Goal: Contribute content: Contribute content

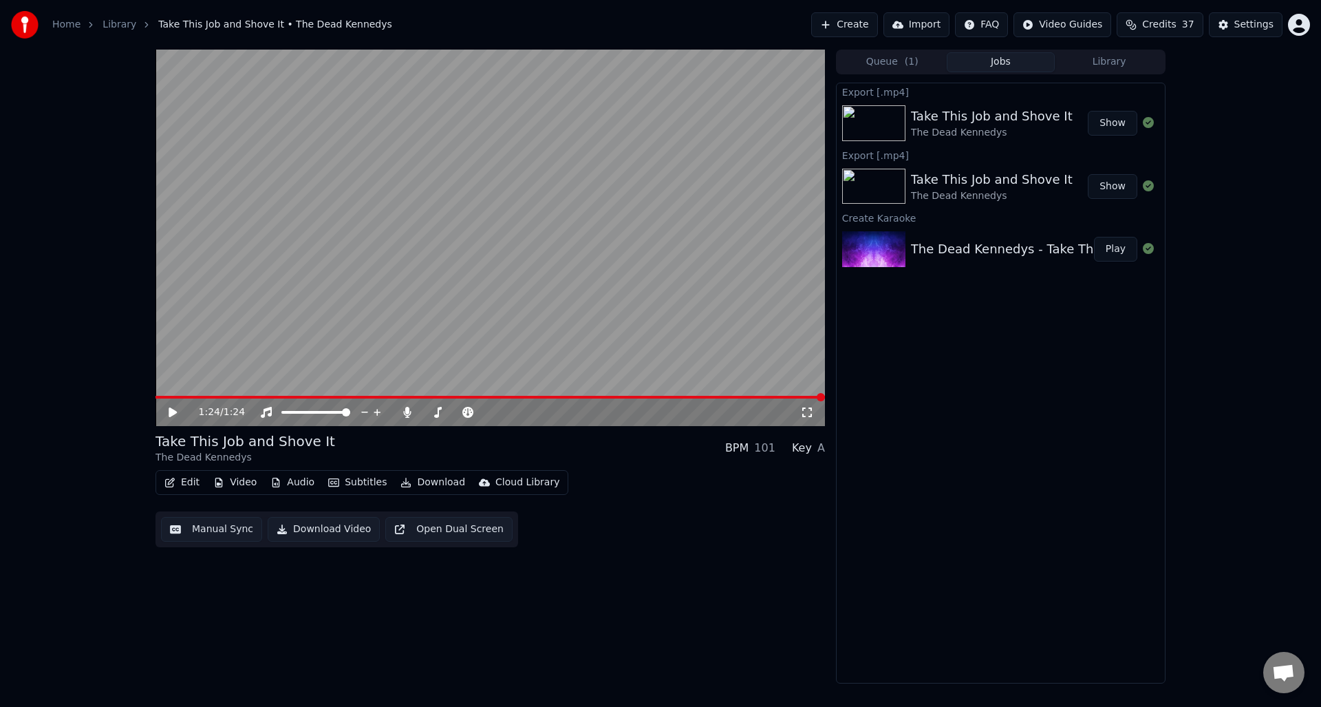
click at [848, 24] on button "Create" at bounding box center [844, 24] width 67 height 25
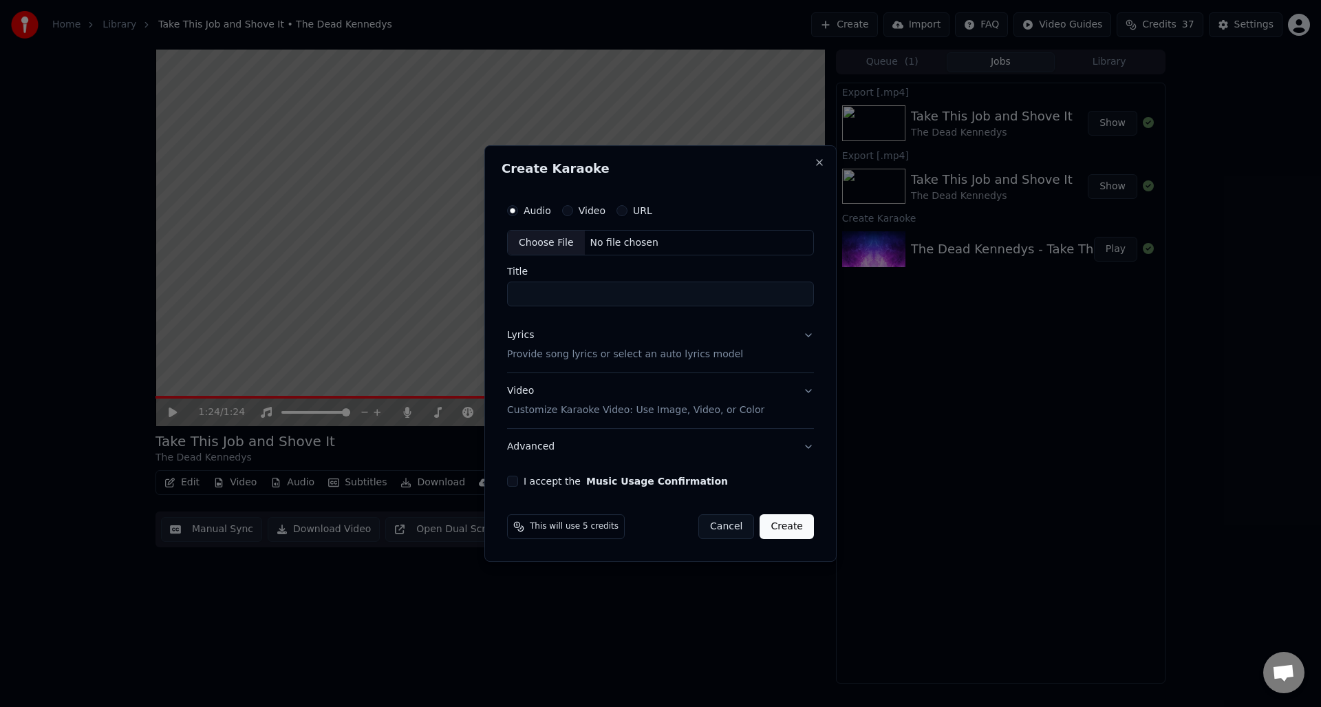
click at [539, 239] on div "Choose File" at bounding box center [546, 242] width 77 height 25
type input "**********"
click at [517, 336] on div "Lyrics" at bounding box center [517, 336] width 27 height 14
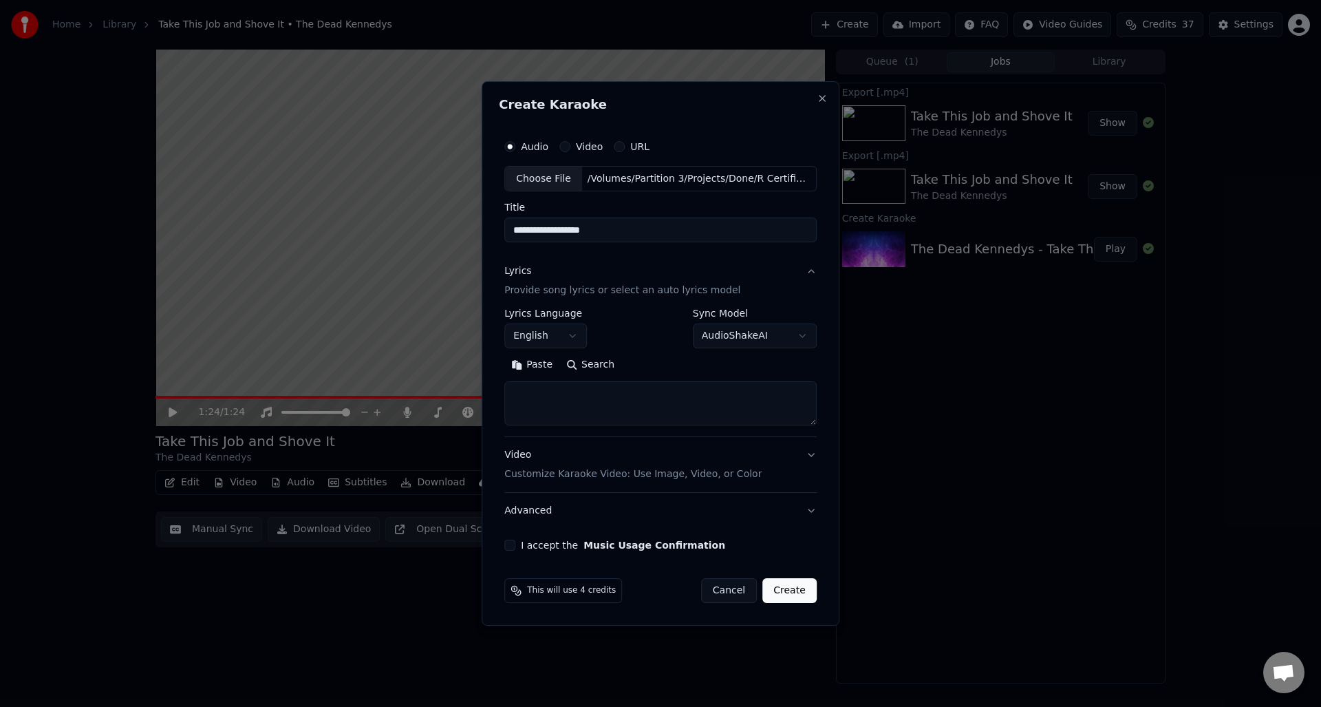
click at [523, 394] on textarea at bounding box center [660, 404] width 312 height 44
paste textarea "**********"
type textarea "**********"
drag, startPoint x: 511, startPoint y: 544, endPoint x: 519, endPoint y: 546, distance: 7.7
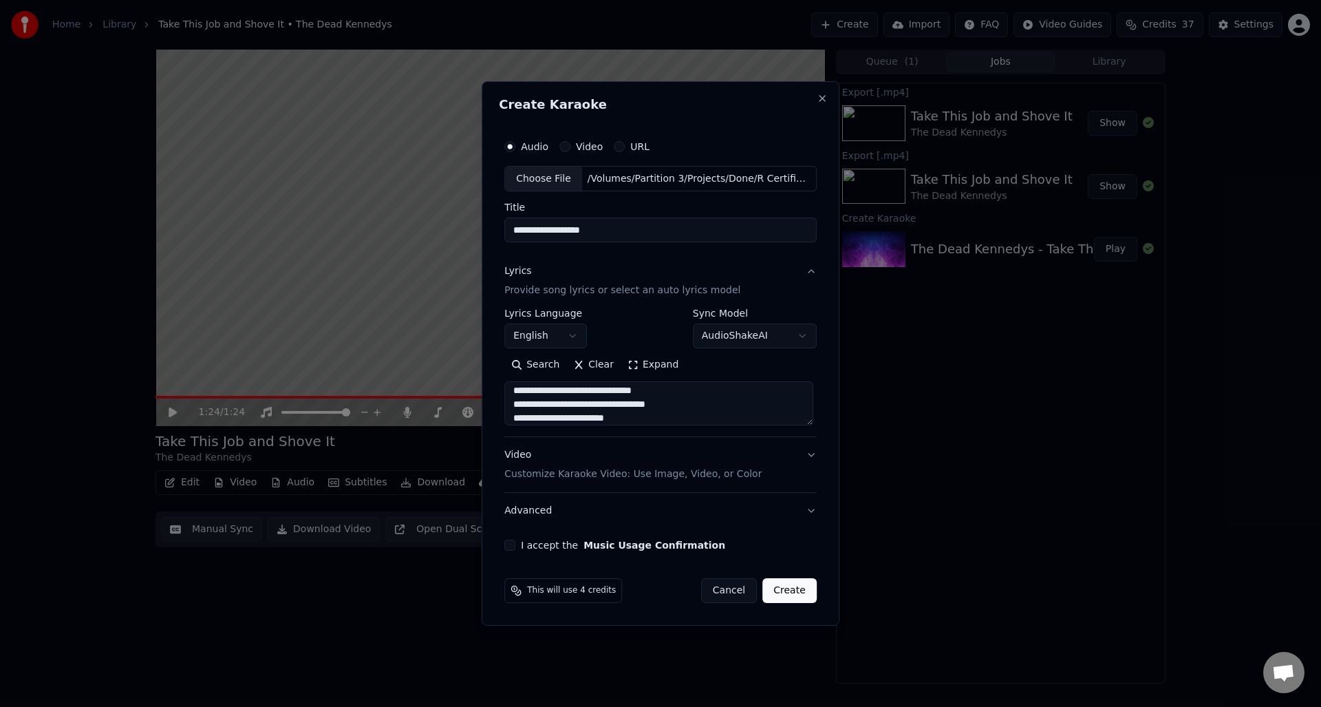
click at [511, 544] on button "I accept the Music Usage Confirmation" at bounding box center [509, 544] width 11 height 11
click at [791, 592] on button "Create" at bounding box center [789, 590] width 54 height 25
select select
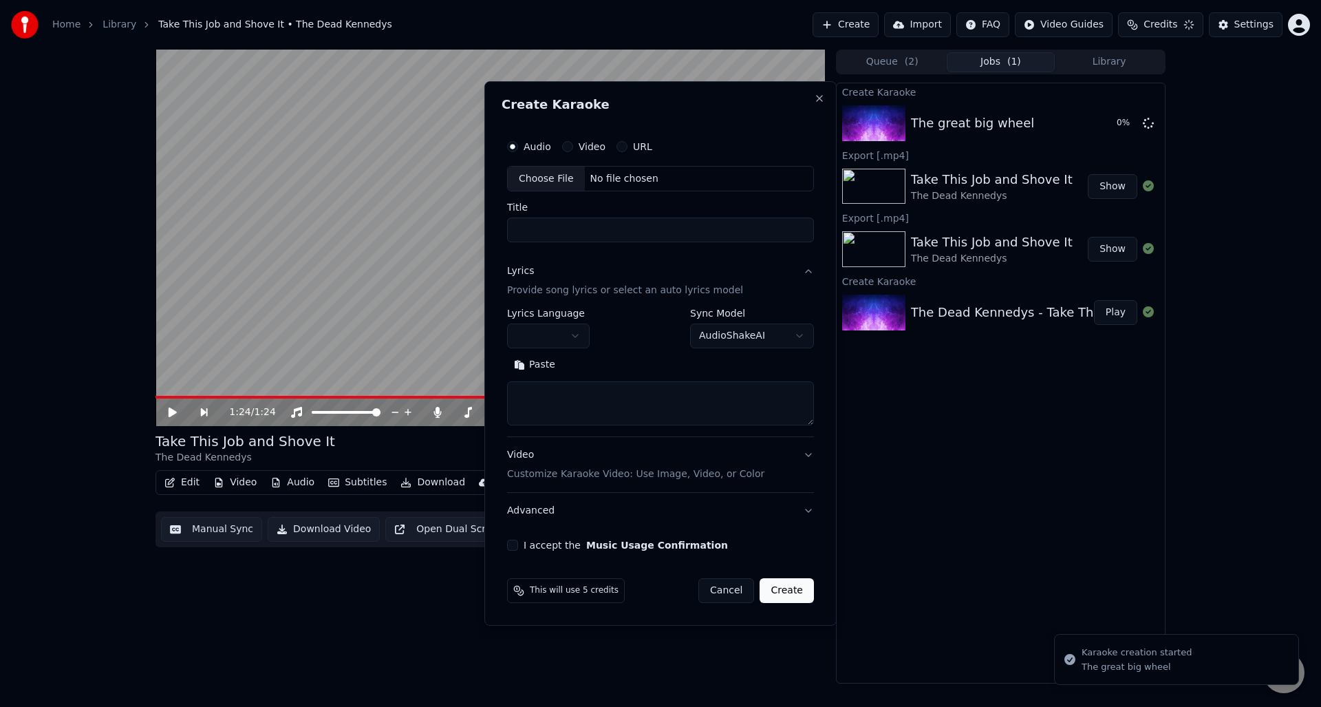
scroll to position [0, 0]
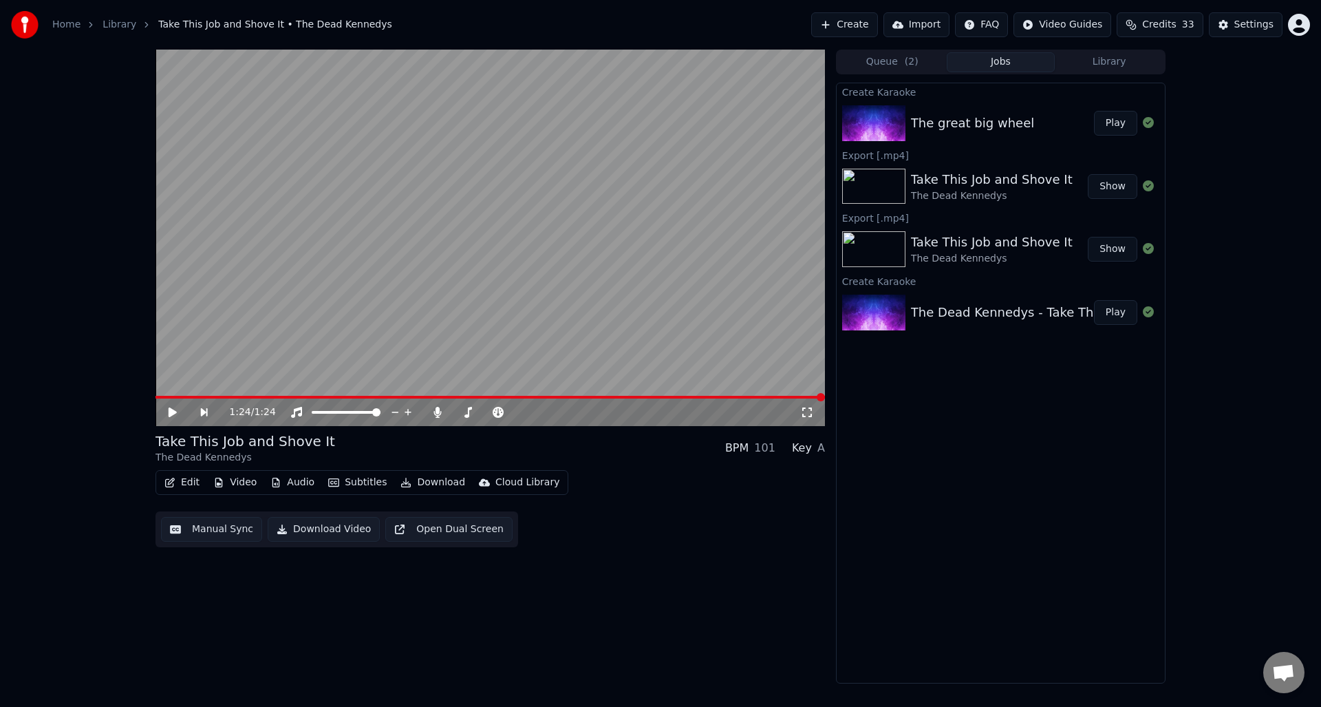
click at [946, 124] on div "The great big wheel" at bounding box center [972, 123] width 123 height 19
click at [957, 120] on div "The great big wheel" at bounding box center [972, 123] width 123 height 19
click at [878, 119] on img at bounding box center [873, 123] width 63 height 36
click at [965, 118] on div "The great big wheel" at bounding box center [972, 123] width 123 height 19
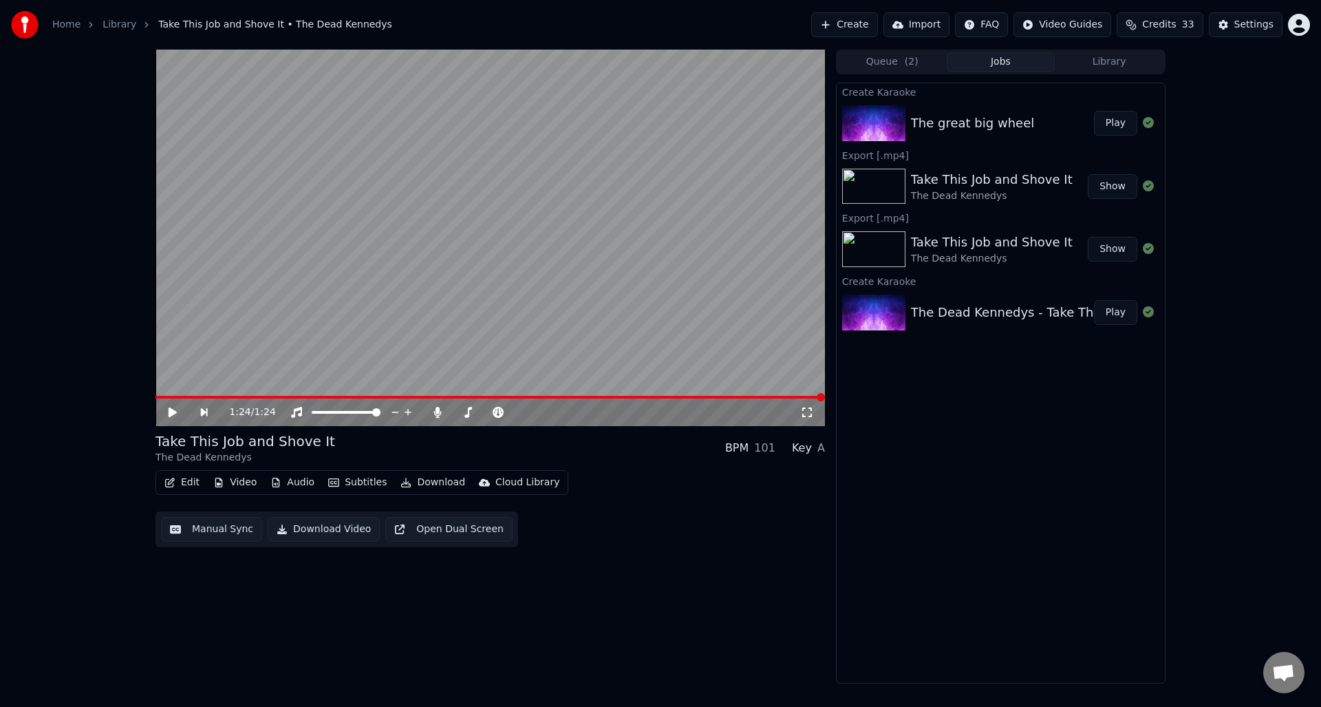
click at [965, 118] on div "The great big wheel" at bounding box center [972, 123] width 123 height 19
click at [877, 120] on img at bounding box center [873, 123] width 63 height 36
click at [877, 119] on img at bounding box center [873, 123] width 63 height 36
click at [488, 142] on video at bounding box center [489, 238] width 669 height 376
click at [171, 409] on icon at bounding box center [172, 412] width 7 height 8
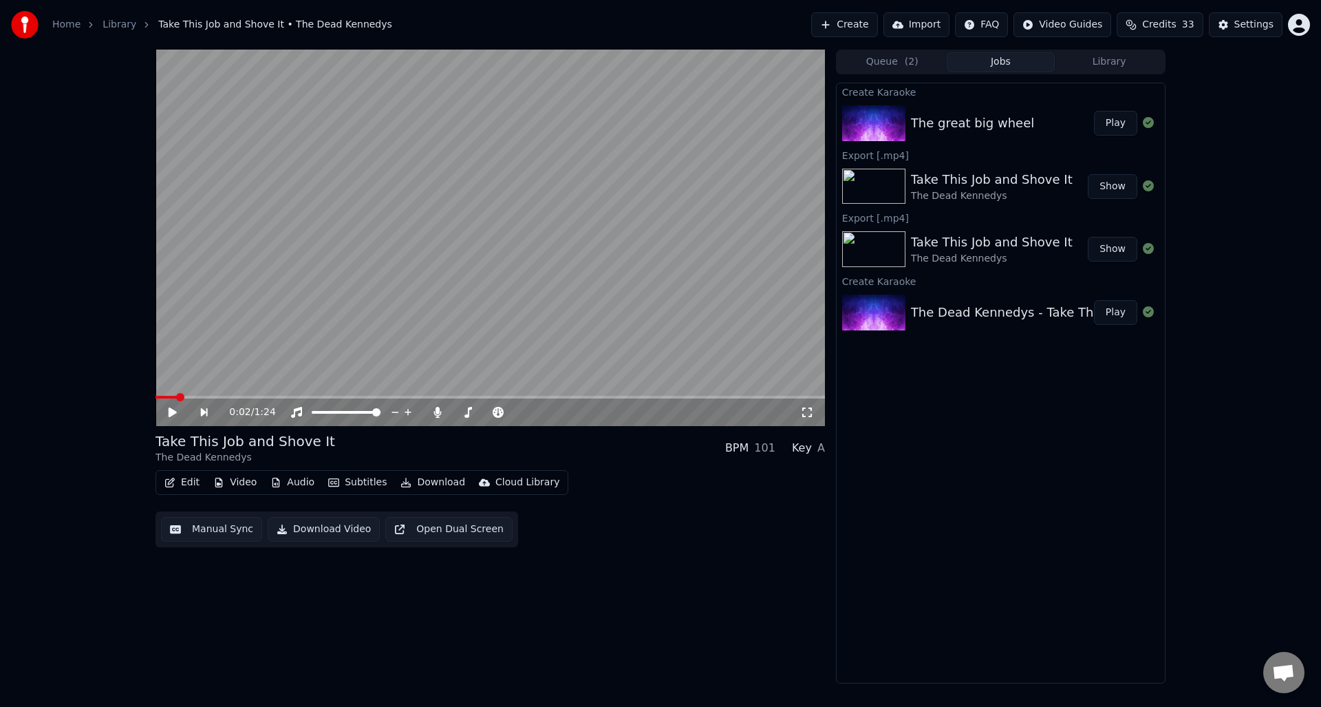
click at [996, 114] on div "The great big wheel" at bounding box center [972, 123] width 123 height 19
click at [875, 62] on button "Queue ( 2 )" at bounding box center [892, 62] width 109 height 20
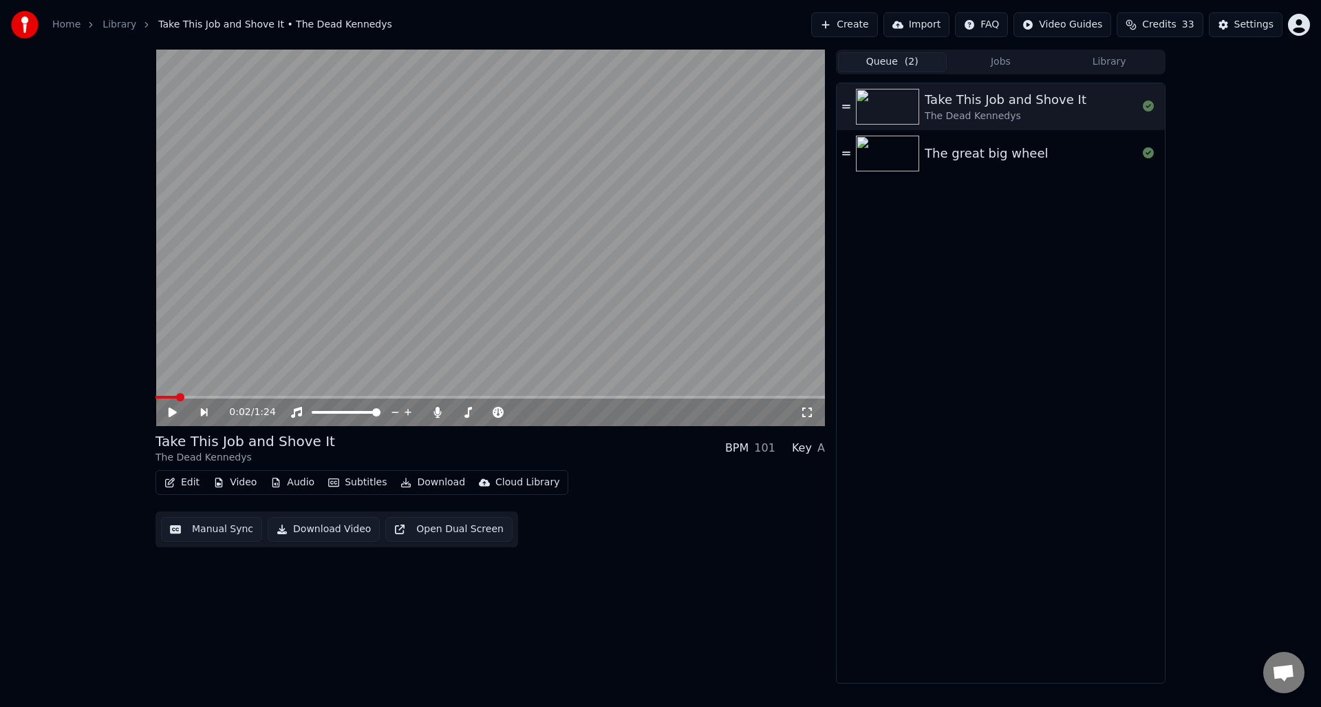
click at [895, 153] on img at bounding box center [887, 154] width 63 height 36
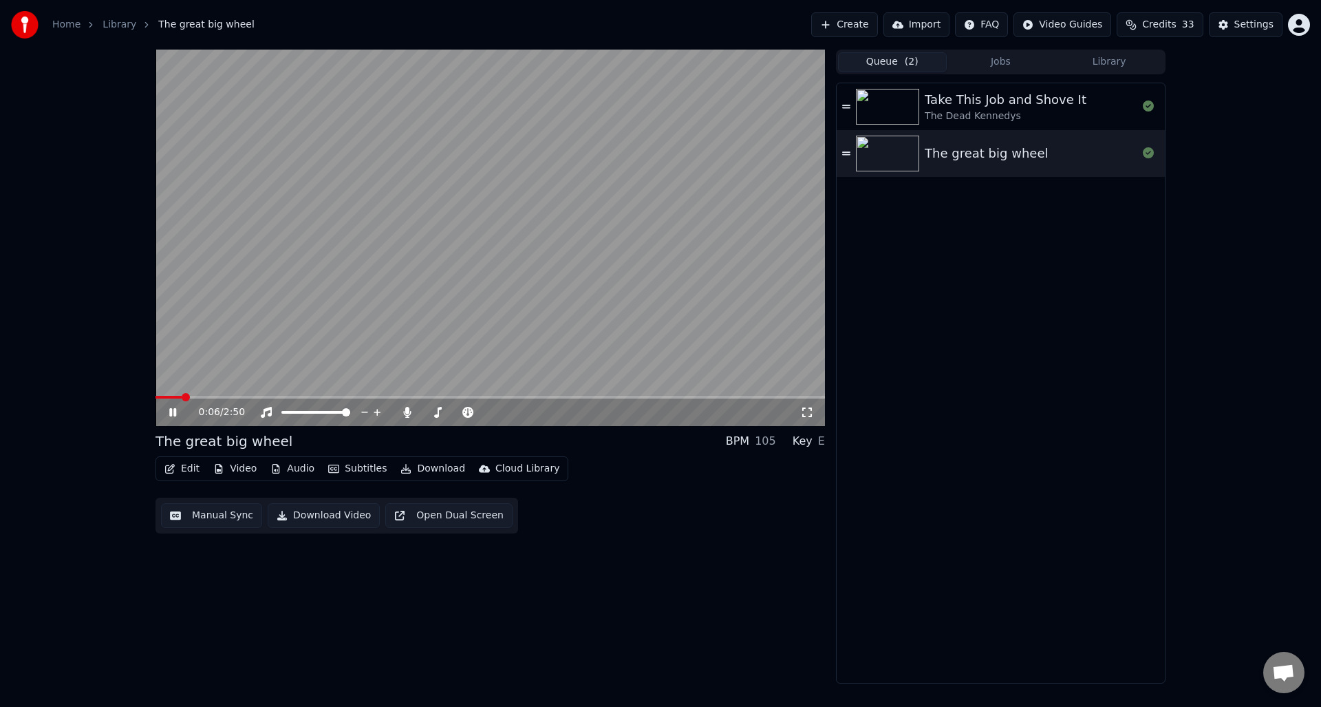
click at [171, 409] on icon at bounding box center [172, 412] width 7 height 8
click at [213, 513] on button "Manual Sync" at bounding box center [211, 515] width 101 height 25
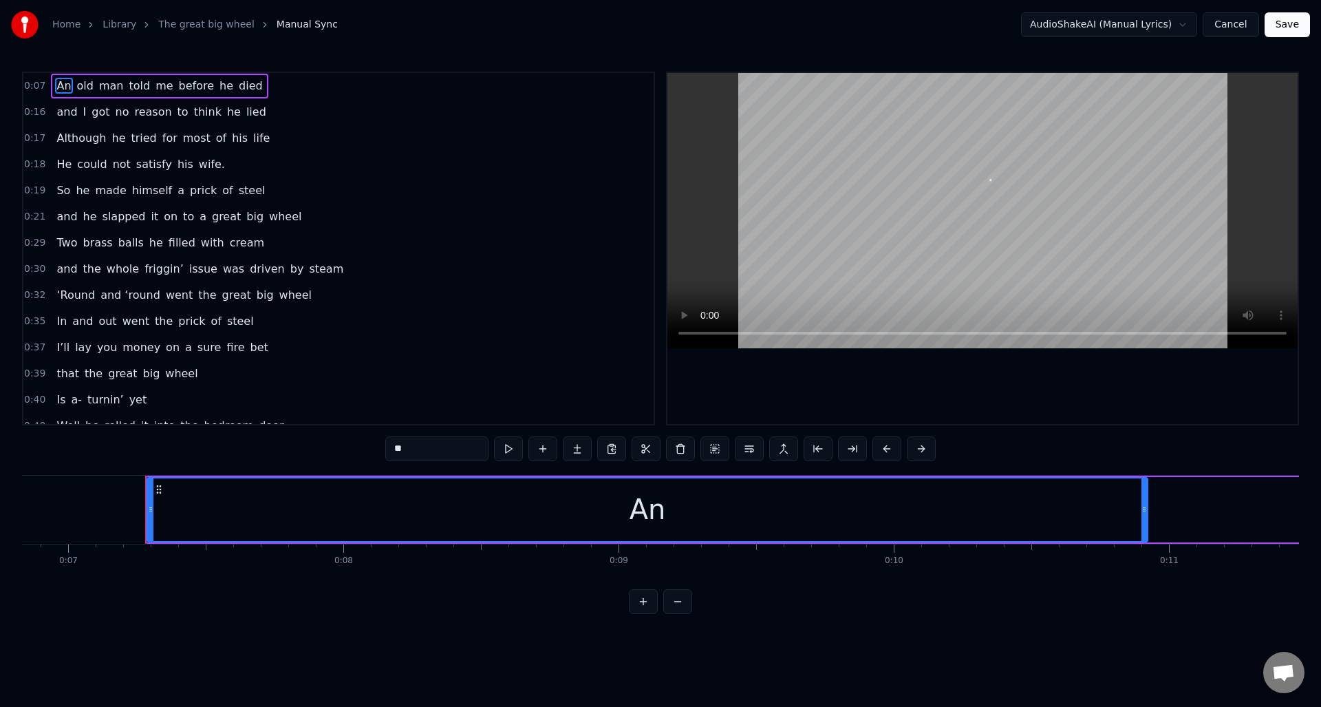
scroll to position [0, 1935]
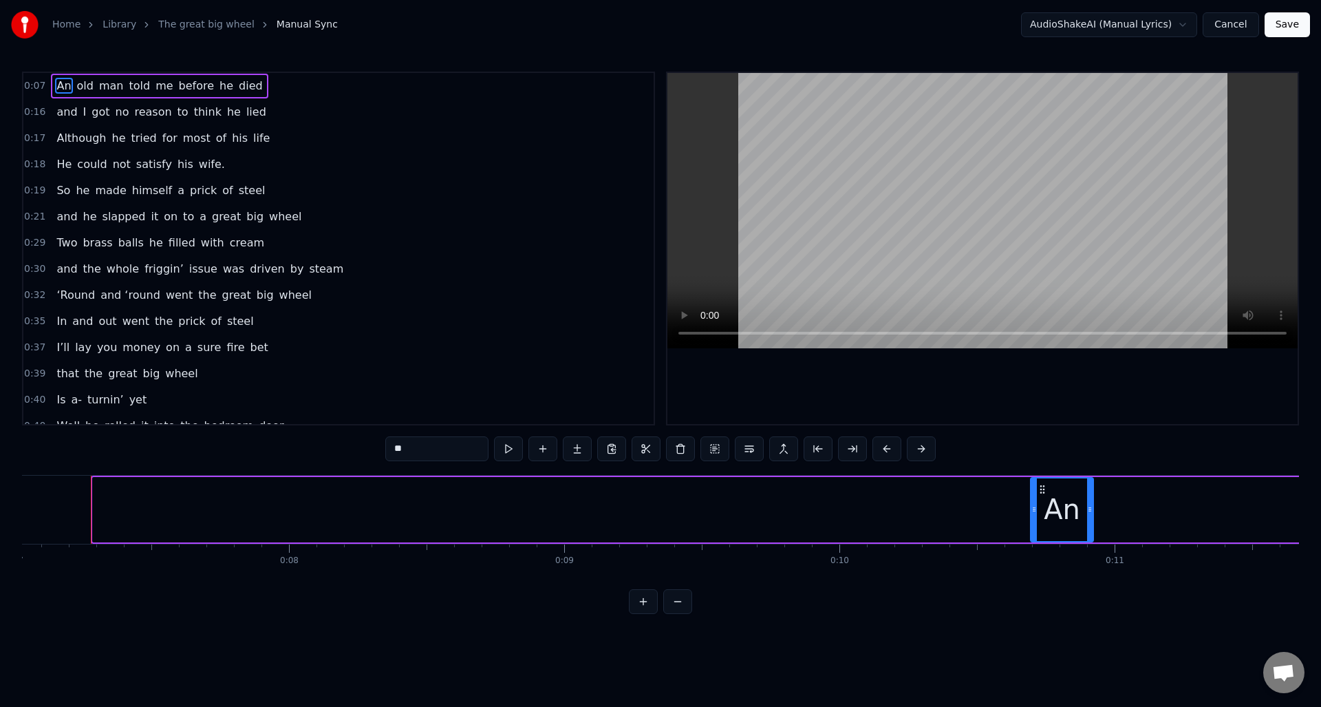
drag, startPoint x: 95, startPoint y: 525, endPoint x: 1033, endPoint y: 514, distance: 937.8
click at [1033, 514] on div at bounding box center [1034, 509] width 6 height 63
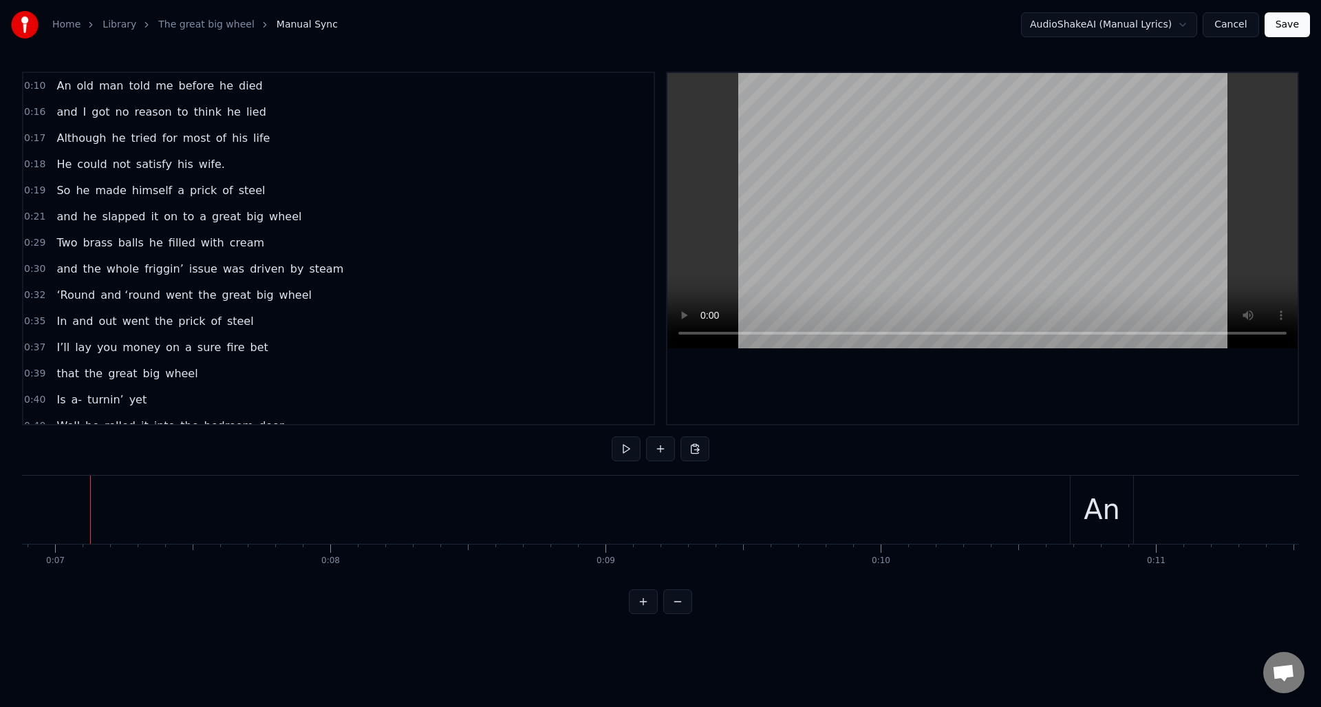
scroll to position [0, 1893]
click at [622, 453] on button at bounding box center [626, 448] width 29 height 25
click at [623, 452] on button at bounding box center [626, 448] width 29 height 25
click at [788, 530] on div "old" at bounding box center [788, 509] width 15 height 68
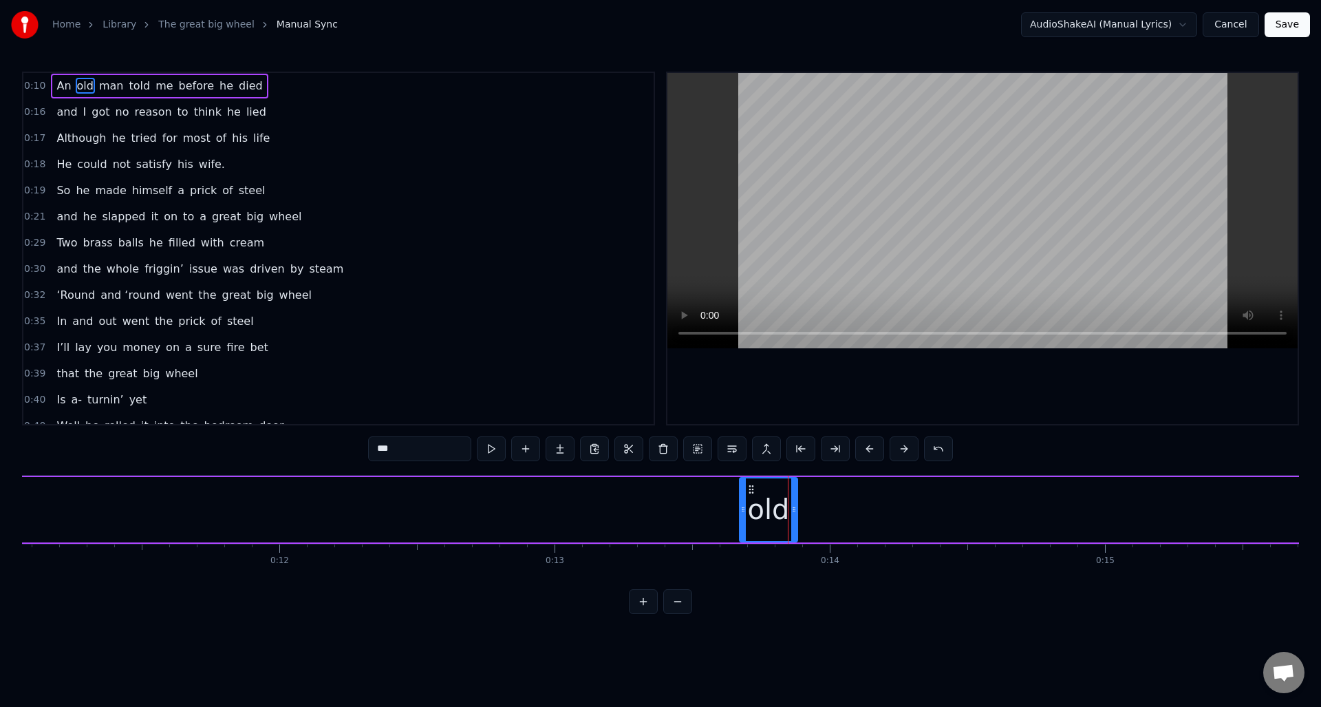
drag, startPoint x: 782, startPoint y: 531, endPoint x: 740, endPoint y: 532, distance: 42.0
click at [740, 532] on div at bounding box center [743, 509] width 6 height 63
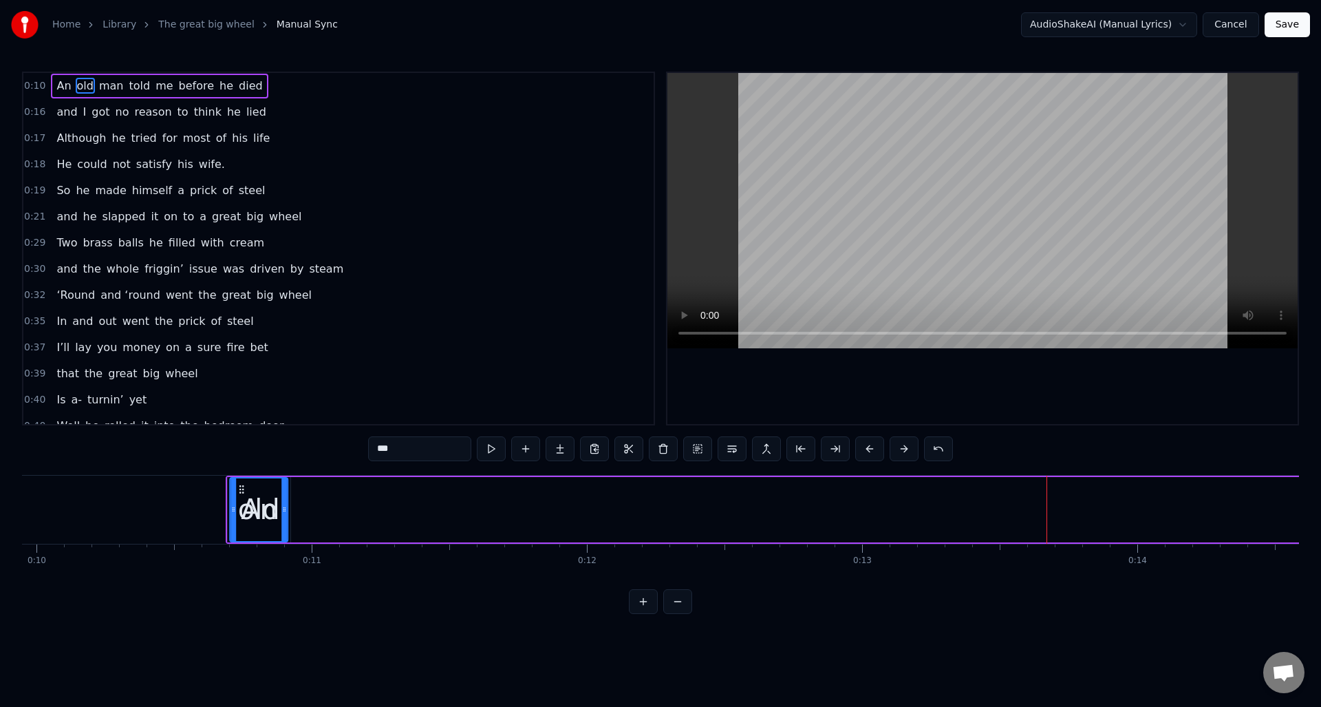
scroll to position [0, 2729]
drag, startPoint x: 749, startPoint y: 490, endPoint x: 389, endPoint y: 527, distance: 361.7
click at [336, 525] on div "old" at bounding box center [354, 509] width 56 height 63
click at [108, 86] on span "man" at bounding box center [112, 86] width 28 height 16
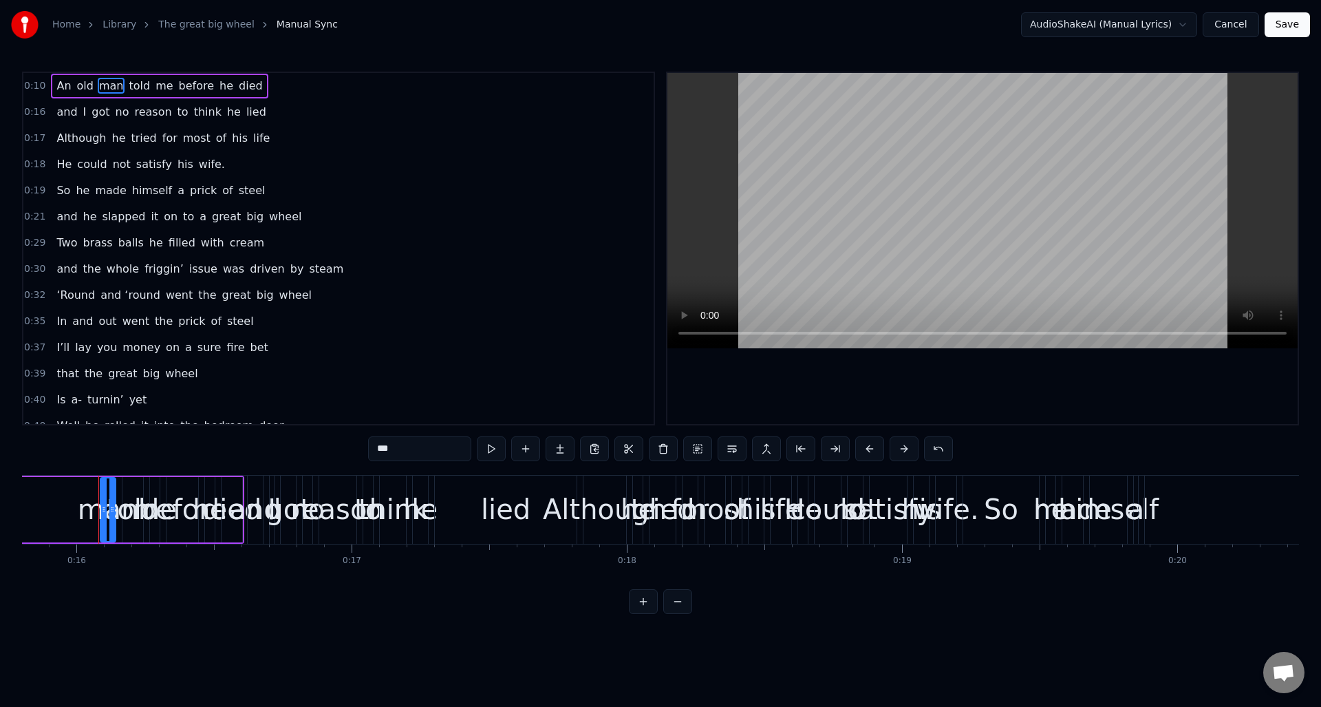
scroll to position [0, 4356]
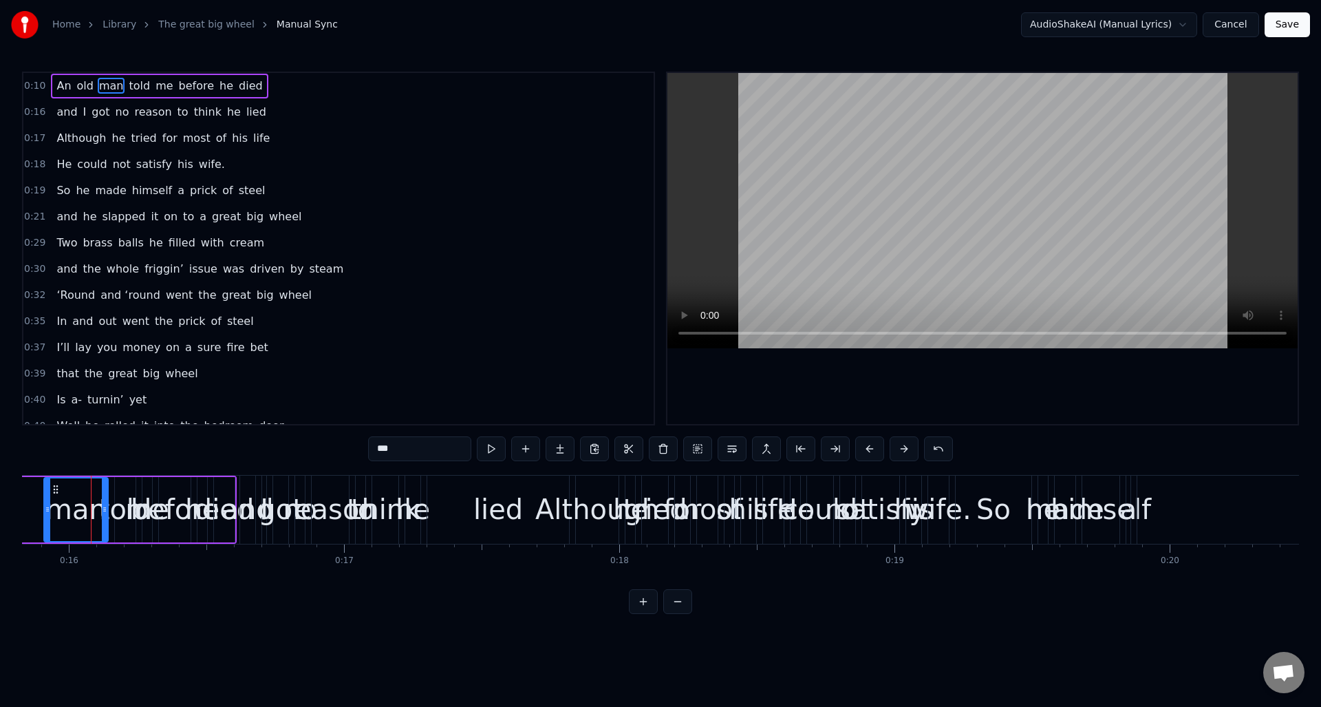
drag, startPoint x: 95, startPoint y: 521, endPoint x: 53, endPoint y: 517, distance: 42.2
click at [45, 517] on div at bounding box center [48, 509] width 6 height 63
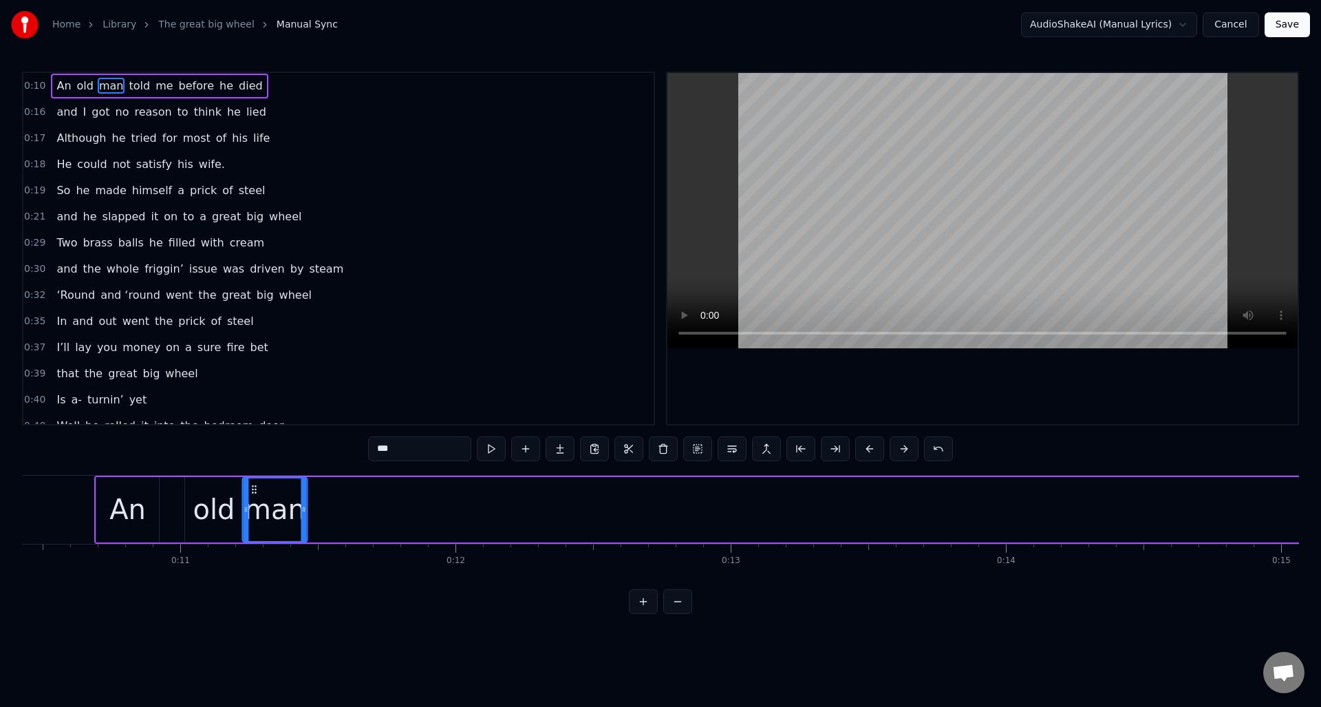
scroll to position [0, 2844]
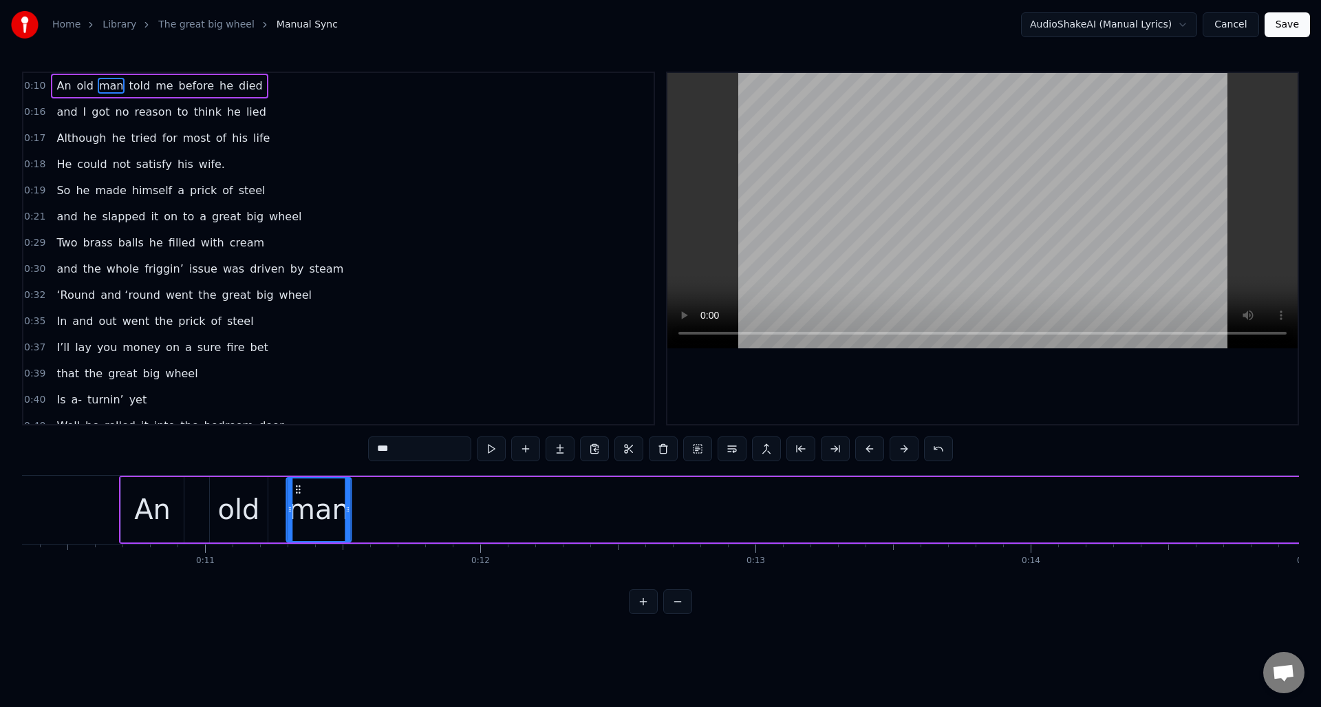
drag, startPoint x: 101, startPoint y: 486, endPoint x: 347, endPoint y: 532, distance: 249.8
click at [298, 513] on div "man" at bounding box center [318, 509] width 63 height 63
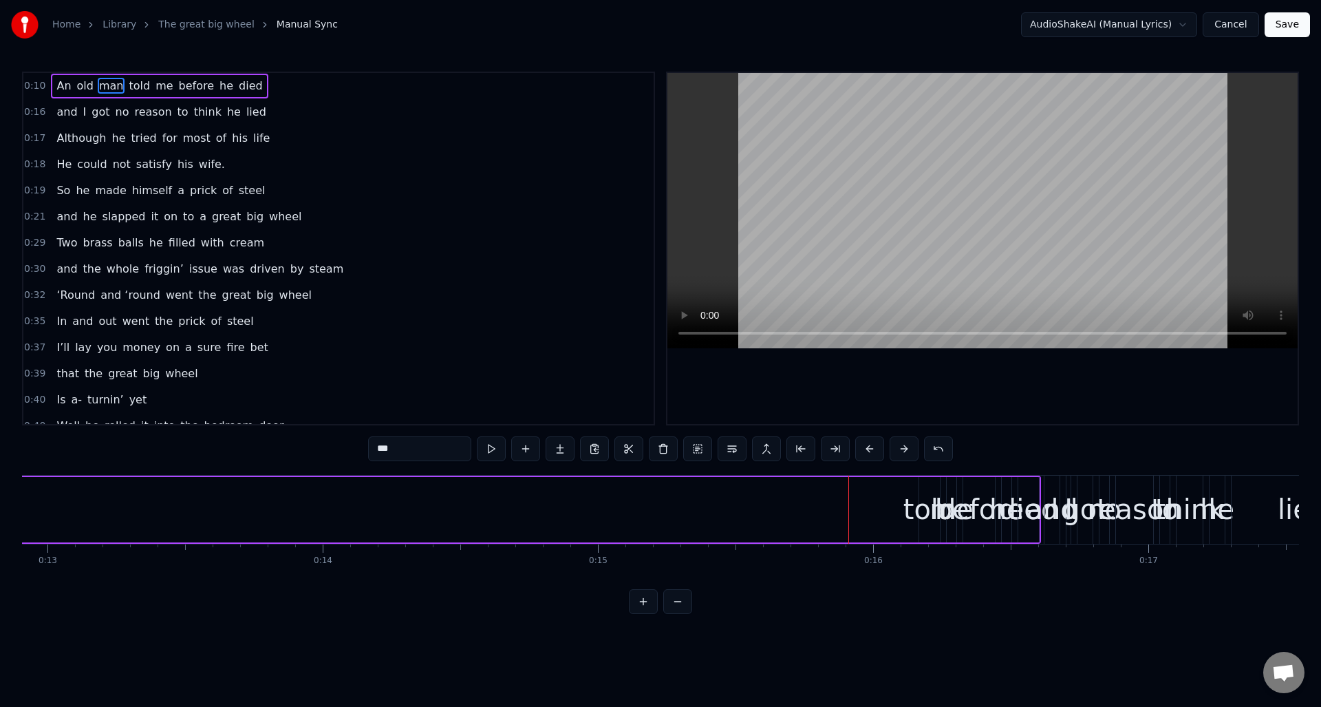
scroll to position [0, 3602]
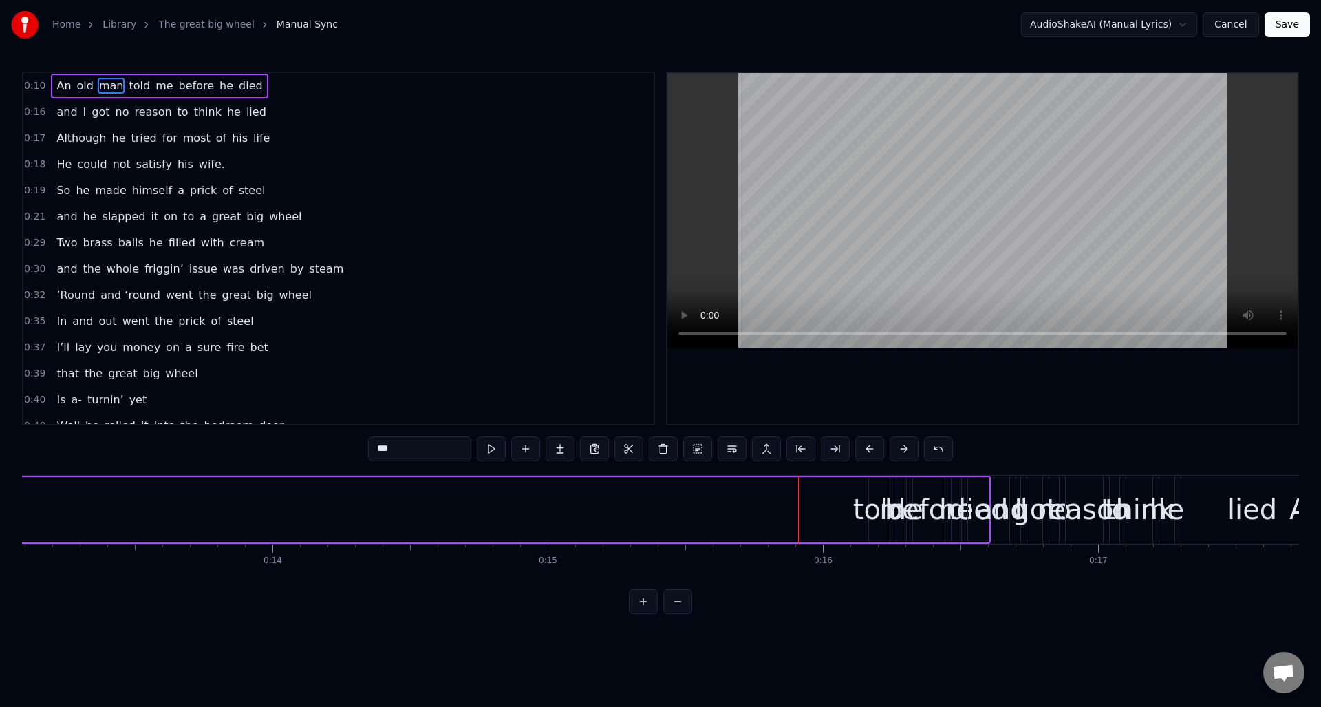
drag, startPoint x: 136, startPoint y: 85, endPoint x: 164, endPoint y: 94, distance: 29.6
click at [136, 84] on span "told" at bounding box center [139, 86] width 24 height 16
drag, startPoint x: 870, startPoint y: 518, endPoint x: 851, endPoint y: 492, distance: 32.1
click at [810, 521] on div at bounding box center [813, 509] width 6 height 63
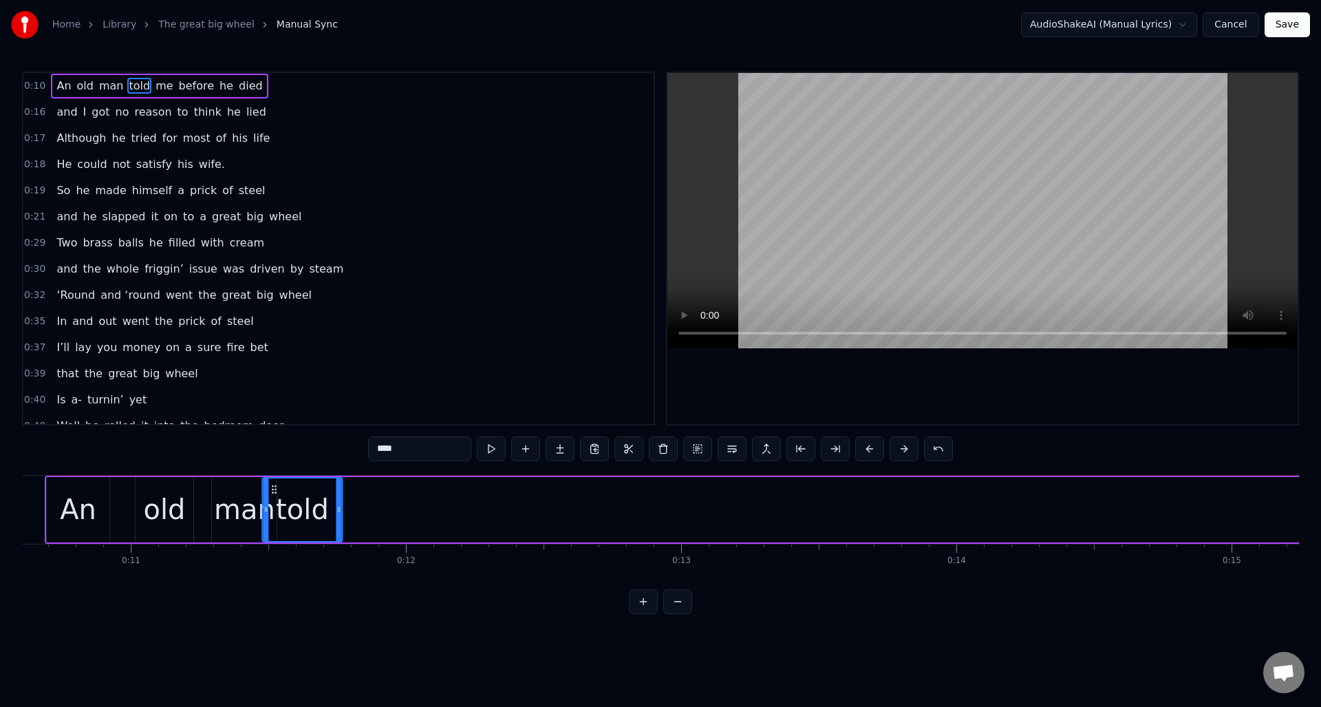
scroll to position [0, 2913]
drag, startPoint x: 820, startPoint y: 486, endPoint x: 410, endPoint y: 516, distance: 411.1
click at [310, 517] on div "told" at bounding box center [338, 509] width 78 height 63
click at [154, 83] on span "me" at bounding box center [164, 86] width 20 height 16
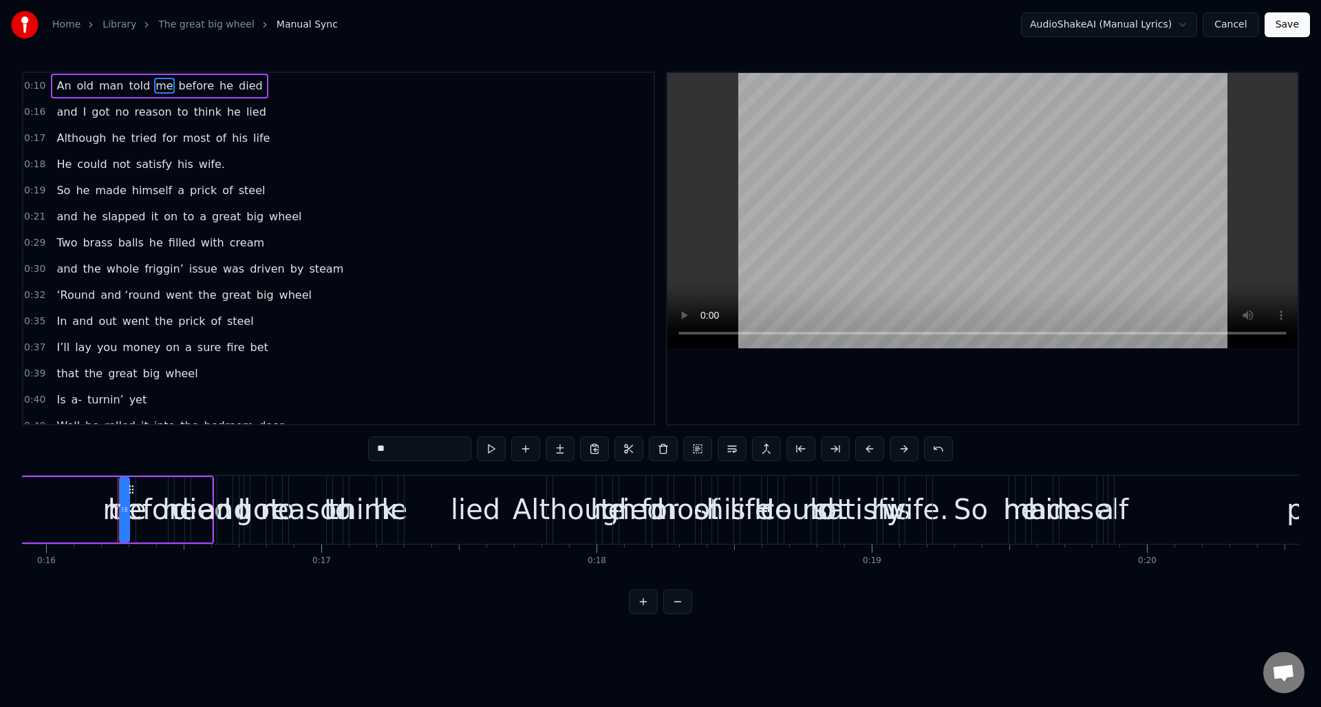
scroll to position [0, 4406]
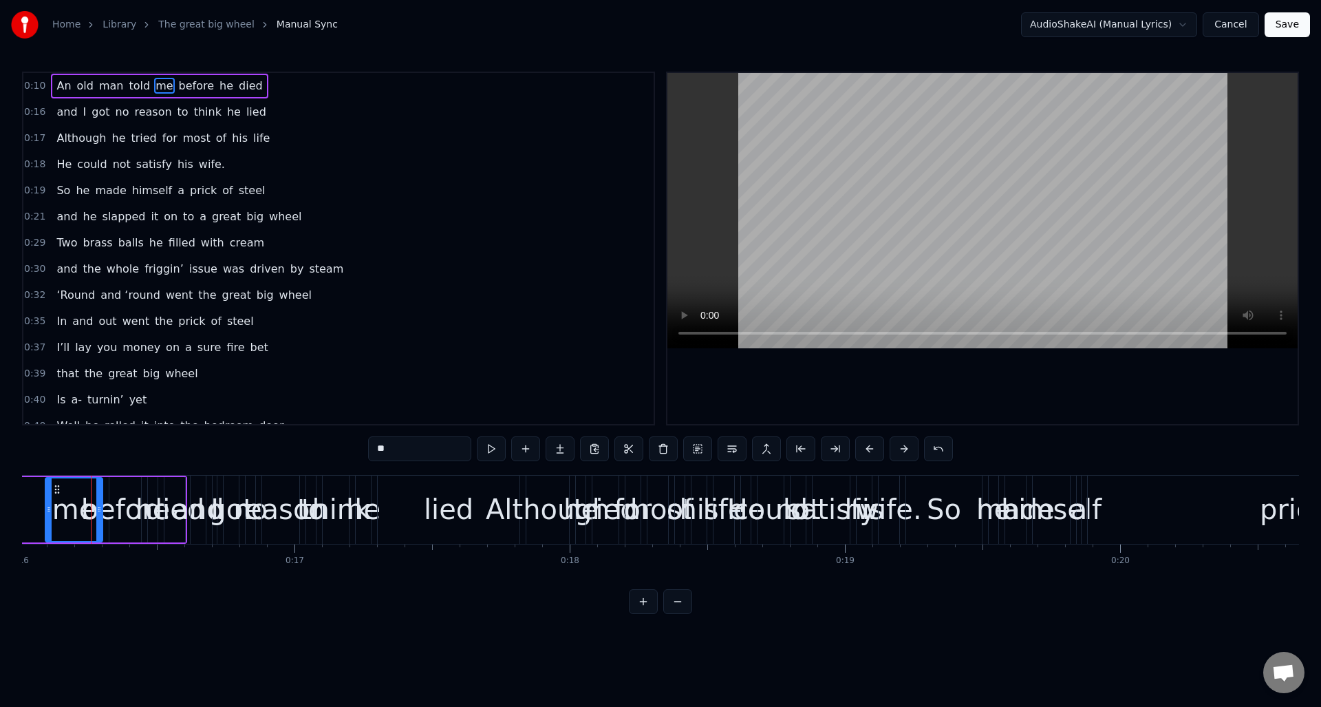
drag, startPoint x: 94, startPoint y: 519, endPoint x: 50, endPoint y: 506, distance: 46.4
click at [48, 508] on div at bounding box center [49, 509] width 6 height 63
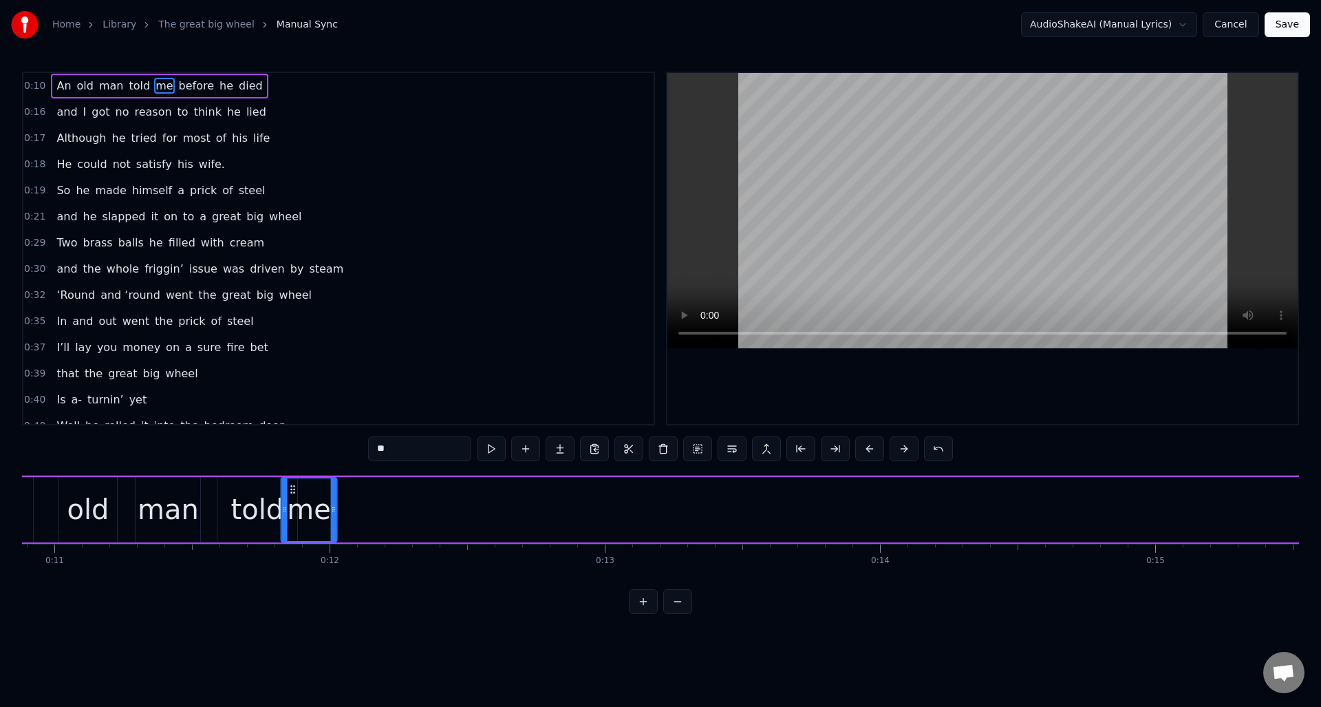
scroll to position [0, 2995]
drag, startPoint x: 100, startPoint y: 491, endPoint x: 323, endPoint y: 519, distance: 224.0
click at [323, 519] on div "me" at bounding box center [339, 509] width 54 height 63
click at [188, 85] on span "before" at bounding box center [197, 86] width 39 height 16
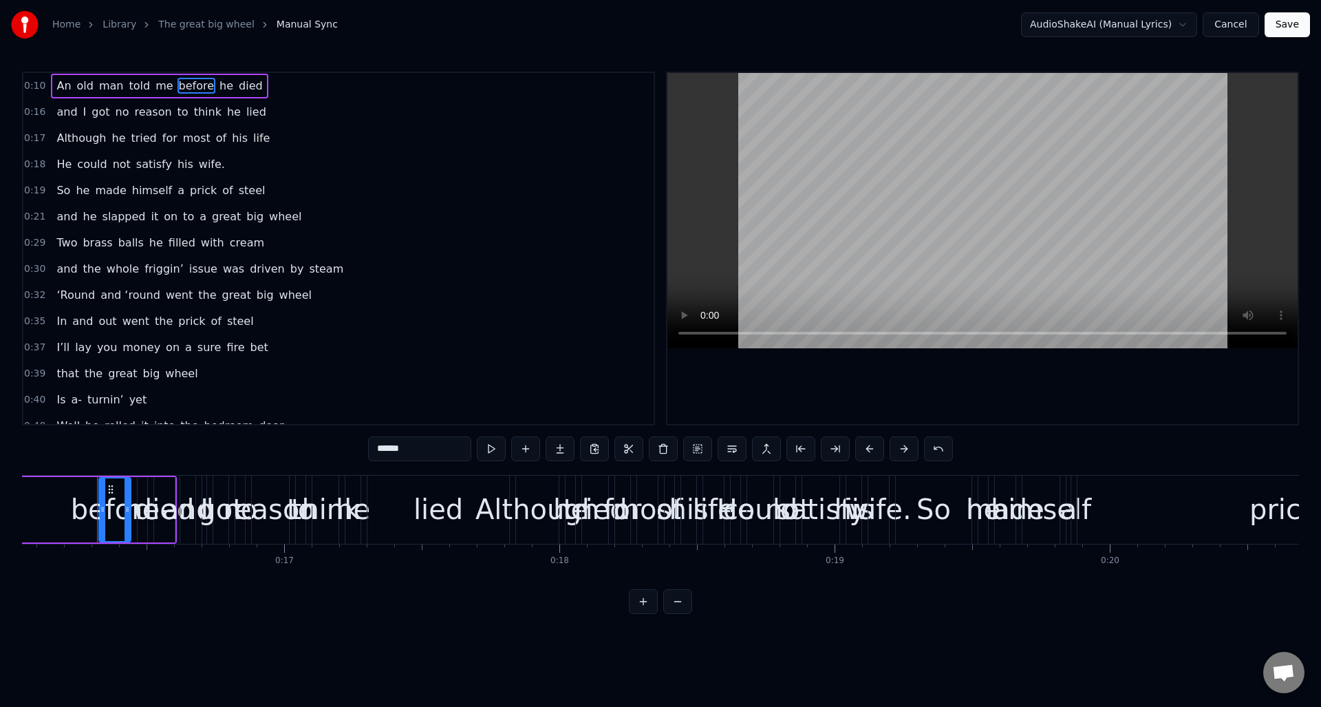
scroll to position [0, 4422]
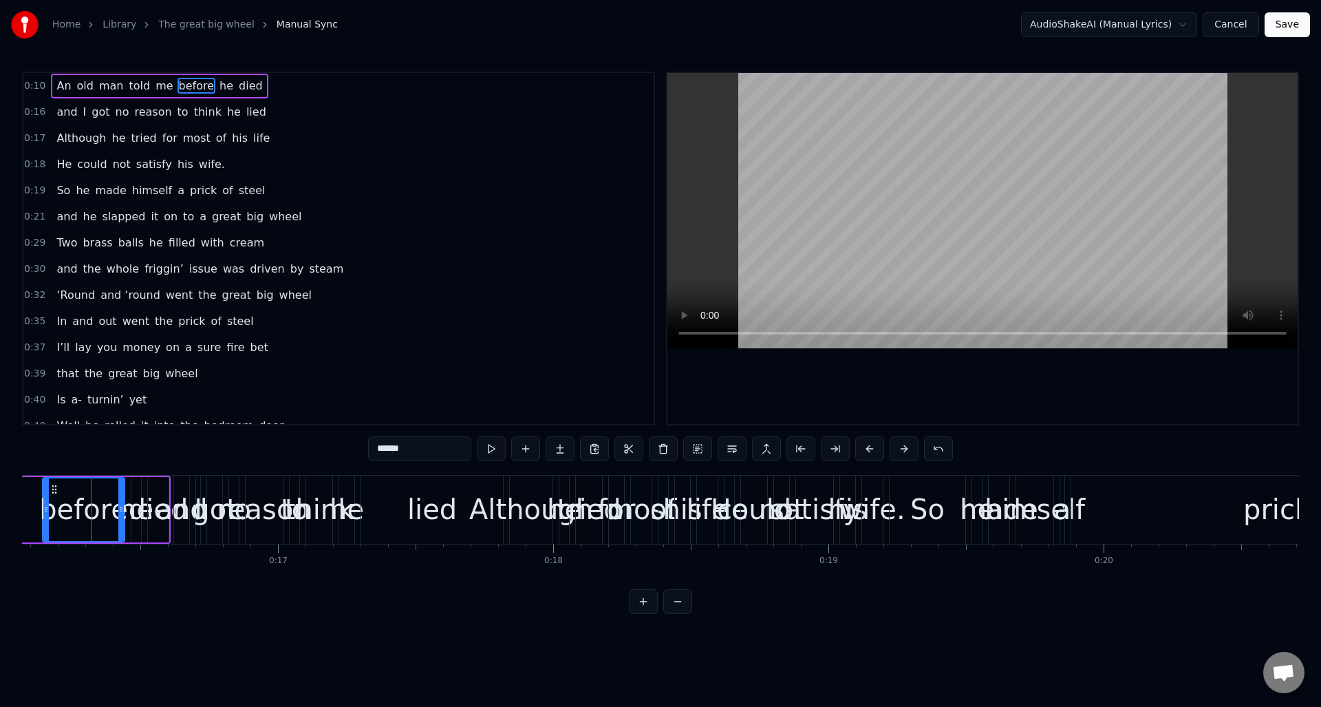
drag, startPoint x: 94, startPoint y: 504, endPoint x: 43, endPoint y: 510, distance: 50.6
click at [43, 510] on icon at bounding box center [46, 509] width 6 height 11
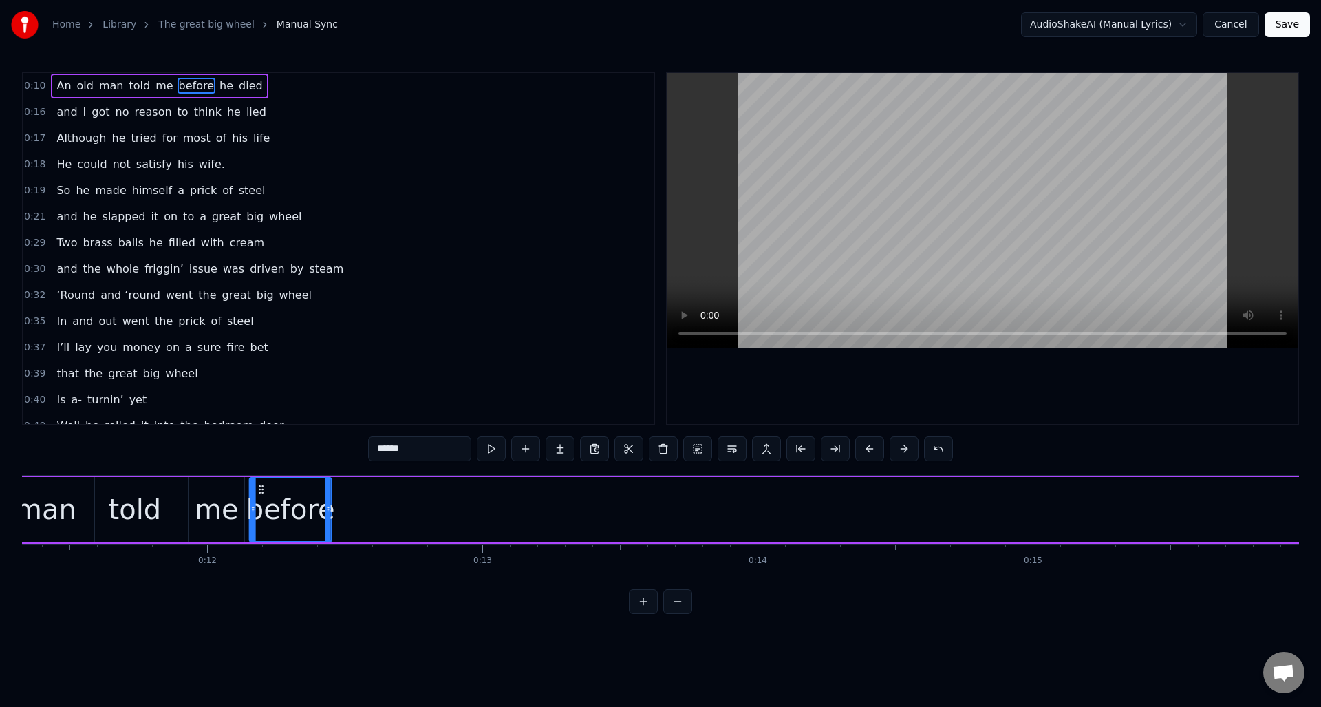
scroll to position [0, 3107]
drag, startPoint x: 101, startPoint y: 491, endPoint x: 290, endPoint y: 503, distance: 189.6
click at [290, 503] on div "before" at bounding box center [321, 509] width 80 height 63
drag, startPoint x: 208, startPoint y: 83, endPoint x: 228, endPoint y: 97, distance: 24.2
click at [218, 83] on span "he" at bounding box center [226, 86] width 17 height 16
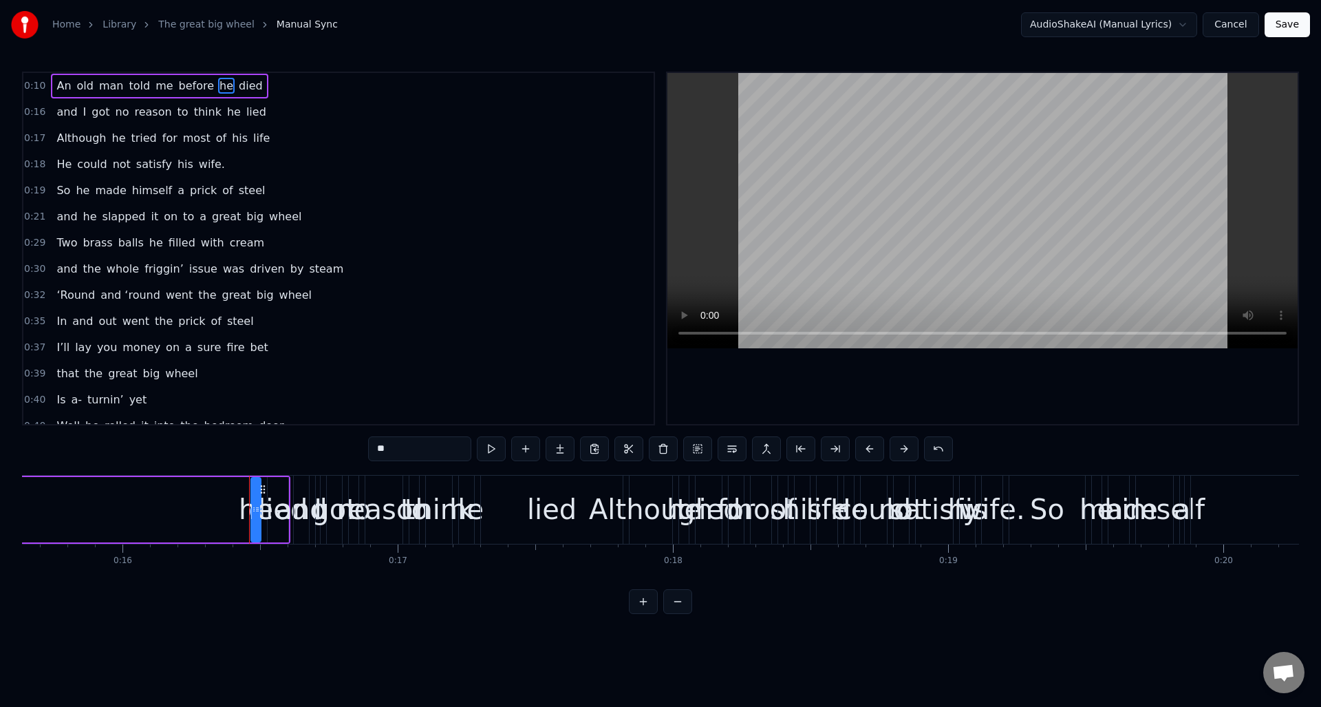
scroll to position [0, 4461]
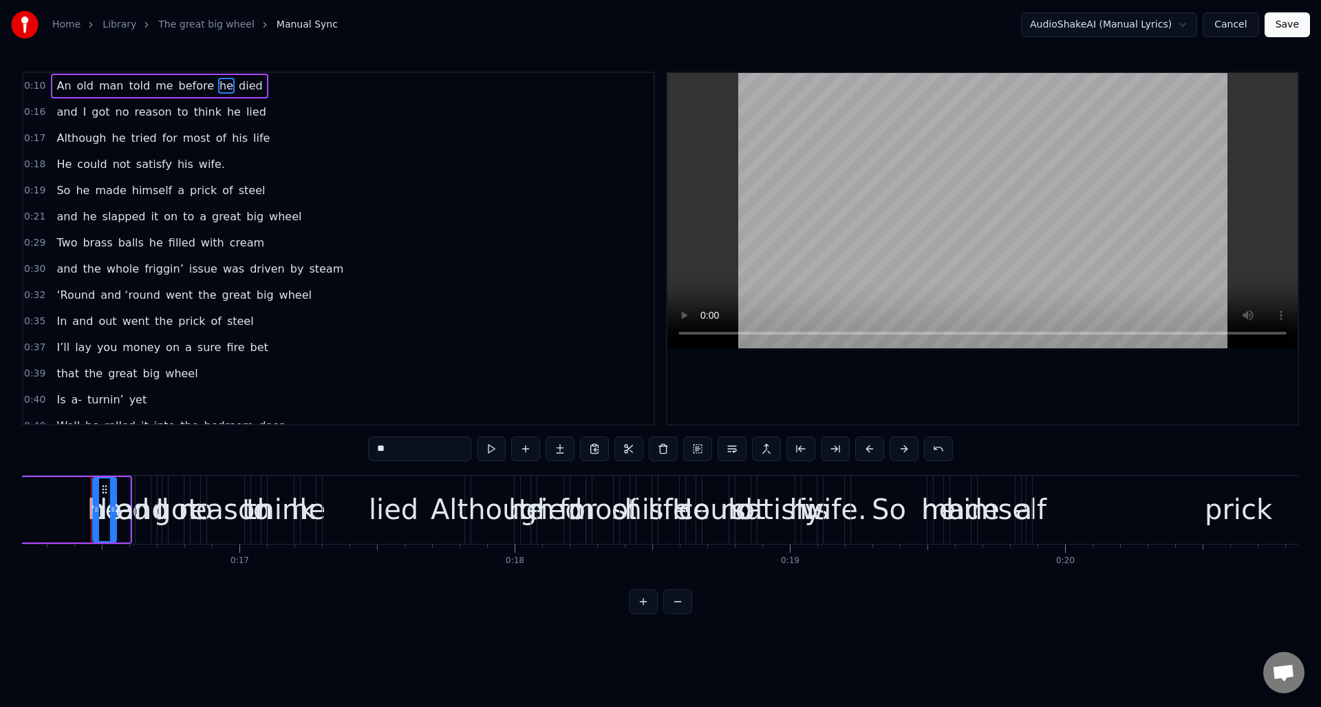
drag, startPoint x: 96, startPoint y: 508, endPoint x: 109, endPoint y: 515, distance: 14.8
click at [110, 515] on div at bounding box center [113, 509] width 6 height 63
drag, startPoint x: 94, startPoint y: 504, endPoint x: 71, endPoint y: 498, distance: 24.0
click at [64, 504] on icon at bounding box center [66, 509] width 6 height 11
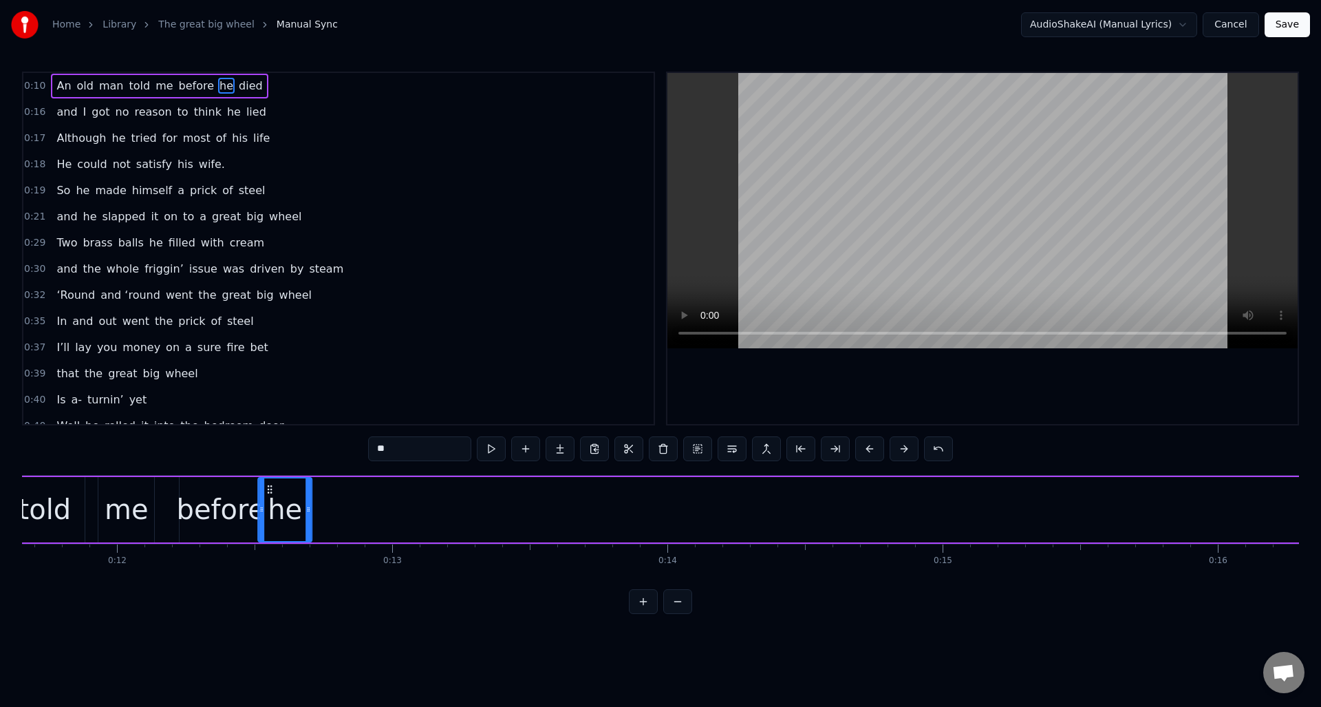
scroll to position [0, 3201]
drag, startPoint x: 103, startPoint y: 491, endPoint x: 295, endPoint y: 520, distance: 194.1
click at [295, 520] on div "he" at bounding box center [309, 509] width 52 height 63
click at [237, 85] on span "died" at bounding box center [250, 86] width 27 height 16
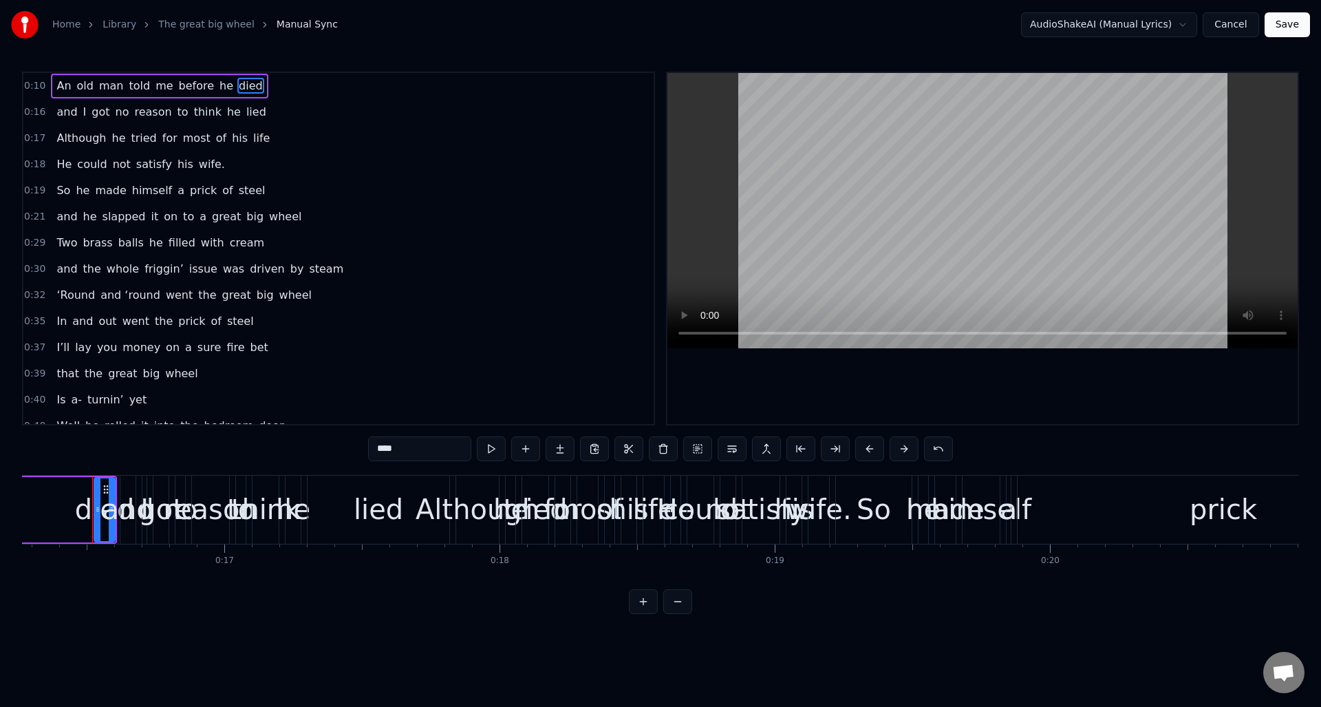
scroll to position [0, 4477]
drag, startPoint x: 94, startPoint y: 500, endPoint x: 48, endPoint y: 499, distance: 46.1
click at [47, 503] on div at bounding box center [48, 509] width 6 height 63
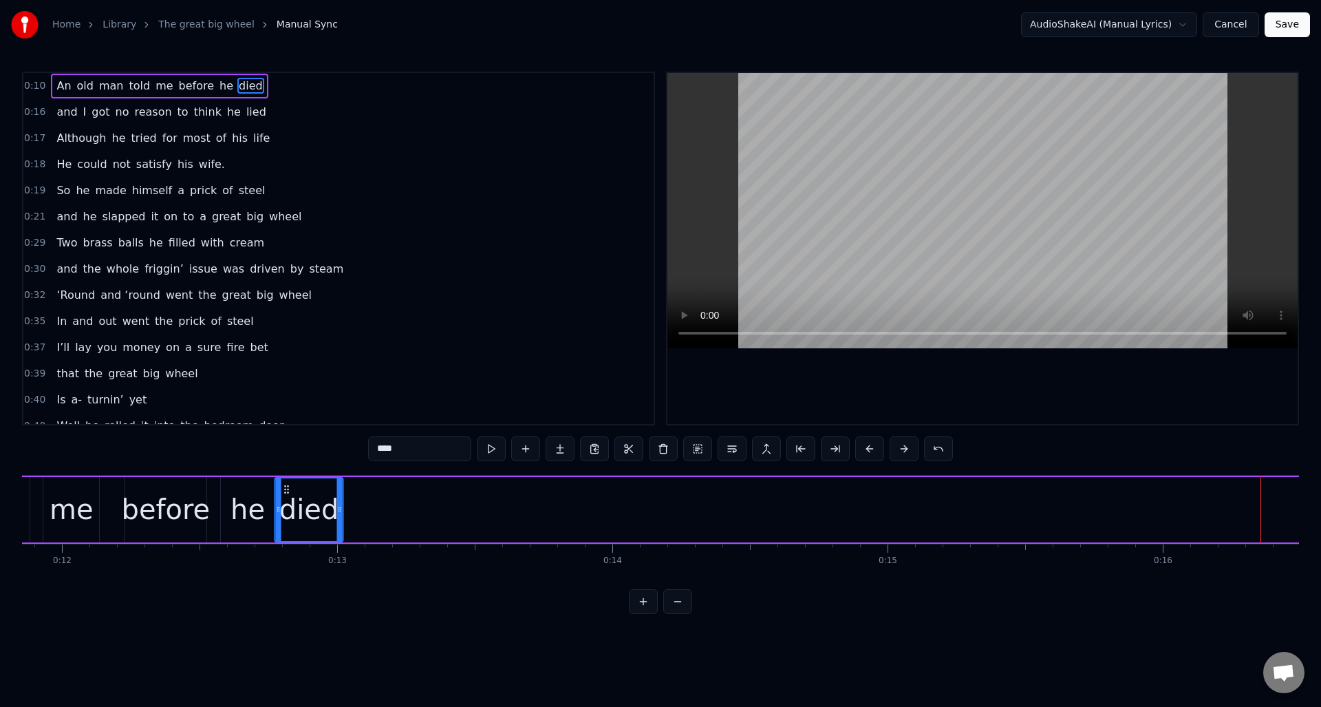
scroll to position [0, 3262]
drag, startPoint x: 100, startPoint y: 486, endPoint x: 290, endPoint y: 522, distance: 192.5
click at [290, 522] on div "died" at bounding box center [314, 509] width 67 height 63
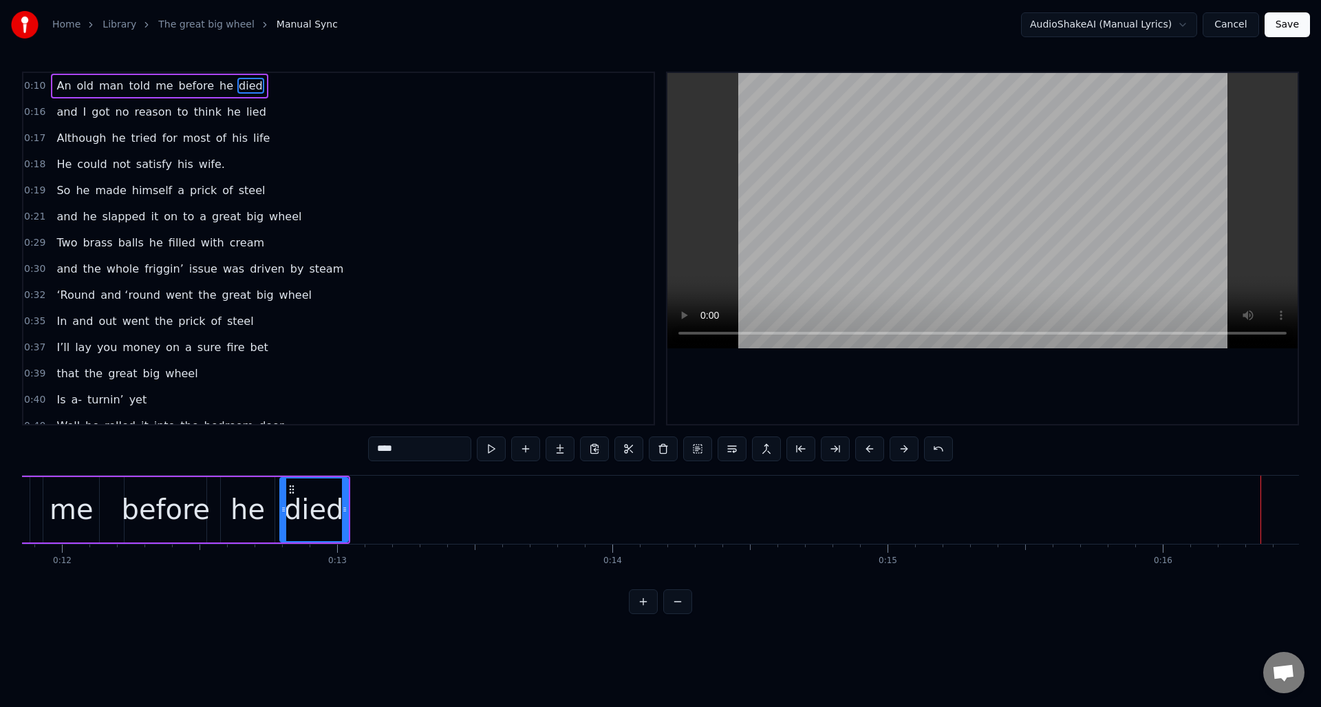
drag, startPoint x: 240, startPoint y: 113, endPoint x: 256, endPoint y: 116, distance: 16.1
click at [245, 112] on span "lied" at bounding box center [256, 112] width 23 height 16
type input "****"
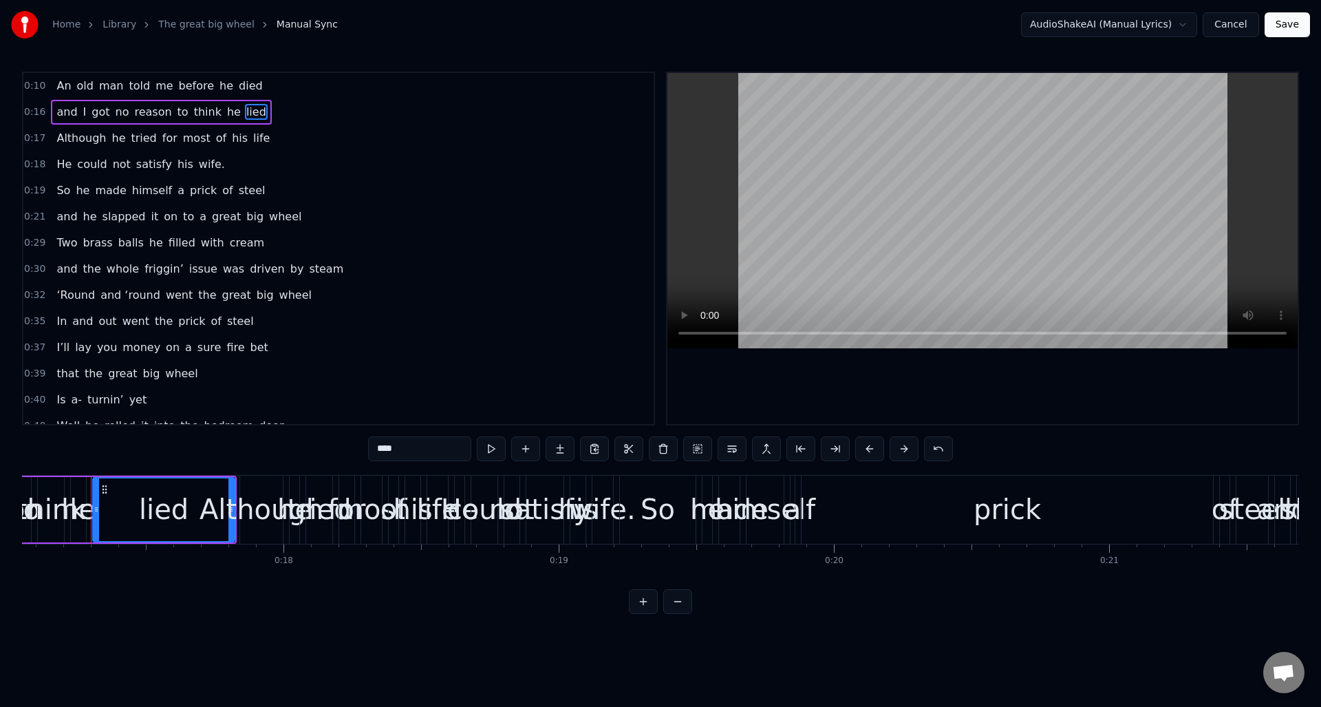
drag, startPoint x: 265, startPoint y: 116, endPoint x: 273, endPoint y: 122, distance: 10.7
click at [266, 115] on div "0:16 and I got no reason to think he lied" at bounding box center [338, 112] width 630 height 26
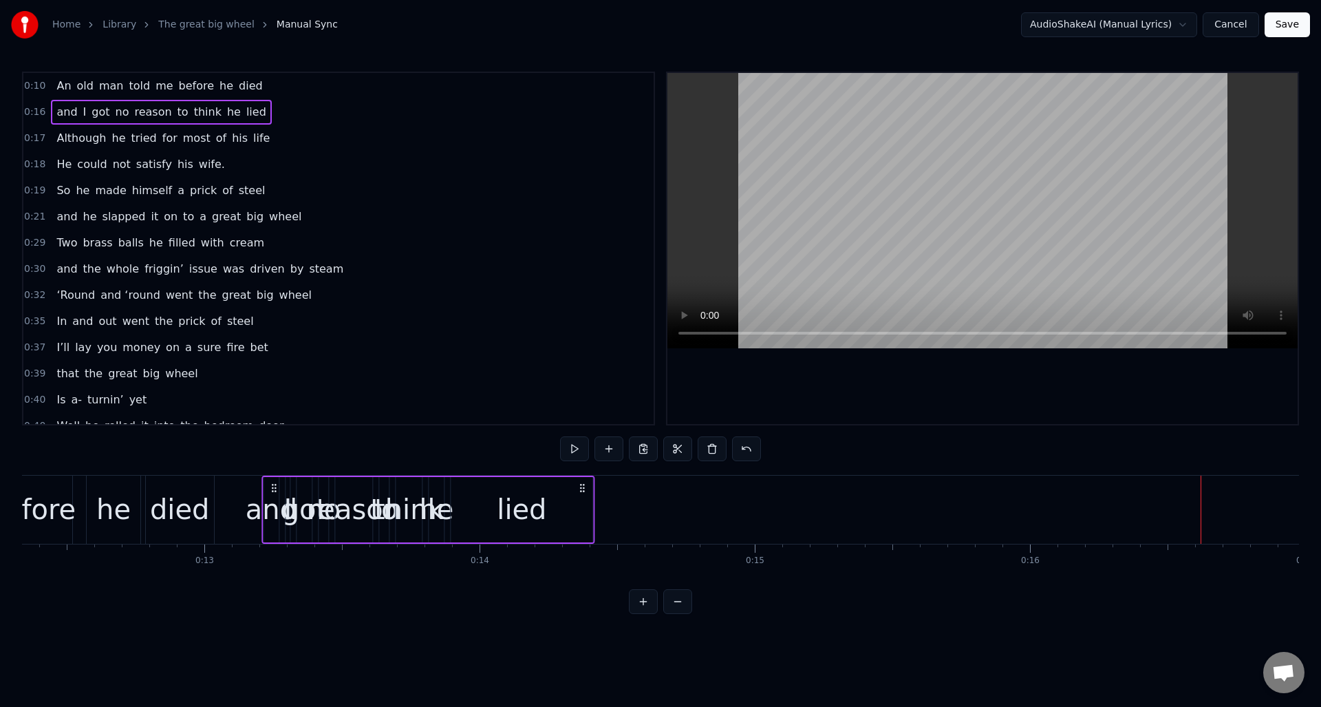
scroll to position [0, 3390]
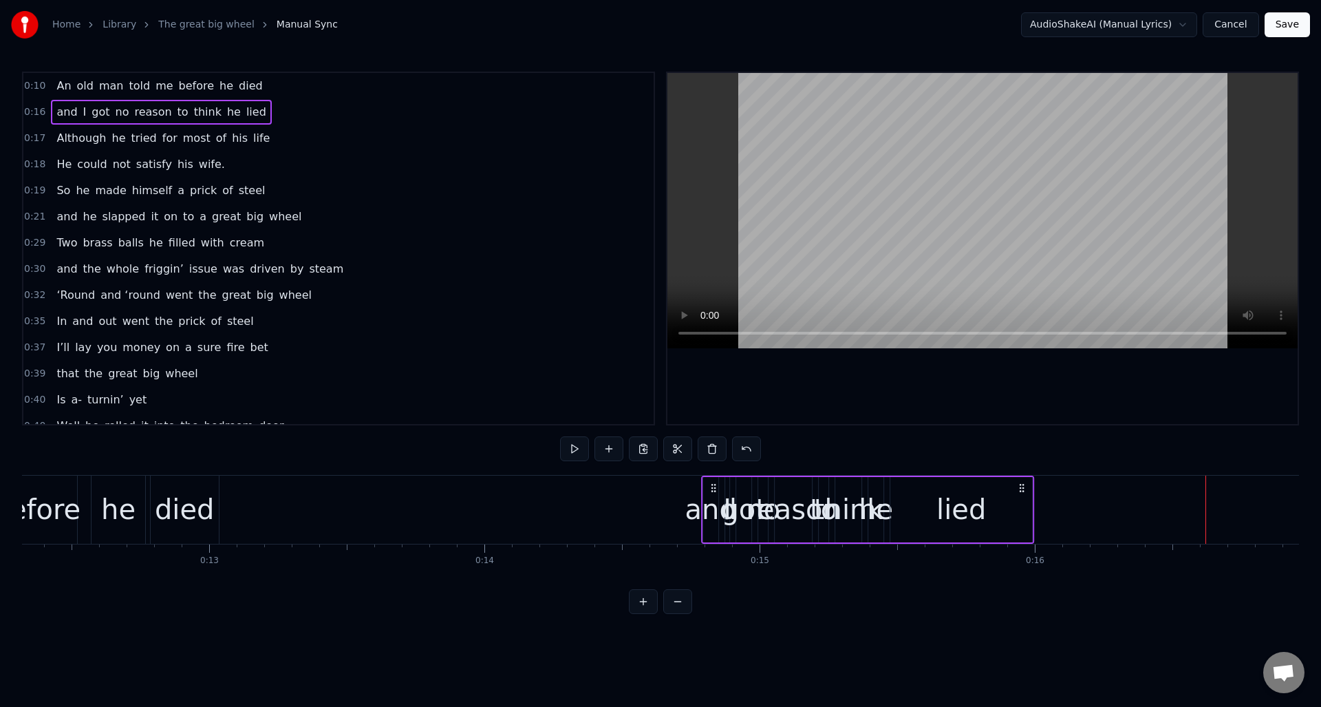
drag, startPoint x: 104, startPoint y: 486, endPoint x: 702, endPoint y: 525, distance: 599.1
click at [714, 518] on div "and I got no reason to think he lied" at bounding box center [867, 509] width 333 height 68
click at [711, 513] on div "and" at bounding box center [711, 508] width 52 height 41
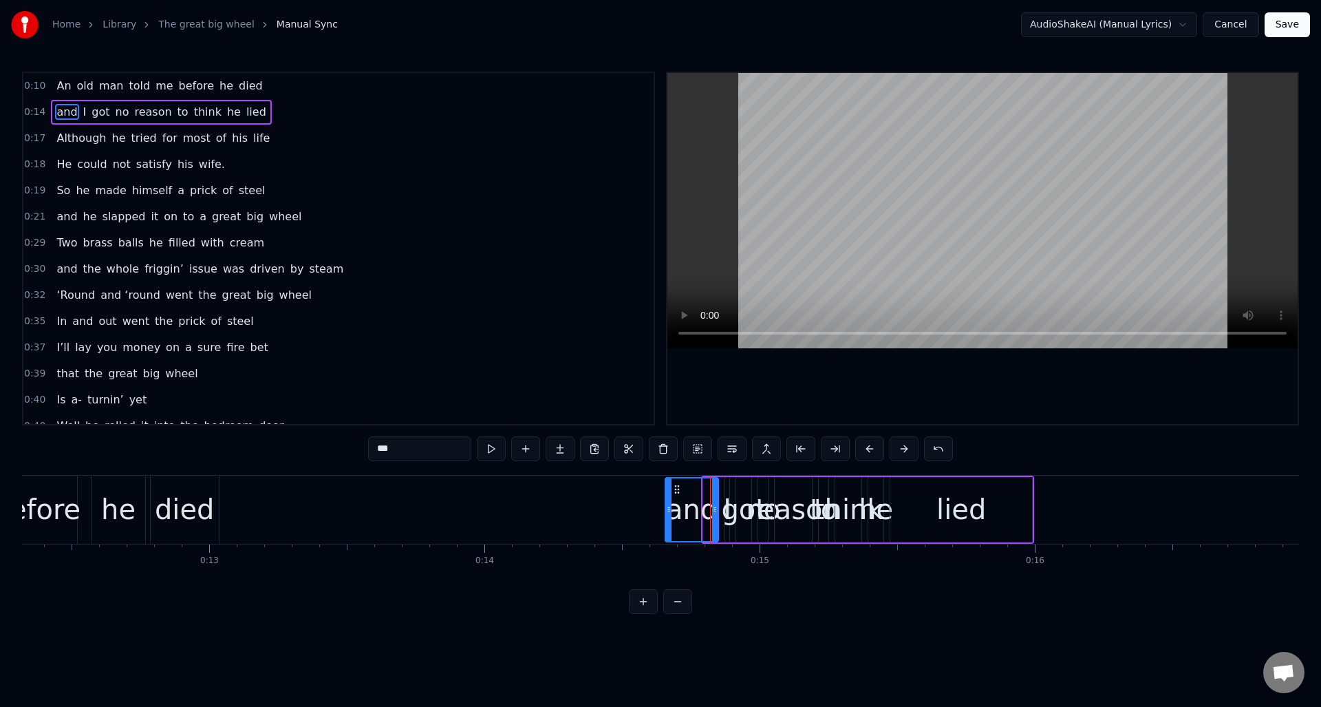
drag, startPoint x: 705, startPoint y: 521, endPoint x: 676, endPoint y: 494, distance: 40.4
click at [667, 526] on div at bounding box center [669, 509] width 6 height 63
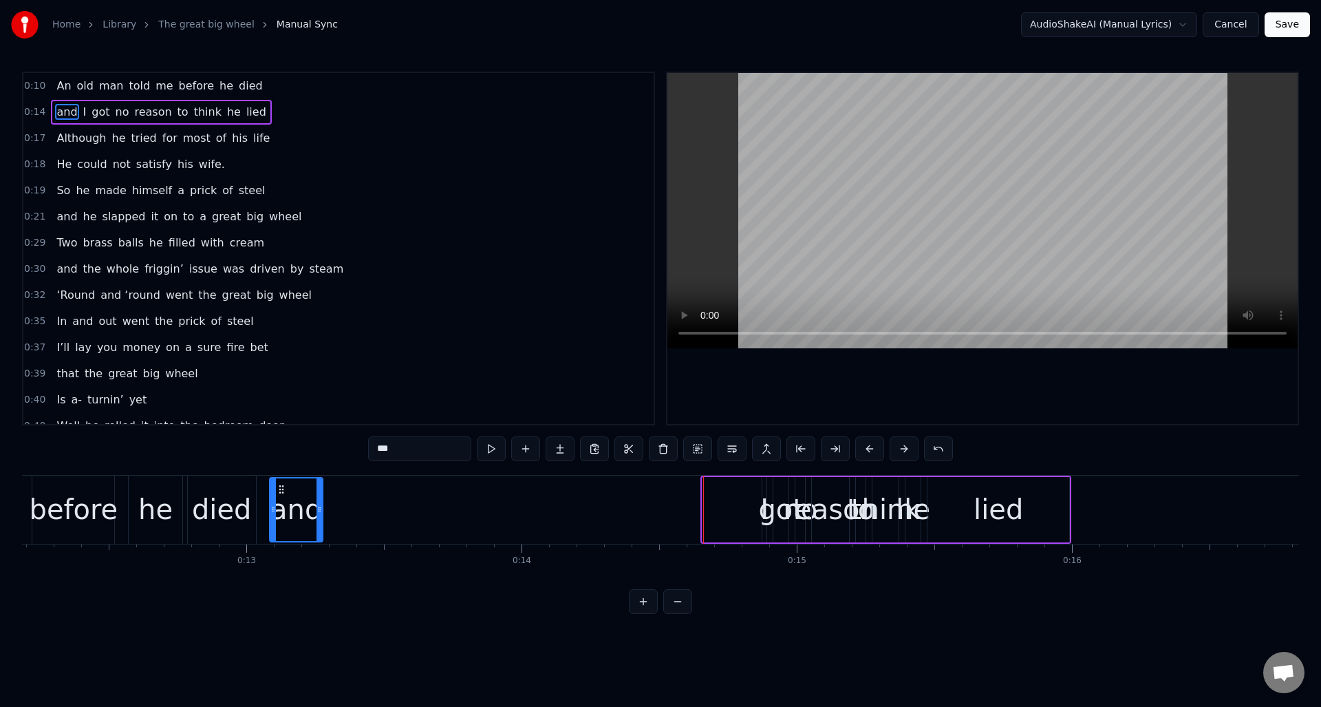
scroll to position [0, 3346]
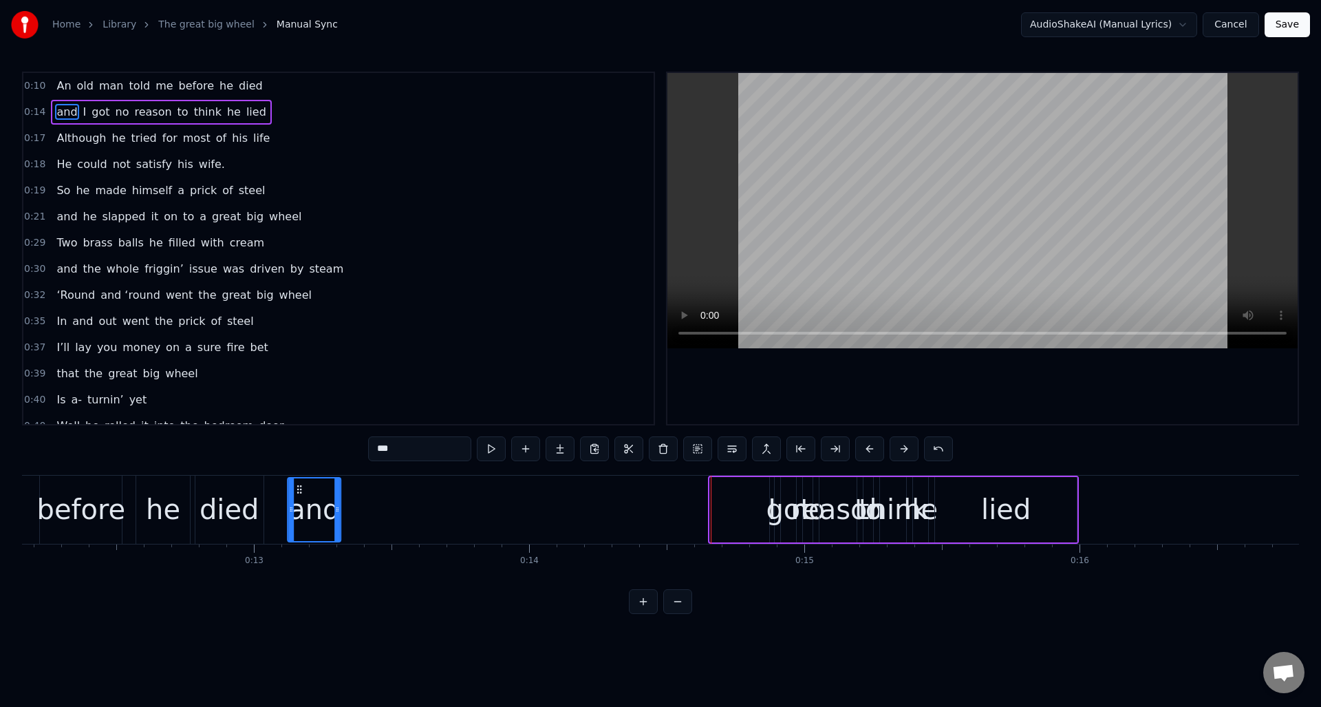
drag, startPoint x: 677, startPoint y: 488, endPoint x: 320, endPoint y: 507, distance: 357.5
click at [301, 505] on div "and" at bounding box center [314, 509] width 52 height 63
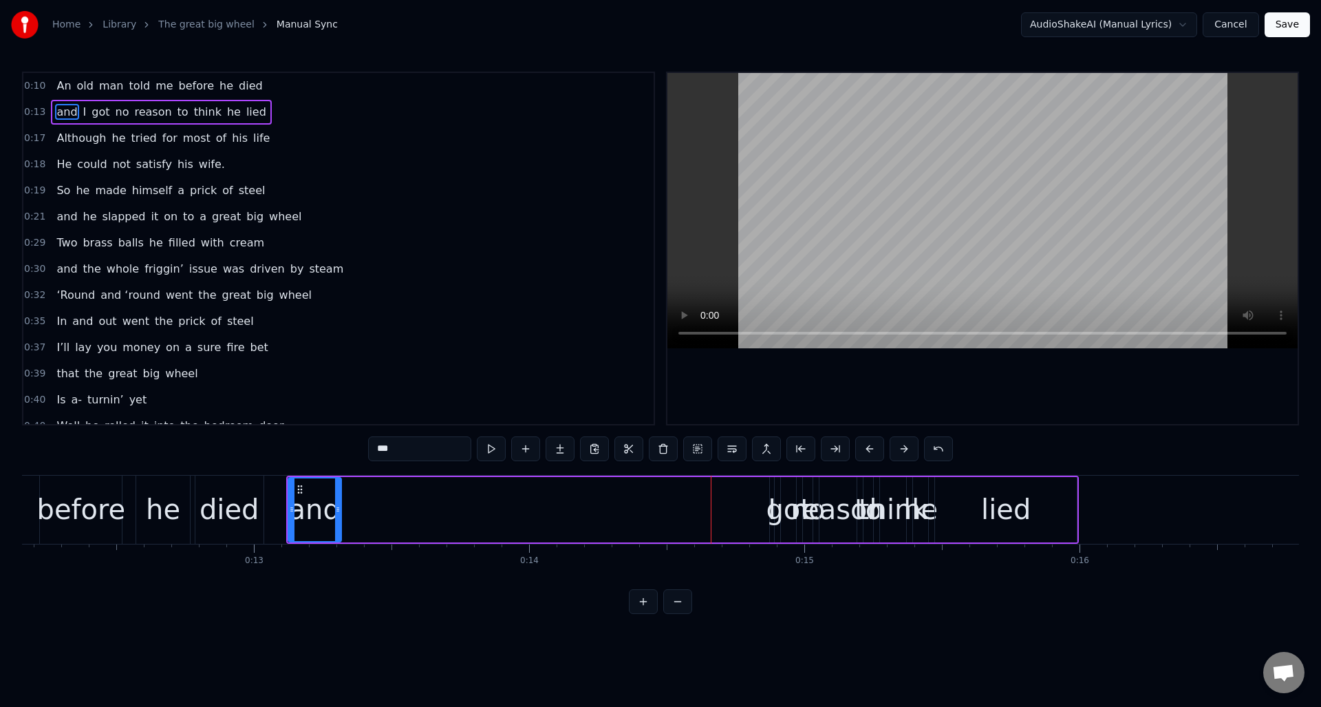
click at [82, 109] on span "I" at bounding box center [85, 112] width 6 height 16
drag, startPoint x: 774, startPoint y: 523, endPoint x: 757, endPoint y: 513, distance: 19.5
click at [742, 524] on div at bounding box center [741, 509] width 6 height 63
drag, startPoint x: 747, startPoint y: 488, endPoint x: 395, endPoint y: 492, distance: 352.3
click at [361, 491] on icon at bounding box center [361, 489] width 11 height 11
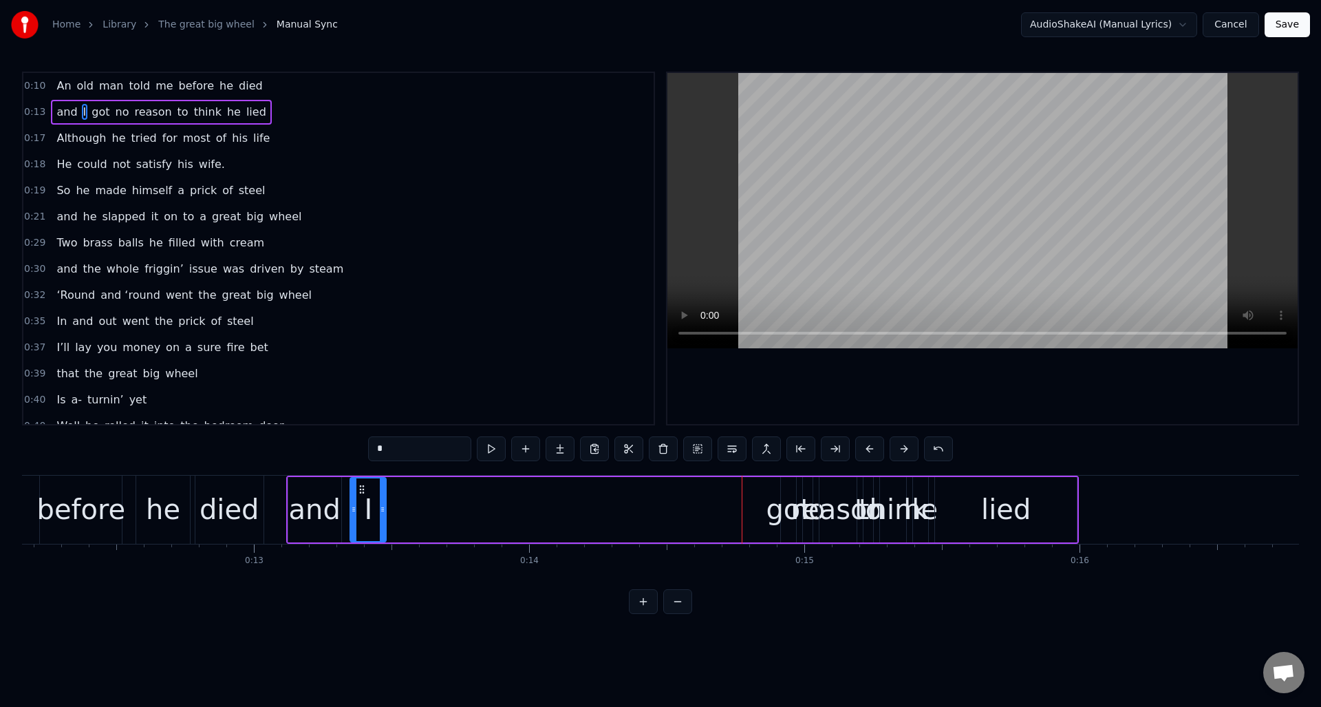
drag, startPoint x: 100, startPoint y: 110, endPoint x: 113, endPoint y: 116, distance: 14.2
click at [100, 109] on span "got" at bounding box center [100, 112] width 21 height 16
drag, startPoint x: 793, startPoint y: 521, endPoint x: 791, endPoint y: 491, distance: 31.0
click at [813, 525] on div at bounding box center [813, 509] width 6 height 63
drag, startPoint x: 792, startPoint y: 486, endPoint x: 425, endPoint y: 488, distance: 366.7
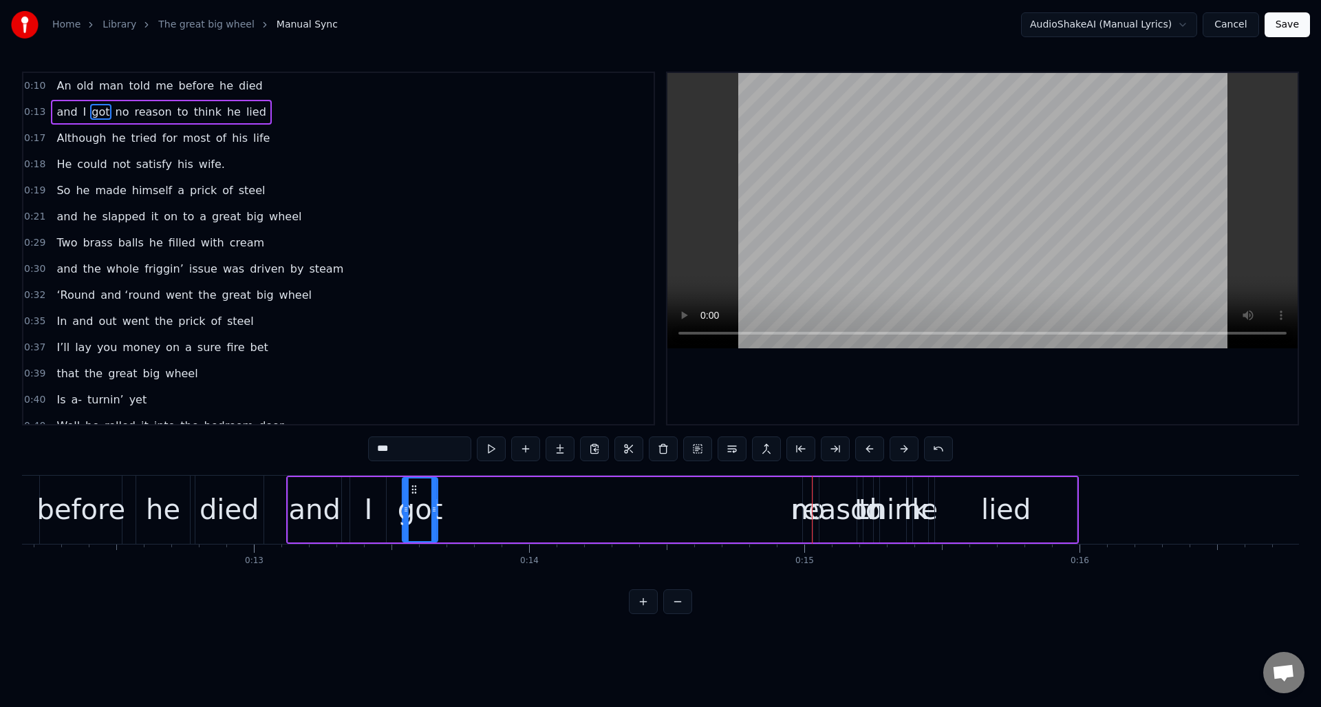
click at [413, 497] on div "got" at bounding box center [420, 509] width 34 height 63
drag, startPoint x: 116, startPoint y: 111, endPoint x: 149, endPoint y: 127, distance: 36.9
click at [116, 110] on span "no" at bounding box center [122, 112] width 17 height 16
drag, startPoint x: 810, startPoint y: 530, endPoint x: 835, endPoint y: 529, distance: 24.8
click at [835, 529] on div at bounding box center [835, 509] width 6 height 63
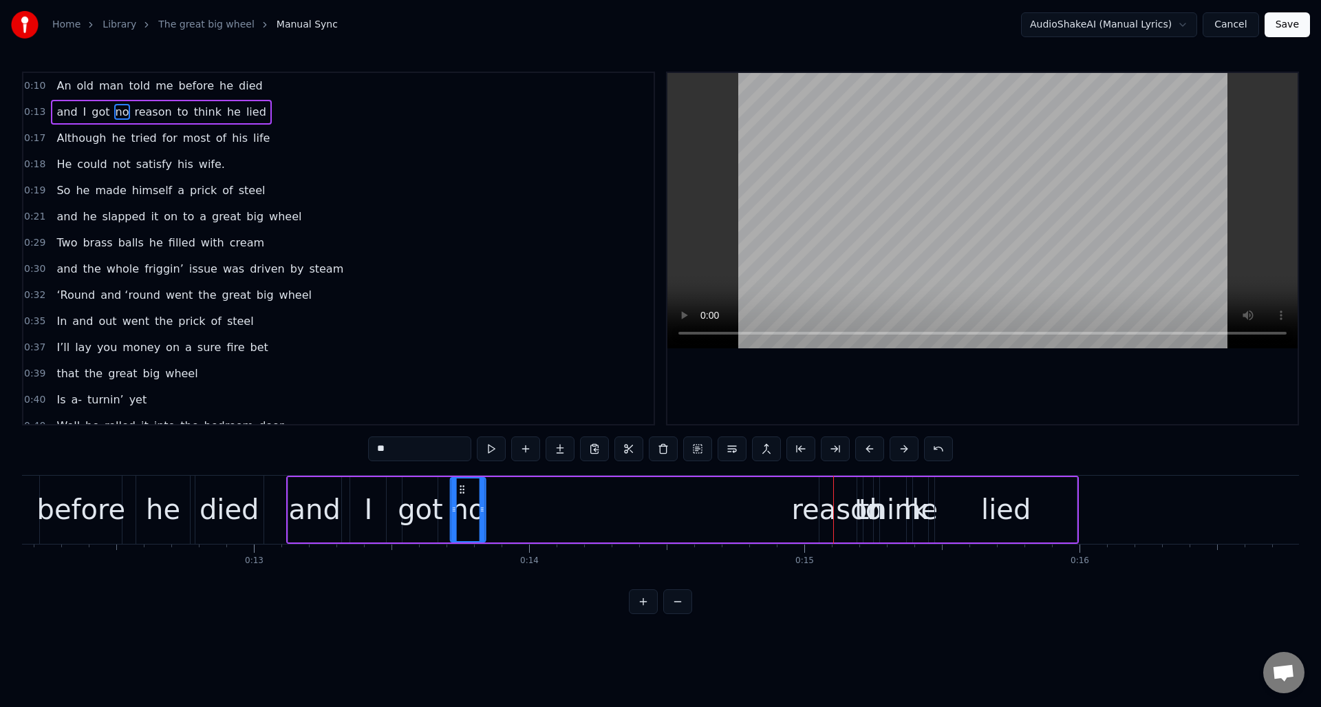
drag, startPoint x: 813, startPoint y: 488, endPoint x: 460, endPoint y: 483, distance: 353.0
click at [460, 484] on icon at bounding box center [462, 489] width 11 height 11
drag, startPoint x: 481, startPoint y: 495, endPoint x: 519, endPoint y: 497, distance: 38.6
click at [489, 497] on div at bounding box center [491, 509] width 6 height 63
drag, startPoint x: 142, startPoint y: 113, endPoint x: 157, endPoint y: 116, distance: 15.5
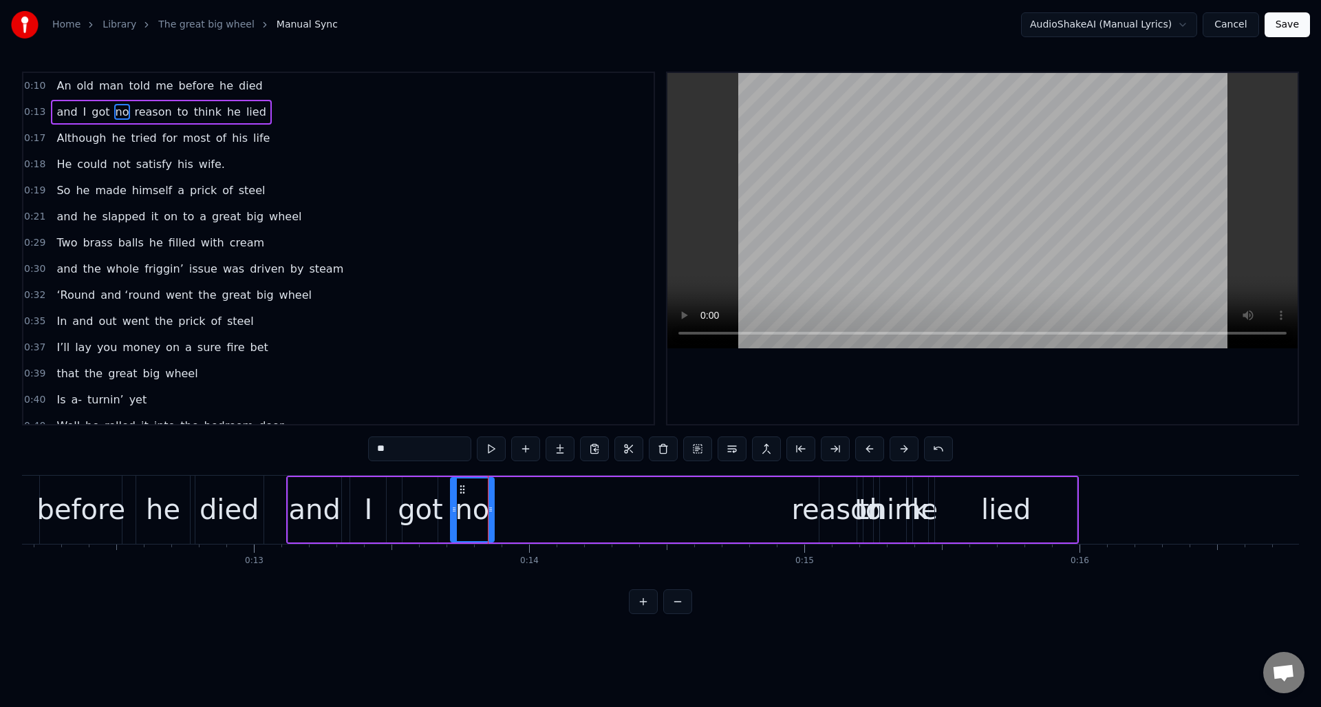
click at [142, 111] on span "reason" at bounding box center [153, 112] width 40 height 16
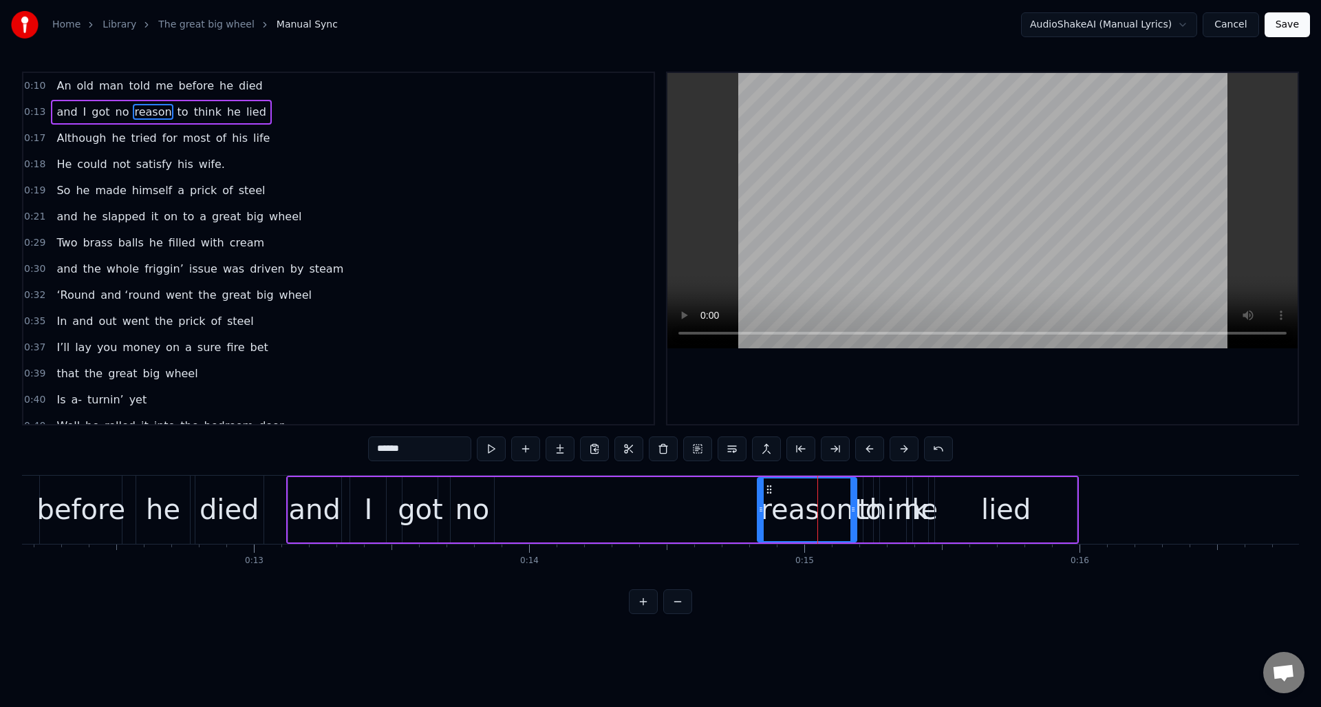
drag, startPoint x: 819, startPoint y: 515, endPoint x: 761, endPoint y: 517, distance: 58.5
click at [761, 519] on div at bounding box center [761, 509] width 6 height 63
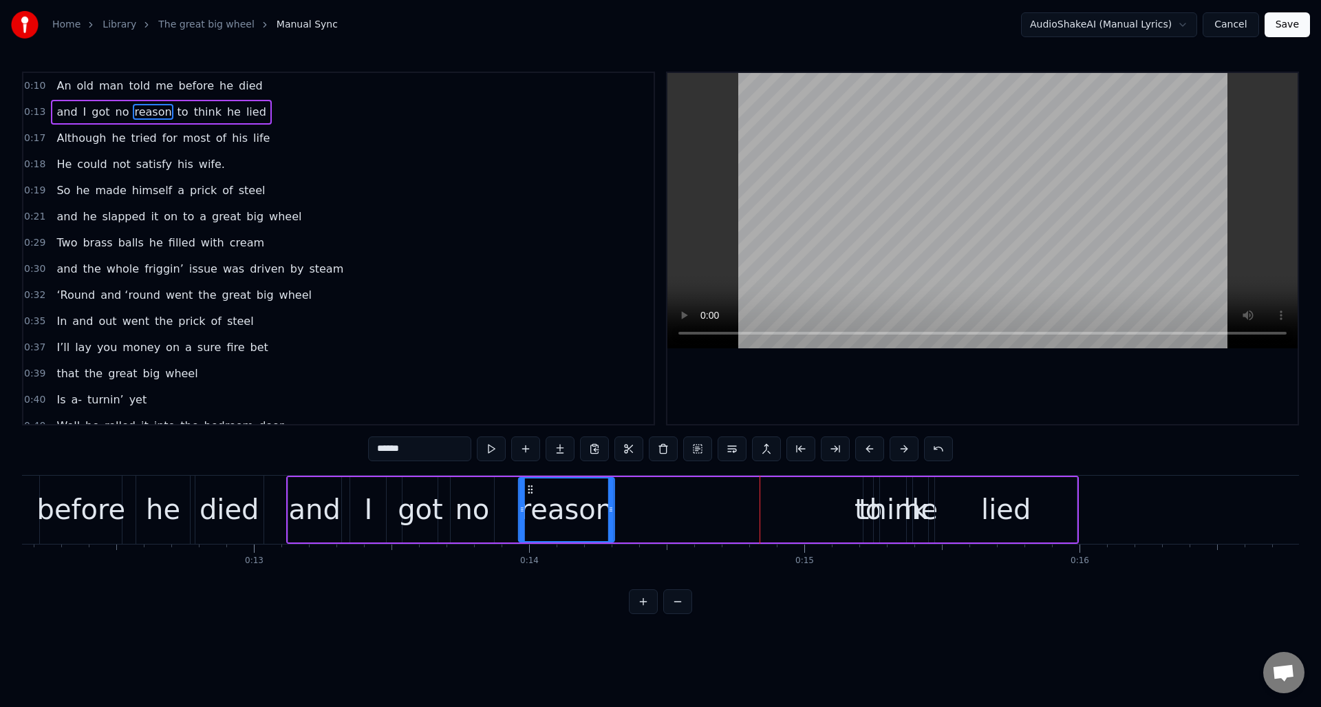
drag, startPoint x: 771, startPoint y: 490, endPoint x: 530, endPoint y: 493, distance: 240.1
click at [530, 493] on icon at bounding box center [530, 489] width 11 height 11
drag, startPoint x: 167, startPoint y: 111, endPoint x: 180, endPoint y: 118, distance: 14.5
click at [176, 111] on span "to" at bounding box center [183, 112] width 14 height 16
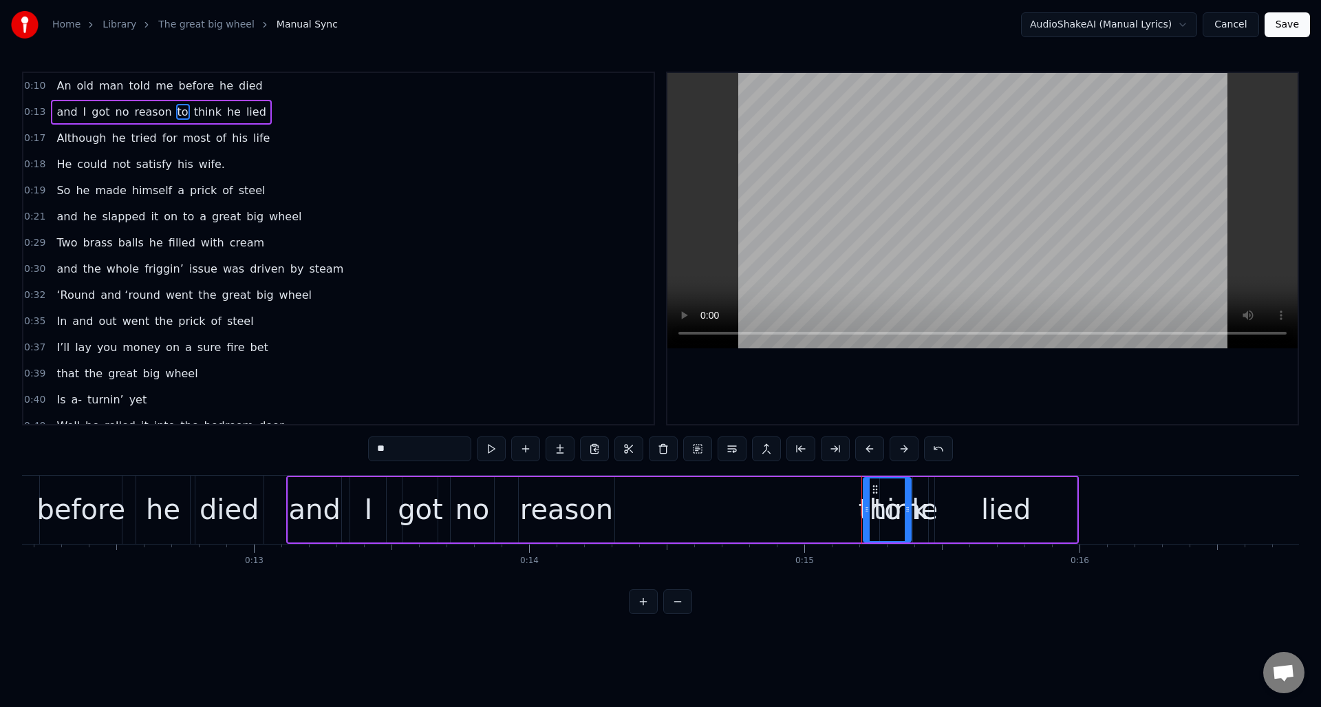
drag, startPoint x: 870, startPoint y: 535, endPoint x: 881, endPoint y: 503, distance: 33.9
click at [908, 539] on div at bounding box center [908, 509] width 6 height 63
drag, startPoint x: 874, startPoint y: 489, endPoint x: 643, endPoint y: 497, distance: 232.0
click at [633, 496] on div "to" at bounding box center [646, 509] width 46 height 63
click at [193, 111] on span "think" at bounding box center [208, 112] width 30 height 16
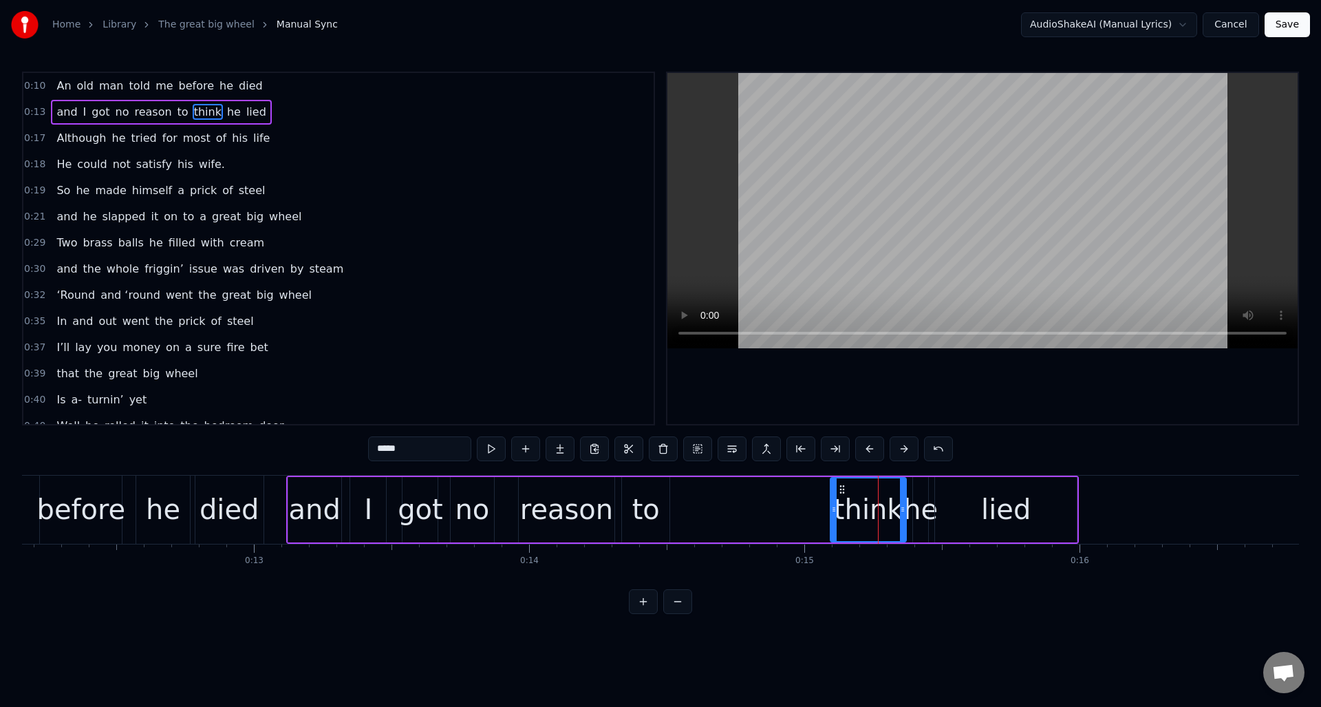
drag, startPoint x: 881, startPoint y: 512, endPoint x: 831, endPoint y: 517, distance: 49.8
click at [831, 517] on div at bounding box center [834, 509] width 6 height 63
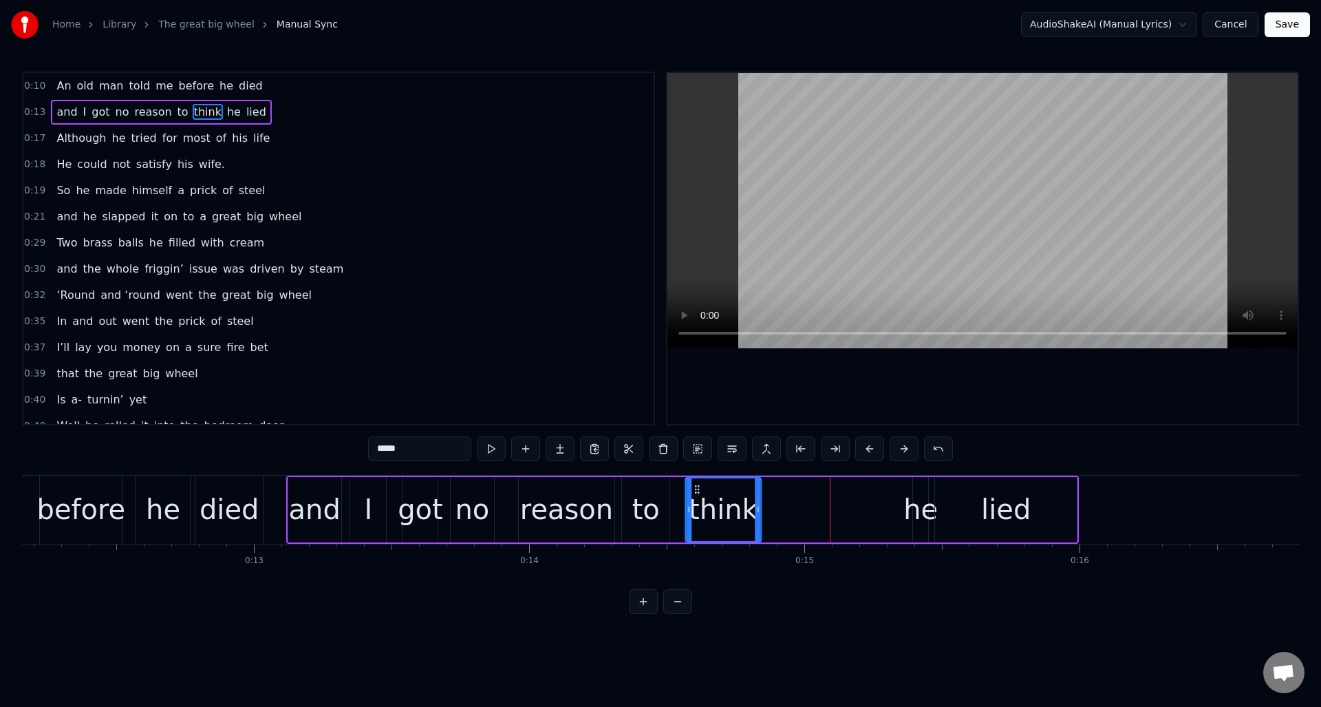
drag, startPoint x: 842, startPoint y: 490, endPoint x: 698, endPoint y: 499, distance: 144.8
click at [698, 499] on div "think" at bounding box center [723, 509] width 74 height 63
click at [916, 493] on div "he" at bounding box center [920, 508] width 34 height 41
drag, startPoint x: 916, startPoint y: 502, endPoint x: 883, endPoint y: 504, distance: 33.8
click at [883, 504] on div at bounding box center [883, 509] width 6 height 63
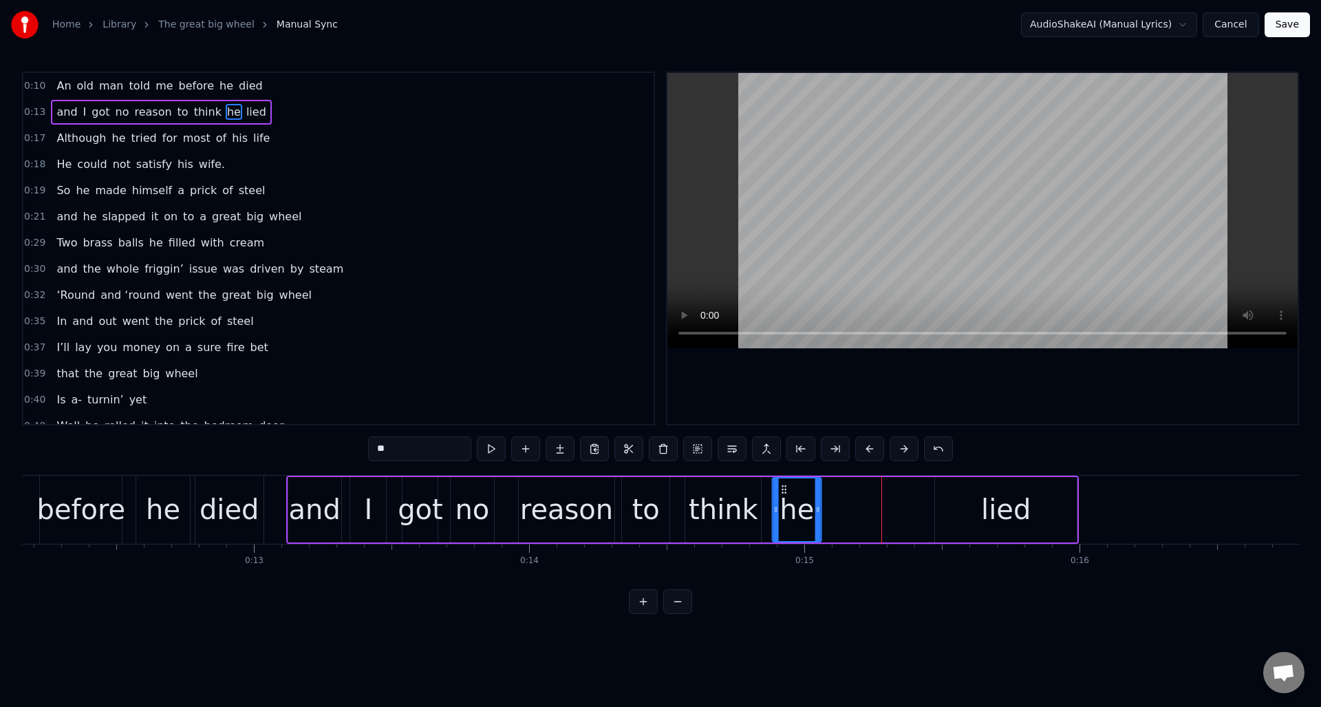
drag, startPoint x: 889, startPoint y: 488, endPoint x: 888, endPoint y: 499, distance: 11.7
click at [782, 497] on div "he" at bounding box center [796, 509] width 47 height 63
click at [996, 495] on div "lied" at bounding box center [1006, 508] width 50 height 41
type input "****"
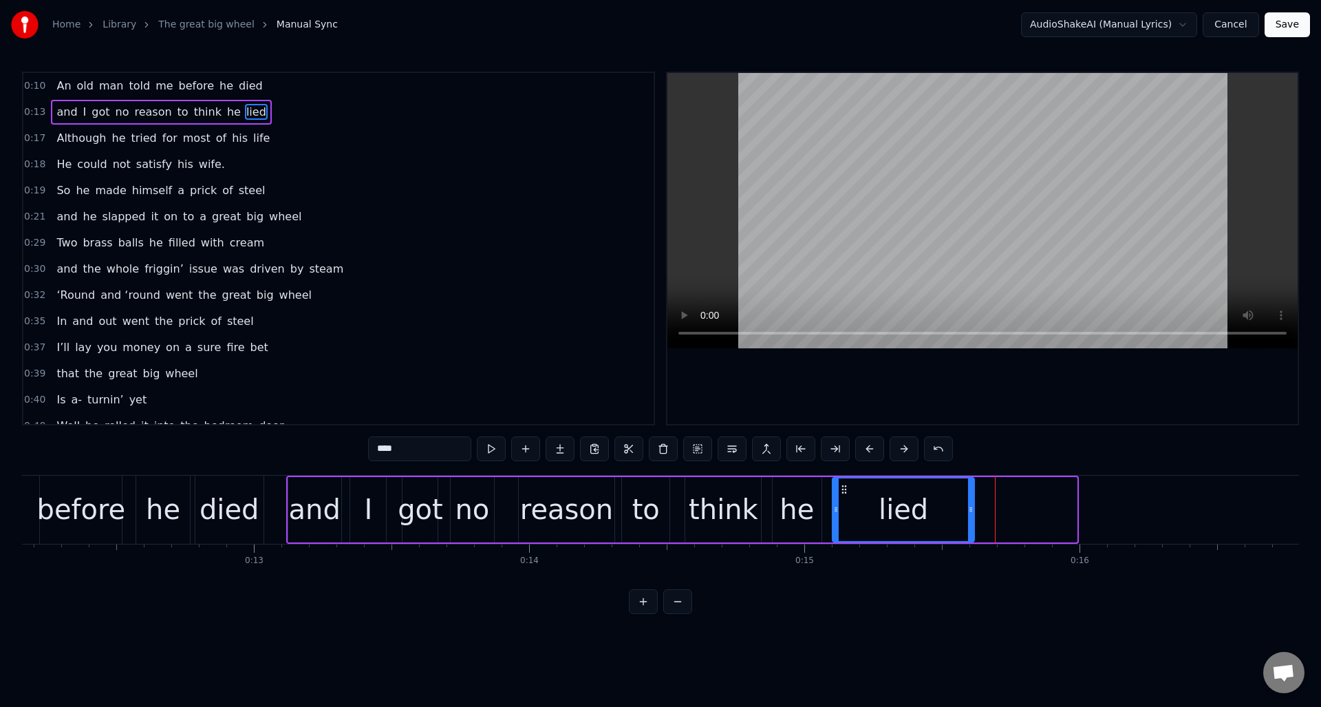
drag, startPoint x: 948, startPoint y: 489, endPoint x: 863, endPoint y: 499, distance: 85.9
click at [846, 499] on div "lied" at bounding box center [903, 509] width 140 height 63
drag, startPoint x: 971, startPoint y: 502, endPoint x: 890, endPoint y: 507, distance: 82.1
click at [890, 507] on div at bounding box center [888, 509] width 6 height 63
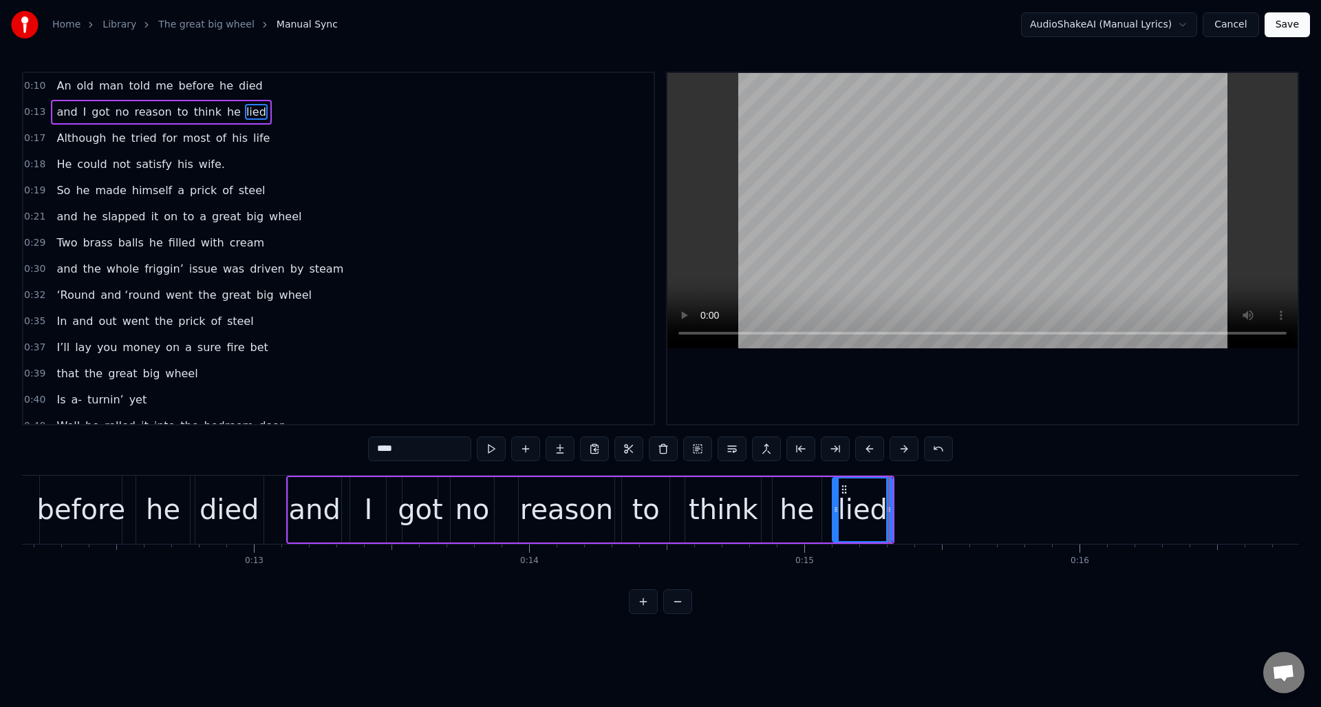
click at [305, 138] on div "0:17 Although he tried for most of his life" at bounding box center [338, 138] width 630 height 26
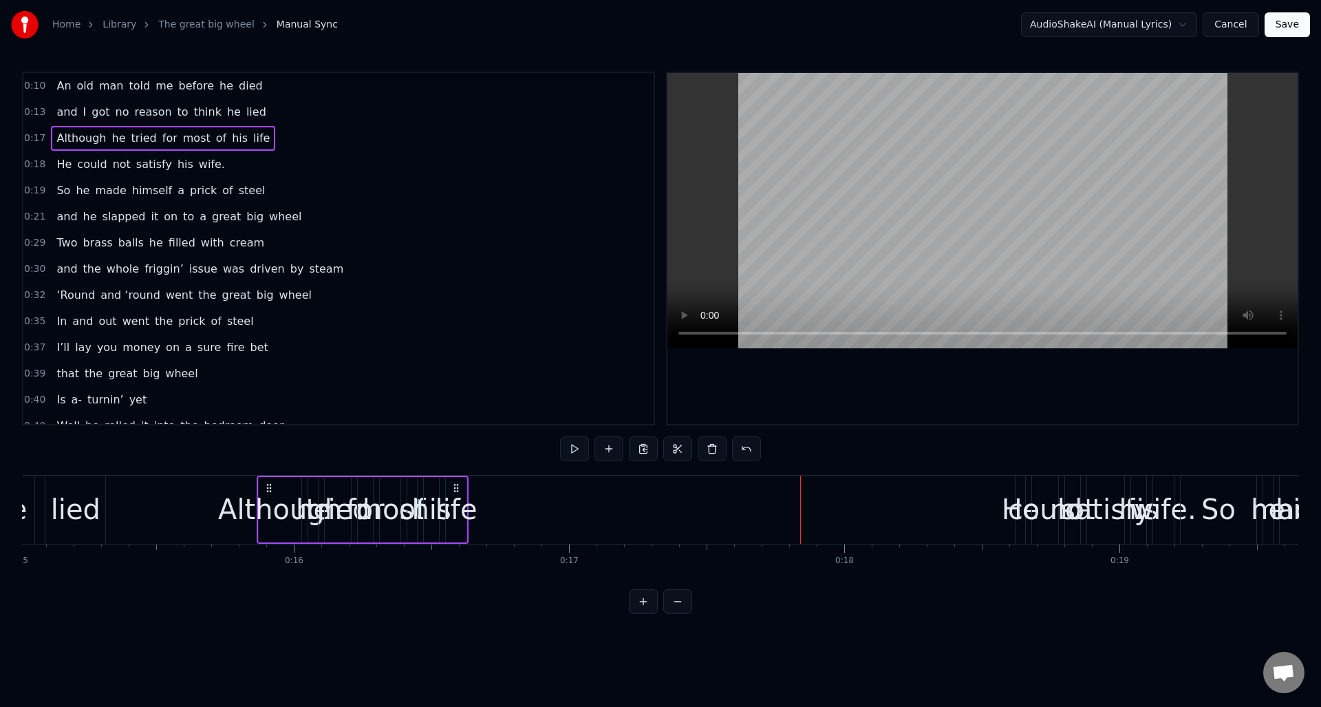
scroll to position [0, 4120]
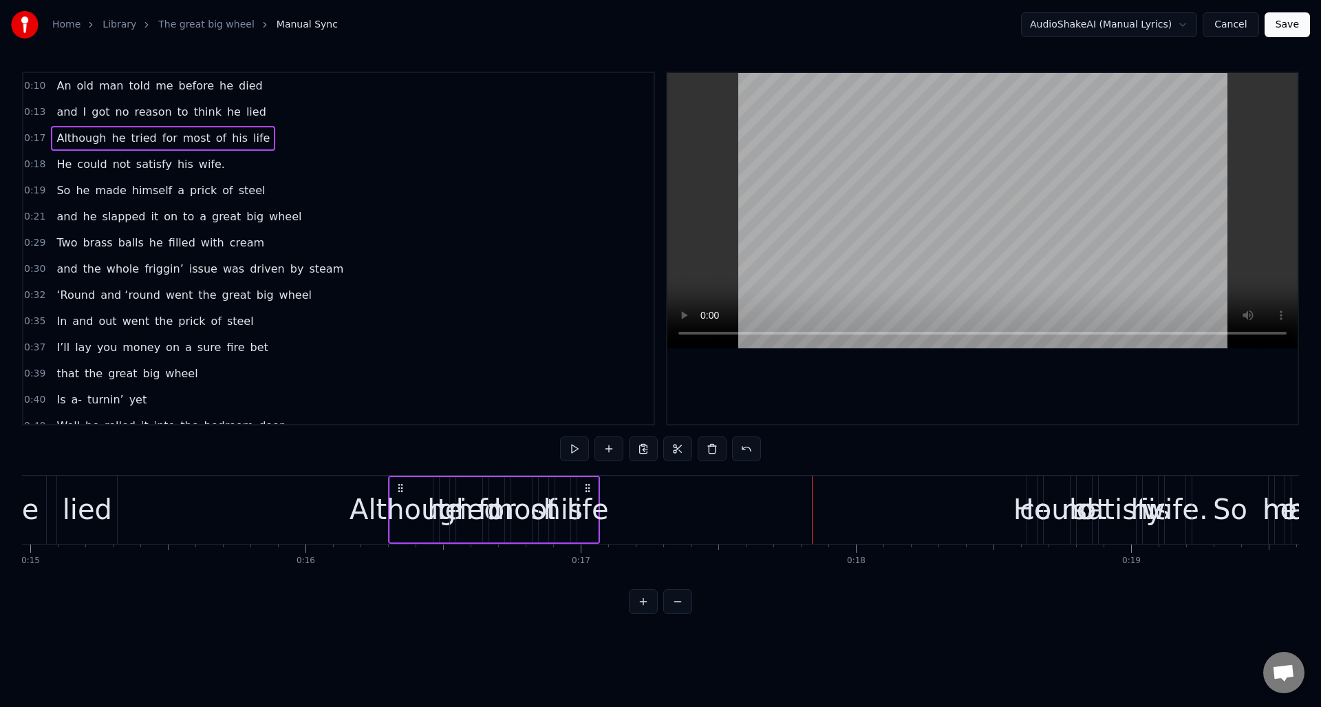
drag, startPoint x: 103, startPoint y: 486, endPoint x: 400, endPoint y: 520, distance: 299.1
click at [400, 520] on div "Although he tried for most of his life" at bounding box center [494, 509] width 212 height 68
click at [79, 137] on span "Although" at bounding box center [81, 138] width 52 height 16
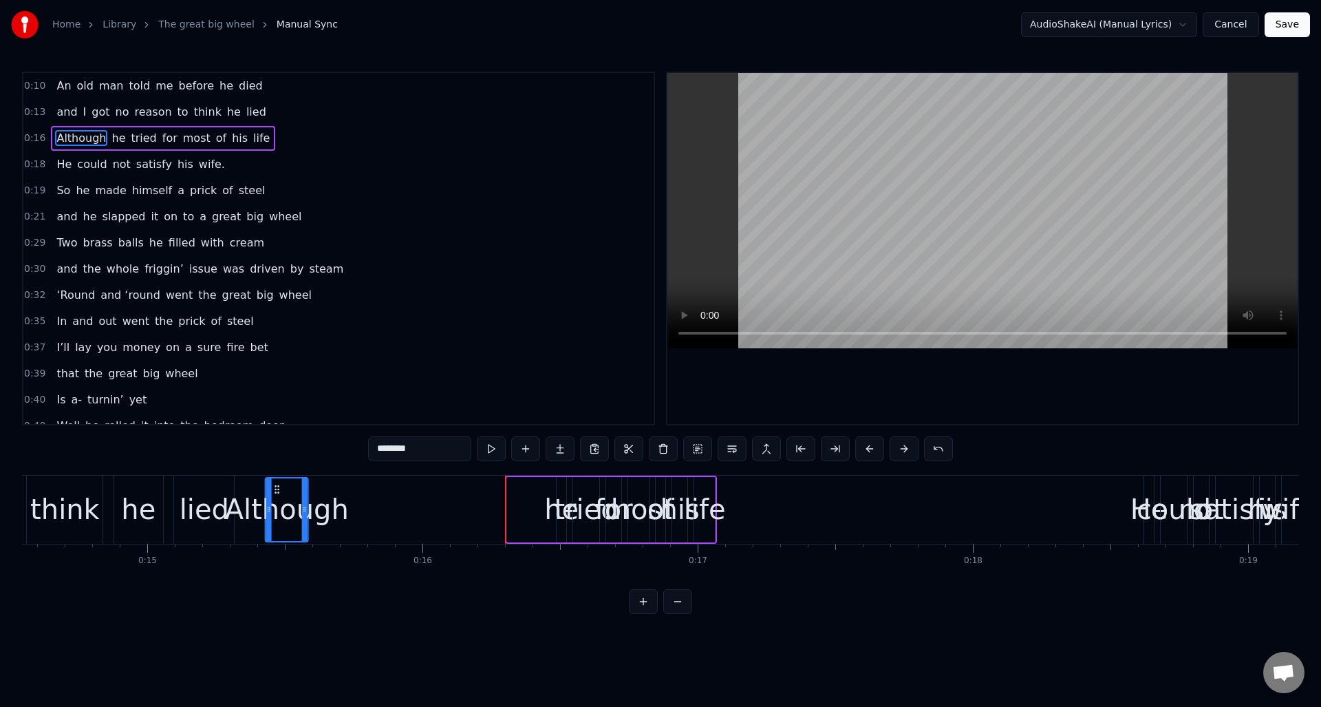
scroll to position [0, 3986]
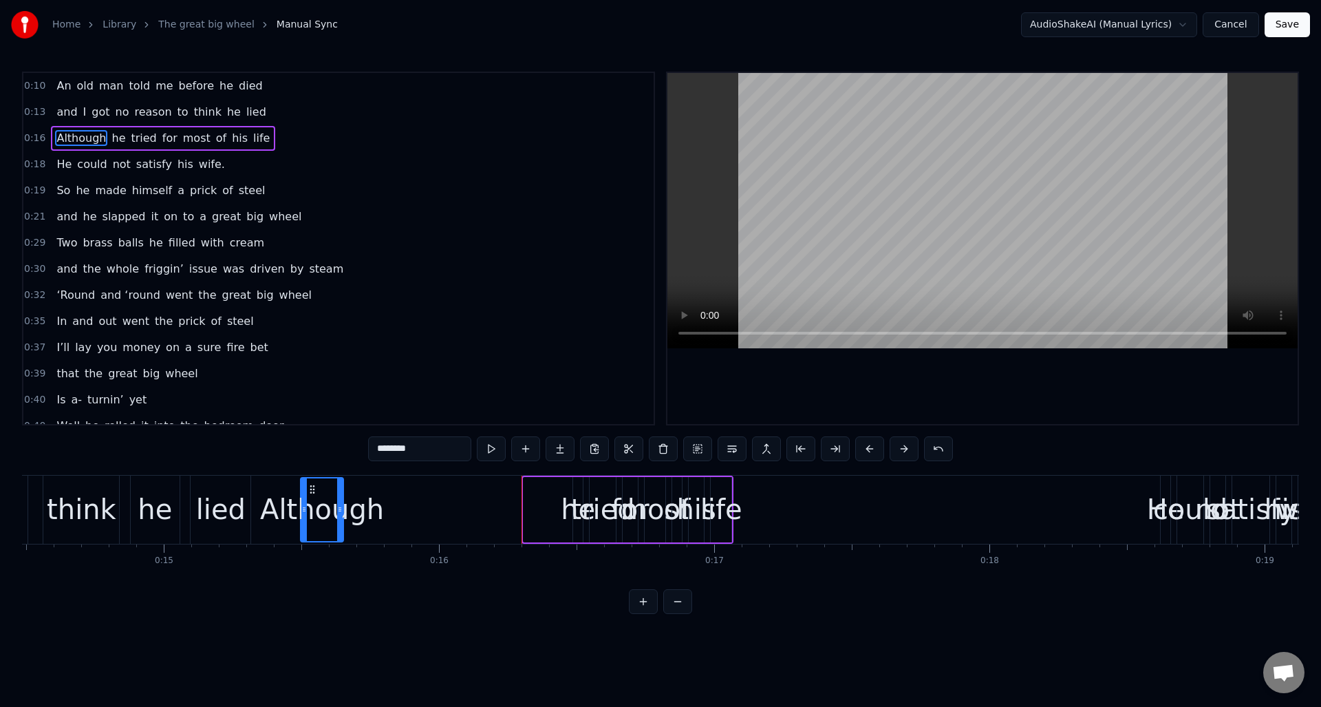
drag, startPoint x: 400, startPoint y: 489, endPoint x: 349, endPoint y: 507, distance: 54.0
click at [311, 502] on div "Although" at bounding box center [321, 509] width 41 height 63
drag, startPoint x: 341, startPoint y: 497, endPoint x: 386, endPoint y: 506, distance: 46.2
click at [365, 504] on div at bounding box center [364, 509] width 6 height 63
drag, startPoint x: 114, startPoint y: 140, endPoint x: 177, endPoint y: 164, distance: 67.7
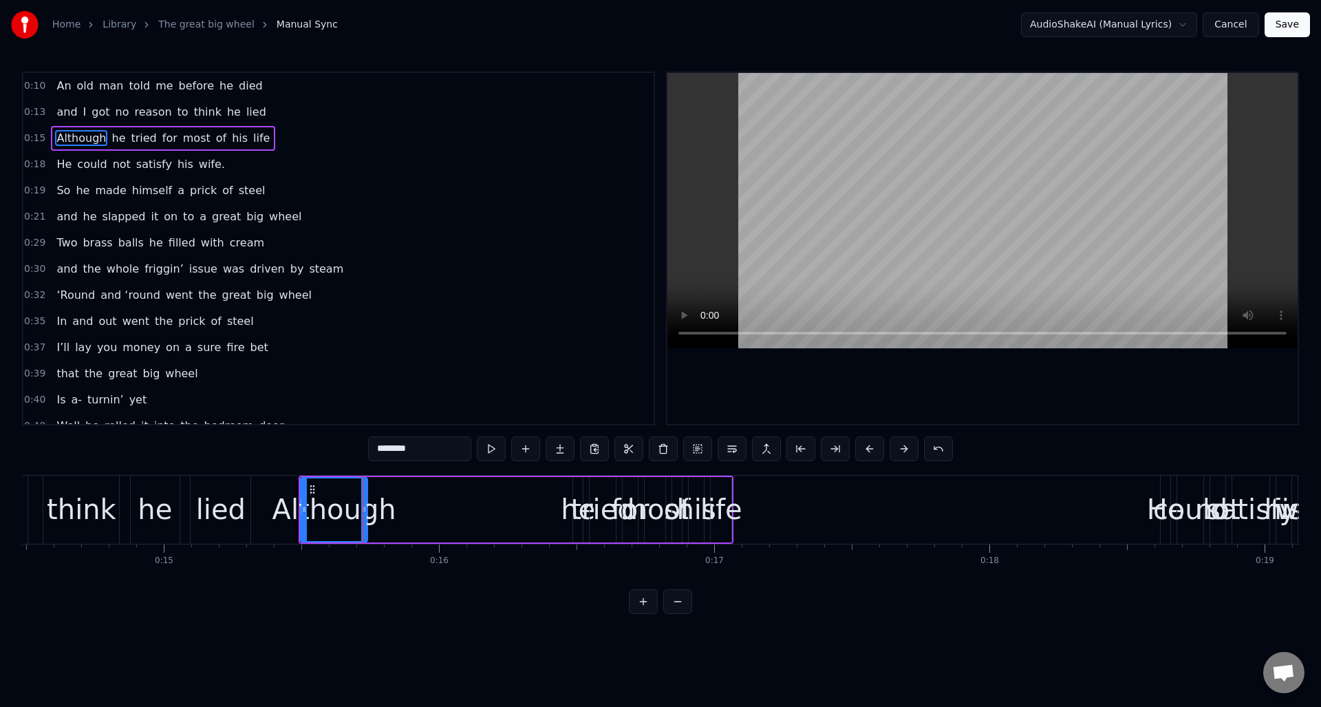
click at [114, 140] on span "he" at bounding box center [118, 138] width 17 height 16
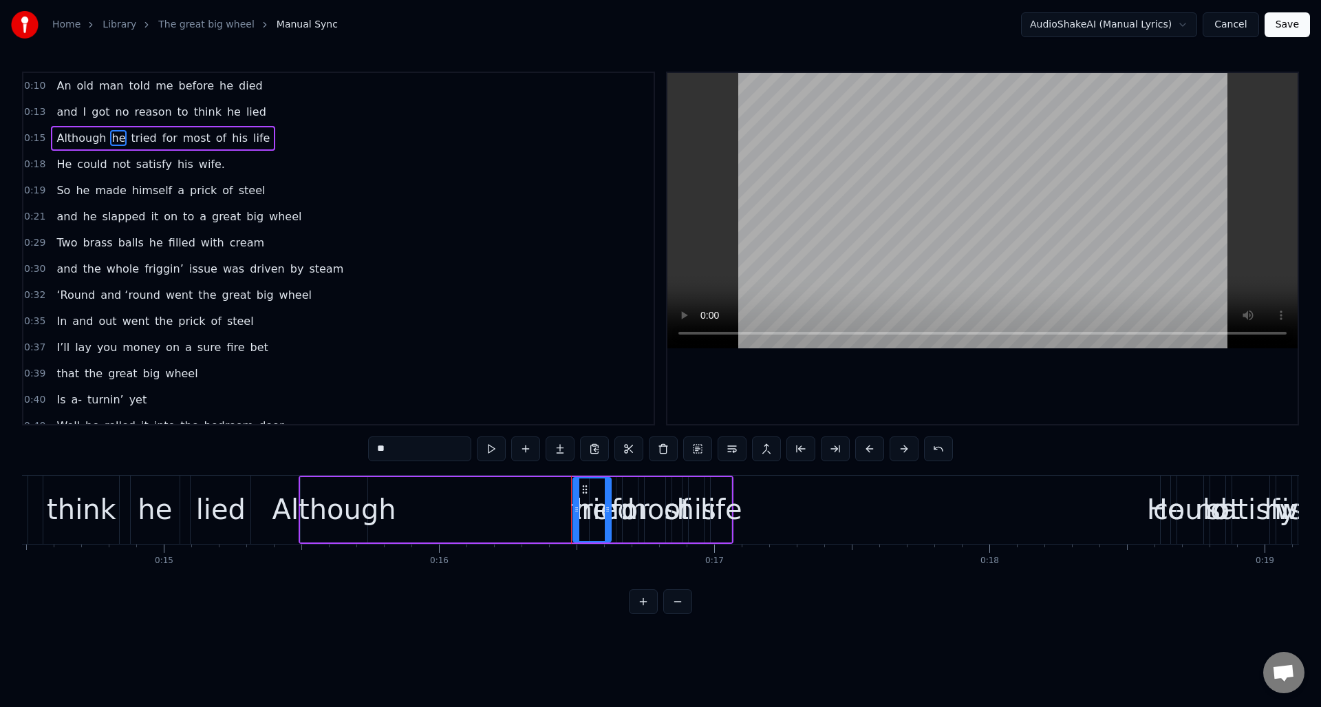
drag, startPoint x: 581, startPoint y: 504, endPoint x: 609, endPoint y: 502, distance: 28.2
click at [609, 502] on div at bounding box center [608, 509] width 6 height 63
drag, startPoint x: 583, startPoint y: 488, endPoint x: 417, endPoint y: 496, distance: 166.7
click at [407, 494] on div "he" at bounding box center [416, 509] width 36 height 63
click at [129, 133] on span "tried" at bounding box center [143, 138] width 28 height 16
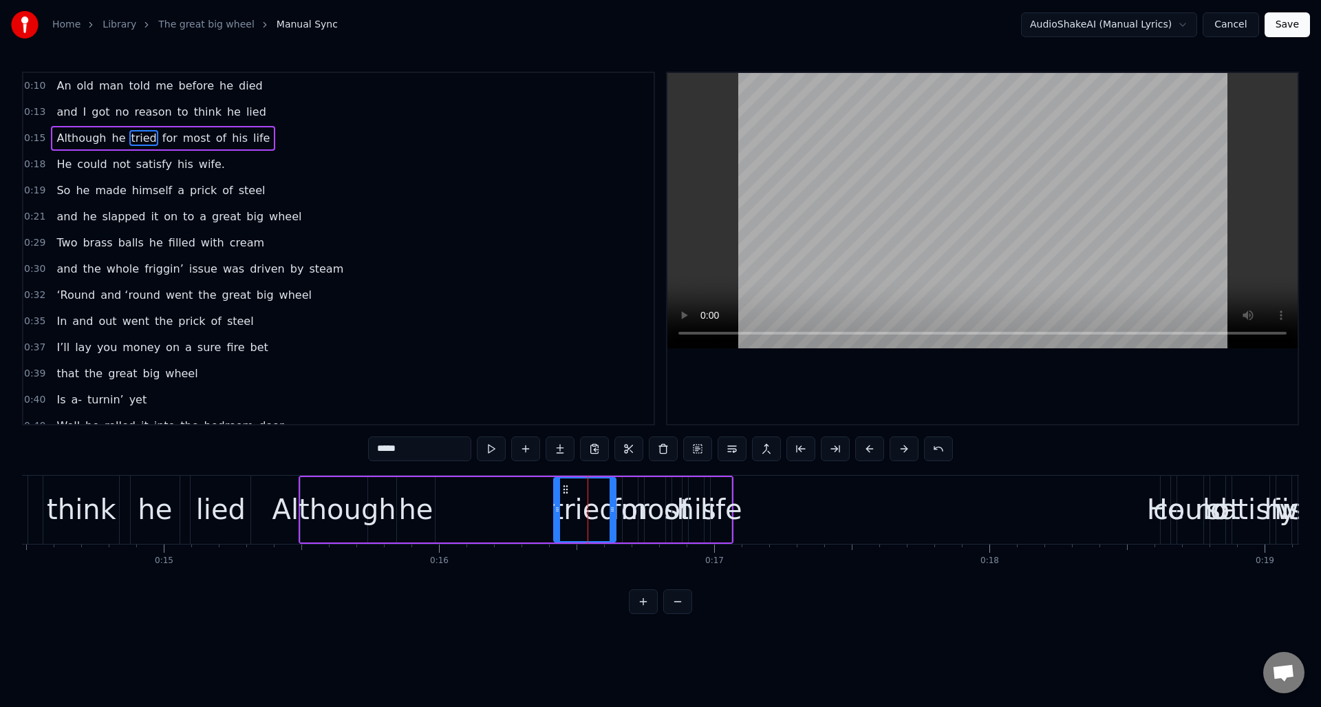
drag, startPoint x: 590, startPoint y: 516, endPoint x: 554, endPoint y: 515, distance: 35.8
click at [555, 519] on div at bounding box center [558, 509] width 6 height 63
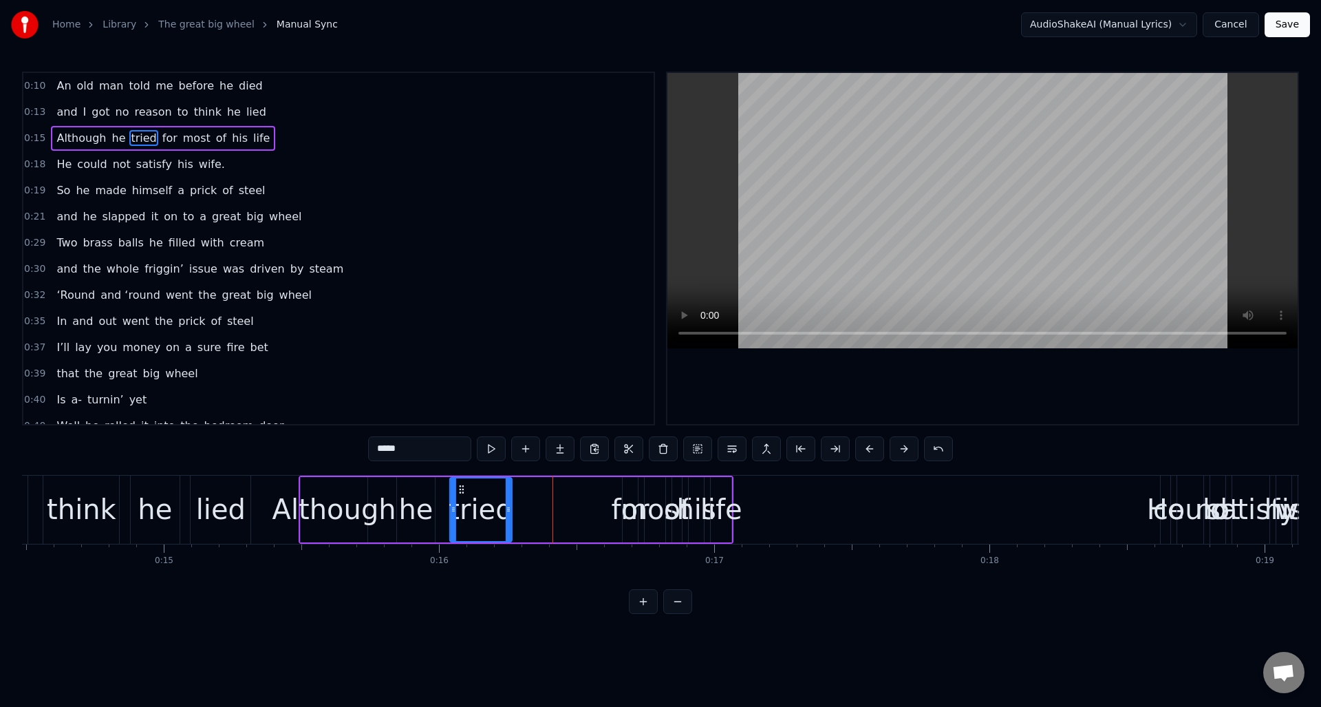
drag, startPoint x: 564, startPoint y: 488, endPoint x: 460, endPoint y: 485, distance: 103.9
click at [460, 485] on icon at bounding box center [461, 489] width 11 height 11
click at [161, 139] on span "for" at bounding box center [170, 138] width 18 height 16
drag, startPoint x: 624, startPoint y: 504, endPoint x: 597, endPoint y: 497, distance: 27.5
click at [592, 505] on icon at bounding box center [594, 509] width 6 height 11
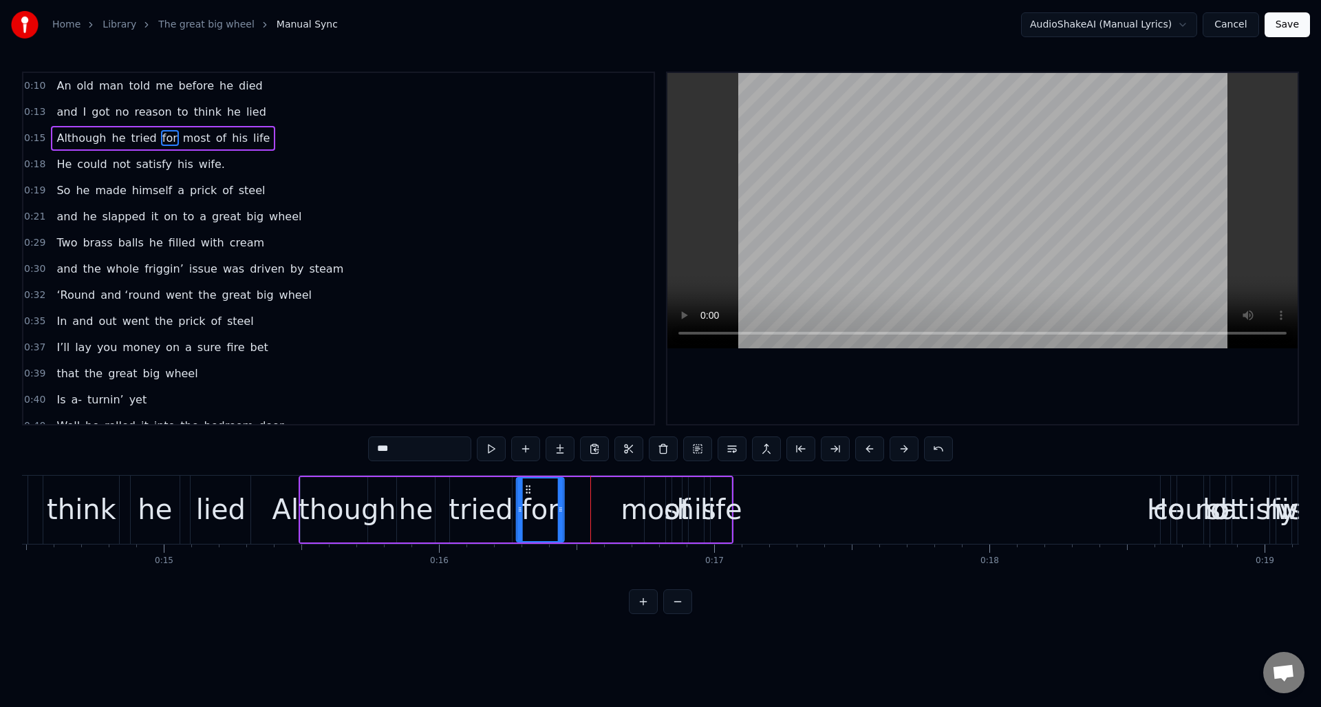
drag, startPoint x: 596, startPoint y: 487, endPoint x: 535, endPoint y: 488, distance: 61.2
click at [528, 490] on icon at bounding box center [528, 489] width 11 height 11
click at [652, 498] on div "most" at bounding box center [655, 508] width 69 height 41
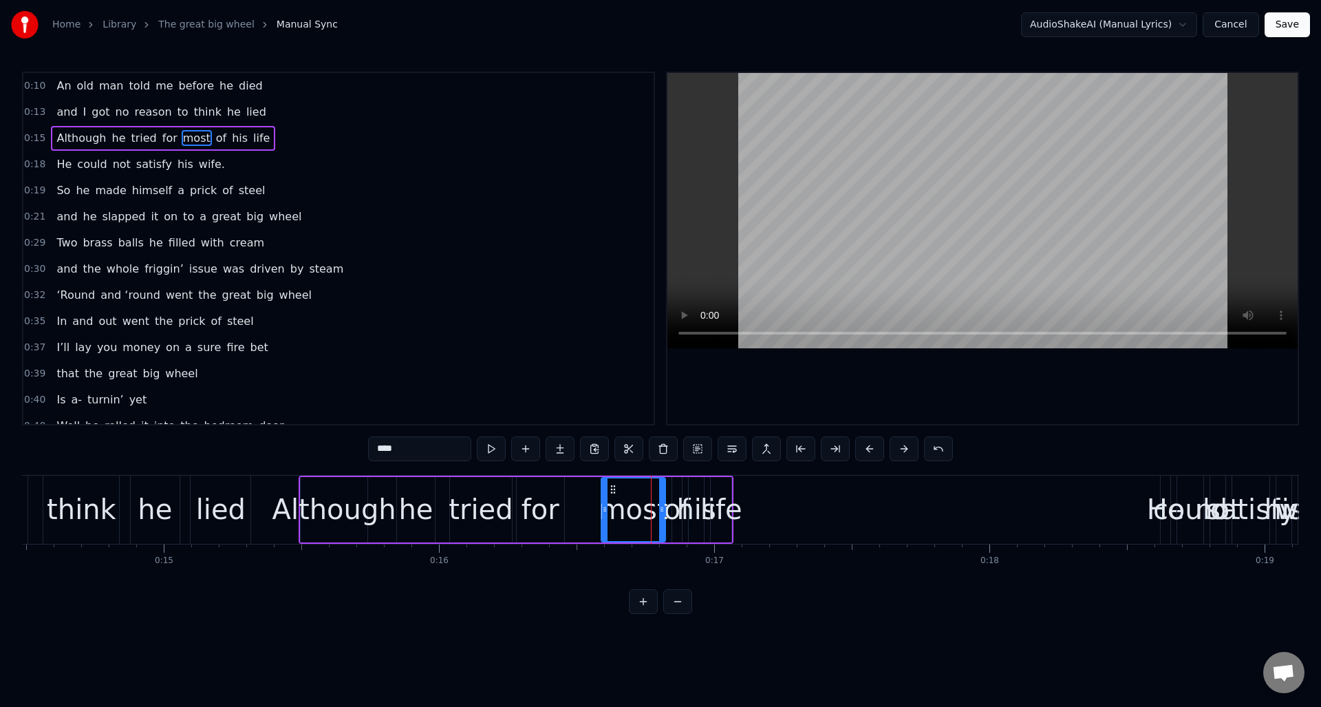
drag, startPoint x: 645, startPoint y: 505, endPoint x: 607, endPoint y: 496, distance: 38.9
click at [602, 505] on icon at bounding box center [605, 509] width 6 height 11
drag, startPoint x: 610, startPoint y: 486, endPoint x: 647, endPoint y: 496, distance: 38.4
click at [578, 490] on icon at bounding box center [579, 489] width 11 height 11
click at [673, 501] on div "of" at bounding box center [677, 508] width 27 height 41
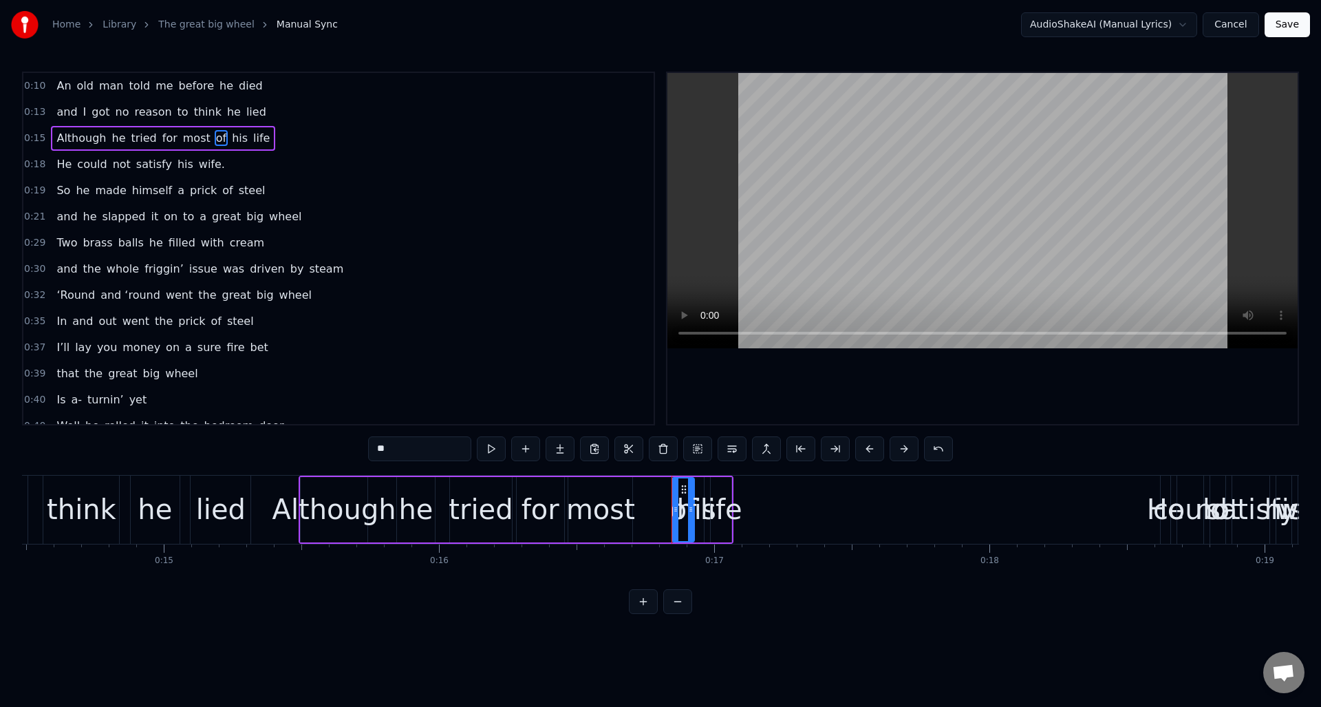
drag, startPoint x: 679, startPoint y: 504, endPoint x: 691, endPoint y: 493, distance: 17.0
click at [691, 507] on icon at bounding box center [691, 509] width 6 height 11
drag, startPoint x: 682, startPoint y: 489, endPoint x: 649, endPoint y: 488, distance: 32.3
click at [650, 488] on circle at bounding box center [650, 488] width 1 height 1
drag, startPoint x: 657, startPoint y: 495, endPoint x: 692, endPoint y: 495, distance: 35.1
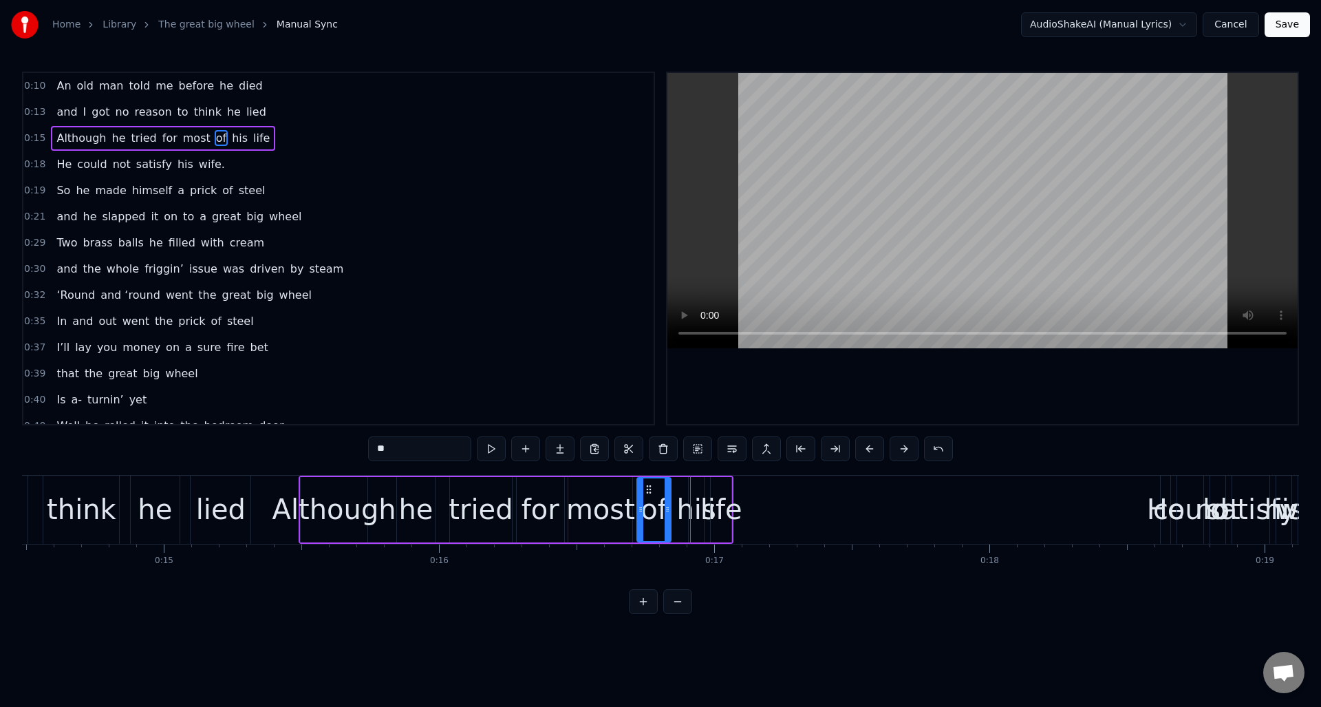
click at [669, 497] on div at bounding box center [668, 509] width 6 height 63
click at [719, 491] on div "life" at bounding box center [721, 508] width 42 height 41
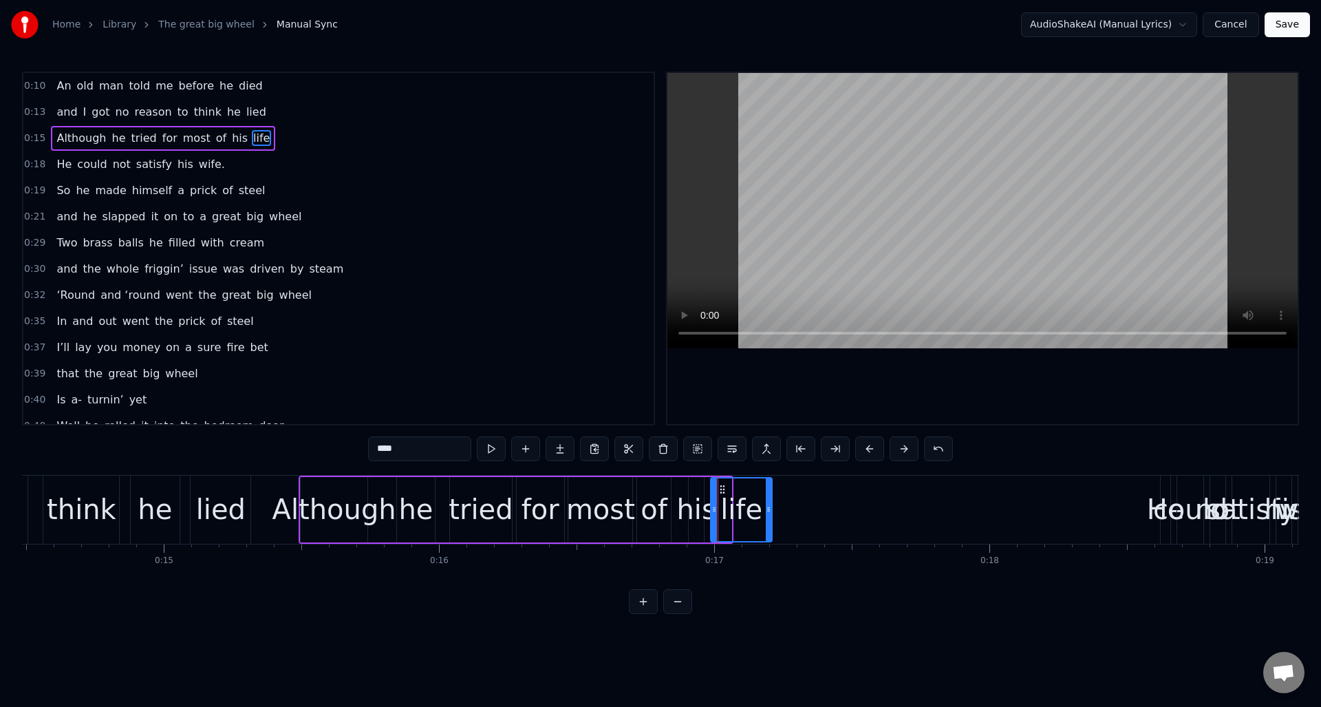
drag, startPoint x: 726, startPoint y: 493, endPoint x: 749, endPoint y: 495, distance: 23.6
click at [766, 497] on div at bounding box center [769, 509] width 6 height 63
drag, startPoint x: 713, startPoint y: 499, endPoint x: 729, endPoint y: 501, distance: 16.0
click at [729, 501] on div at bounding box center [730, 509] width 6 height 63
click at [699, 493] on div "his" at bounding box center [695, 508] width 39 height 41
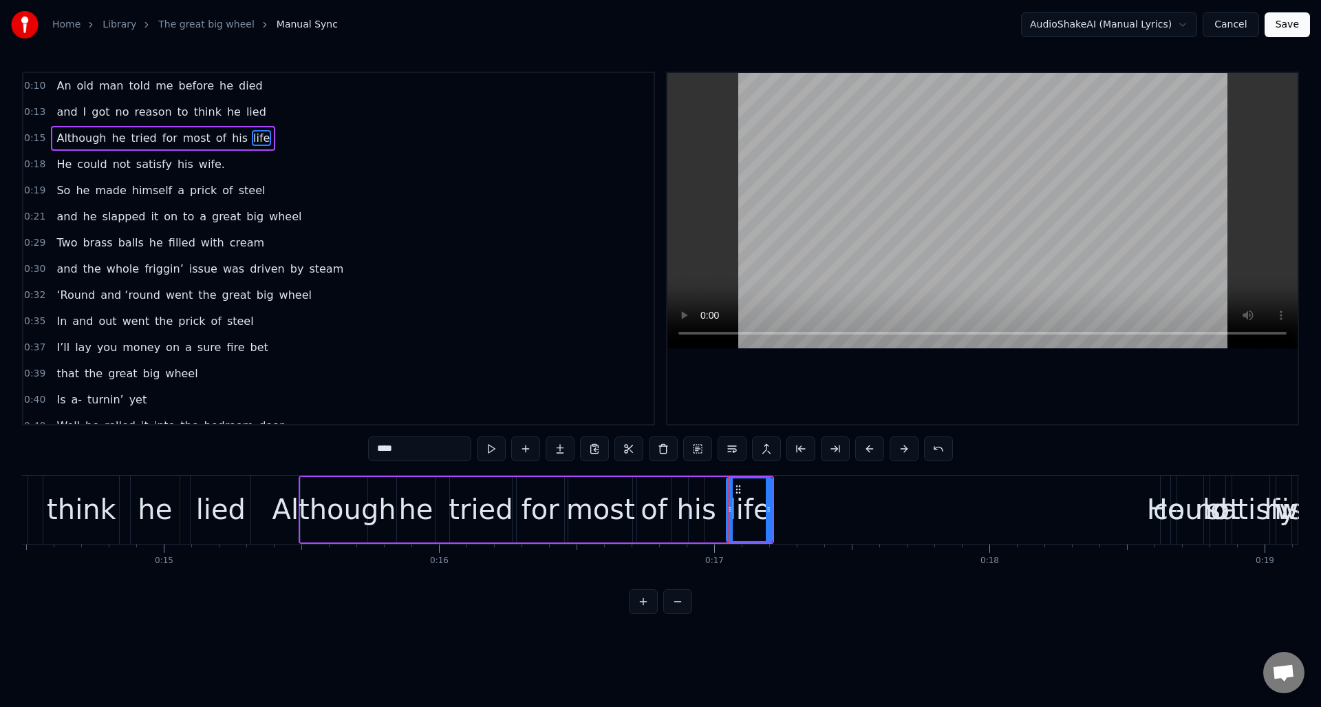
type input "***"
drag, startPoint x: 701, startPoint y: 499, endPoint x: 720, endPoint y: 501, distance: 19.4
click at [720, 501] on div at bounding box center [720, 509] width 6 height 63
drag, startPoint x: 691, startPoint y: 499, endPoint x: 681, endPoint y: 500, distance: 9.7
click at [681, 500] on div at bounding box center [683, 509] width 6 height 63
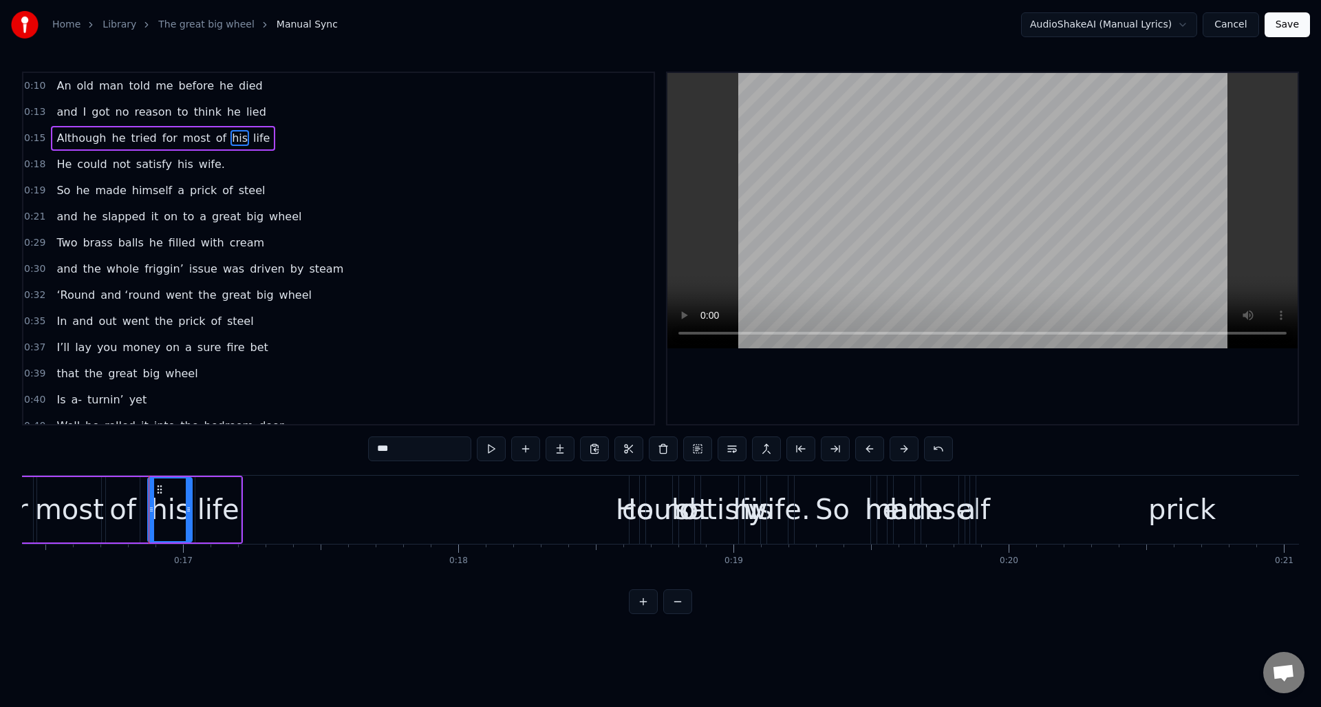
scroll to position [0, 4694]
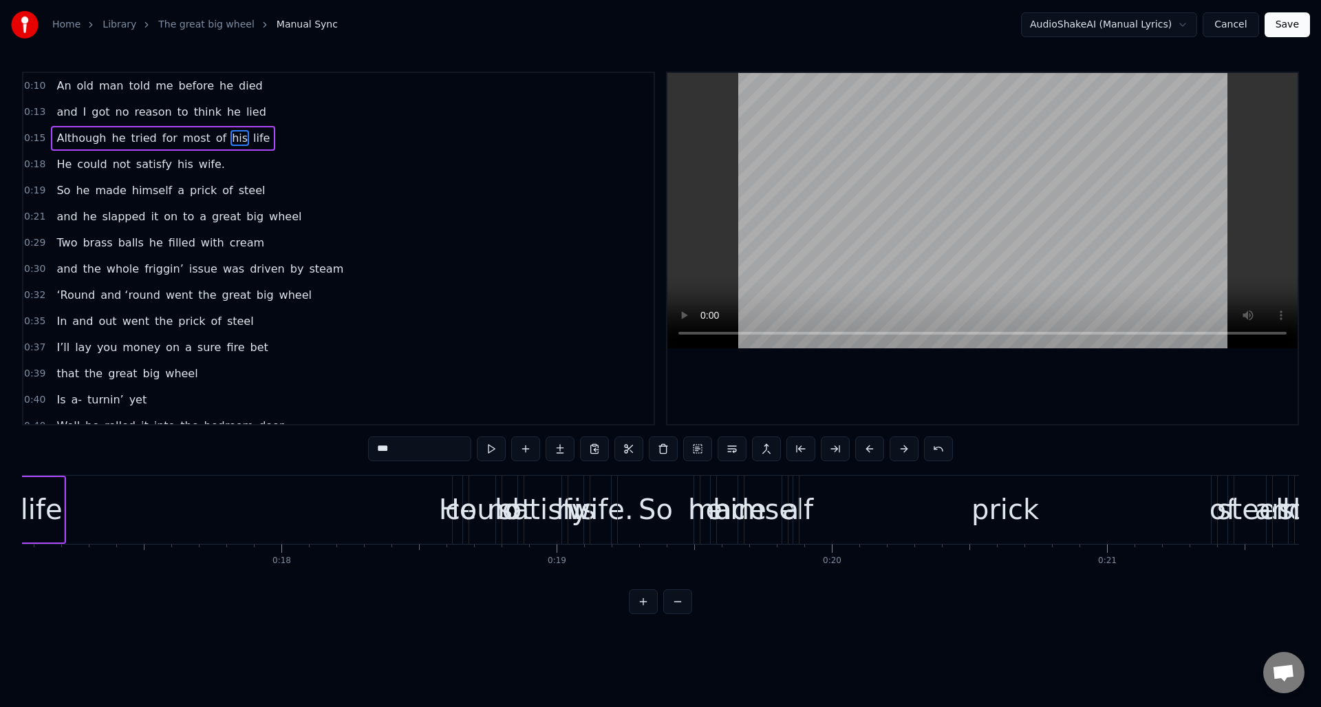
drag, startPoint x: 215, startPoint y: 164, endPoint x: 247, endPoint y: 168, distance: 32.5
click at [215, 164] on div "He could not satisfy his wife." at bounding box center [140, 164] width 179 height 25
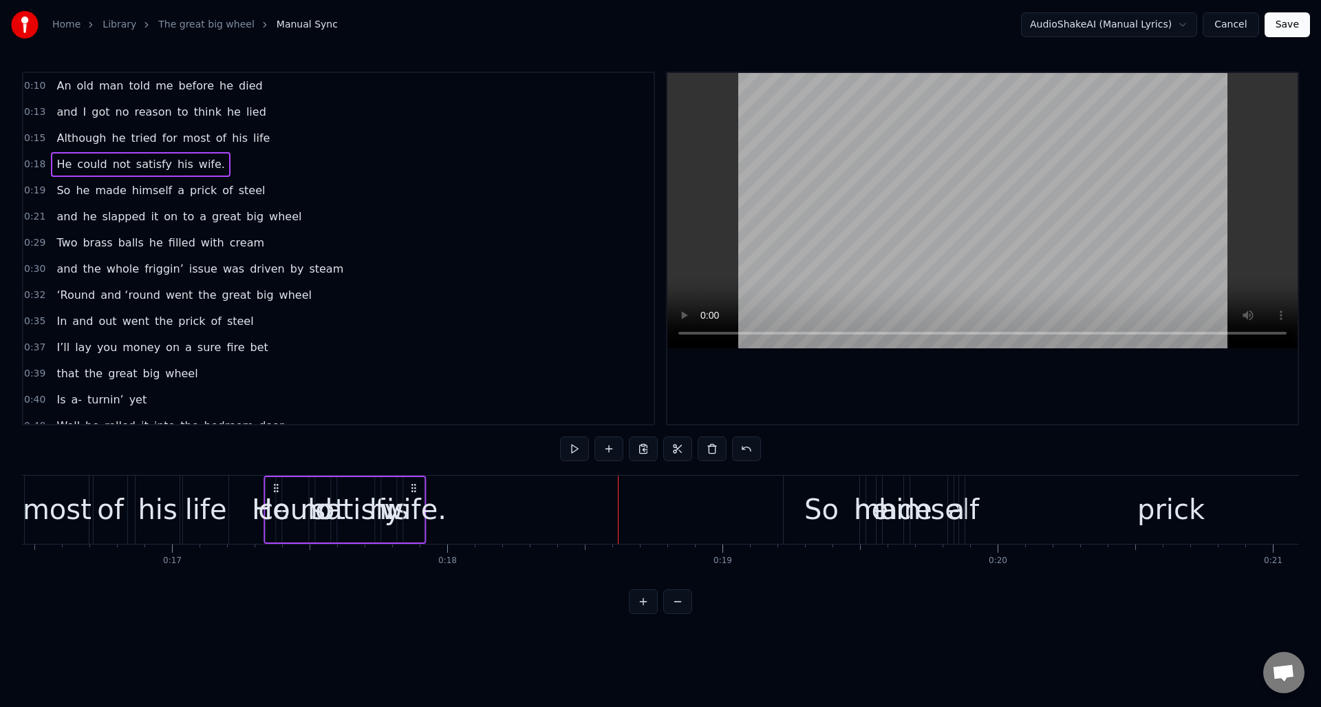
scroll to position [0, 4525]
drag, startPoint x: 462, startPoint y: 486, endPoint x: 289, endPoint y: 490, distance: 173.4
click at [280, 491] on icon at bounding box center [282, 487] width 11 height 11
click at [423, 504] on div "wife." at bounding box center [419, 508] width 65 height 41
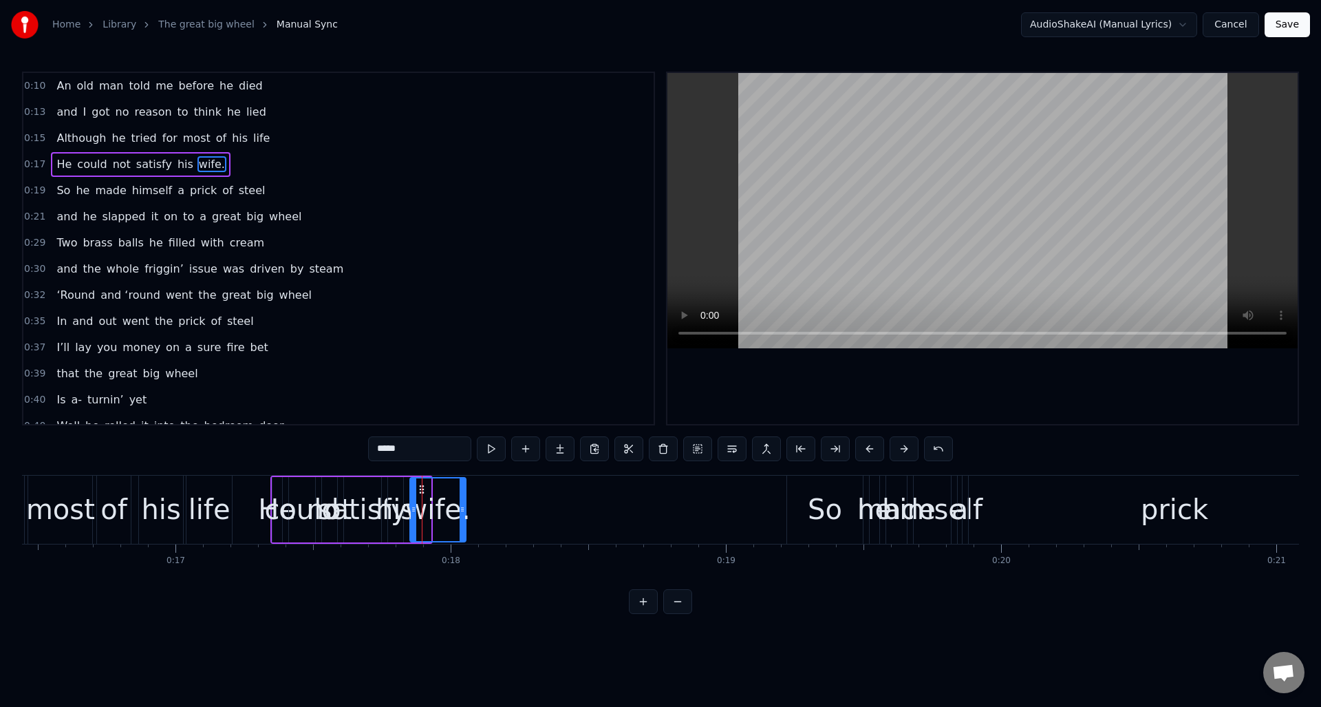
drag, startPoint x: 429, startPoint y: 504, endPoint x: 464, endPoint y: 504, distance: 35.1
click at [464, 506] on icon at bounding box center [463, 509] width 6 height 11
drag, startPoint x: 421, startPoint y: 486, endPoint x: 708, endPoint y: 488, distance: 286.9
click at [708, 488] on icon at bounding box center [708, 489] width 11 height 11
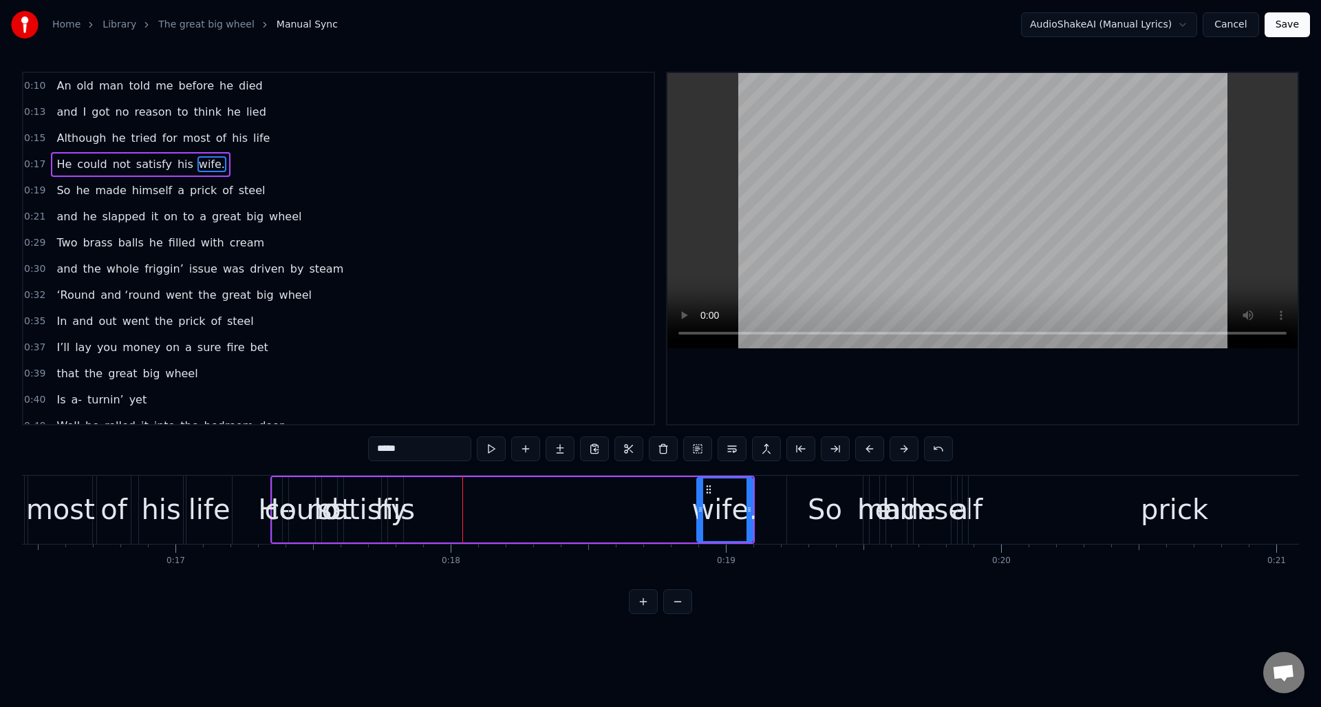
click at [400, 499] on div "his" at bounding box center [395, 508] width 39 height 41
drag, startPoint x: 400, startPoint y: 498, endPoint x: 429, endPoint y: 499, distance: 28.9
click at [429, 499] on div at bounding box center [429, 509] width 6 height 63
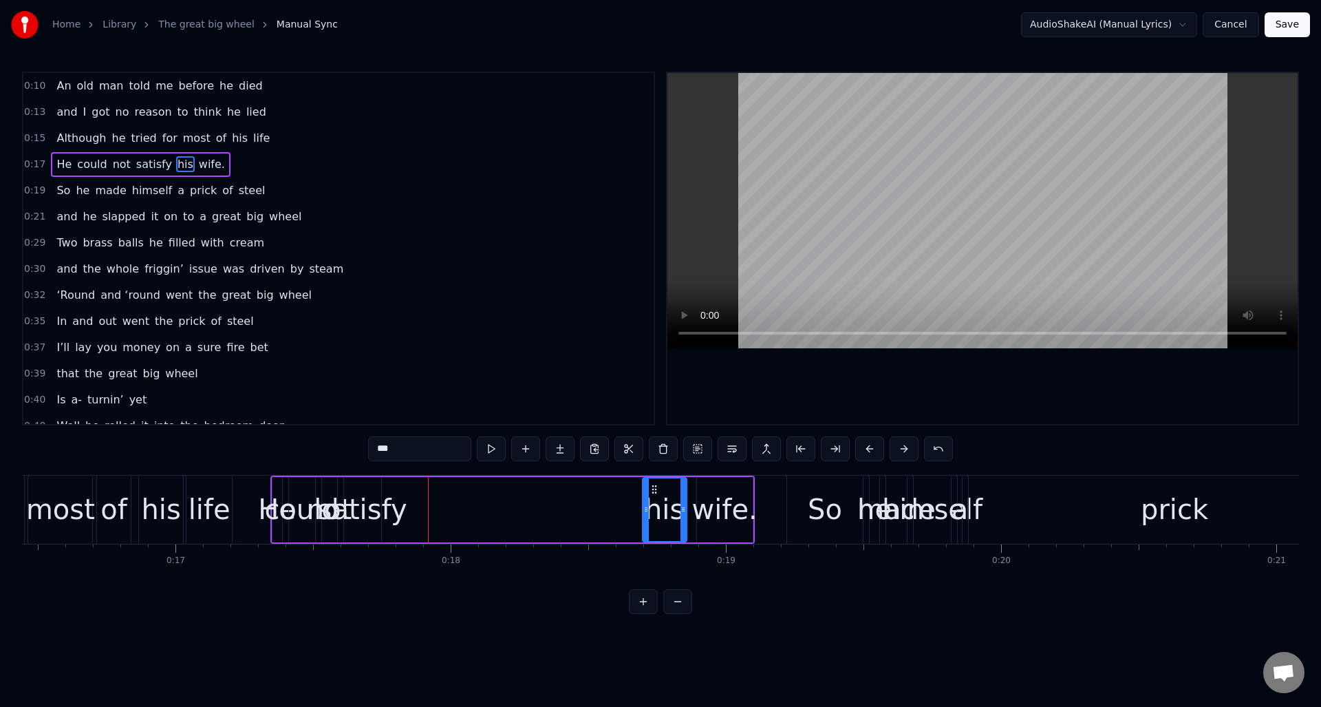
drag, startPoint x: 400, startPoint y: 487, endPoint x: 654, endPoint y: 498, distance: 254.8
click at [654, 498] on div "his" at bounding box center [664, 509] width 43 height 63
click at [374, 491] on div "satisfy" at bounding box center [362, 508] width 89 height 41
click at [380, 495] on div at bounding box center [378, 509] width 6 height 63
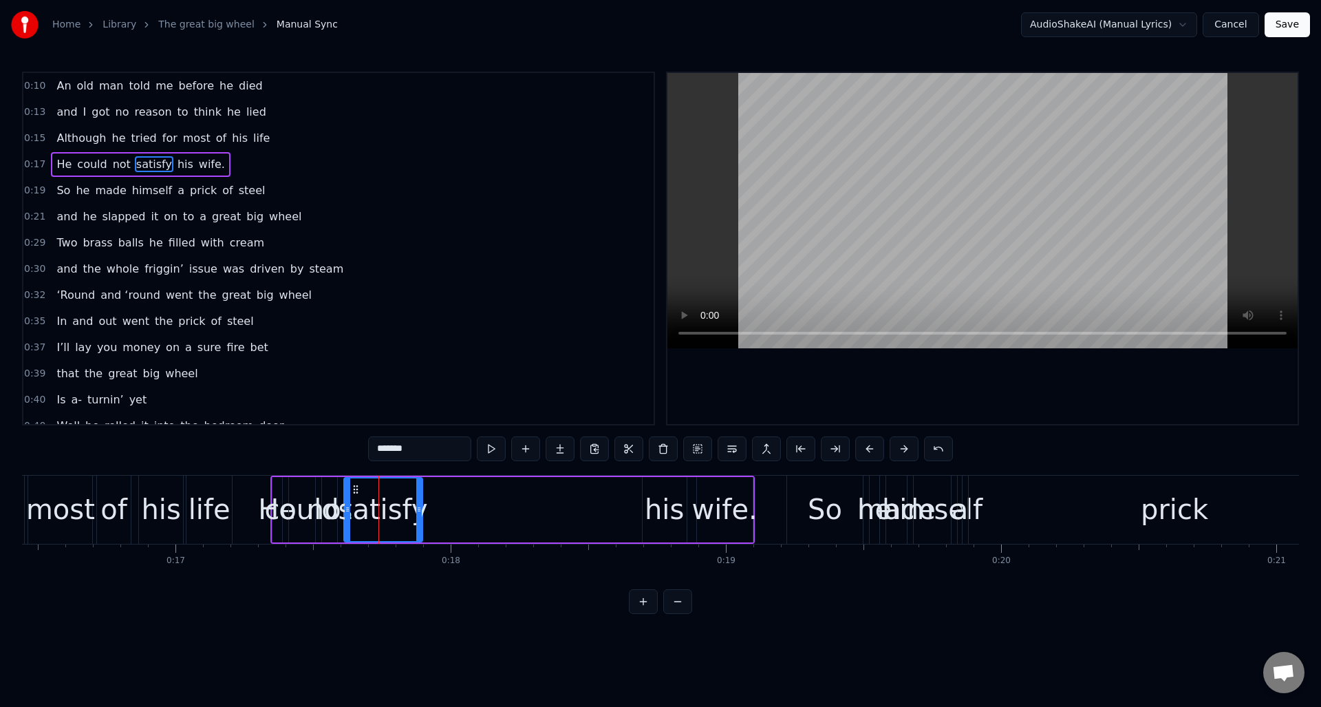
drag, startPoint x: 380, startPoint y: 494, endPoint x: 421, endPoint y: 495, distance: 41.3
click at [421, 495] on div "satisfy" at bounding box center [383, 509] width 80 height 65
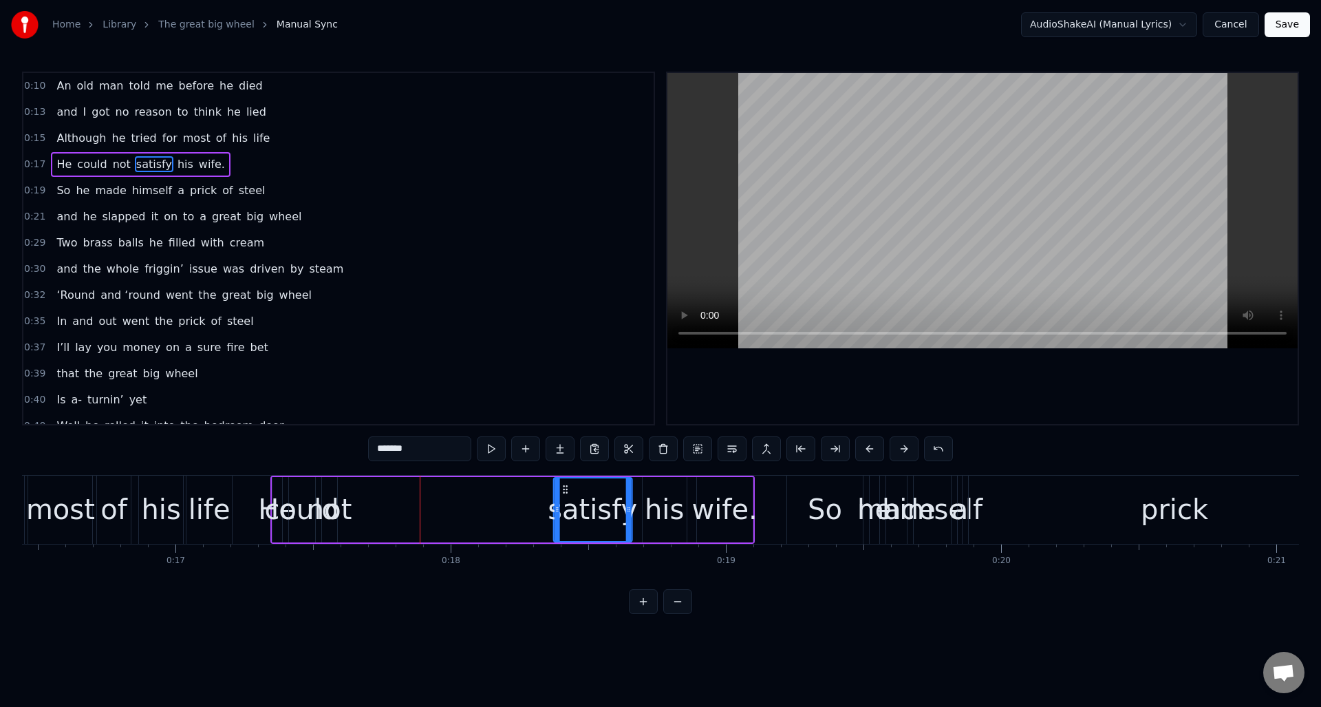
drag, startPoint x: 353, startPoint y: 486, endPoint x: 540, endPoint y: 494, distance: 187.3
click at [561, 495] on div "satisfy" at bounding box center [592, 509] width 77 height 63
click at [334, 491] on div "not" at bounding box center [329, 508] width 45 height 41
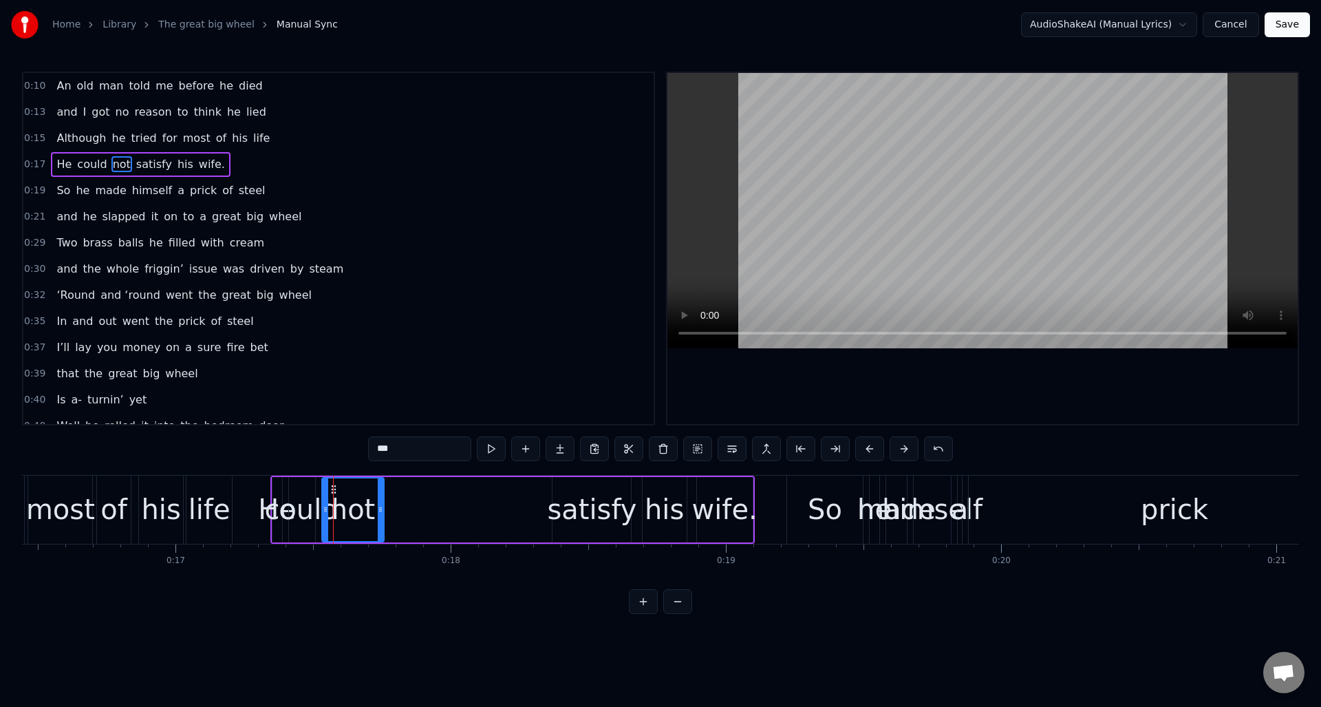
drag, startPoint x: 334, startPoint y: 497, endPoint x: 372, endPoint y: 497, distance: 37.8
click at [382, 504] on div at bounding box center [381, 509] width 6 height 63
drag, startPoint x: 332, startPoint y: 488, endPoint x: 402, endPoint y: 499, distance: 71.1
click at [486, 502] on div "not" at bounding box center [507, 509] width 61 height 63
click at [309, 494] on div "could" at bounding box center [301, 508] width 74 height 41
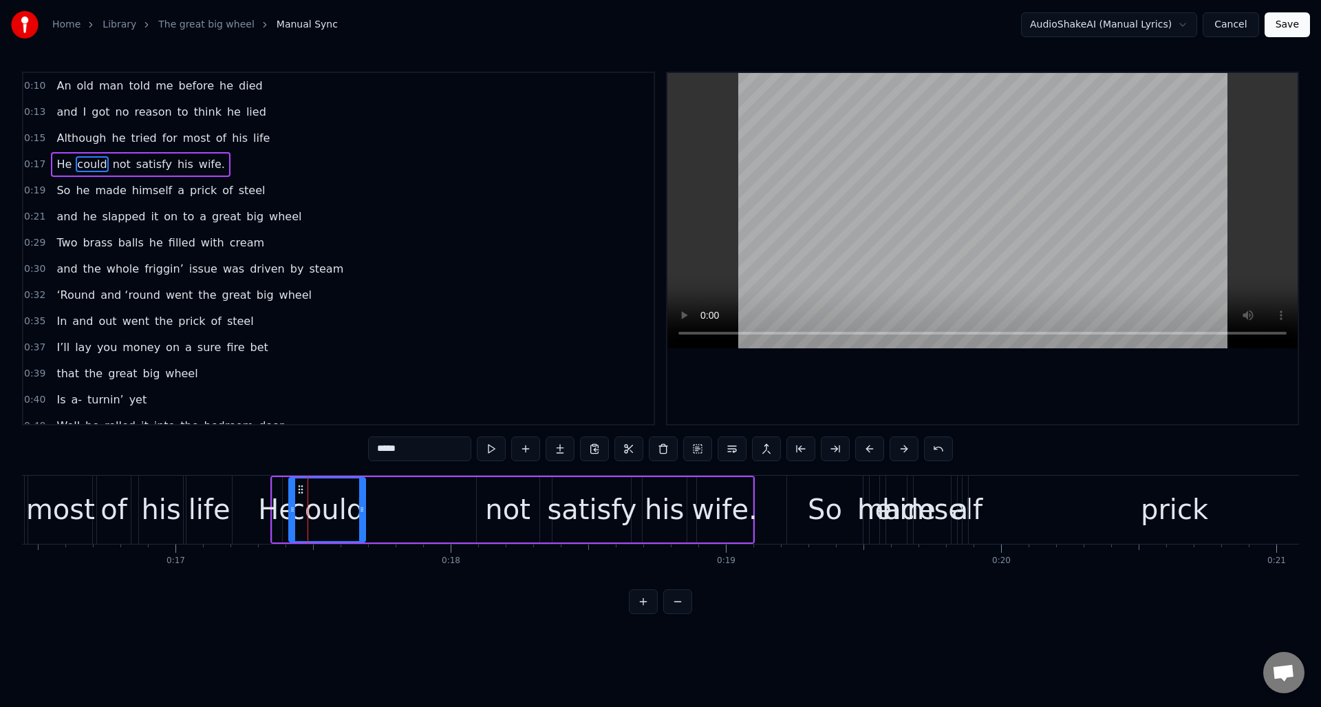
drag, startPoint x: 313, startPoint y: 498, endPoint x: 347, endPoint y: 497, distance: 34.4
click at [363, 504] on div at bounding box center [362, 509] width 6 height 63
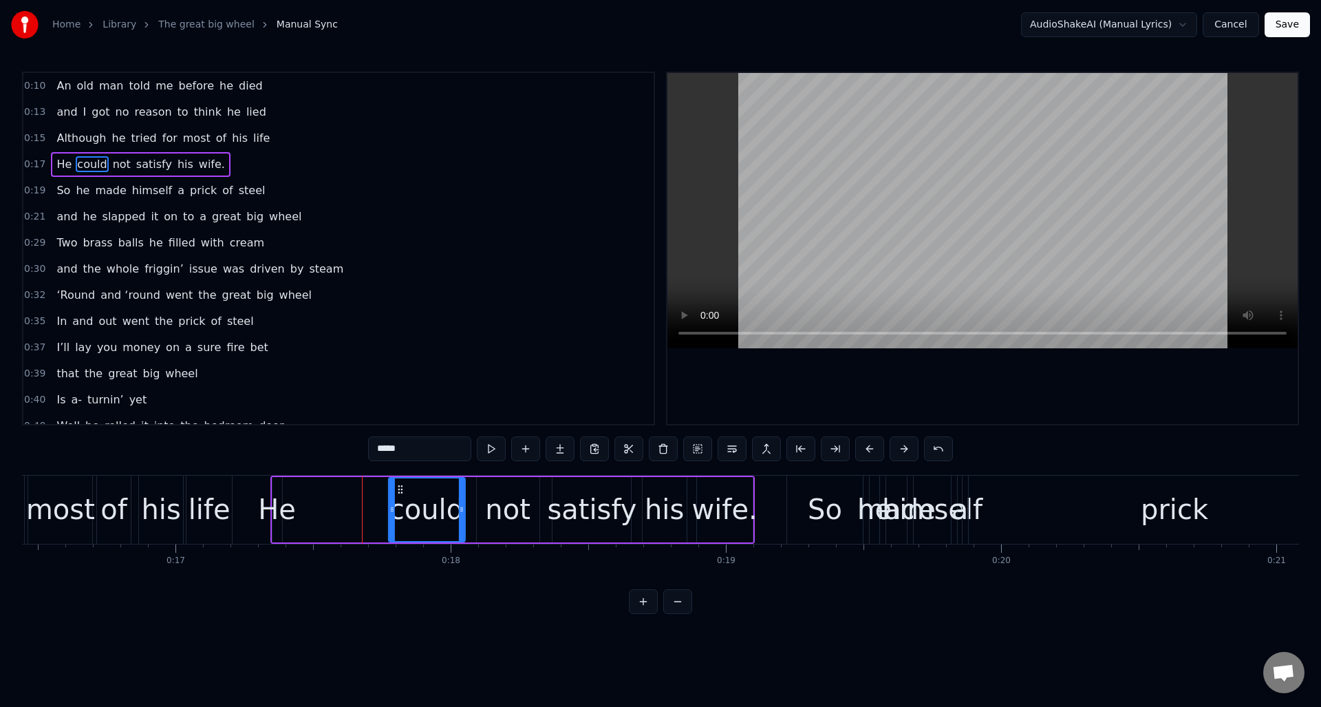
drag, startPoint x: 297, startPoint y: 487, endPoint x: 394, endPoint y: 496, distance: 97.4
click at [396, 498] on div "could" at bounding box center [426, 509] width 75 height 63
click at [279, 488] on div "He" at bounding box center [277, 508] width 38 height 41
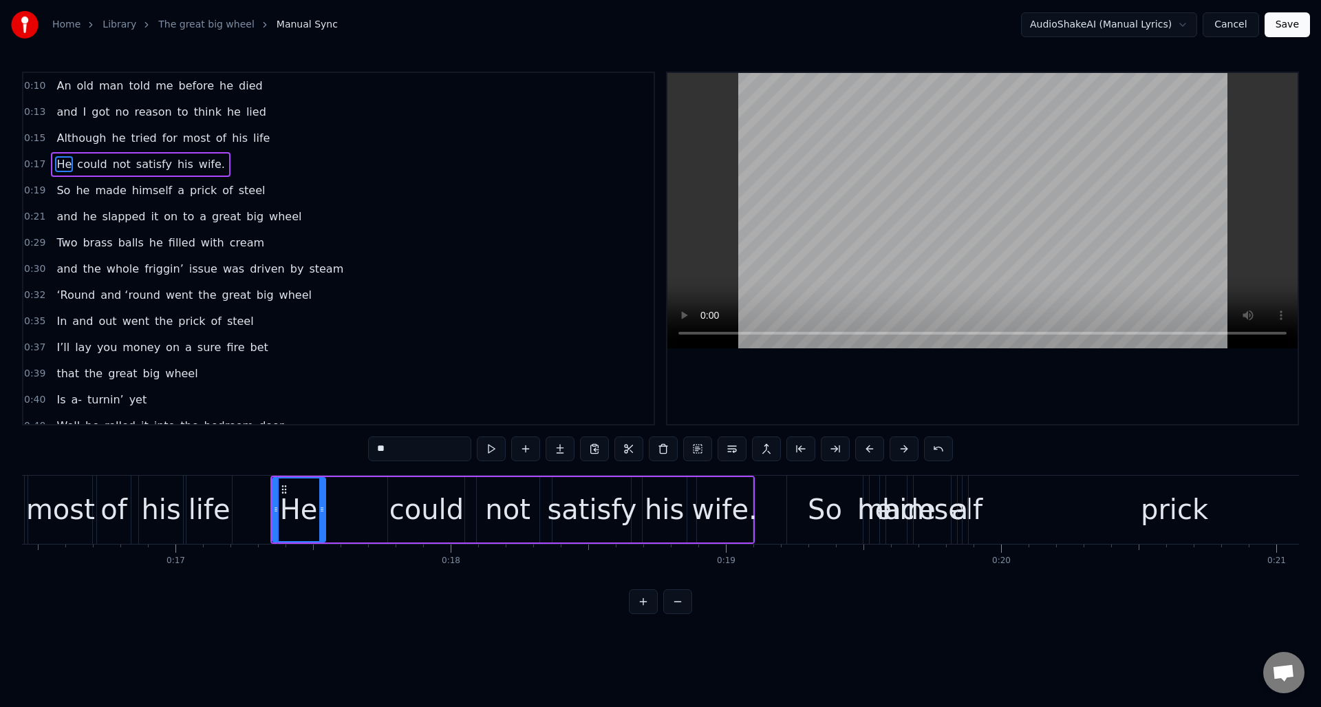
drag, startPoint x: 280, startPoint y: 497, endPoint x: 324, endPoint y: 503, distance: 44.5
click at [323, 504] on div at bounding box center [322, 509] width 6 height 63
click at [496, 503] on div "not" at bounding box center [507, 508] width 45 height 41
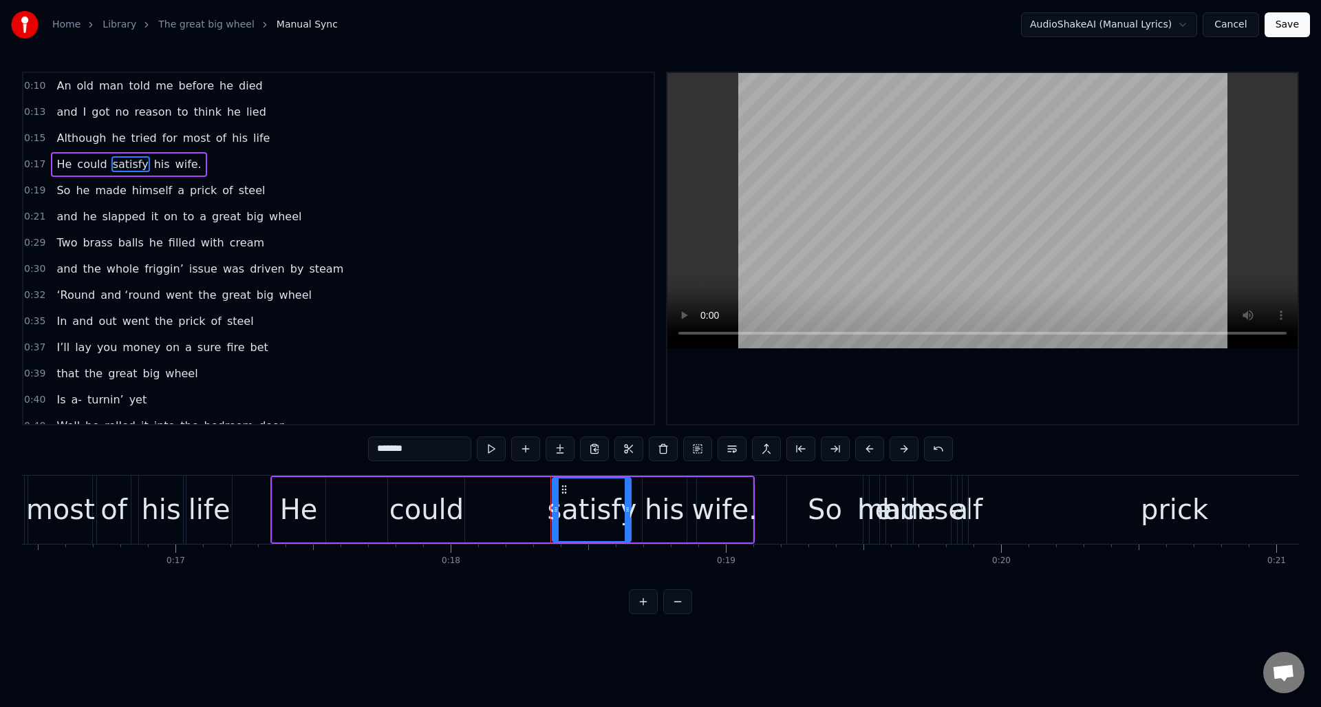
click at [403, 491] on div "could" at bounding box center [426, 508] width 74 height 41
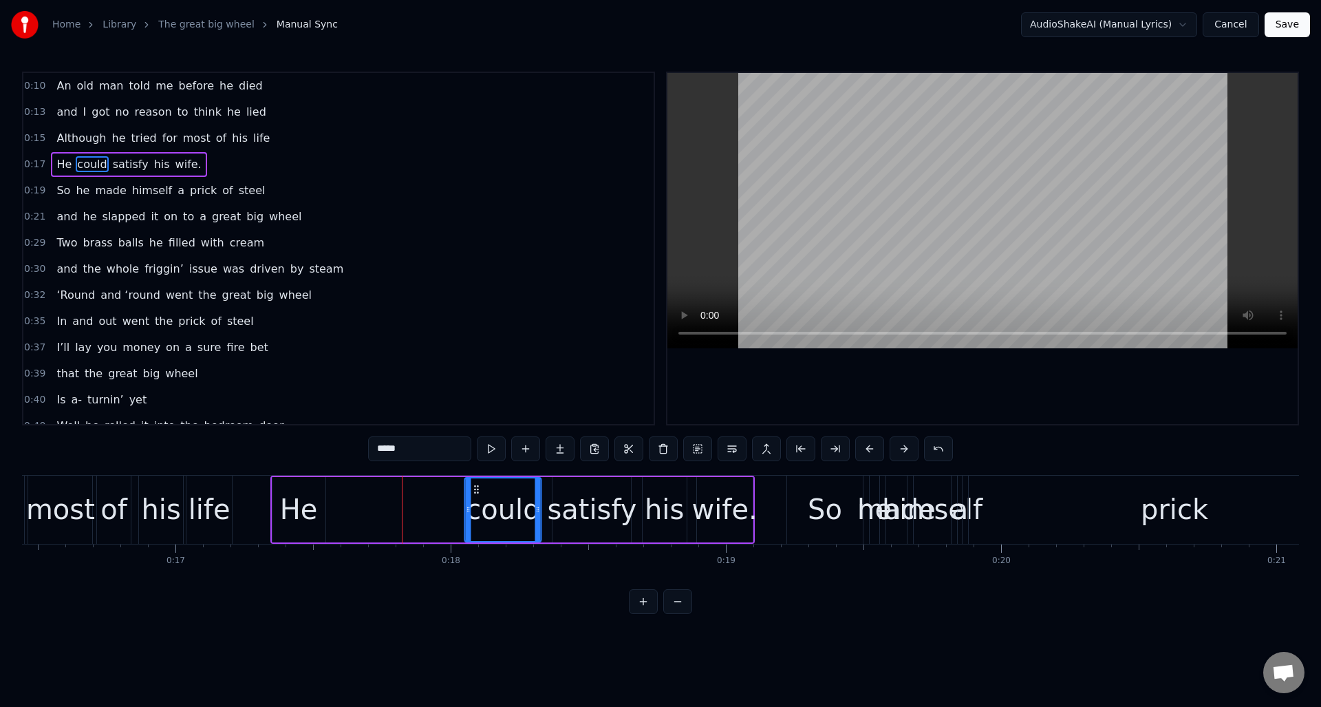
drag, startPoint x: 397, startPoint y: 488, endPoint x: 473, endPoint y: 495, distance: 76.7
click at [473, 495] on div "could" at bounding box center [503, 509] width 75 height 63
click at [310, 490] on div "He" at bounding box center [299, 508] width 38 height 41
type input "**"
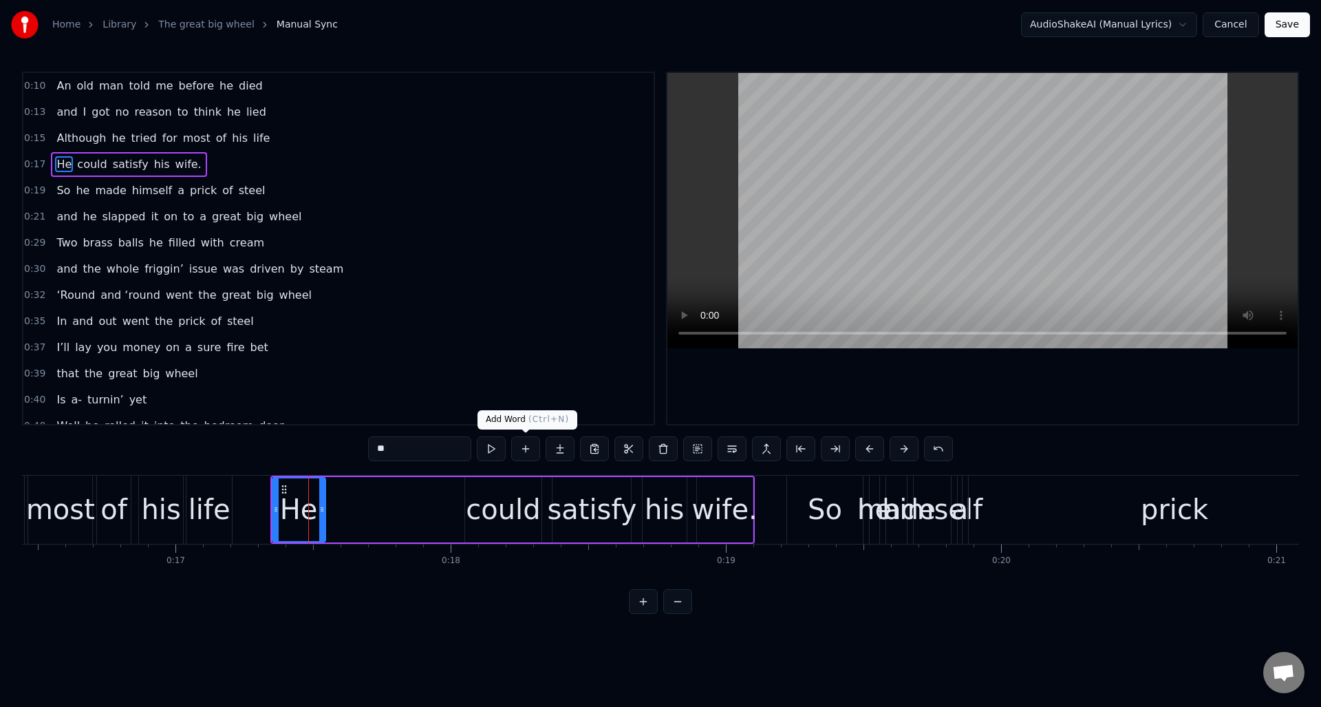
click at [525, 451] on button at bounding box center [525, 448] width 29 height 25
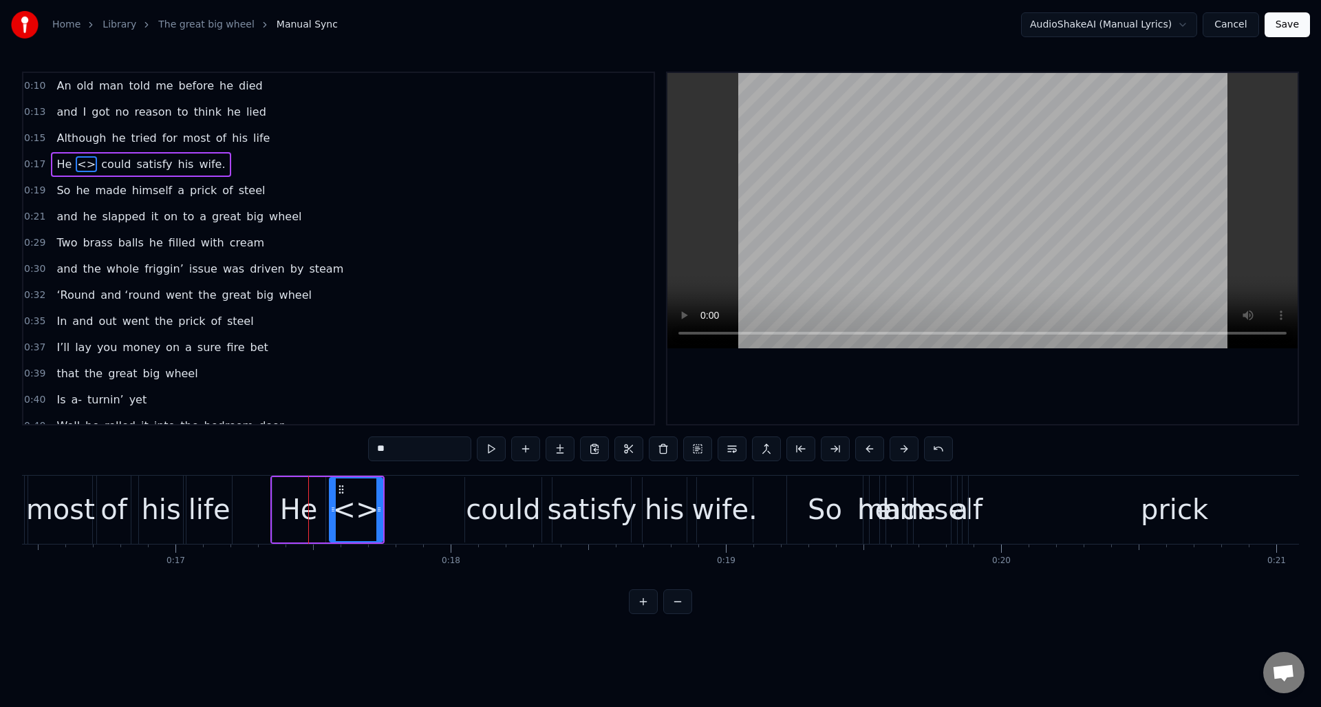
drag, startPoint x: 410, startPoint y: 451, endPoint x: 348, endPoint y: 447, distance: 62.0
click at [348, 447] on div "0:10 An old man told me before he died [DEMOGRAPHIC_DATA]:13 and I got no reaso…" at bounding box center [660, 343] width 1277 height 542
drag, startPoint x: 341, startPoint y: 486, endPoint x: 359, endPoint y: 491, distance: 19.4
click at [359, 491] on icon at bounding box center [359, 489] width 11 height 11
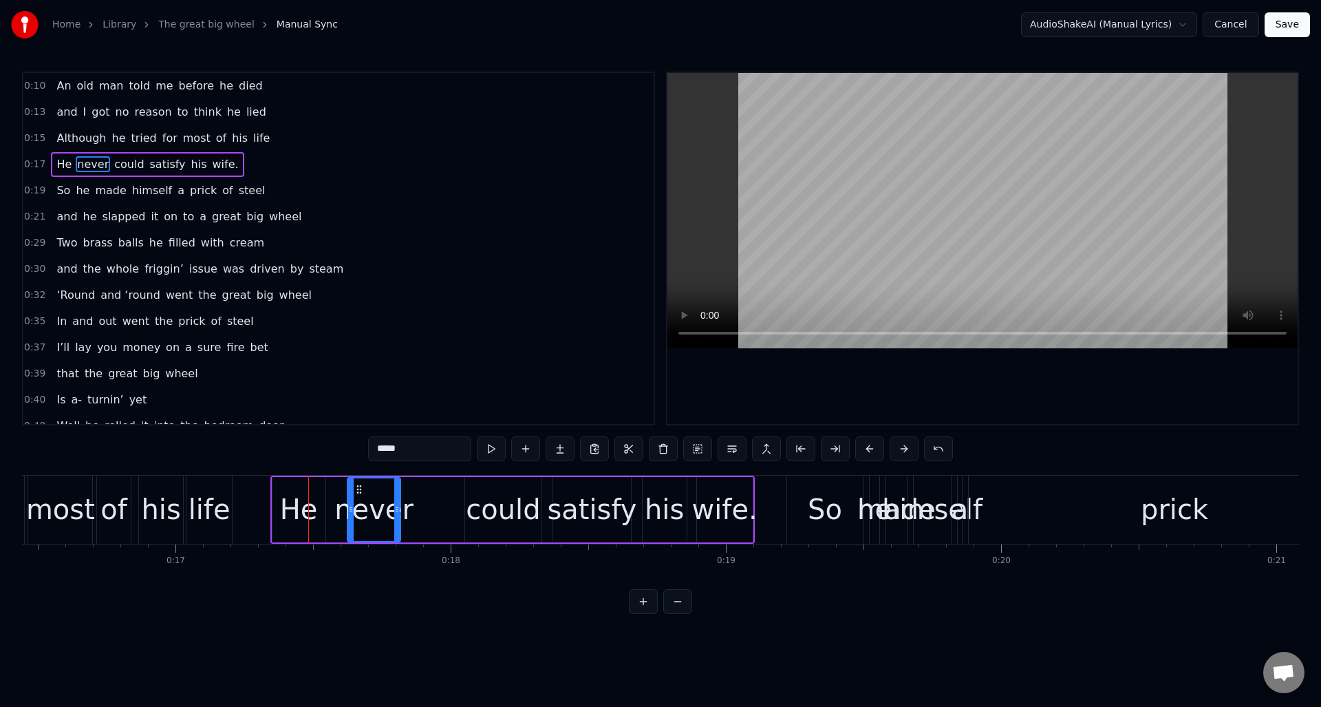
click at [482, 493] on div "could" at bounding box center [503, 508] width 74 height 41
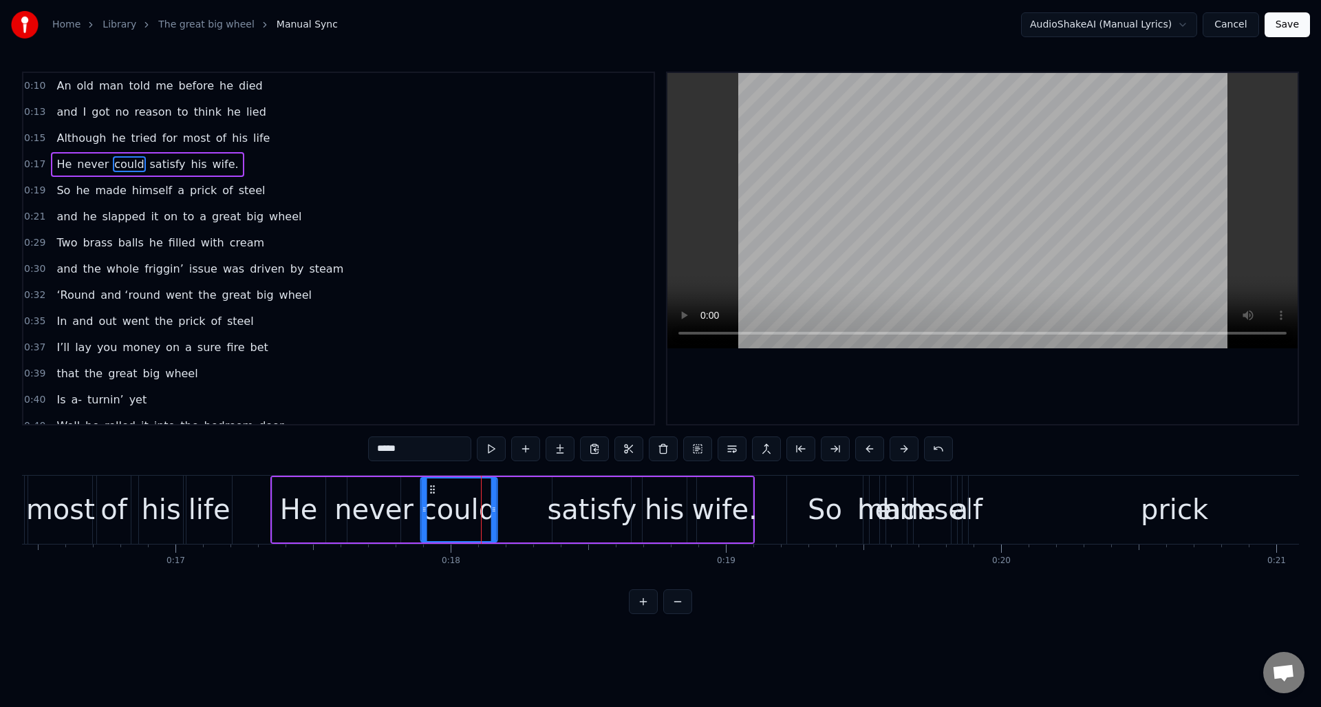
click at [432, 493] on icon at bounding box center [432, 489] width 11 height 11
click at [568, 493] on div "satisfy" at bounding box center [591, 508] width 89 height 41
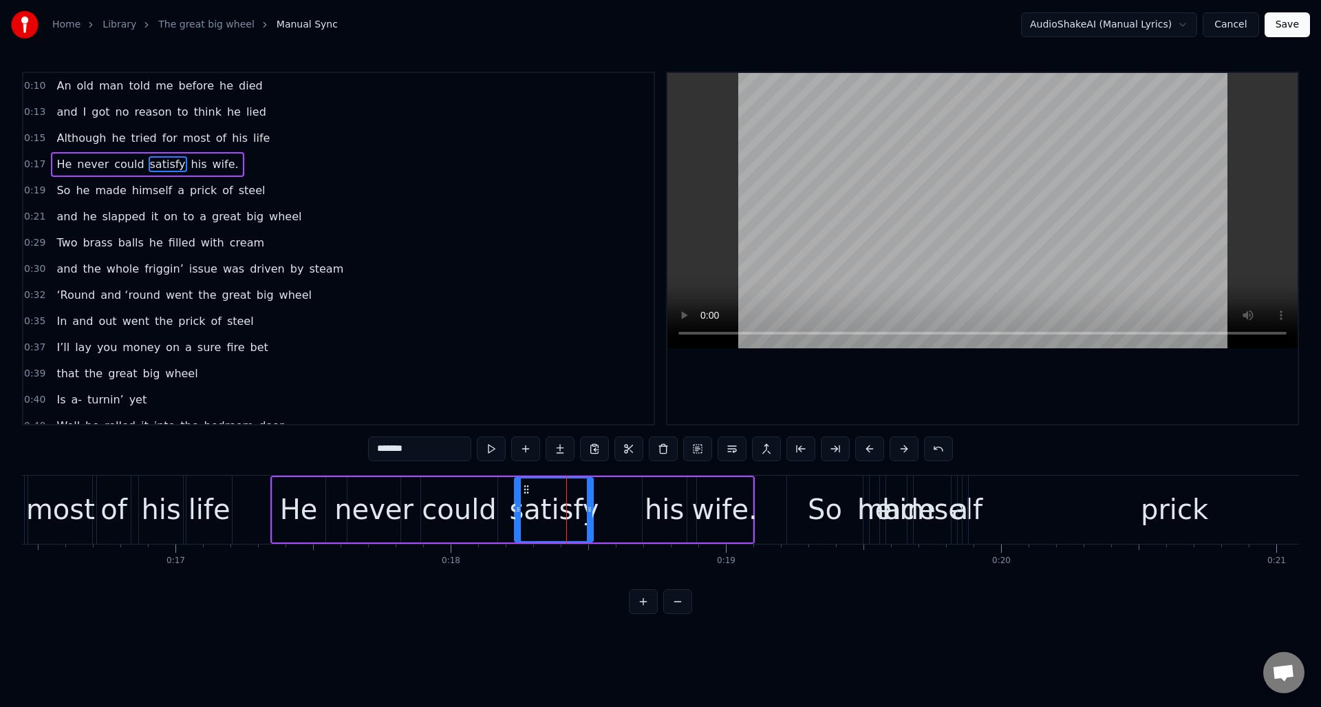
drag, startPoint x: 561, startPoint y: 487, endPoint x: 535, endPoint y: 491, distance: 25.8
click at [521, 493] on icon at bounding box center [526, 489] width 11 height 11
click at [657, 493] on div "his" at bounding box center [664, 508] width 39 height 41
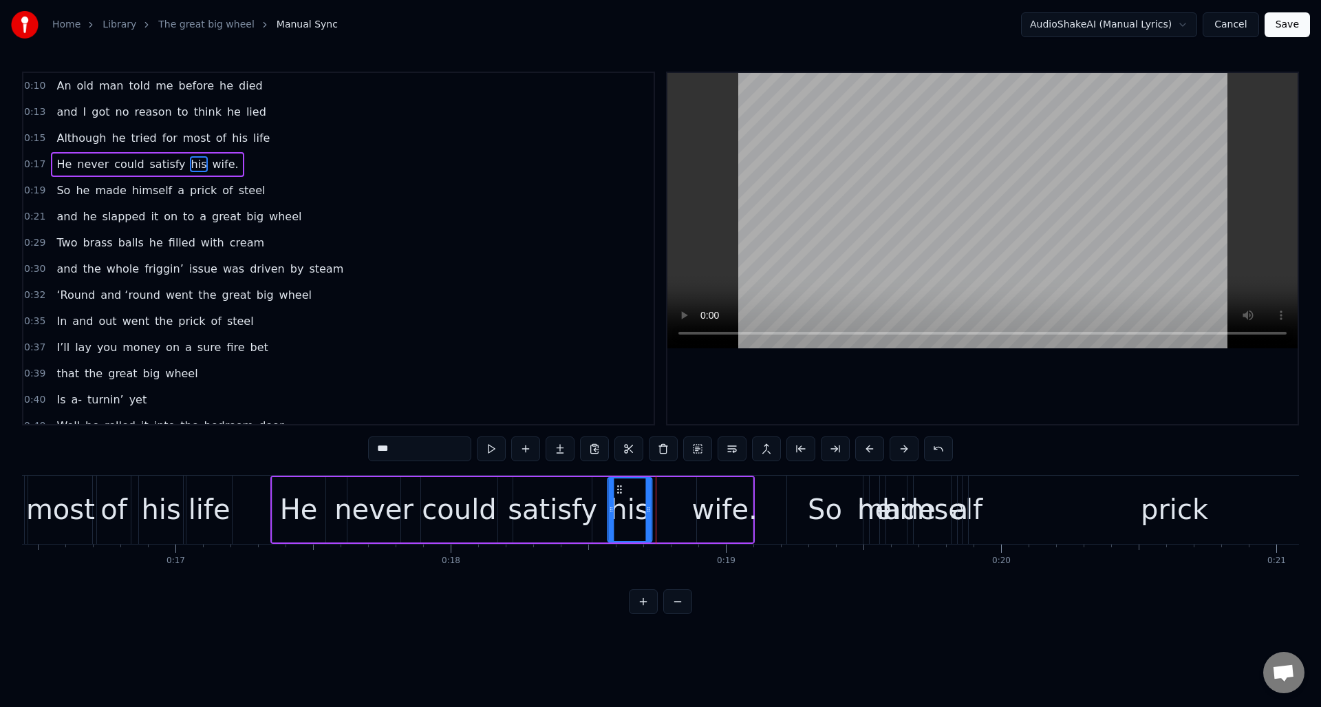
drag, startPoint x: 654, startPoint y: 491, endPoint x: 621, endPoint y: 496, distance: 33.5
click at [619, 496] on div "his" at bounding box center [629, 509] width 43 height 63
click at [712, 492] on div "wife." at bounding box center [724, 508] width 65 height 41
type input "*****"
drag, startPoint x: 707, startPoint y: 488, endPoint x: 674, endPoint y: 494, distance: 34.2
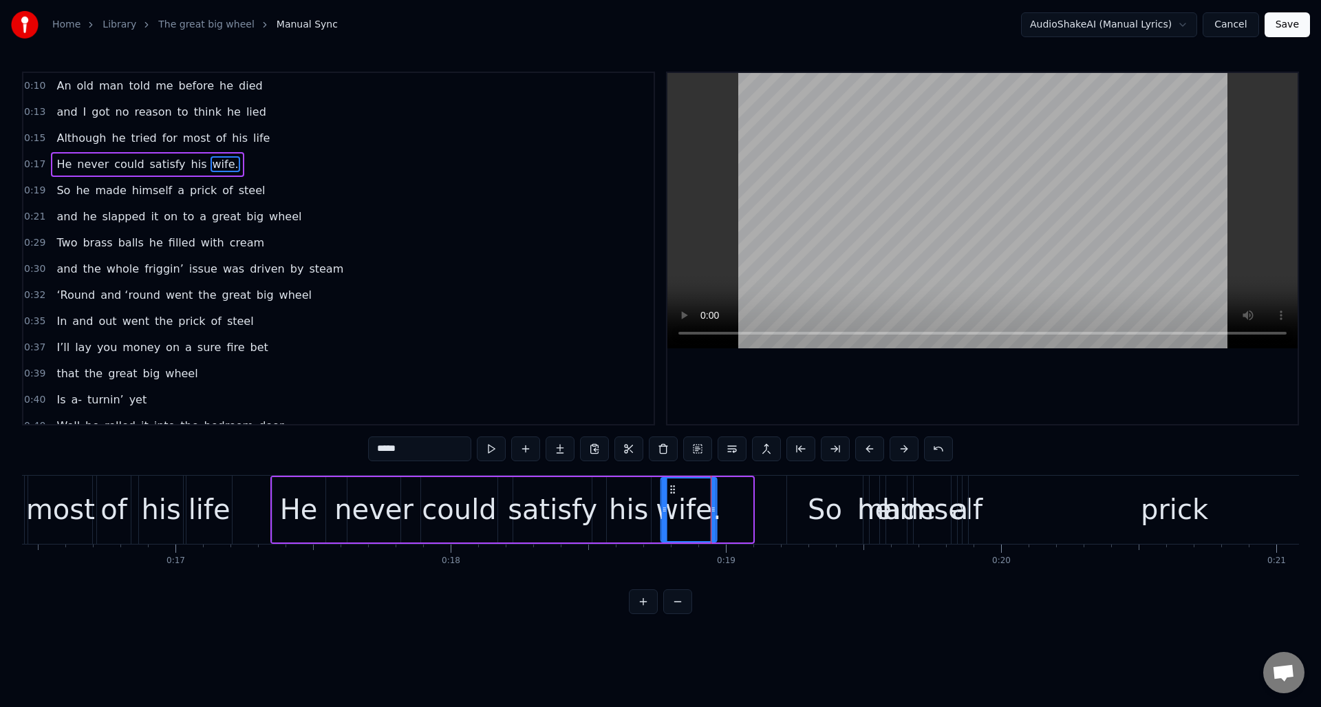
click at [671, 493] on icon at bounding box center [672, 489] width 11 height 11
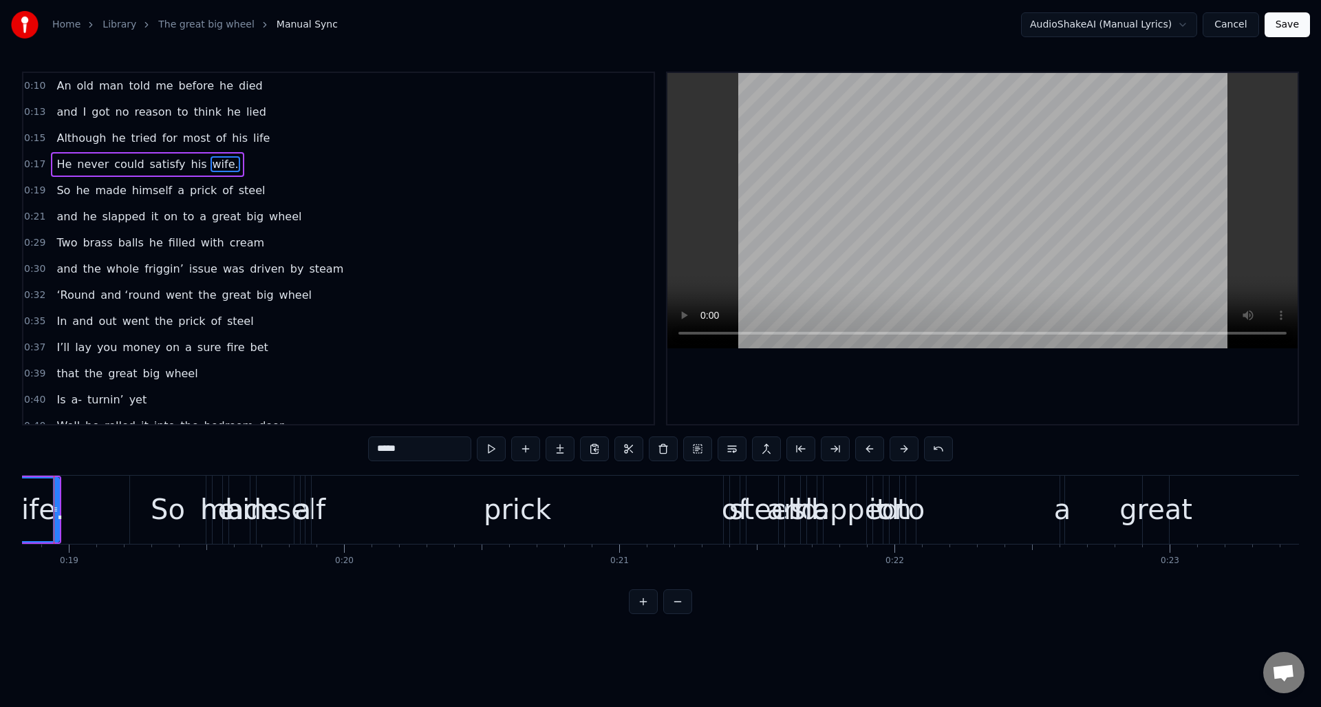
scroll to position [0, 5207]
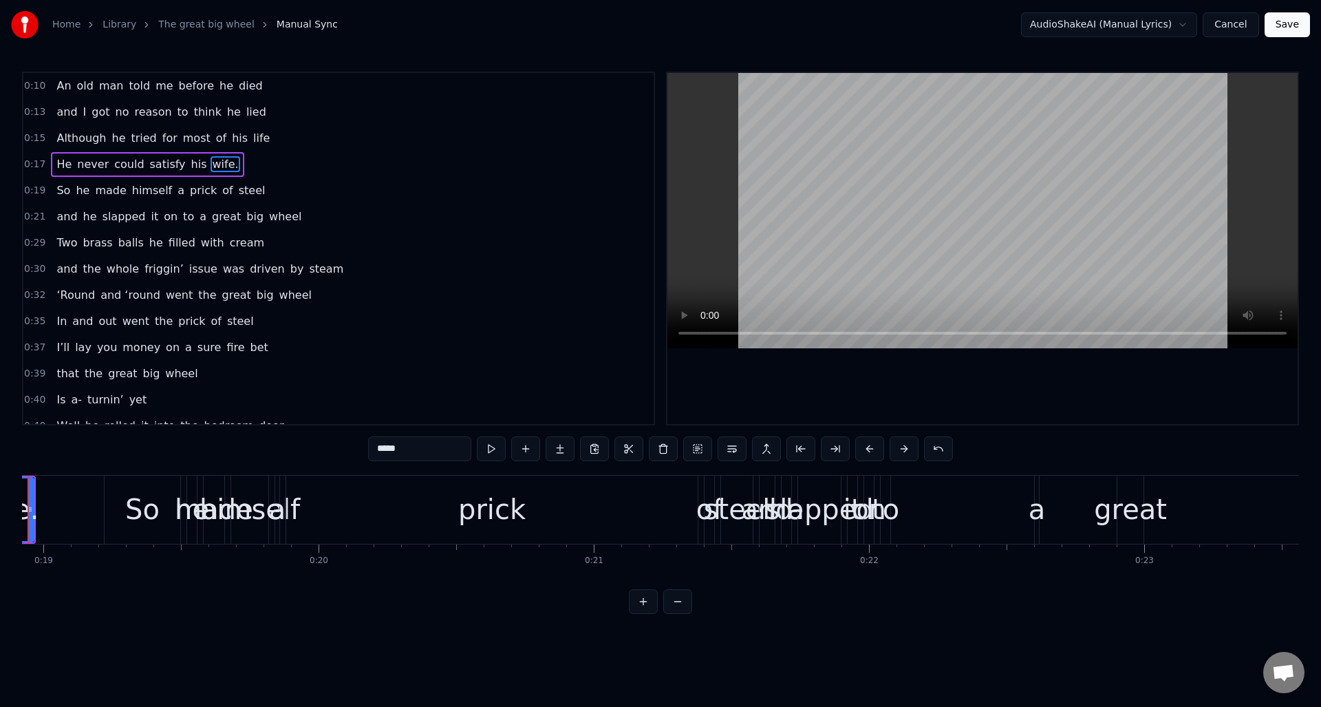
click at [280, 193] on div "0:19 So he made himself a prick of steel" at bounding box center [338, 191] width 630 height 26
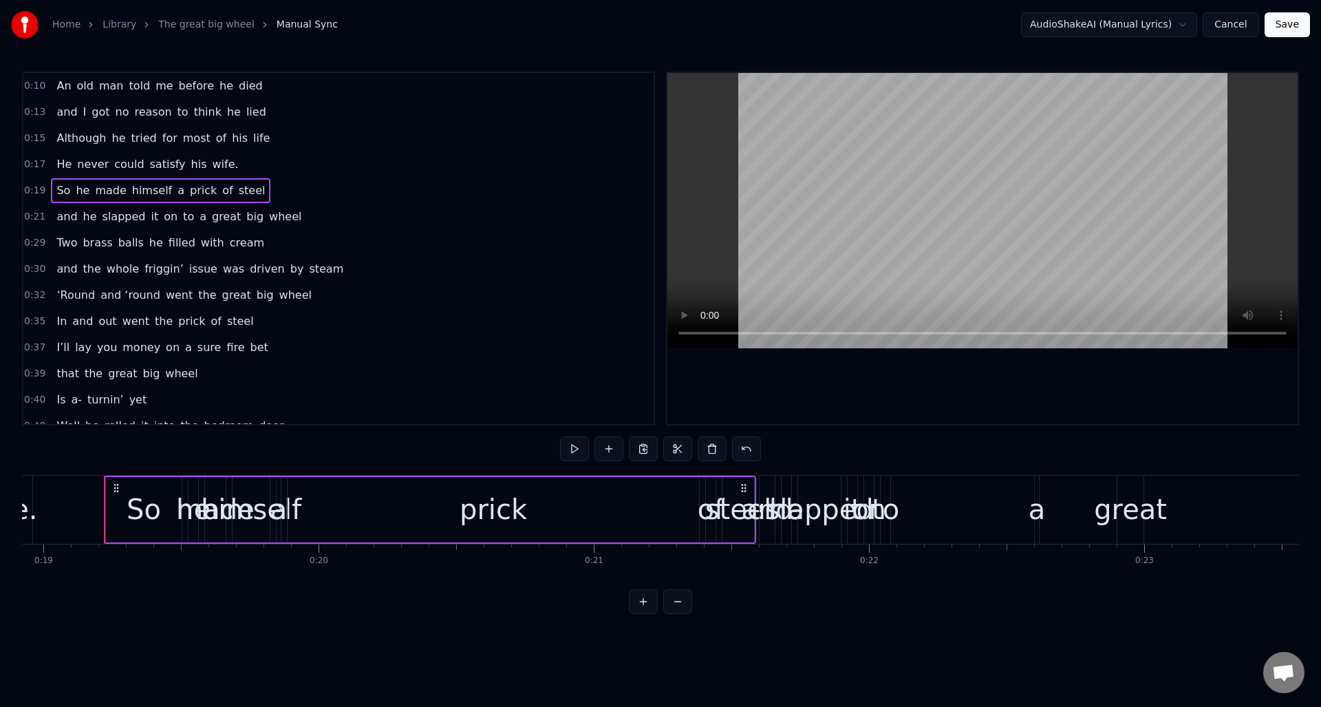
click at [480, 502] on div "prick" at bounding box center [493, 508] width 67 height 41
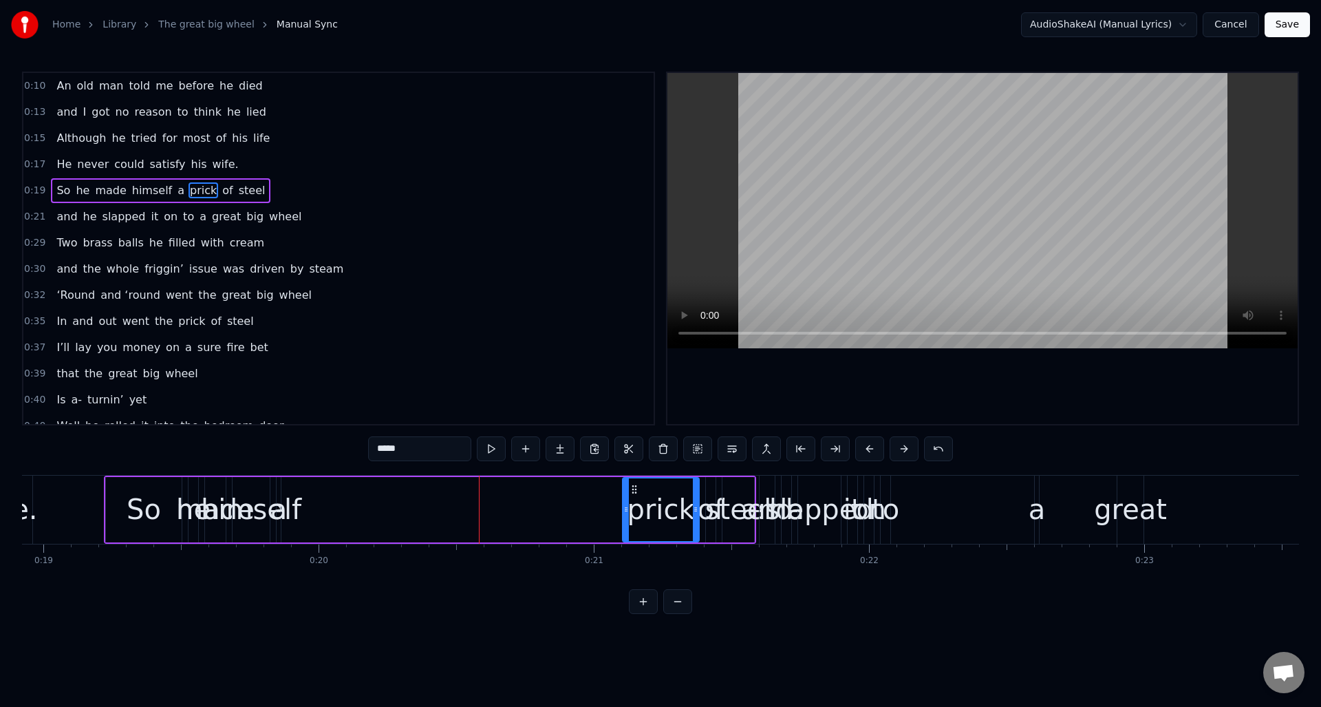
drag, startPoint x: 290, startPoint y: 524, endPoint x: 625, endPoint y: 524, distance: 335.1
click at [625, 524] on div at bounding box center [626, 509] width 6 height 63
click at [141, 189] on span "himself" at bounding box center [152, 190] width 43 height 16
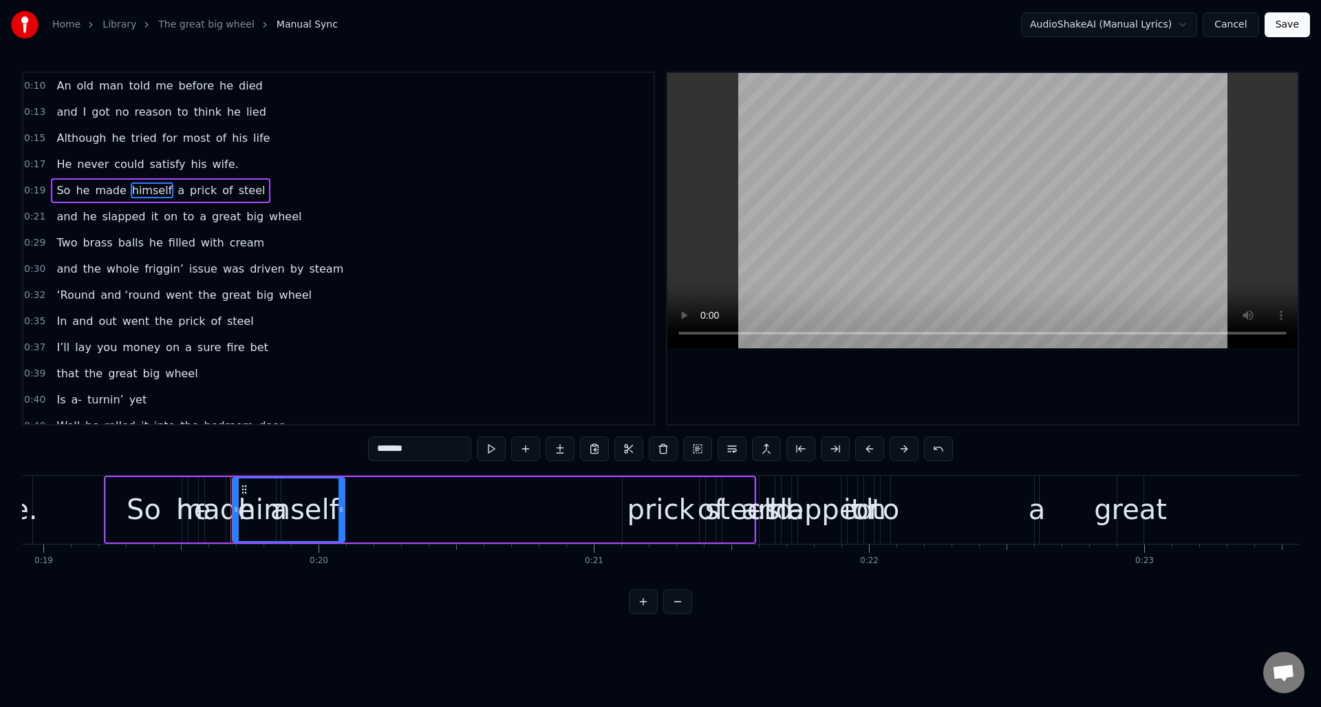
drag, startPoint x: 265, startPoint y: 493, endPoint x: 286, endPoint y: 487, distance: 21.4
click at [340, 501] on div at bounding box center [341, 509] width 6 height 63
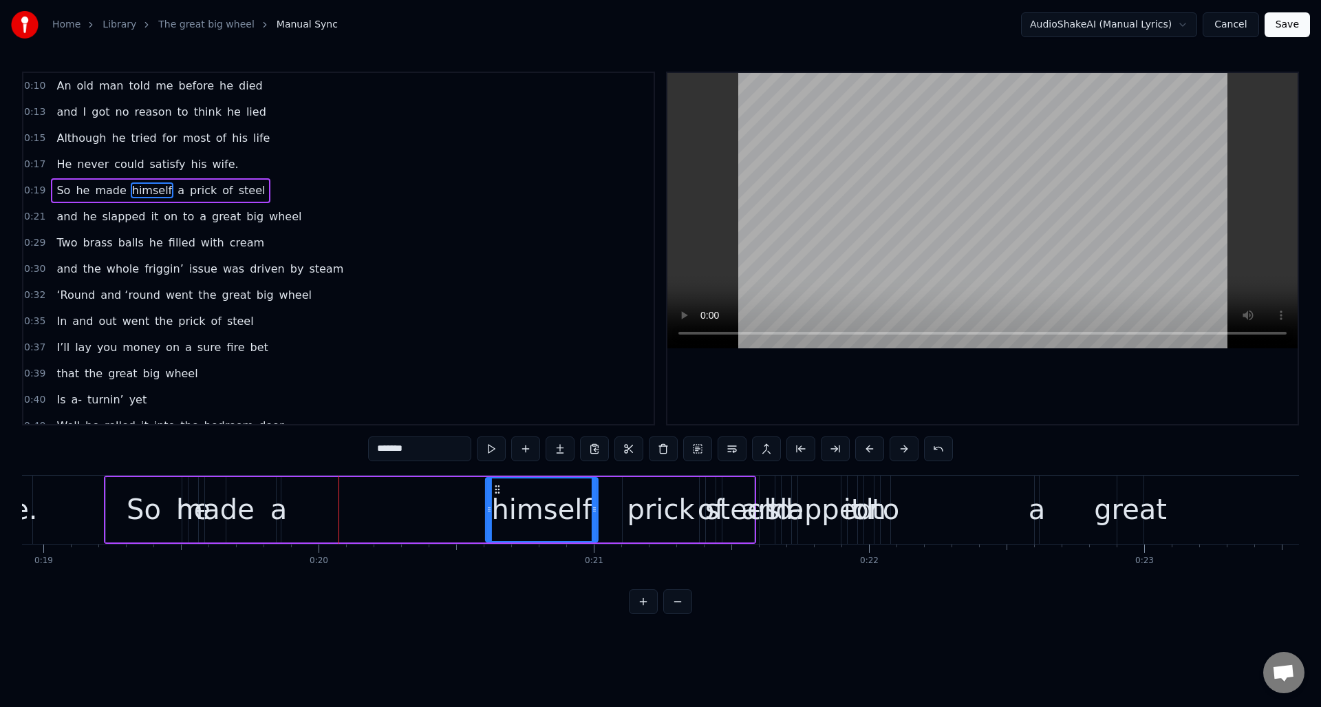
drag, startPoint x: 244, startPoint y: 487, endPoint x: 466, endPoint y: 491, distance: 222.3
click at [278, 519] on div "a" at bounding box center [278, 508] width 17 height 41
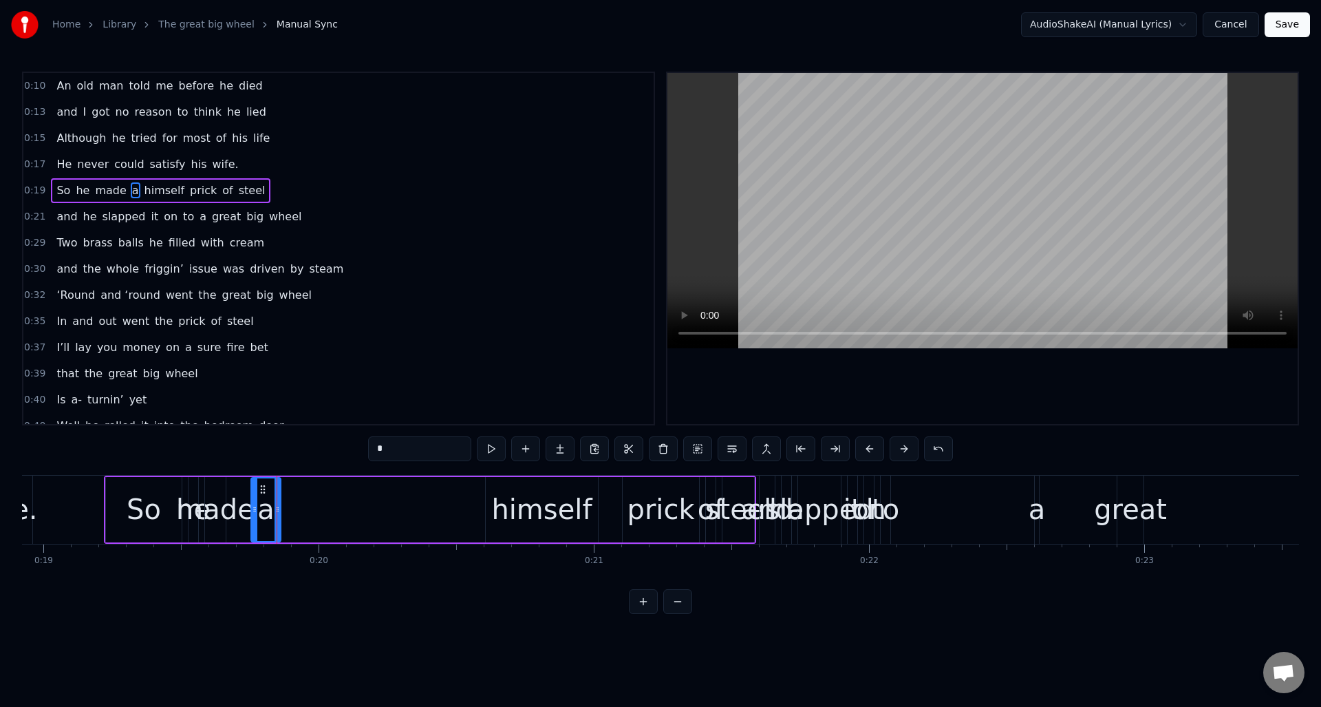
drag, startPoint x: 281, startPoint y: 522, endPoint x: 269, endPoint y: 508, distance: 18.6
click at [258, 524] on div "a" at bounding box center [266, 509] width 28 height 63
drag, startPoint x: 264, startPoint y: 484, endPoint x: 610, endPoint y: 508, distance: 346.2
click at [217, 491] on div "made" at bounding box center [215, 508] width 78 height 41
drag, startPoint x: 223, startPoint y: 494, endPoint x: 292, endPoint y: 502, distance: 69.2
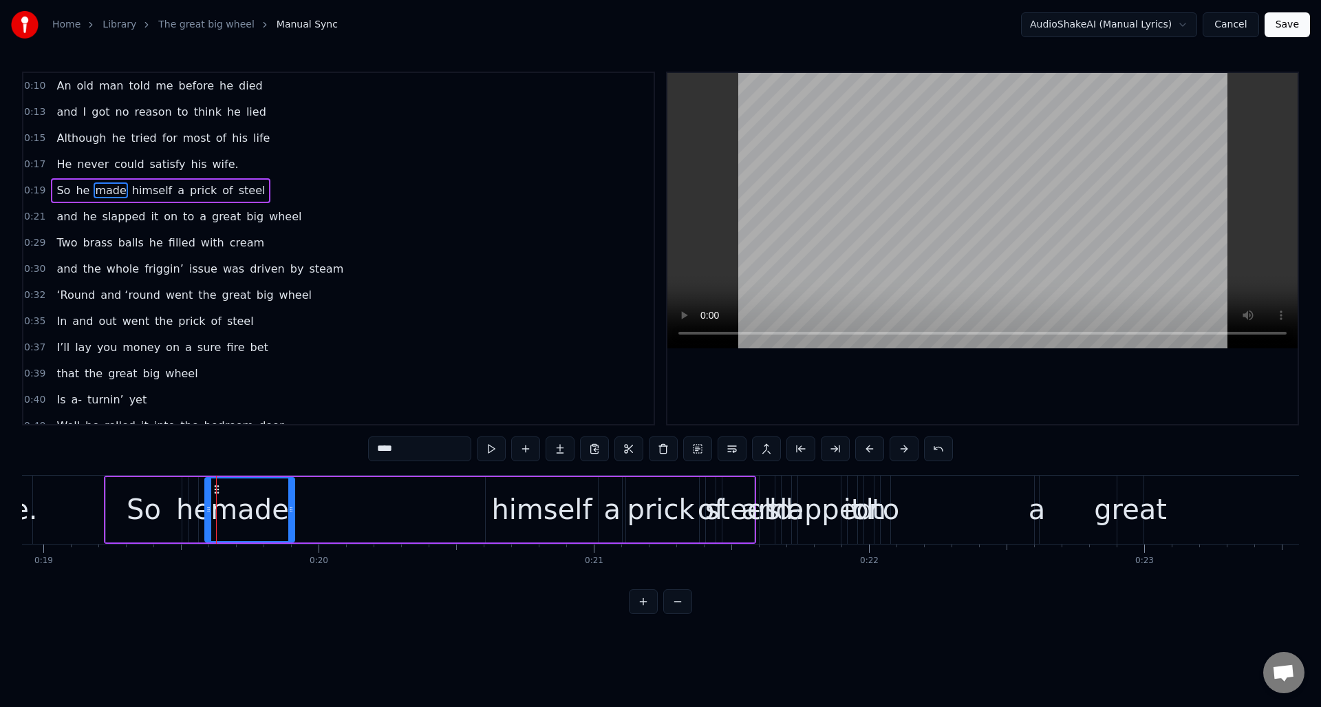
click at [292, 502] on div at bounding box center [291, 509] width 6 height 63
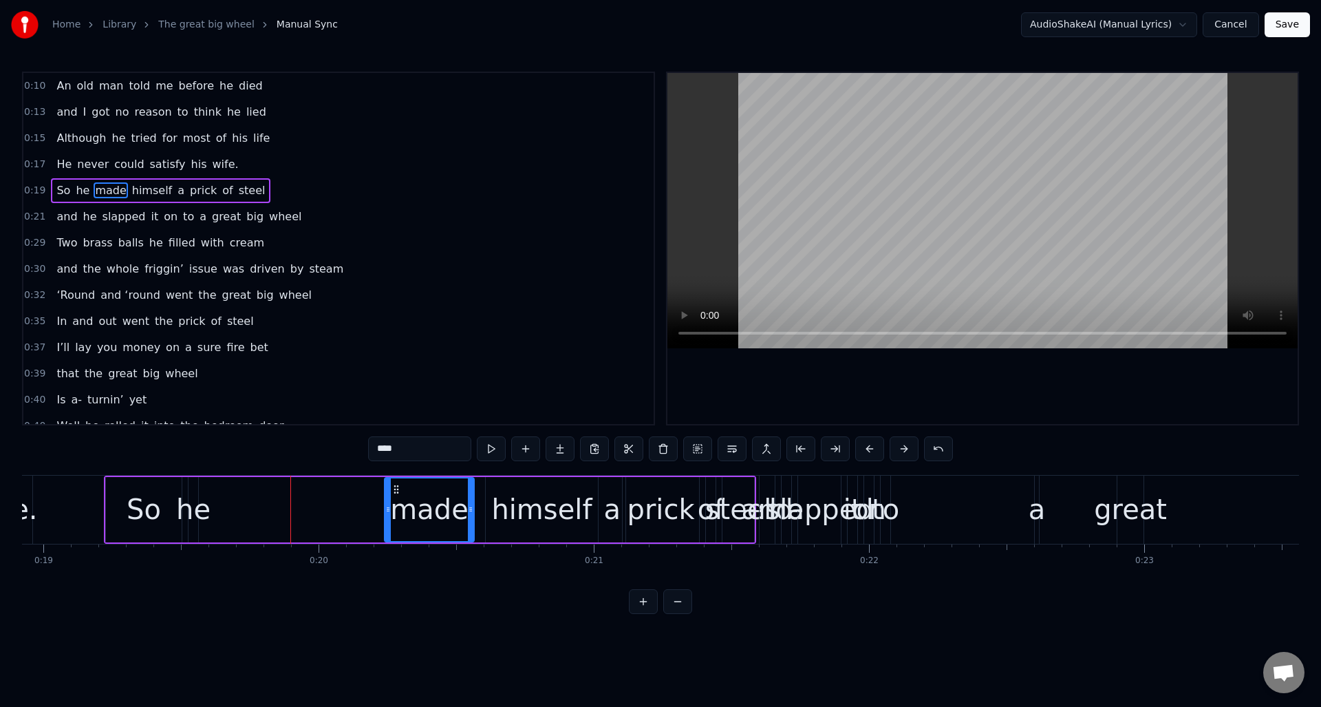
drag, startPoint x: 215, startPoint y: 488, endPoint x: 394, endPoint y: 504, distance: 178.8
click at [395, 504] on div "made" at bounding box center [429, 509] width 88 height 63
click at [198, 495] on div "he" at bounding box center [193, 508] width 34 height 41
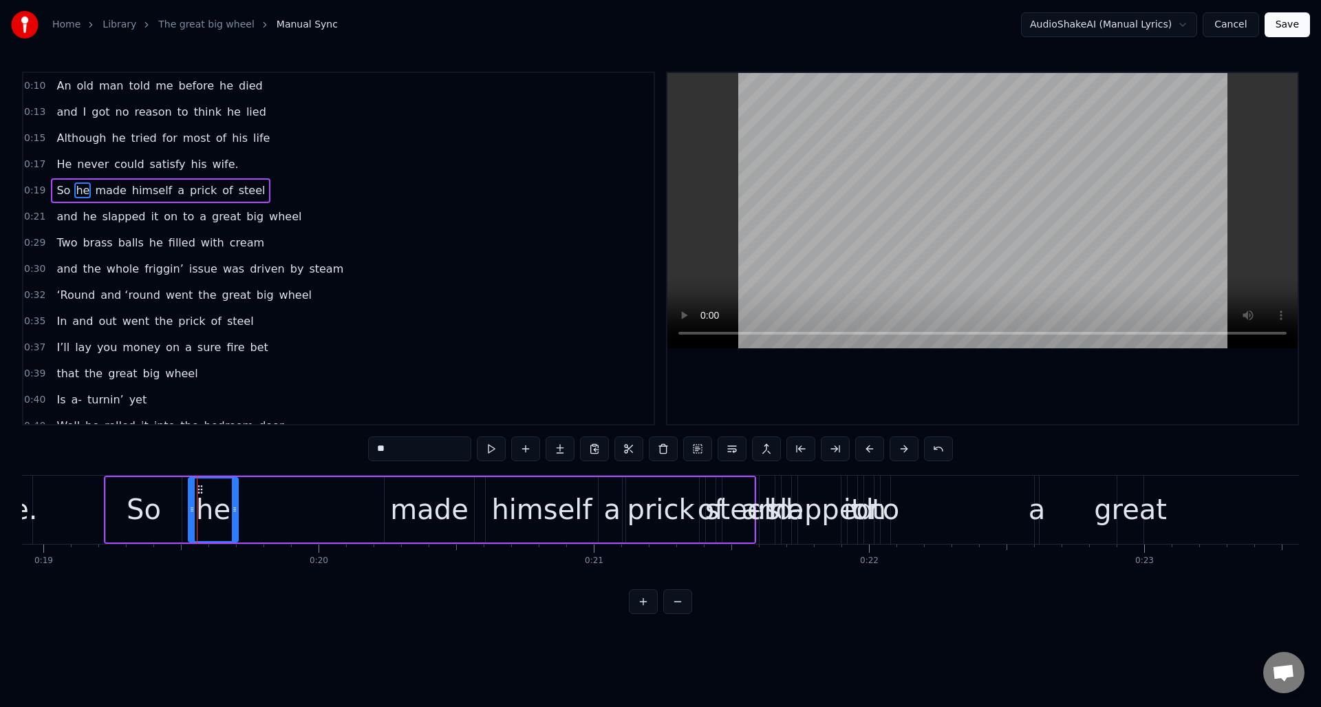
drag, startPoint x: 195, startPoint y: 499, endPoint x: 212, endPoint y: 495, distance: 17.2
click at [234, 502] on div at bounding box center [235, 509] width 6 height 63
drag, startPoint x: 197, startPoint y: 488, endPoint x: 332, endPoint y: 500, distance: 134.7
click at [332, 500] on div "he" at bounding box center [346, 509] width 47 height 63
click at [149, 491] on div "So" at bounding box center [144, 508] width 34 height 41
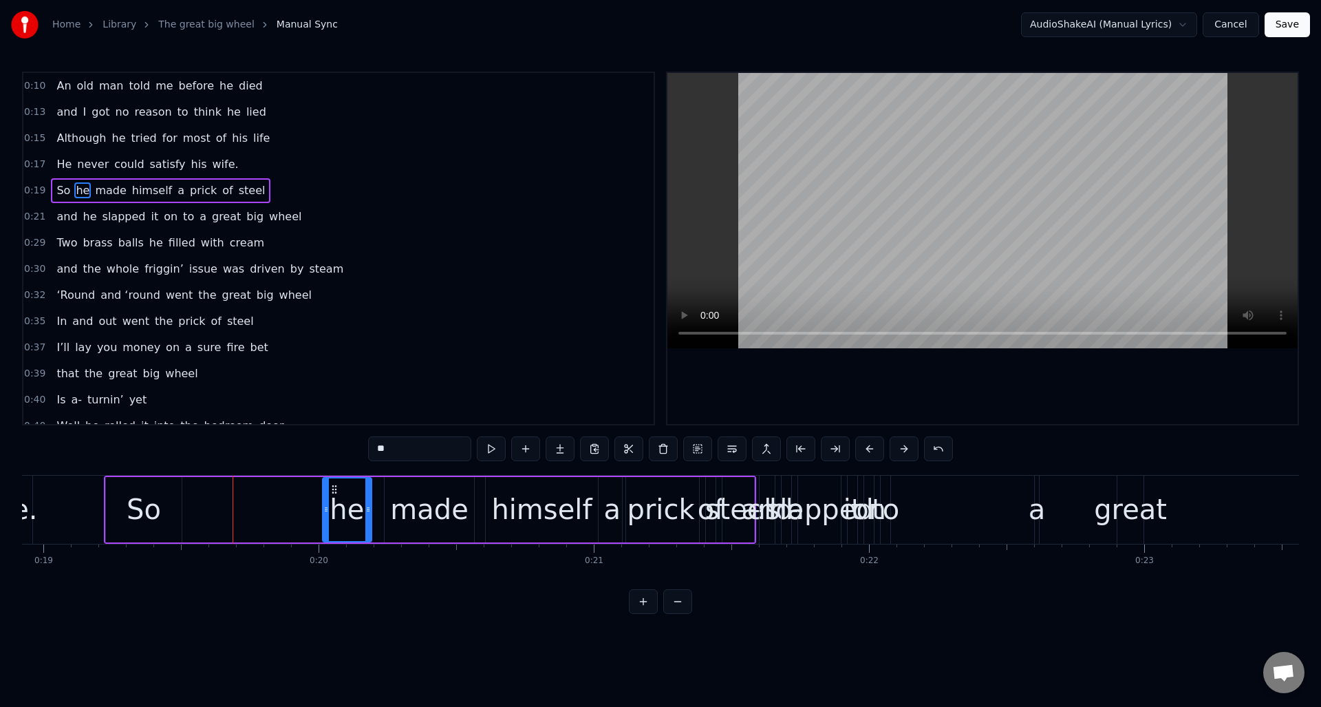
type input "**"
drag, startPoint x: 119, startPoint y: 489, endPoint x: 254, endPoint y: 504, distance: 135.7
click at [254, 504] on div "So" at bounding box center [278, 509] width 74 height 63
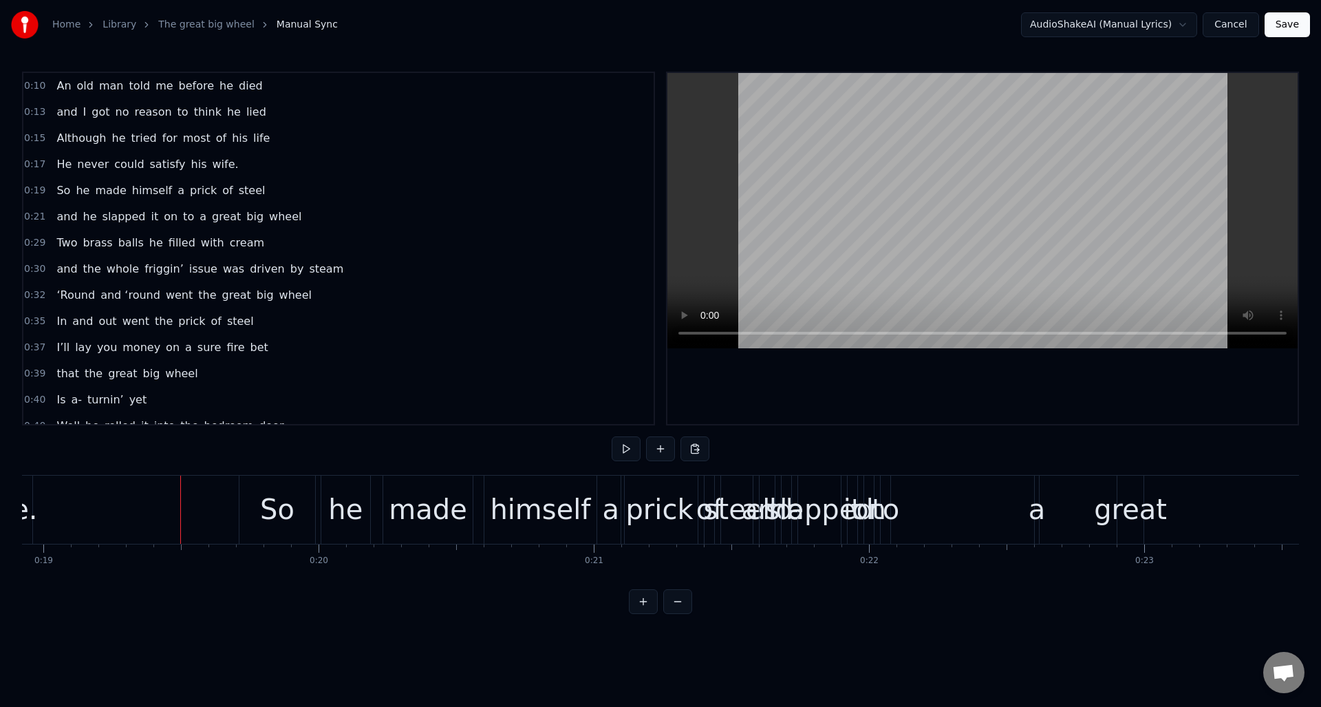
click at [299, 190] on div "0:19 So he made himself a prick of steel" at bounding box center [338, 191] width 630 height 26
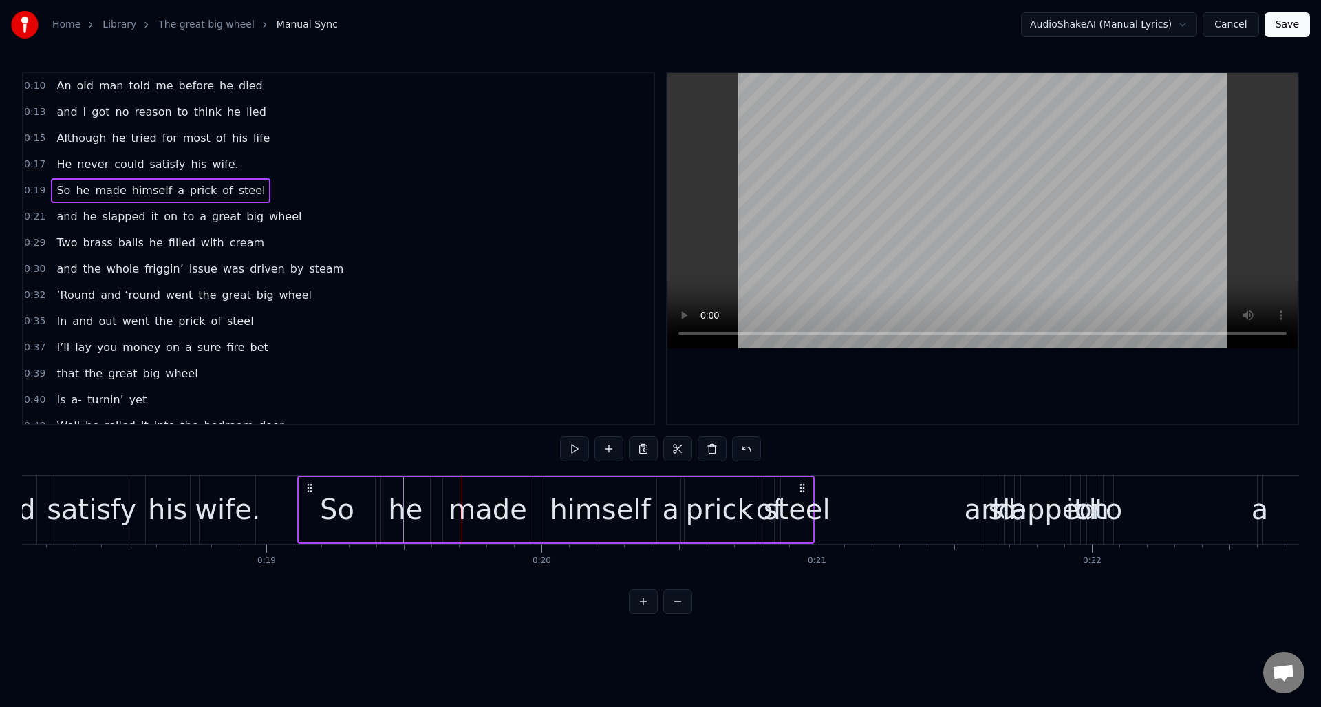
scroll to position [0, 4979]
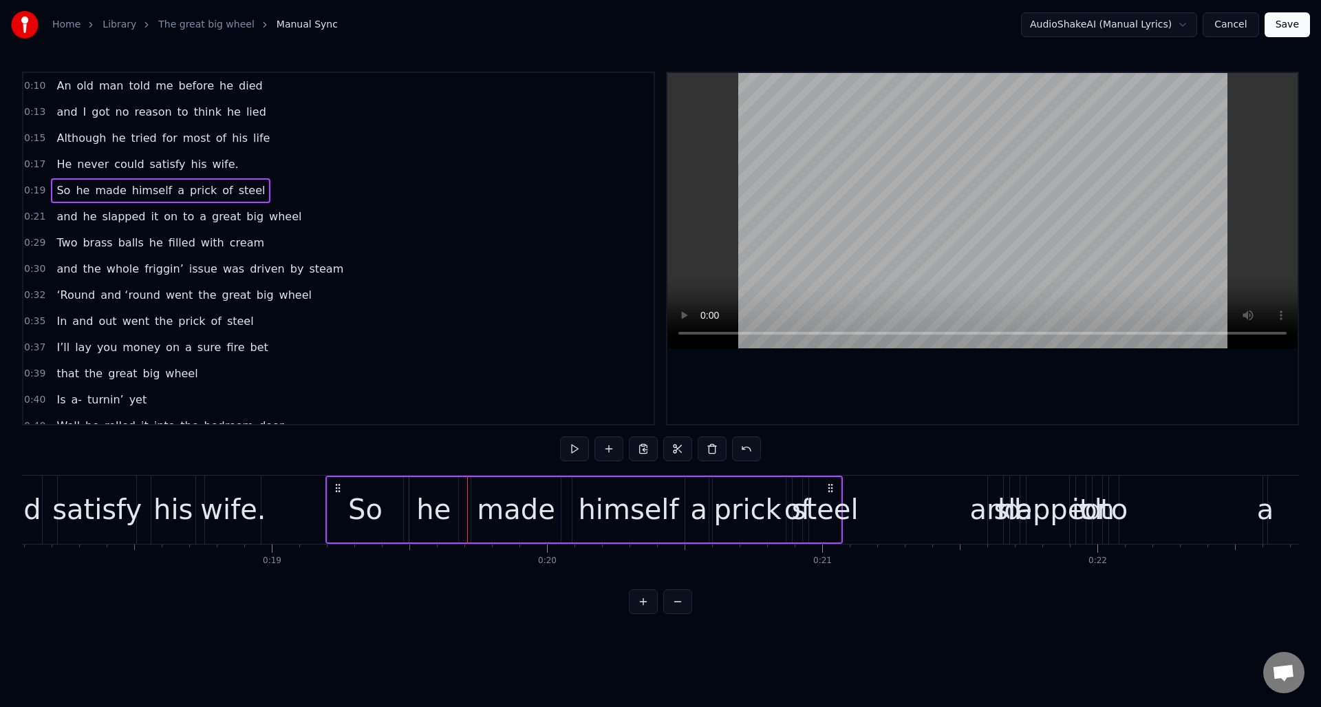
drag, startPoint x: 250, startPoint y: 486, endPoint x: 411, endPoint y: 493, distance: 160.4
click at [338, 510] on div "So he made himself a prick of steel" at bounding box center [583, 509] width 517 height 68
click at [832, 487] on circle at bounding box center [832, 487] width 1 height 1
click at [830, 528] on div "steel" at bounding box center [825, 508] width 67 height 41
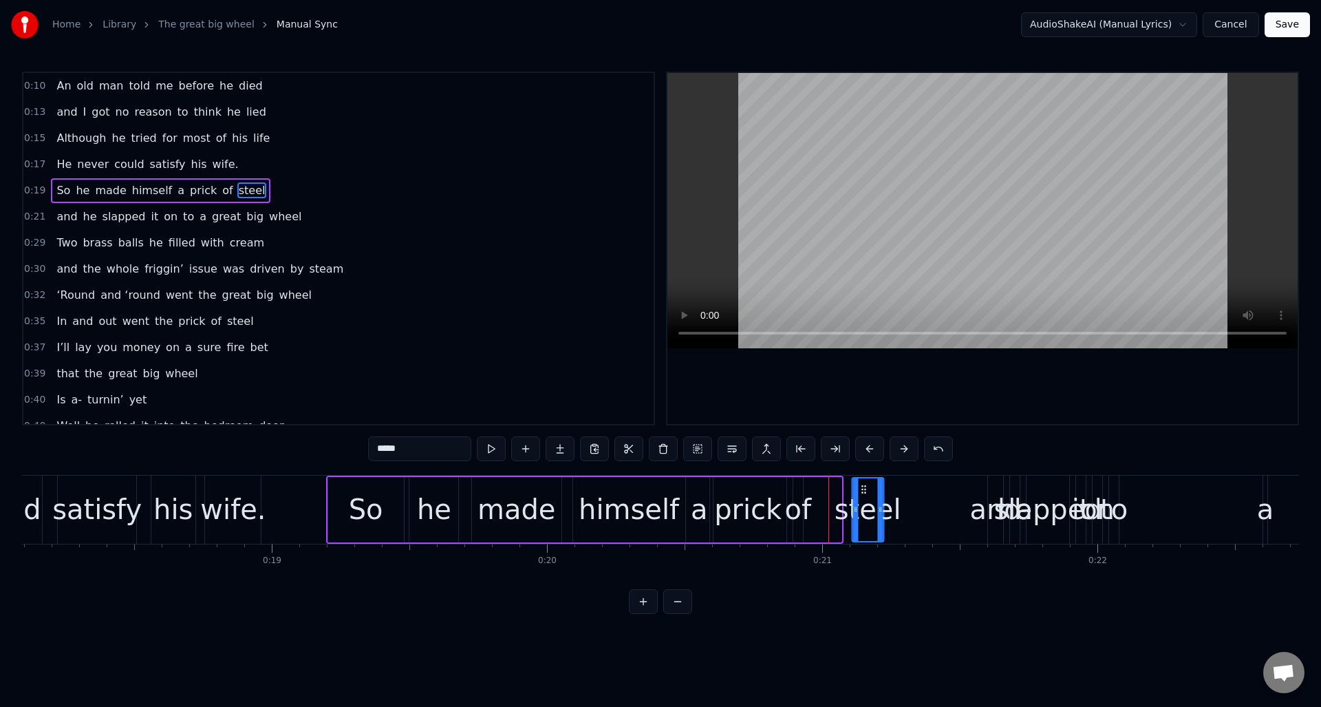
drag, startPoint x: 820, startPoint y: 490, endPoint x: 863, endPoint y: 491, distance: 42.7
click at [863, 491] on icon at bounding box center [863, 489] width 11 height 11
click at [799, 496] on div "of" at bounding box center [797, 508] width 27 height 41
drag, startPoint x: 801, startPoint y: 503, endPoint x: 877, endPoint y: 491, distance: 77.3
click at [835, 500] on div at bounding box center [834, 509] width 6 height 63
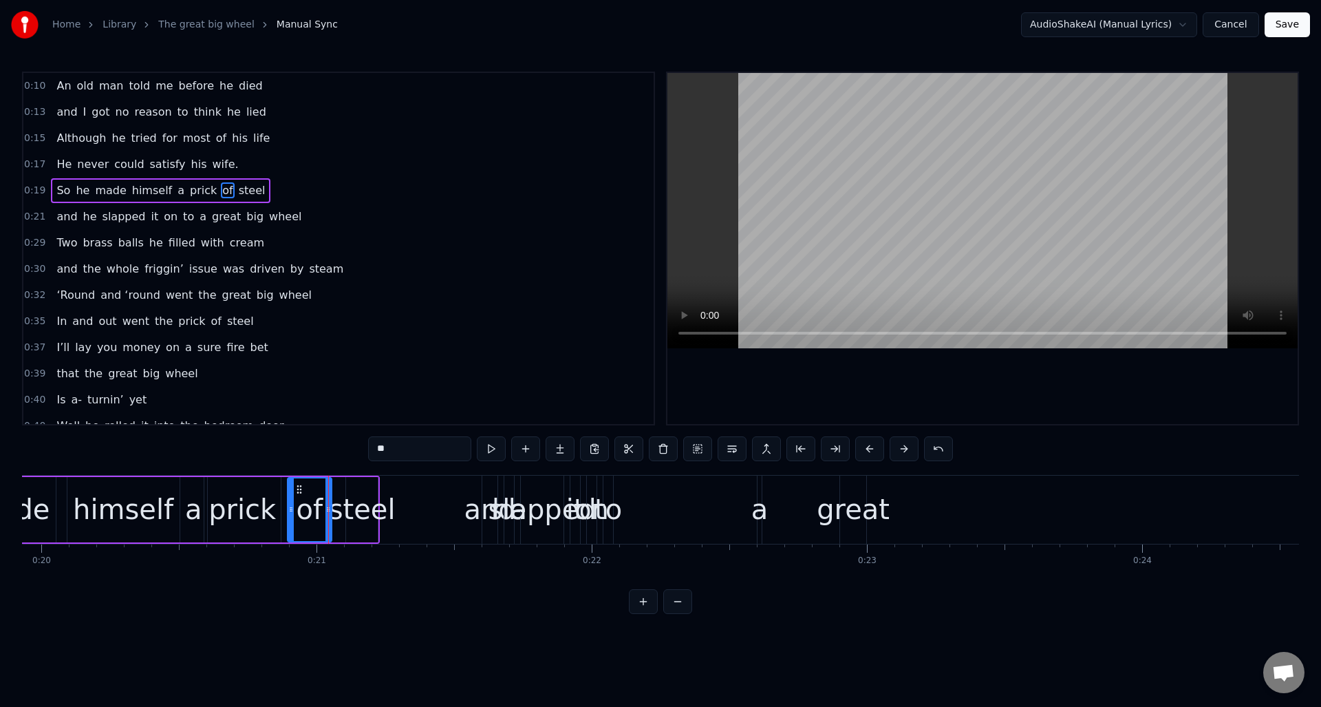
scroll to position [0, 5509]
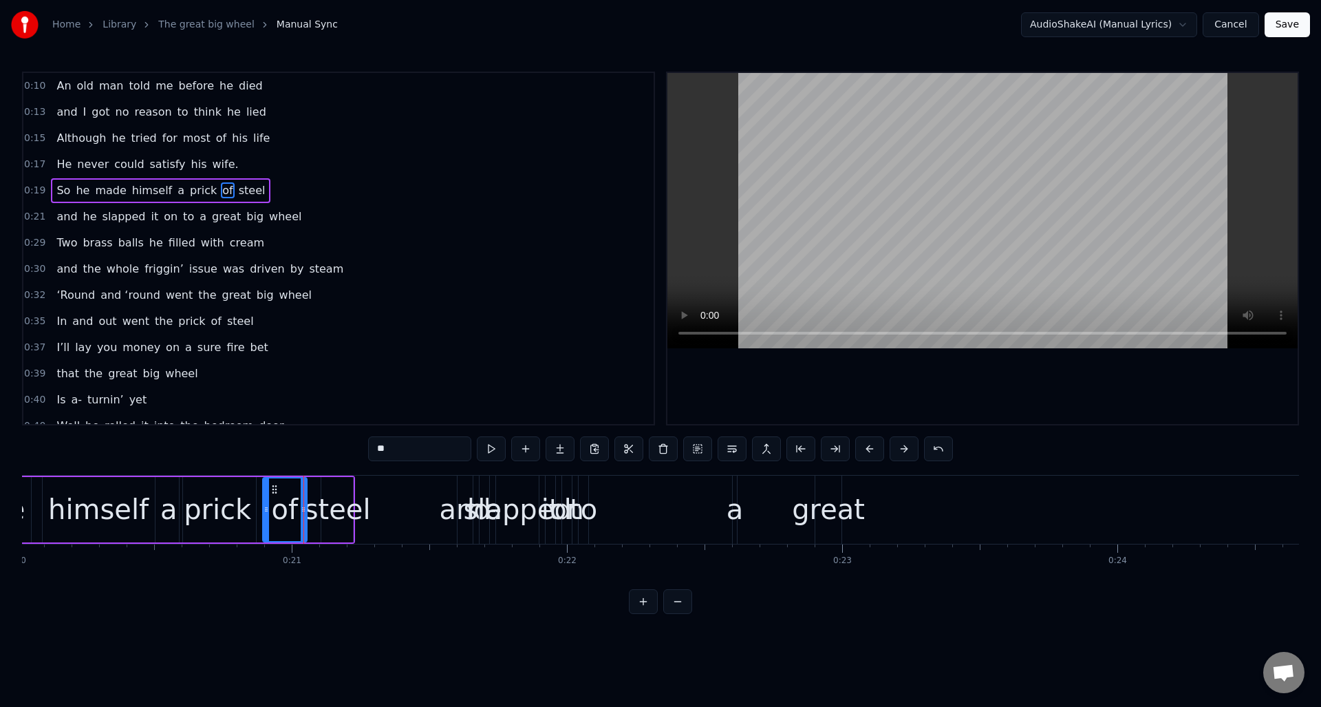
click at [460, 494] on div "and" at bounding box center [465, 508] width 52 height 41
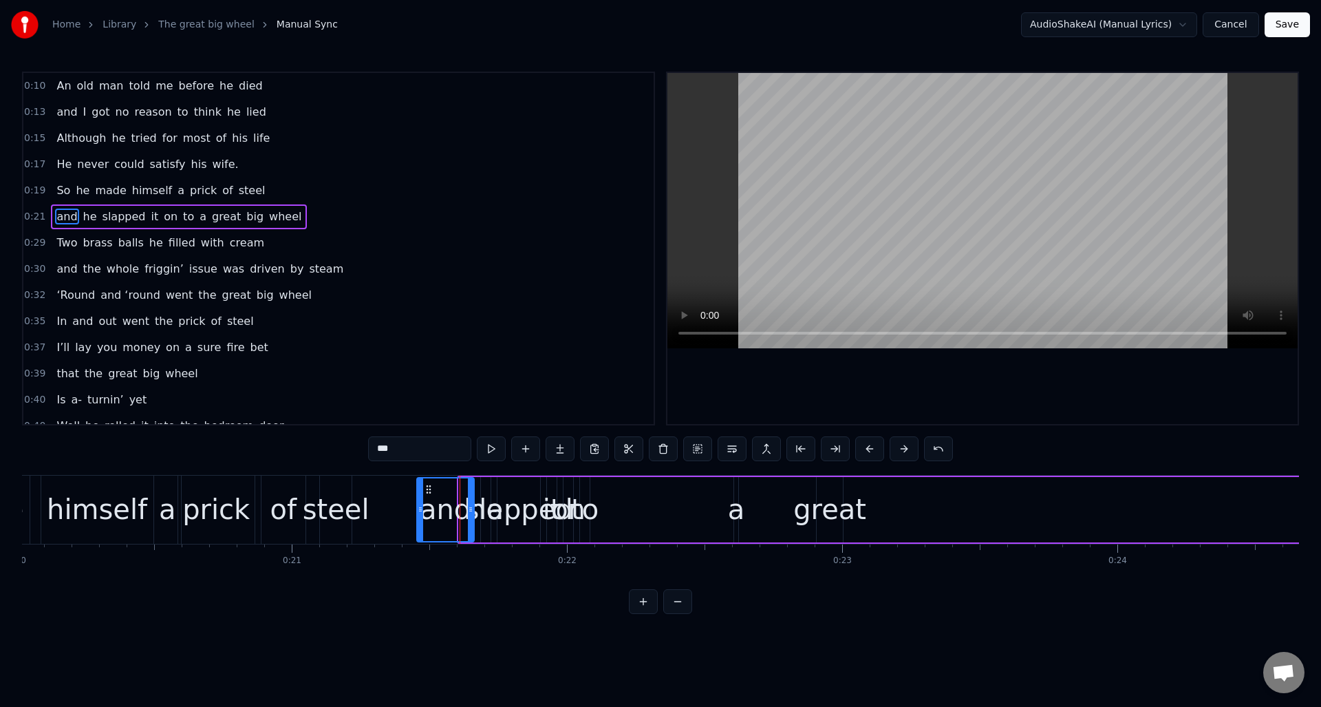
drag, startPoint x: 461, startPoint y: 497, endPoint x: 435, endPoint y: 488, distance: 27.6
click at [420, 502] on div at bounding box center [421, 509] width 6 height 63
drag, startPoint x: 429, startPoint y: 486, endPoint x: 411, endPoint y: 491, distance: 18.7
click at [402, 490] on icon at bounding box center [401, 489] width 11 height 11
click at [89, 217] on span "he" at bounding box center [90, 216] width 17 height 16
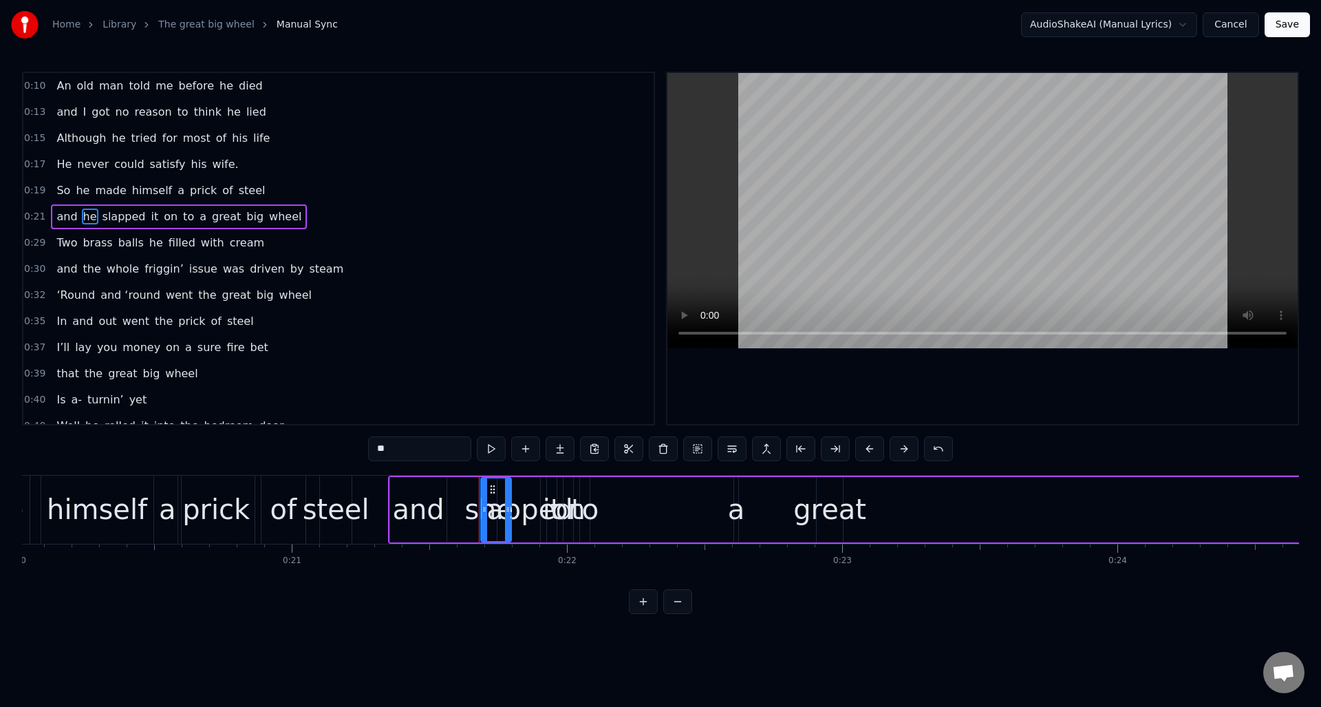
drag, startPoint x: 486, startPoint y: 512, endPoint x: 499, endPoint y: 496, distance: 20.5
click at [506, 510] on icon at bounding box center [508, 509] width 6 height 11
drag, startPoint x: 491, startPoint y: 486, endPoint x: 458, endPoint y: 493, distance: 33.7
click at [458, 493] on icon at bounding box center [459, 489] width 11 height 11
click at [733, 493] on div "a" at bounding box center [736, 508] width 17 height 41
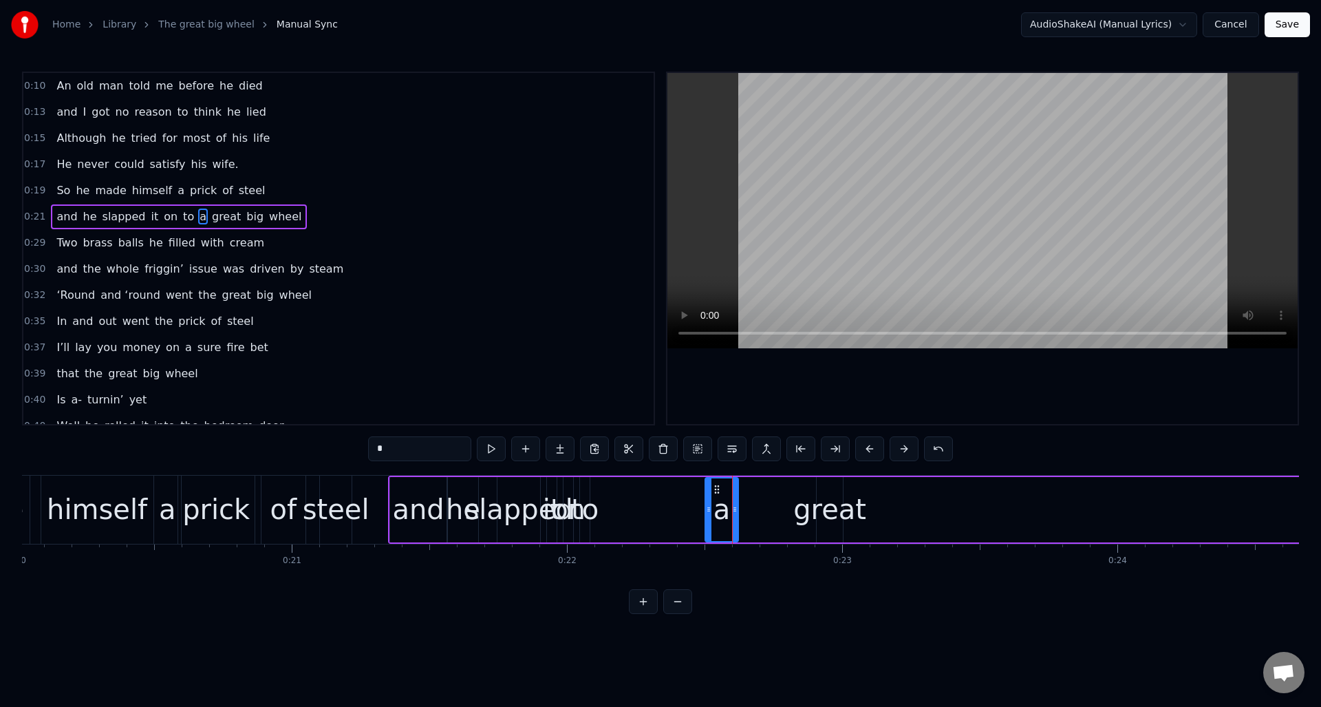
click at [711, 504] on div at bounding box center [709, 509] width 6 height 63
drag, startPoint x: 716, startPoint y: 488, endPoint x: 768, endPoint y: 491, distance: 52.4
click at [768, 491] on icon at bounding box center [769, 489] width 11 height 11
click at [582, 493] on div "to" at bounding box center [585, 508] width 28 height 41
drag, startPoint x: 586, startPoint y: 497, endPoint x: 596, endPoint y: 486, distance: 15.1
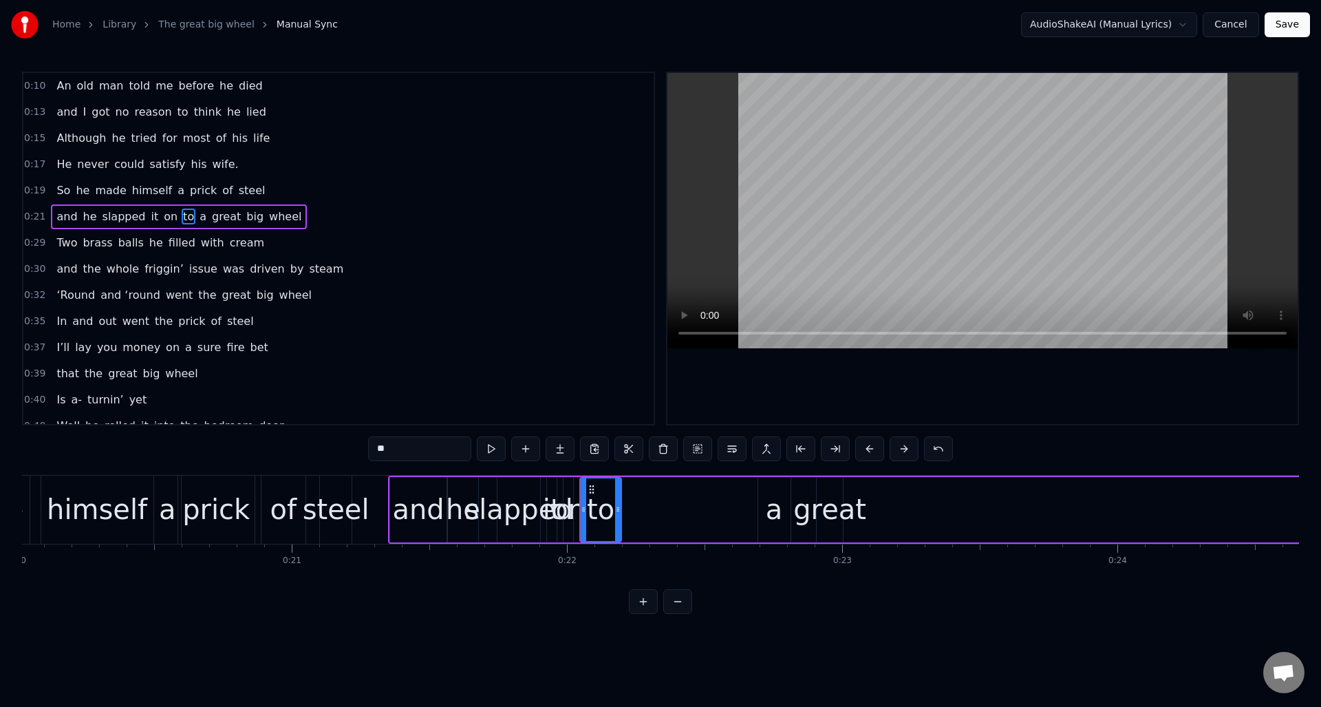
click at [618, 499] on div at bounding box center [618, 509] width 6 height 63
drag, startPoint x: 590, startPoint y: 487, endPoint x: 660, endPoint y: 493, distance: 71.1
click at [720, 494] on icon at bounding box center [721, 489] width 11 height 11
click at [566, 492] on div "on" at bounding box center [568, 508] width 34 height 41
drag, startPoint x: 570, startPoint y: 504, endPoint x: 594, endPoint y: 502, distance: 24.2
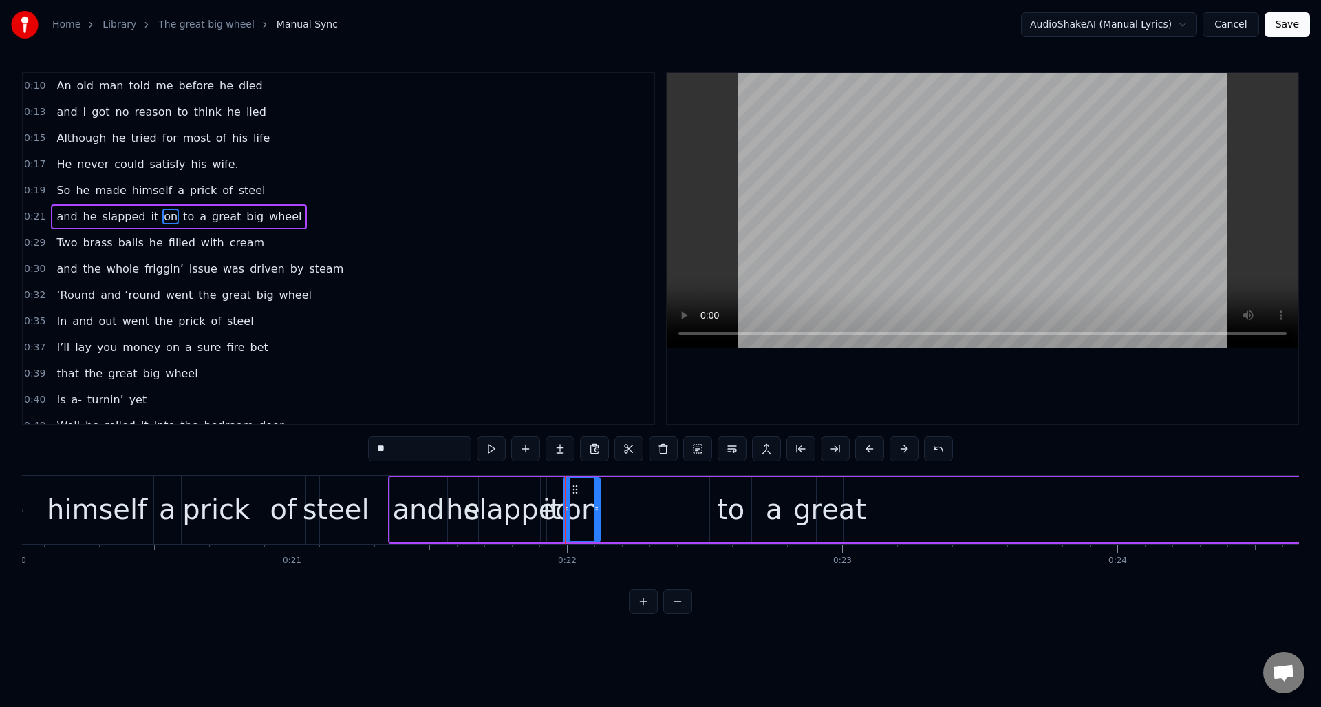
click at [596, 505] on icon at bounding box center [597, 509] width 6 height 11
drag, startPoint x: 577, startPoint y: 488, endPoint x: 667, endPoint y: 493, distance: 89.6
click at [675, 494] on div "on" at bounding box center [680, 509] width 35 height 63
click at [552, 488] on div "it" at bounding box center [552, 508] width 19 height 41
drag, startPoint x: 554, startPoint y: 491, endPoint x: 572, endPoint y: 488, distance: 18.1
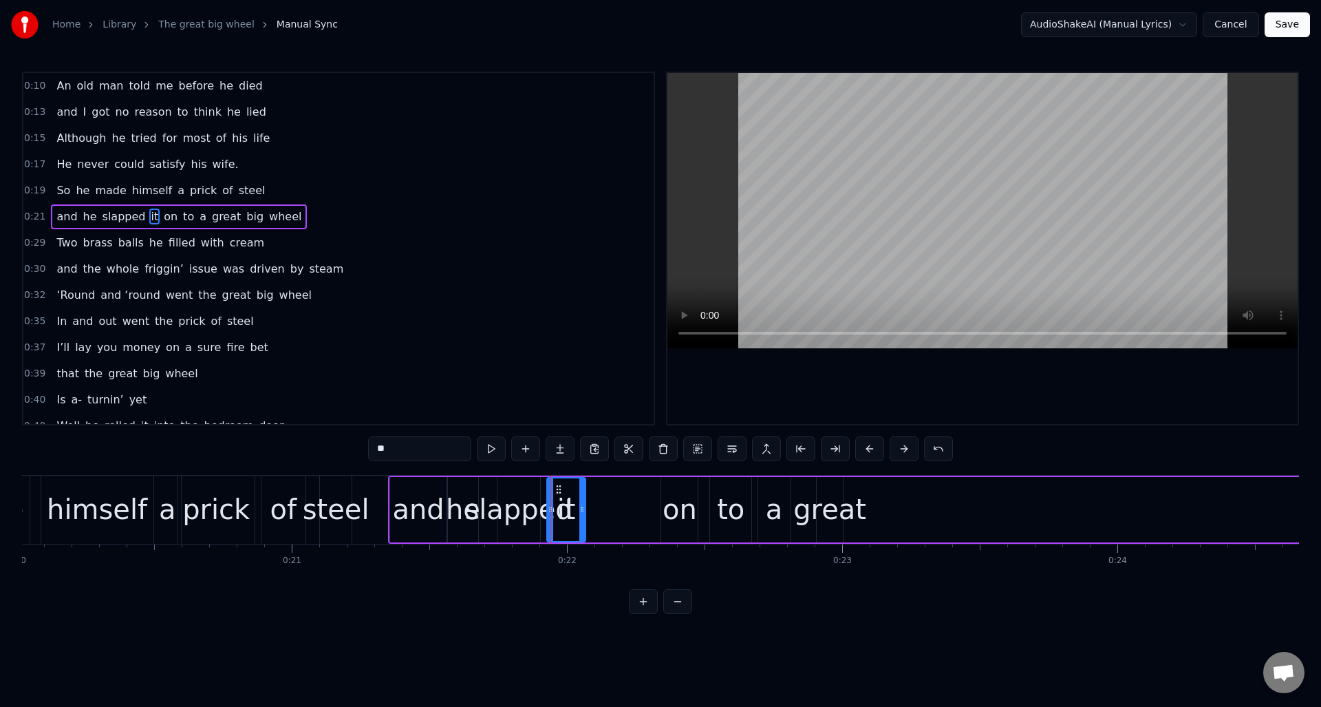
click at [583, 495] on div at bounding box center [582, 509] width 6 height 63
drag, startPoint x: 557, startPoint y: 485, endPoint x: 632, endPoint y: 493, distance: 75.4
click at [632, 493] on icon at bounding box center [633, 489] width 11 height 11
click at [518, 494] on div "slapped" at bounding box center [518, 508] width 108 height 41
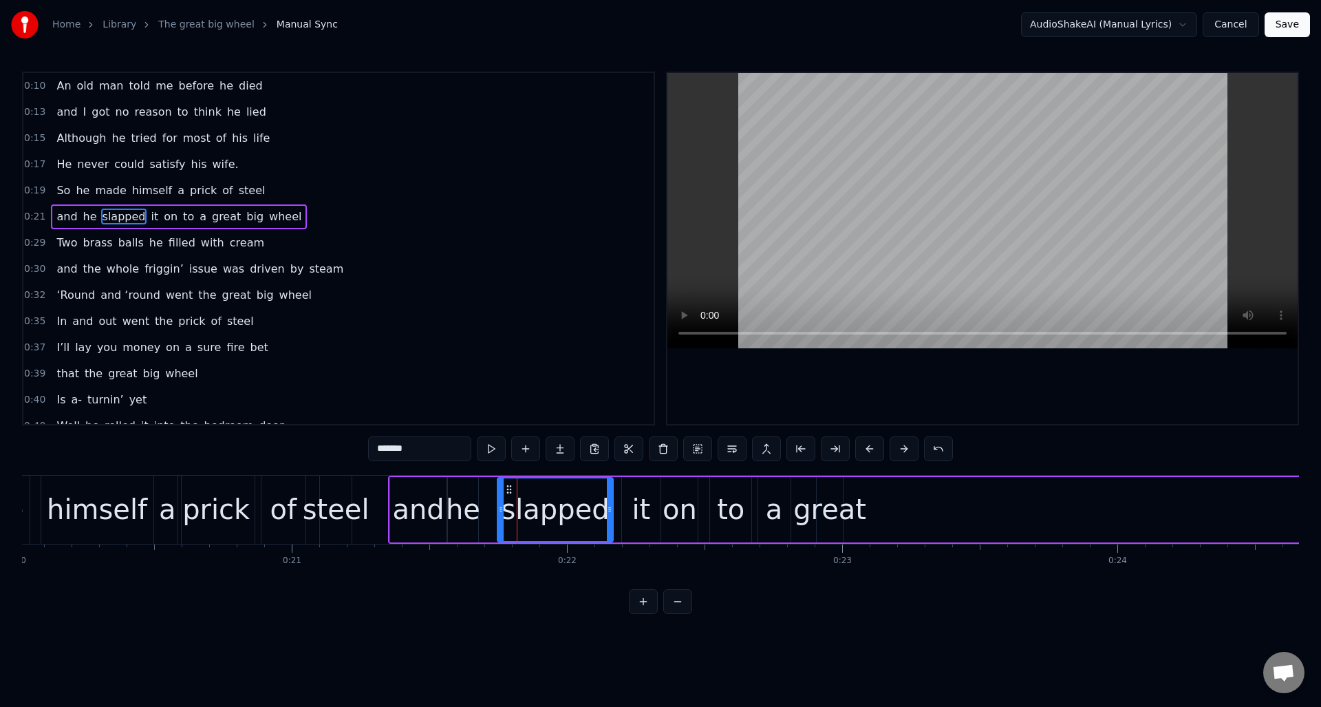
drag, startPoint x: 537, startPoint y: 493, endPoint x: 610, endPoint y: 499, distance: 73.1
click at [610, 499] on div at bounding box center [610, 509] width 6 height 63
drag, startPoint x: 508, startPoint y: 488, endPoint x: 516, endPoint y: 494, distance: 10.3
click at [502, 488] on circle at bounding box center [501, 488] width 1 height 1
click at [466, 526] on div "he" at bounding box center [463, 508] width 34 height 41
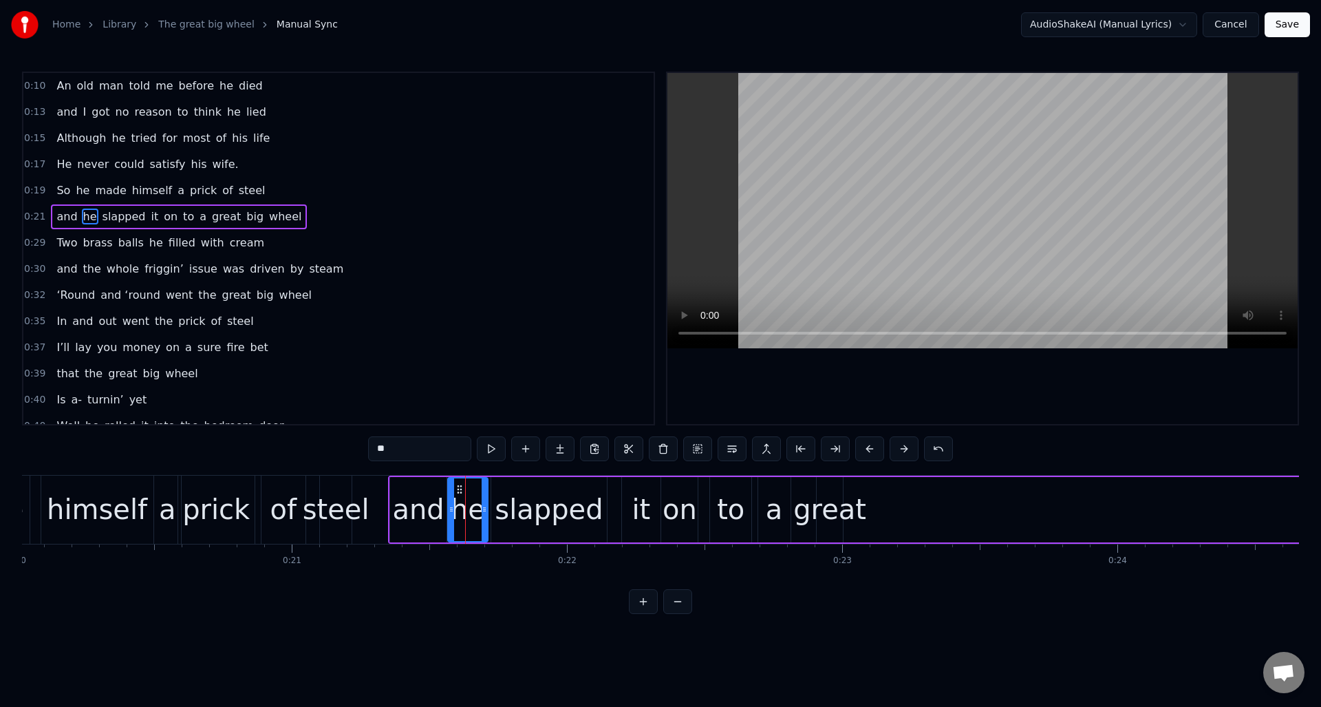
drag, startPoint x: 474, startPoint y: 526, endPoint x: 515, endPoint y: 555, distance: 50.4
click at [484, 526] on div at bounding box center [485, 509] width 6 height 63
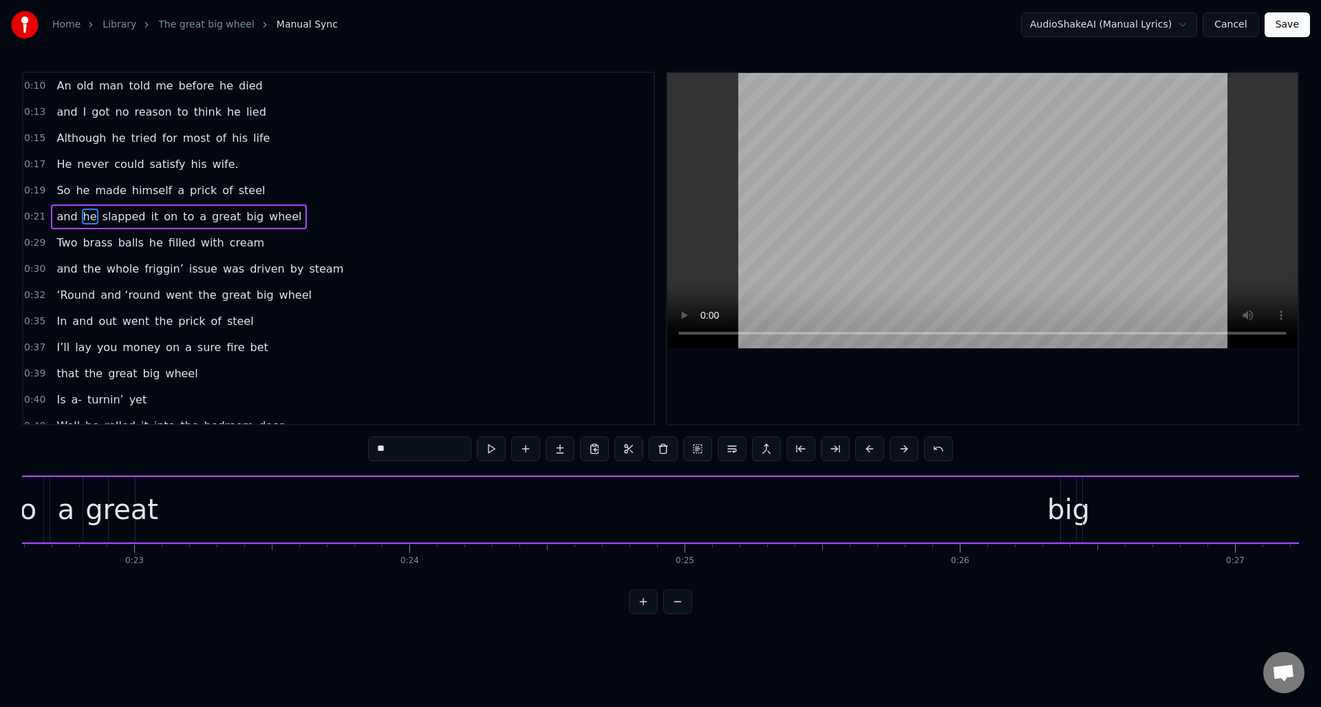
scroll to position [0, 6293]
click at [993, 498] on div "big" at bounding box center [992, 508] width 43 height 41
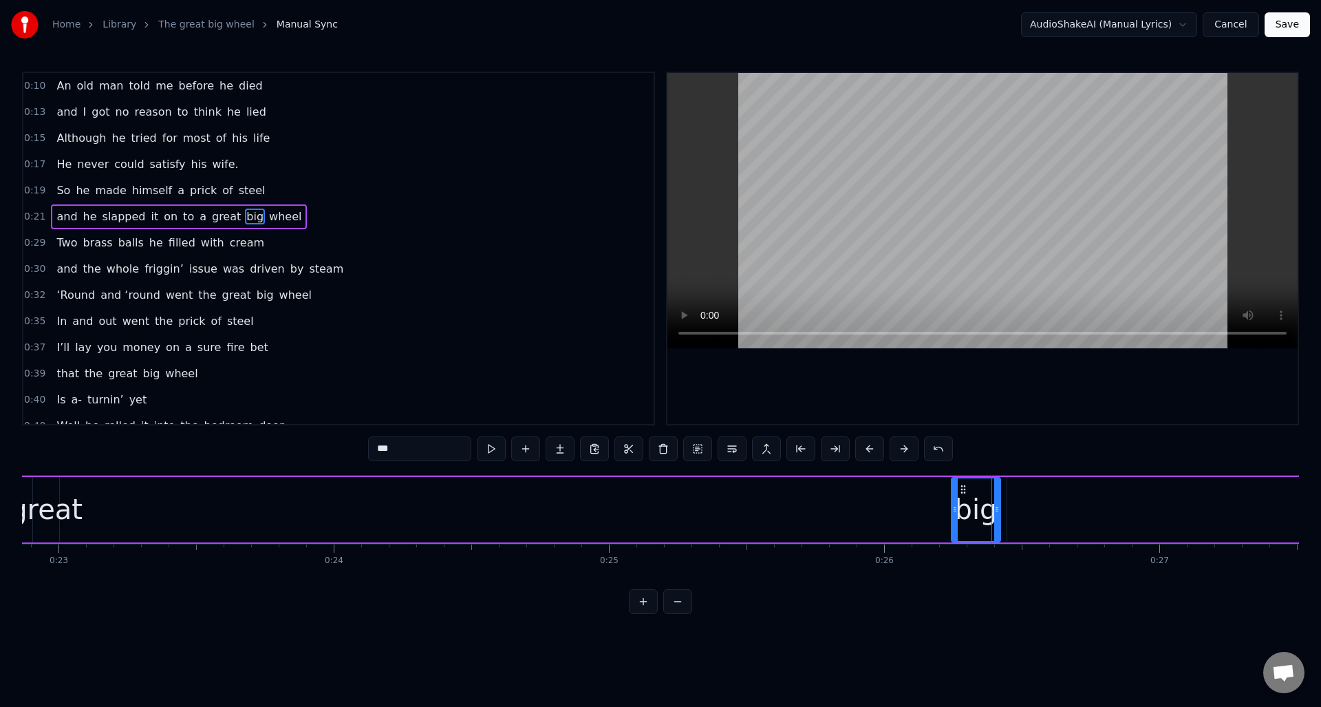
drag, startPoint x: 985, startPoint y: 506, endPoint x: 960, endPoint y: 496, distance: 26.8
click at [952, 510] on icon at bounding box center [955, 509] width 6 height 11
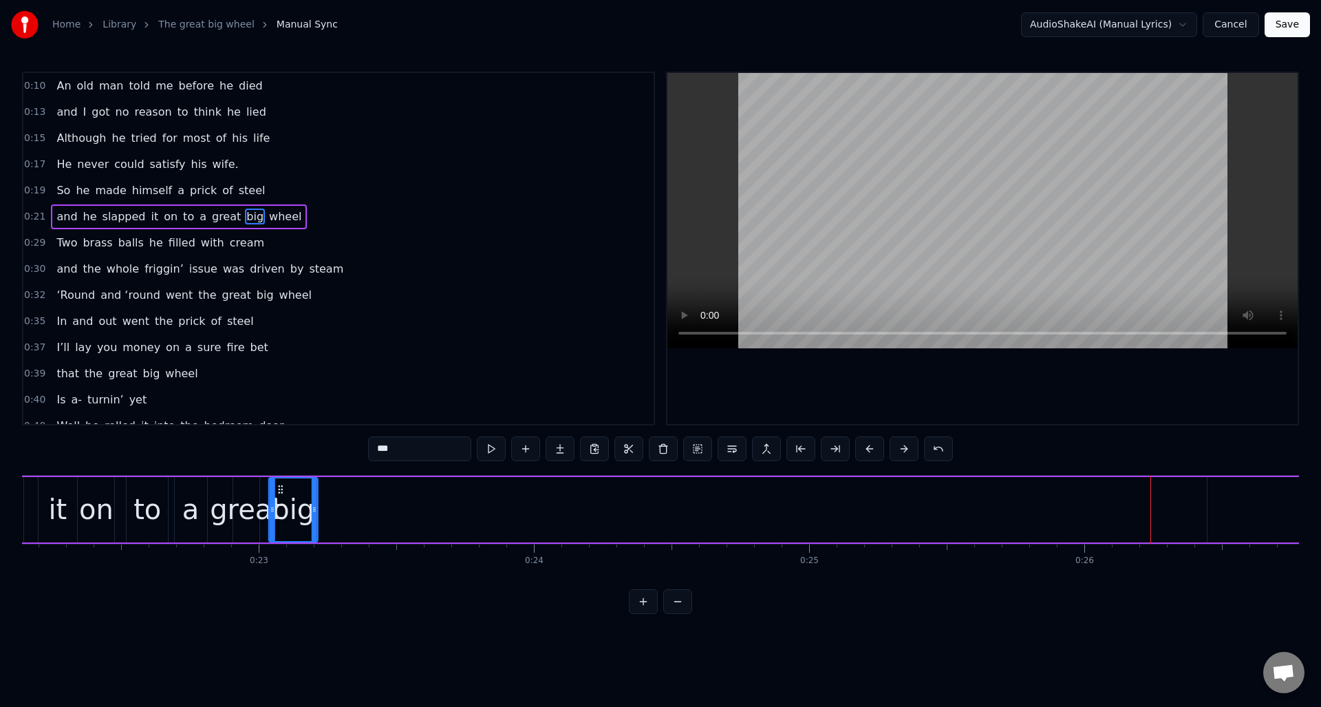
scroll to position [0, 6085]
drag, startPoint x: 964, startPoint y: 488, endPoint x: 343, endPoint y: 558, distance: 624.5
click at [310, 517] on div "big" at bounding box center [321, 509] width 47 height 63
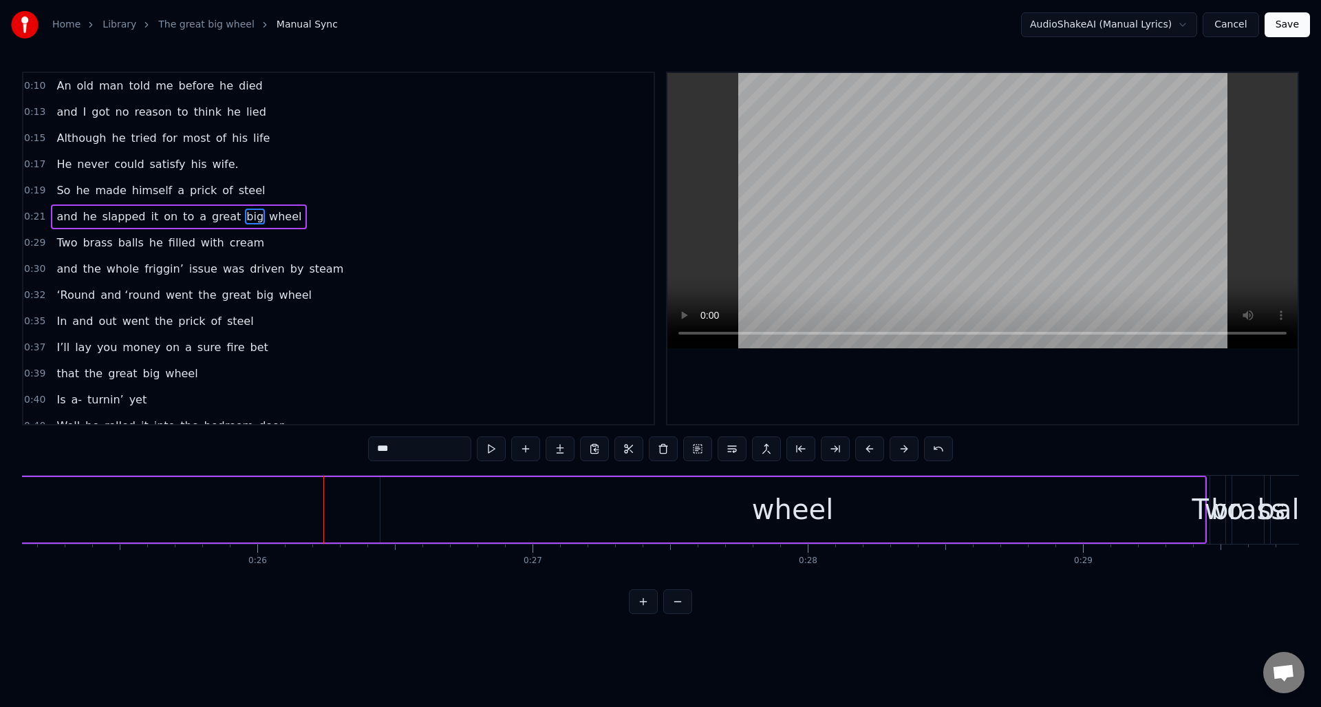
scroll to position [0, 7071]
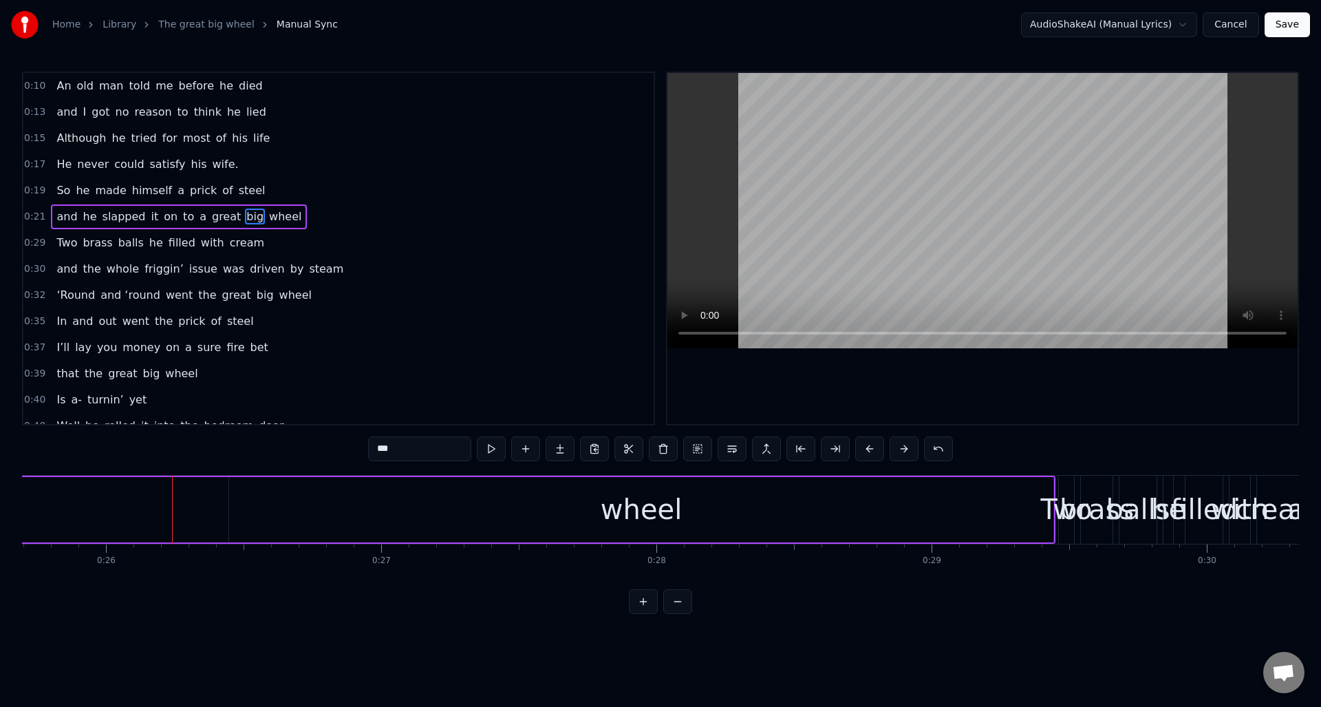
click at [397, 520] on div "wheel" at bounding box center [641, 509] width 824 height 65
type input "*****"
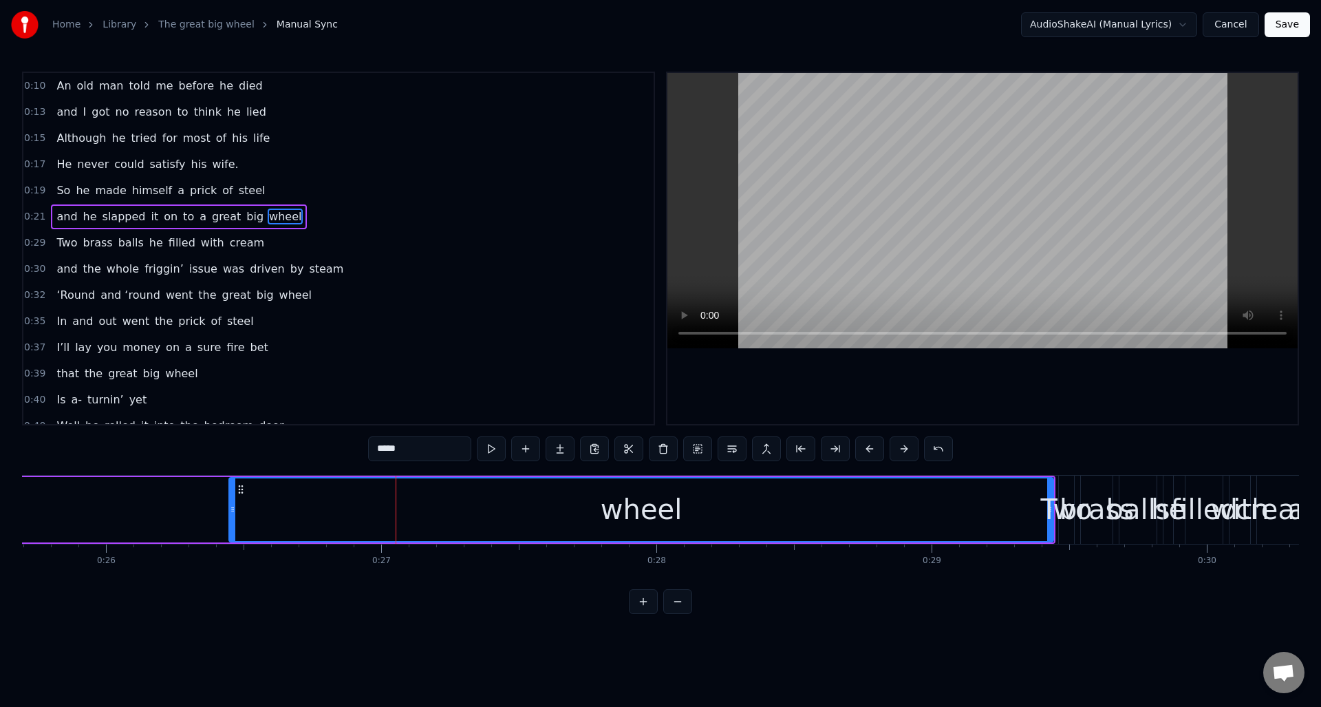
drag, startPoint x: 1029, startPoint y: 530, endPoint x: 989, endPoint y: 535, distance: 40.1
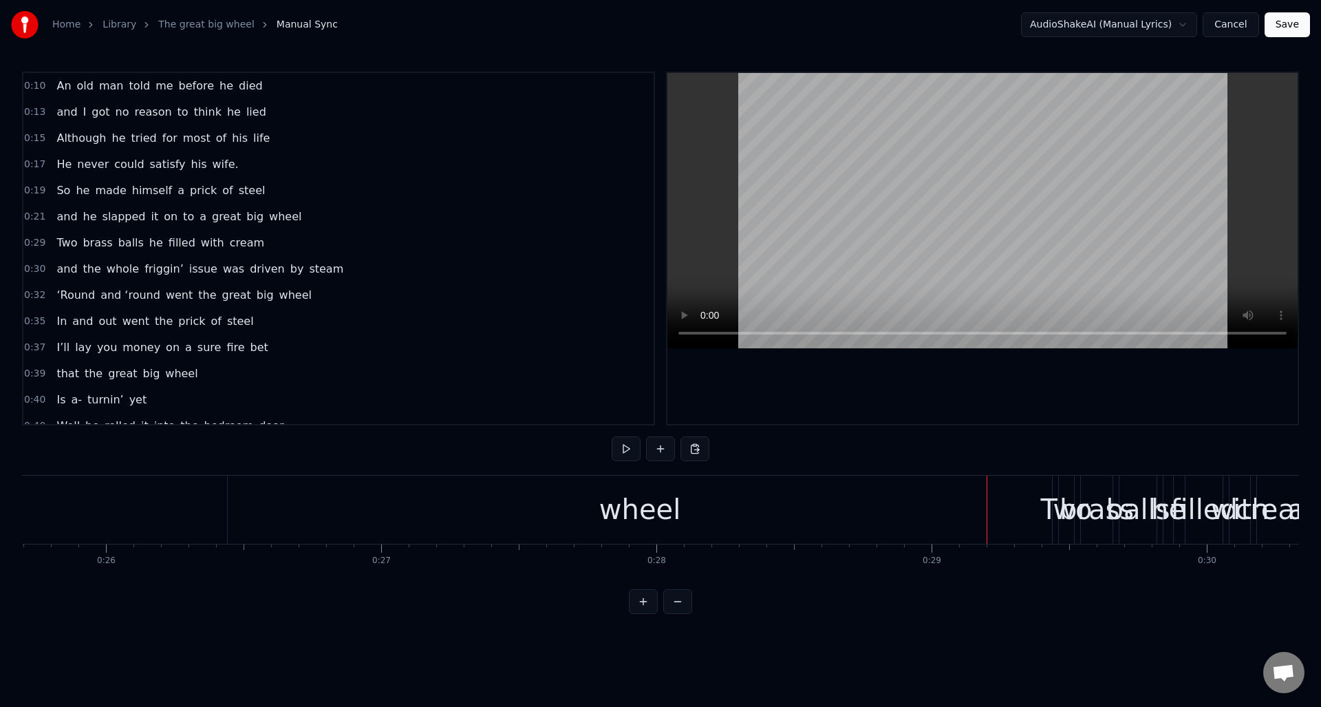
click at [938, 520] on div "wheel" at bounding box center [640, 509] width 824 height 68
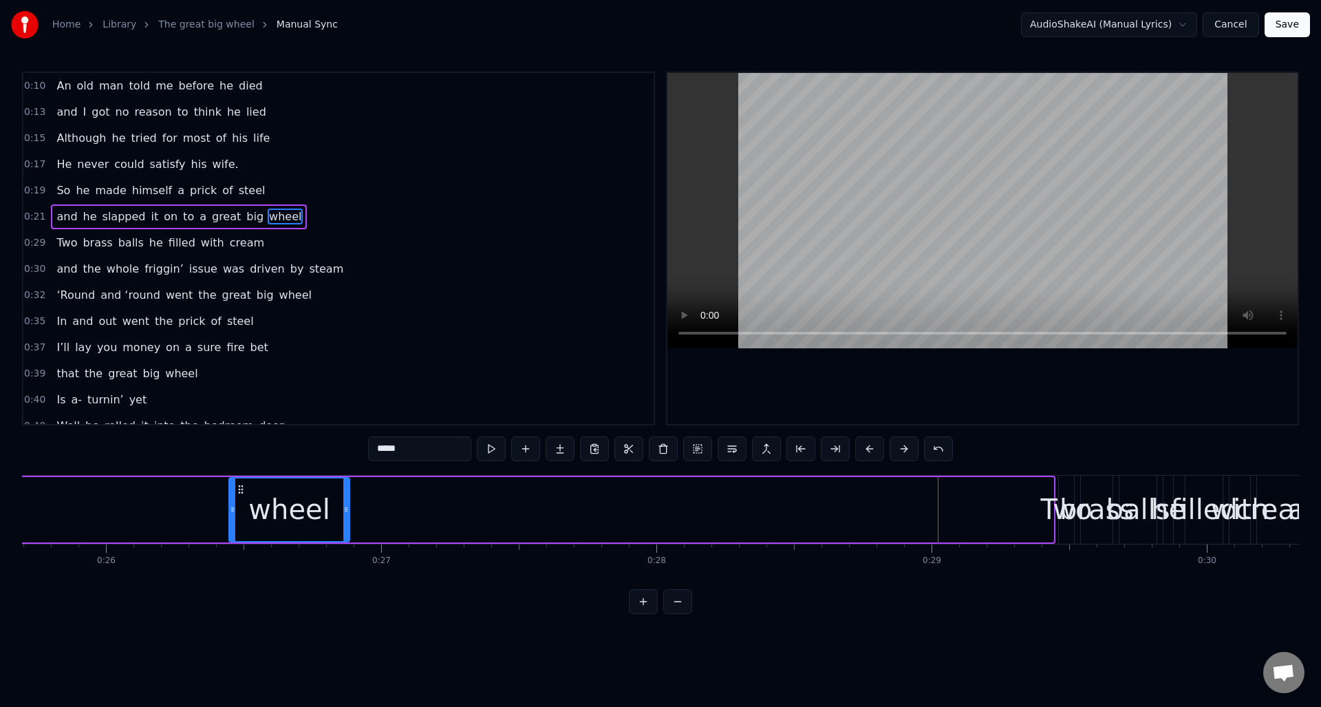
drag, startPoint x: 1051, startPoint y: 482, endPoint x: 346, endPoint y: 486, distance: 705.2
click at [346, 486] on div "wheel" at bounding box center [289, 509] width 122 height 65
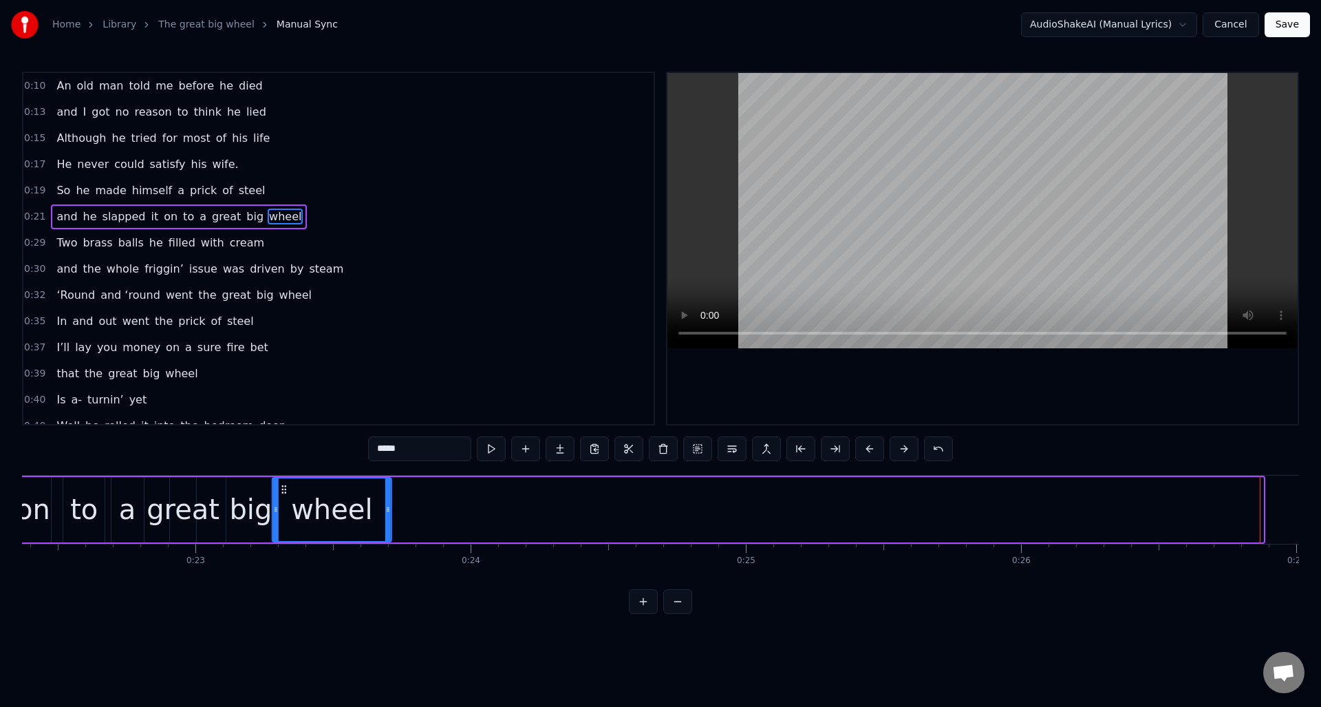
scroll to position [0, 6146]
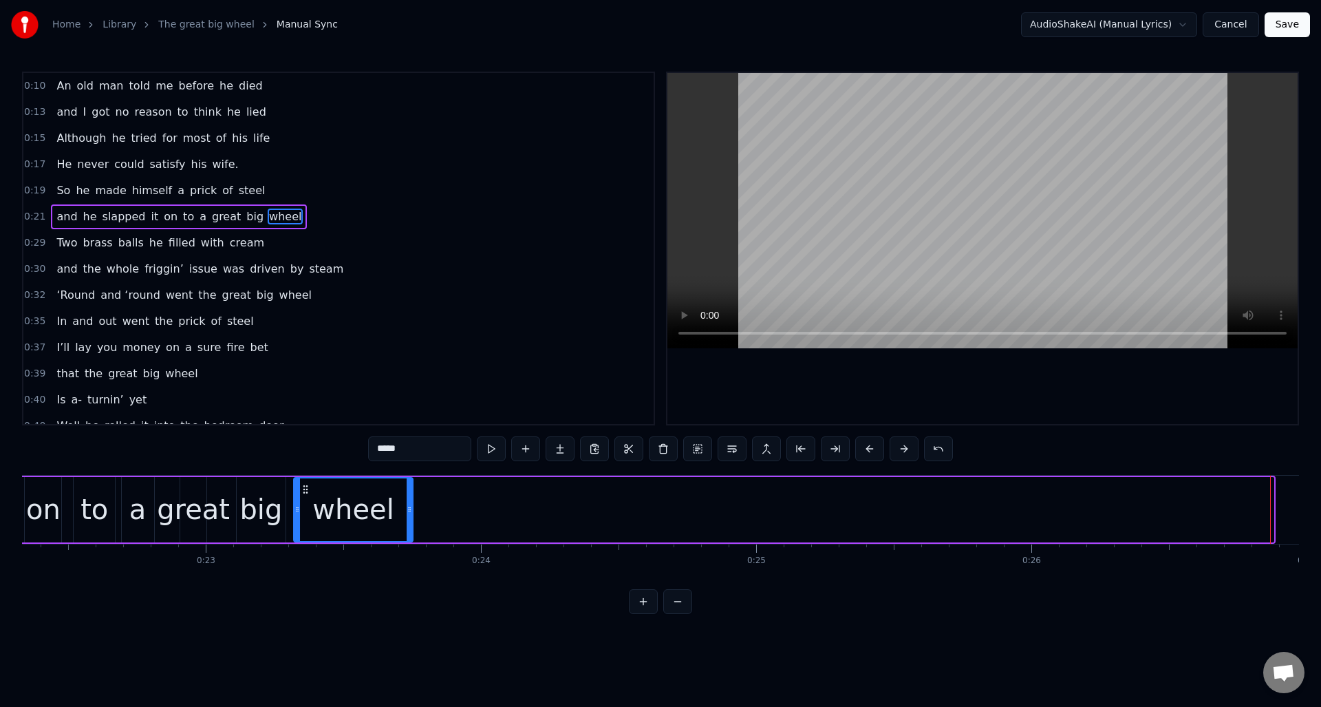
drag, startPoint x: 846, startPoint y: 491, endPoint x: 316, endPoint y: 537, distance: 532.5
click at [305, 522] on div "wheel" at bounding box center [353, 509] width 118 height 63
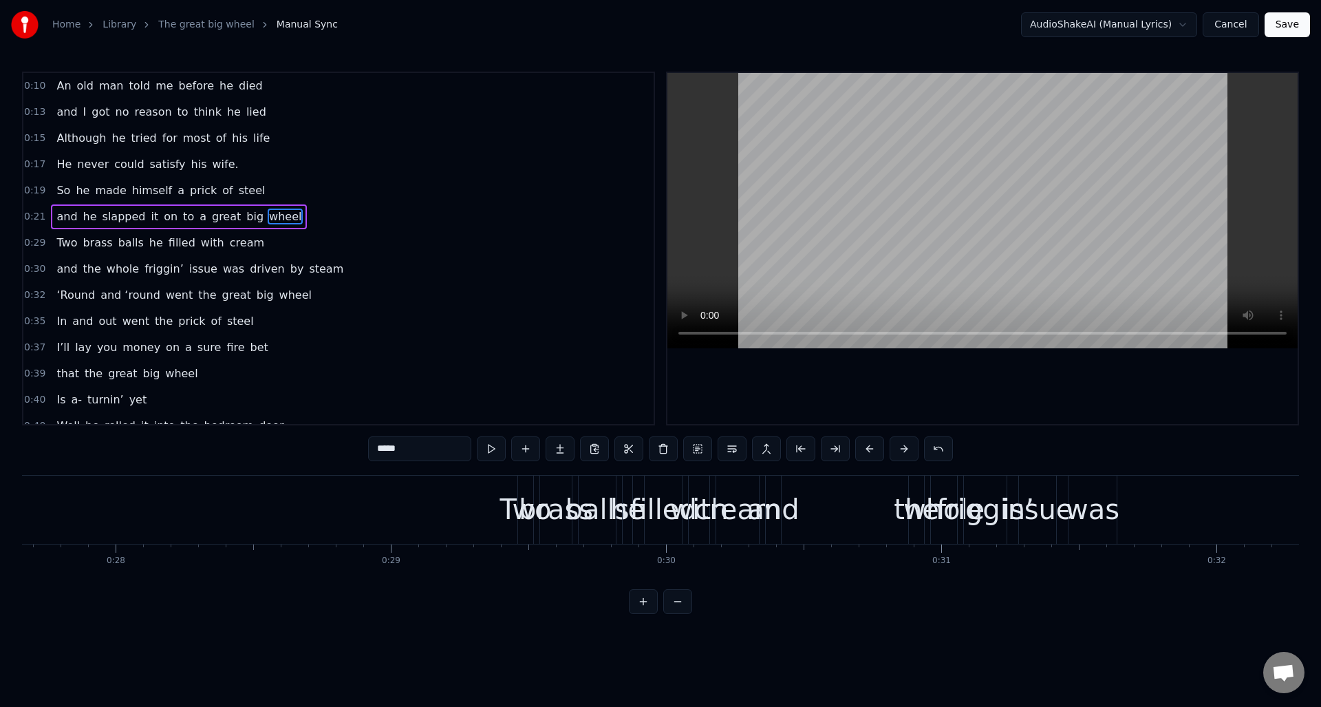
scroll to position [0, 7536]
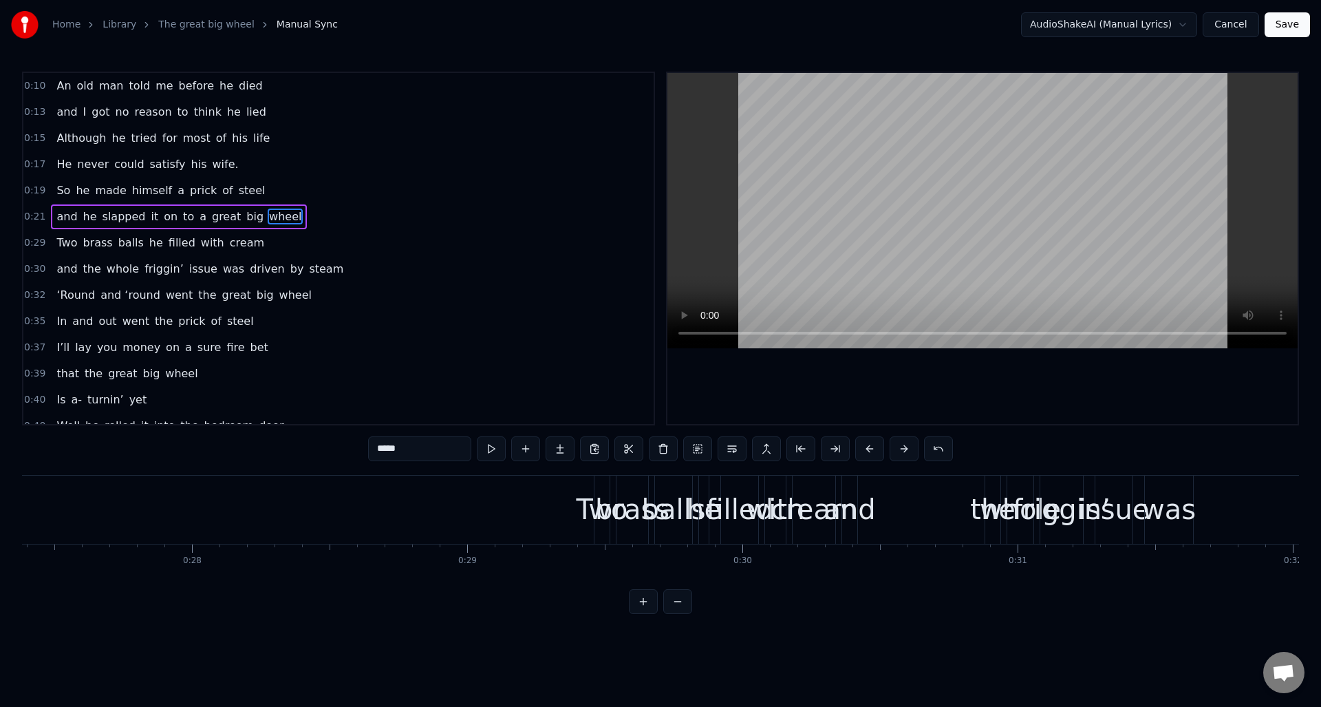
click at [289, 245] on div "0:29 Two brass balls he filled with cream" at bounding box center [338, 243] width 630 height 26
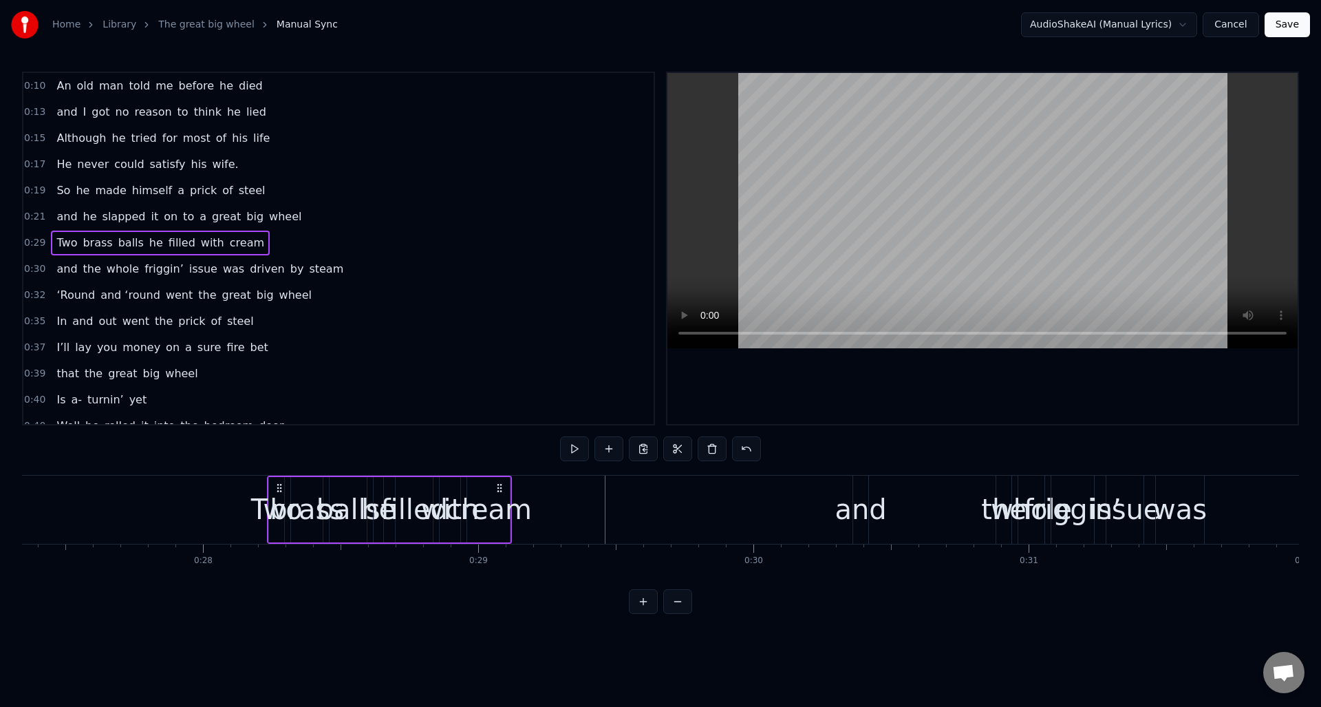
scroll to position [0, 7518]
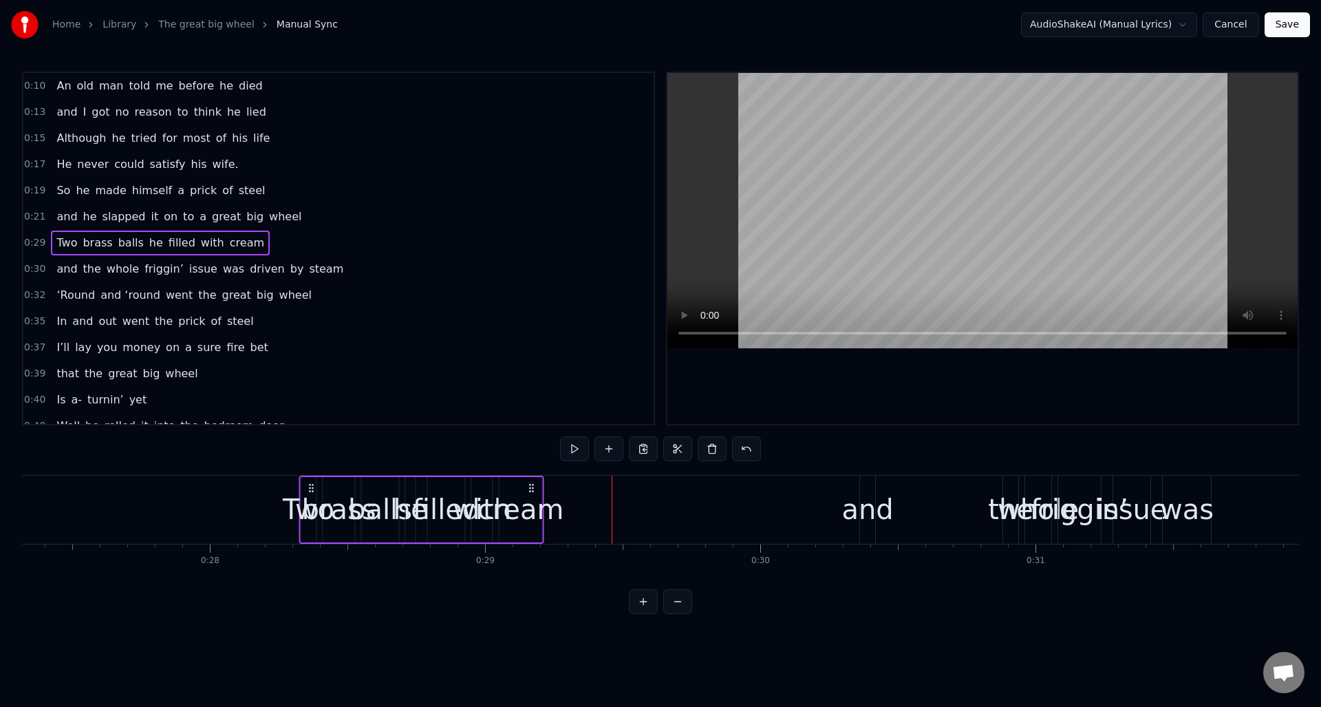
drag, startPoint x: 600, startPoint y: 486, endPoint x: 355, endPoint y: 486, distance: 244.9
click at [311, 489] on icon at bounding box center [311, 487] width 11 height 11
click at [514, 489] on div "cream" at bounding box center [520, 508] width 87 height 41
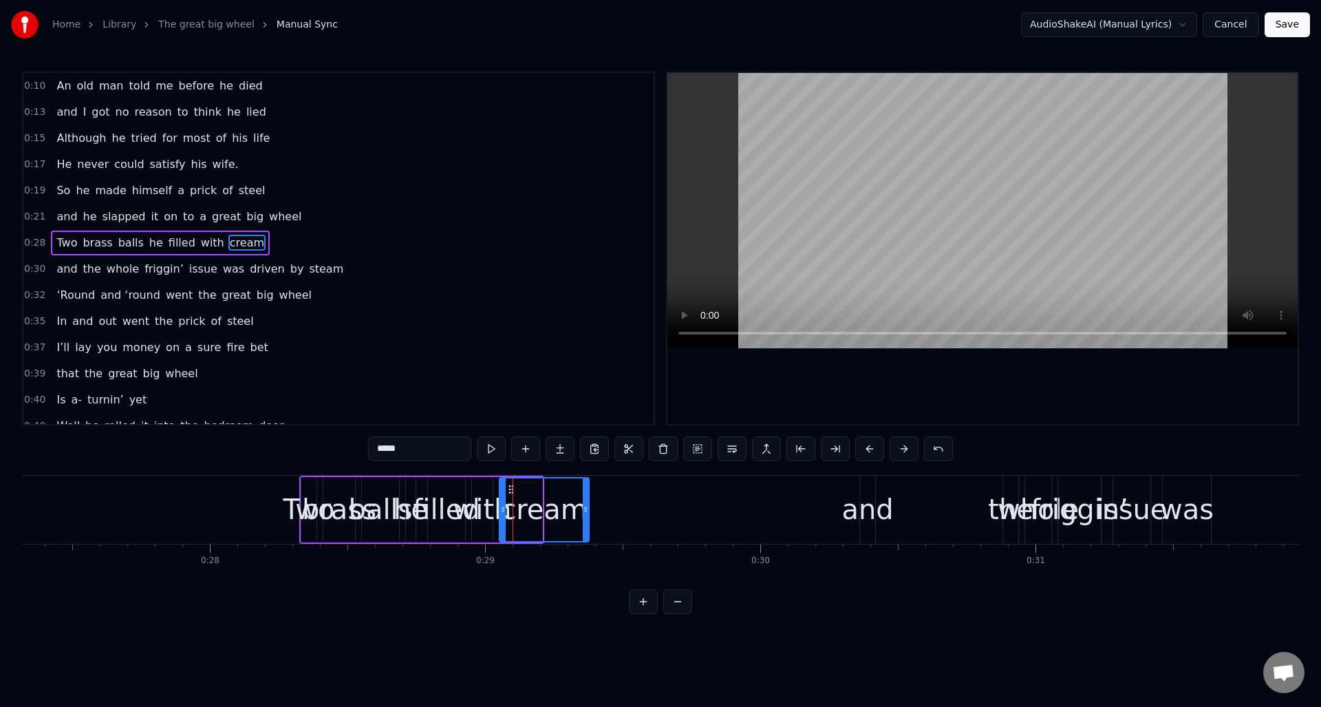
drag, startPoint x: 540, startPoint y: 495, endPoint x: 580, endPoint y: 491, distance: 40.2
click at [587, 494] on div at bounding box center [586, 509] width 6 height 63
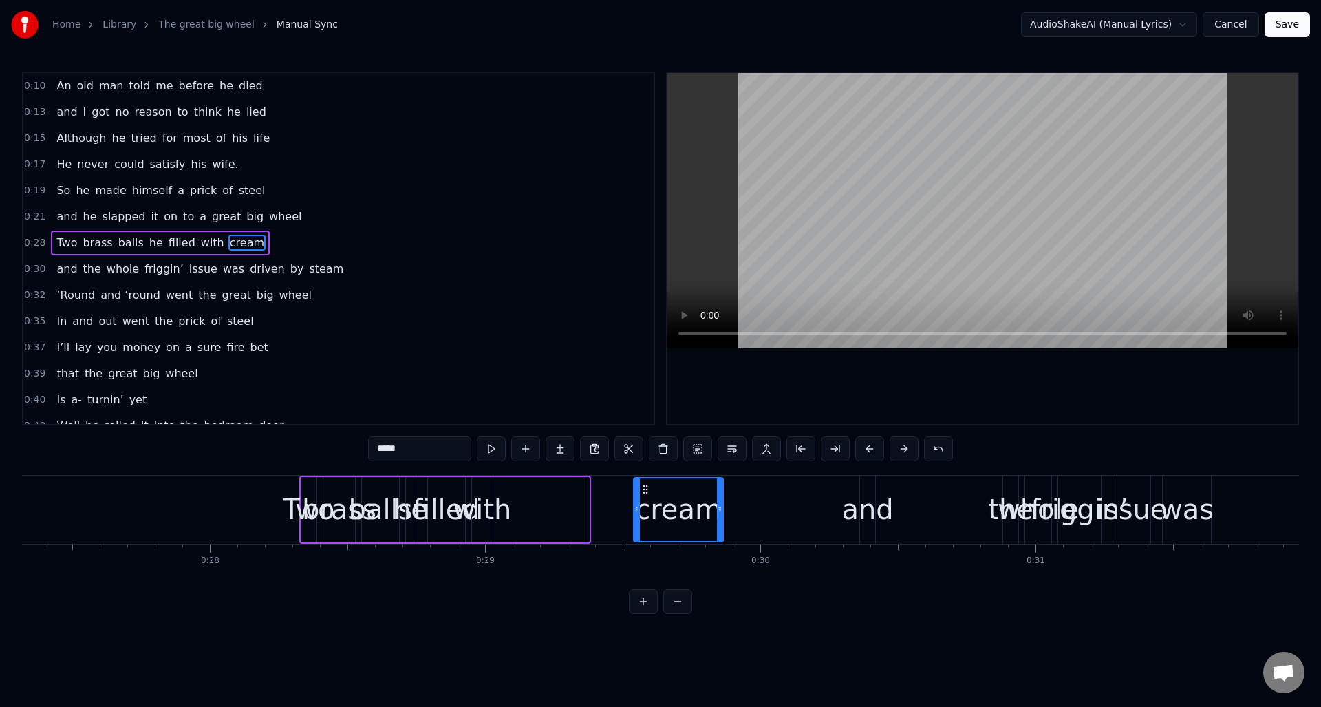
drag, startPoint x: 512, startPoint y: 487, endPoint x: 646, endPoint y: 493, distance: 134.3
click at [646, 493] on icon at bounding box center [645, 489] width 11 height 11
click at [484, 493] on div "with" at bounding box center [482, 508] width 58 height 41
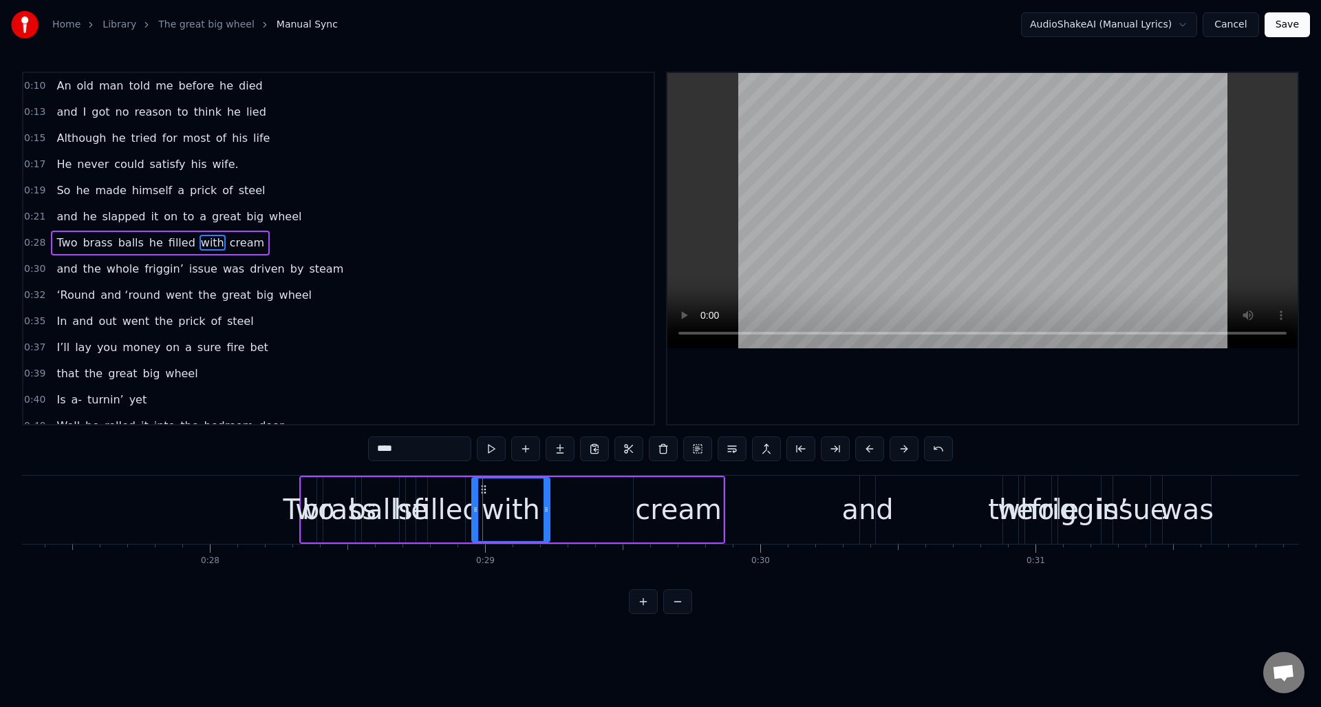
drag, startPoint x: 491, startPoint y: 495, endPoint x: 516, endPoint y: 484, distance: 27.7
click at [547, 497] on div at bounding box center [547, 509] width 6 height 63
drag, startPoint x: 483, startPoint y: 486, endPoint x: 528, endPoint y: 486, distance: 44.7
click at [556, 491] on icon at bounding box center [557, 489] width 11 height 11
click at [440, 489] on div "filled" at bounding box center [446, 508] width 67 height 41
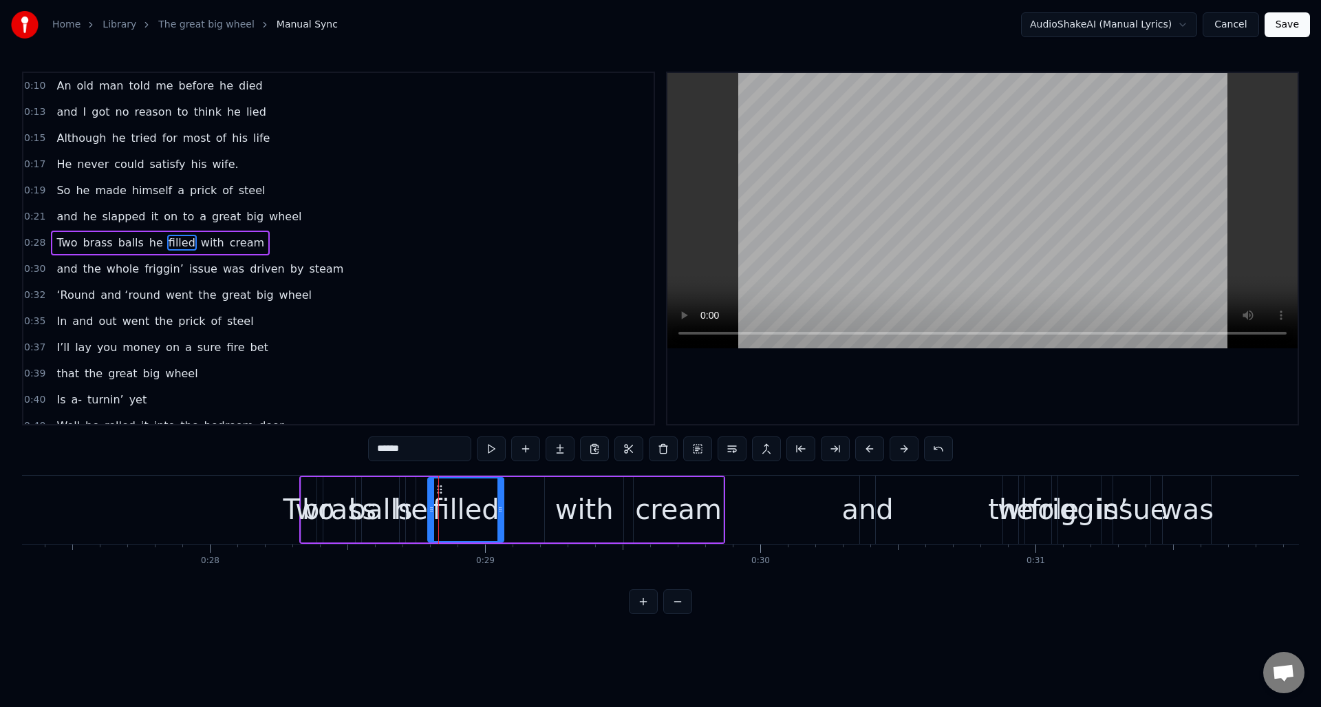
drag, startPoint x: 463, startPoint y: 493, endPoint x: 502, endPoint y: 495, distance: 38.6
click at [502, 495] on div at bounding box center [500, 509] width 6 height 63
drag, startPoint x: 438, startPoint y: 488, endPoint x: 469, endPoint y: 491, distance: 31.0
click at [470, 491] on icon at bounding box center [471, 489] width 11 height 11
click at [412, 492] on div "he" at bounding box center [411, 508] width 34 height 41
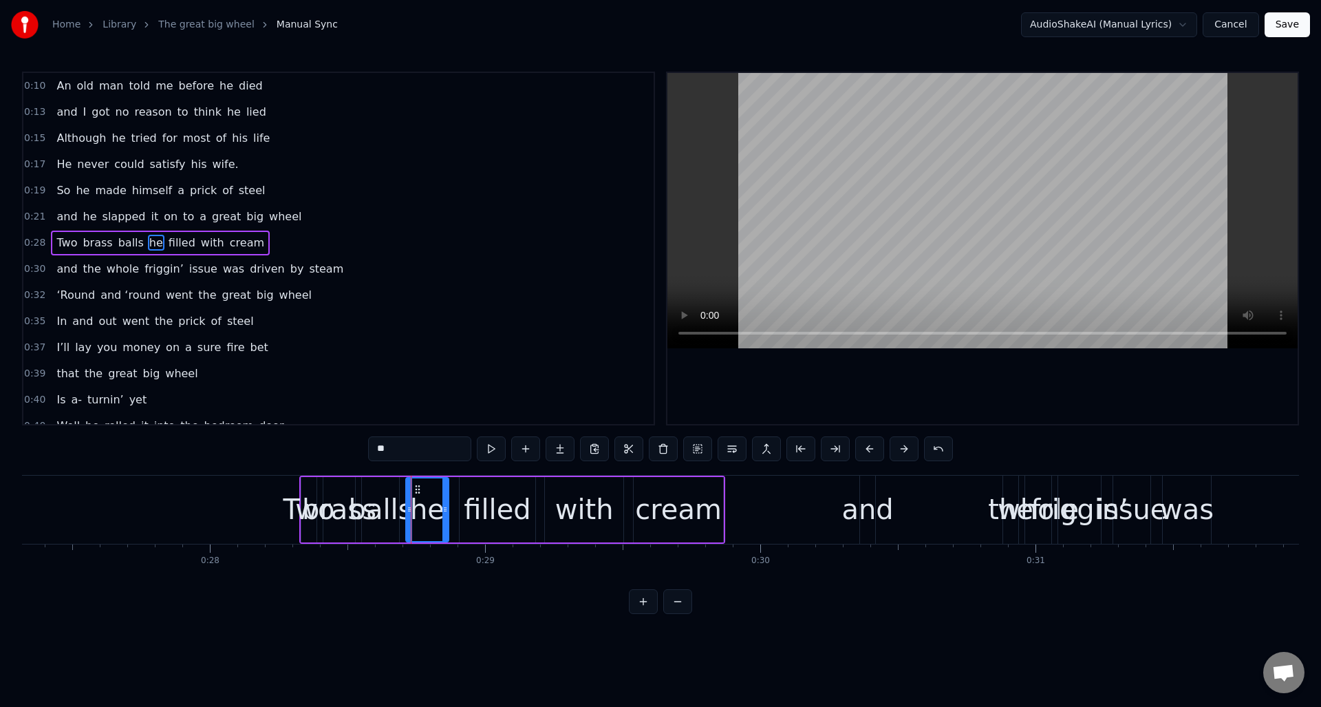
drag, startPoint x: 413, startPoint y: 502, endPoint x: 447, endPoint y: 502, distance: 33.0
click at [447, 502] on div at bounding box center [445, 509] width 6 height 63
drag, startPoint x: 418, startPoint y: 488, endPoint x: 429, endPoint y: 487, distance: 11.0
click at [424, 489] on icon at bounding box center [423, 489] width 11 height 11
click at [299, 498] on div "Two" at bounding box center [309, 508] width 52 height 41
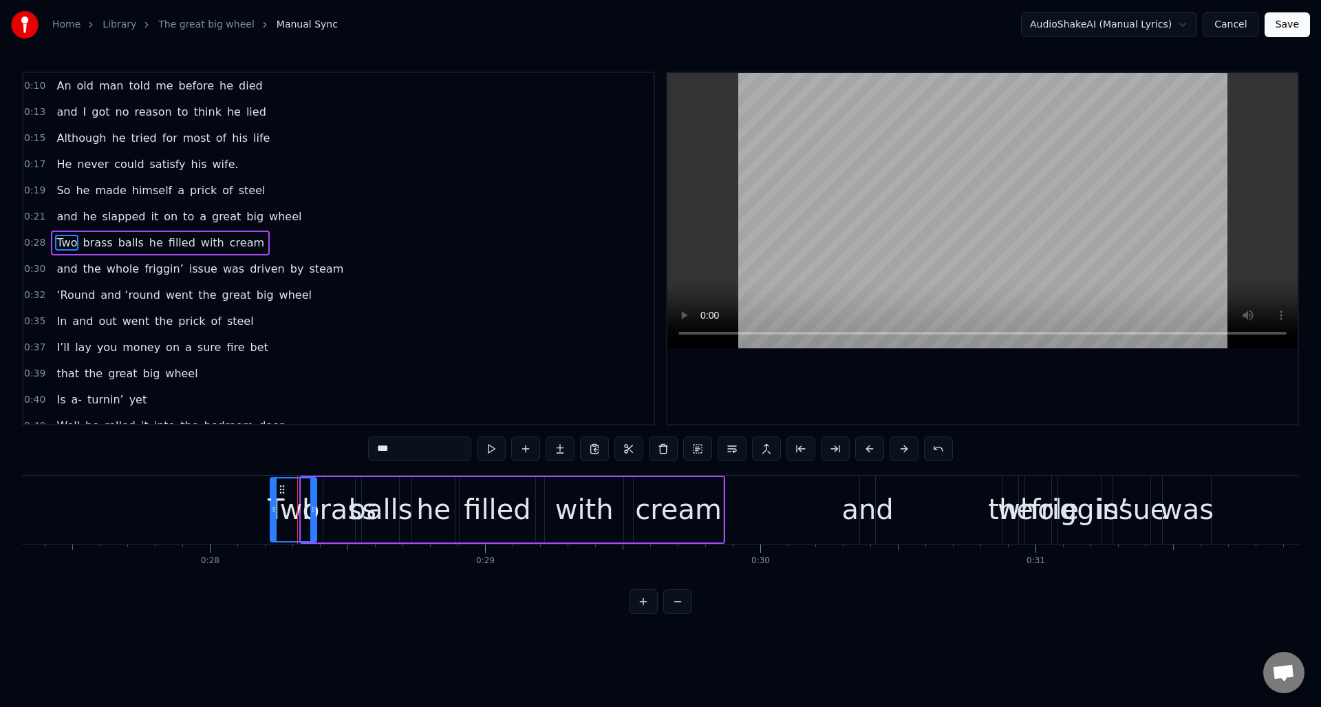
drag, startPoint x: 303, startPoint y: 498, endPoint x: 272, endPoint y: 496, distance: 31.0
click at [271, 498] on div at bounding box center [274, 509] width 6 height 63
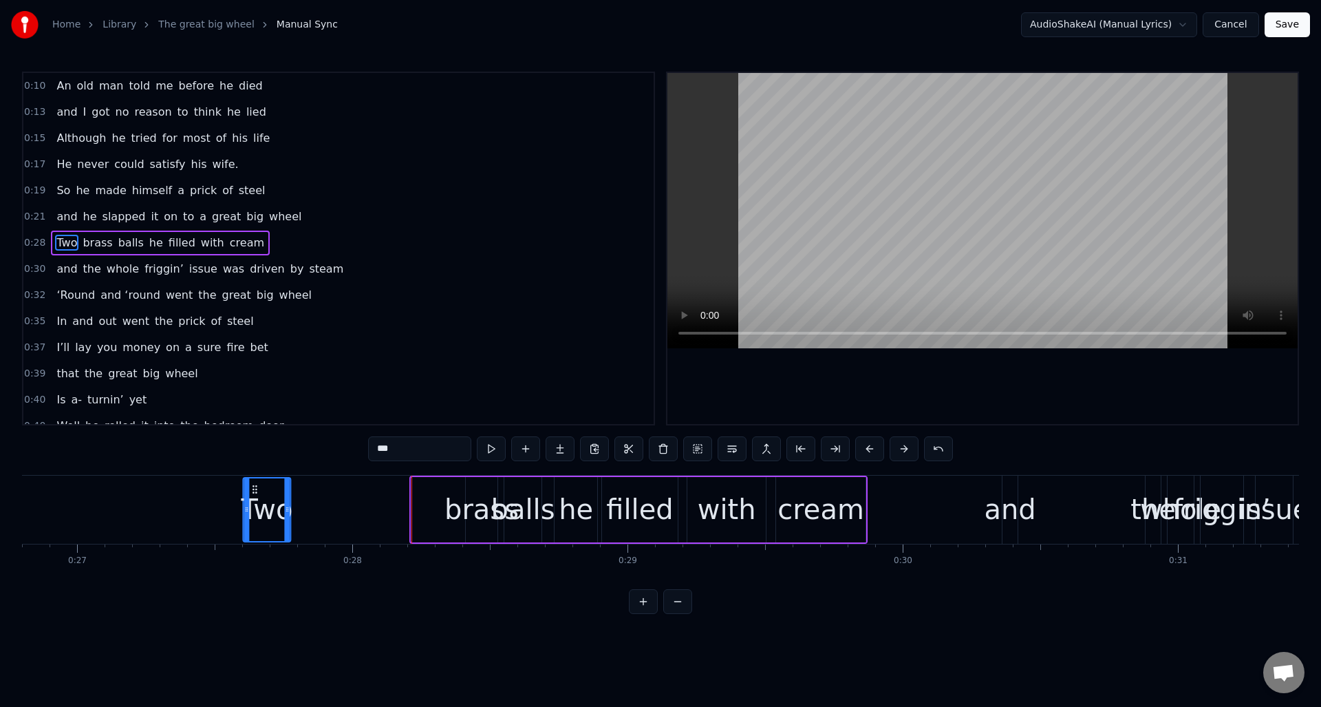
scroll to position [0, 7367]
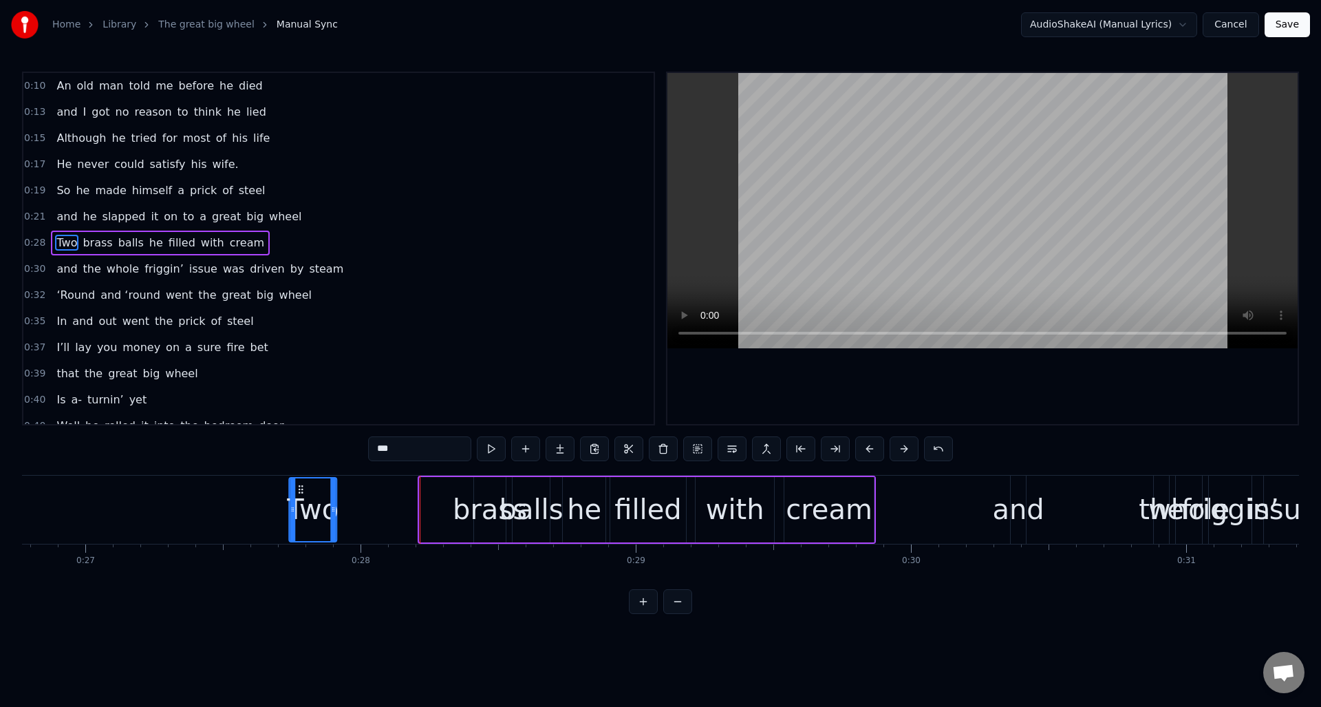
drag, startPoint x: 279, startPoint y: 488, endPoint x: 319, endPoint y: 506, distance: 43.7
click at [300, 503] on div "Two" at bounding box center [313, 509] width 46 height 63
click at [485, 498] on div "brass" at bounding box center [490, 508] width 74 height 41
click at [461, 505] on div "brass" at bounding box center [490, 508] width 74 height 41
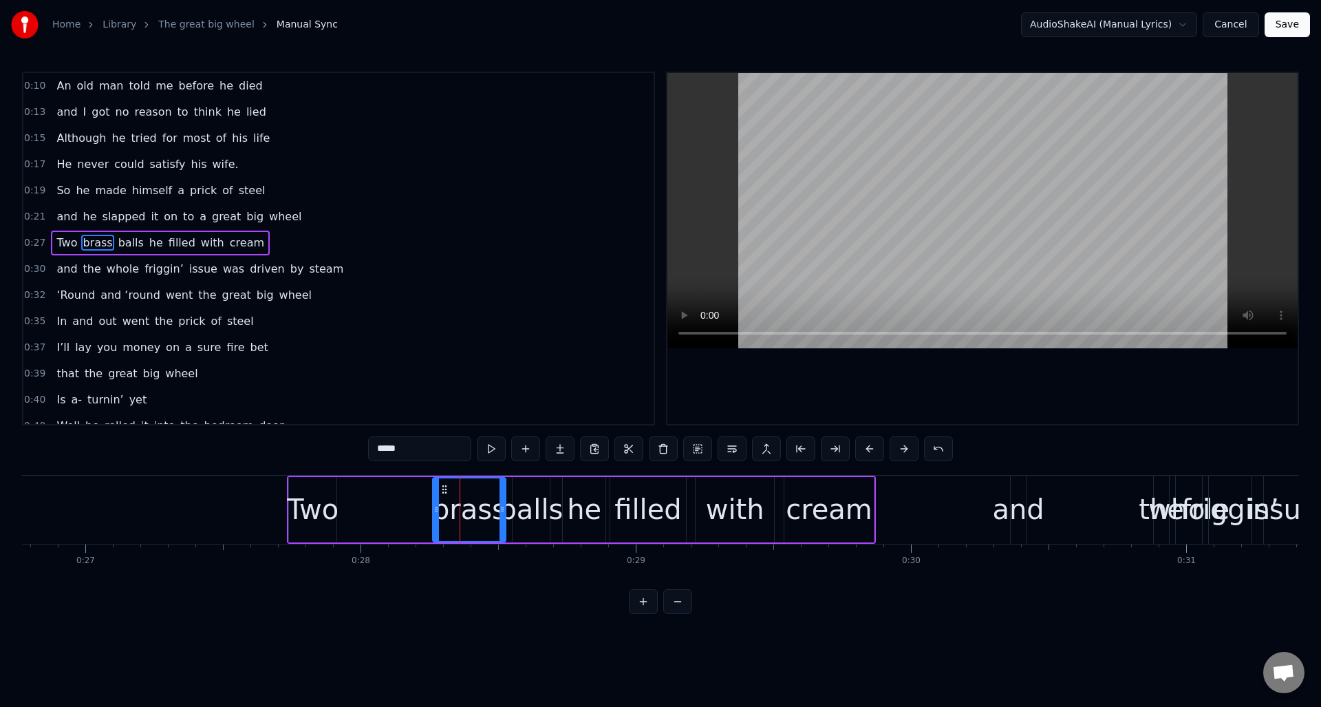
drag, startPoint x: 477, startPoint y: 499, endPoint x: 441, endPoint y: 497, distance: 35.8
click at [435, 504] on div at bounding box center [436, 509] width 6 height 63
drag, startPoint x: 442, startPoint y: 486, endPoint x: 405, endPoint y: 488, distance: 37.3
click at [367, 490] on icon at bounding box center [368, 489] width 11 height 11
drag, startPoint x: 426, startPoint y: 494, endPoint x: 482, endPoint y: 501, distance: 56.8
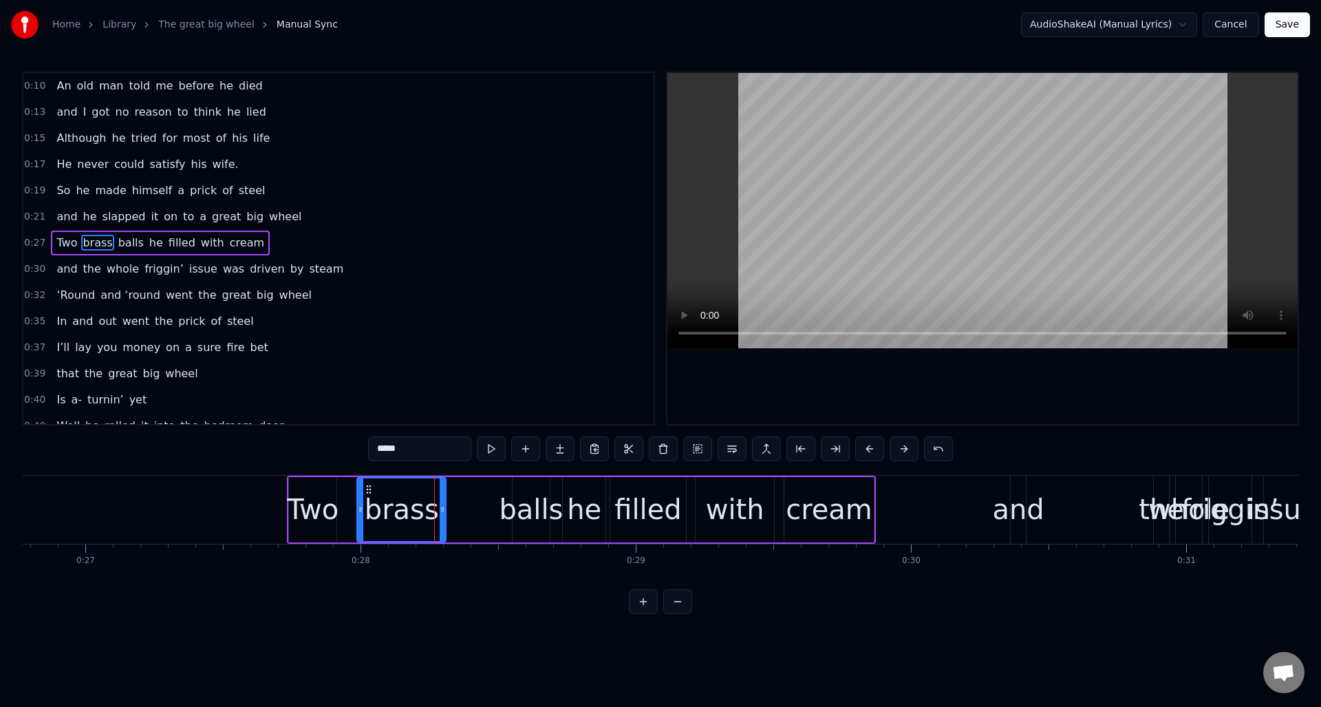
click at [442, 501] on div at bounding box center [443, 509] width 6 height 63
click at [533, 491] on div "balls" at bounding box center [531, 508] width 64 height 41
type input "*****"
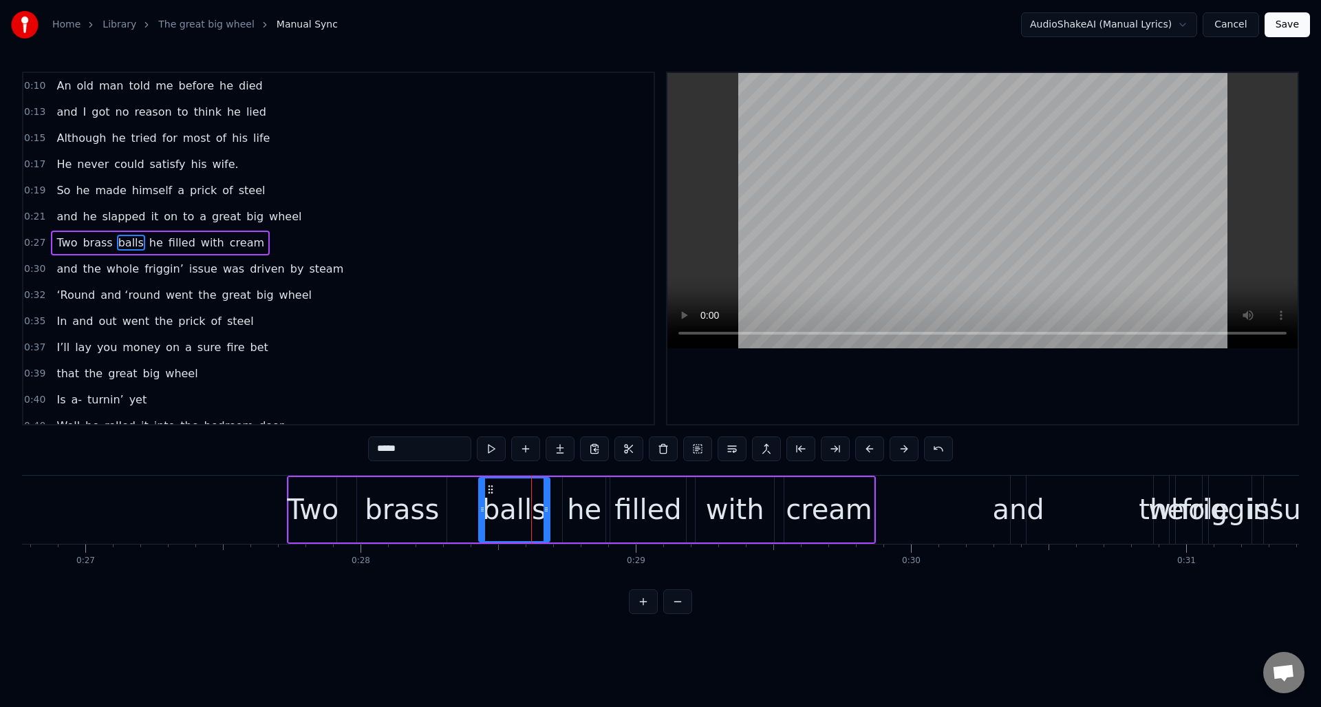
drag, startPoint x: 514, startPoint y: 512, endPoint x: 509, endPoint y: 521, distance: 10.2
click at [481, 513] on icon at bounding box center [483, 509] width 6 height 11
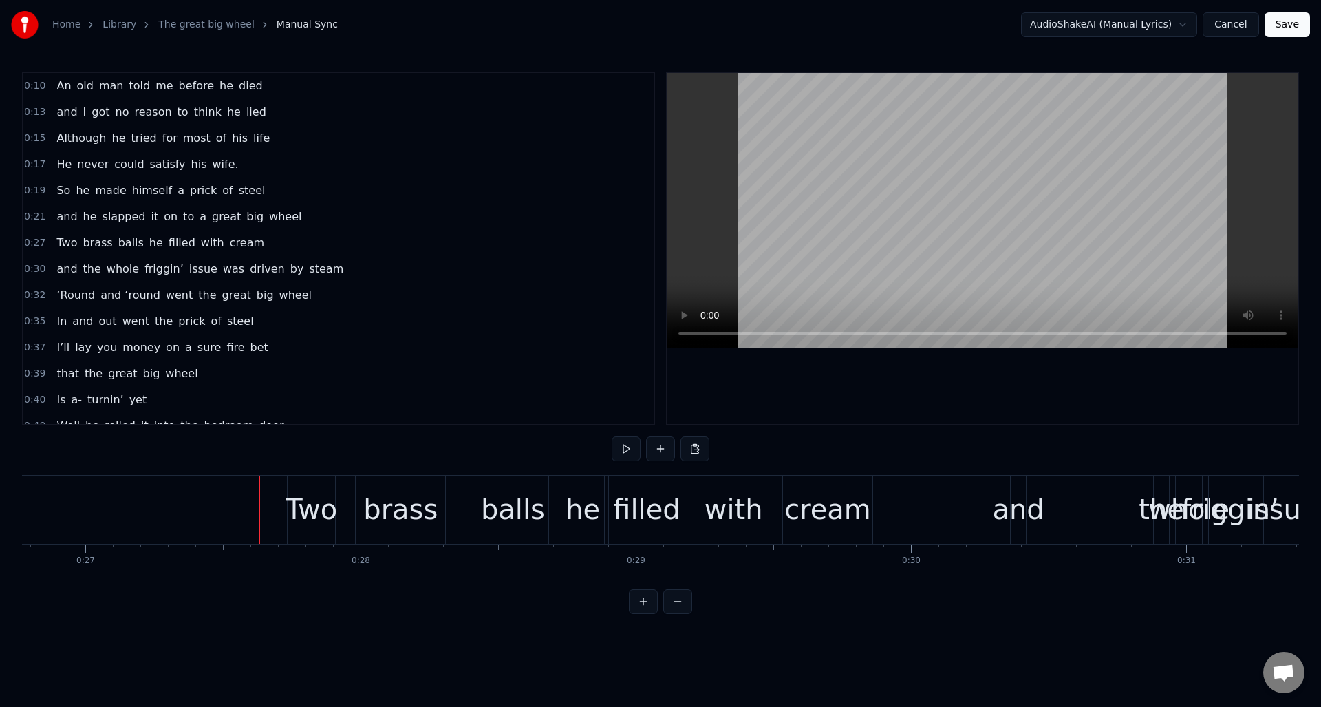
click at [305, 239] on div "0:27 Two brass balls he filled with cream" at bounding box center [338, 243] width 630 height 26
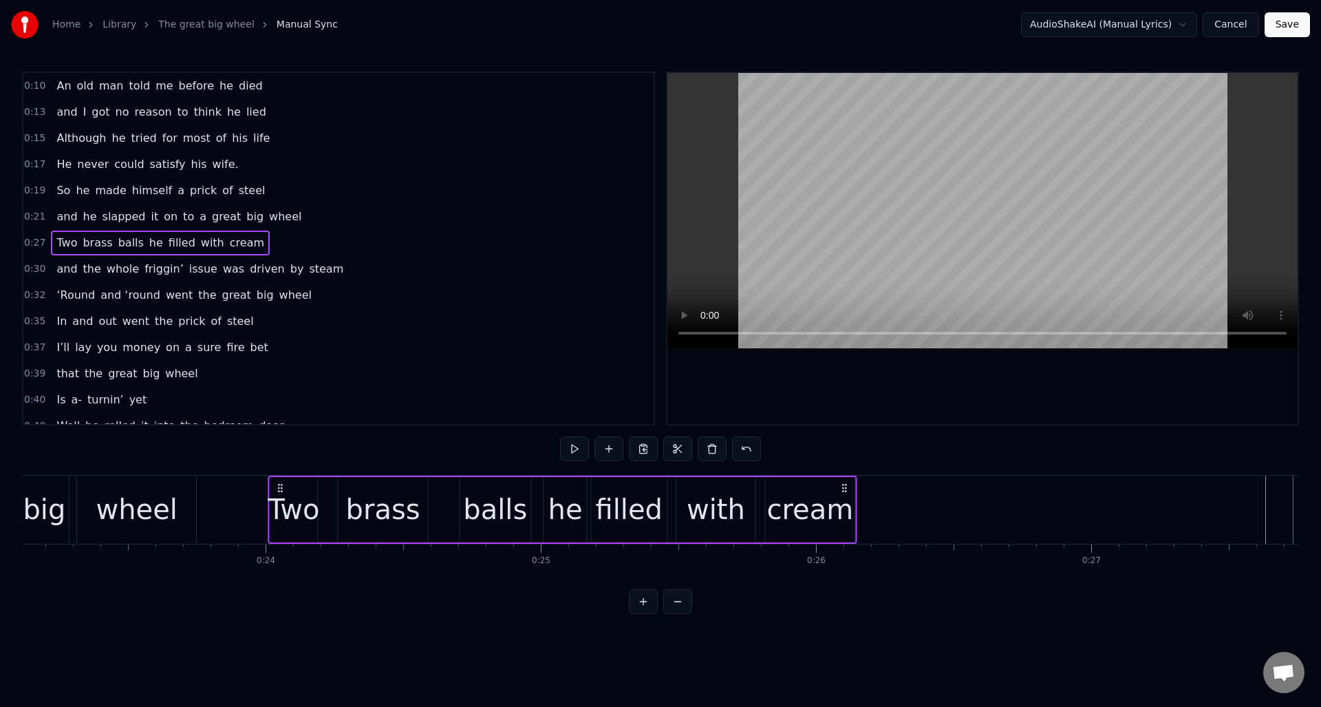
scroll to position [0, 6360]
drag, startPoint x: 300, startPoint y: 484, endPoint x: 282, endPoint y: 488, distance: 18.2
click at [282, 488] on icon at bounding box center [282, 487] width 11 height 11
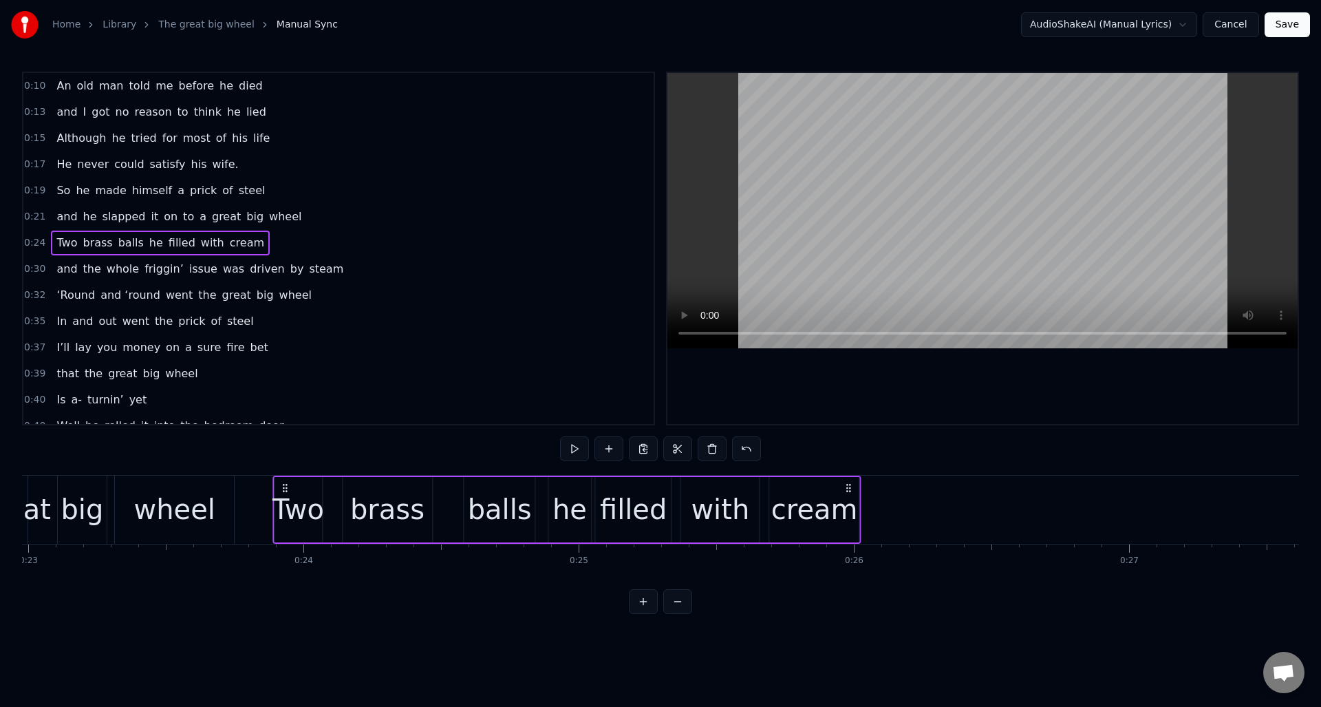
scroll to position [0, 6314]
drag, startPoint x: 281, startPoint y: 484, endPoint x: 356, endPoint y: 540, distance: 93.4
click at [293, 489] on icon at bounding box center [293, 487] width 11 height 11
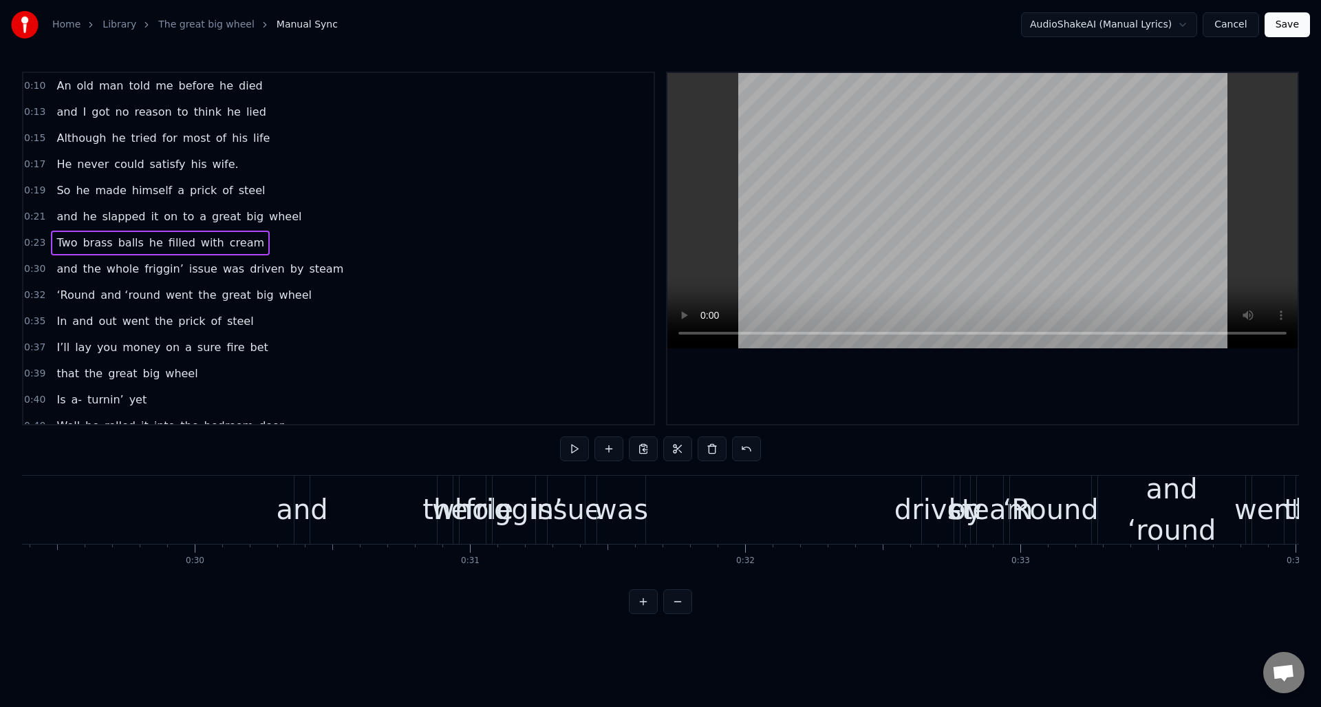
scroll to position [0, 7982]
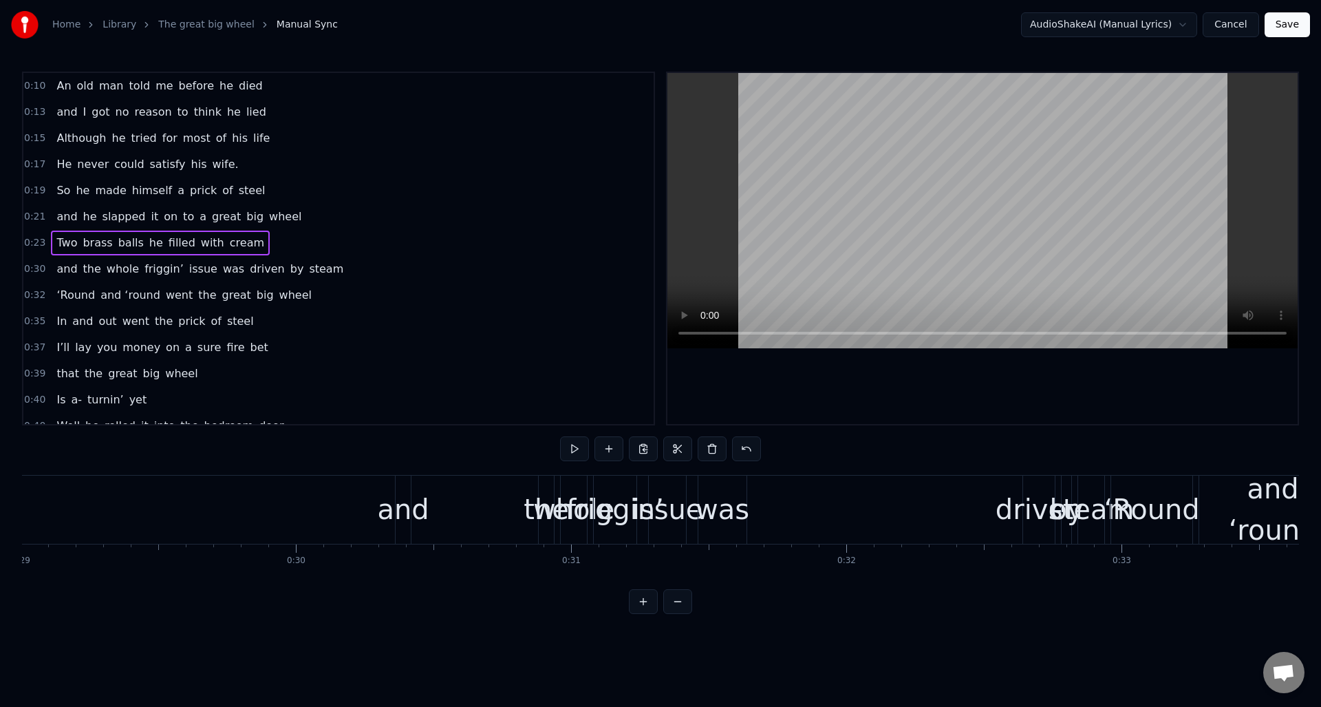
click at [356, 268] on div "0:30 and the whole friggin’ issue was driven by steam" at bounding box center [338, 269] width 630 height 26
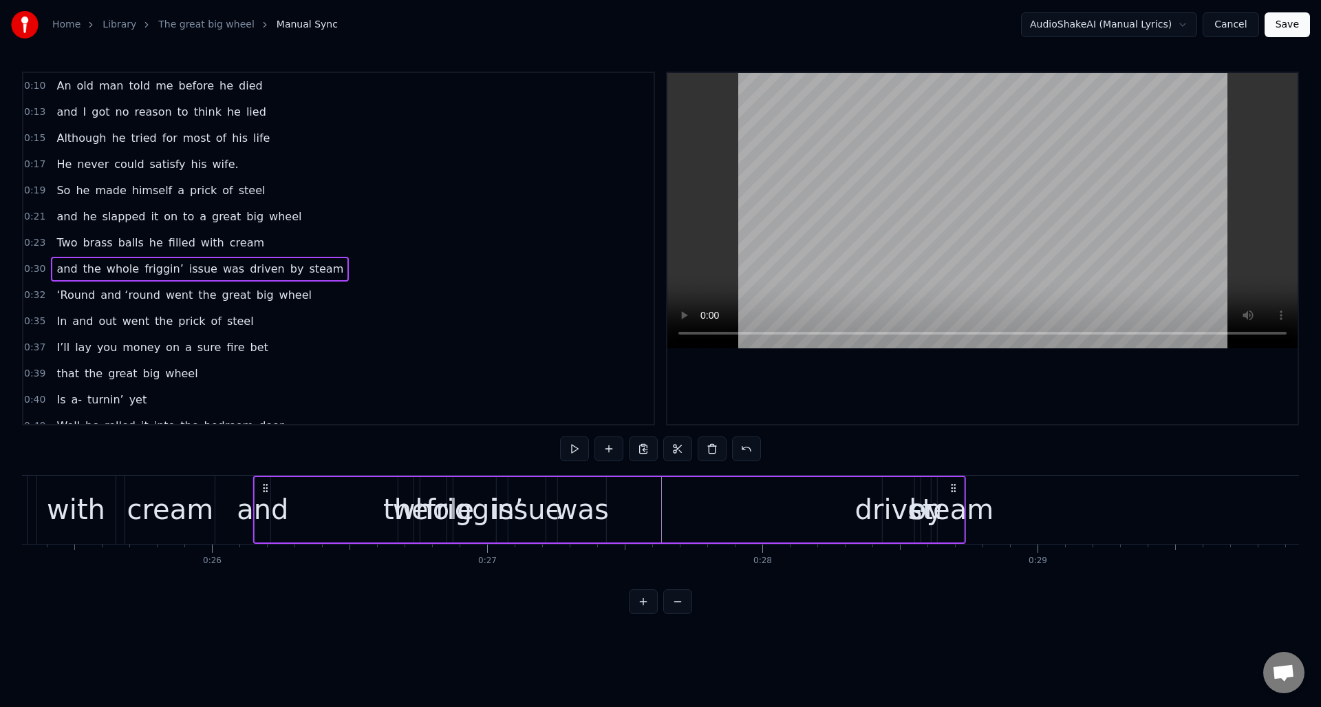
scroll to position [0, 6954]
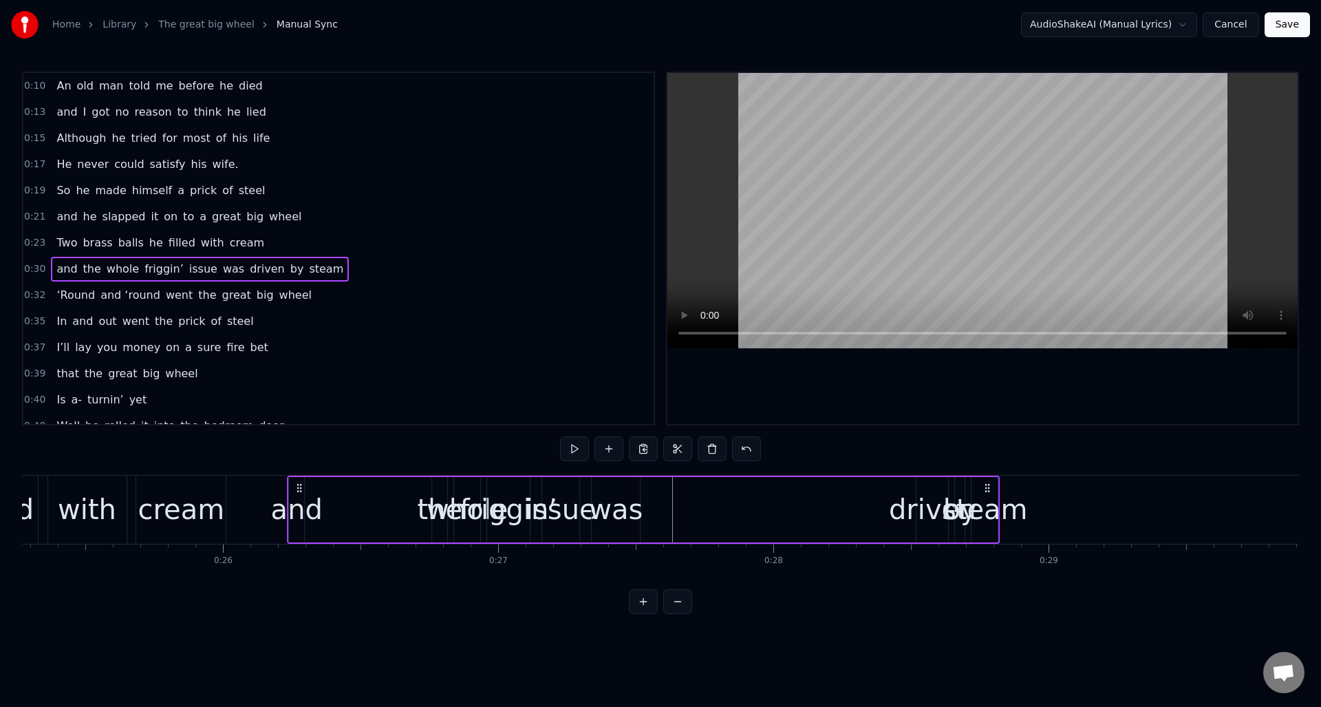
drag, startPoint x: 407, startPoint y: 488, endPoint x: 311, endPoint y: 521, distance: 100.9
click at [299, 517] on div "and the whole friggin’ issue was driven by steam" at bounding box center [643, 509] width 713 height 68
click at [301, 513] on div "and" at bounding box center [297, 508] width 52 height 41
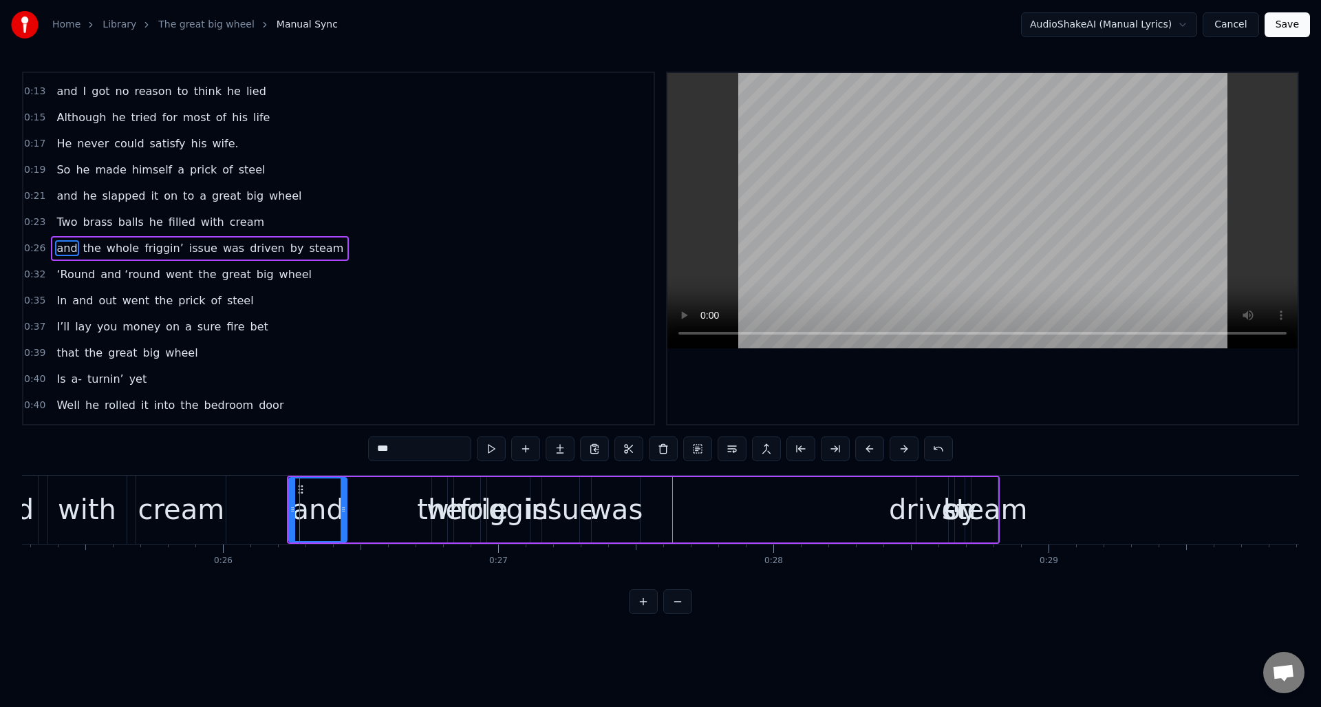
drag, startPoint x: 301, startPoint y: 526, endPoint x: 344, endPoint y: 529, distance: 42.8
click at [344, 529] on div at bounding box center [344, 509] width 6 height 63
drag, startPoint x: 92, startPoint y: 248, endPoint x: 169, endPoint y: 283, distance: 83.8
click at [92, 248] on span "the" at bounding box center [92, 248] width 21 height 16
drag, startPoint x: 434, startPoint y: 519, endPoint x: 394, endPoint y: 520, distance: 39.9
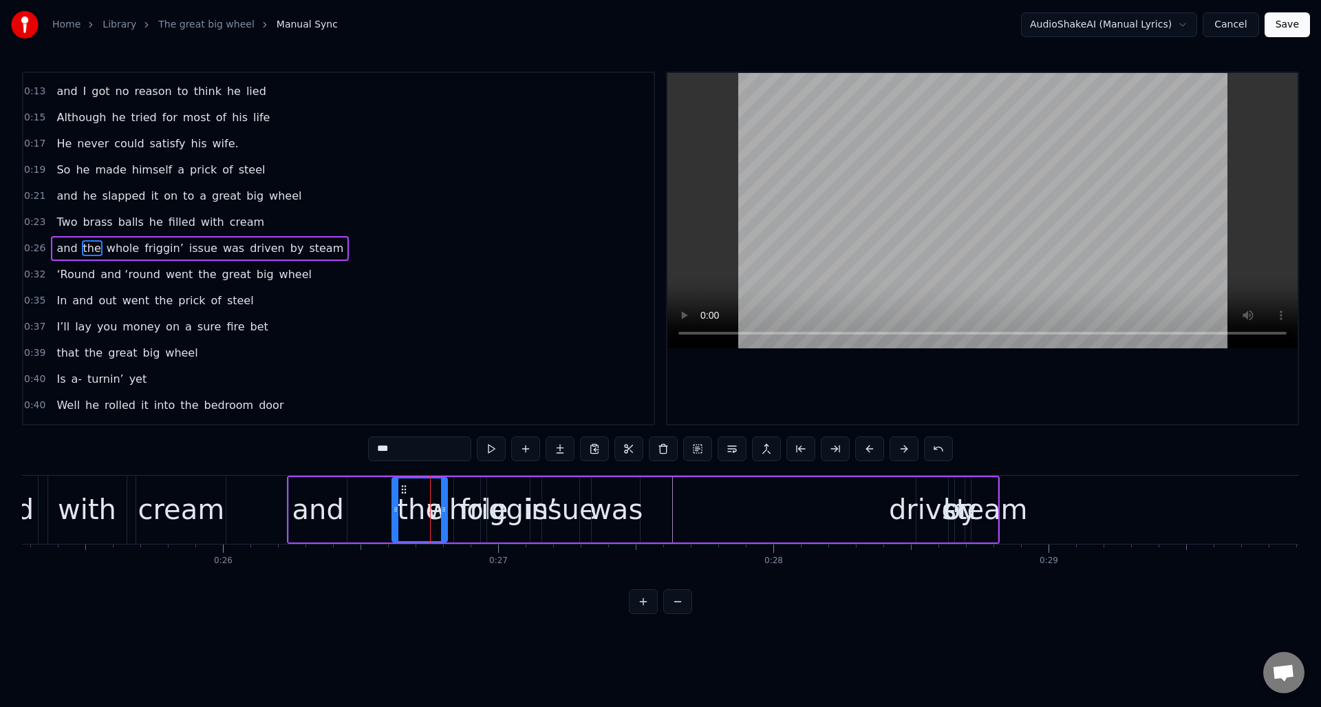
click at [394, 521] on div at bounding box center [396, 509] width 6 height 63
drag, startPoint x: 402, startPoint y: 486, endPoint x: 367, endPoint y: 490, distance: 34.6
click at [367, 491] on icon at bounding box center [368, 489] width 11 height 11
drag, startPoint x: 118, startPoint y: 246, endPoint x: 193, endPoint y: 268, distance: 78.8
click at [118, 245] on span "whole" at bounding box center [122, 248] width 35 height 16
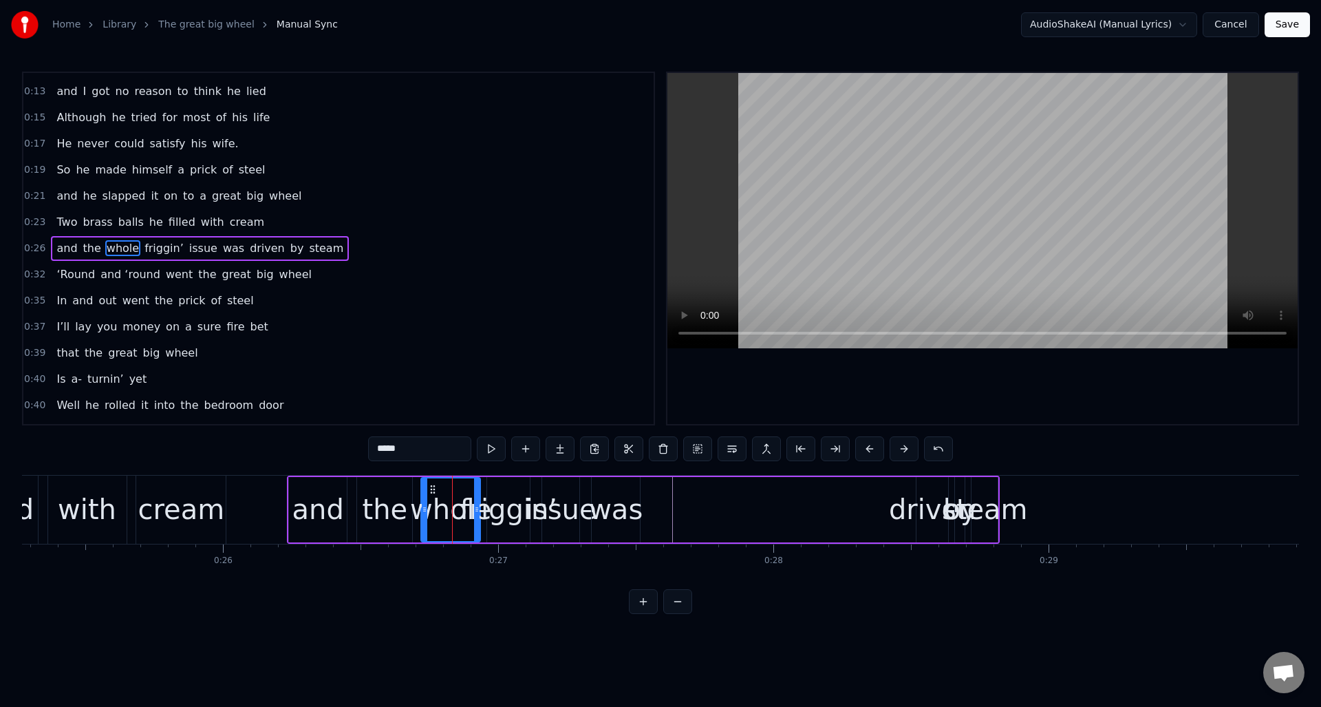
drag, startPoint x: 456, startPoint y: 493, endPoint x: 423, endPoint y: 497, distance: 33.3
click at [423, 497] on div at bounding box center [425, 509] width 6 height 63
click at [614, 498] on div "was" at bounding box center [616, 508] width 54 height 41
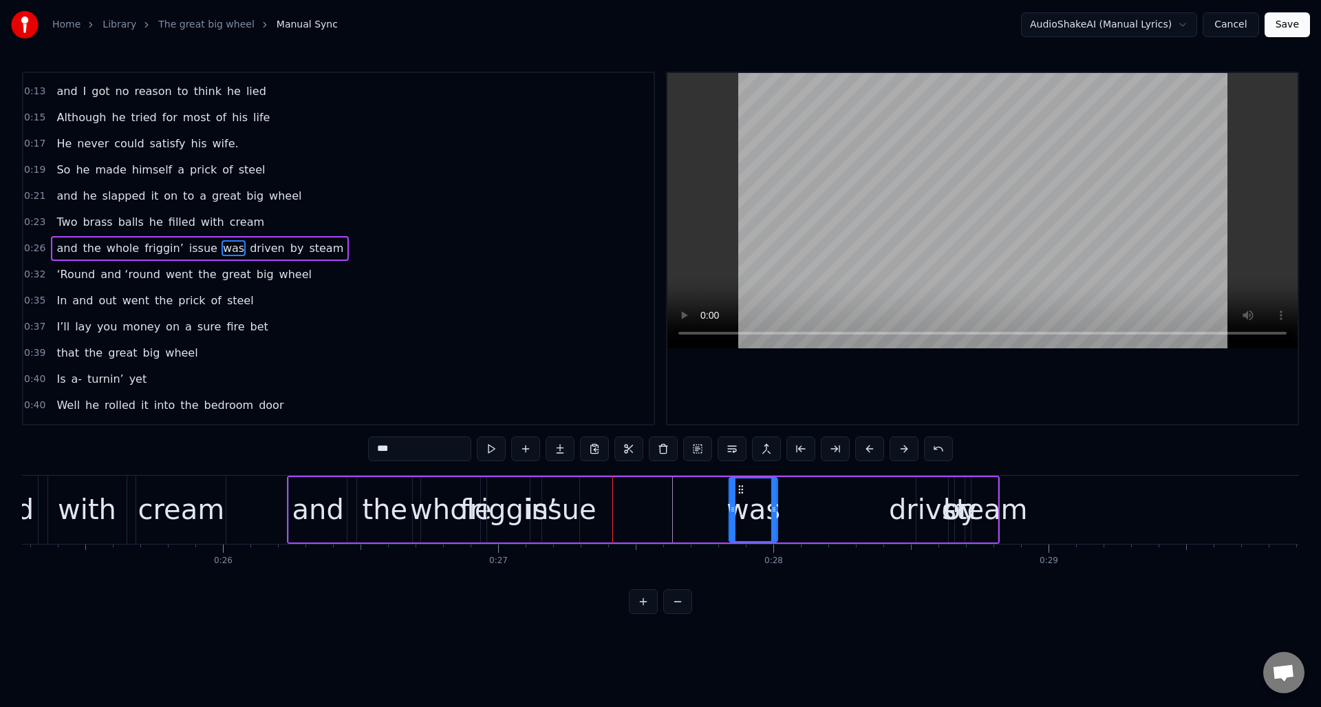
drag, startPoint x: 601, startPoint y: 488, endPoint x: 739, endPoint y: 493, distance: 137.7
click at [739, 493] on icon at bounding box center [740, 489] width 11 height 11
click at [558, 491] on div "issue" at bounding box center [561, 508] width 71 height 41
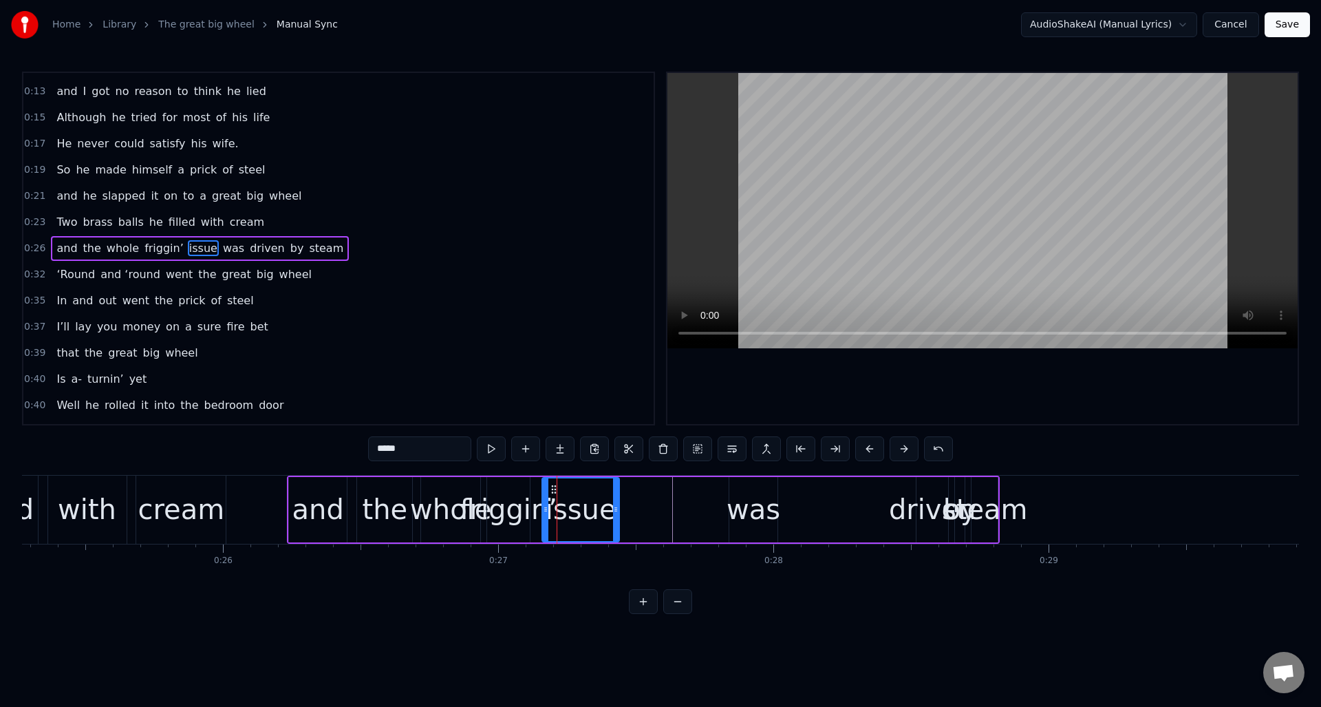
drag, startPoint x: 577, startPoint y: 500, endPoint x: 617, endPoint y: 504, distance: 40.1
click at [617, 504] on div at bounding box center [616, 509] width 6 height 63
drag, startPoint x: 553, startPoint y: 486, endPoint x: 637, endPoint y: 499, distance: 84.9
click at [637, 499] on div "issue" at bounding box center [665, 509] width 76 height 63
click at [519, 495] on div "friggin’" at bounding box center [509, 508] width 98 height 41
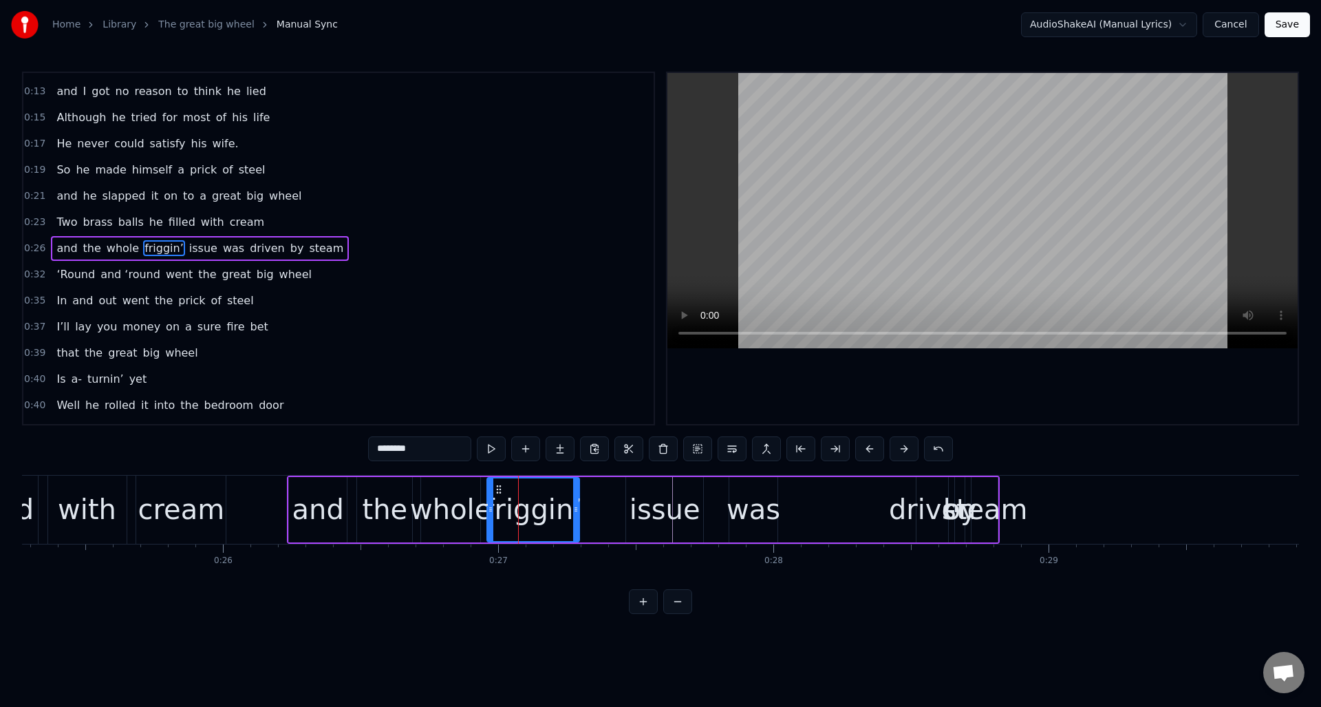
drag, startPoint x: 527, startPoint y: 497, endPoint x: 577, endPoint y: 499, distance: 49.6
click at [577, 499] on div at bounding box center [576, 509] width 6 height 63
drag, startPoint x: 499, startPoint y: 488, endPoint x: 529, endPoint y: 495, distance: 30.5
click at [528, 495] on div "friggin’" at bounding box center [562, 509] width 91 height 63
click at [927, 495] on div "driven" at bounding box center [932, 508] width 87 height 41
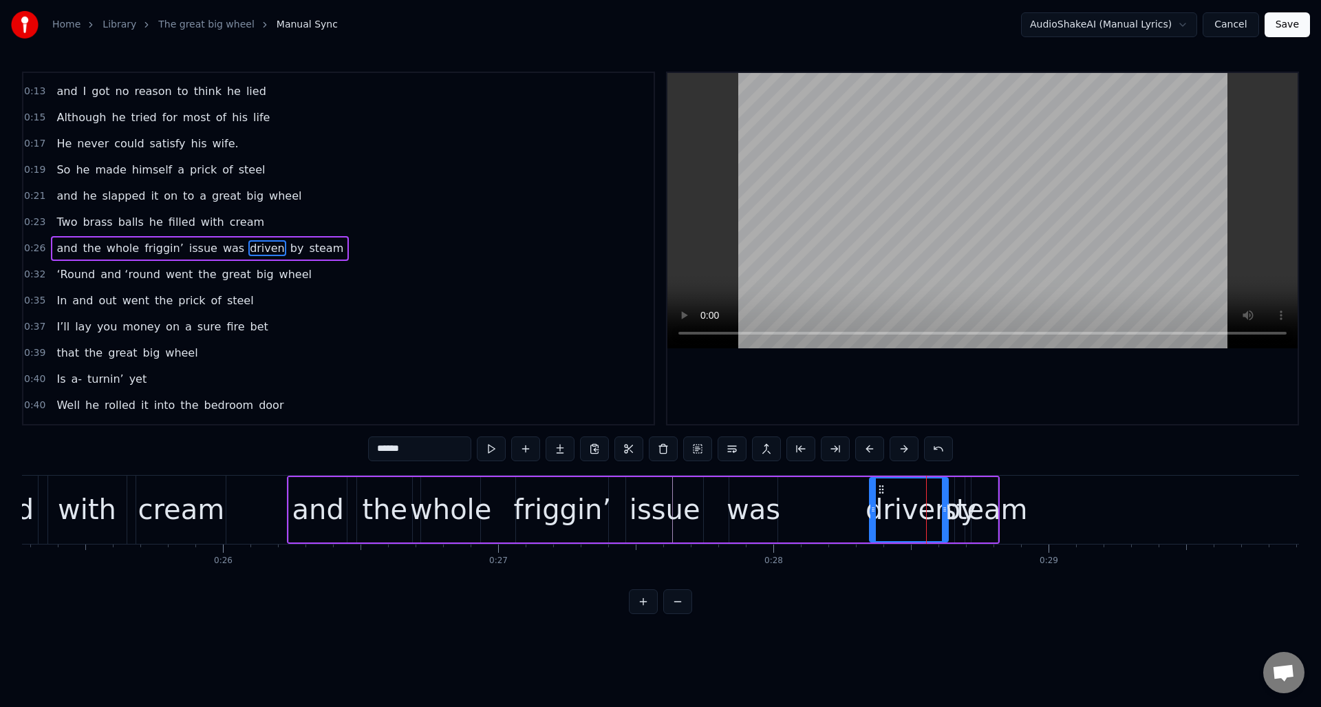
drag, startPoint x: 920, startPoint y: 501, endPoint x: 877, endPoint y: 502, distance: 42.7
click at [874, 513] on div at bounding box center [873, 509] width 6 height 63
drag, startPoint x: 881, startPoint y: 485, endPoint x: 840, endPoint y: 493, distance: 41.4
click at [813, 496] on div "driven" at bounding box center [842, 509] width 76 height 63
click at [958, 522] on div "steam" at bounding box center [985, 508] width 86 height 41
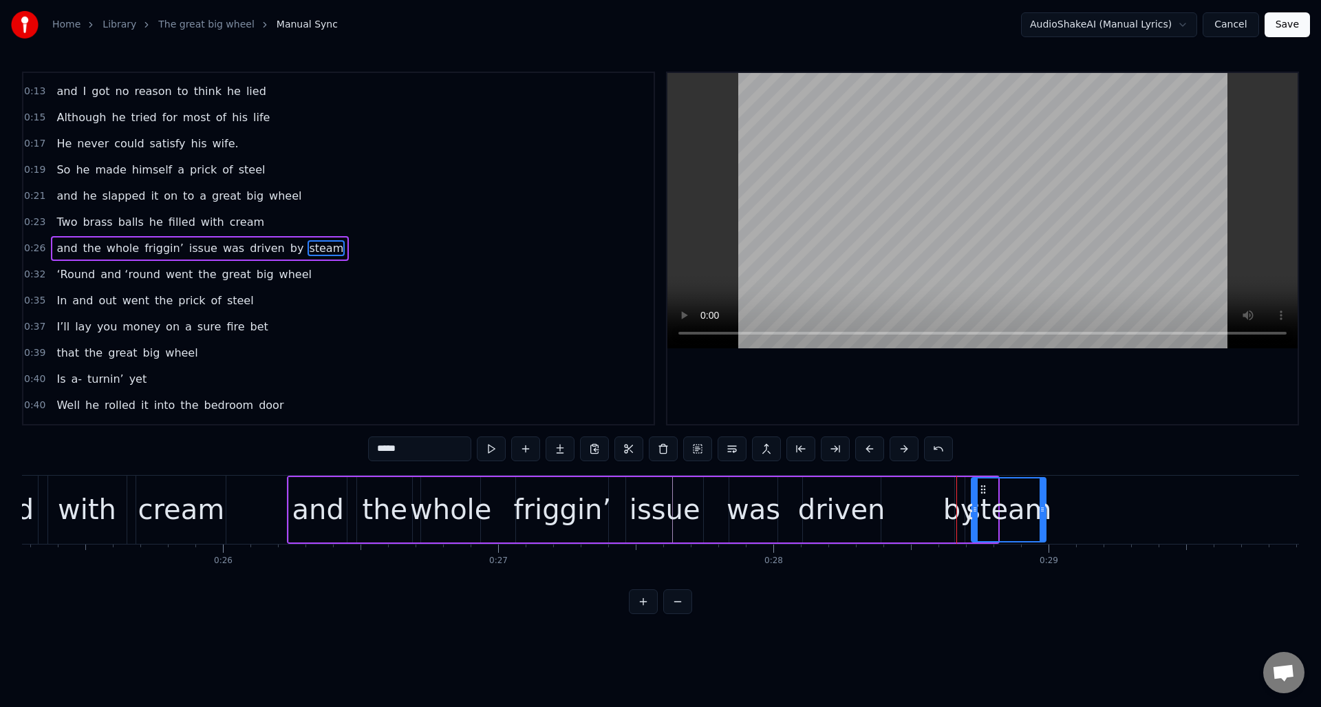
drag, startPoint x: 996, startPoint y: 514, endPoint x: 998, endPoint y: 488, distance: 25.6
click at [1044, 509] on icon at bounding box center [1043, 509] width 6 height 11
drag, startPoint x: 980, startPoint y: 489, endPoint x: 1002, endPoint y: 491, distance: 22.1
click at [1002, 491] on icon at bounding box center [1005, 489] width 11 height 11
click at [960, 521] on div "by" at bounding box center [960, 508] width 34 height 41
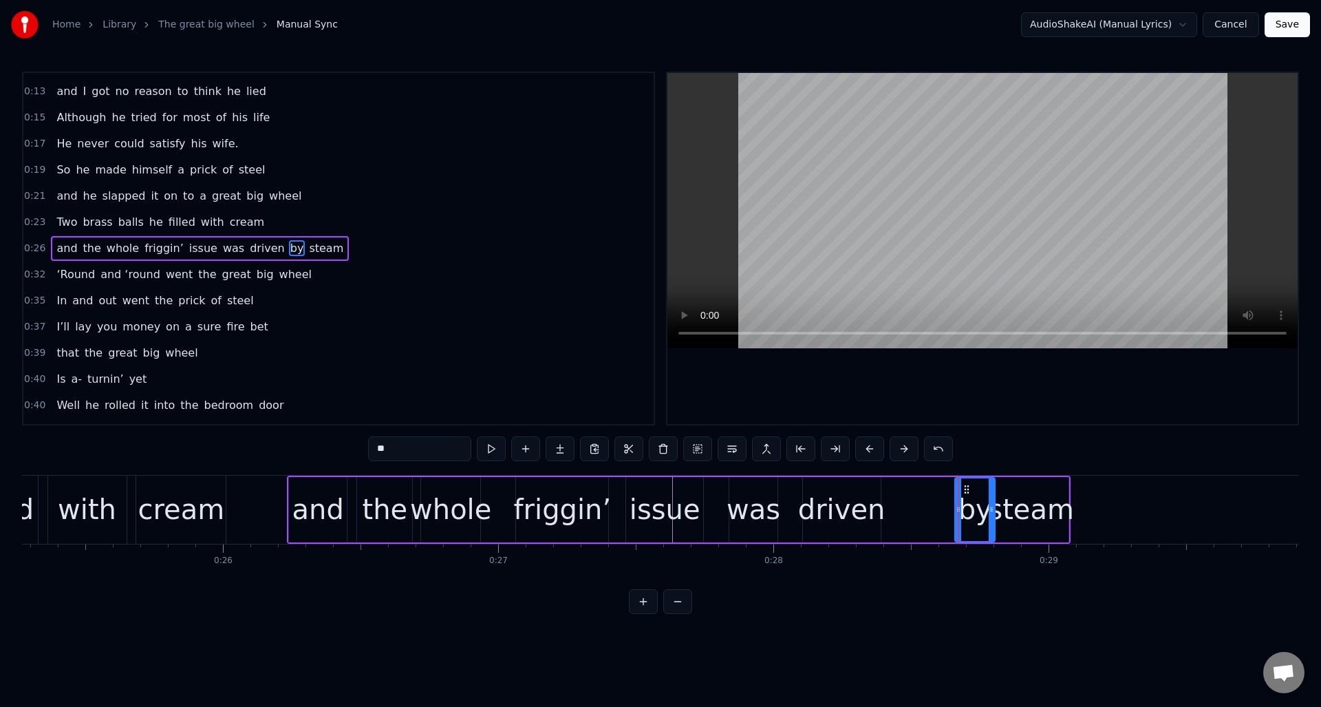
drag, startPoint x: 962, startPoint y: 530, endPoint x: 978, endPoint y: 498, distance: 35.1
click at [993, 530] on div at bounding box center [992, 509] width 6 height 63
drag, startPoint x: 965, startPoint y: 486, endPoint x: 974, endPoint y: 486, distance: 8.9
click at [910, 490] on icon at bounding box center [910, 489] width 11 height 11
click at [1012, 486] on div "steam" at bounding box center [1031, 509] width 74 height 65
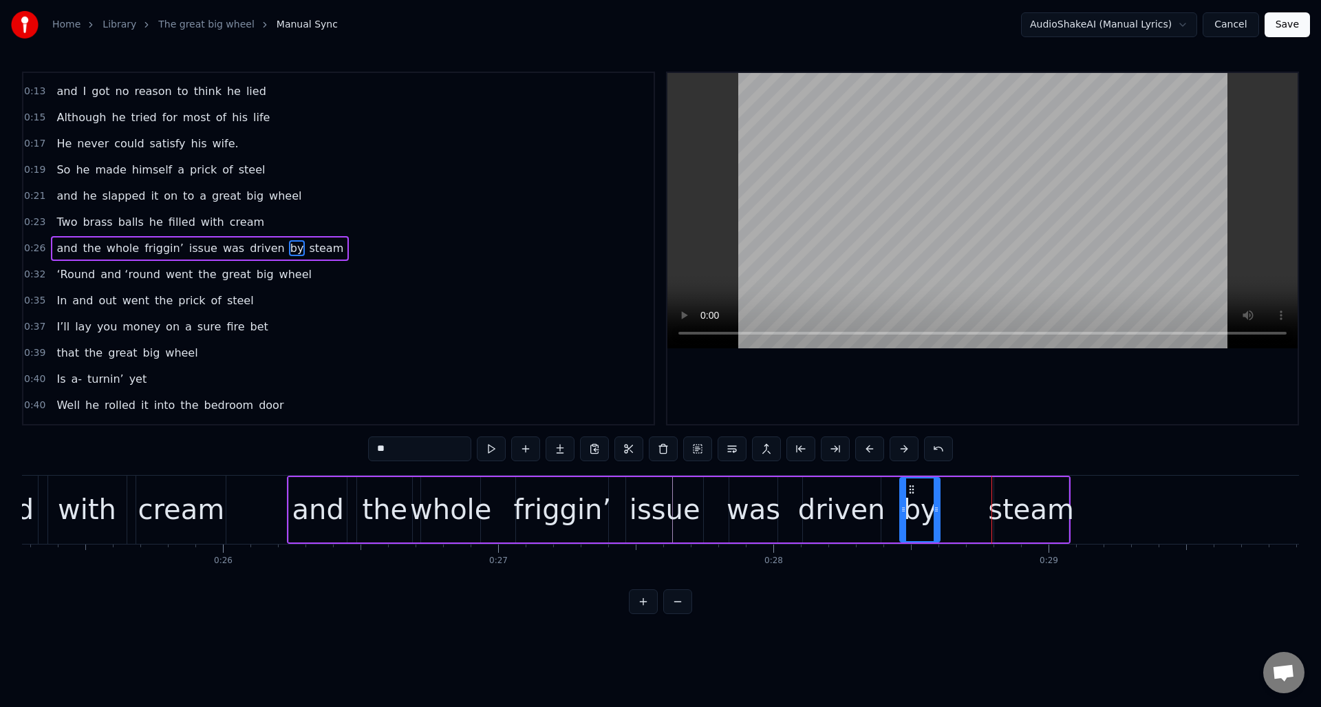
type input "*****"
drag, startPoint x: 1004, startPoint y: 487, endPoint x: 980, endPoint y: 497, distance: 25.3
click at [966, 492] on icon at bounding box center [967, 489] width 11 height 11
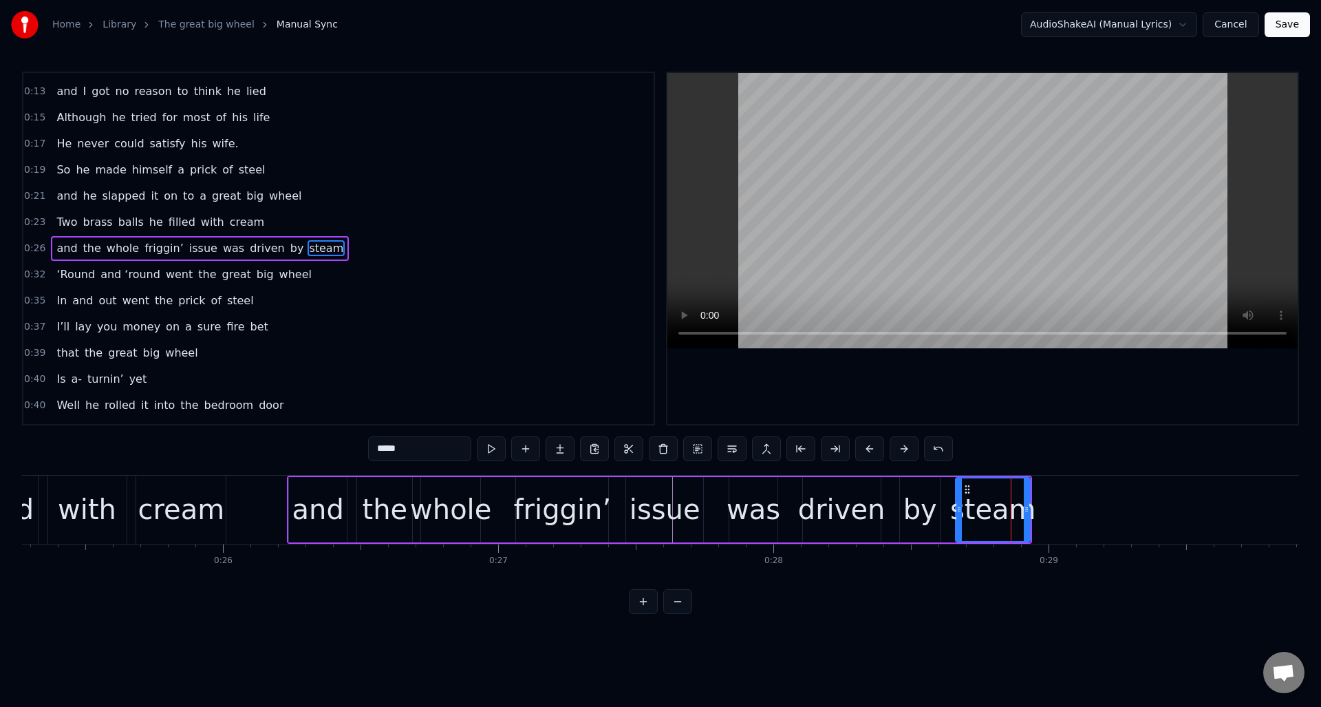
click at [334, 274] on div "0:32 ‘Round and ‘round went the great big wheel" at bounding box center [338, 274] width 630 height 26
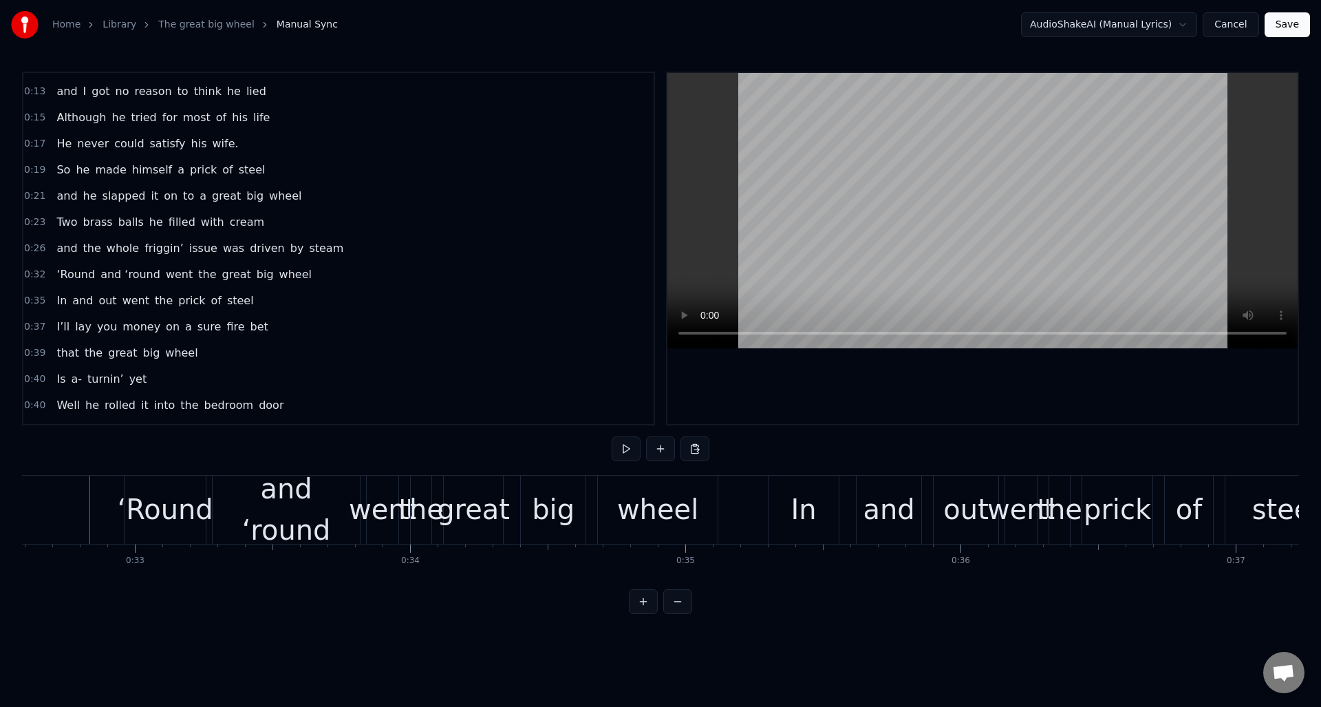
scroll to position [0, 8967]
click at [627, 449] on button at bounding box center [626, 448] width 29 height 25
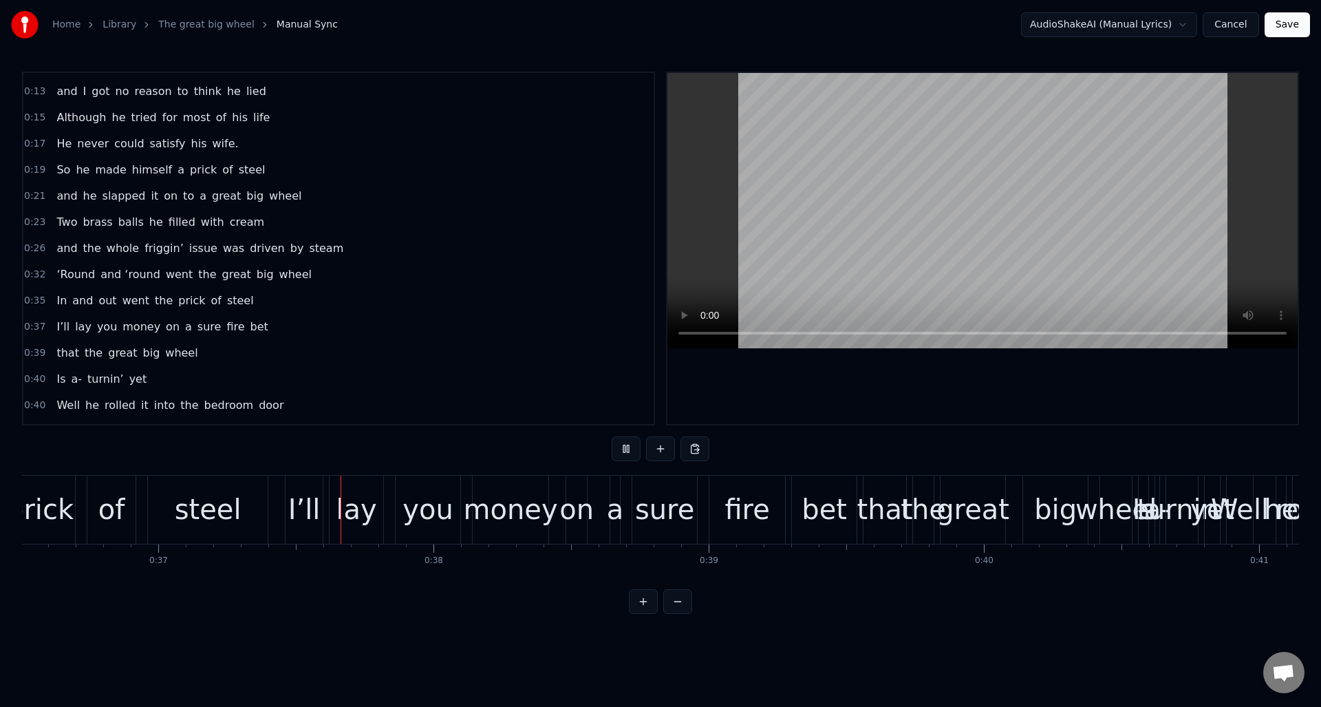
scroll to position [0, 10109]
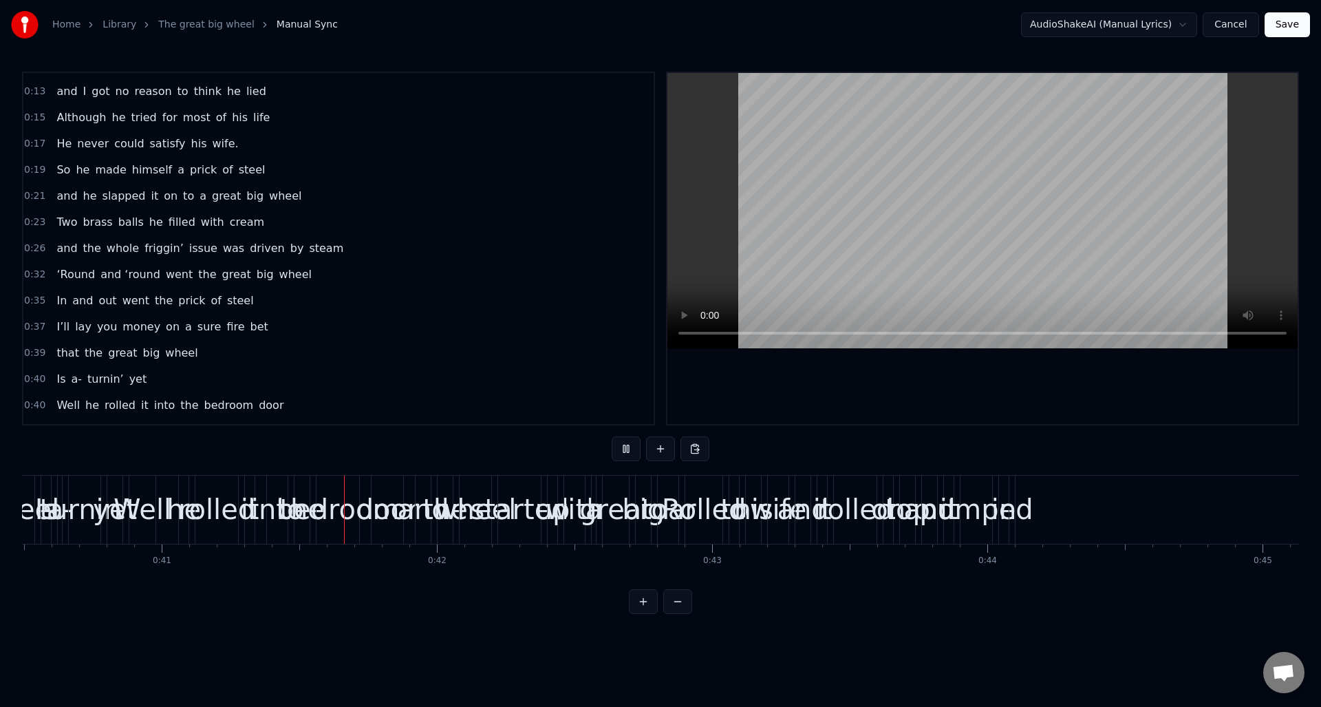
click at [627, 448] on button at bounding box center [626, 448] width 29 height 25
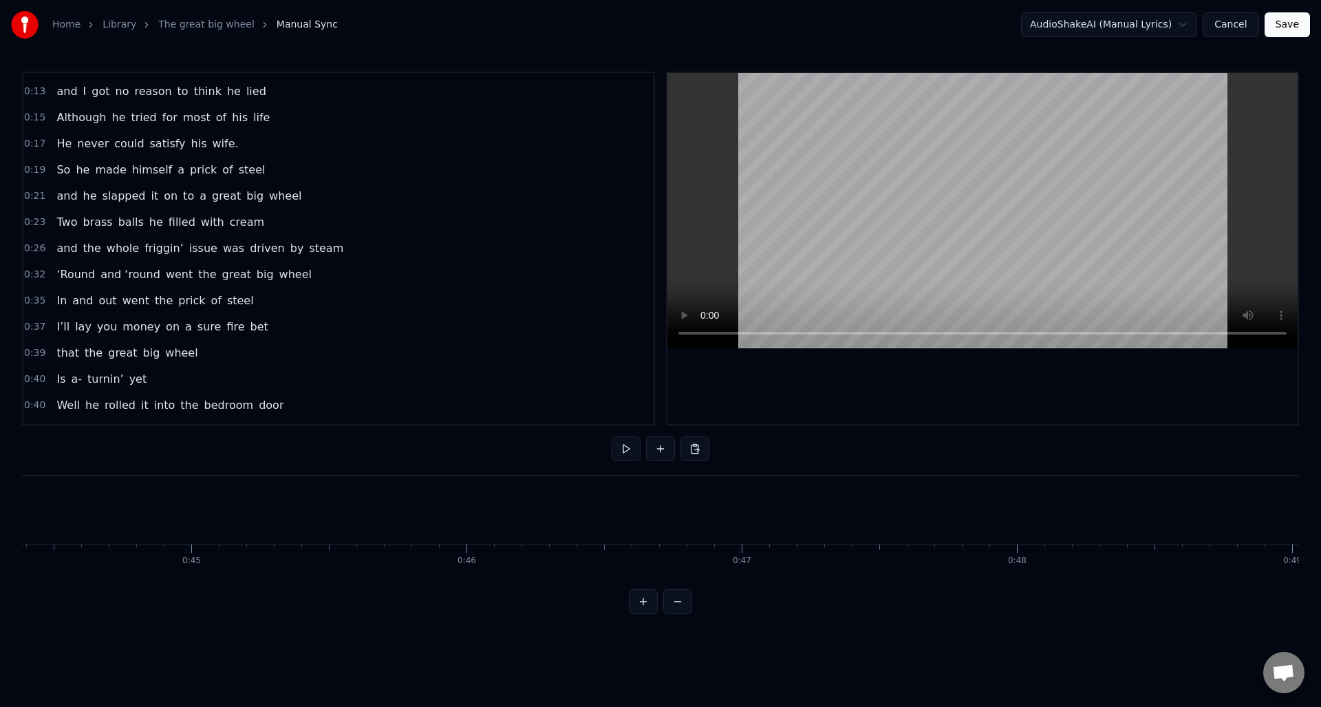
scroll to position [0, 11481]
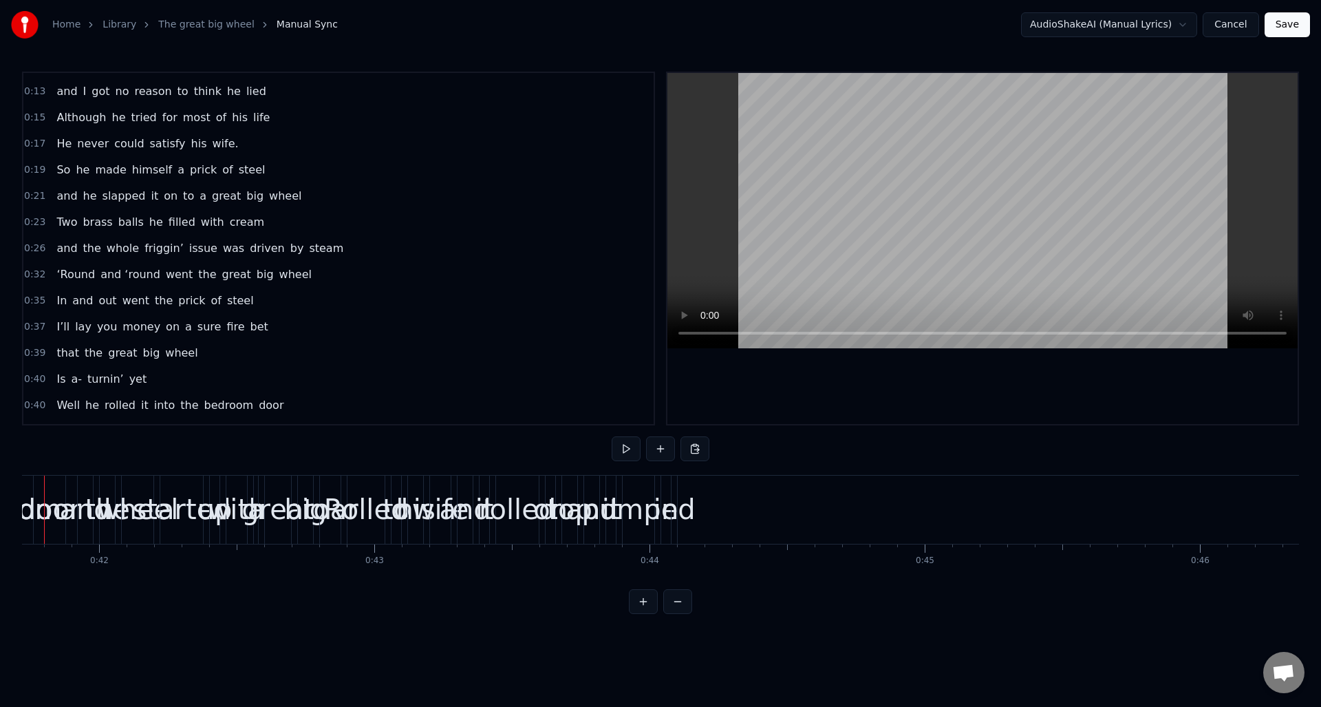
click at [667, 536] on div "in" at bounding box center [666, 509] width 10 height 68
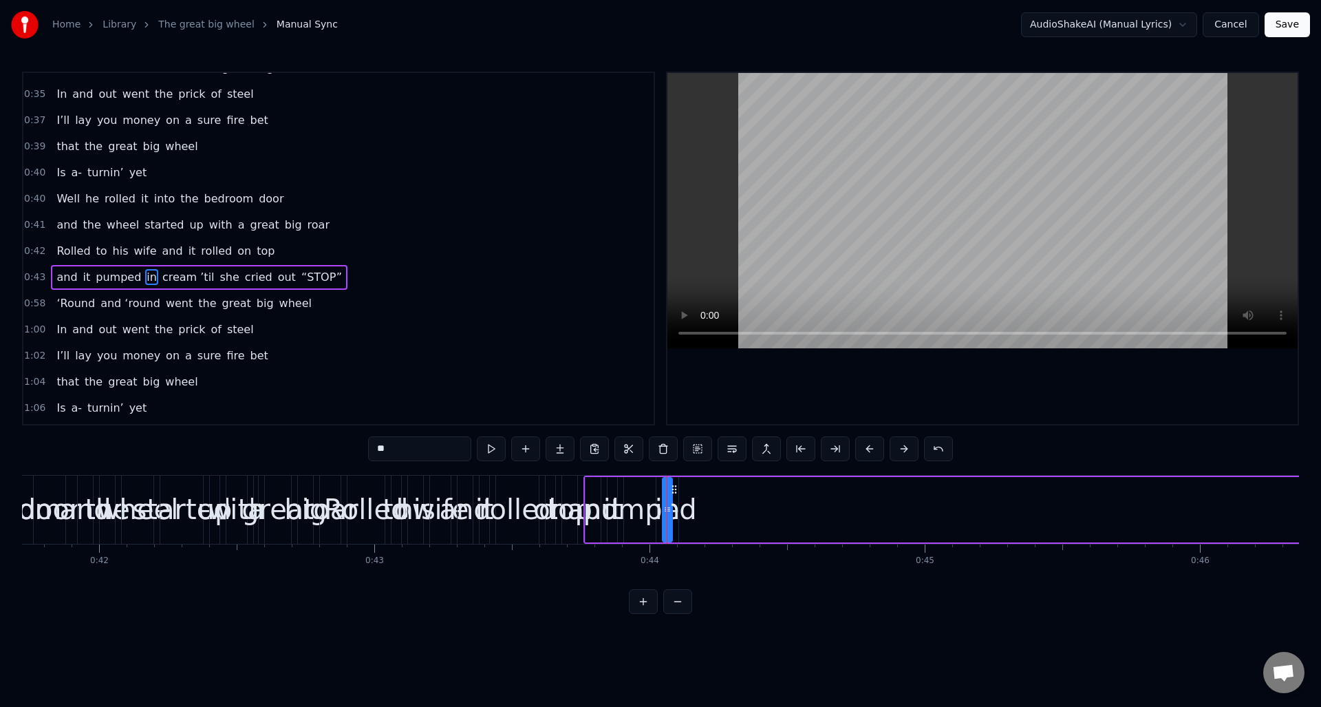
scroll to position [256, 0]
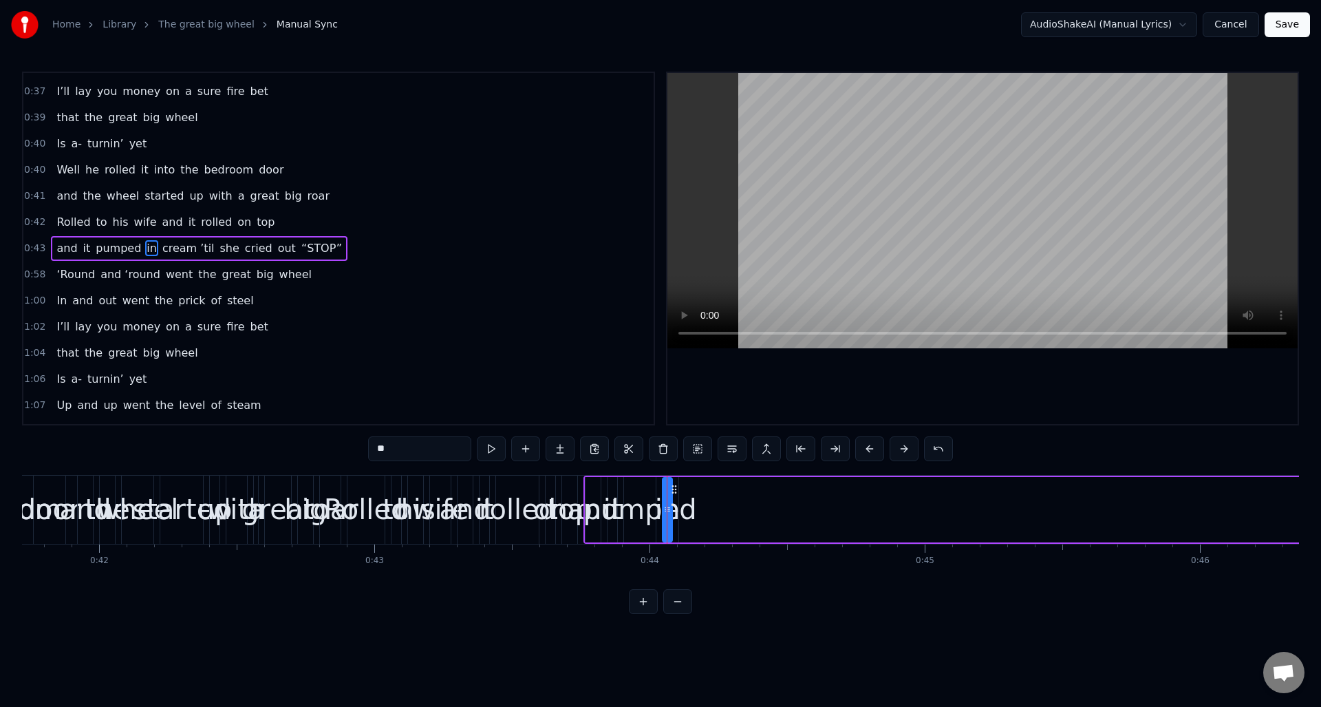
click at [173, 247] on span "cream ’til" at bounding box center [188, 248] width 55 height 16
type input "**********"
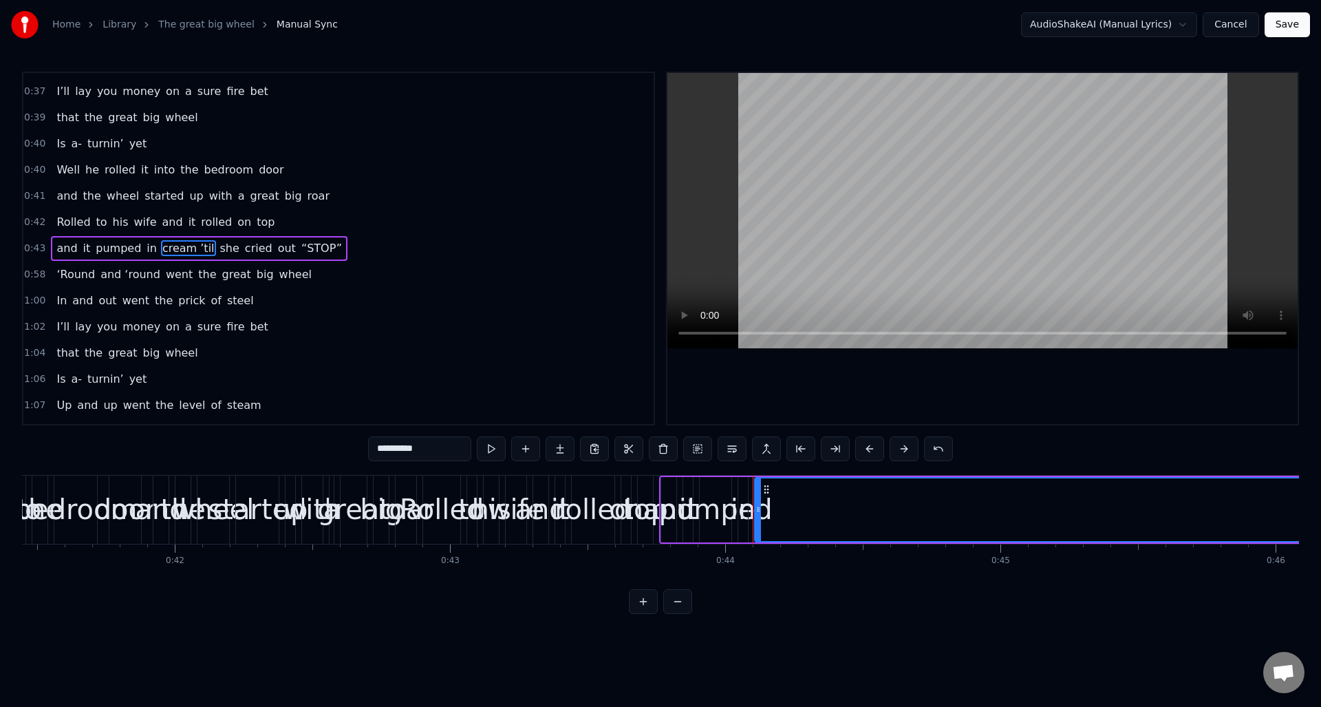
scroll to position [0, 11507]
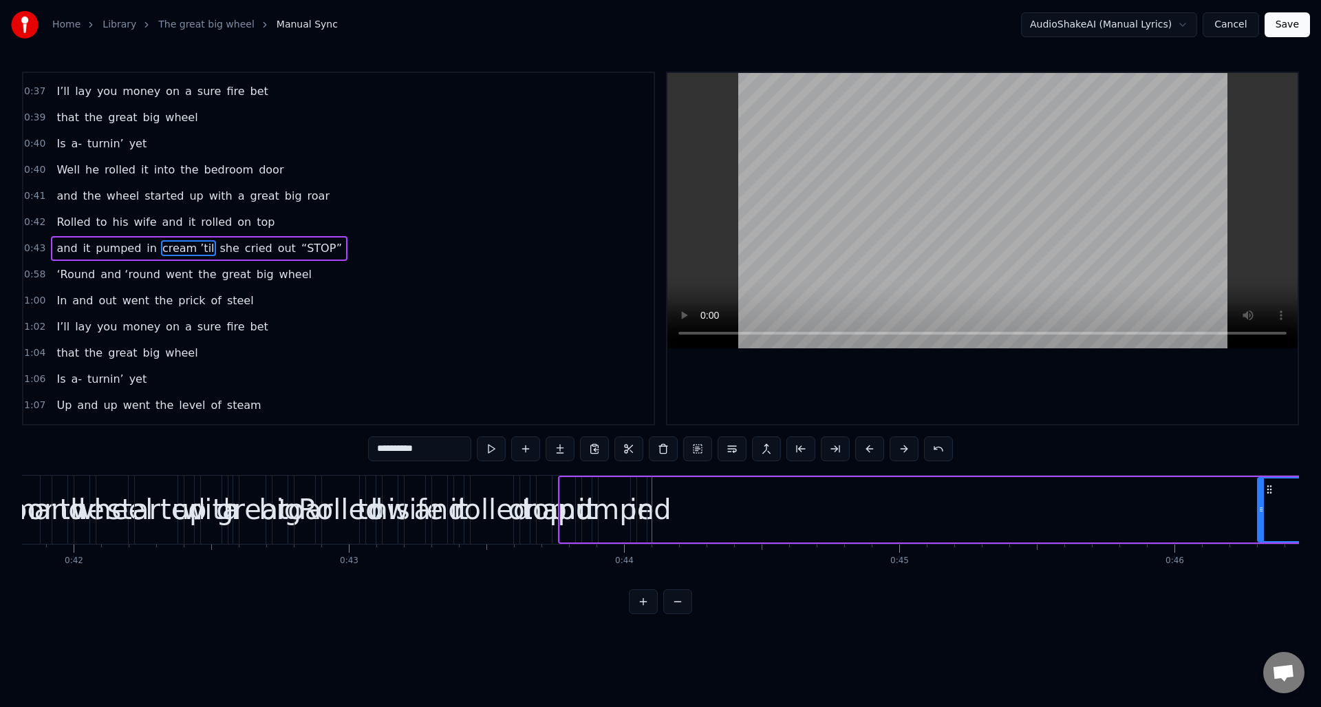
drag, startPoint x: 656, startPoint y: 536, endPoint x: 1260, endPoint y: 519, distance: 604.3
click at [1260, 519] on div at bounding box center [1261, 509] width 6 height 63
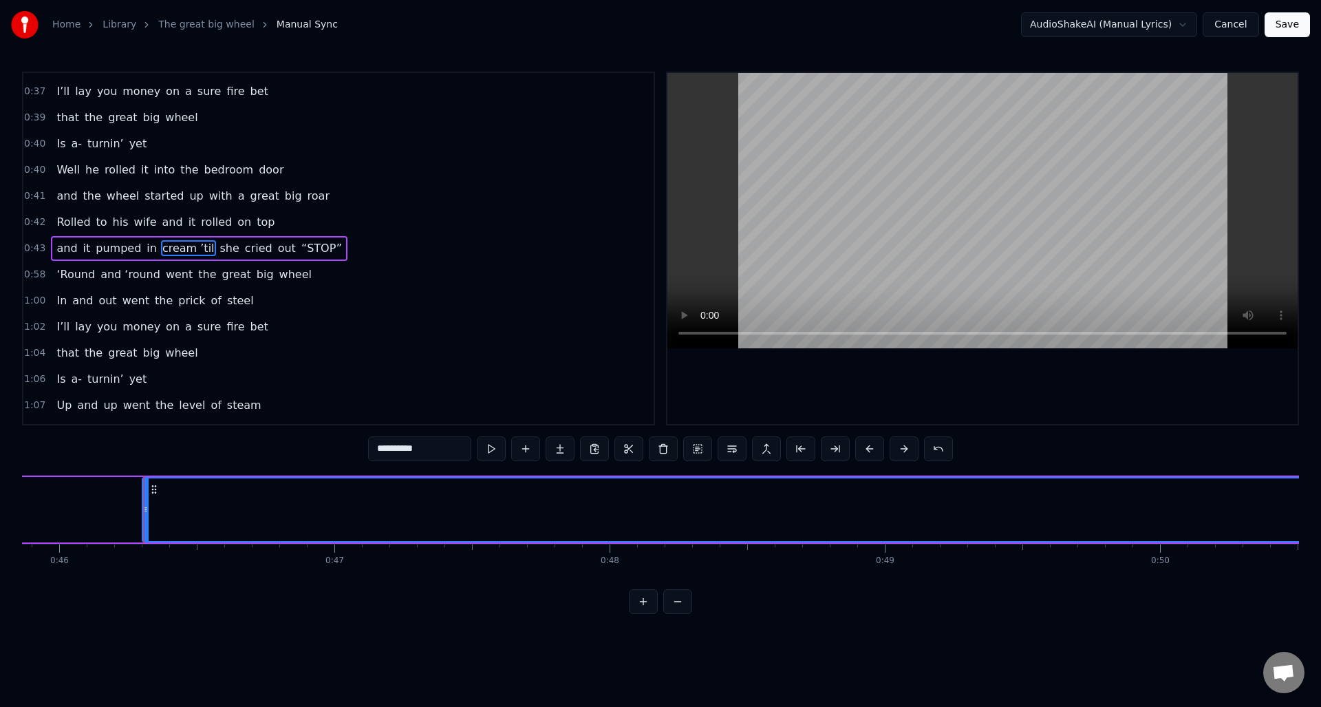
scroll to position [0, 12675]
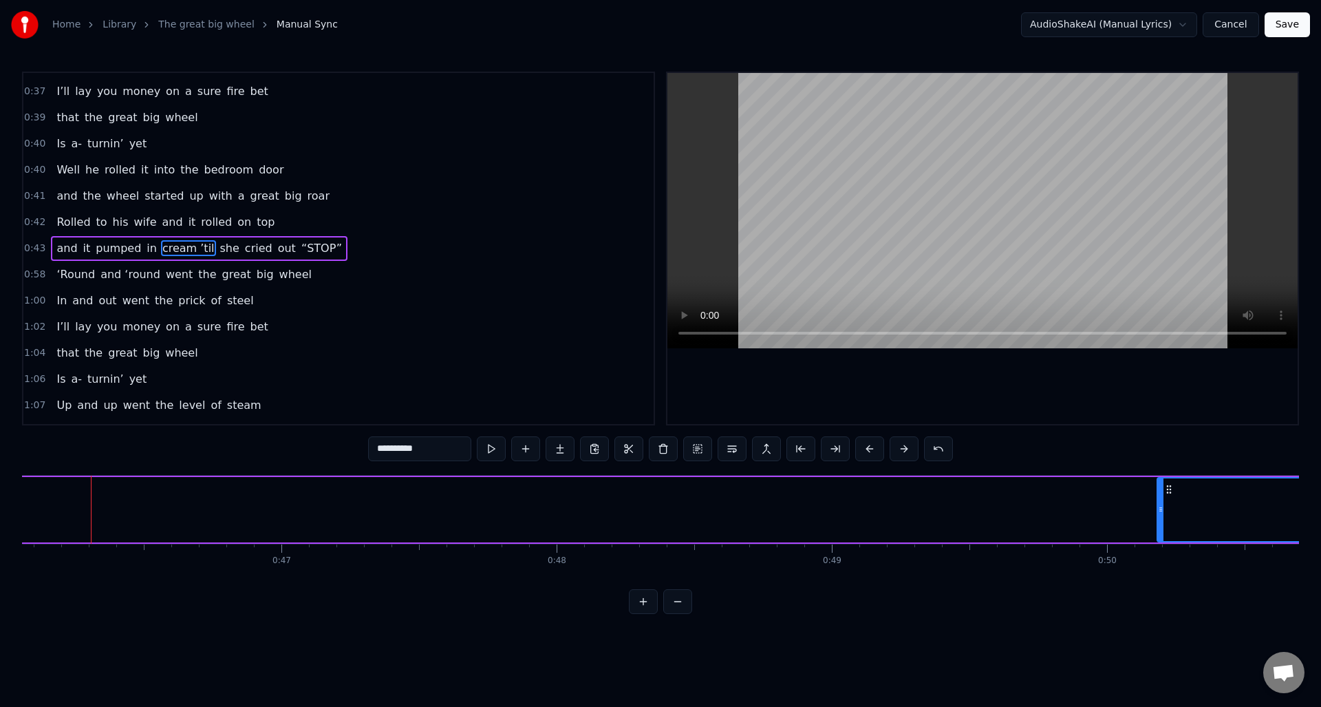
drag, startPoint x: 92, startPoint y: 526, endPoint x: 1150, endPoint y: 517, distance: 1057.5
click at [1161, 518] on div at bounding box center [1161, 509] width 6 height 63
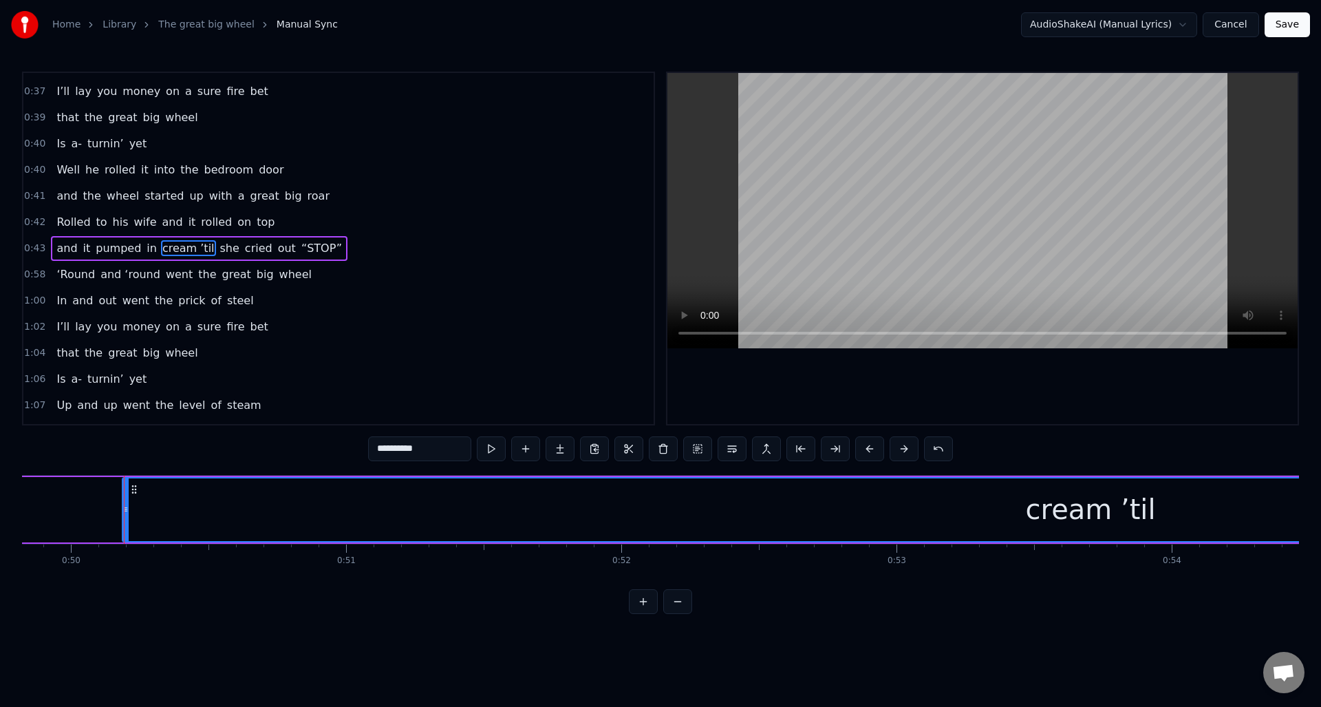
scroll to position [0, 13610]
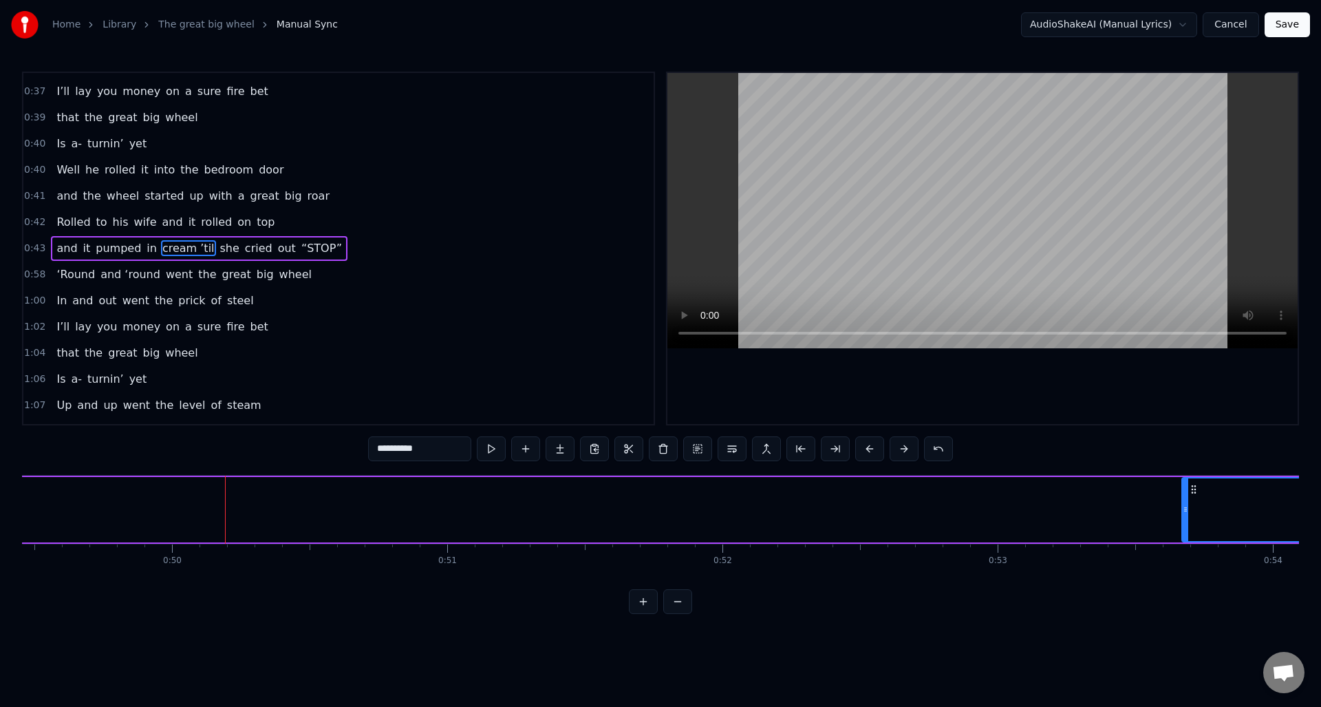
drag, startPoint x: 224, startPoint y: 524, endPoint x: 1022, endPoint y: 541, distance: 798.2
click at [1183, 515] on div at bounding box center [1186, 509] width 6 height 63
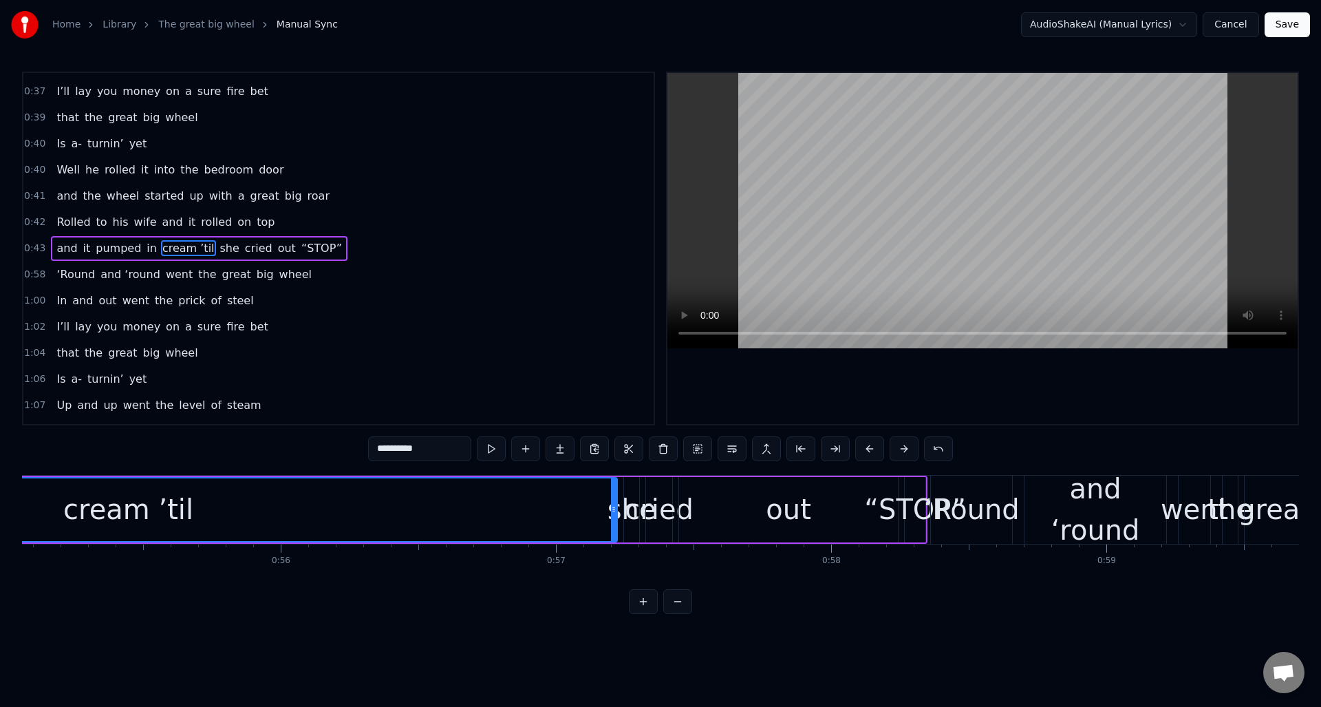
scroll to position [0, 15026]
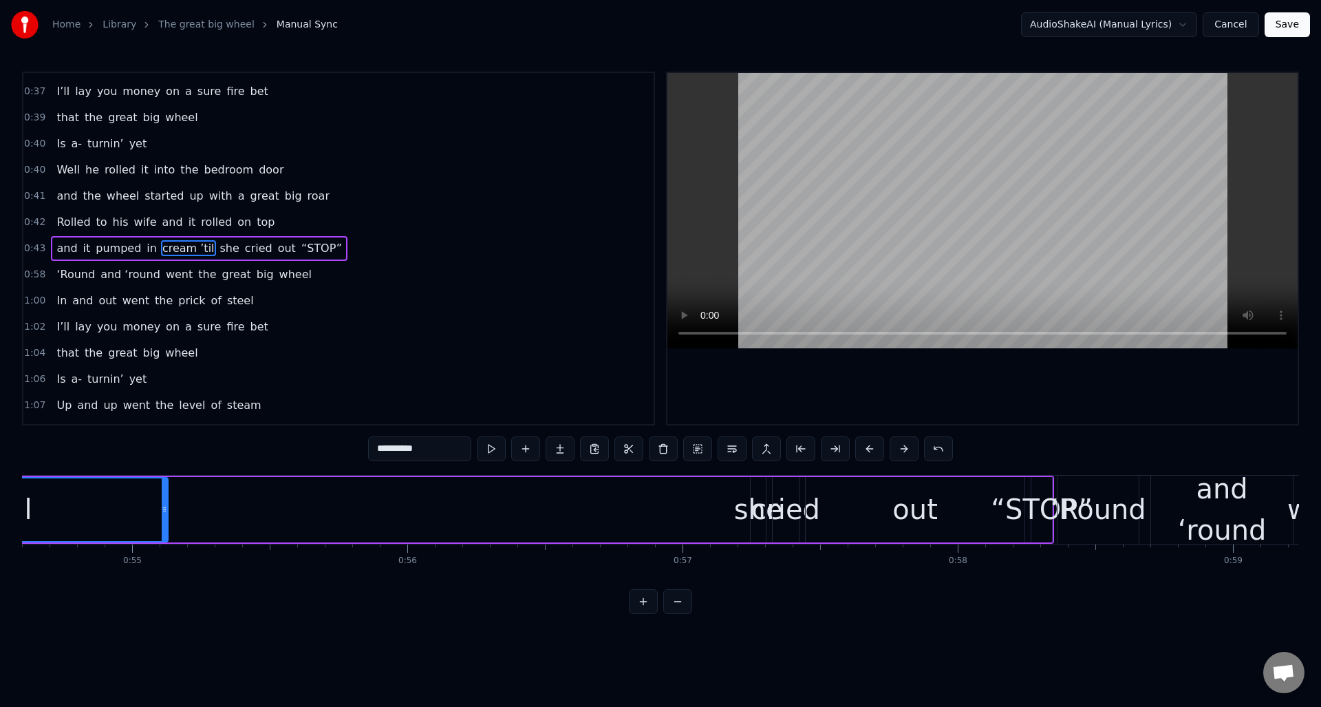
drag, startPoint x: 739, startPoint y: 526, endPoint x: 171, endPoint y: 504, distance: 568.7
click at [164, 503] on div at bounding box center [165, 509] width 6 height 63
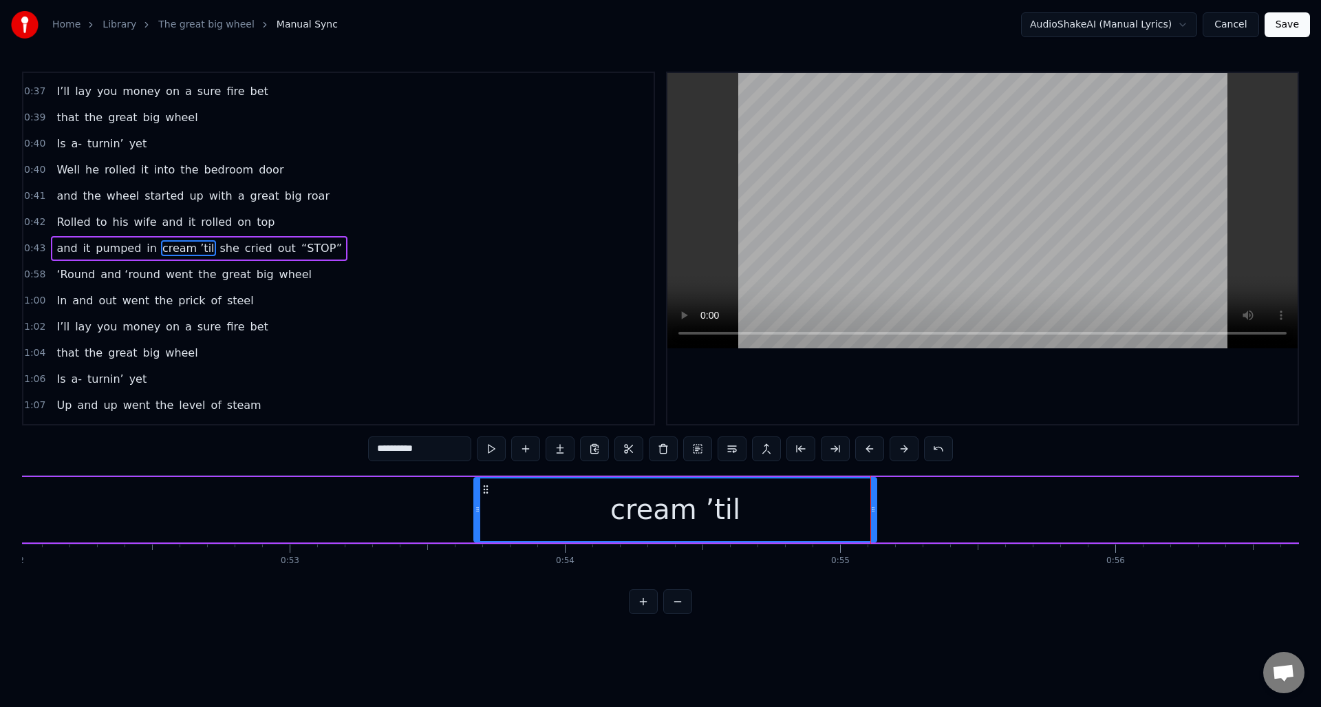
scroll to position [0, 14343]
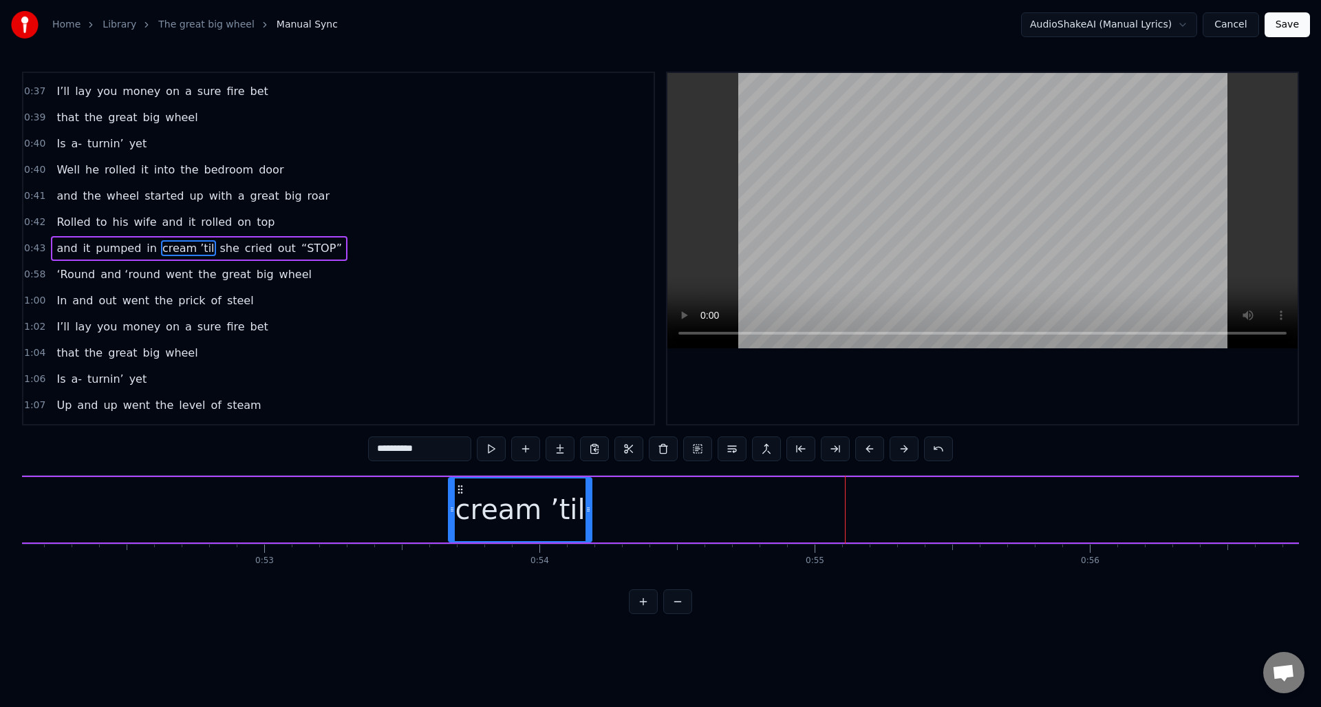
drag, startPoint x: 846, startPoint y: 521, endPoint x: 607, endPoint y: 519, distance: 239.4
click at [590, 533] on div at bounding box center [588, 509] width 6 height 63
click at [519, 444] on button at bounding box center [525, 448] width 29 height 25
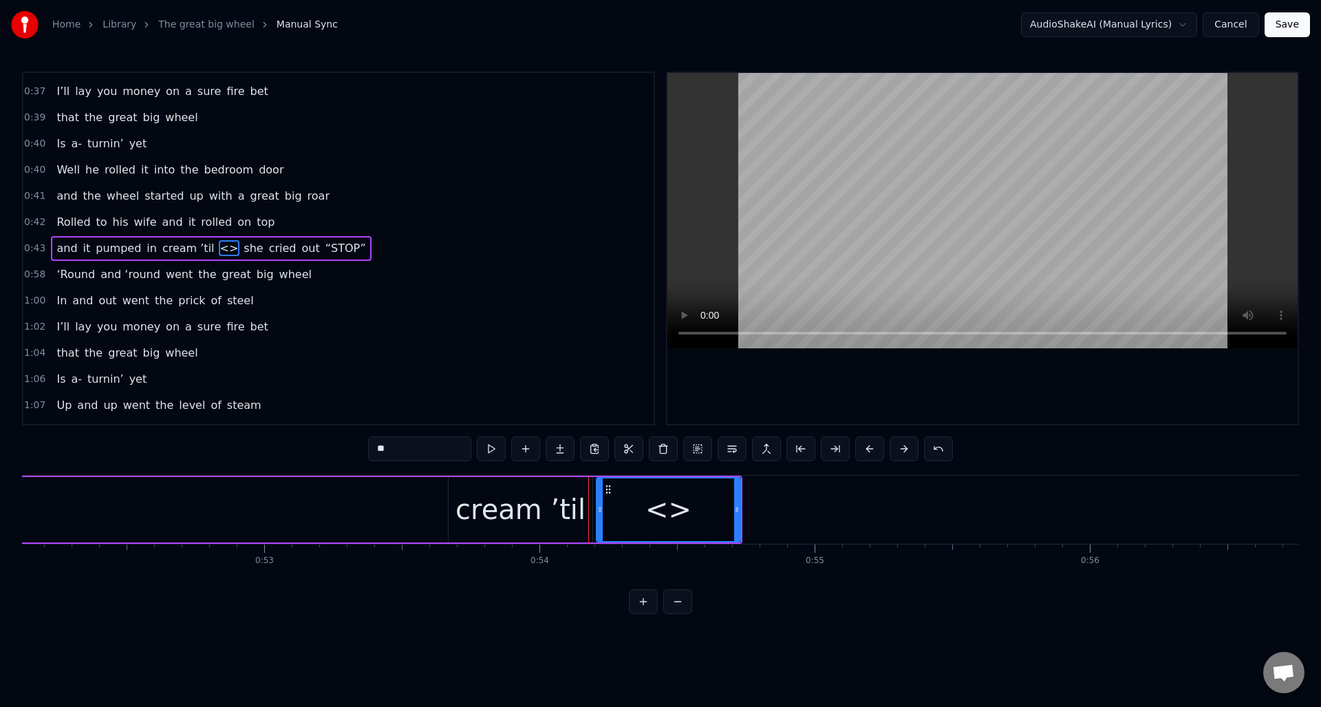
click at [574, 514] on div "cream ’til" at bounding box center [521, 509] width 144 height 65
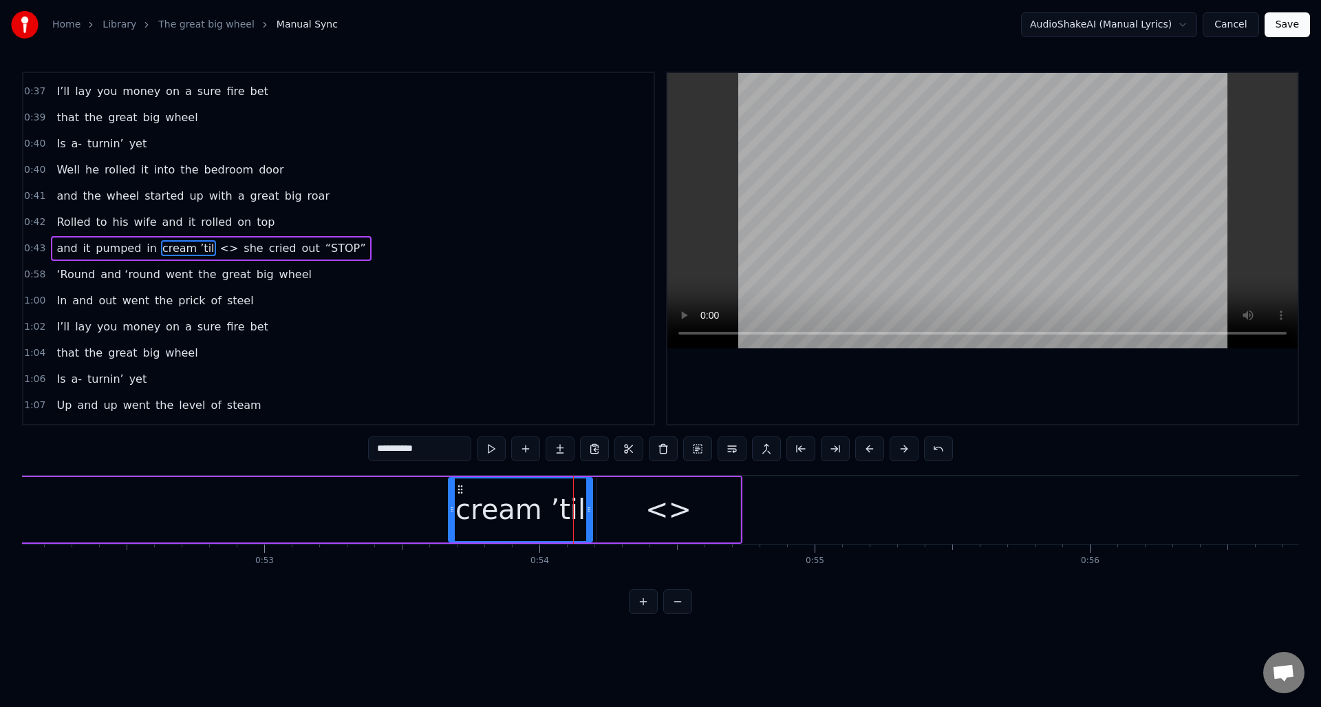
drag, startPoint x: 425, startPoint y: 450, endPoint x: 407, endPoint y: 449, distance: 17.9
click at [407, 449] on input "**********" at bounding box center [419, 448] width 103 height 25
click at [655, 517] on div "<>" at bounding box center [668, 508] width 46 height 41
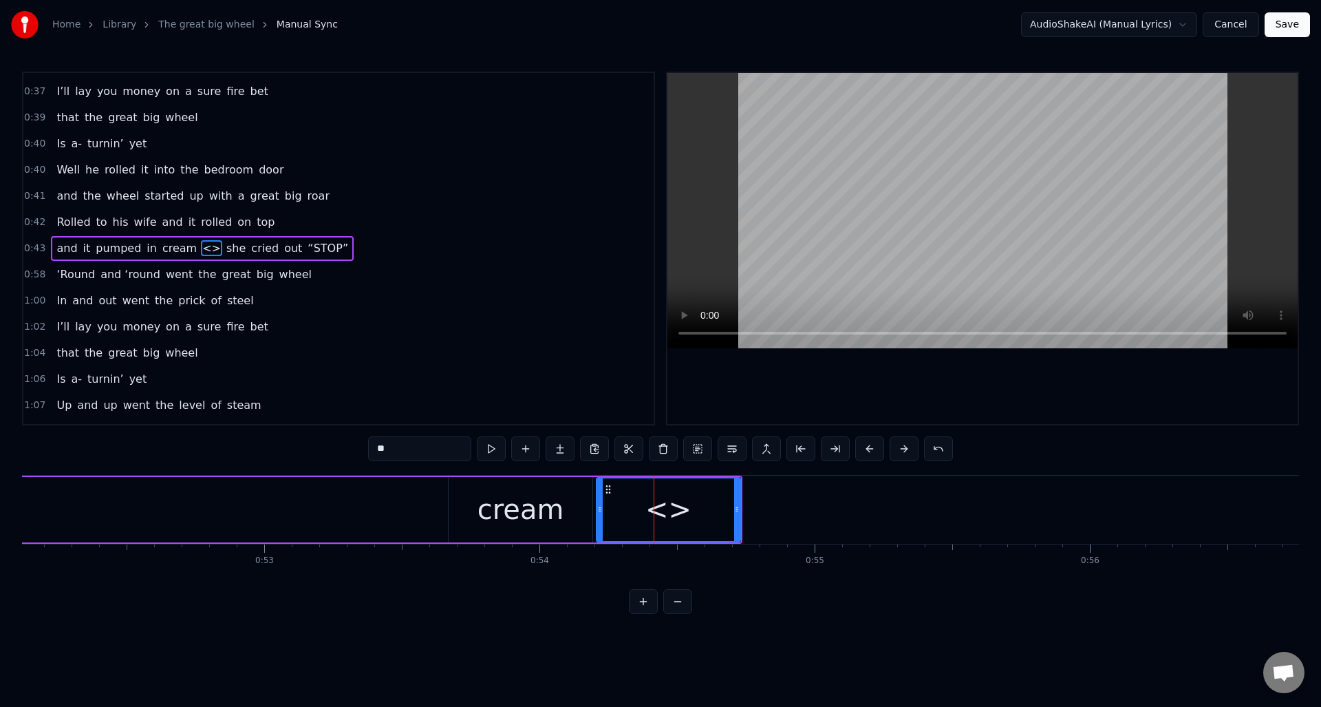
drag, startPoint x: 409, startPoint y: 449, endPoint x: 357, endPoint y: 449, distance: 51.6
click at [357, 449] on div "0:10 An old man told me before he died [DEMOGRAPHIC_DATA]:13 and I got no reaso…" at bounding box center [660, 343] width 1277 height 542
paste input "**"
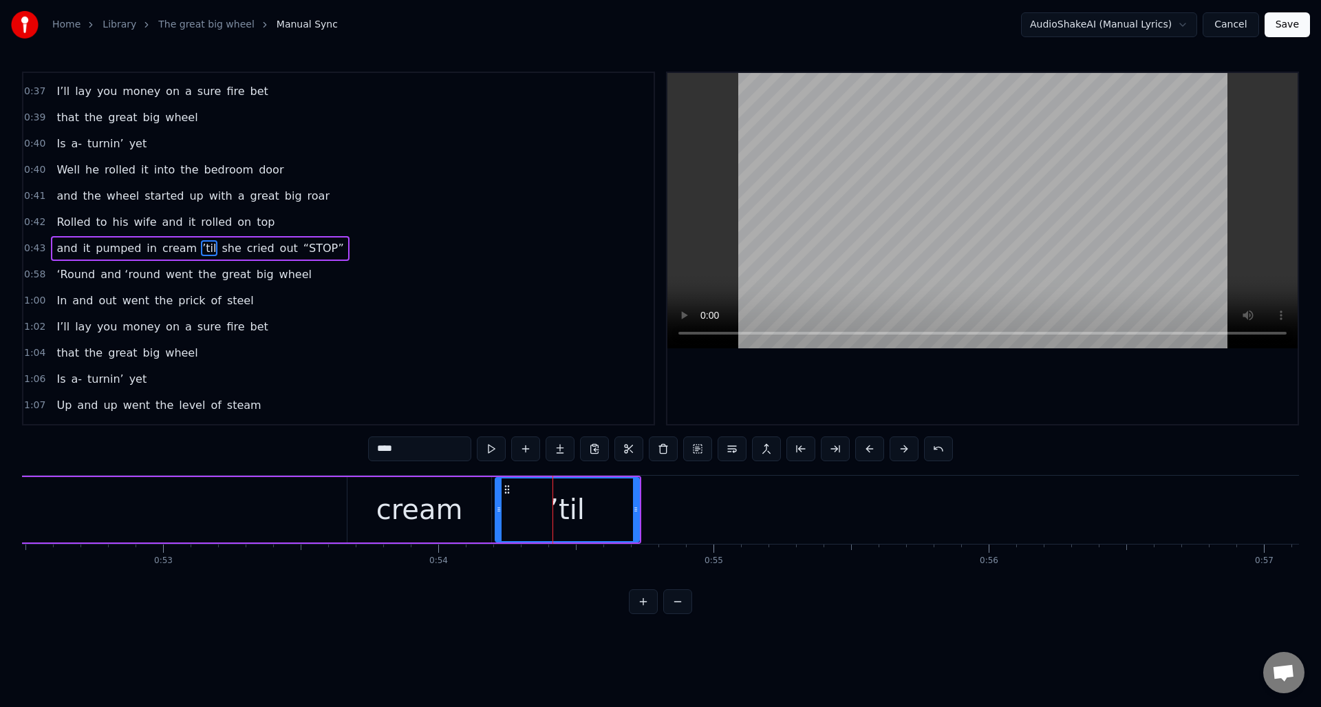
scroll to position [0, 14470]
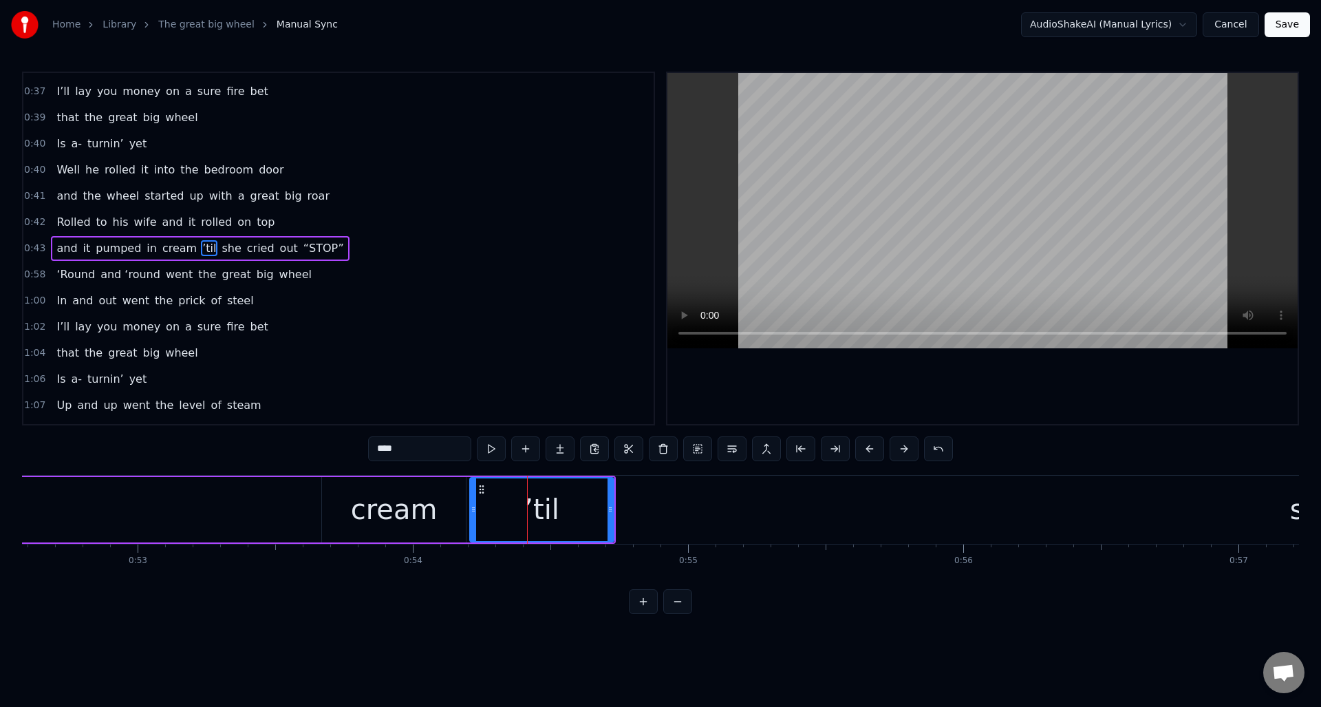
click at [350, 496] on div "cream" at bounding box center [394, 509] width 144 height 65
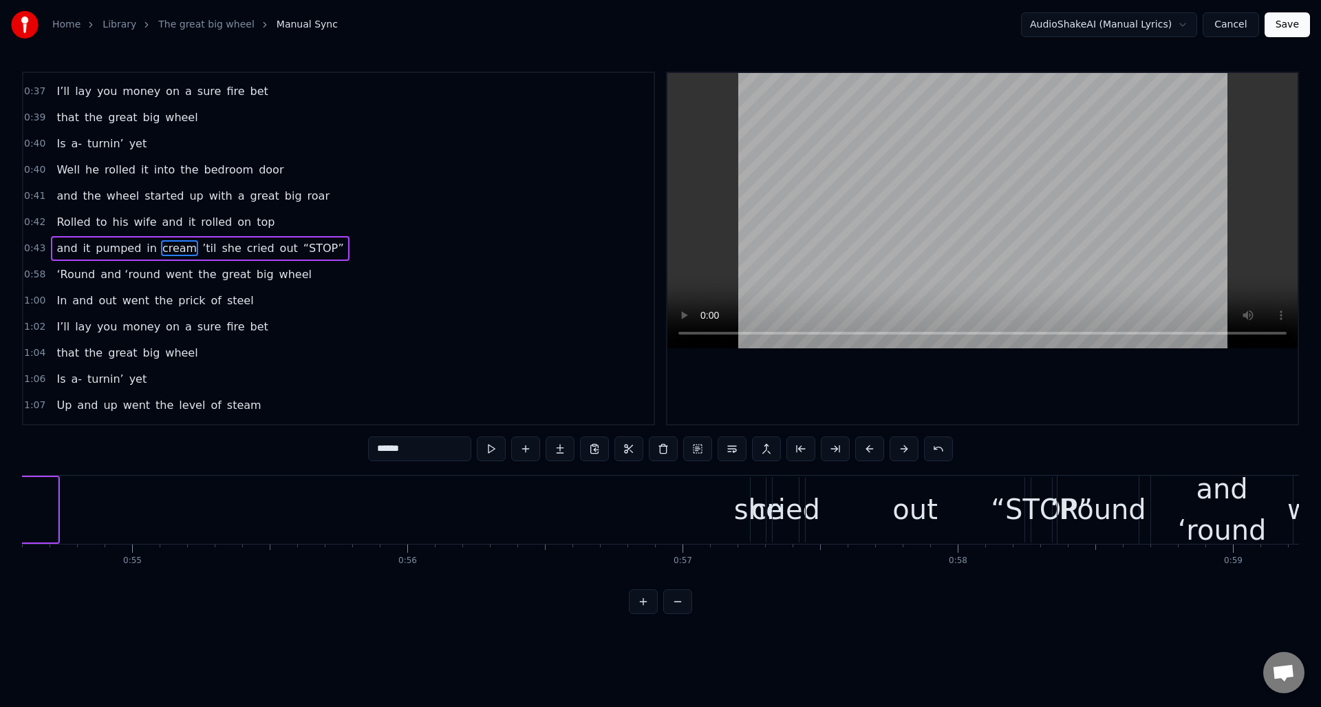
scroll to position [0, 15101]
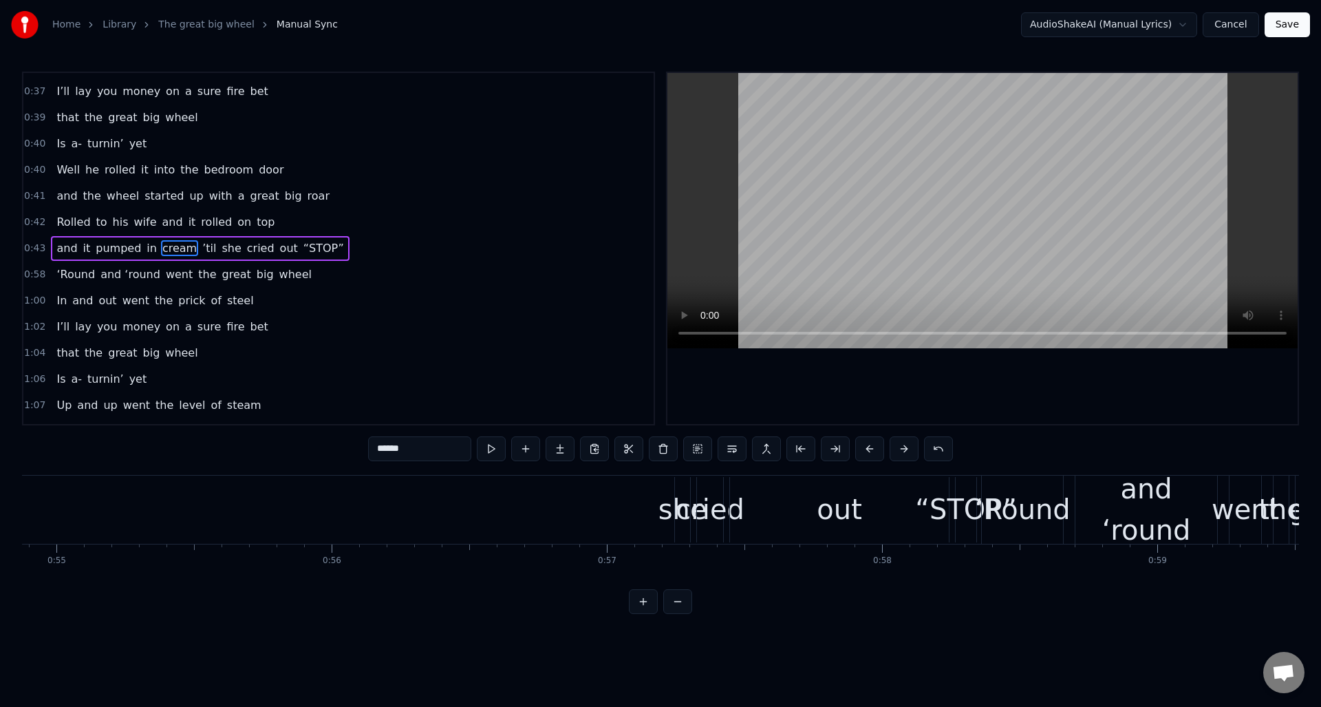
click at [678, 524] on div "she" at bounding box center [682, 508] width 49 height 41
drag, startPoint x: 687, startPoint y: 524, endPoint x: 722, endPoint y: 526, distance: 35.1
click at [722, 526] on div at bounding box center [722, 509] width 6 height 63
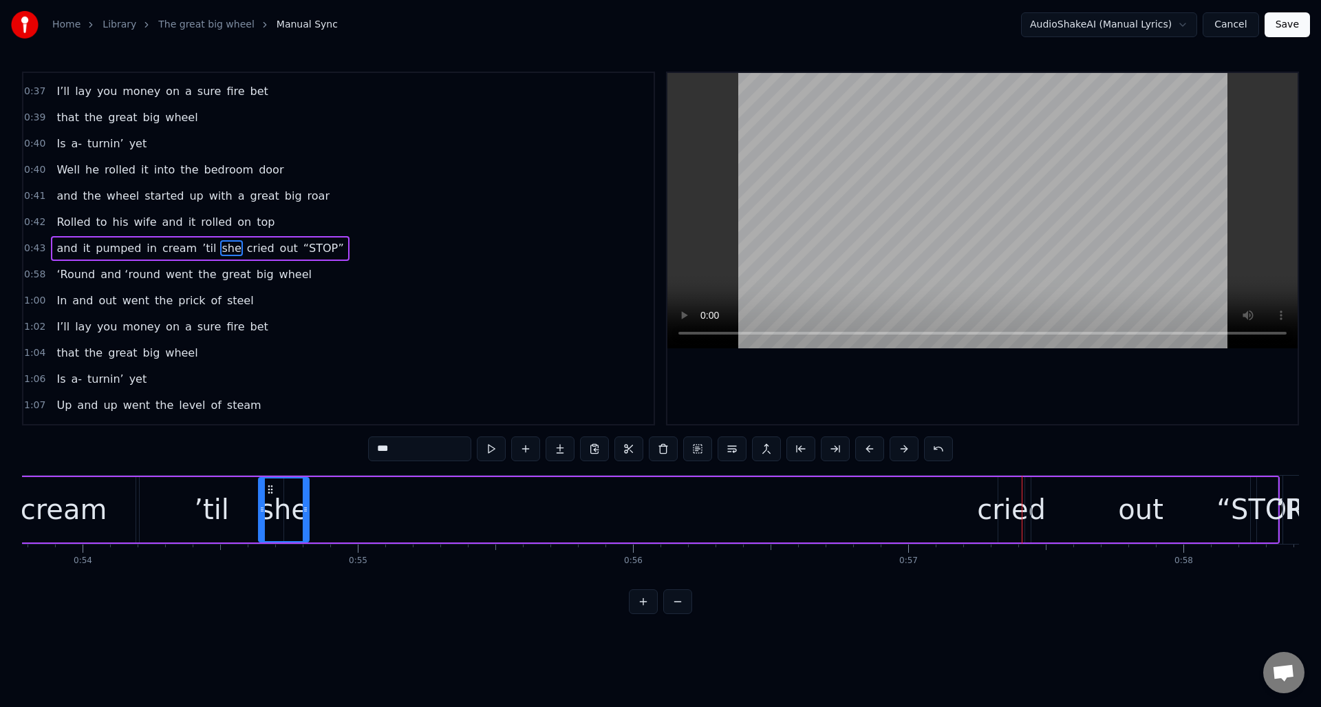
scroll to position [0, 14796]
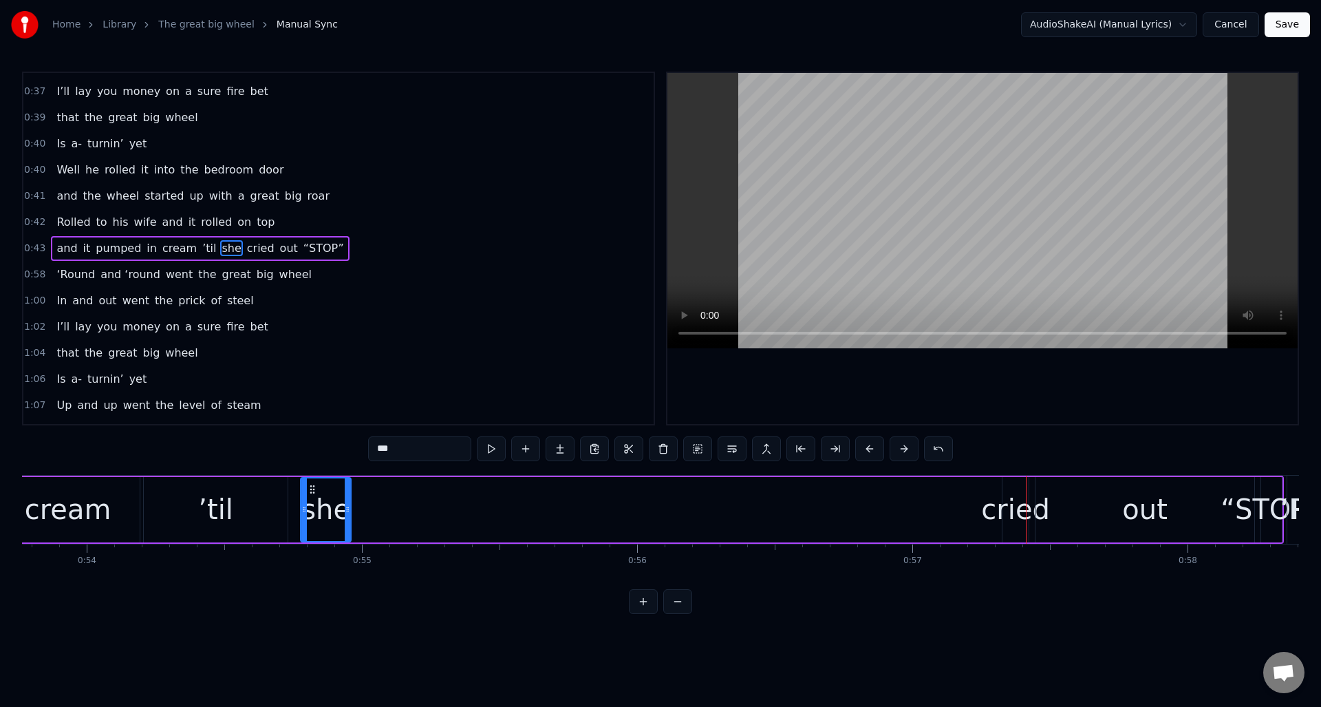
drag, startPoint x: 685, startPoint y: 489, endPoint x: 359, endPoint y: 518, distance: 327.4
click at [312, 519] on div "she" at bounding box center [325, 509] width 49 height 63
click at [1015, 503] on div "cried" at bounding box center [1015, 508] width 69 height 41
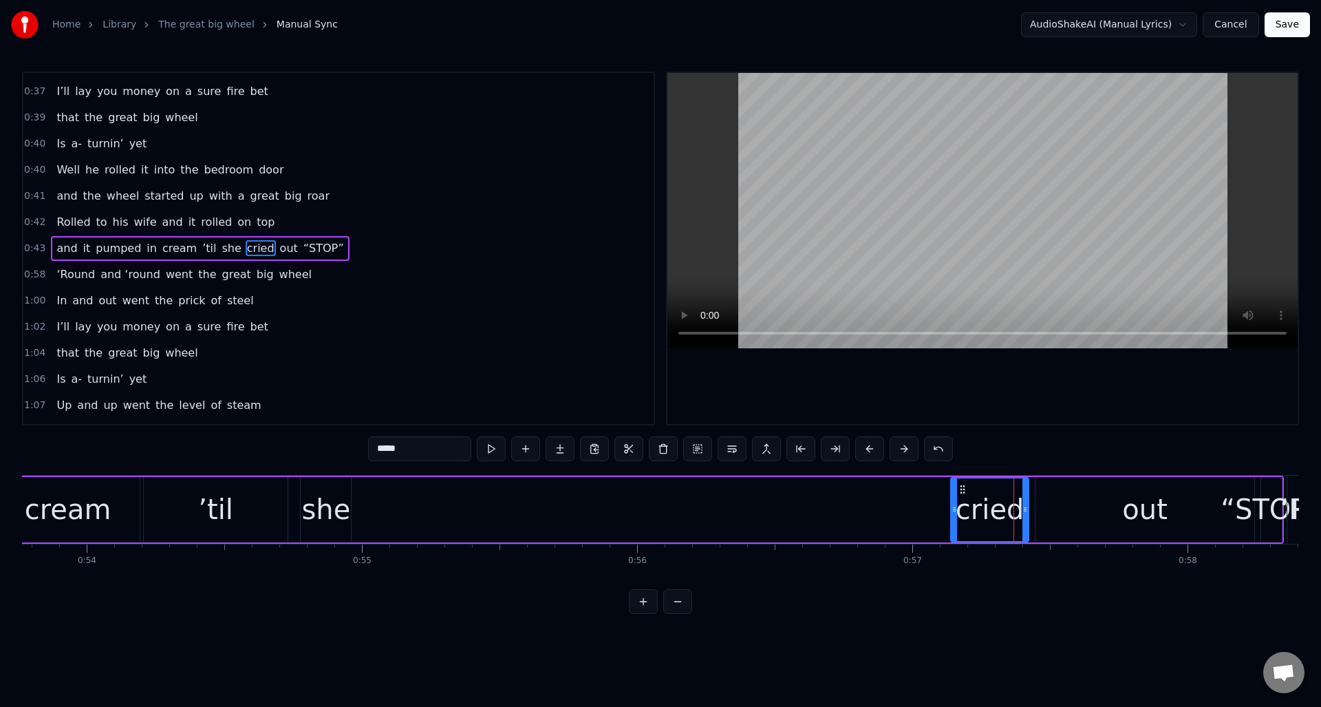
drag, startPoint x: 1003, startPoint y: 509, endPoint x: 968, endPoint y: 496, distance: 37.4
click at [953, 513] on icon at bounding box center [954, 509] width 6 height 11
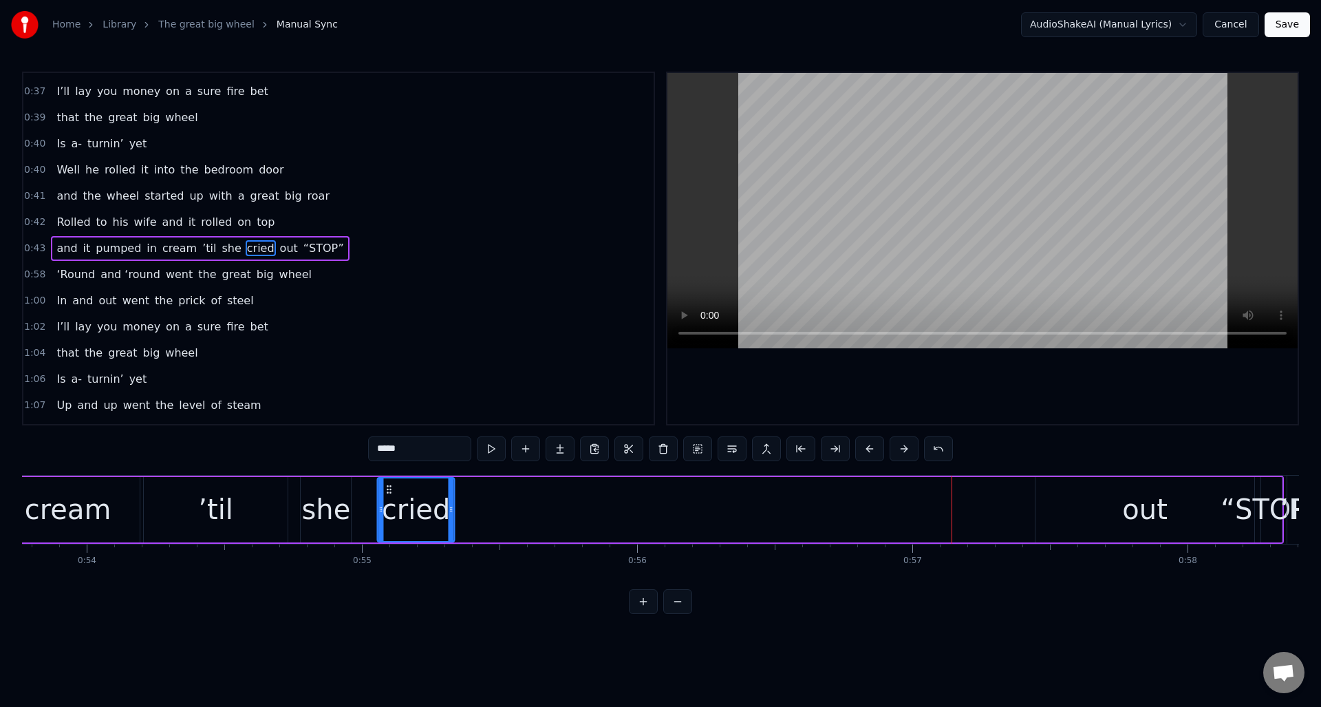
drag, startPoint x: 965, startPoint y: 488, endPoint x: 390, endPoint y: 495, distance: 574.5
click at [390, 495] on div "cried" at bounding box center [416, 509] width 76 height 63
click at [1149, 497] on div "out" at bounding box center [1144, 508] width 45 height 41
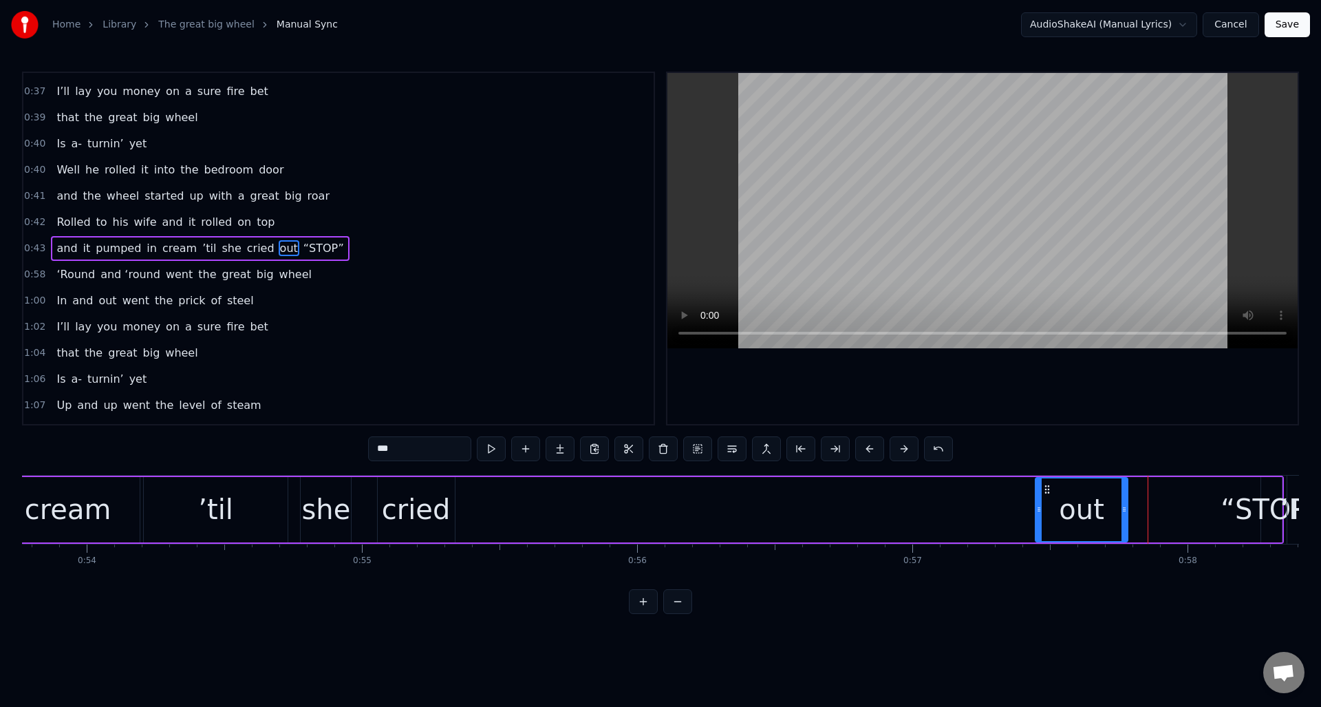
drag, startPoint x: 1247, startPoint y: 516, endPoint x: 1126, endPoint y: 516, distance: 120.4
click at [1126, 517] on div at bounding box center [1124, 509] width 6 height 63
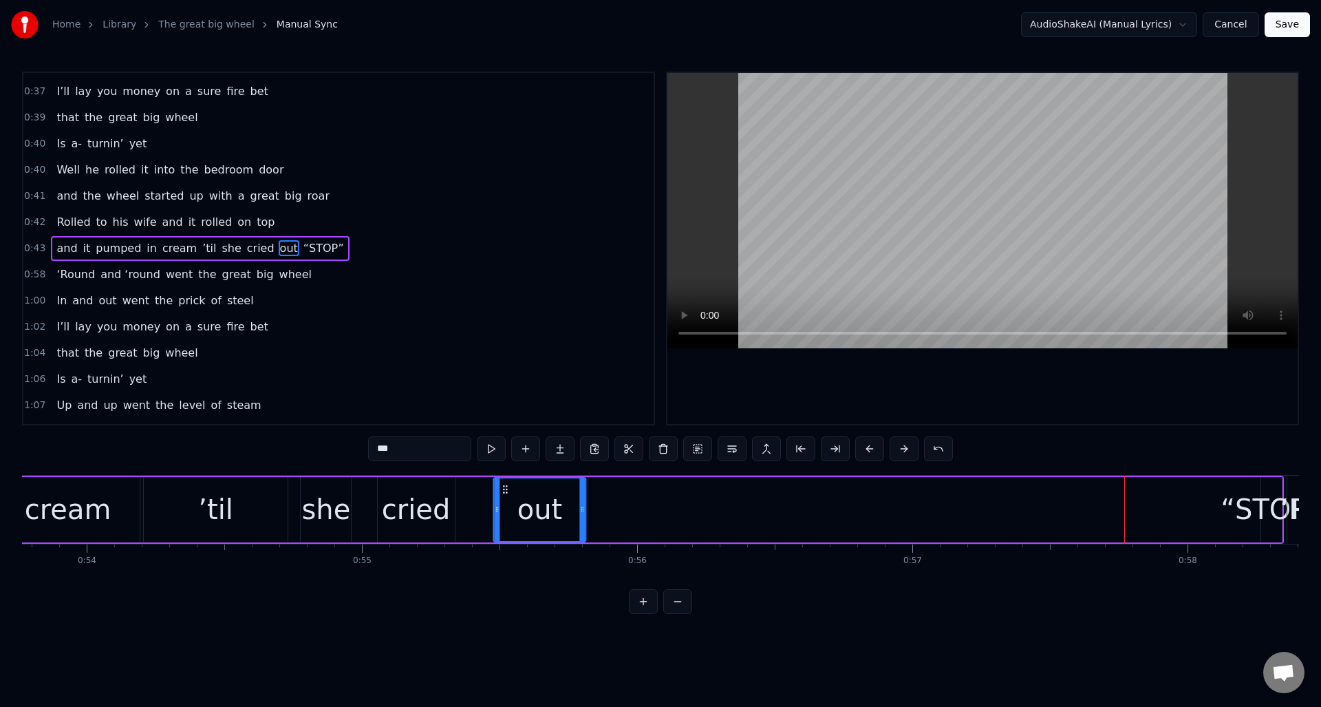
drag, startPoint x: 1046, startPoint y: 488, endPoint x: 583, endPoint y: 493, distance: 463.7
click at [505, 491] on icon at bounding box center [504, 489] width 11 height 11
click at [1271, 509] on div "“STOP”" at bounding box center [1271, 508] width 102 height 41
type input "******"
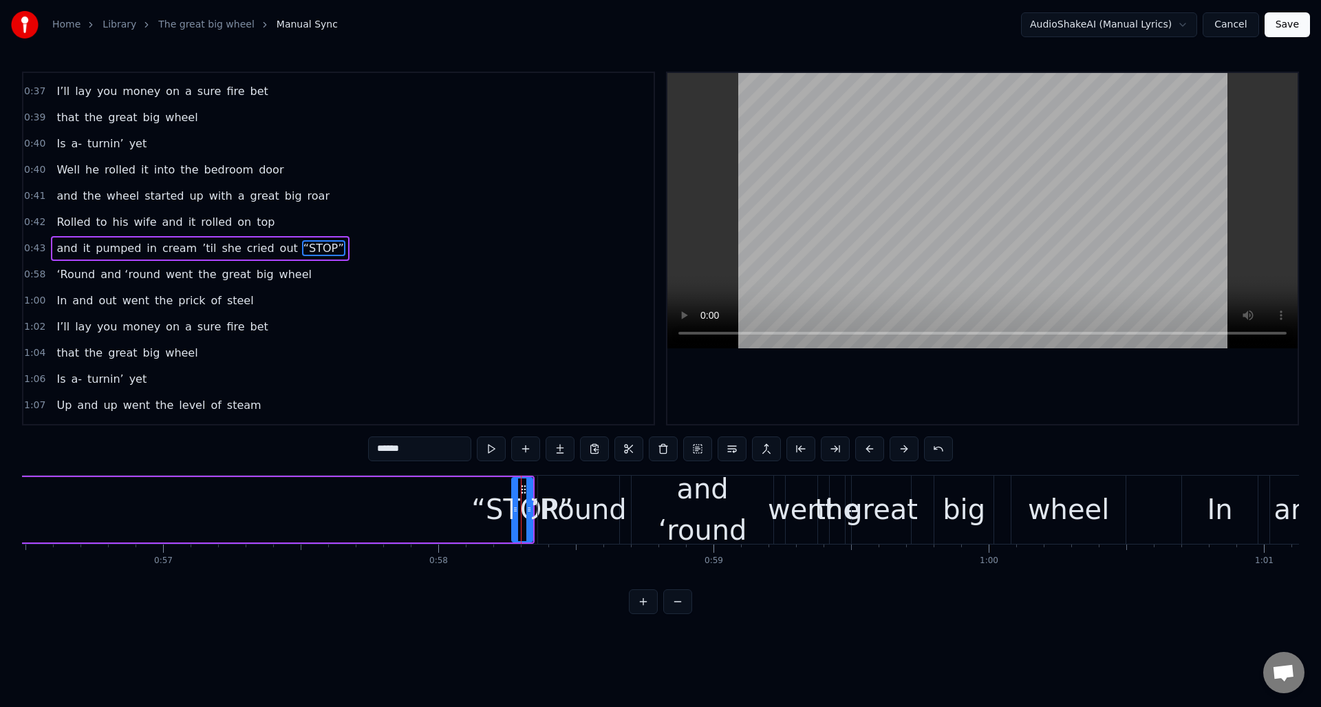
scroll to position [0, 15419]
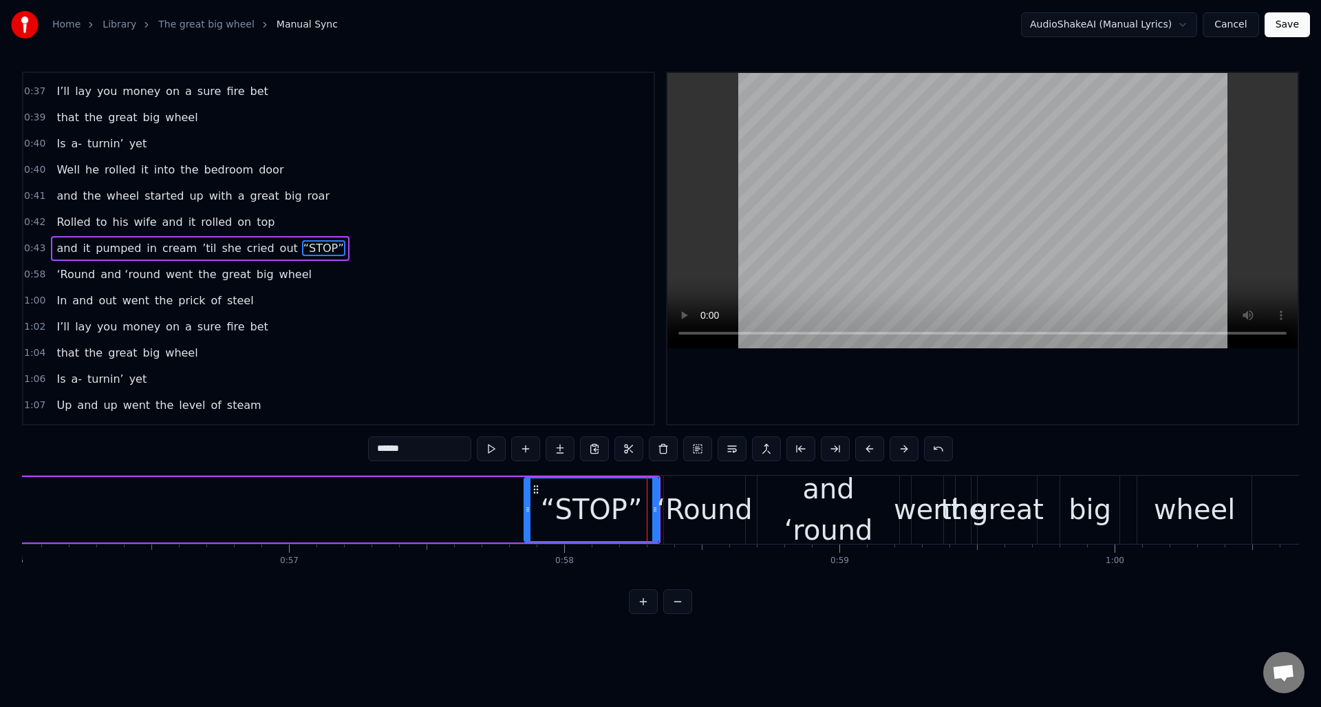
drag, startPoint x: 641, startPoint y: 533, endPoint x: 550, endPoint y: 535, distance: 90.1
click at [528, 535] on div at bounding box center [528, 509] width 6 height 63
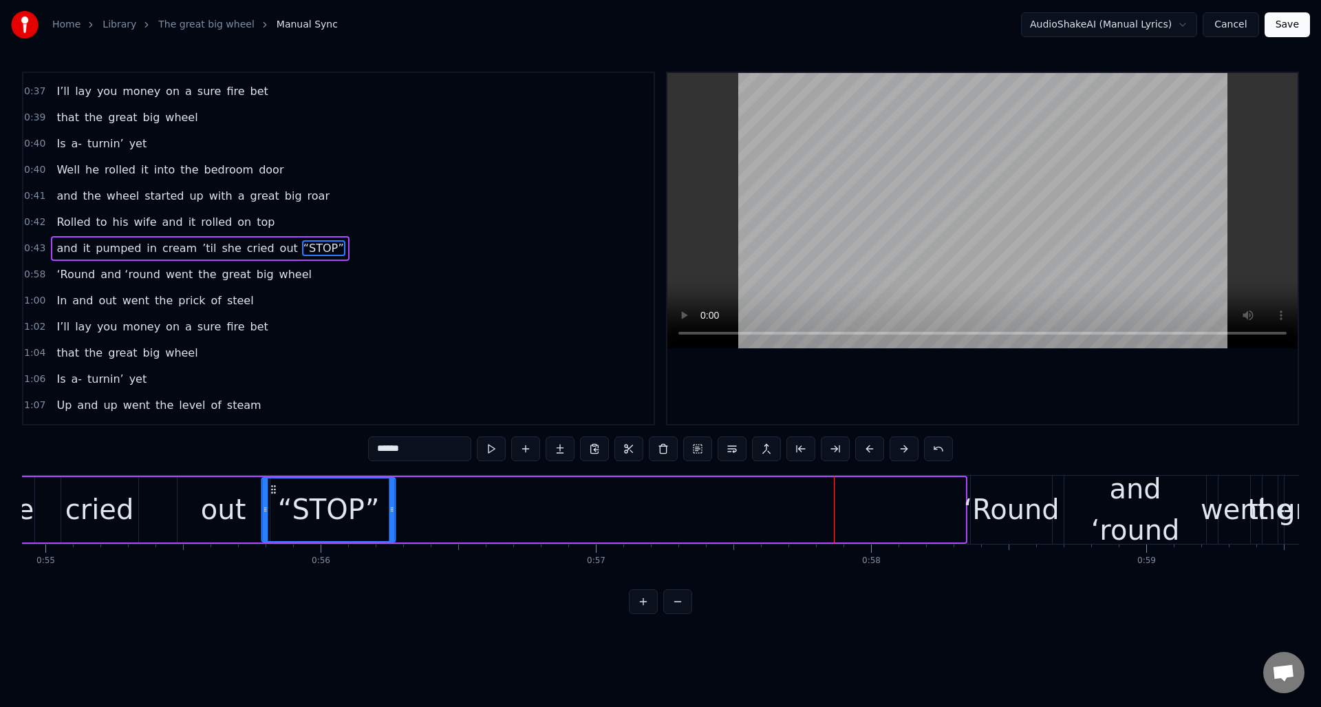
scroll to position [0, 15103]
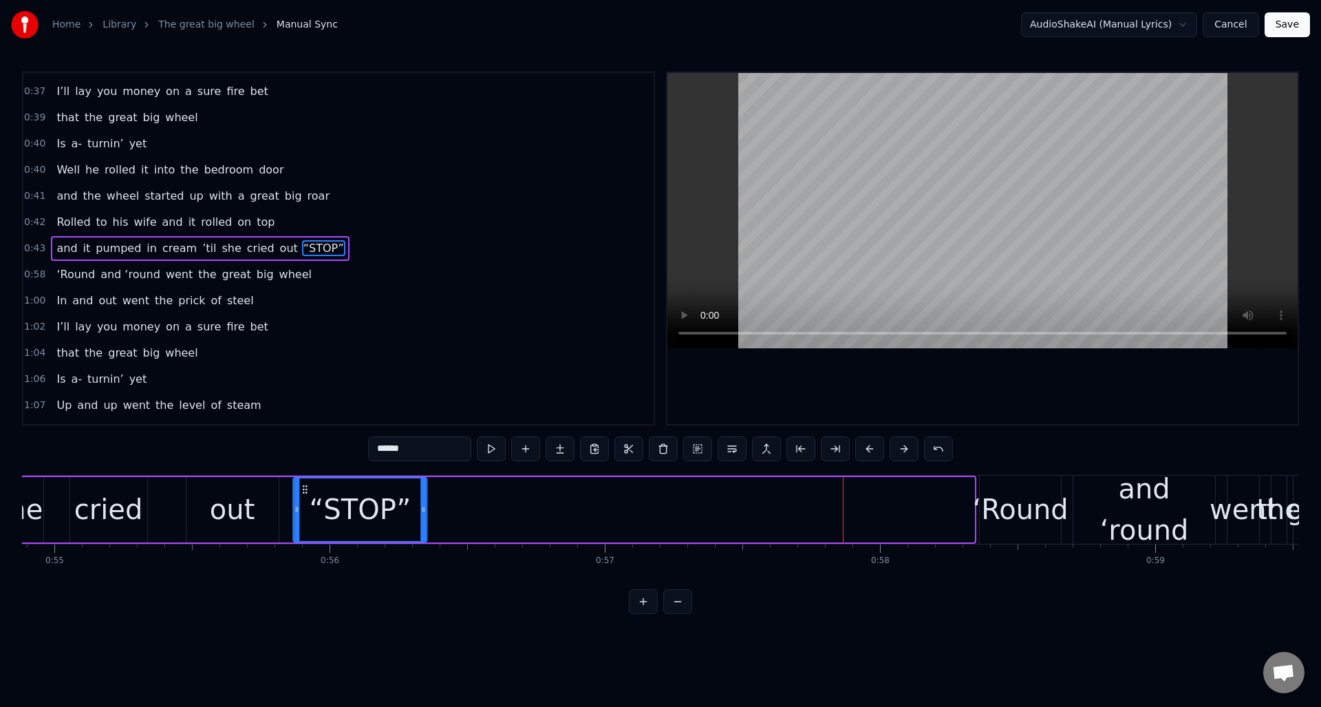
drag, startPoint x: 535, startPoint y: 486, endPoint x: 410, endPoint y: 528, distance: 131.8
click at [305, 515] on div "“STOP”" at bounding box center [360, 509] width 132 height 63
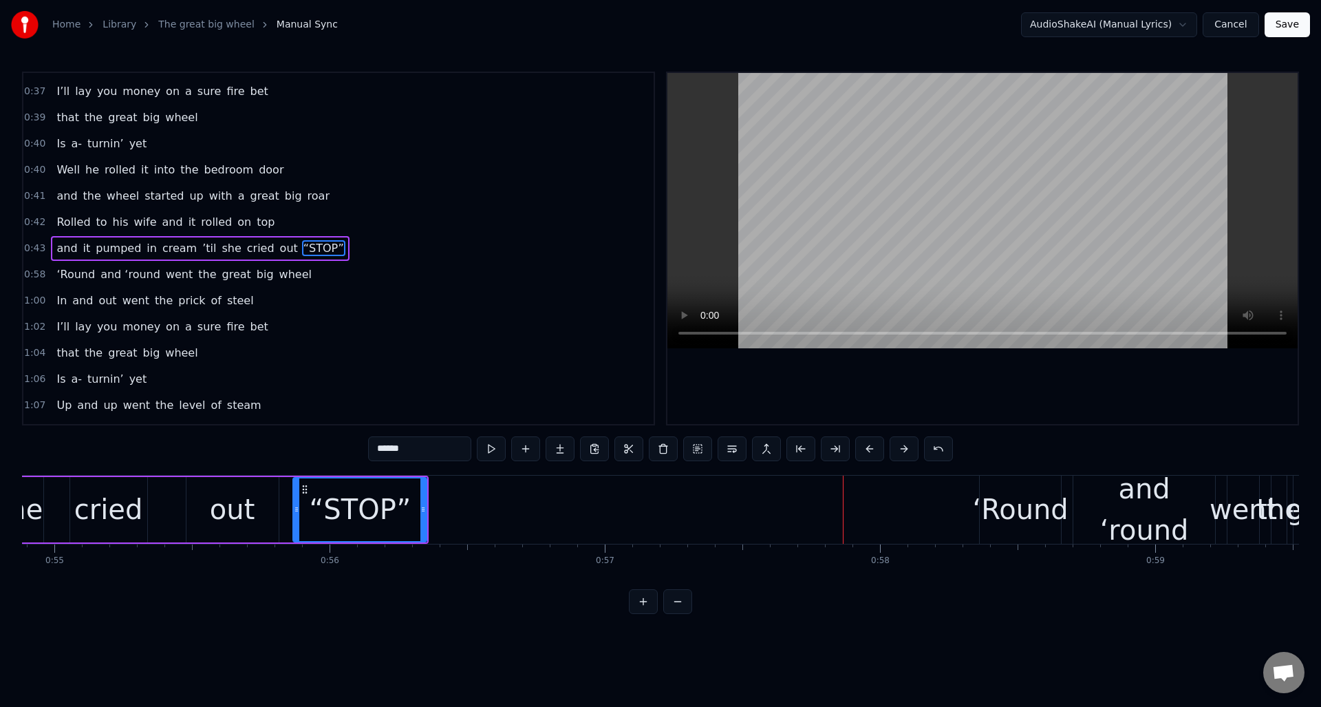
click at [355, 254] on div "0:43 and it pumped in cream ’til she cried out “STOP”" at bounding box center [338, 248] width 630 height 26
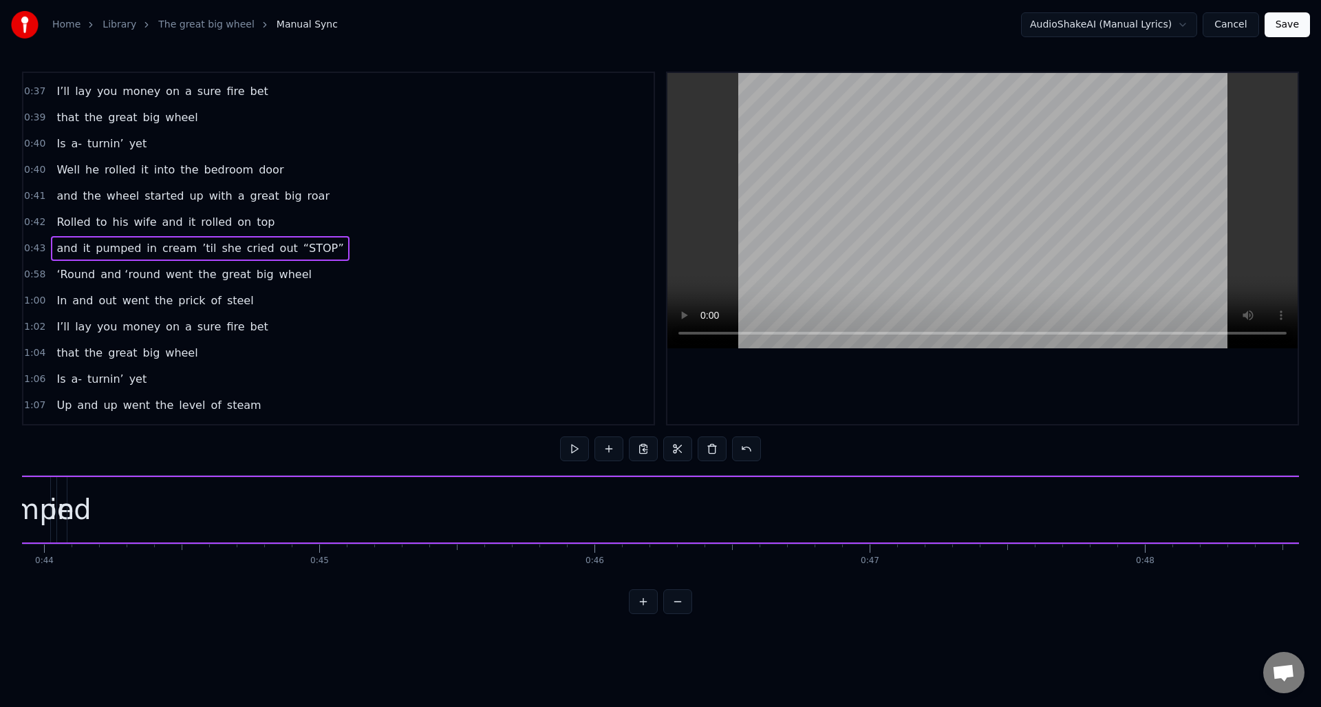
scroll to position [0, 11974]
click at [125, 243] on span "pumped" at bounding box center [118, 248] width 48 height 16
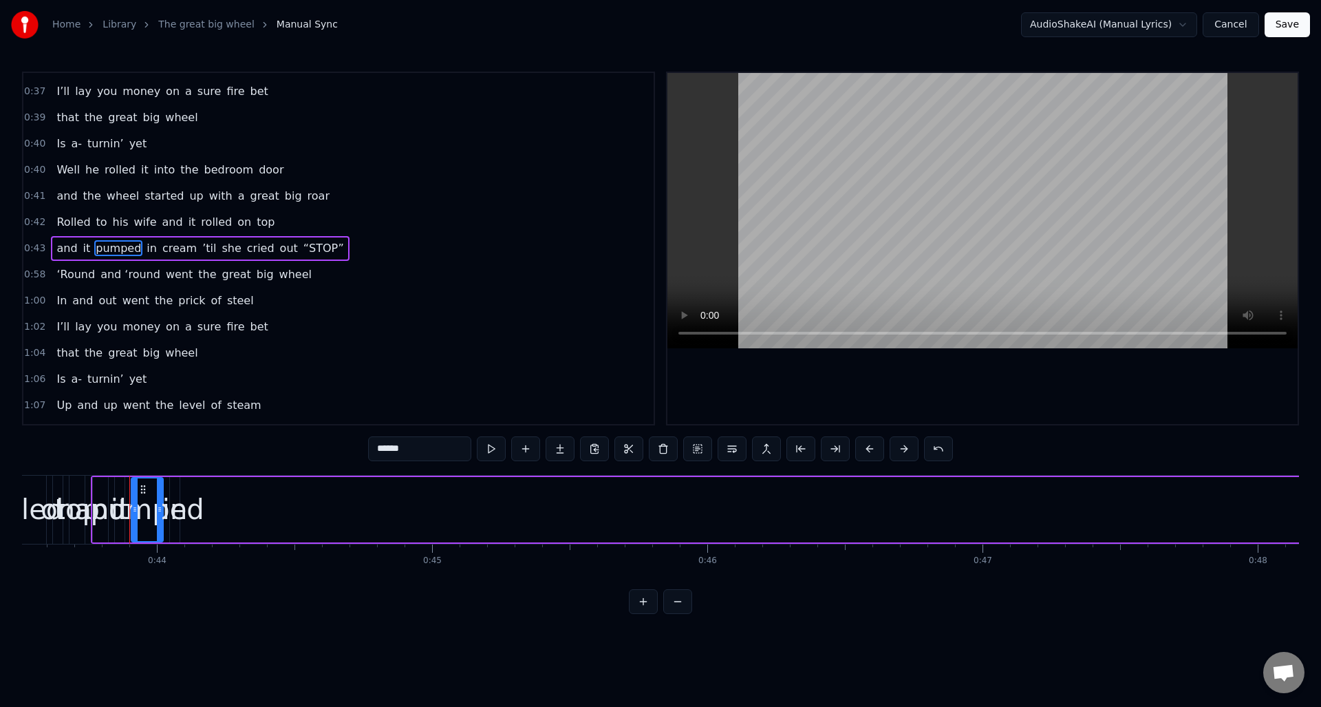
click at [145, 245] on span "in" at bounding box center [151, 248] width 13 height 16
click at [164, 248] on span "cream" at bounding box center [179, 248] width 37 height 16
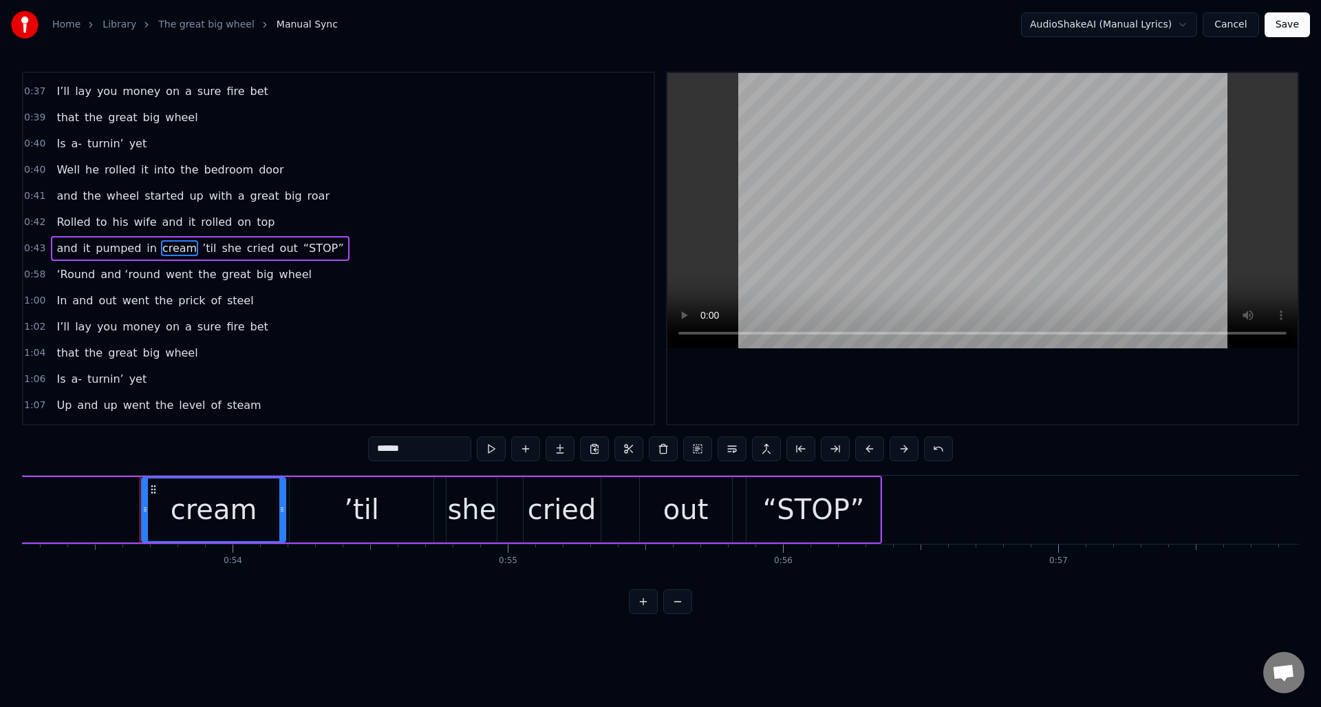
scroll to position [0, 14699]
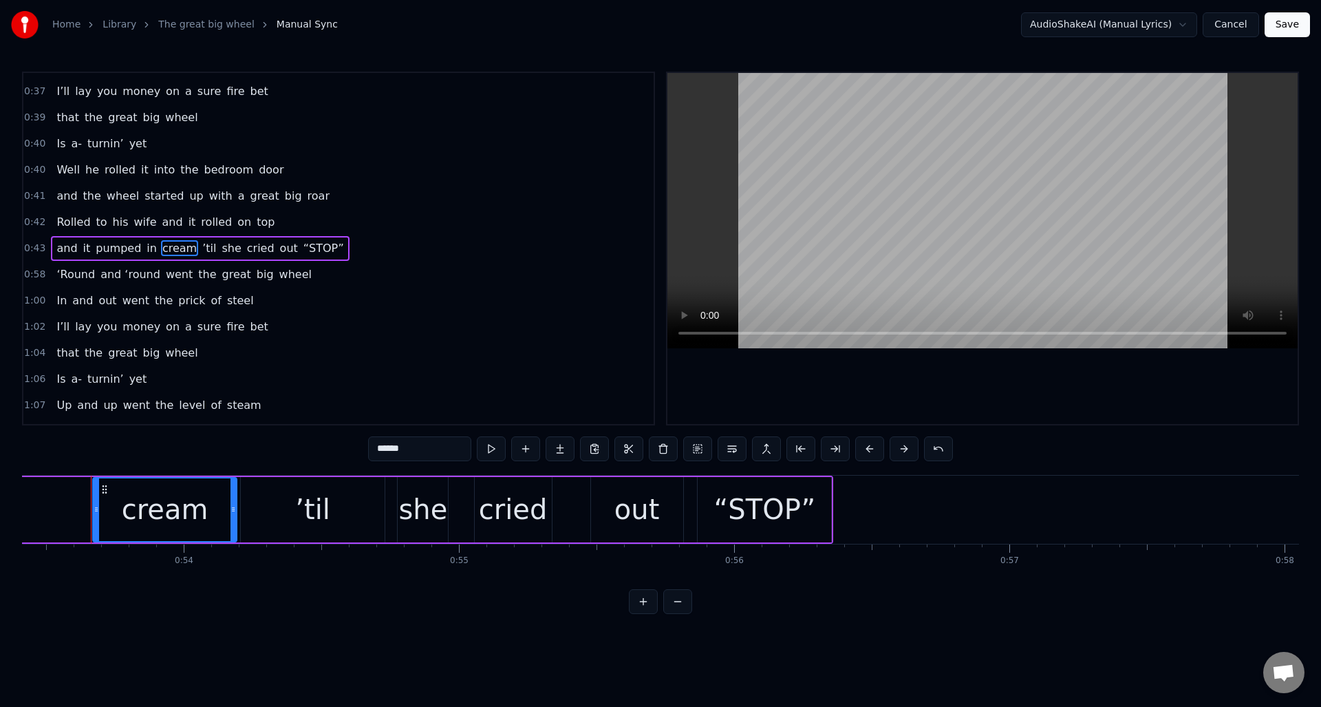
click at [145, 246] on span "in" at bounding box center [151, 248] width 13 height 16
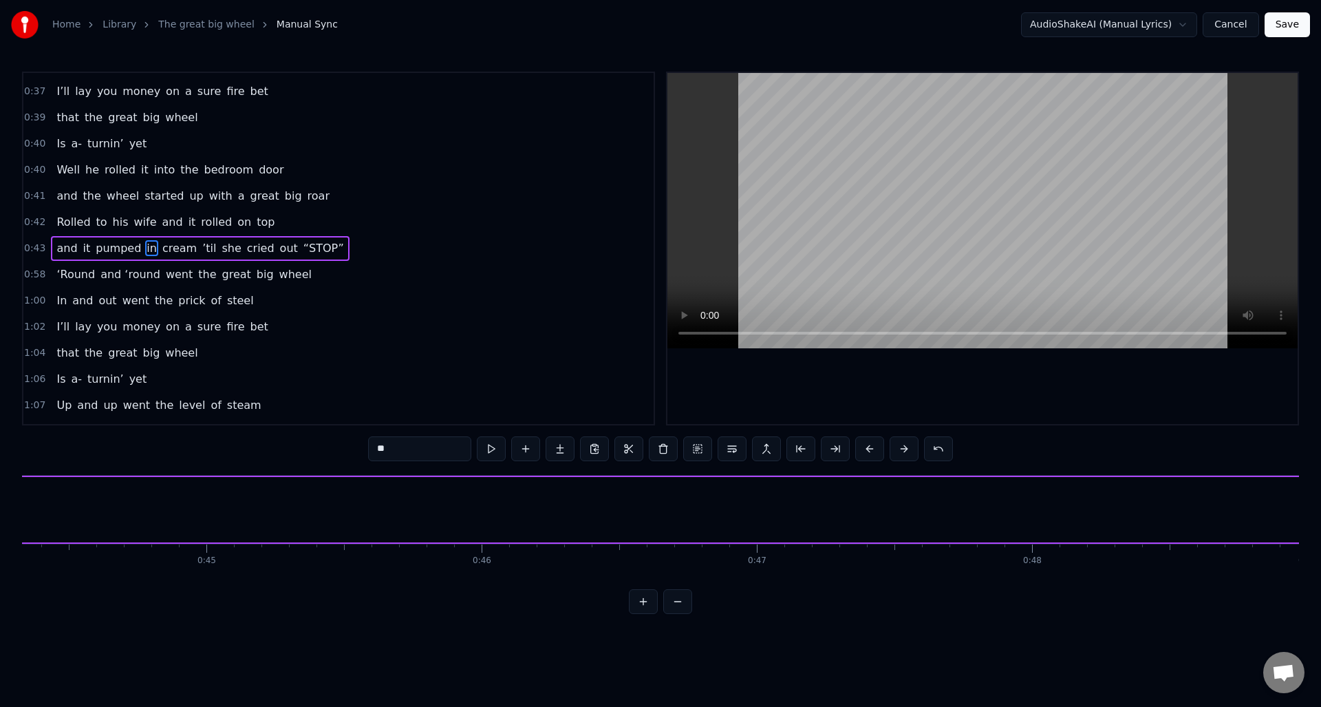
scroll to position [0, 12051]
drag, startPoint x: 100, startPoint y: 534, endPoint x: 134, endPoint y: 525, distance: 35.5
click at [140, 538] on div at bounding box center [138, 509] width 6 height 63
drag, startPoint x: 105, startPoint y: 488, endPoint x: 1133, endPoint y: 514, distance: 1028.2
click at [1116, 514] on div "in" at bounding box center [1091, 509] width 50 height 63
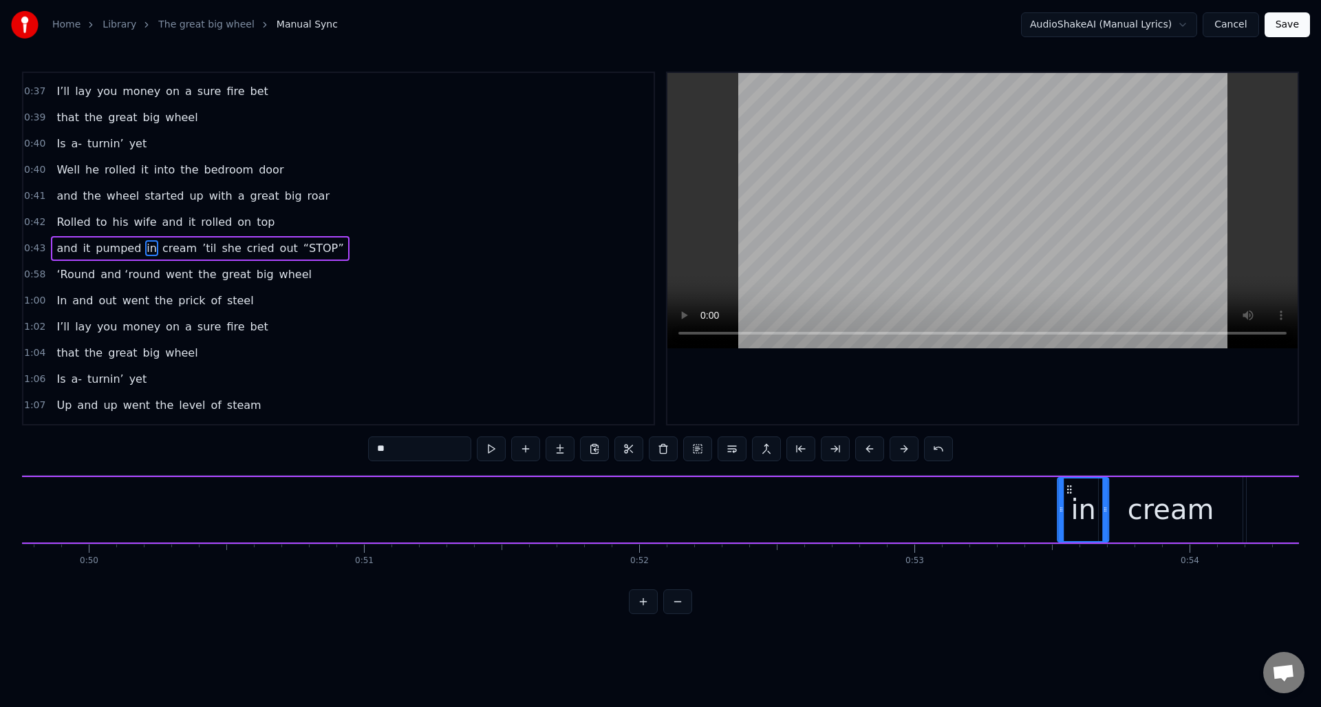
scroll to position [0, 13698]
drag, startPoint x: 1125, startPoint y: 486, endPoint x: 1018, endPoint y: 499, distance: 108.1
click at [1018, 499] on div "in" at bounding box center [1033, 509] width 50 height 63
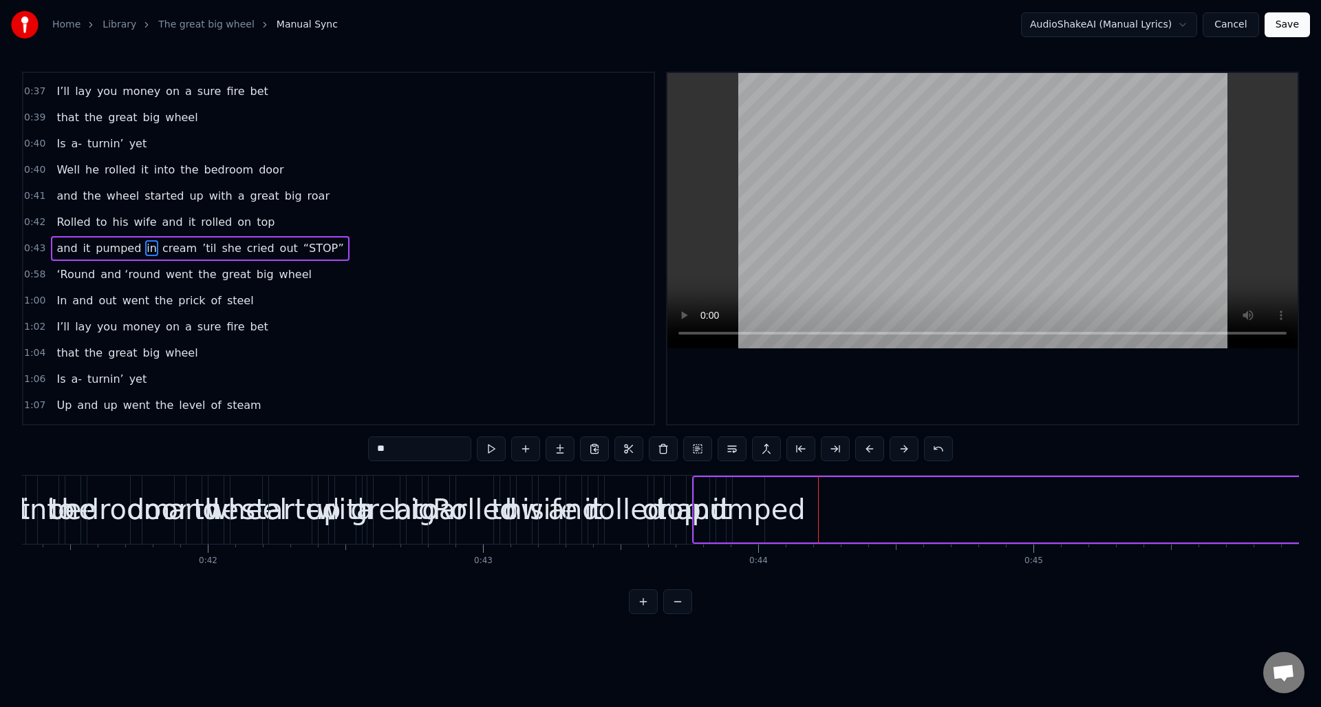
scroll to position [0, 11549]
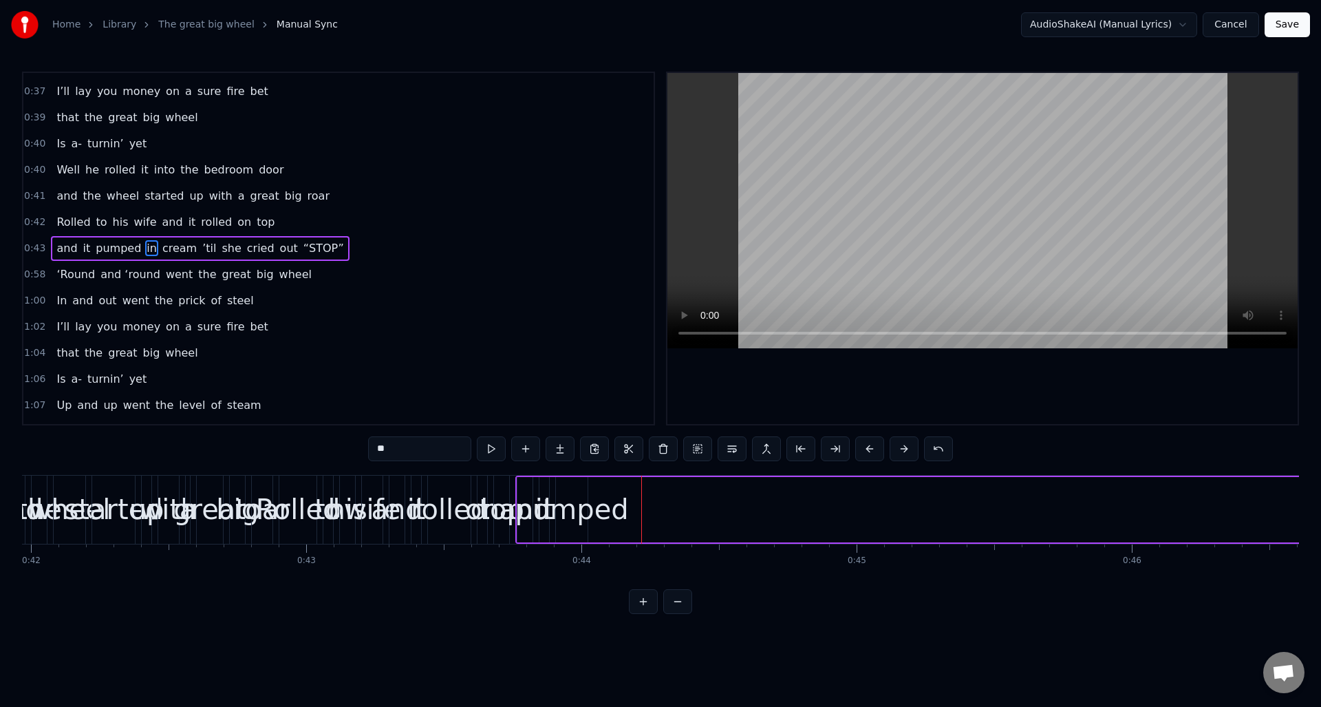
drag, startPoint x: 105, startPoint y: 247, endPoint x: 122, endPoint y: 249, distance: 17.3
click at [105, 246] on span "pumped" at bounding box center [118, 248] width 48 height 16
drag, startPoint x: 582, startPoint y: 515, endPoint x: 663, endPoint y: 518, distance: 81.3
click at [663, 518] on div at bounding box center [666, 509] width 6 height 63
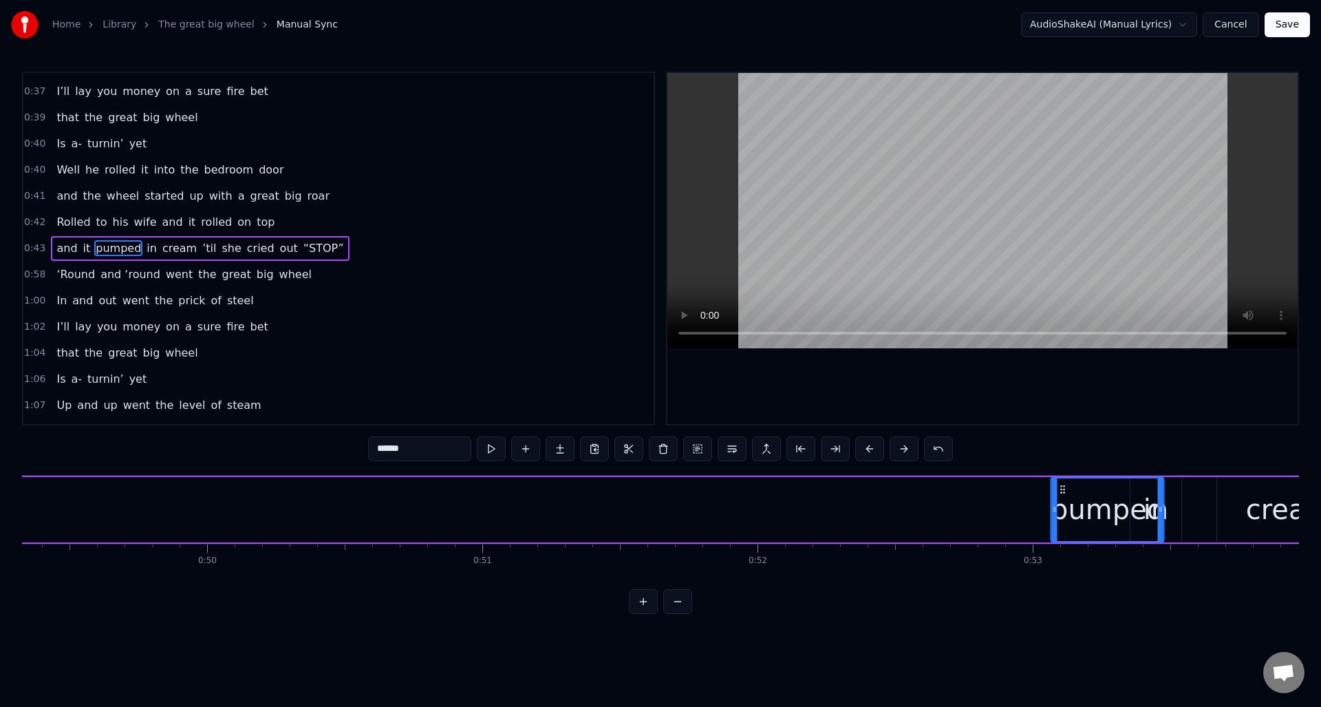
scroll to position [0, 13575]
drag, startPoint x: 564, startPoint y: 490, endPoint x: 1004, endPoint y: 494, distance: 439.6
click at [1004, 494] on div "pumped" at bounding box center [1051, 509] width 111 height 63
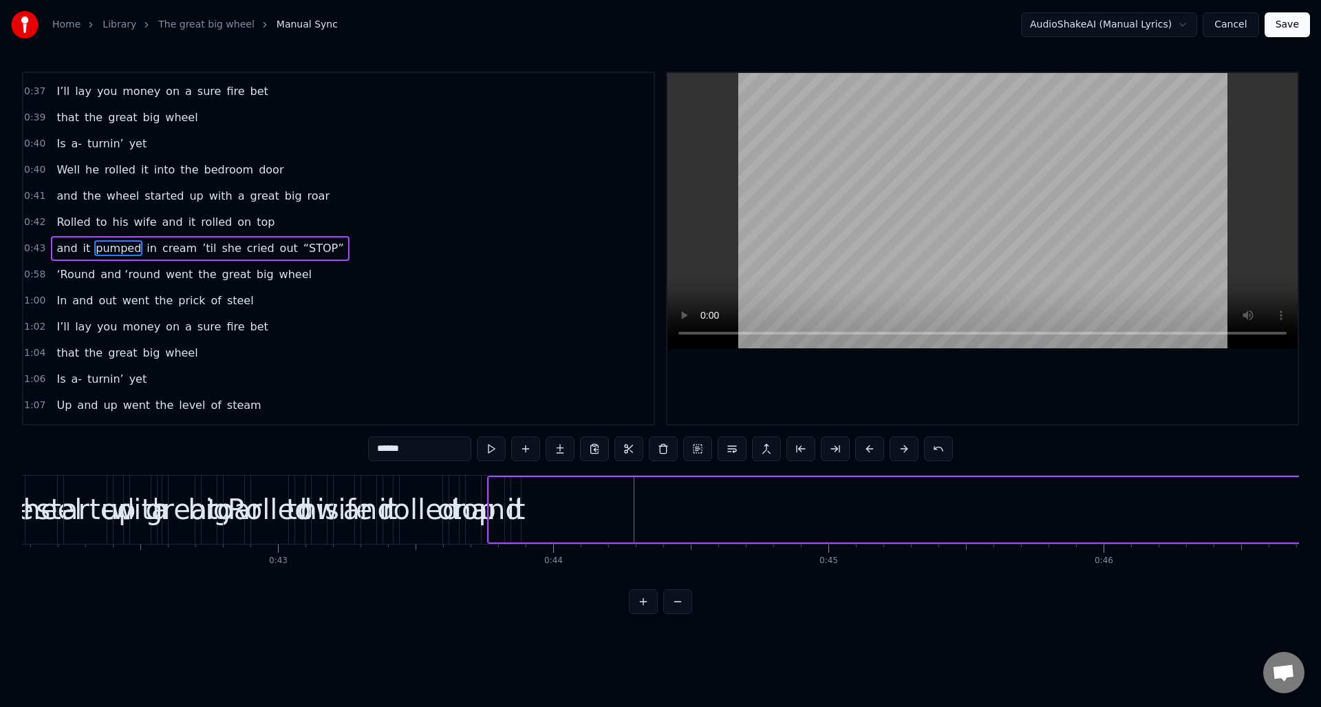
scroll to position [0, 11603]
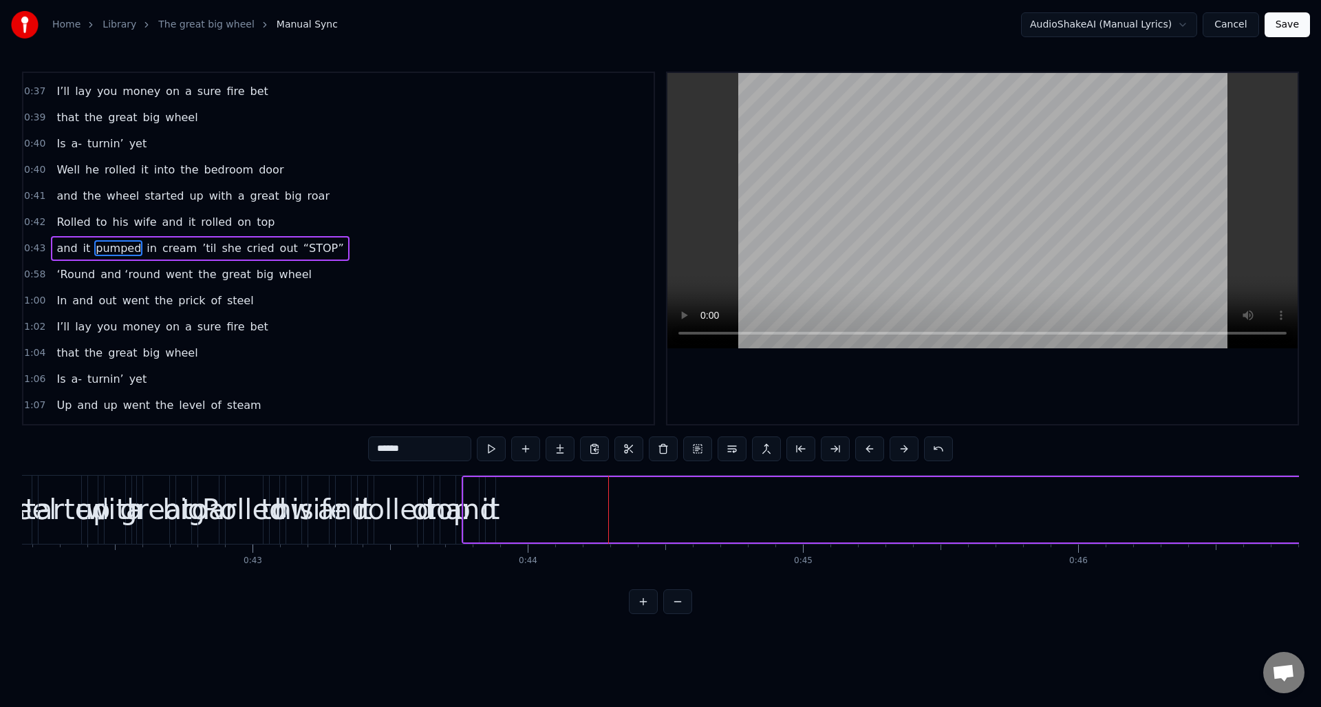
click at [83, 251] on span "it" at bounding box center [87, 248] width 10 height 16
drag, startPoint x: 493, startPoint y: 528, endPoint x: 529, endPoint y: 529, distance: 36.5
click at [529, 529] on div at bounding box center [529, 509] width 6 height 63
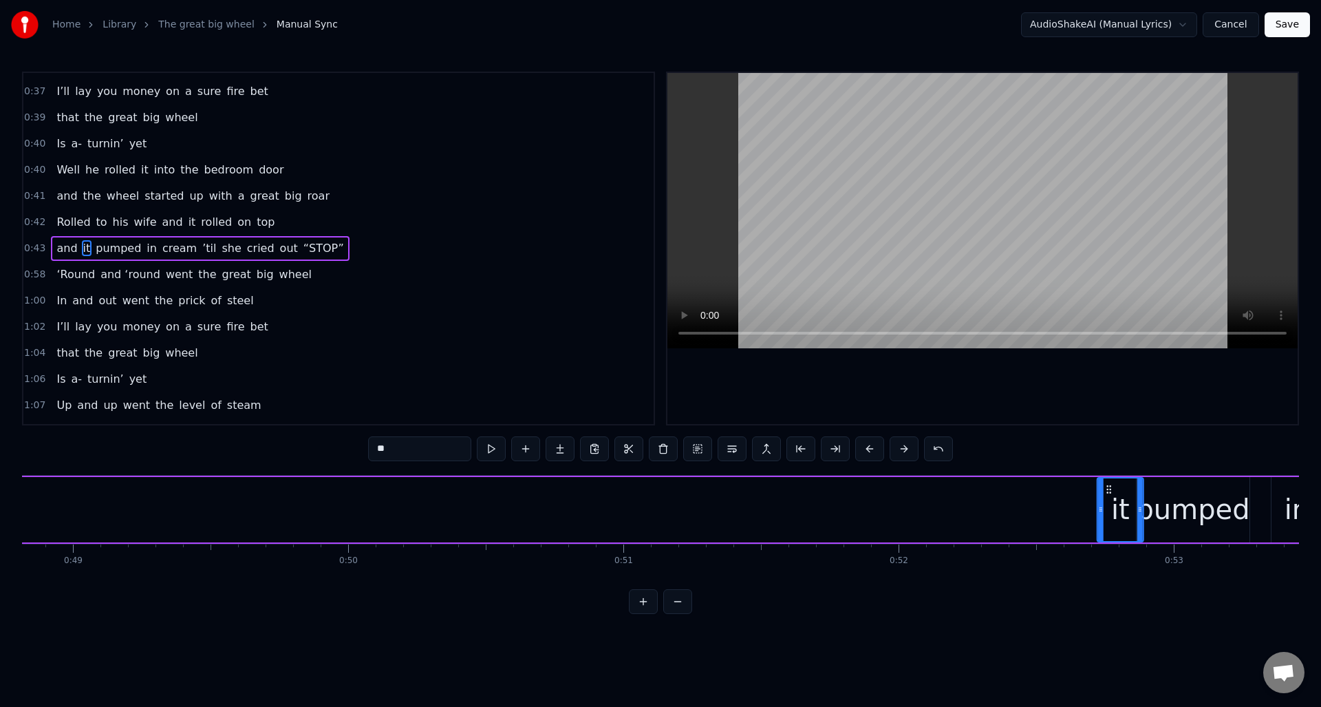
scroll to position [0, 13465]
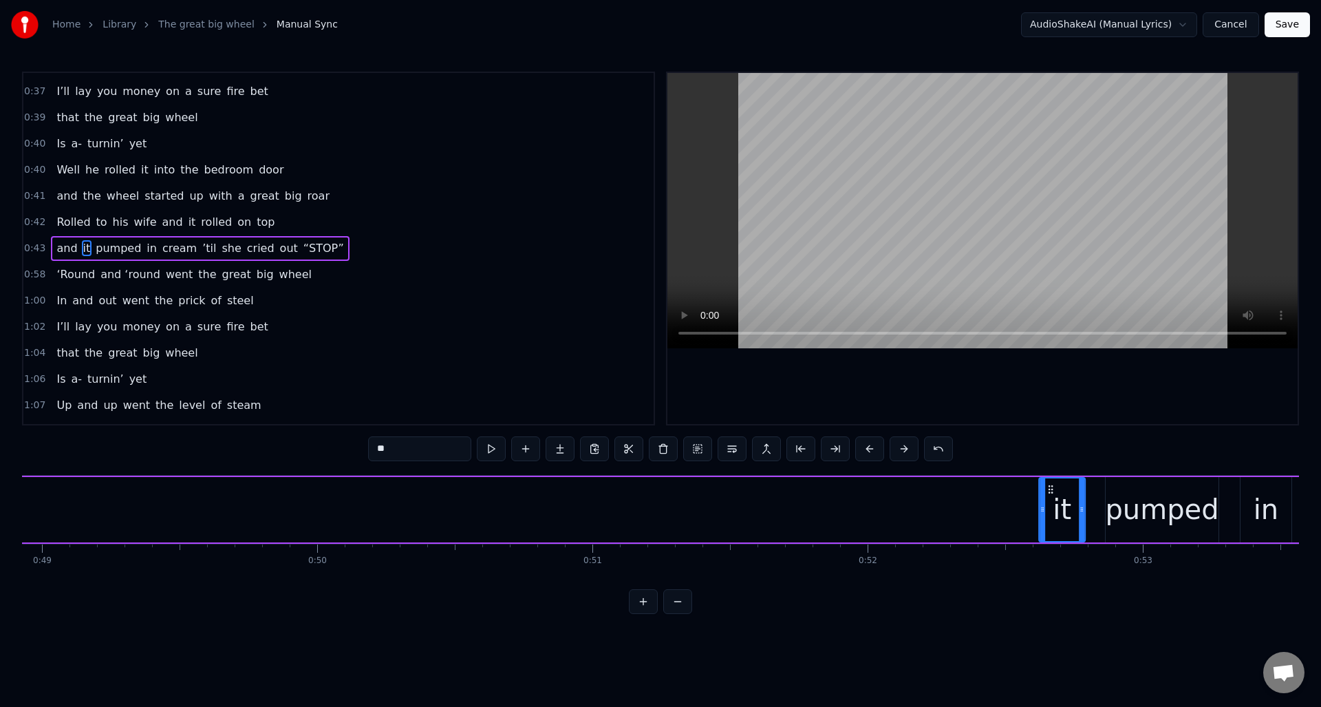
drag, startPoint x: 496, startPoint y: 487, endPoint x: 1040, endPoint y: 497, distance: 544.3
click at [1048, 491] on icon at bounding box center [1050, 489] width 11 height 11
click at [72, 247] on span "and" at bounding box center [66, 248] width 23 height 16
type input "***"
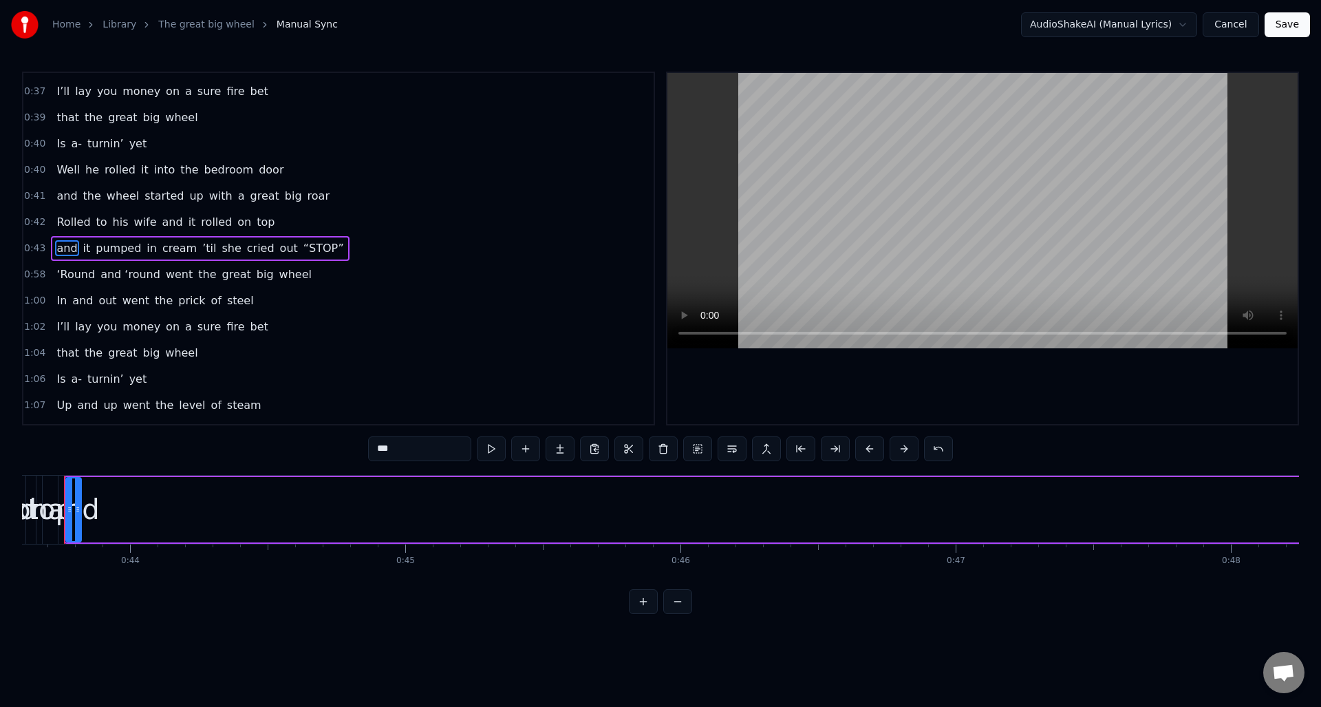
scroll to position [0, 11974]
drag, startPoint x: 105, startPoint y: 524, endPoint x: 118, endPoint y: 499, distance: 27.7
click at [160, 532] on div at bounding box center [160, 509] width 6 height 63
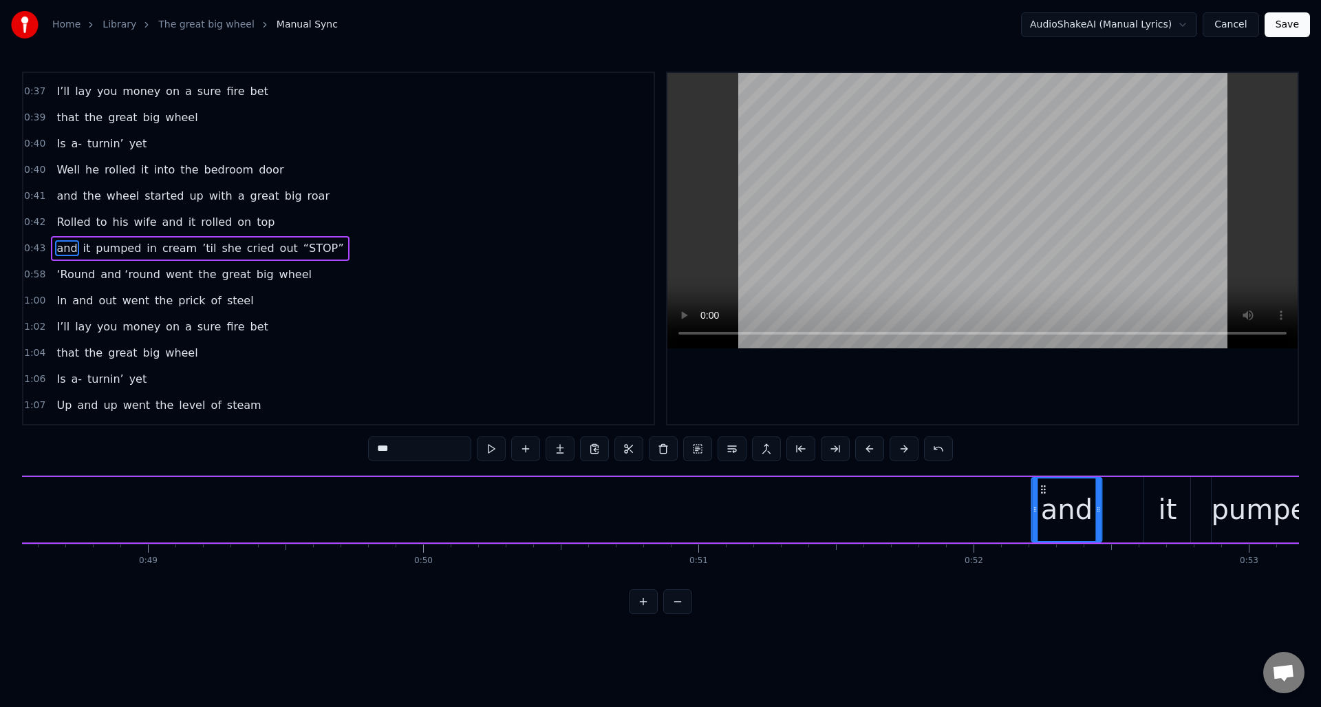
scroll to position [0, 13360]
drag, startPoint x: 103, startPoint y: 489, endPoint x: 1065, endPoint y: 499, distance: 961.9
click at [1065, 499] on div "and" at bounding box center [1091, 509] width 69 height 63
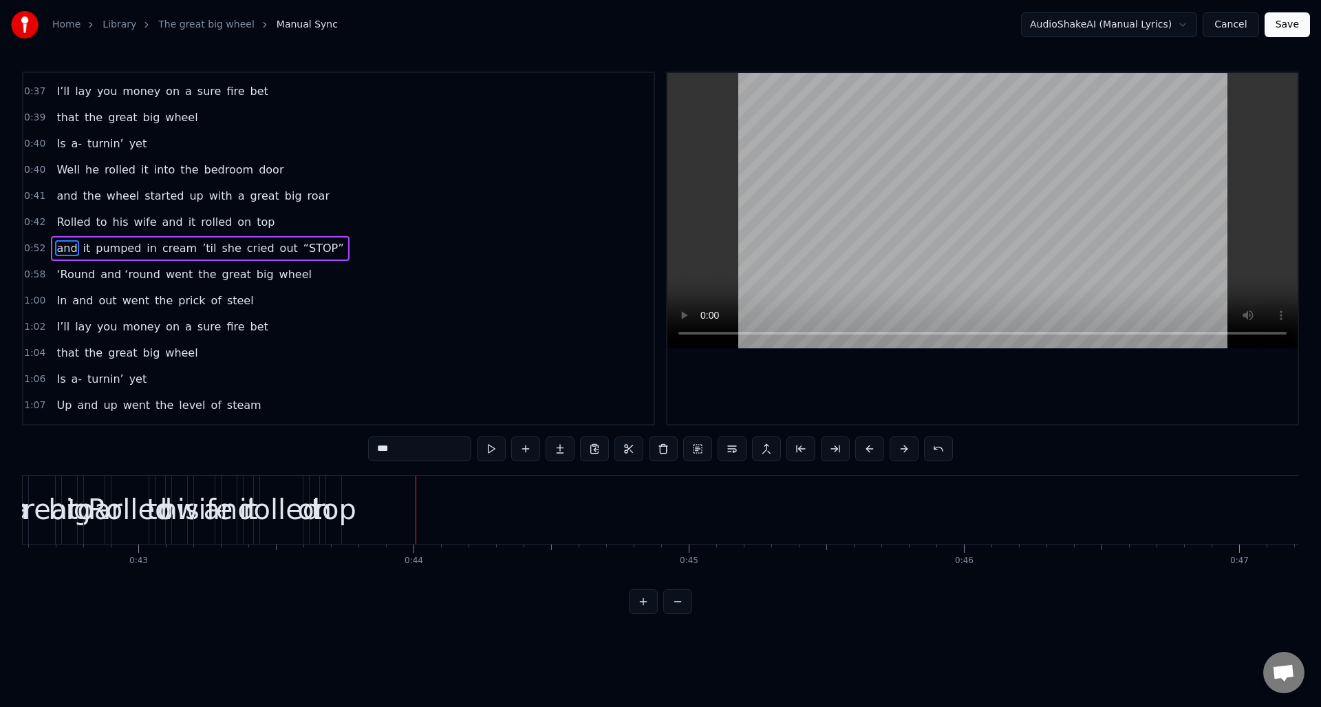
scroll to position [0, 11666]
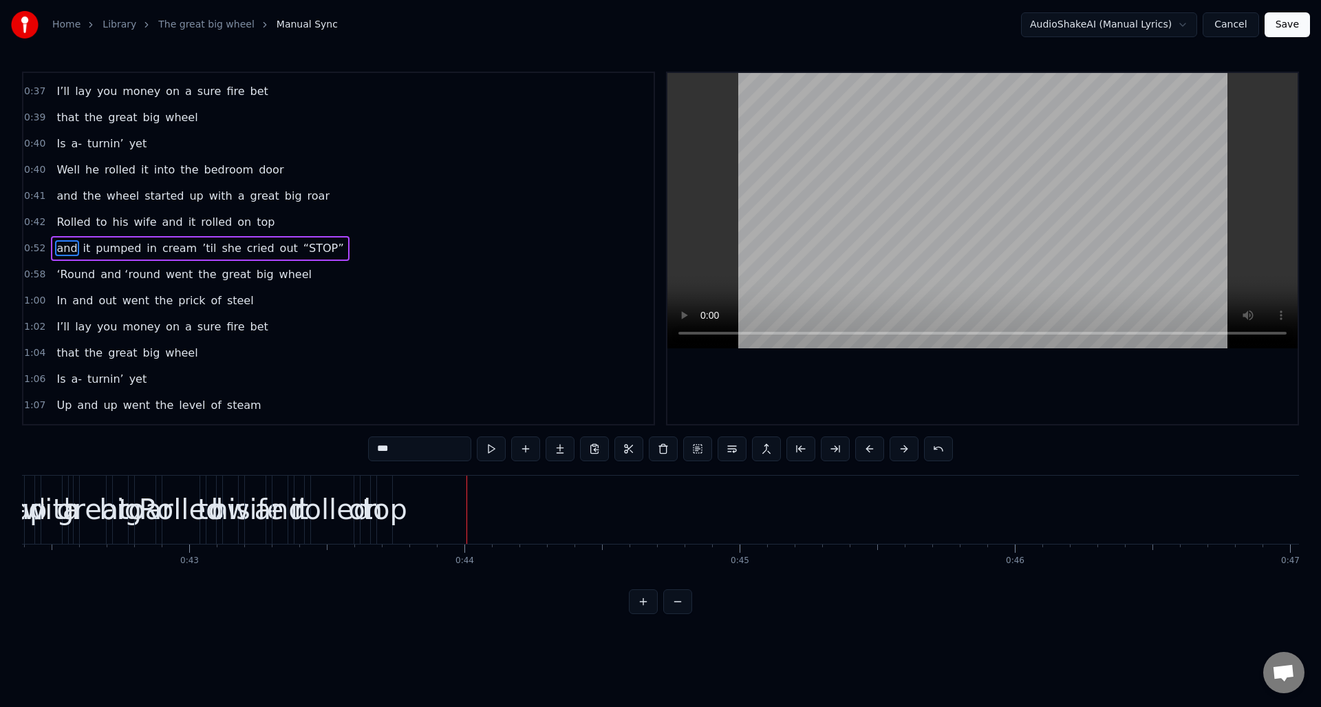
click at [277, 223] on div "0:42 Rolled to his wife and it rolled on top" at bounding box center [338, 222] width 630 height 26
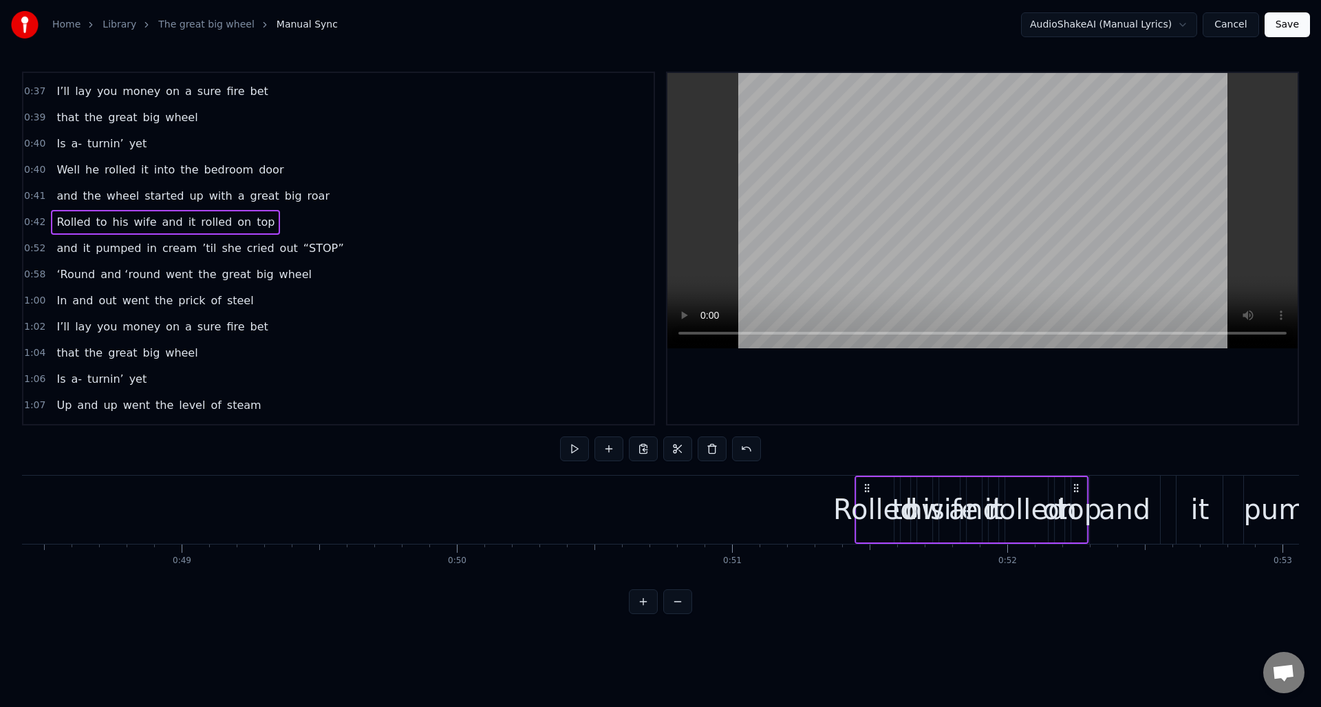
scroll to position [0, 13334]
drag, startPoint x: 384, startPoint y: 488, endPoint x: 1050, endPoint y: 506, distance: 666.2
click at [1050, 506] on div "Rolled to his wife and it rolled on top" at bounding box center [946, 509] width 234 height 68
click at [76, 222] on span "Rolled" at bounding box center [73, 222] width 36 height 16
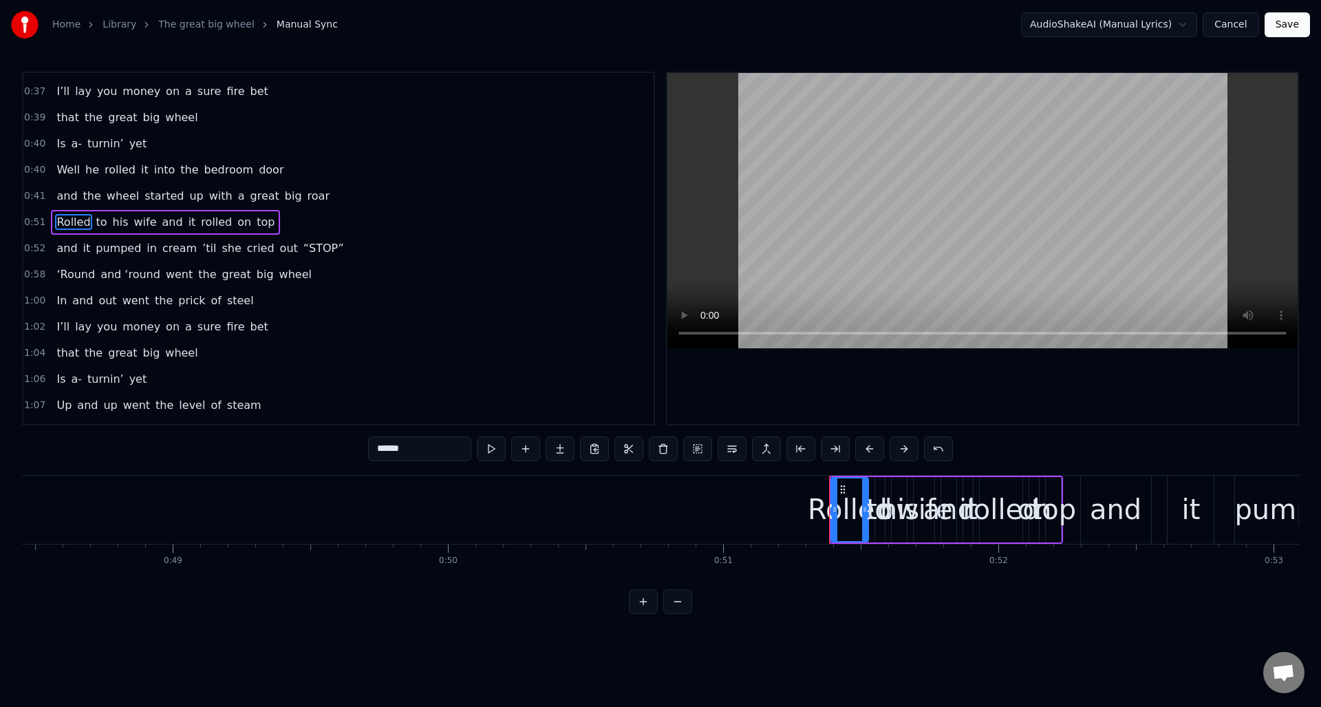
scroll to position [230, 0]
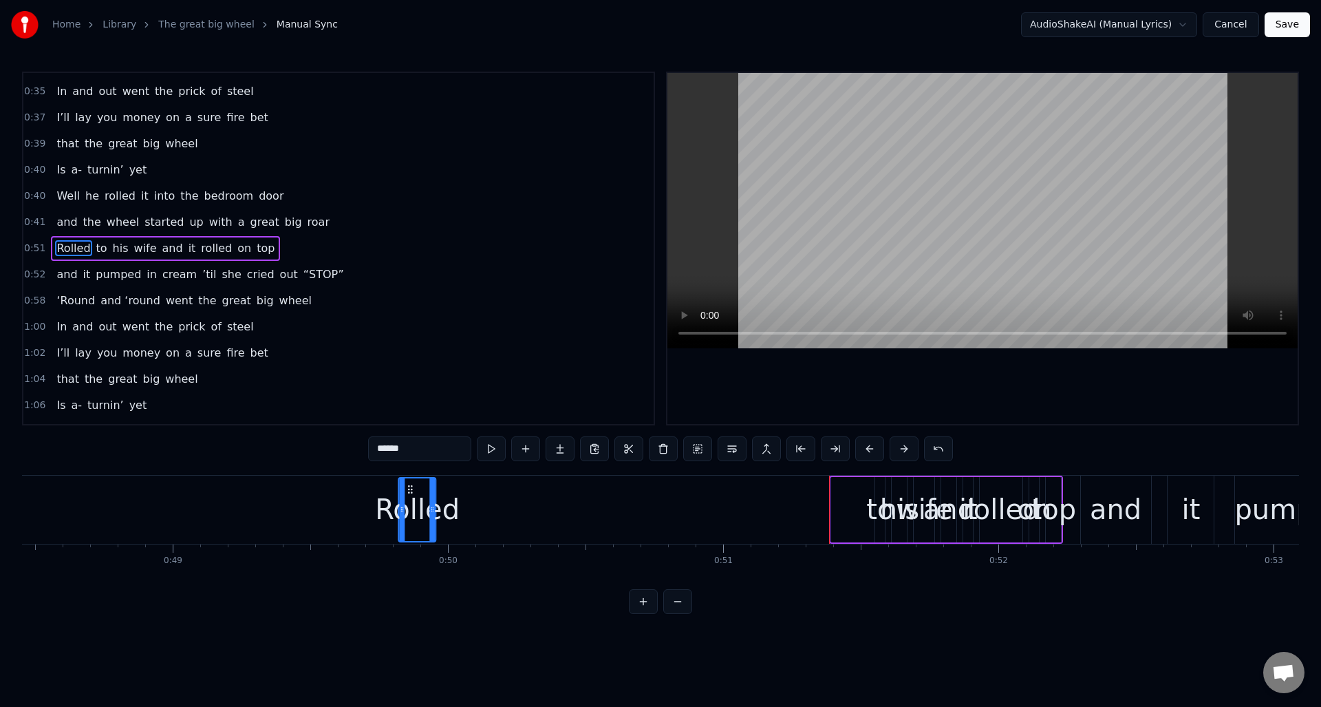
drag, startPoint x: 842, startPoint y: 488, endPoint x: 431, endPoint y: 508, distance: 411.9
click at [410, 505] on div "Rolled" at bounding box center [418, 509] width 36 height 63
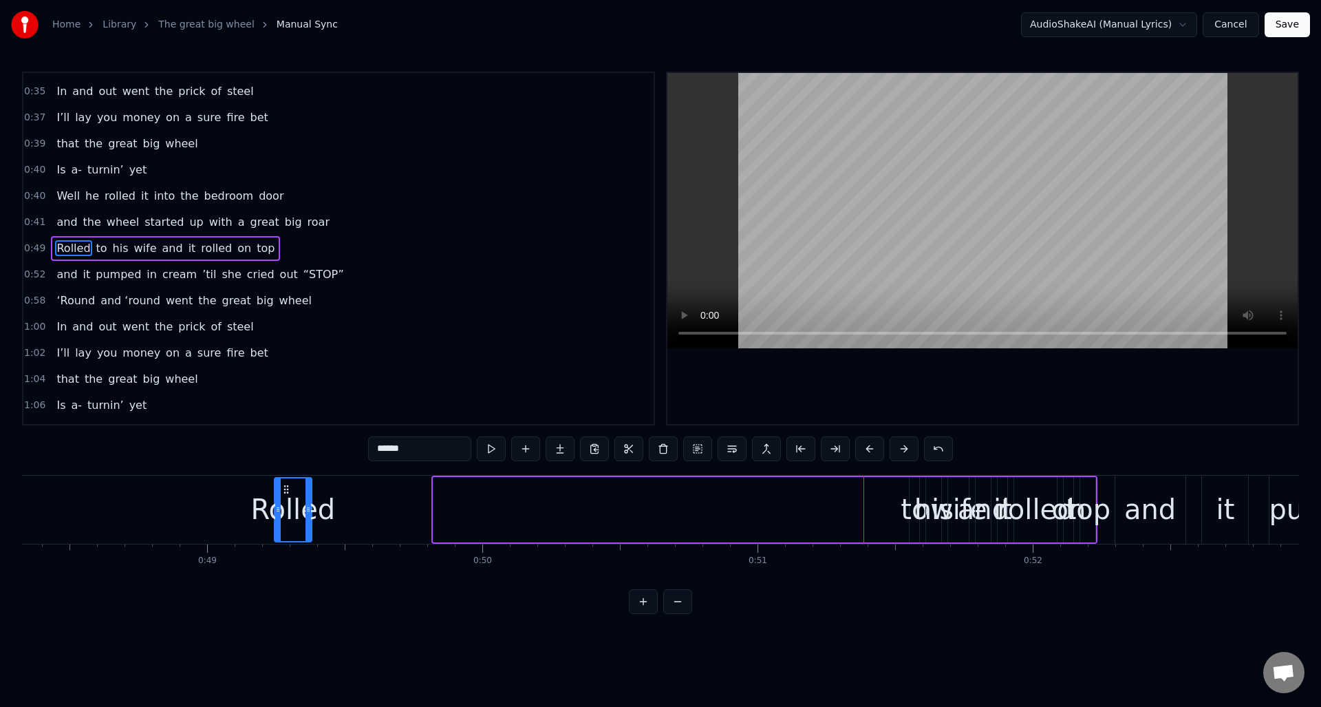
drag, startPoint x: 408, startPoint y: 488, endPoint x: 260, endPoint y: 493, distance: 148.0
click at [281, 491] on icon at bounding box center [286, 489] width 11 height 11
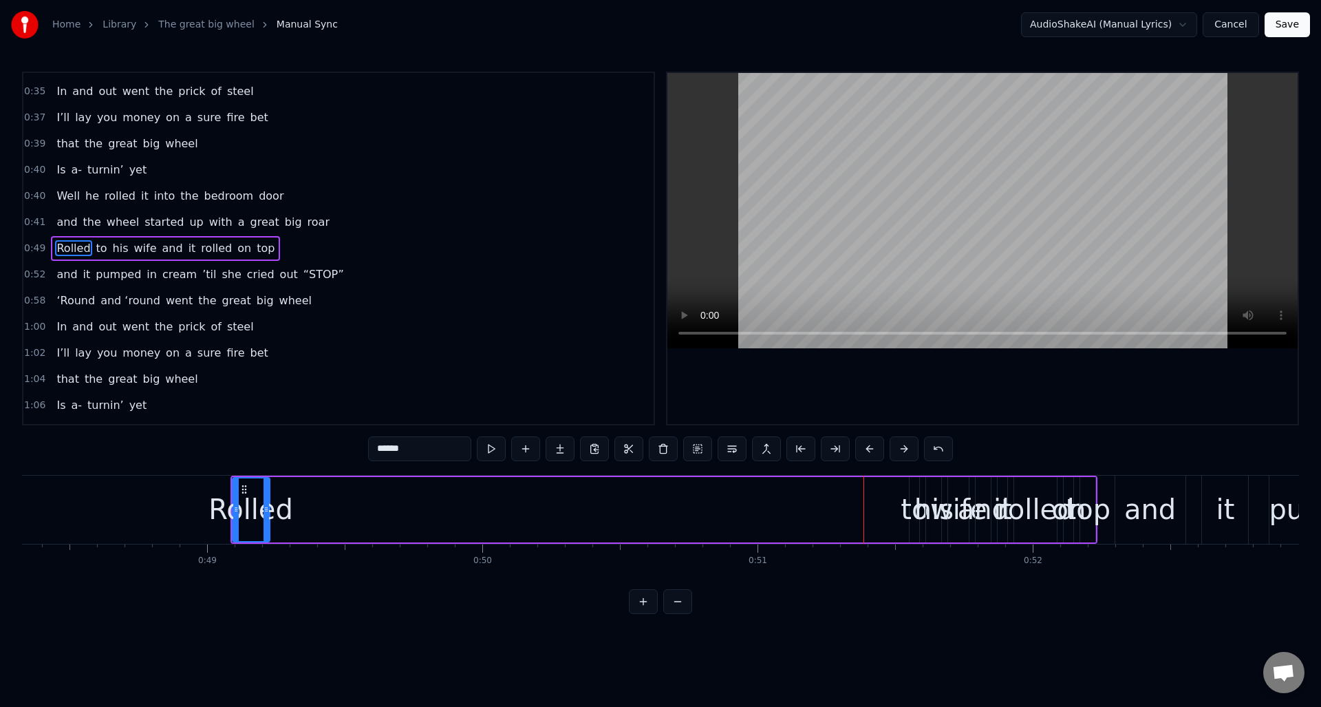
scroll to position [0, 13293]
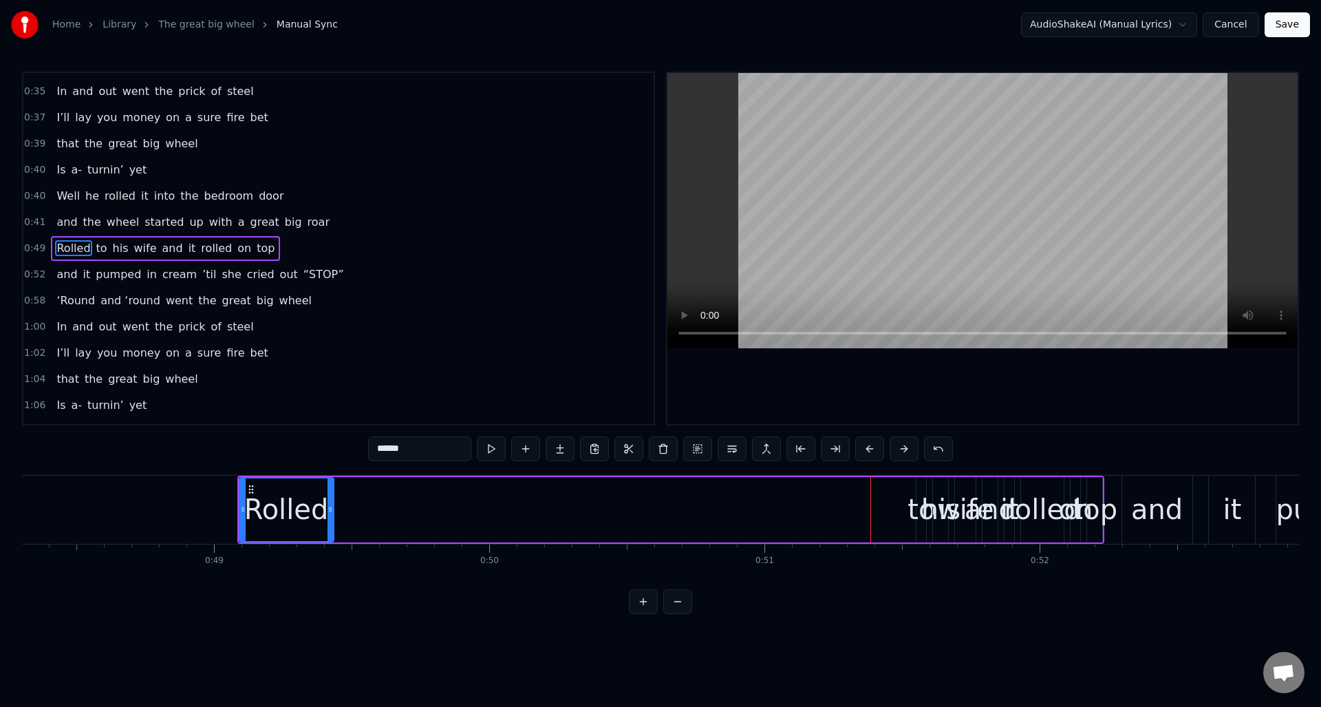
drag, startPoint x: 273, startPoint y: 503, endPoint x: 332, endPoint y: 505, distance: 58.5
click at [330, 506] on icon at bounding box center [330, 509] width 6 height 11
drag, startPoint x: 98, startPoint y: 248, endPoint x: 110, endPoint y: 252, distance: 12.9
click at [99, 246] on span "to" at bounding box center [102, 248] width 14 height 16
drag, startPoint x: 923, startPoint y: 530, endPoint x: 932, endPoint y: 513, distance: 19.7
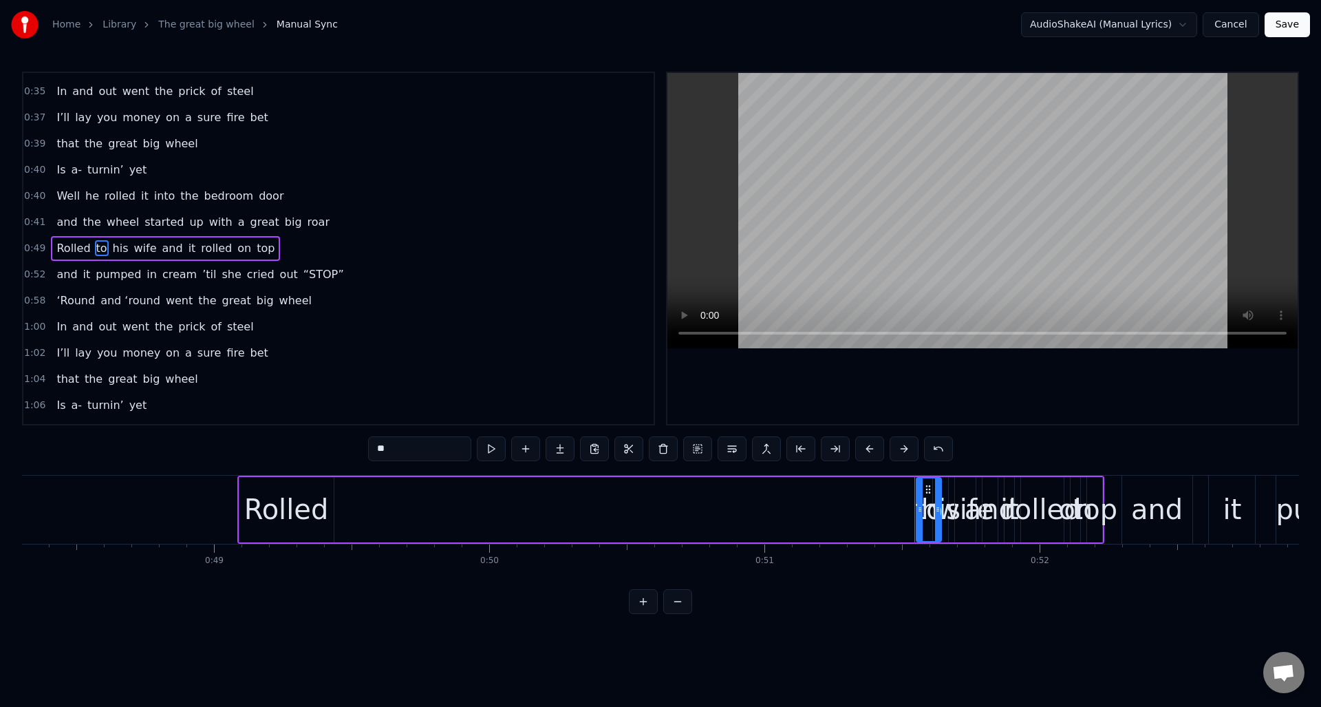
click at [938, 529] on div at bounding box center [938, 509] width 6 height 63
drag, startPoint x: 927, startPoint y: 487, endPoint x: 356, endPoint y: 492, distance: 570.4
click at [353, 488] on icon at bounding box center [354, 489] width 11 height 11
drag, startPoint x: 362, startPoint y: 497, endPoint x: 449, endPoint y: 506, distance: 87.8
click at [385, 502] on div at bounding box center [387, 509] width 6 height 63
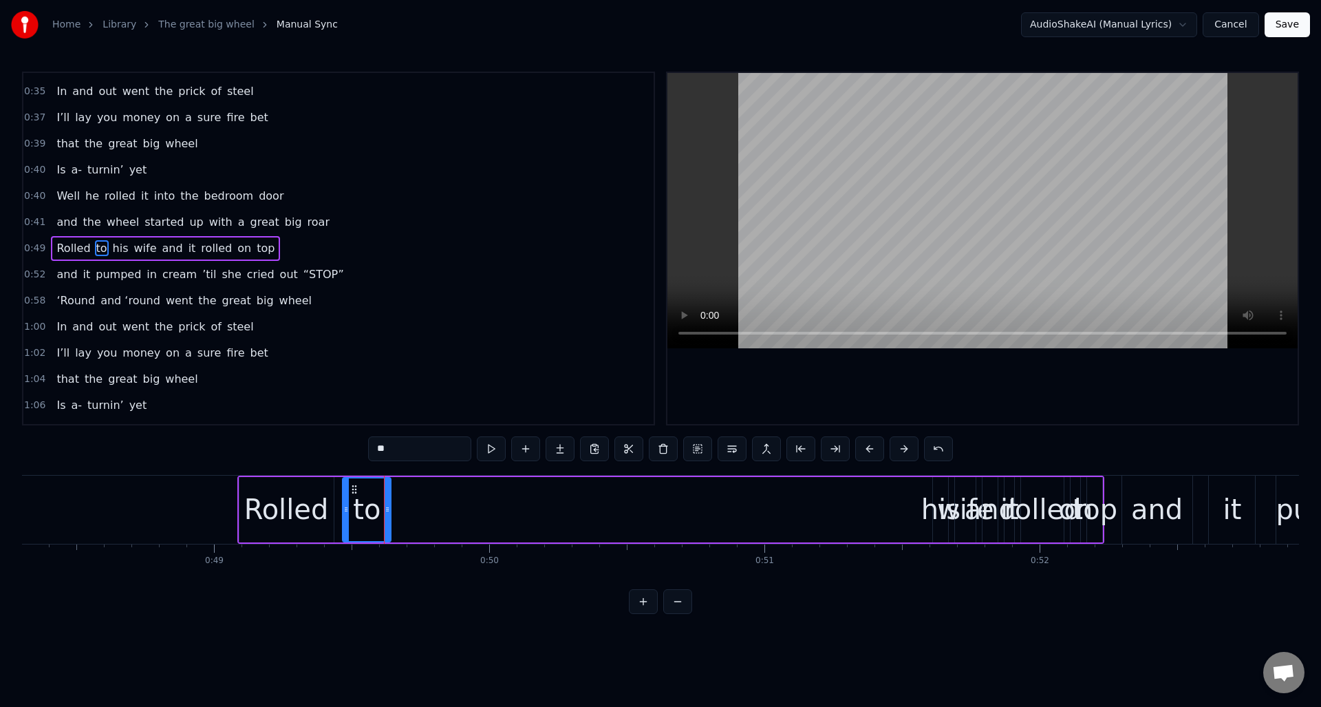
click at [933, 504] on div "his" at bounding box center [940, 508] width 39 height 41
drag, startPoint x: 934, startPoint y: 504, endPoint x: 910, endPoint y: 508, distance: 24.3
click at [911, 508] on icon at bounding box center [914, 509] width 6 height 11
drag, startPoint x: 912, startPoint y: 491, endPoint x: 499, endPoint y: 510, distance: 413.3
click at [417, 505] on div "his" at bounding box center [427, 509] width 39 height 63
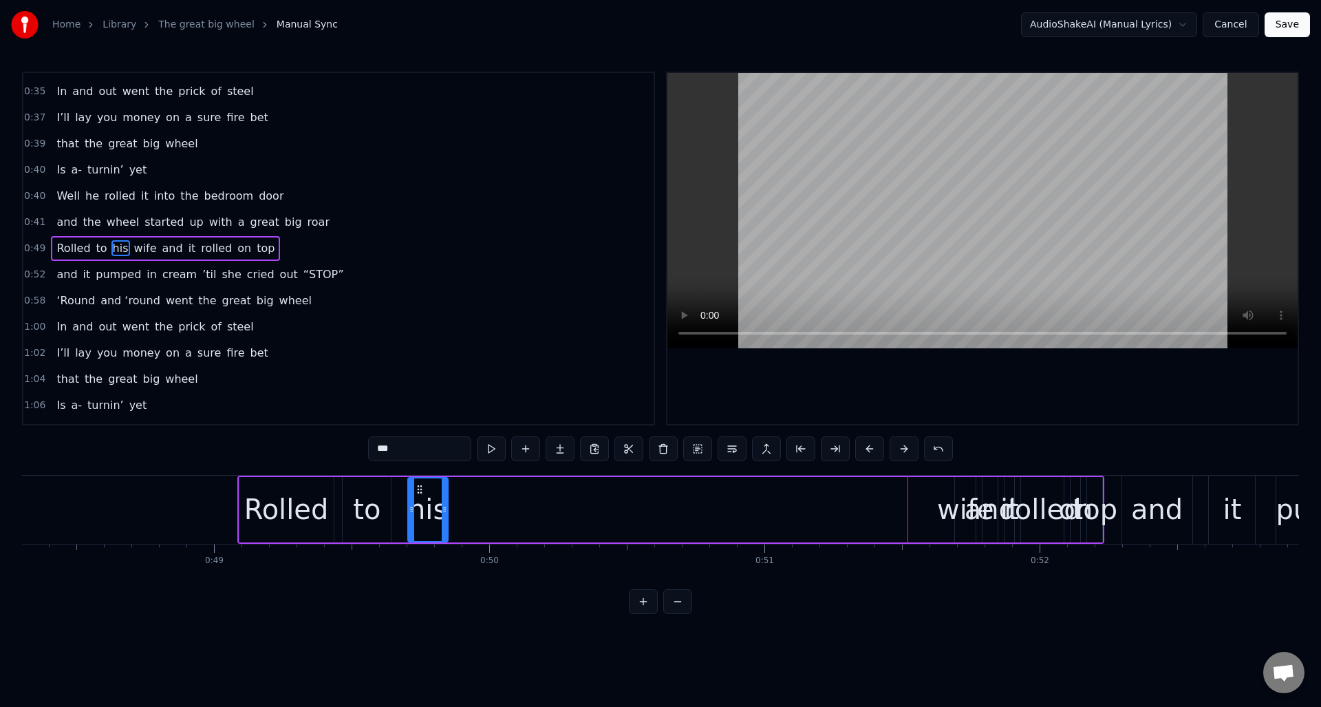
click at [960, 511] on div "wife" at bounding box center [965, 508] width 57 height 41
drag, startPoint x: 956, startPoint y: 499, endPoint x: 916, endPoint y: 504, distance: 40.1
click at [909, 508] on div at bounding box center [910, 509] width 6 height 63
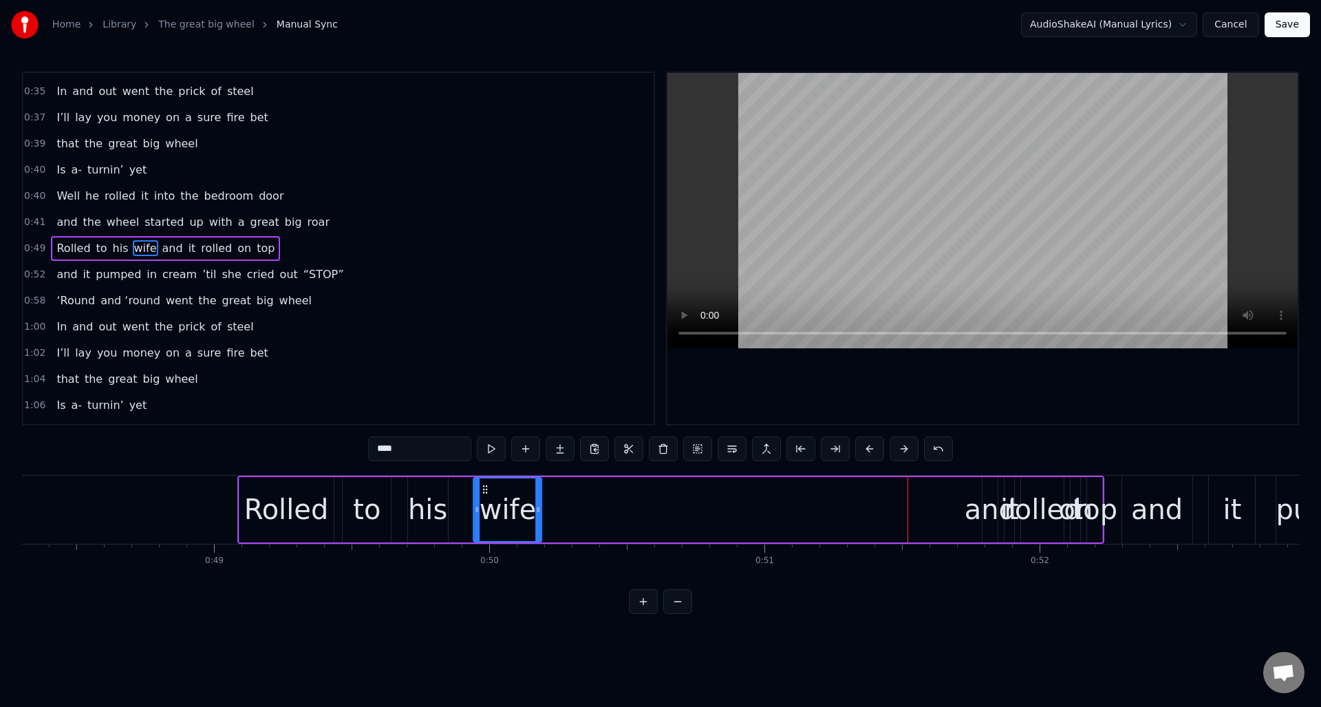
drag, startPoint x: 918, startPoint y: 489, endPoint x: 497, endPoint y: 504, distance: 420.6
click at [482, 503] on div "wife" at bounding box center [507, 509] width 67 height 63
click at [986, 499] on div "and" at bounding box center [991, 508] width 52 height 41
drag, startPoint x: 985, startPoint y: 497, endPoint x: 946, endPoint y: 498, distance: 38.5
click at [946, 498] on div at bounding box center [948, 509] width 6 height 63
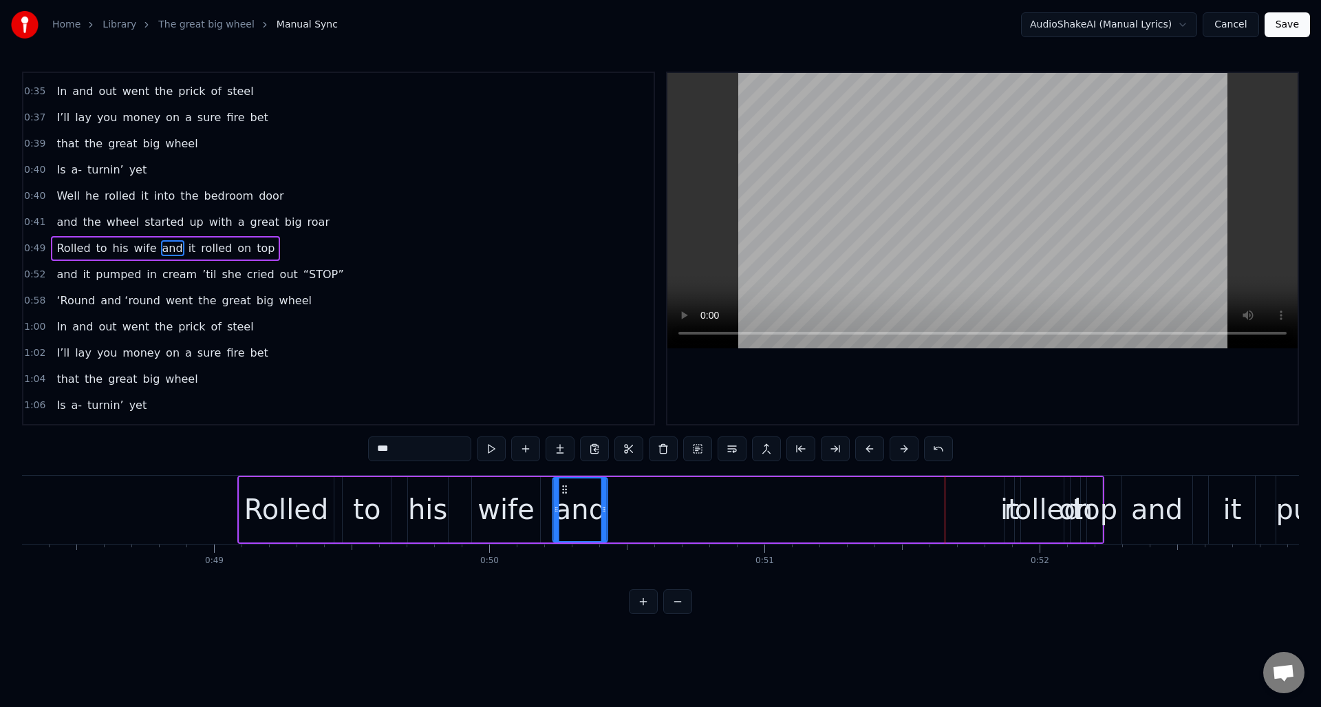
drag, startPoint x: 956, startPoint y: 487, endPoint x: 566, endPoint y: 505, distance: 390.5
click at [566, 505] on div "and" at bounding box center [580, 509] width 53 height 63
click at [1007, 494] on div "it" at bounding box center [1009, 508] width 19 height 41
drag, startPoint x: 1007, startPoint y: 495, endPoint x: 985, endPoint y: 495, distance: 22.0
click at [976, 499] on div at bounding box center [977, 509] width 6 height 63
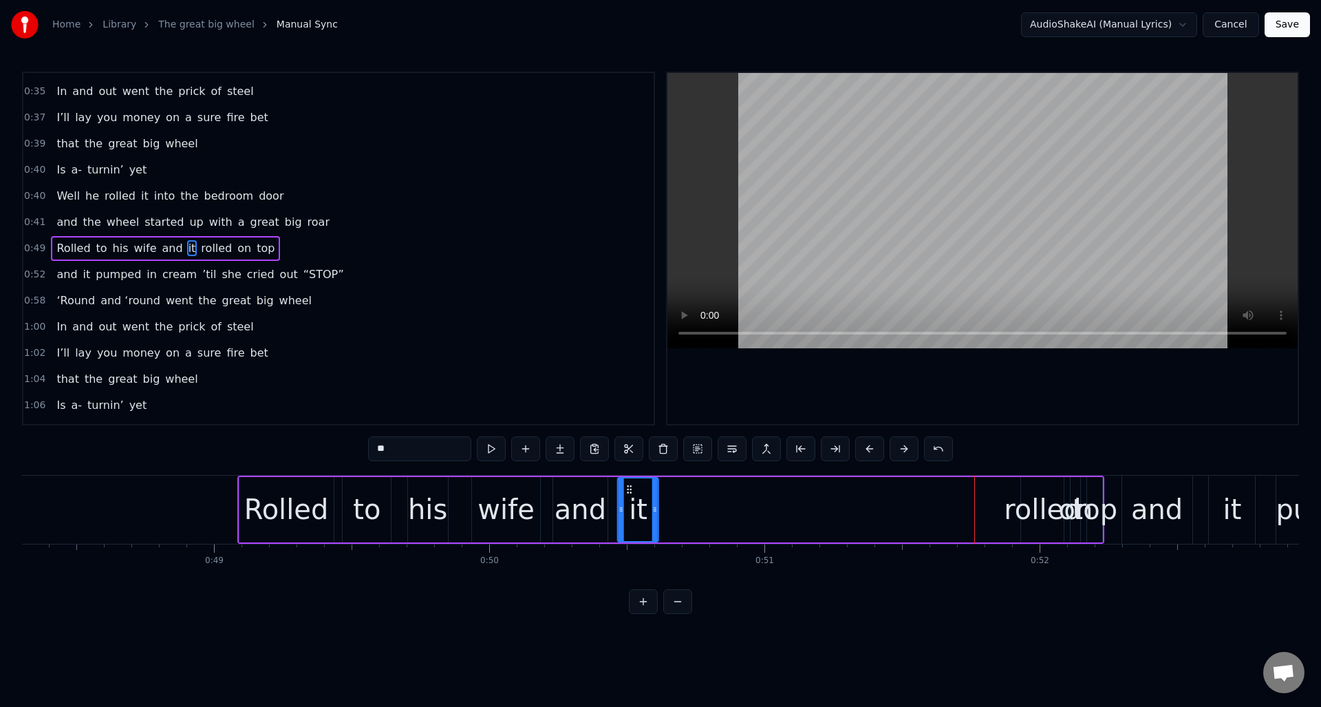
drag, startPoint x: 983, startPoint y: 488, endPoint x: 696, endPoint y: 495, distance: 287.0
click at [630, 495] on div "it" at bounding box center [638, 509] width 39 height 63
click at [1046, 492] on div "rolled" at bounding box center [1042, 508] width 77 height 41
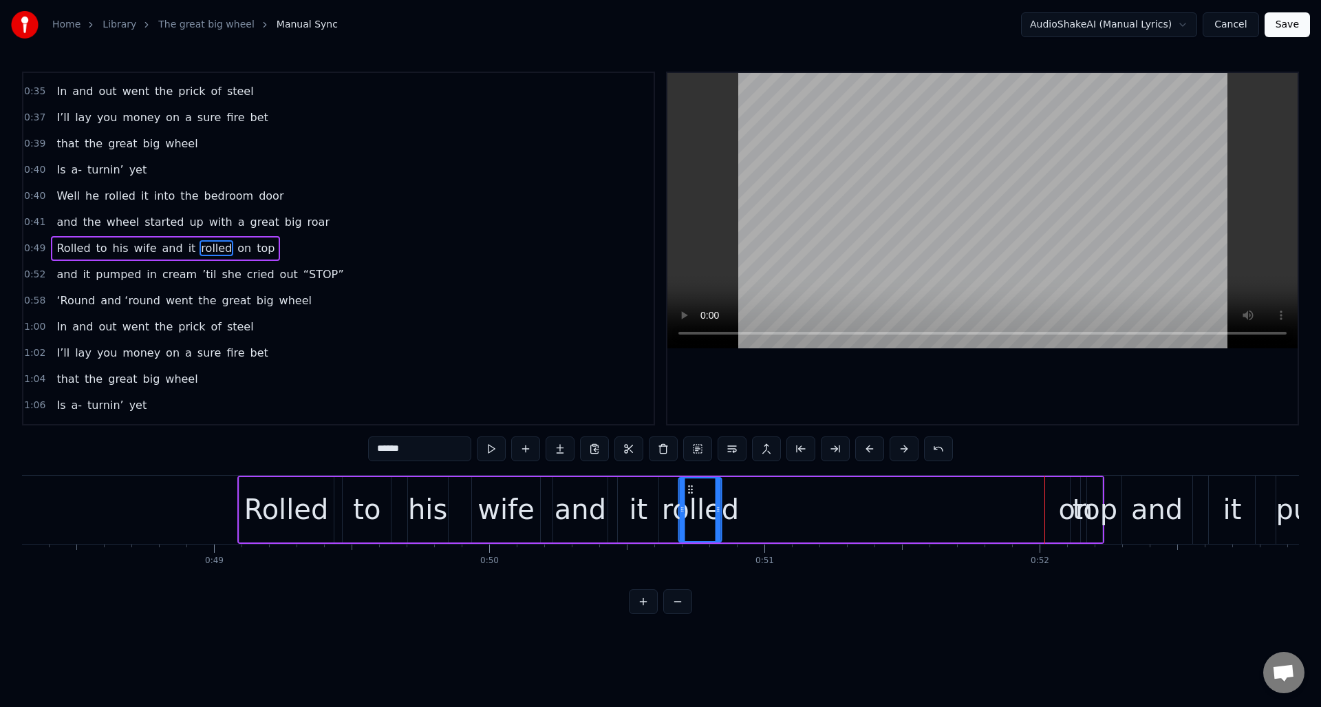
drag, startPoint x: 1032, startPoint y: 487, endPoint x: 833, endPoint y: 502, distance: 199.4
click at [691, 504] on div "rolled" at bounding box center [700, 509] width 41 height 63
click at [1071, 495] on div "on" at bounding box center [1075, 508] width 34 height 41
drag, startPoint x: 1073, startPoint y: 497, endPoint x: 1039, endPoint y: 495, distance: 33.8
click at [1035, 500] on div at bounding box center [1036, 509] width 6 height 63
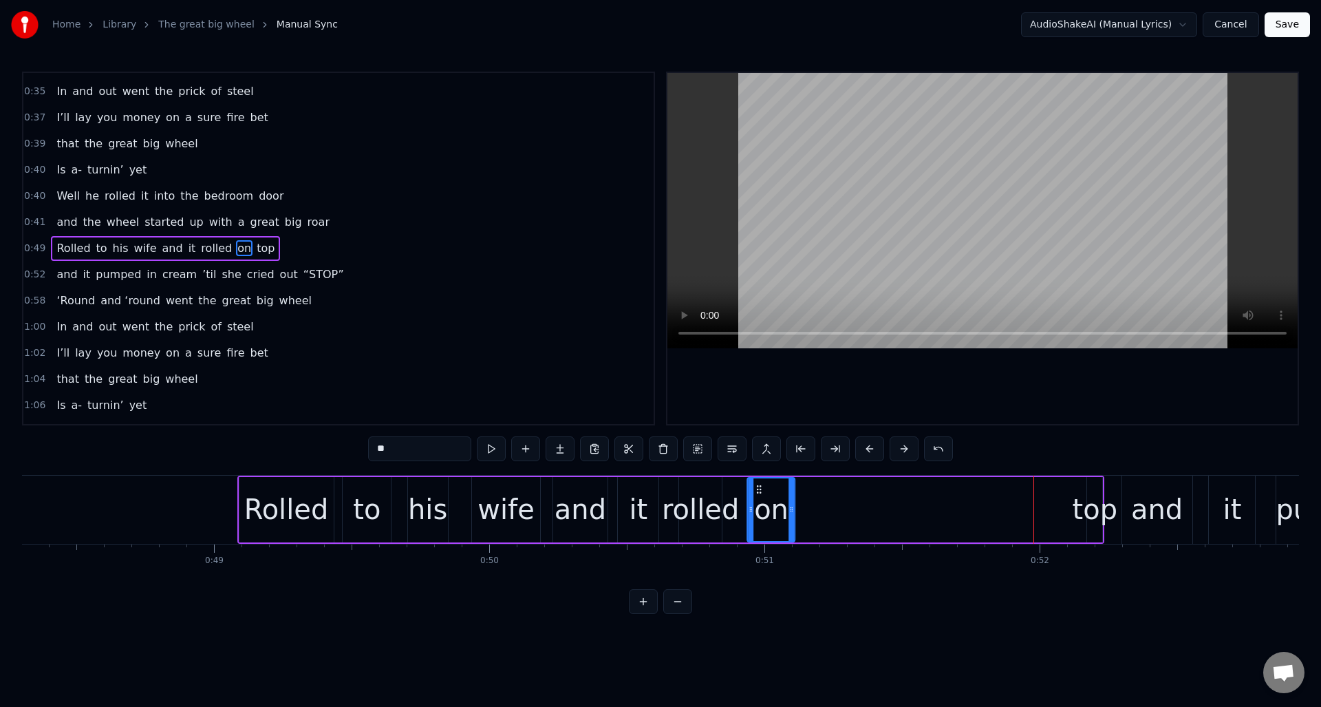
drag, startPoint x: 1042, startPoint y: 488, endPoint x: 798, endPoint y: 504, distance: 244.7
click at [757, 509] on div "on" at bounding box center [772, 509] width 46 height 63
click at [1099, 496] on div "top" at bounding box center [1095, 508] width 45 height 41
type input "***"
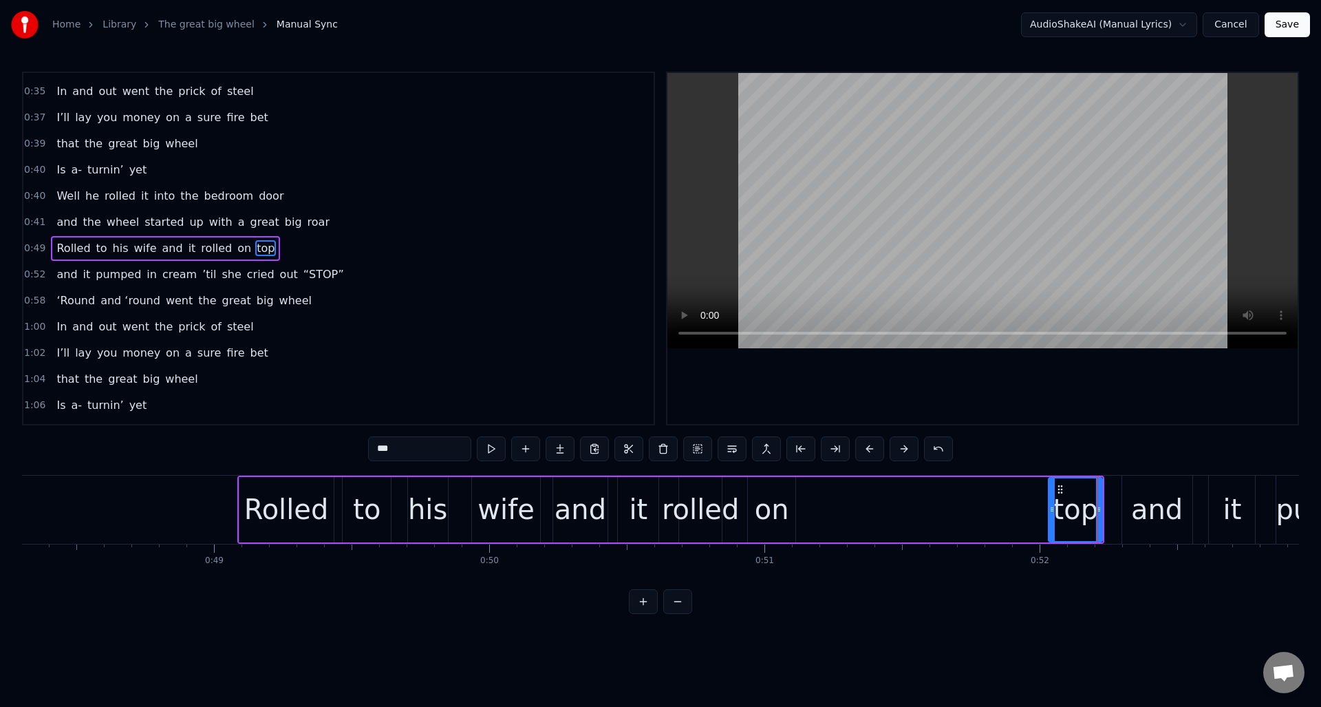
drag, startPoint x: 1090, startPoint y: 500, endPoint x: 1051, endPoint y: 504, distance: 39.4
click at [1051, 504] on div at bounding box center [1052, 509] width 6 height 63
drag, startPoint x: 1059, startPoint y: 486, endPoint x: 826, endPoint y: 504, distance: 233.2
click at [826, 504] on div "top" at bounding box center [841, 509] width 53 height 63
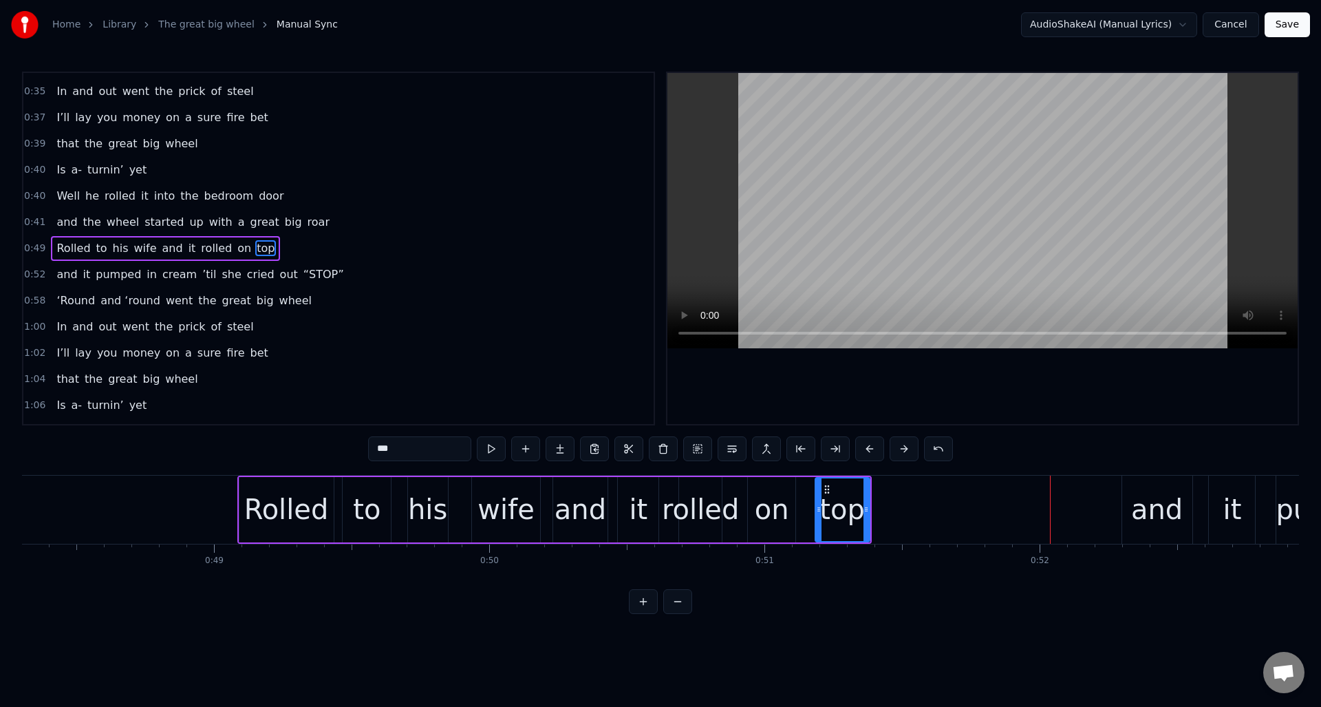
click at [345, 244] on div "0:49 Rolled to his wife and it rolled on top" at bounding box center [338, 248] width 630 height 26
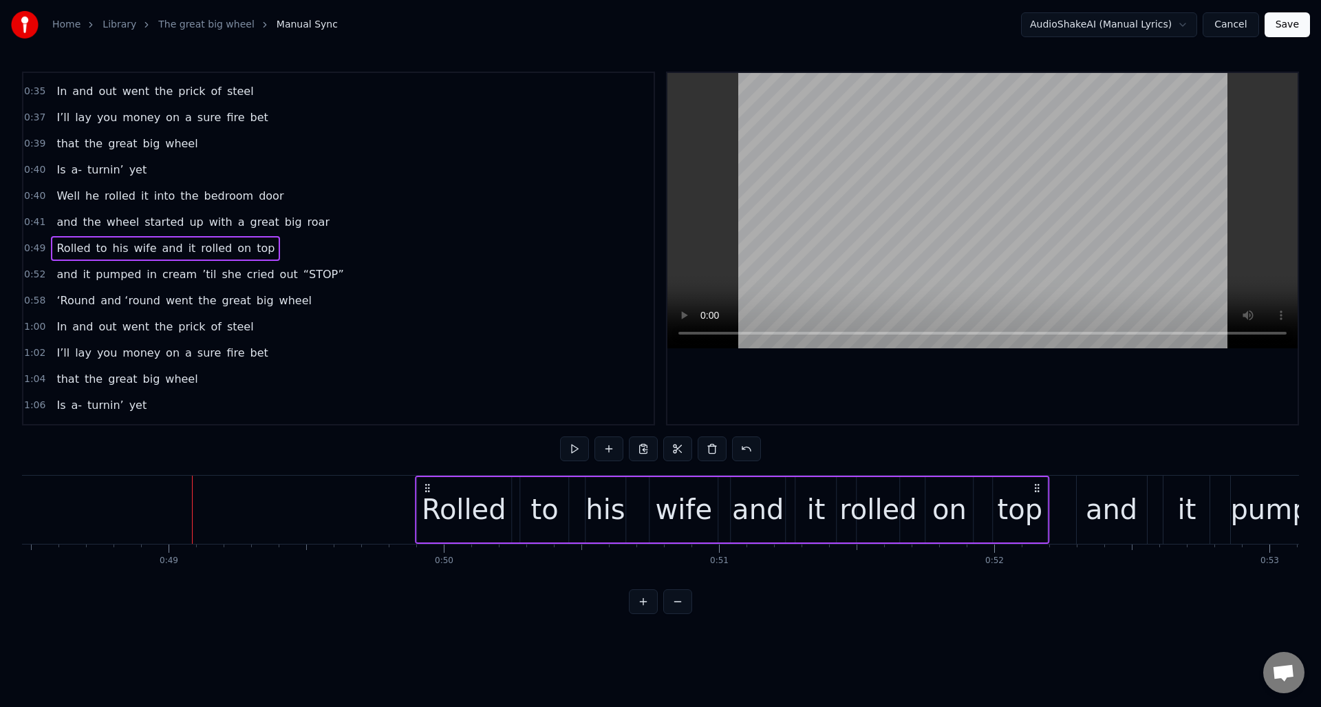
scroll to position [0, 13341]
drag, startPoint x: 862, startPoint y: 486, endPoint x: 1039, endPoint y: 495, distance: 177.0
click at [1039, 495] on div "Rolled to his wife and it rolled on top" at bounding box center [731, 509] width 634 height 68
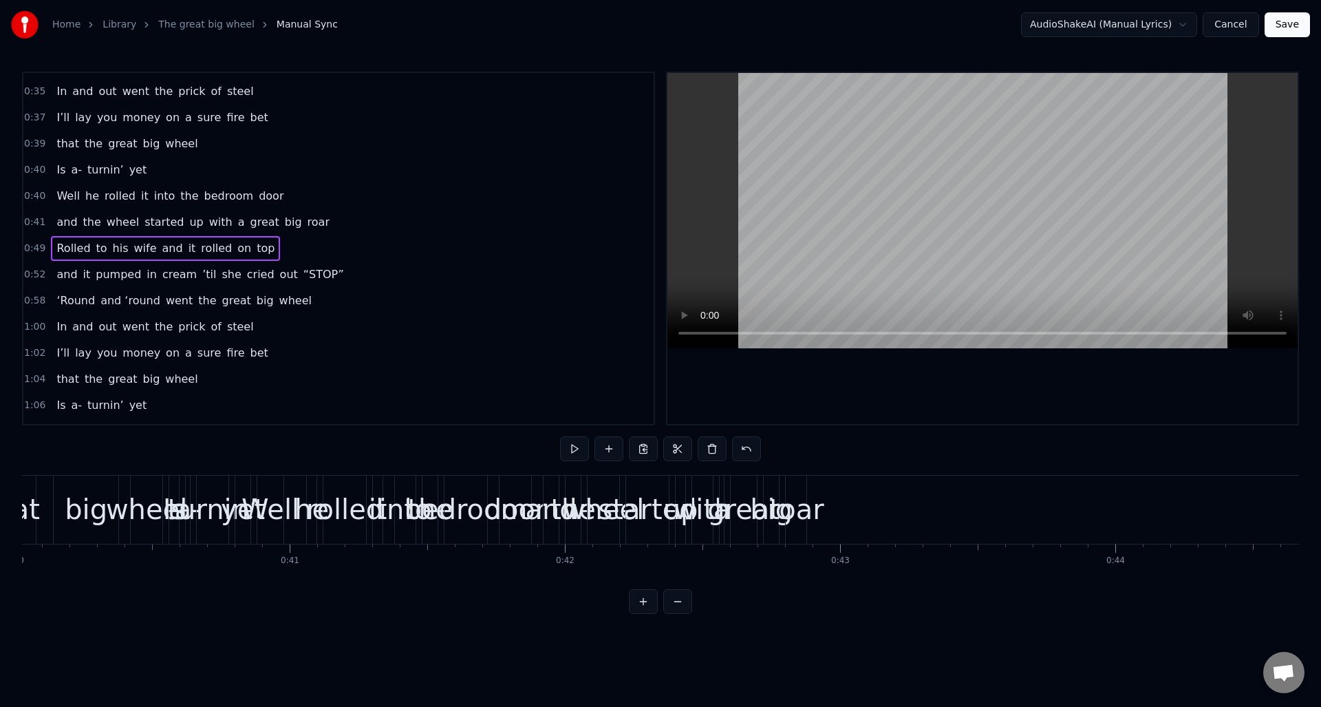
scroll to position [0, 11066]
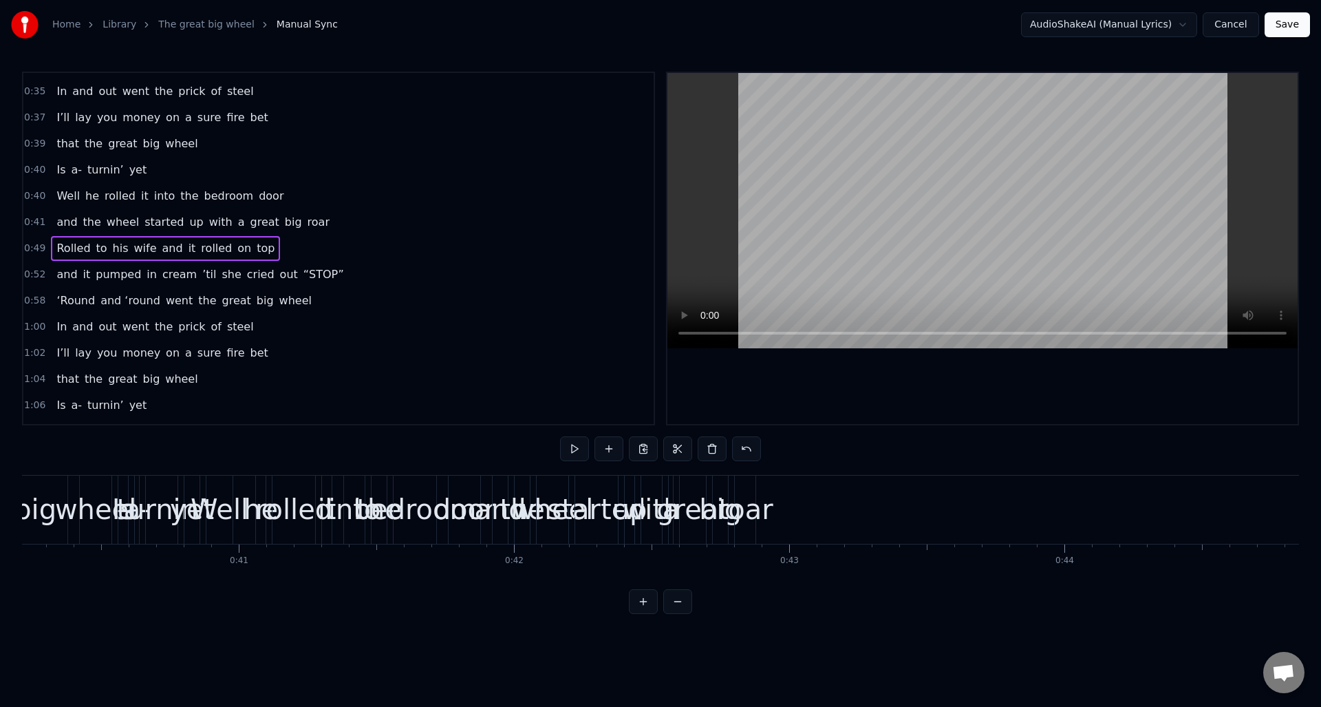
click at [325, 222] on div "0:41 and the wheel started up with a great big roar" at bounding box center [338, 222] width 630 height 26
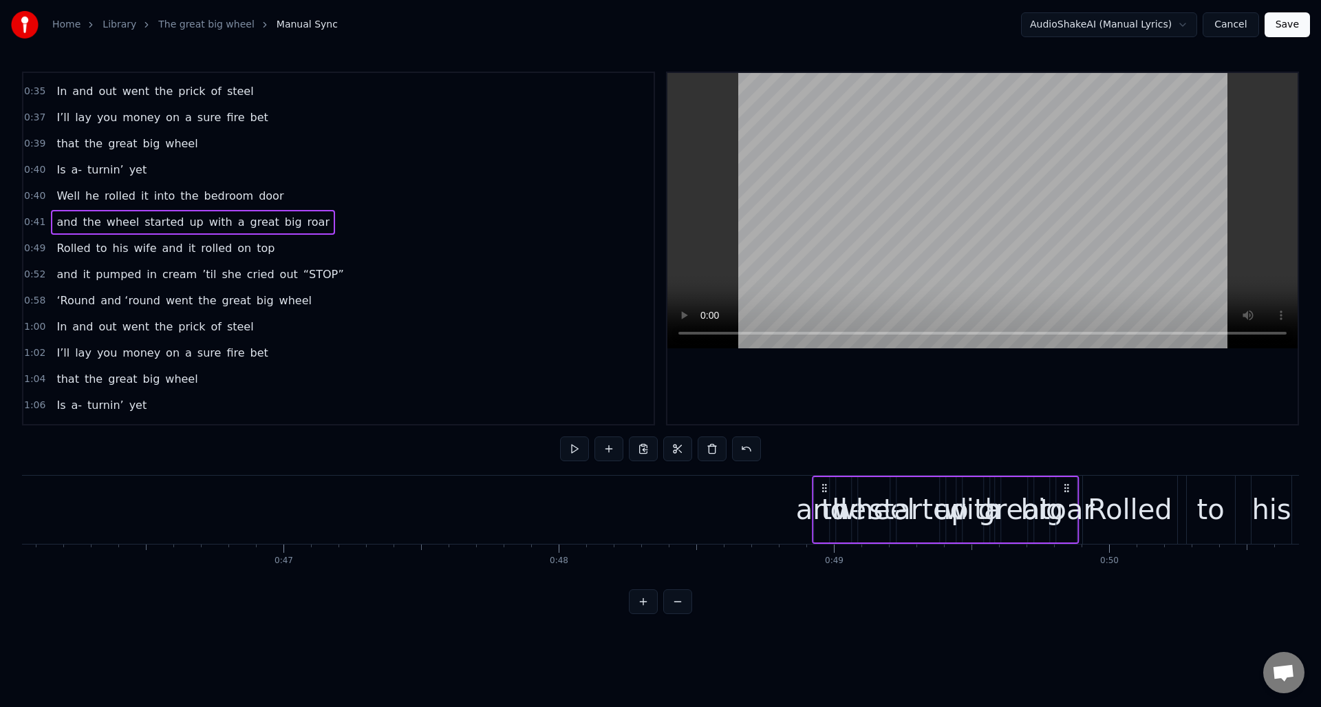
scroll to position [0, 12682]
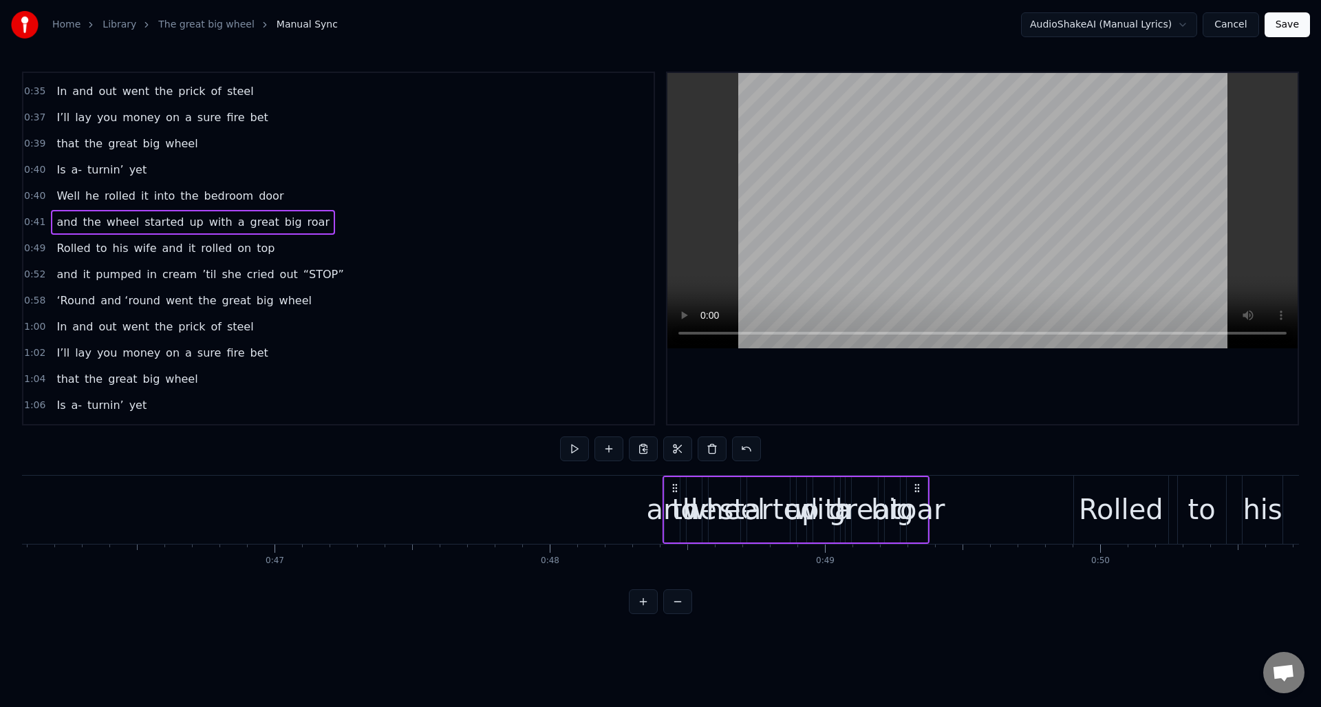
drag, startPoint x: 747, startPoint y: 485, endPoint x: 918, endPoint y: 494, distance: 171.5
click at [918, 494] on div "and the wheel started up with a great big roar" at bounding box center [796, 509] width 267 height 68
click at [63, 221] on span "and" at bounding box center [66, 222] width 23 height 16
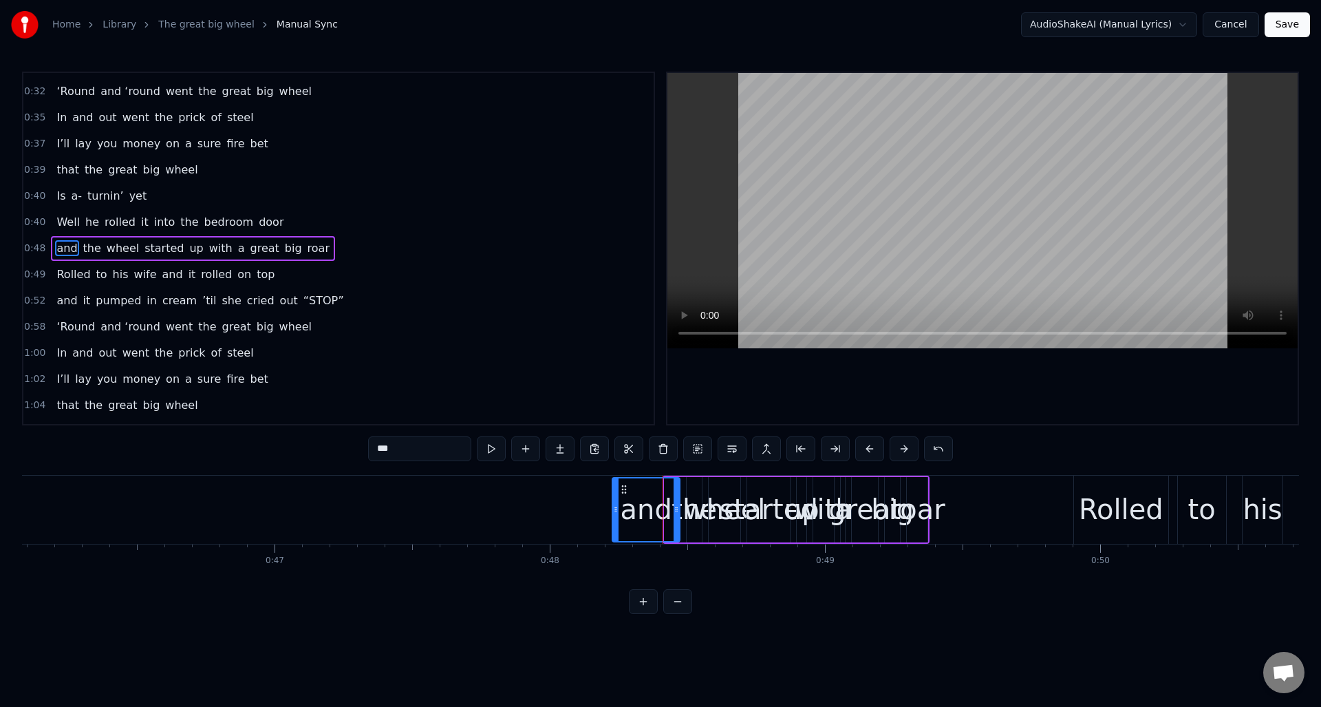
drag, startPoint x: 668, startPoint y: 516, endPoint x: 630, endPoint y: 504, distance: 40.5
click at [616, 516] on div at bounding box center [616, 509] width 6 height 63
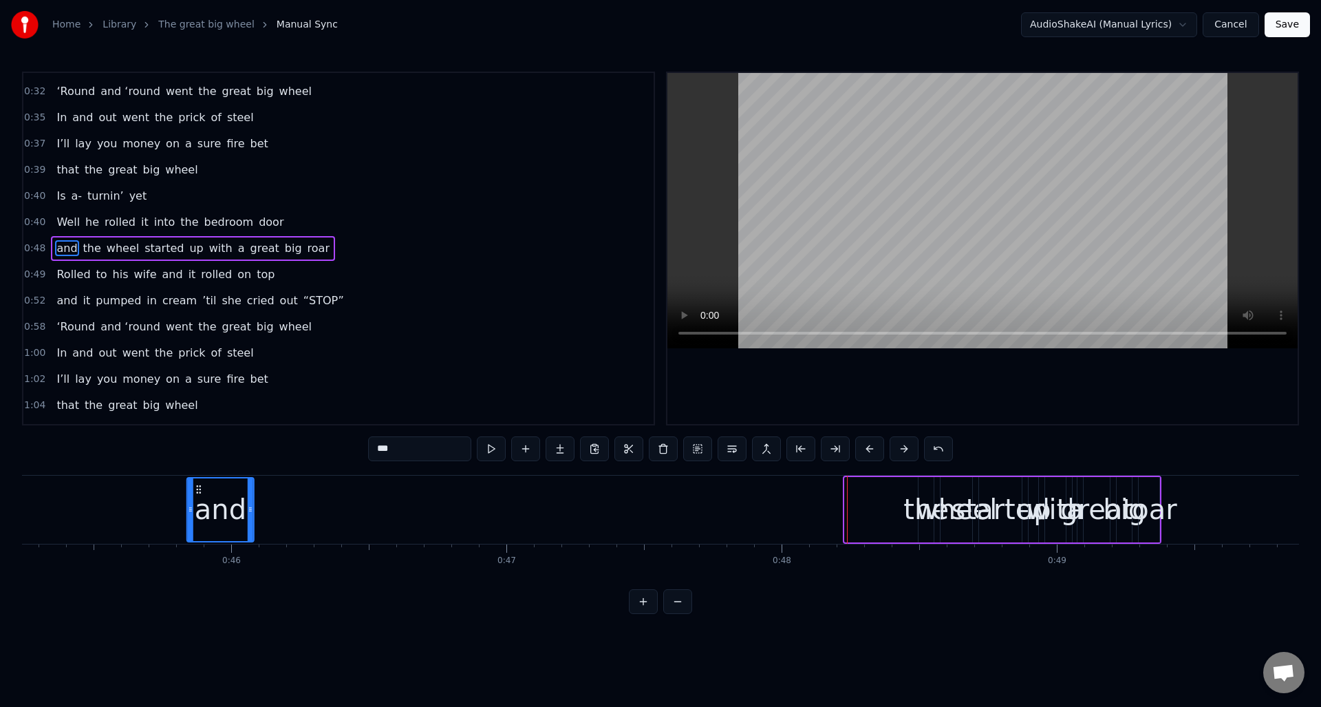
scroll to position [0, 12434]
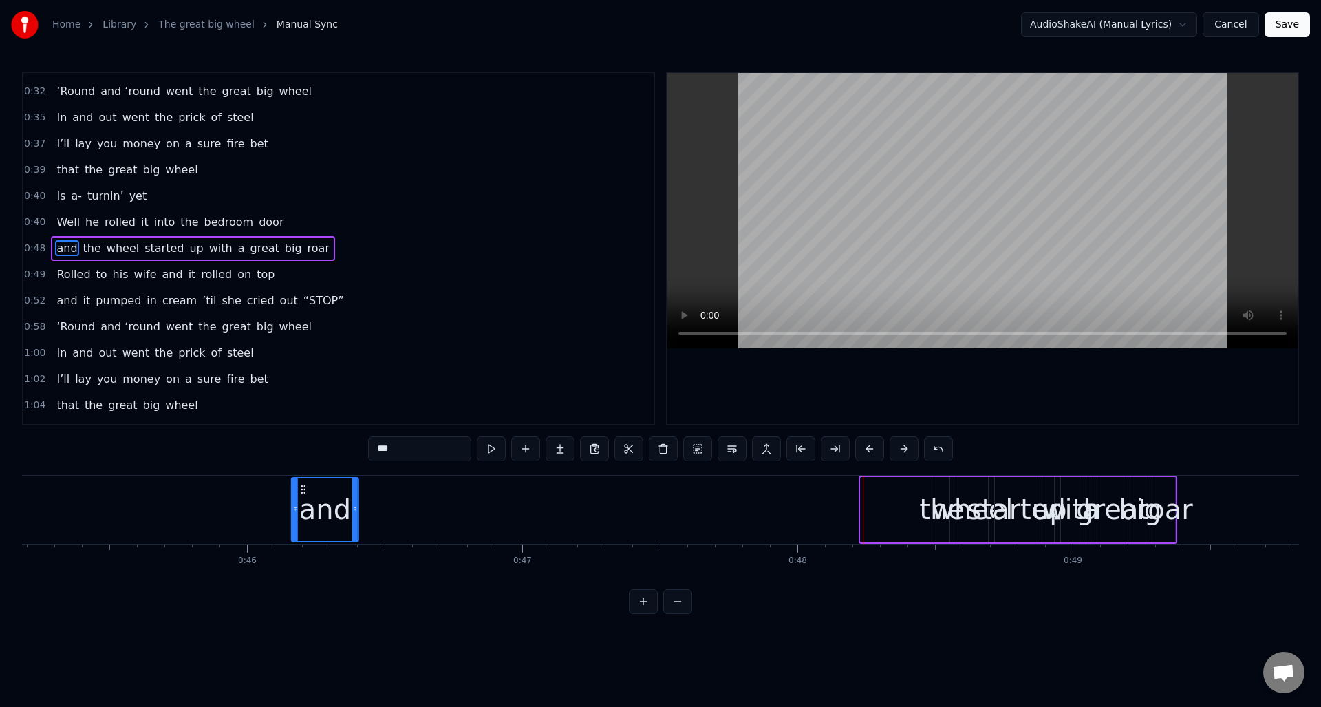
drag, startPoint x: 622, startPoint y: 490, endPoint x: 398, endPoint y: 503, distance: 224.7
click at [301, 519] on div "and" at bounding box center [324, 509] width 65 height 63
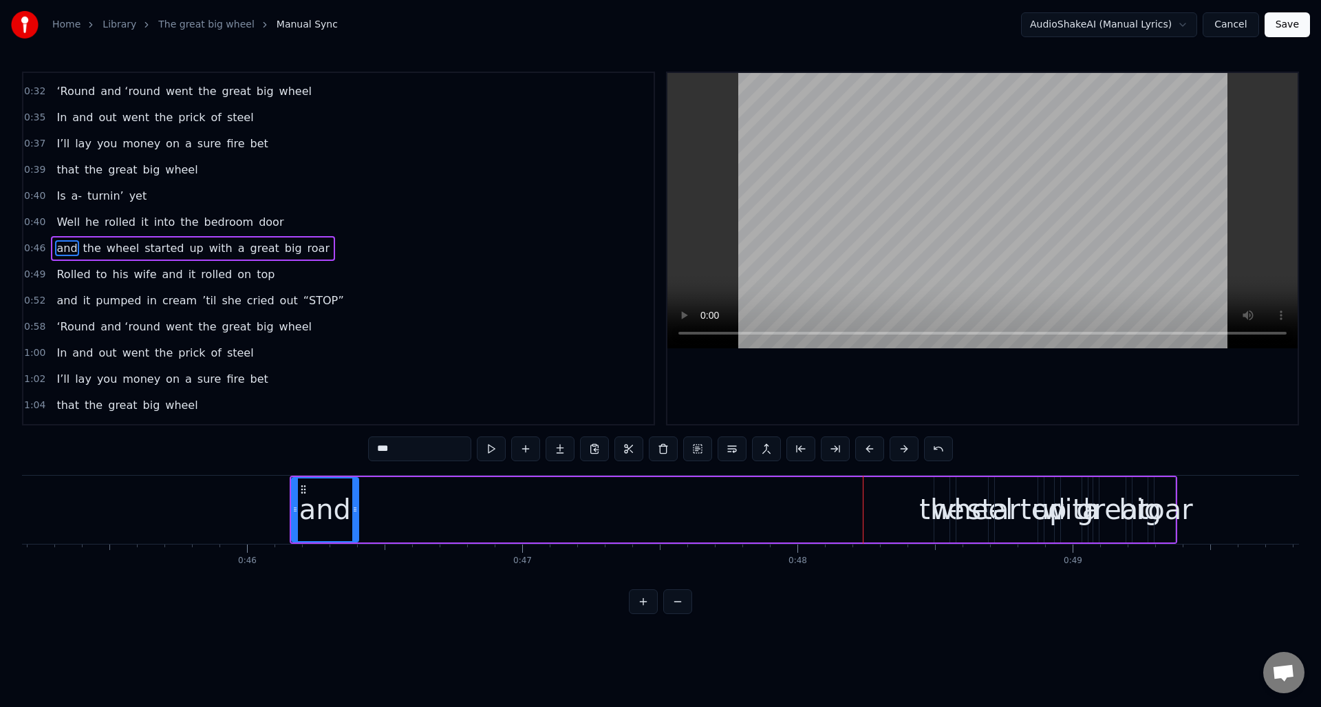
drag, startPoint x: 92, startPoint y: 244, endPoint x: 129, endPoint y: 253, distance: 39.0
click at [92, 243] on span "the" at bounding box center [92, 248] width 21 height 16
drag, startPoint x: 935, startPoint y: 520, endPoint x: 913, endPoint y: 516, distance: 22.4
click at [906, 524] on div at bounding box center [909, 509] width 6 height 63
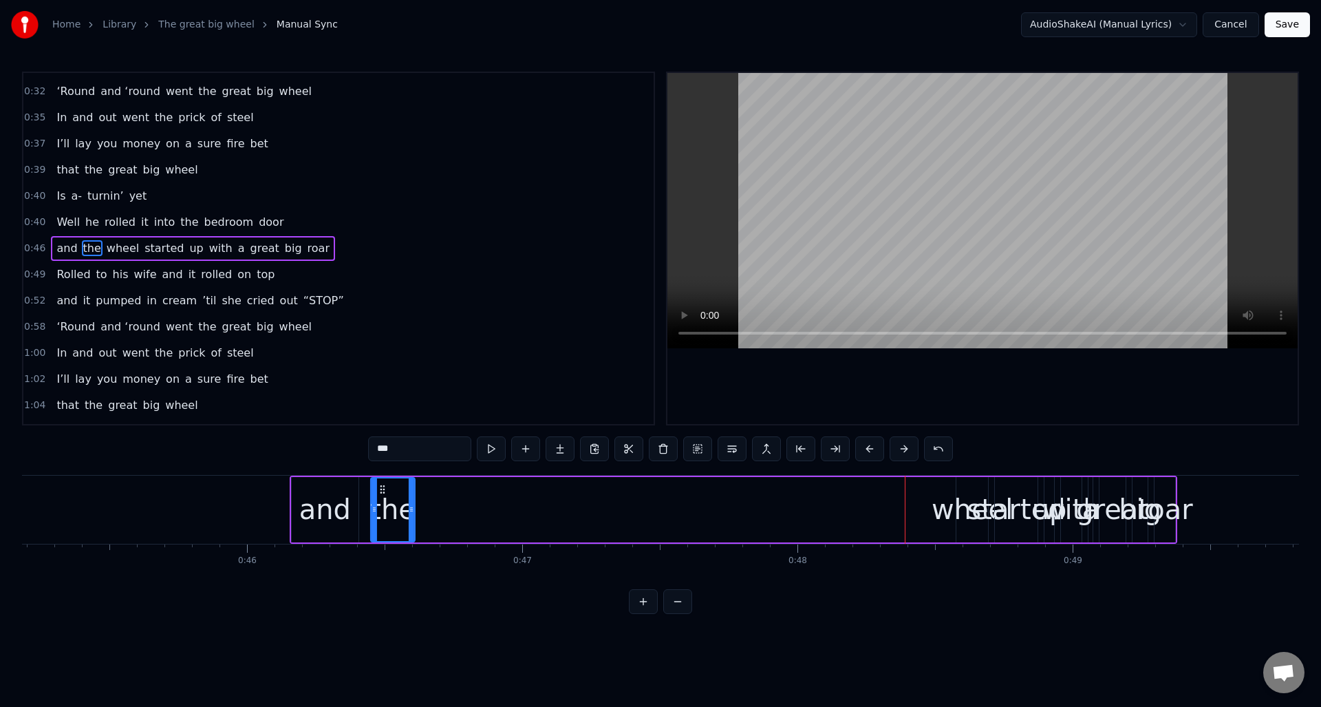
drag, startPoint x: 917, startPoint y: 489, endPoint x: 409, endPoint y: 506, distance: 508.0
click at [384, 509] on div "the" at bounding box center [393, 509] width 43 height 63
click at [962, 495] on div "wheel" at bounding box center [972, 508] width 81 height 41
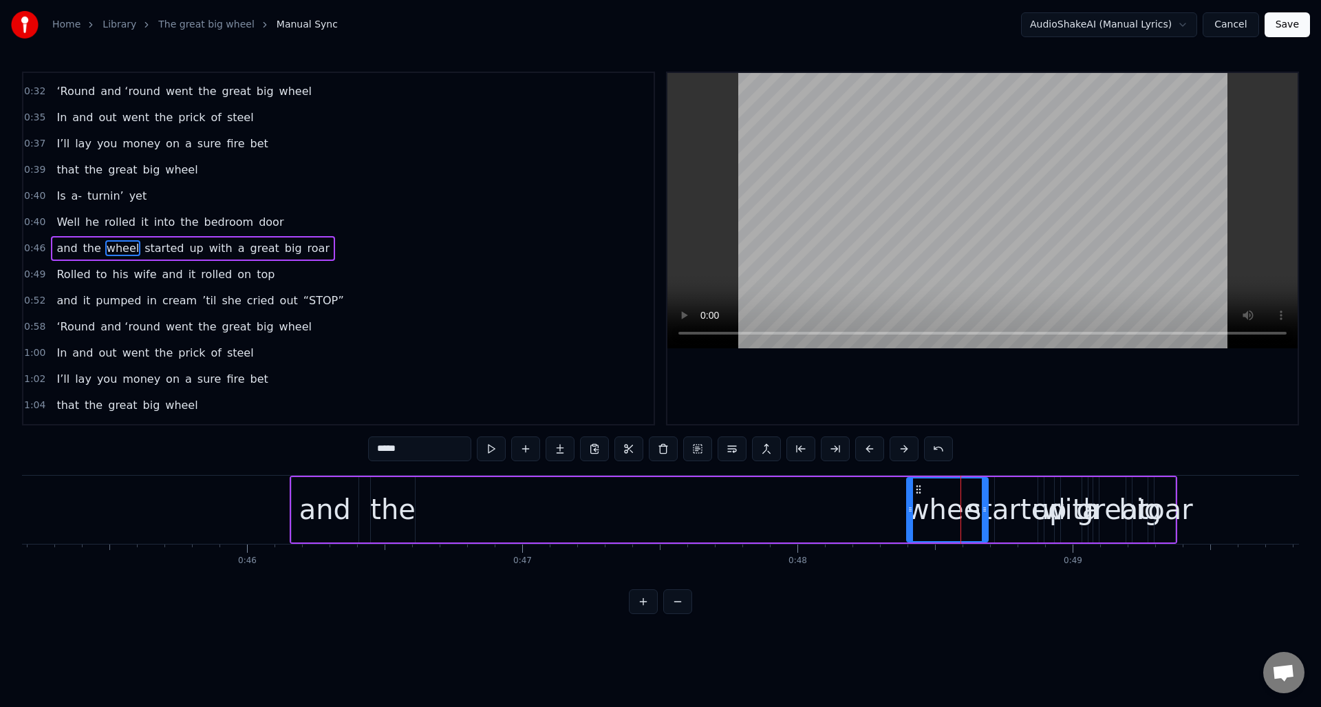
drag, startPoint x: 958, startPoint y: 504, endPoint x: 908, endPoint y: 511, distance: 50.1
click at [908, 511] on icon at bounding box center [910, 509] width 6 height 11
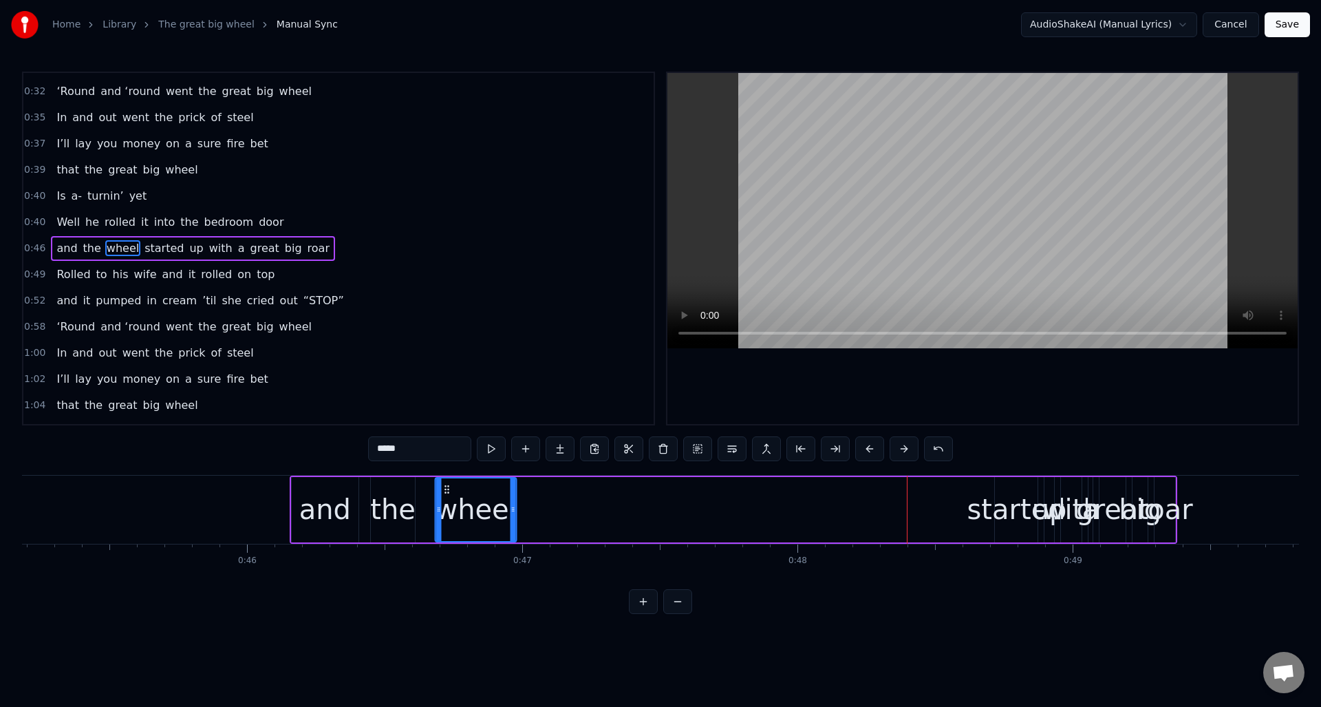
drag, startPoint x: 912, startPoint y: 488, endPoint x: 480, endPoint y: 511, distance: 432.0
click at [444, 513] on div "wheel" at bounding box center [476, 509] width 80 height 63
click at [1006, 498] on div "started" at bounding box center [1016, 508] width 98 height 41
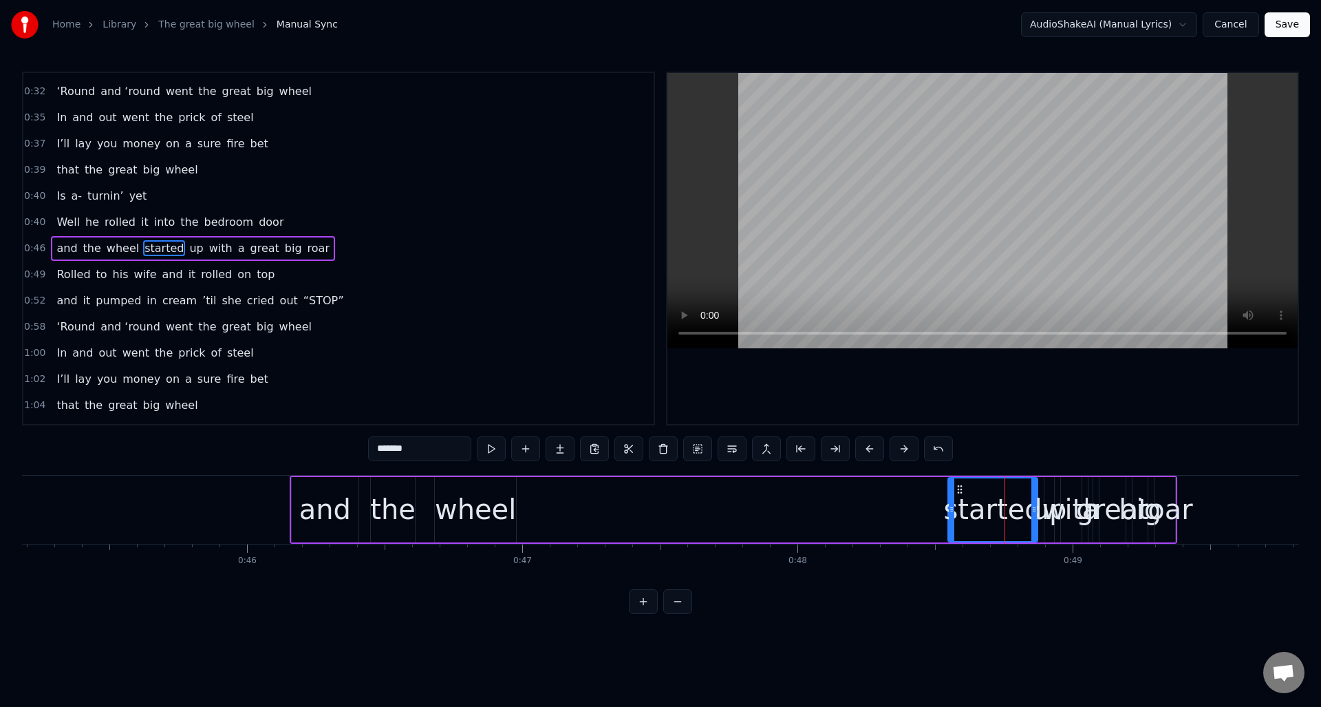
drag, startPoint x: 996, startPoint y: 504, endPoint x: 949, endPoint y: 504, distance: 46.8
click at [949, 513] on icon at bounding box center [952, 509] width 6 height 11
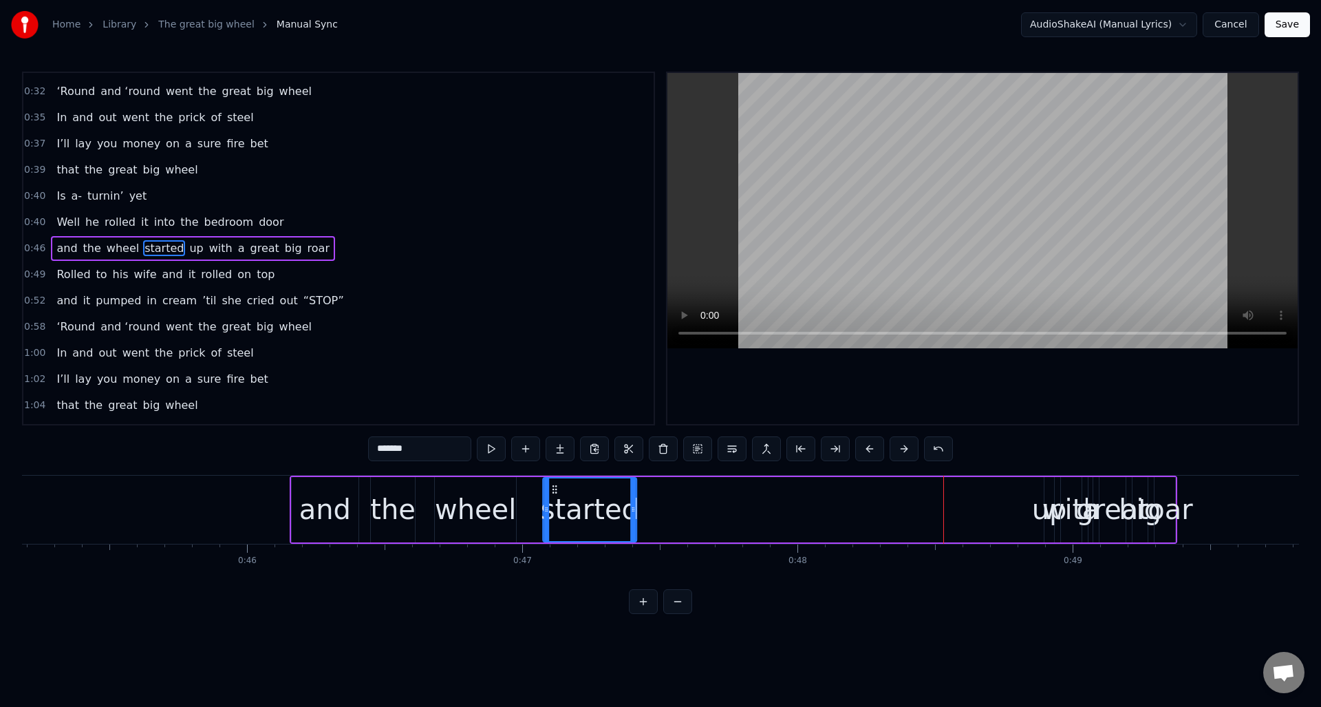
drag, startPoint x: 953, startPoint y: 488, endPoint x: 596, endPoint y: 495, distance: 356.4
click at [552, 496] on div "started" at bounding box center [590, 509] width 92 height 63
click at [1045, 504] on div "up" at bounding box center [1049, 508] width 35 height 41
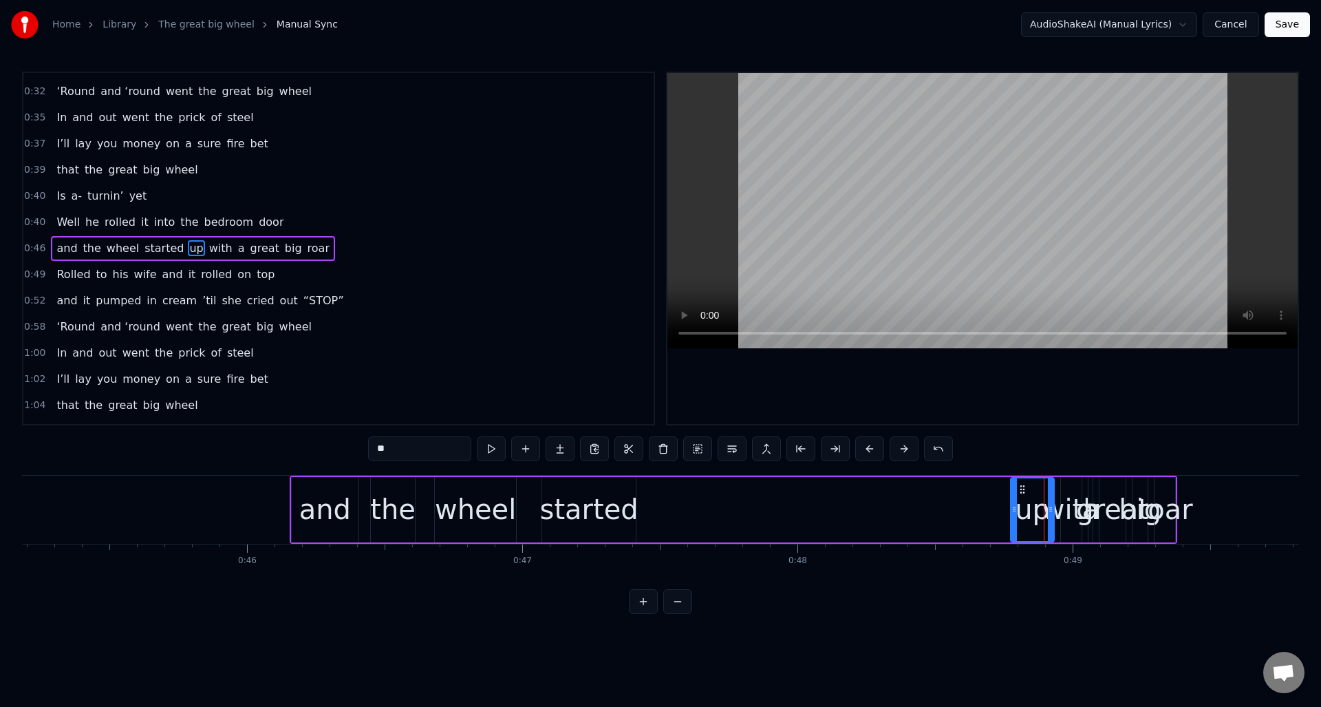
drag, startPoint x: 1046, startPoint y: 507, endPoint x: 1020, endPoint y: 498, distance: 27.0
click at [1013, 511] on icon at bounding box center [1014, 509] width 6 height 11
drag, startPoint x: 1021, startPoint y: 487, endPoint x: 824, endPoint y: 508, distance: 197.8
click at [665, 502] on div "up" at bounding box center [676, 509] width 41 height 63
click at [1071, 504] on div "with" at bounding box center [1071, 508] width 58 height 41
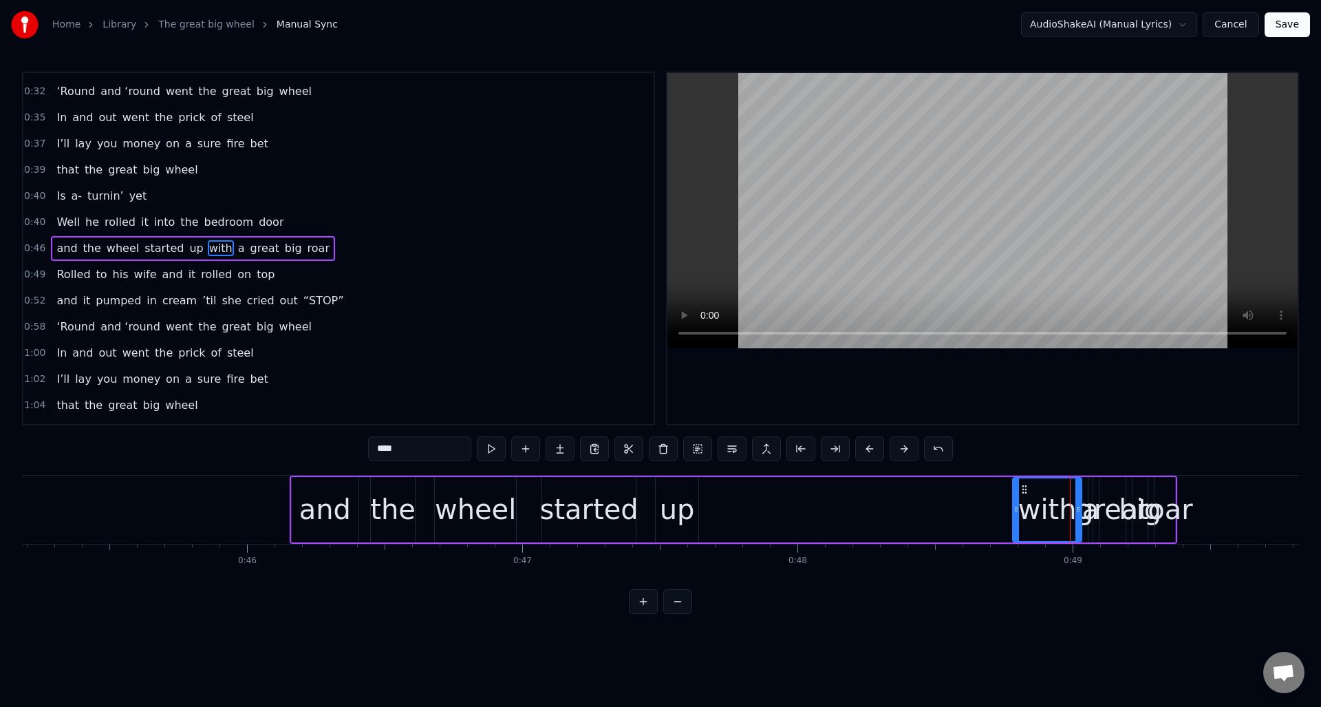
drag, startPoint x: 1061, startPoint y: 510, endPoint x: 1028, endPoint y: 502, distance: 33.9
click at [1013, 513] on icon at bounding box center [1016, 509] width 6 height 11
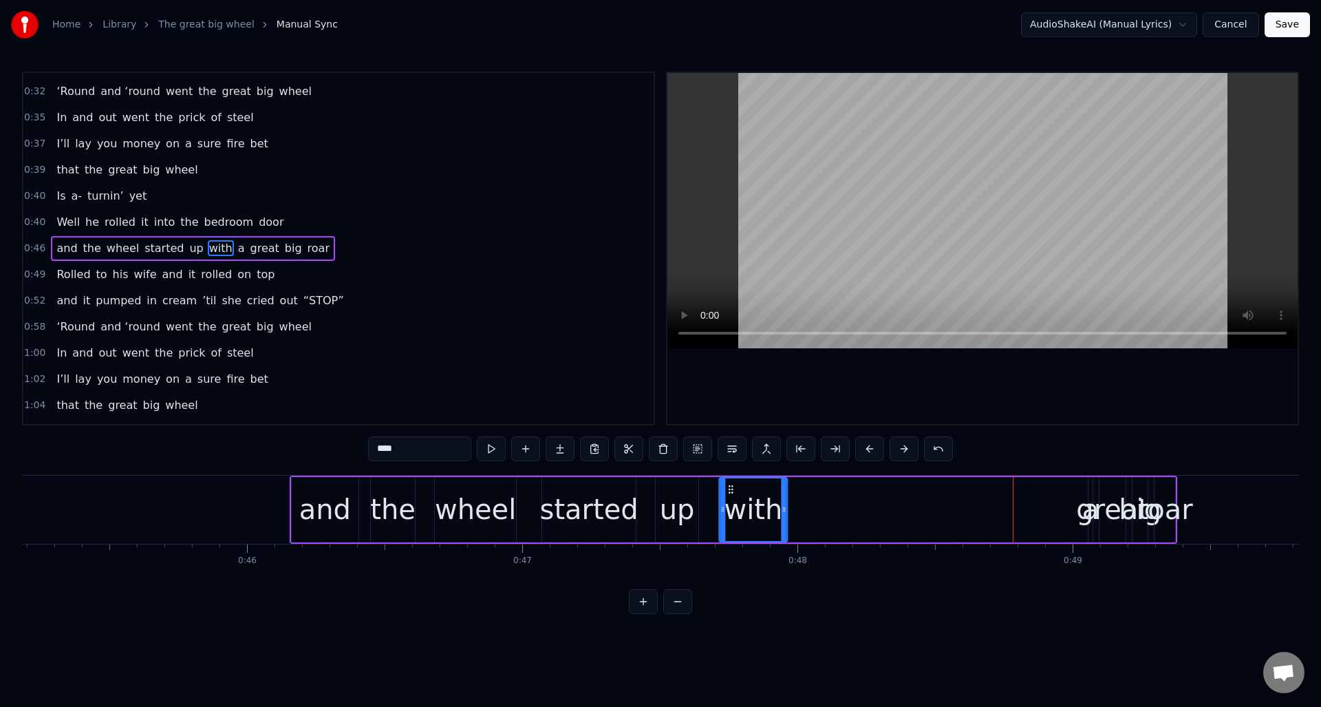
drag, startPoint x: 1023, startPoint y: 487, endPoint x: 859, endPoint y: 501, distance: 164.3
click at [731, 503] on div "with" at bounding box center [753, 509] width 67 height 63
click at [1090, 530] on div "a" at bounding box center [1090, 509] width 4 height 65
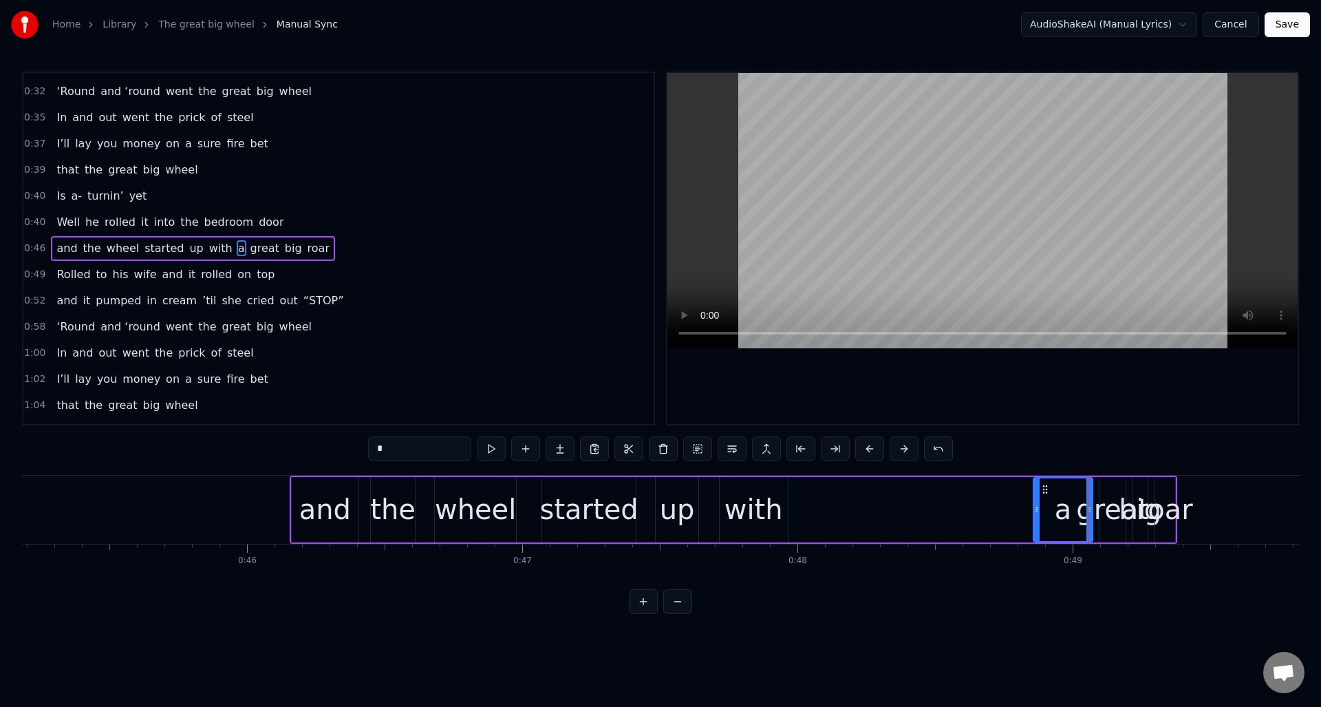
drag, startPoint x: 1093, startPoint y: 530, endPoint x: 1044, endPoint y: 508, distance: 54.2
click at [1039, 529] on div at bounding box center [1037, 509] width 6 height 63
drag, startPoint x: 1045, startPoint y: 486, endPoint x: 914, endPoint y: 500, distance: 131.5
click at [819, 504] on div "a" at bounding box center [836, 509] width 57 height 63
click at [1116, 506] on div "great" at bounding box center [1112, 508] width 73 height 41
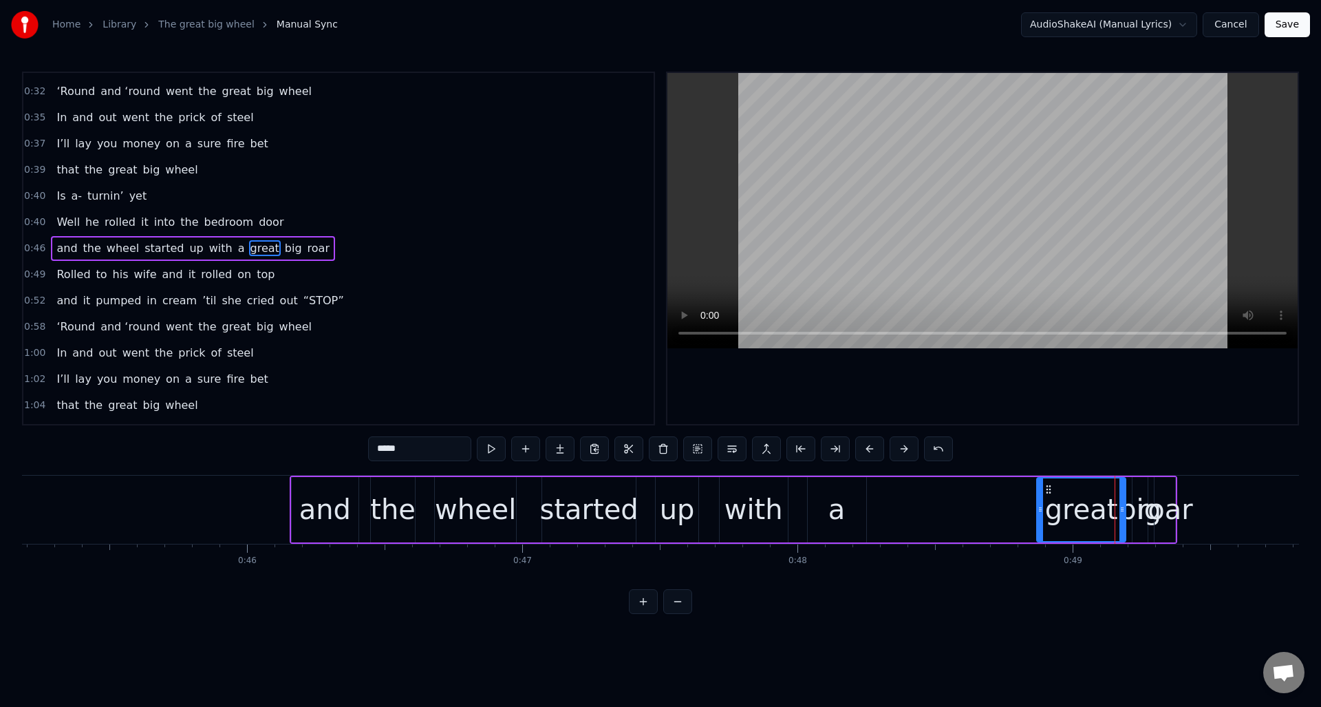
drag, startPoint x: 1099, startPoint y: 516, endPoint x: 1044, endPoint y: 494, distance: 59.3
click at [1037, 517] on div at bounding box center [1040, 509] width 6 height 63
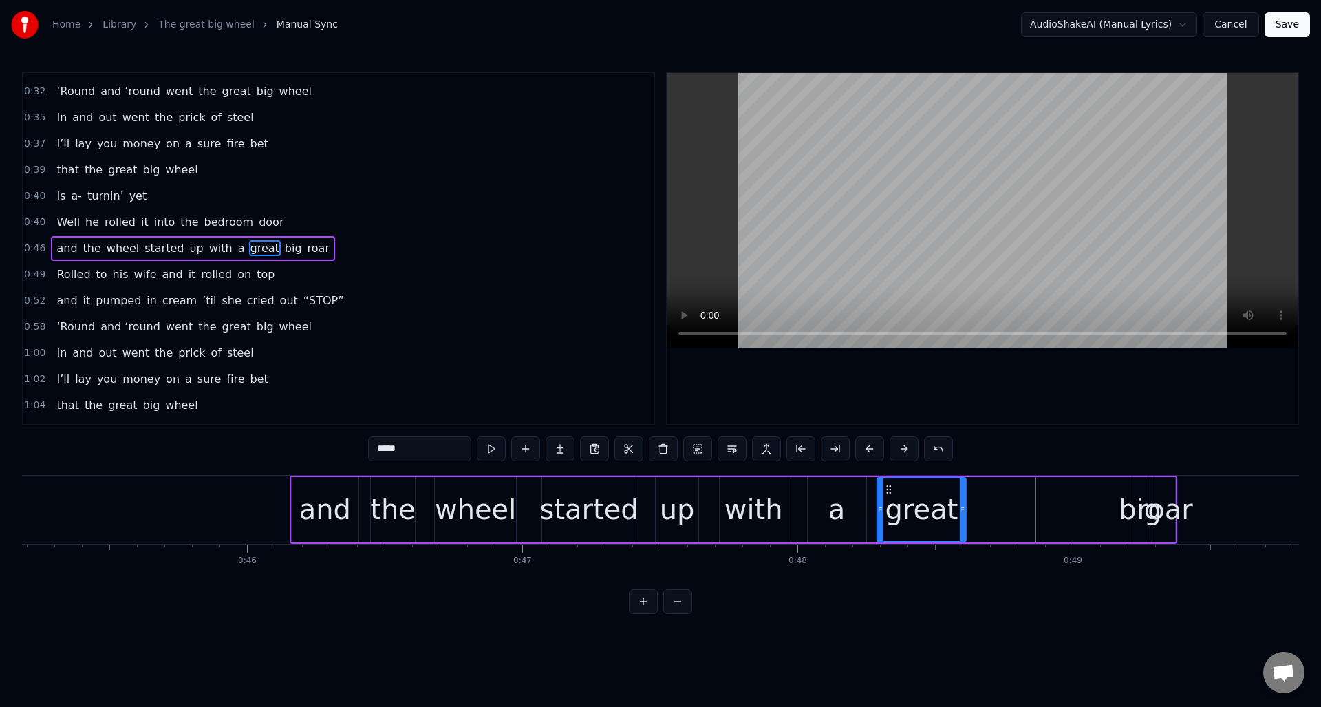
drag, startPoint x: 1046, startPoint y: 486, endPoint x: 888, endPoint y: 497, distance: 159.4
click at [887, 498] on div "great" at bounding box center [921, 509] width 87 height 63
click at [1135, 505] on div "big" at bounding box center [1140, 508] width 43 height 41
type input "***"
drag, startPoint x: 1133, startPoint y: 510, endPoint x: 1104, endPoint y: 513, distance: 29.8
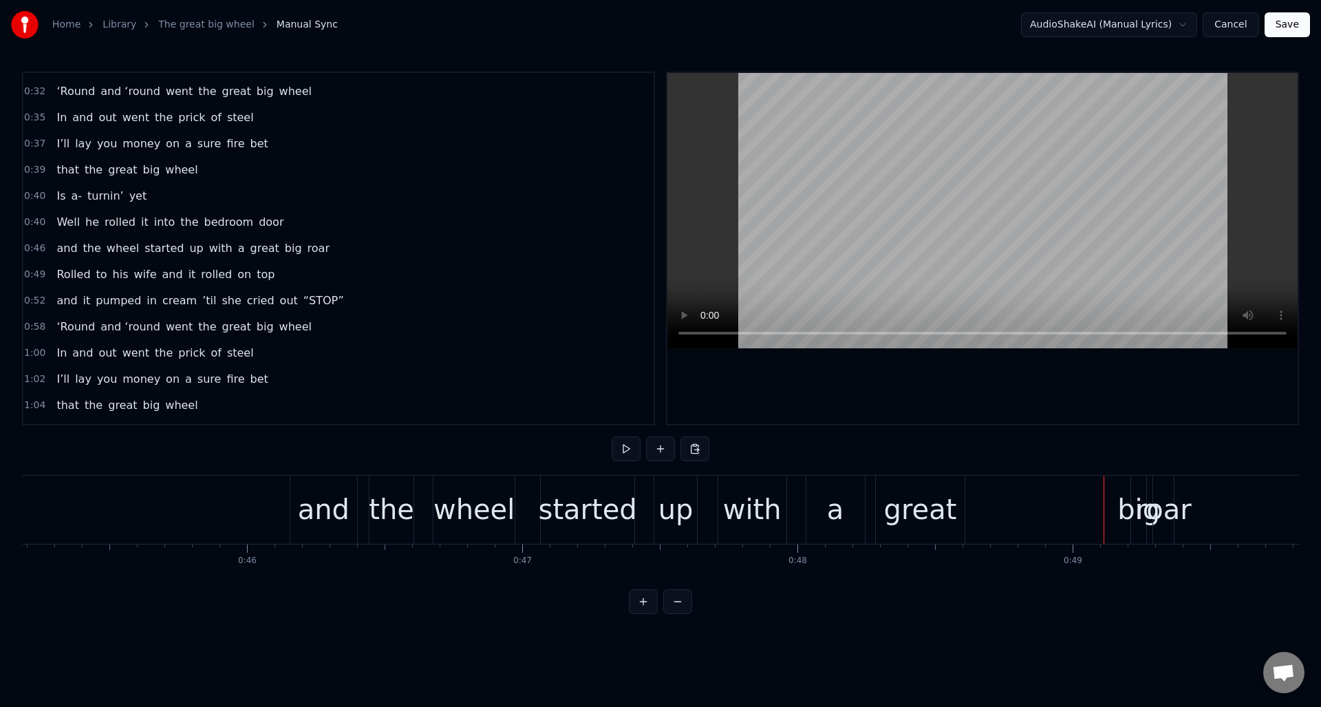
click at [1133, 511] on div "big" at bounding box center [1138, 508] width 43 height 41
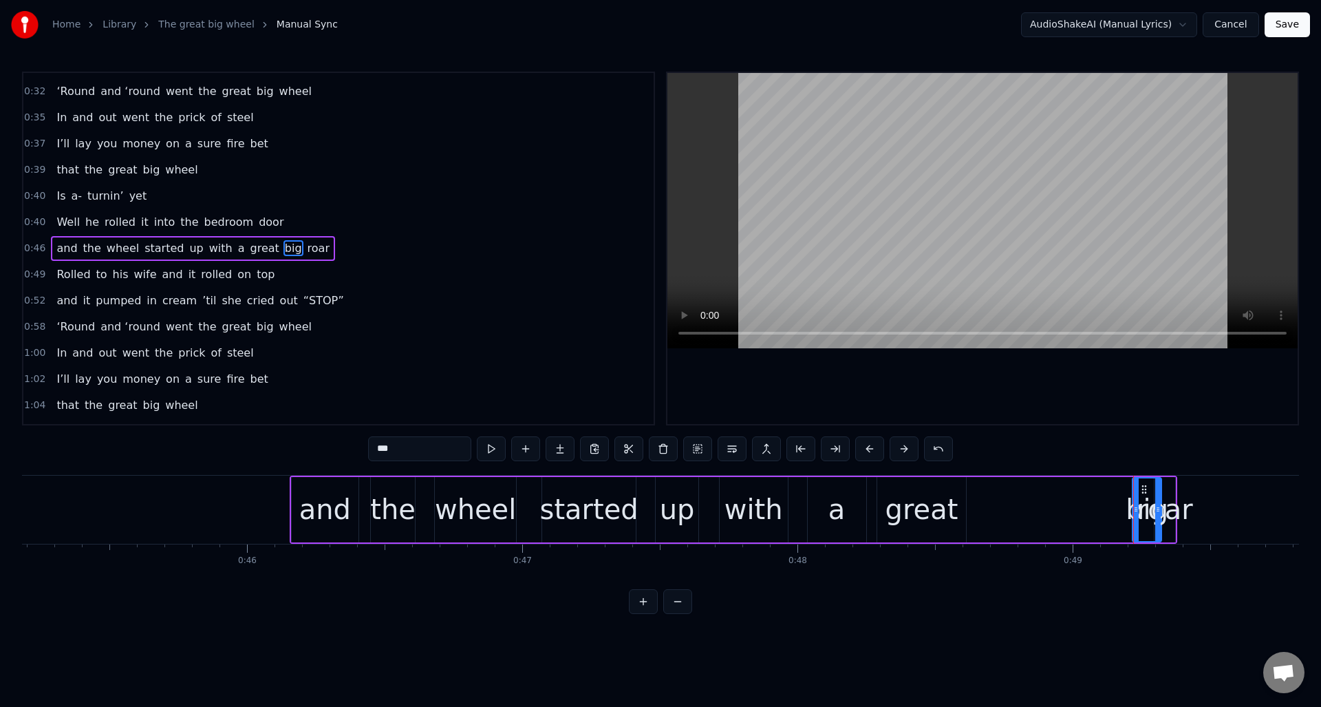
drag, startPoint x: 1143, startPoint y: 515, endPoint x: 1154, endPoint y: 506, distance: 14.7
click at [1157, 519] on div at bounding box center [1158, 509] width 6 height 63
drag, startPoint x: 1143, startPoint y: 488, endPoint x: 985, endPoint y: 498, distance: 157.9
click at [985, 498] on div "big" at bounding box center [990, 509] width 28 height 63
drag, startPoint x: 1000, startPoint y: 499, endPoint x: 1021, endPoint y: 501, distance: 20.7
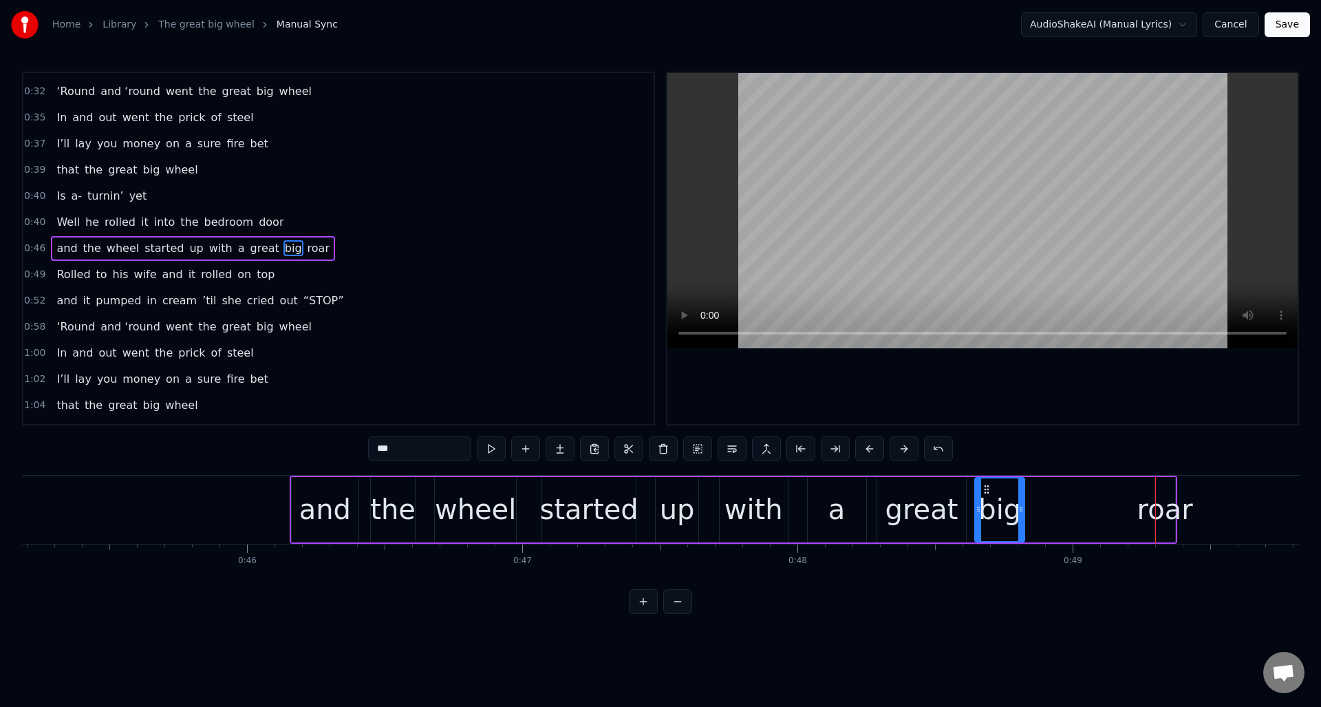
click at [1021, 501] on div at bounding box center [1021, 509] width 6 height 63
click at [1165, 502] on div "roar" at bounding box center [1165, 508] width 56 height 41
type input "****"
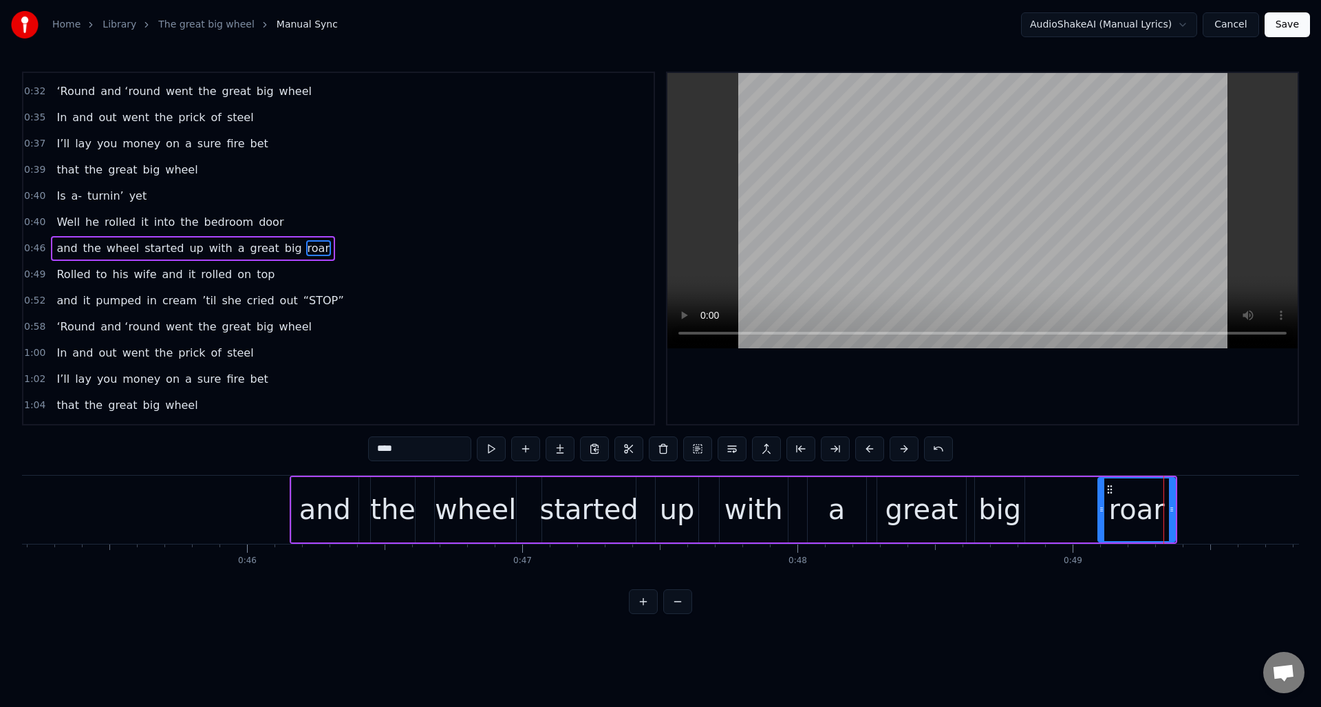
drag, startPoint x: 1155, startPoint y: 508, endPoint x: 1109, endPoint y: 501, distance: 46.6
click at [1099, 511] on icon at bounding box center [1102, 509] width 6 height 11
drag, startPoint x: 1108, startPoint y: 490, endPoint x: 1071, endPoint y: 498, distance: 38.1
click at [1050, 493] on icon at bounding box center [1051, 489] width 11 height 11
click at [352, 244] on div "0:46 and the wheel started up with a great big roar" at bounding box center [338, 248] width 630 height 26
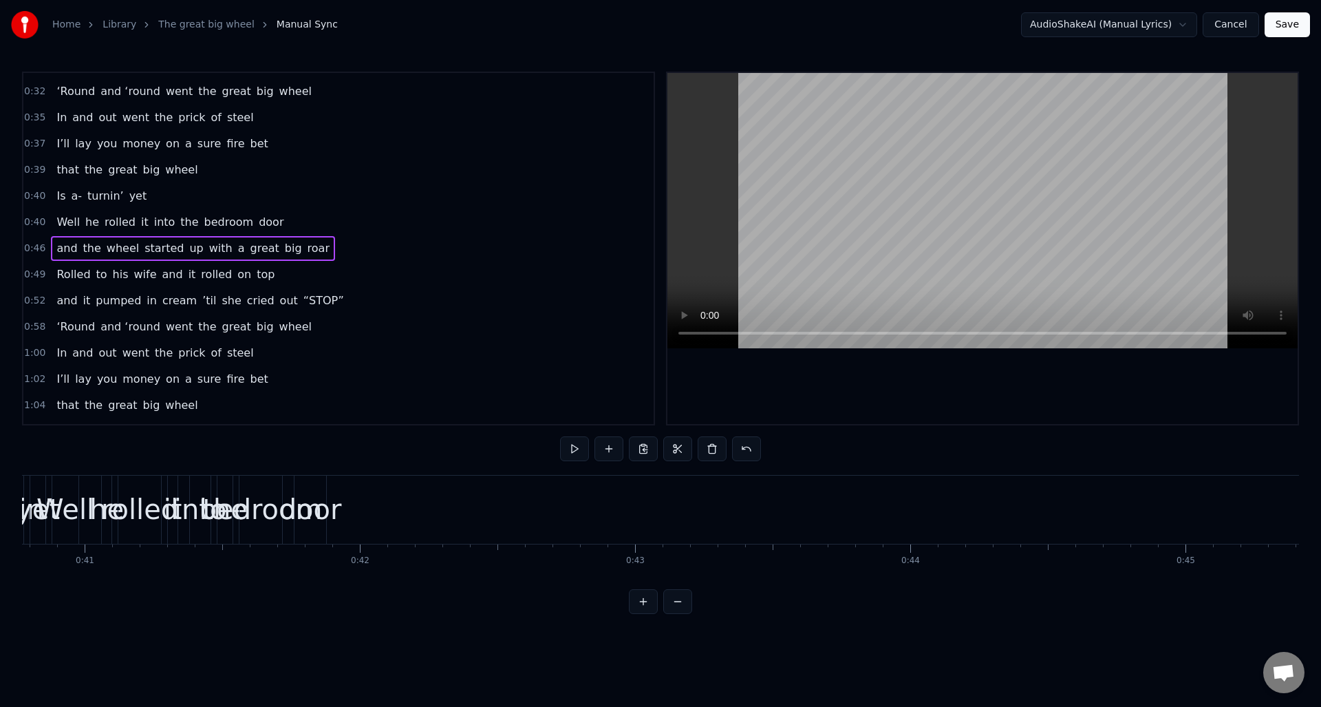
scroll to position [0, 10967]
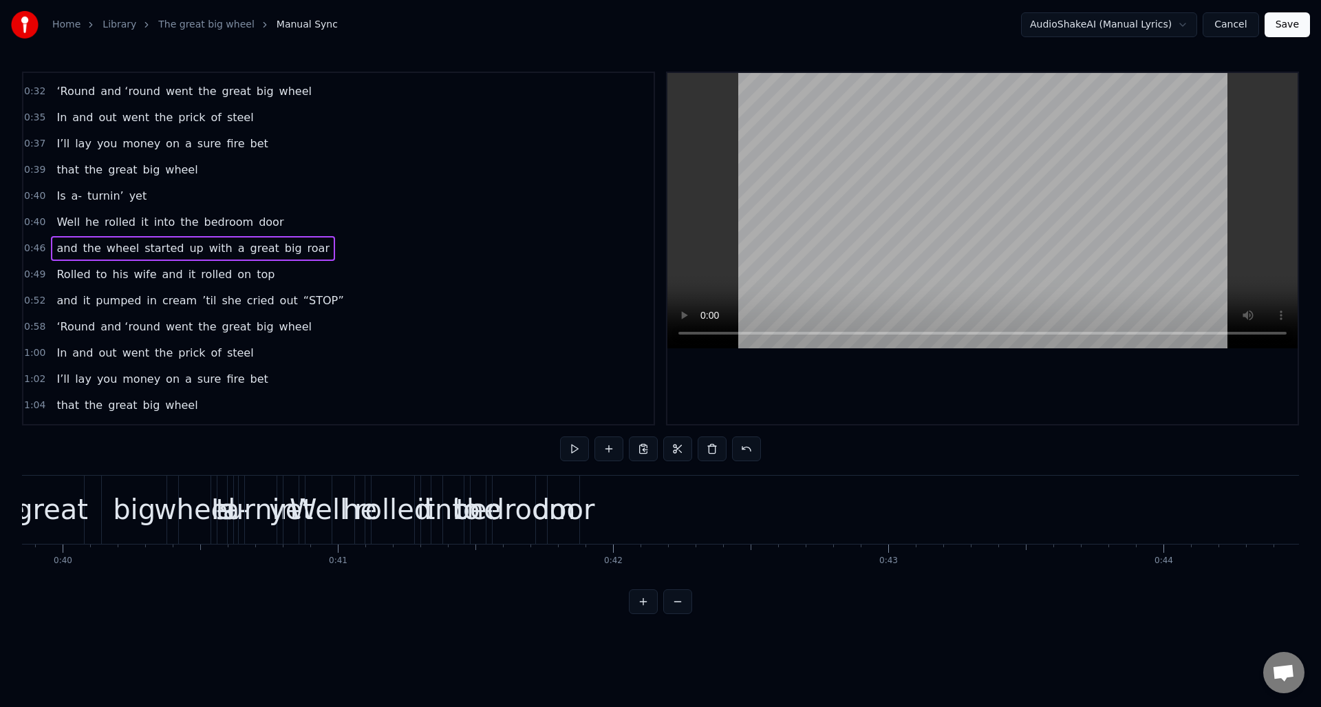
drag, startPoint x: 308, startPoint y: 221, endPoint x: 341, endPoint y: 229, distance: 34.0
click at [308, 221] on div "0:40 Well he rolled it into the bedroom door" at bounding box center [338, 222] width 630 height 26
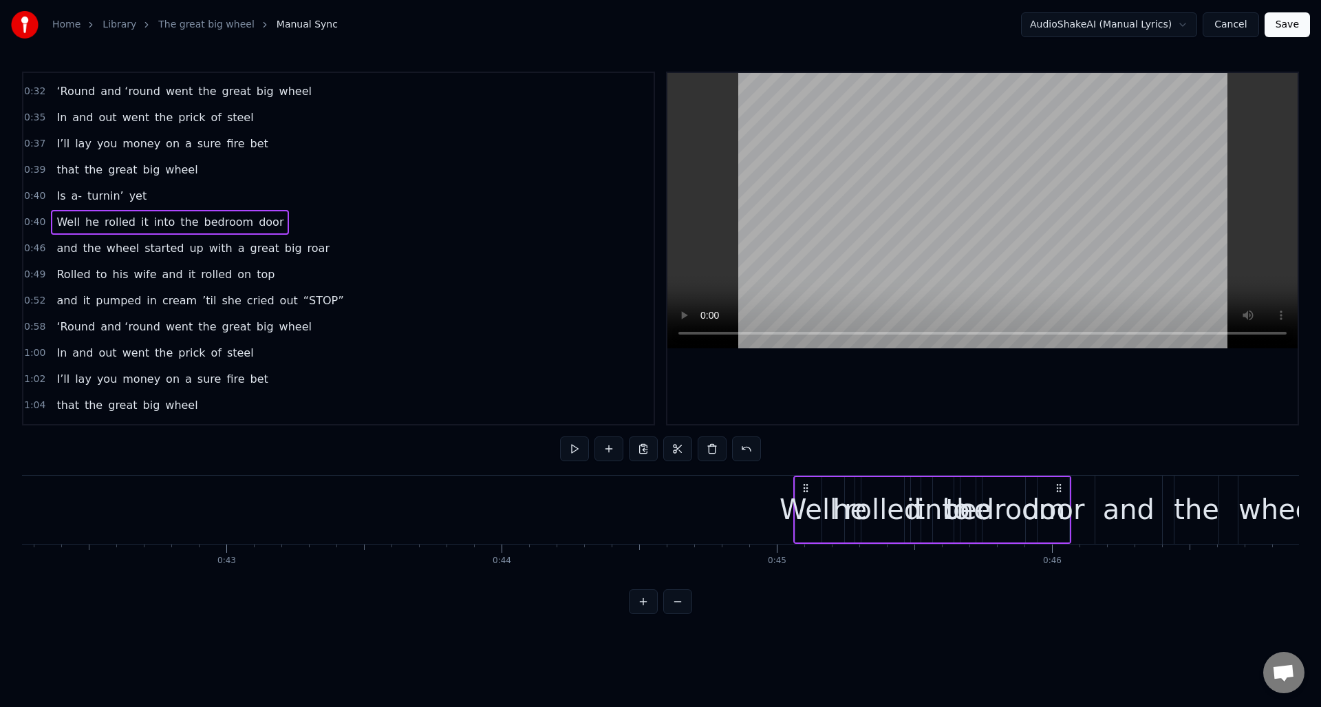
scroll to position [0, 11633]
drag, startPoint x: 570, startPoint y: 483, endPoint x: 1018, endPoint y: 499, distance: 448.2
click at [1055, 496] on div "Well he rolled it into the bedroom door" at bounding box center [929, 509] width 278 height 68
click at [806, 494] on div "Well" at bounding box center [805, 508] width 58 height 41
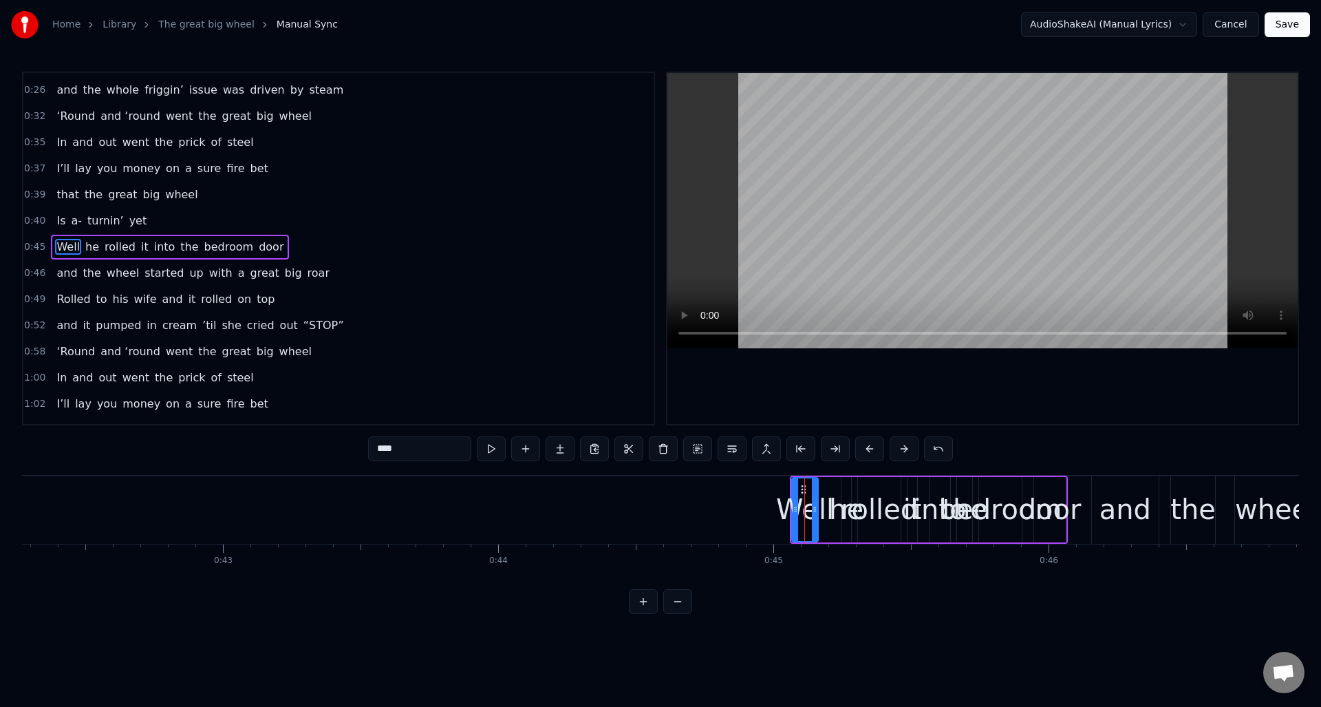
scroll to position [178, 0]
drag, startPoint x: 804, startPoint y: 488, endPoint x: 817, endPoint y: 508, distance: 23.3
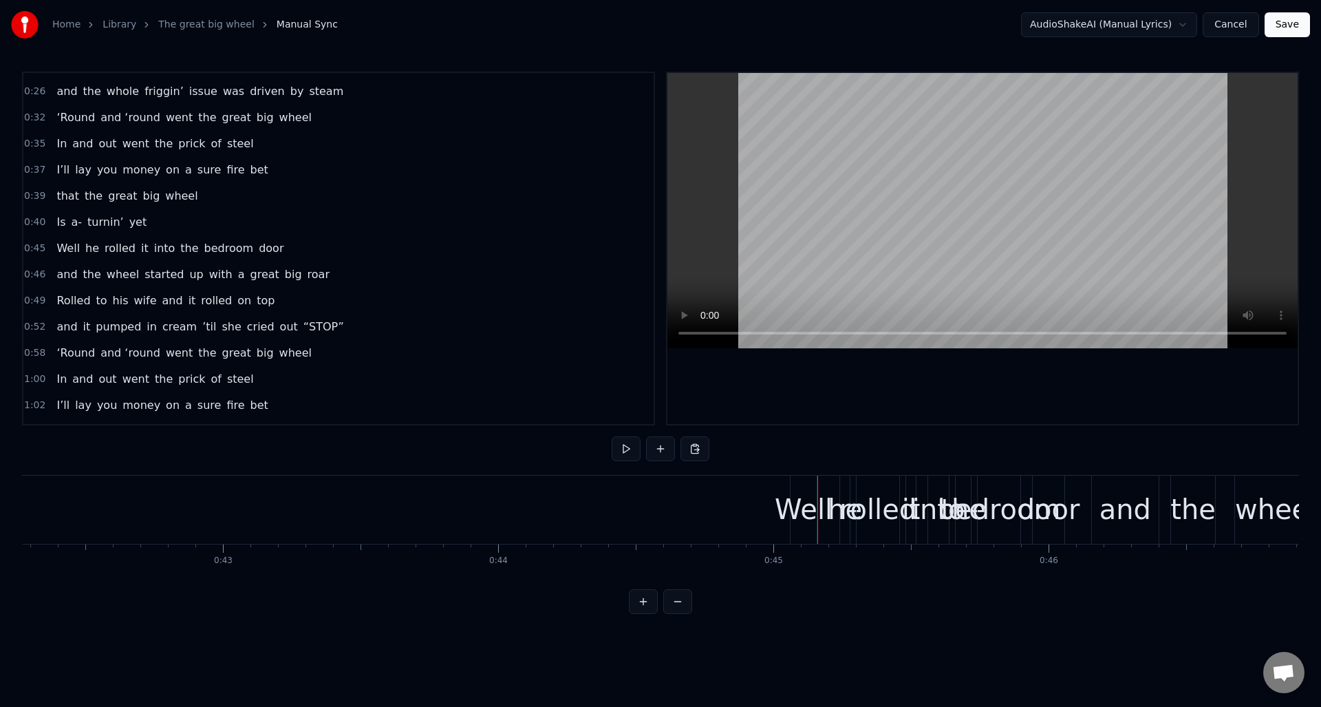
click at [806, 495] on div "Well" at bounding box center [804, 508] width 58 height 41
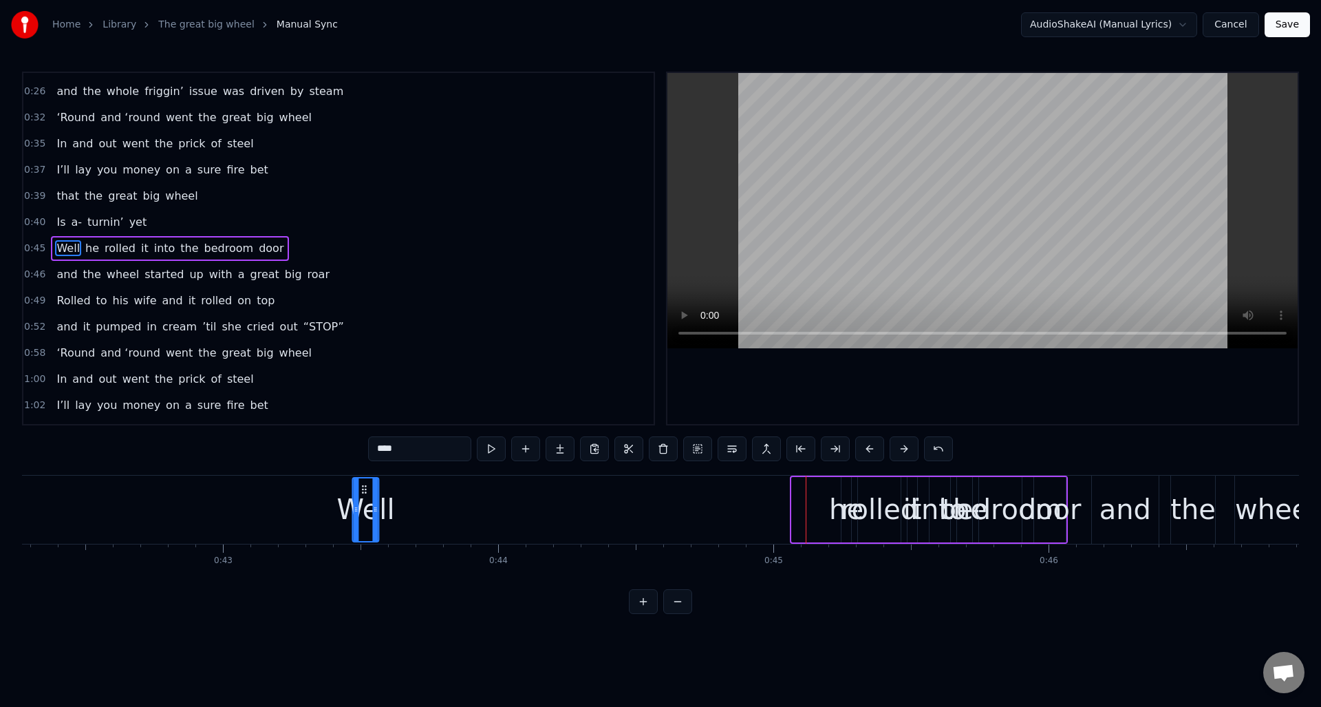
drag, startPoint x: 803, startPoint y: 488, endPoint x: 363, endPoint y: 508, distance: 440.0
click at [363, 508] on div "Well" at bounding box center [366, 509] width 25 height 63
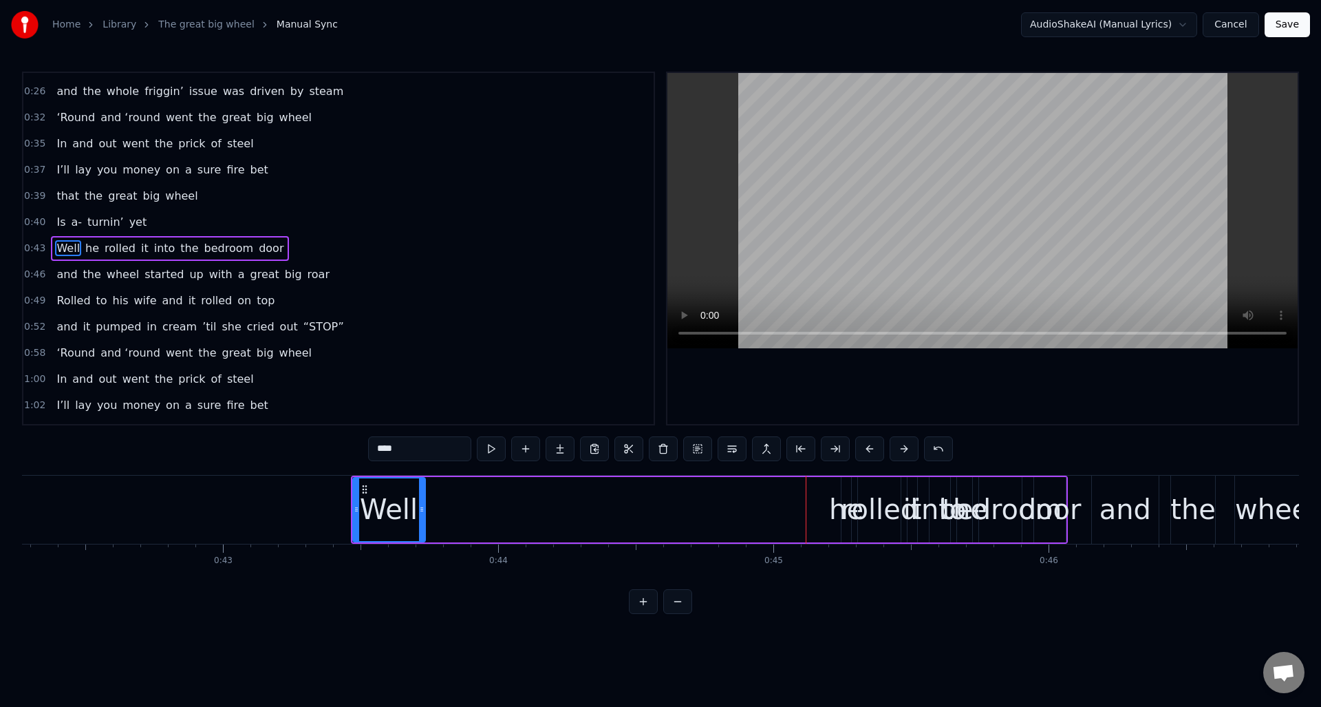
drag, startPoint x: 375, startPoint y: 519, endPoint x: 522, endPoint y: 518, distance: 147.2
click at [422, 525] on div at bounding box center [422, 509] width 6 height 63
click at [843, 504] on div "he" at bounding box center [846, 508] width 34 height 41
drag, startPoint x: 849, startPoint y: 510, endPoint x: 857, endPoint y: 500, distance: 13.2
click at [859, 522] on div at bounding box center [858, 509] width 6 height 63
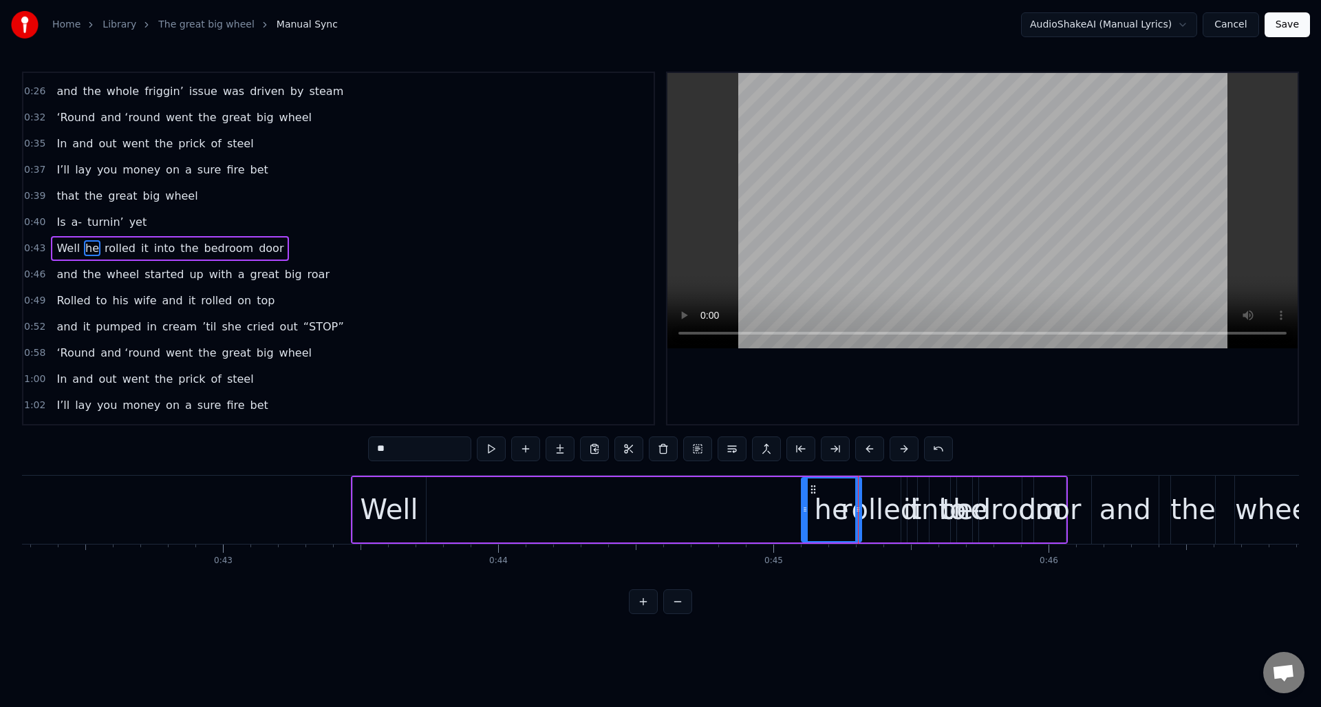
drag, startPoint x: 843, startPoint y: 496, endPoint x: 810, endPoint y: 492, distance: 34.0
click at [804, 499] on div at bounding box center [805, 509] width 6 height 63
drag, startPoint x: 808, startPoint y: 488, endPoint x: 559, endPoint y: 500, distance: 250.0
click at [453, 497] on div "he" at bounding box center [473, 509] width 58 height 63
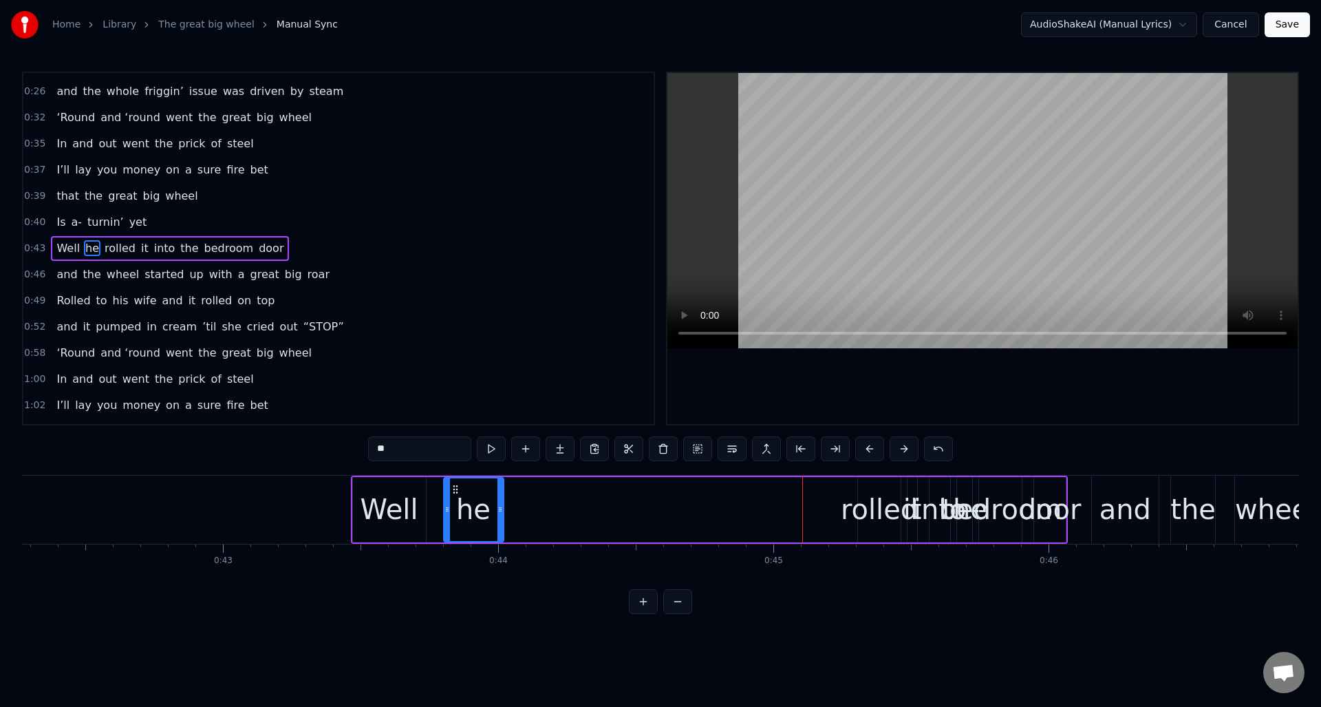
click at [866, 504] on div "rolled" at bounding box center [879, 508] width 77 height 41
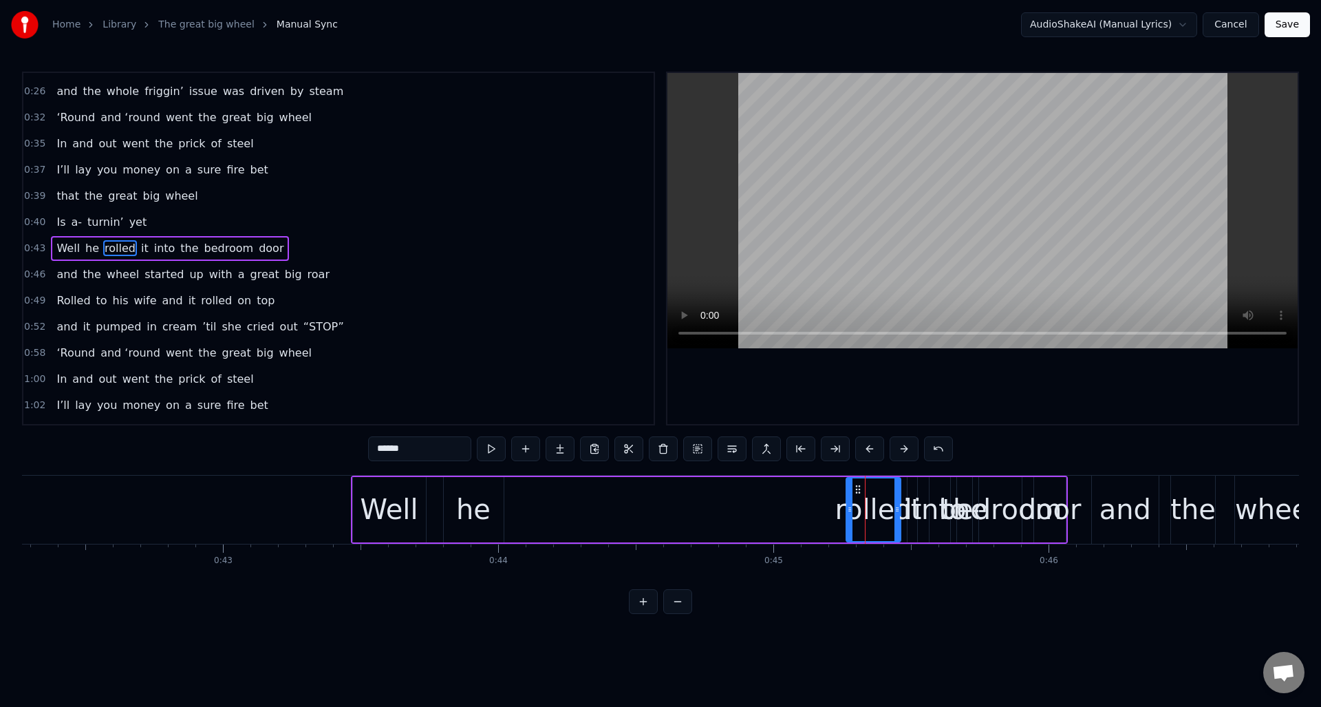
drag, startPoint x: 849, startPoint y: 509, endPoint x: 839, endPoint y: 504, distance: 11.4
click at [847, 511] on icon at bounding box center [850, 509] width 6 height 11
drag, startPoint x: 841, startPoint y: 489, endPoint x: 545, endPoint y: 499, distance: 296.0
click at [533, 495] on div "rolled" at bounding box center [556, 509] width 69 height 63
click at [910, 496] on div "it" at bounding box center [912, 508] width 19 height 41
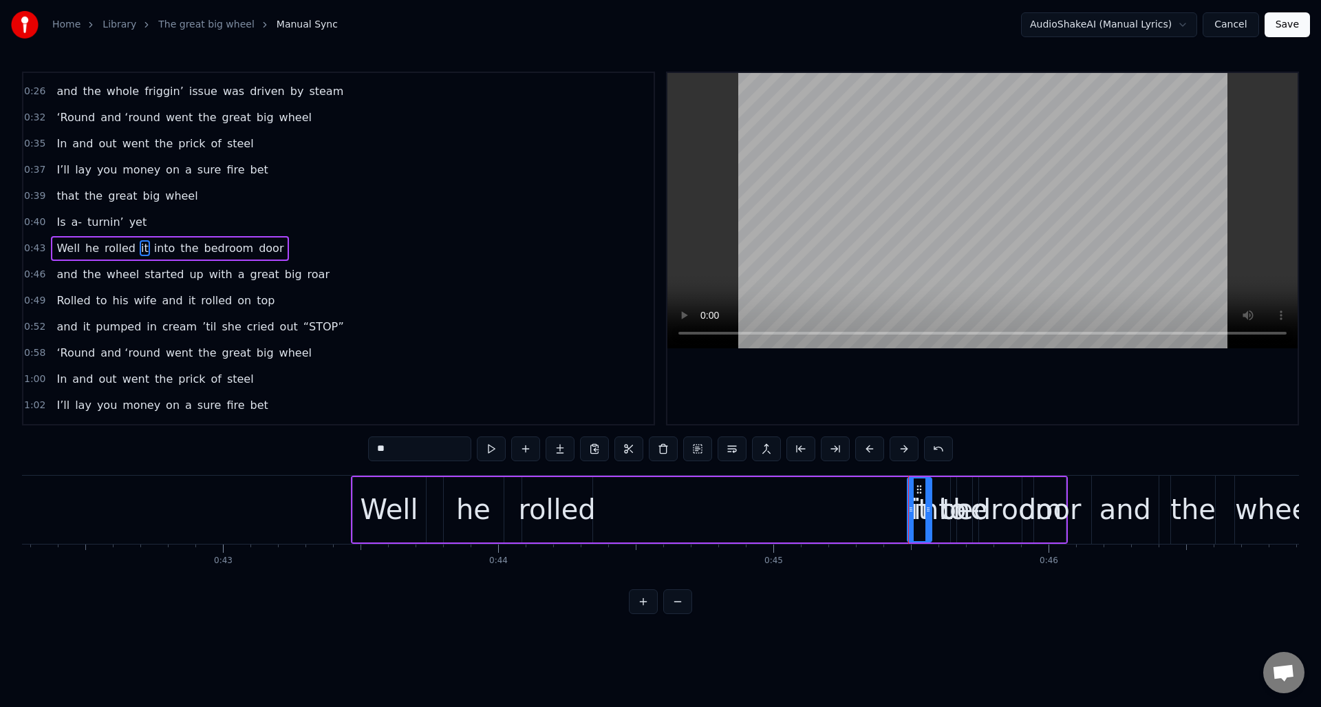
drag, startPoint x: 914, startPoint y: 499, endPoint x: 929, endPoint y: 499, distance: 14.5
click at [929, 499] on div at bounding box center [928, 509] width 6 height 63
drag, startPoint x: 913, startPoint y: 488, endPoint x: 619, endPoint y: 502, distance: 294.1
click at [615, 503] on div "it" at bounding box center [616, 509] width 23 height 63
drag, startPoint x: 626, startPoint y: 497, endPoint x: 645, endPoint y: 499, distance: 18.7
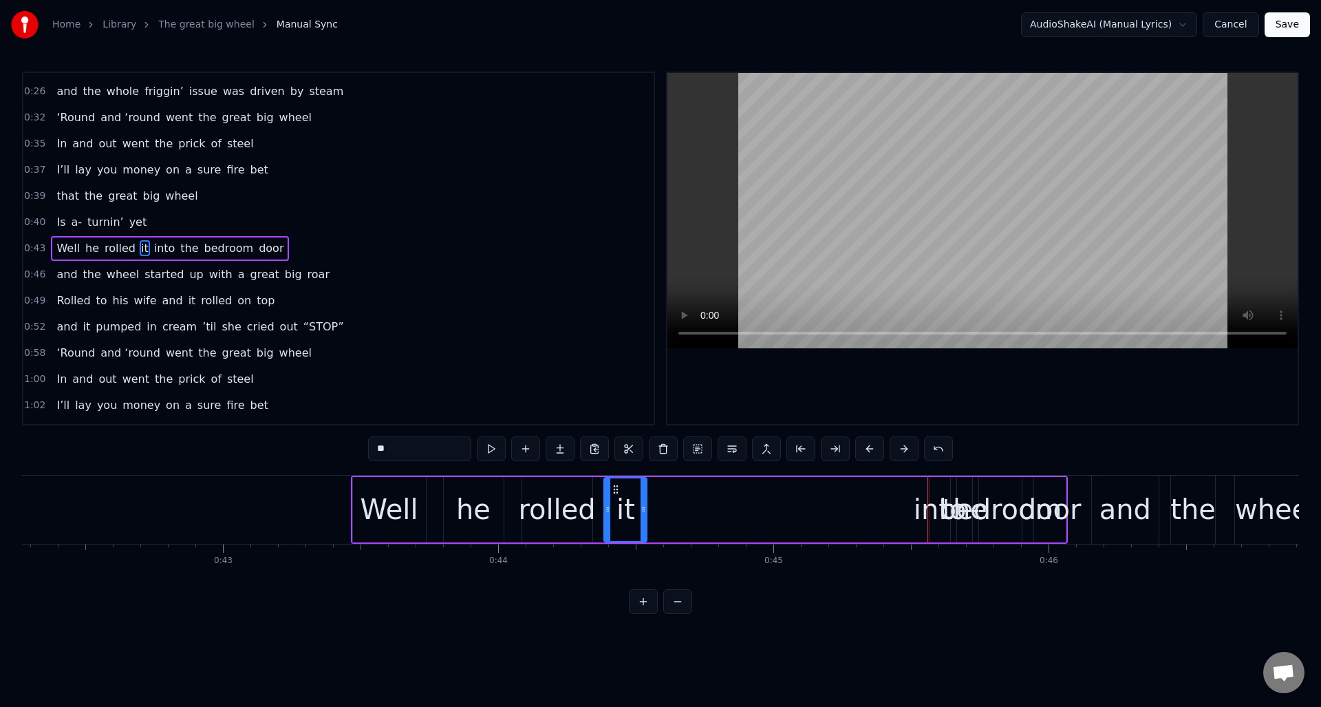
click at [645, 499] on div at bounding box center [644, 509] width 6 height 63
click at [935, 497] on div "into" at bounding box center [940, 508] width 53 height 41
drag, startPoint x: 931, startPoint y: 501, endPoint x: 919, endPoint y: 491, distance: 15.2
click at [903, 502] on div at bounding box center [905, 509] width 6 height 63
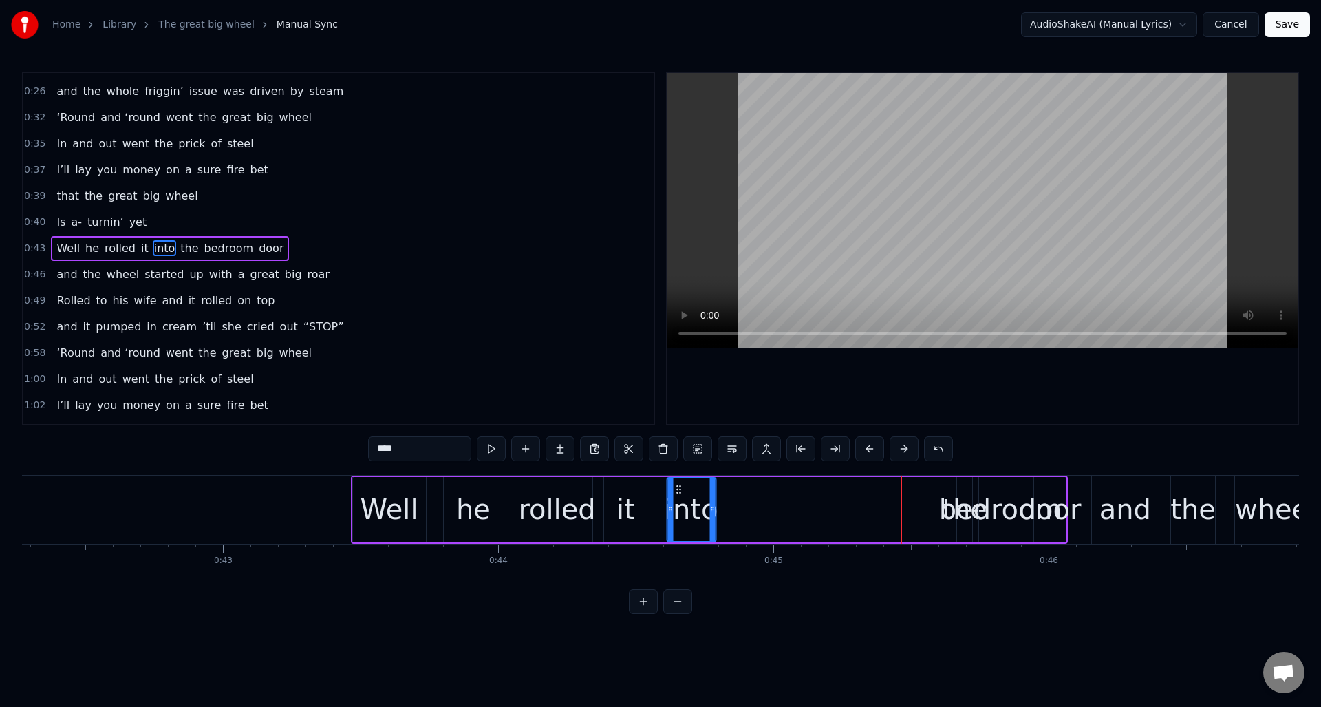
drag, startPoint x: 911, startPoint y: 487, endPoint x: 768, endPoint y: 488, distance: 142.4
click at [684, 492] on icon at bounding box center [679, 489] width 11 height 11
click at [181, 244] on span "the" at bounding box center [189, 248] width 21 height 16
drag, startPoint x: 957, startPoint y: 514, endPoint x: 927, endPoint y: 511, distance: 29.7
click at [922, 518] on div at bounding box center [925, 509] width 6 height 63
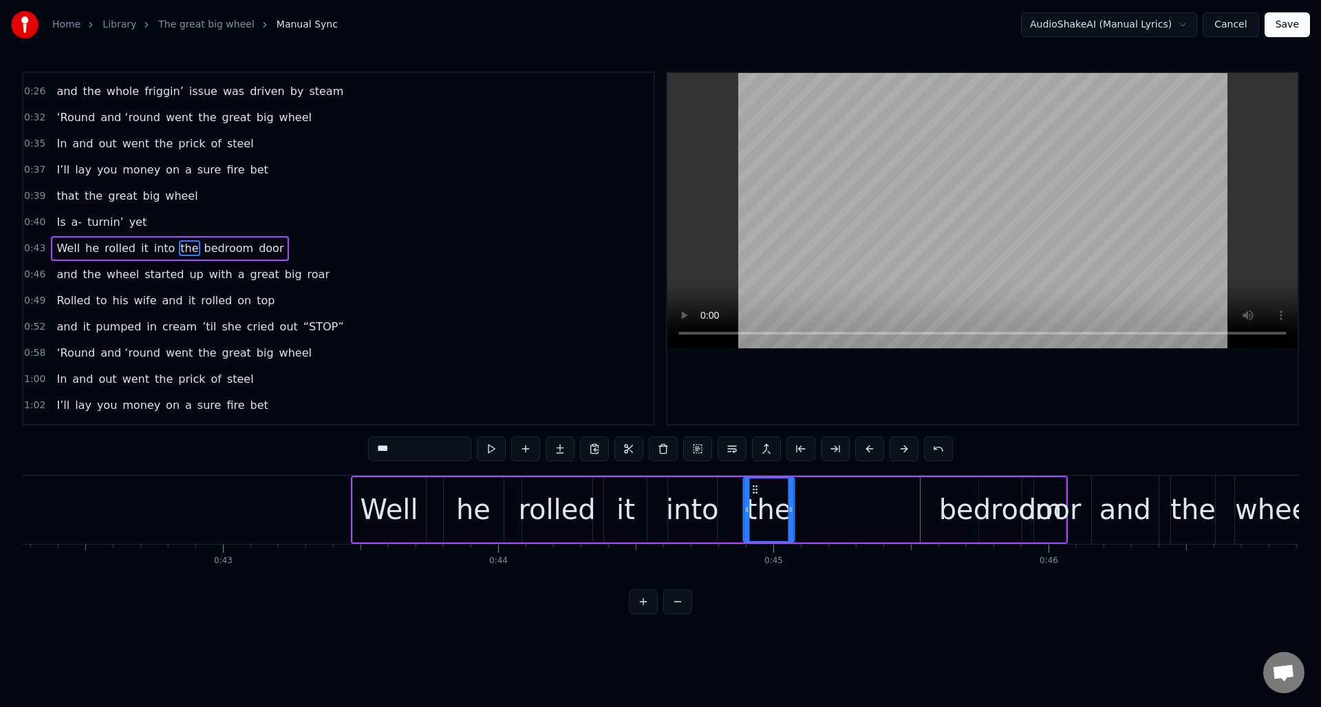
drag, startPoint x: 903, startPoint y: 488, endPoint x: 766, endPoint y: 503, distance: 137.7
click at [754, 504] on div "the" at bounding box center [769, 509] width 50 height 63
click at [993, 502] on div "bedroom" at bounding box center [1000, 508] width 123 height 41
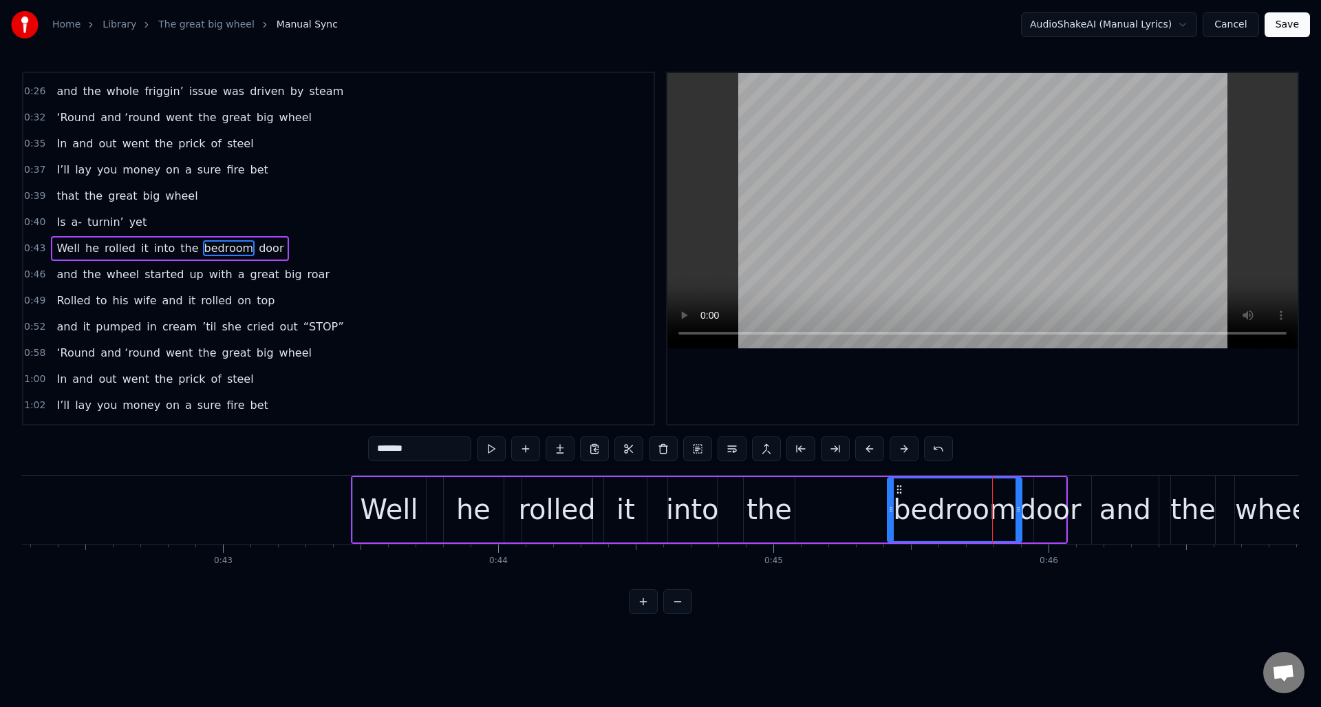
drag, startPoint x: 982, startPoint y: 504, endPoint x: 892, endPoint y: 513, distance: 89.9
click at [892, 515] on div at bounding box center [891, 509] width 6 height 63
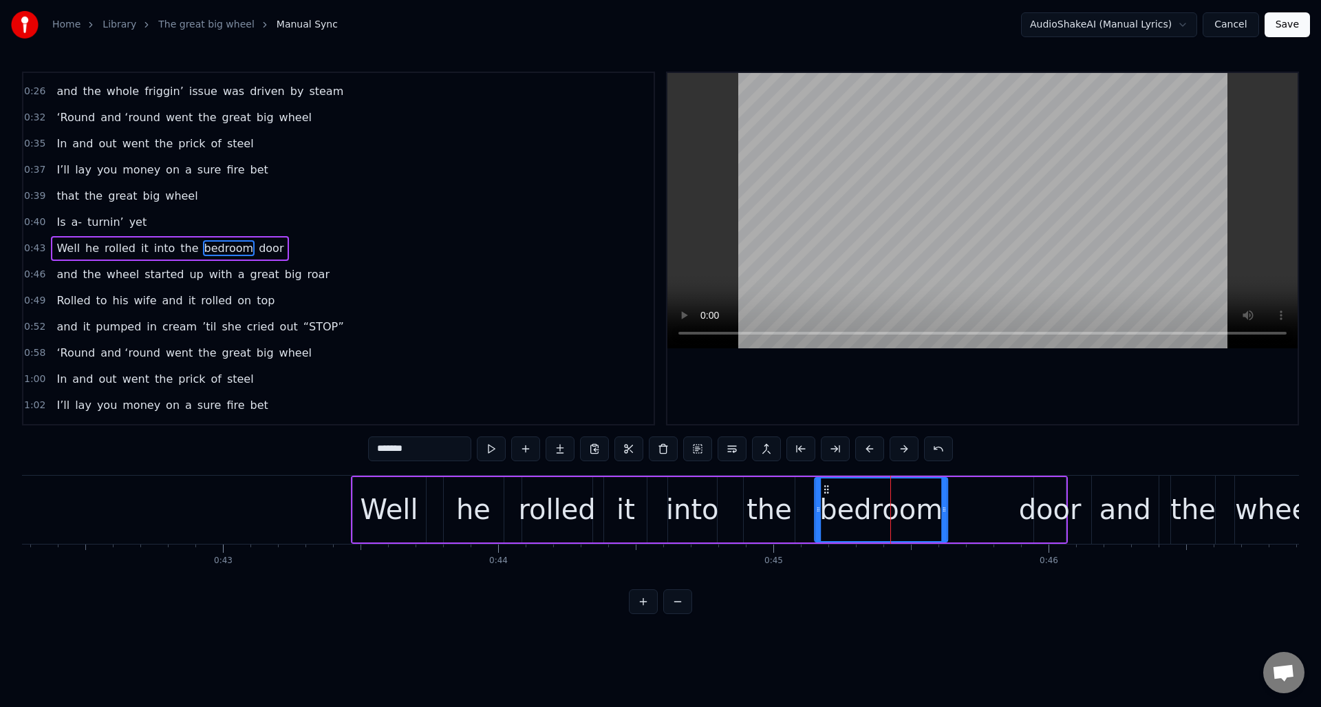
drag, startPoint x: 901, startPoint y: 487, endPoint x: 848, endPoint y: 499, distance: 54.4
click at [827, 502] on div "bedroom" at bounding box center [880, 509] width 131 height 63
click at [1054, 495] on div "door" at bounding box center [1050, 508] width 63 height 41
type input "****"
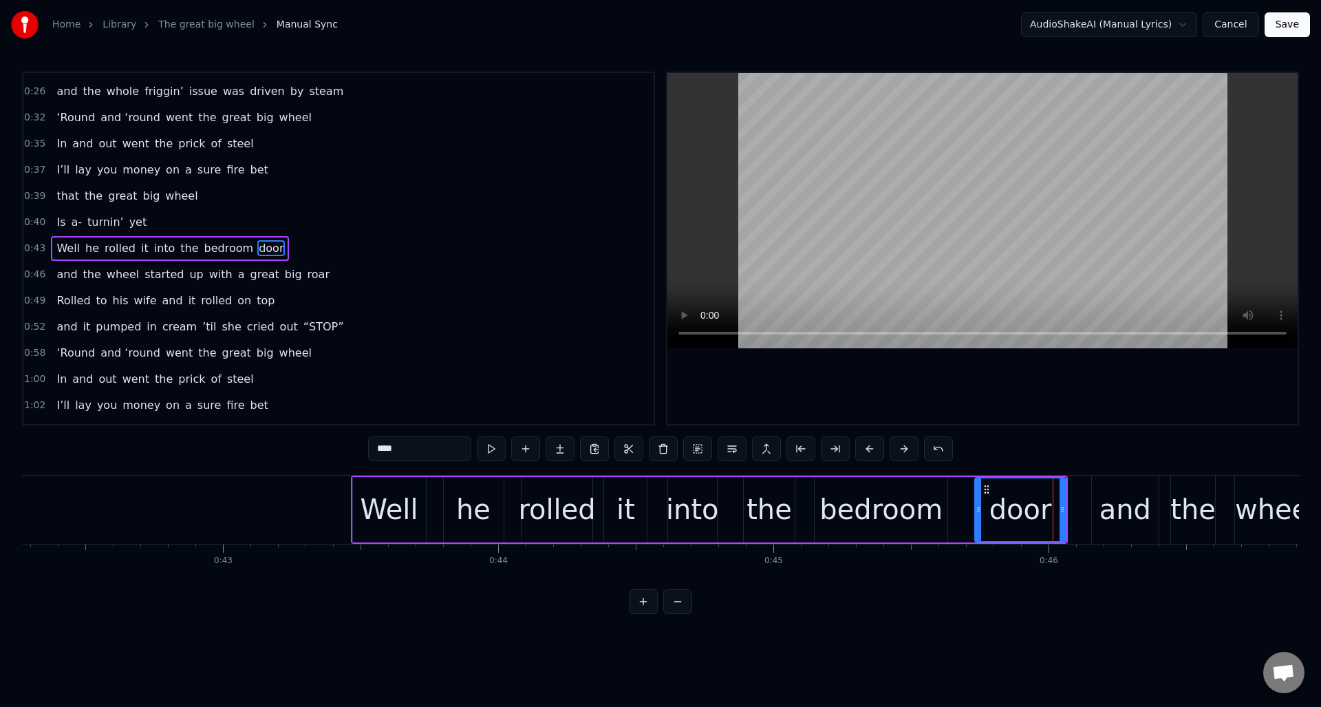
drag, startPoint x: 1038, startPoint y: 502, endPoint x: 991, endPoint y: 511, distance: 48.3
click at [979, 515] on div at bounding box center [979, 509] width 6 height 63
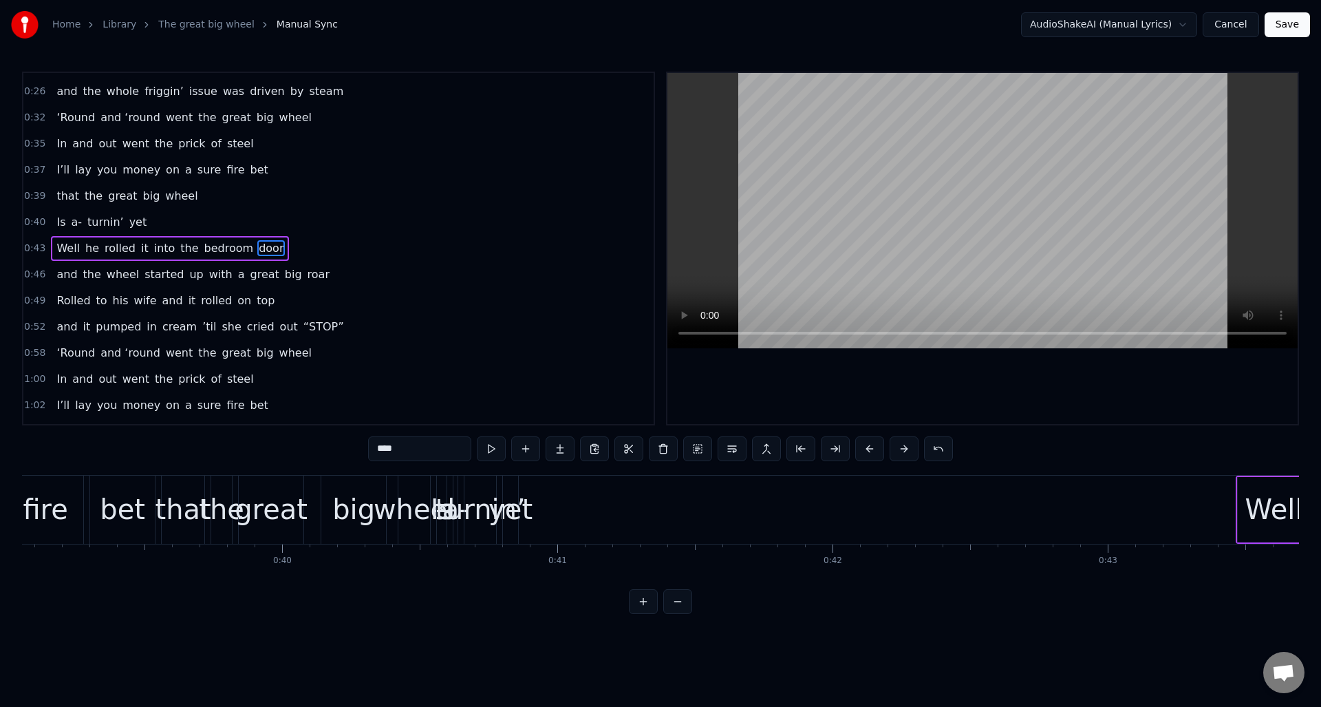
scroll to position [0, 10647]
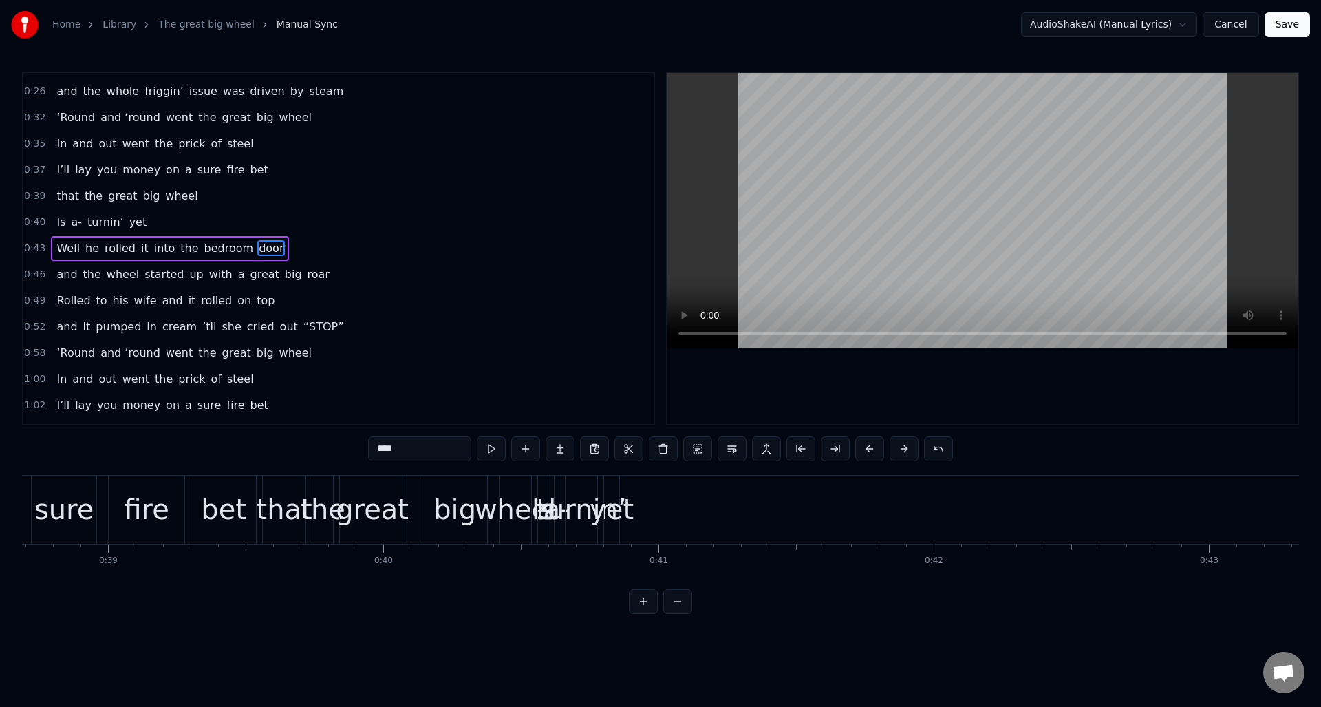
drag, startPoint x: 184, startPoint y: 222, endPoint x: 202, endPoint y: 222, distance: 17.9
click at [184, 221] on div "0:40 Is a- turnin’ yet" at bounding box center [338, 222] width 630 height 26
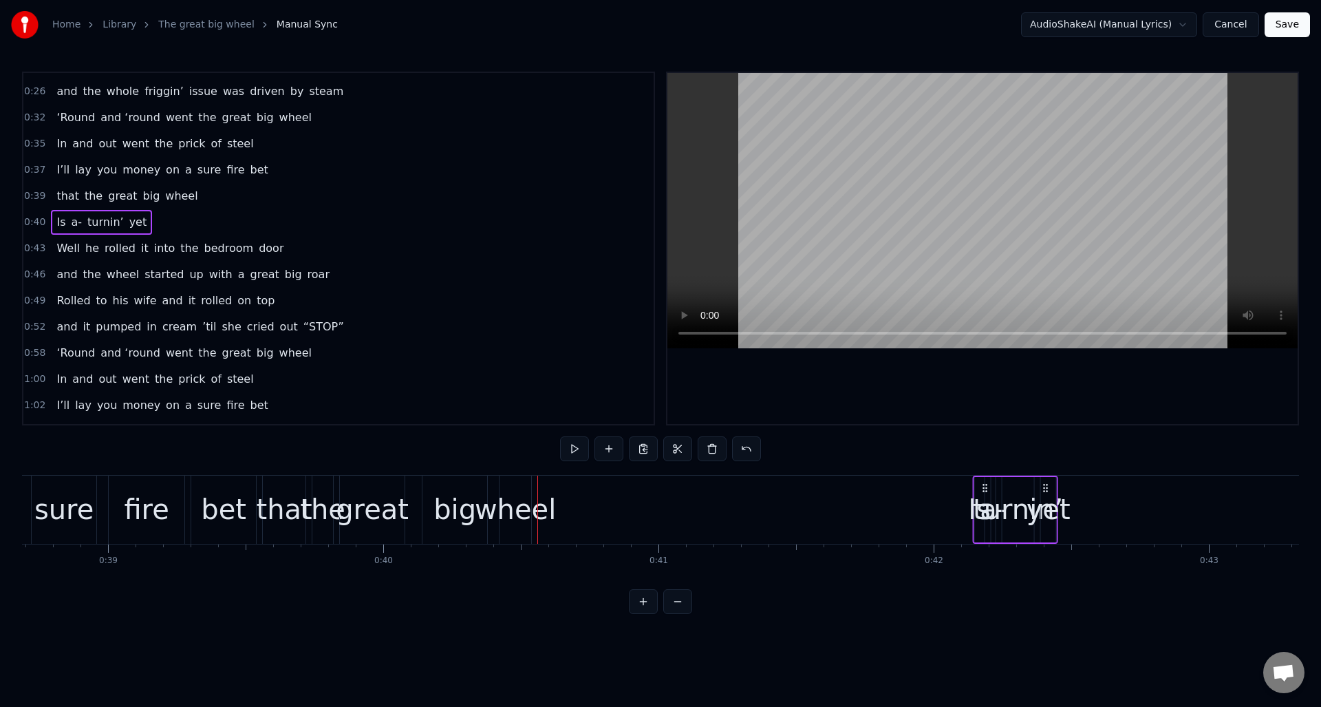
drag, startPoint x: 548, startPoint y: 484, endPoint x: 982, endPoint y: 488, distance: 434.8
click at [982, 488] on icon at bounding box center [985, 487] width 11 height 11
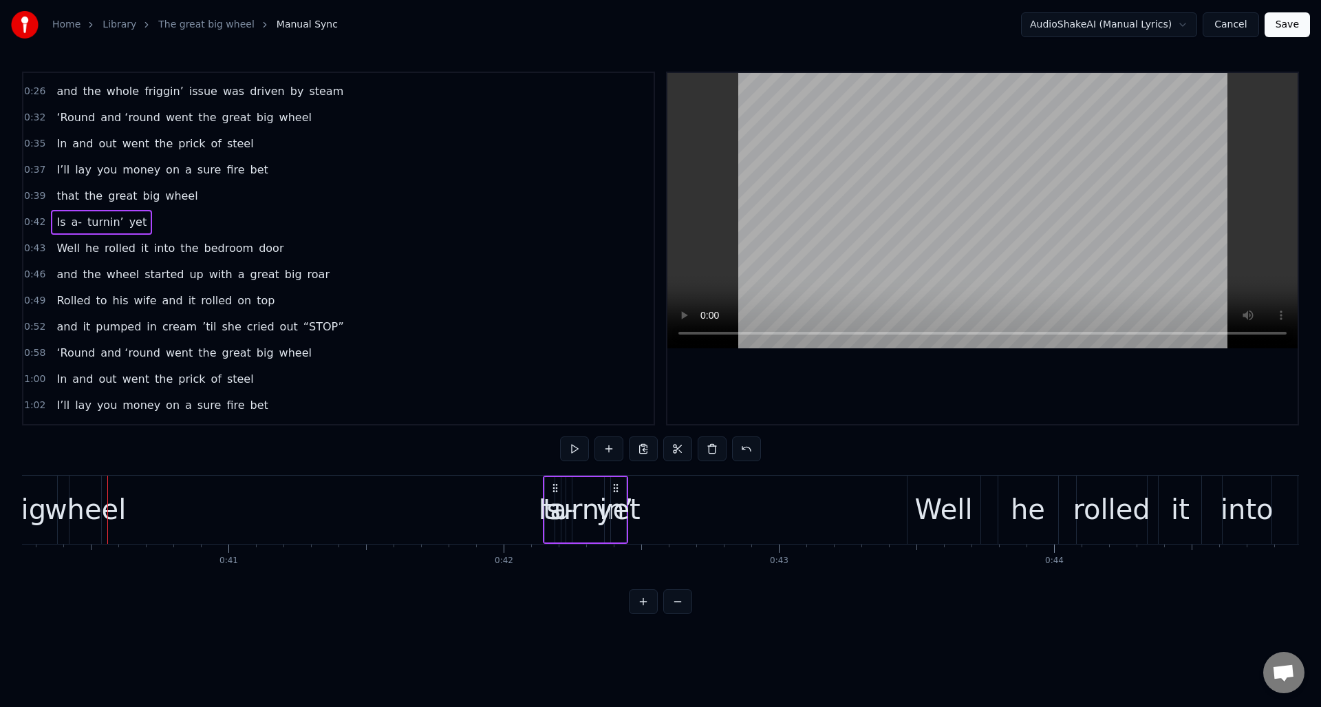
scroll to position [0, 11102]
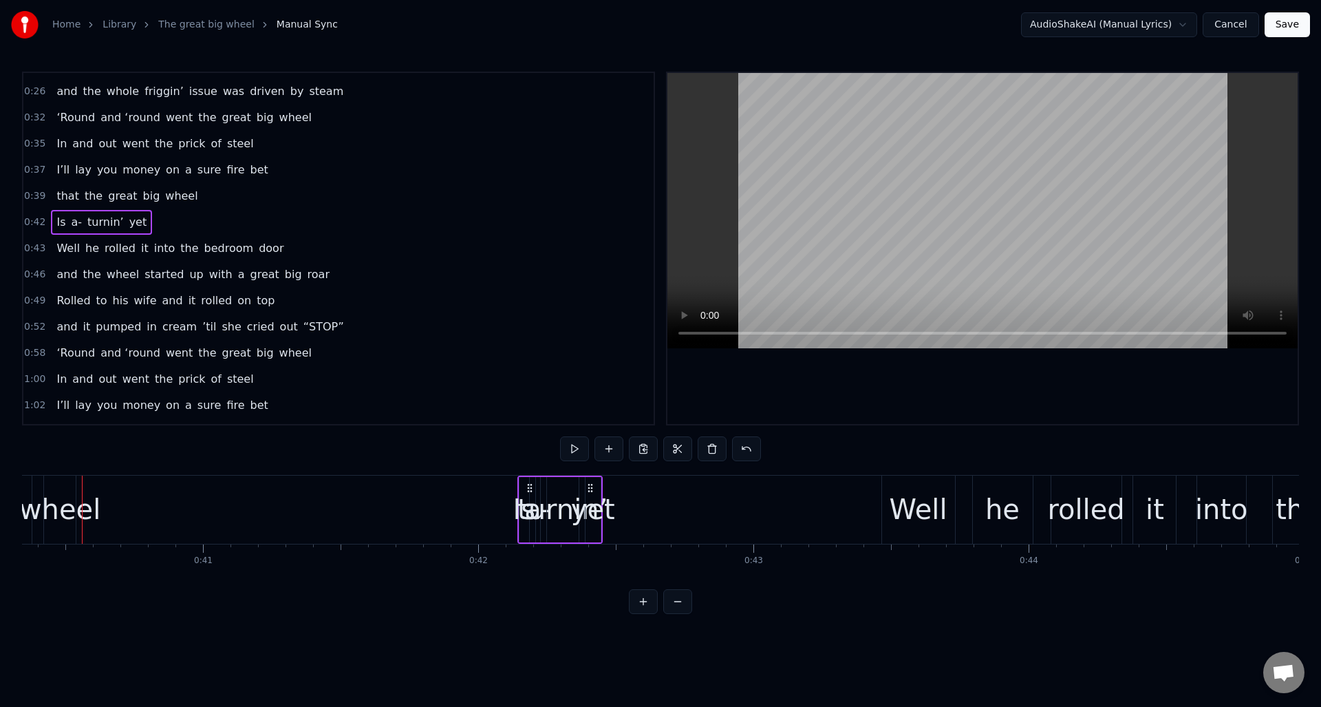
click at [593, 507] on div "yet" at bounding box center [593, 508] width 44 height 41
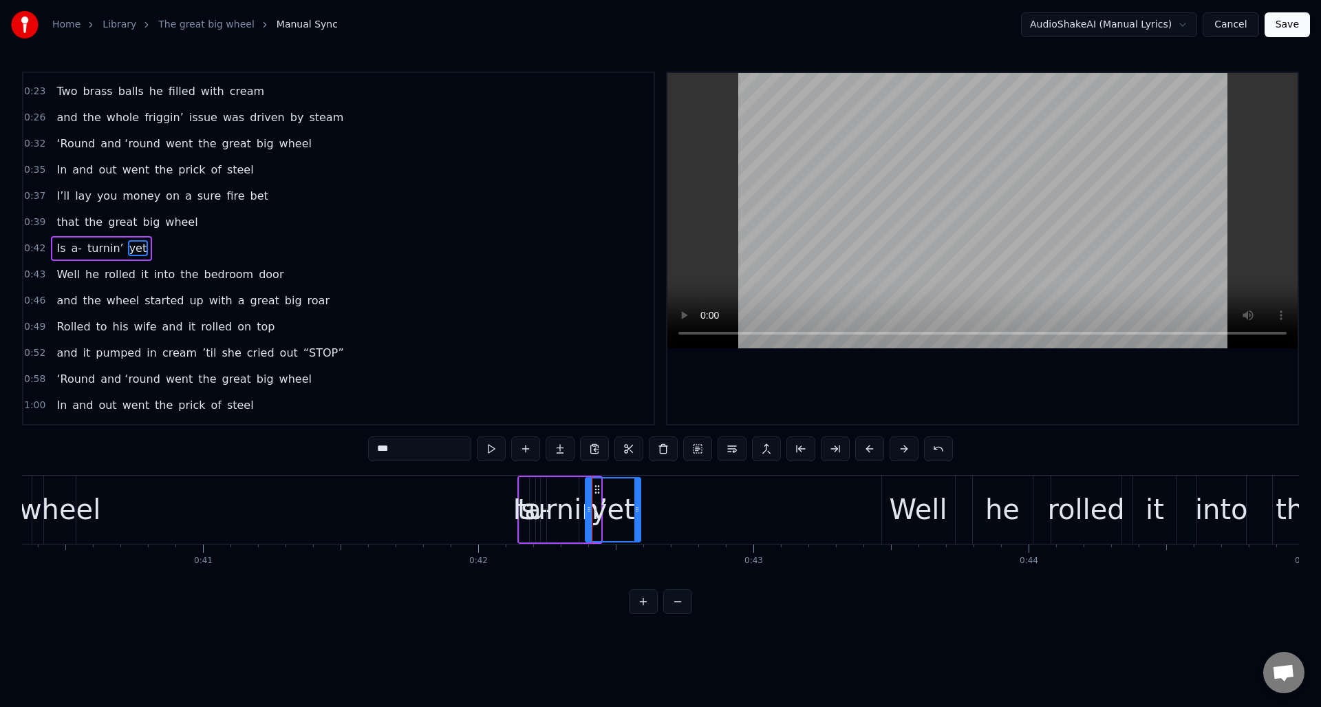
drag, startPoint x: 599, startPoint y: 504, endPoint x: 638, endPoint y: 504, distance: 39.9
click at [638, 504] on icon at bounding box center [637, 509] width 6 height 11
drag, startPoint x: 596, startPoint y: 487, endPoint x: 628, endPoint y: 487, distance: 31.6
click at [628, 487] on icon at bounding box center [628, 489] width 11 height 11
click at [561, 506] on div "turnin’" at bounding box center [562, 508] width 90 height 41
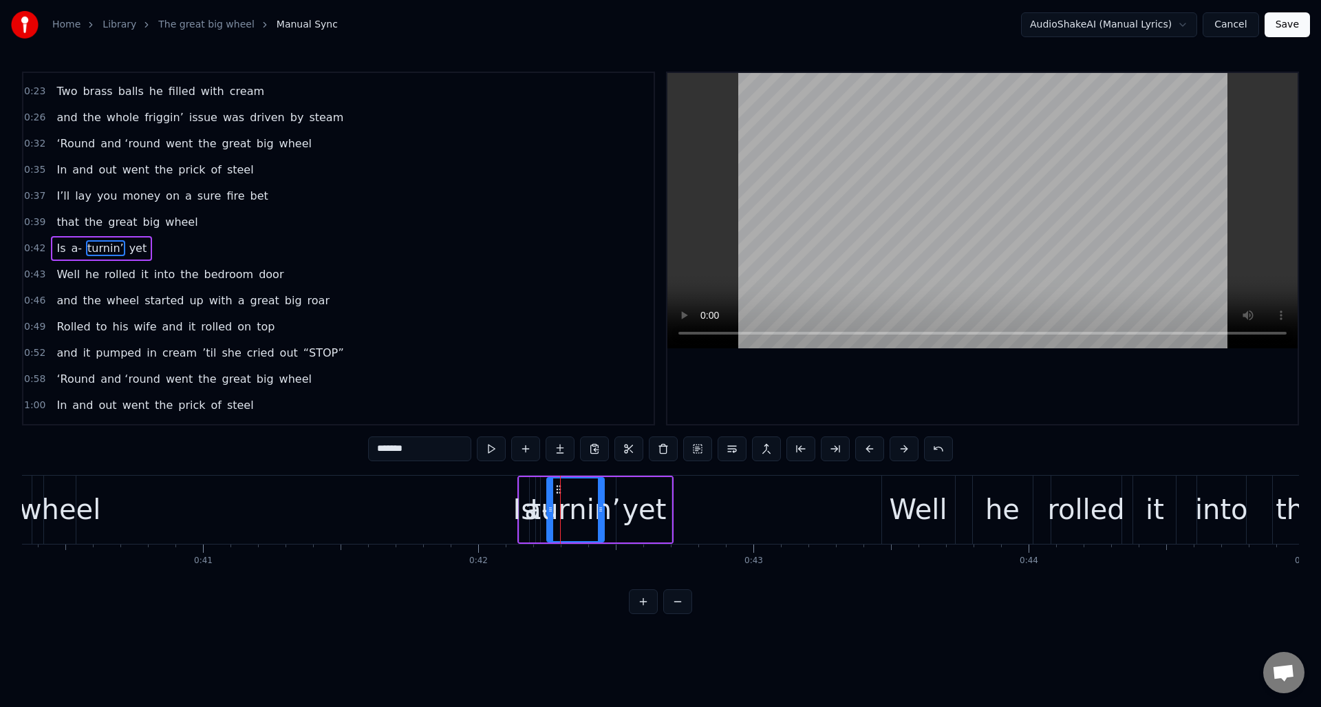
drag, startPoint x: 576, startPoint y: 497, endPoint x: 601, endPoint y: 495, distance: 25.5
click at [601, 495] on div at bounding box center [601, 509] width 6 height 63
click at [76, 248] on span "a-" at bounding box center [77, 248] width 14 height 16
click at [62, 247] on span "Is" at bounding box center [61, 248] width 12 height 16
drag, startPoint x: 526, startPoint y: 519, endPoint x: 563, endPoint y: 520, distance: 36.5
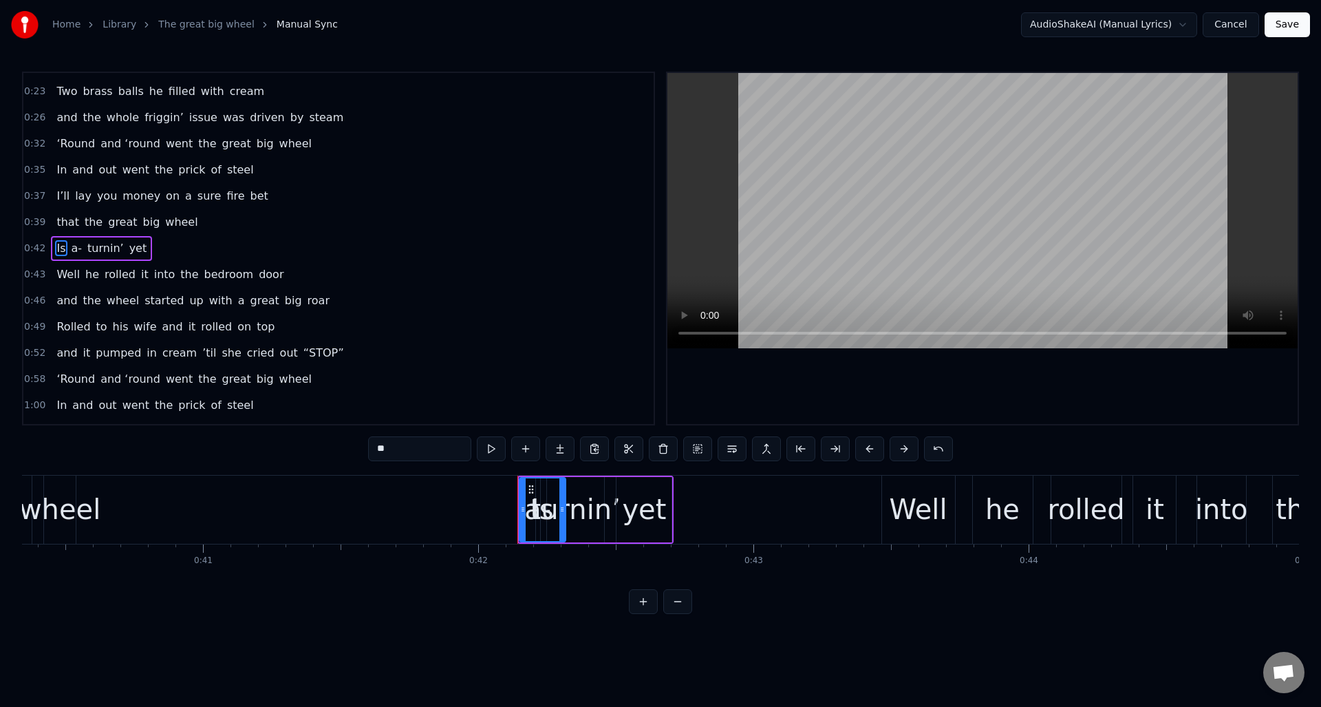
click at [563, 520] on div at bounding box center [562, 509] width 6 height 63
drag, startPoint x: 531, startPoint y: 486, endPoint x: 475, endPoint y: 485, distance: 55.7
click at [475, 485] on icon at bounding box center [475, 489] width 11 height 11
click at [535, 512] on div "a-" at bounding box center [537, 508] width 27 height 41
type input "**"
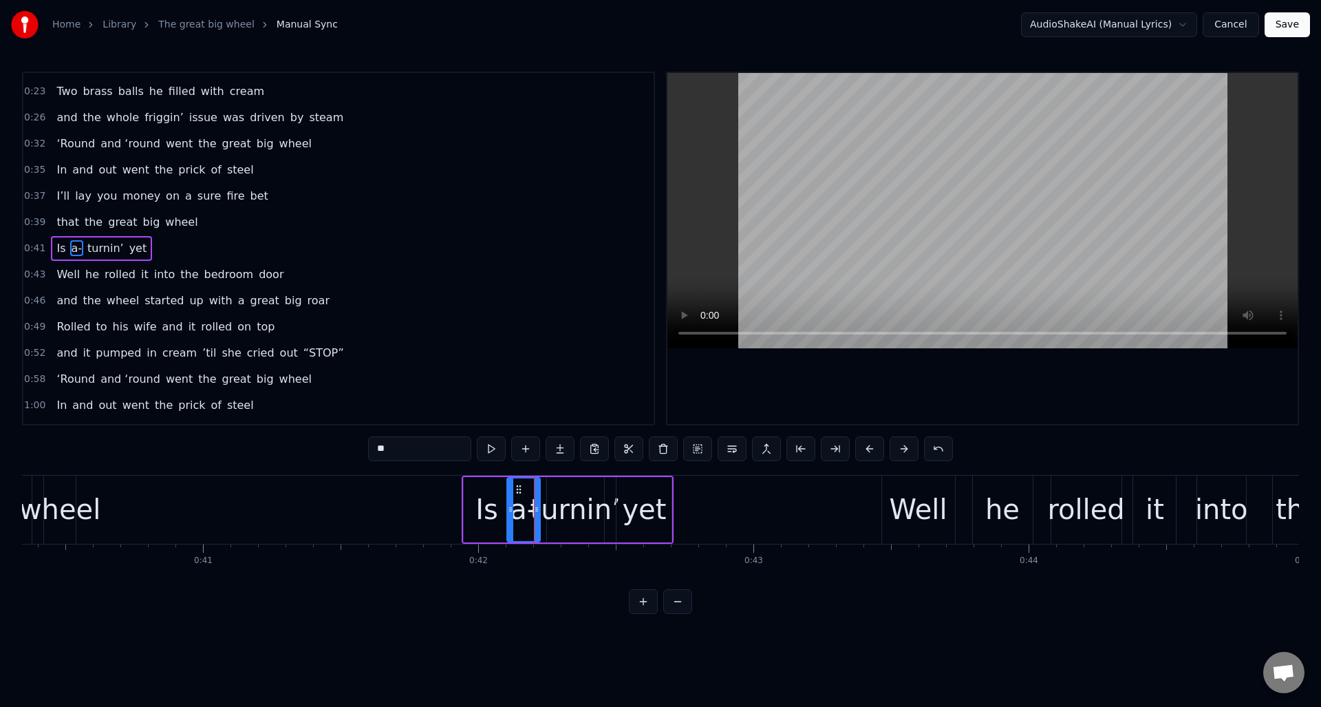
drag, startPoint x: 541, startPoint y: 521, endPoint x: 569, endPoint y: 540, distance: 34.2
click at [512, 519] on div at bounding box center [511, 509] width 6 height 63
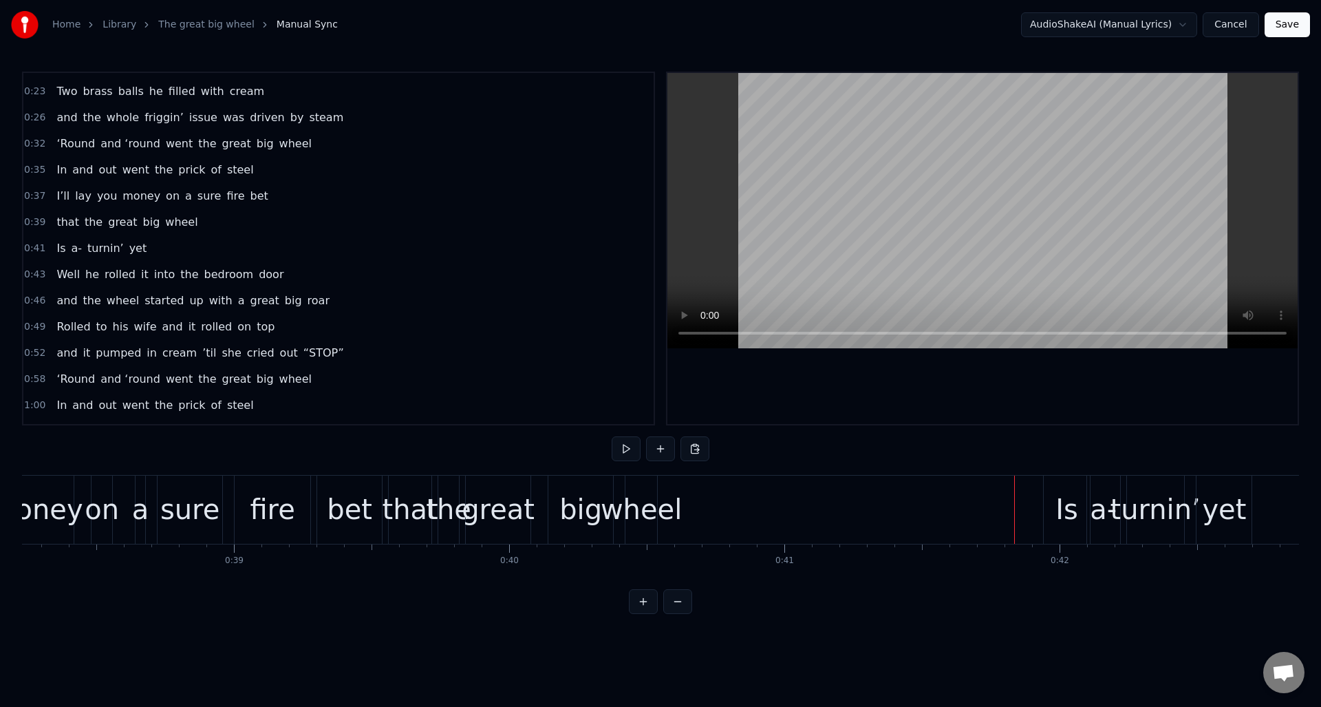
scroll to position [0, 10546]
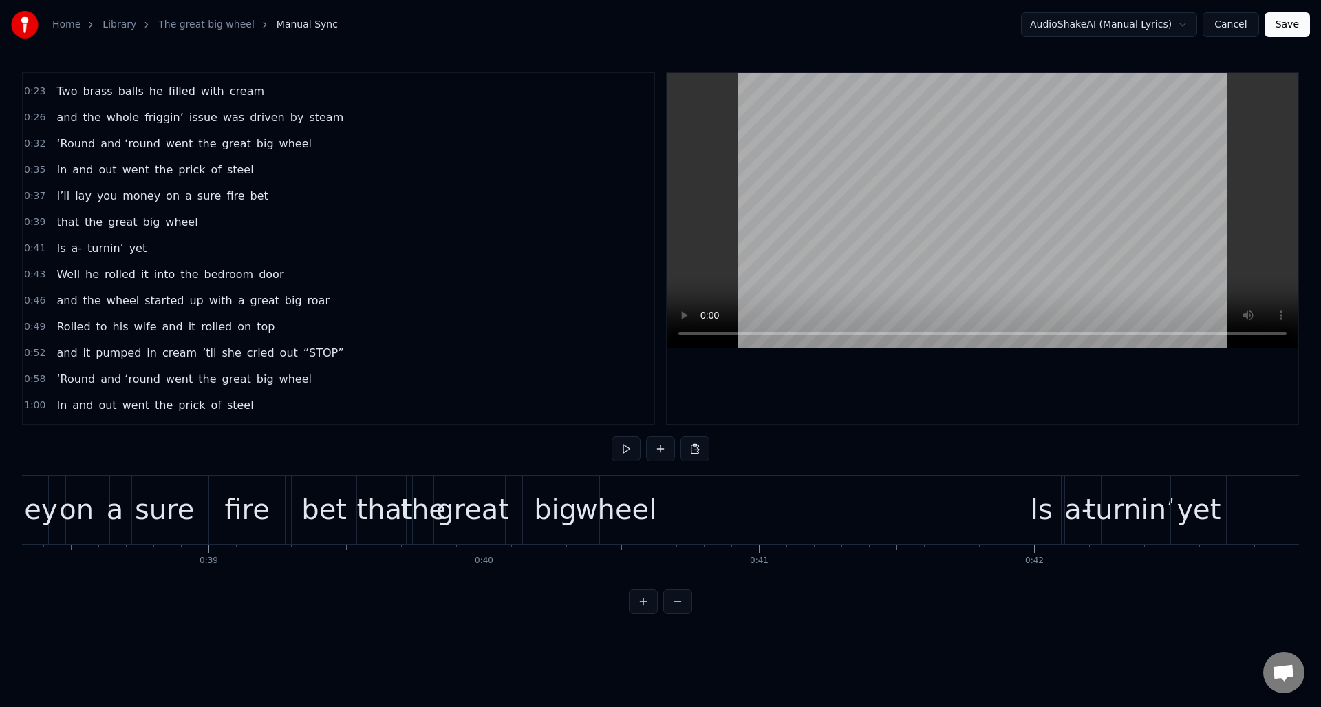
click at [617, 503] on div "wheel" at bounding box center [615, 508] width 81 height 41
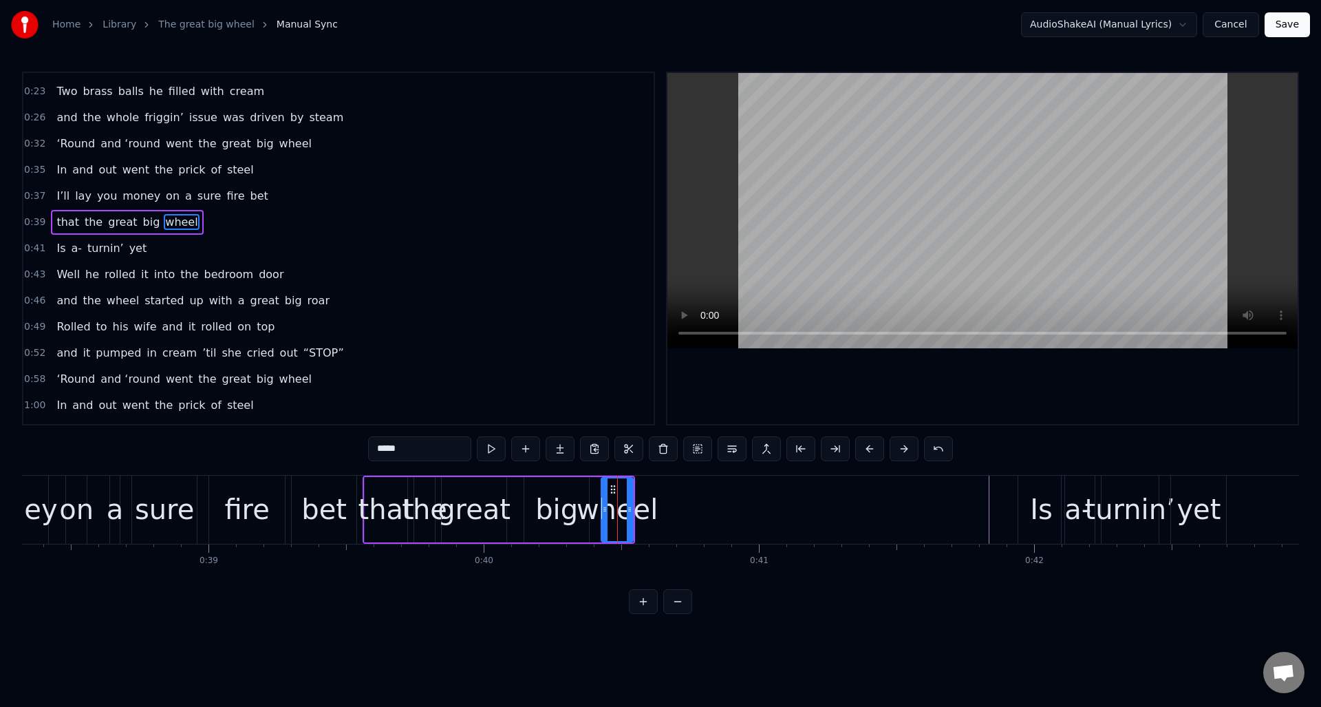
scroll to position [125, 0]
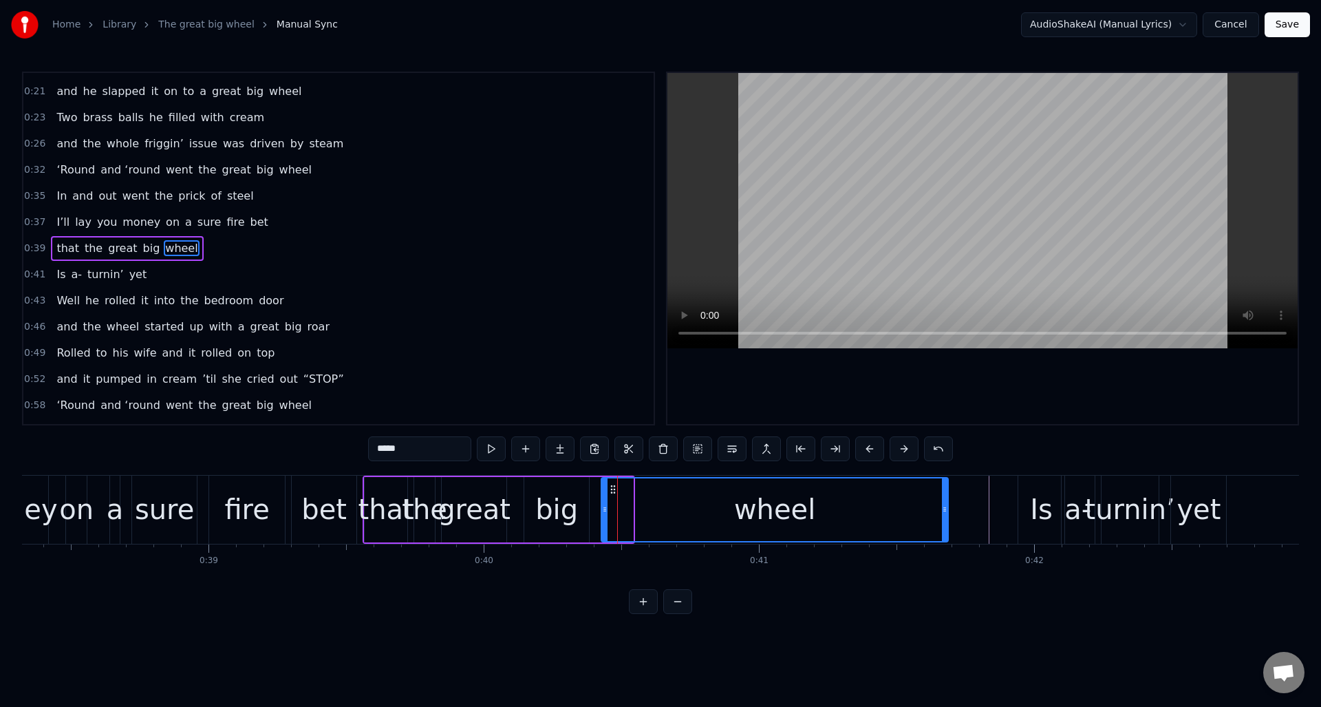
drag, startPoint x: 630, startPoint y: 502, endPoint x: 942, endPoint y: 484, distance: 312.9
click at [945, 484] on div at bounding box center [945, 509] width 6 height 63
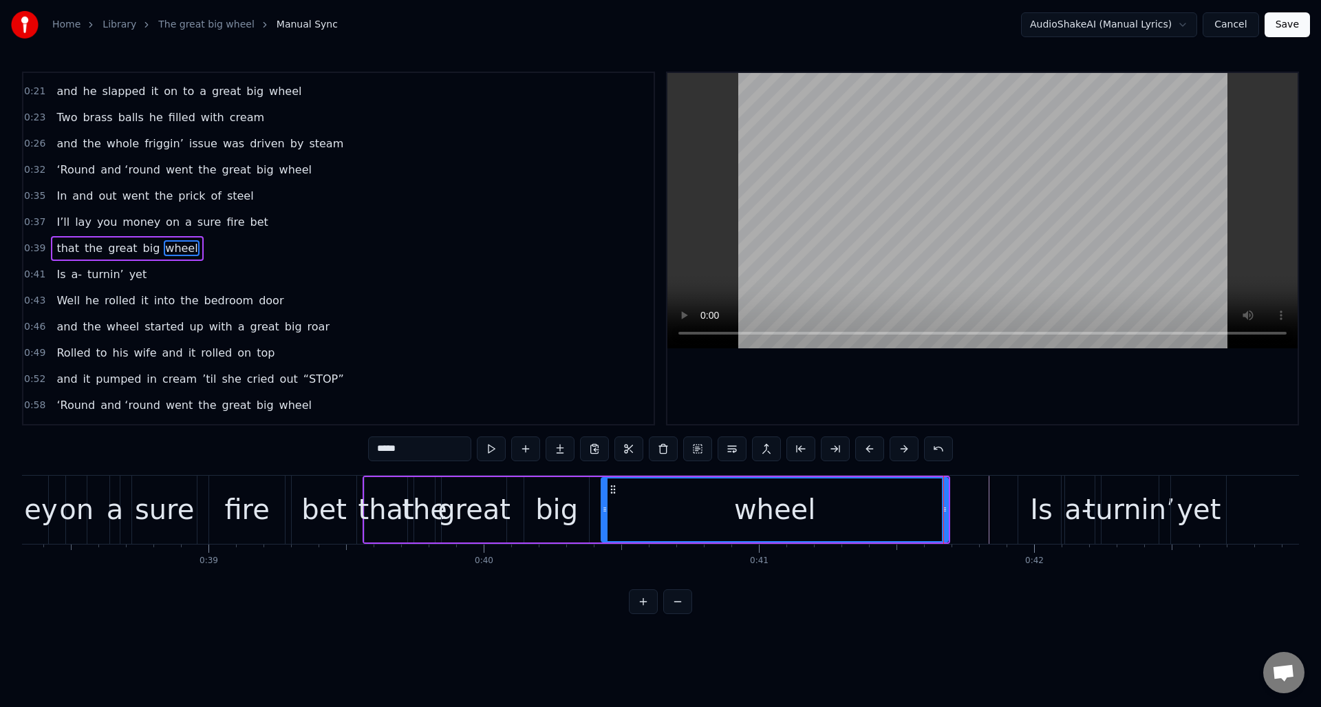
click at [383, 499] on div "that" at bounding box center [386, 508] width 56 height 41
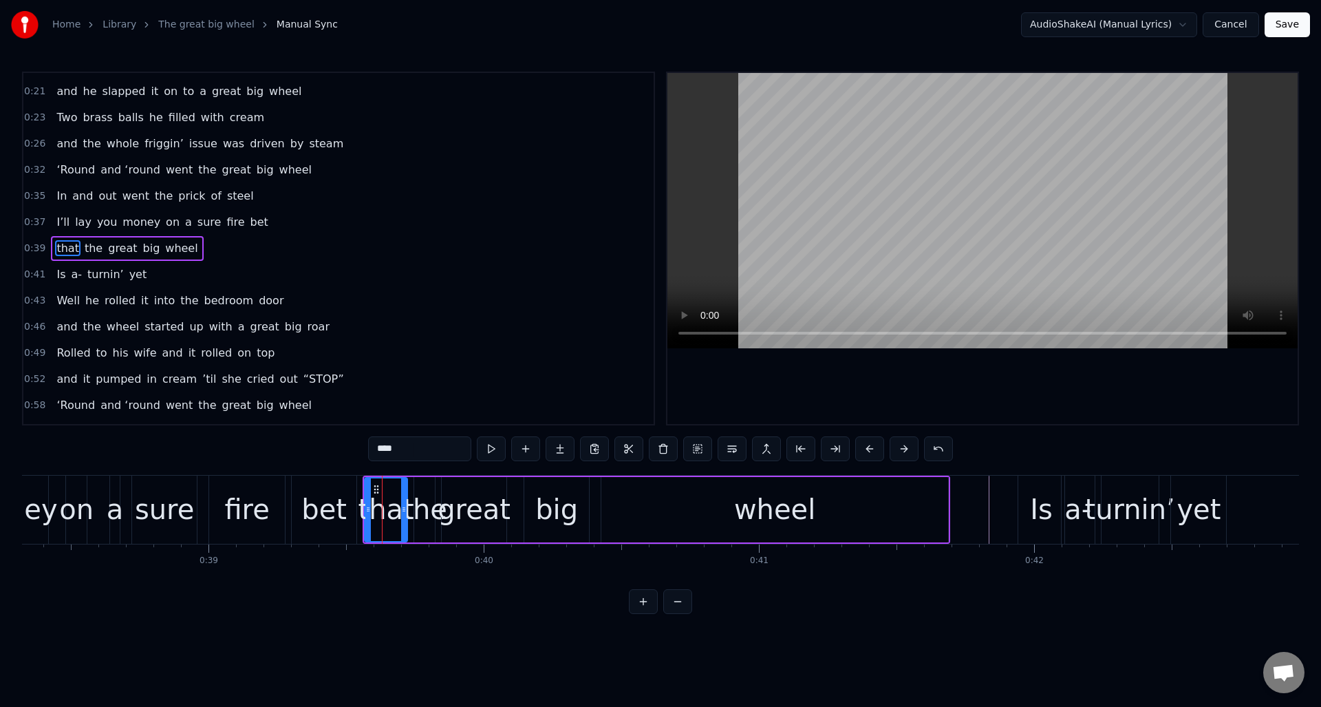
click at [429, 499] on div "the" at bounding box center [424, 508] width 45 height 41
click at [455, 504] on div "great" at bounding box center [474, 508] width 73 height 41
click at [453, 506] on icon at bounding box center [455, 509] width 6 height 11
click at [430, 495] on div "the" at bounding box center [424, 508] width 45 height 41
drag, startPoint x: 433, startPoint y: 498, endPoint x: 442, endPoint y: 499, distance: 8.4
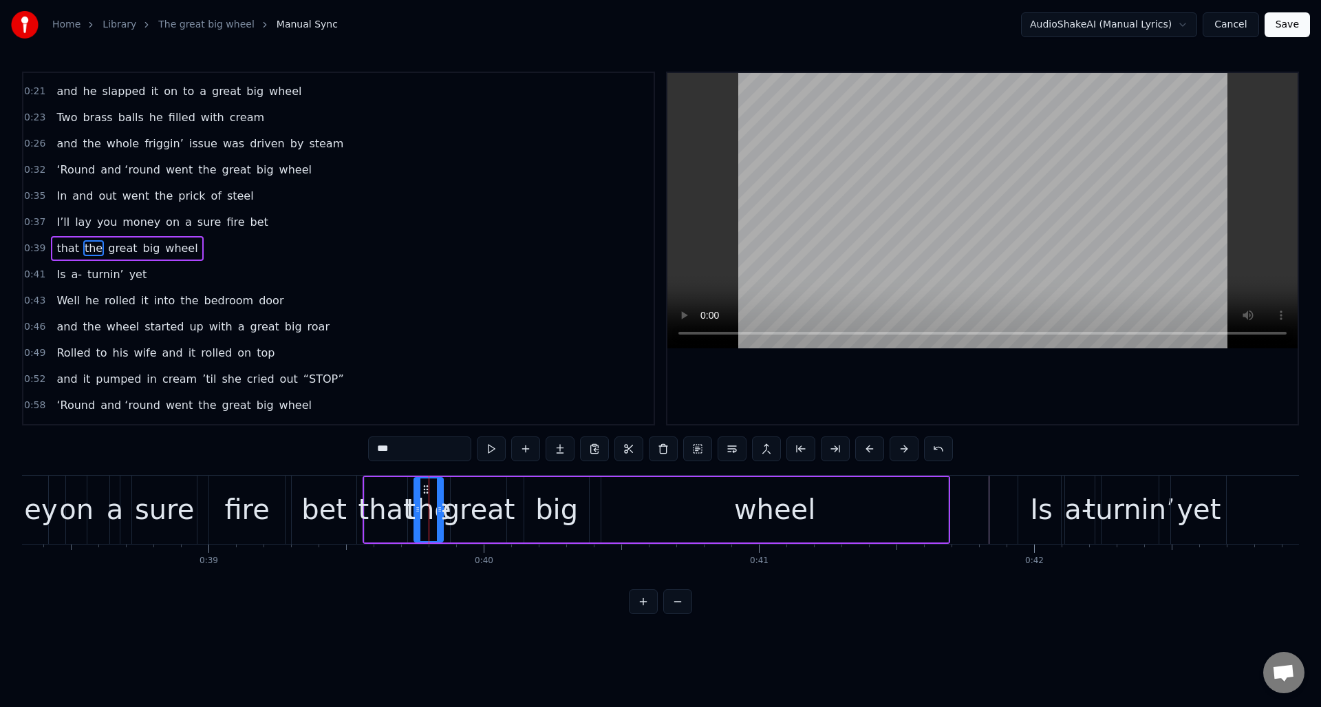
click at [442, 499] on div at bounding box center [440, 509] width 6 height 63
click at [625, 500] on div "wheel" at bounding box center [774, 509] width 347 height 65
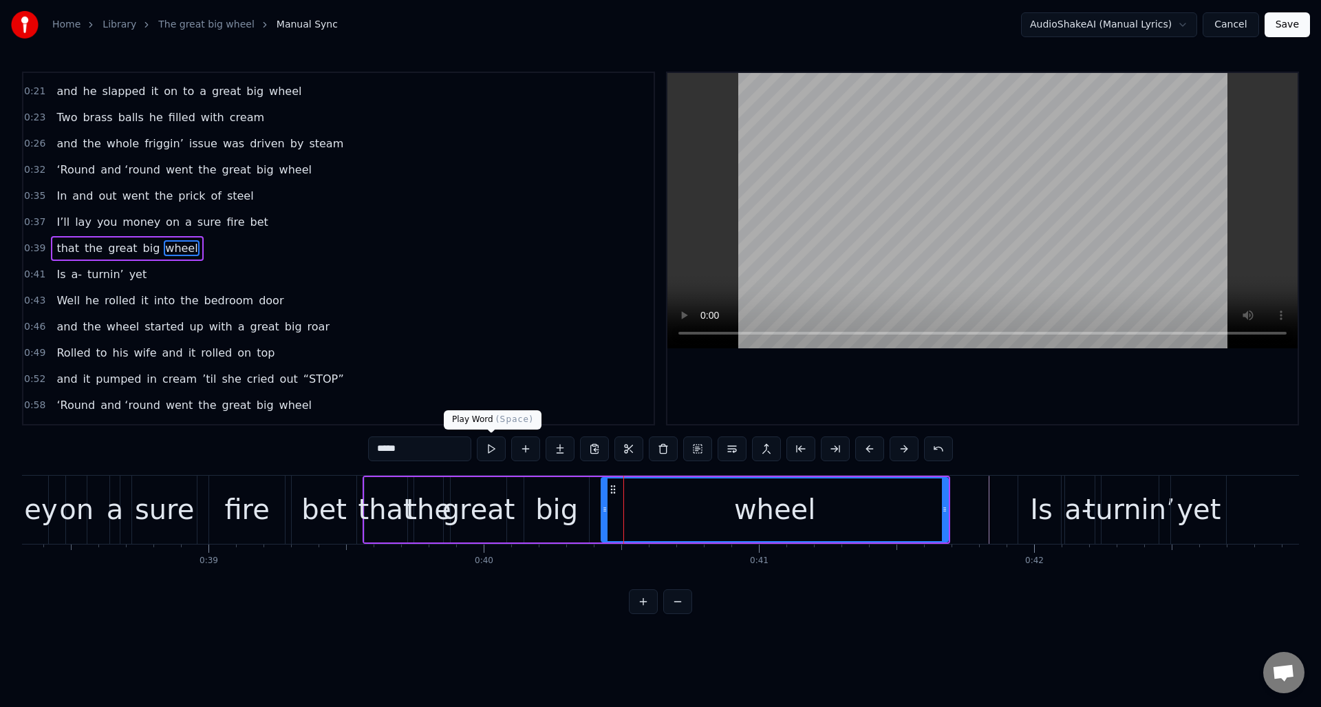
click at [493, 447] on button at bounding box center [491, 448] width 29 height 25
click at [555, 497] on div "big" at bounding box center [556, 508] width 43 height 41
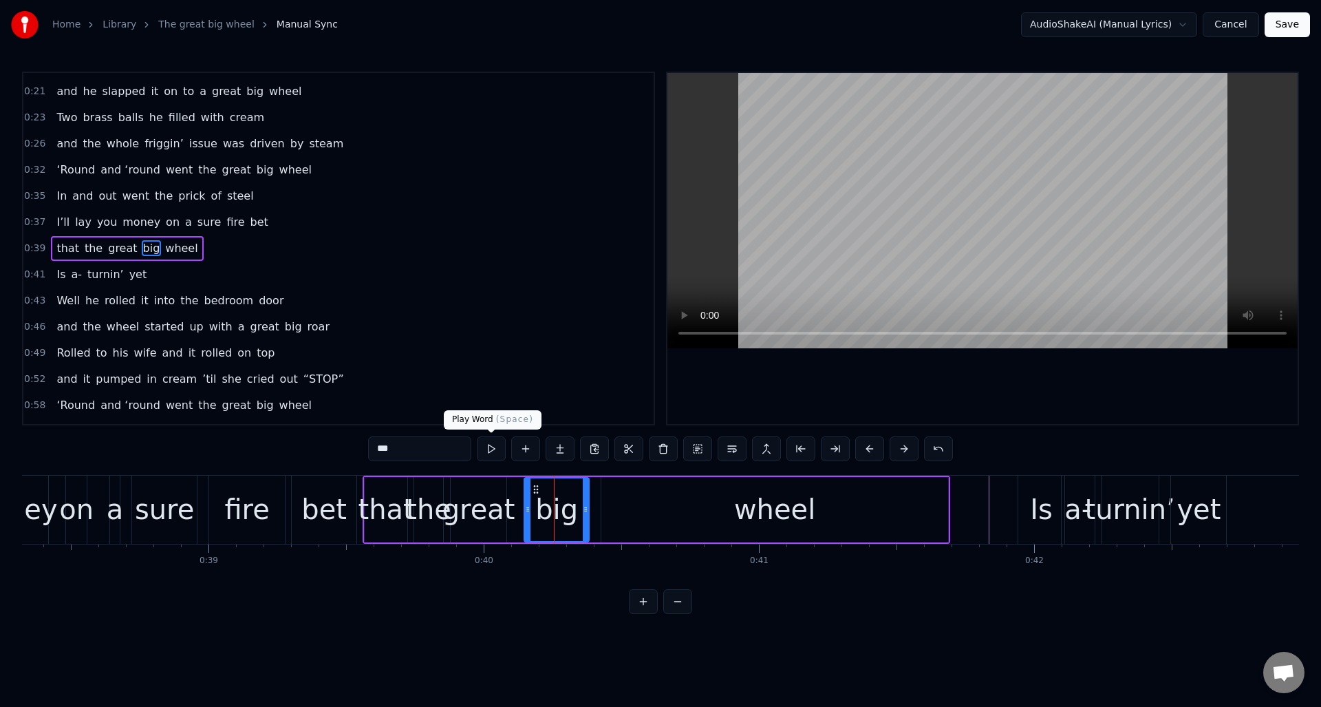
click at [489, 449] on button at bounding box center [491, 448] width 29 height 25
drag, startPoint x: 482, startPoint y: 488, endPoint x: 475, endPoint y: 469, distance: 19.6
click at [482, 488] on div "great" at bounding box center [478, 508] width 73 height 41
click at [490, 450] on button at bounding box center [491, 448] width 29 height 25
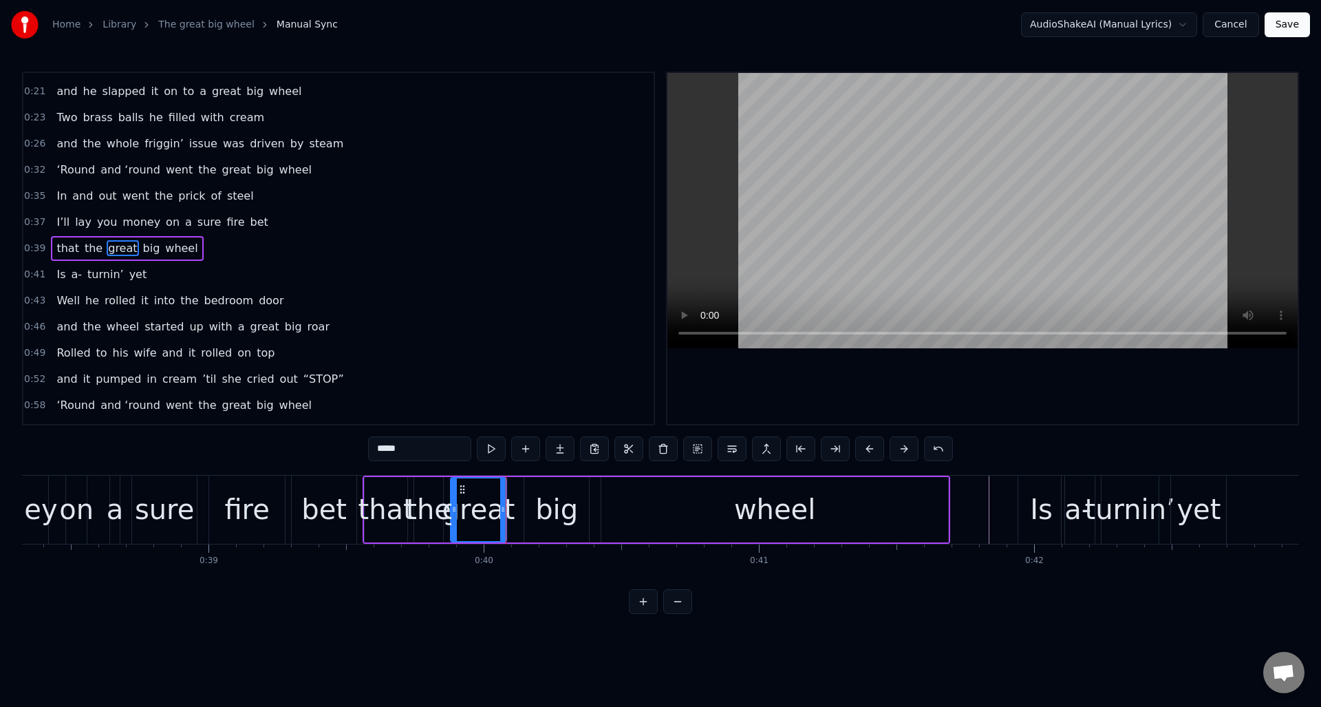
click at [435, 487] on div "the" at bounding box center [428, 509] width 29 height 65
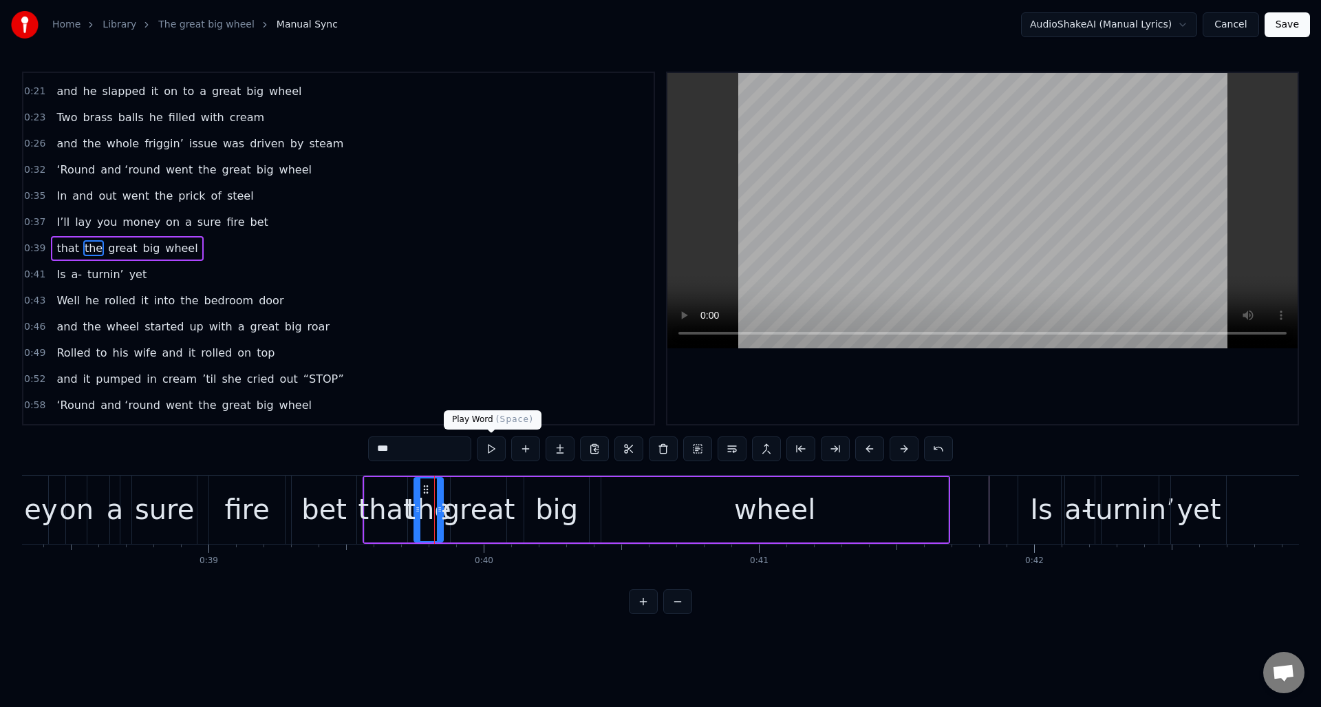
click at [488, 454] on button at bounding box center [491, 448] width 29 height 25
click at [389, 498] on div "that" at bounding box center [386, 508] width 56 height 41
click at [489, 455] on button at bounding box center [491, 448] width 29 height 25
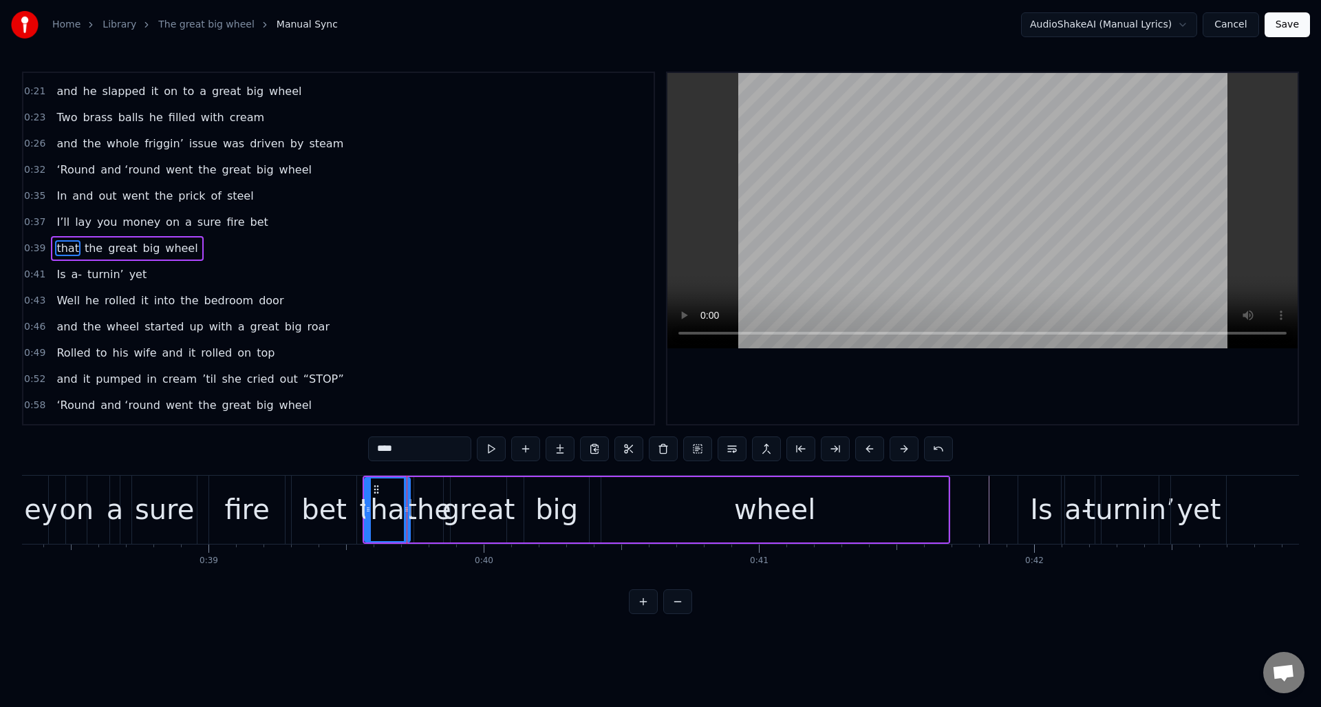
drag, startPoint x: 402, startPoint y: 508, endPoint x: 396, endPoint y: 527, distance: 20.2
click at [404, 508] on icon at bounding box center [407, 509] width 6 height 11
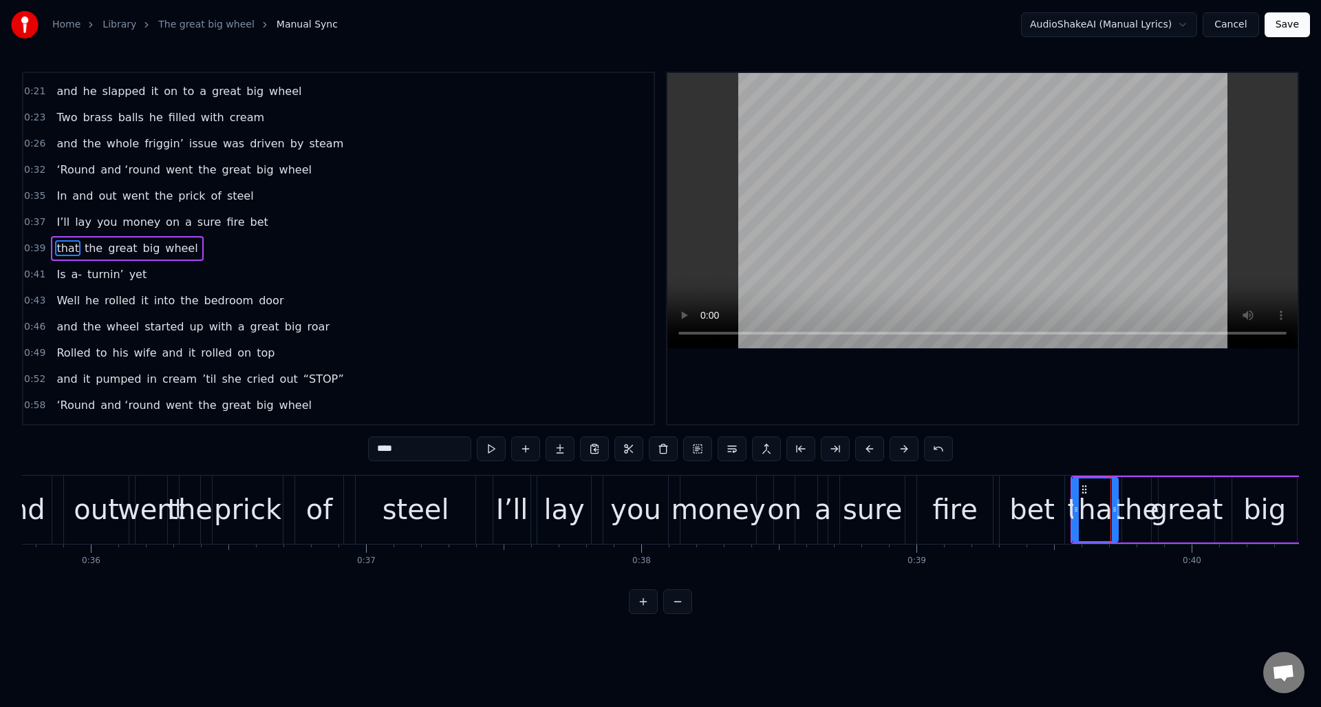
scroll to position [0, 9763]
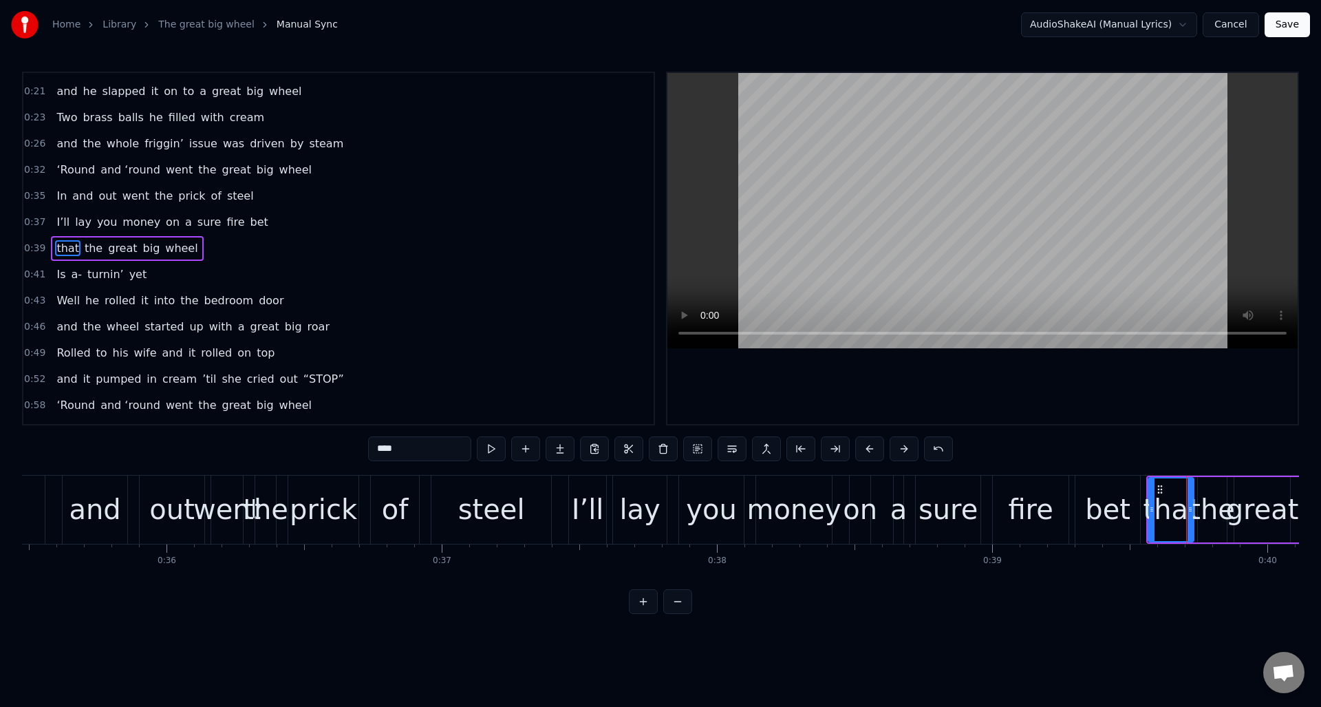
click at [385, 492] on div "of" at bounding box center [395, 508] width 27 height 41
type input "**"
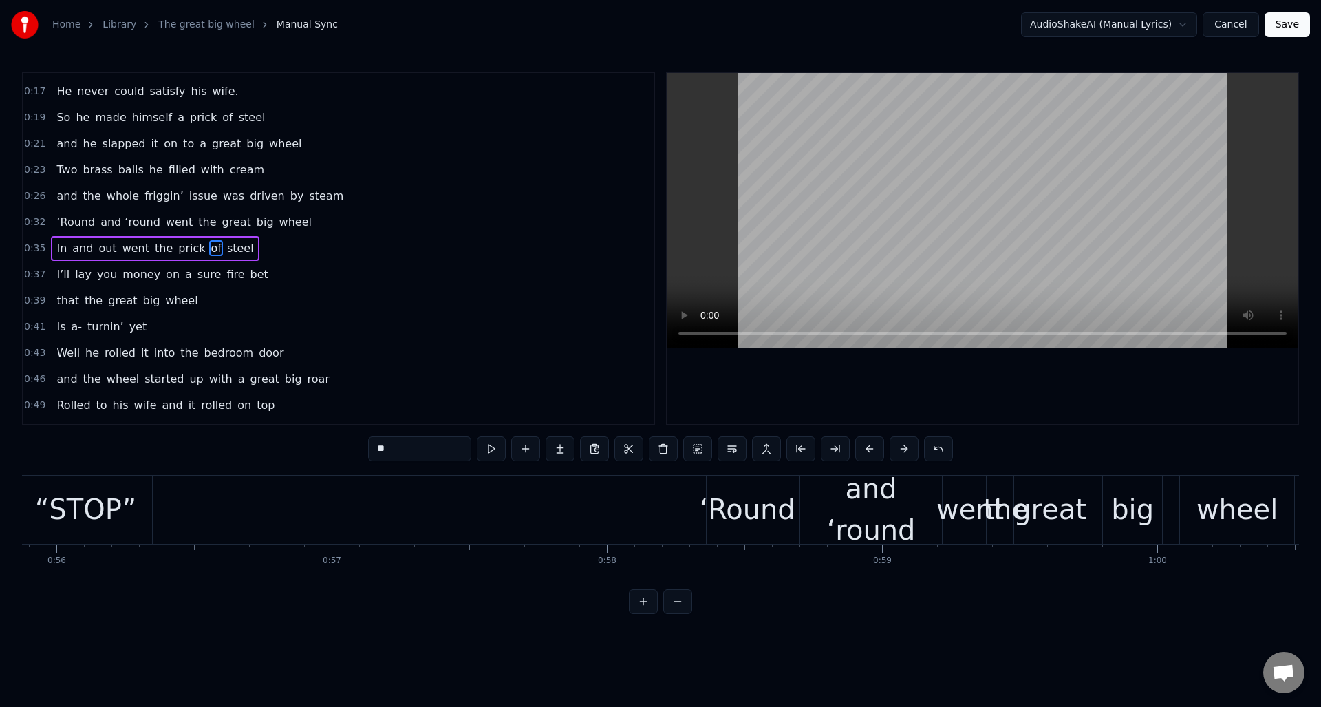
scroll to position [0, 15453]
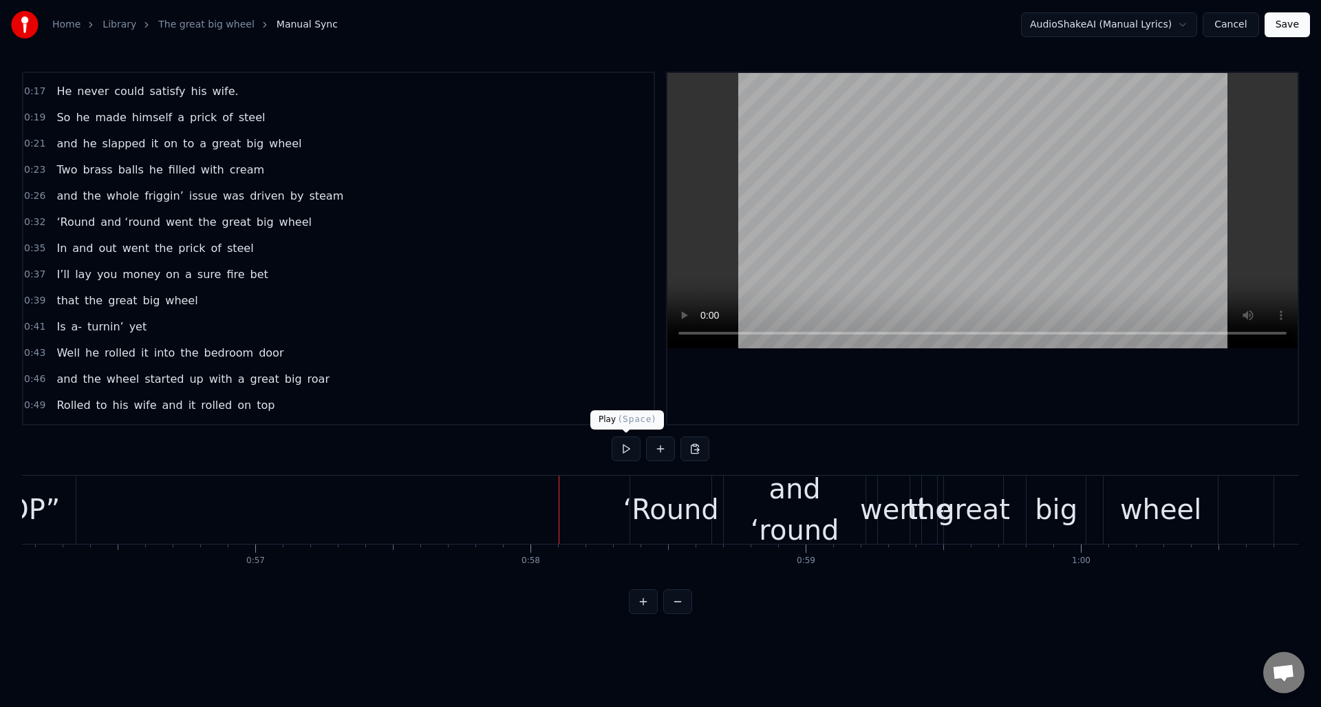
click at [630, 449] on button at bounding box center [626, 448] width 29 height 25
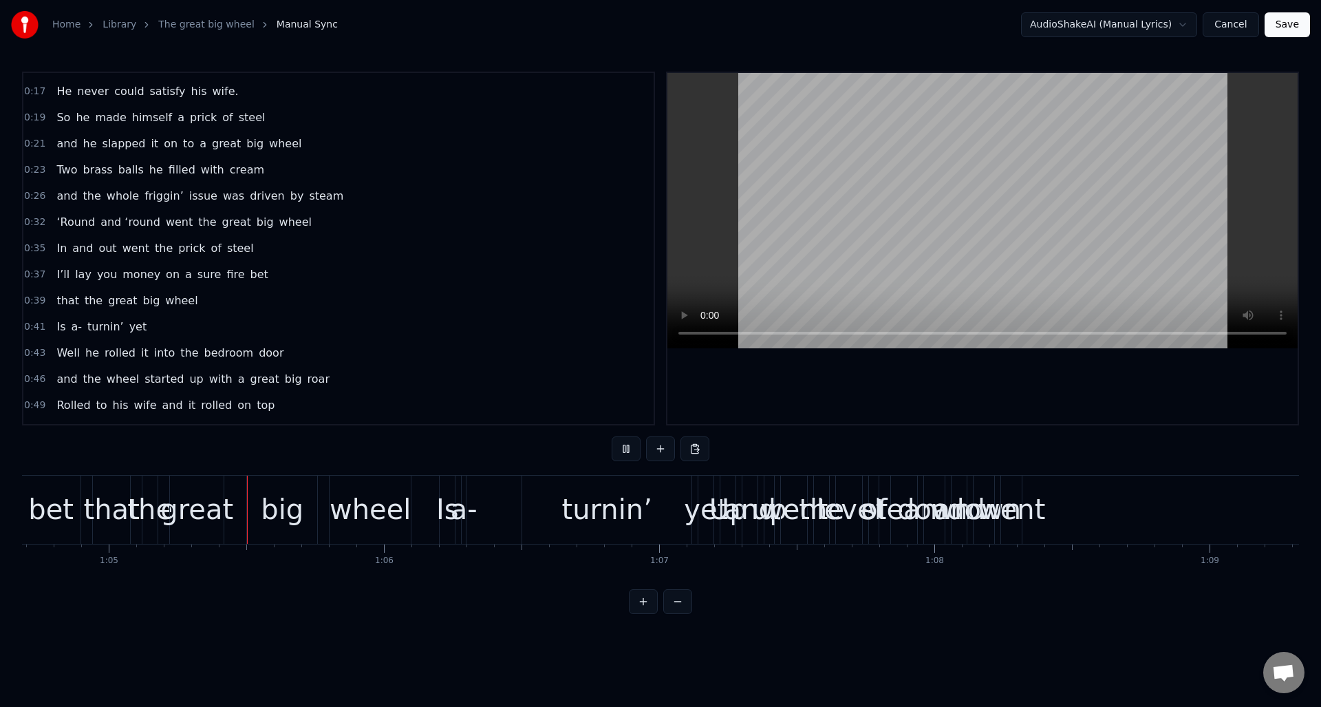
scroll to position [0, 17803]
click at [630, 449] on button at bounding box center [626, 448] width 29 height 25
click at [383, 503] on div "wheel" at bounding box center [367, 508] width 81 height 41
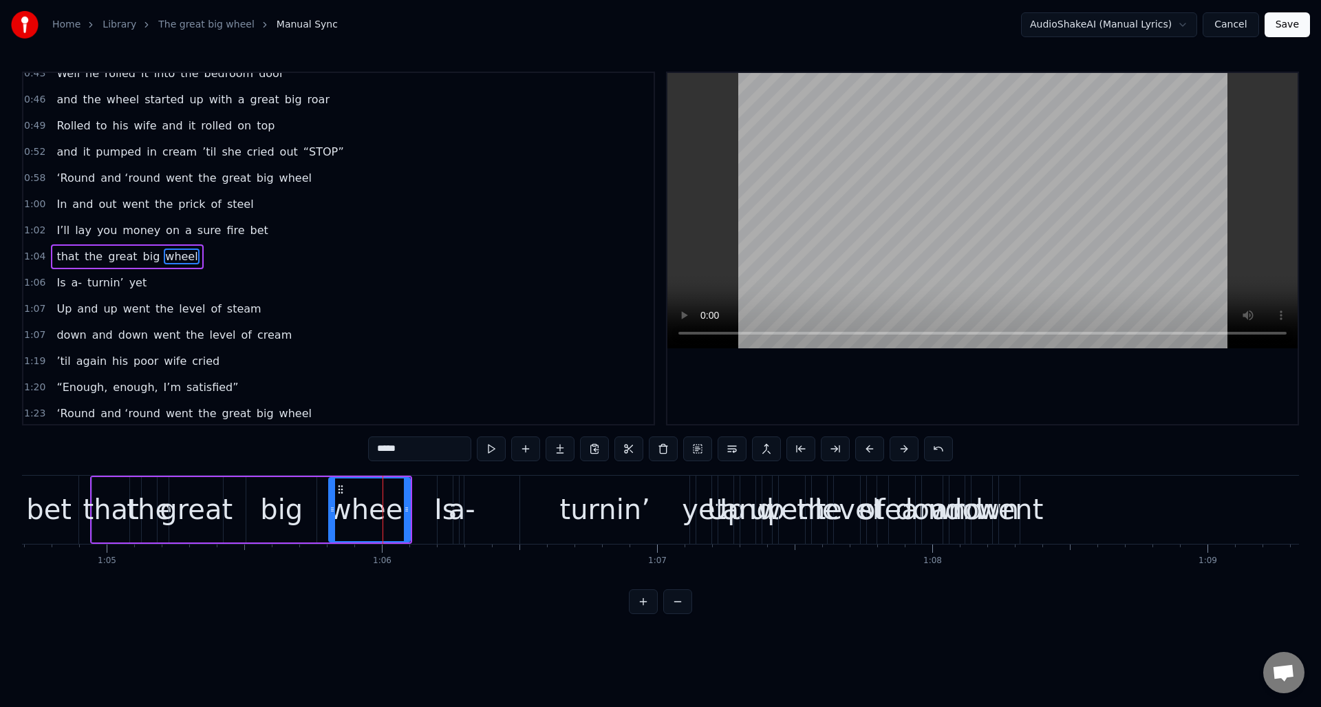
scroll to position [361, 0]
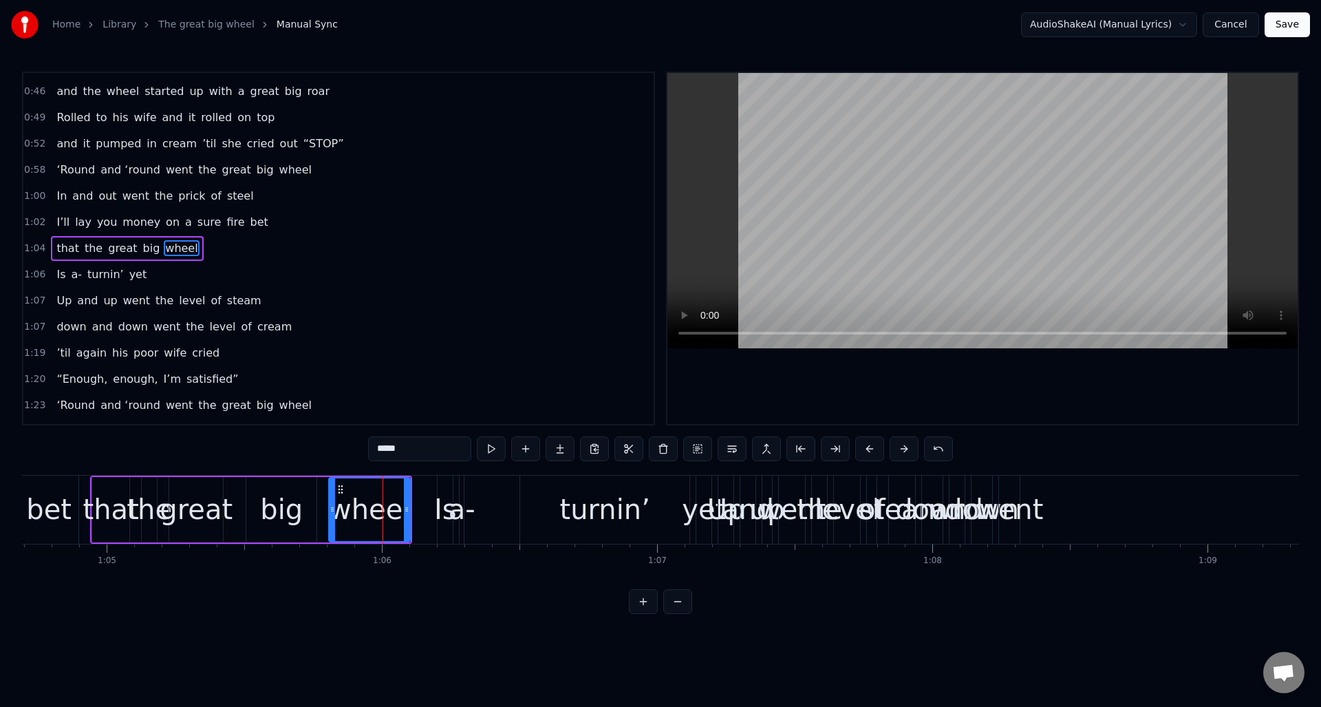
click at [335, 300] on div "1:07 Up and up went the level of steam" at bounding box center [338, 301] width 630 height 26
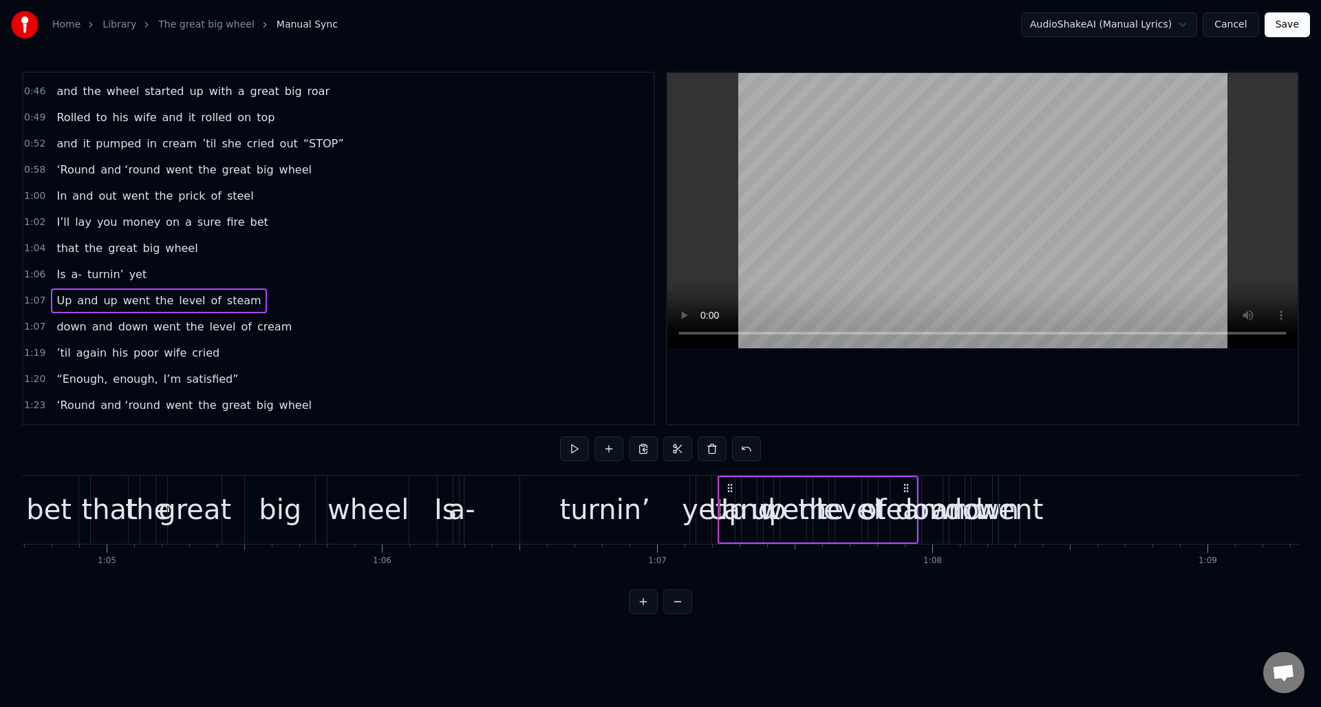
click at [325, 332] on div "1:07 down and down went the level of cream" at bounding box center [338, 327] width 630 height 26
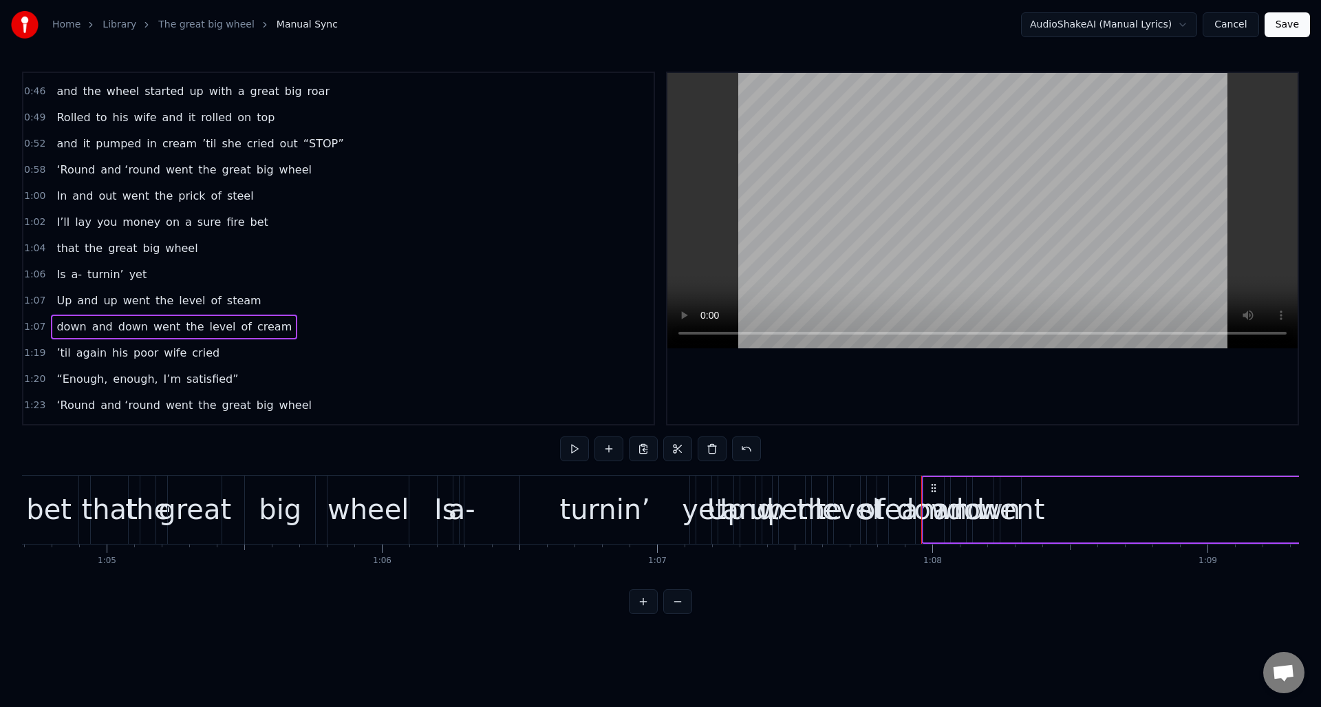
click at [1014, 505] on div "went" at bounding box center [1010, 508] width 67 height 41
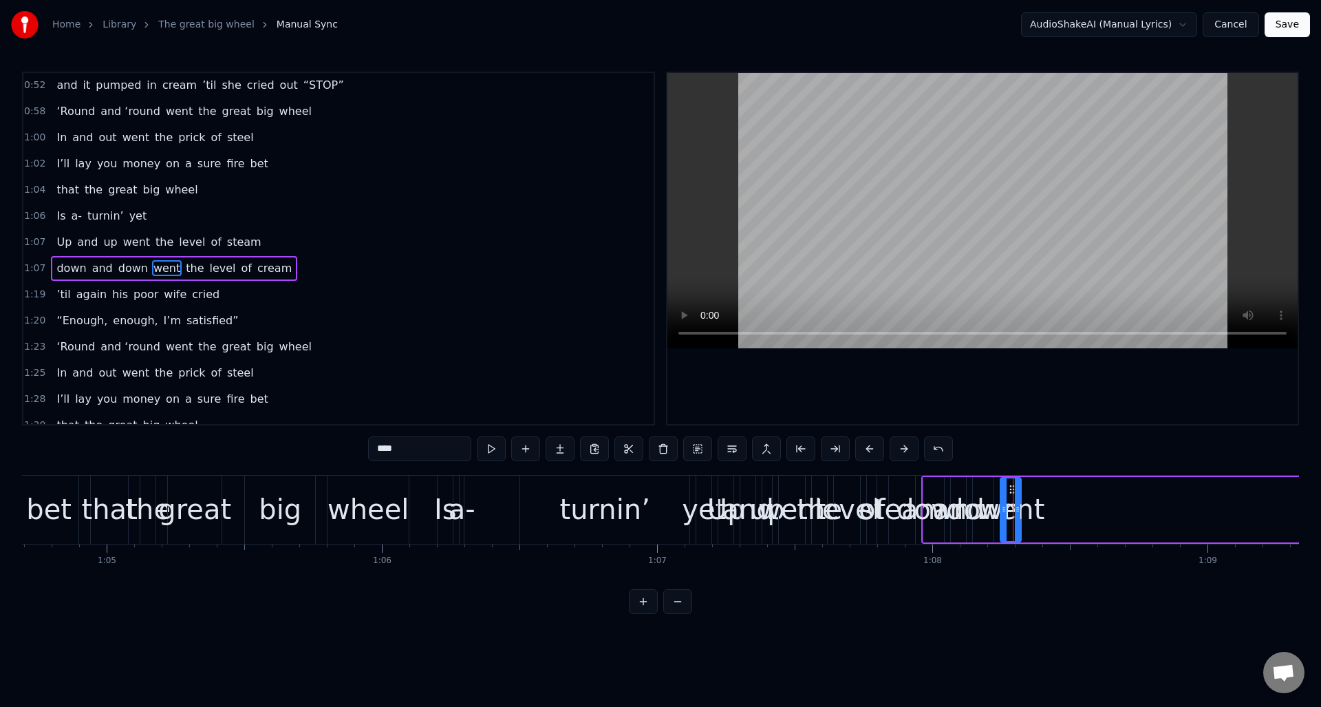
scroll to position [439, 0]
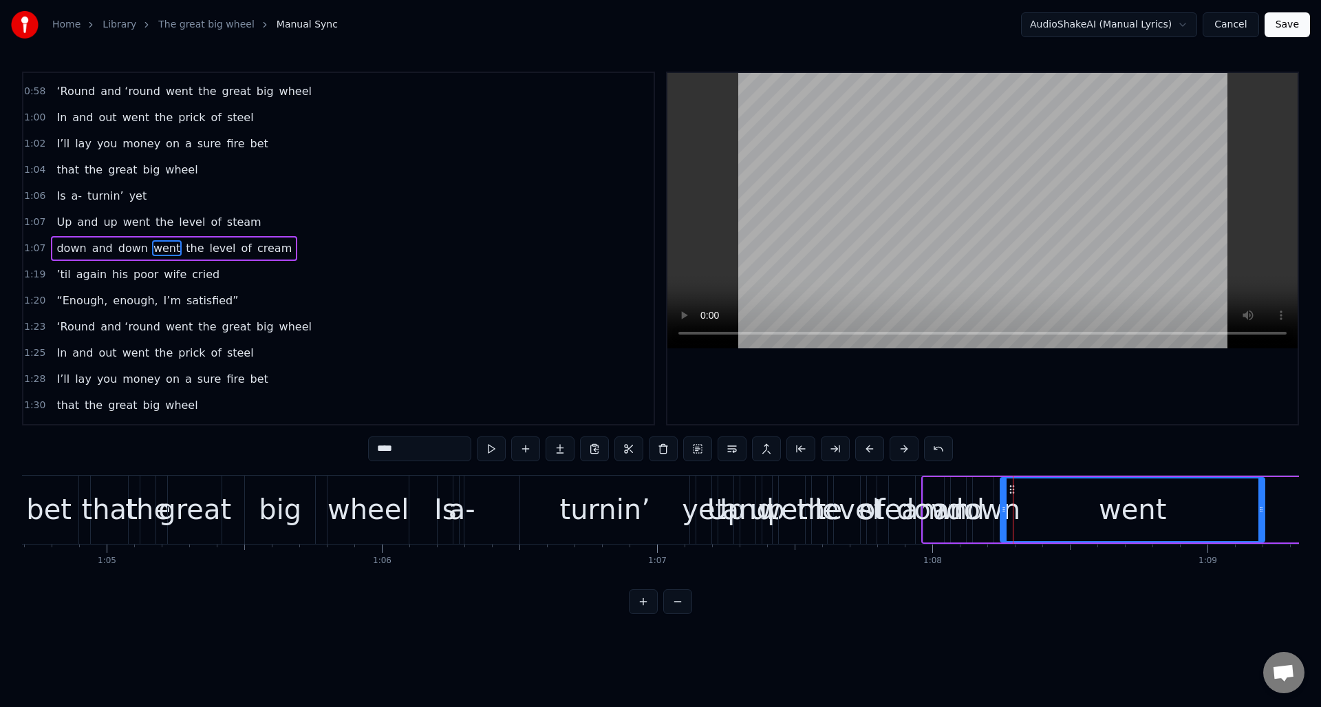
drag, startPoint x: 1019, startPoint y: 502, endPoint x: 1262, endPoint y: 489, distance: 243.9
click at [1262, 489] on div at bounding box center [1261, 509] width 6 height 63
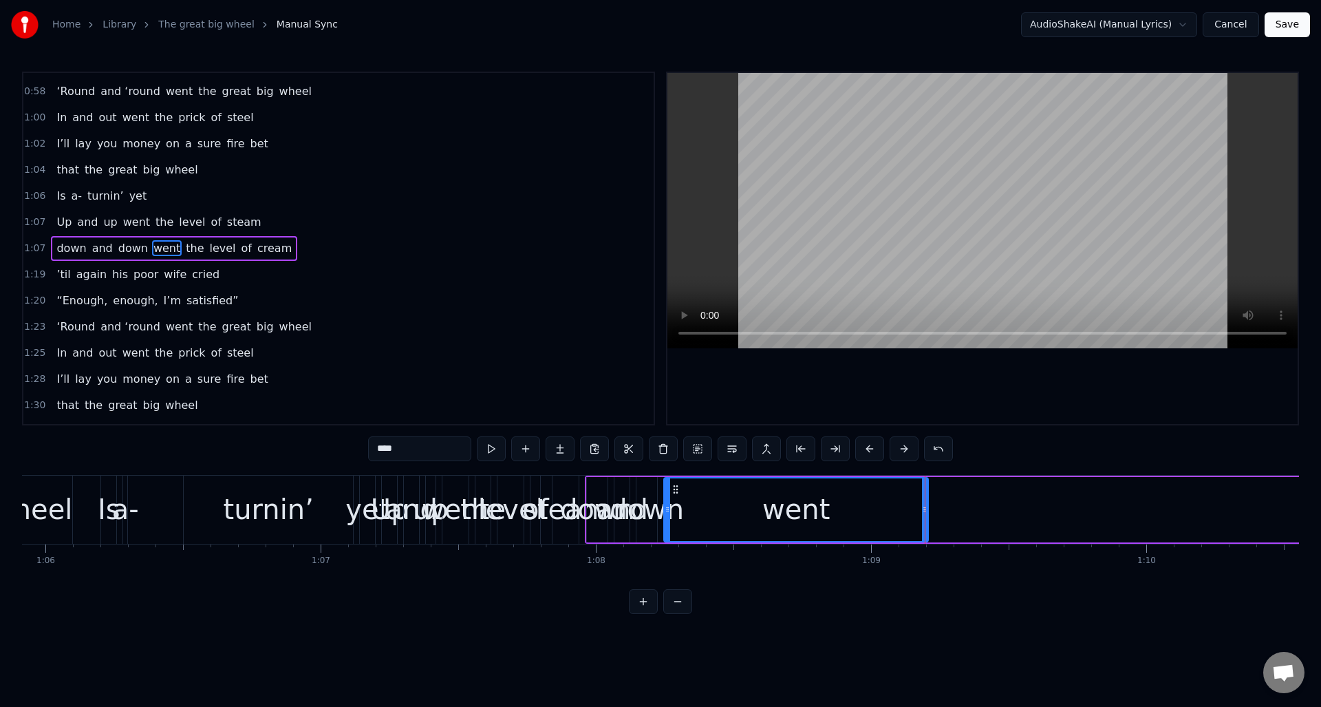
scroll to position [0, 18265]
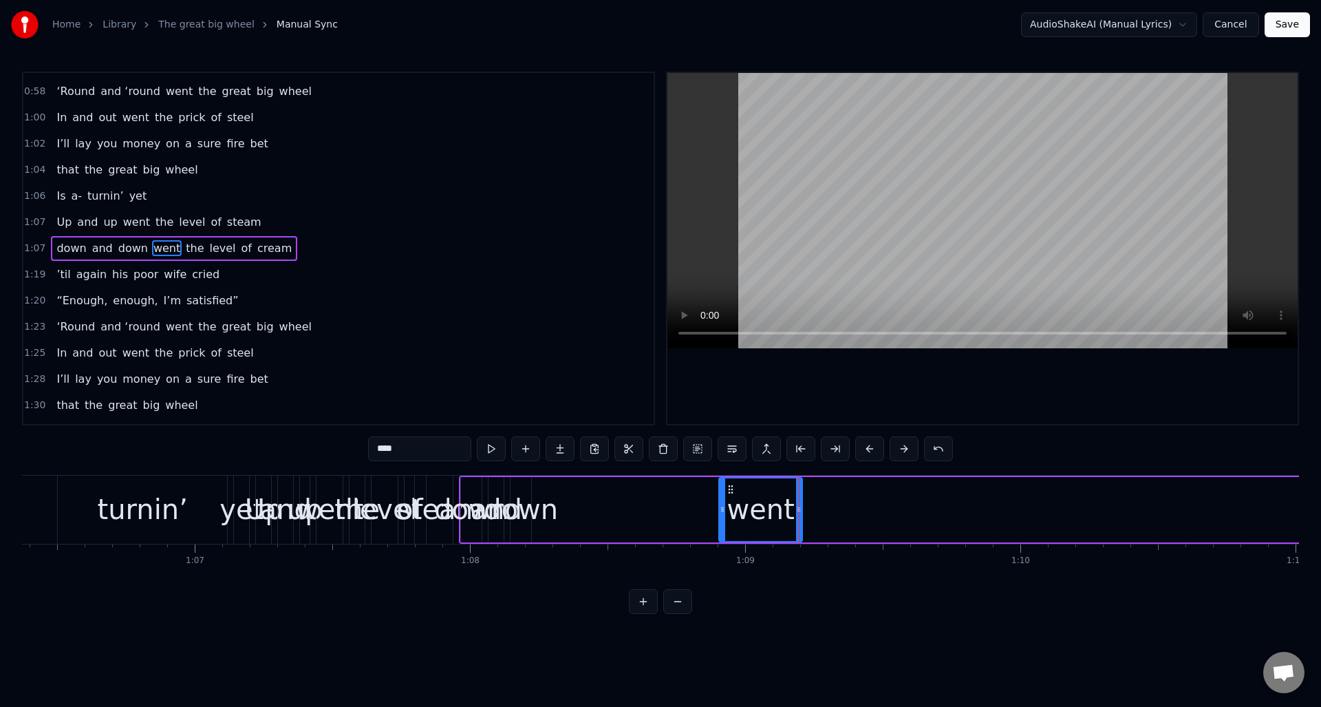
drag, startPoint x: 539, startPoint y: 530, endPoint x: 708, endPoint y: 536, distance: 168.6
click at [720, 538] on div at bounding box center [723, 509] width 6 height 63
click at [524, 488] on div "down" at bounding box center [521, 508] width 74 height 41
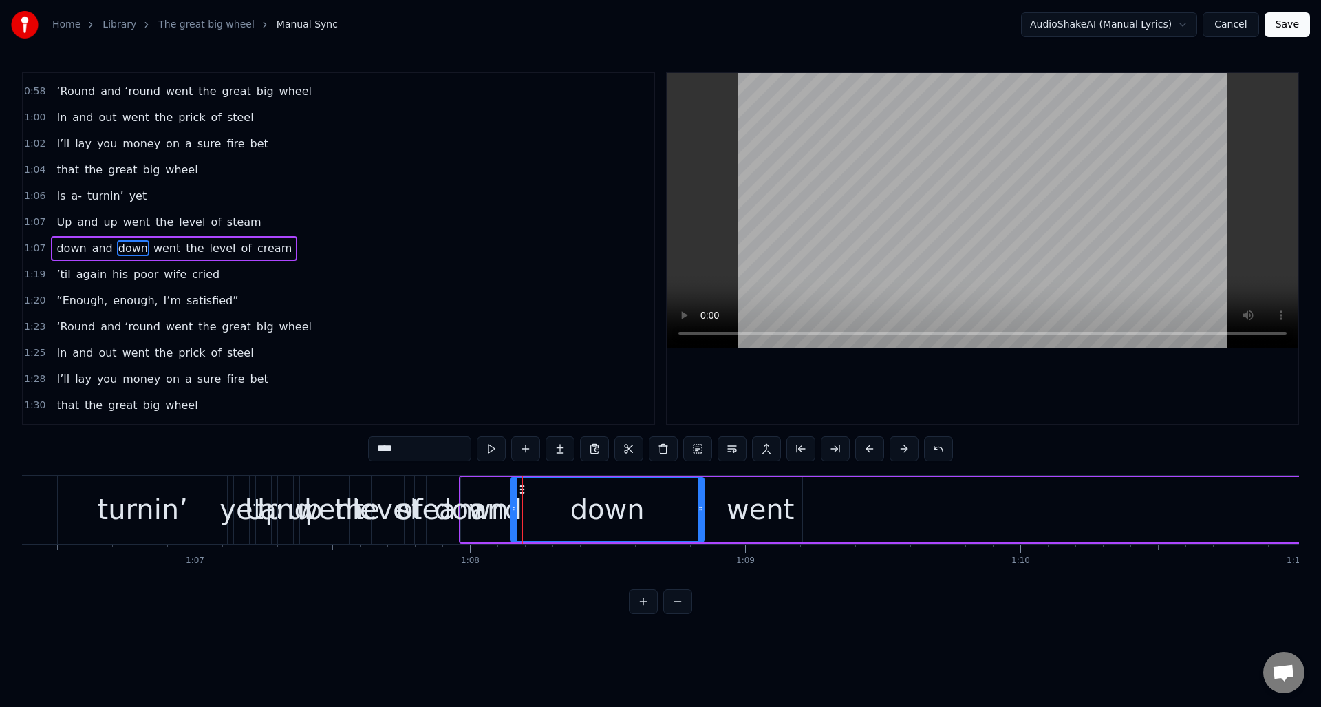
drag, startPoint x: 529, startPoint y: 494, endPoint x: 702, endPoint y: 512, distance: 173.6
click at [702, 512] on div at bounding box center [701, 509] width 6 height 63
drag, startPoint x: 513, startPoint y: 526, endPoint x: 621, endPoint y: 533, distance: 108.9
click at [621, 533] on div at bounding box center [623, 509] width 6 height 63
click at [495, 488] on div "and" at bounding box center [497, 508] width 52 height 41
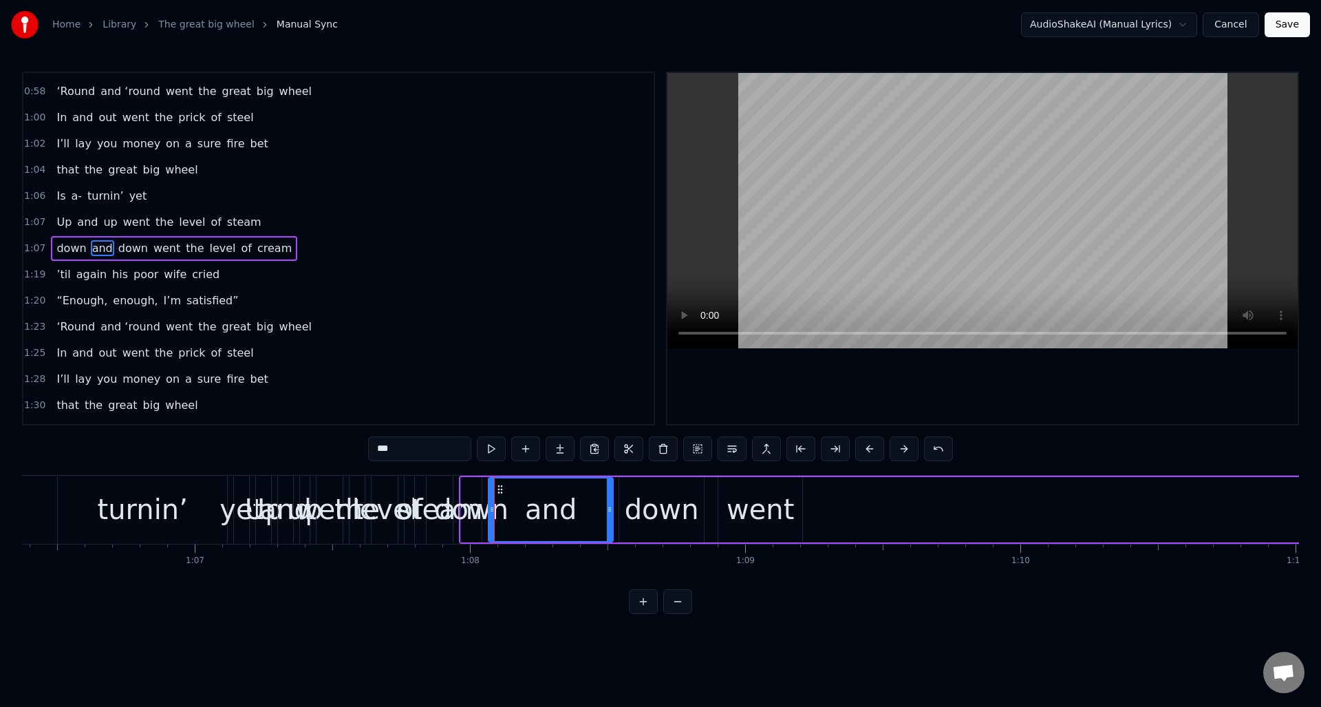
drag, startPoint x: 502, startPoint y: 492, endPoint x: 605, endPoint y: 504, distance: 103.9
click at [612, 505] on div at bounding box center [610, 509] width 6 height 63
drag, startPoint x: 491, startPoint y: 526, endPoint x: 530, endPoint y: 516, distance: 41.0
click at [555, 530] on div at bounding box center [556, 509] width 6 height 63
click at [473, 490] on div "down" at bounding box center [471, 508] width 74 height 41
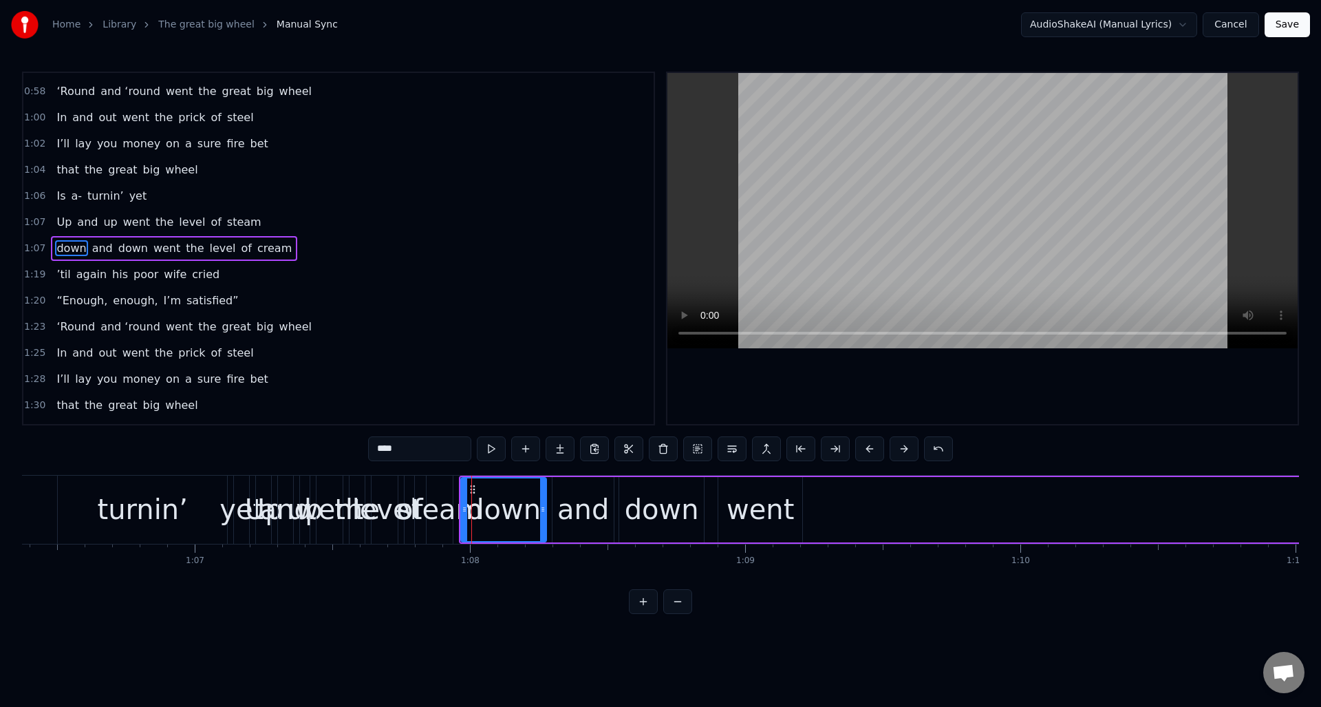
drag, startPoint x: 478, startPoint y: 493, endPoint x: 543, endPoint y: 505, distance: 65.8
click at [543, 505] on div at bounding box center [543, 509] width 6 height 63
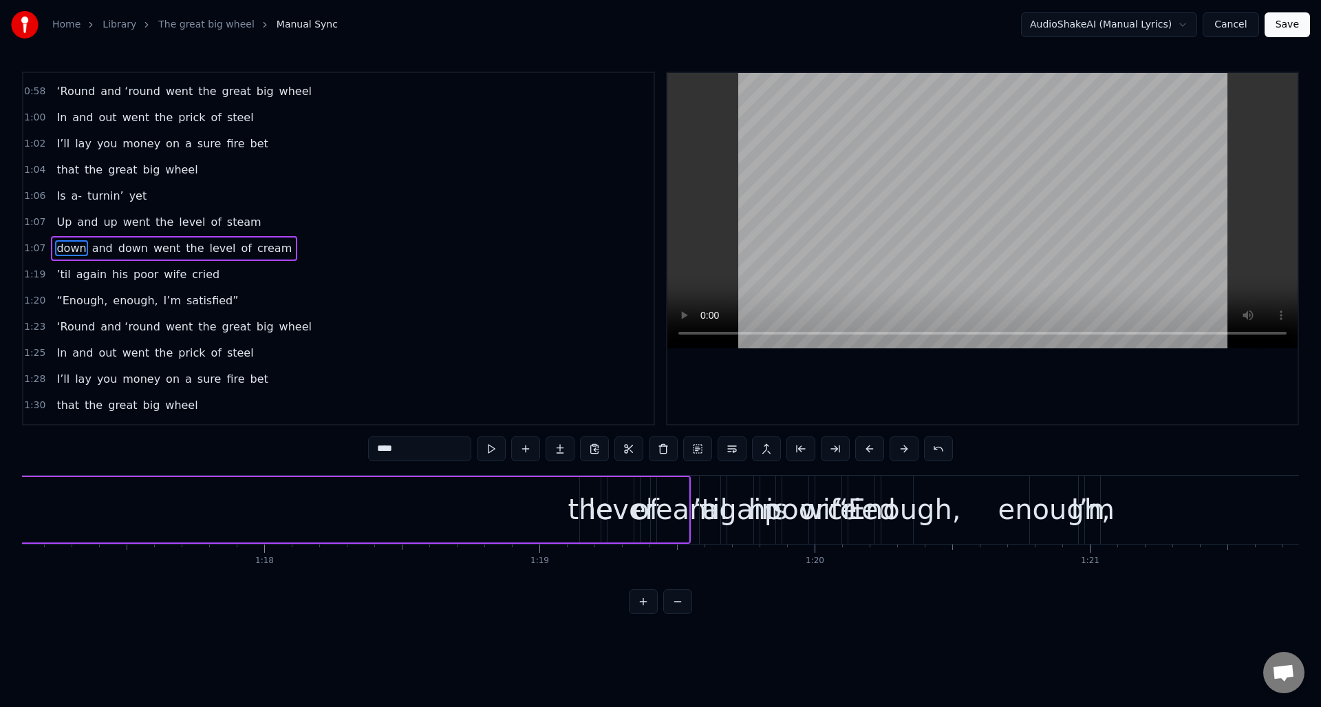
scroll to position [0, 21072]
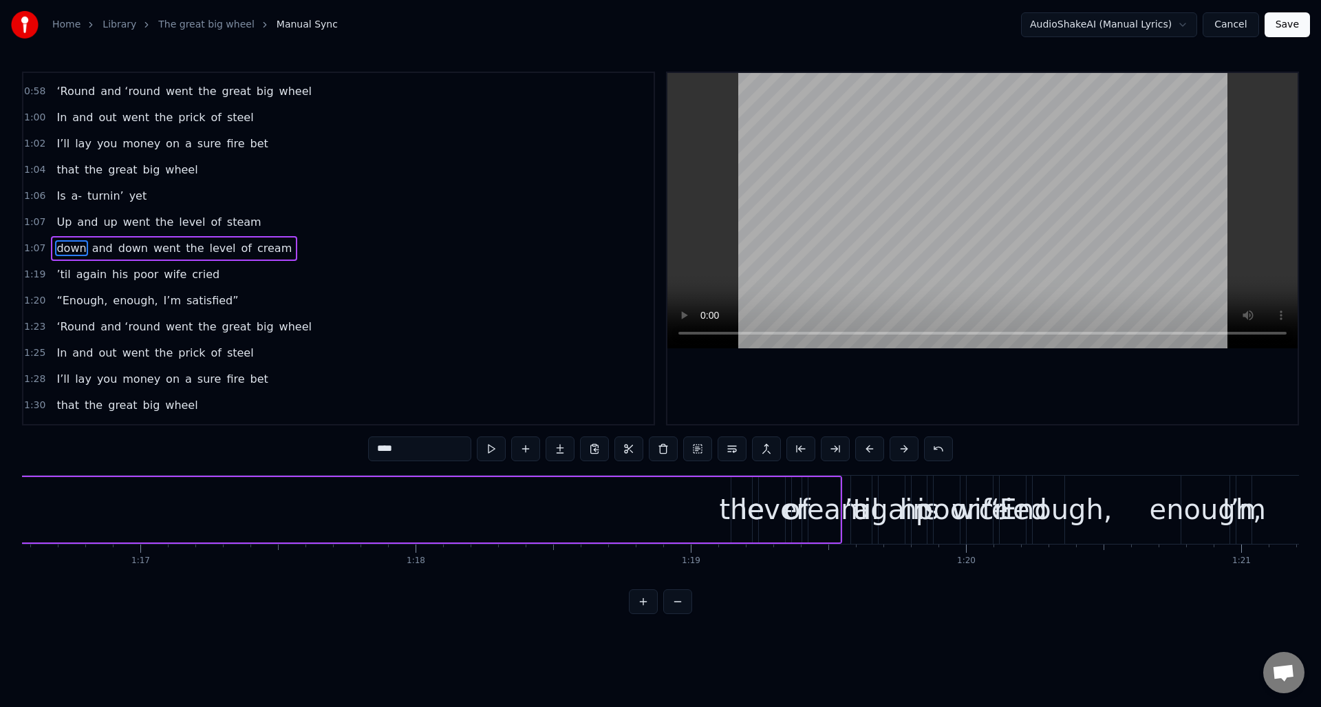
click at [184, 248] on span "the" at bounding box center [194, 248] width 21 height 16
drag, startPoint x: 732, startPoint y: 520, endPoint x: 702, endPoint y: 508, distance: 32.7
click at [696, 520] on div at bounding box center [699, 509] width 6 height 63
drag, startPoint x: 696, startPoint y: 488, endPoint x: 354, endPoint y: 502, distance: 342.2
click at [307, 497] on div "the" at bounding box center [325, 509] width 56 height 63
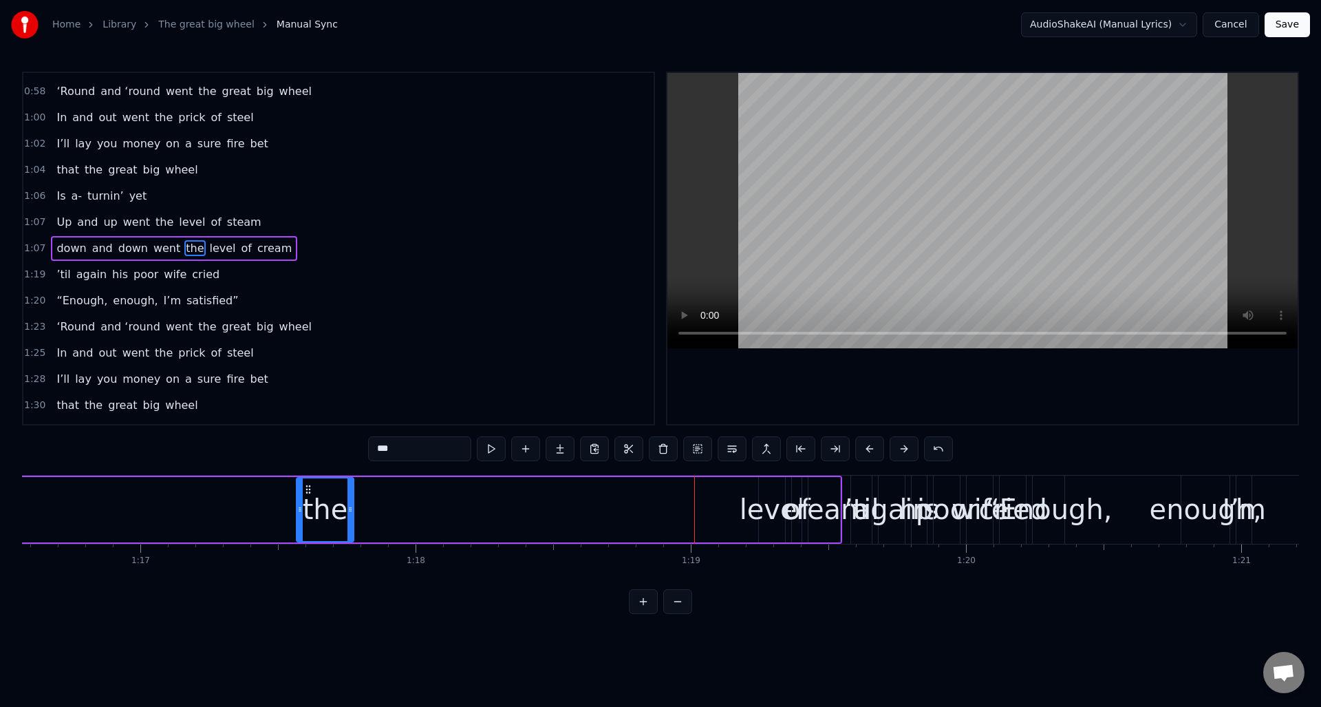
click at [770, 501] on div "level" at bounding box center [772, 508] width 65 height 41
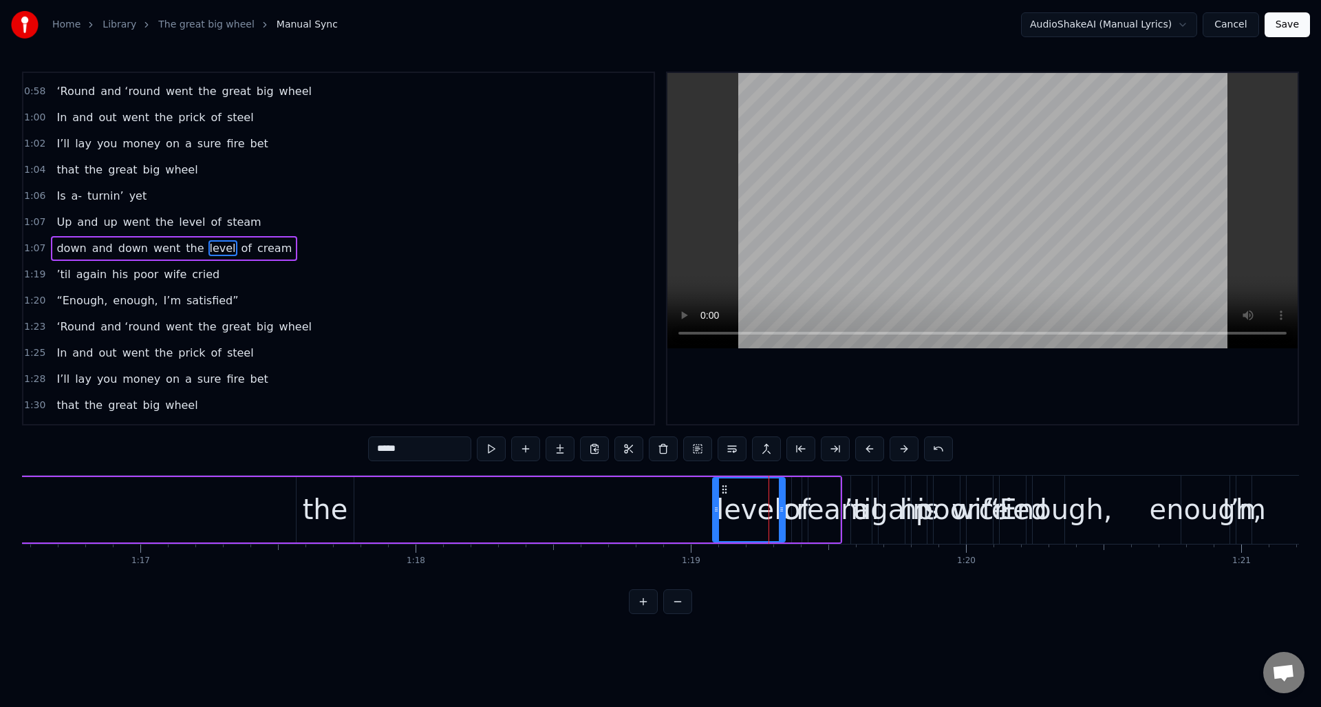
drag, startPoint x: 759, startPoint y: 505, endPoint x: 713, endPoint y: 509, distance: 46.3
click at [713, 509] on icon at bounding box center [716, 509] width 6 height 11
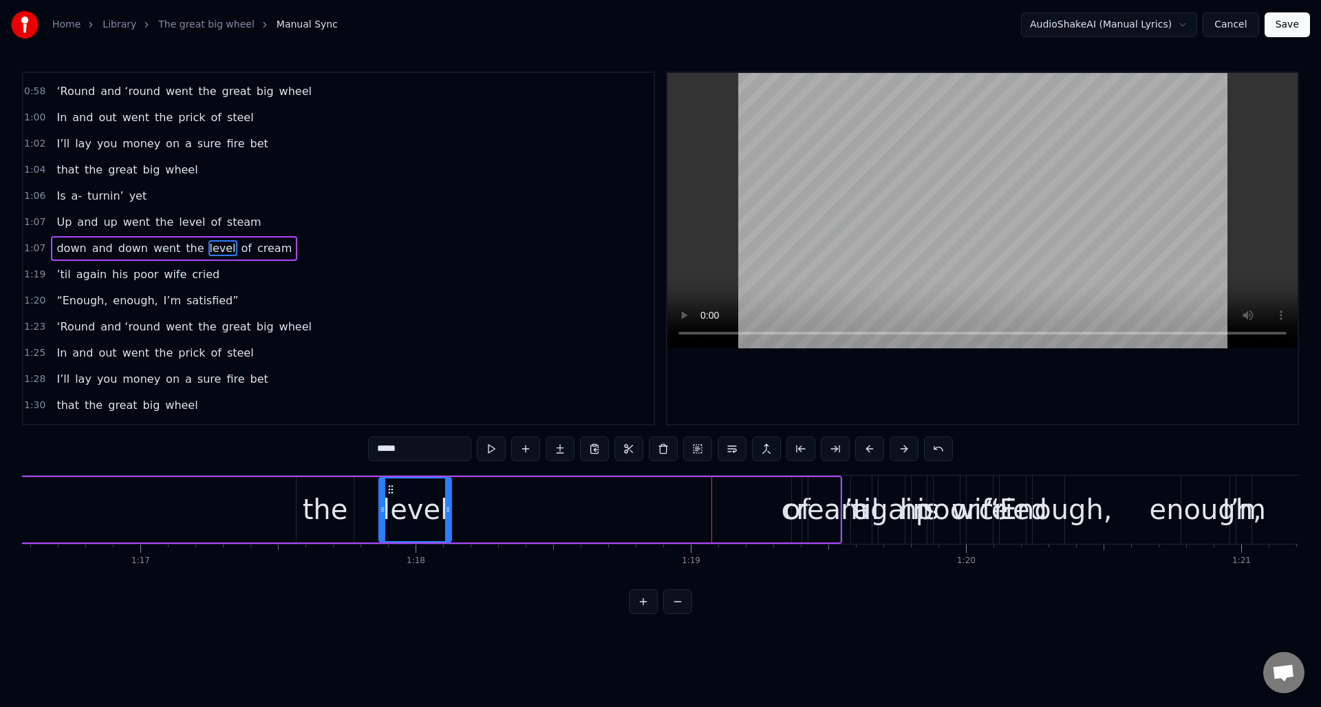
drag, startPoint x: 718, startPoint y: 489, endPoint x: 432, endPoint y: 511, distance: 287.0
click at [389, 508] on div "level" at bounding box center [415, 509] width 71 height 63
drag, startPoint x: 228, startPoint y: 246, endPoint x: 305, endPoint y: 281, distance: 84.7
click at [240, 246] on span "of" at bounding box center [246, 248] width 13 height 16
drag, startPoint x: 800, startPoint y: 522, endPoint x: 826, endPoint y: 521, distance: 25.5
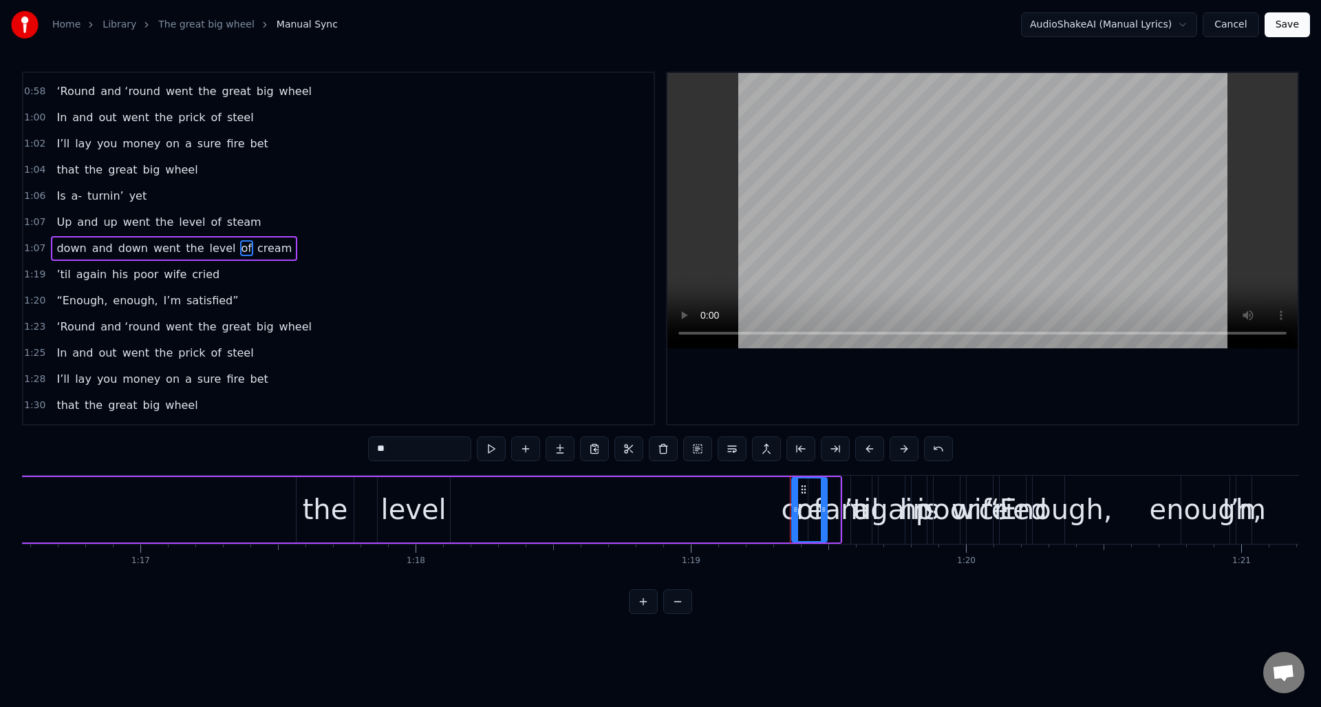
click at [826, 521] on div at bounding box center [824, 509] width 6 height 63
drag, startPoint x: 801, startPoint y: 486, endPoint x: 577, endPoint y: 499, distance: 223.9
click at [479, 498] on div "of" at bounding box center [488, 509] width 34 height 63
click at [819, 503] on div "cream" at bounding box center [824, 508] width 87 height 41
drag, startPoint x: 803, startPoint y: 510, endPoint x: 743, endPoint y: 515, distance: 60.0
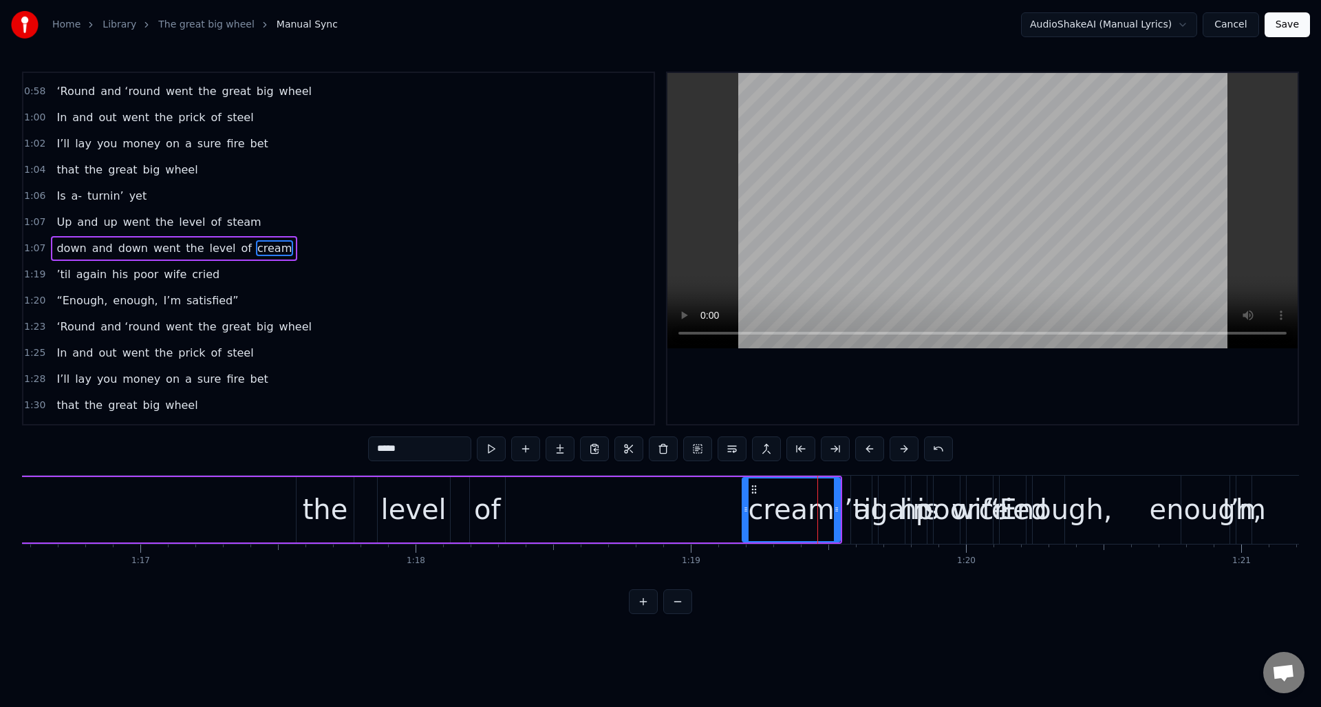
click at [743, 515] on div at bounding box center [746, 509] width 6 height 63
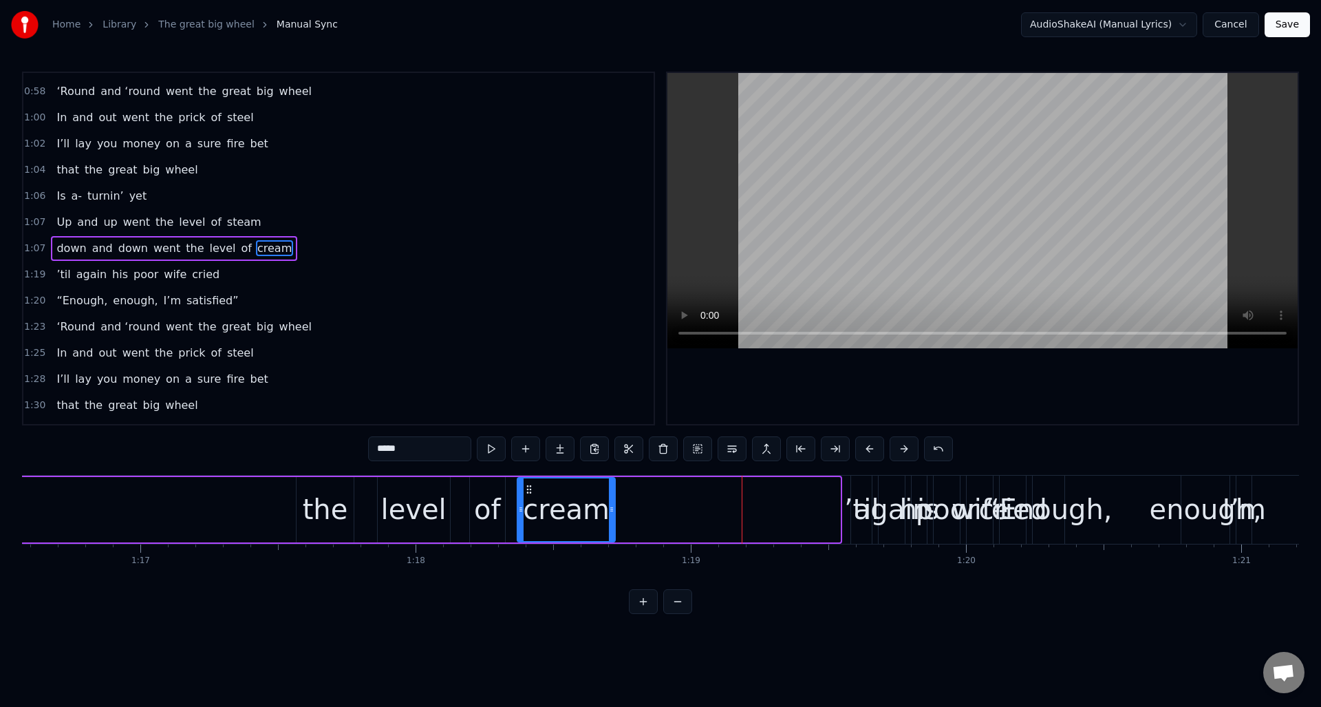
drag, startPoint x: 753, startPoint y: 488, endPoint x: 528, endPoint y: 496, distance: 225.1
click at [528, 496] on div "cream" at bounding box center [566, 509] width 96 height 63
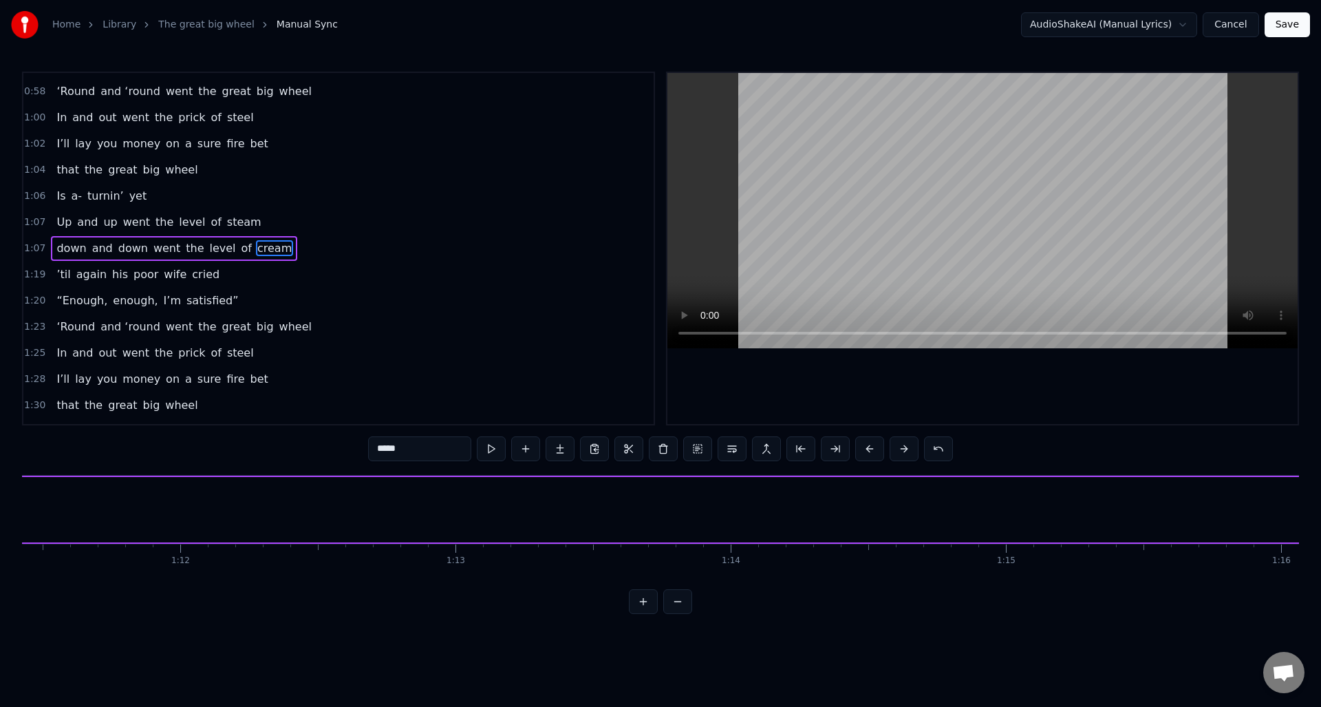
scroll to position [0, 20263]
click at [1129, 483] on div "the" at bounding box center [1134, 509] width 57 height 65
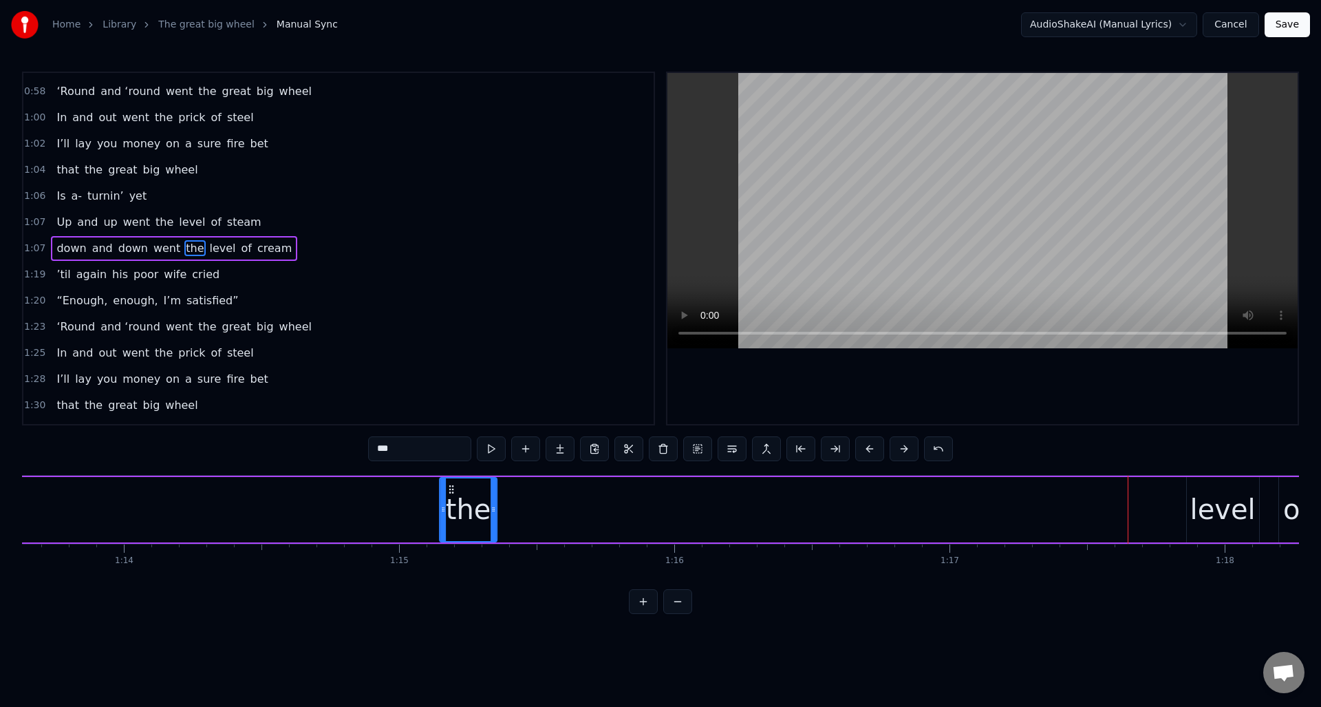
drag, startPoint x: 1117, startPoint y: 486, endPoint x: 488, endPoint y: 496, distance: 628.9
click at [453, 493] on icon at bounding box center [451, 489] width 11 height 11
click at [1197, 497] on div "level" at bounding box center [1222, 508] width 65 height 41
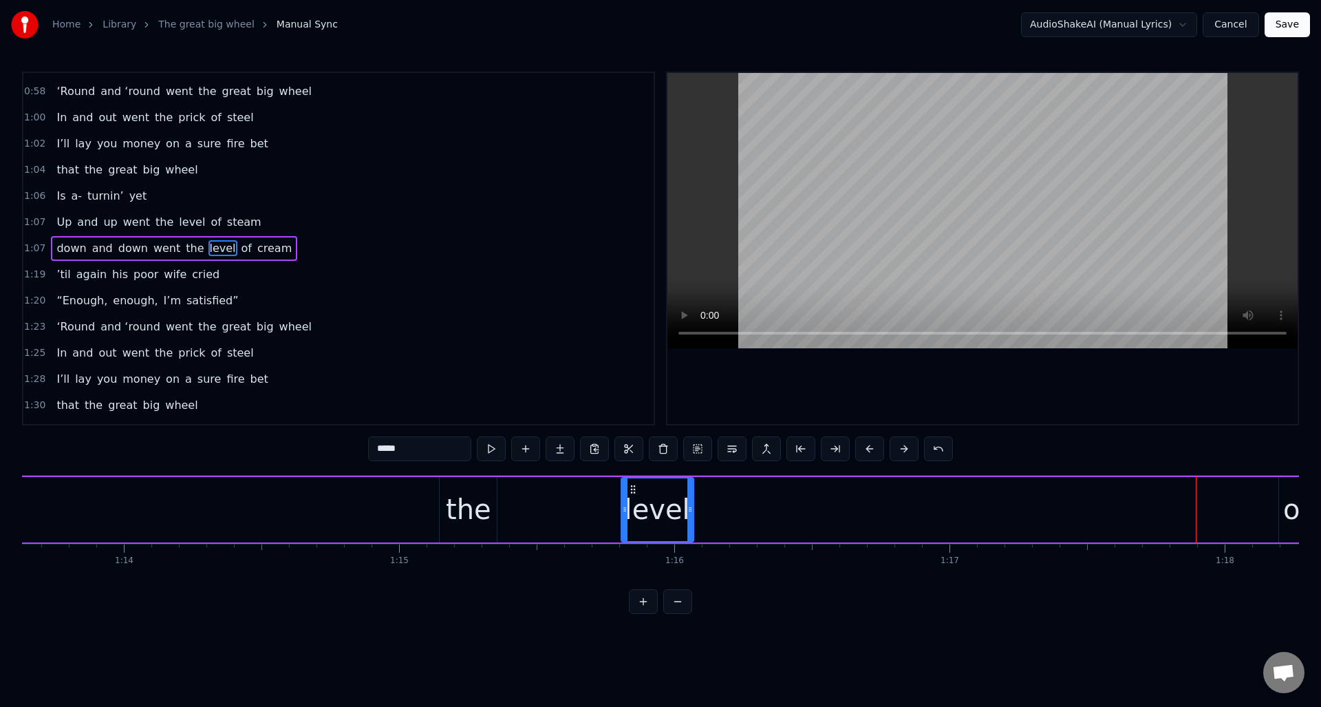
drag, startPoint x: 1198, startPoint y: 488, endPoint x: 627, endPoint y: 519, distance: 571.9
click at [622, 520] on div "level" at bounding box center [657, 509] width 71 height 63
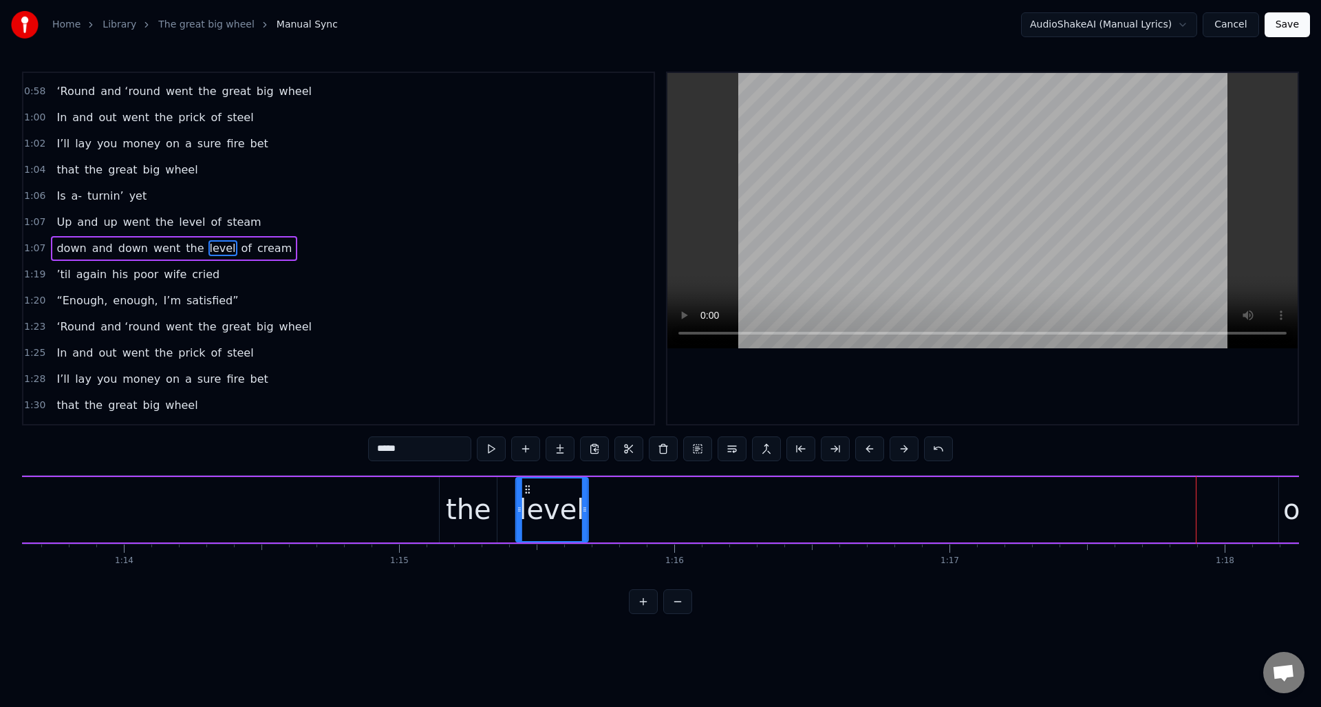
drag, startPoint x: 605, startPoint y: 484, endPoint x: 526, endPoint y: 493, distance: 78.9
click at [526, 493] on icon at bounding box center [526, 489] width 11 height 11
click at [1289, 496] on div "of" at bounding box center [1296, 508] width 27 height 41
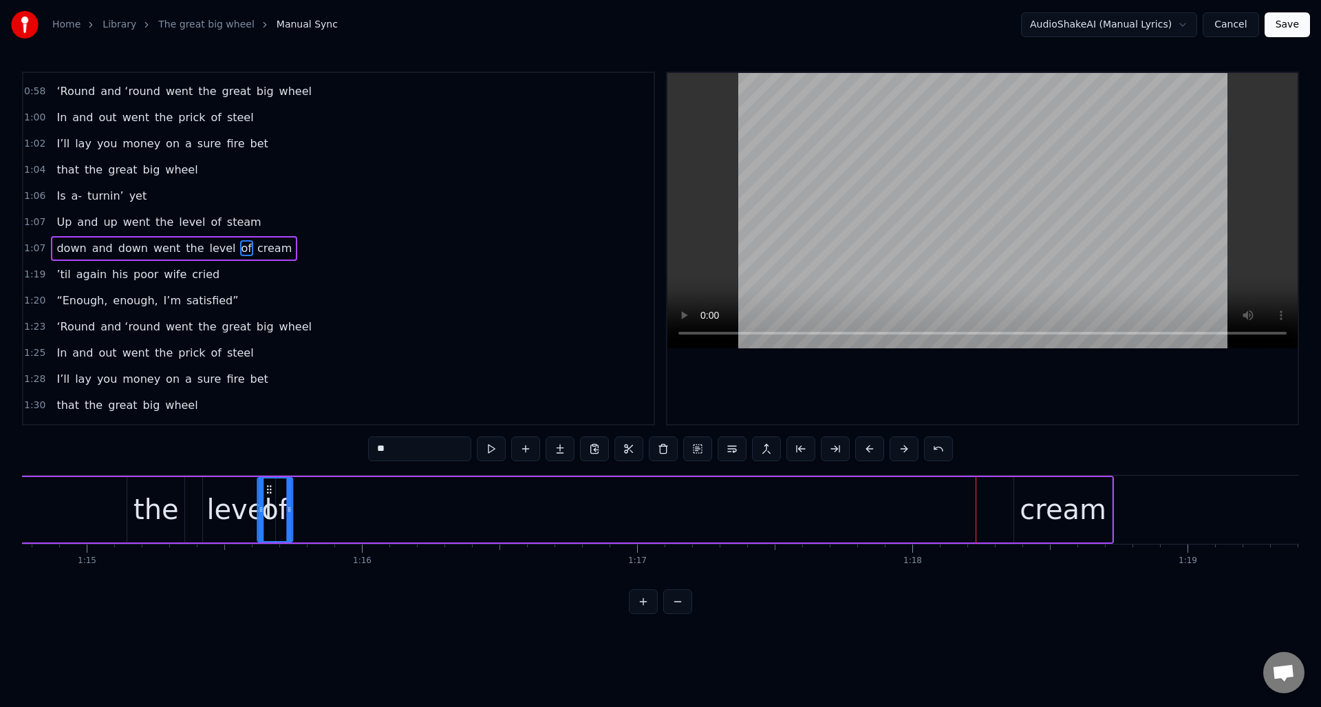
scroll to position [0, 20565]
drag, startPoint x: 92, startPoint y: 487, endPoint x: 303, endPoint y: 530, distance: 214.9
click at [298, 528] on div "of" at bounding box center [305, 509] width 34 height 63
click at [1060, 486] on div "cream" at bounding box center [1073, 509] width 98 height 65
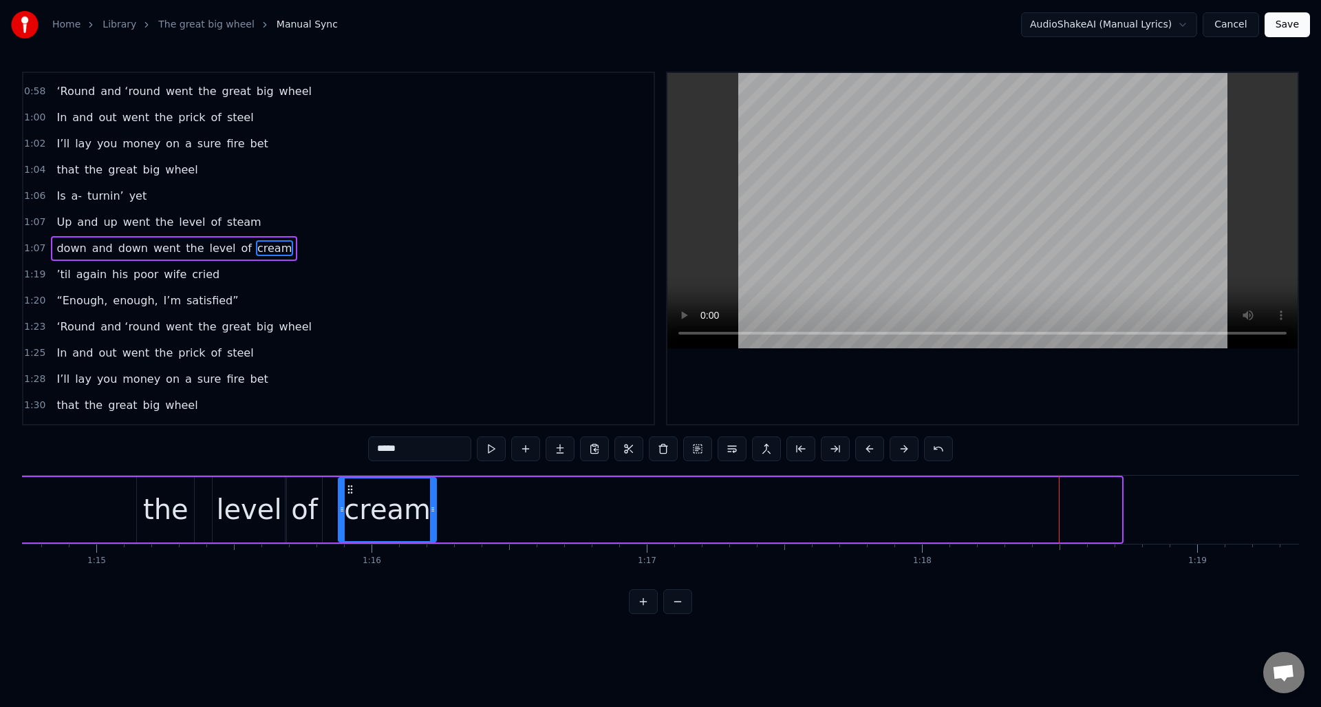
drag, startPoint x: 1037, startPoint y: 488, endPoint x: 419, endPoint y: 507, distance: 618.8
click at [353, 494] on icon at bounding box center [350, 489] width 11 height 11
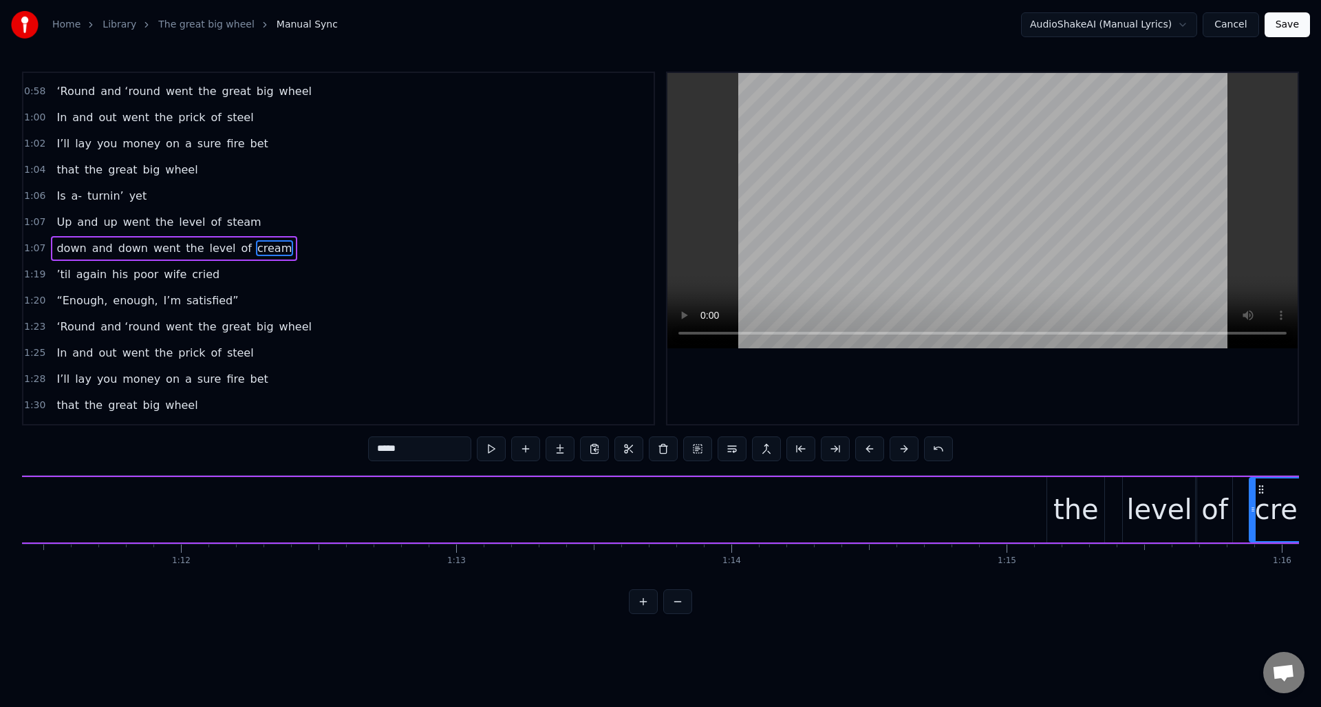
scroll to position [0, 19630]
click at [1106, 495] on div "the" at bounding box center [1100, 508] width 45 height 41
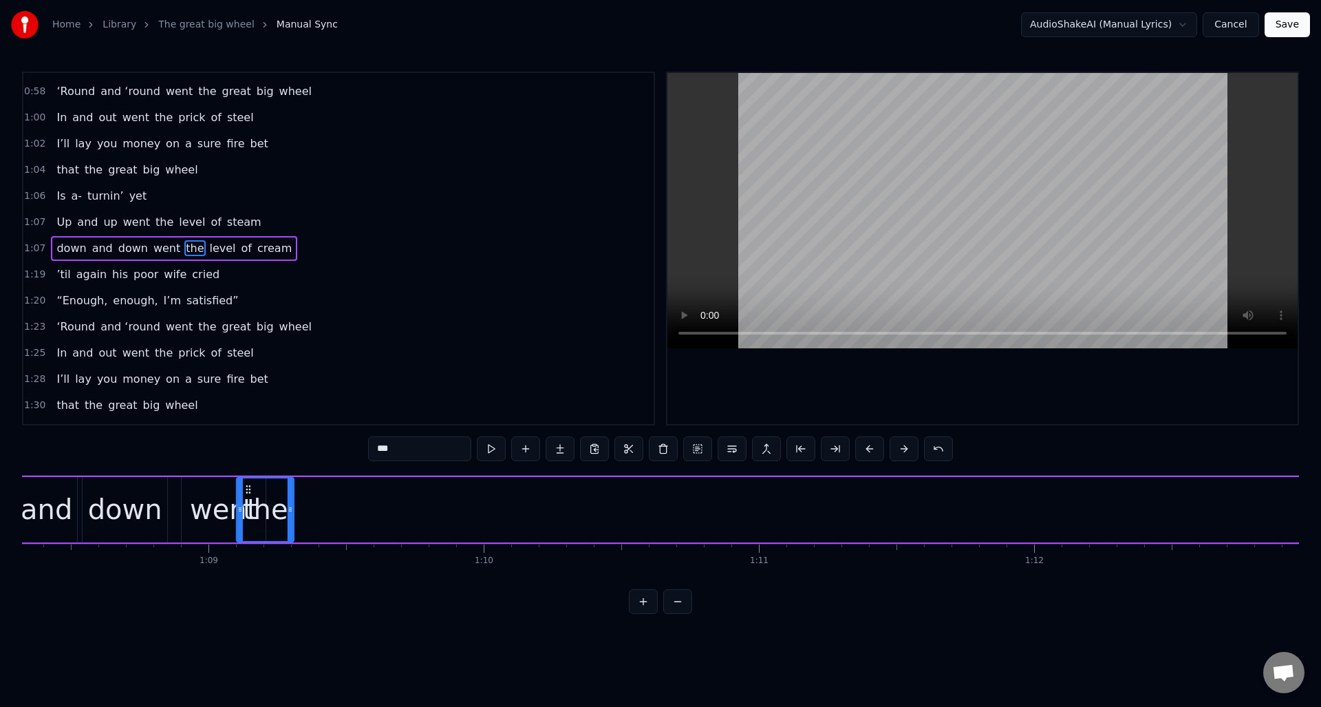
scroll to position [0, 18781]
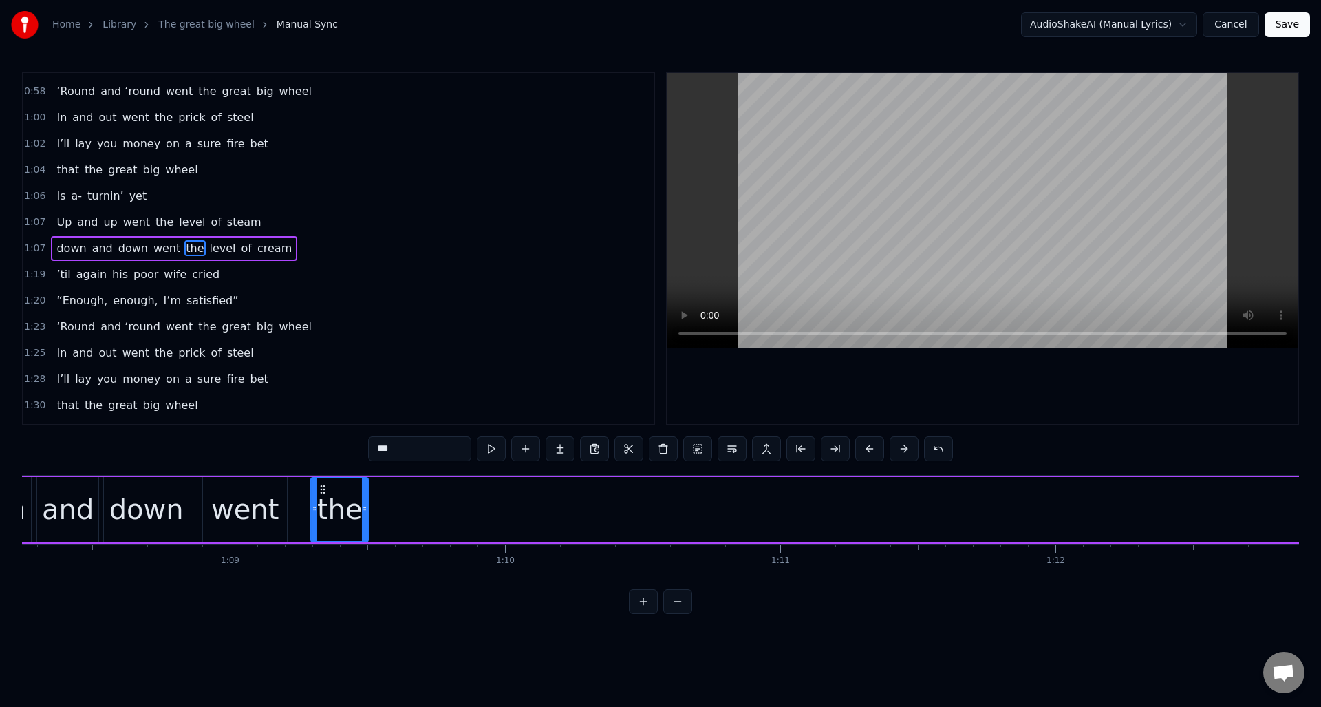
drag, startPoint x: 1082, startPoint y: 487, endPoint x: 344, endPoint y: 539, distance: 740.1
click at [321, 536] on div "the" at bounding box center [340, 509] width 56 height 63
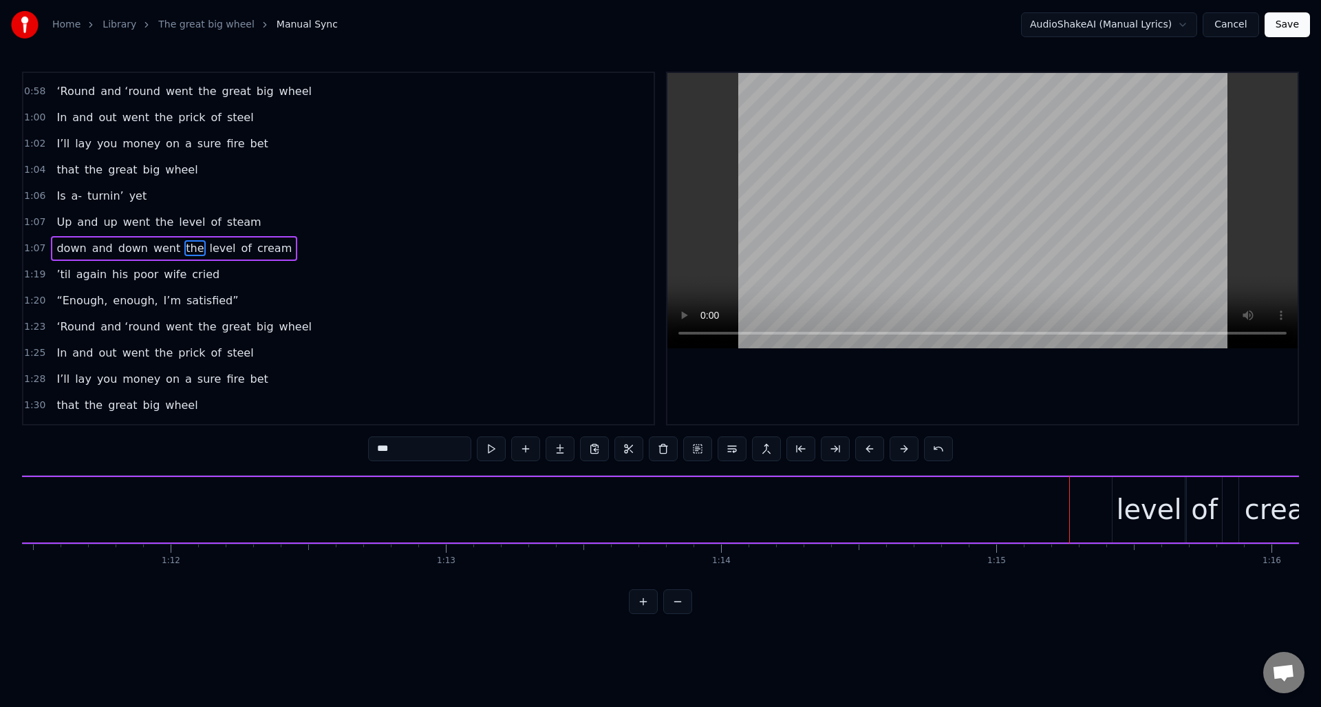
scroll to position [0, 19817]
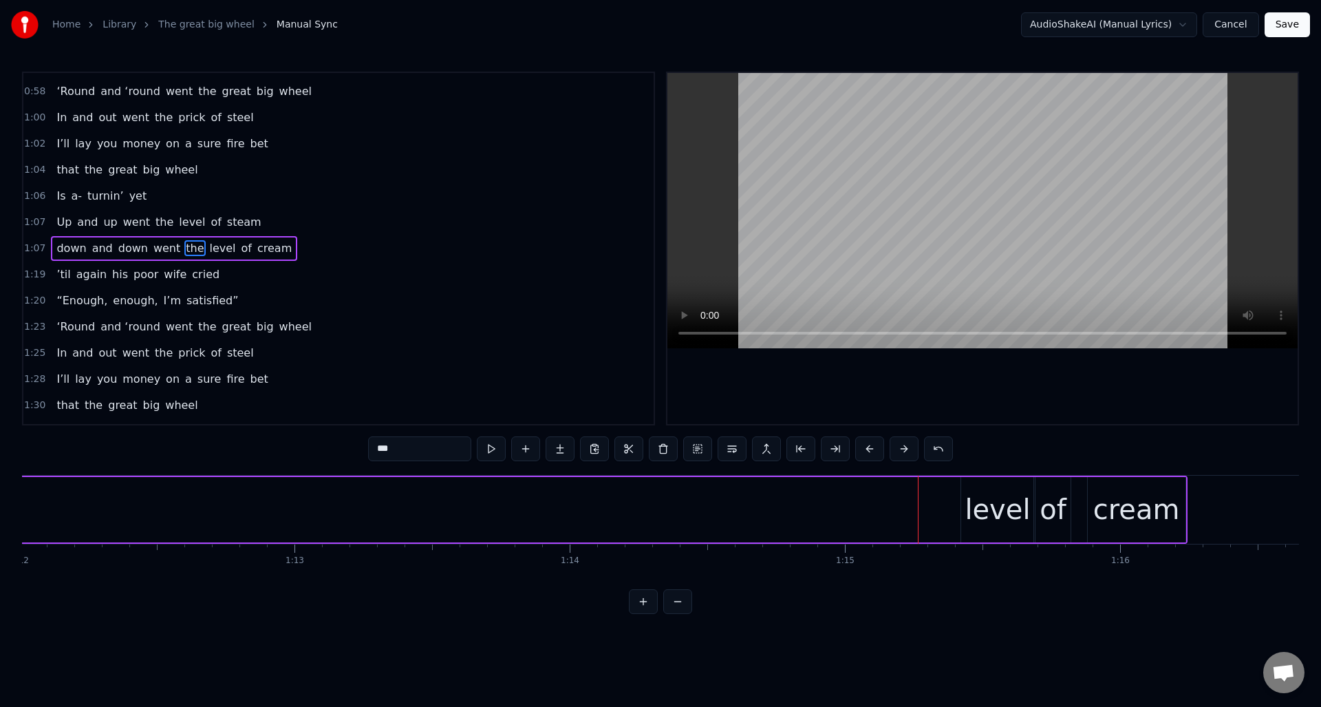
click at [998, 498] on div "level" at bounding box center [997, 508] width 65 height 41
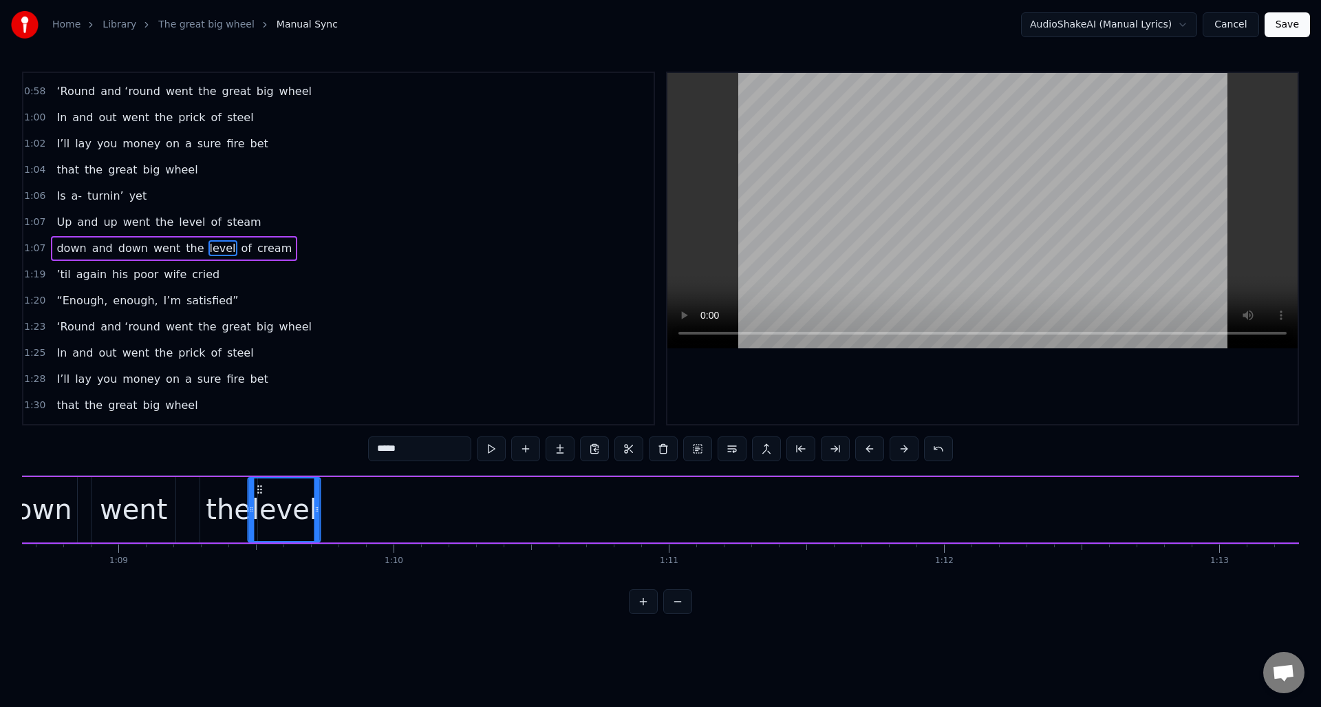
scroll to position [0, 18869]
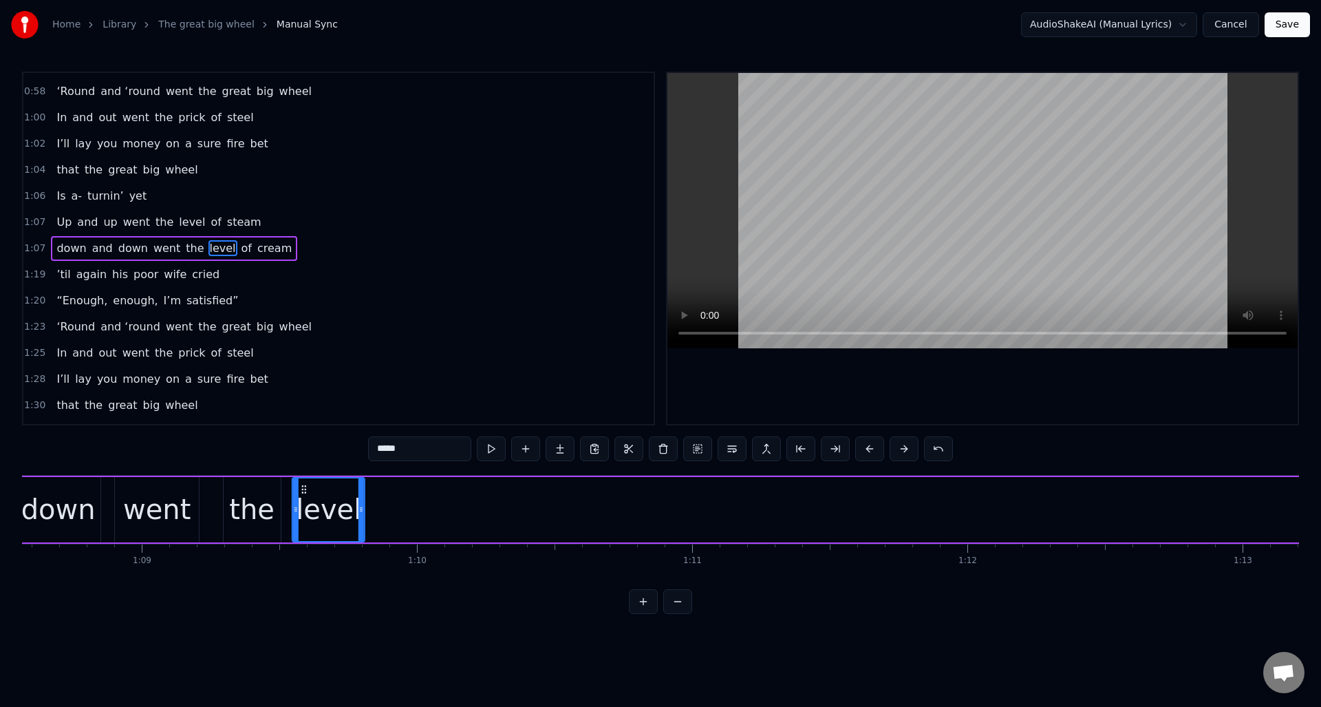
drag, startPoint x: 975, startPoint y: 486, endPoint x: 306, endPoint y: 538, distance: 670.7
click at [306, 538] on div "level" at bounding box center [328, 509] width 71 height 63
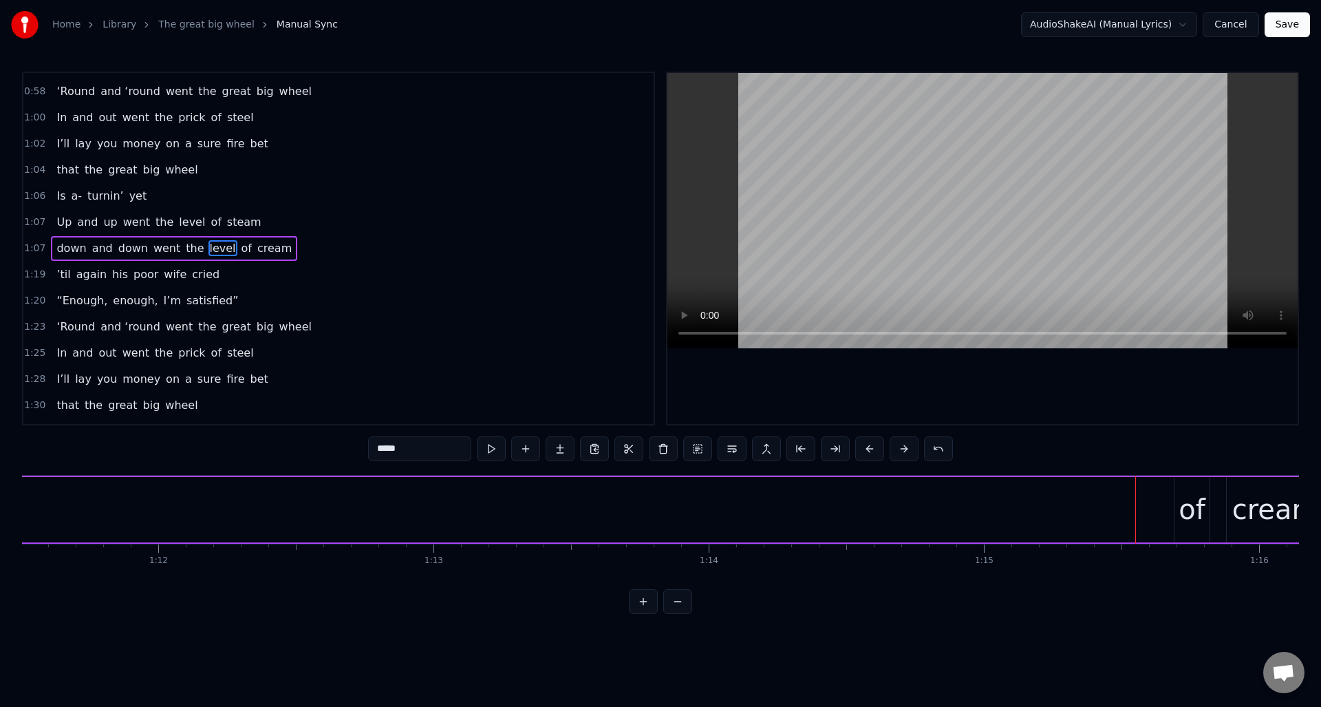
scroll to position [0, 19905]
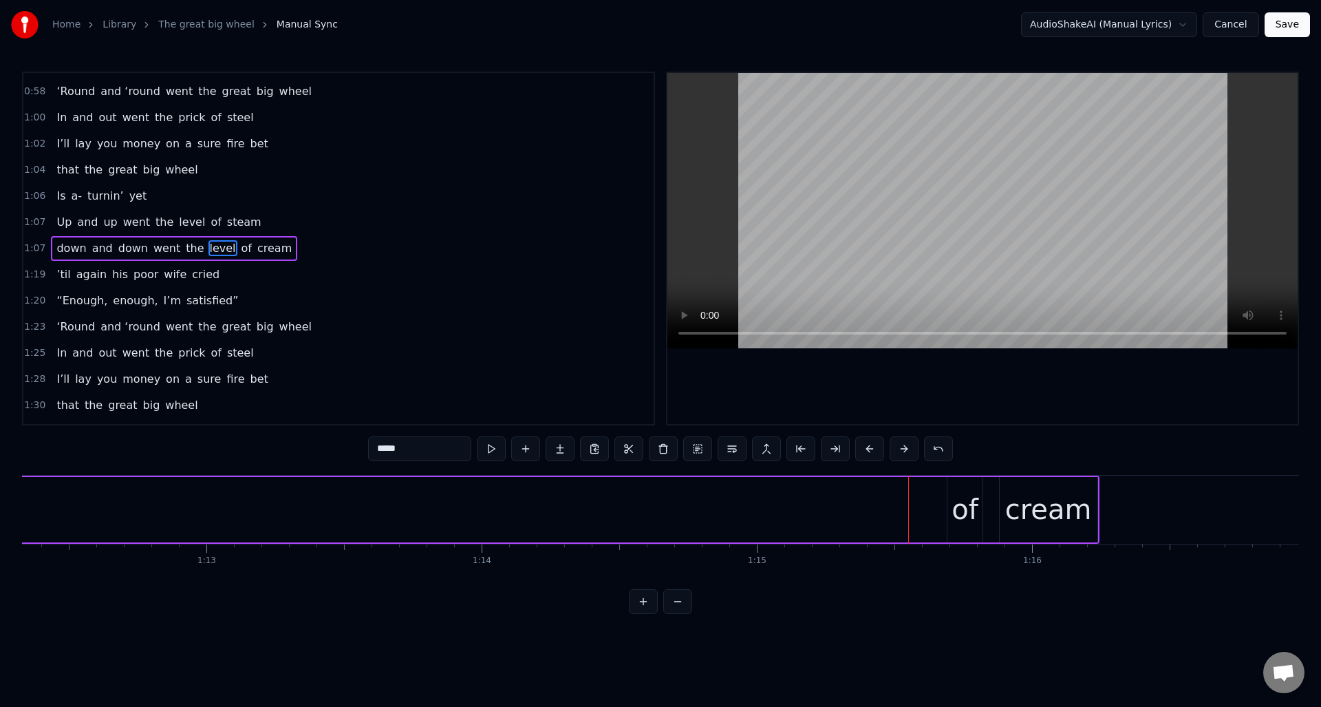
click at [964, 495] on div "of" at bounding box center [964, 508] width 27 height 41
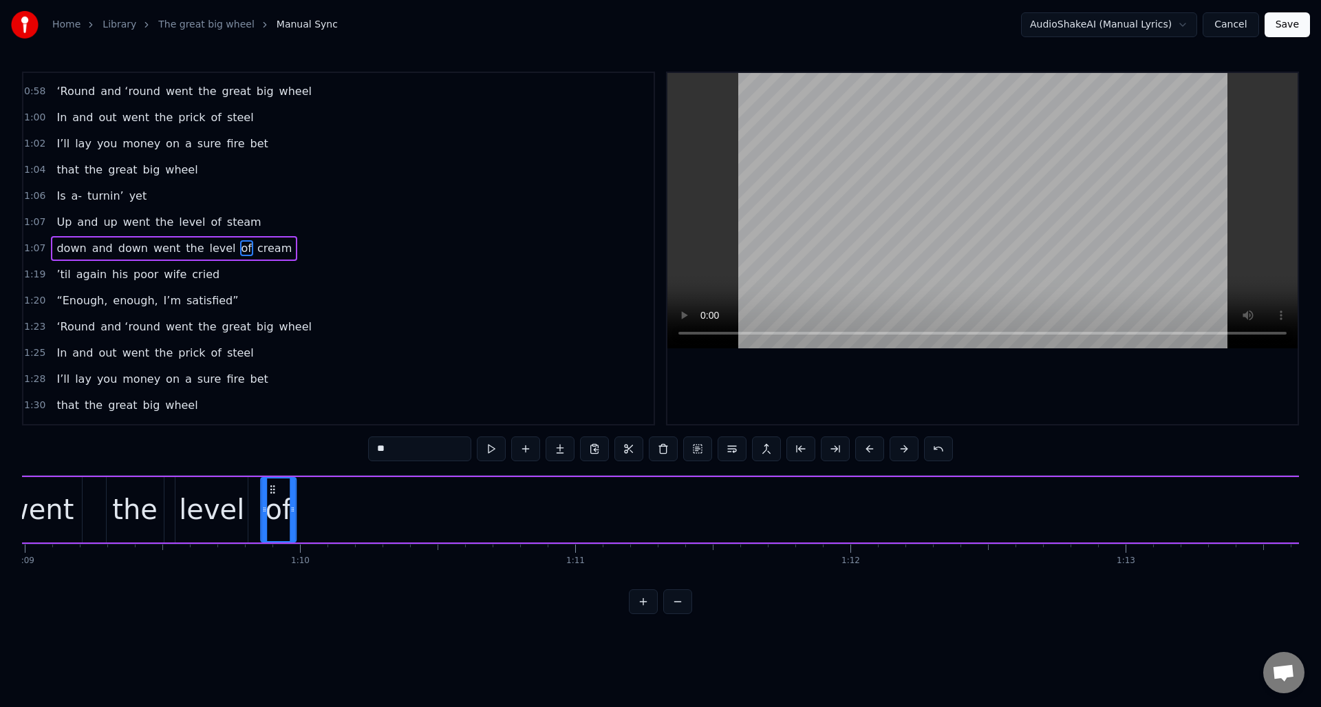
scroll to position [0, 18976]
drag, startPoint x: 958, startPoint y: 489, endPoint x: 301, endPoint y: 520, distance: 657.8
click at [287, 519] on div "of" at bounding box center [294, 509] width 34 height 63
drag, startPoint x: 308, startPoint y: 521, endPoint x: 369, endPoint y: 543, distance: 64.8
click at [330, 525] on div at bounding box center [330, 509] width 6 height 63
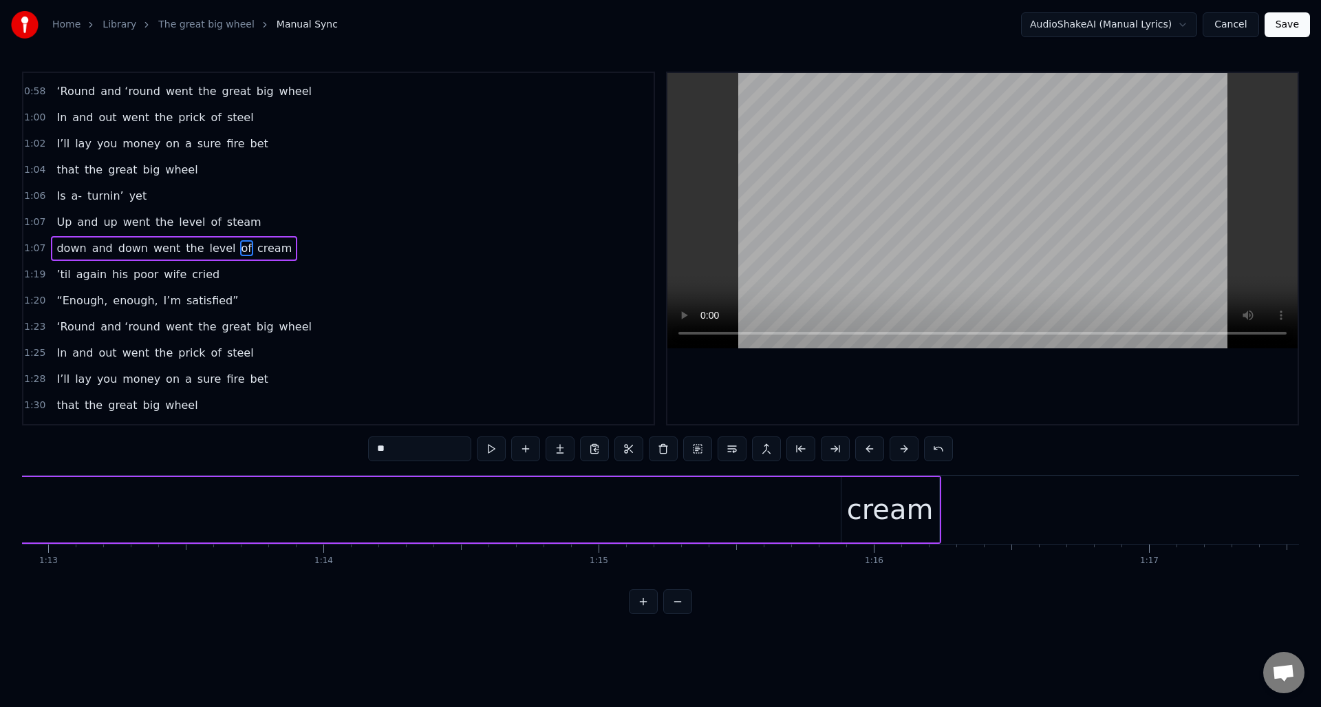
scroll to position [0, 20164]
click at [788, 501] on div "cream" at bounding box center [789, 508] width 87 height 41
type input "*****"
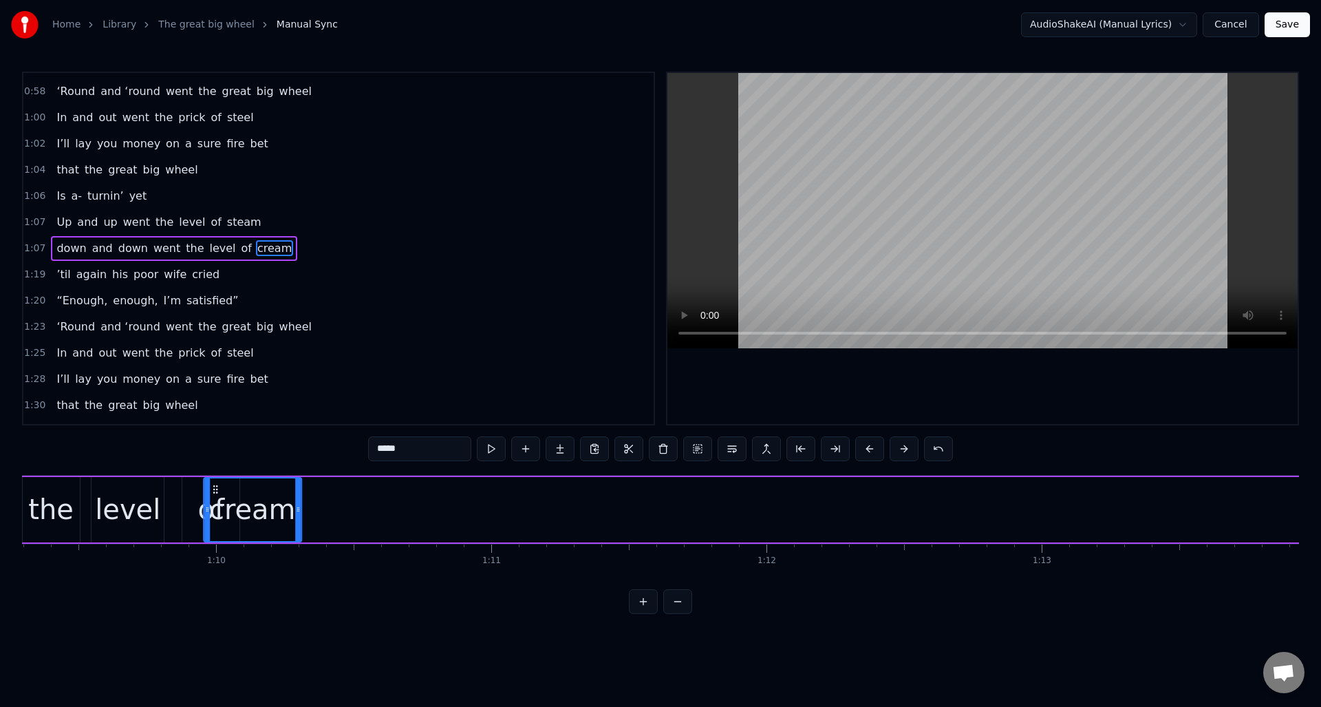
scroll to position [0, 19057]
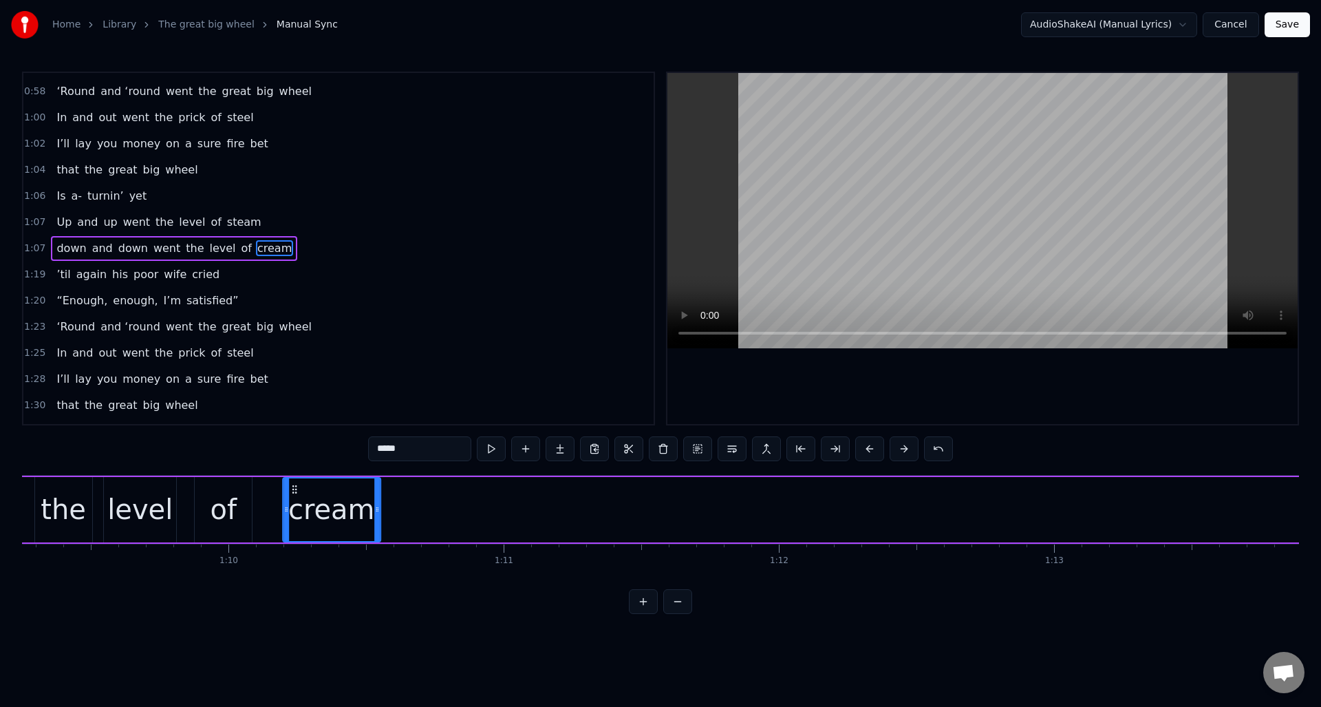
drag, startPoint x: 751, startPoint y: 488, endPoint x: 294, endPoint y: 530, distance: 458.1
click at [294, 530] on div "cream" at bounding box center [331, 509] width 96 height 63
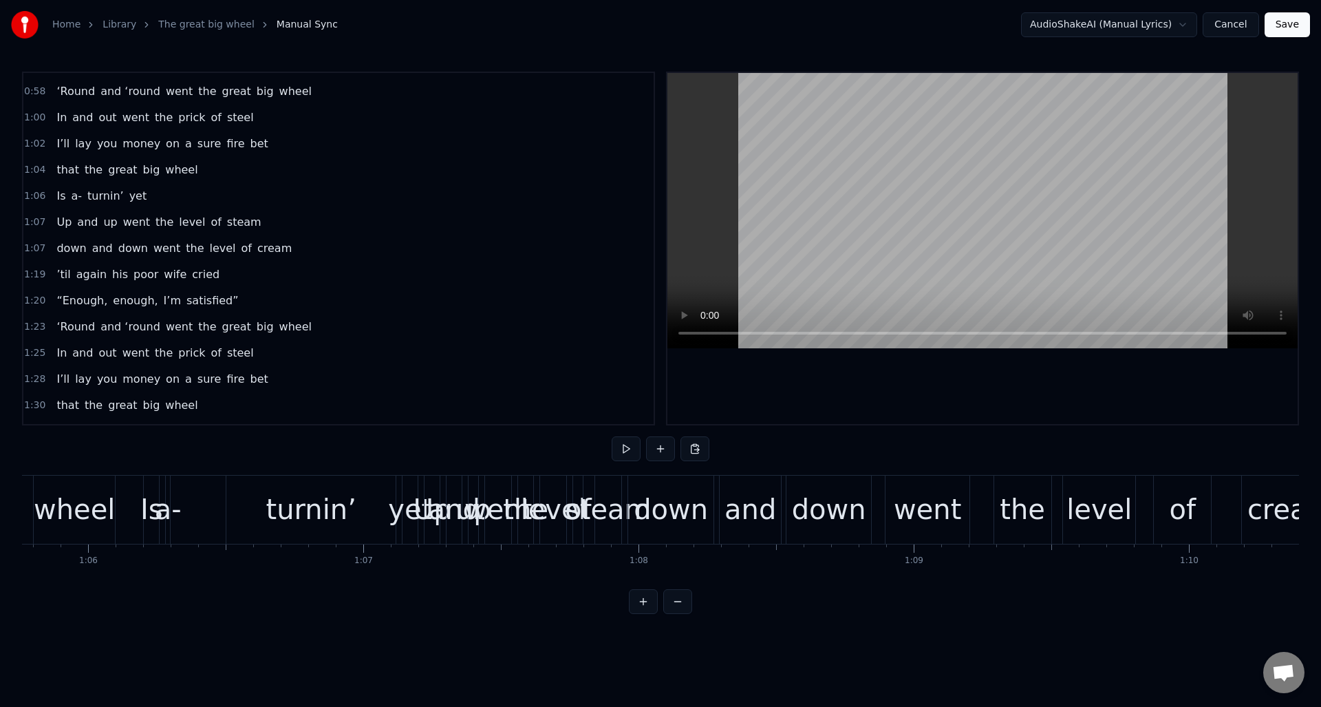
scroll to position [0, 18274]
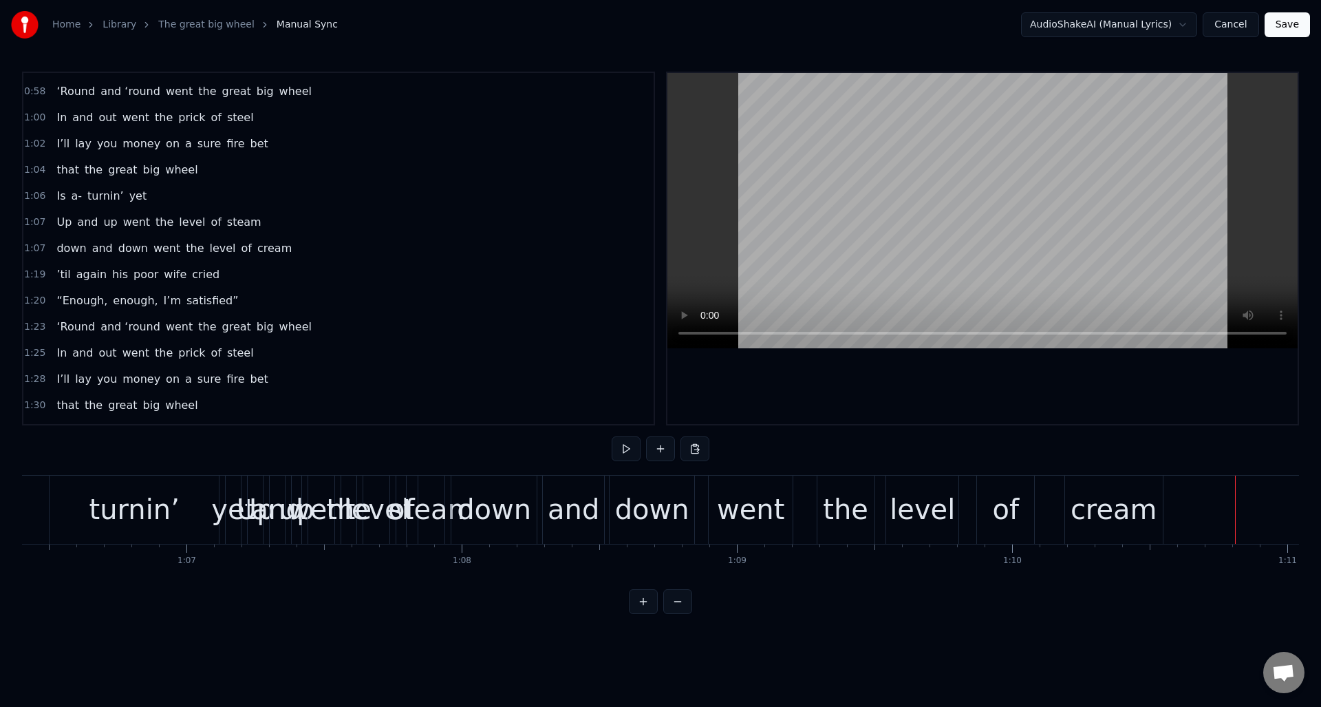
click at [366, 259] on div "1:07 down and down went the level of cream" at bounding box center [338, 248] width 630 height 26
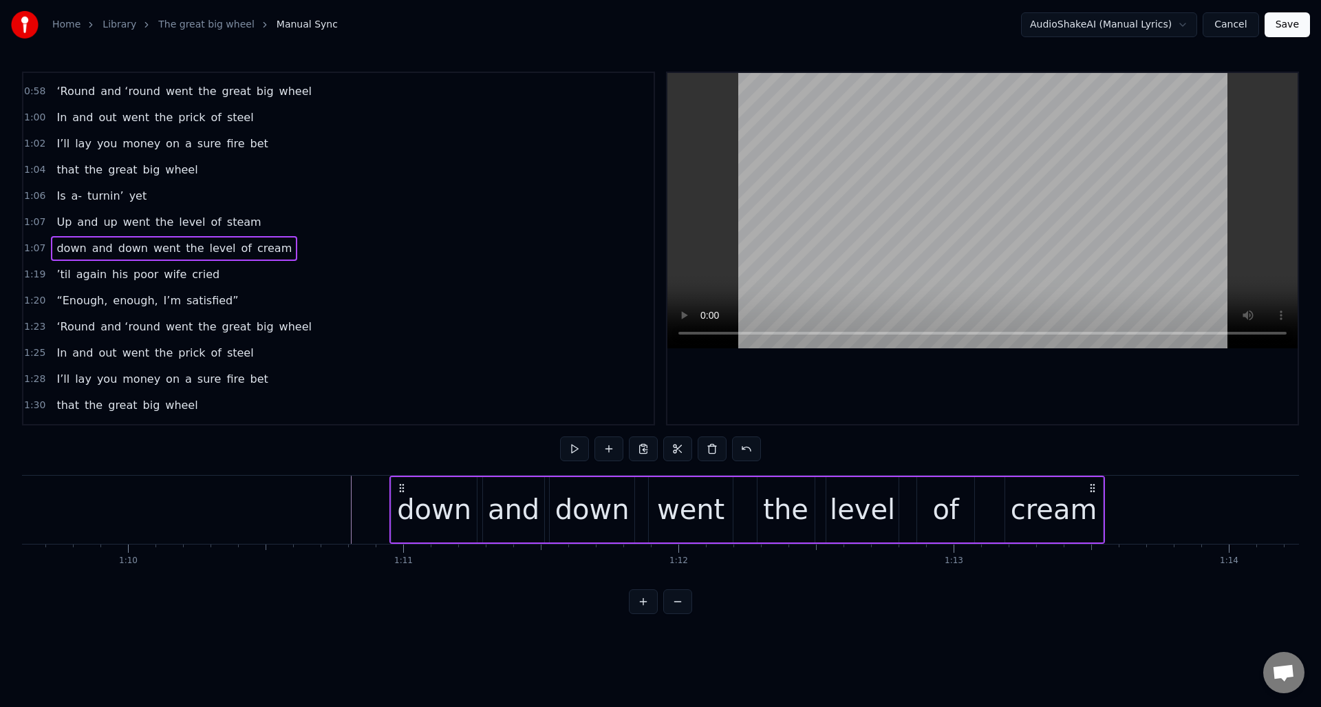
drag, startPoint x: 1156, startPoint y: 484, endPoint x: 1090, endPoint y: 496, distance: 67.2
click at [1098, 492] on icon at bounding box center [1092, 487] width 11 height 11
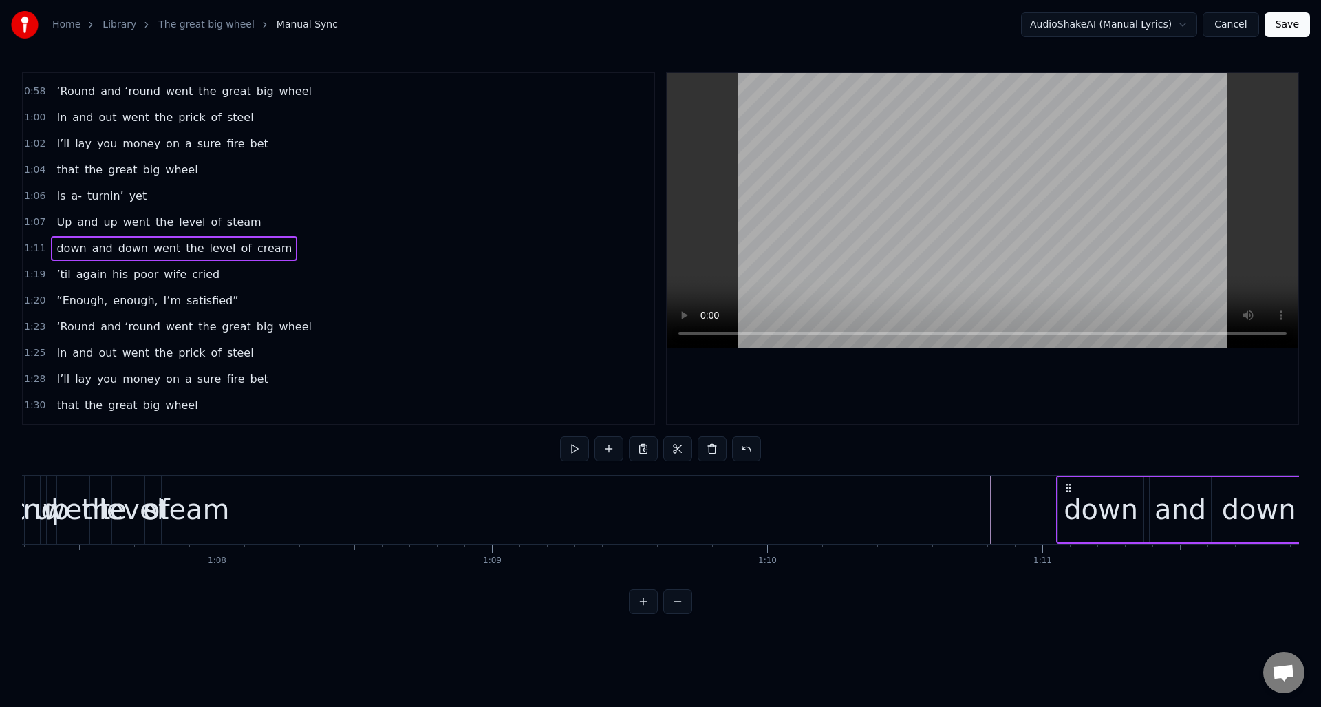
scroll to position [0, 18241]
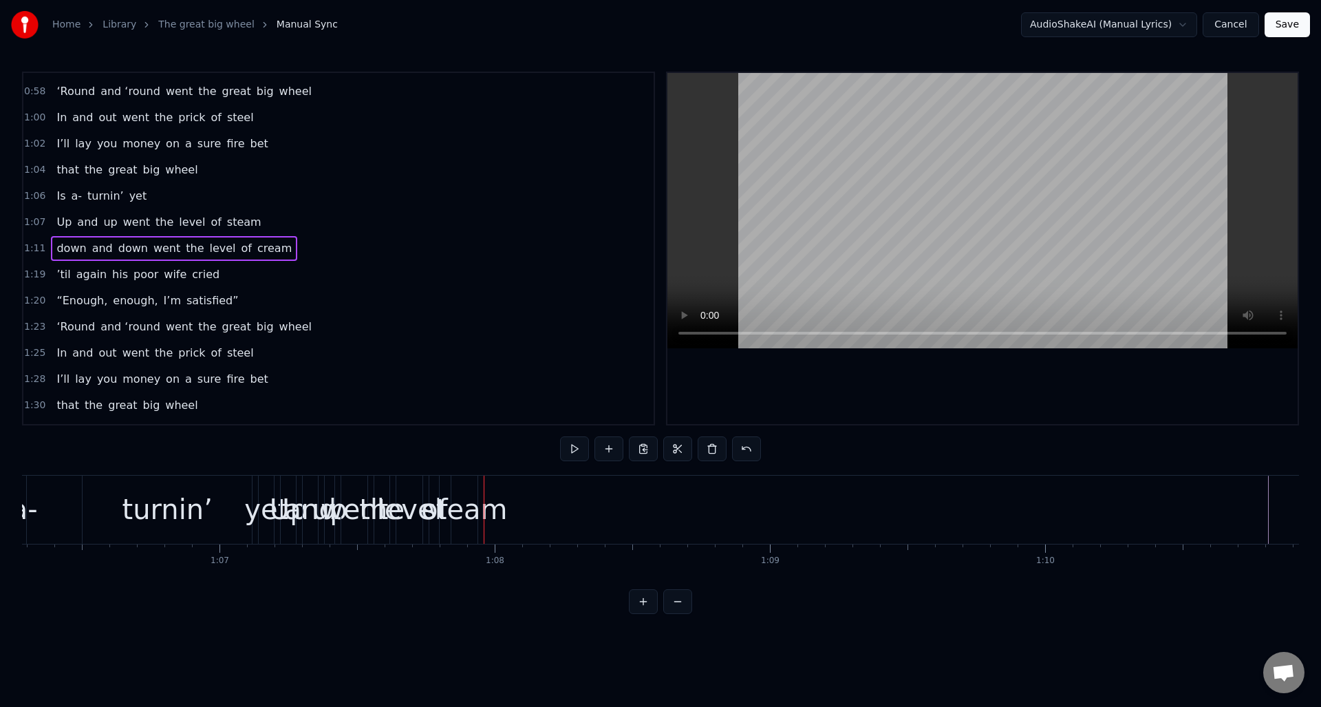
drag, startPoint x: 294, startPoint y: 218, endPoint x: 329, endPoint y: 245, distance: 44.2
click at [294, 218] on div "1:07 Up and up went the level of steam" at bounding box center [338, 222] width 630 height 26
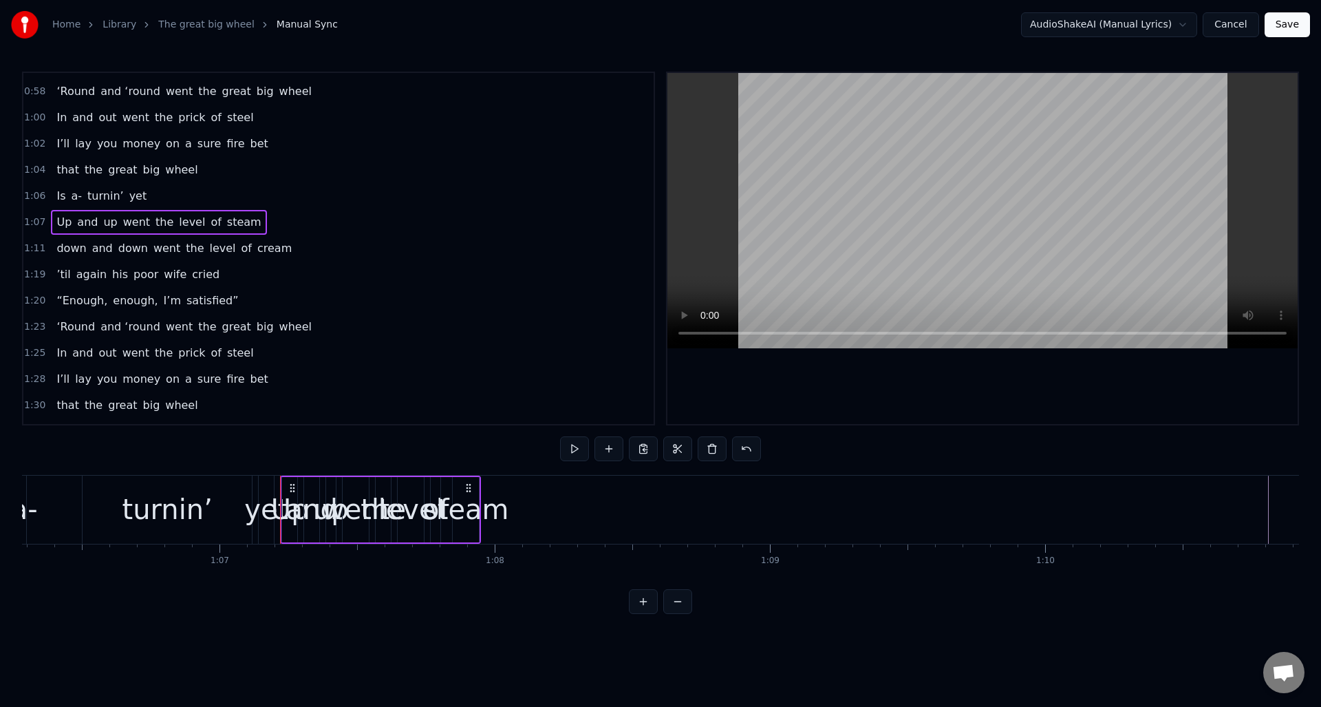
click at [469, 486] on icon at bounding box center [468, 487] width 11 height 11
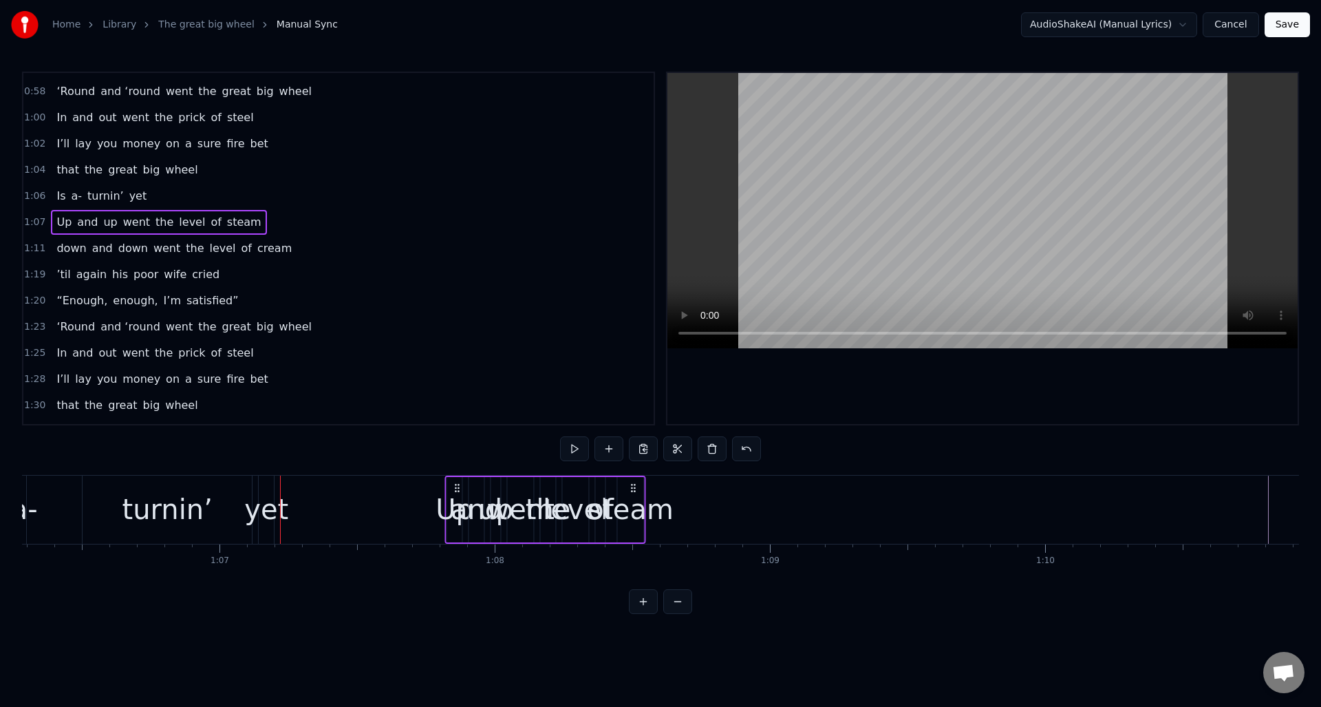
drag, startPoint x: 469, startPoint y: 486, endPoint x: 634, endPoint y: 493, distance: 165.3
click at [634, 493] on div "Up and up went the level of steam" at bounding box center [545, 509] width 201 height 68
click at [632, 519] on div "steam" at bounding box center [631, 508] width 86 height 41
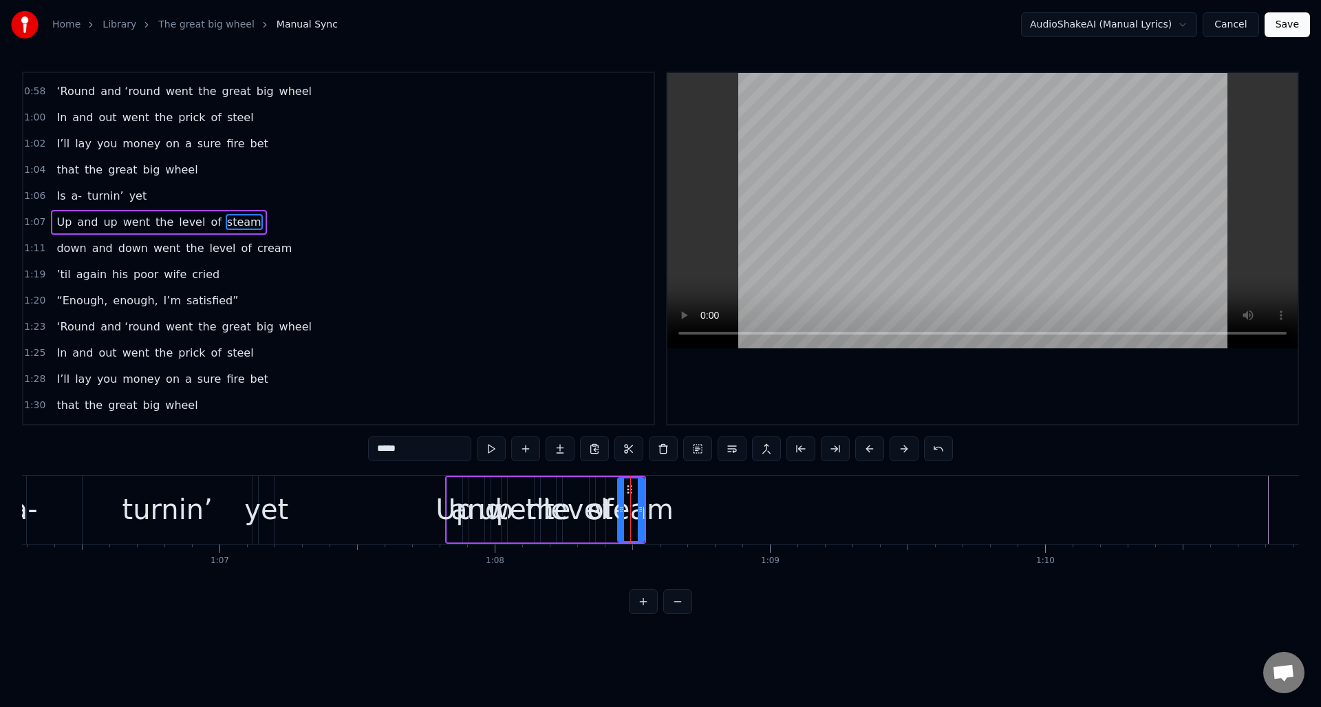
scroll to position [413, 0]
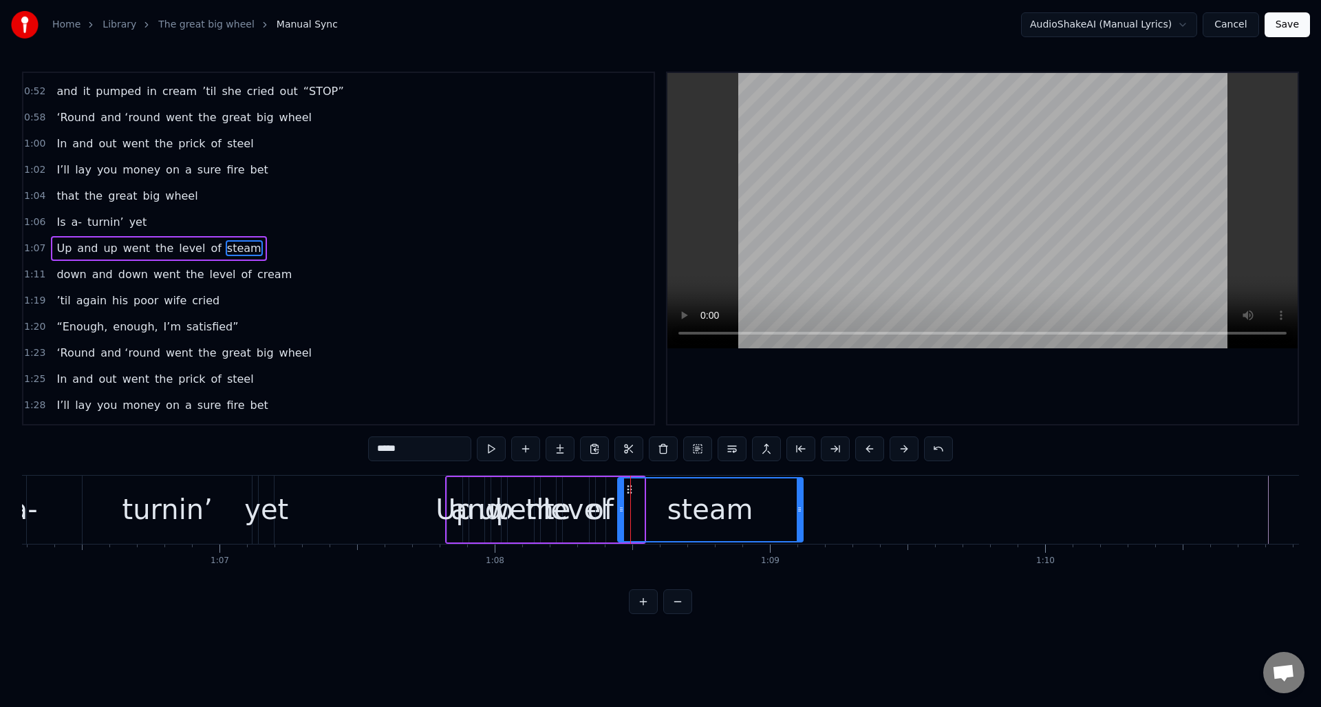
drag, startPoint x: 641, startPoint y: 489, endPoint x: 800, endPoint y: 491, distance: 158.9
click at [800, 491] on div at bounding box center [800, 509] width 6 height 63
drag, startPoint x: 621, startPoint y: 507, endPoint x: 746, endPoint y: 502, distance: 124.6
click at [739, 513] on icon at bounding box center [739, 509] width 6 height 11
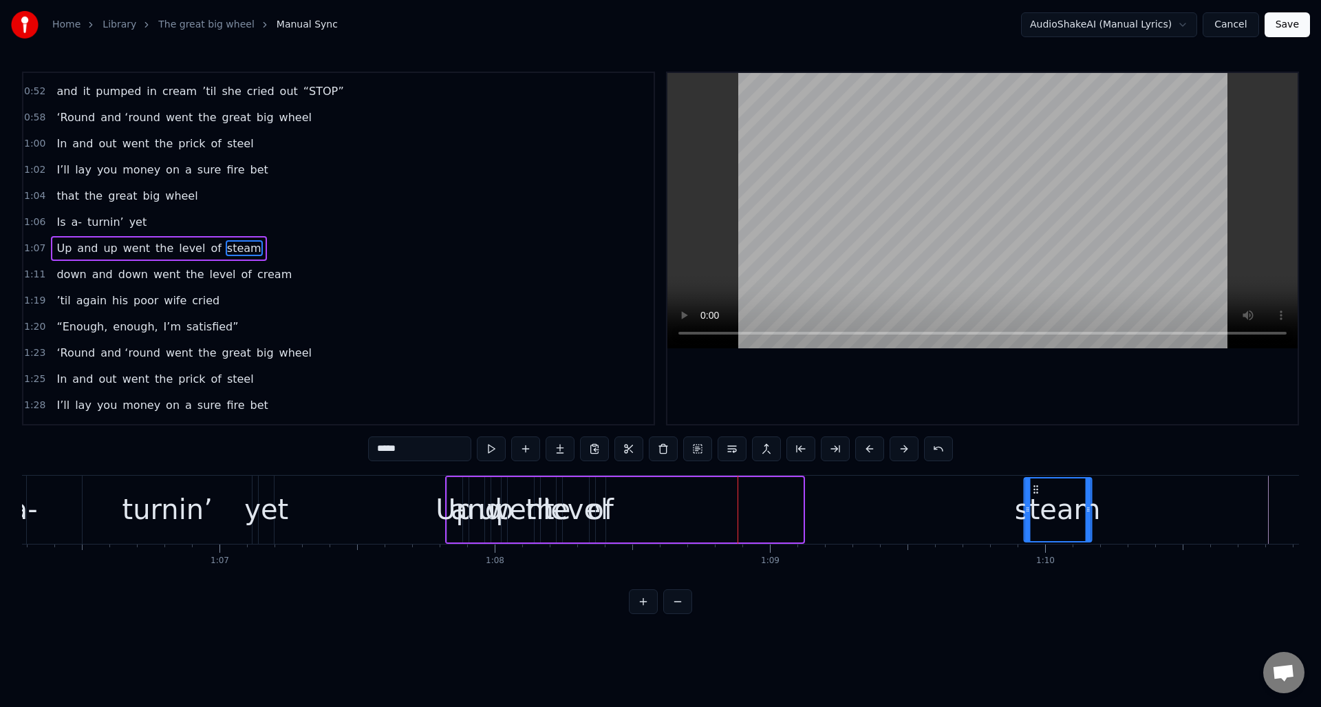
drag, startPoint x: 745, startPoint y: 488, endPoint x: 1033, endPoint y: 495, distance: 288.3
click at [1033, 495] on div "steam" at bounding box center [1057, 509] width 66 height 63
click at [605, 500] on div "of" at bounding box center [600, 508] width 27 height 41
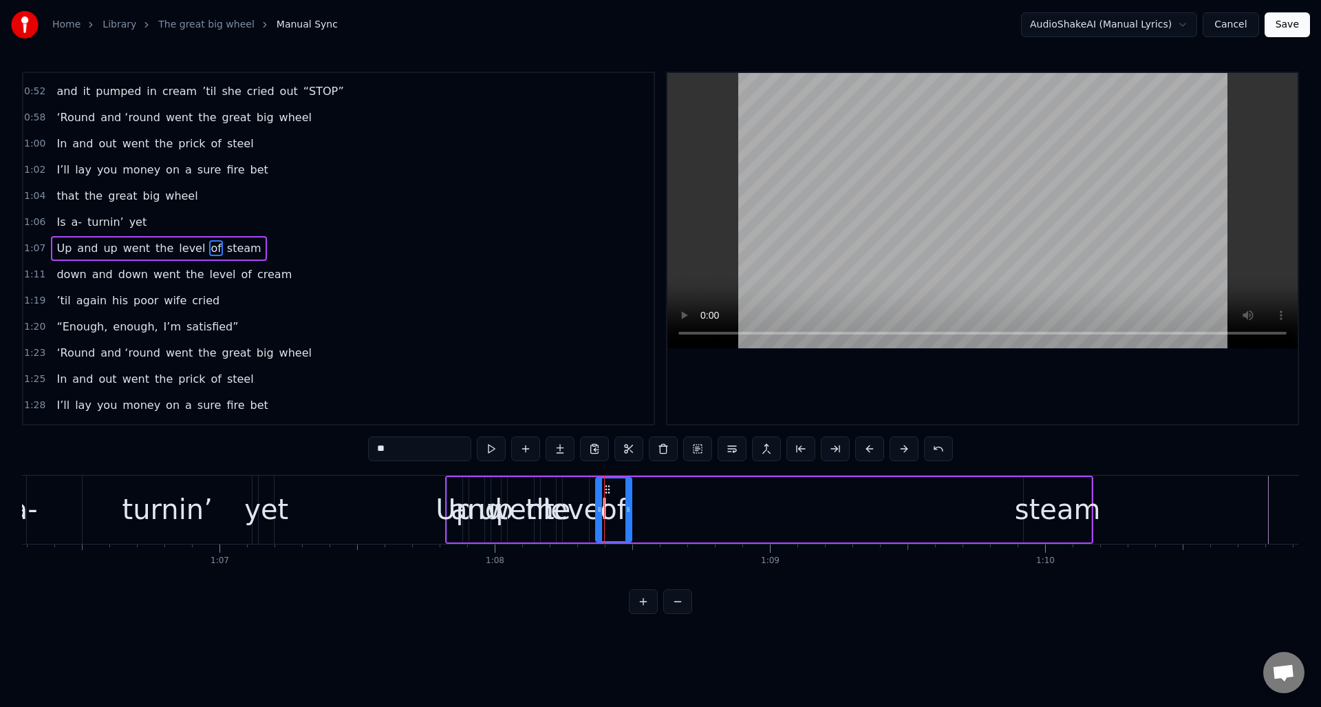
drag, startPoint x: 603, startPoint y: 510, endPoint x: 631, endPoint y: 511, distance: 28.2
click at [631, 513] on icon at bounding box center [628, 509] width 6 height 11
drag, startPoint x: 610, startPoint y: 488, endPoint x: 982, endPoint y: 495, distance: 373.0
click at [982, 495] on div "of" at bounding box center [988, 509] width 39 height 63
click at [571, 491] on div "level" at bounding box center [575, 508] width 65 height 41
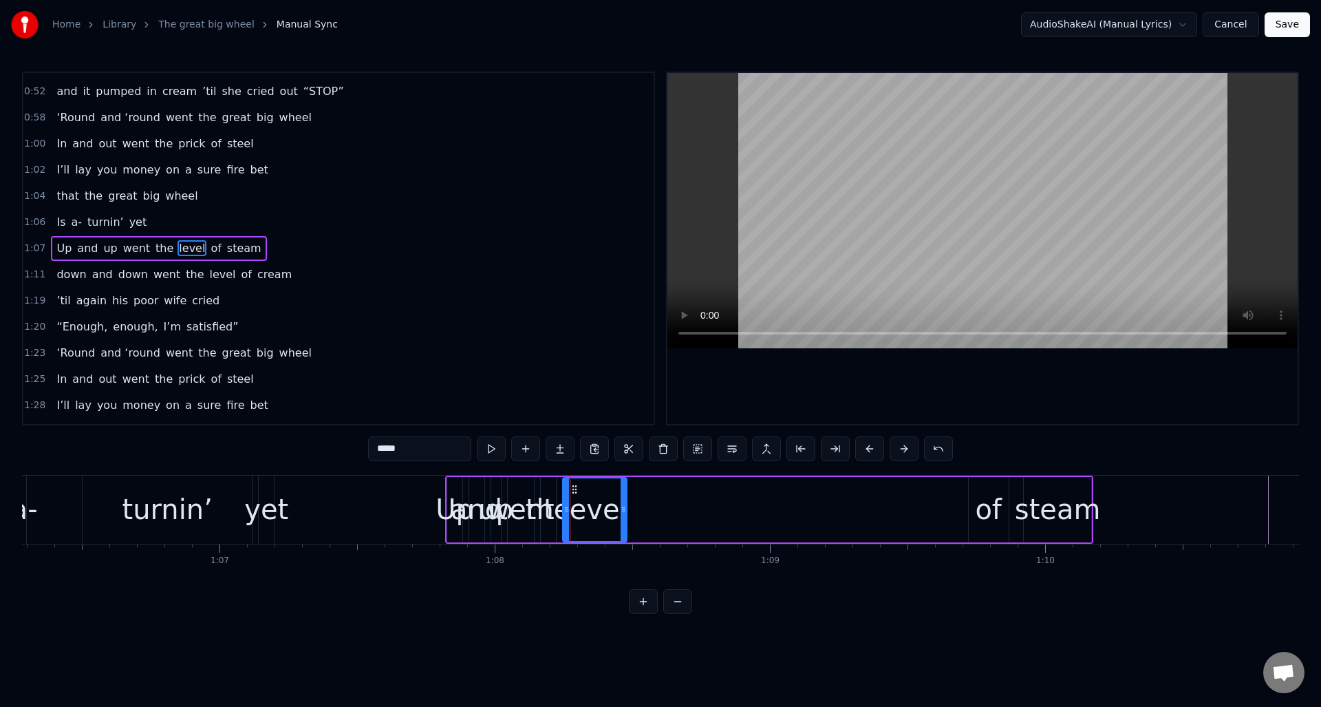
drag, startPoint x: 584, startPoint y: 495, endPoint x: 622, endPoint y: 499, distance: 38.1
click at [622, 499] on div at bounding box center [624, 509] width 6 height 63
drag, startPoint x: 572, startPoint y: 491, endPoint x: 899, endPoint y: 500, distance: 327.6
click at [899, 500] on div "level" at bounding box center [921, 509] width 63 height 63
click at [550, 493] on div "the" at bounding box center [548, 508] width 45 height 41
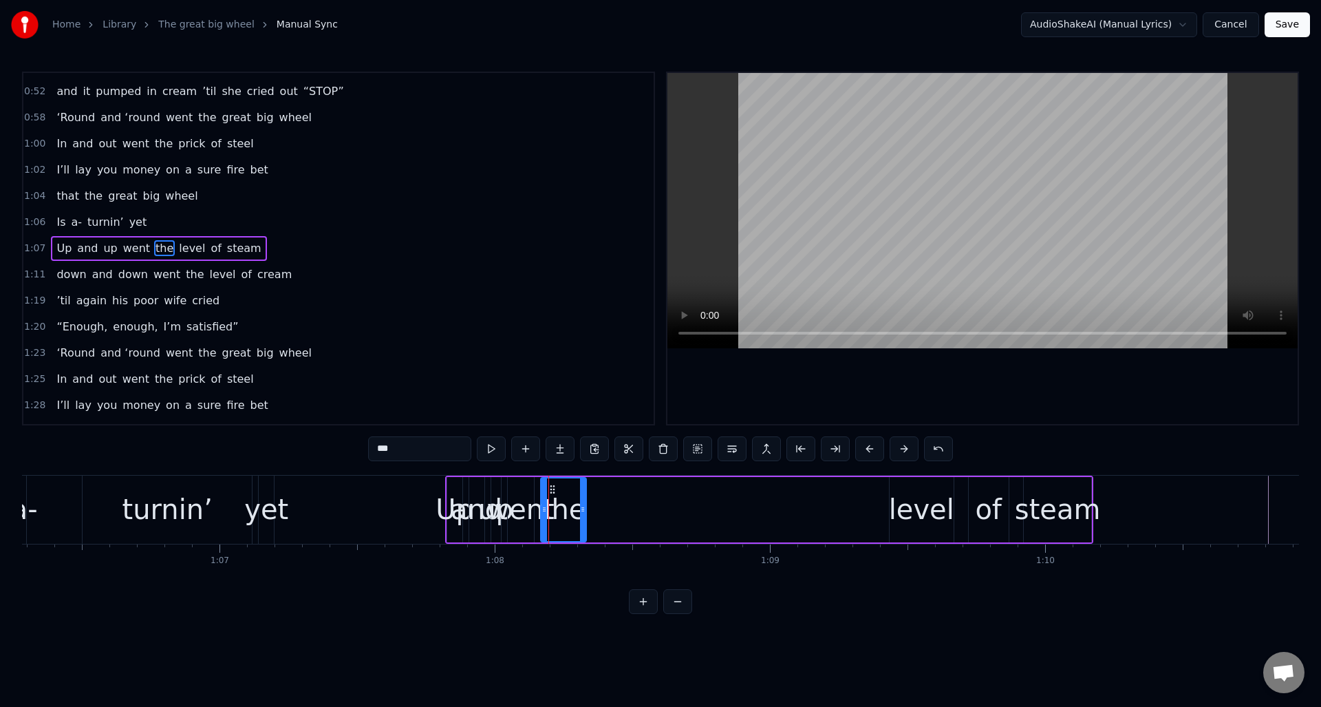
drag, startPoint x: 554, startPoint y: 497, endPoint x: 581, endPoint y: 495, distance: 26.9
click at [585, 499] on div at bounding box center [583, 509] width 6 height 63
drag, startPoint x: 552, startPoint y: 487, endPoint x: 837, endPoint y: 499, distance: 285.1
click at [837, 499] on div "the" at bounding box center [848, 509] width 45 height 63
click at [528, 488] on div "went" at bounding box center [519, 508] width 67 height 41
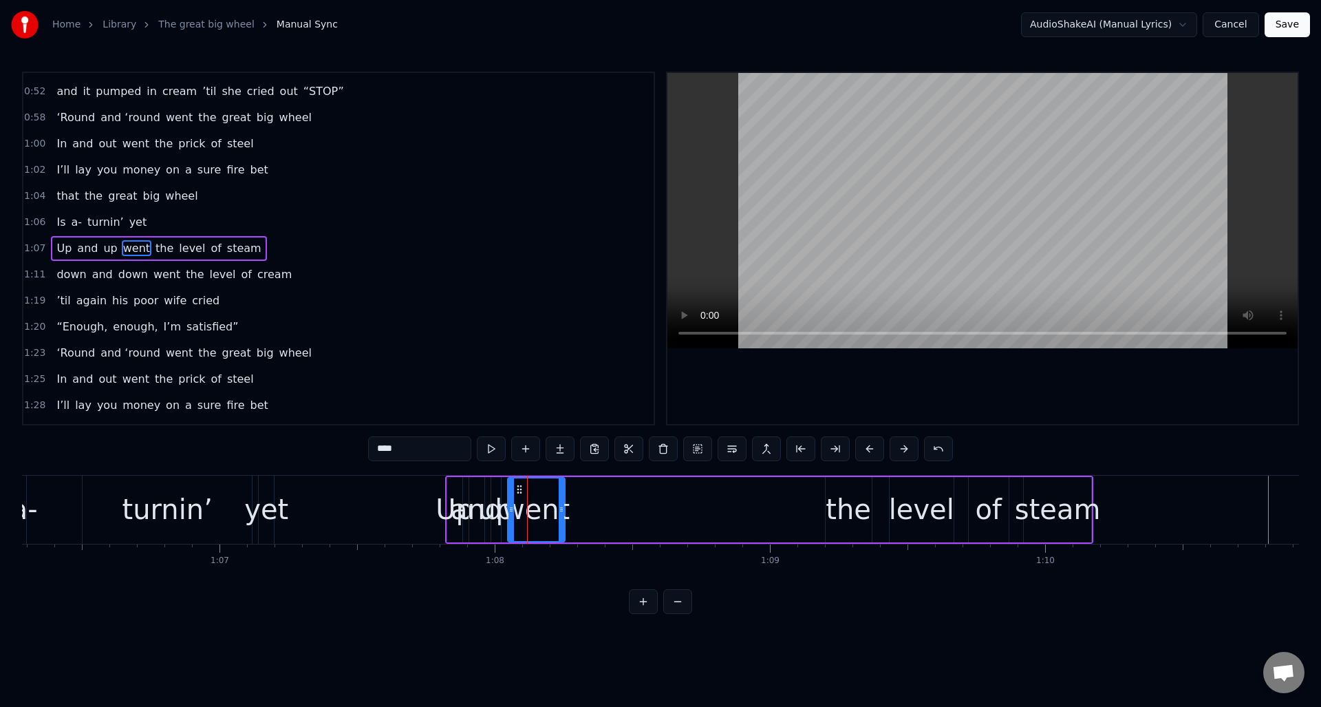
drag, startPoint x: 533, startPoint y: 492, endPoint x: 563, endPoint y: 495, distance: 31.1
click at [563, 495] on div "went" at bounding box center [536, 509] width 56 height 63
drag, startPoint x: 516, startPoint y: 487, endPoint x: 751, endPoint y: 493, distance: 235.4
click at [764, 501] on div "went" at bounding box center [782, 509] width 56 height 63
click at [497, 495] on div "up" at bounding box center [495, 508] width 35 height 41
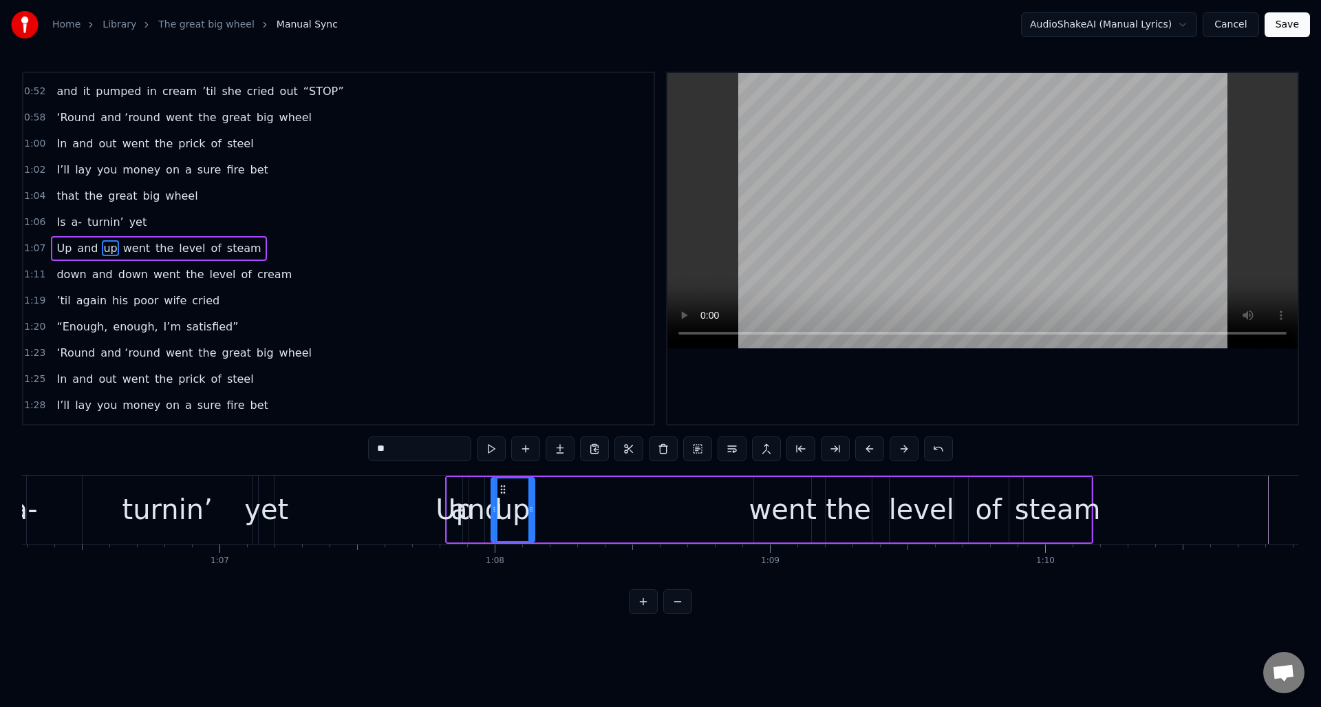
drag, startPoint x: 497, startPoint y: 507, endPoint x: 533, endPoint y: 509, distance: 35.1
click at [533, 509] on icon at bounding box center [531, 509] width 6 height 11
drag, startPoint x: 504, startPoint y: 490, endPoint x: 706, endPoint y: 503, distance: 202.7
click at [706, 503] on div "up" at bounding box center [717, 509] width 43 height 63
click at [483, 490] on div "and" at bounding box center [477, 508] width 52 height 41
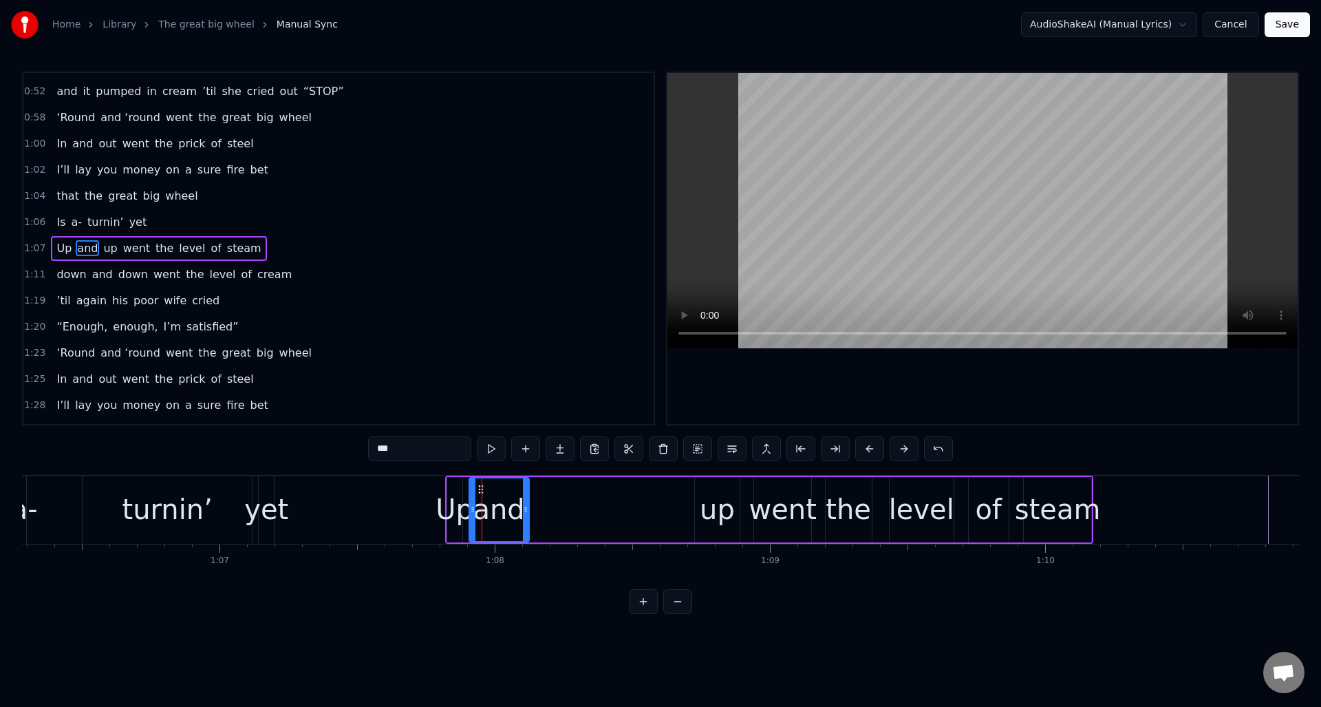
drag, startPoint x: 482, startPoint y: 489, endPoint x: 527, endPoint y: 497, distance: 45.4
click at [527, 497] on div at bounding box center [526, 509] width 6 height 63
drag, startPoint x: 481, startPoint y: 489, endPoint x: 633, endPoint y: 505, distance: 152.9
click at [633, 505] on div "and" at bounding box center [651, 509] width 58 height 63
click at [456, 487] on div "Up" at bounding box center [454, 509] width 15 height 65
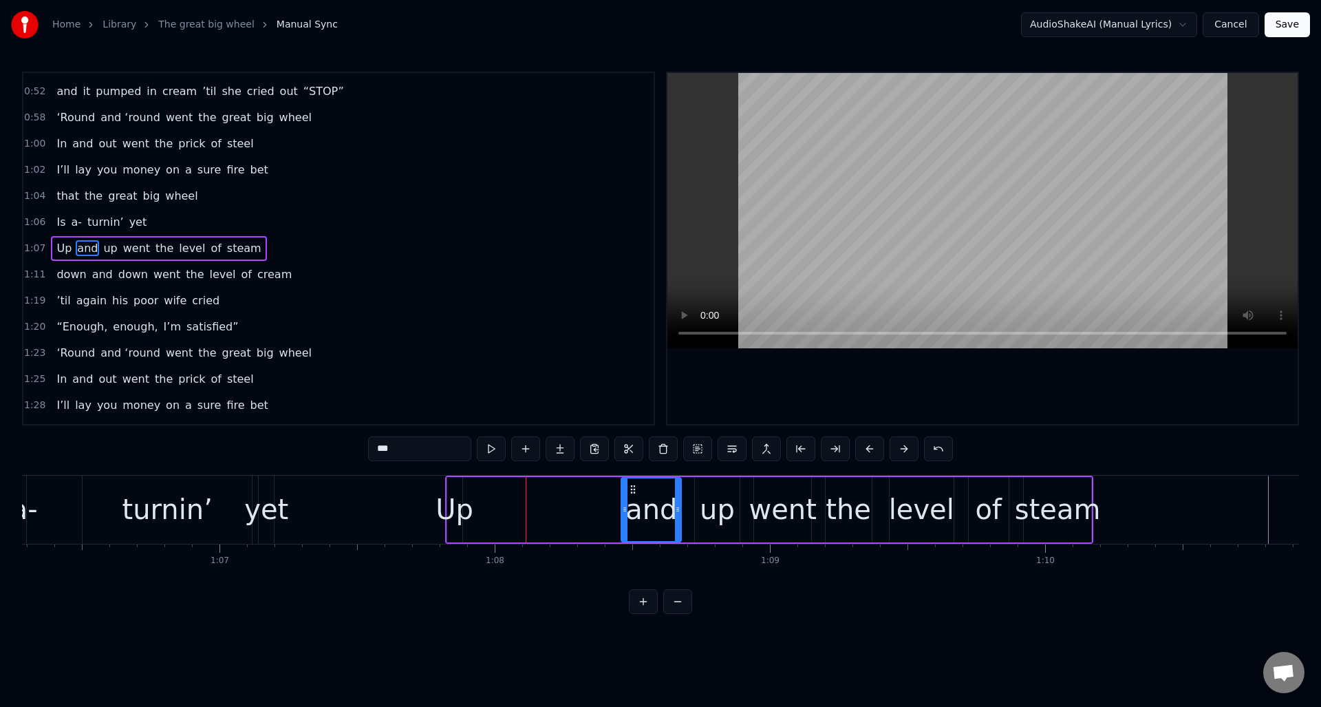
type input "**"
drag, startPoint x: 459, startPoint y: 492, endPoint x: 500, endPoint y: 499, distance: 41.8
click at [500, 499] on div at bounding box center [500, 509] width 6 height 63
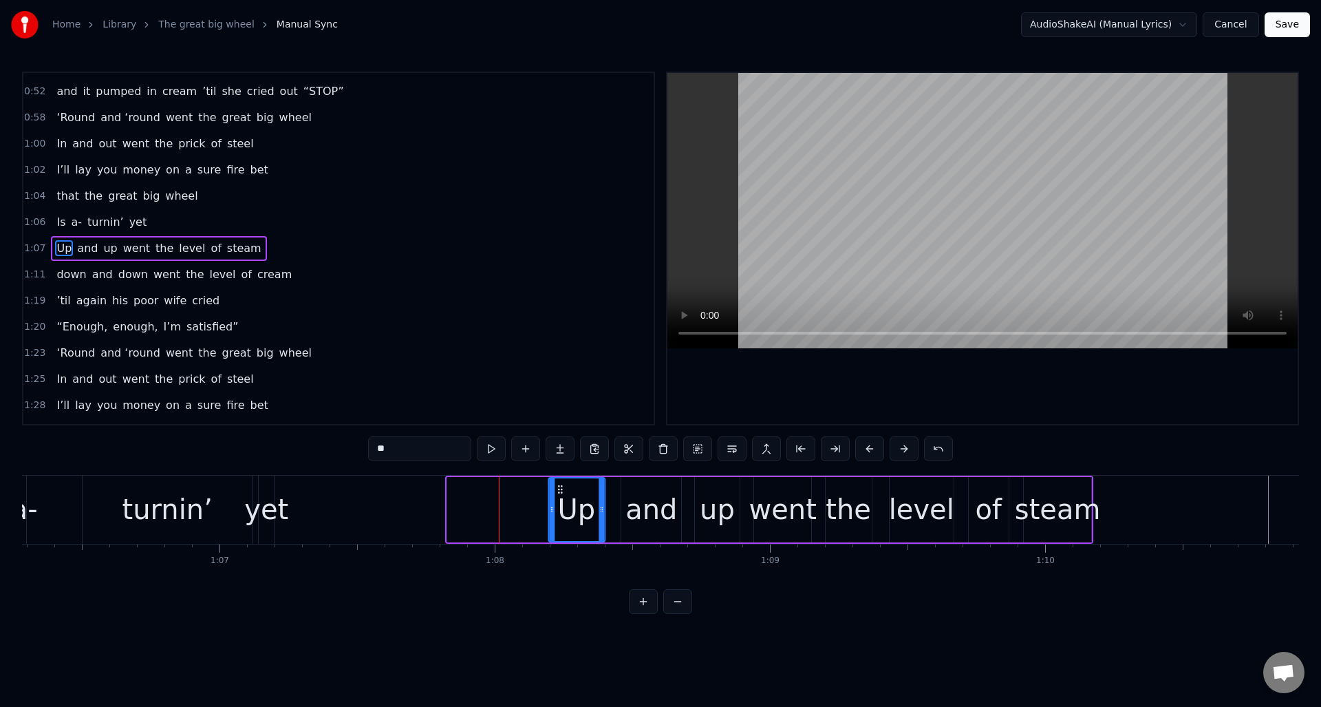
drag, startPoint x: 460, startPoint y: 487, endPoint x: 561, endPoint y: 501, distance: 102.1
click at [561, 501] on div "Up" at bounding box center [576, 509] width 55 height 63
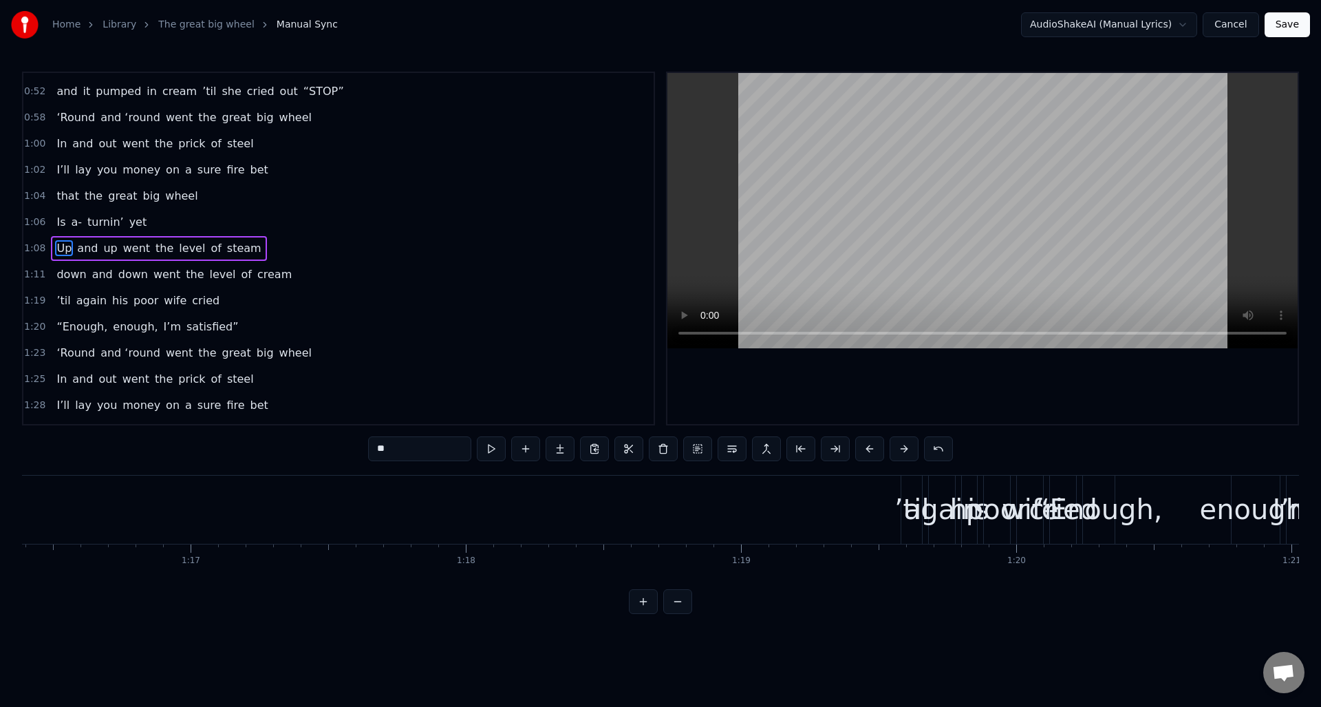
scroll to position [0, 21173]
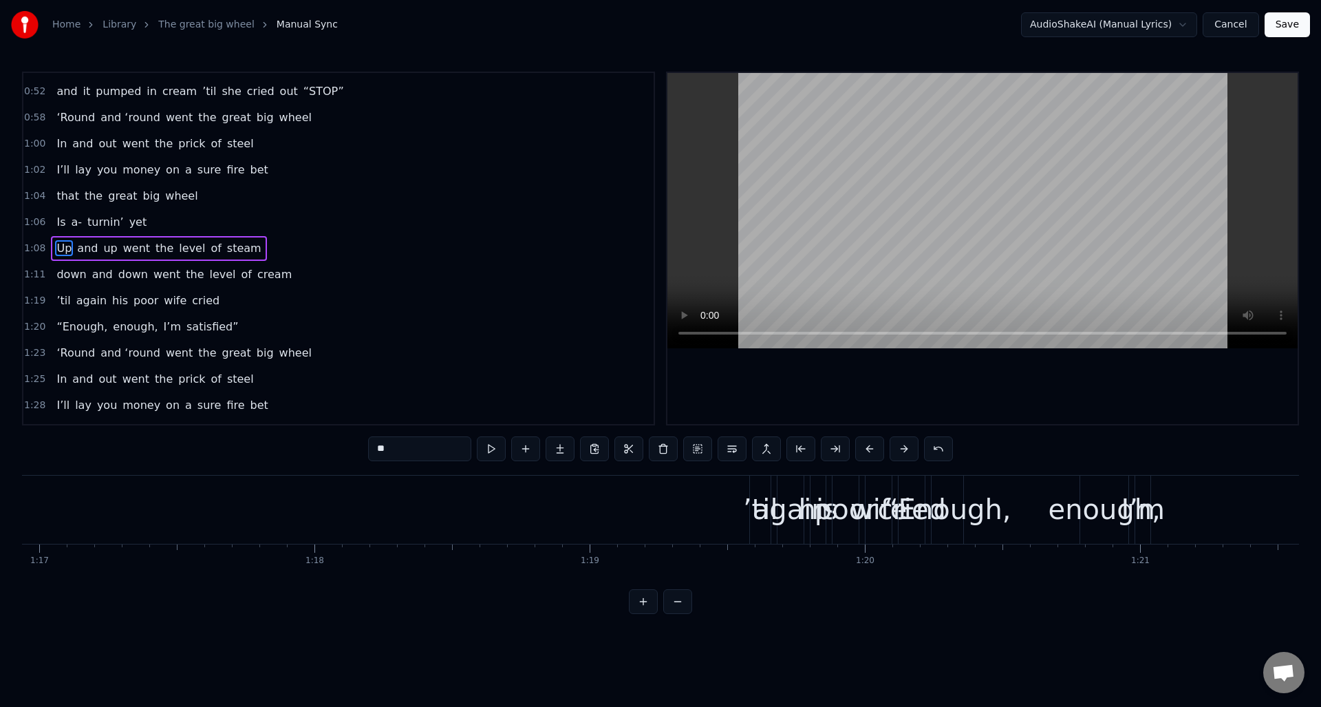
click at [228, 297] on div "1:19 ’til again his poor wife cried" at bounding box center [338, 301] width 630 height 26
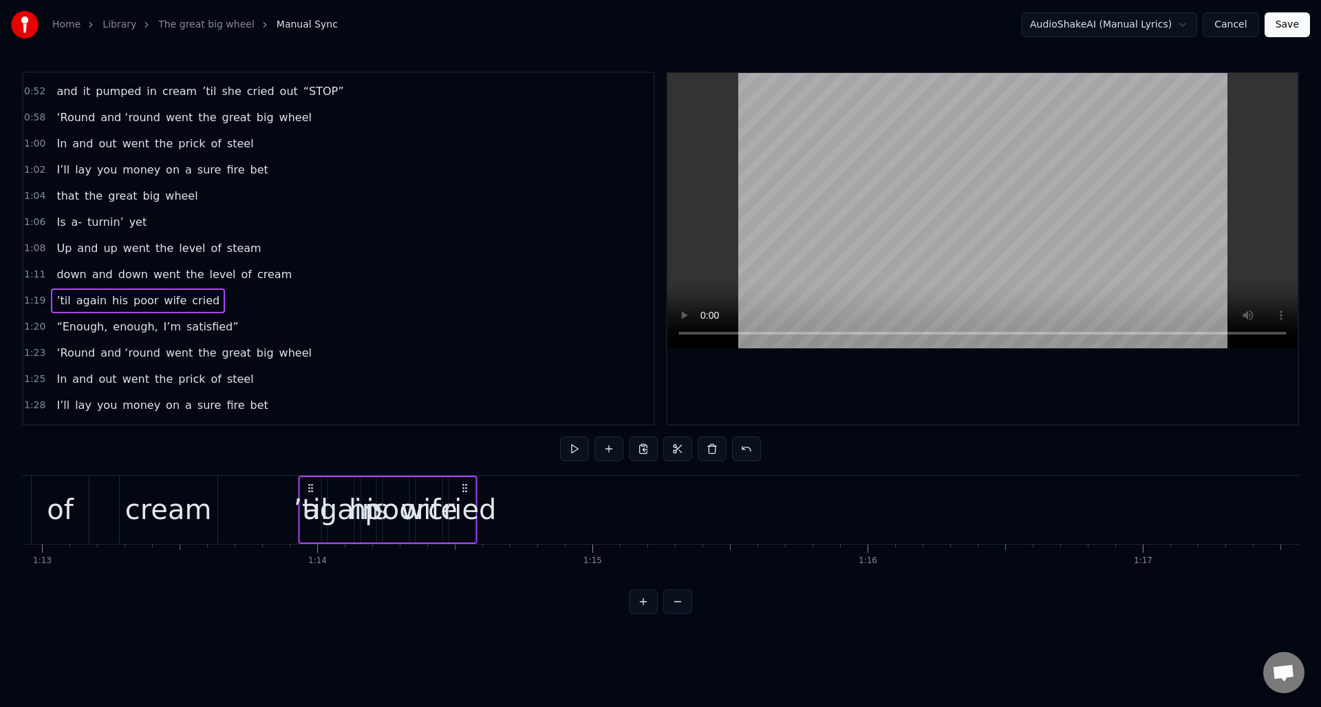
scroll to position [0, 20068]
drag, startPoint x: 757, startPoint y: 488, endPoint x: 327, endPoint y: 524, distance: 432.1
click at [305, 525] on div "’til again his poor wife cried" at bounding box center [385, 509] width 179 height 68
click at [463, 500] on div "cried" at bounding box center [460, 508] width 69 height 41
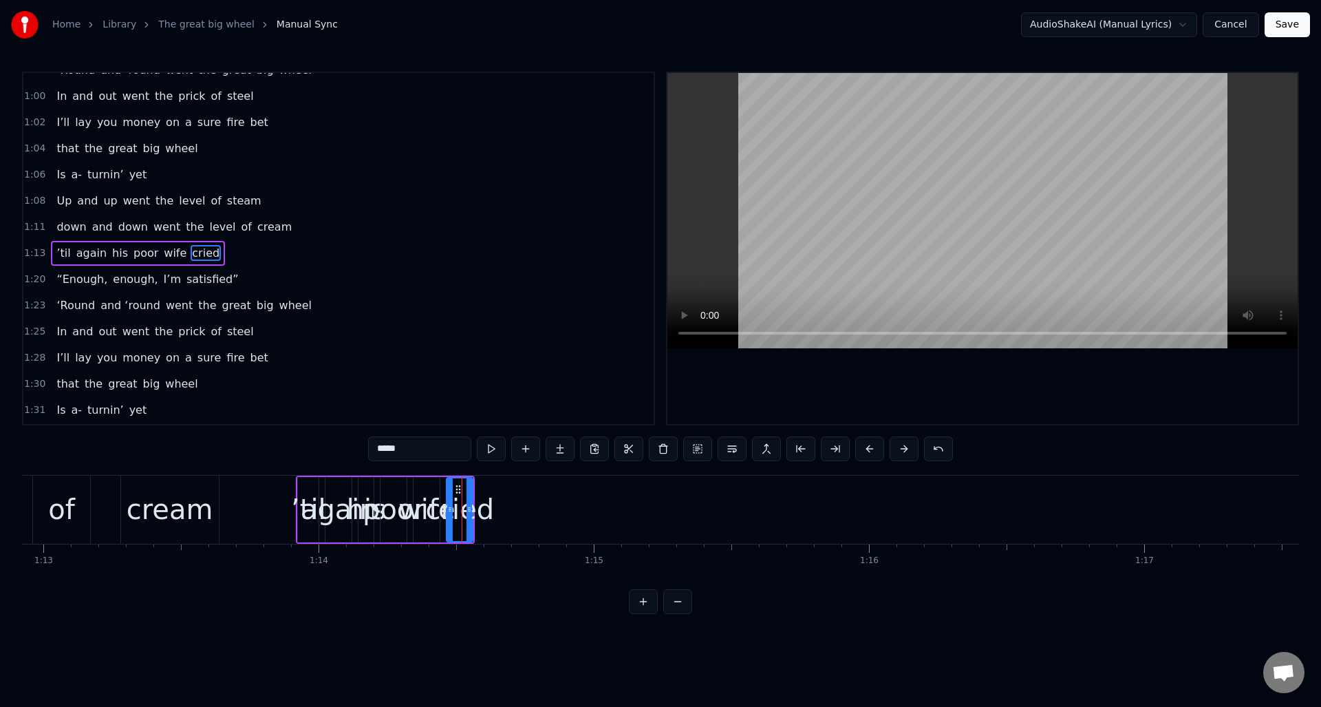
scroll to position [465, 0]
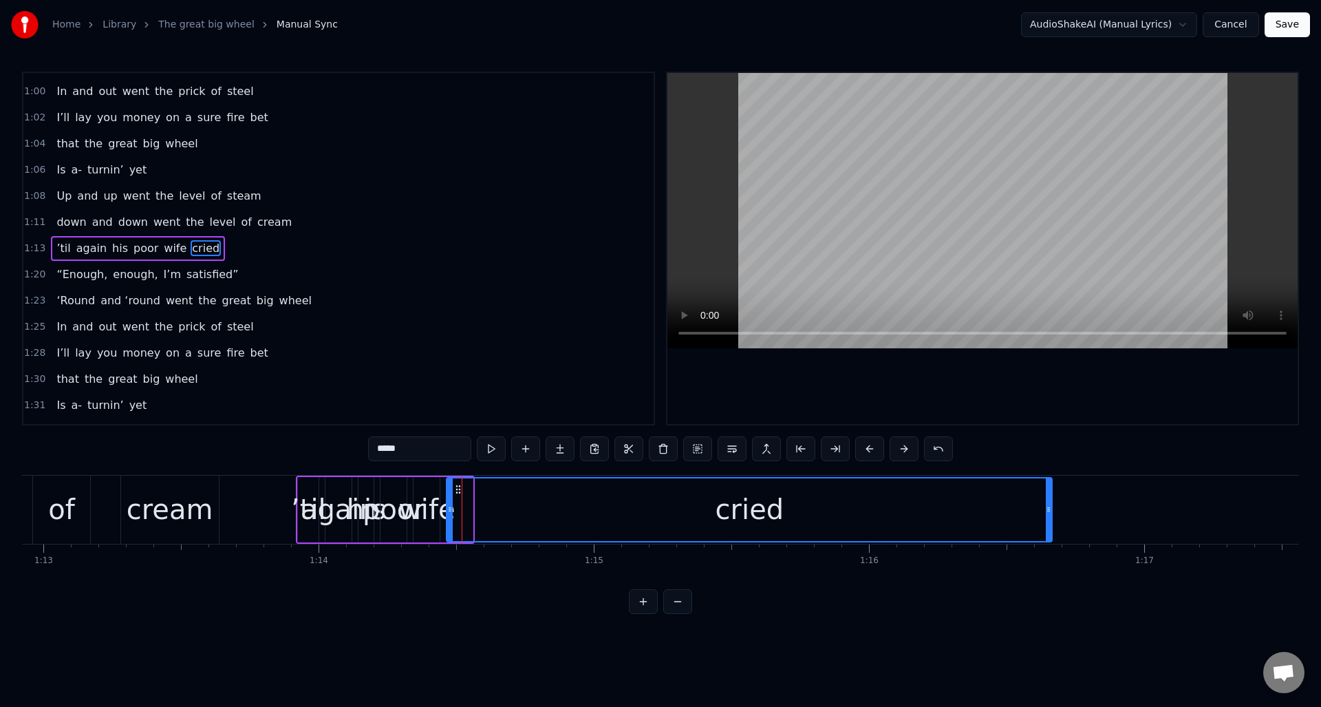
drag, startPoint x: 471, startPoint y: 510, endPoint x: 1050, endPoint y: 507, distance: 579.3
click at [1050, 507] on icon at bounding box center [1049, 509] width 6 height 11
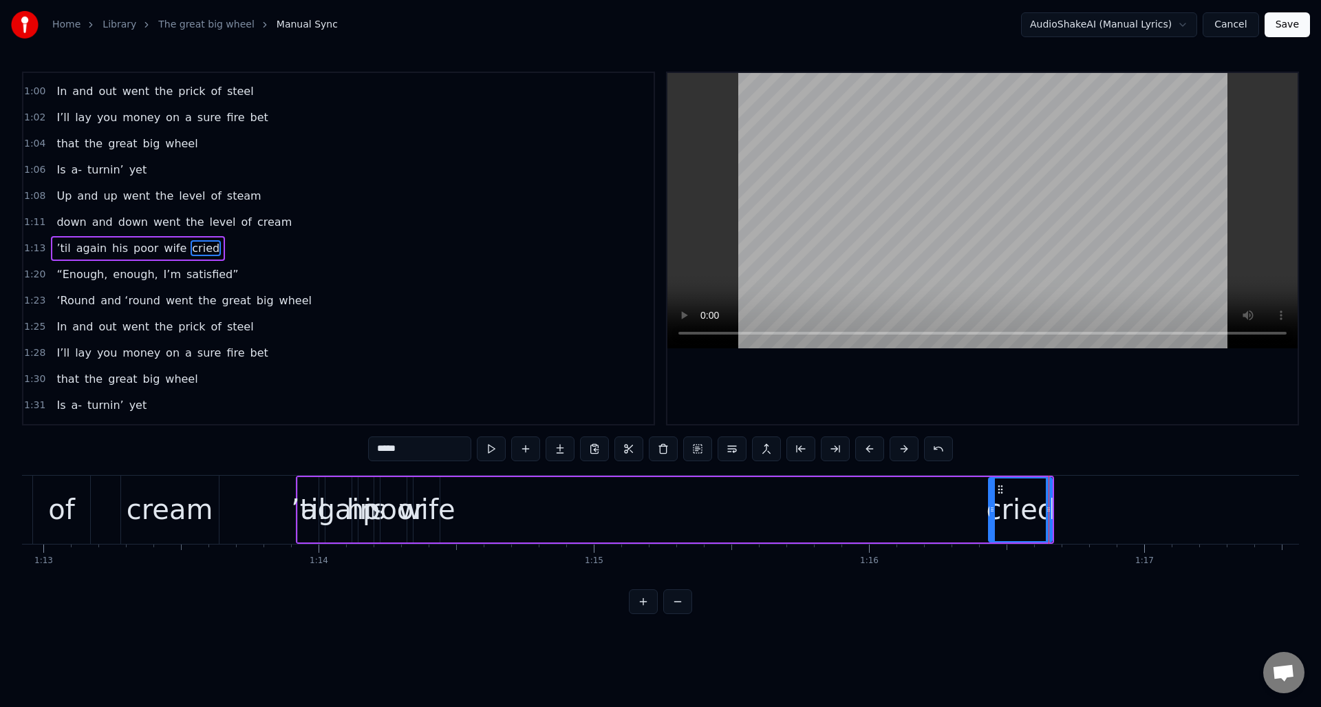
drag, startPoint x: 449, startPoint y: 527, endPoint x: 991, endPoint y: 508, distance: 542.5
click at [991, 508] on div at bounding box center [992, 509] width 6 height 63
click at [427, 495] on div "wife" at bounding box center [426, 508] width 57 height 41
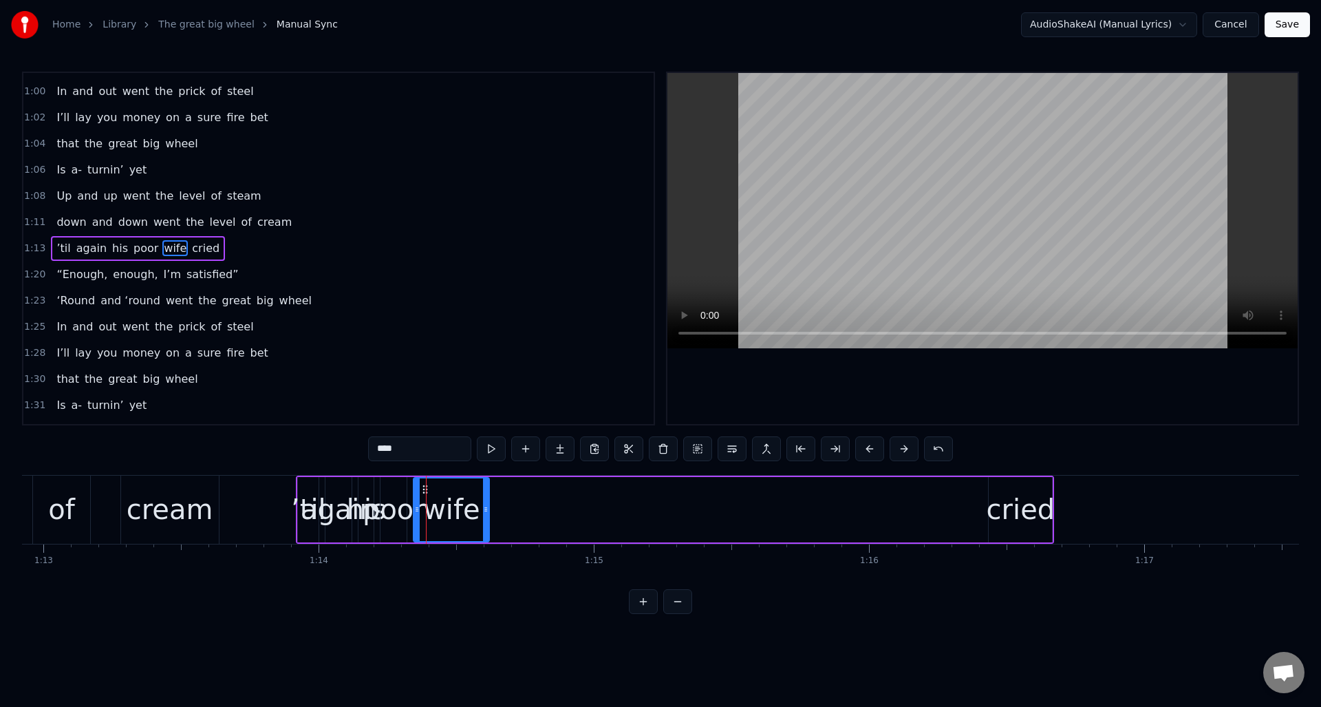
drag, startPoint x: 437, startPoint y: 504, endPoint x: 486, endPoint y: 509, distance: 49.8
click at [486, 509] on icon at bounding box center [486, 509] width 6 height 11
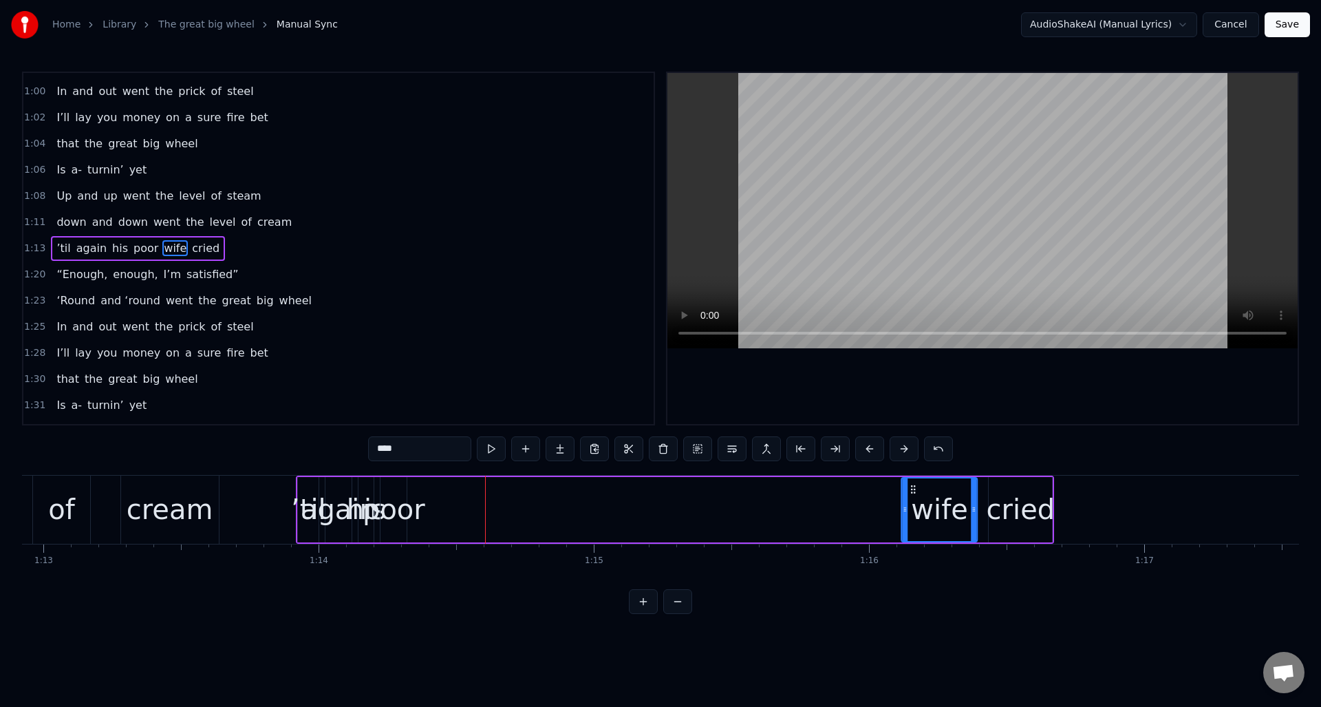
drag, startPoint x: 427, startPoint y: 488, endPoint x: 915, endPoint y: 506, distance: 488.8
click at [915, 506] on div "wife" at bounding box center [940, 509] width 74 height 63
click at [390, 499] on div "poor" at bounding box center [394, 508] width 63 height 41
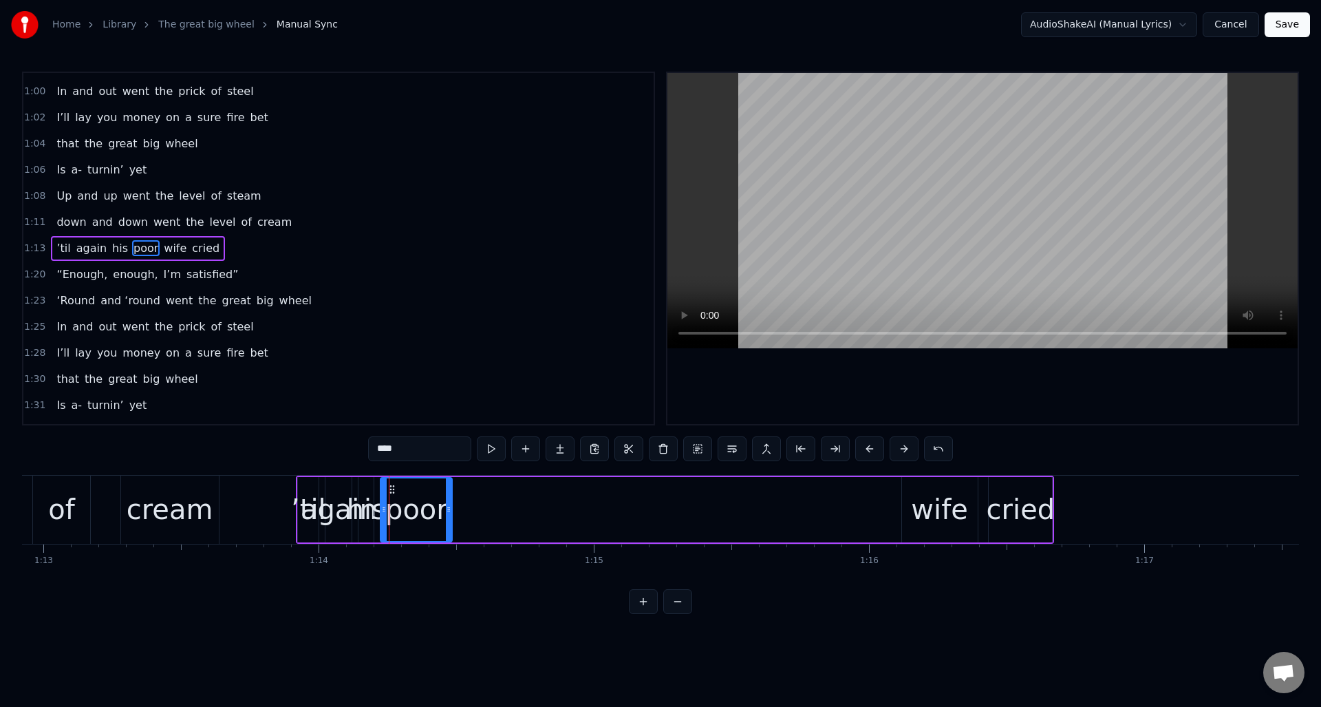
drag, startPoint x: 405, startPoint y: 502, endPoint x: 451, endPoint y: 510, distance: 46.2
click at [451, 510] on div at bounding box center [449, 509] width 6 height 63
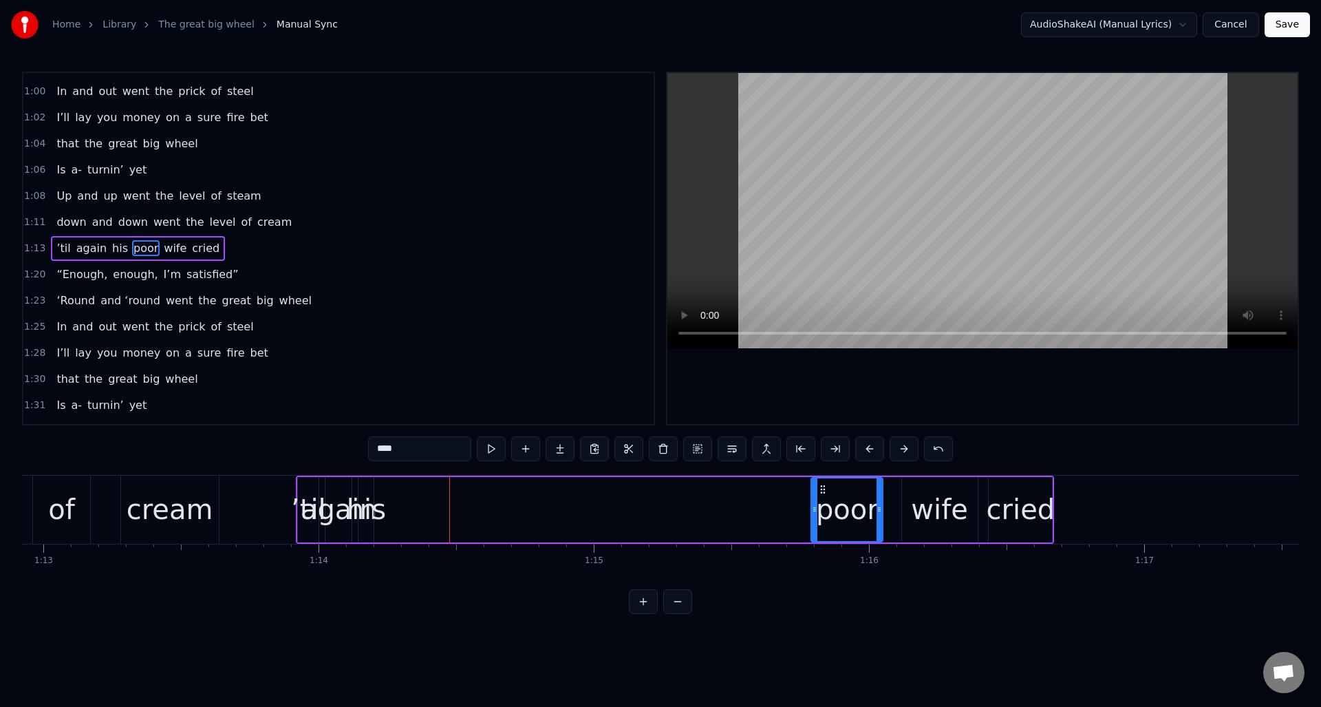
drag, startPoint x: 392, startPoint y: 489, endPoint x: 823, endPoint y: 501, distance: 430.8
click at [823, 501] on div "poor" at bounding box center [847, 509] width 70 height 63
click at [367, 488] on div "his" at bounding box center [366, 508] width 39 height 41
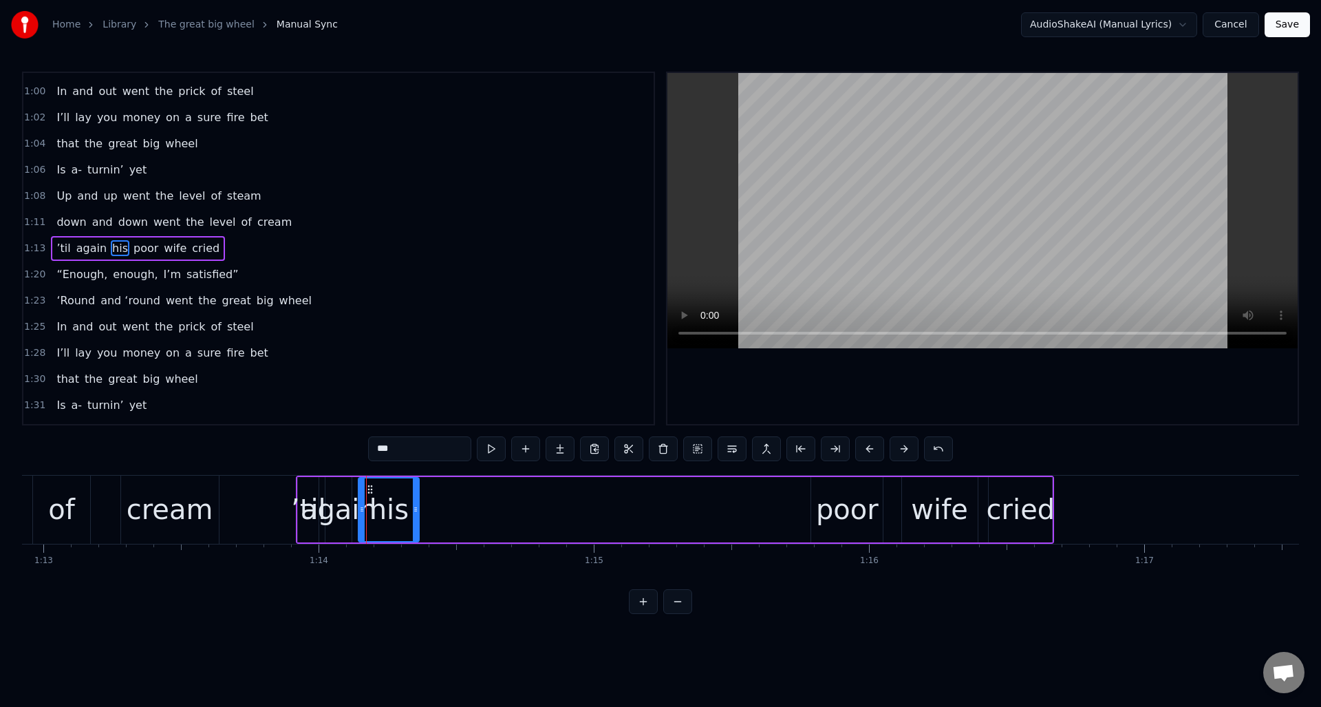
drag, startPoint x: 372, startPoint y: 497, endPoint x: 417, endPoint y: 501, distance: 45.6
click at [417, 501] on div at bounding box center [416, 509] width 6 height 63
drag, startPoint x: 366, startPoint y: 488, endPoint x: 744, endPoint y: 496, distance: 377.8
click at [744, 496] on div "his" at bounding box center [767, 509] width 59 height 63
click at [343, 493] on div "again" at bounding box center [339, 508] width 76 height 41
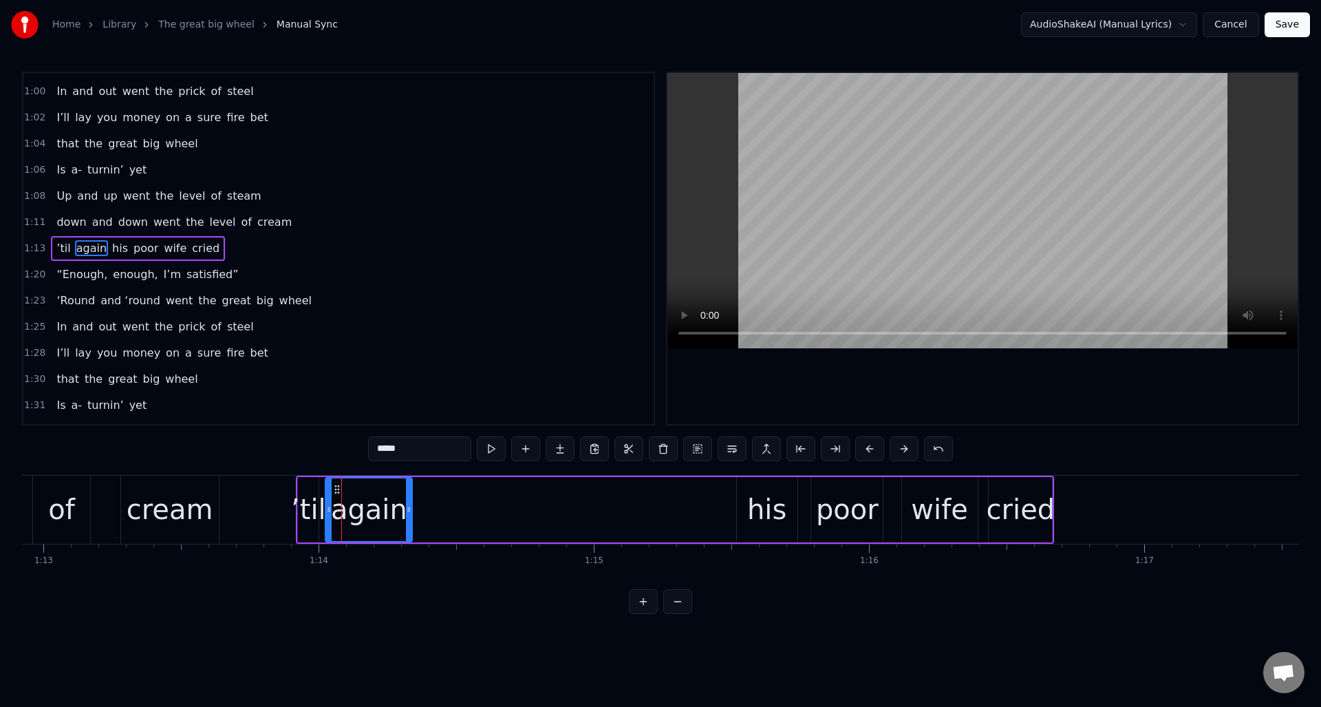
drag, startPoint x: 349, startPoint y: 495, endPoint x: 409, endPoint y: 502, distance: 60.9
click at [409, 502] on div at bounding box center [409, 509] width 6 height 63
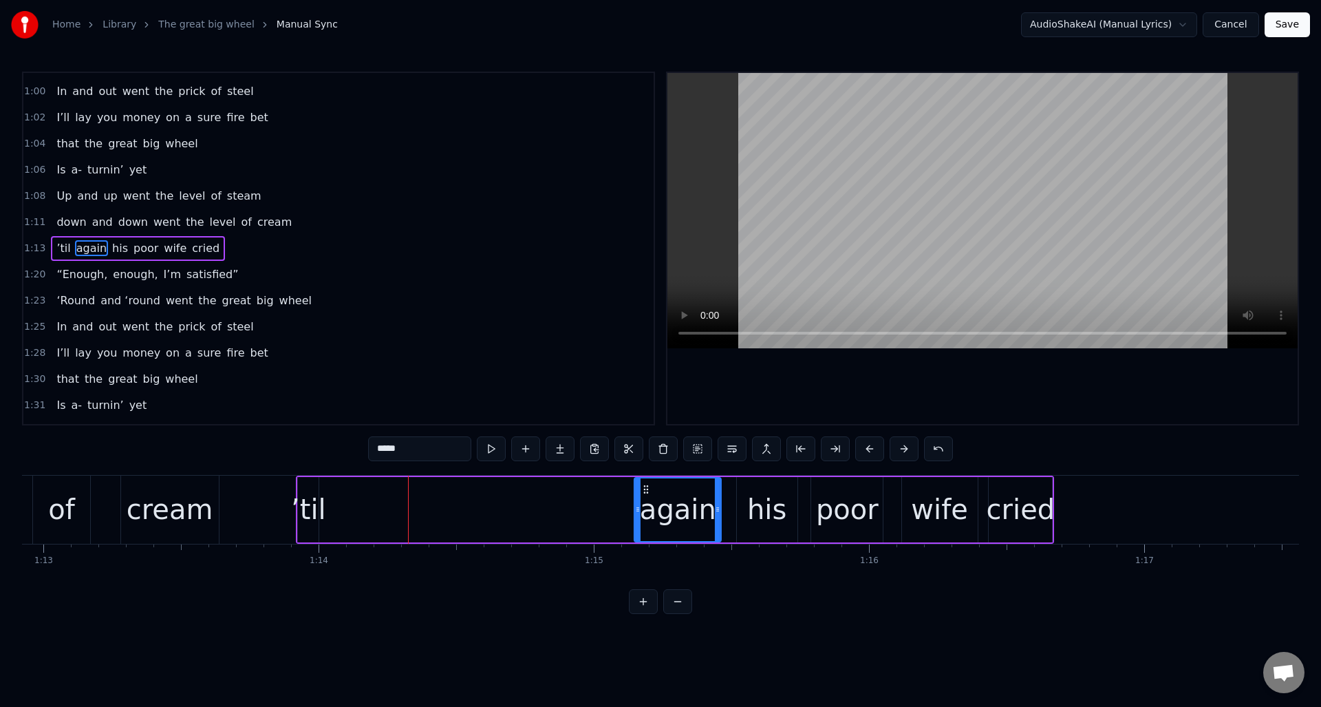
drag, startPoint x: 334, startPoint y: 488, endPoint x: 644, endPoint y: 502, distance: 309.9
click at [644, 502] on div "again" at bounding box center [677, 509] width 85 height 63
click at [307, 491] on div "’til" at bounding box center [308, 508] width 35 height 41
type input "****"
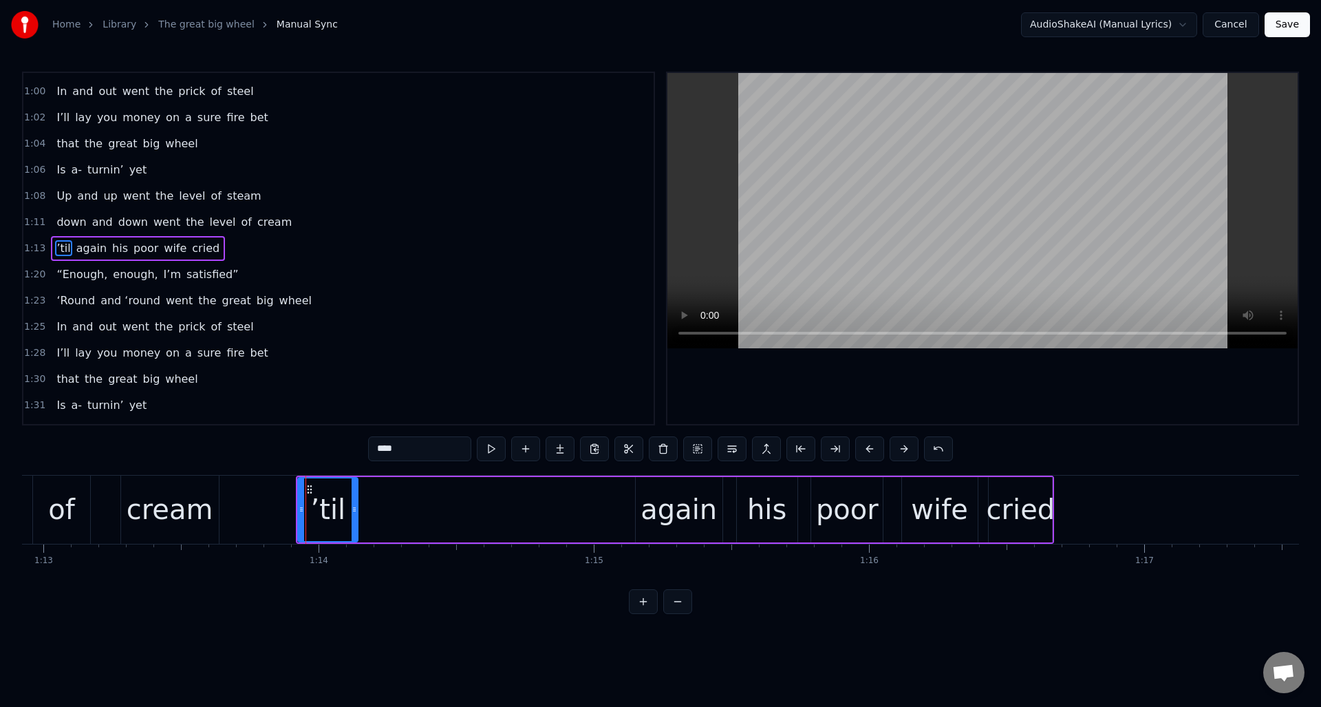
drag, startPoint x: 319, startPoint y: 497, endPoint x: 355, endPoint y: 503, distance: 36.9
click at [355, 503] on div at bounding box center [355, 509] width 6 height 63
drag, startPoint x: 310, startPoint y: 490, endPoint x: 572, endPoint y: 510, distance: 262.2
click at [572, 510] on div "’til" at bounding box center [589, 509] width 58 height 63
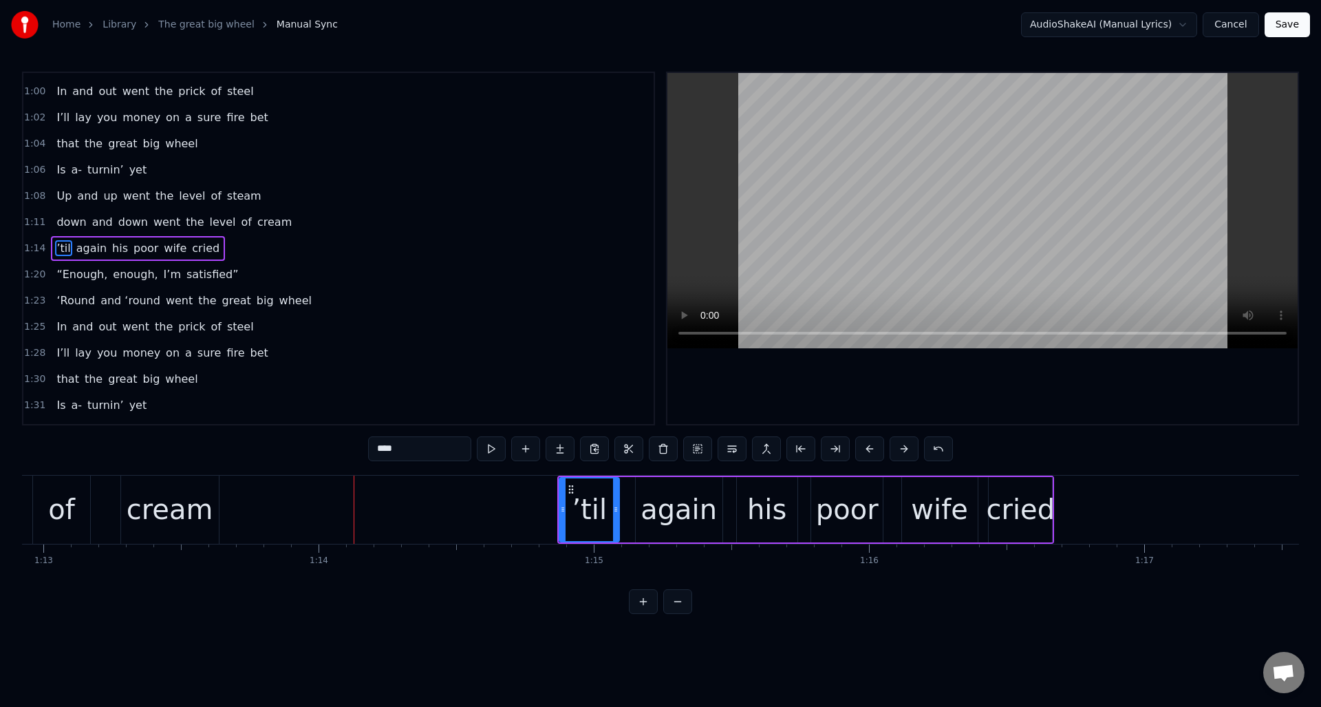
click at [264, 247] on div "1:14 ’til again his poor wife cried" at bounding box center [338, 248] width 630 height 26
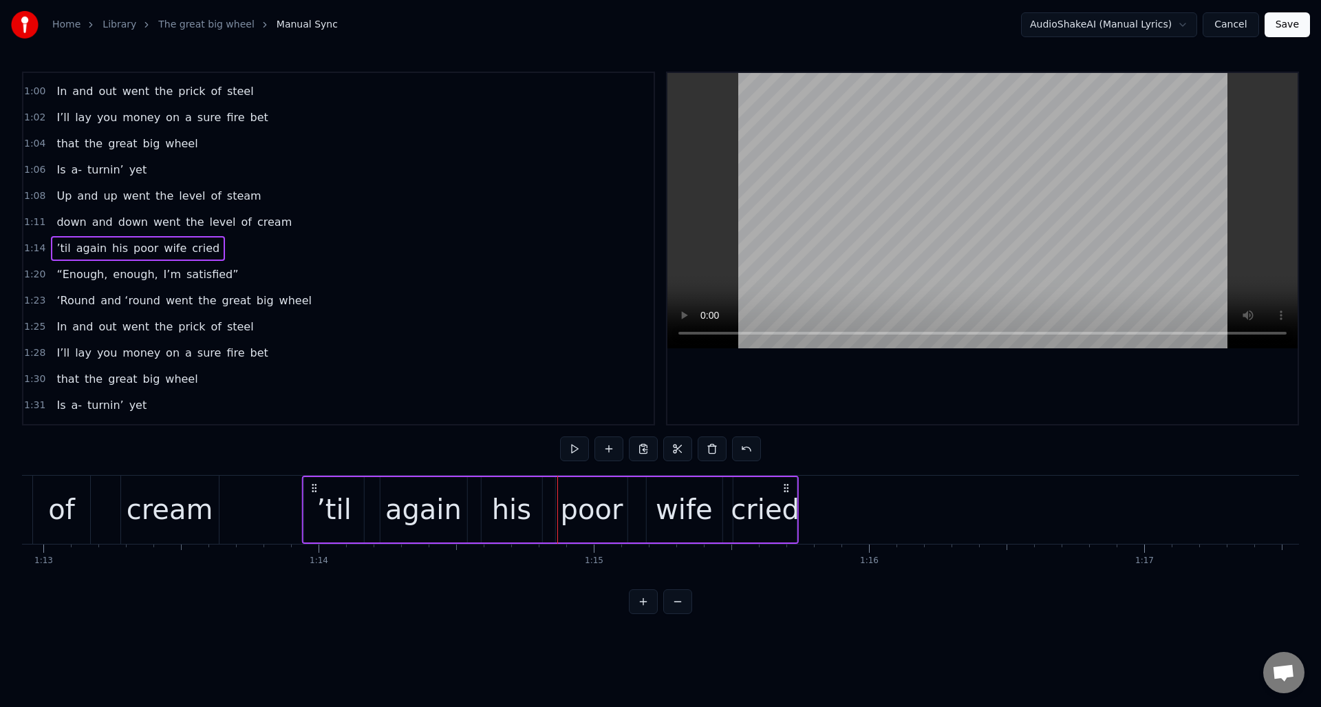
drag, startPoint x: 566, startPoint y: 486, endPoint x: 443, endPoint y: 506, distance: 124.9
click at [312, 488] on icon at bounding box center [314, 487] width 11 height 11
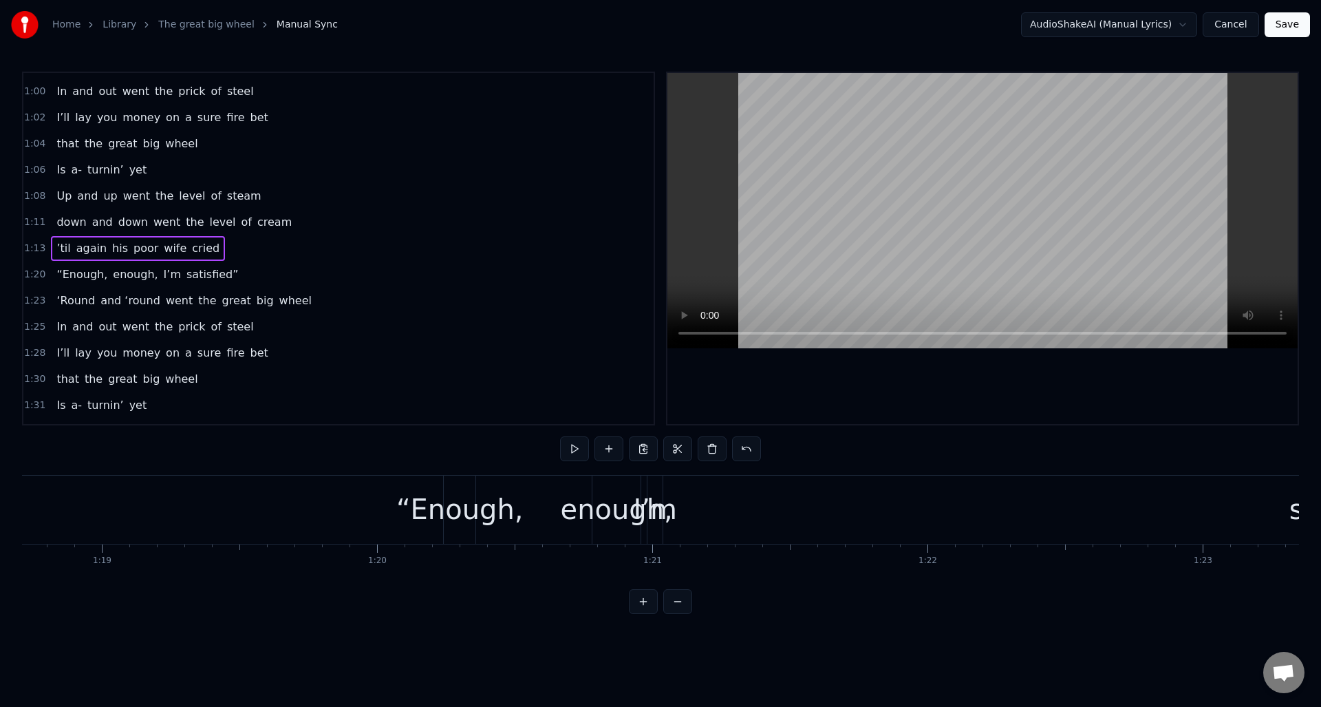
scroll to position [0, 21635]
click at [678, 498] on div "I’m" at bounding box center [679, 508] width 43 height 41
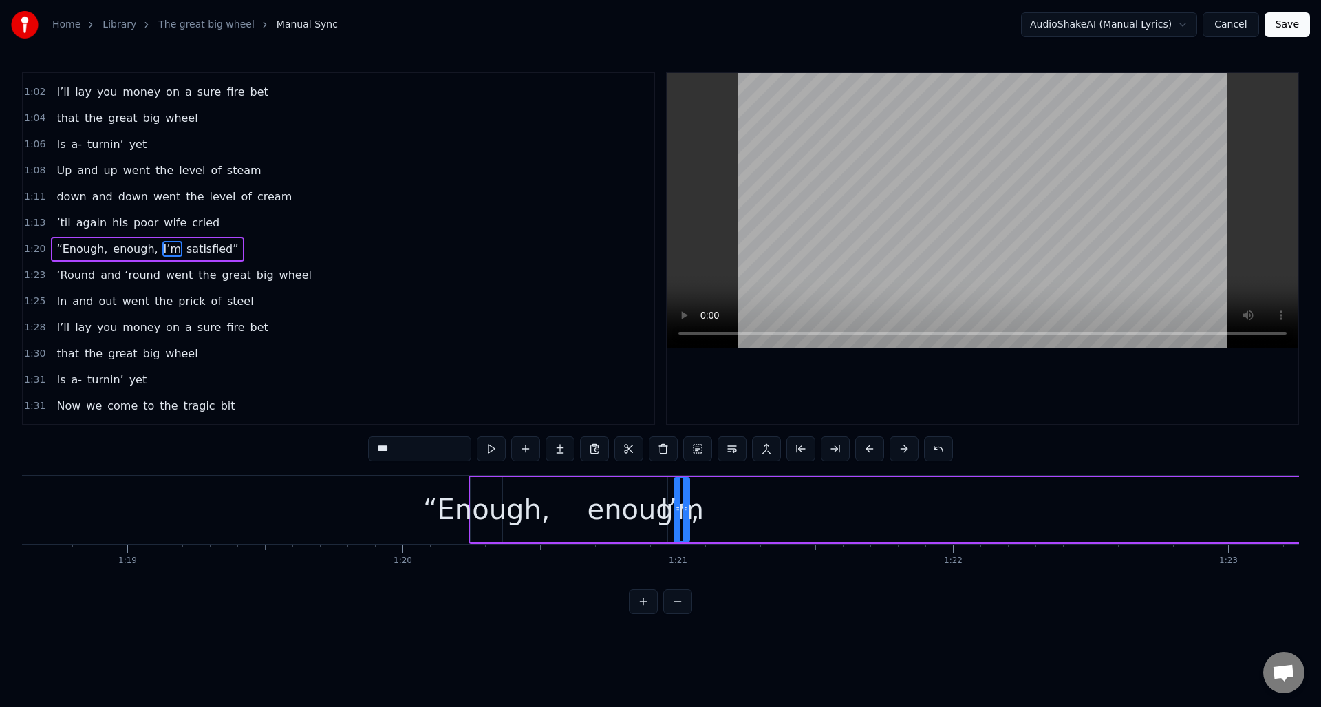
scroll to position [491, 0]
click at [689, 523] on div "I’m" at bounding box center [681, 508] width 43 height 41
drag, startPoint x: 685, startPoint y: 524, endPoint x: 733, endPoint y: 524, distance: 47.5
click at [733, 524] on div at bounding box center [734, 509] width 6 height 63
drag, startPoint x: 684, startPoint y: 488, endPoint x: 764, endPoint y: 488, distance: 79.8
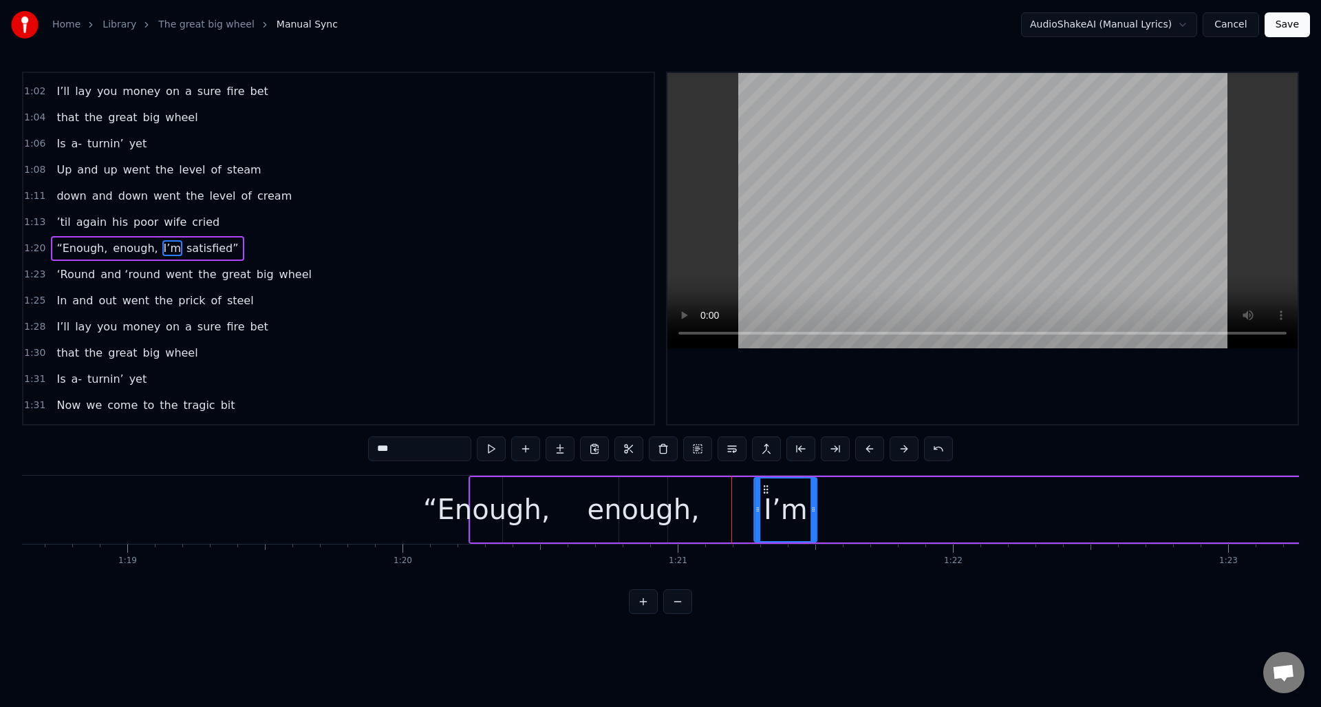
click at [764, 488] on icon at bounding box center [765, 489] width 11 height 11
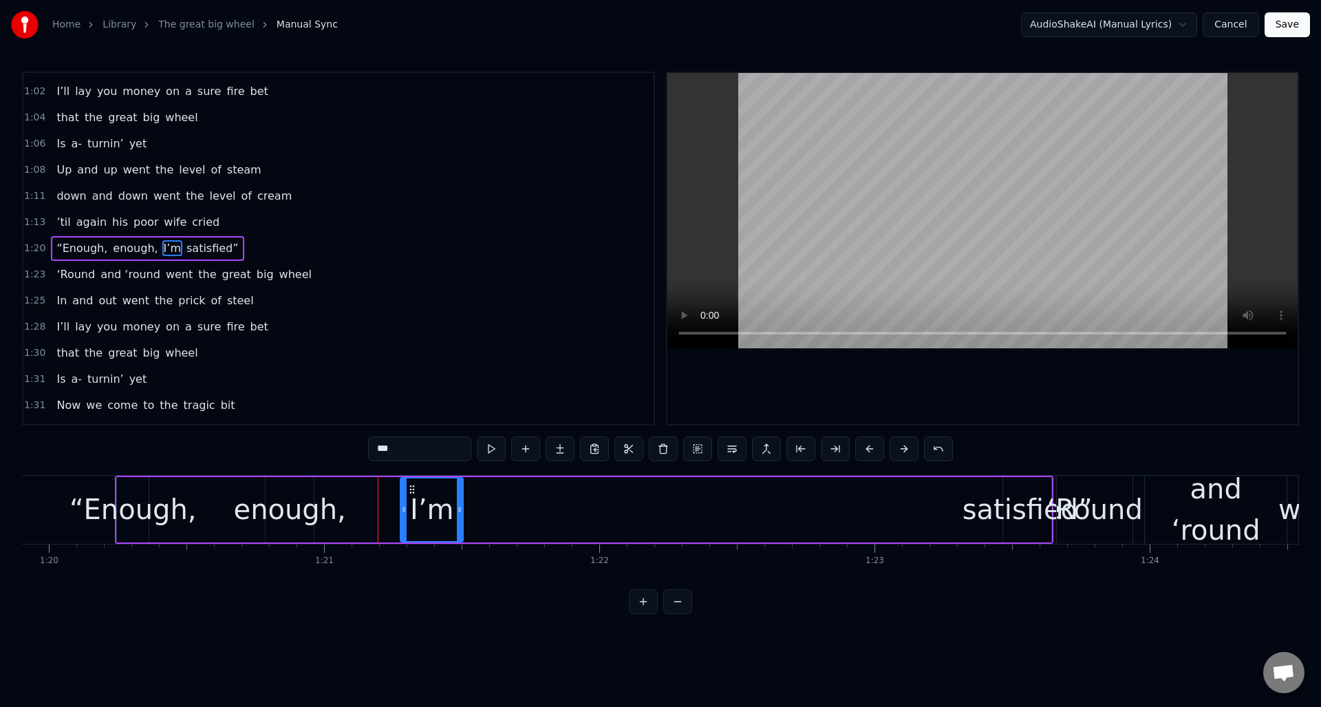
scroll to position [0, 22040]
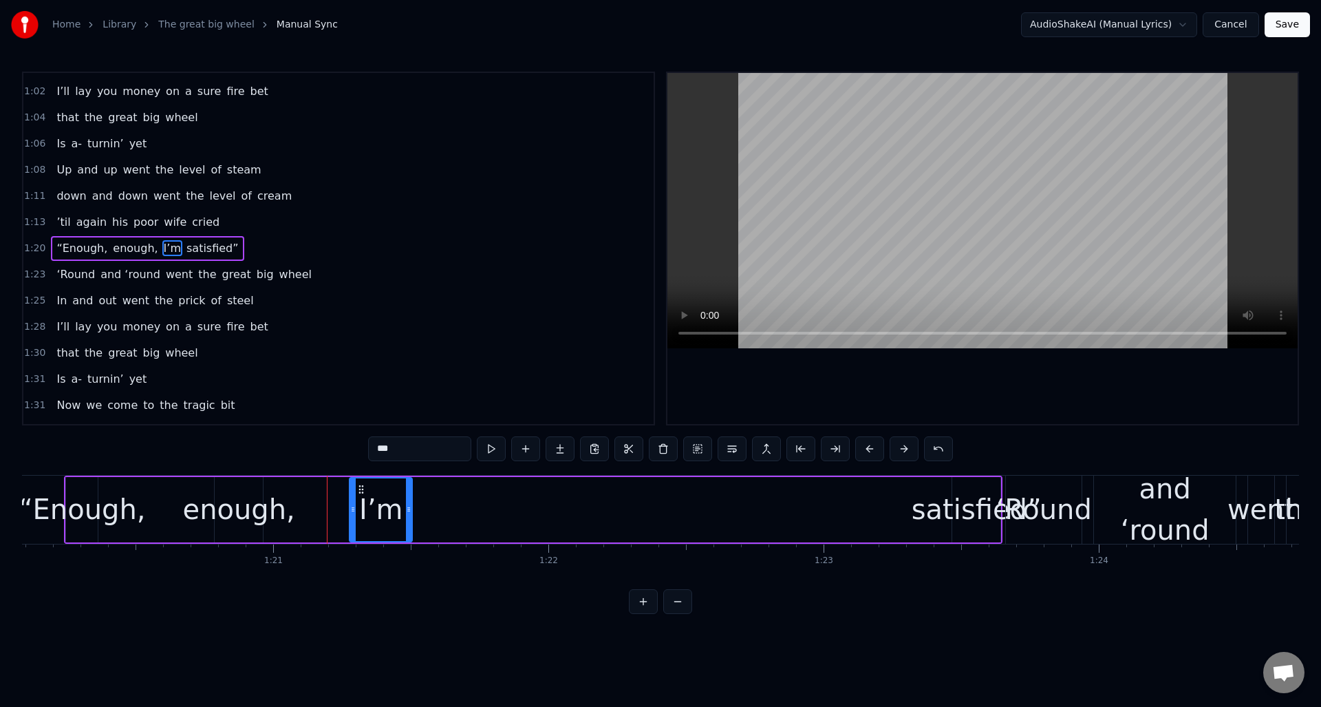
click at [961, 503] on div "satisfied”" at bounding box center [977, 508] width 130 height 41
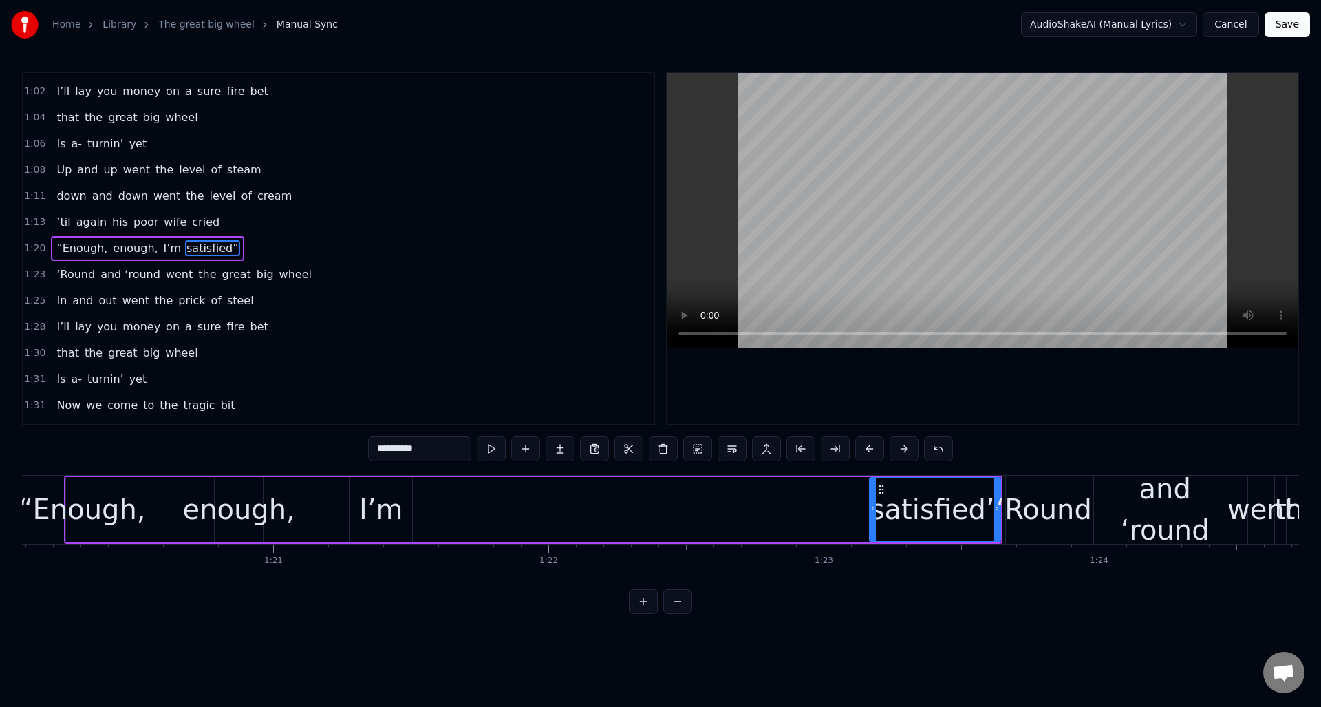
drag, startPoint x: 954, startPoint y: 505, endPoint x: 871, endPoint y: 512, distance: 82.8
click at [871, 512] on icon at bounding box center [873, 509] width 6 height 11
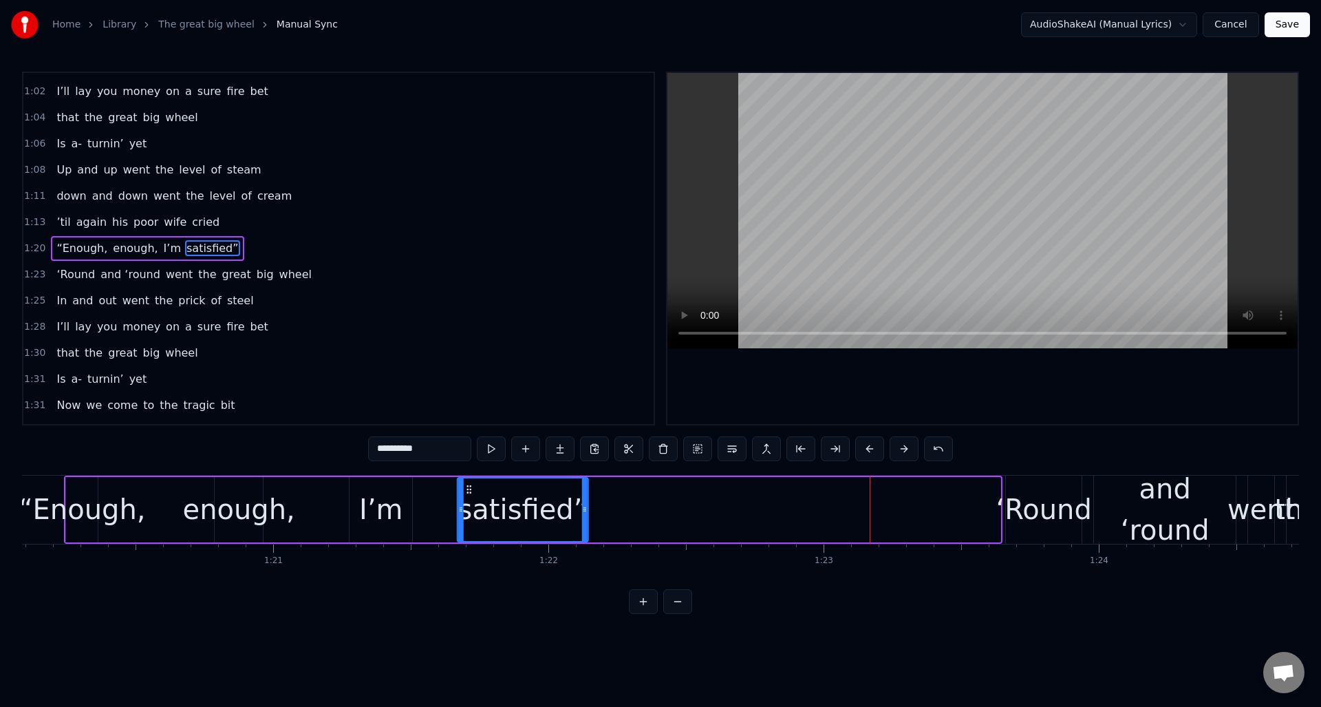
drag, startPoint x: 881, startPoint y: 491, endPoint x: 566, endPoint y: 519, distance: 316.4
click at [469, 518] on div "satisfied”" at bounding box center [522, 509] width 129 height 63
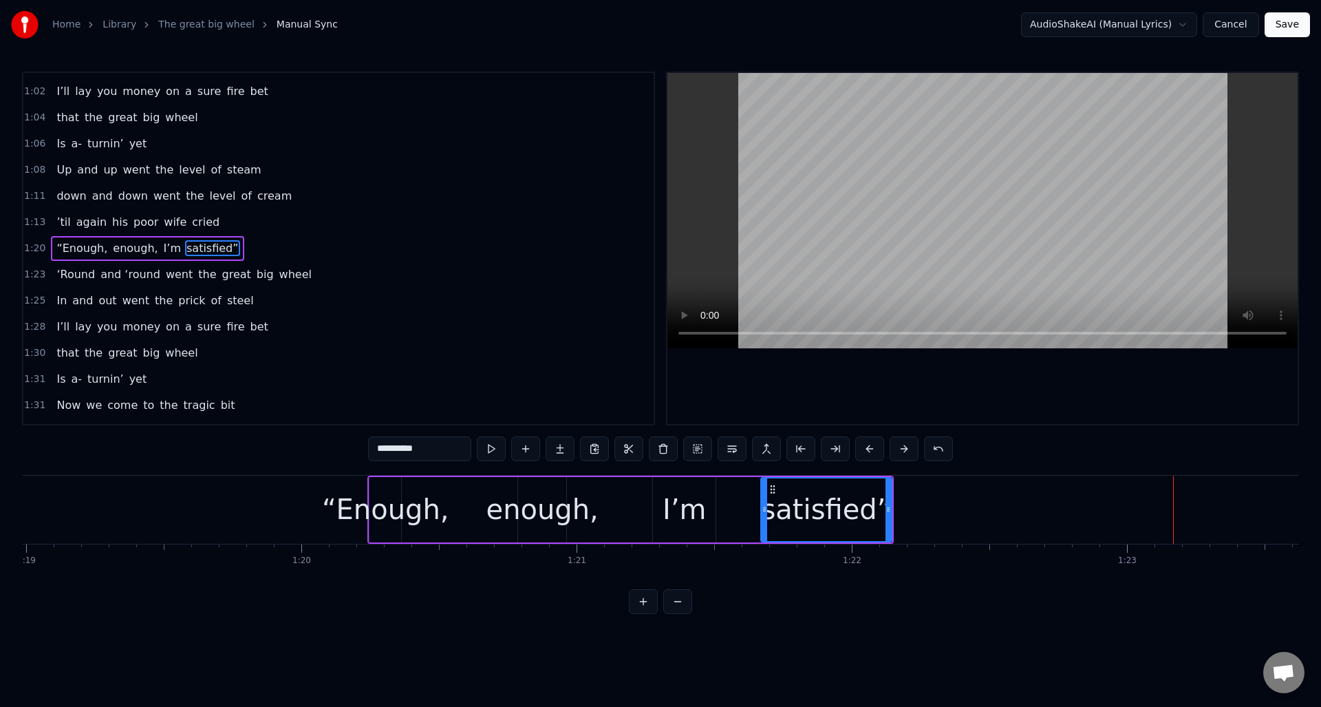
scroll to position [0, 21635]
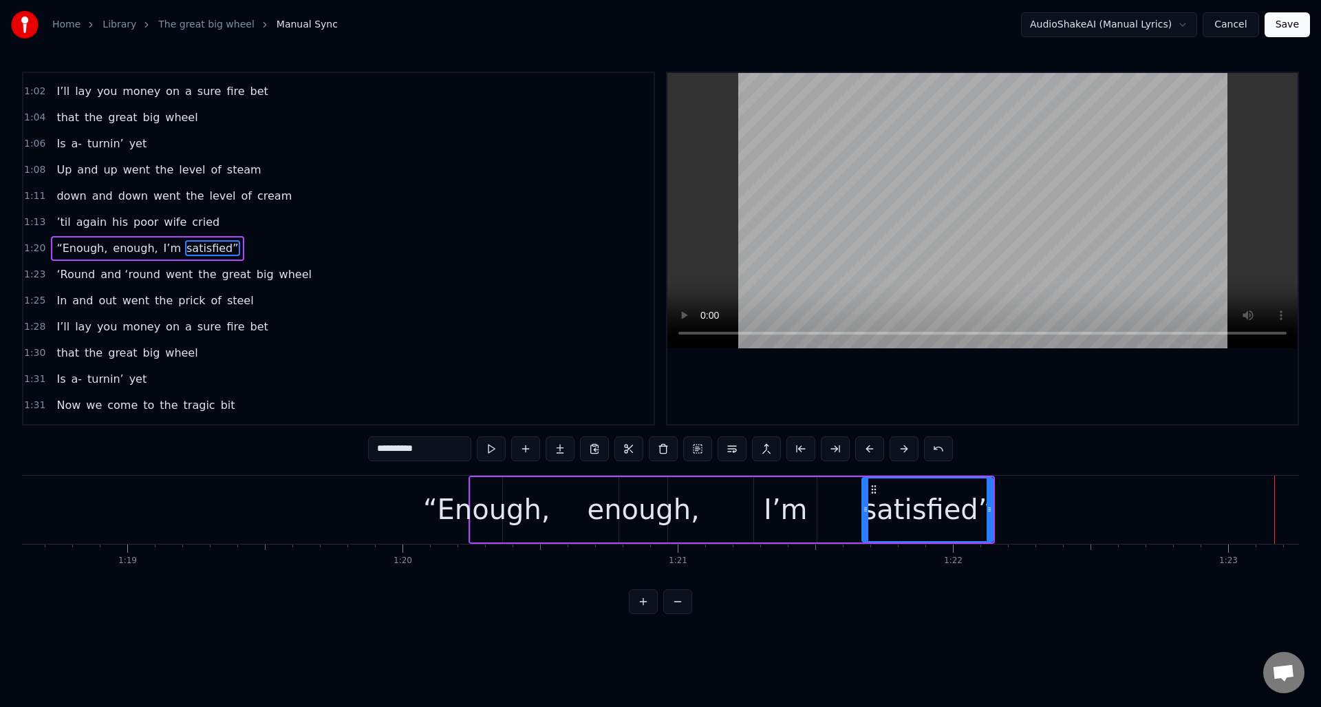
click at [488, 500] on div "“Enough," at bounding box center [486, 508] width 127 height 41
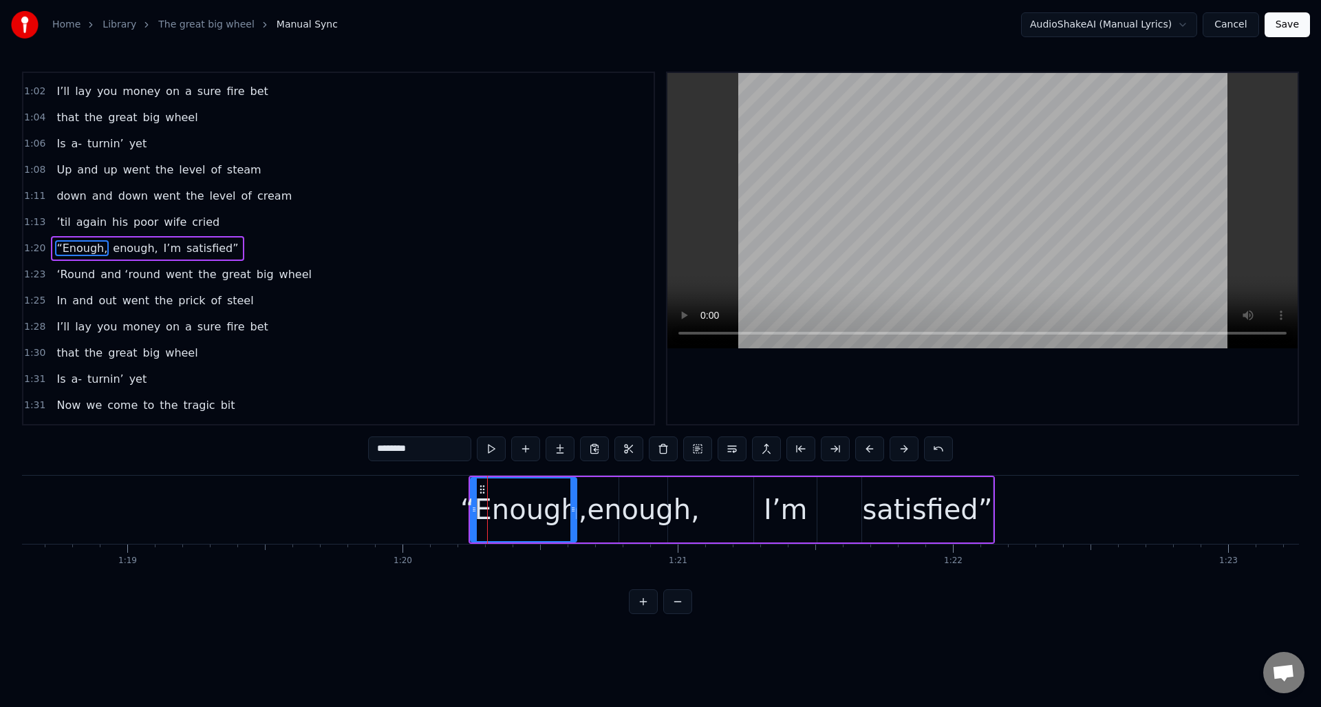
drag, startPoint x: 501, startPoint y: 503, endPoint x: 575, endPoint y: 510, distance: 74.7
click at [575, 510] on icon at bounding box center [573, 509] width 6 height 11
click at [794, 501] on div "I’m" at bounding box center [785, 508] width 43 height 41
type input "***"
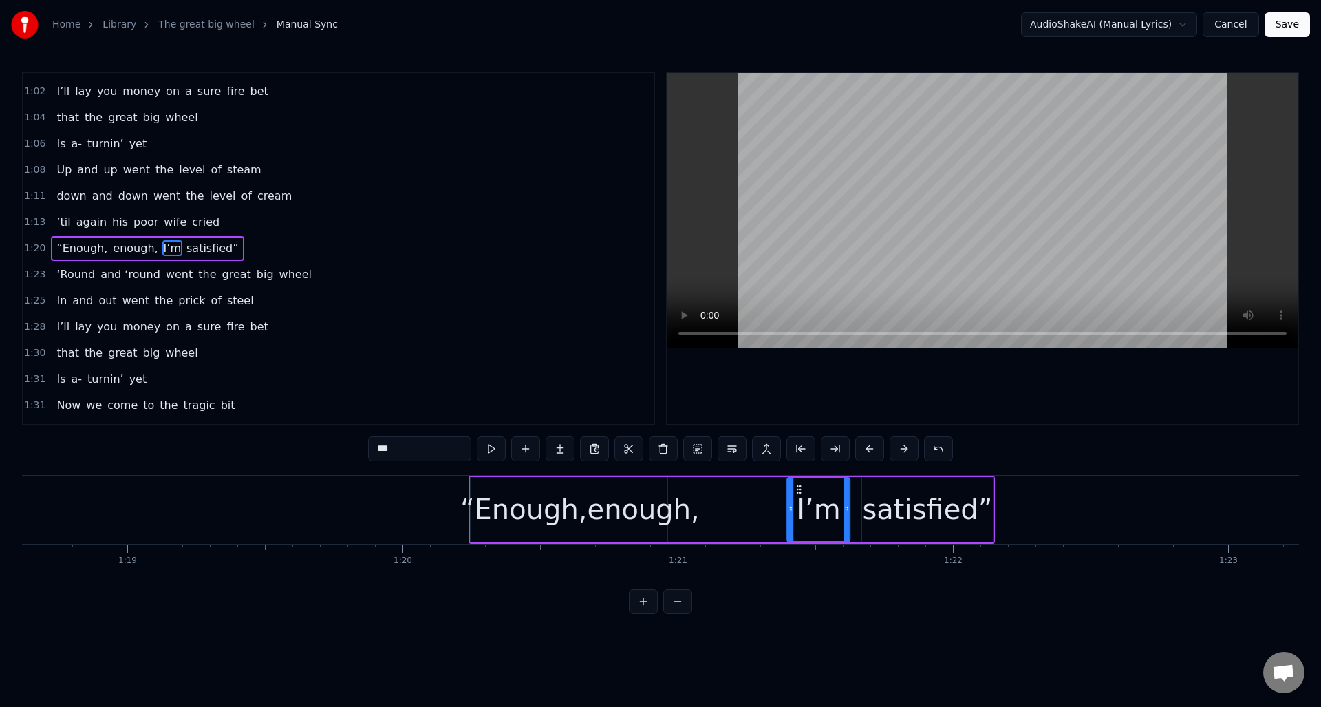
drag, startPoint x: 766, startPoint y: 486, endPoint x: 799, endPoint y: 487, distance: 33.0
click at [799, 487] on icon at bounding box center [799, 489] width 11 height 11
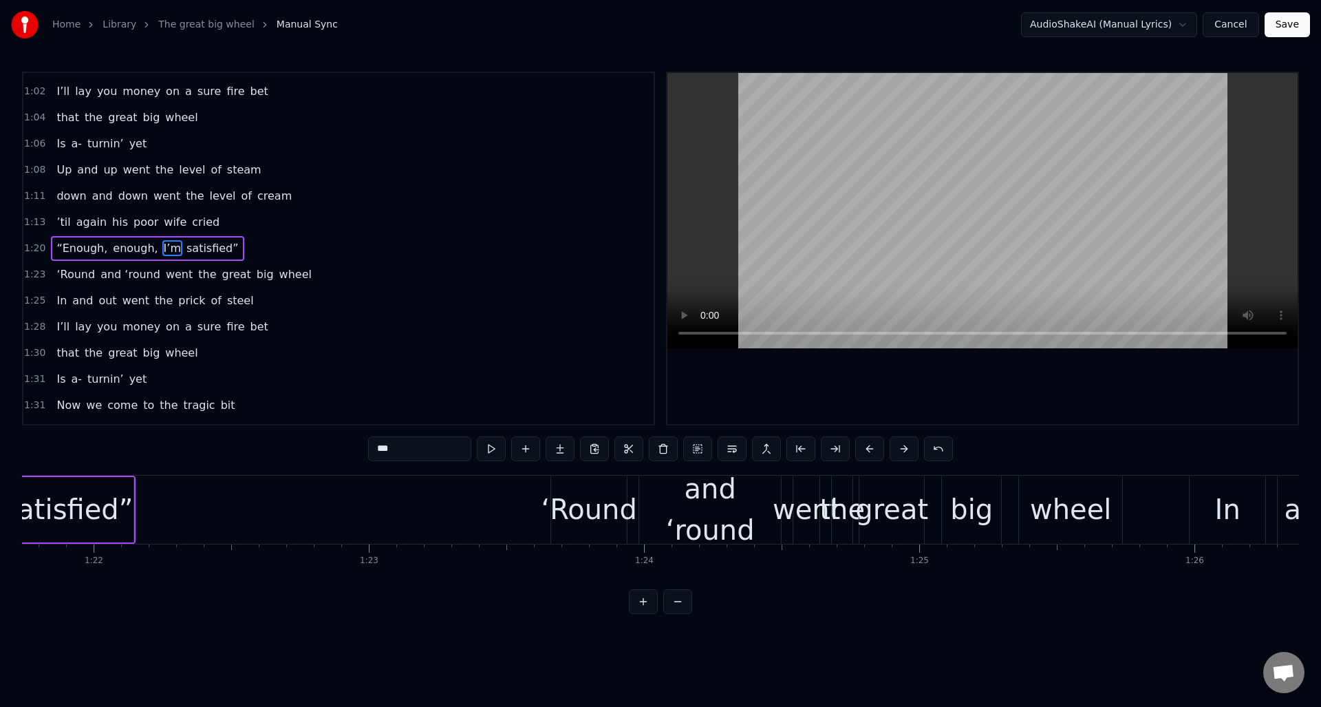
scroll to position [0, 22596]
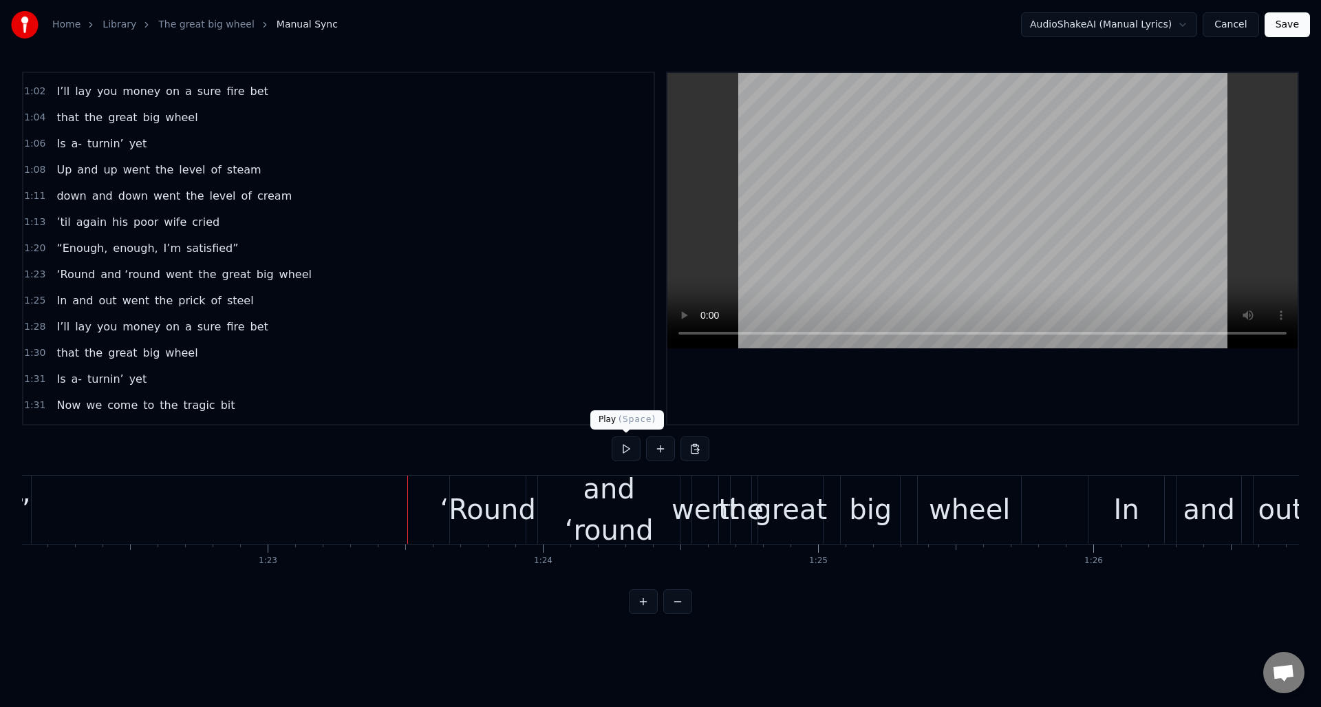
click at [622, 451] on button at bounding box center [626, 448] width 29 height 25
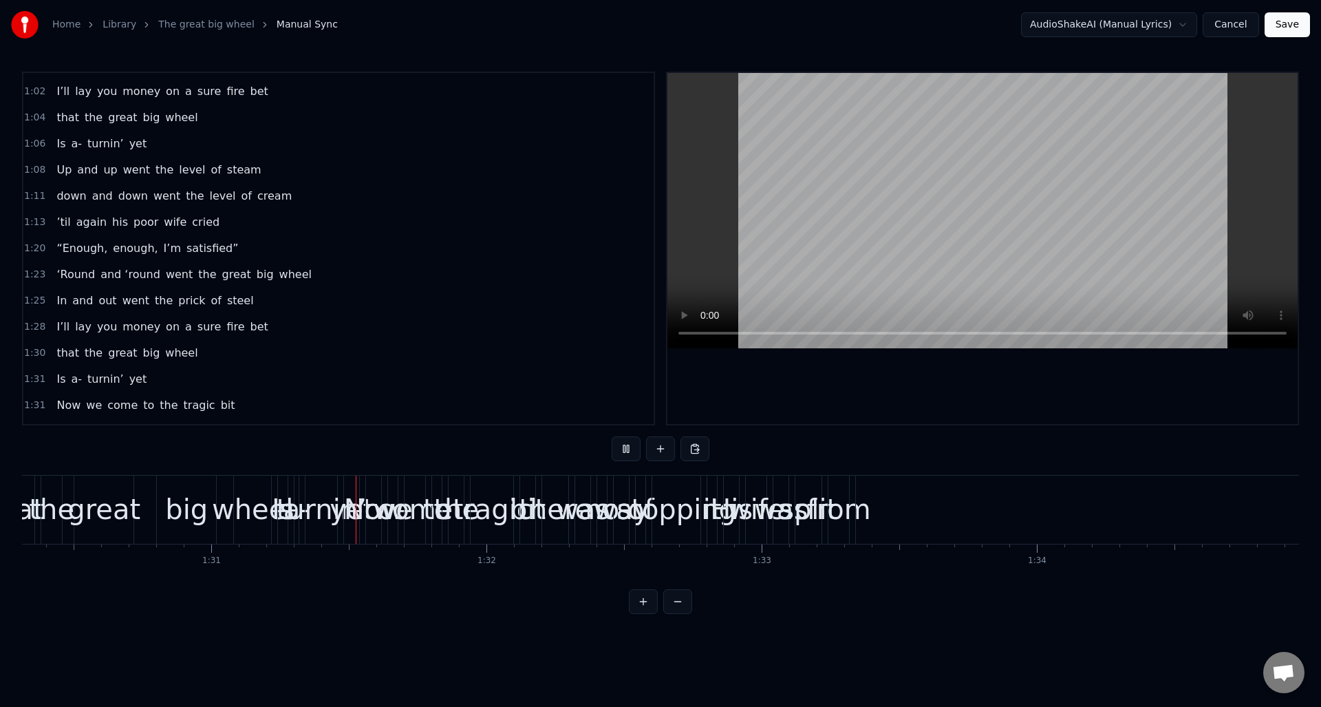
scroll to position [0, 24927]
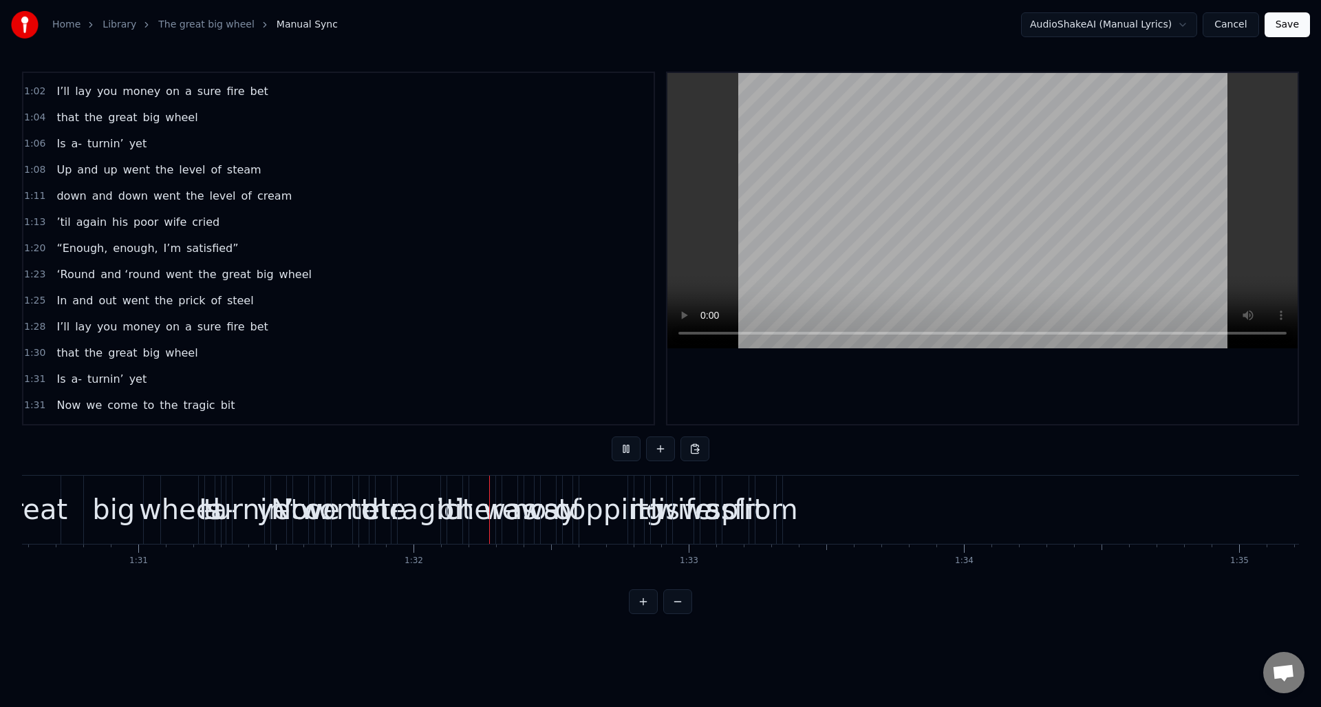
click at [622, 451] on button at bounding box center [626, 448] width 29 height 25
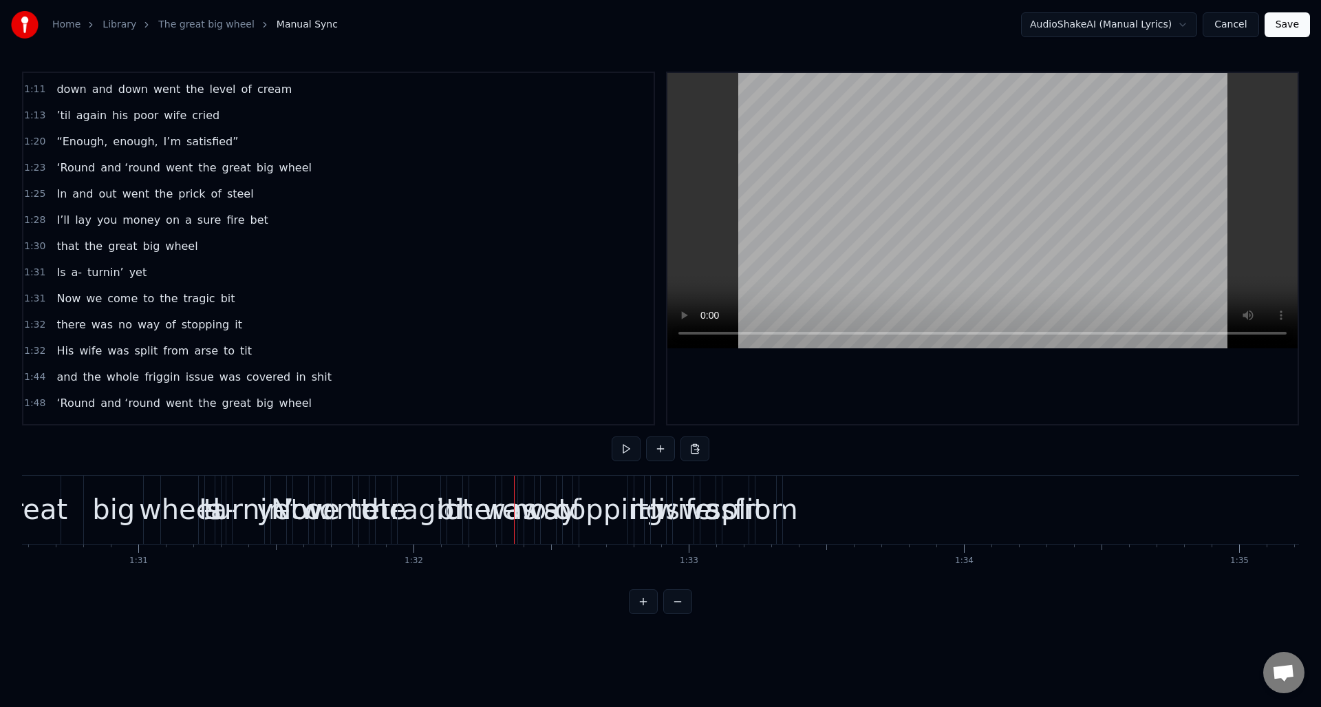
scroll to position [607, 0]
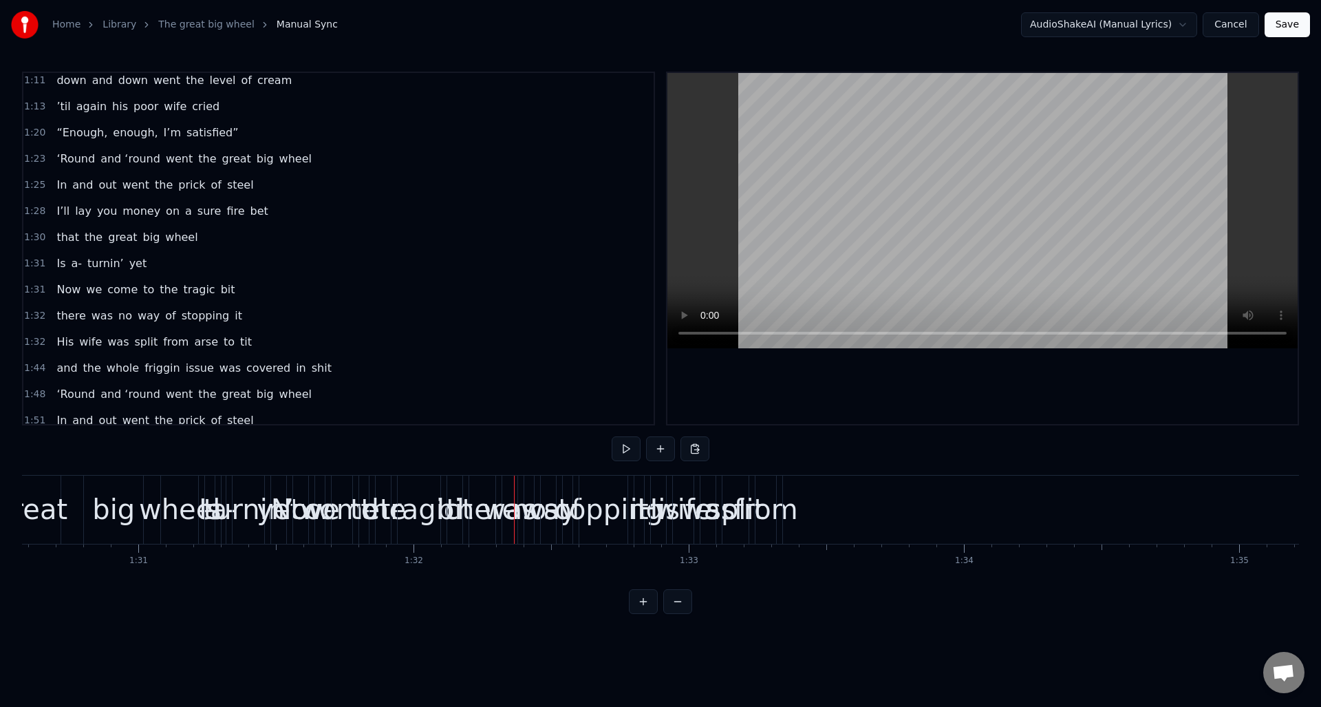
click at [270, 339] on div "1:32 His wife was split from arse to tit" at bounding box center [338, 342] width 630 height 26
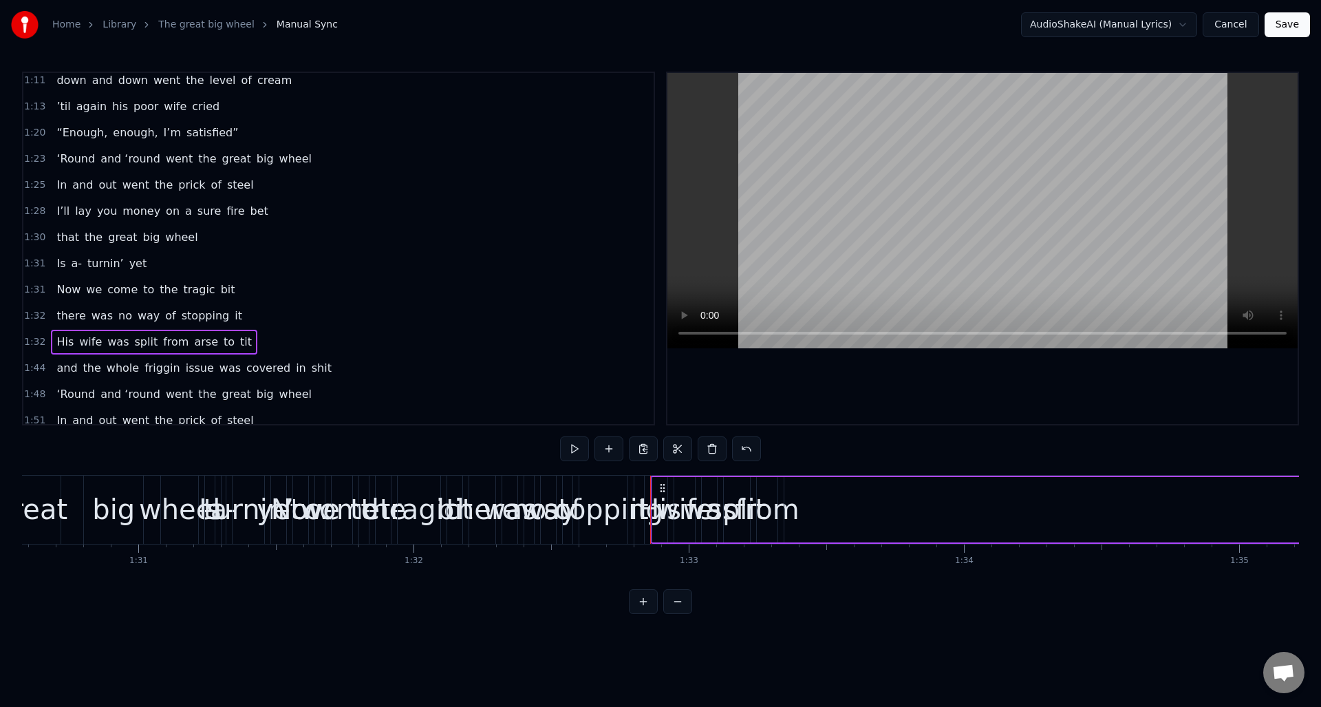
click at [772, 500] on div "from" at bounding box center [767, 508] width 64 height 41
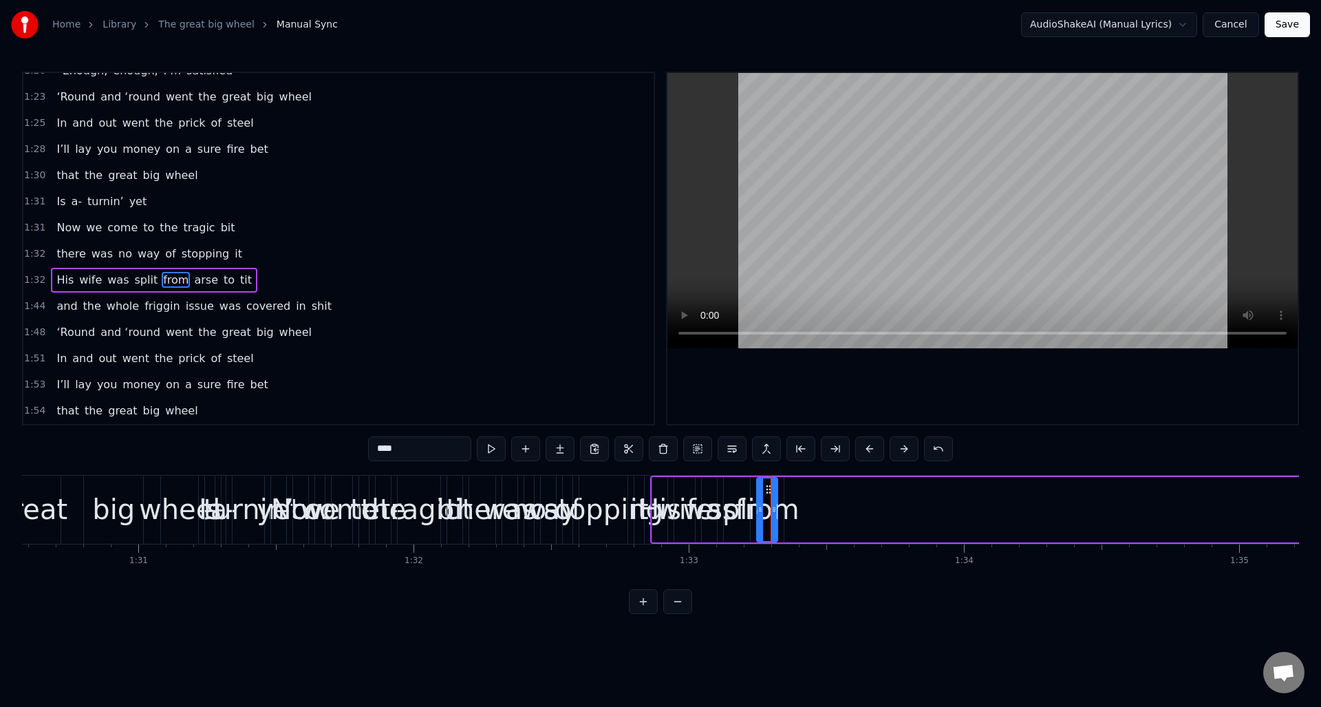
scroll to position [700, 0]
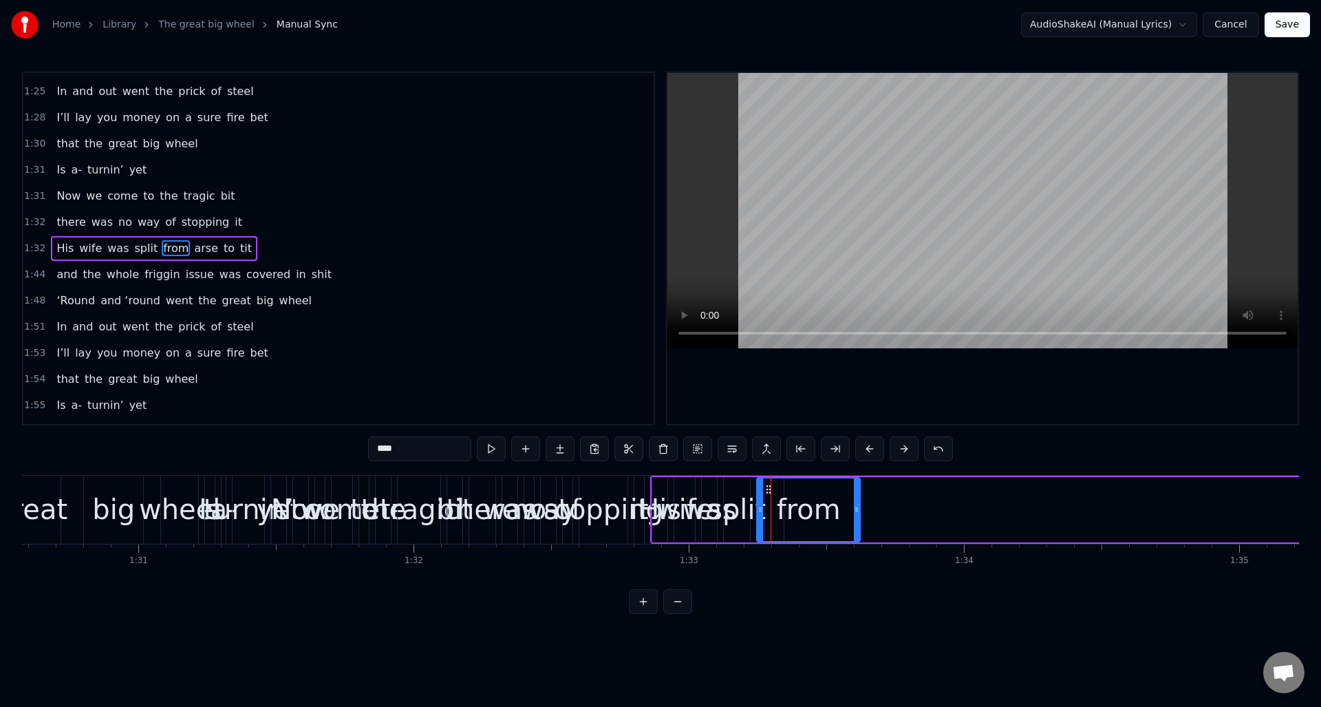
drag, startPoint x: 775, startPoint y: 502, endPoint x: 858, endPoint y: 501, distance: 82.6
click at [858, 501] on div at bounding box center [857, 509] width 6 height 63
click at [766, 491] on icon at bounding box center [768, 489] width 11 height 11
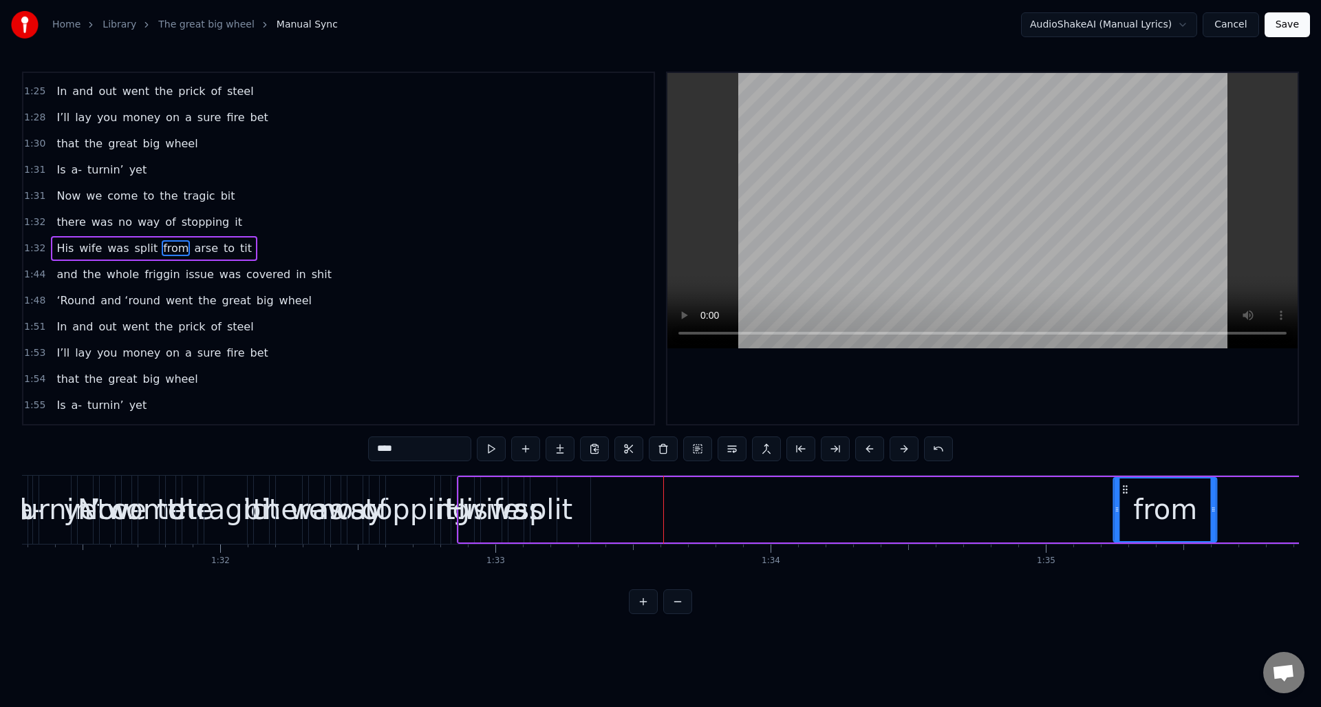
scroll to position [0, 25127]
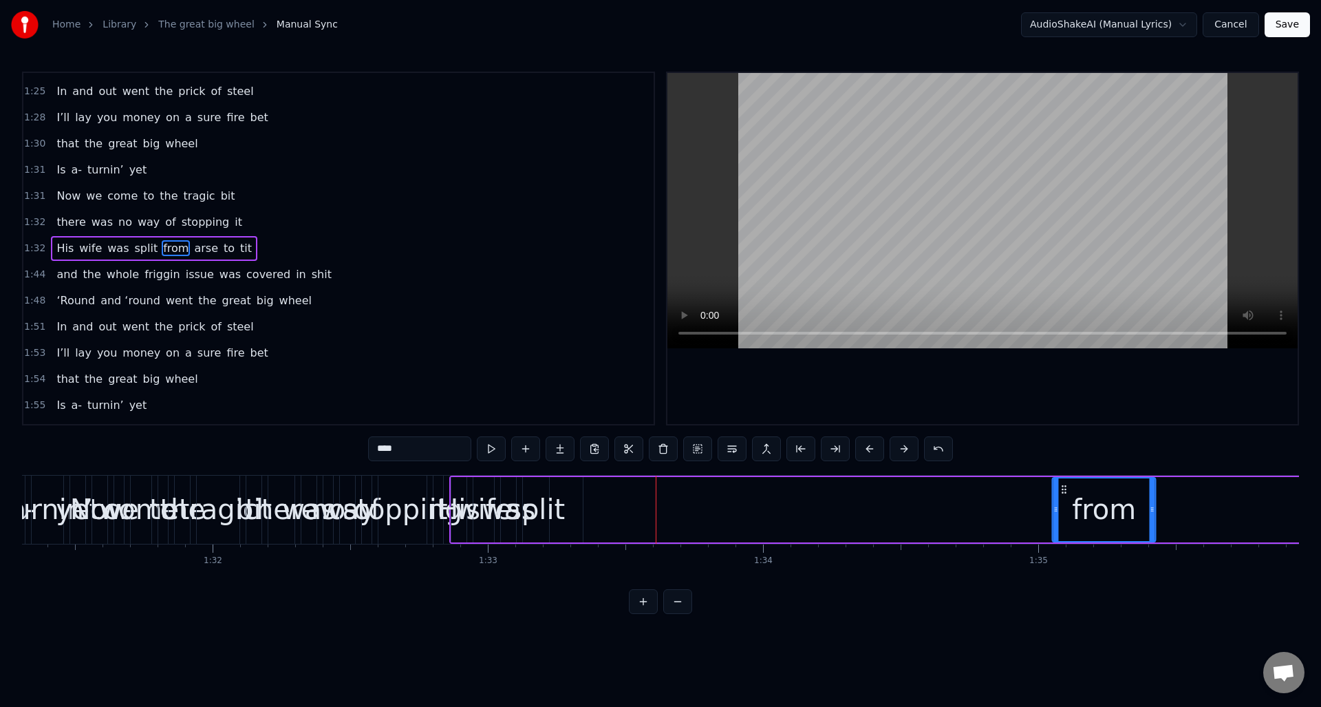
drag, startPoint x: 766, startPoint y: 490, endPoint x: 1060, endPoint y: 506, distance: 294.2
click at [536, 496] on div "split" at bounding box center [536, 508] width 58 height 41
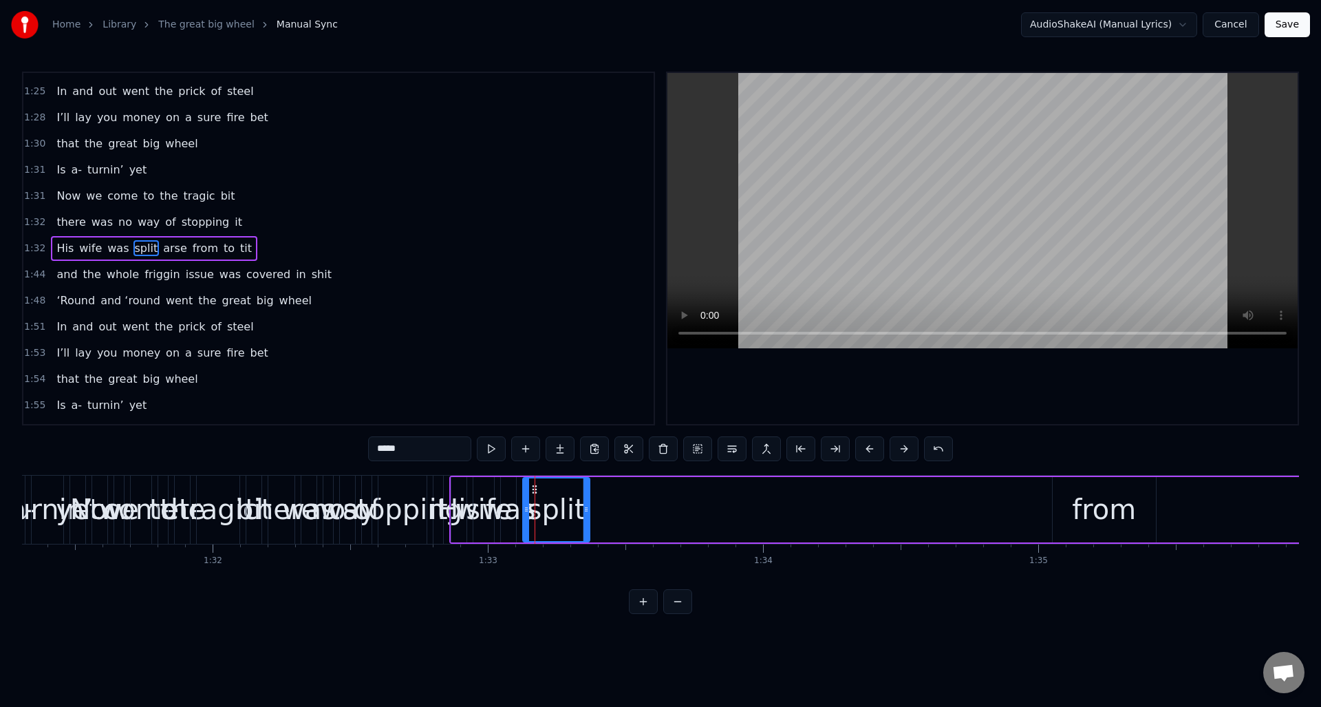
drag, startPoint x: 547, startPoint y: 499, endPoint x: 588, endPoint y: 503, distance: 40.7
click at [588, 503] on div at bounding box center [586, 509] width 6 height 63
drag, startPoint x: 535, startPoint y: 489, endPoint x: 985, endPoint y: 506, distance: 450.9
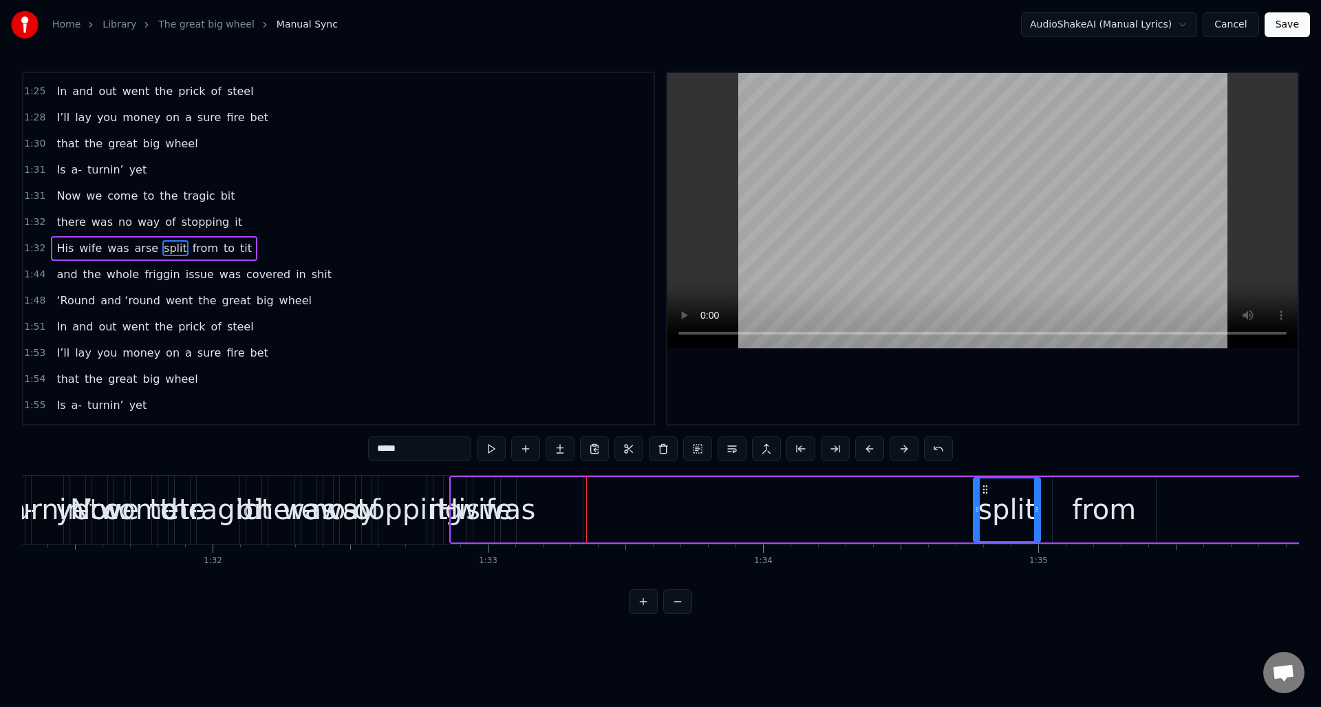
click at [511, 498] on div "was" at bounding box center [509, 508] width 54 height 41
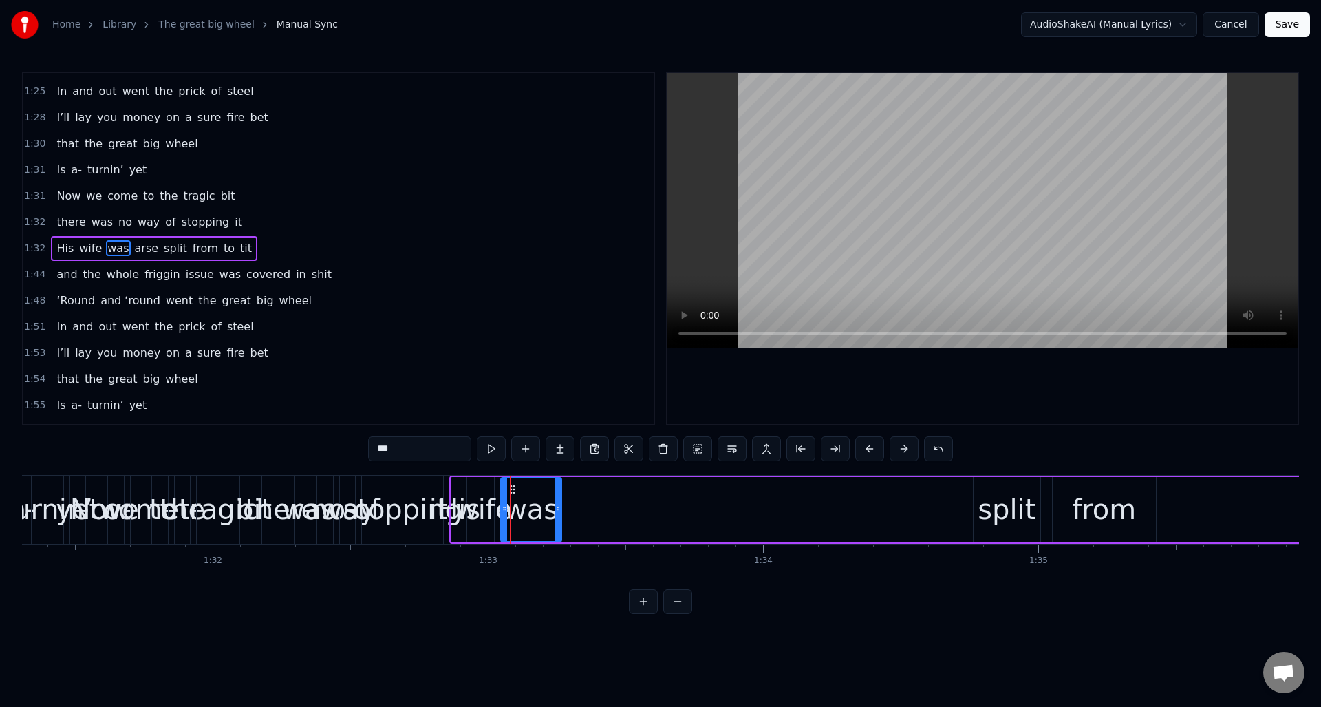
drag, startPoint x: 514, startPoint y: 502, endPoint x: 555, endPoint y: 504, distance: 41.3
click at [559, 505] on div at bounding box center [558, 509] width 6 height 63
drag, startPoint x: 512, startPoint y: 488, endPoint x: 905, endPoint y: 495, distance: 393.6
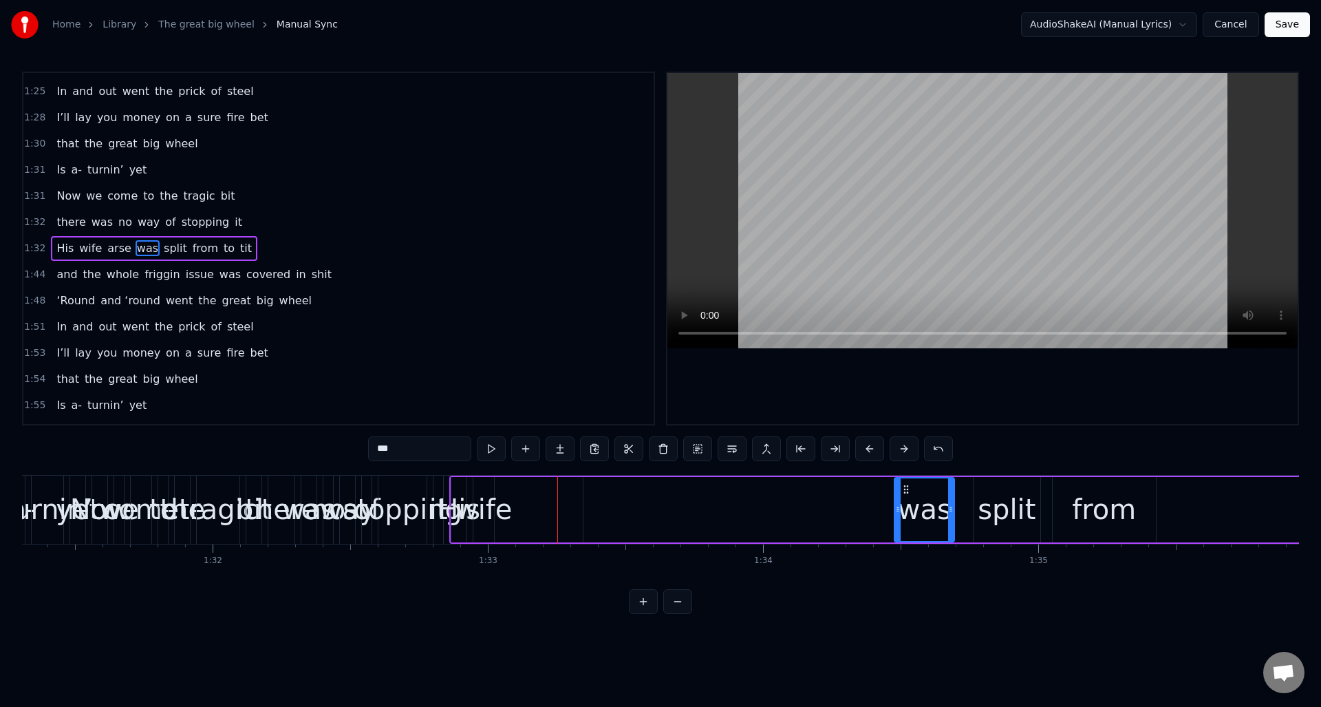
click at [486, 488] on div "wife" at bounding box center [483, 508] width 57 height 41
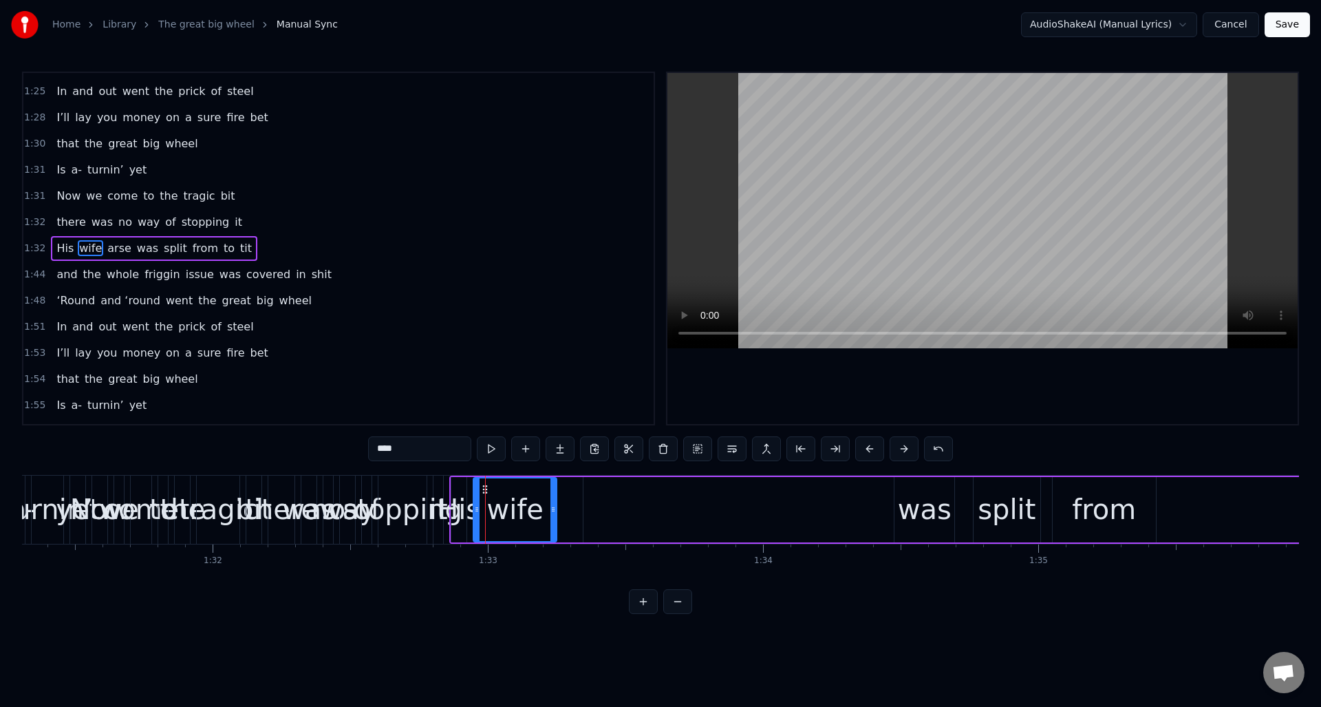
drag, startPoint x: 492, startPoint y: 493, endPoint x: 555, endPoint y: 497, distance: 62.8
click at [555, 497] on div at bounding box center [553, 509] width 6 height 63
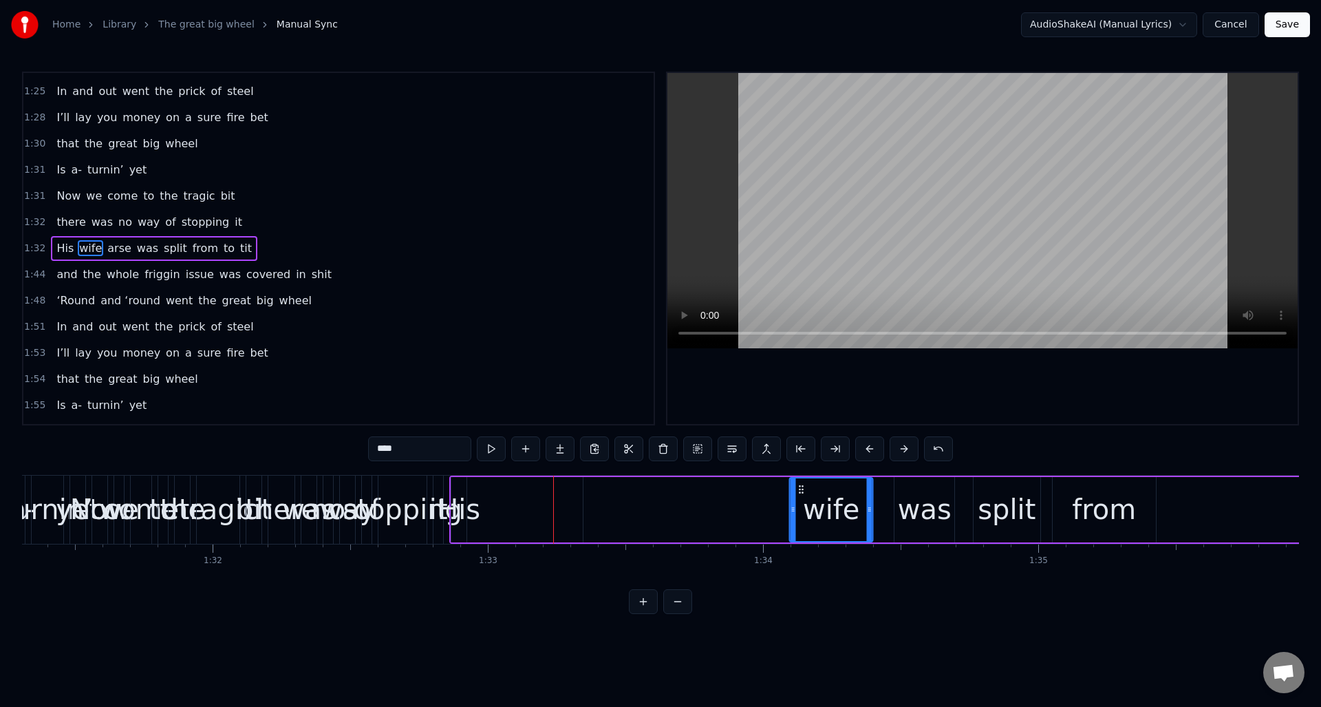
drag, startPoint x: 483, startPoint y: 487, endPoint x: 799, endPoint y: 500, distance: 316.7
click at [464, 493] on div "His" at bounding box center [459, 508] width 43 height 41
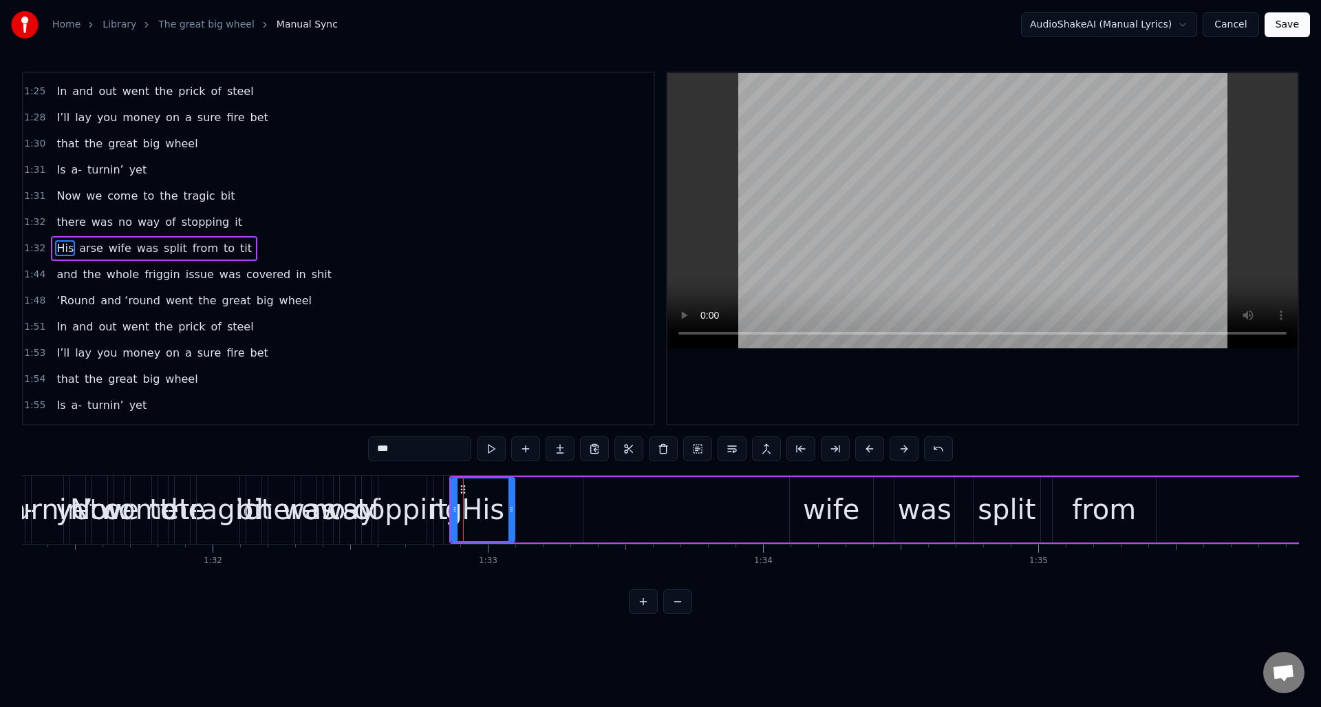
drag, startPoint x: 464, startPoint y: 498, endPoint x: 512, endPoint y: 502, distance: 48.3
click at [512, 502] on div at bounding box center [511, 509] width 6 height 63
drag, startPoint x: 463, startPoint y: 490, endPoint x: 724, endPoint y: 501, distance: 261.0
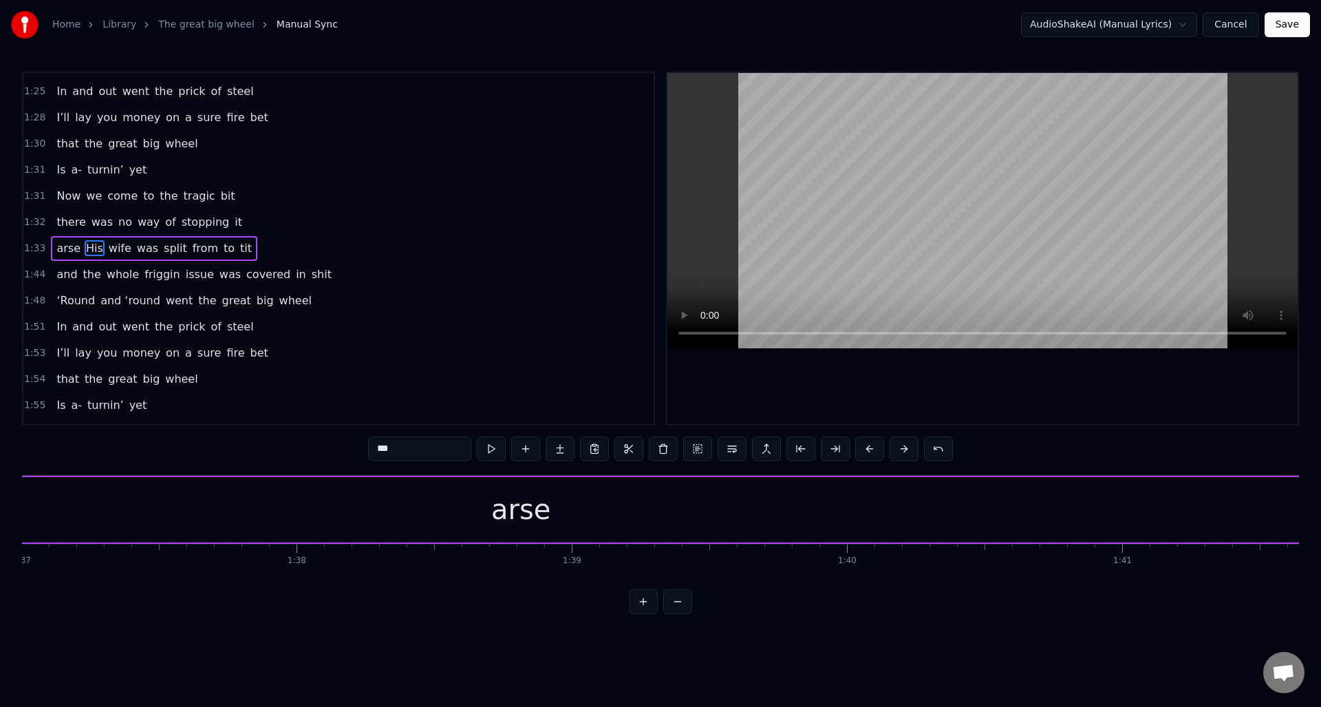
scroll to position [0, 26568]
click at [711, 509] on div "arse" at bounding box center [647, 509] width 3009 height 65
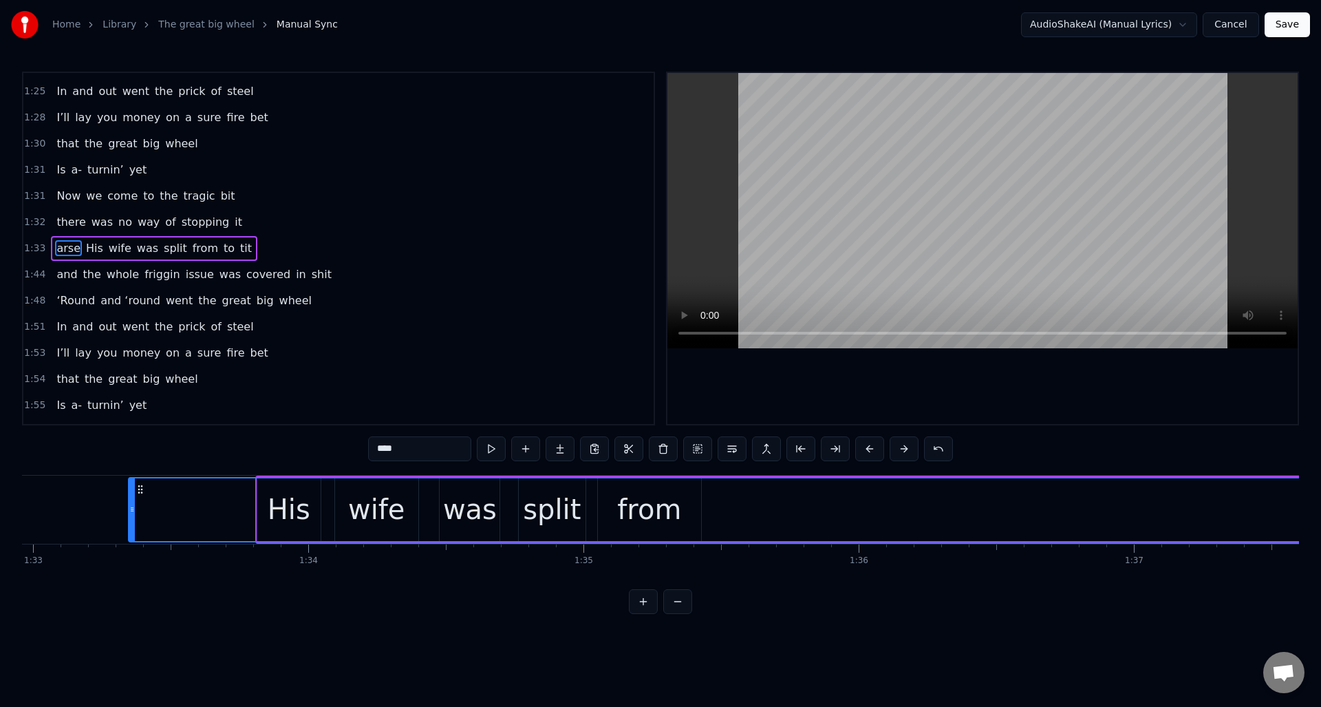
scroll to position [0, 25507]
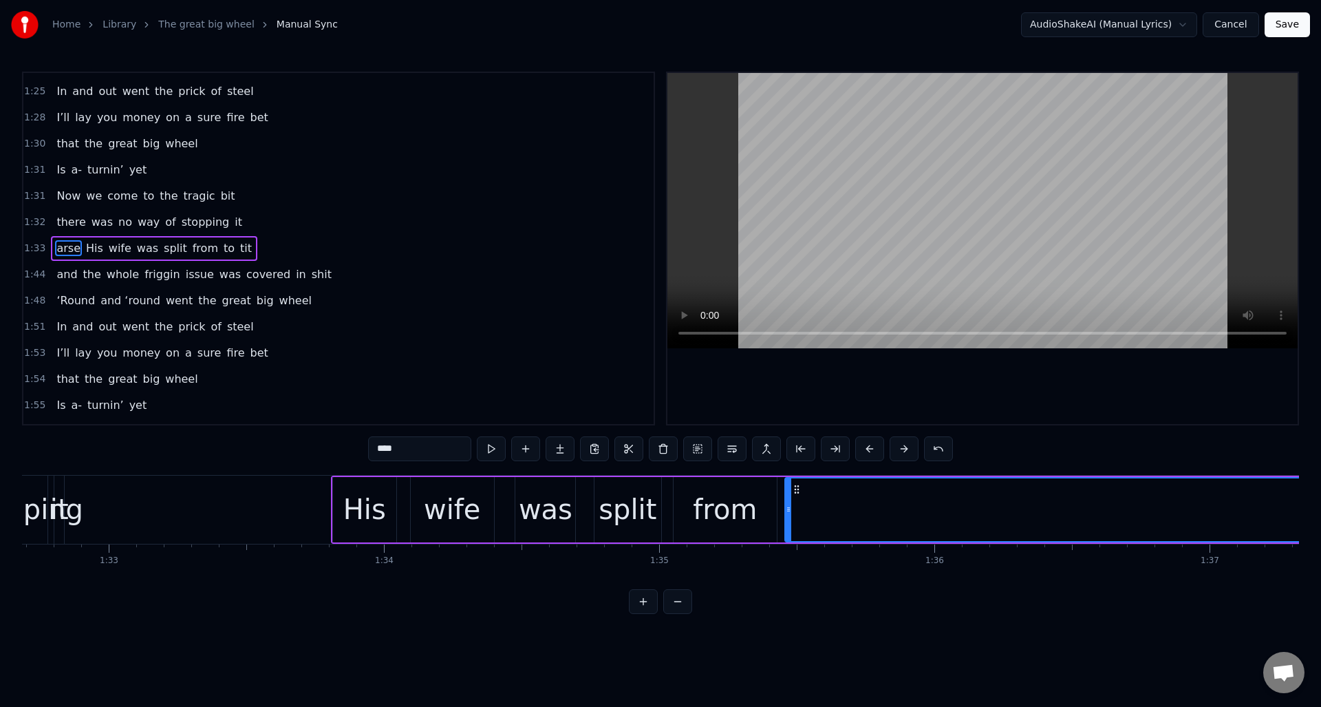
drag, startPoint x: 207, startPoint y: 525, endPoint x: 788, endPoint y: 515, distance: 580.7
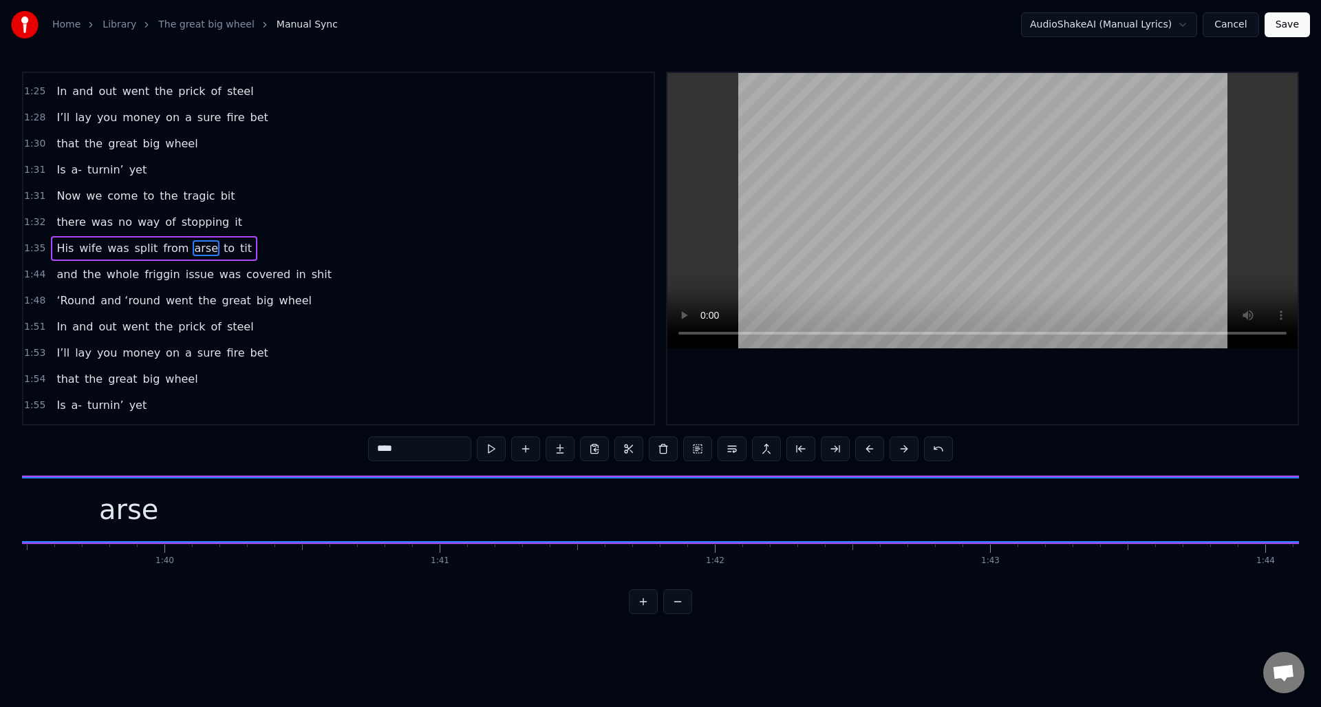
scroll to position [0, 27731]
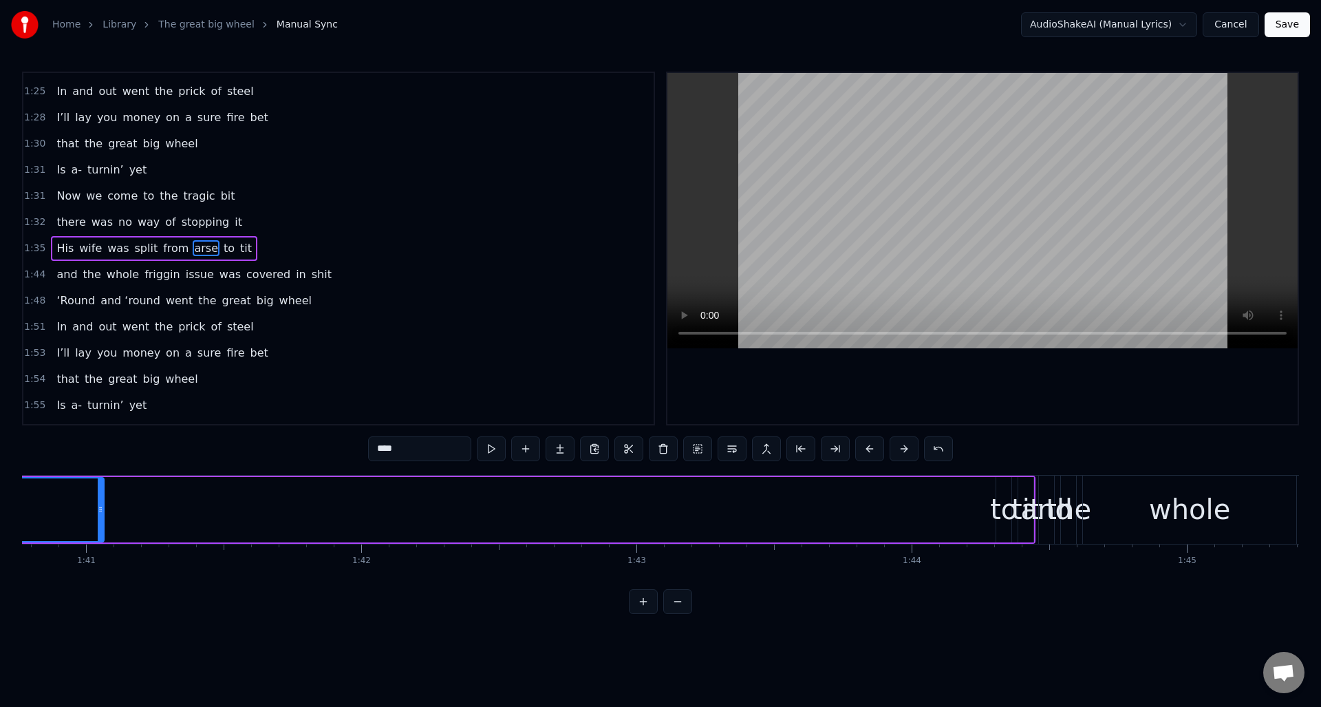
drag, startPoint x: 987, startPoint y: 523, endPoint x: 133, endPoint y: 517, distance: 853.1
click at [98, 513] on div at bounding box center [101, 509] width 6 height 63
click at [1004, 524] on div "to" at bounding box center [1004, 508] width 28 height 41
click at [971, 527] on div at bounding box center [972, 509] width 6 height 63
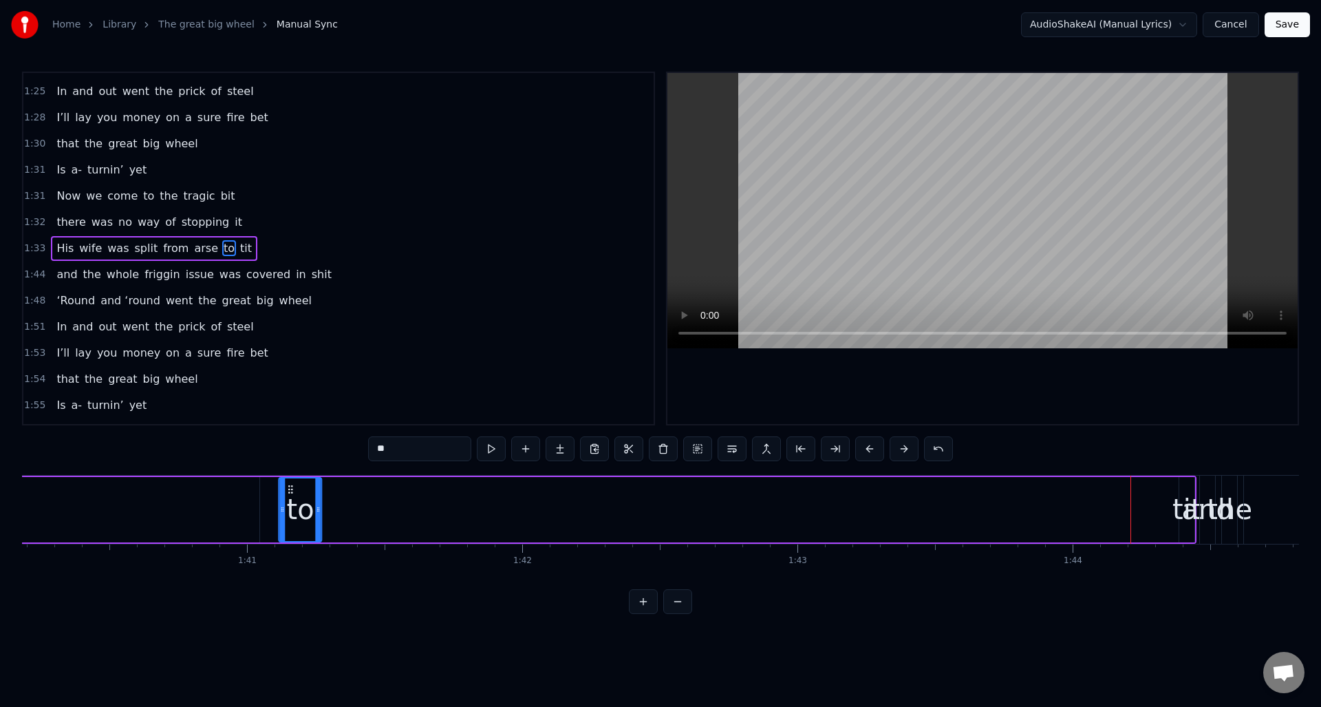
scroll to position [0, 27557]
drag, startPoint x: 980, startPoint y: 487, endPoint x: 361, endPoint y: 516, distance: 619.2
click at [310, 517] on div "to" at bounding box center [318, 509] width 41 height 63
click at [1192, 517] on div "tit" at bounding box center [1199, 508] width 29 height 41
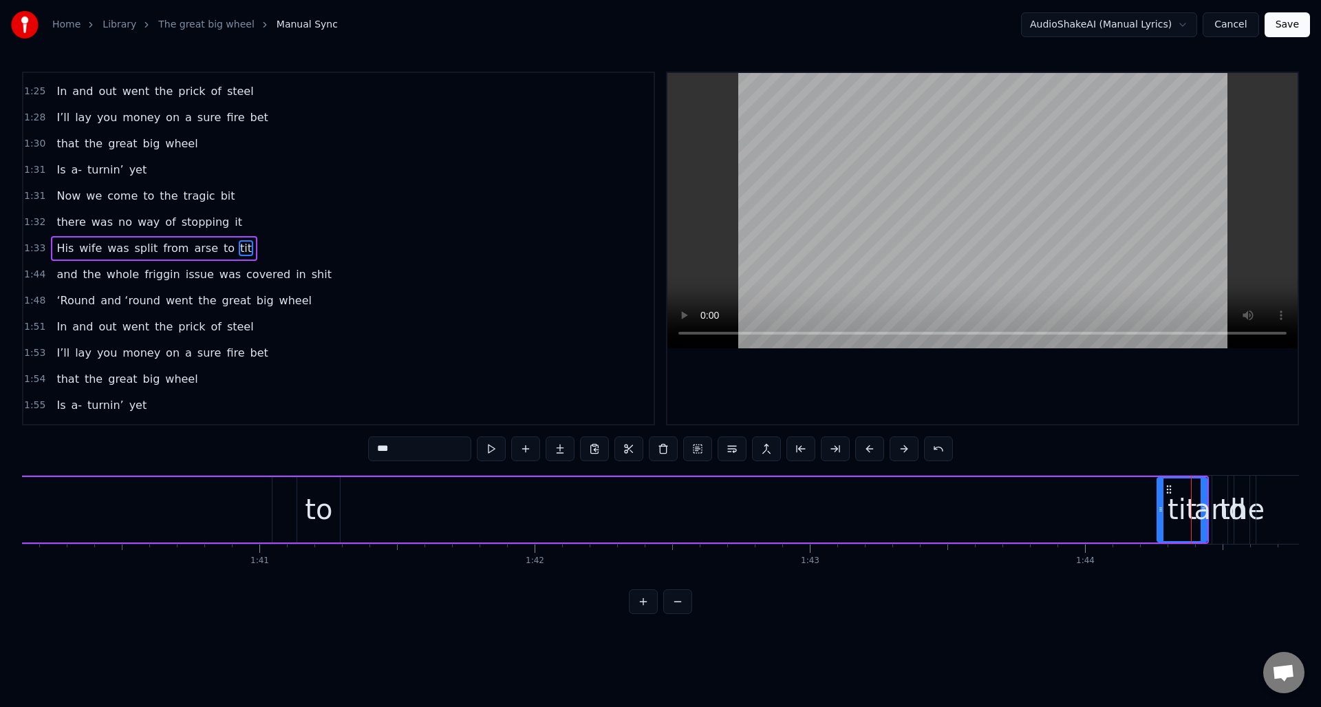
drag, startPoint x: 1194, startPoint y: 521, endPoint x: 1170, endPoint y: 503, distance: 30.4
click at [1159, 524] on div at bounding box center [1161, 509] width 6 height 63
drag, startPoint x: 1170, startPoint y: 487, endPoint x: 365, endPoint y: 497, distance: 805.0
click at [365, 497] on div "tit" at bounding box center [378, 509] width 48 height 63
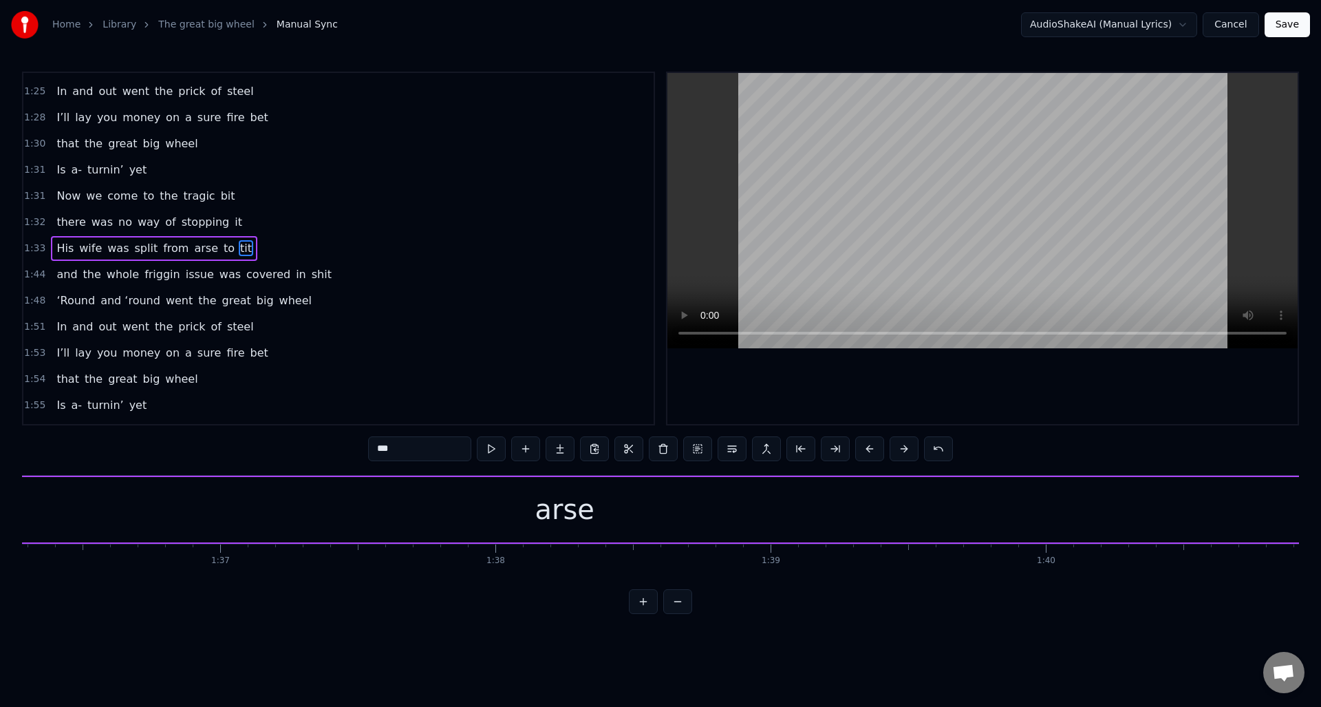
scroll to position [0, 26344]
click at [773, 519] on div "arse" at bounding box center [716, 509] width 1538 height 65
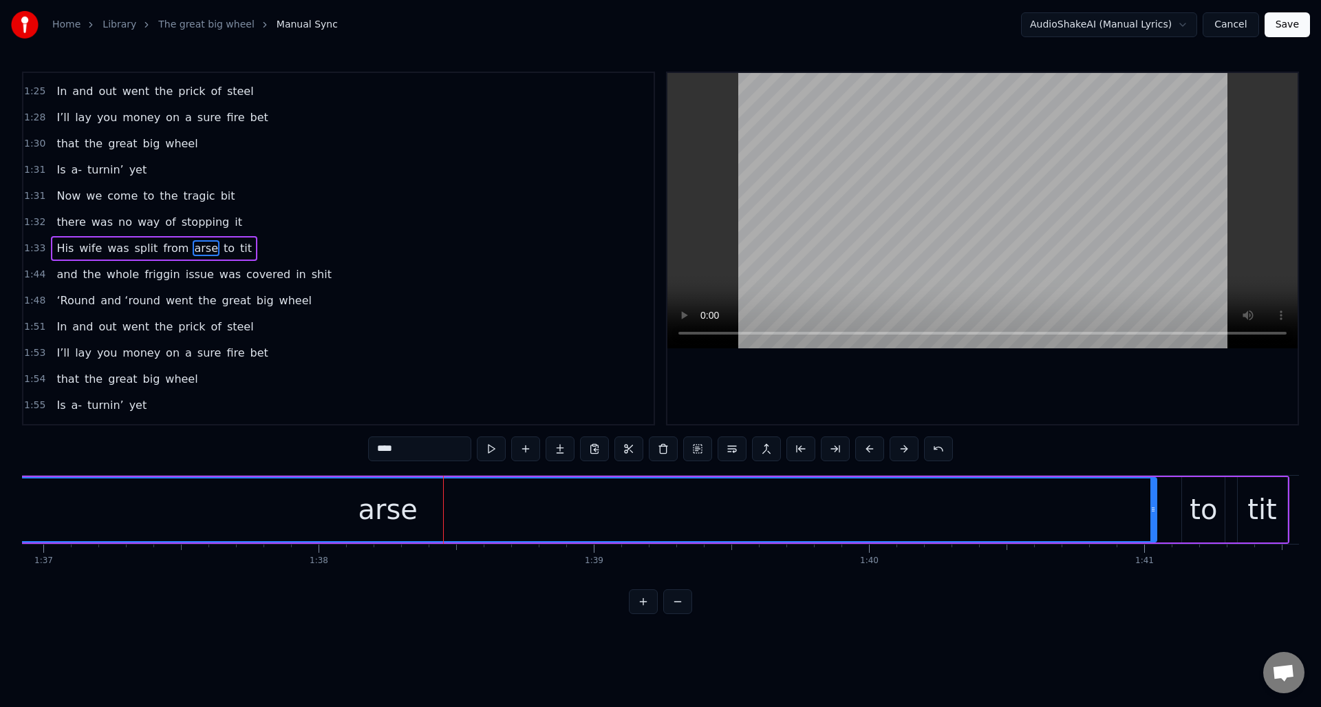
scroll to position [0, 26900]
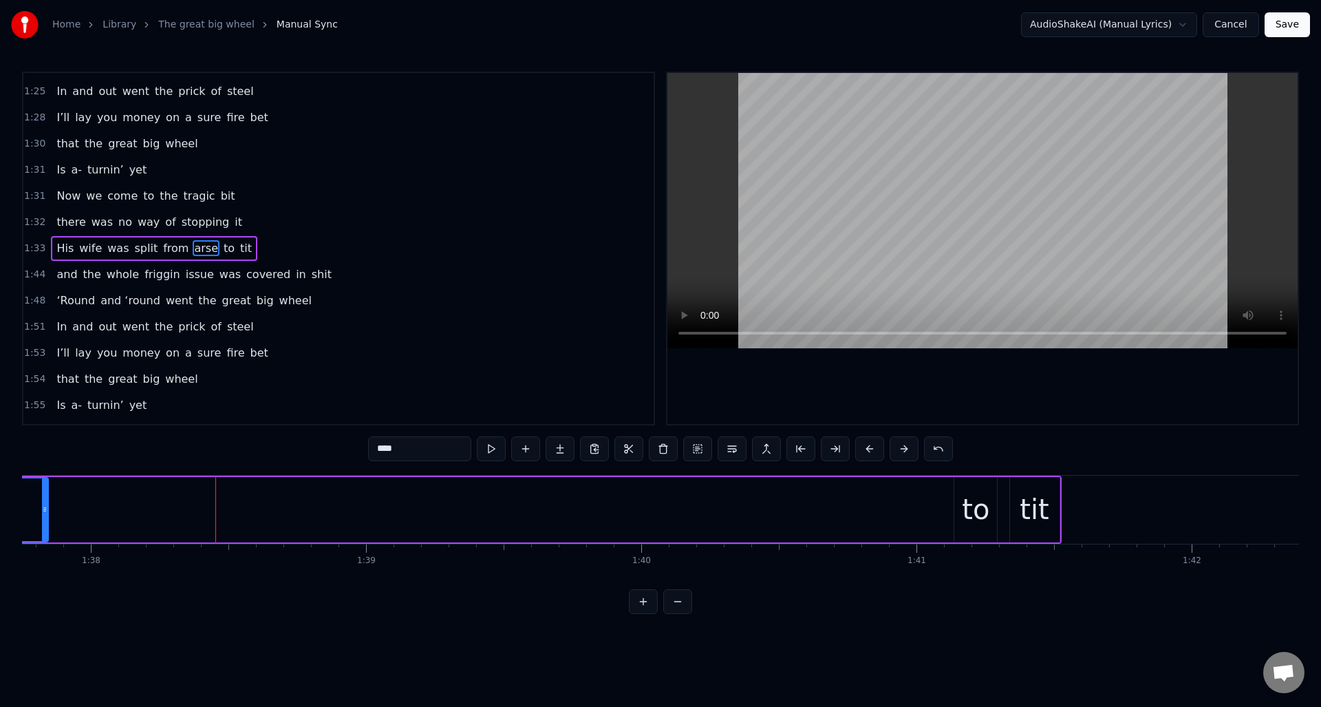
drag, startPoint x: 923, startPoint y: 521, endPoint x: 195, endPoint y: 543, distance: 728.9
click at [43, 533] on div at bounding box center [45, 509] width 6 height 63
click at [1028, 498] on div "to" at bounding box center [1025, 508] width 28 height 41
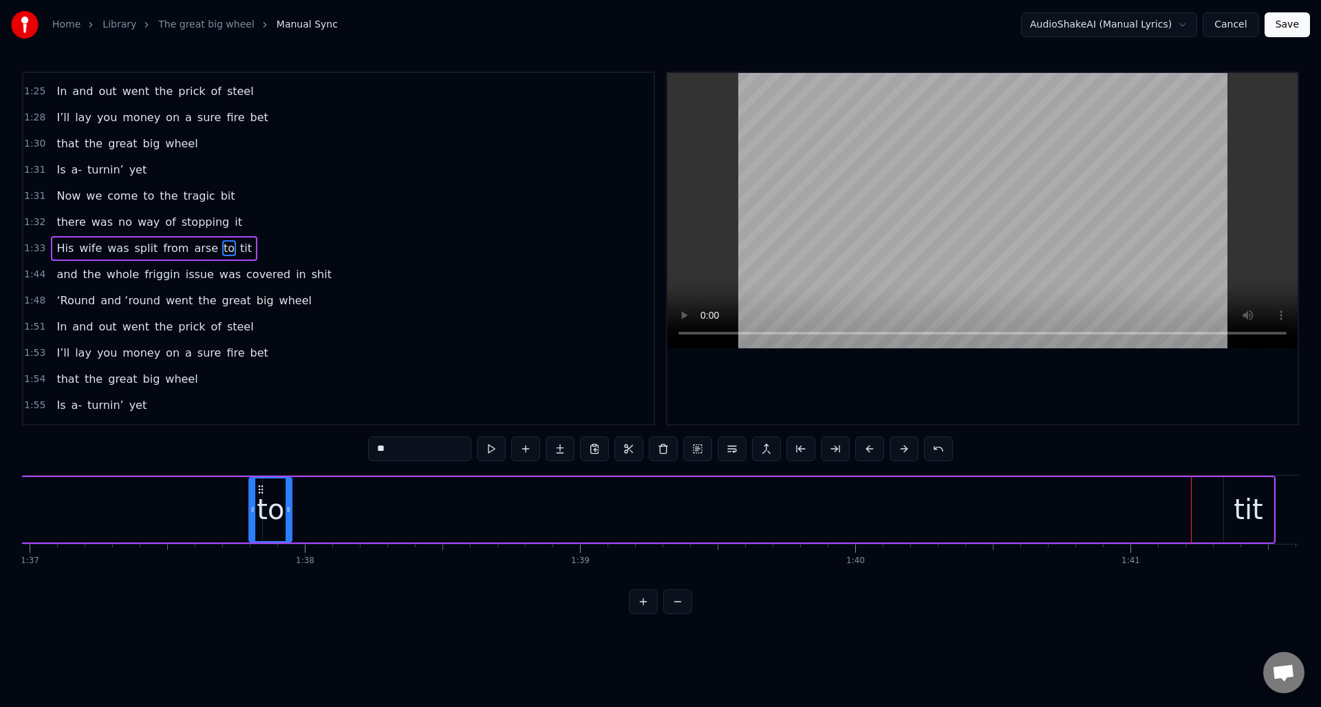
scroll to position [0, 26677]
drag, startPoint x: 1017, startPoint y: 487, endPoint x: 451, endPoint y: 535, distance: 567.5
click at [306, 533] on div "to" at bounding box center [314, 509] width 41 height 63
click at [1250, 498] on div "tit" at bounding box center [1257, 508] width 29 height 41
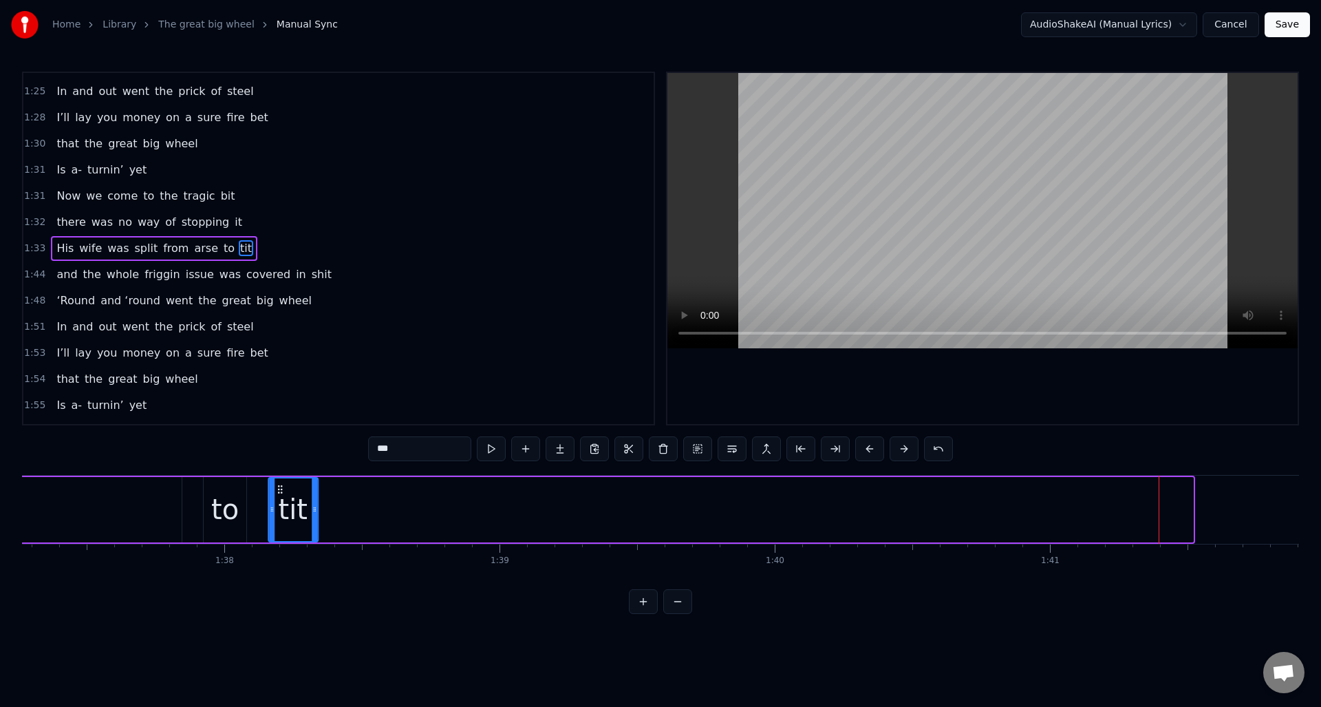
scroll to position [0, 26765]
drag, startPoint x: 895, startPoint y: 488, endPoint x: 289, endPoint y: 516, distance: 606.8
click at [284, 516] on div "tit" at bounding box center [299, 509] width 48 height 63
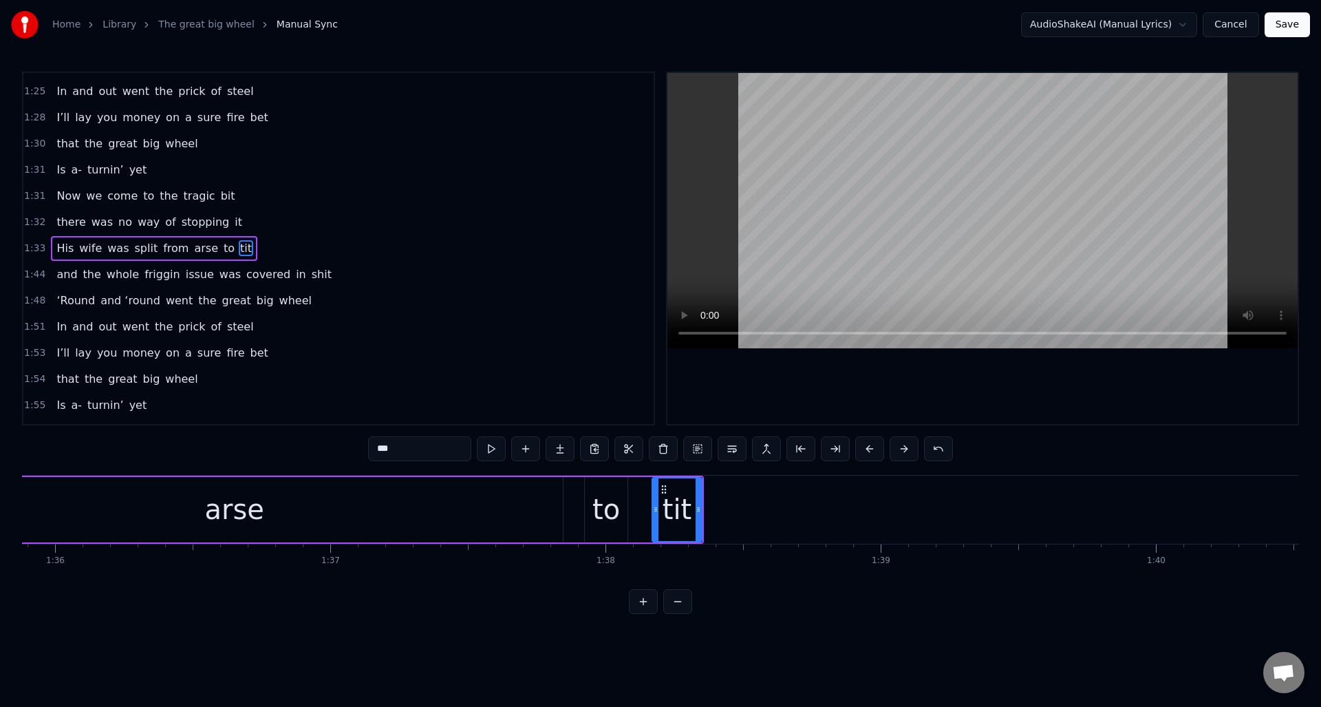
scroll to position [0, 25956]
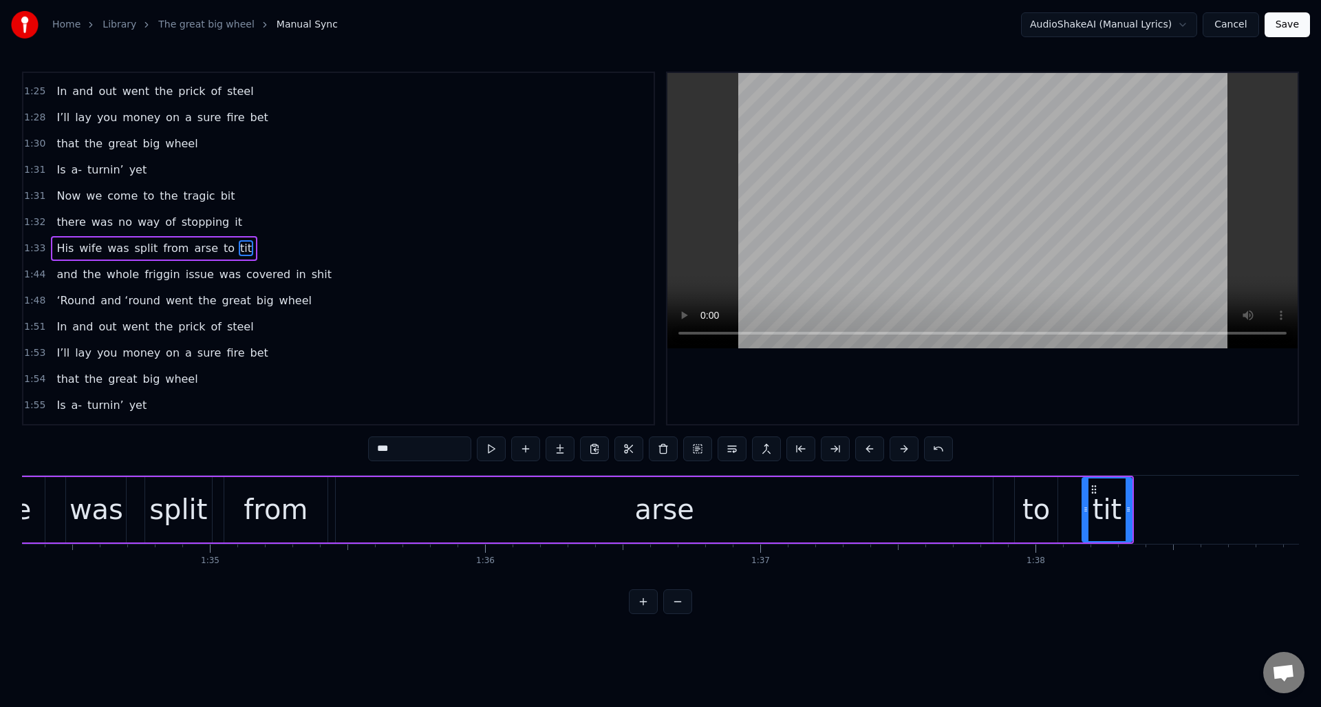
click at [694, 519] on div "arse" at bounding box center [664, 509] width 657 height 65
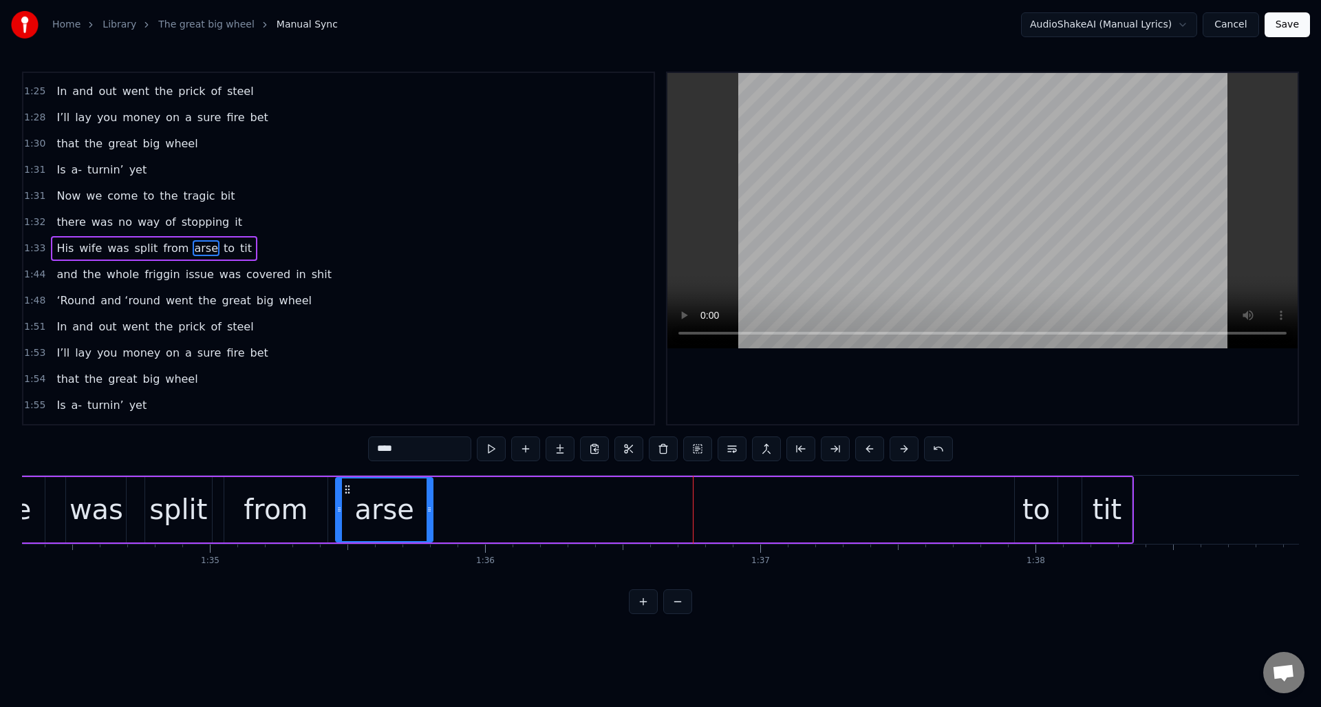
drag, startPoint x: 990, startPoint y: 489, endPoint x: 504, endPoint y: 495, distance: 486.4
click at [431, 495] on div at bounding box center [430, 509] width 6 height 63
click at [1021, 488] on div "to" at bounding box center [1036, 509] width 43 height 65
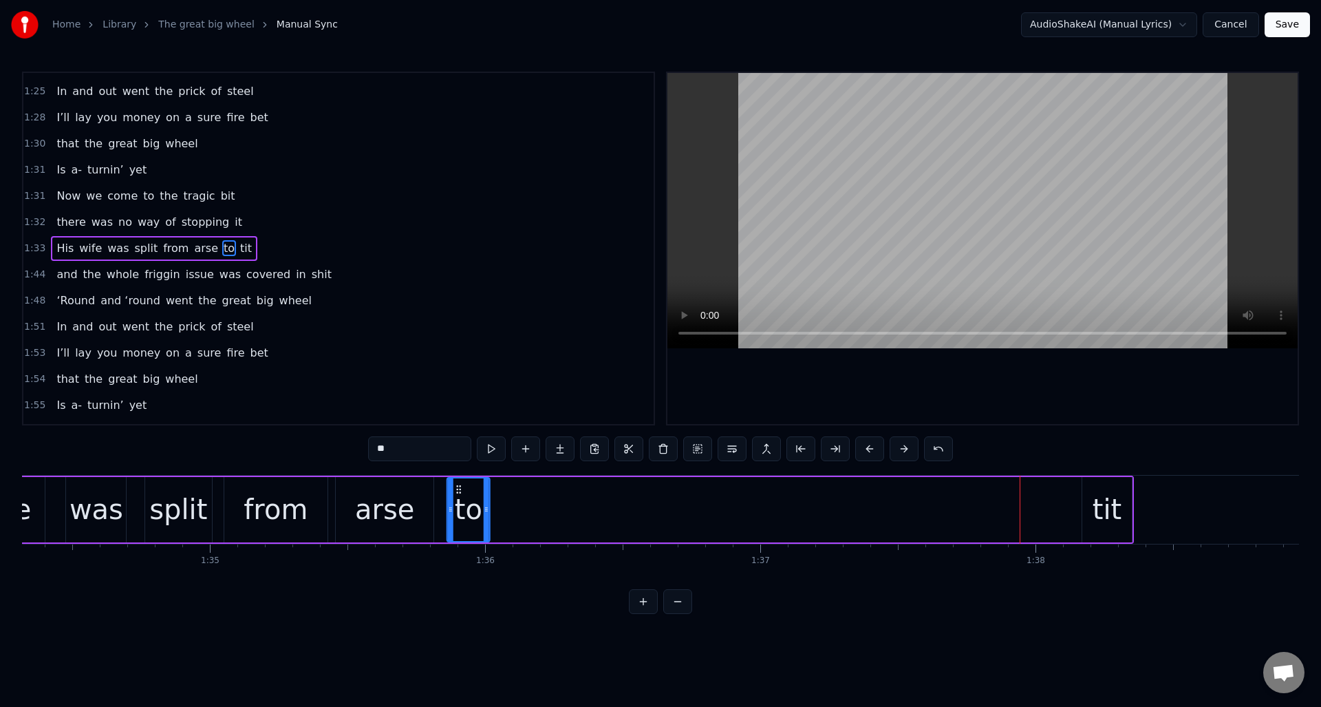
drag, startPoint x: 1026, startPoint y: 488, endPoint x: 680, endPoint y: 499, distance: 346.9
click at [460, 502] on div "to" at bounding box center [468, 509] width 41 height 63
click at [1099, 489] on div "tit" at bounding box center [1107, 508] width 29 height 41
type input "***"
drag, startPoint x: 1094, startPoint y: 486, endPoint x: 546, endPoint y: 506, distance: 548.7
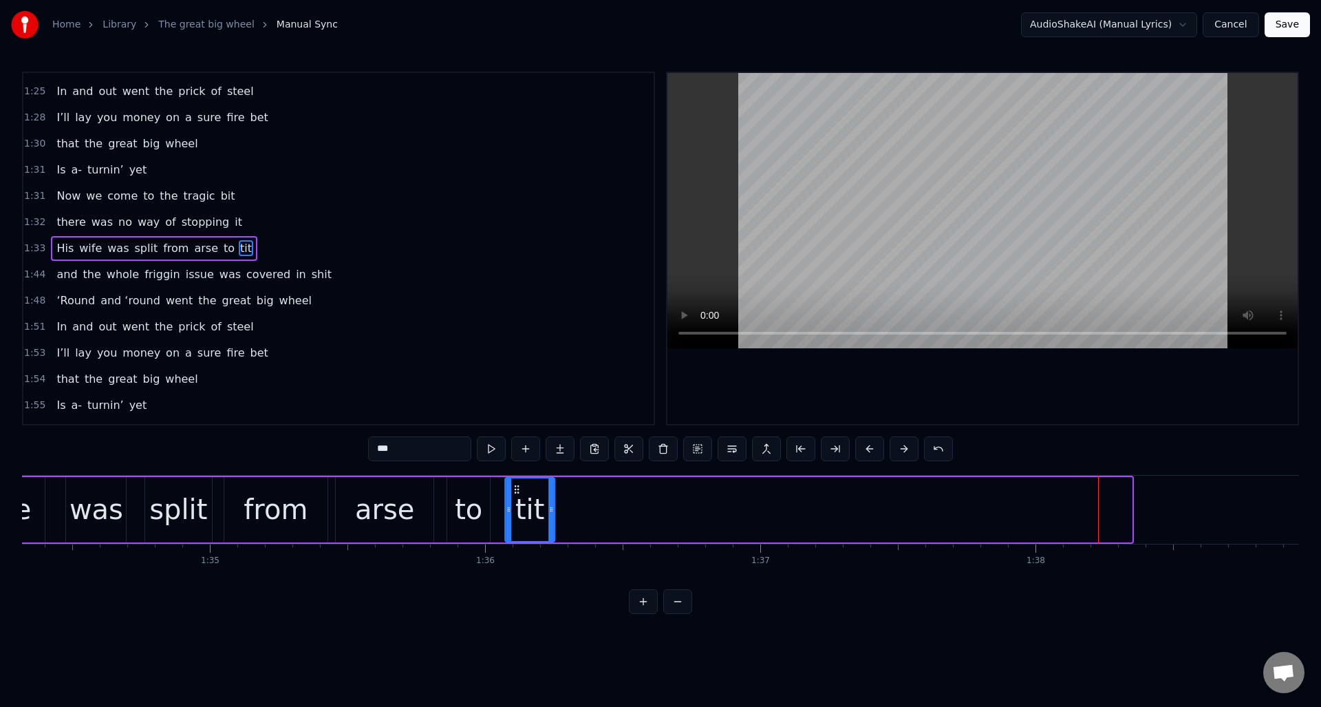
click at [519, 504] on div "tit" at bounding box center [530, 509] width 48 height 63
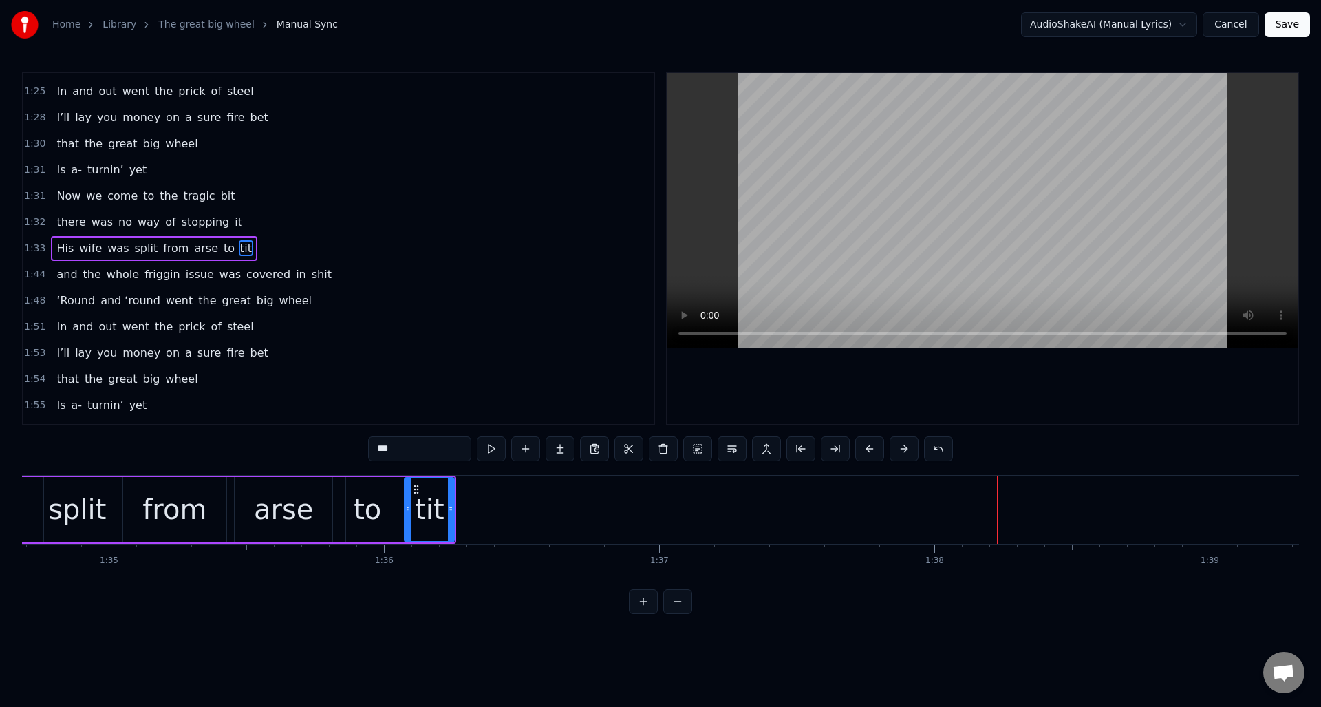
scroll to position [0, 26007]
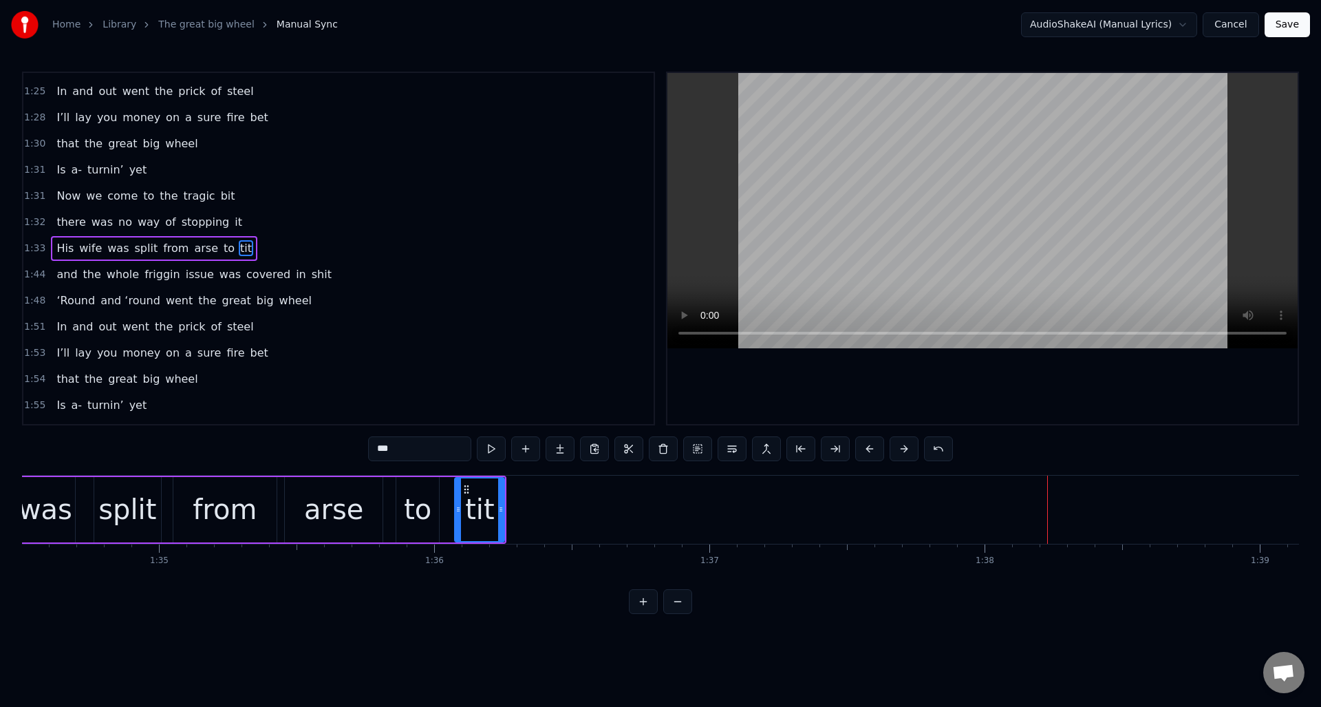
click at [281, 246] on div "1:33 His wife was split from arse to tit" at bounding box center [338, 248] width 630 height 26
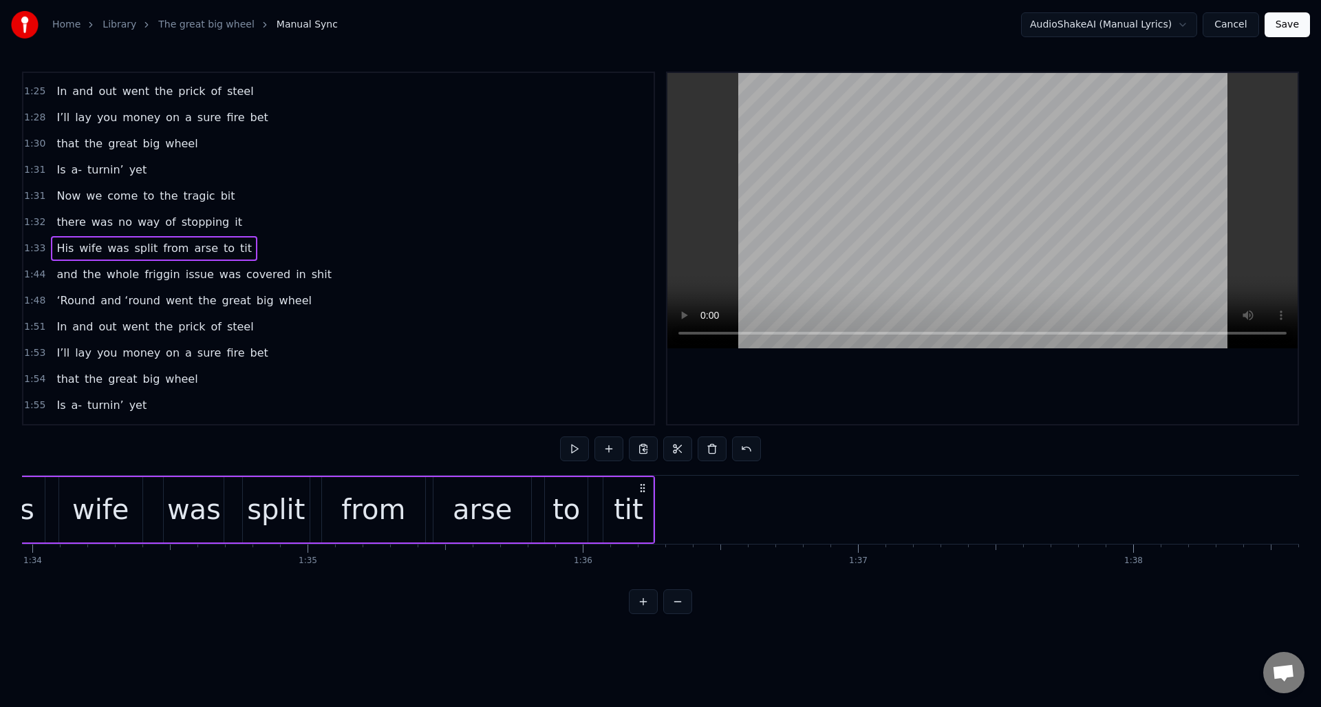
scroll to position [0, 25747]
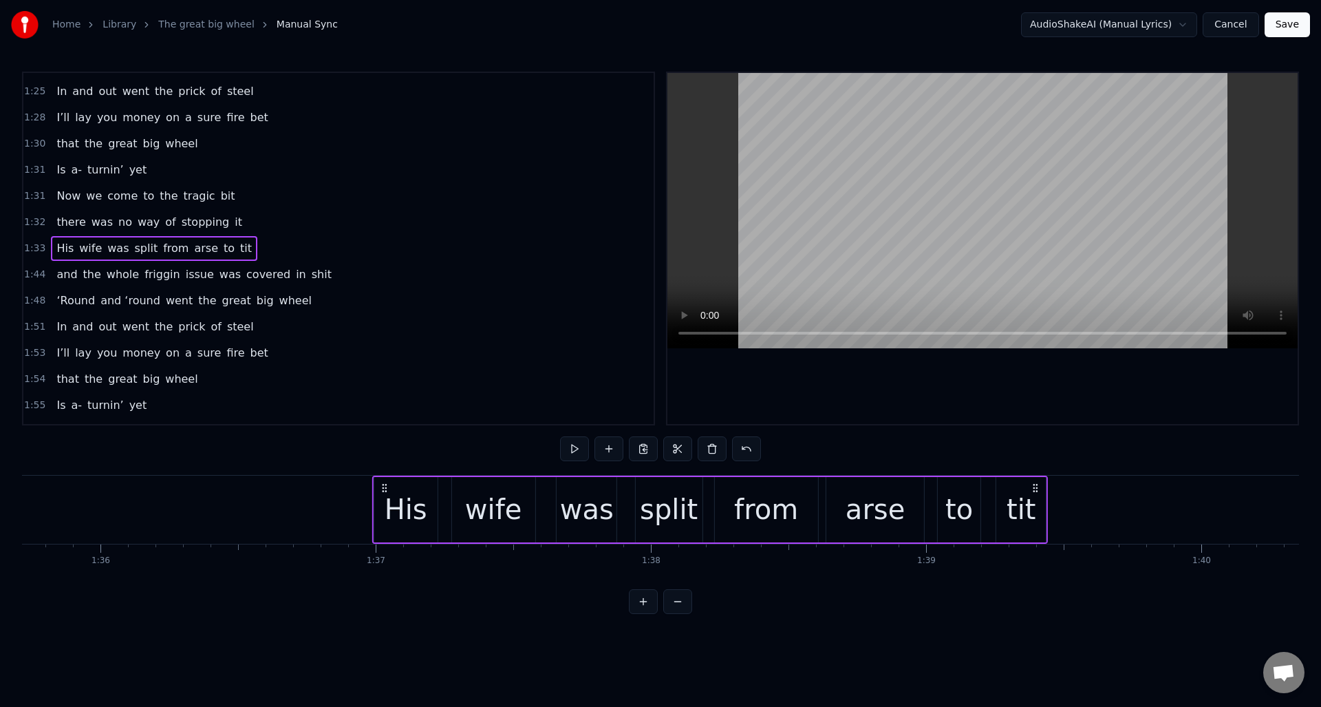
drag, startPoint x: 757, startPoint y: 485, endPoint x: 1101, endPoint y: 497, distance: 343.5
click at [1048, 497] on div "His wife was split from arse to tit" at bounding box center [710, 509] width 676 height 68
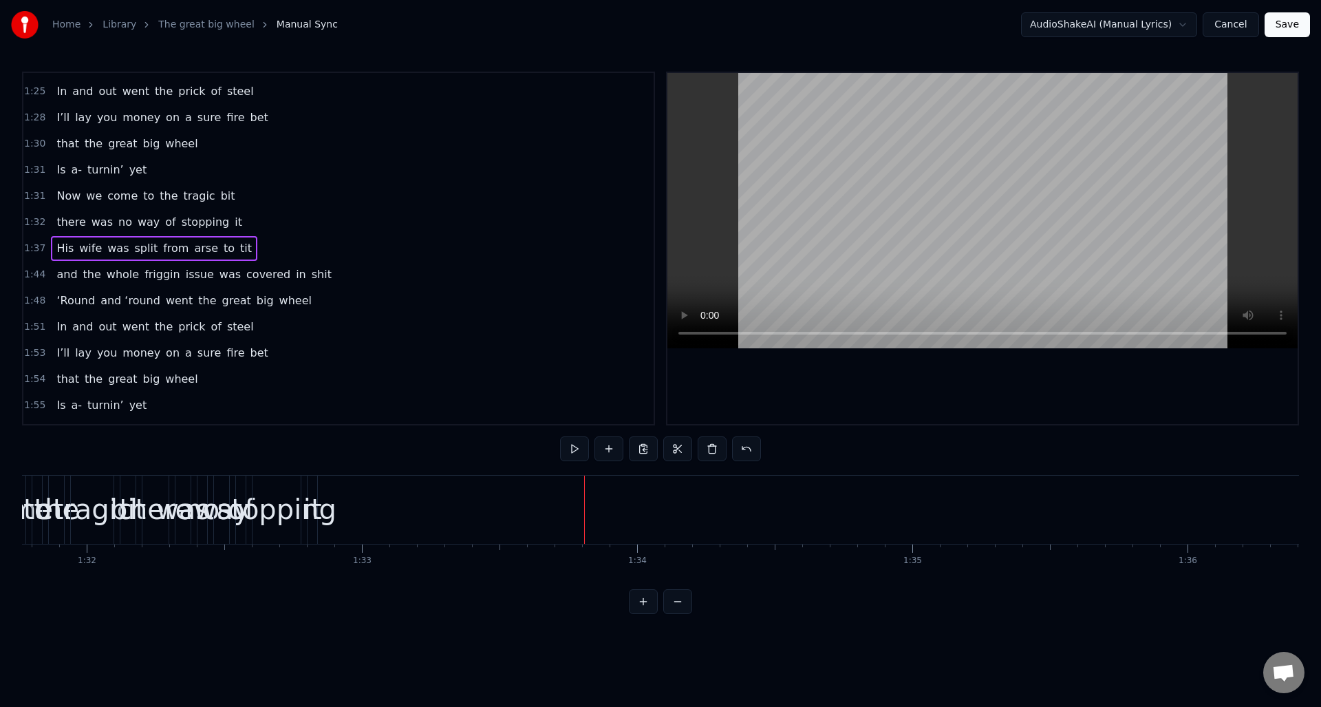
scroll to position [0, 24823]
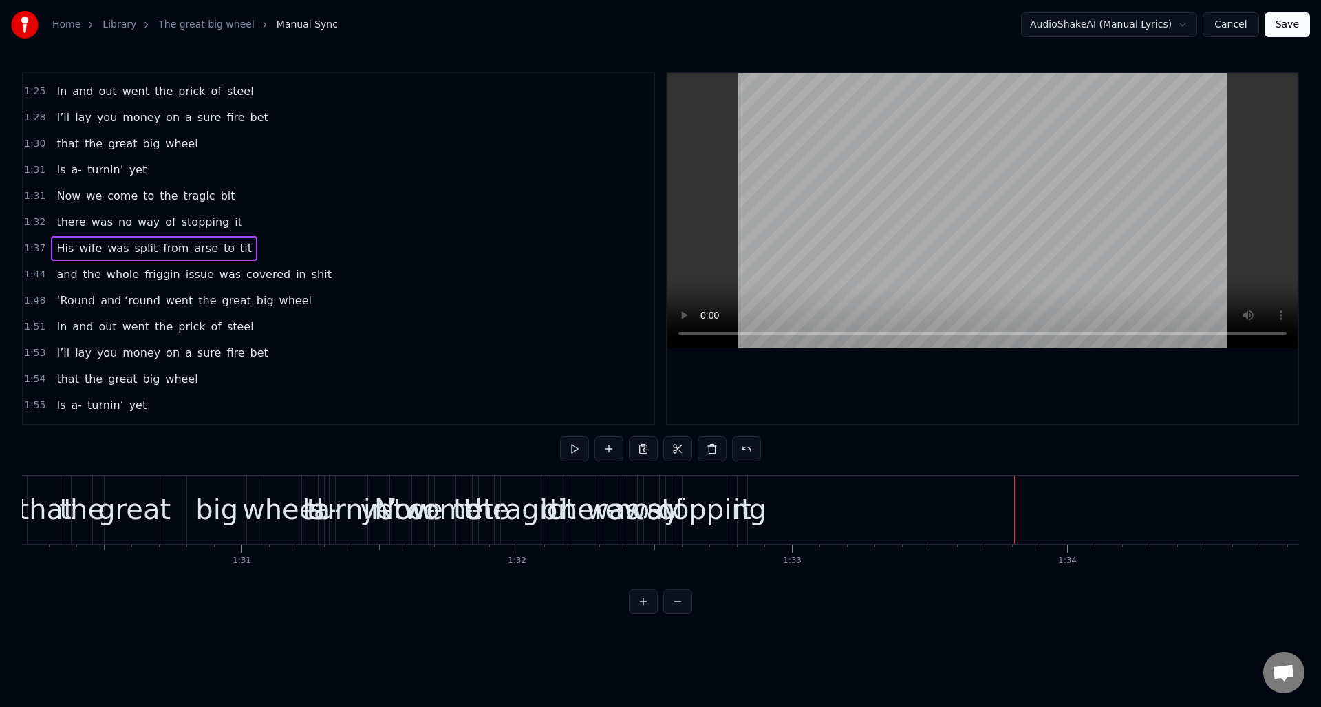
click at [262, 219] on div "1:32 there was no way of stopping it" at bounding box center [338, 222] width 630 height 26
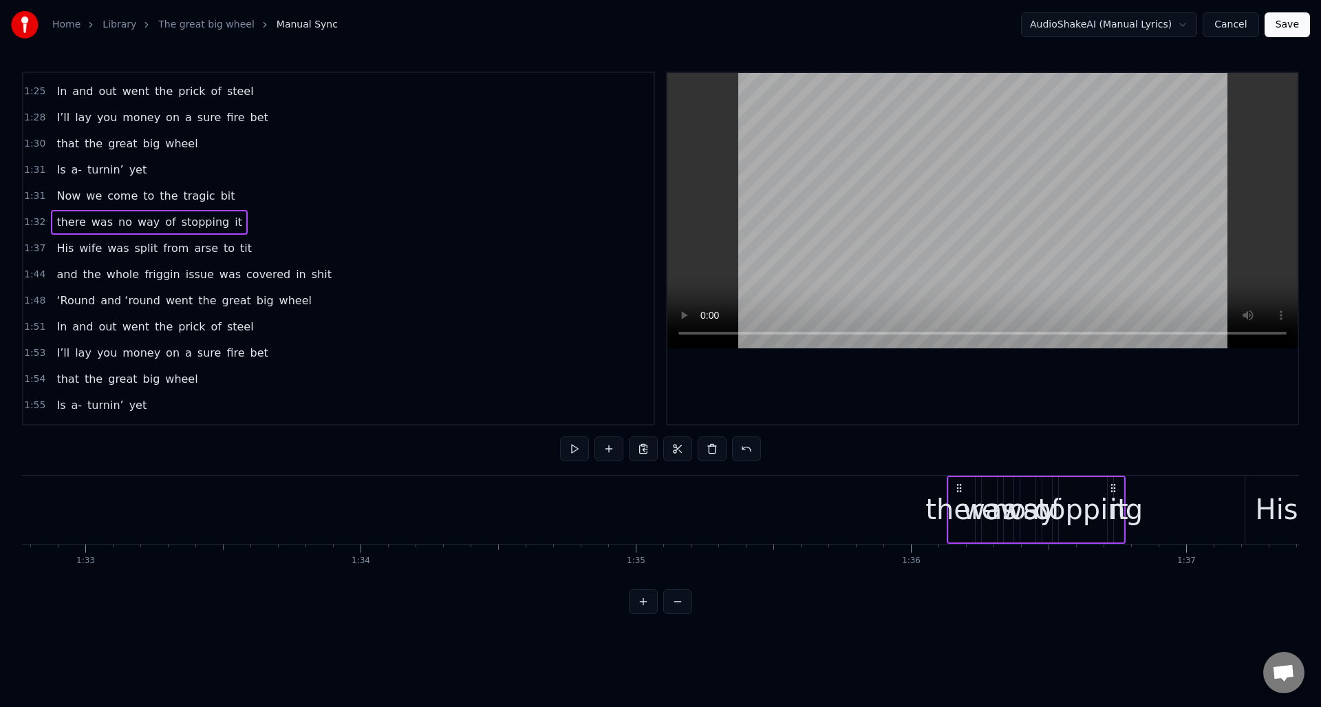
scroll to position [0, 25555]
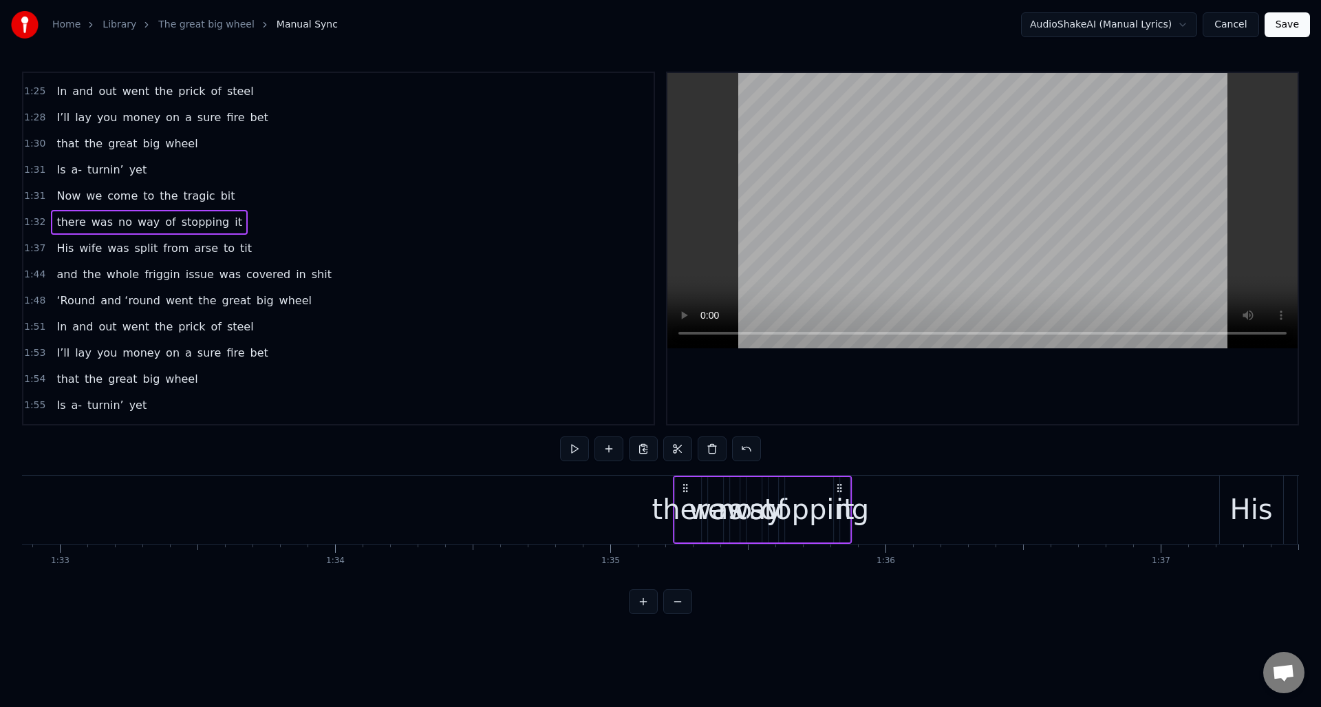
drag, startPoint x: 742, startPoint y: 484, endPoint x: 843, endPoint y: 535, distance: 113.2
click at [843, 535] on div "there was no way of stopping it" at bounding box center [762, 509] width 179 height 68
click at [233, 222] on span "it" at bounding box center [238, 222] width 10 height 16
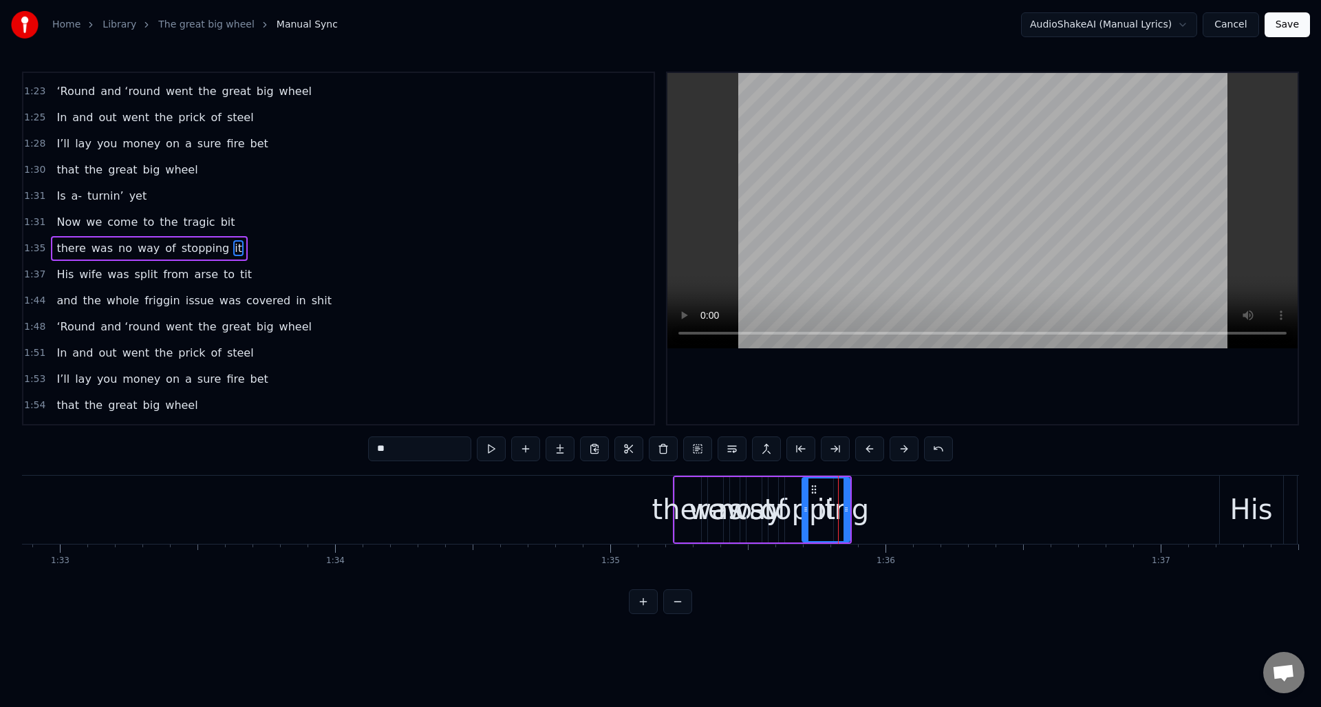
drag, startPoint x: 843, startPoint y: 515, endPoint x: 817, endPoint y: 500, distance: 29.9
click at [806, 519] on div at bounding box center [806, 509] width 6 height 63
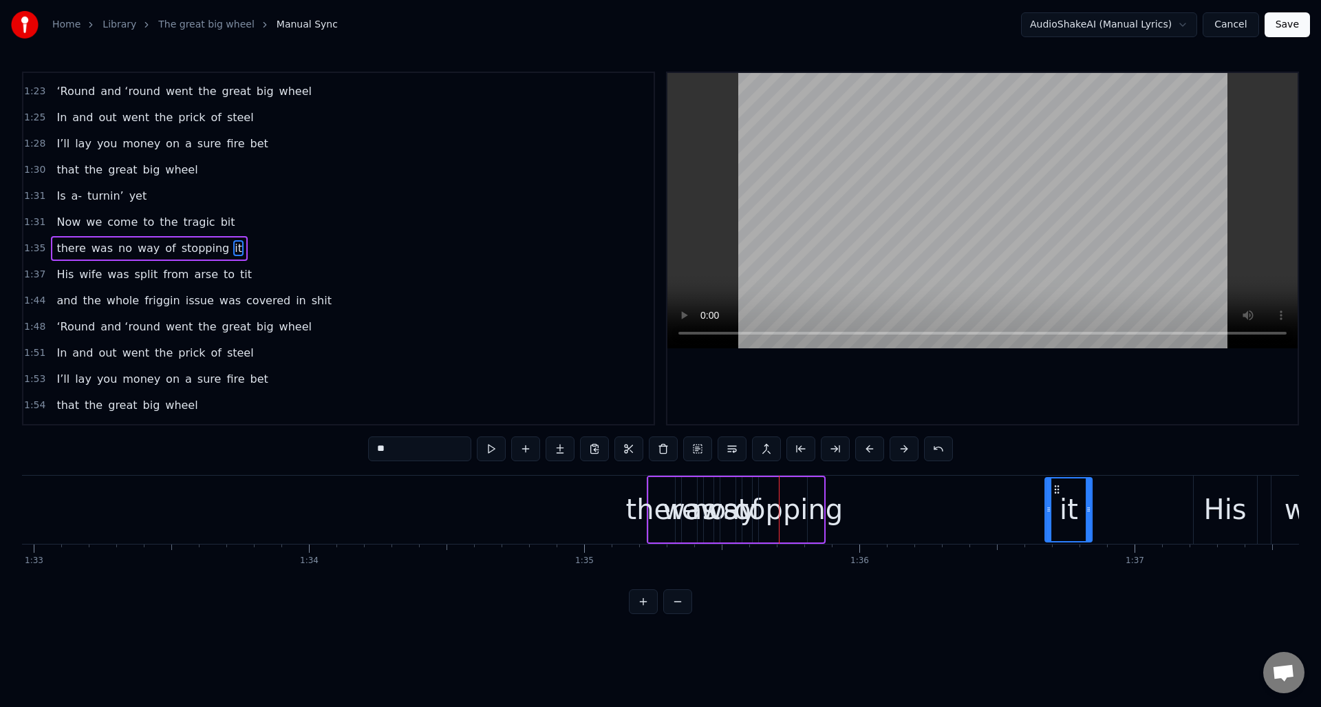
scroll to position [0, 25593]
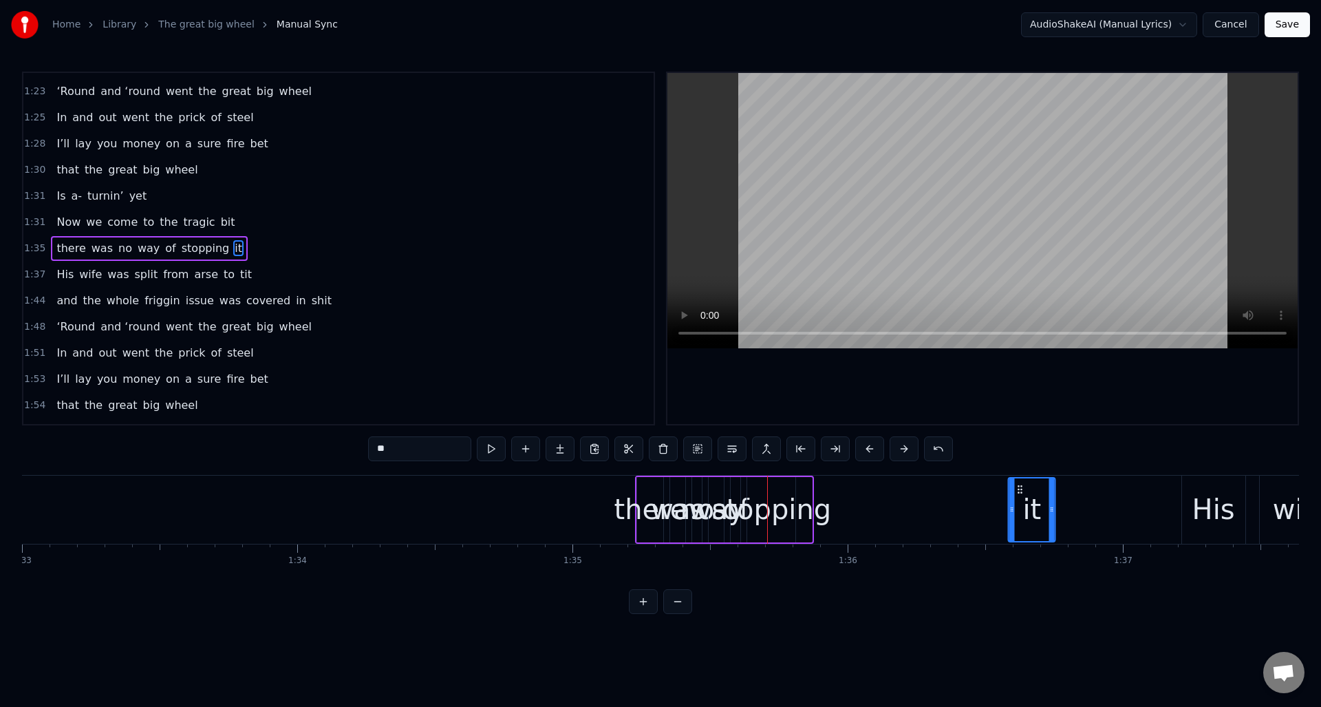
drag, startPoint x: 813, startPoint y: 488, endPoint x: 1018, endPoint y: 502, distance: 205.5
click at [1018, 502] on div "it" at bounding box center [1031, 509] width 45 height 63
click at [778, 498] on div "stopping" at bounding box center [772, 508] width 120 height 41
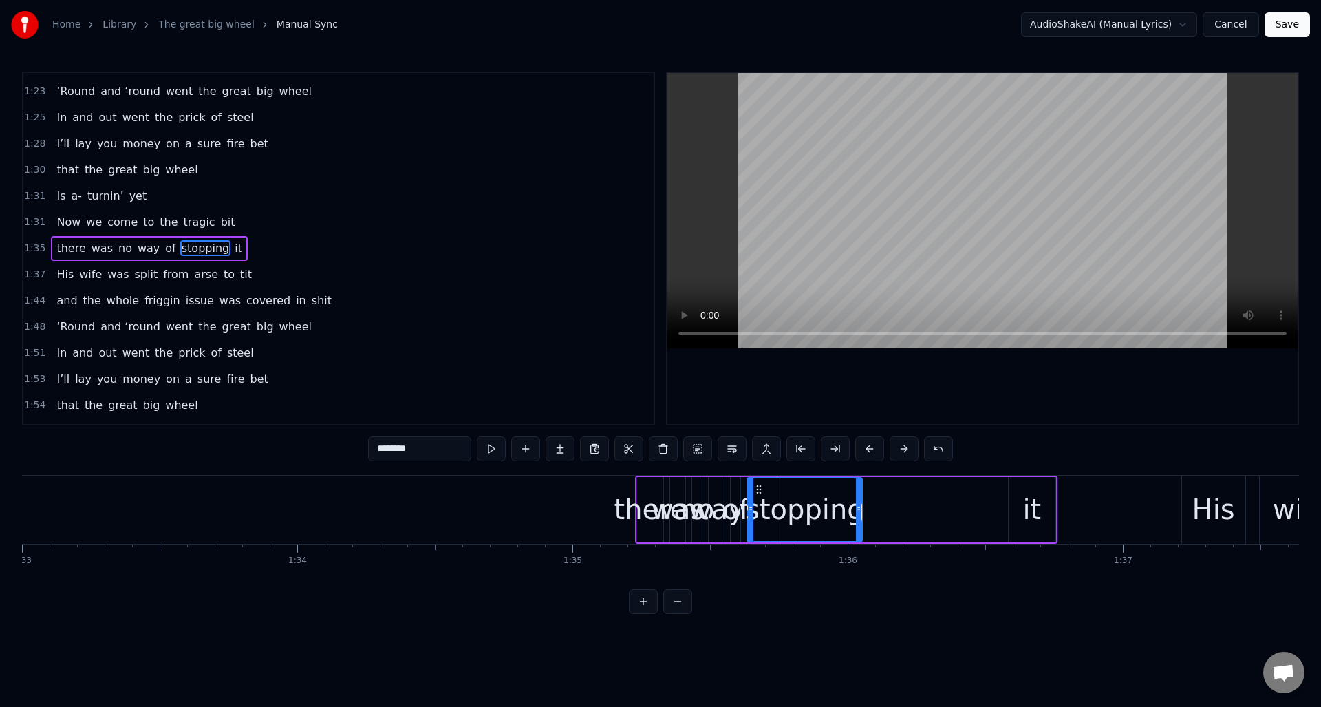
drag, startPoint x: 793, startPoint y: 497, endPoint x: 835, endPoint y: 493, distance: 42.2
click at [860, 502] on div at bounding box center [859, 509] width 6 height 63
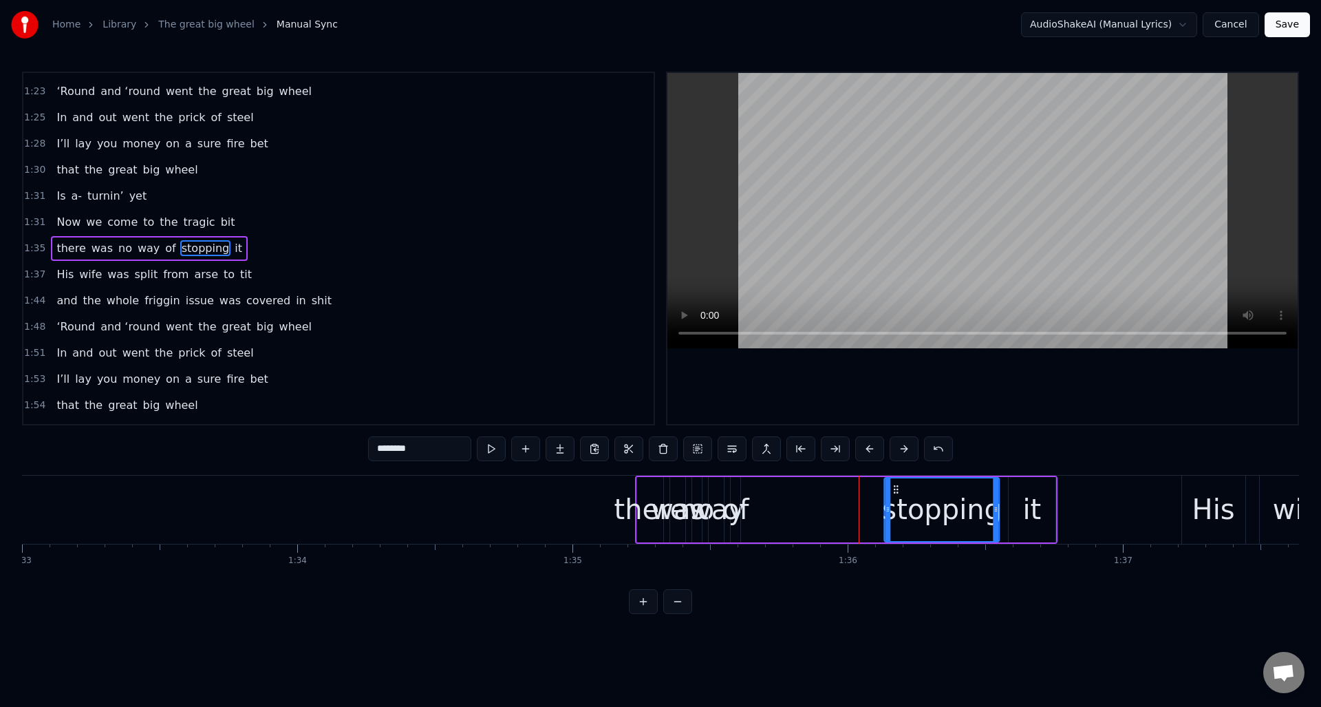
drag, startPoint x: 761, startPoint y: 488, endPoint x: 895, endPoint y: 496, distance: 134.4
click at [898, 496] on div "stopping" at bounding box center [942, 509] width 114 height 63
click at [741, 493] on div "of" at bounding box center [735, 508] width 27 height 41
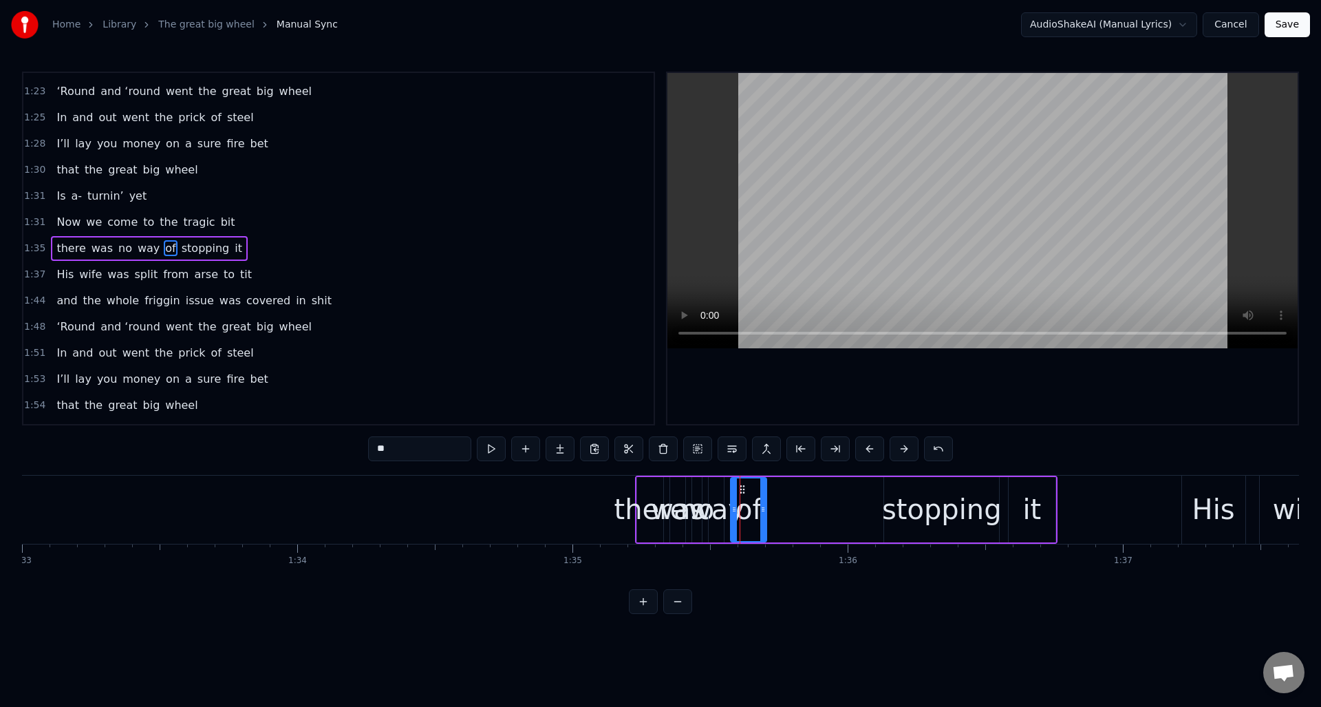
drag, startPoint x: 738, startPoint y: 503, endPoint x: 764, endPoint y: 503, distance: 26.1
click at [764, 504] on icon at bounding box center [763, 509] width 6 height 11
drag, startPoint x: 740, startPoint y: 487, endPoint x: 830, endPoint y: 488, distance: 89.4
click at [848, 492] on icon at bounding box center [851, 489] width 11 height 11
click at [724, 487] on div "way" at bounding box center [716, 509] width 17 height 65
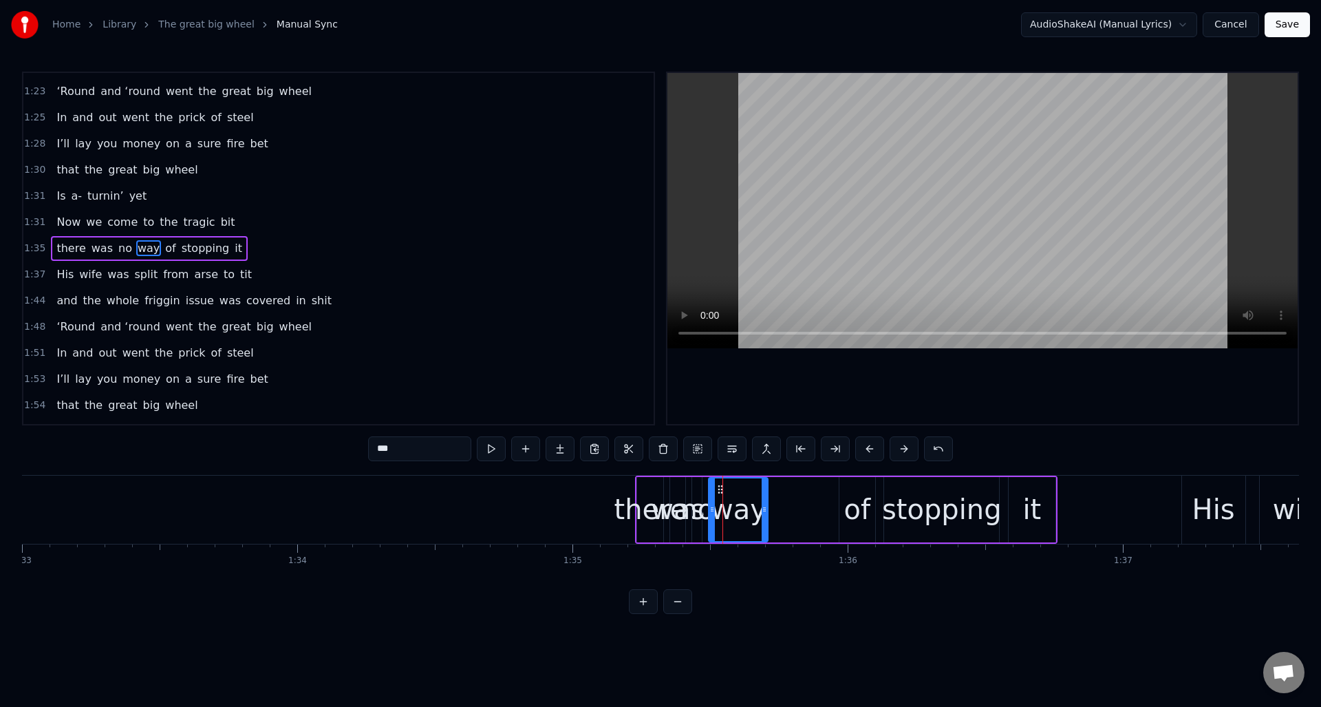
drag, startPoint x: 721, startPoint y: 493, endPoint x: 765, endPoint y: 493, distance: 44.0
click at [765, 493] on div at bounding box center [765, 509] width 6 height 63
drag, startPoint x: 720, startPoint y: 489, endPoint x: 771, endPoint y: 491, distance: 50.2
click at [778, 491] on icon at bounding box center [778, 489] width 11 height 11
click at [697, 490] on div "no" at bounding box center [697, 508] width 34 height 41
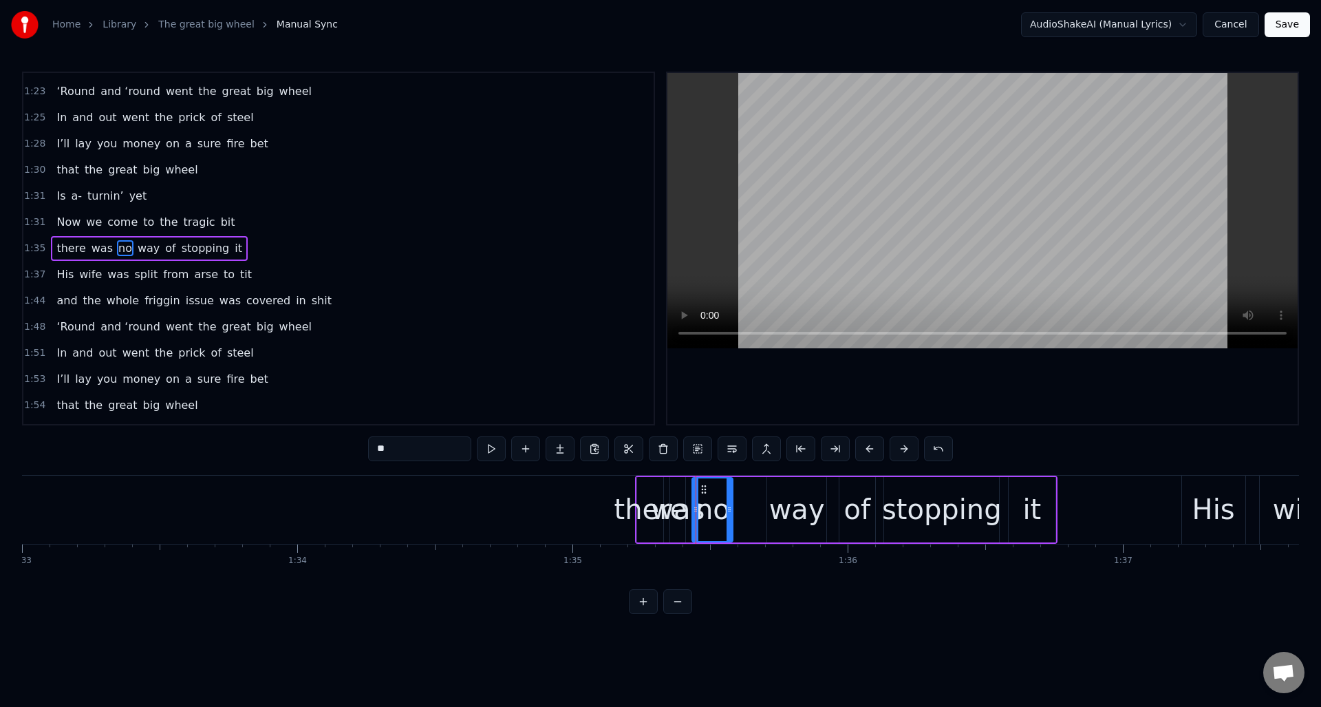
drag, startPoint x: 700, startPoint y: 496, endPoint x: 731, endPoint y: 499, distance: 31.2
click at [731, 499] on div at bounding box center [730, 509] width 6 height 63
drag, startPoint x: 700, startPoint y: 487, endPoint x: 729, endPoint y: 491, distance: 29.2
click at [680, 497] on div "was" at bounding box center [678, 508] width 54 height 41
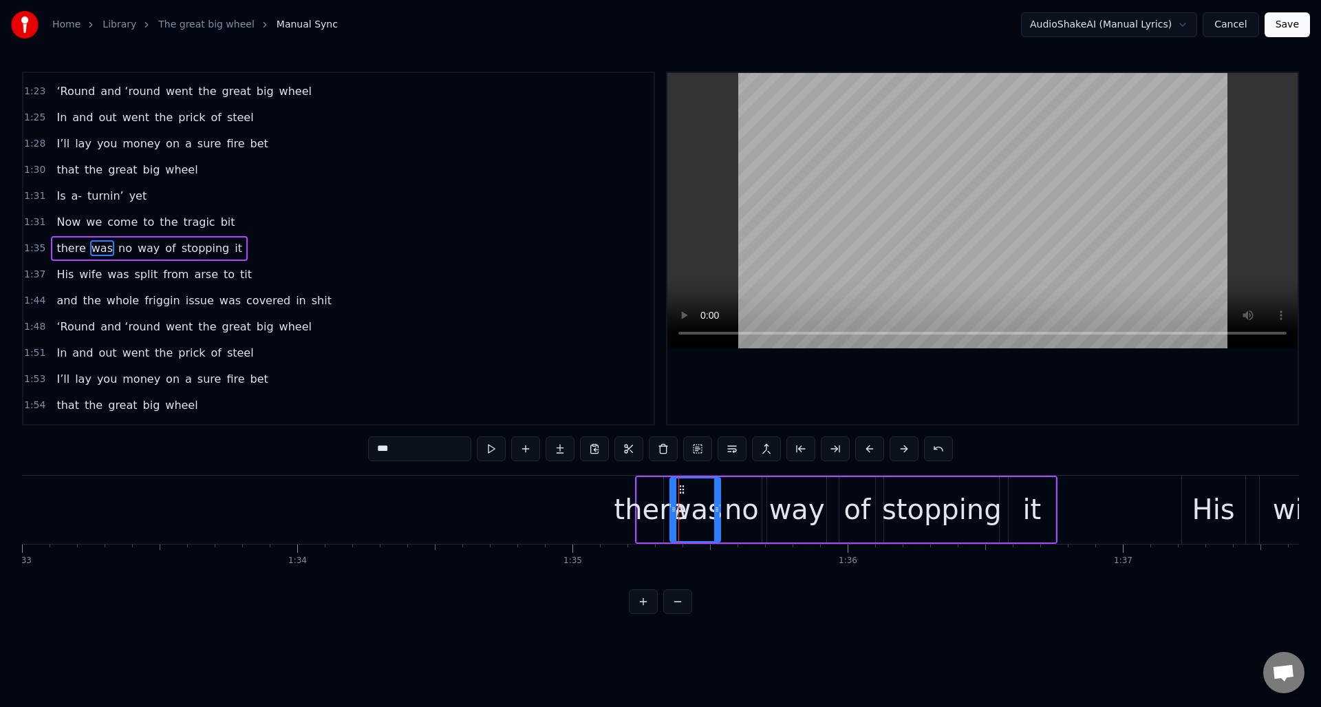
drag, startPoint x: 684, startPoint y: 497, endPoint x: 719, endPoint y: 502, distance: 35.4
click at [719, 502] on div at bounding box center [717, 509] width 6 height 63
click at [647, 495] on div "there" at bounding box center [650, 508] width 73 height 41
type input "*****"
drag, startPoint x: 639, startPoint y: 501, endPoint x: 593, endPoint y: 504, distance: 46.2
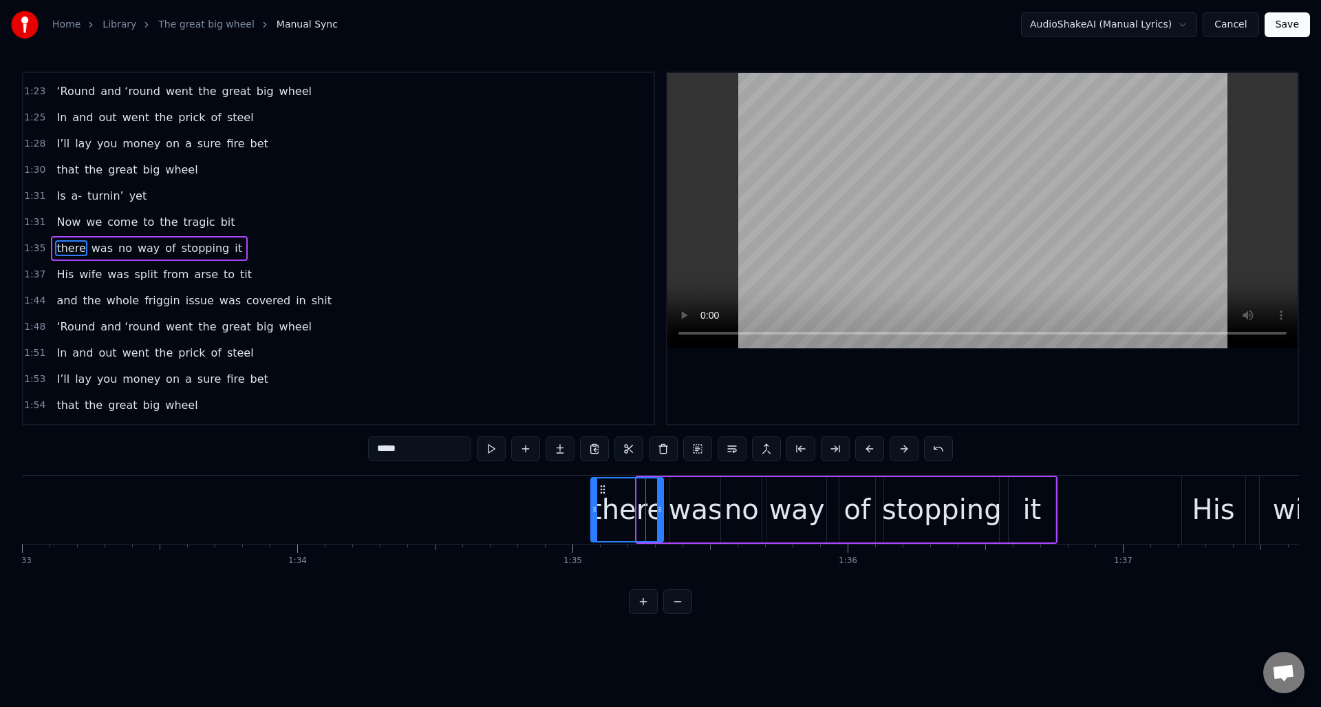
click at [593, 504] on div at bounding box center [595, 509] width 6 height 63
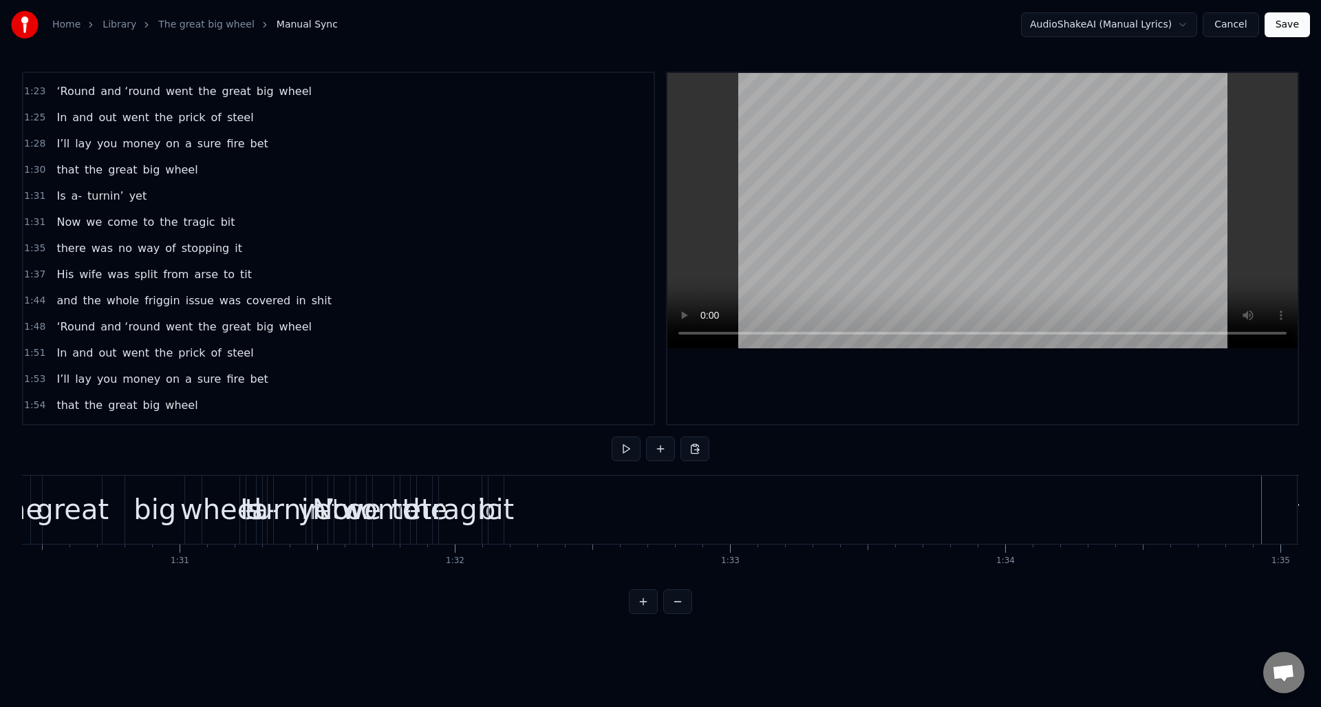
scroll to position [0, 24860]
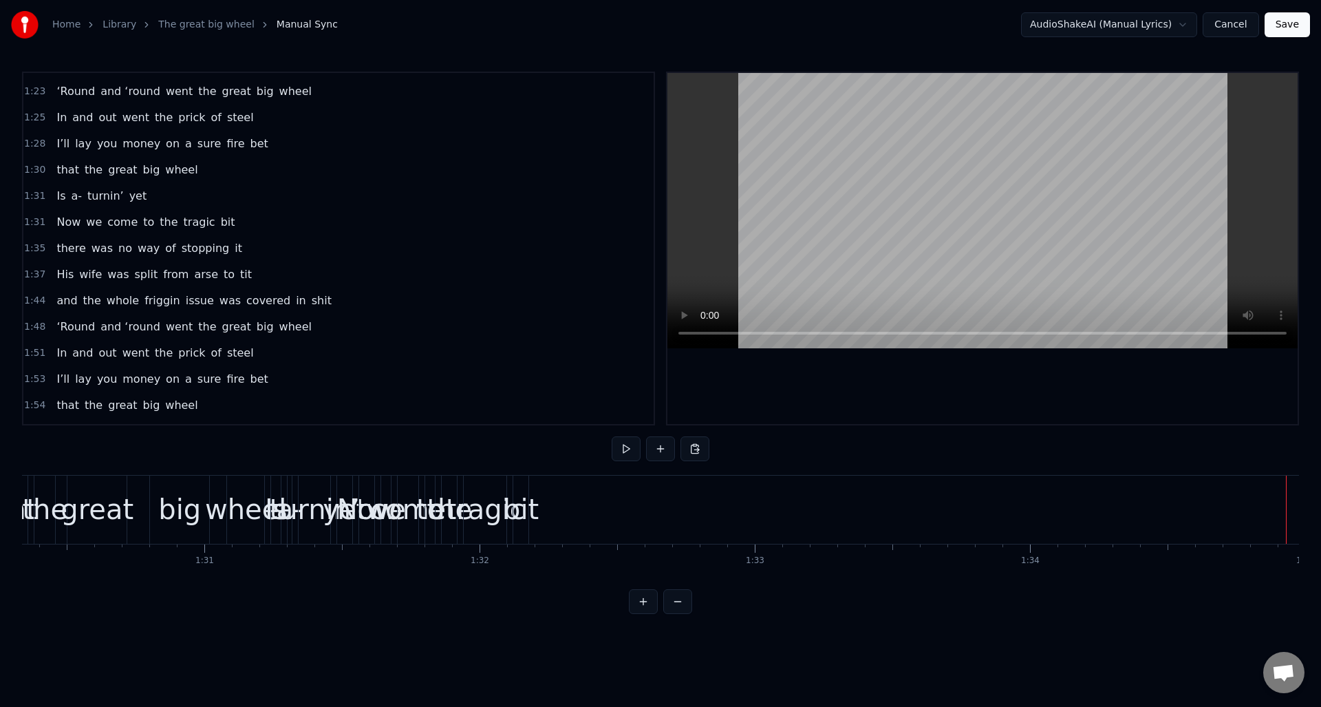
click at [253, 224] on div "1:31 Now we come to the tragic bit" at bounding box center [338, 222] width 630 height 26
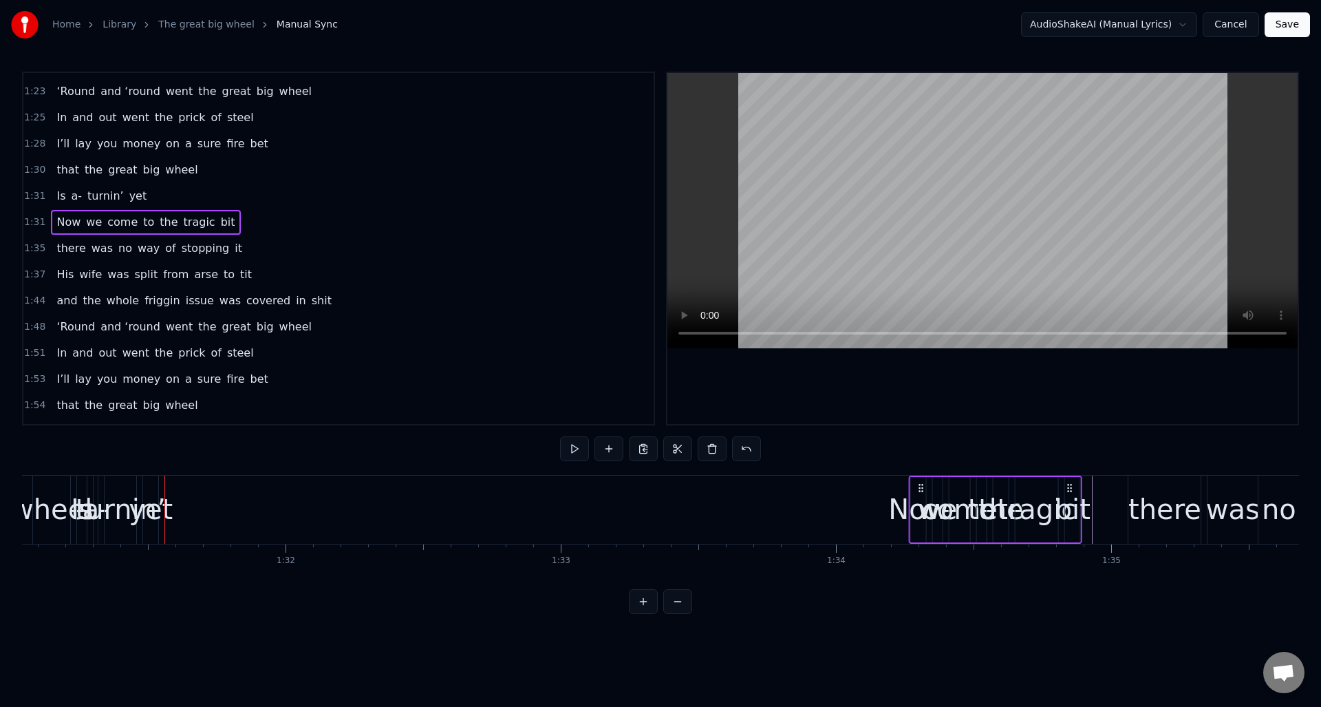
scroll to position [0, 25065]
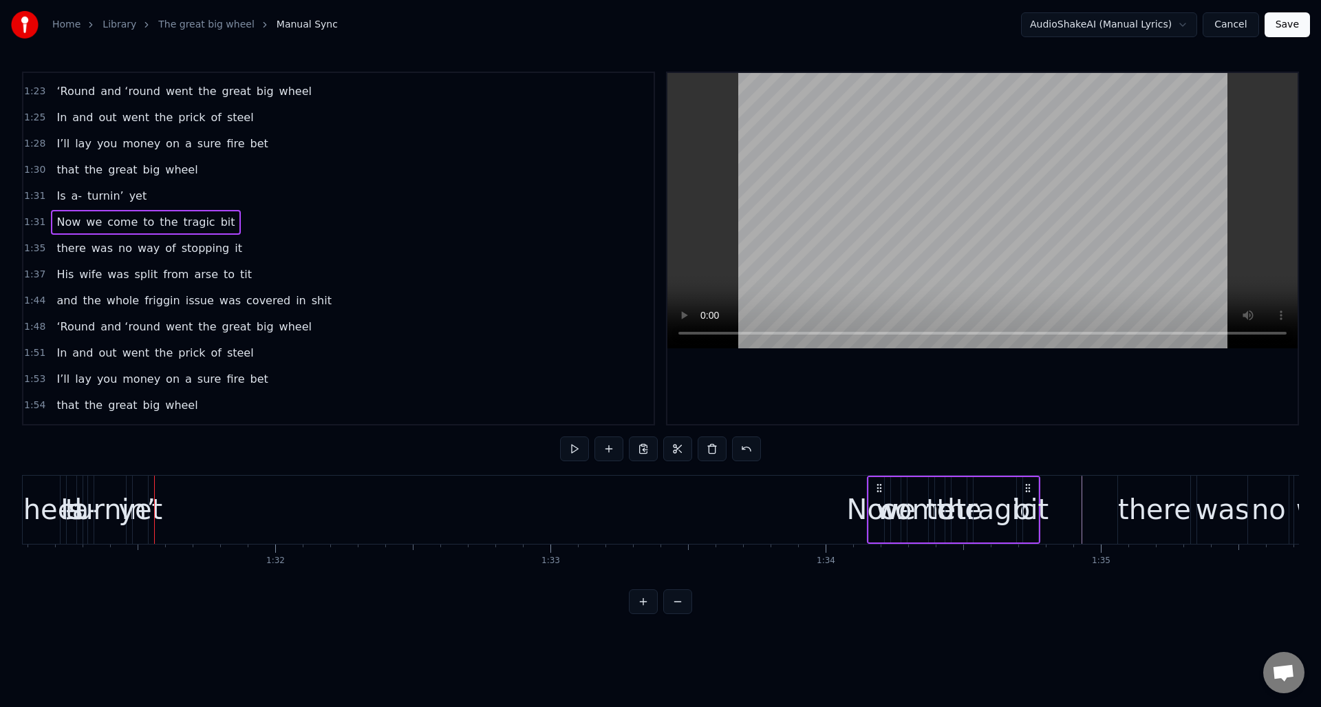
drag, startPoint x: 519, startPoint y: 484, endPoint x: 1040, endPoint y: 523, distance: 521.5
click at [1029, 518] on div "Now we come to the tragic bit" at bounding box center [953, 509] width 173 height 68
click at [1028, 524] on div "bit" at bounding box center [1031, 508] width 36 height 41
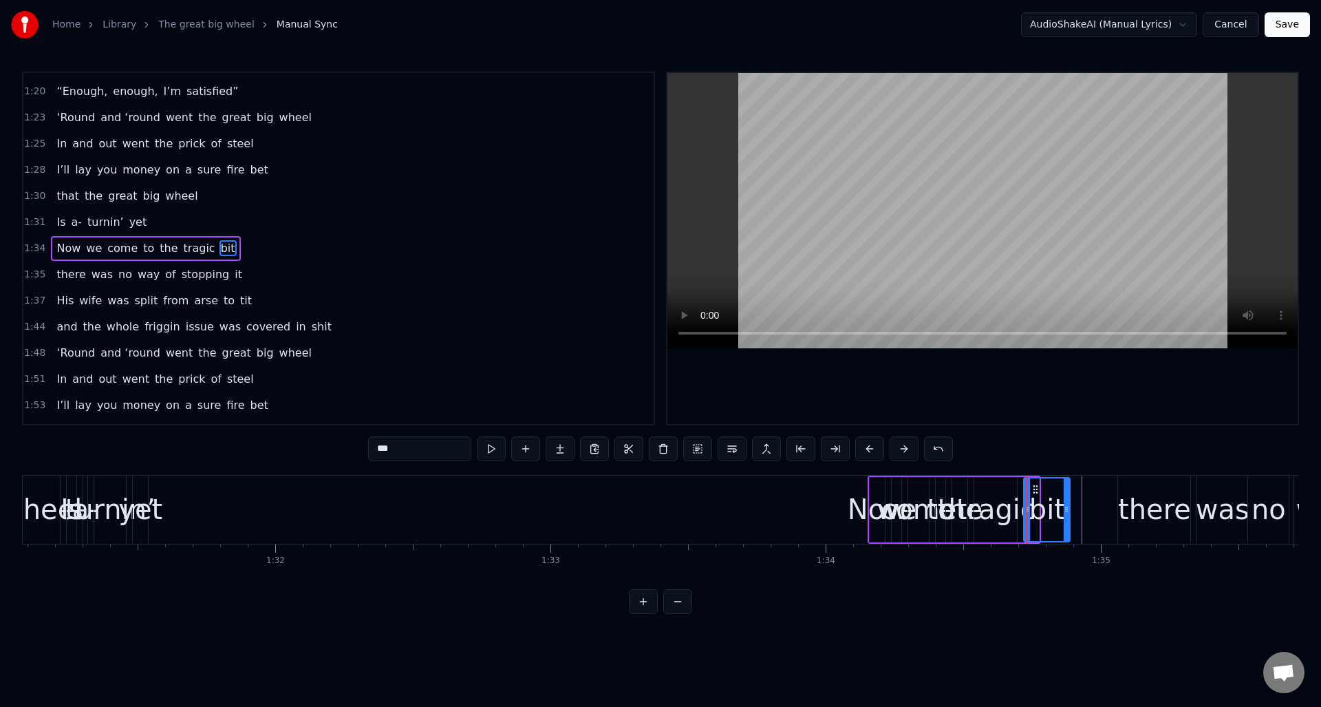
drag, startPoint x: 1036, startPoint y: 530, endPoint x: 1067, endPoint y: 530, distance: 31.0
click at [1067, 530] on div at bounding box center [1067, 509] width 6 height 63
drag, startPoint x: 1033, startPoint y: 489, endPoint x: 1042, endPoint y: 491, distance: 9.9
click at [1042, 491] on icon at bounding box center [1045, 489] width 11 height 11
click at [1004, 494] on div "tragic" at bounding box center [995, 508] width 79 height 41
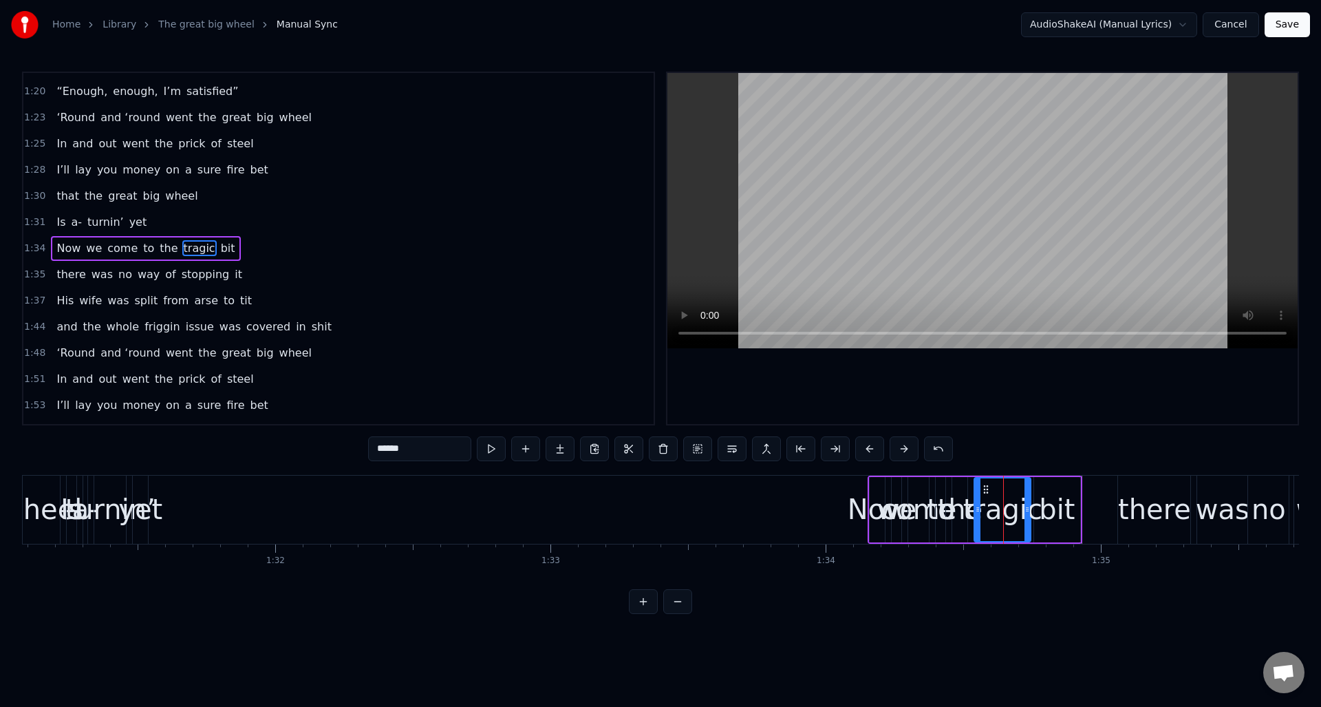
drag, startPoint x: 1015, startPoint y: 496, endPoint x: 1029, endPoint y: 497, distance: 13.8
click at [1029, 497] on div at bounding box center [1027, 509] width 6 height 63
click at [874, 491] on div "Now" at bounding box center [878, 508] width 60 height 41
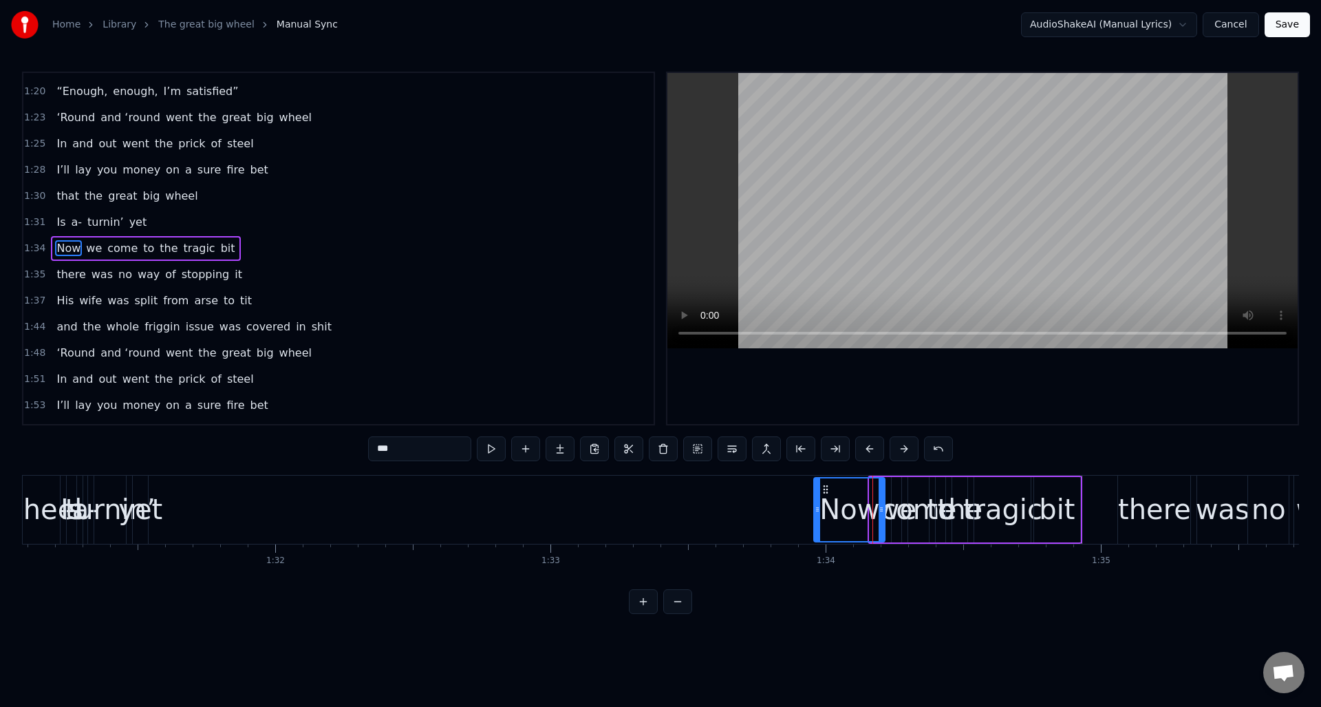
drag, startPoint x: 871, startPoint y: 494, endPoint x: 819, endPoint y: 495, distance: 51.6
click at [816, 498] on div at bounding box center [818, 509] width 6 height 63
drag, startPoint x: 823, startPoint y: 491, endPoint x: 784, endPoint y: 499, distance: 39.9
click at [761, 497] on div "Now" at bounding box center [787, 509] width 69 height 63
click at [86, 247] on span "we" at bounding box center [94, 248] width 19 height 16
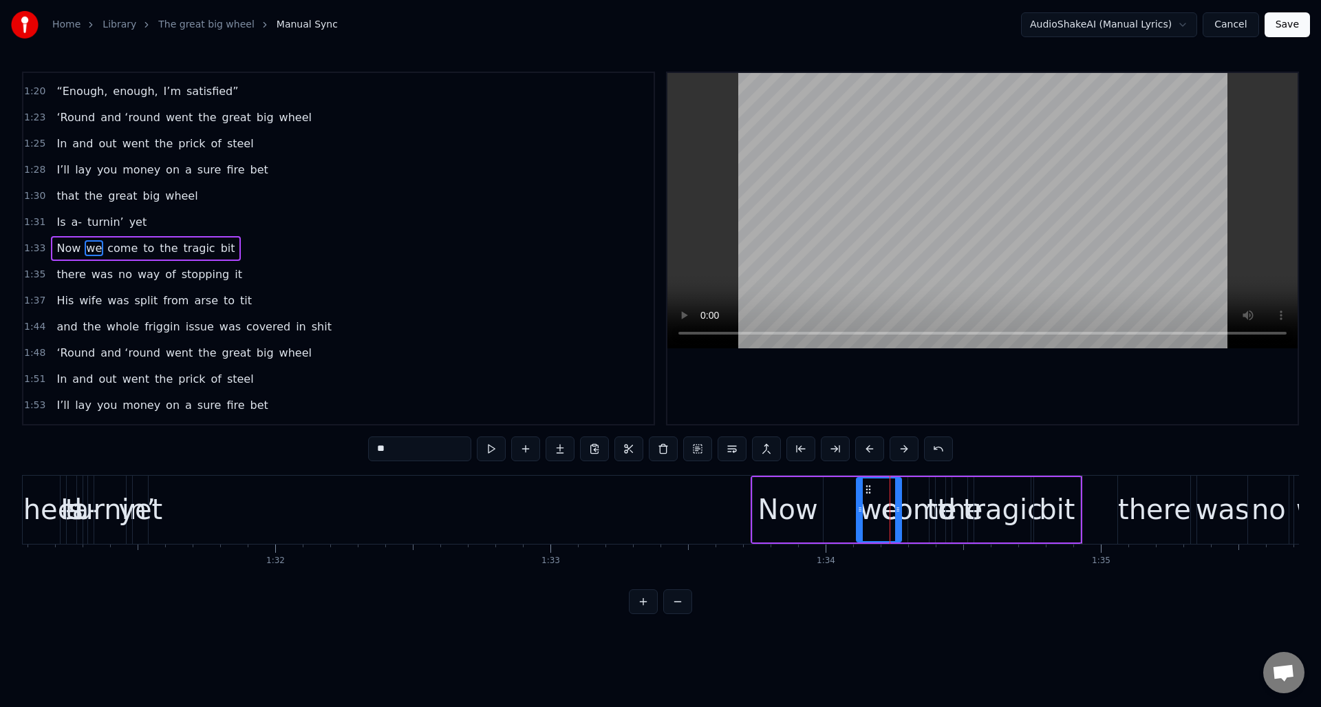
drag, startPoint x: 890, startPoint y: 508, endPoint x: 868, endPoint y: 497, distance: 24.3
click at [858, 508] on icon at bounding box center [860, 509] width 6 height 11
drag, startPoint x: 868, startPoint y: 488, endPoint x: 837, endPoint y: 491, distance: 30.4
click at [837, 491] on icon at bounding box center [837, 489] width 11 height 11
click at [915, 490] on div "come" at bounding box center [919, 508] width 76 height 41
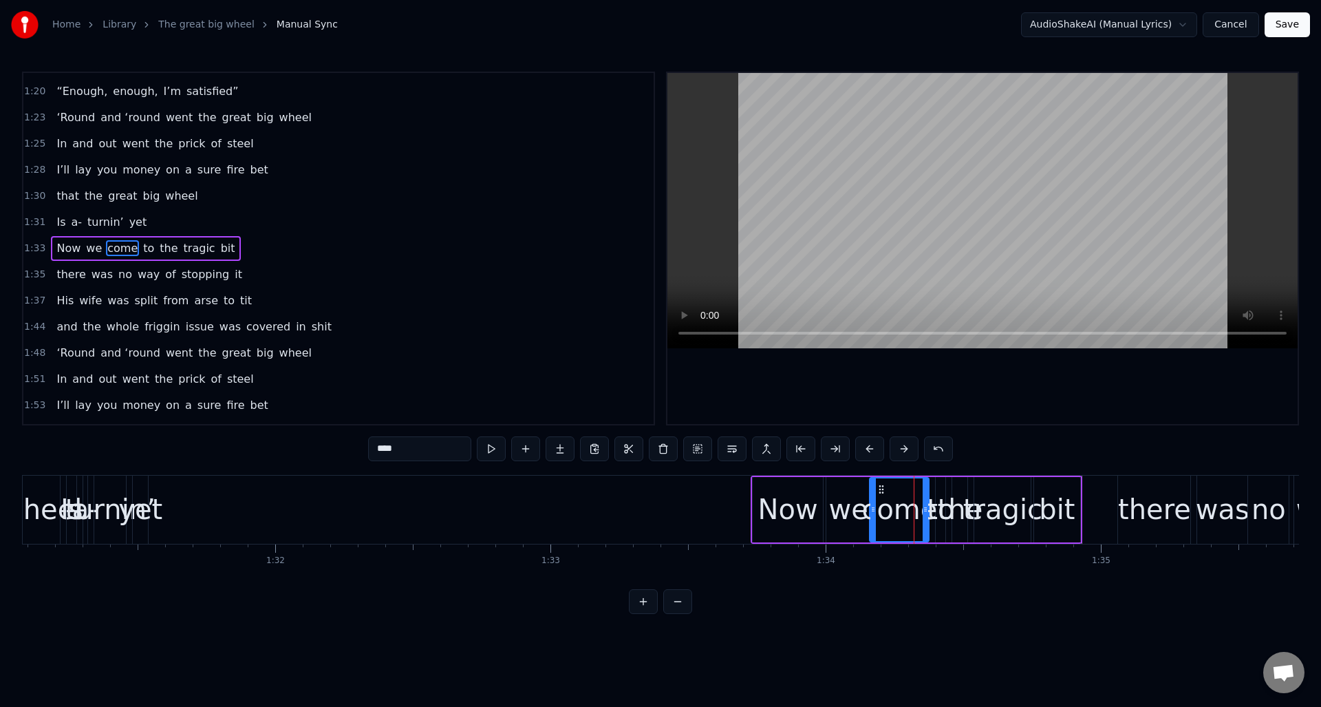
drag, startPoint x: 910, startPoint y: 494, endPoint x: 895, endPoint y: 497, distance: 14.9
click at [871, 500] on div at bounding box center [873, 509] width 6 height 63
click at [787, 497] on div "Now" at bounding box center [788, 508] width 60 height 41
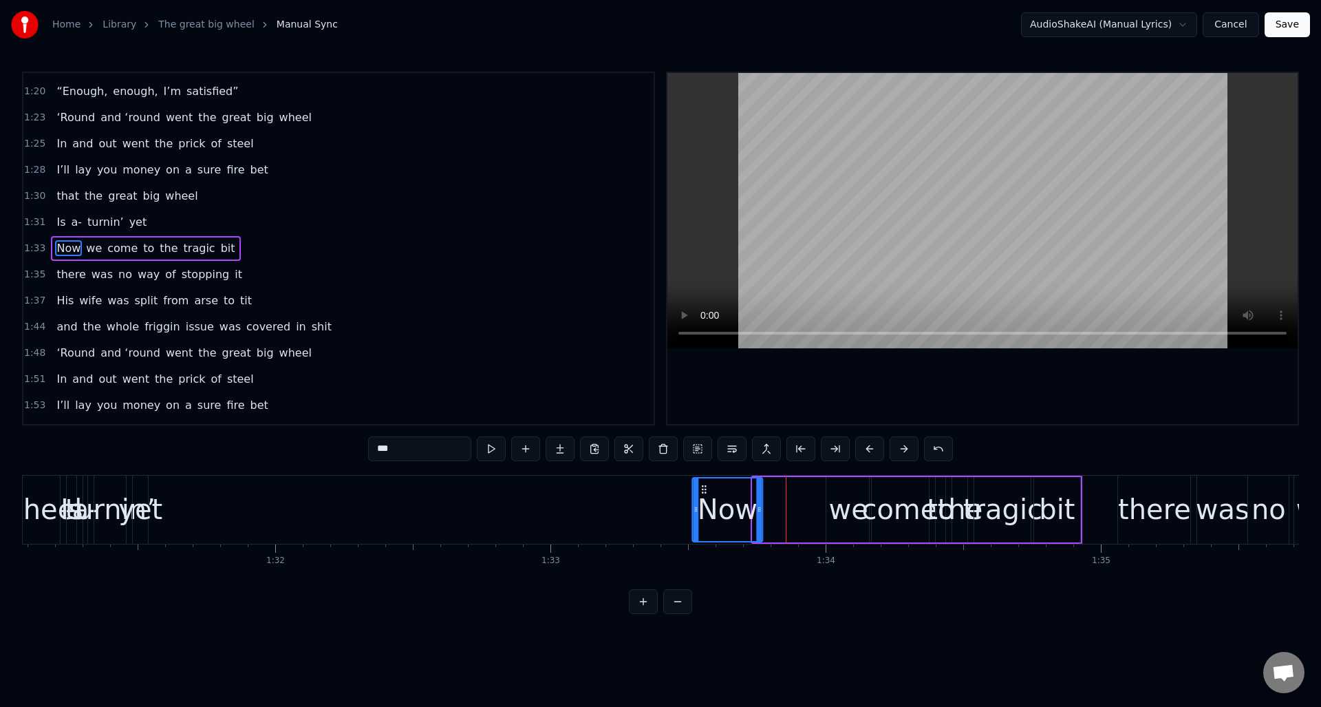
drag, startPoint x: 762, startPoint y: 488, endPoint x: 703, endPoint y: 493, distance: 58.7
click at [703, 493] on icon at bounding box center [703, 489] width 11 height 11
click at [839, 493] on div "we" at bounding box center [847, 508] width 39 height 41
type input "**"
drag, startPoint x: 826, startPoint y: 489, endPoint x: 782, endPoint y: 495, distance: 43.7
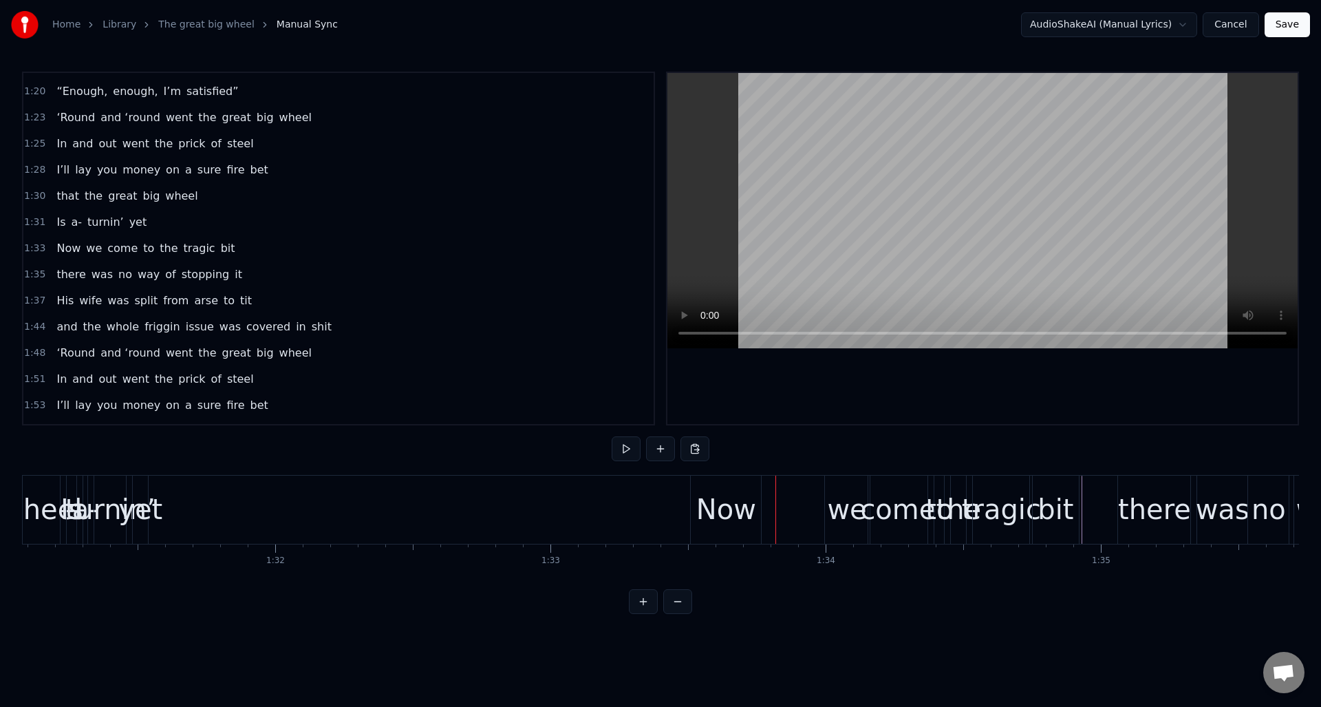
click at [837, 491] on div "we" at bounding box center [846, 508] width 39 height 41
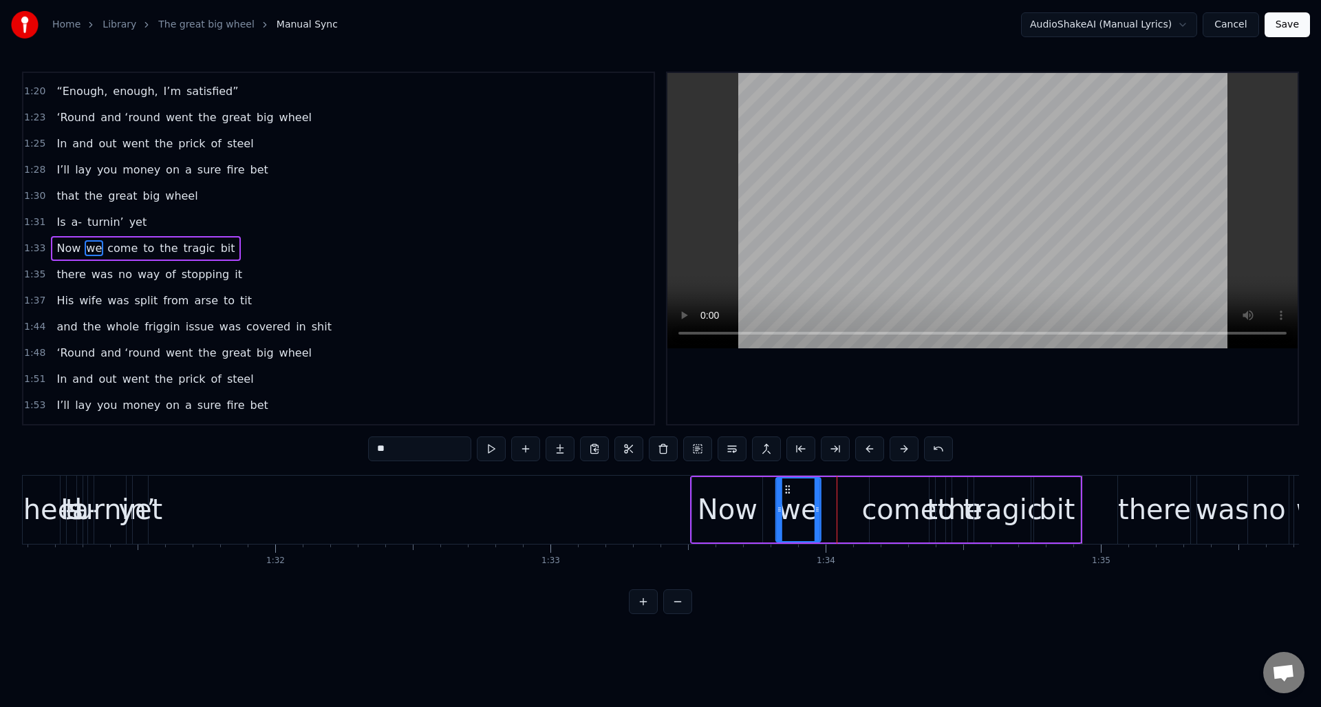
drag, startPoint x: 836, startPoint y: 488, endPoint x: 815, endPoint y: 488, distance: 20.7
click at [787, 492] on icon at bounding box center [787, 489] width 11 height 11
click at [881, 486] on div "come" at bounding box center [899, 509] width 59 height 65
type input "****"
drag, startPoint x: 883, startPoint y: 485, endPoint x: 841, endPoint y: 490, distance: 41.6
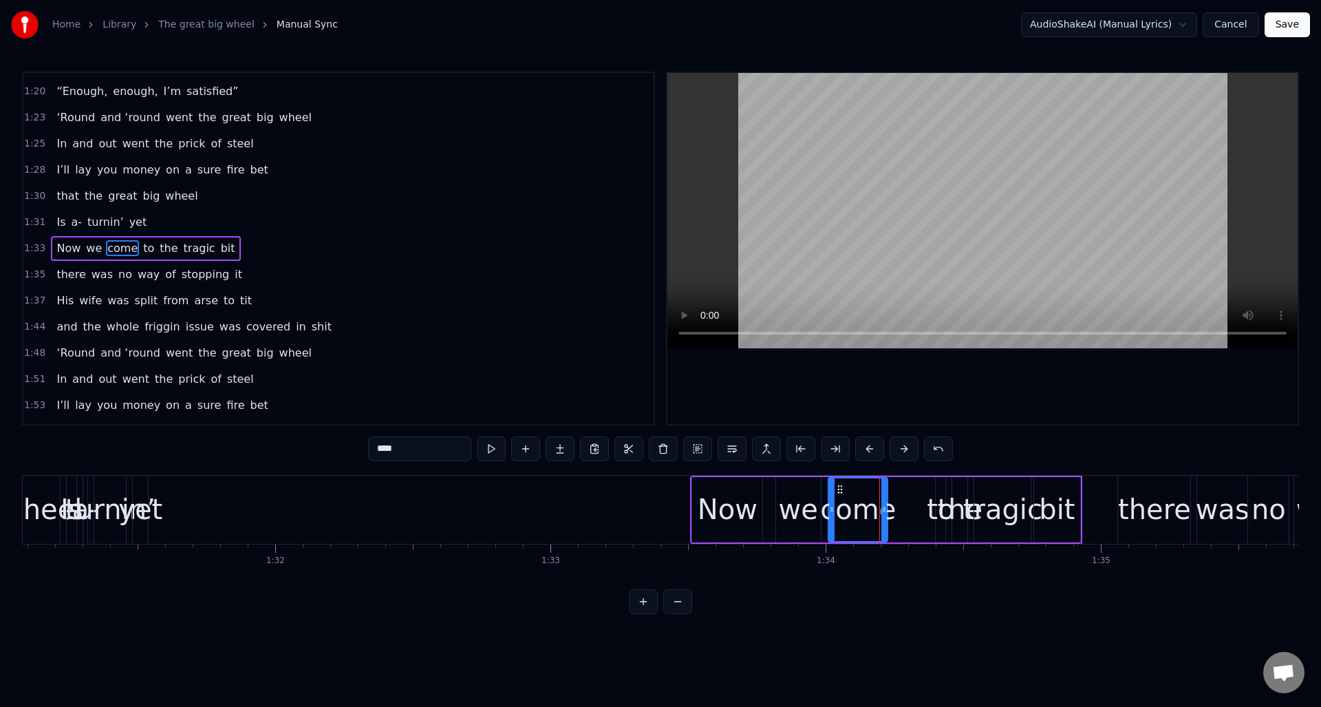
click at [841, 490] on icon at bounding box center [840, 489] width 11 height 11
click at [940, 493] on div "Now we come to the tragic bit" at bounding box center [885, 509] width 391 height 68
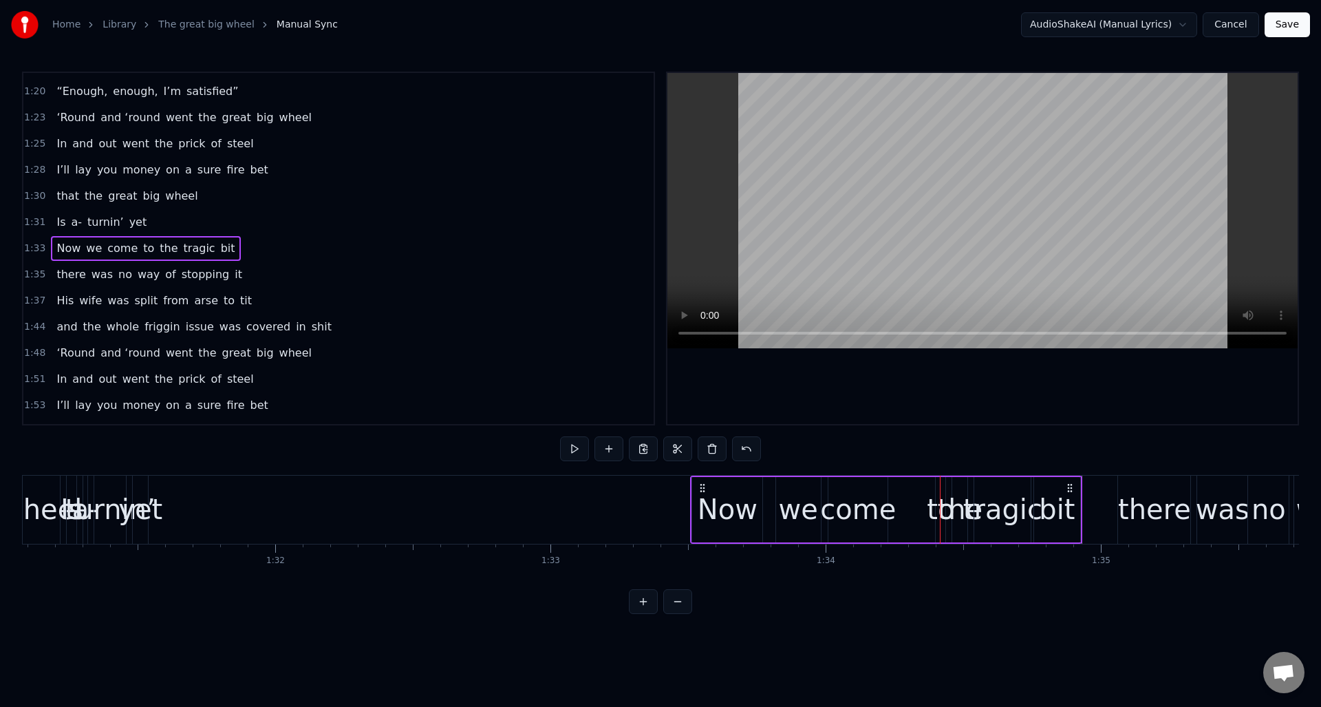
click at [934, 493] on div "to" at bounding box center [941, 508] width 28 height 41
drag, startPoint x: 943, startPoint y: 494, endPoint x: 961, endPoint y: 493, distance: 17.9
click at [963, 504] on div at bounding box center [962, 509] width 6 height 63
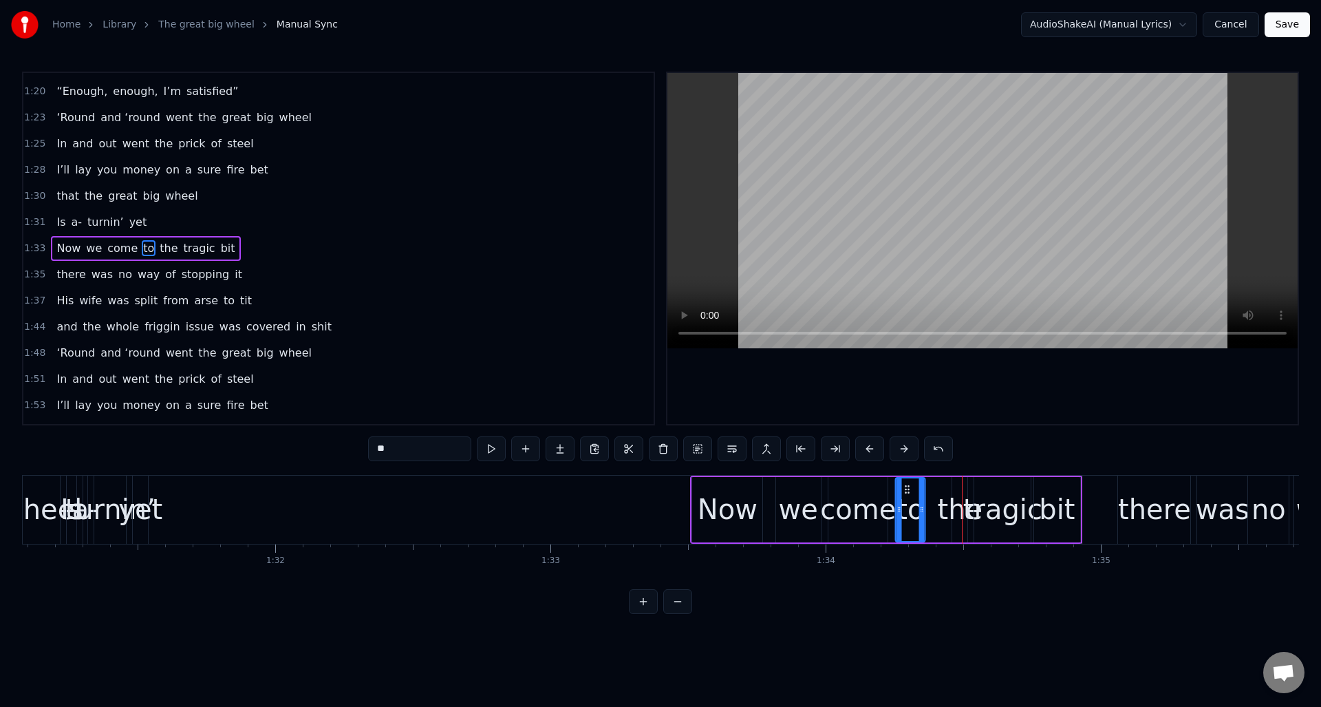
drag, startPoint x: 945, startPoint y: 487, endPoint x: 905, endPoint y: 494, distance: 40.5
click at [905, 494] on div "to" at bounding box center [910, 509] width 28 height 63
click at [964, 491] on div "the" at bounding box center [960, 508] width 45 height 41
type input "***"
drag, startPoint x: 954, startPoint y: 496, endPoint x: 967, endPoint y: 506, distance: 15.7
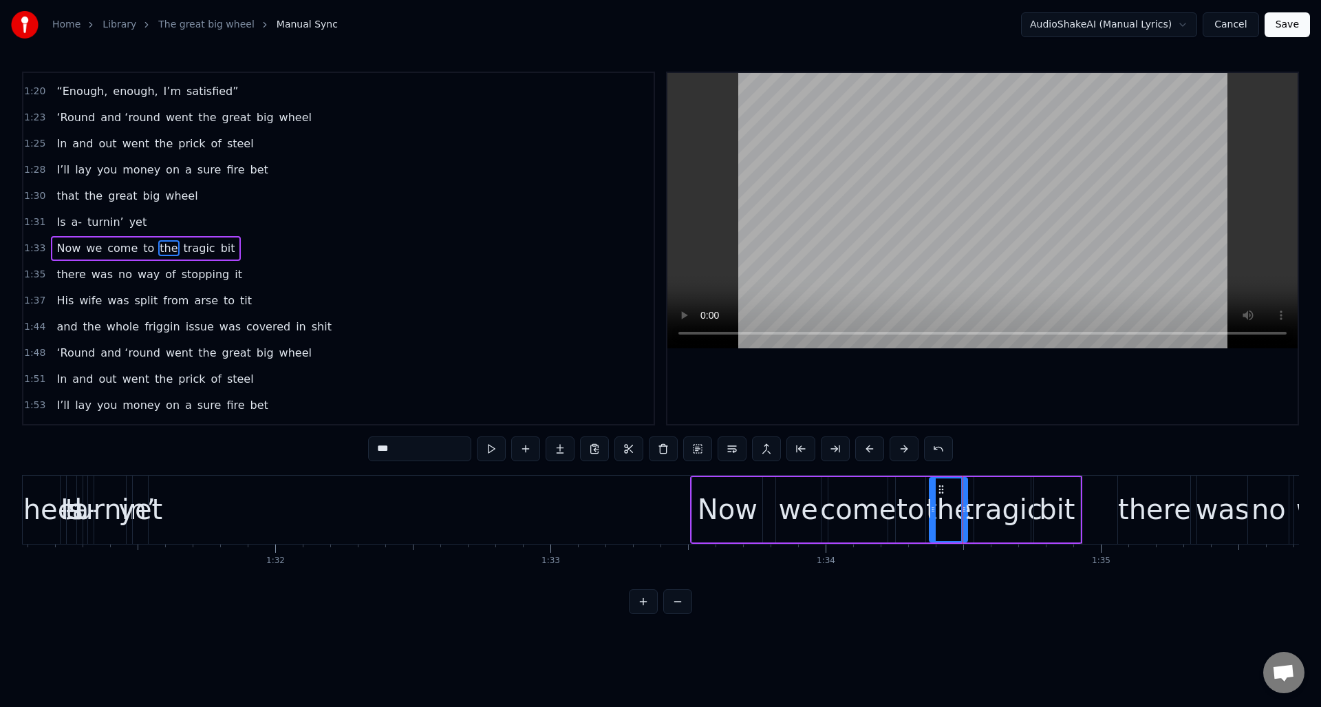
click at [932, 501] on div at bounding box center [933, 509] width 6 height 63
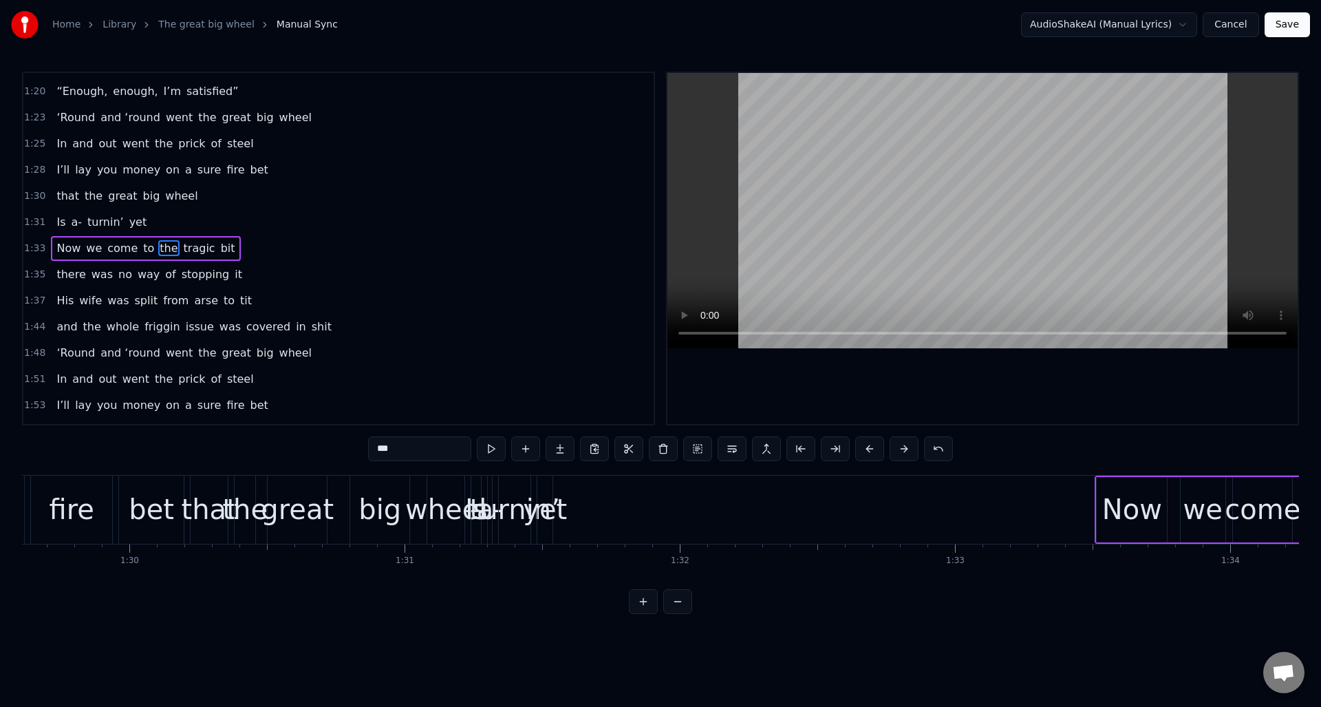
scroll to position [0, 24585]
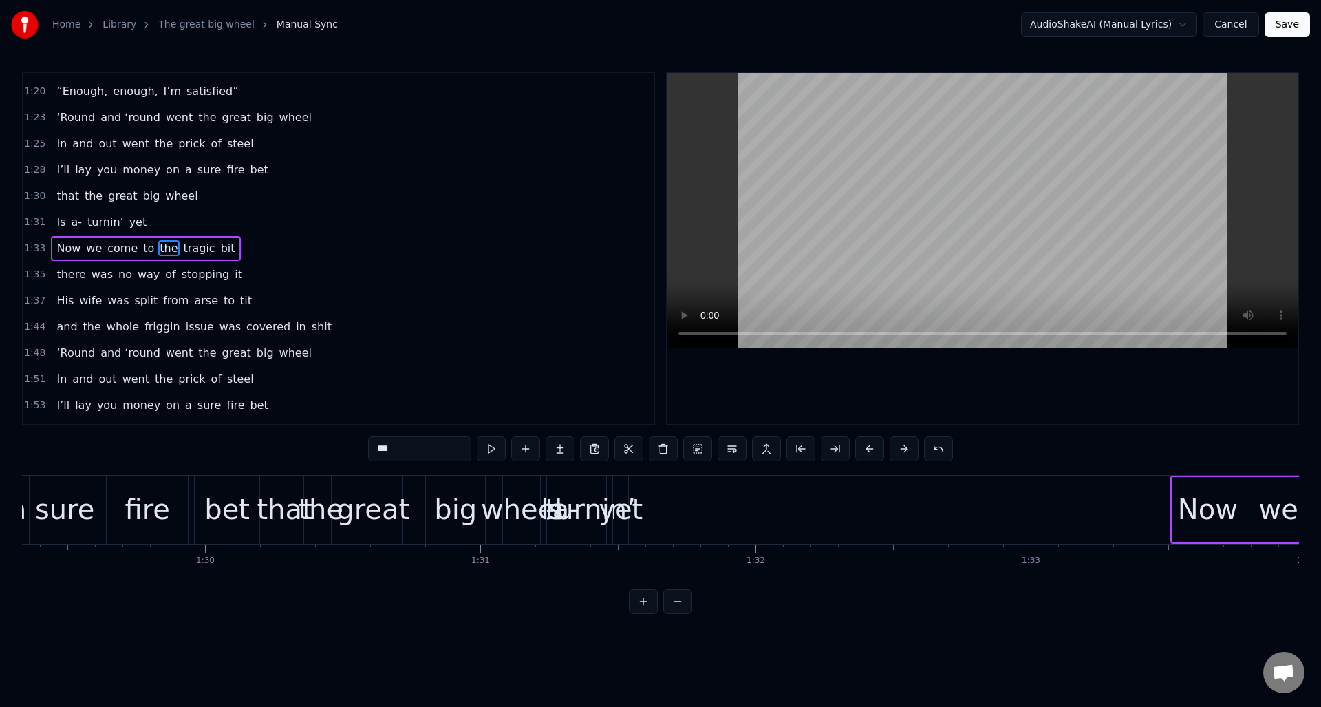
drag, startPoint x: 158, startPoint y: 218, endPoint x: 215, endPoint y: 239, distance: 60.7
click at [158, 218] on div "1:31 Is a- turnin’ yet" at bounding box center [338, 222] width 630 height 26
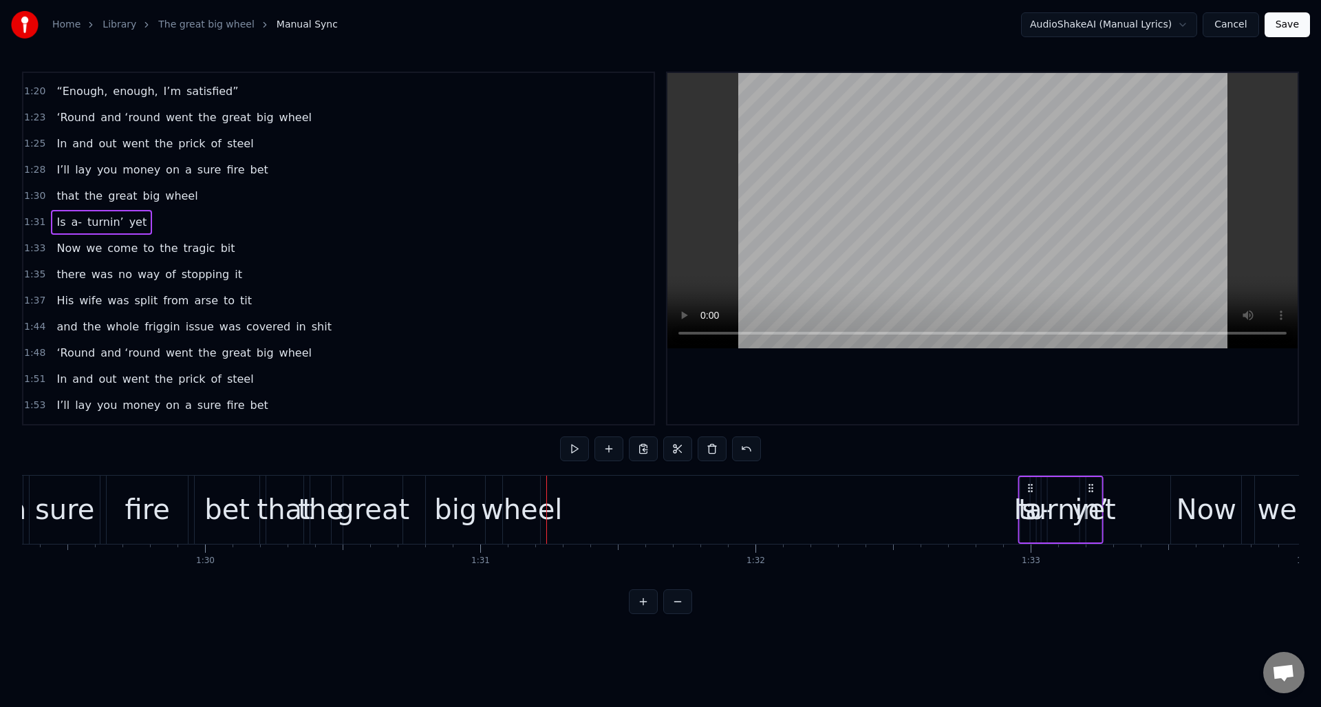
drag, startPoint x: 557, startPoint y: 485, endPoint x: 1028, endPoint y: 517, distance: 472.3
click at [1028, 517] on div "Is a- turnin’ yet" at bounding box center [1060, 509] width 85 height 68
click at [532, 497] on div "wheel" at bounding box center [521, 508] width 81 height 41
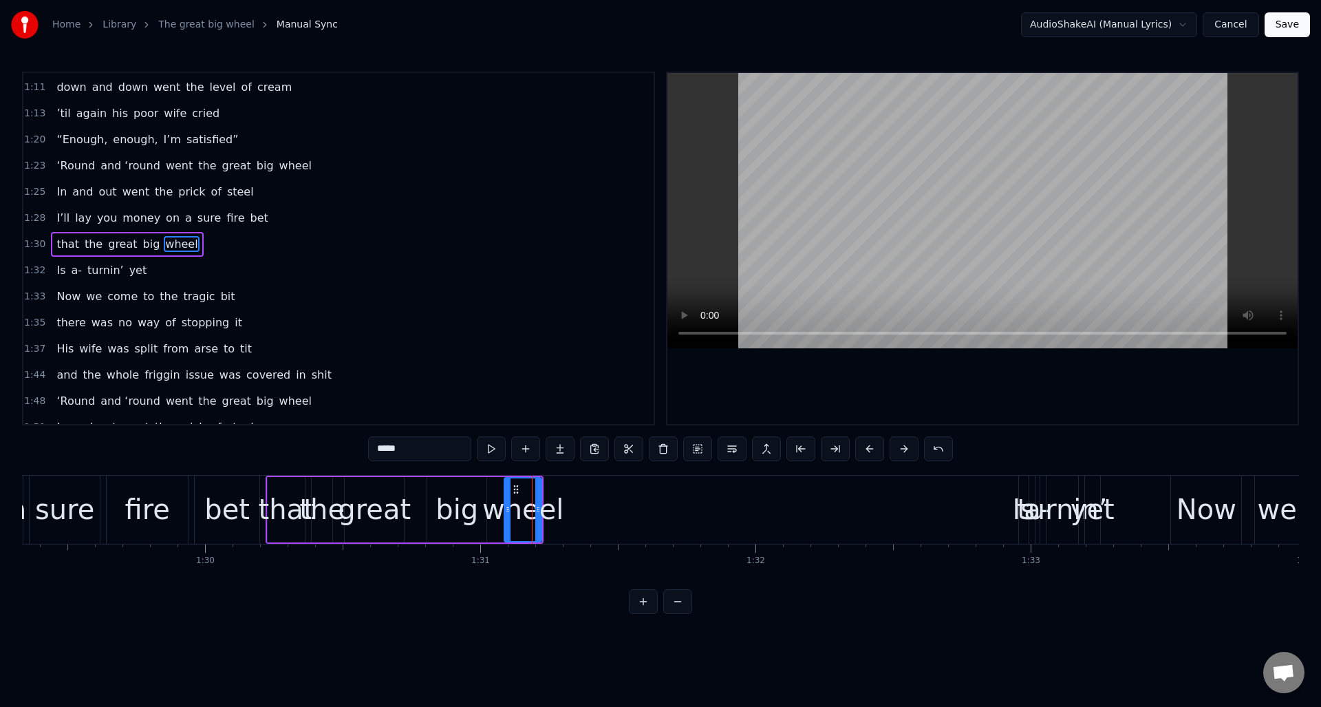
scroll to position [596, 0]
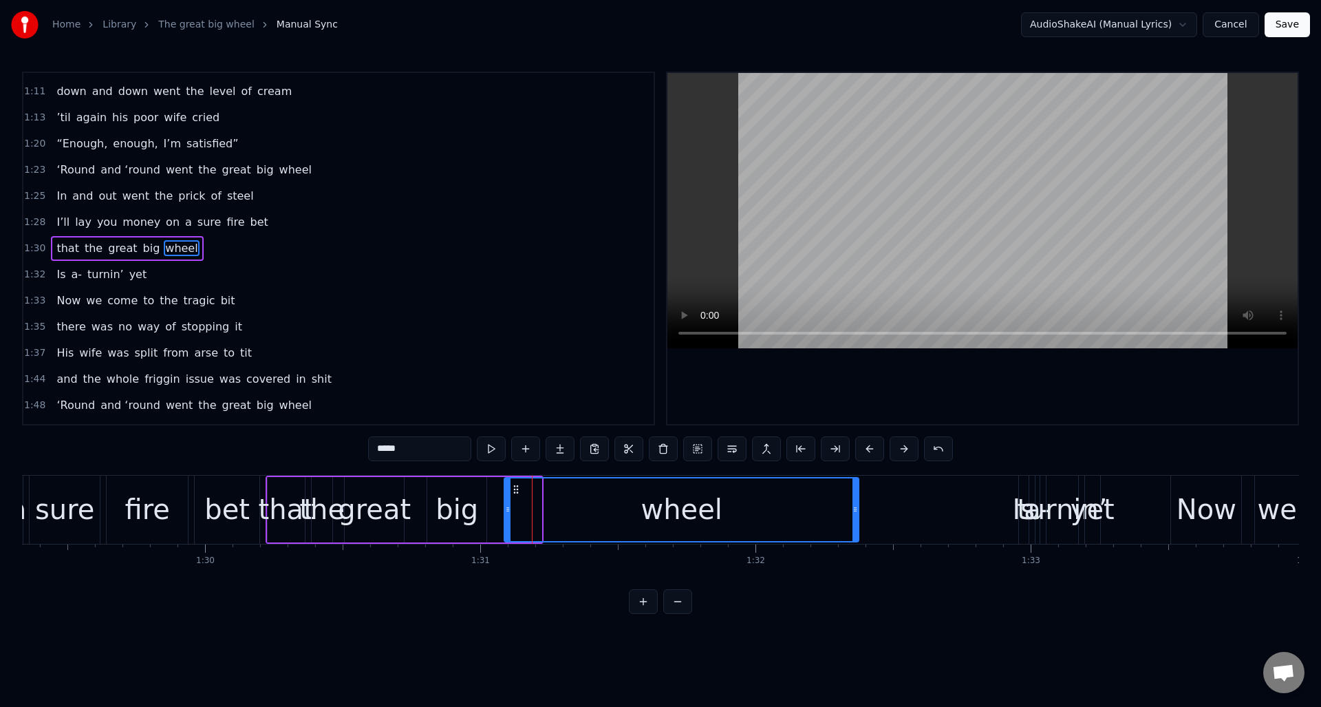
drag, startPoint x: 539, startPoint y: 506, endPoint x: 857, endPoint y: 512, distance: 317.2
click at [857, 512] on icon at bounding box center [855, 509] width 6 height 11
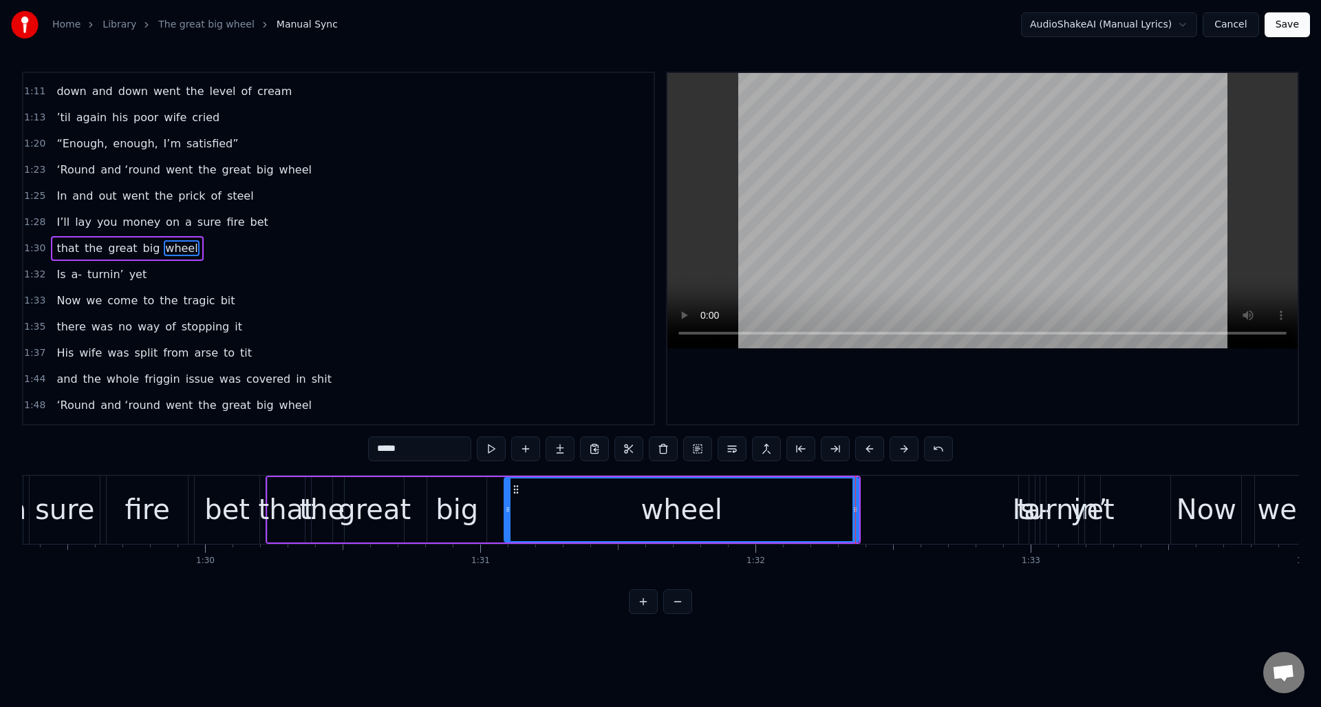
click at [528, 493] on div "wheel" at bounding box center [681, 509] width 353 height 63
click at [491, 452] on button at bounding box center [491, 448] width 29 height 25
click at [464, 500] on div "big" at bounding box center [456, 508] width 43 height 41
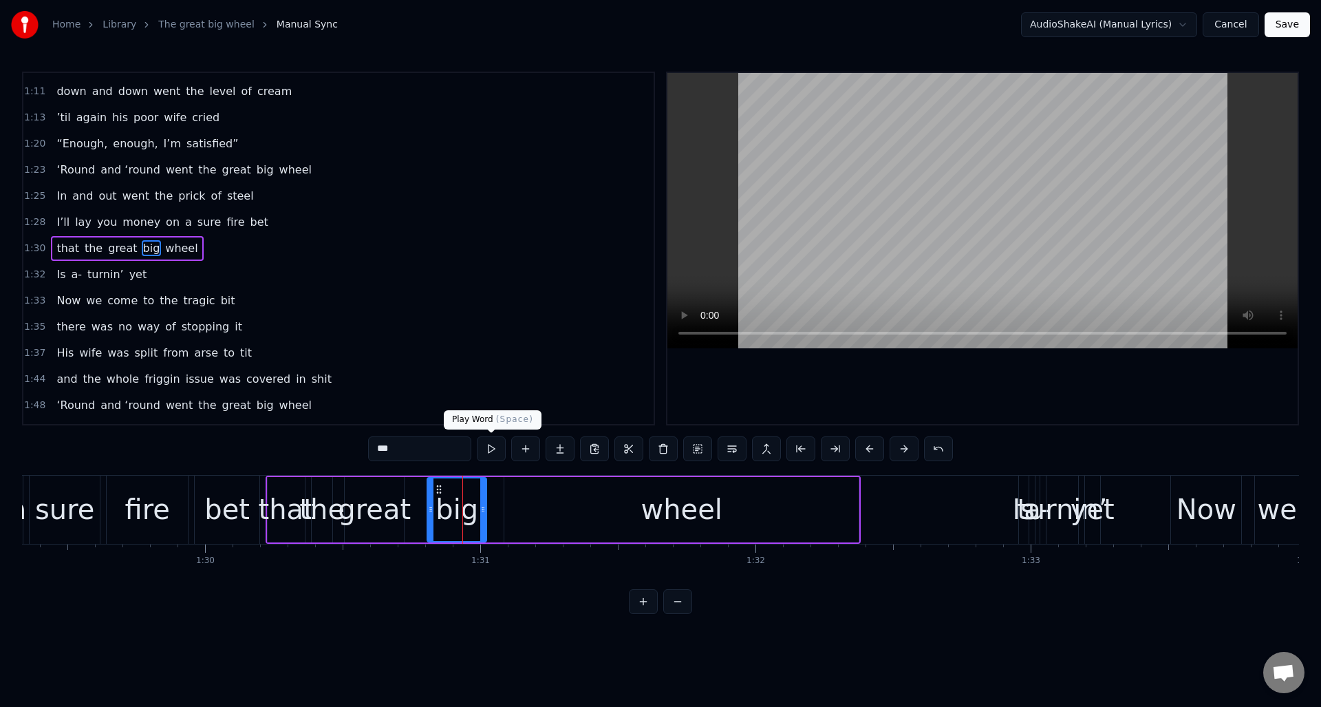
click at [490, 452] on button at bounding box center [491, 448] width 29 height 25
click at [376, 503] on div "great" at bounding box center [374, 508] width 73 height 41
click at [491, 453] on button at bounding box center [491, 448] width 29 height 25
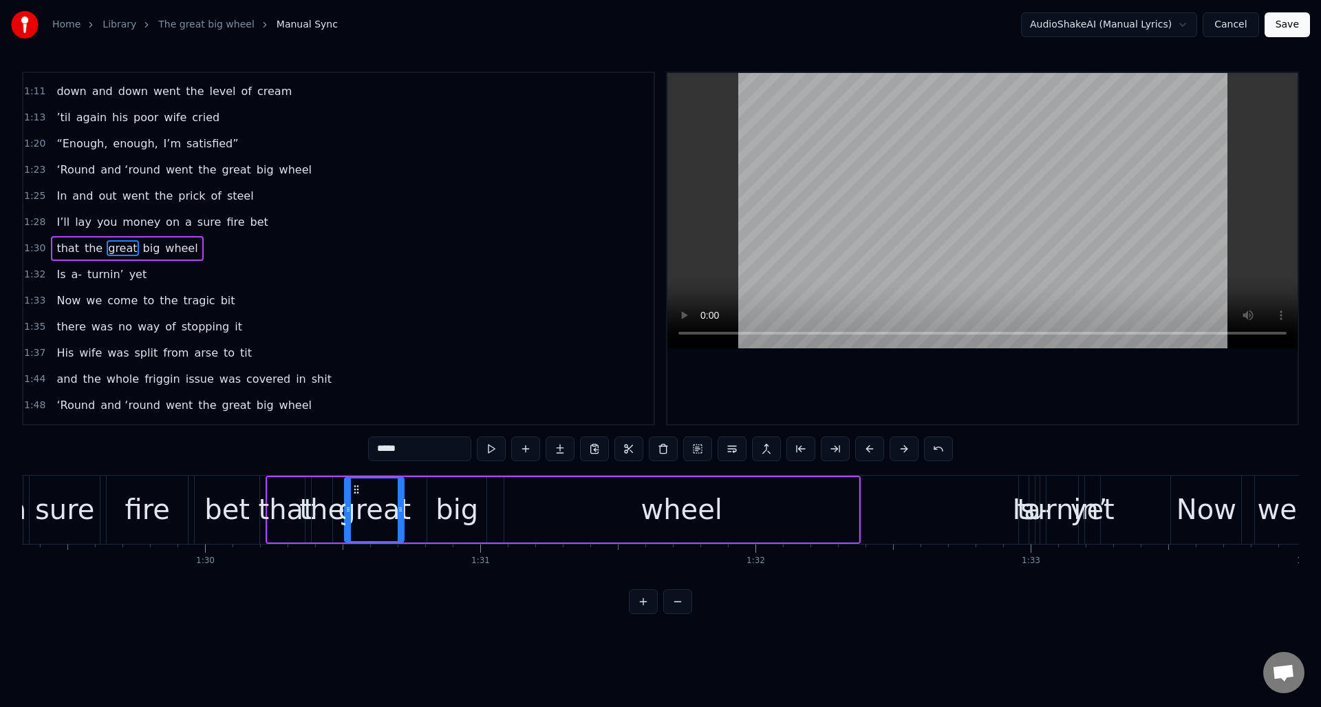
click at [323, 501] on div "the" at bounding box center [321, 508] width 45 height 41
drag, startPoint x: 329, startPoint y: 502, endPoint x: 337, endPoint y: 504, distance: 8.7
click at [337, 504] on div at bounding box center [337, 509] width 6 height 63
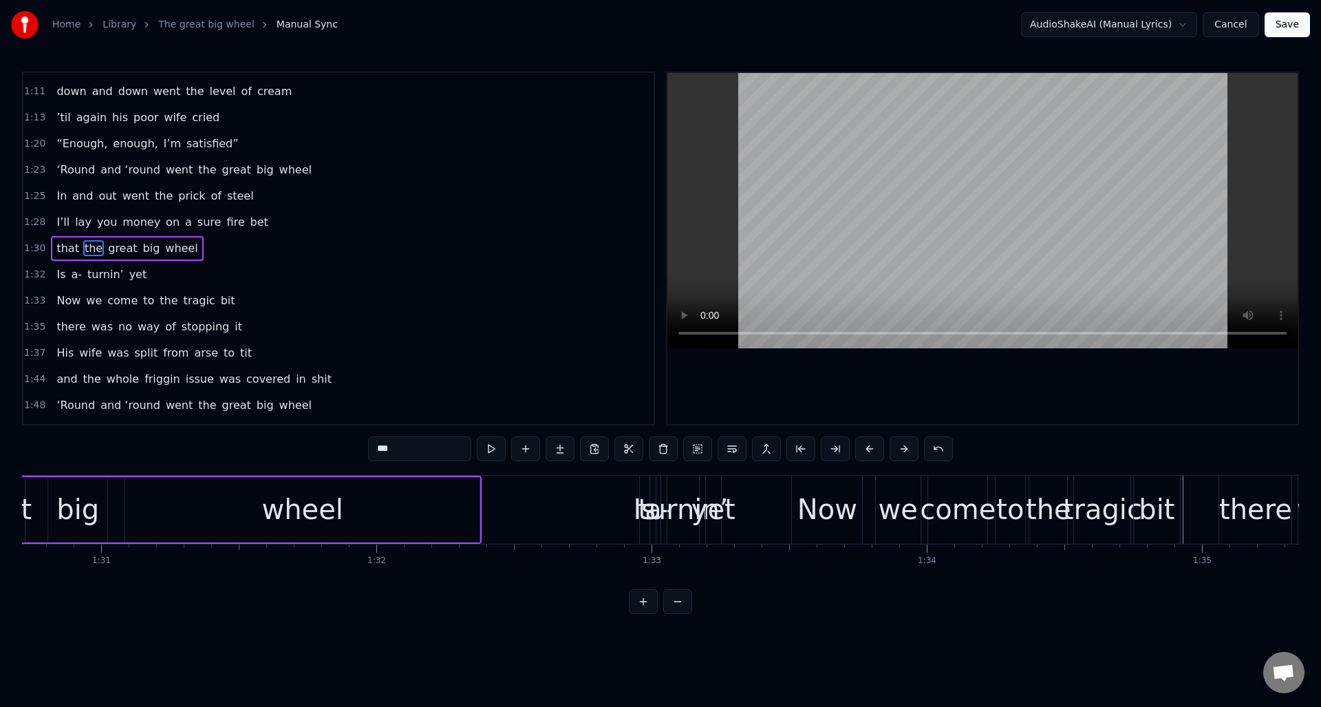
scroll to position [0, 24938]
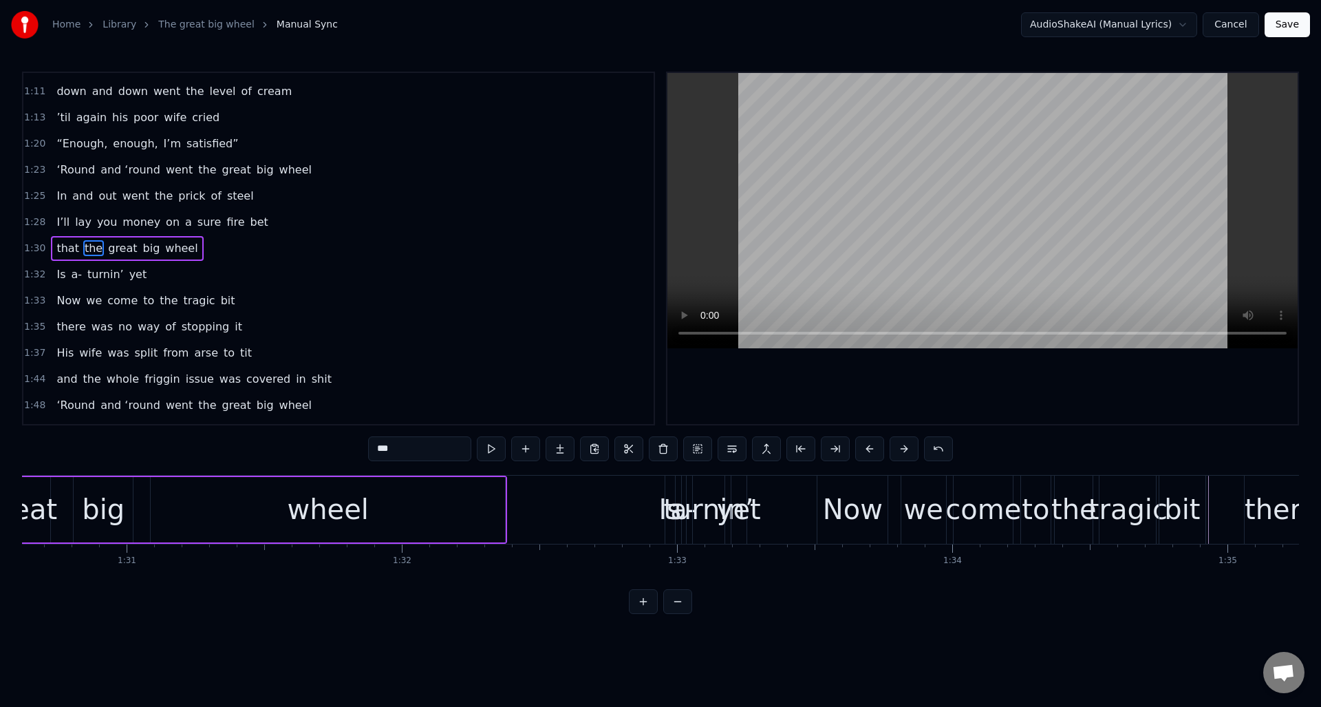
click at [665, 500] on div "Is" at bounding box center [669, 508] width 23 height 41
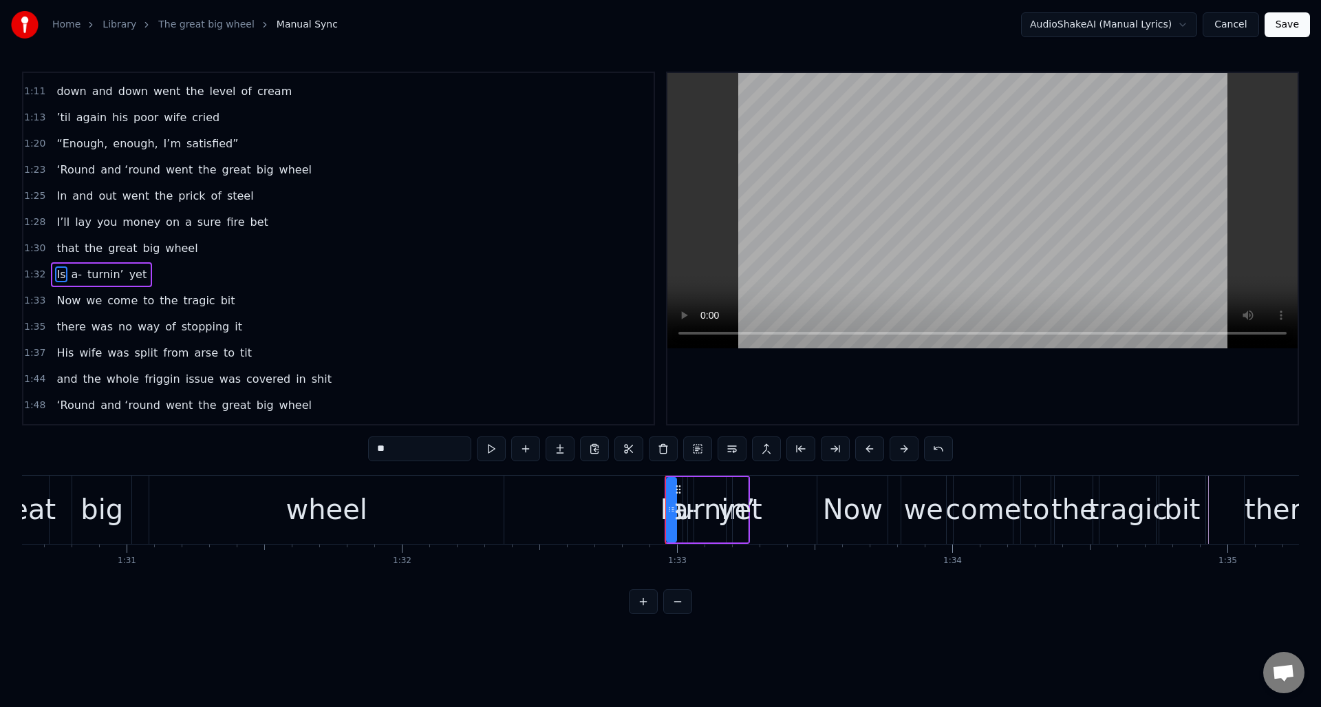
scroll to position [622, 0]
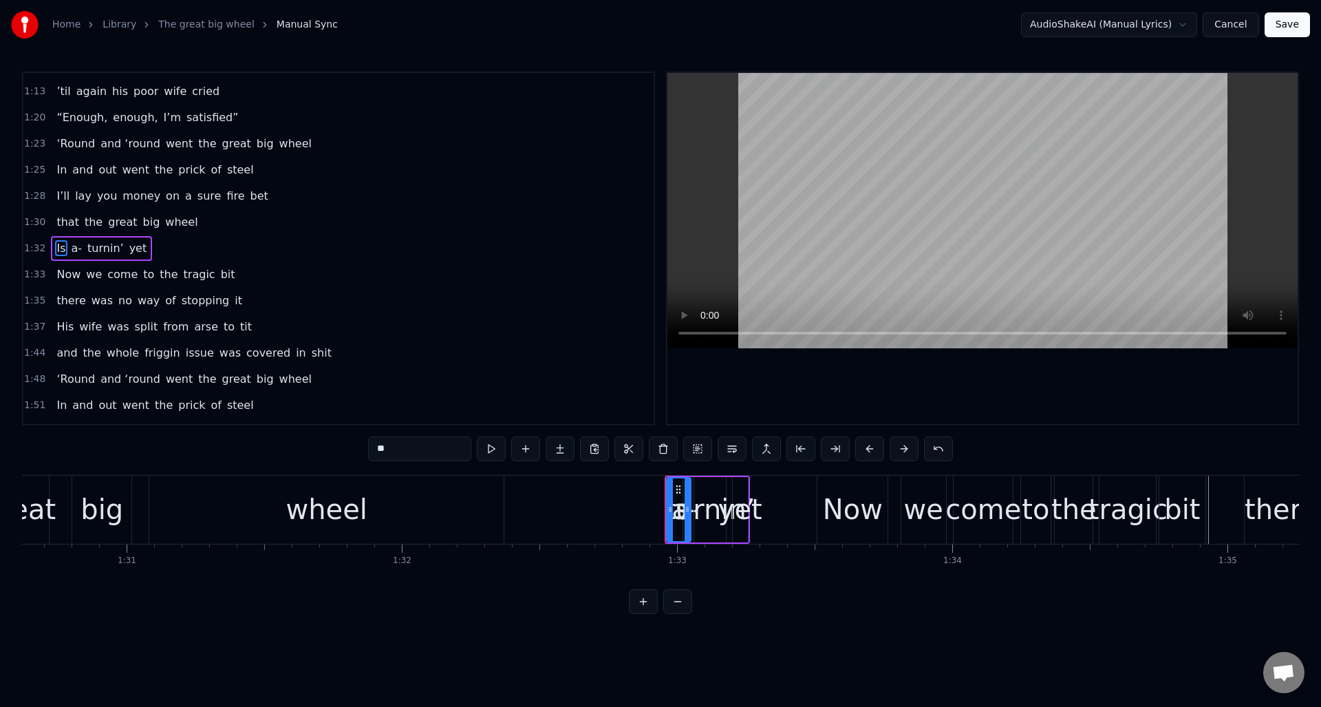
click at [686, 510] on icon at bounding box center [688, 509] width 6 height 11
drag, startPoint x: 669, startPoint y: 508, endPoint x: 657, endPoint y: 508, distance: 11.7
click at [656, 509] on icon at bounding box center [657, 509] width 6 height 11
drag, startPoint x: 658, startPoint y: 488, endPoint x: 632, endPoint y: 494, distance: 26.7
click at [632, 494] on div "Is" at bounding box center [639, 509] width 35 height 63
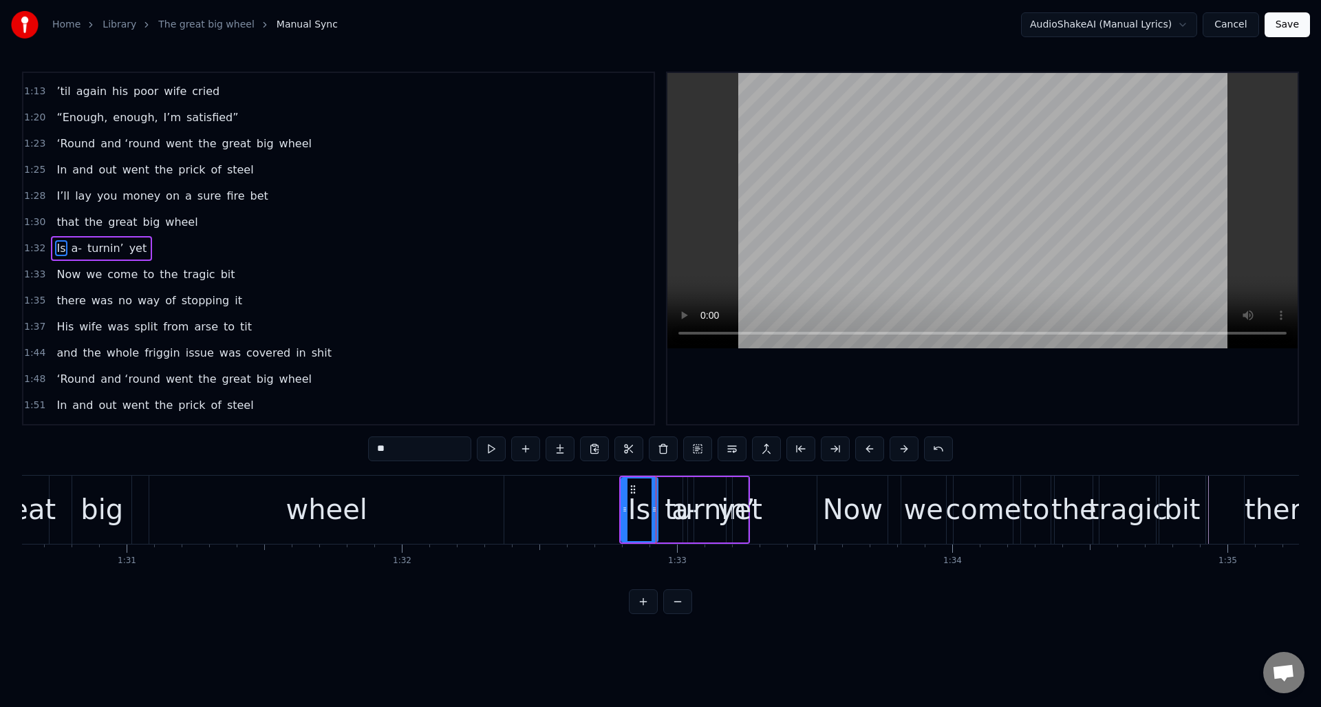
drag, startPoint x: 72, startPoint y: 248, endPoint x: 81, endPoint y: 252, distance: 10.5
click at [72, 248] on span "a-" at bounding box center [77, 248] width 14 height 16
drag, startPoint x: 687, startPoint y: 517, endPoint x: 664, endPoint y: 521, distance: 23.9
click at [664, 521] on div at bounding box center [663, 509] width 6 height 63
click at [632, 499] on div "Is" at bounding box center [639, 508] width 23 height 41
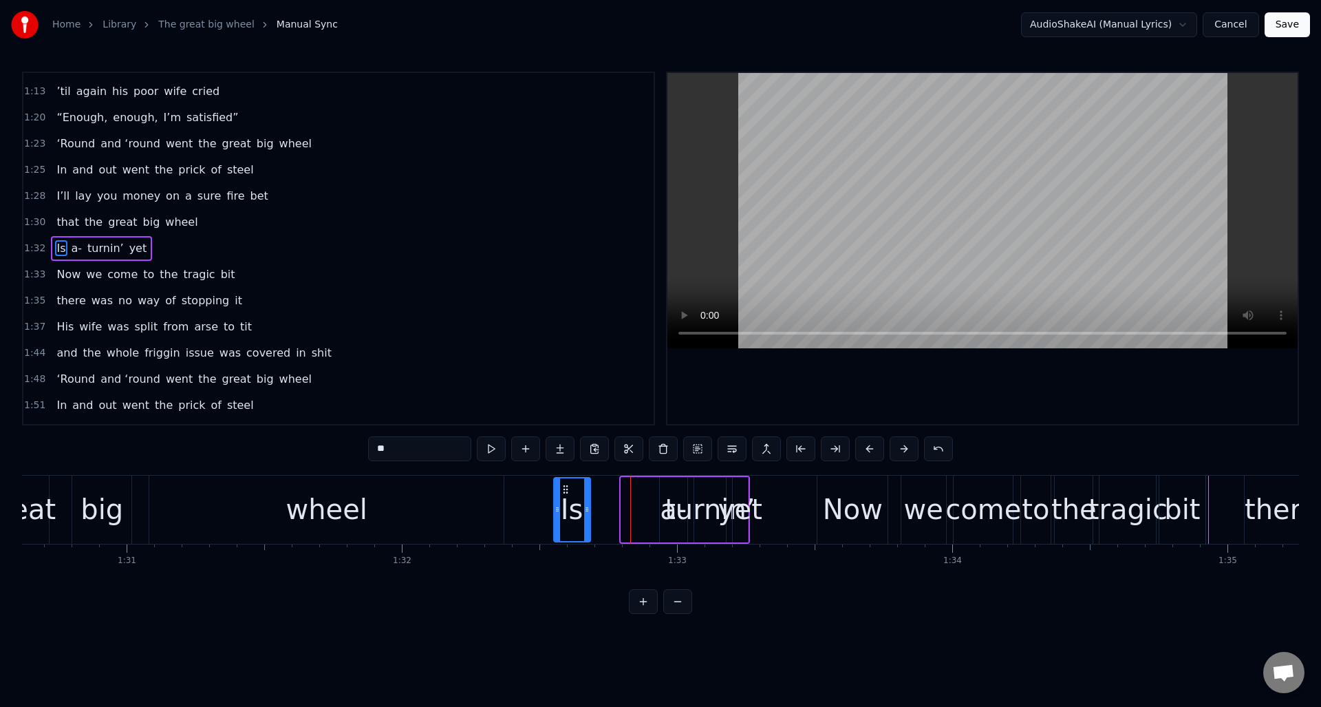
drag, startPoint x: 629, startPoint y: 486, endPoint x: 614, endPoint y: 493, distance: 16.0
click at [561, 493] on icon at bounding box center [565, 489] width 11 height 11
click at [670, 494] on div "a-" at bounding box center [673, 508] width 27 height 41
drag, startPoint x: 669, startPoint y: 486, endPoint x: 646, endPoint y: 493, distance: 23.7
click at [611, 494] on icon at bounding box center [612, 489] width 11 height 11
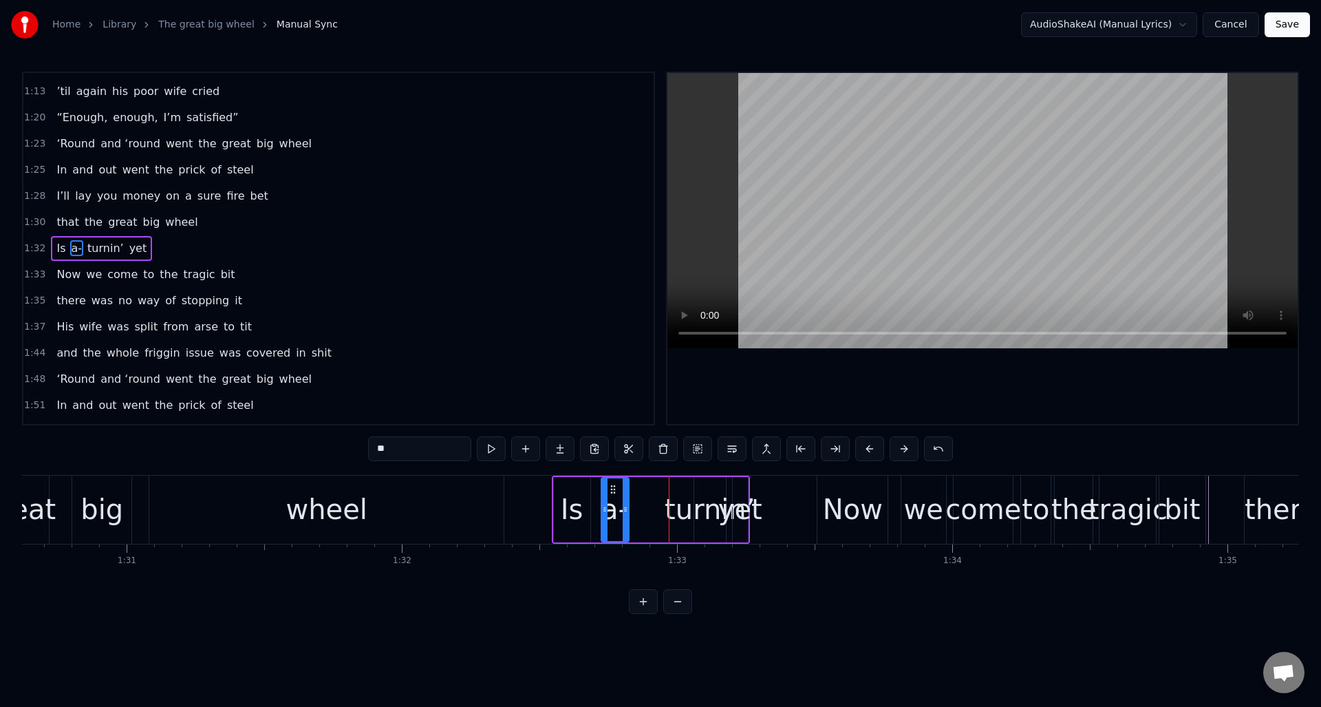
click at [715, 494] on div "turnin’" at bounding box center [710, 508] width 90 height 41
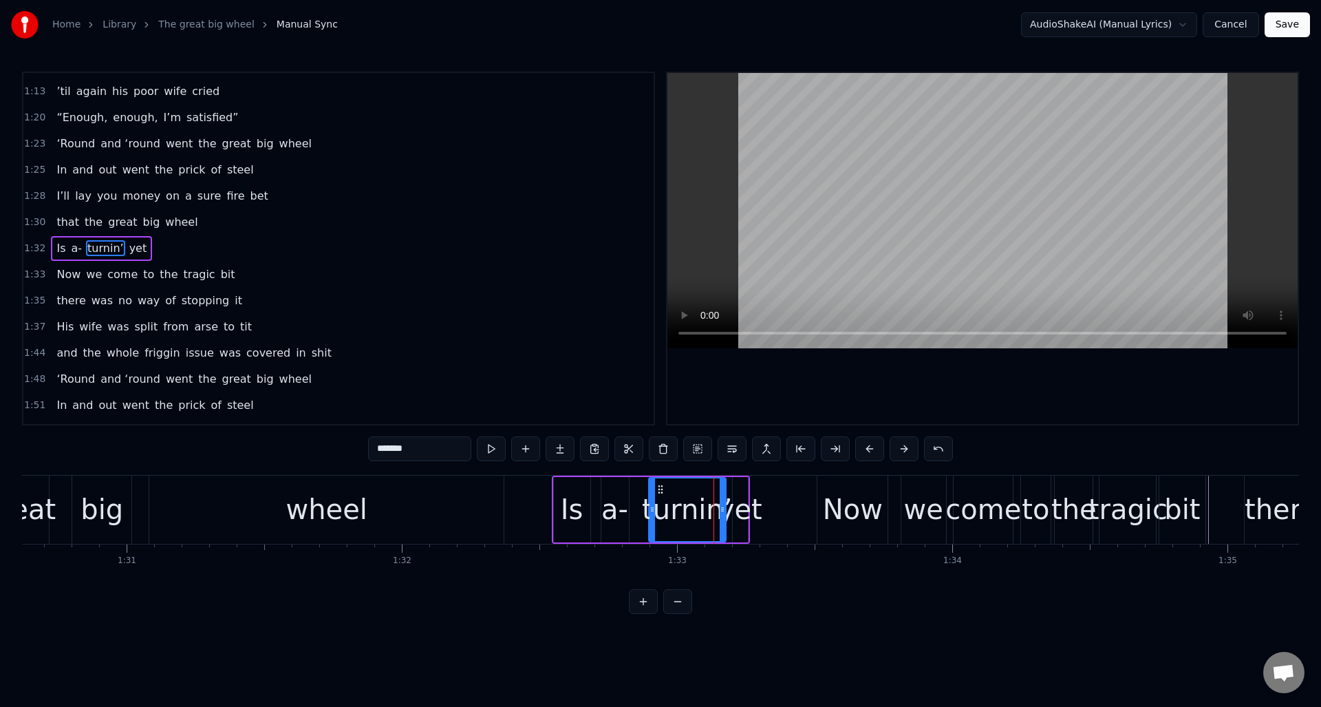
drag, startPoint x: 697, startPoint y: 495, endPoint x: 653, endPoint y: 500, distance: 44.3
click at [652, 501] on div at bounding box center [652, 509] width 6 height 63
drag, startPoint x: 659, startPoint y: 488, endPoint x: 647, endPoint y: 492, distance: 12.9
click at [647, 492] on icon at bounding box center [647, 489] width 11 height 11
click at [737, 499] on div "yet" at bounding box center [740, 508] width 44 height 41
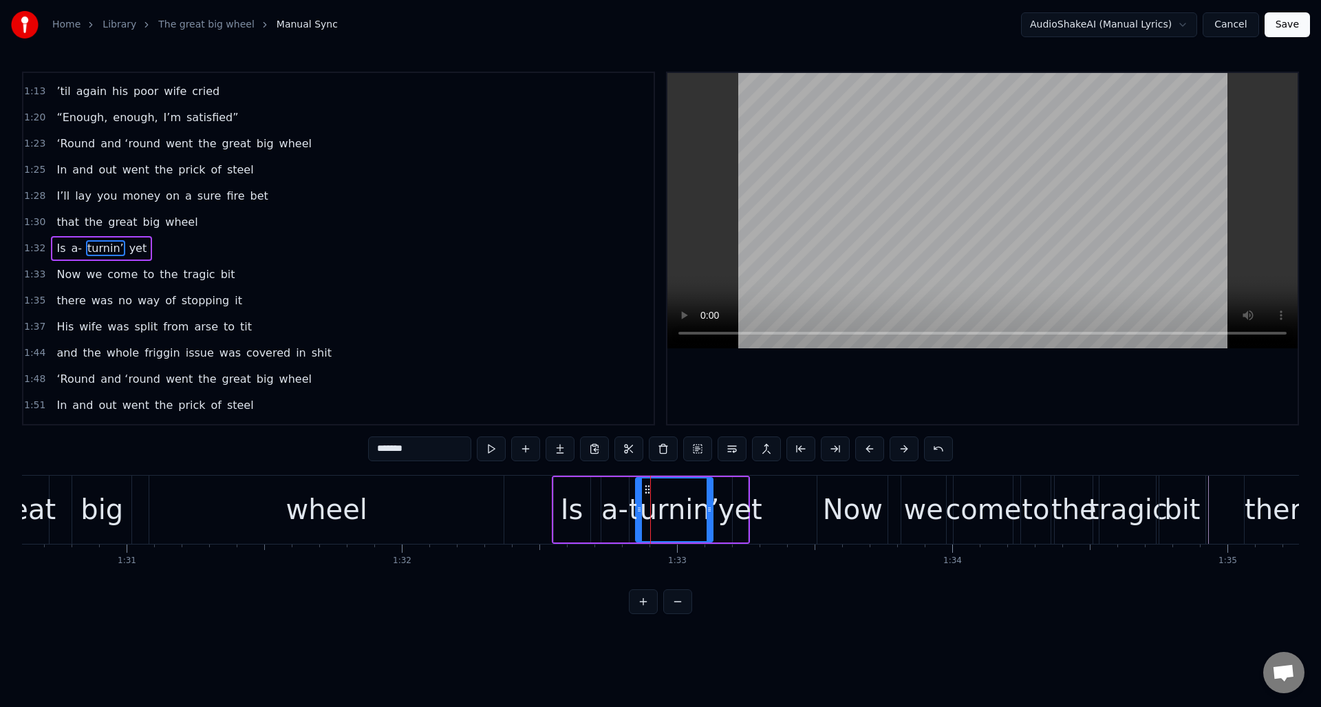
type input "***"
click at [735, 502] on div at bounding box center [735, 509] width 1 height 68
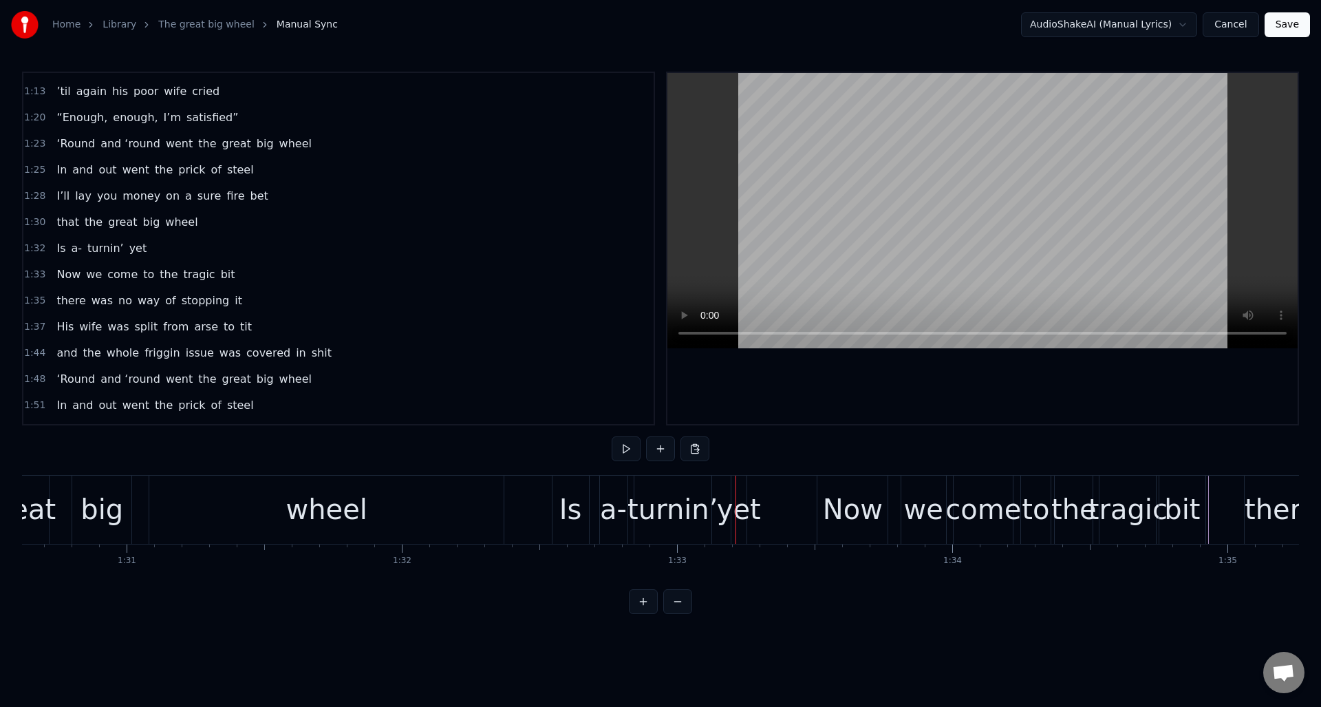
click at [738, 499] on div "yet" at bounding box center [739, 508] width 44 height 41
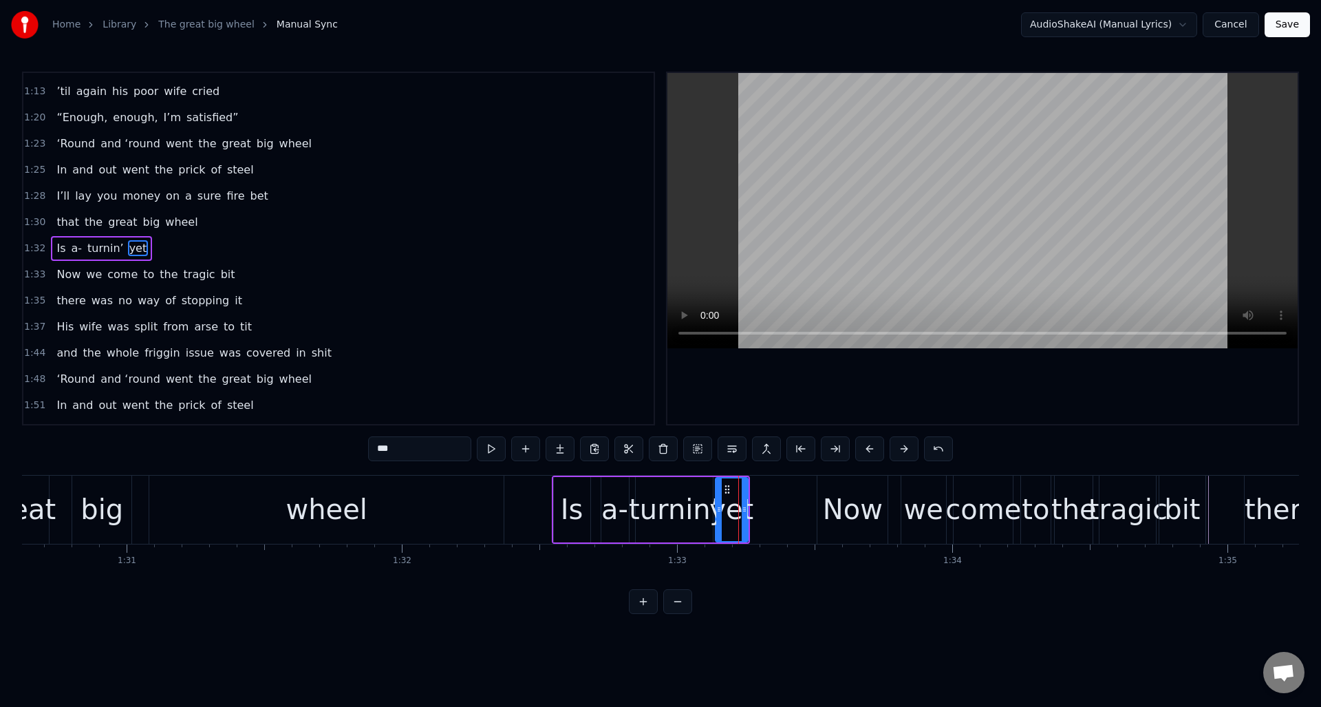
drag, startPoint x: 735, startPoint y: 503, endPoint x: 718, endPoint y: 506, distance: 17.5
click at [718, 506] on icon at bounding box center [719, 509] width 6 height 11
drag, startPoint x: 746, startPoint y: 501, endPoint x: 808, endPoint y: 529, distance: 68.7
click at [786, 504] on div at bounding box center [785, 509] width 6 height 63
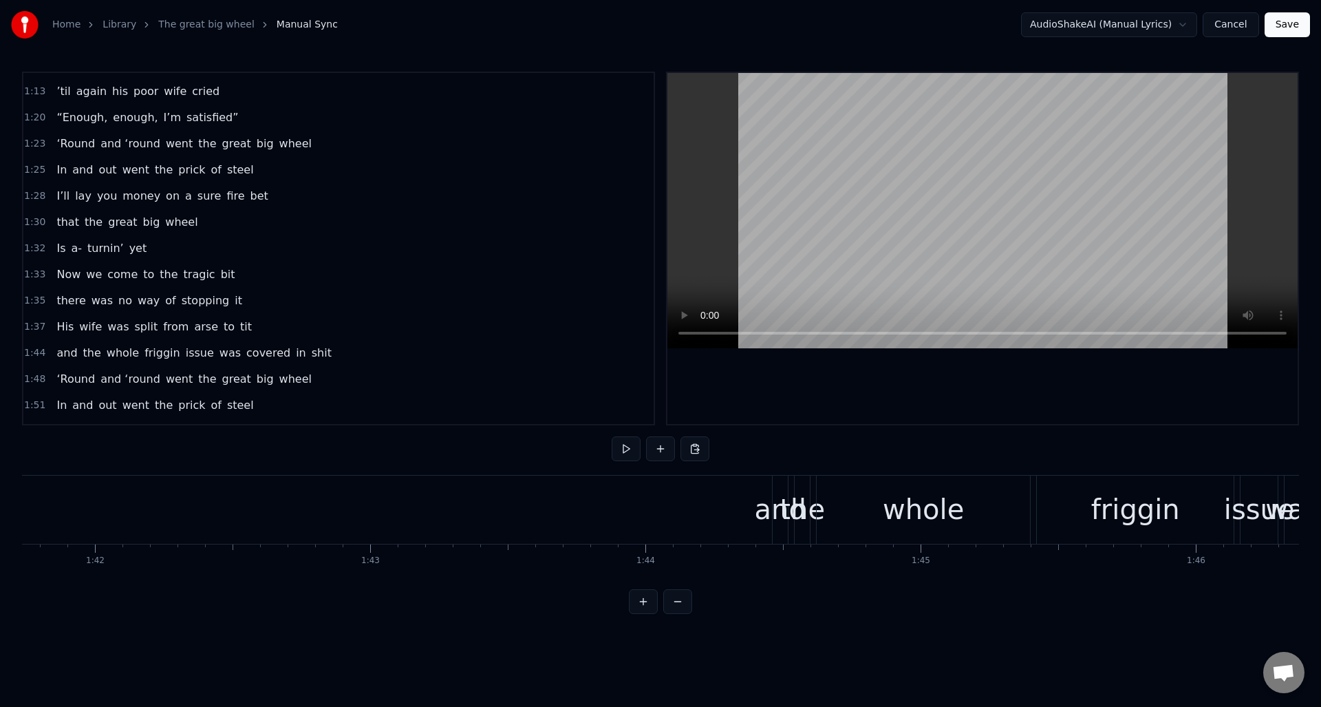
scroll to position [0, 28022]
click at [349, 356] on div "1:44 and the whole friggin issue was covered in shit" at bounding box center [338, 353] width 630 height 26
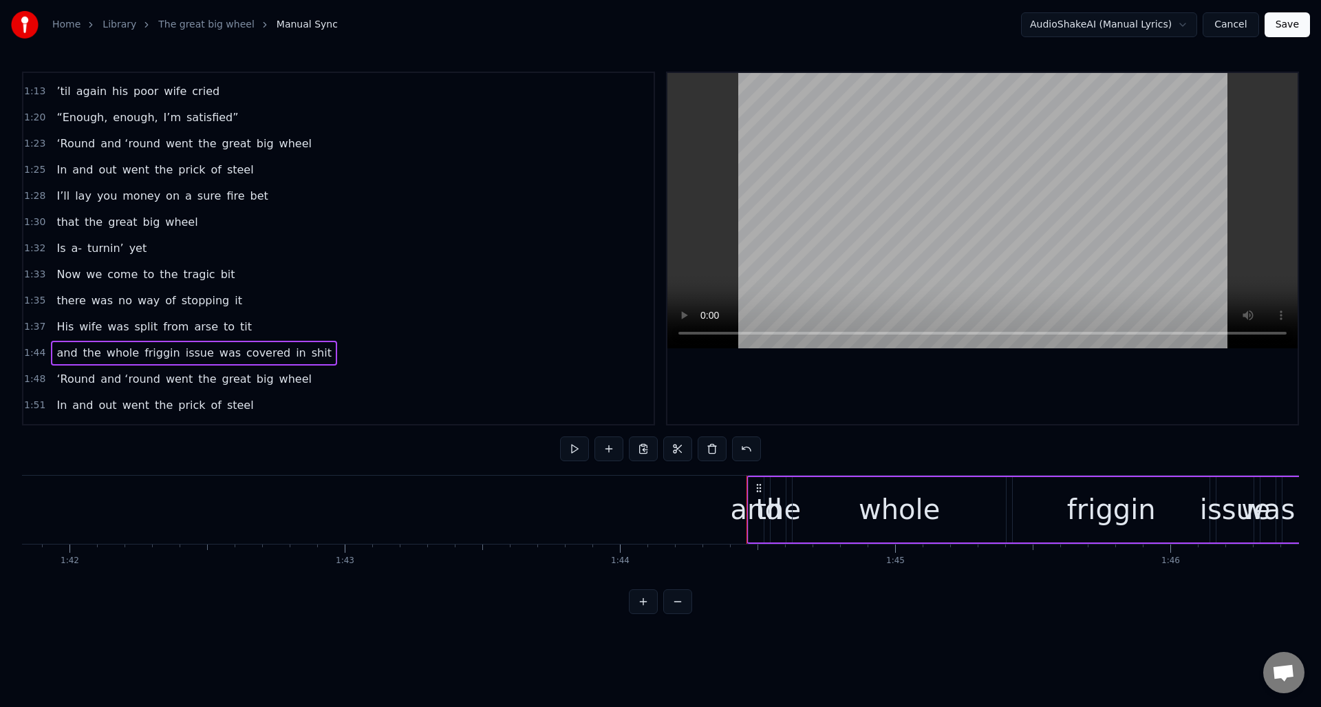
click at [751, 517] on div "and" at bounding box center [757, 508] width 52 height 41
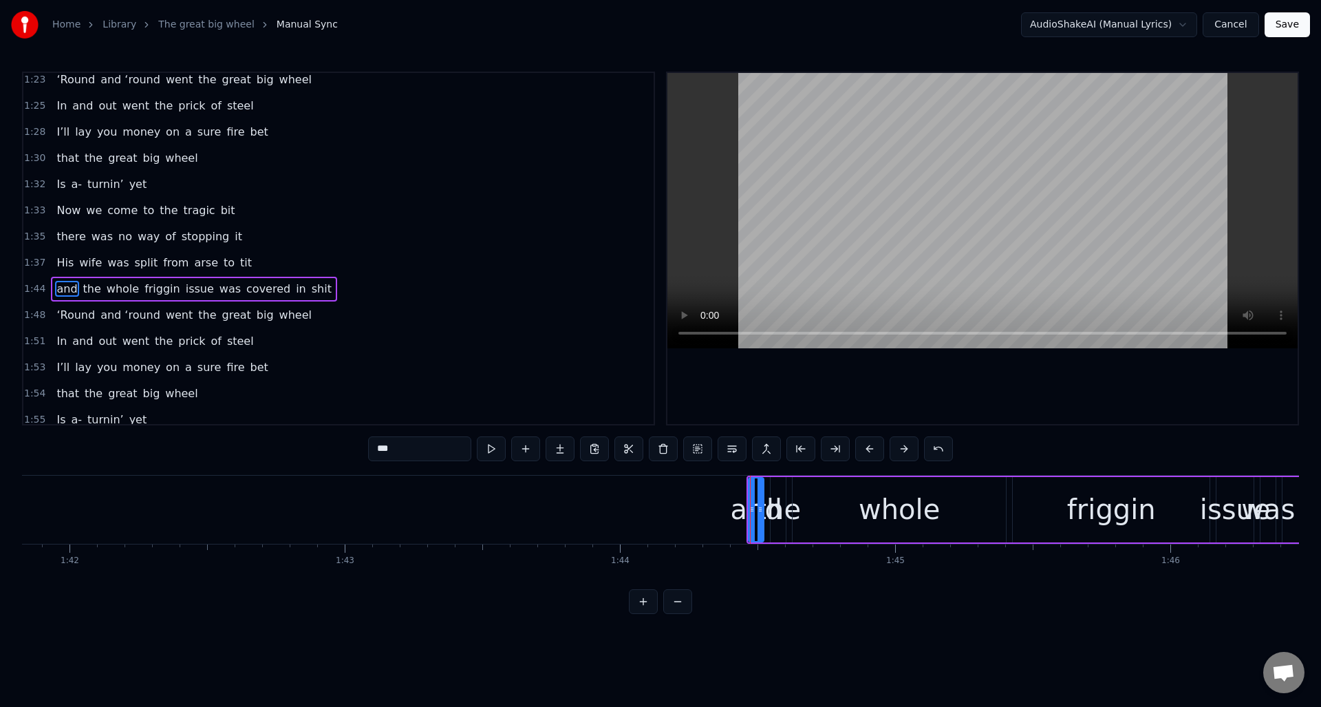
scroll to position [727, 0]
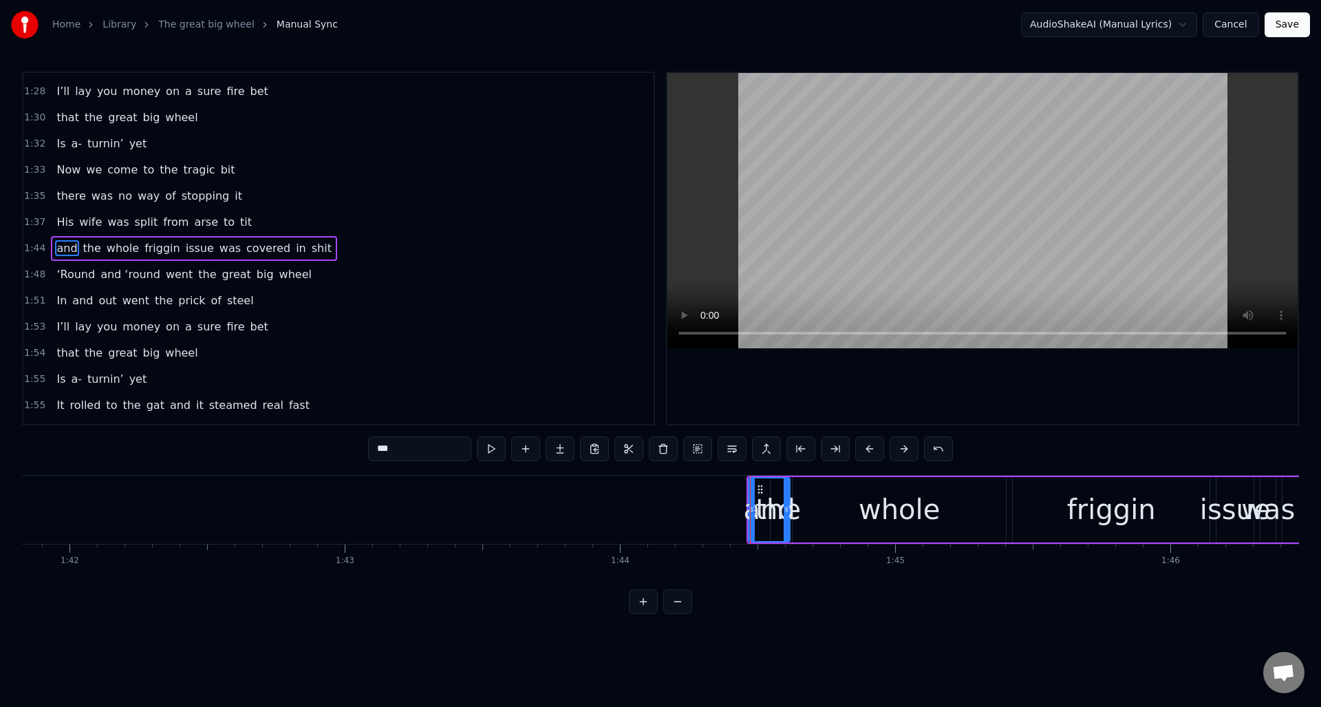
drag, startPoint x: 760, startPoint y: 524, endPoint x: 786, endPoint y: 527, distance: 26.4
click at [786, 527] on div at bounding box center [787, 509] width 6 height 63
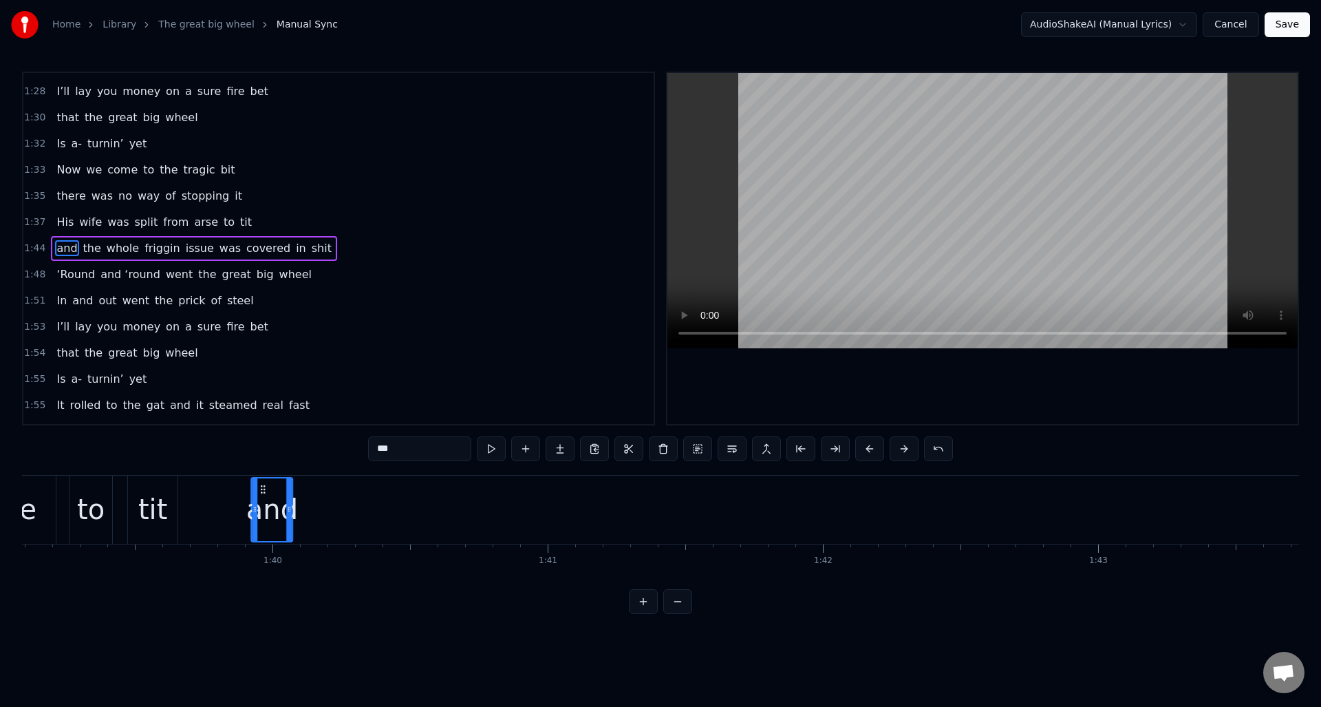
scroll to position [0, 27262]
drag, startPoint x: 758, startPoint y: 488, endPoint x: 287, endPoint y: 517, distance: 472.2
click at [287, 517] on div "and" at bounding box center [297, 509] width 40 height 63
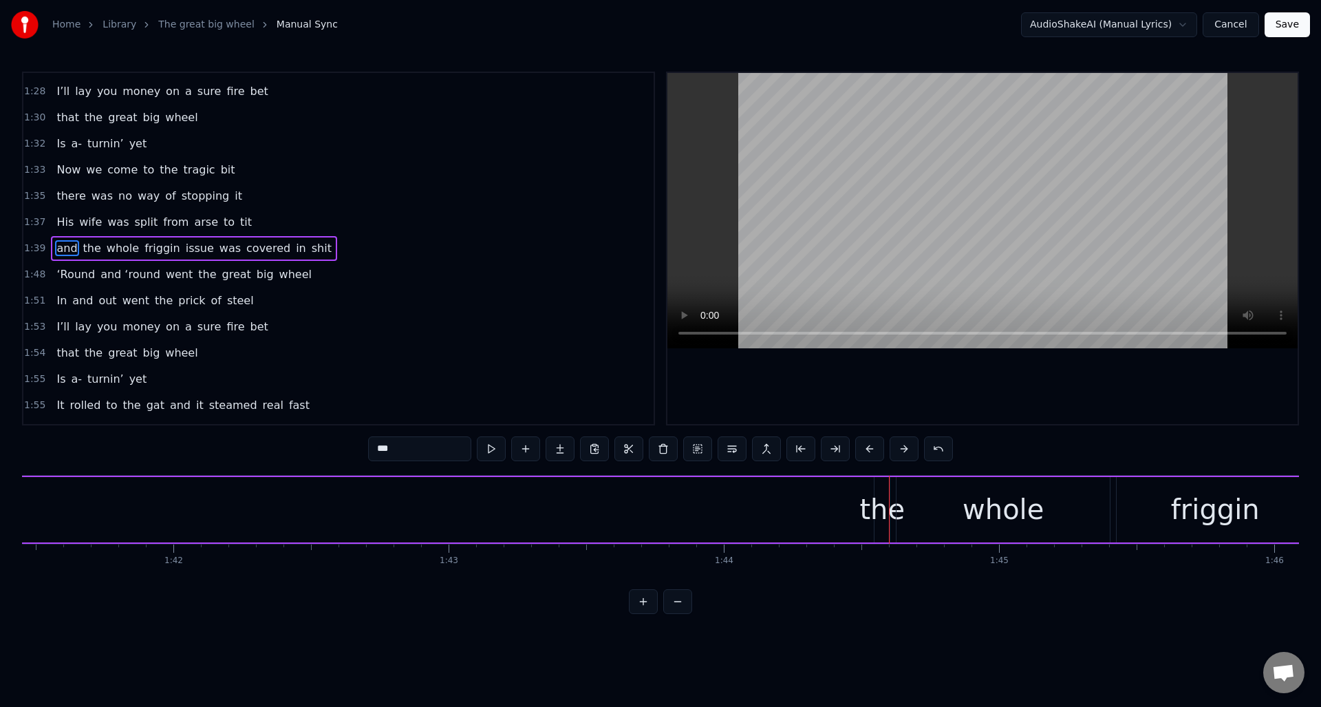
scroll to position [0, 27944]
click at [856, 491] on div "the" at bounding box center [856, 508] width 45 height 41
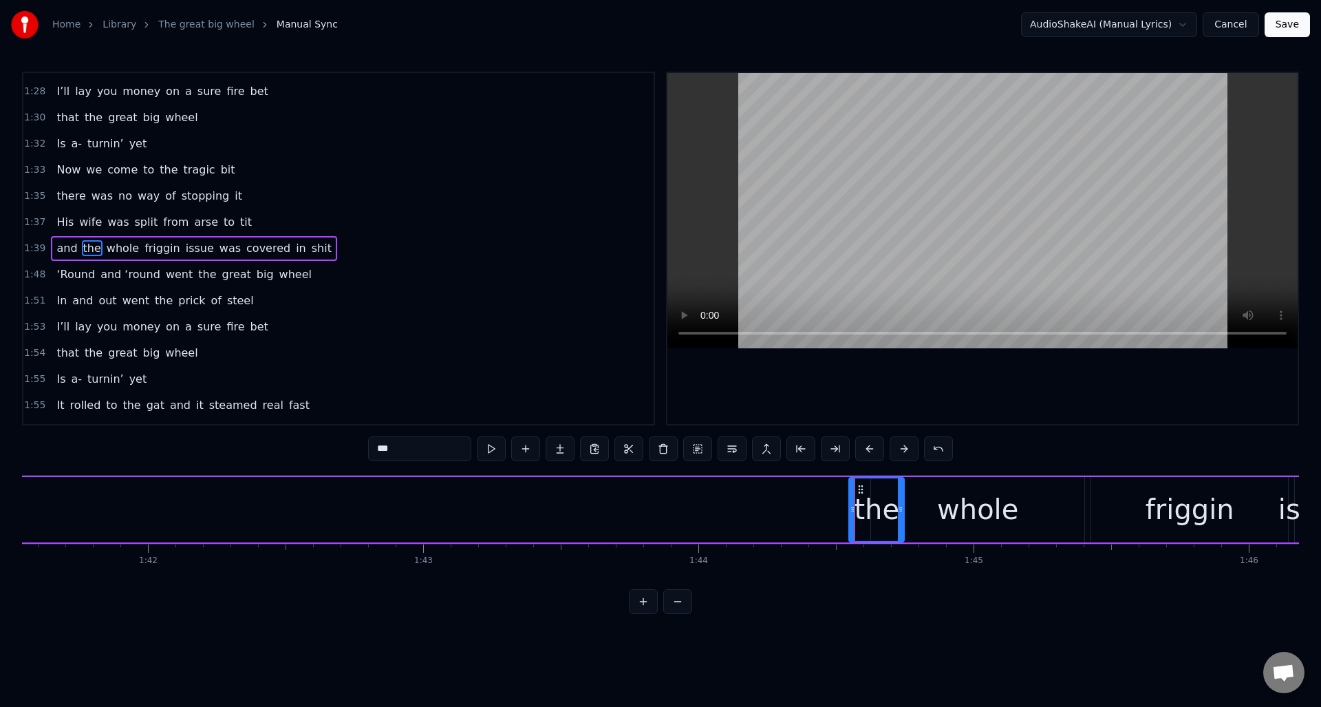
drag, startPoint x: 861, startPoint y: 497, endPoint x: 901, endPoint y: 500, distance: 40.0
click at [901, 500] on div at bounding box center [901, 509] width 6 height 63
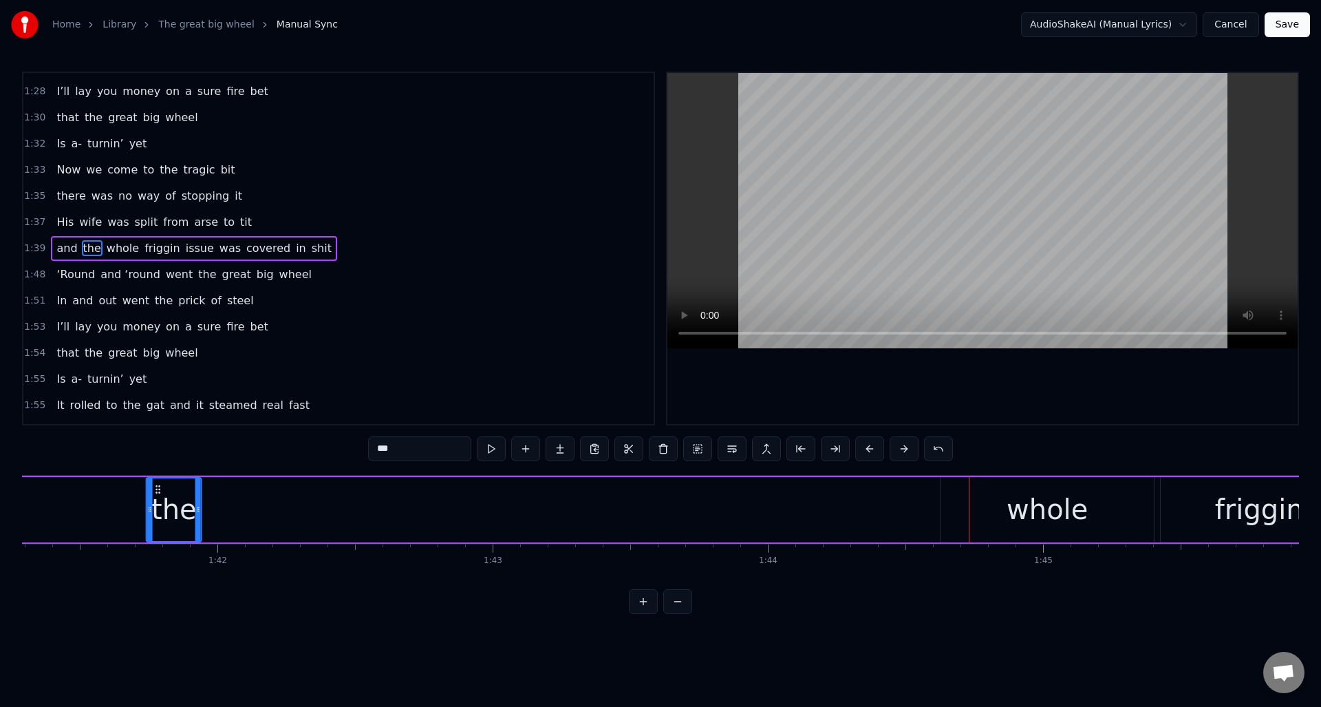
drag, startPoint x: 858, startPoint y: 488, endPoint x: 230, endPoint y: 506, distance: 628.4
click at [197, 508] on div "the" at bounding box center [174, 509] width 54 height 63
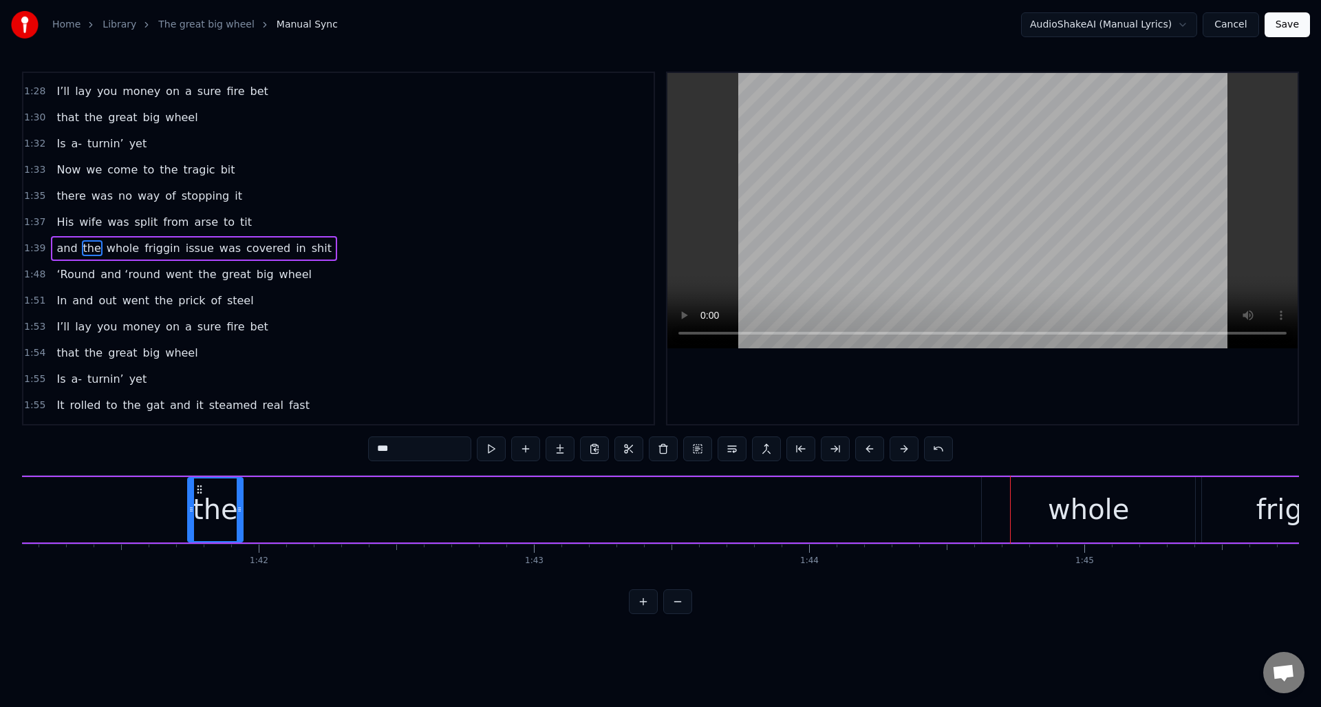
click at [1063, 495] on div "whole" at bounding box center [1088, 508] width 81 height 41
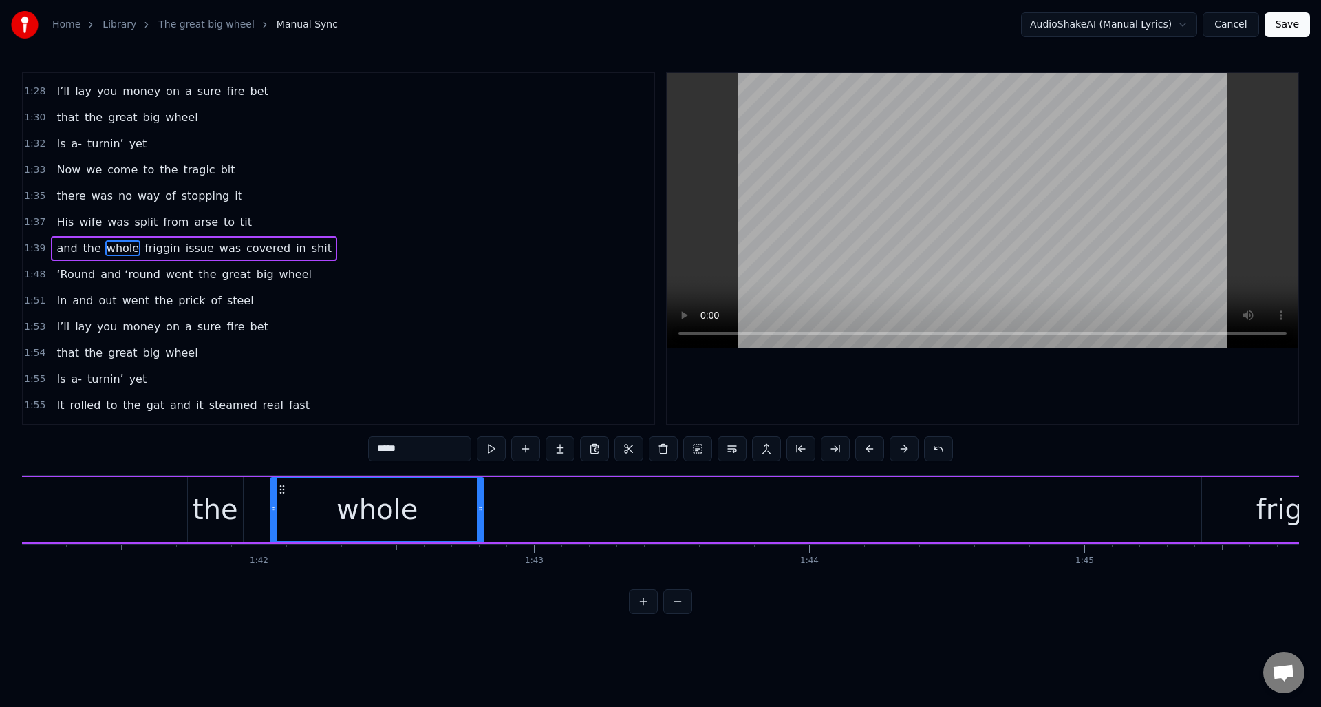
drag, startPoint x: 992, startPoint y: 491, endPoint x: 305, endPoint y: 508, distance: 686.8
click at [279, 506] on div "whole" at bounding box center [377, 509] width 212 height 63
drag, startPoint x: 464, startPoint y: 517, endPoint x: 358, endPoint y: 516, distance: 106.0
click at [356, 517] on div at bounding box center [355, 509] width 6 height 63
click at [1212, 509] on div "friggin" at bounding box center [1300, 509] width 197 height 65
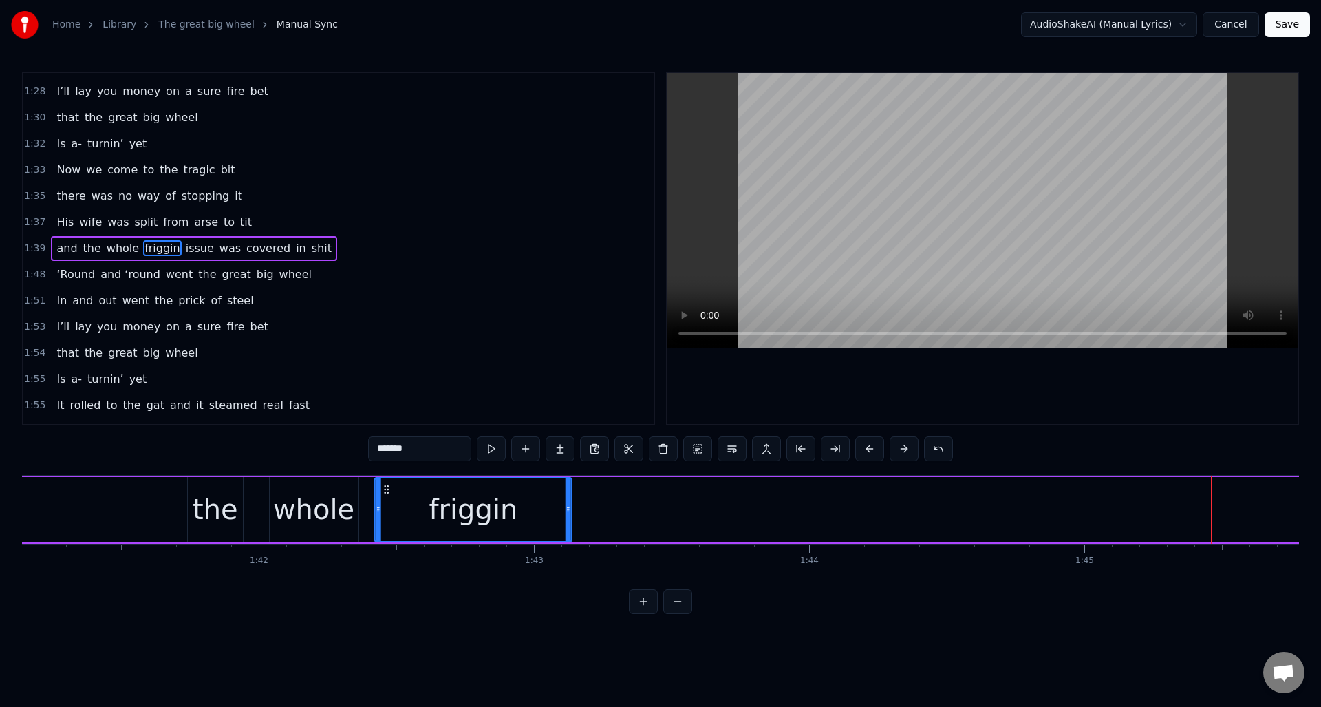
drag, startPoint x: 1213, startPoint y: 488, endPoint x: 388, endPoint y: 519, distance: 825.5
click at [382, 521] on div "friggin" at bounding box center [473, 509] width 195 height 63
drag, startPoint x: 564, startPoint y: 517, endPoint x: 477, endPoint y: 523, distance: 87.5
click at [477, 523] on div at bounding box center [477, 509] width 6 height 63
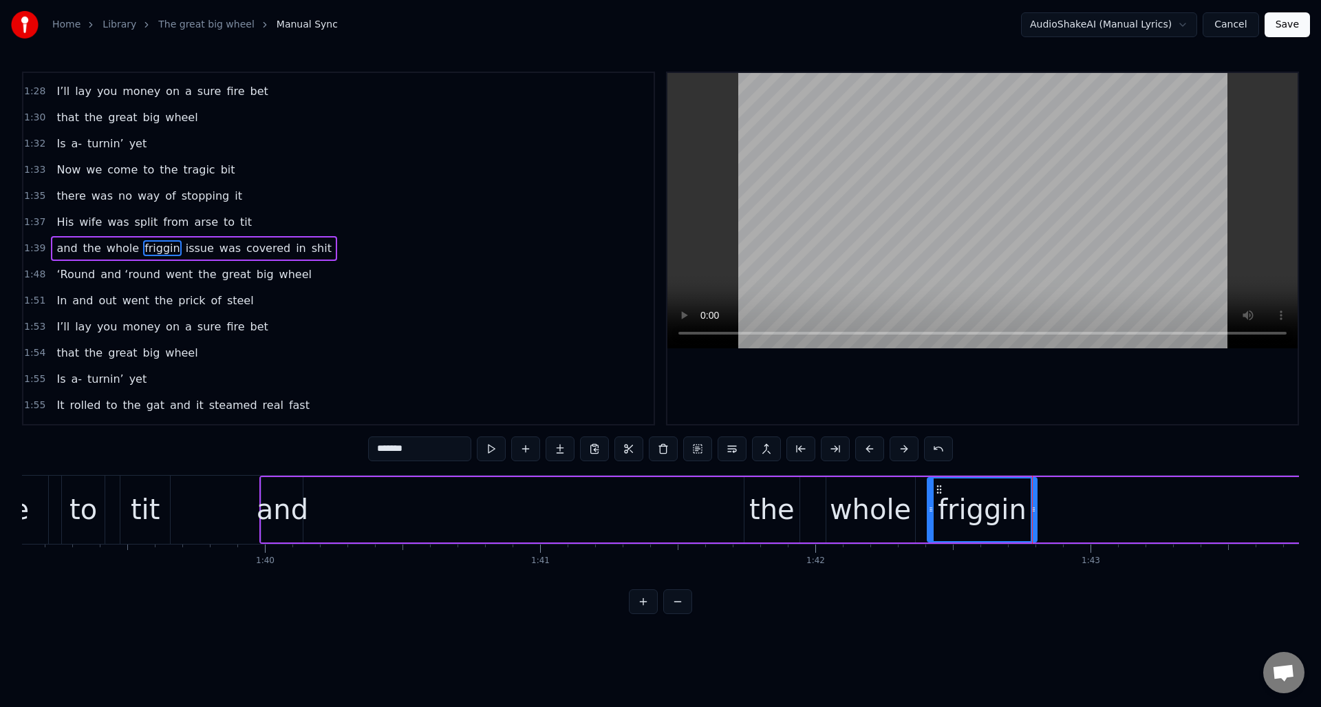
scroll to position [0, 27252]
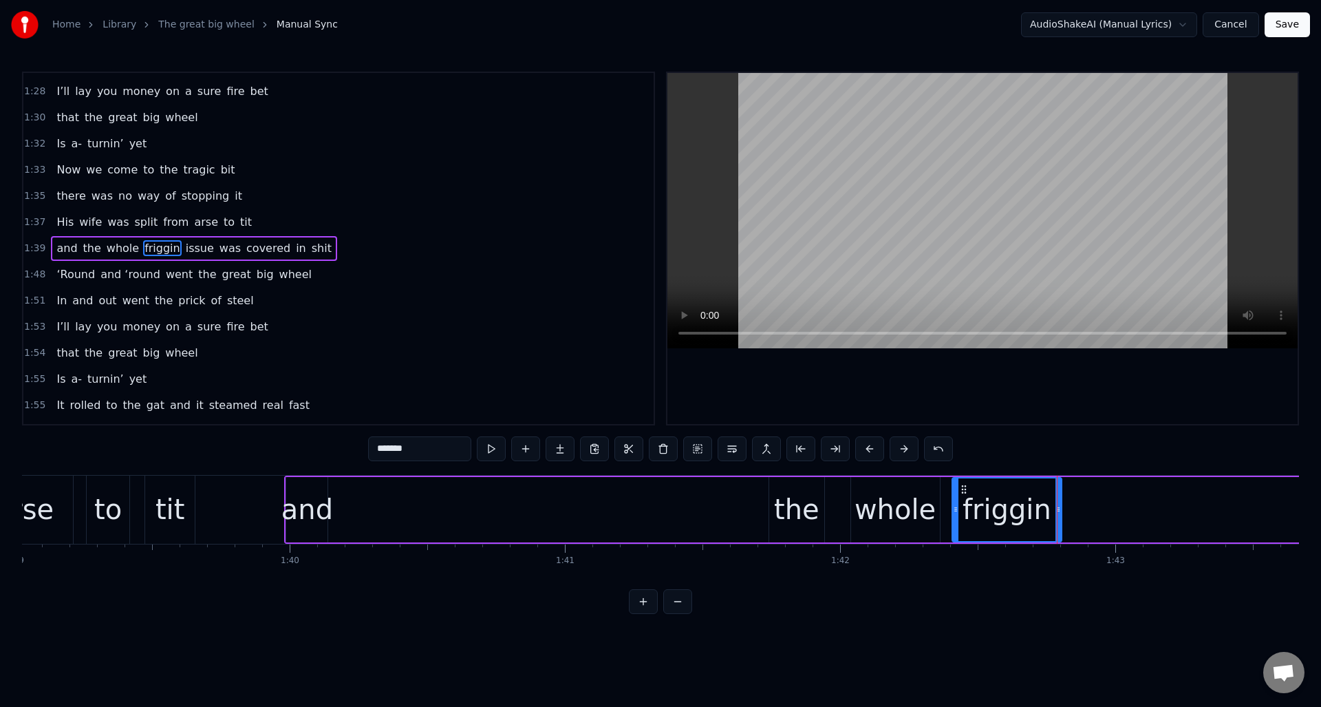
click at [791, 495] on div "the" at bounding box center [796, 508] width 45 height 41
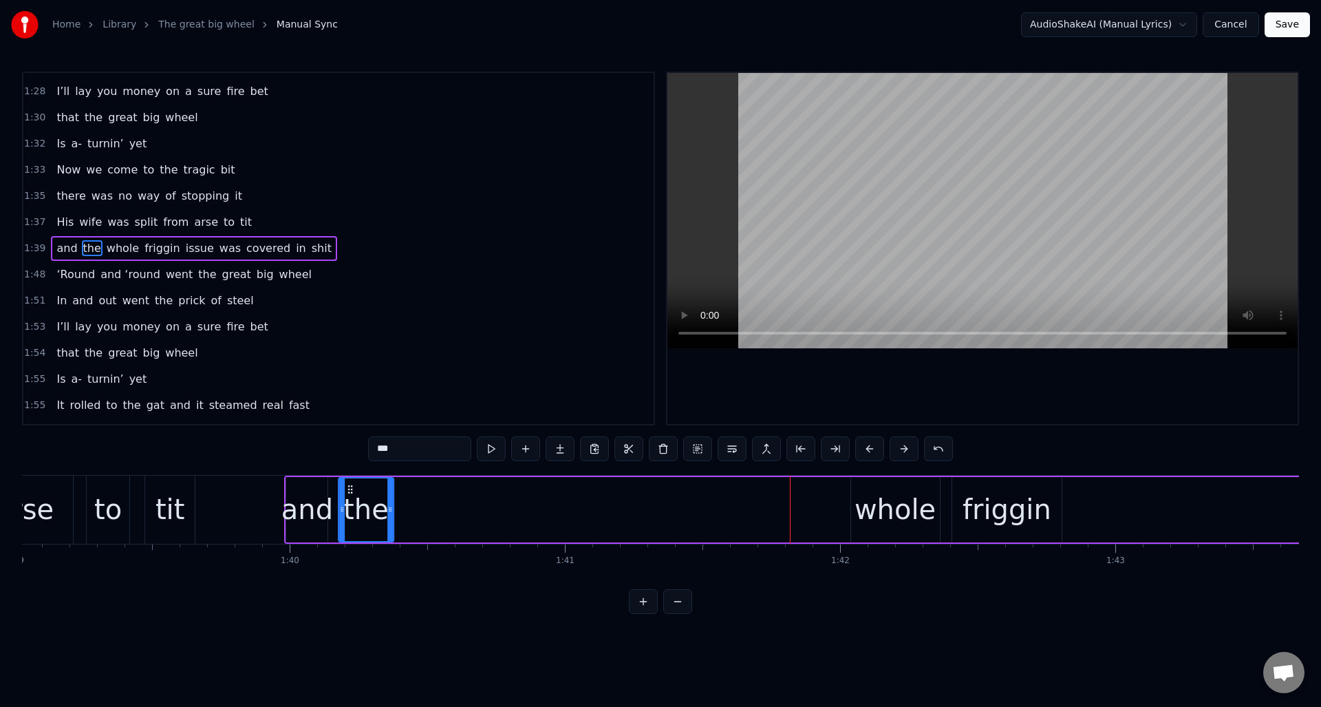
drag, startPoint x: 781, startPoint y: 488, endPoint x: 361, endPoint y: 496, distance: 420.4
click at [349, 497] on div "the" at bounding box center [366, 509] width 54 height 63
click at [872, 499] on div "whole" at bounding box center [894, 508] width 81 height 41
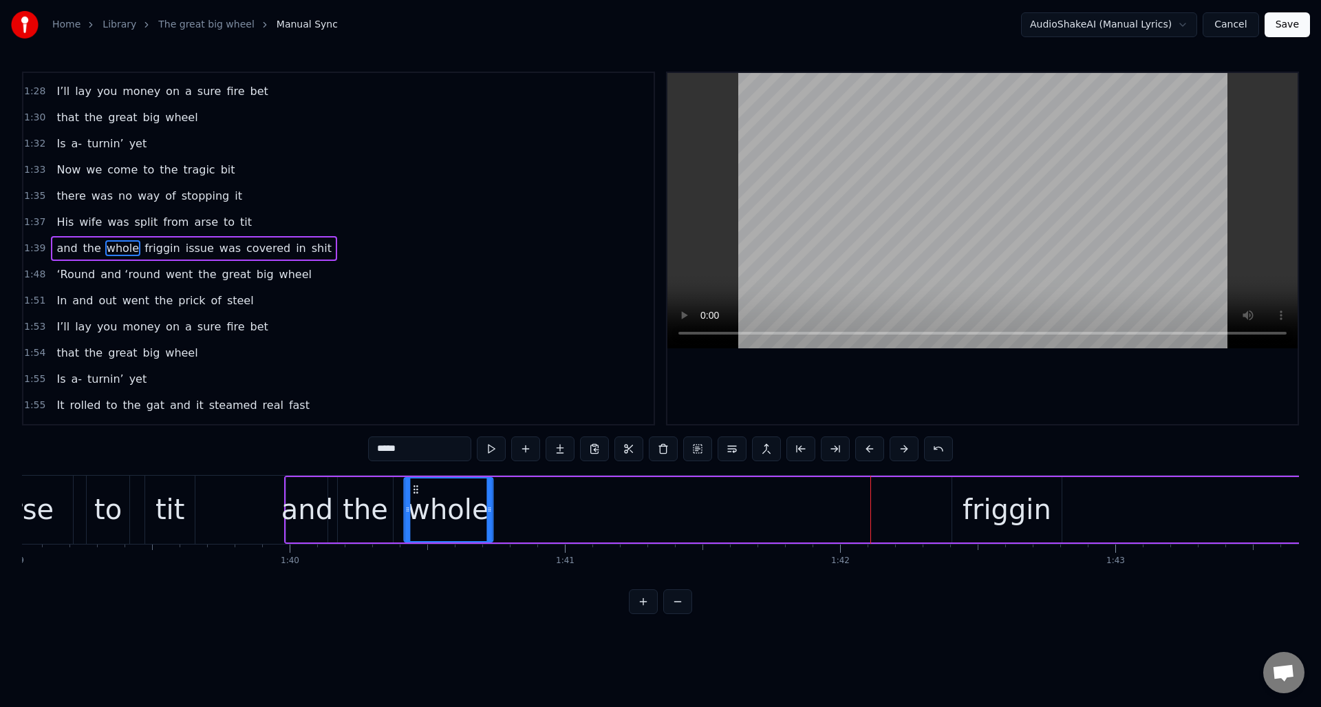
drag, startPoint x: 862, startPoint y: 488, endPoint x: 450, endPoint y: 494, distance: 412.2
click at [414, 493] on icon at bounding box center [415, 489] width 11 height 11
click at [982, 502] on div "friggin" at bounding box center [1006, 508] width 89 height 41
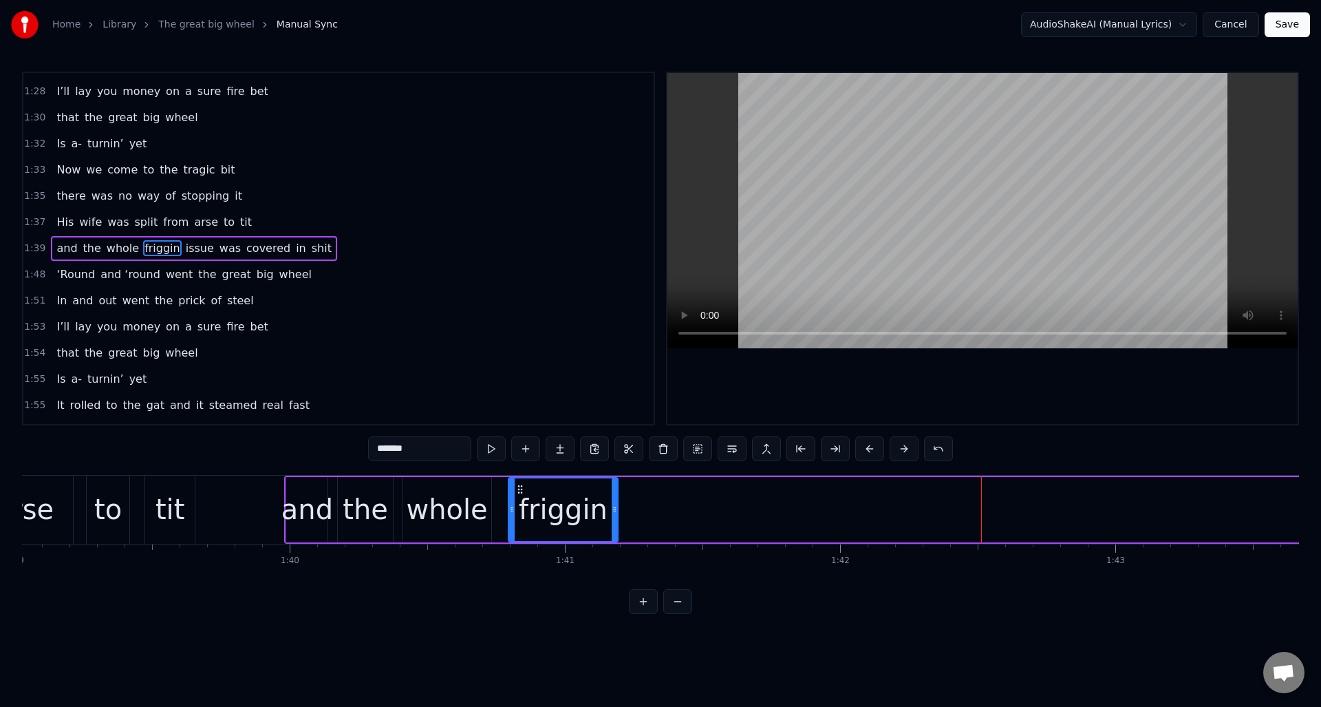
drag, startPoint x: 966, startPoint y: 488, endPoint x: 652, endPoint y: 519, distance: 315.3
click at [522, 484] on icon at bounding box center [520, 489] width 11 height 11
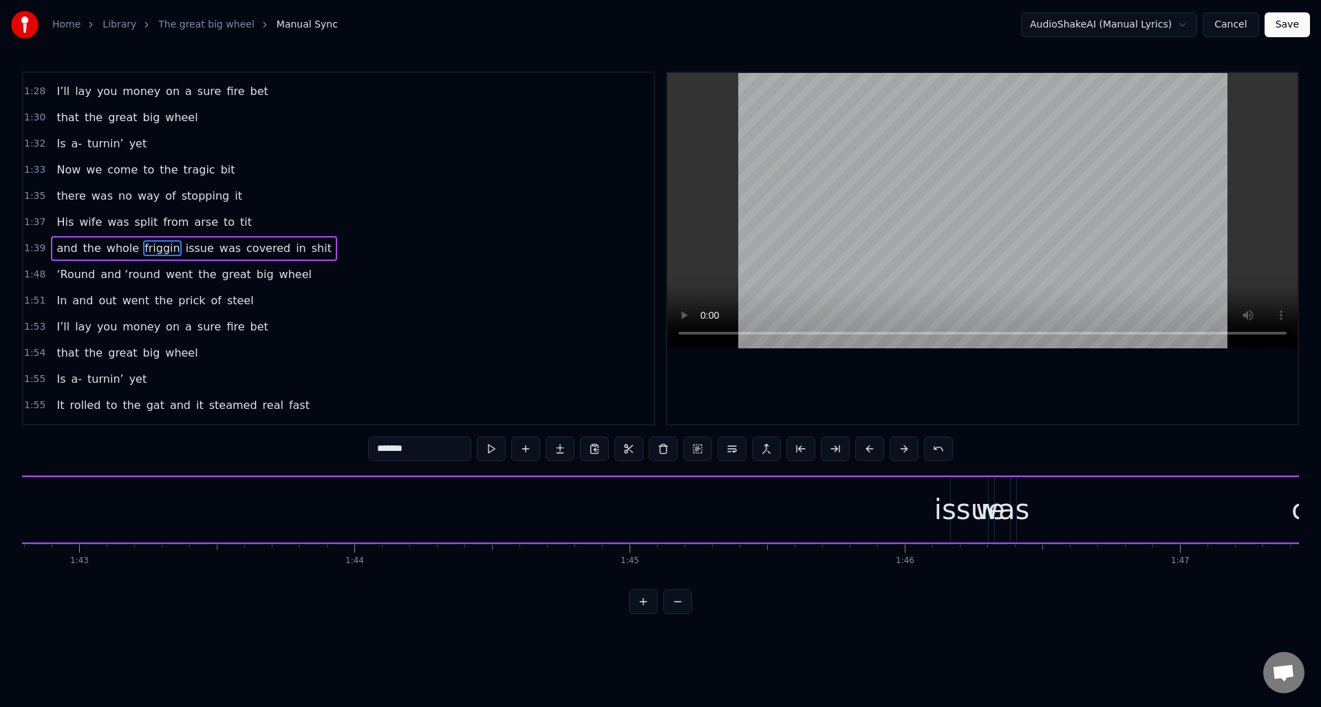
scroll to position [0, 28313]
click at [933, 495] on div "issue" at bounding box center [944, 508] width 71 height 41
drag, startPoint x: 934, startPoint y: 488, endPoint x: 352, endPoint y: 486, distance: 582.7
click at [332, 482] on div "issue" at bounding box center [339, 509] width 36 height 63
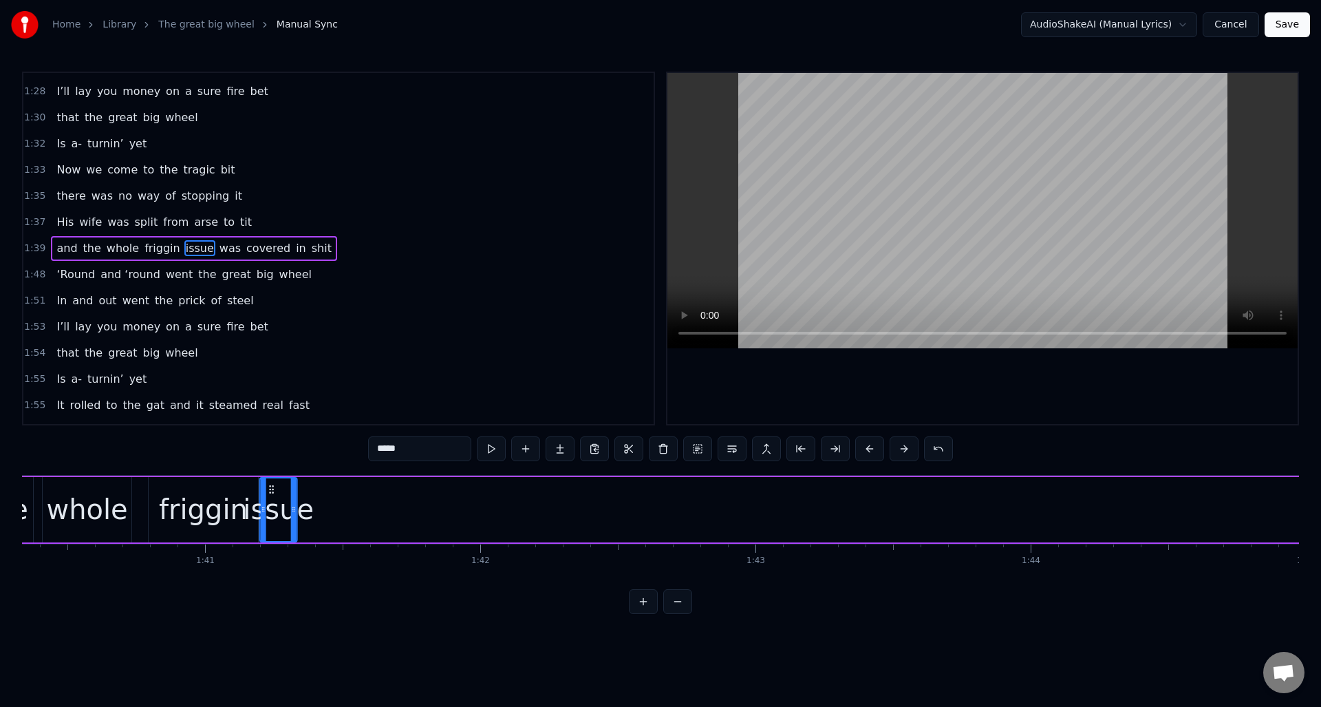
scroll to position [0, 27603]
drag, startPoint x: 334, startPoint y: 489, endPoint x: 367, endPoint y: 526, distance: 49.3
click at [314, 519] on div "issue" at bounding box center [319, 509] width 36 height 63
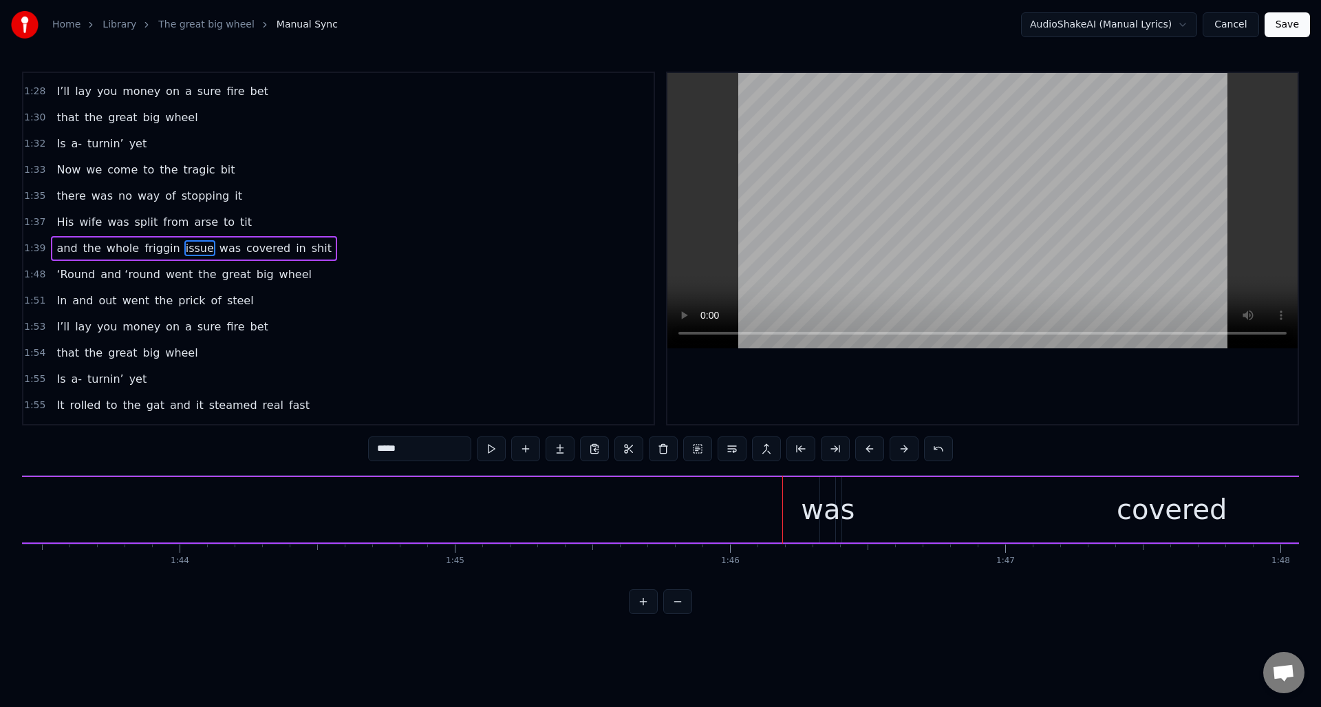
scroll to position [0, 28614]
click at [674, 500] on div "was" at bounding box center [676, 508] width 54 height 41
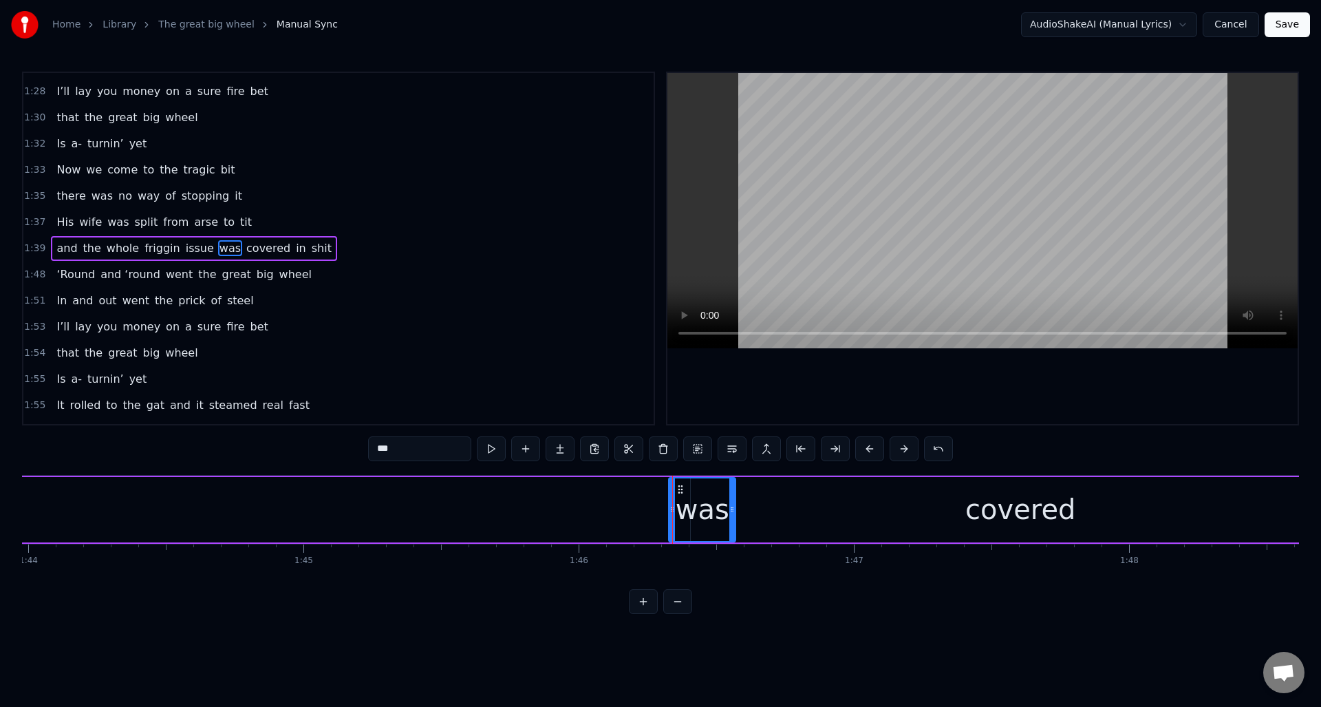
drag, startPoint x: 680, startPoint y: 506, endPoint x: 732, endPoint y: 509, distance: 51.7
click at [732, 509] on icon at bounding box center [732, 509] width 6 height 11
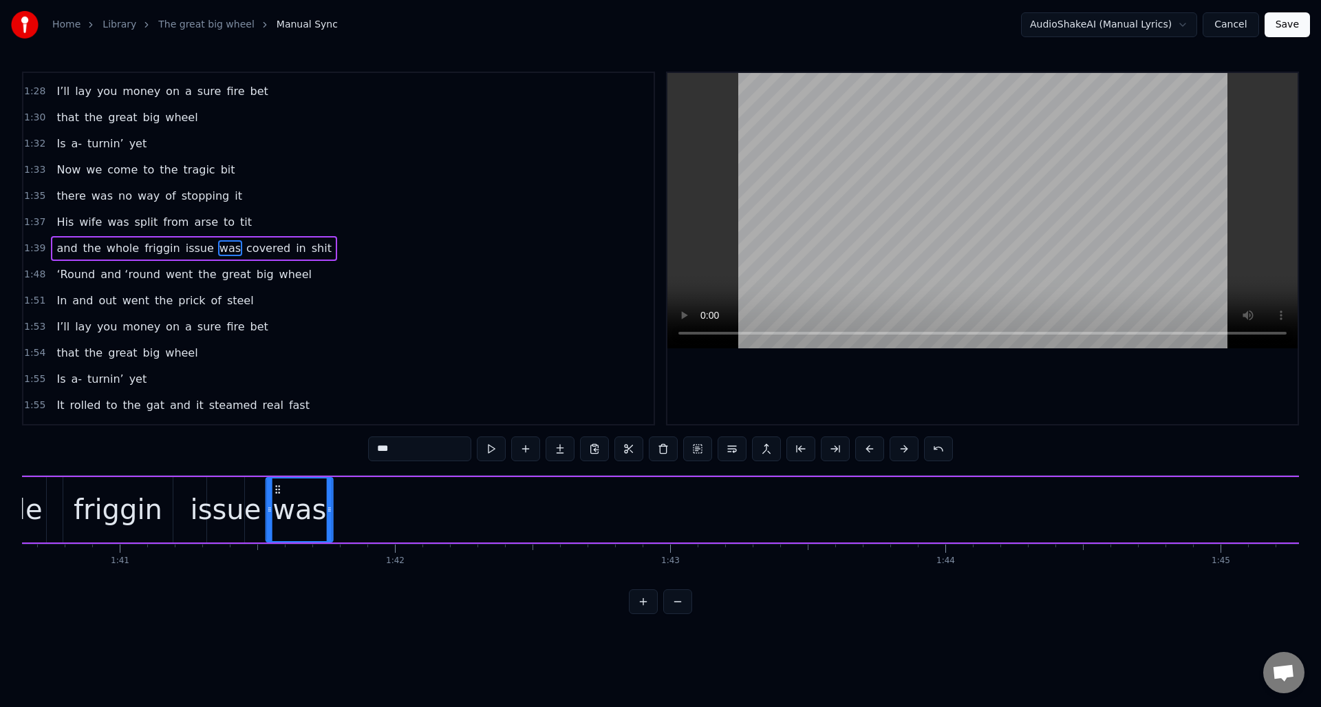
scroll to position [0, 27687]
drag, startPoint x: 678, startPoint y: 489, endPoint x: 340, endPoint y: 539, distance: 342.1
click at [292, 521] on div "was" at bounding box center [315, 509] width 65 height 63
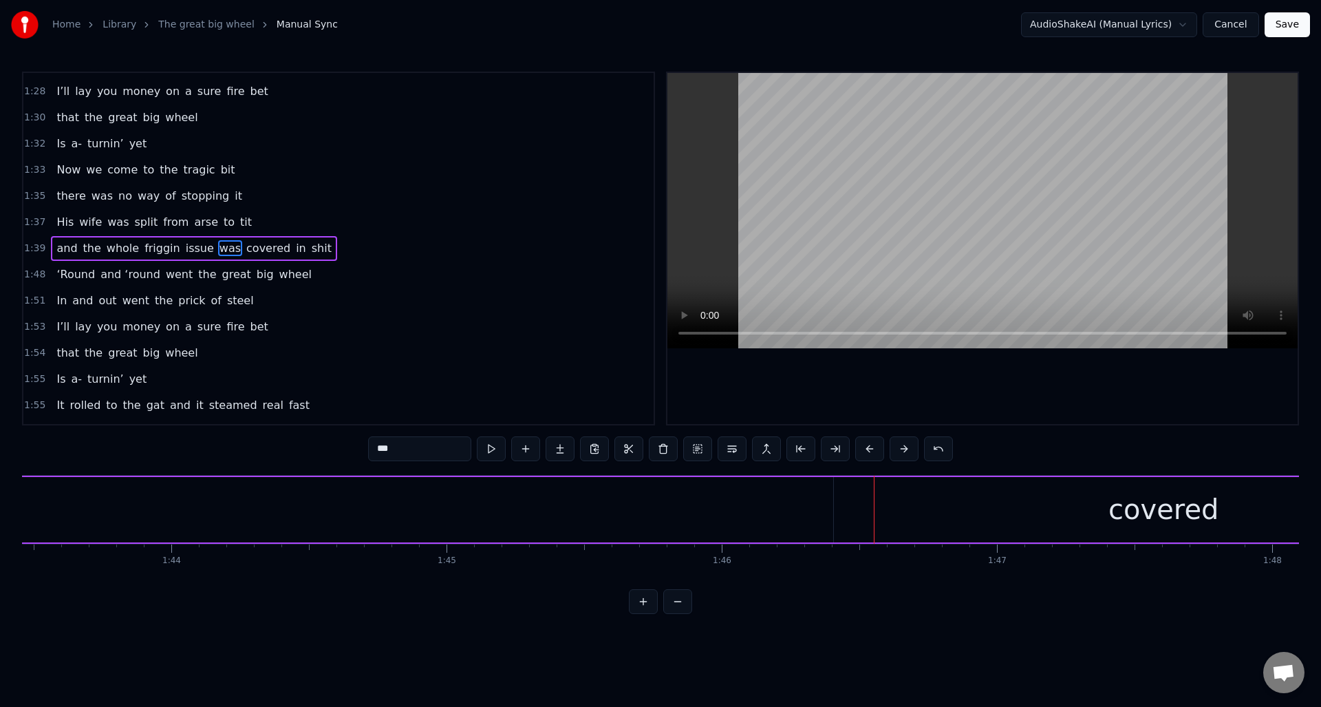
scroll to position [0, 28598]
click at [914, 510] on div "covered" at bounding box center [1036, 509] width 659 height 65
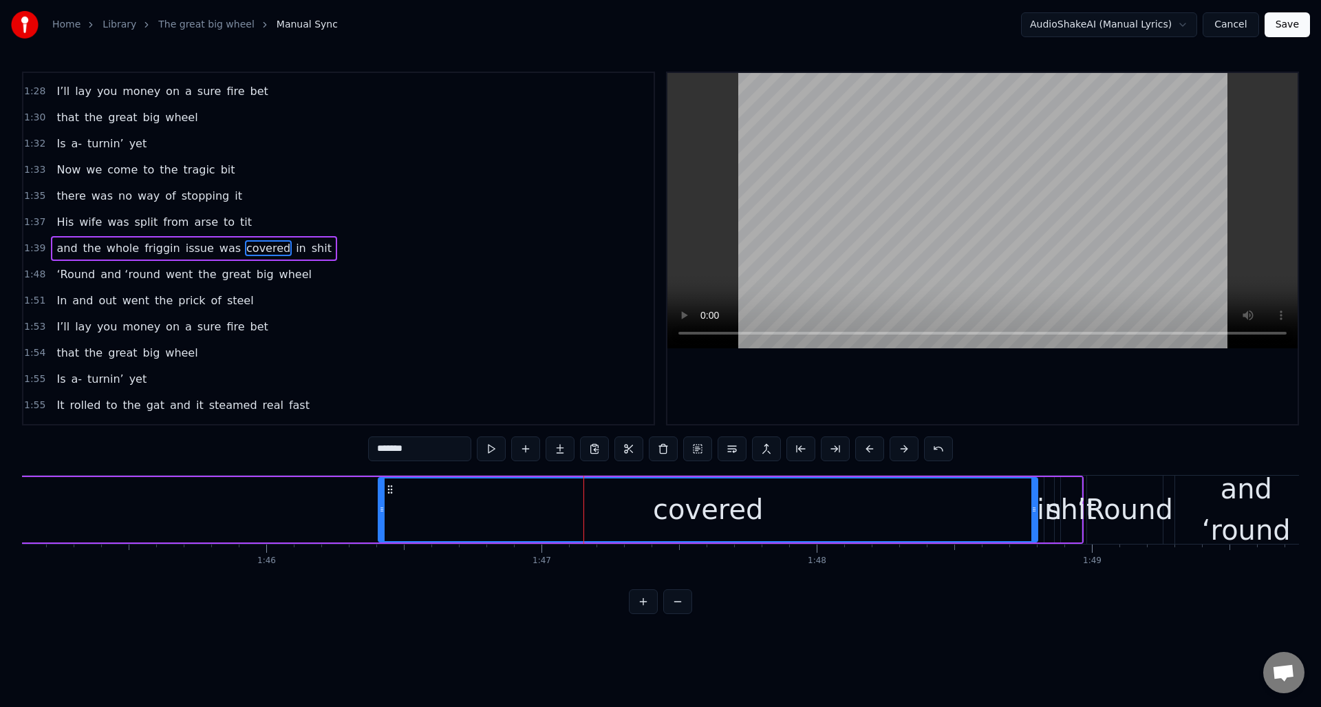
scroll to position [0, 28952]
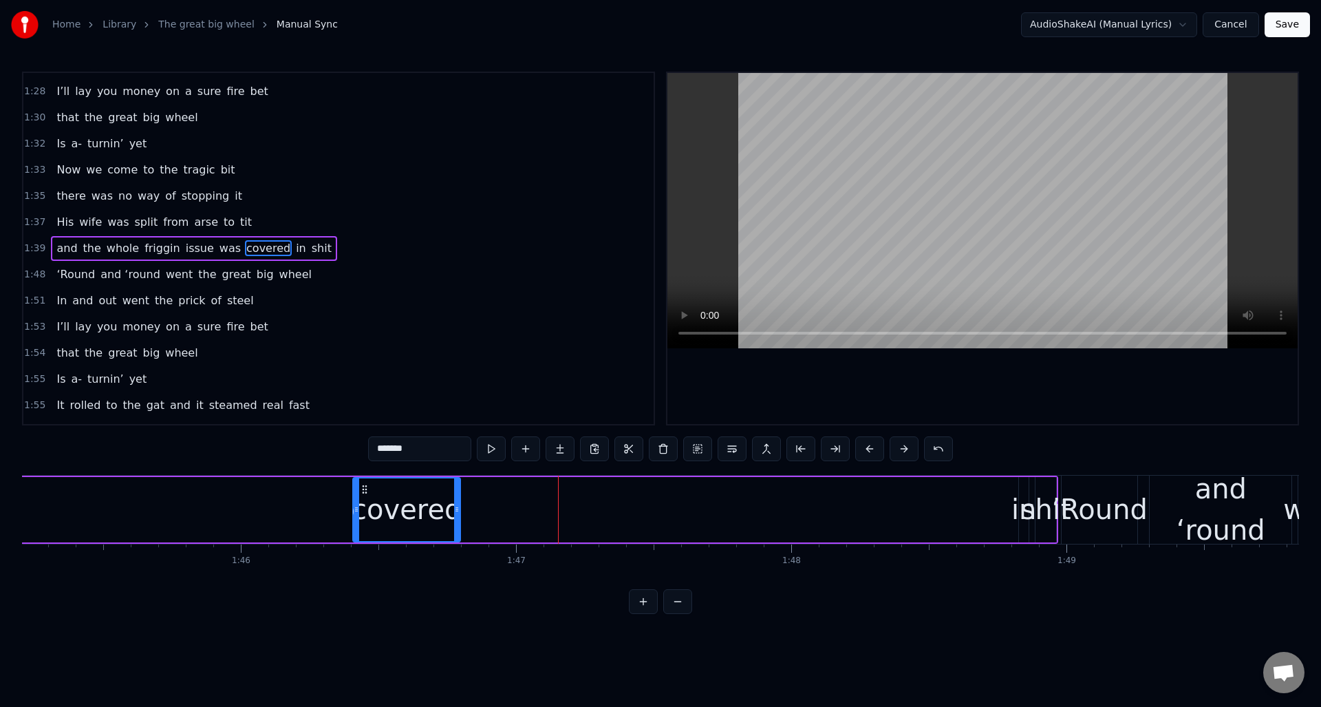
drag, startPoint x: 1000, startPoint y: 523, endPoint x: 456, endPoint y: 540, distance: 544.5
click at [456, 540] on div "covered" at bounding box center [406, 509] width 109 height 65
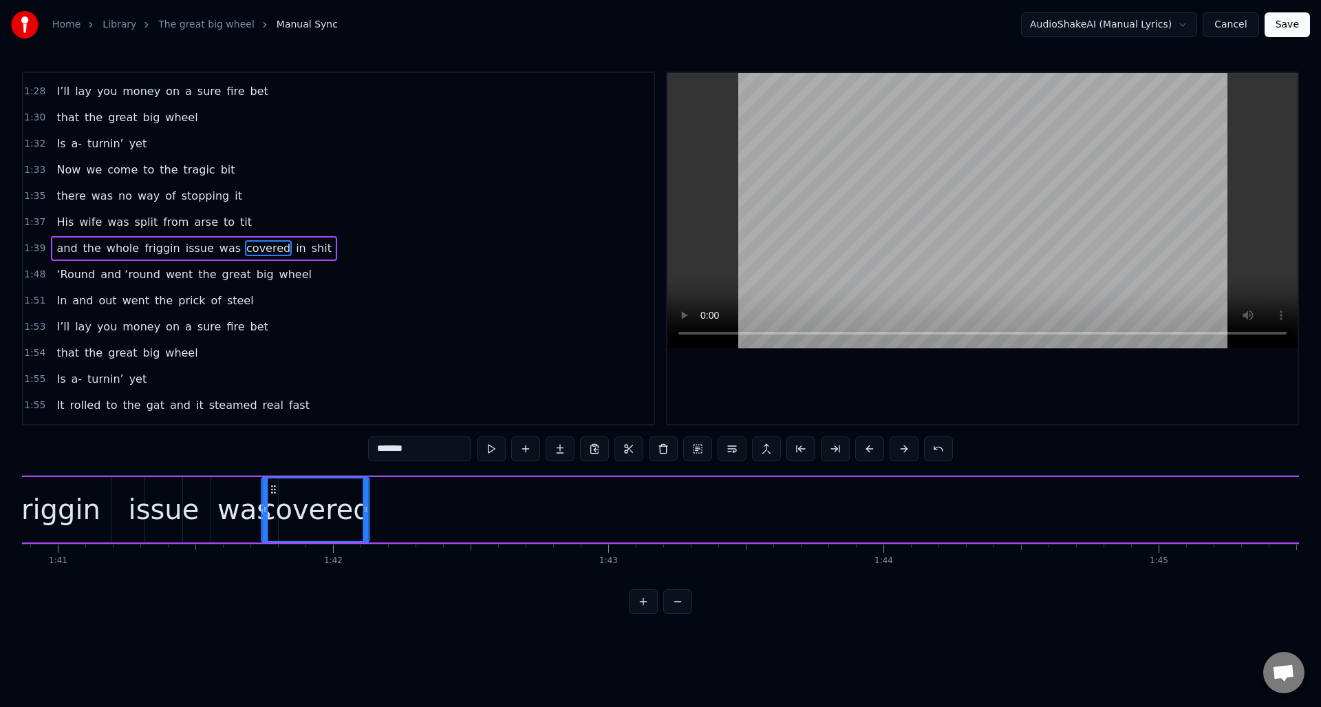
scroll to position [0, 27756]
drag, startPoint x: 366, startPoint y: 487, endPoint x: 298, endPoint y: 535, distance: 83.0
click at [297, 534] on div "covered" at bounding box center [338, 509] width 106 height 63
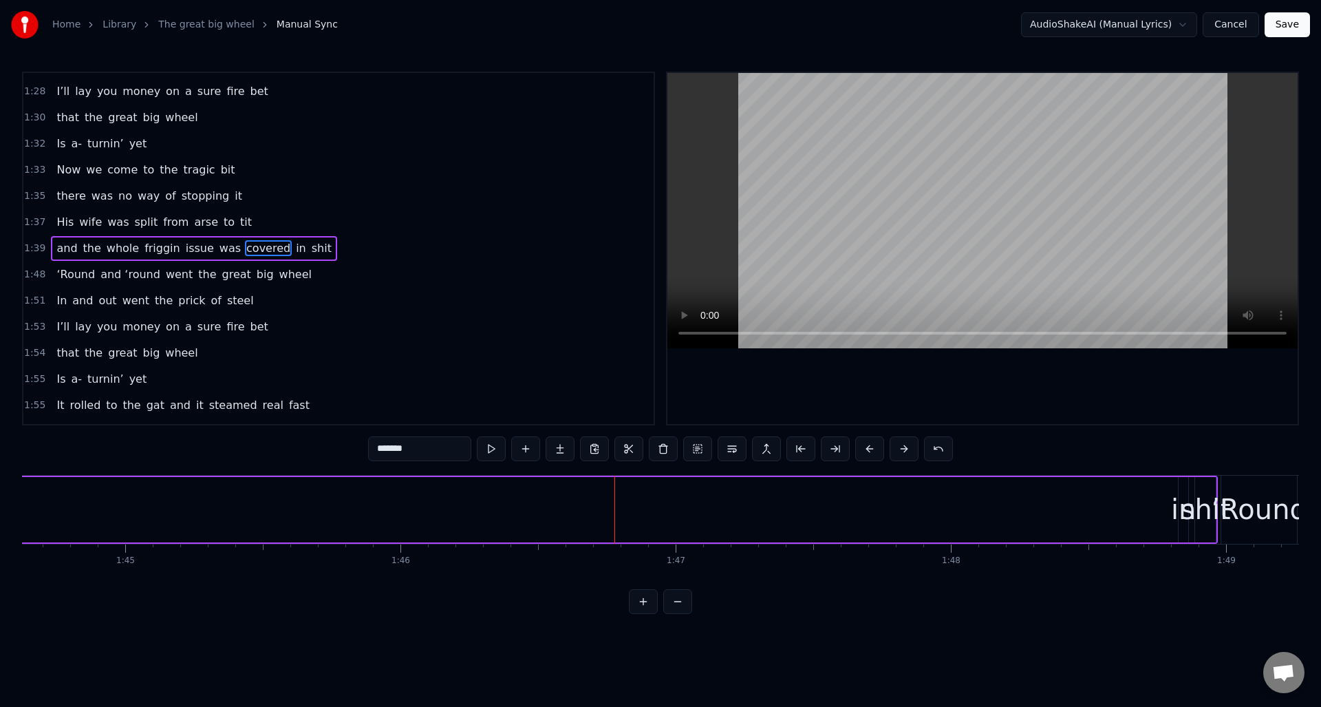
scroll to position [0, 28868]
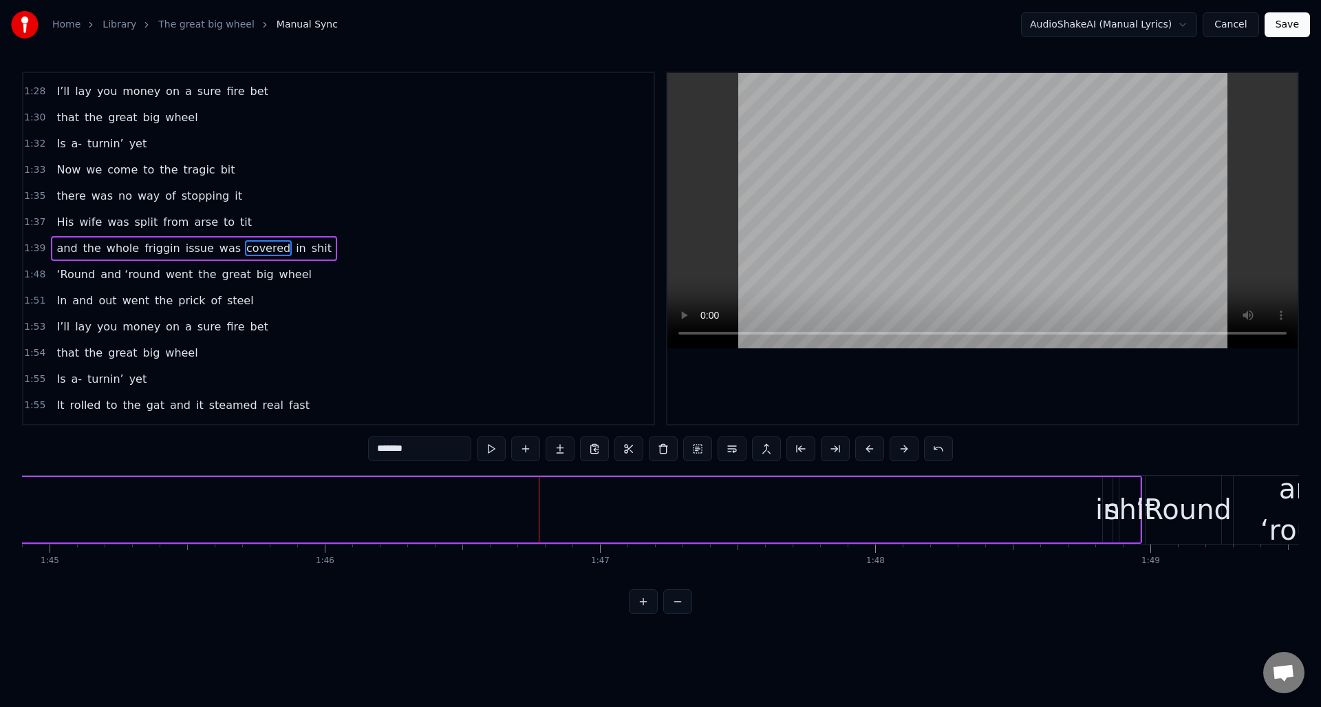
click at [1099, 521] on div "in" at bounding box center [1107, 508] width 25 height 41
drag, startPoint x: 1110, startPoint y: 526, endPoint x: 1131, endPoint y: 526, distance: 20.7
click at [1131, 526] on div at bounding box center [1130, 509] width 6 height 63
drag, startPoint x: 1115, startPoint y: 488, endPoint x: 422, endPoint y: 502, distance: 693.6
click at [422, 502] on div "in" at bounding box center [424, 509] width 29 height 63
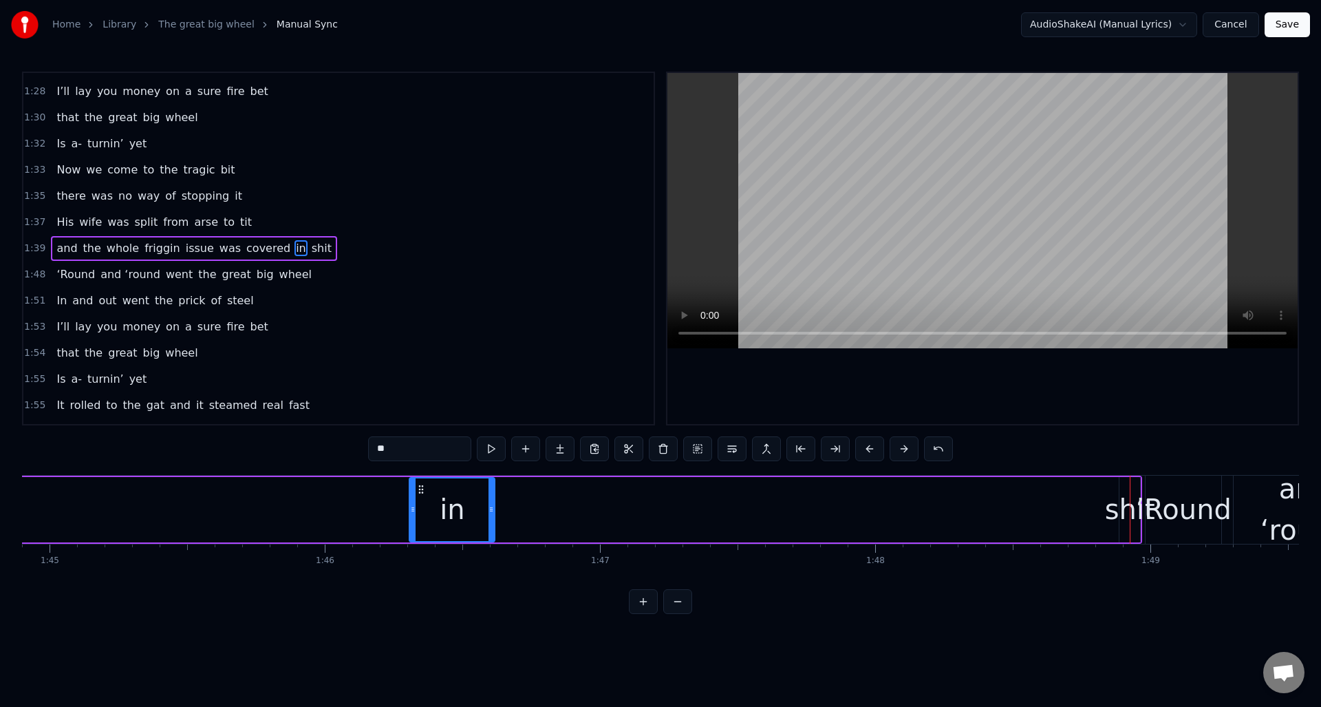
drag, startPoint x: 436, startPoint y: 510, endPoint x: 493, endPoint y: 514, distance: 56.6
click at [491, 515] on div at bounding box center [491, 509] width 6 height 63
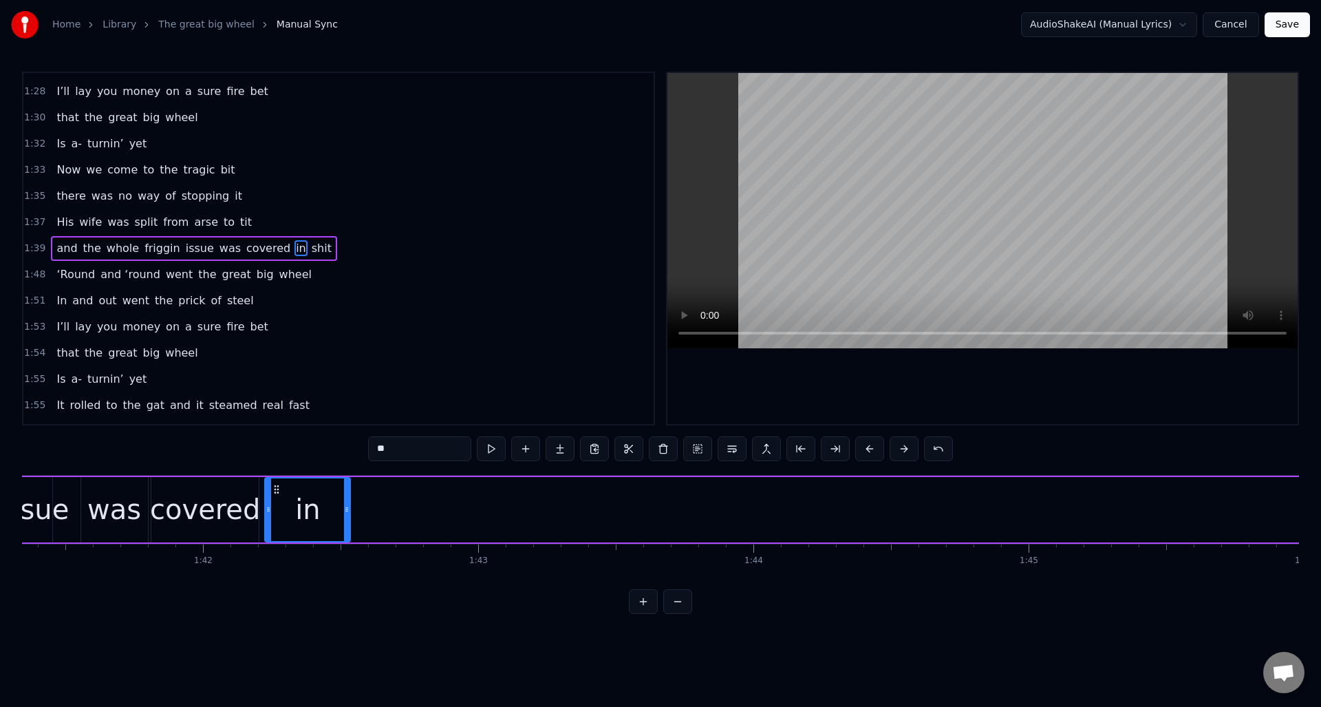
scroll to position [0, 27888]
drag, startPoint x: 421, startPoint y: 485, endPoint x: 302, endPoint y: 528, distance: 126.7
click at [299, 532] on div "in" at bounding box center [330, 509] width 84 height 63
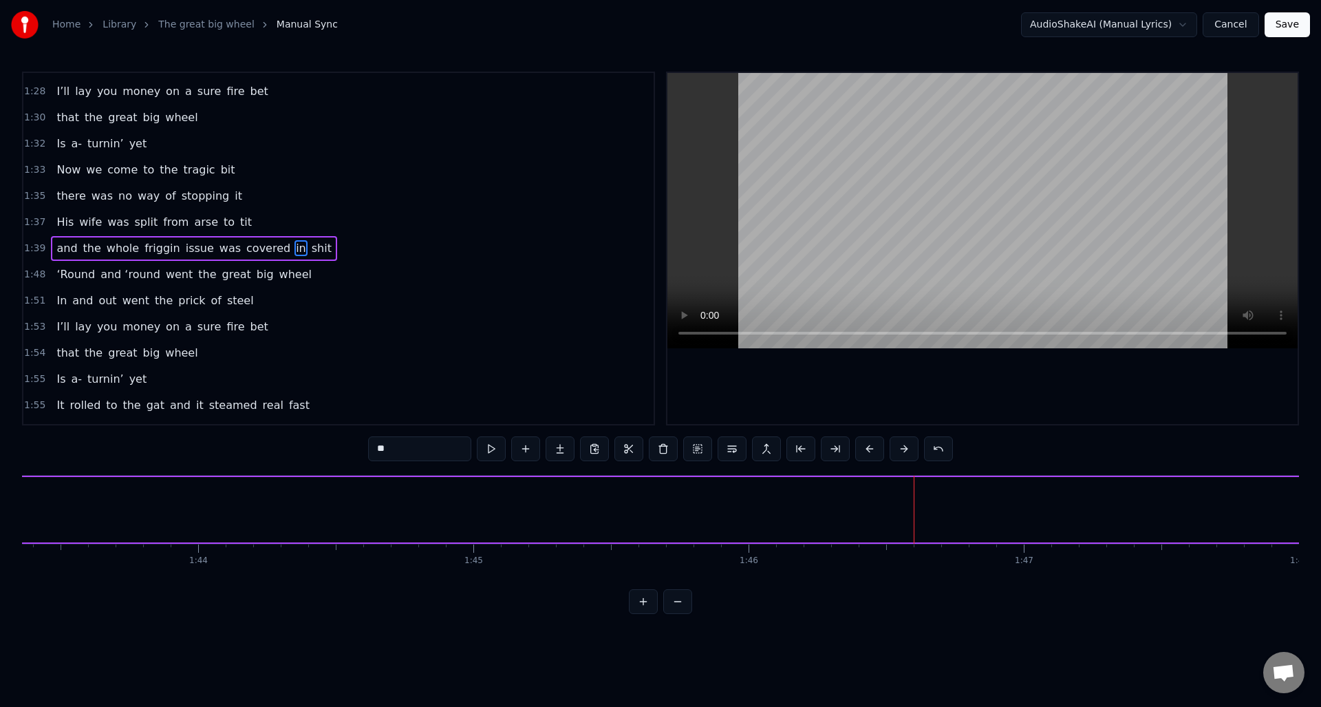
scroll to position [0, 29151]
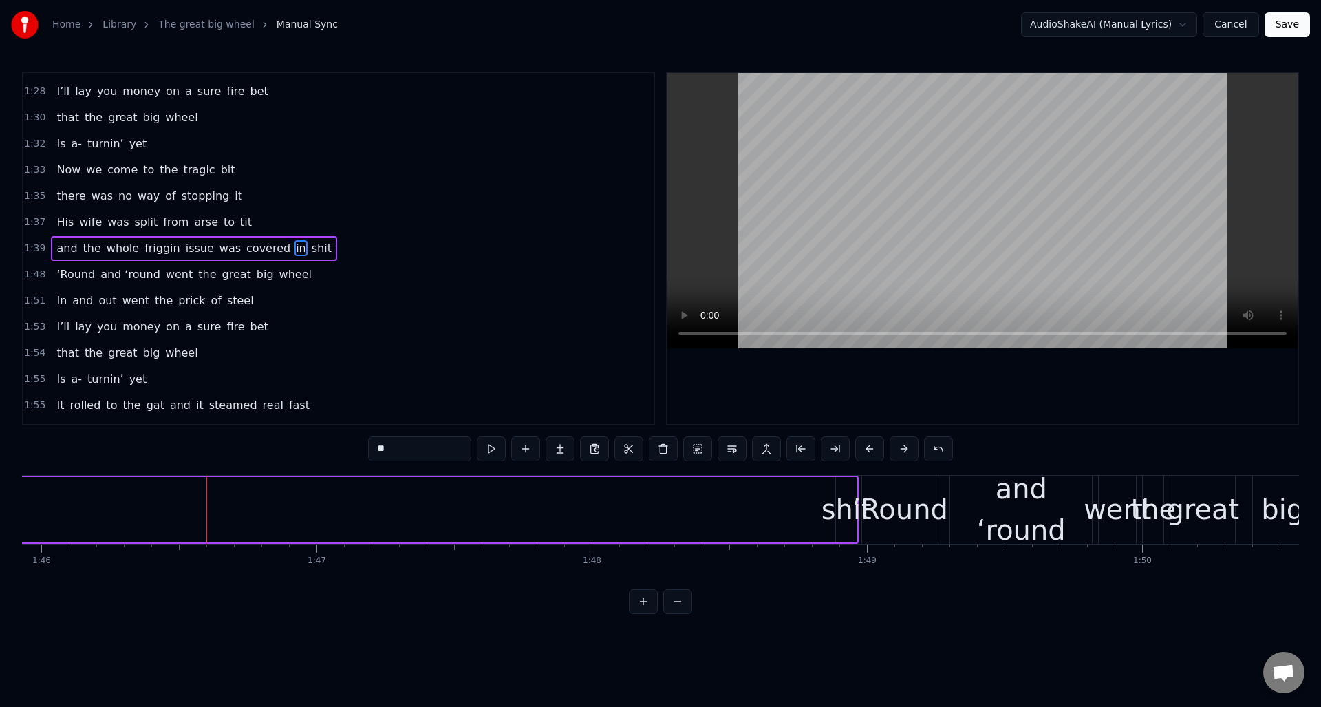
click at [848, 533] on div "shit" at bounding box center [846, 509] width 21 height 65
type input "****"
drag, startPoint x: 835, startPoint y: 531, endPoint x: 802, endPoint y: 535, distance: 33.3
click at [776, 538] on div at bounding box center [775, 509] width 6 height 63
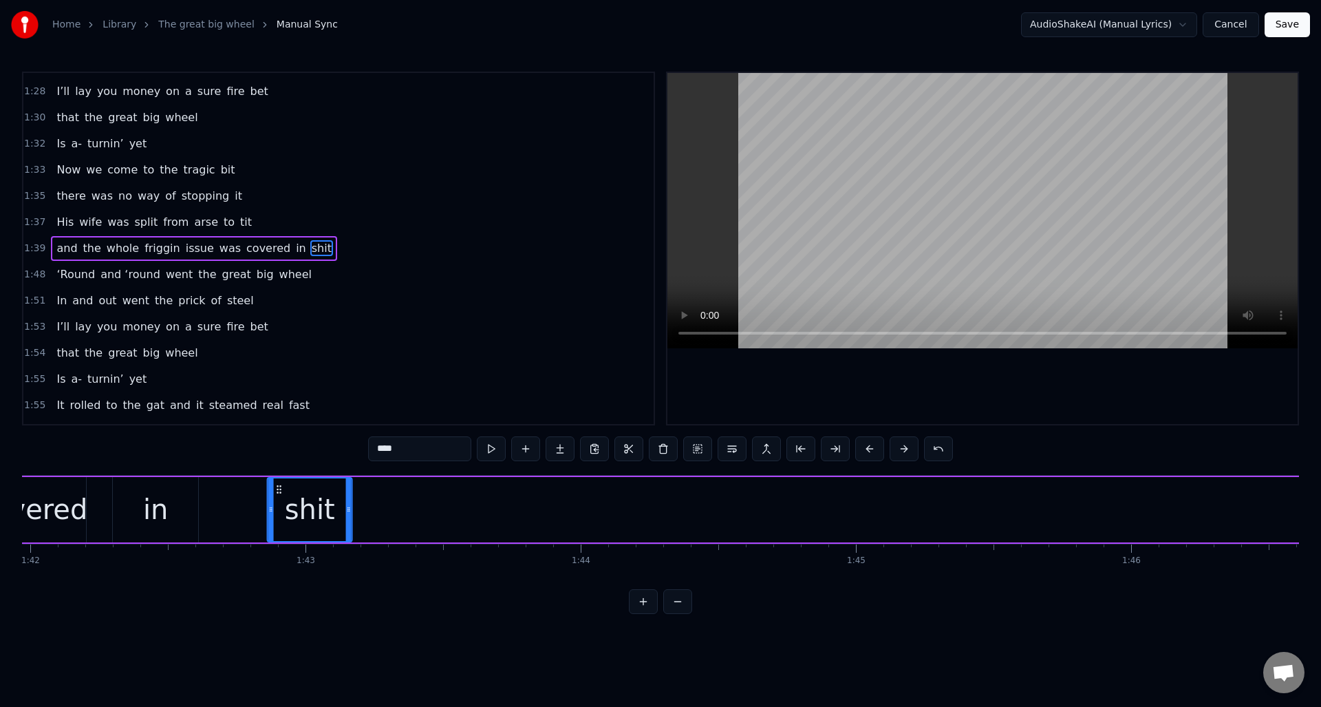
scroll to position [0, 28056]
drag, startPoint x: 781, startPoint y: 488, endPoint x: 286, endPoint y: 528, distance: 497.0
click at [281, 524] on div "shit" at bounding box center [312, 509] width 83 height 63
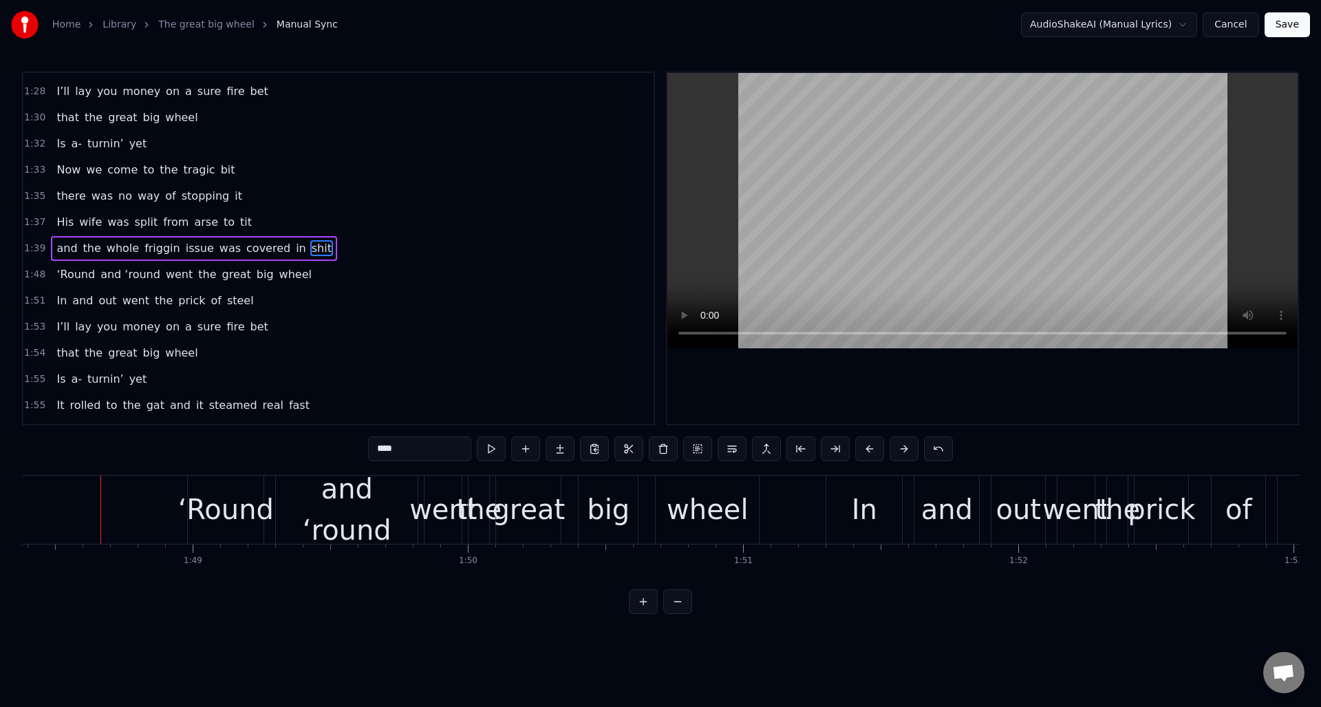
scroll to position [0, 29674]
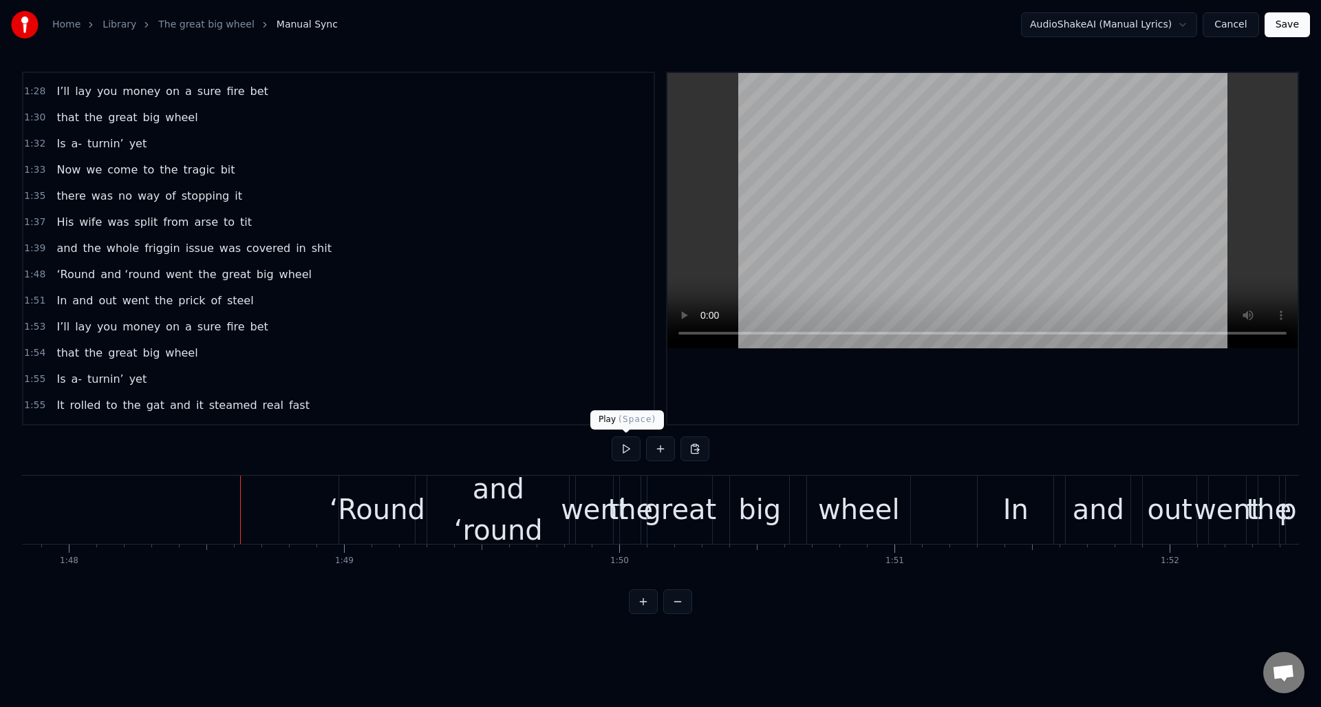
click at [624, 451] on button at bounding box center [626, 448] width 29 height 25
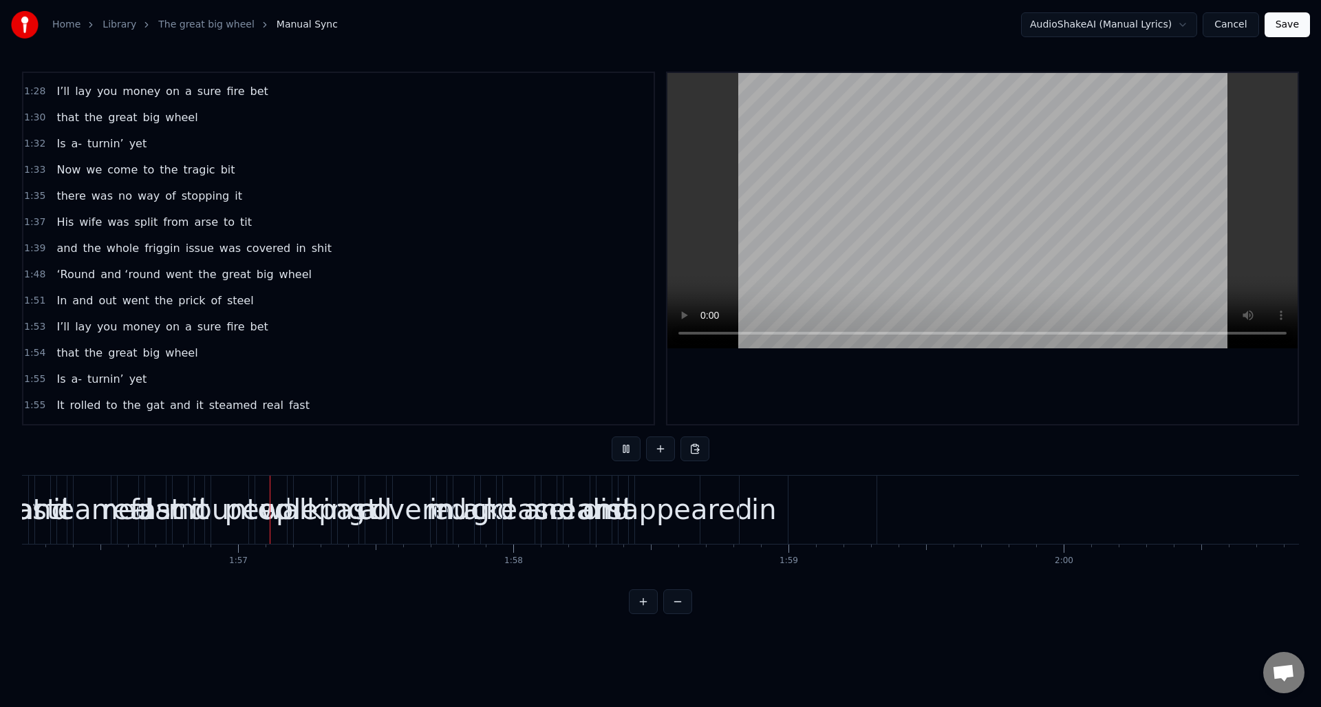
scroll to position [0, 31984]
click at [624, 451] on button at bounding box center [626, 448] width 29 height 25
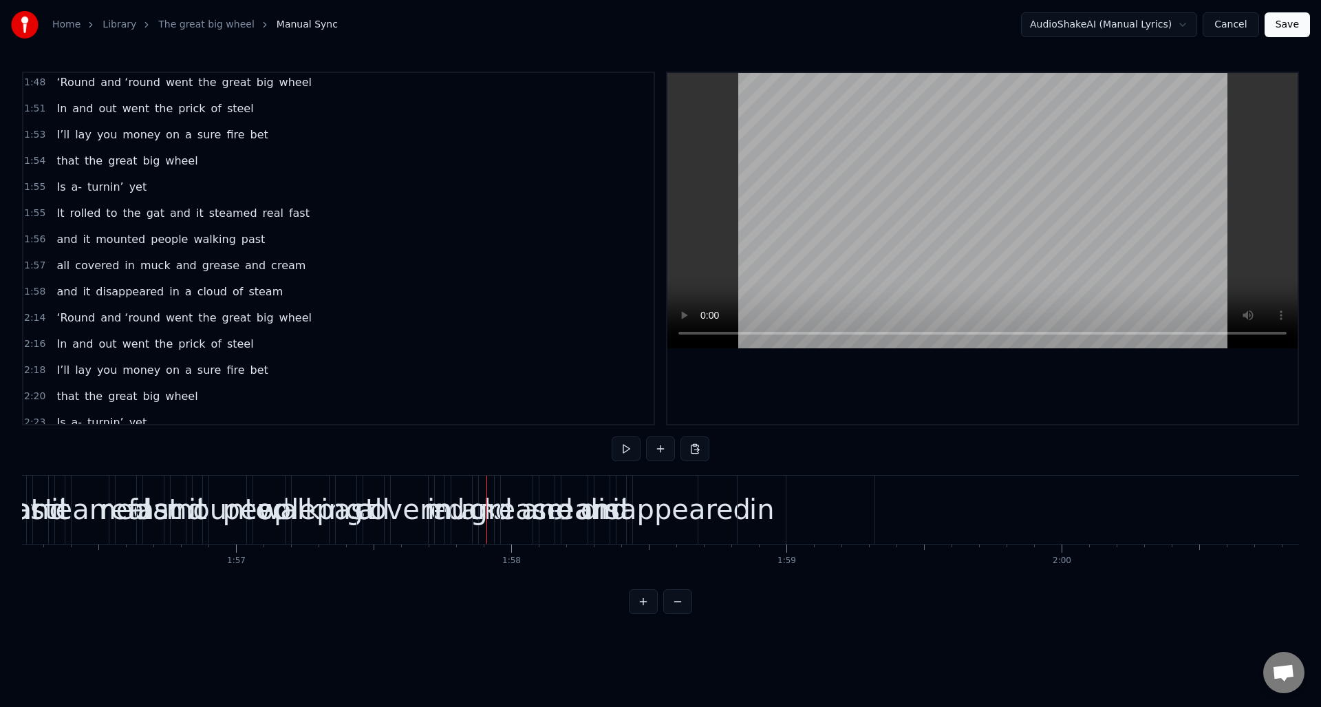
scroll to position [901, 0]
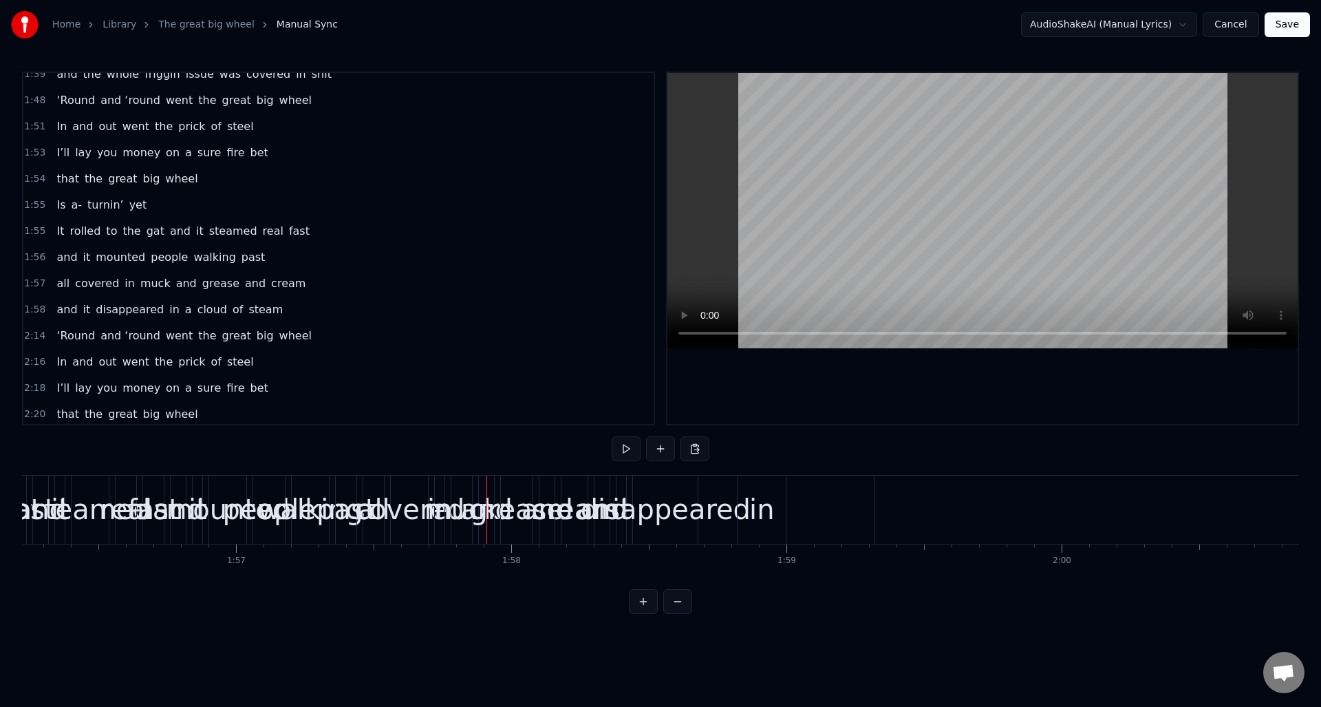
click at [284, 313] on div "1:58 and it disappeared in a cloud of steam" at bounding box center [338, 310] width 630 height 26
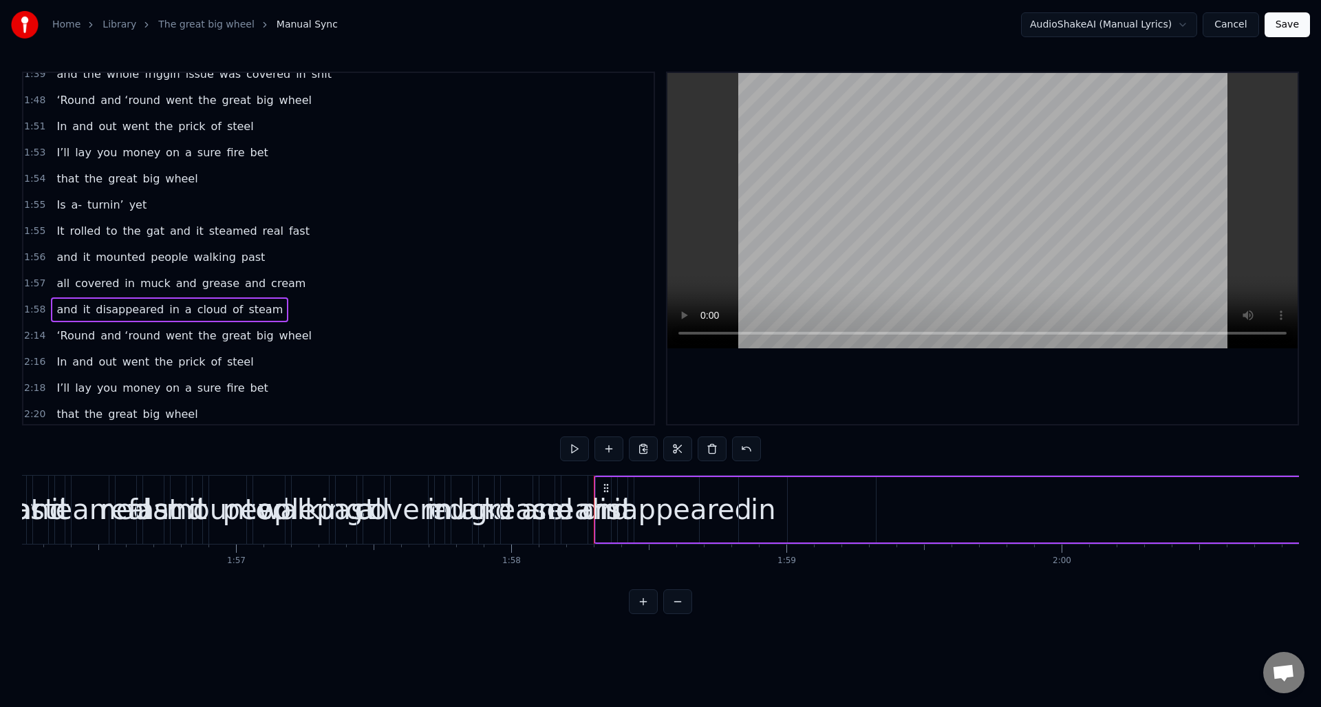
click at [766, 498] on div "in" at bounding box center [763, 508] width 25 height 41
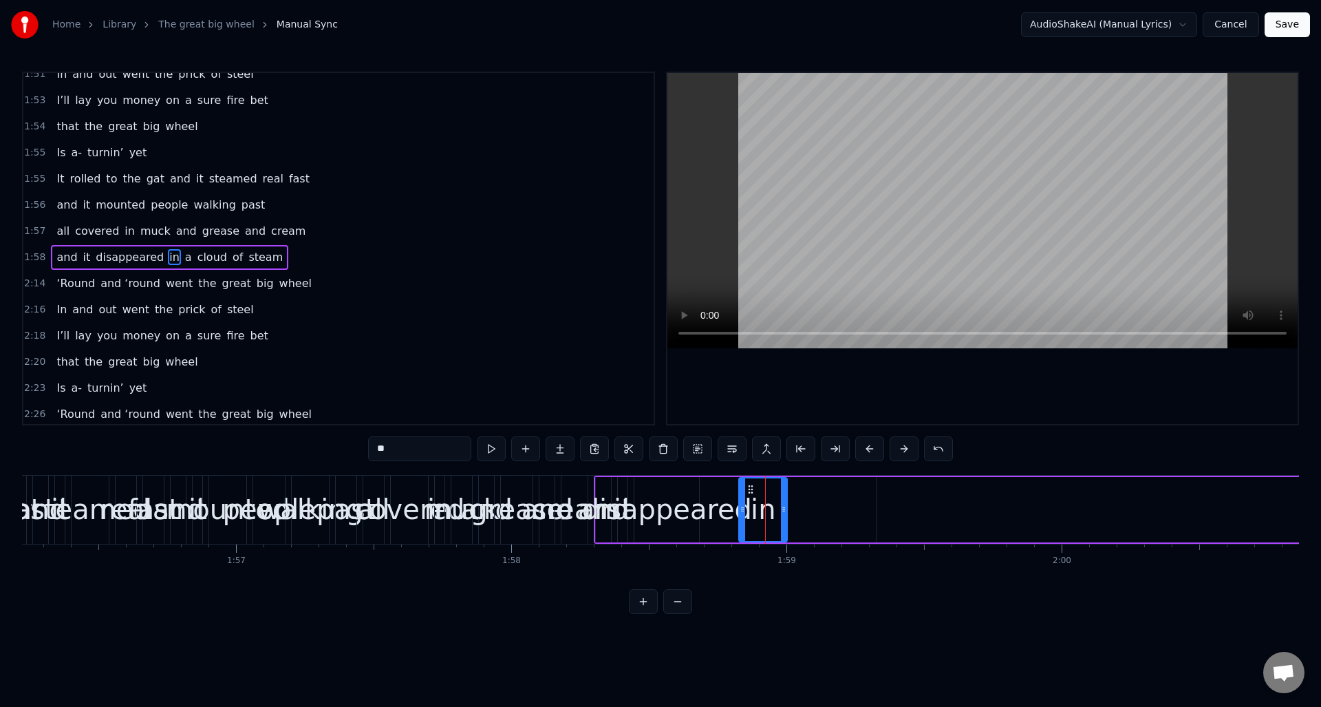
scroll to position [962, 0]
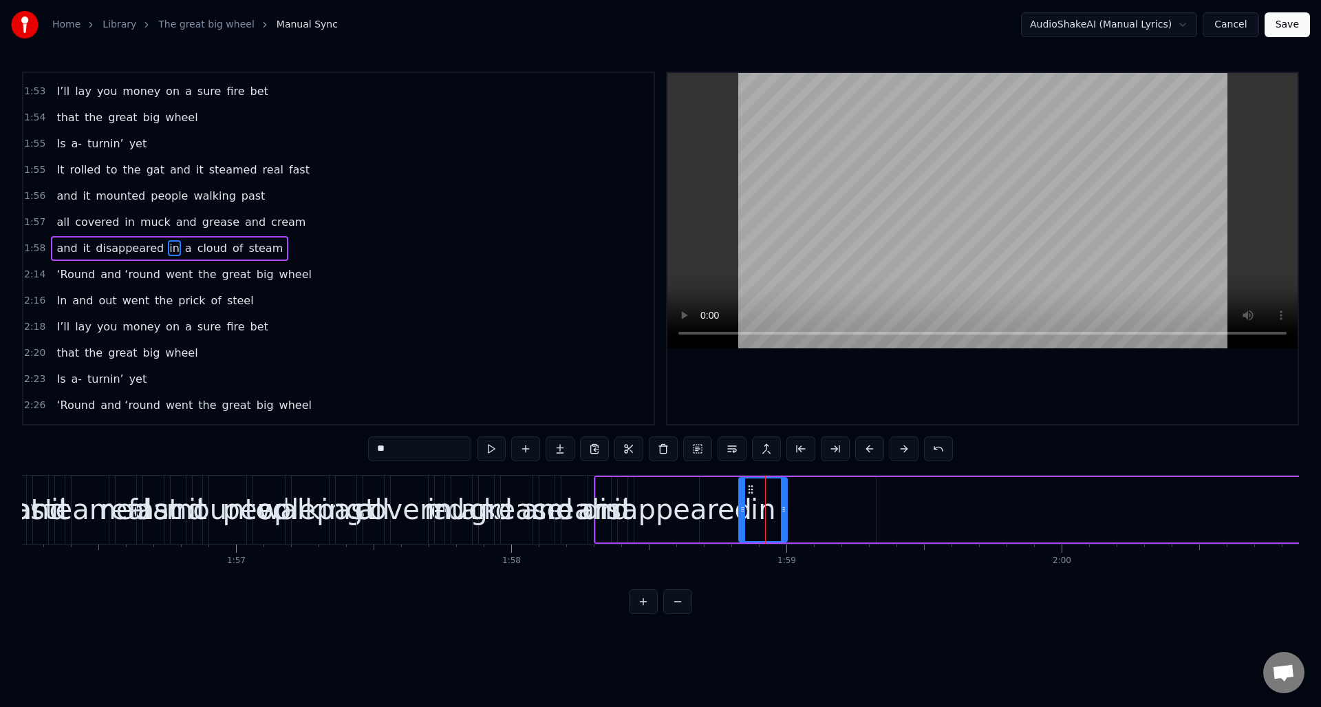
drag, startPoint x: 880, startPoint y: 498, endPoint x: 1289, endPoint y: 493, distance: 409.4
click at [1289, 493] on div at bounding box center [1290, 509] width 6 height 63
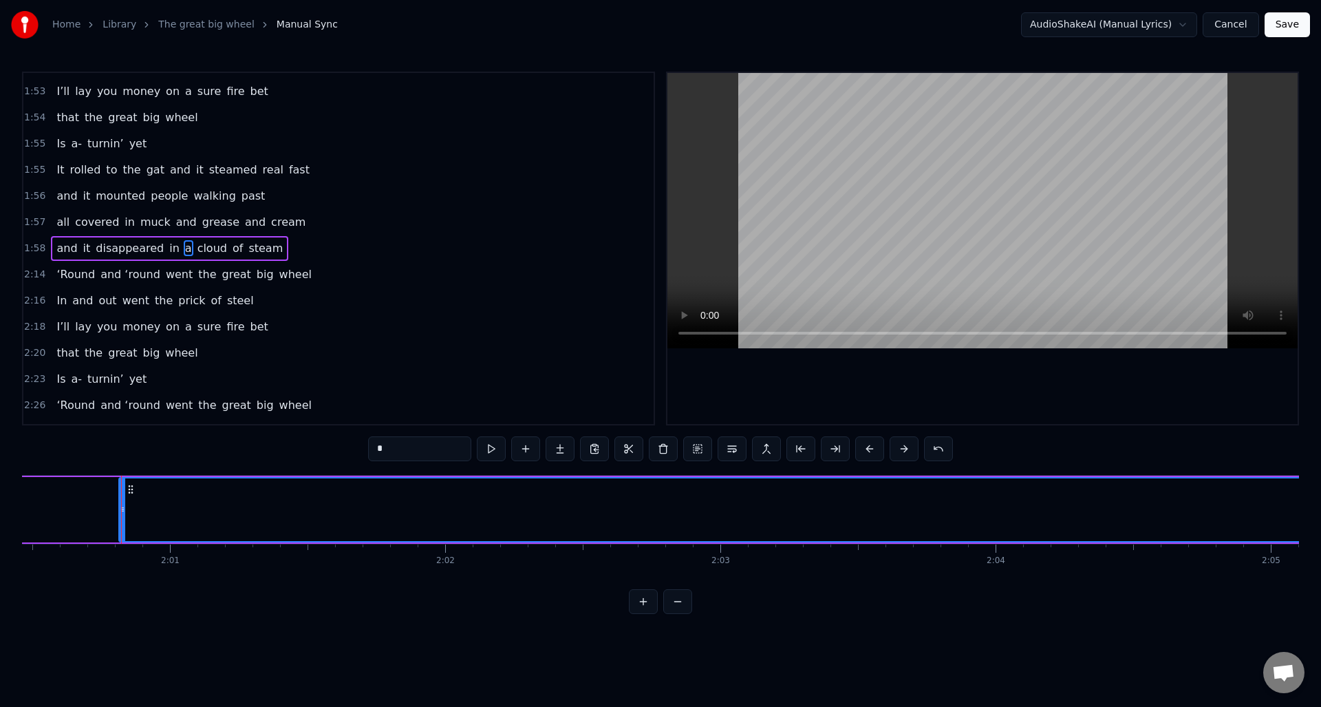
scroll to position [0, 33181]
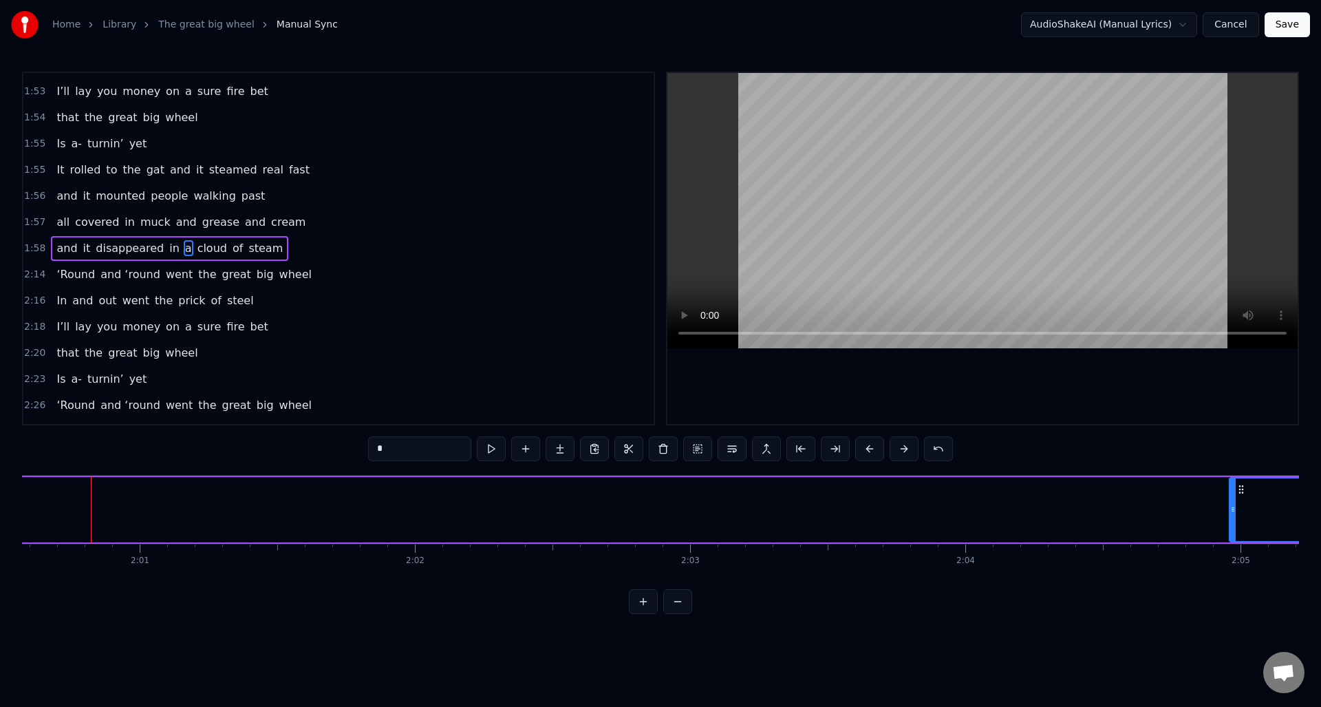
drag, startPoint x: 89, startPoint y: 524, endPoint x: 1229, endPoint y: 505, distance: 1140.8
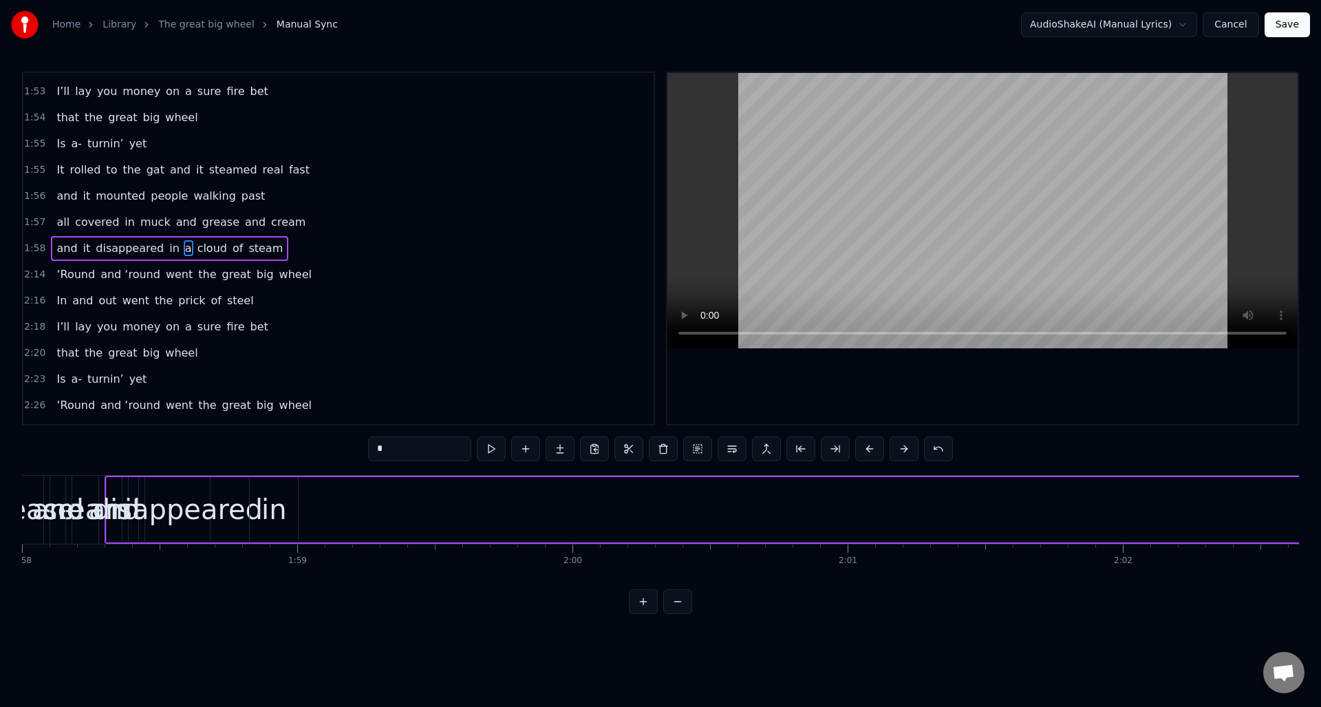
scroll to position [0, 32397]
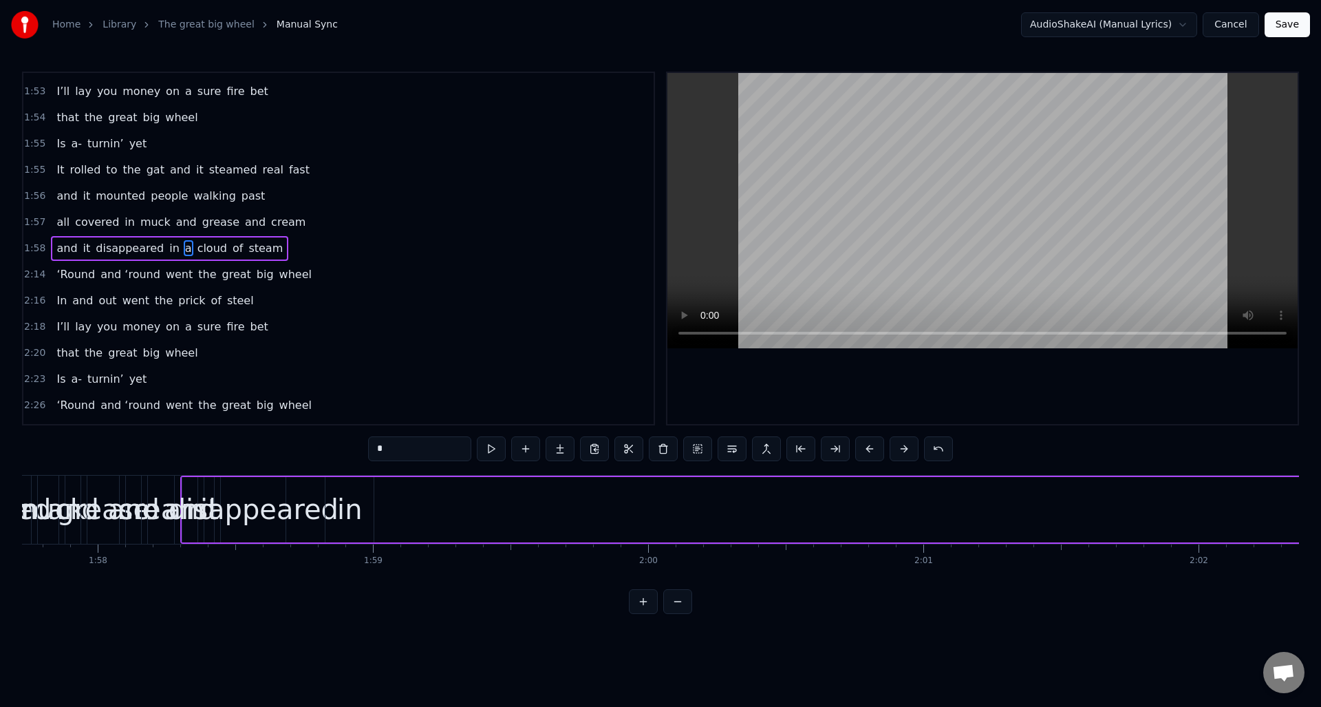
click at [356, 499] on div "in" at bounding box center [349, 508] width 25 height 41
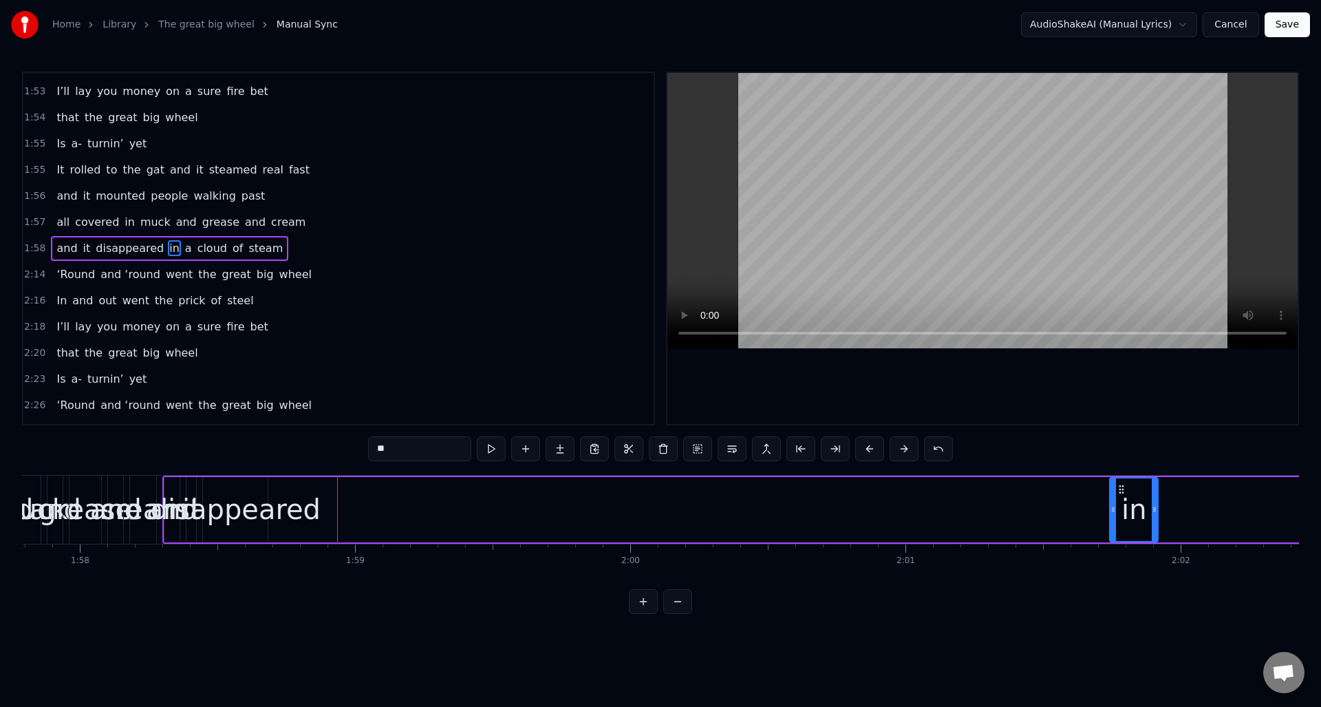
drag, startPoint x: 336, startPoint y: 489, endPoint x: 1038, endPoint y: 526, distance: 703.4
click at [1110, 527] on div "in" at bounding box center [1133, 509] width 47 height 63
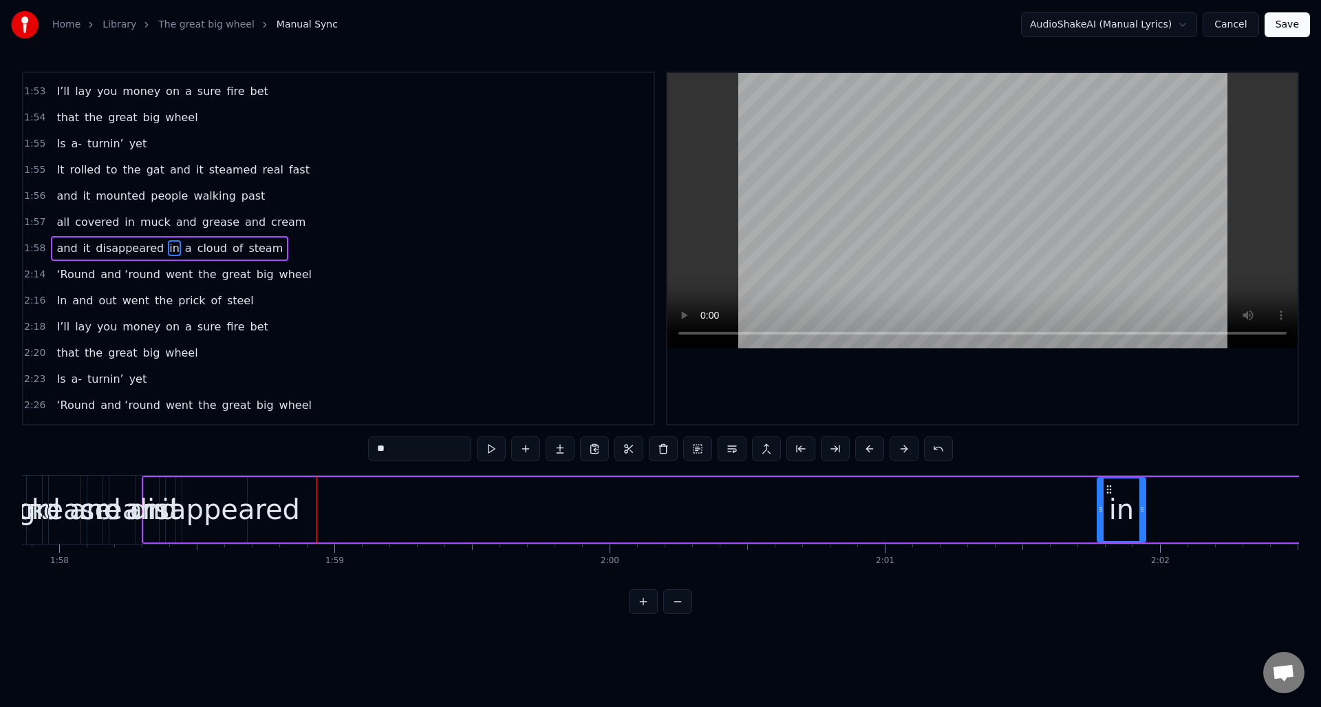
click at [237, 491] on div "disappeared" at bounding box center [215, 508] width 170 height 41
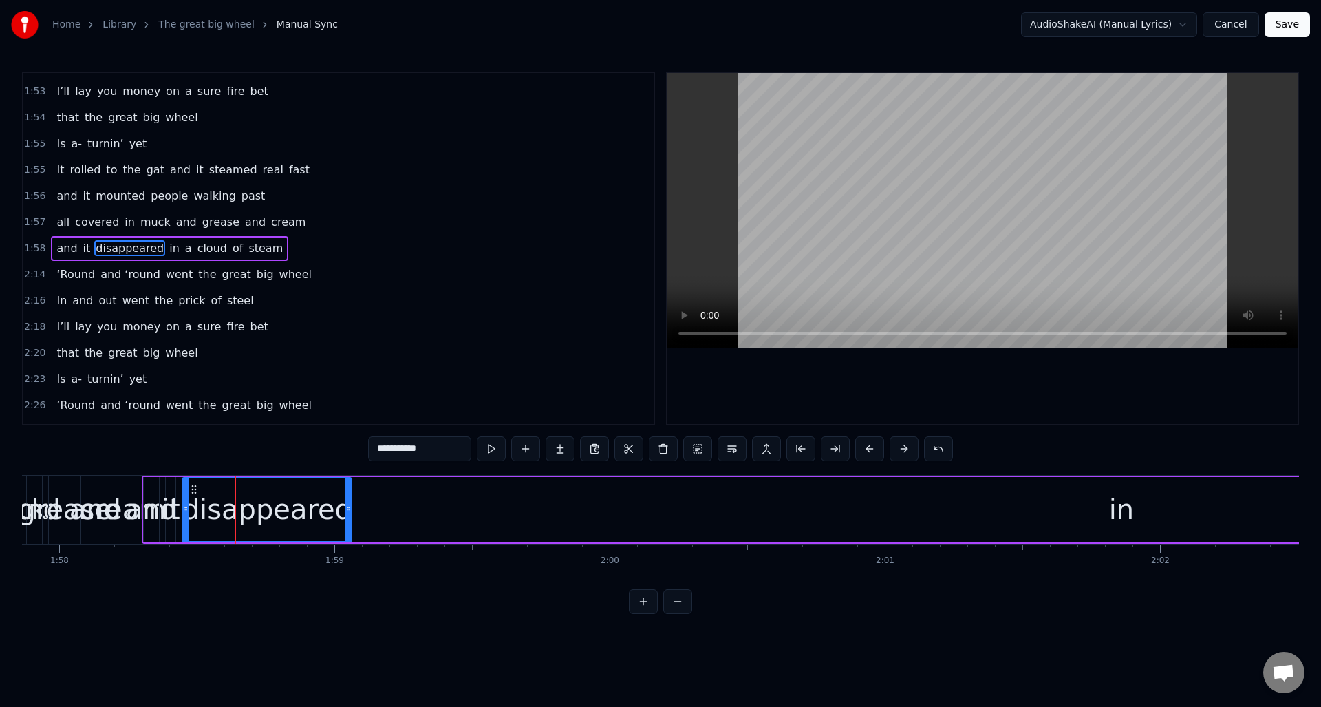
drag, startPoint x: 245, startPoint y: 495, endPoint x: 349, endPoint y: 507, distance: 105.3
click at [349, 507] on div at bounding box center [348, 509] width 6 height 63
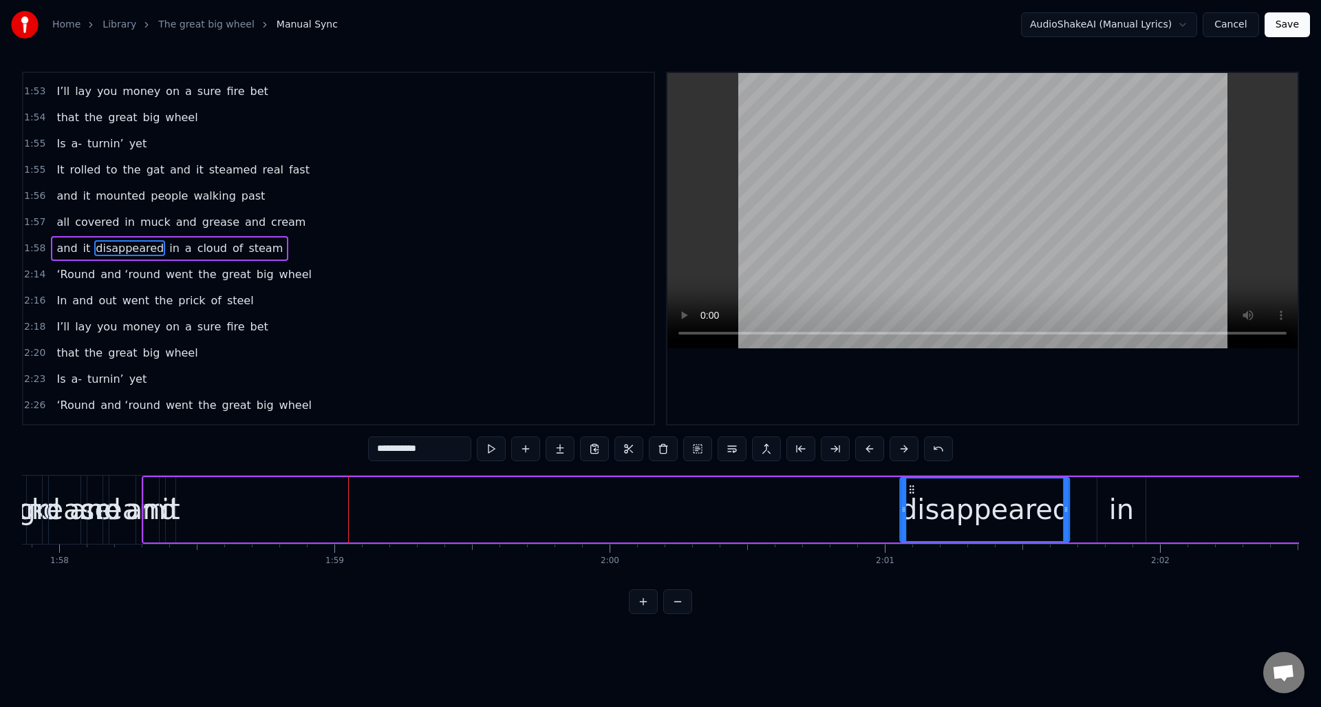
drag, startPoint x: 193, startPoint y: 486, endPoint x: 911, endPoint y: 517, distance: 718.2
click at [911, 517] on div "disappeared" at bounding box center [985, 509] width 168 height 63
click at [172, 497] on div "it" at bounding box center [171, 508] width 19 height 41
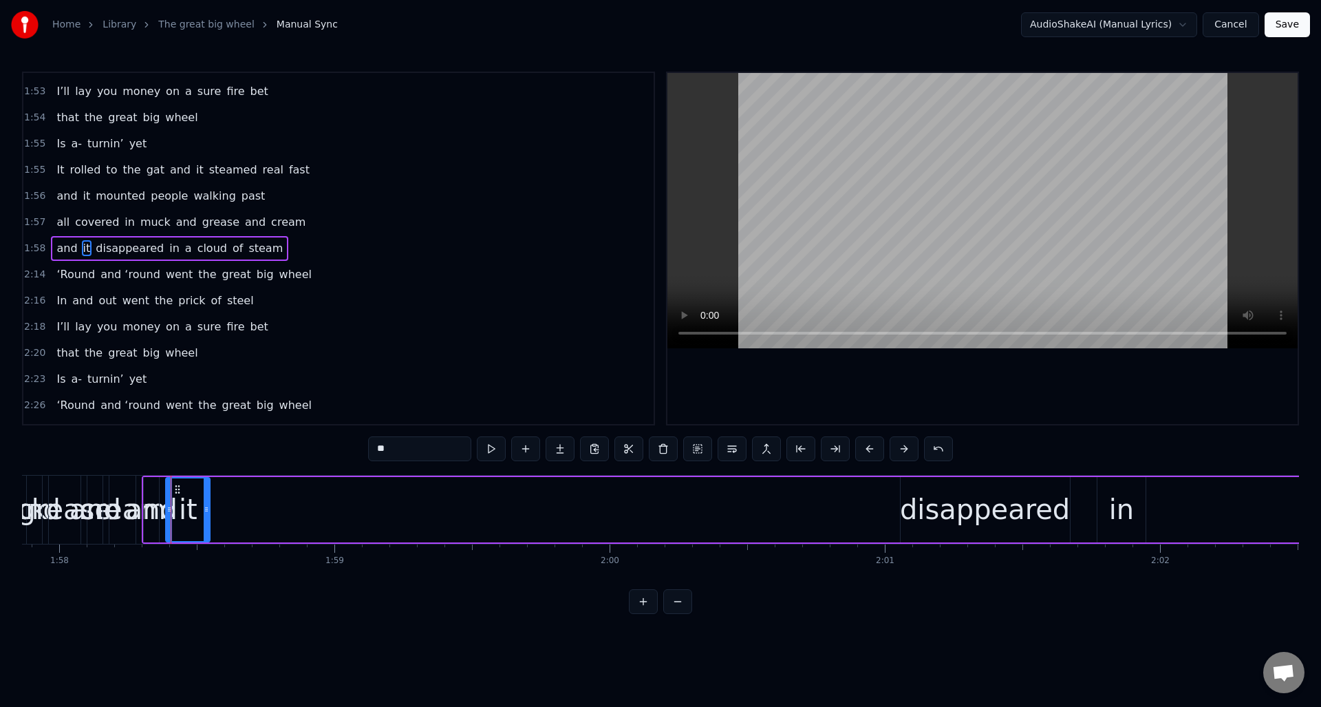
drag, startPoint x: 173, startPoint y: 504, endPoint x: 208, endPoint y: 507, distance: 34.5
click at [208, 507] on icon at bounding box center [207, 509] width 6 height 11
drag, startPoint x: 177, startPoint y: 487, endPoint x: 773, endPoint y: 497, distance: 596.6
click at [855, 513] on div "it" at bounding box center [867, 509] width 43 height 63
click at [151, 487] on div "and" at bounding box center [151, 509] width 15 height 65
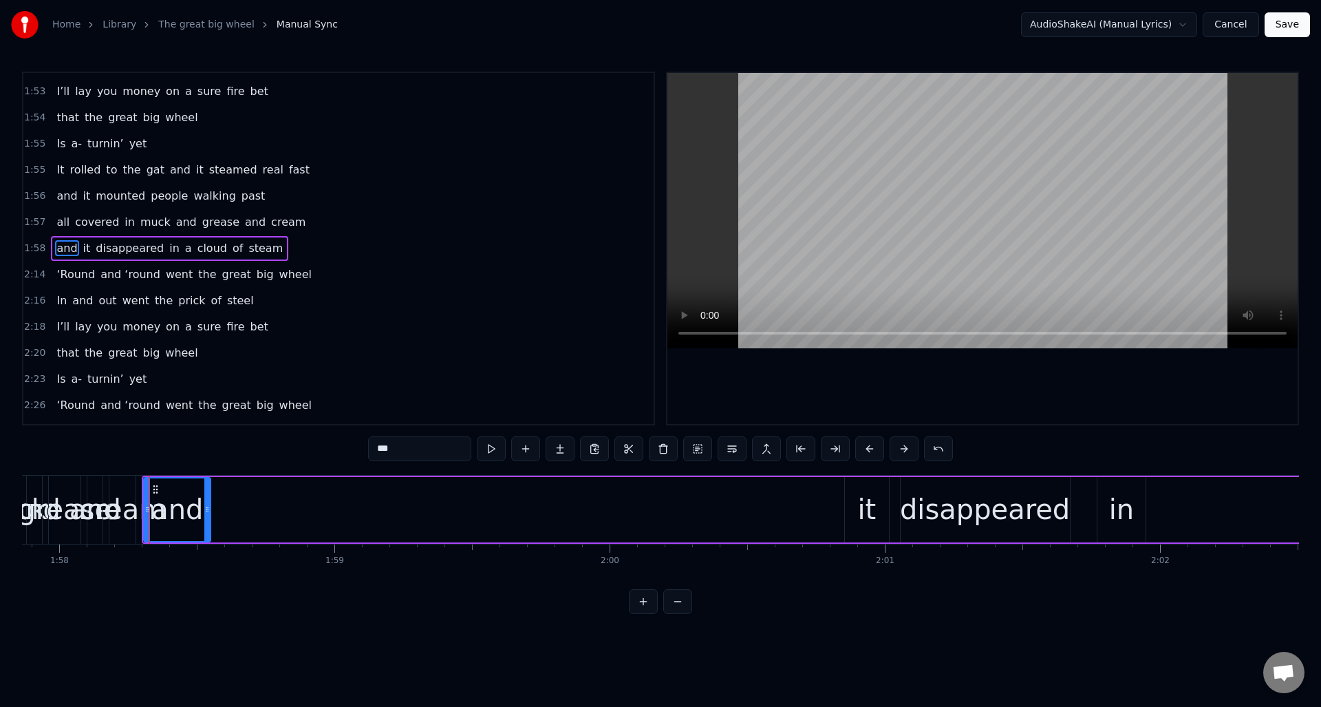
drag, startPoint x: 156, startPoint y: 497, endPoint x: 183, endPoint y: 496, distance: 26.8
click at [207, 502] on div at bounding box center [207, 509] width 6 height 63
drag, startPoint x: 153, startPoint y: 488, endPoint x: 766, endPoint y: 503, distance: 612.5
click at [766, 503] on div "and" at bounding box center [789, 509] width 65 height 63
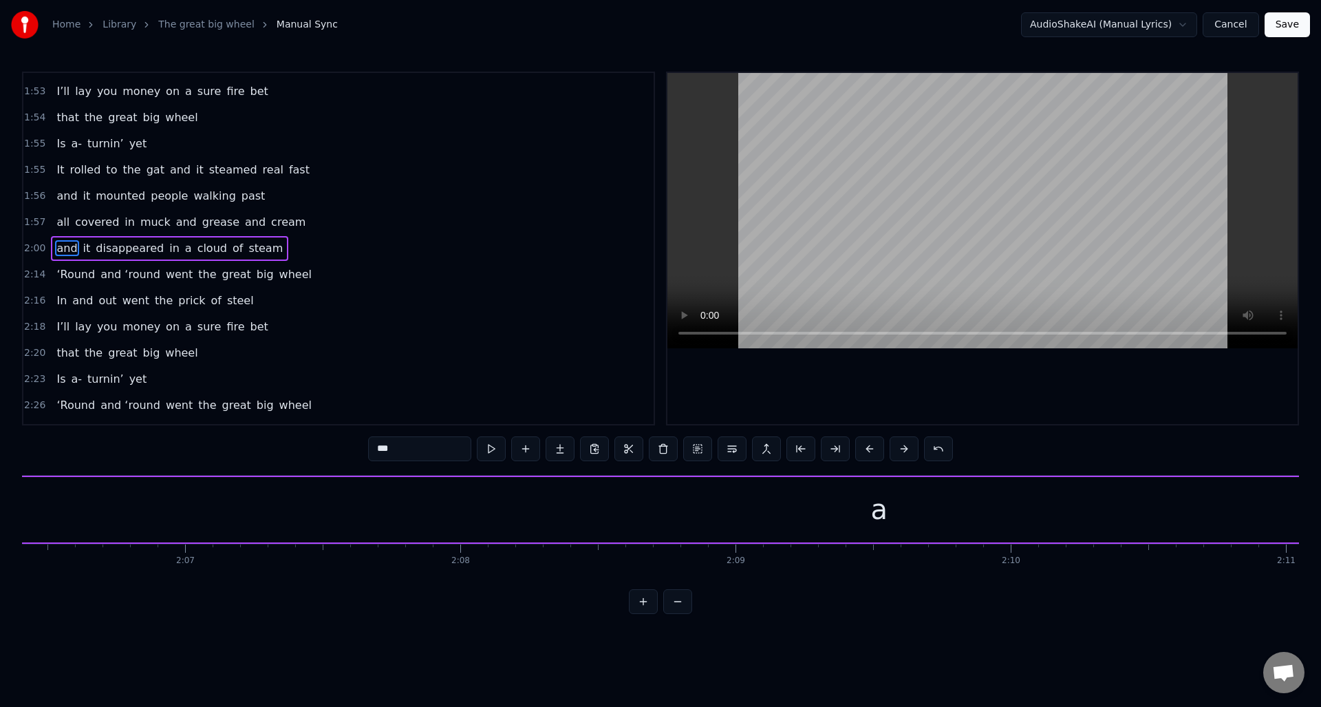
scroll to position [0, 33877]
drag, startPoint x: 537, startPoint y: 521, endPoint x: 1153, endPoint y: 508, distance: 615.9
click at [1153, 508] on div at bounding box center [1153, 509] width 6 height 63
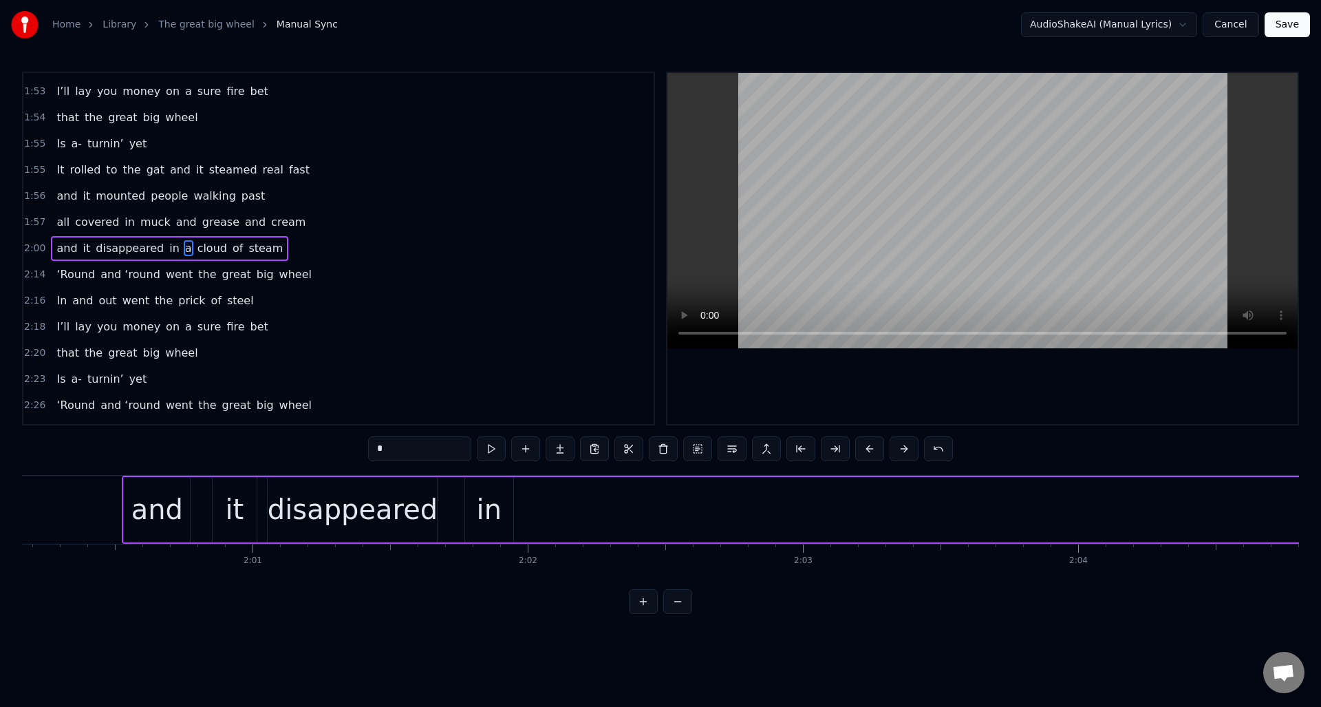
drag, startPoint x: 504, startPoint y: 493, endPoint x: 518, endPoint y: 498, distance: 15.2
click at [504, 493] on div "in" at bounding box center [489, 509] width 48 height 65
drag, startPoint x: 474, startPoint y: 490, endPoint x: 1014, endPoint y: 511, distance: 540.5
click at [1014, 511] on div "in" at bounding box center [990, 509] width 47 height 63
click at [354, 494] on div "disappeared" at bounding box center [353, 508] width 170 height 41
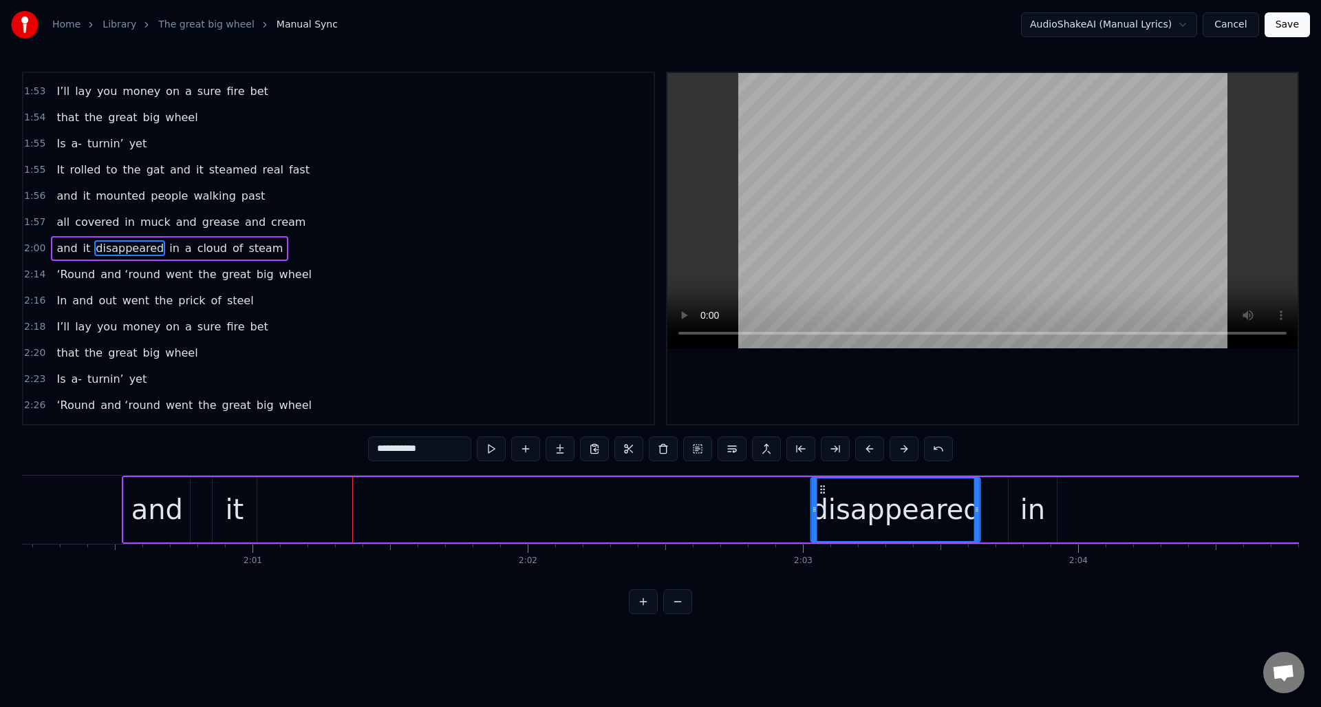
drag, startPoint x: 278, startPoint y: 488, endPoint x: 821, endPoint y: 503, distance: 543.0
click at [821, 503] on div "disappeared" at bounding box center [896, 509] width 168 height 63
click at [230, 497] on div "it" at bounding box center [234, 508] width 19 height 41
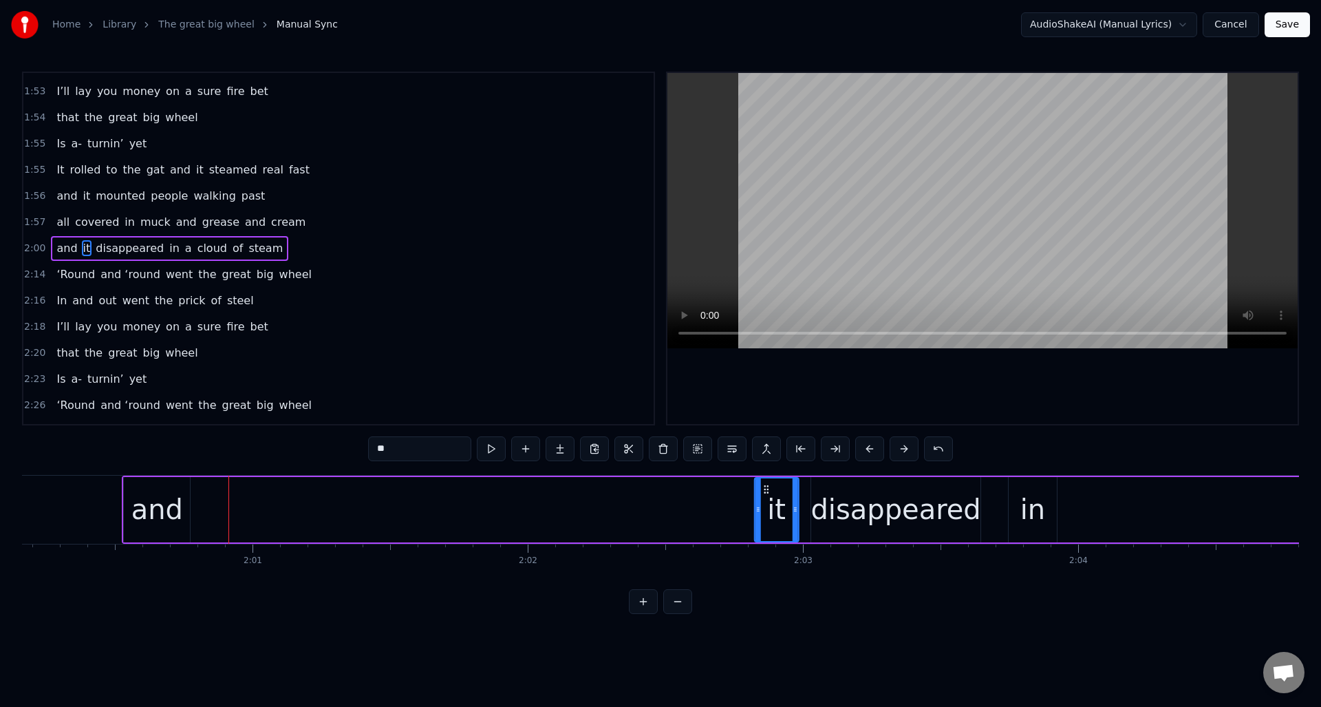
drag, startPoint x: 220, startPoint y: 486, endPoint x: 762, endPoint y: 491, distance: 542.2
click at [762, 491] on icon at bounding box center [766, 489] width 11 height 11
click at [143, 495] on div "and" at bounding box center [157, 508] width 52 height 41
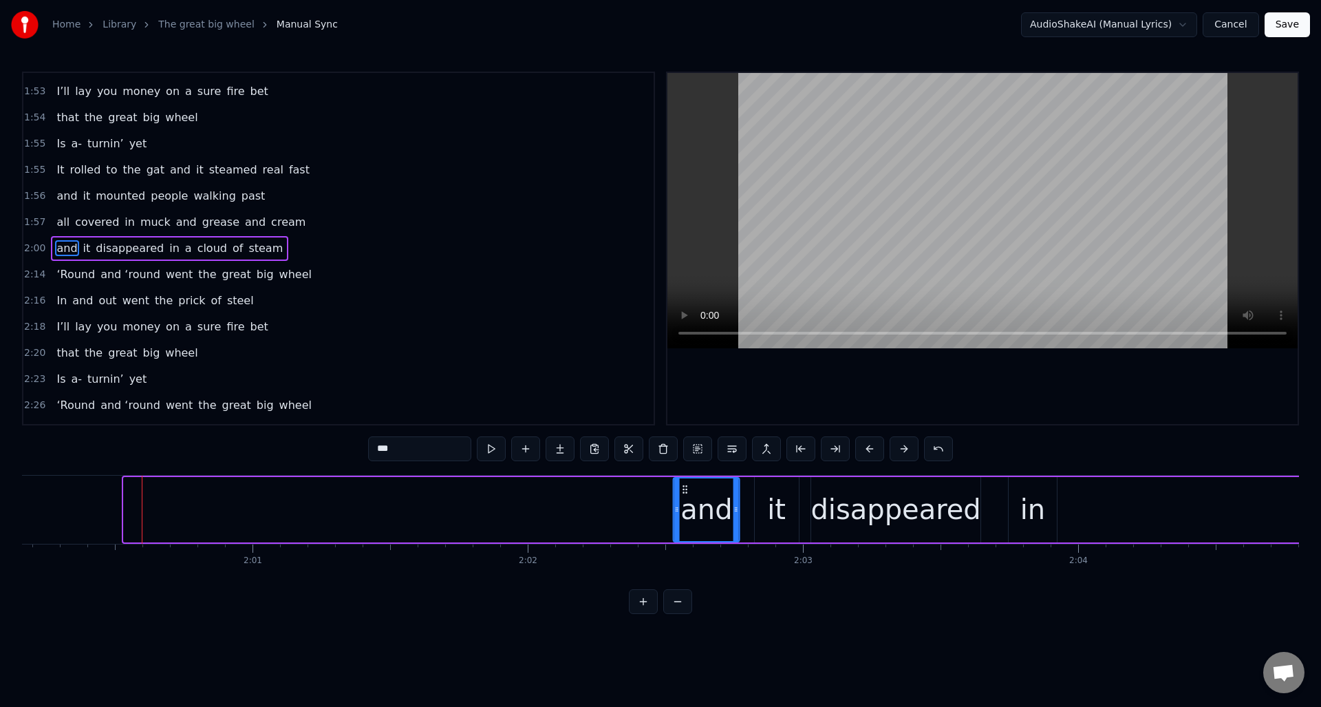
drag, startPoint x: 136, startPoint y: 488, endPoint x: 733, endPoint y: 518, distance: 597.9
click at [686, 491] on icon at bounding box center [685, 489] width 11 height 11
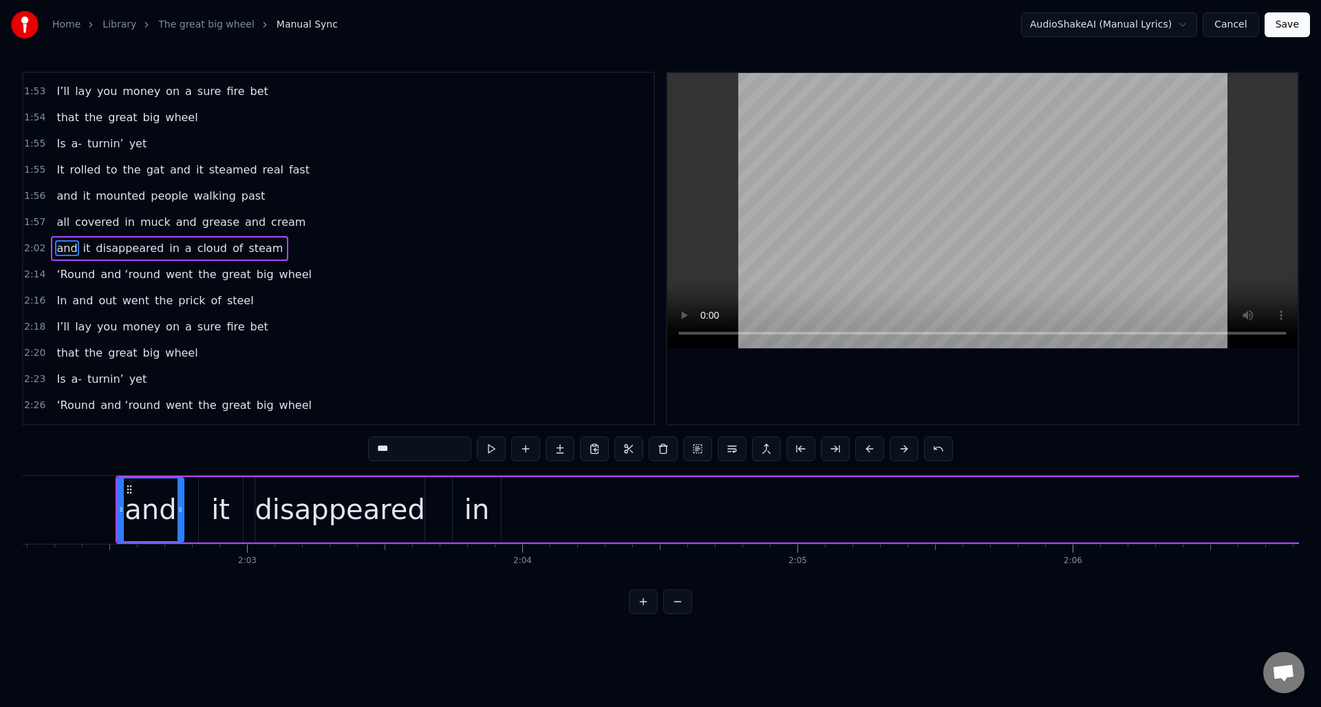
scroll to position [0, 33826]
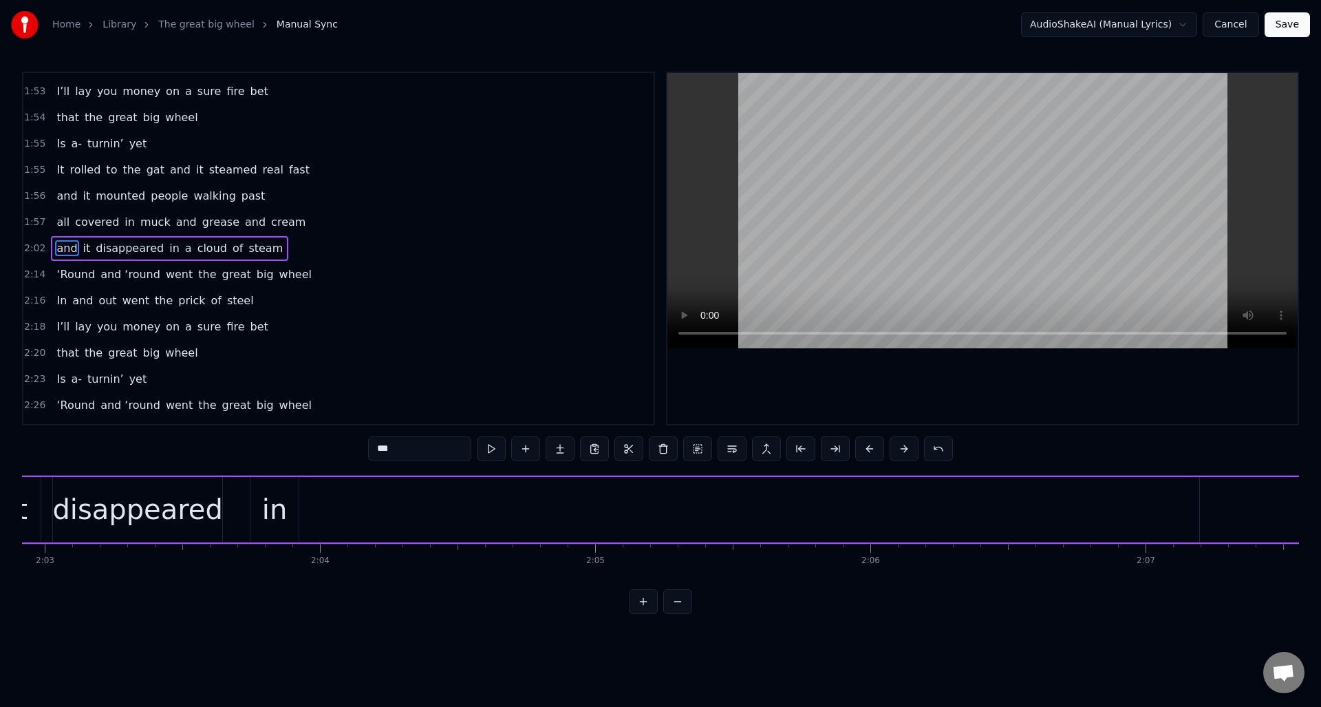
click at [277, 486] on div "in" at bounding box center [274, 509] width 48 height 65
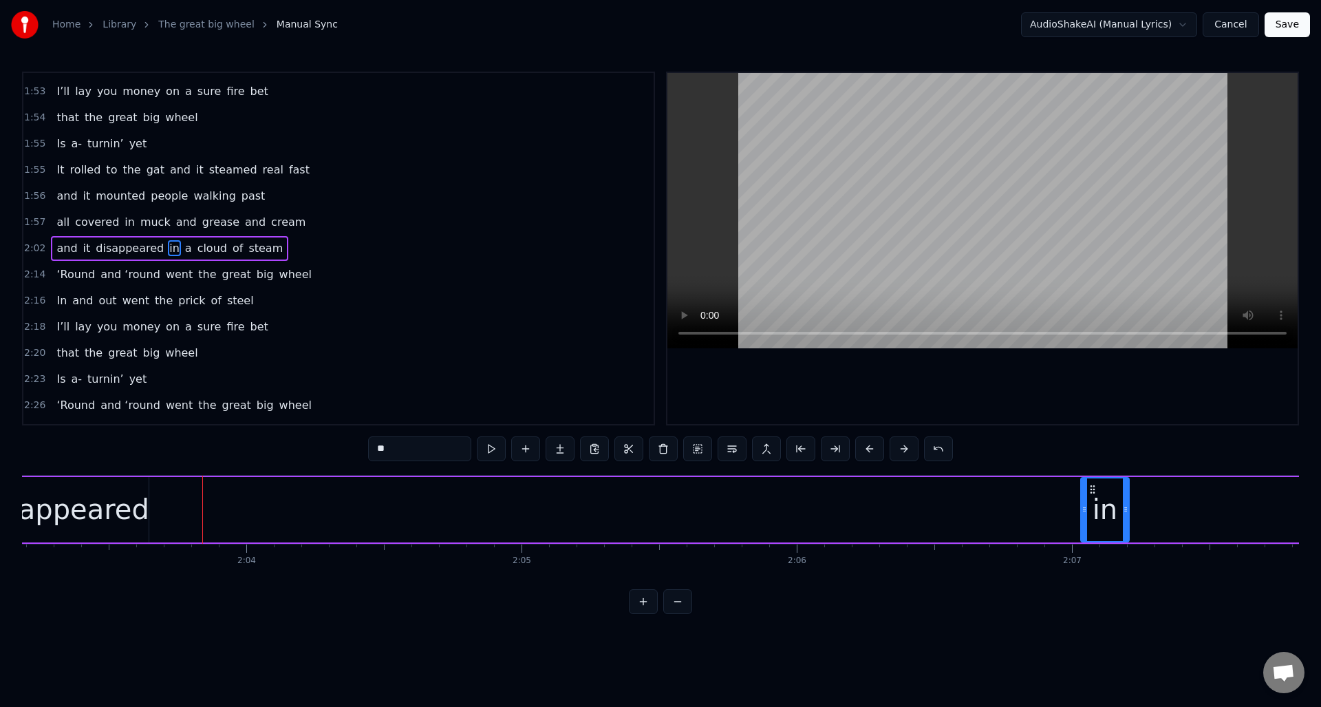
scroll to position [0, 33906]
drag, startPoint x: 261, startPoint y: 490, endPoint x: 1046, endPoint y: 486, distance: 784.3
click at [1046, 486] on icon at bounding box center [1046, 489] width 11 height 11
click at [90, 497] on div "disappeared" at bounding box center [57, 508] width 170 height 41
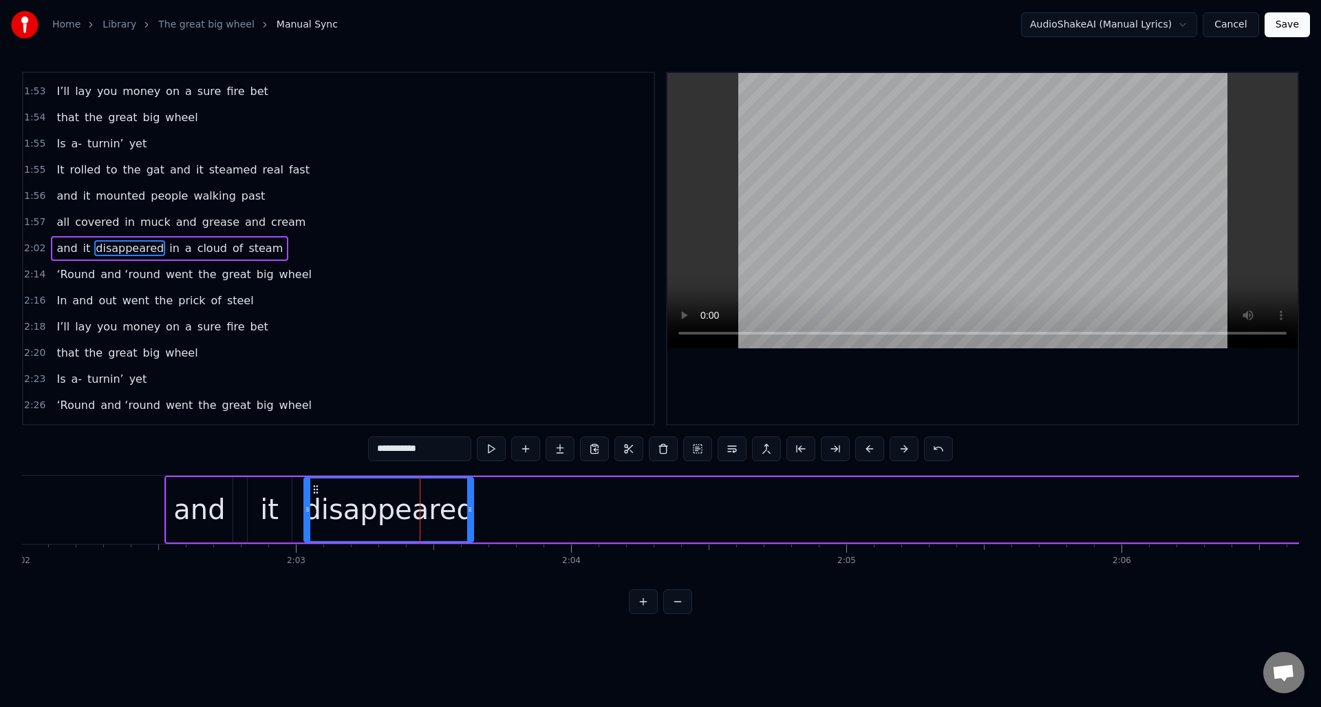
scroll to position [0, 33525]
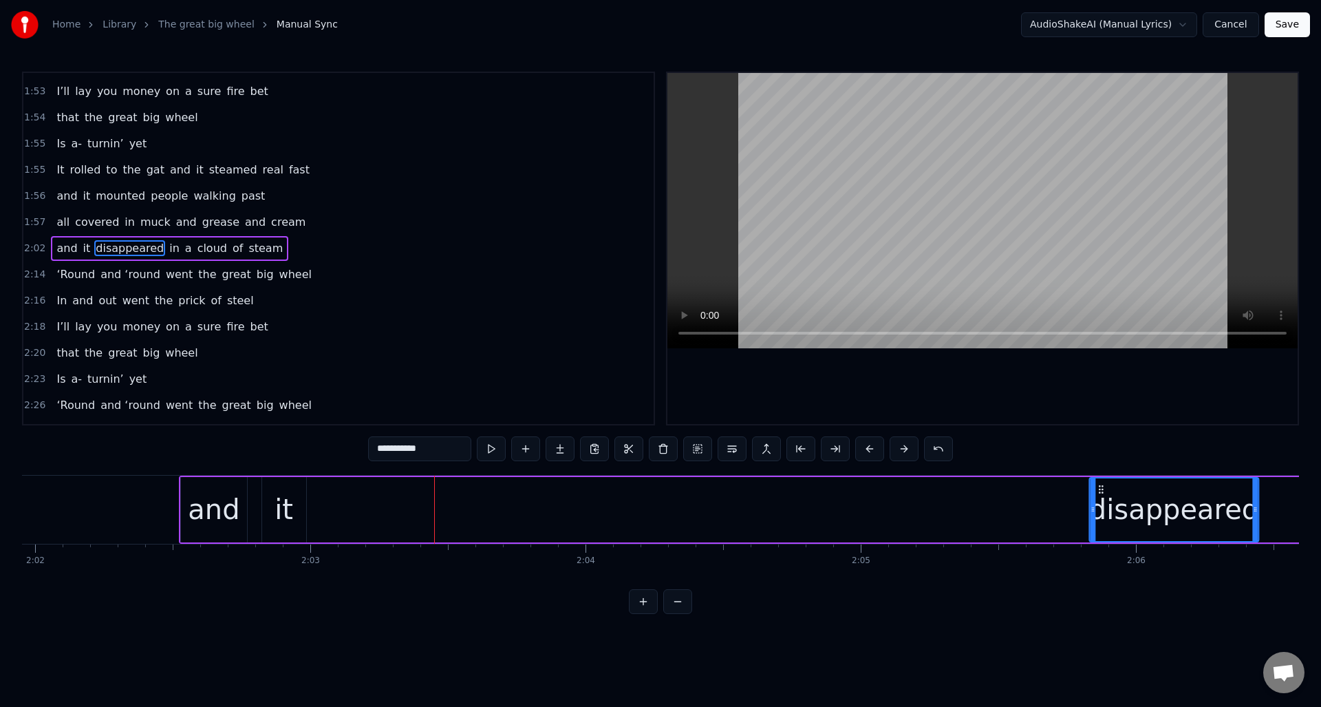
drag, startPoint x: 362, startPoint y: 489, endPoint x: 1077, endPoint y: 520, distance: 716.2
click at [1101, 522] on div "disappeared" at bounding box center [1174, 509] width 168 height 63
click at [263, 495] on div "it" at bounding box center [268, 508] width 19 height 41
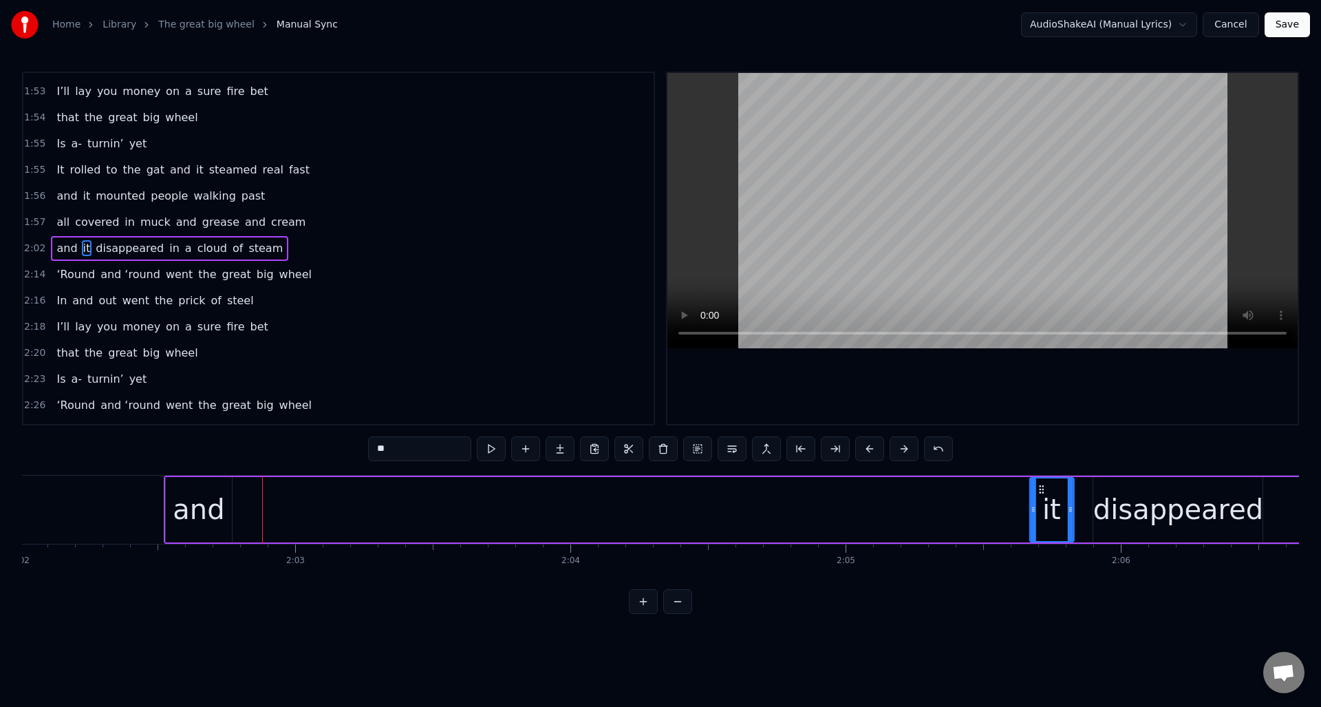
drag, startPoint x: 259, startPoint y: 488, endPoint x: 1041, endPoint y: 488, distance: 781.6
click at [1041, 488] on icon at bounding box center [1040, 489] width 11 height 11
click at [193, 493] on div "and" at bounding box center [199, 508] width 52 height 41
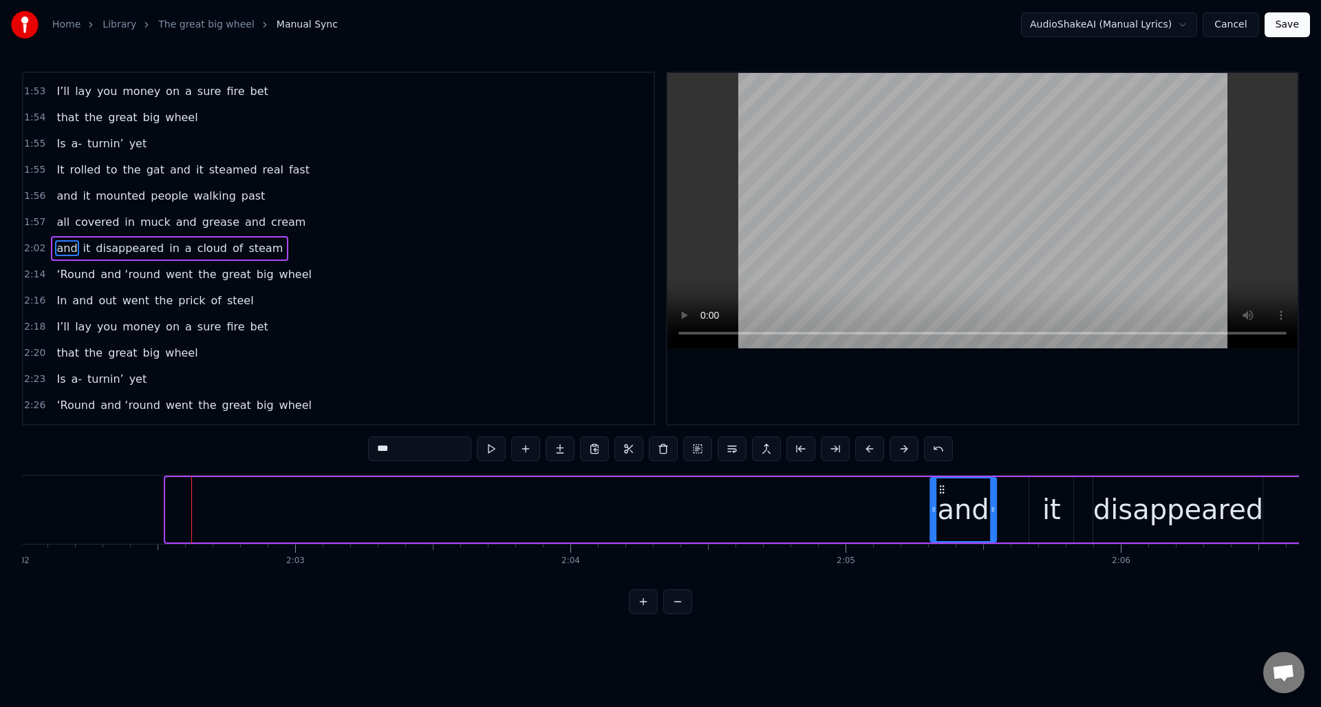
drag, startPoint x: 176, startPoint y: 487, endPoint x: 942, endPoint y: 492, distance: 765.7
click at [940, 497] on div "and" at bounding box center [963, 509] width 65 height 63
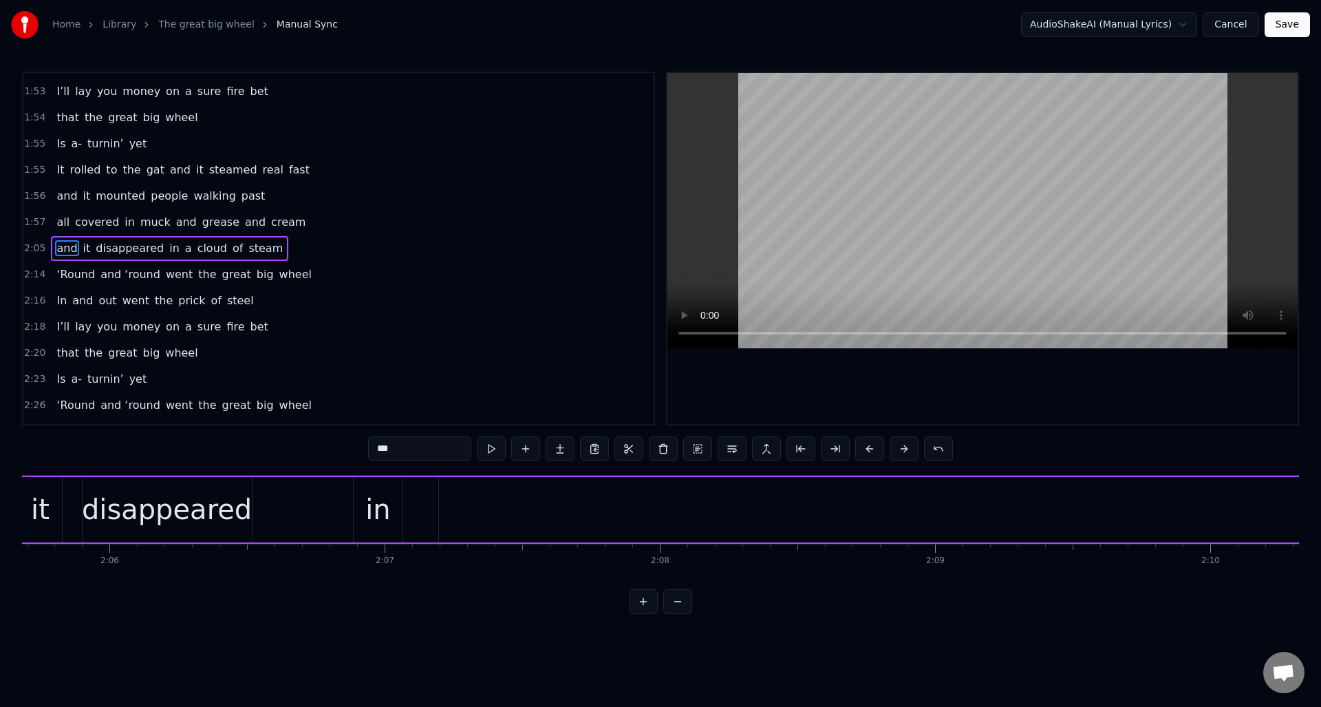
scroll to position [0, 34612]
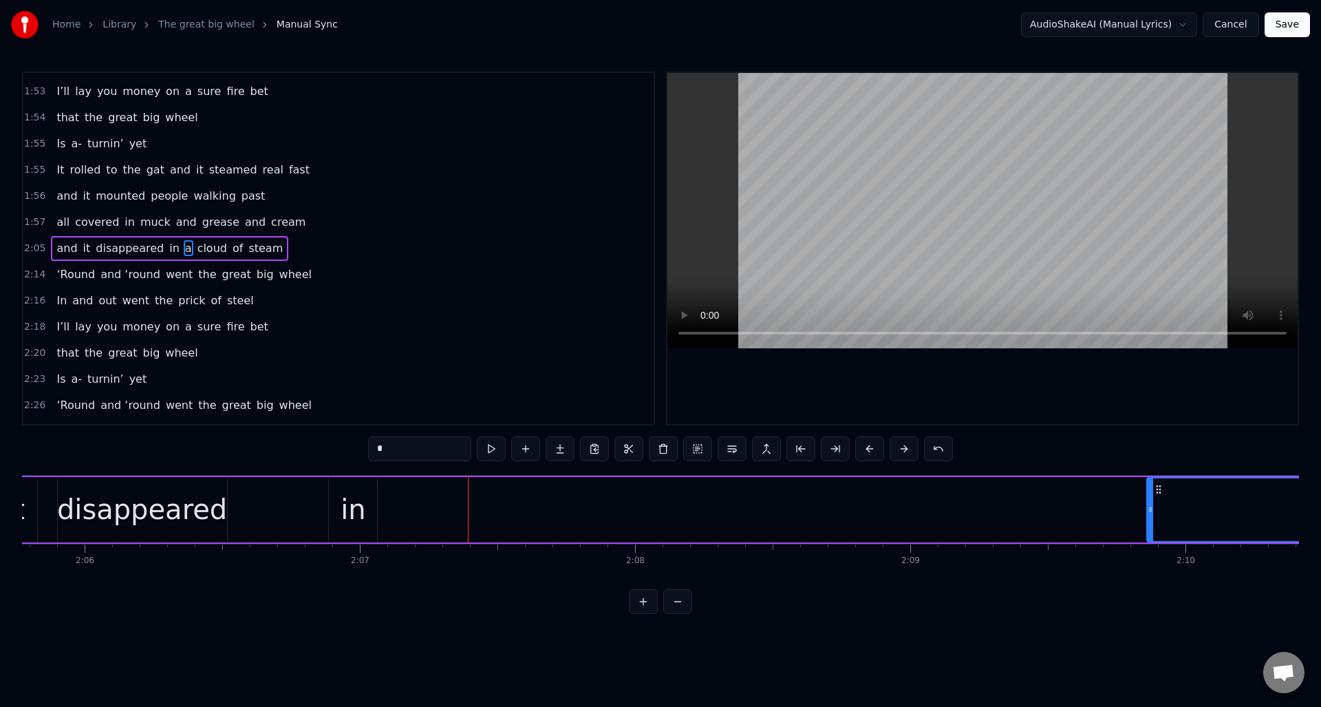
drag, startPoint x: 417, startPoint y: 524, endPoint x: 1150, endPoint y: 515, distance: 732.8
click at [1150, 515] on div at bounding box center [1151, 509] width 6 height 63
click at [349, 498] on div "in" at bounding box center [353, 508] width 25 height 41
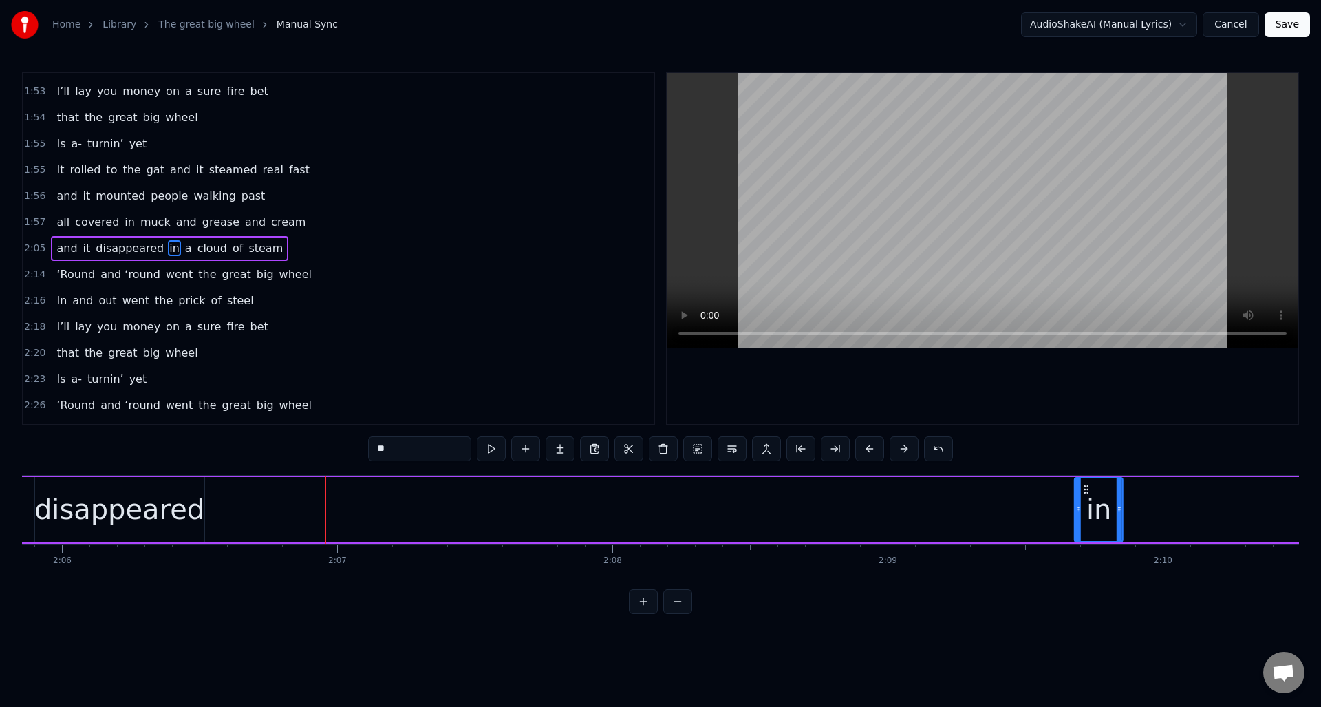
scroll to position [0, 34658]
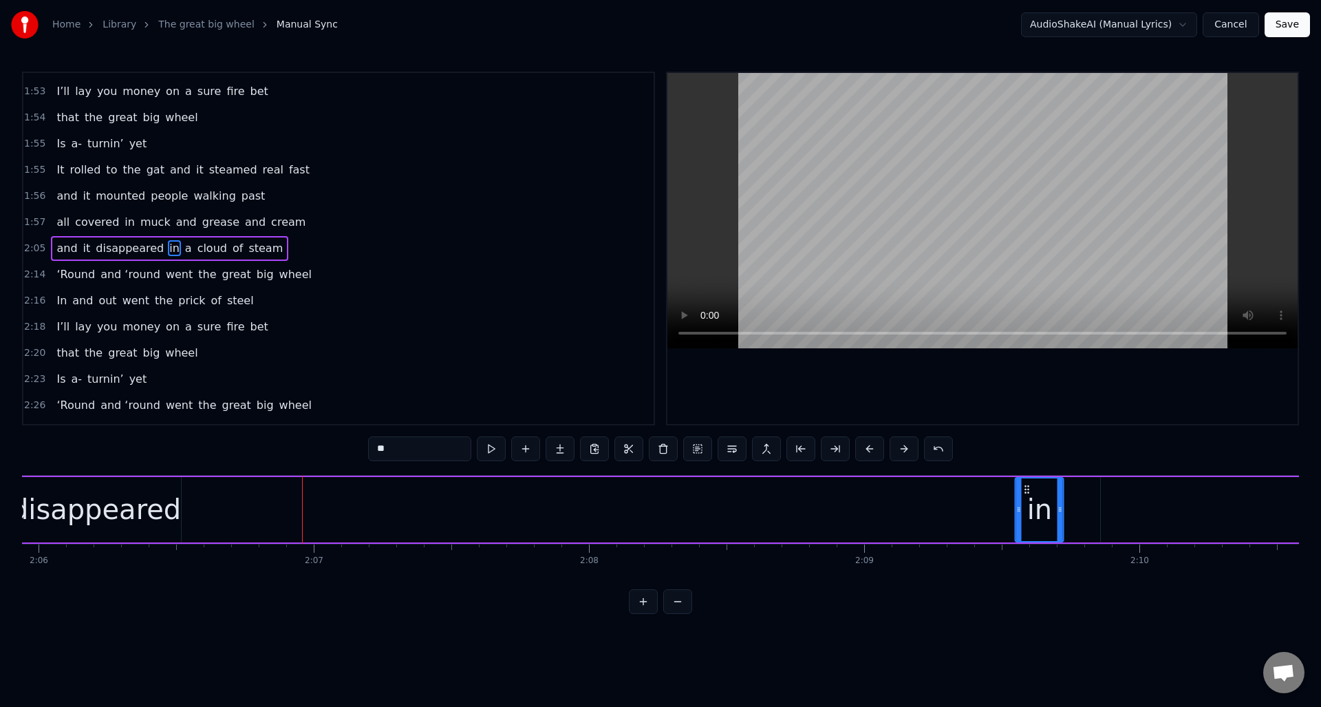
drag, startPoint x: 339, startPoint y: 490, endPoint x: 1025, endPoint y: 496, distance: 686.0
click at [1025, 496] on div "in" at bounding box center [1039, 509] width 47 height 63
click at [95, 493] on div "disappeared" at bounding box center [96, 508] width 170 height 41
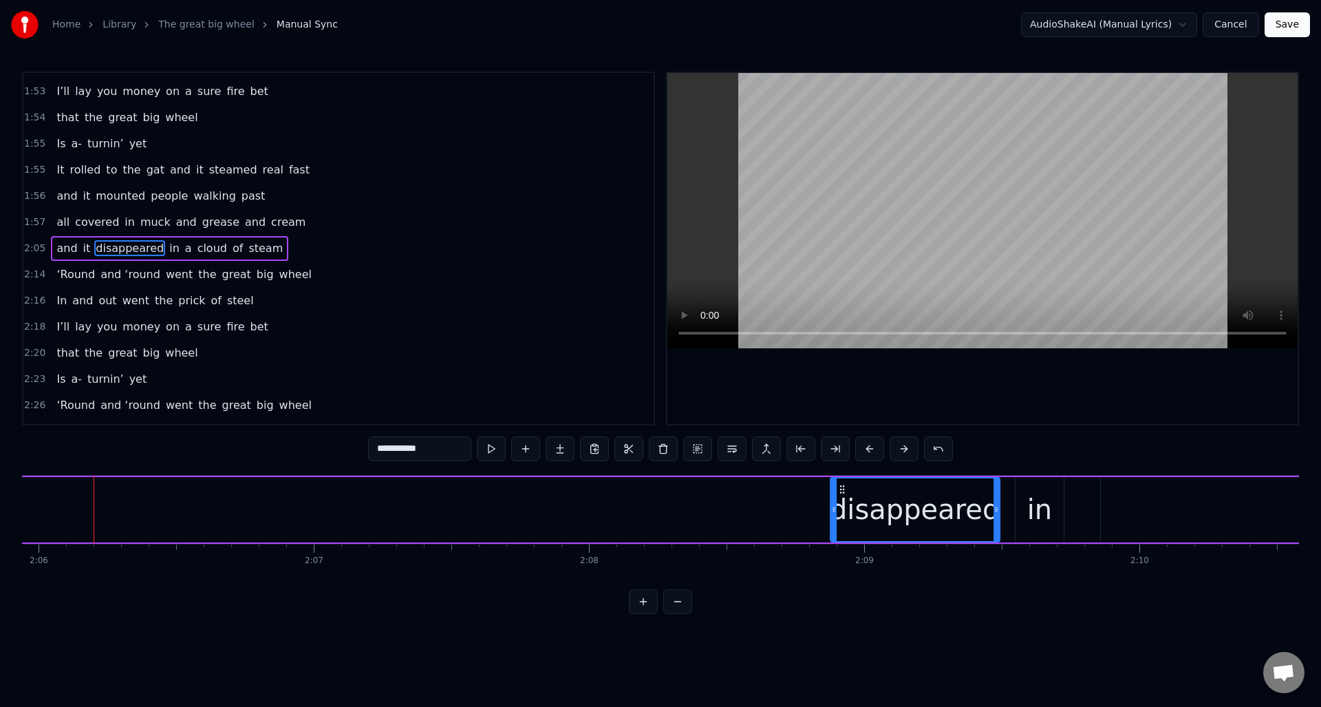
drag, startPoint x: 25, startPoint y: 490, endPoint x: 843, endPoint y: 497, distance: 818.1
click at [843, 497] on div "disappeared" at bounding box center [915, 509] width 168 height 63
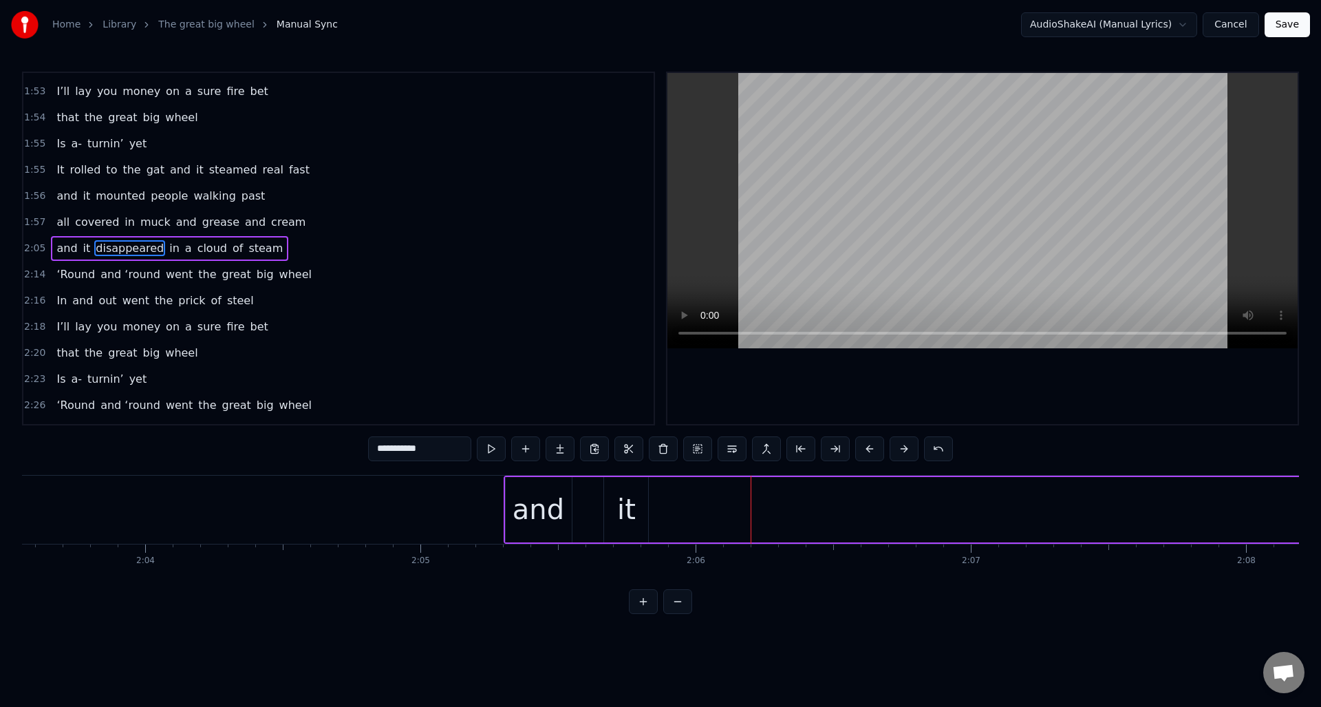
scroll to position [0, 33951]
click at [674, 492] on div "it" at bounding box center [676, 508] width 19 height 41
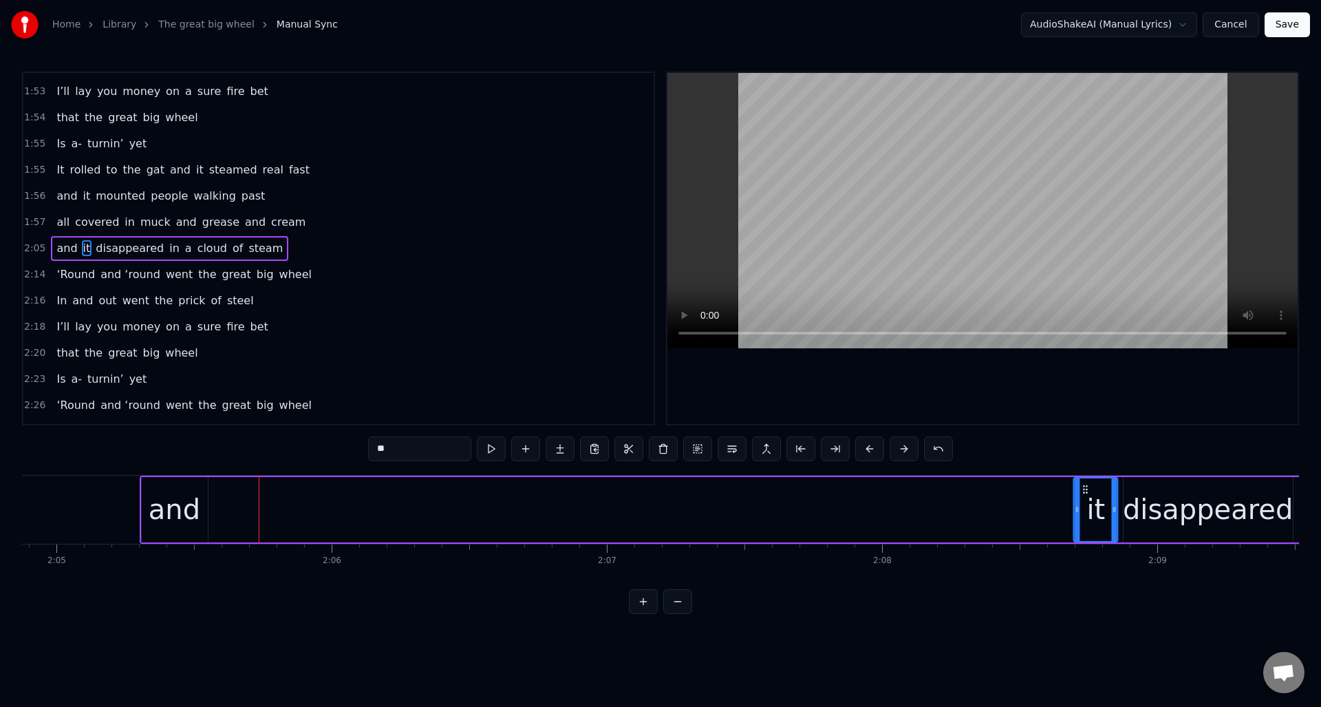
scroll to position [0, 34379]
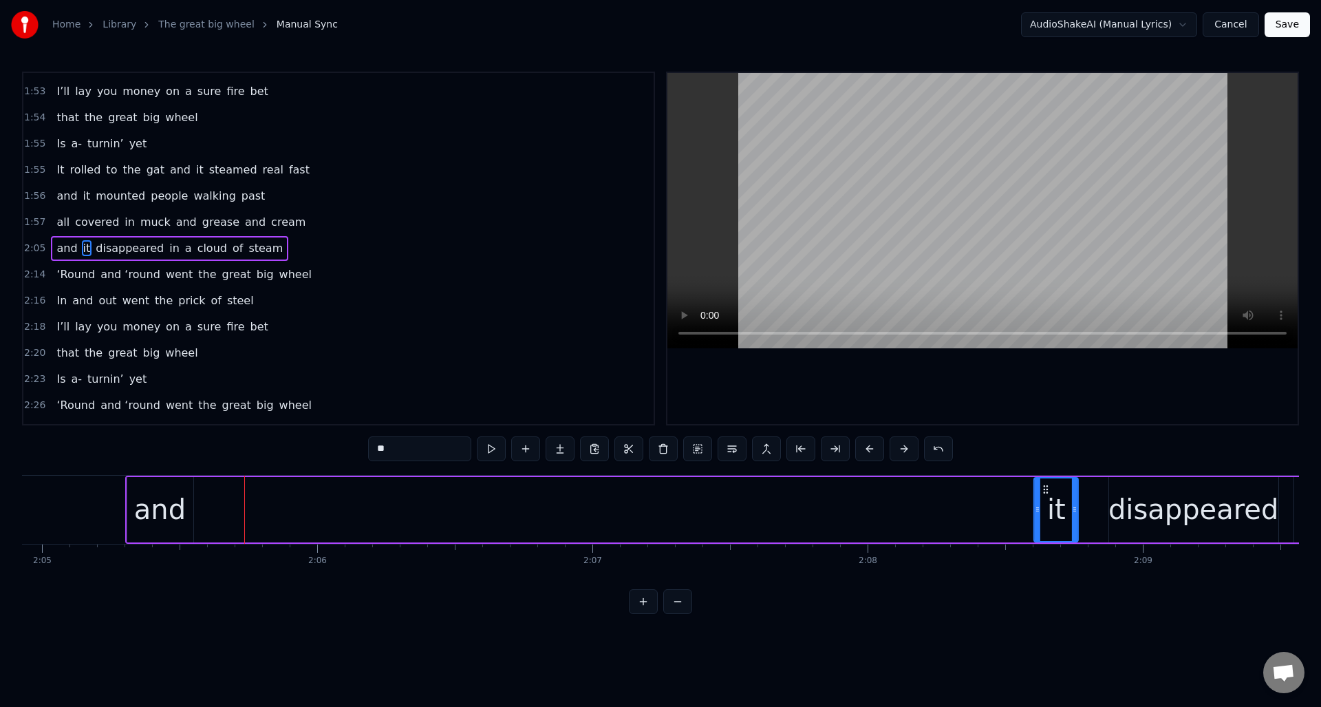
drag, startPoint x: 662, startPoint y: 488, endPoint x: 901, endPoint y: 475, distance: 239.1
click at [1041, 478] on div "it" at bounding box center [1056, 509] width 43 height 63
click at [146, 495] on div "and" at bounding box center [160, 508] width 52 height 41
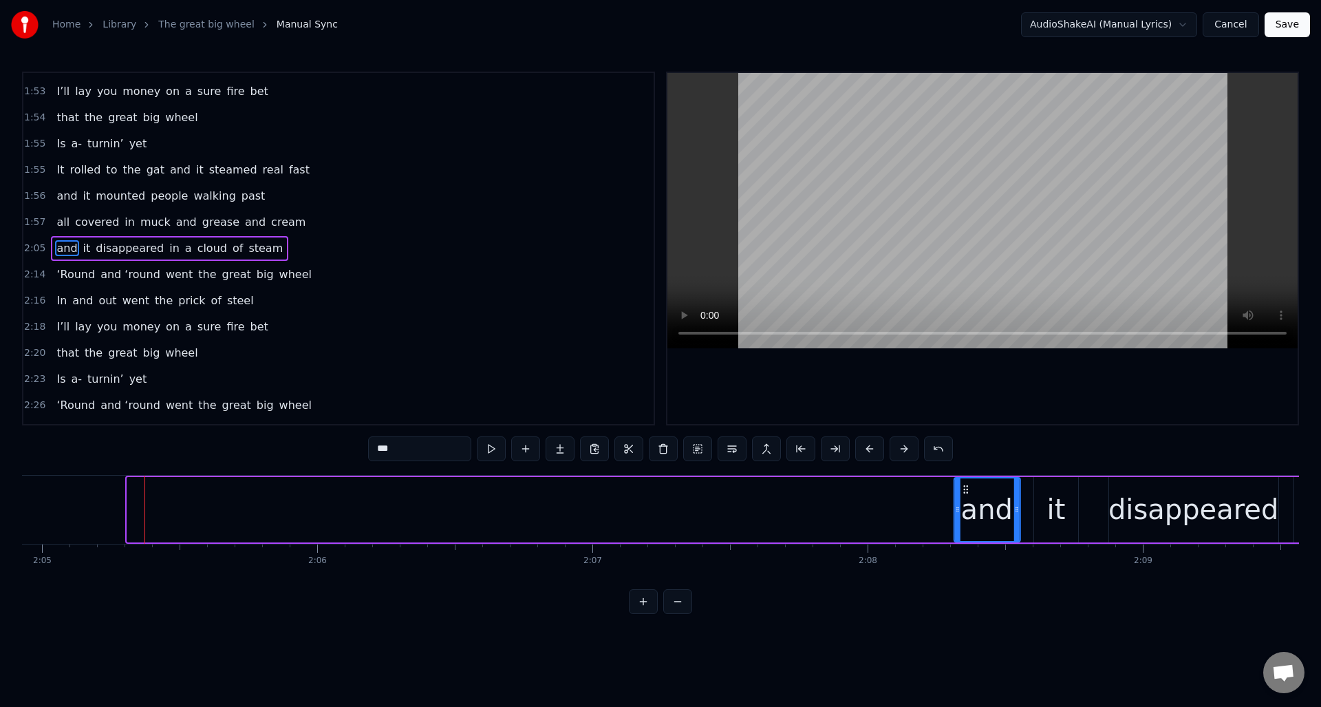
drag, startPoint x: 136, startPoint y: 490, endPoint x: 950, endPoint y: 471, distance: 814.8
click at [962, 471] on div "0:10 An old man told me before he died [DEMOGRAPHIC_DATA]:13 and I got no reaso…" at bounding box center [660, 343] width 1277 height 542
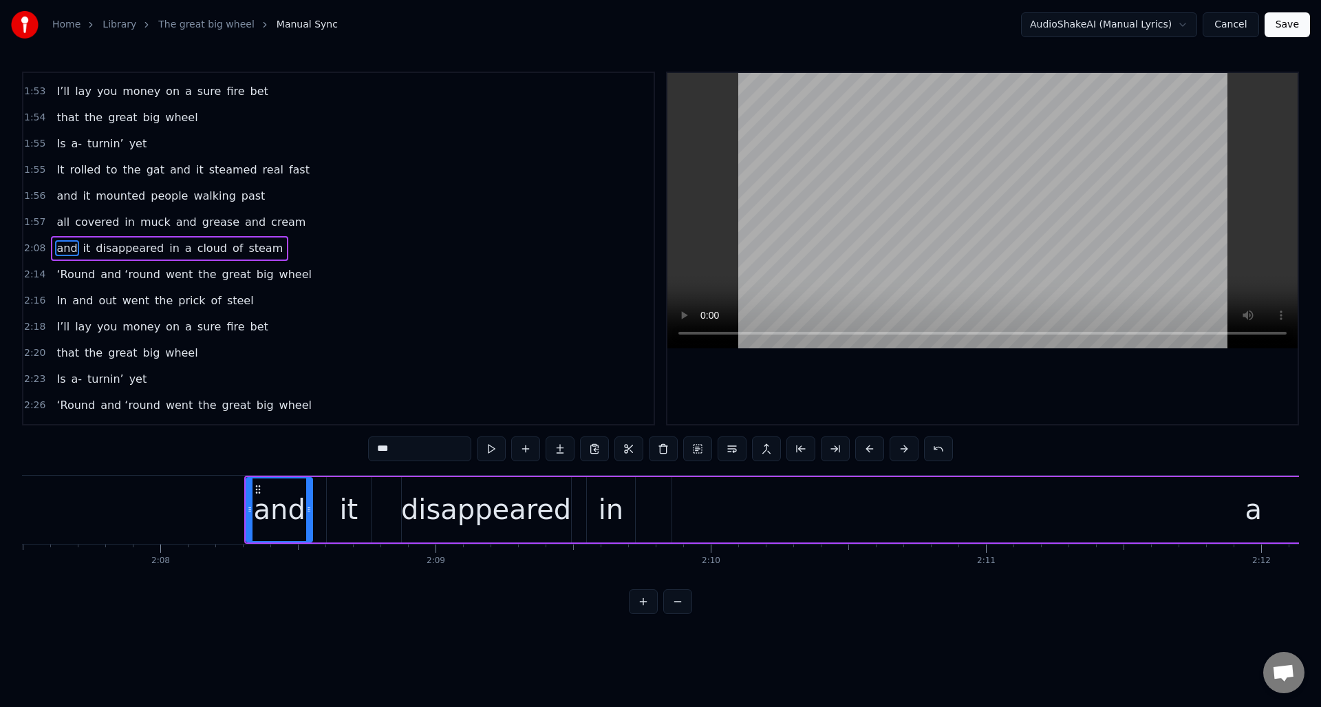
scroll to position [0, 35213]
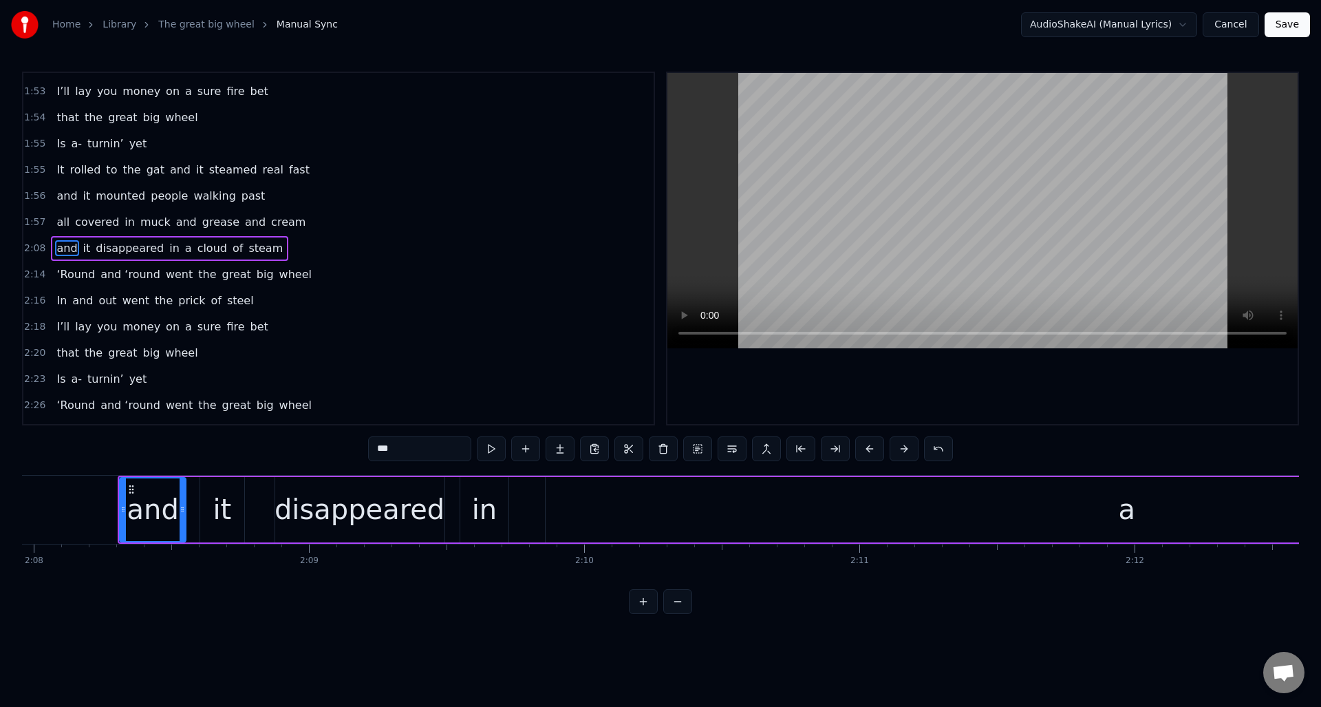
click at [954, 506] on div "a" at bounding box center [1127, 509] width 1162 height 65
drag, startPoint x: 547, startPoint y: 530, endPoint x: 1243, endPoint y: 491, distance: 696.6
click at [1285, 491] on div at bounding box center [1283, 509] width 6 height 63
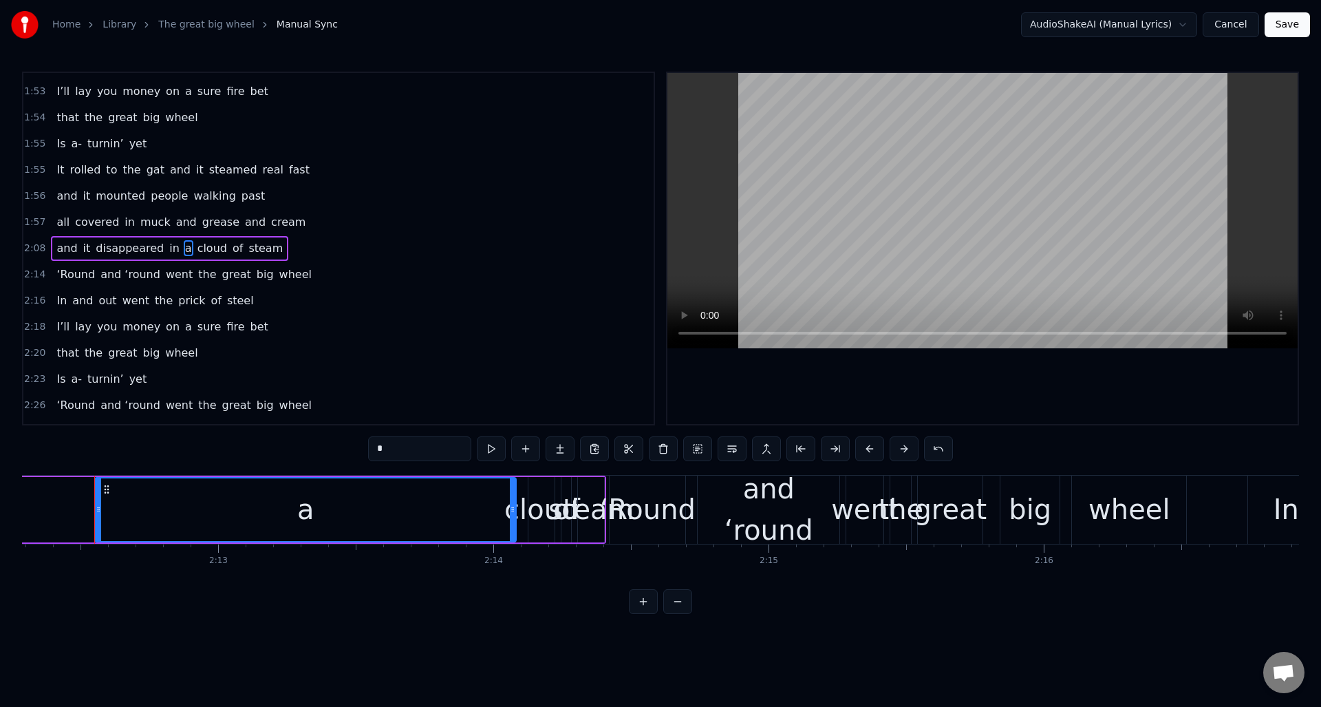
scroll to position [0, 36408]
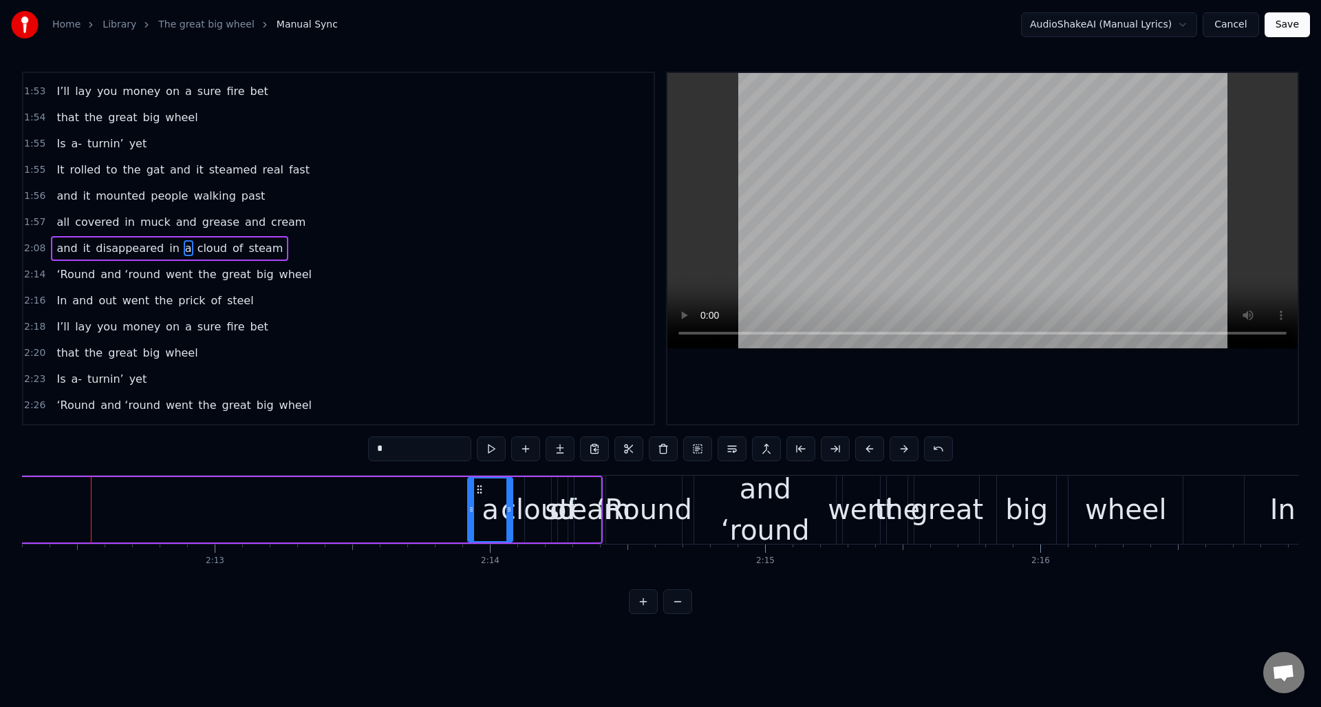
drag, startPoint x: 96, startPoint y: 525, endPoint x: 473, endPoint y: 529, distance: 376.4
click at [473, 529] on div at bounding box center [472, 509] width 6 height 63
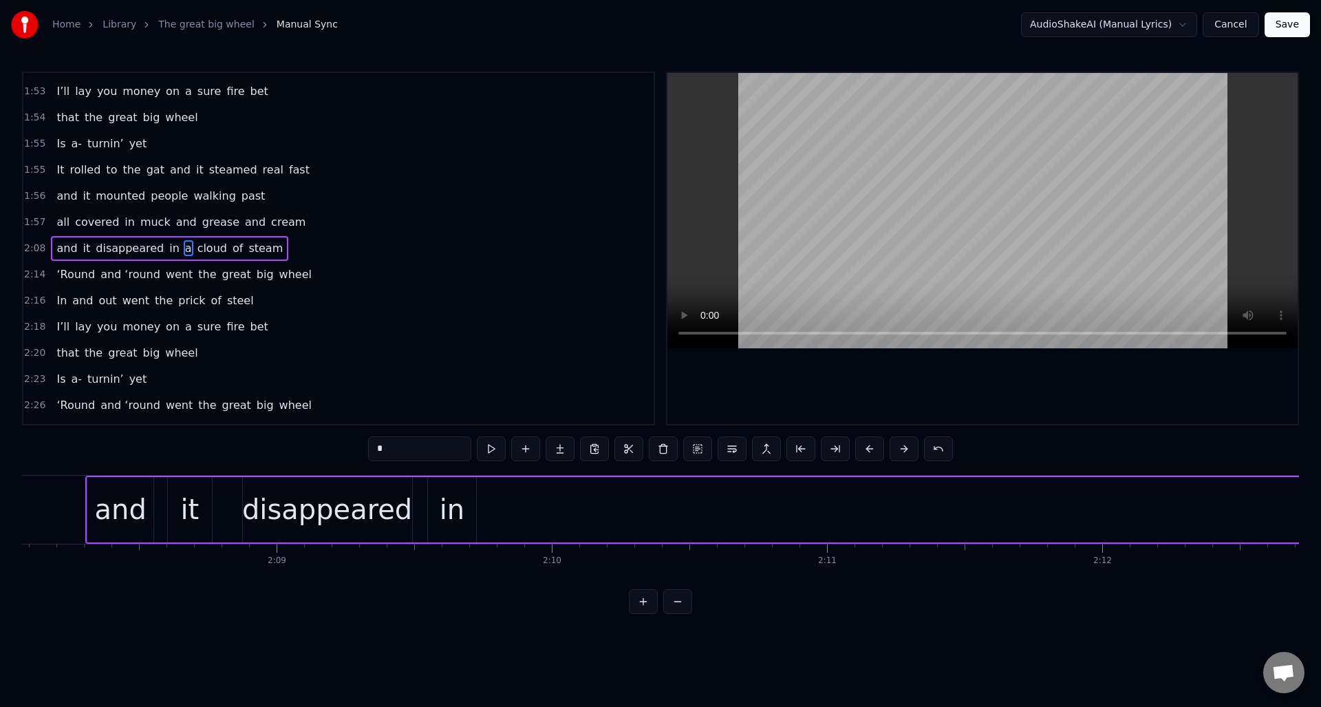
scroll to position [0, 35220]
click at [482, 494] on div "in" at bounding box center [477, 508] width 25 height 41
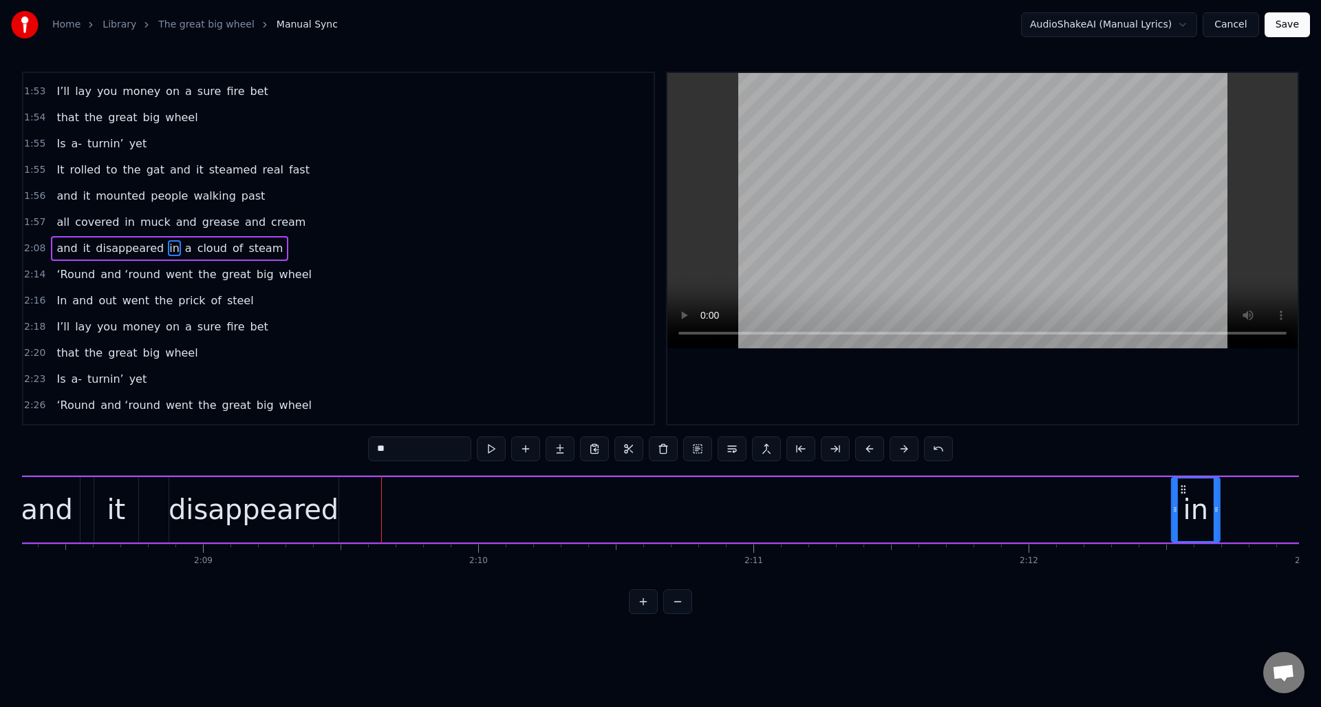
drag, startPoint x: 465, startPoint y: 490, endPoint x: 1117, endPoint y: 524, distance: 653.1
click at [1172, 525] on div "in" at bounding box center [1195, 509] width 47 height 63
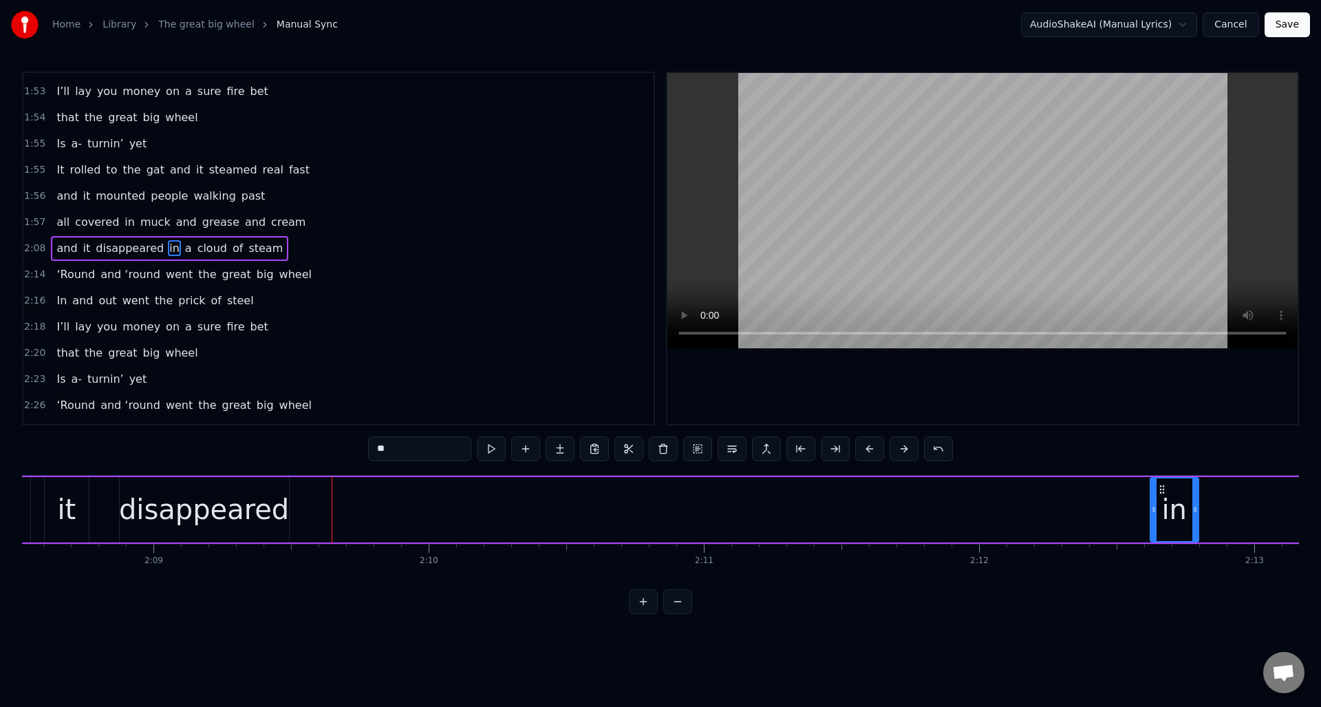
click at [166, 497] on div "disappeared" at bounding box center [204, 508] width 170 height 41
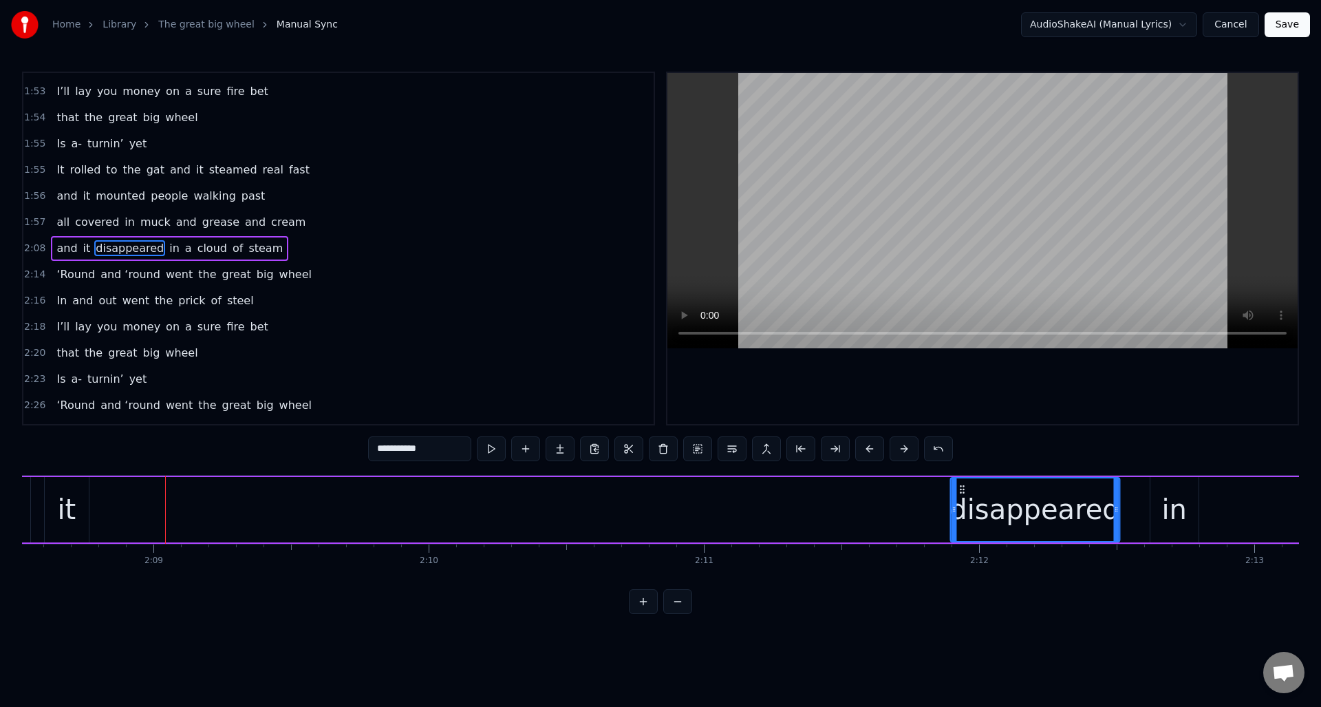
drag, startPoint x: 129, startPoint y: 490, endPoint x: 959, endPoint y: 540, distance: 831.9
click at [959, 540] on div "disappeared" at bounding box center [1034, 509] width 171 height 65
click at [52, 497] on div "it" at bounding box center [67, 509] width 44 height 65
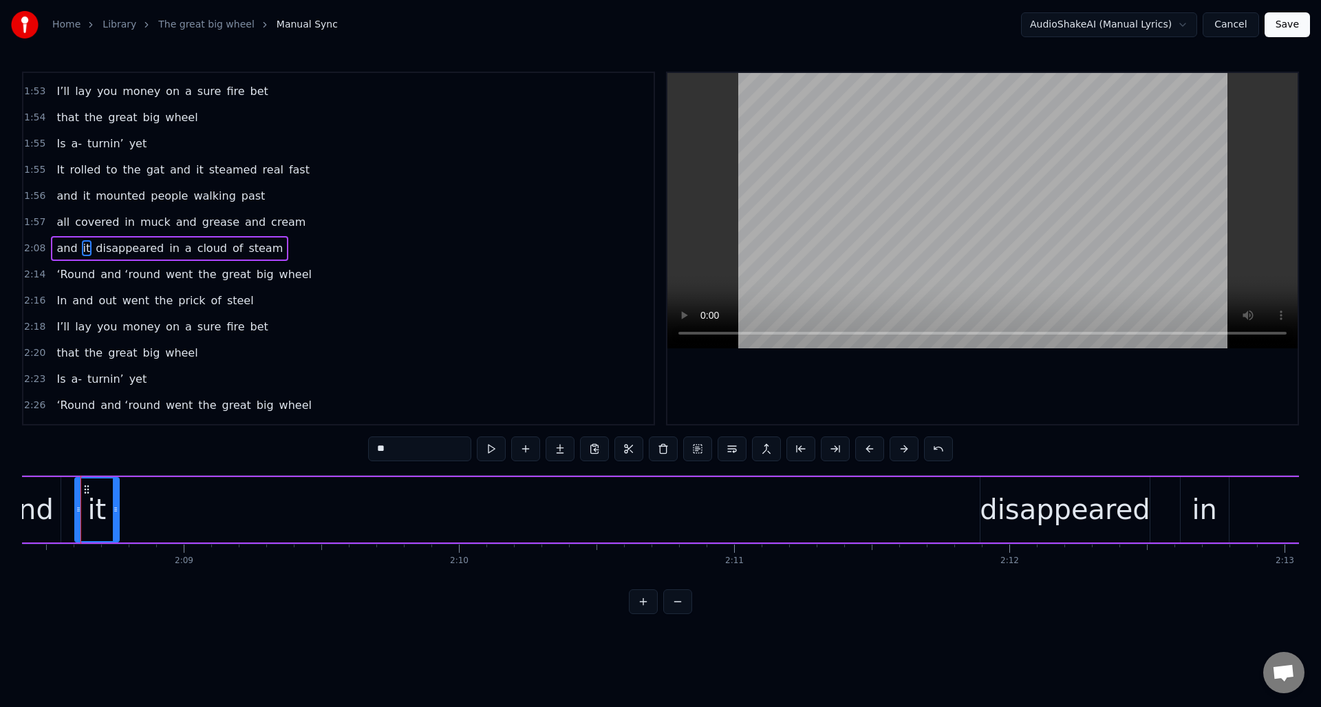
scroll to position [0, 35328]
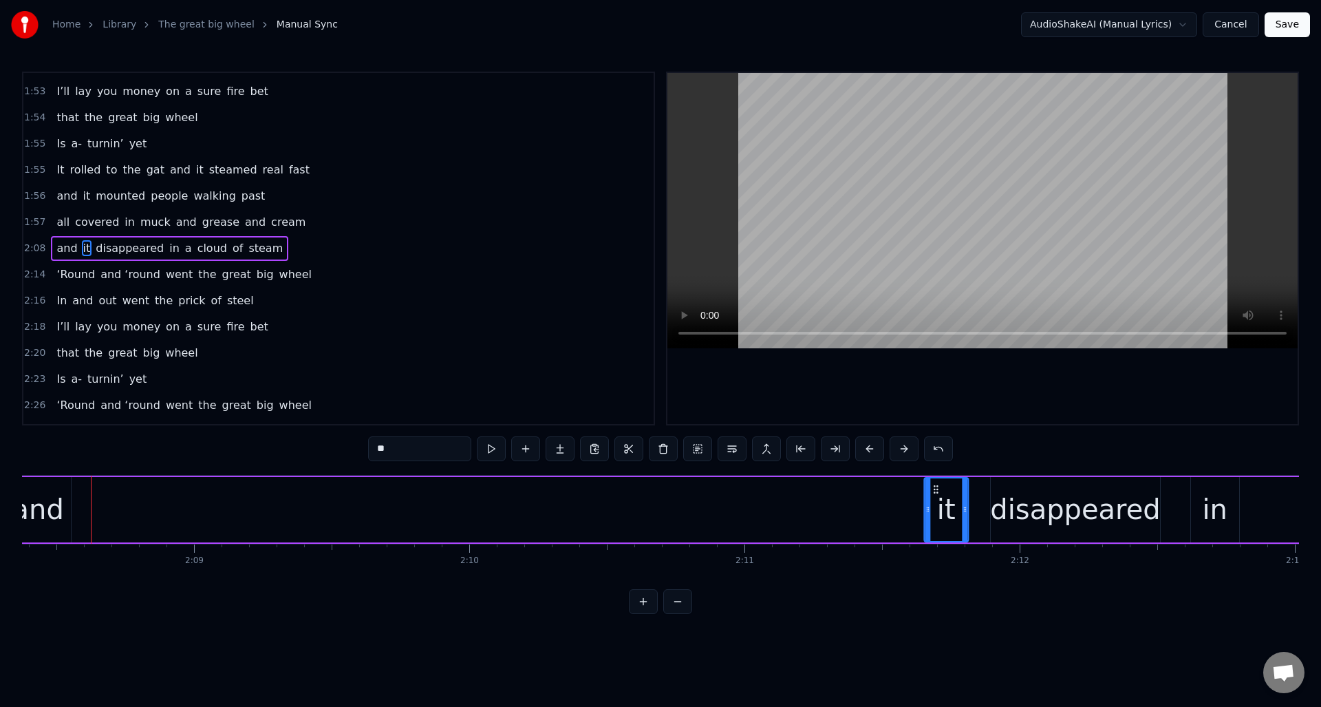
drag, startPoint x: 97, startPoint y: 488, endPoint x: 936, endPoint y: 517, distance: 839.2
click at [936, 517] on div "it" at bounding box center [946, 509] width 43 height 63
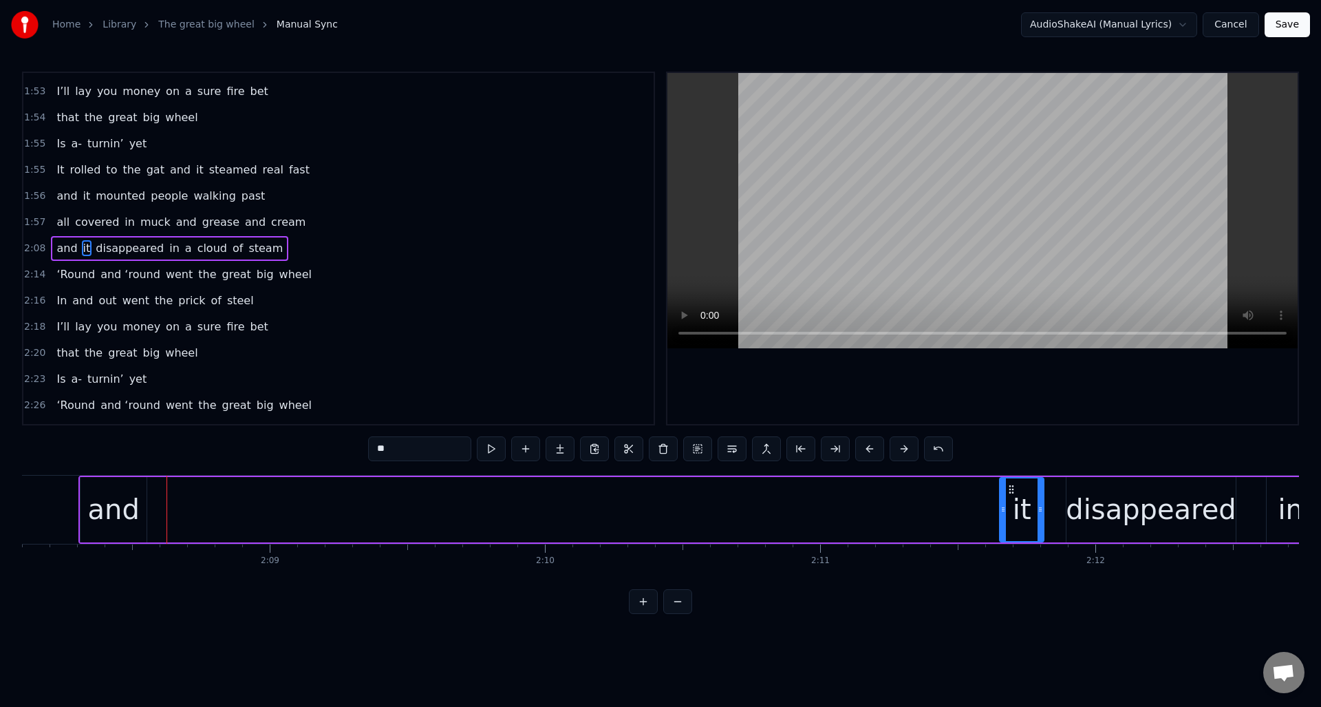
scroll to position [0, 35227]
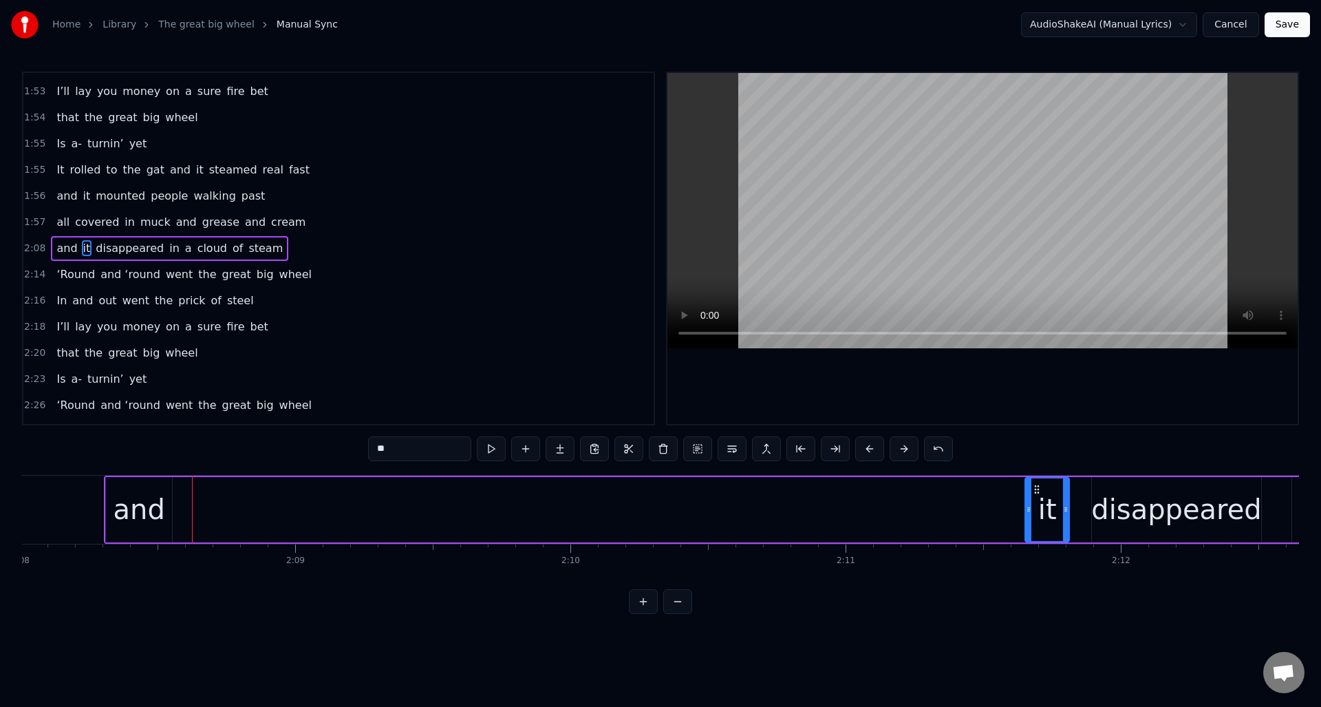
click at [133, 489] on div "and" at bounding box center [140, 508] width 52 height 41
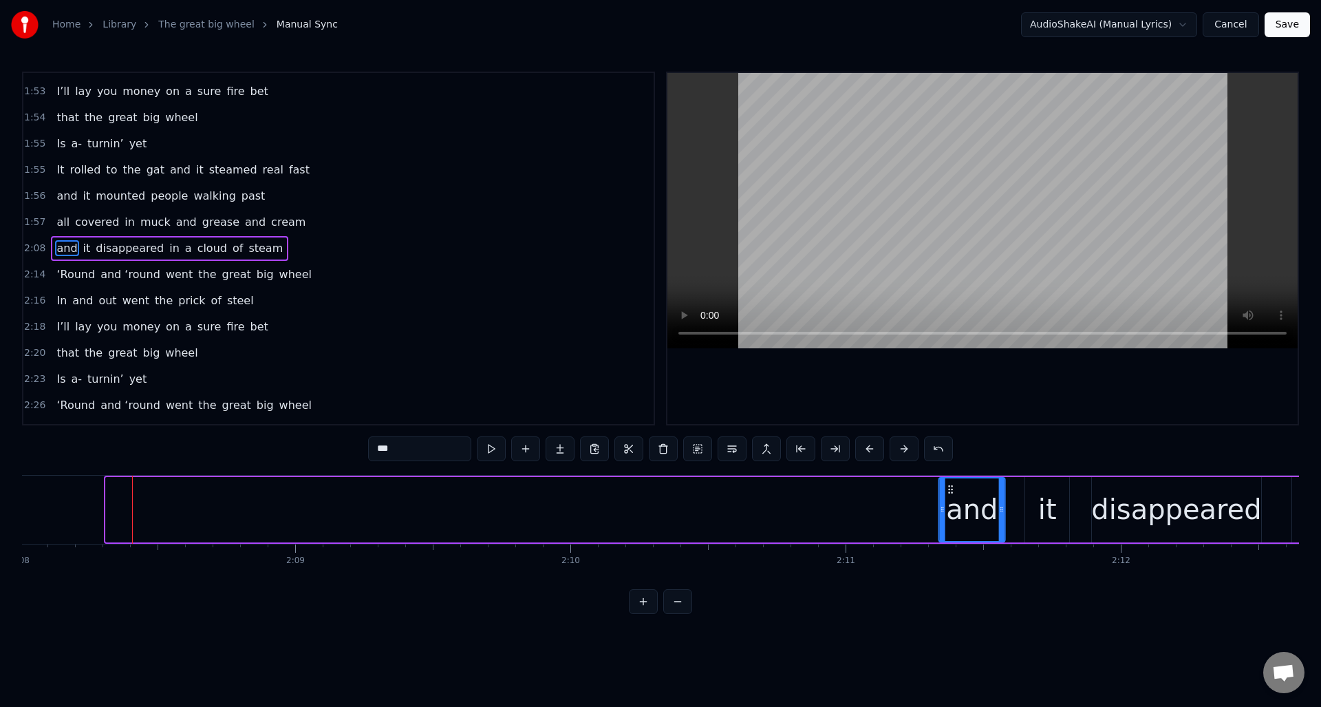
drag, startPoint x: 114, startPoint y: 488, endPoint x: 947, endPoint y: 508, distance: 832.7
click at [947, 508] on div "and" at bounding box center [972, 509] width 65 height 63
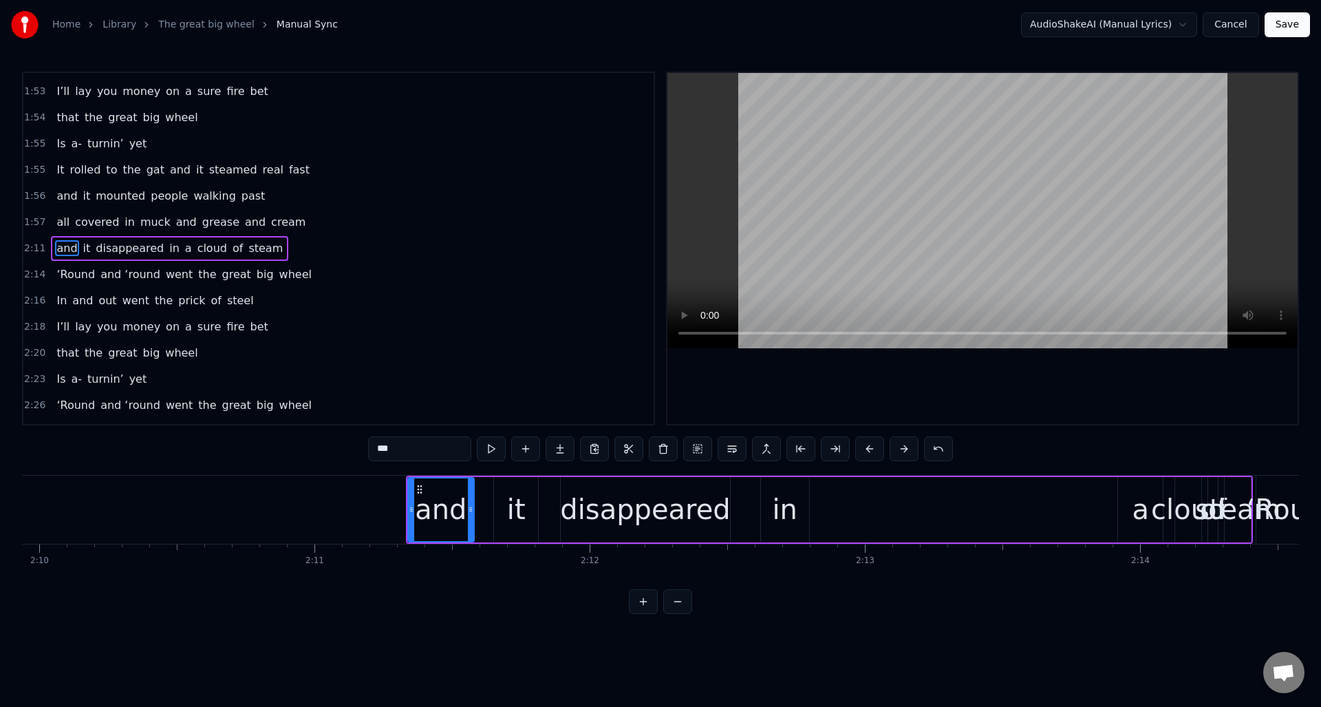
scroll to position [0, 36036]
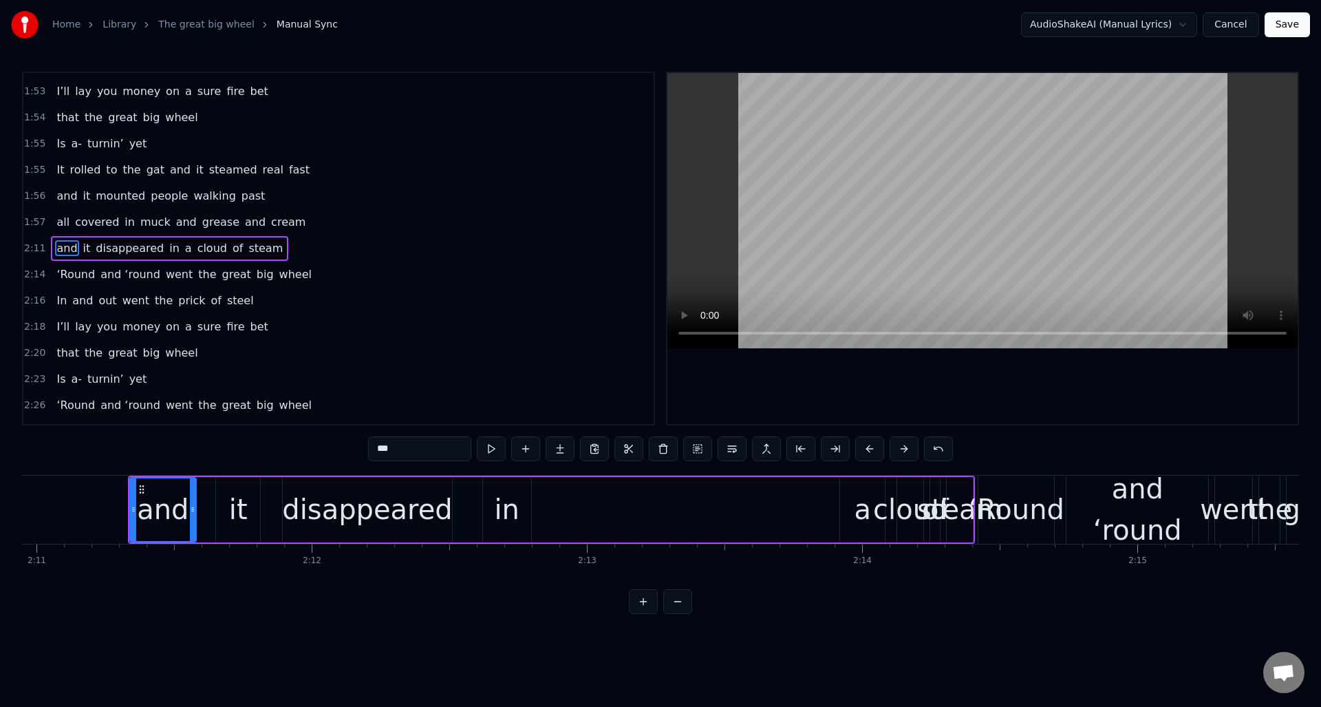
click at [849, 502] on div "a" at bounding box center [862, 509] width 45 height 65
drag, startPoint x: 850, startPoint y: 489, endPoint x: 625, endPoint y: 502, distance: 224.7
click at [573, 501] on div "a" at bounding box center [585, 509] width 43 height 63
click at [911, 493] on div "cloud" at bounding box center [910, 508] width 74 height 41
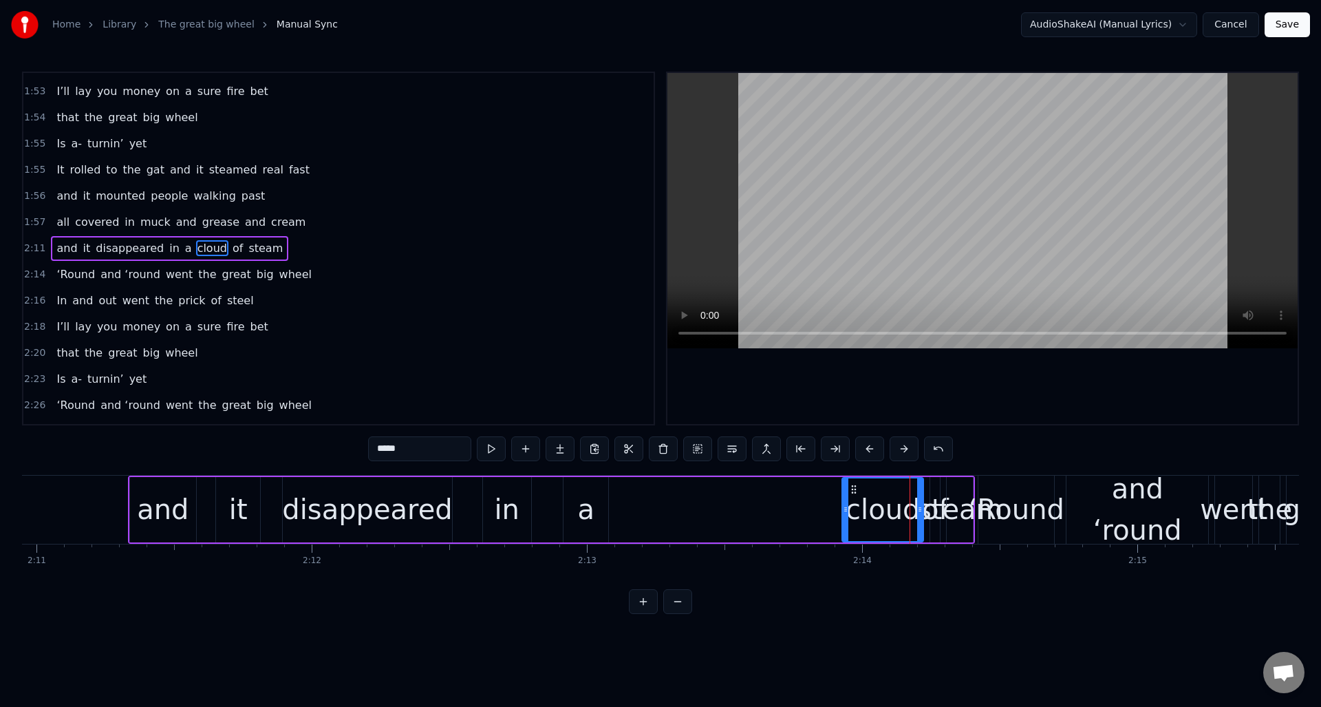
drag, startPoint x: 901, startPoint y: 497, endPoint x: 846, endPoint y: 499, distance: 55.1
click at [846, 499] on div at bounding box center [846, 509] width 6 height 63
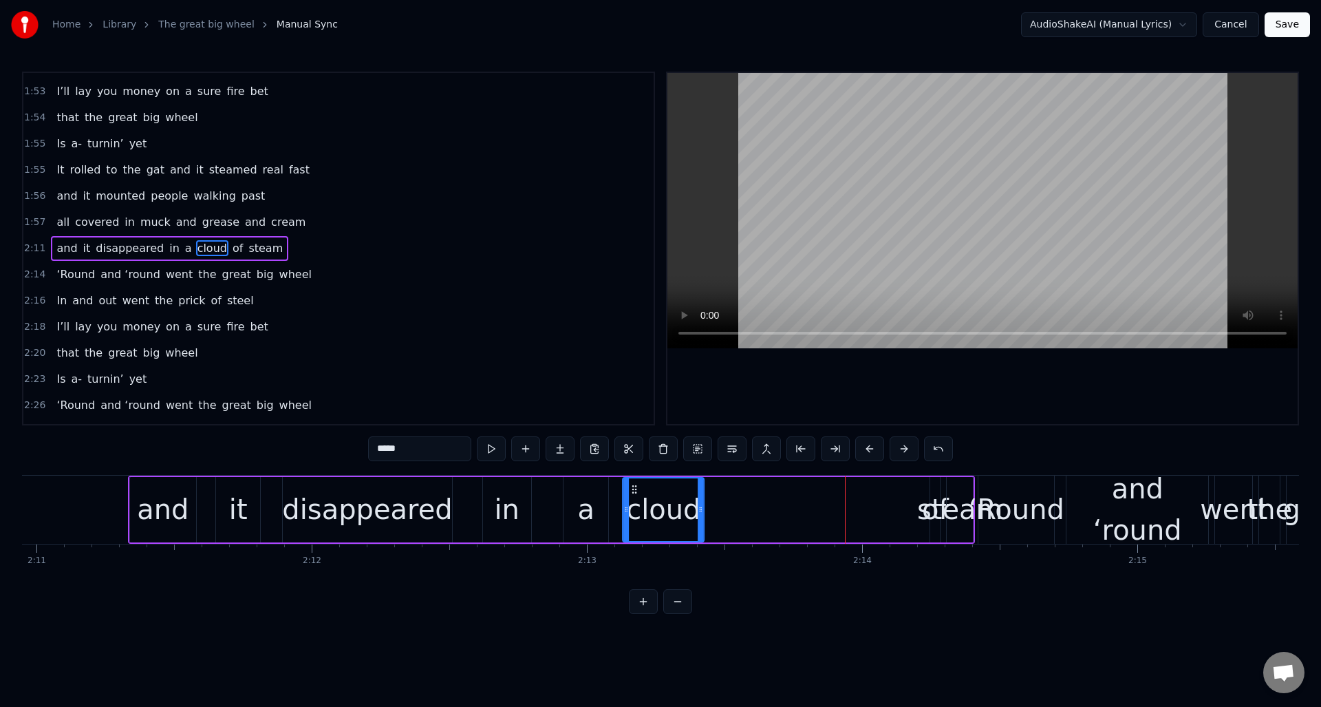
drag, startPoint x: 850, startPoint y: 487, endPoint x: 690, endPoint y: 496, distance: 160.6
click at [634, 499] on div "cloud" at bounding box center [663, 509] width 80 height 63
click at [231, 246] on span "of" at bounding box center [237, 248] width 13 height 16
drag, startPoint x: 938, startPoint y: 524, endPoint x: 958, endPoint y: 524, distance: 20.6
click at [958, 524] on div at bounding box center [957, 509] width 6 height 63
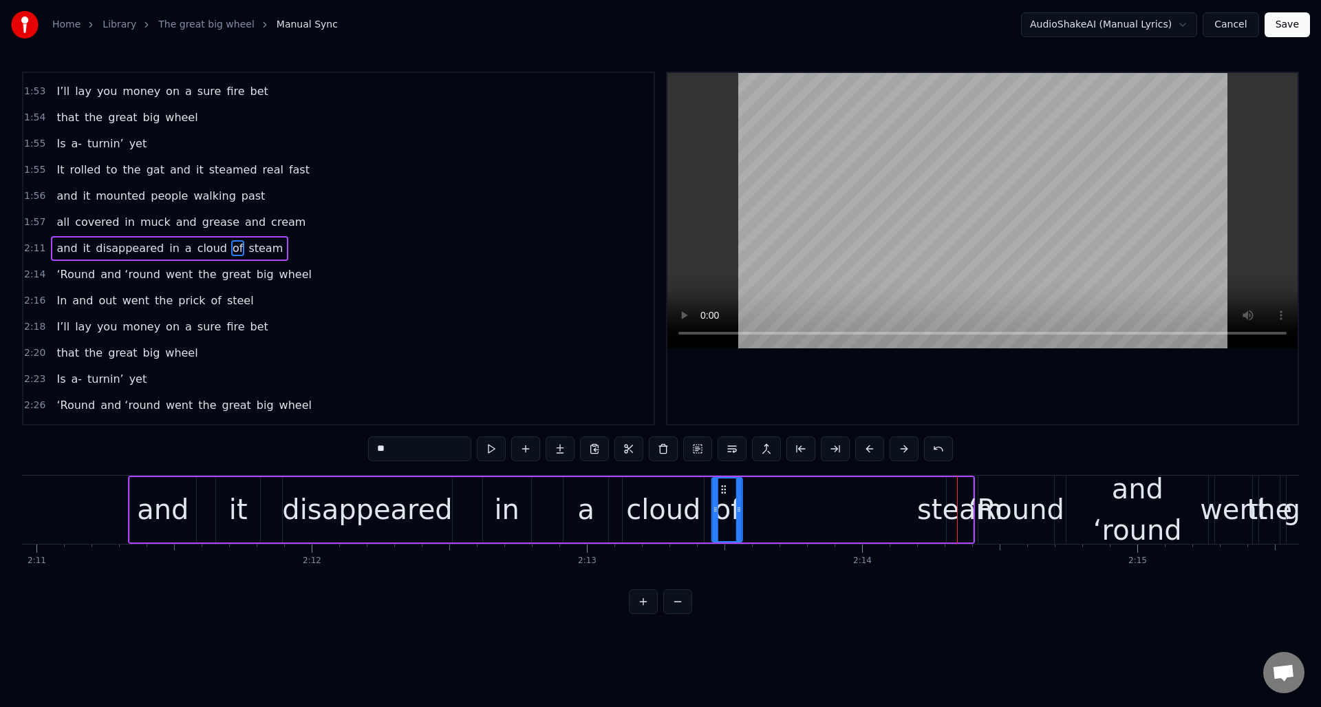
drag, startPoint x: 905, startPoint y: 492, endPoint x: 722, endPoint y: 510, distance: 183.2
click at [722, 510] on div "of" at bounding box center [727, 509] width 29 height 63
drag, startPoint x: 739, startPoint y: 510, endPoint x: 778, endPoint y: 512, distance: 39.2
click at [764, 512] on icon at bounding box center [765, 509] width 6 height 11
click at [963, 497] on div "steam" at bounding box center [960, 508] width 86 height 41
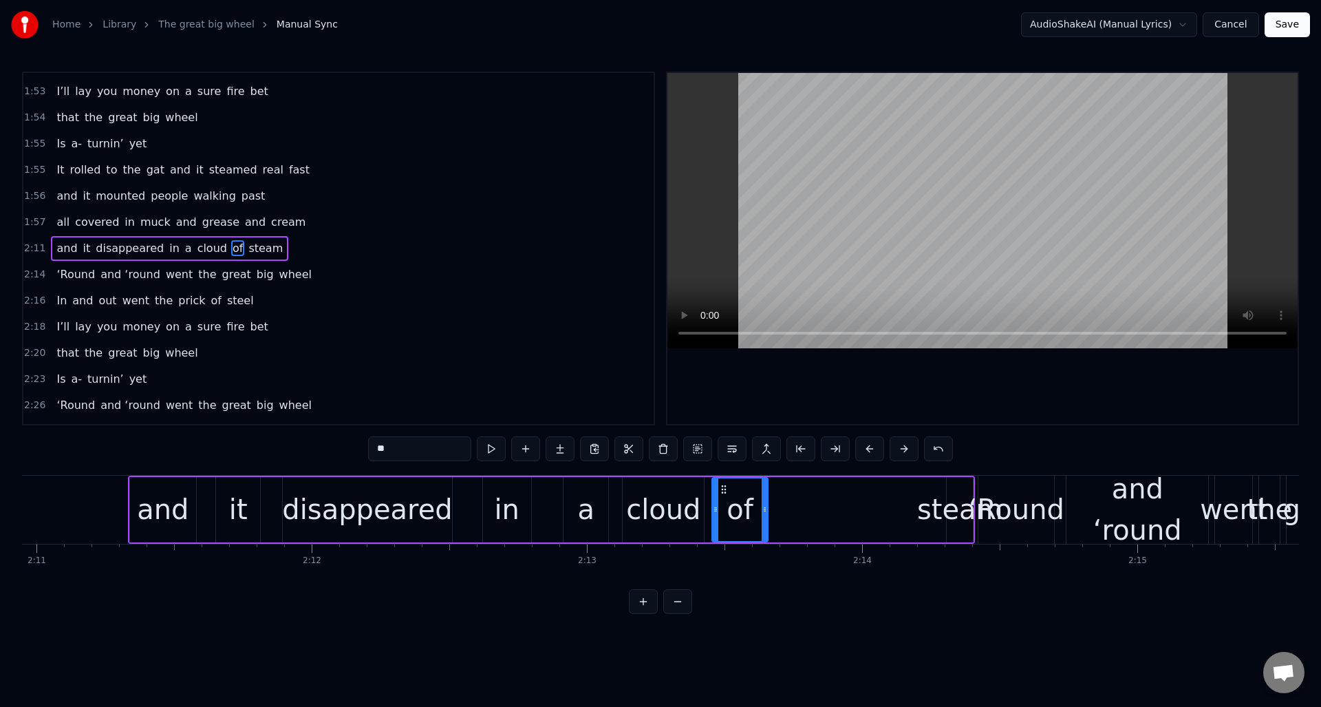
type input "*****"
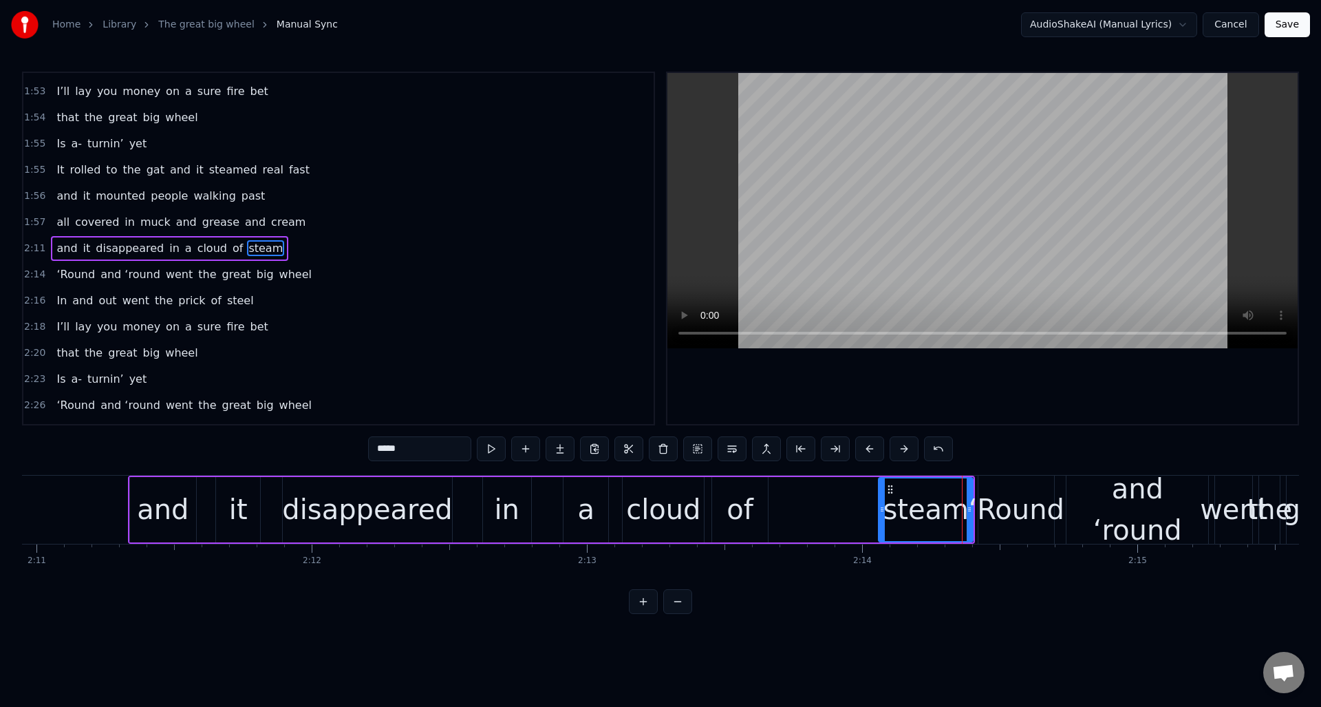
drag, startPoint x: 949, startPoint y: 506, endPoint x: 885, endPoint y: 506, distance: 64.7
click at [882, 513] on icon at bounding box center [882, 509] width 6 height 11
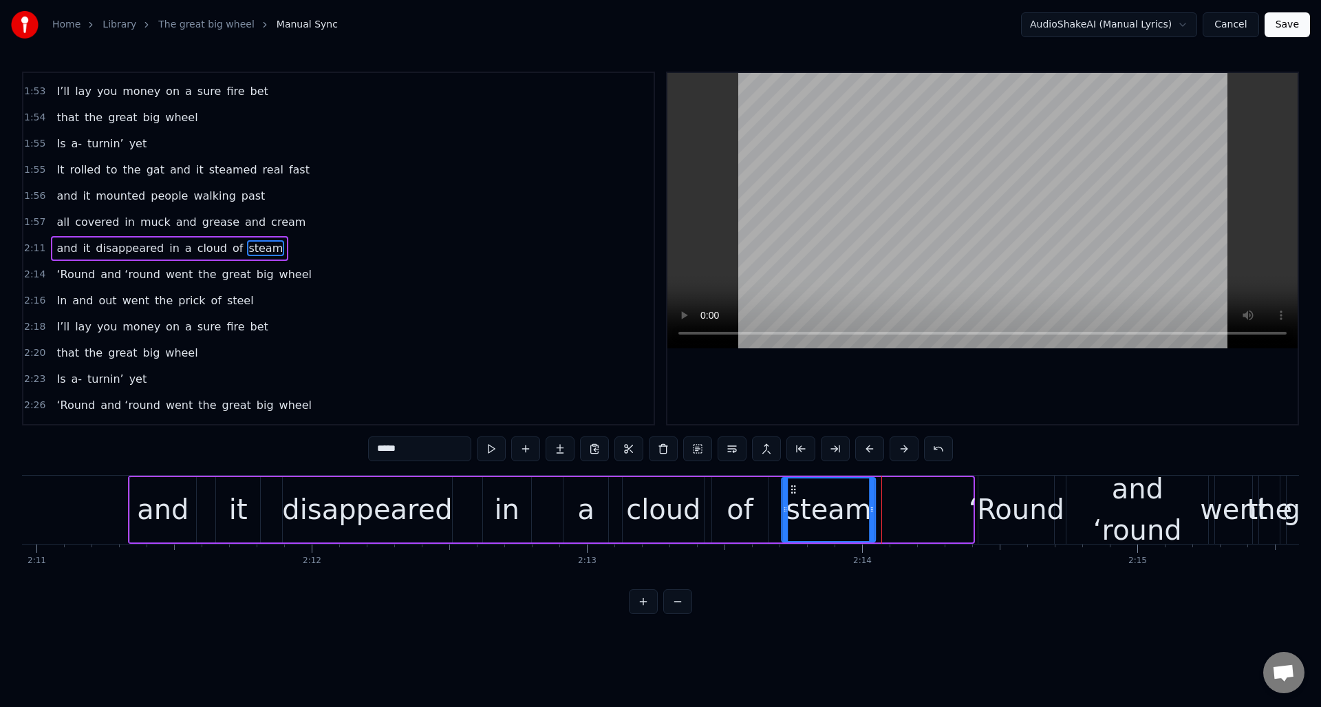
drag, startPoint x: 890, startPoint y: 487, endPoint x: 792, endPoint y: 499, distance: 98.4
click at [792, 499] on div "steam" at bounding box center [828, 509] width 92 height 63
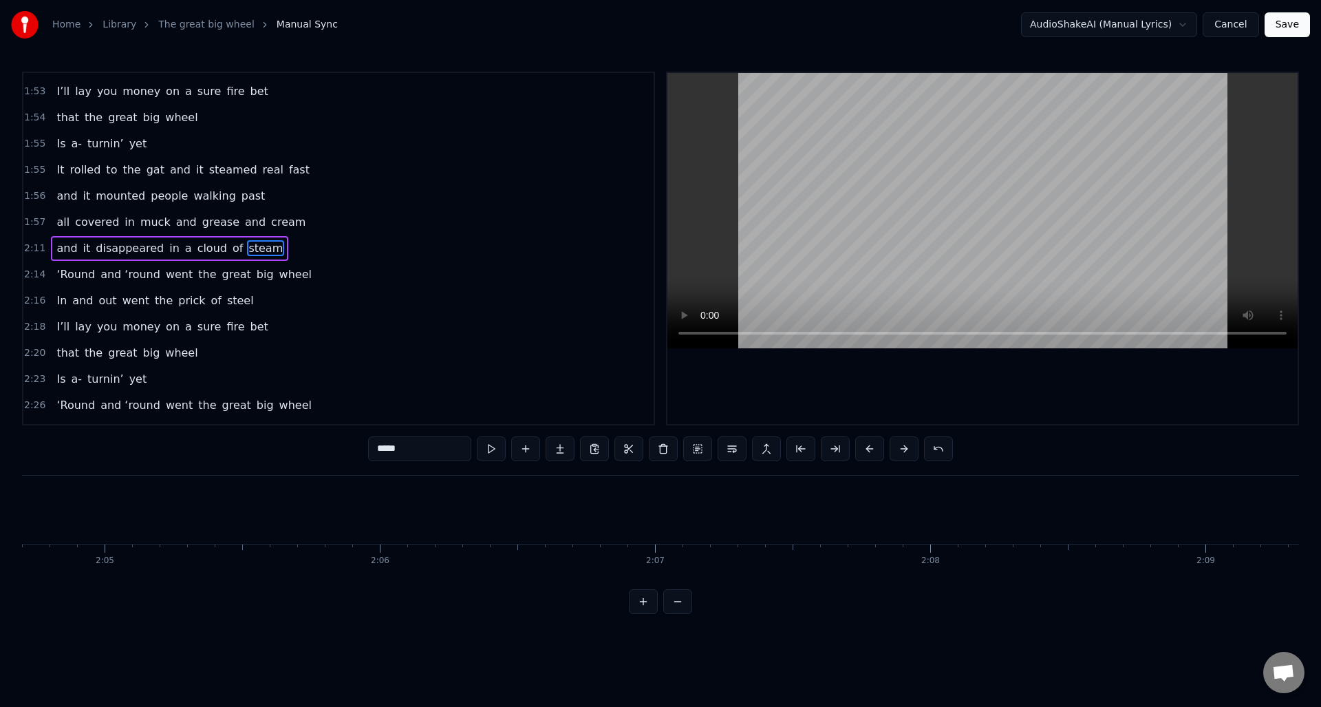
scroll to position [0, 34191]
click at [300, 215] on div "1:57 all covered in muck and grease and cream" at bounding box center [338, 222] width 630 height 26
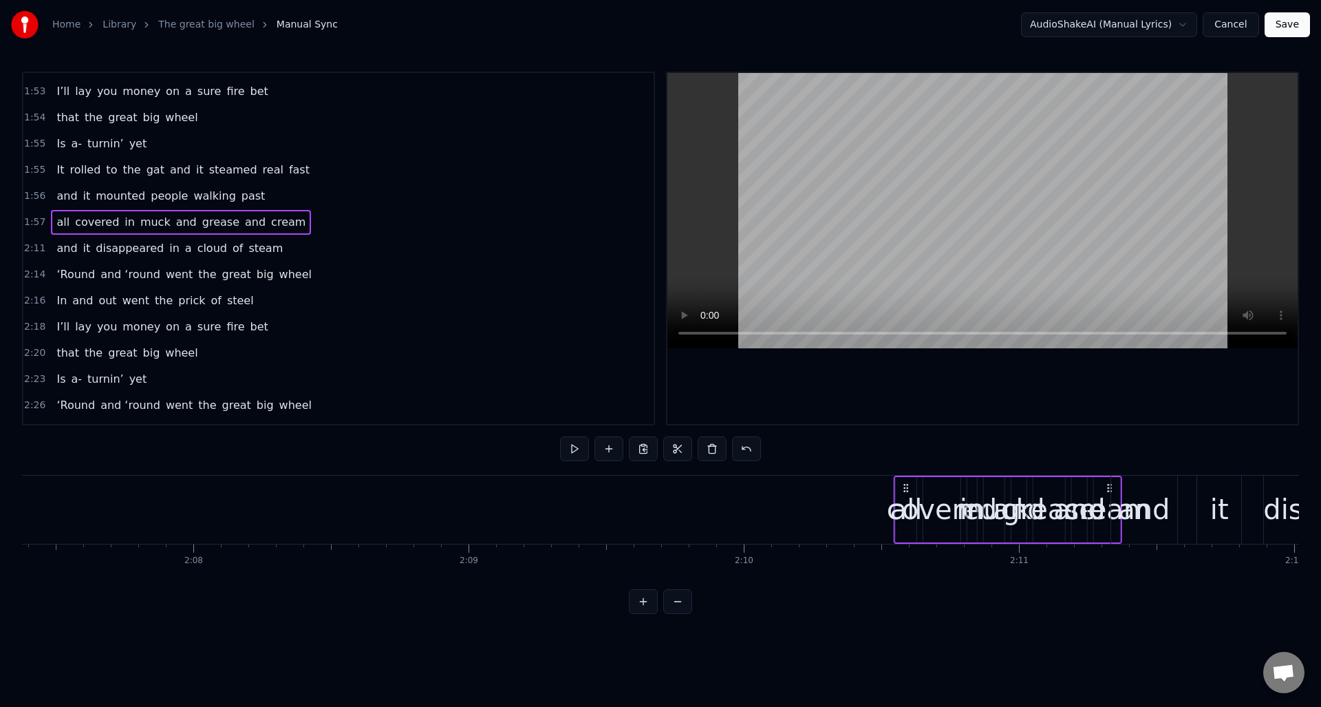
scroll to position [0, 35056]
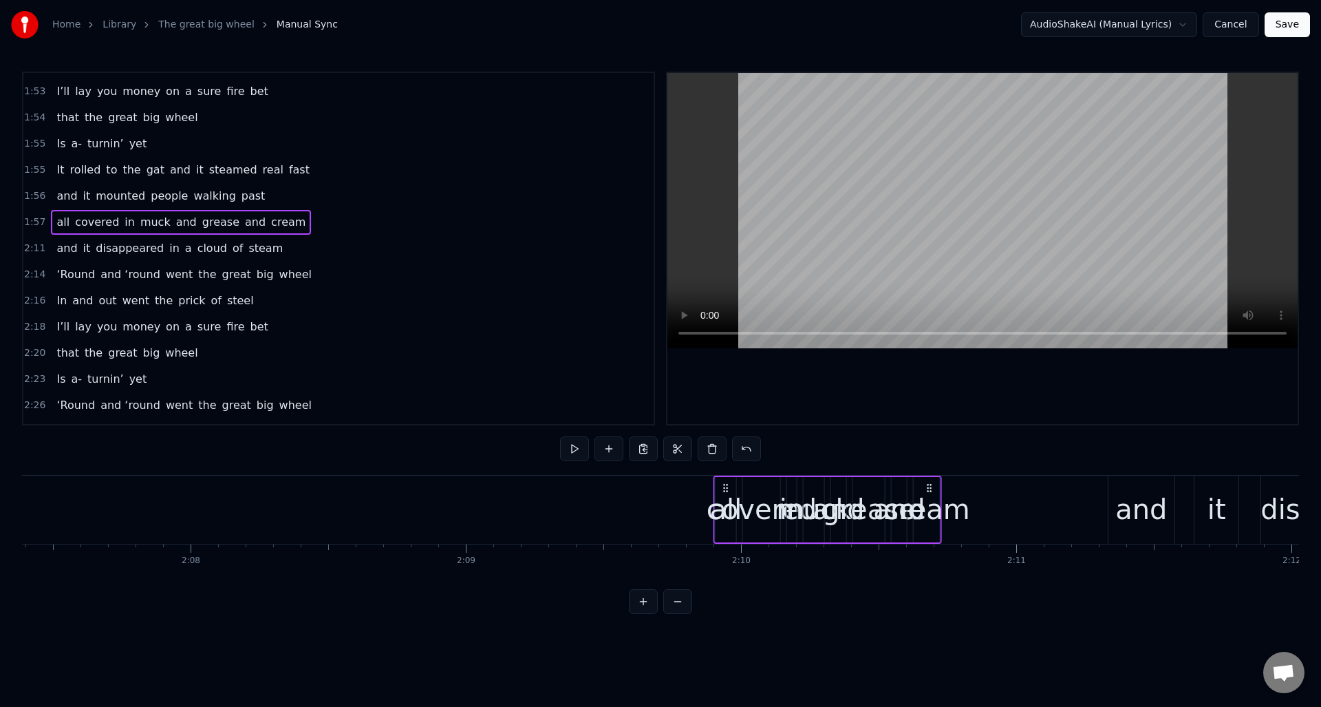
drag, startPoint x: 308, startPoint y: 486, endPoint x: 930, endPoint y: 516, distance: 623.4
click at [930, 516] on div "all covered in muck and grease and cream" at bounding box center [827, 509] width 228 height 68
click at [930, 516] on div "cream" at bounding box center [926, 508] width 87 height 41
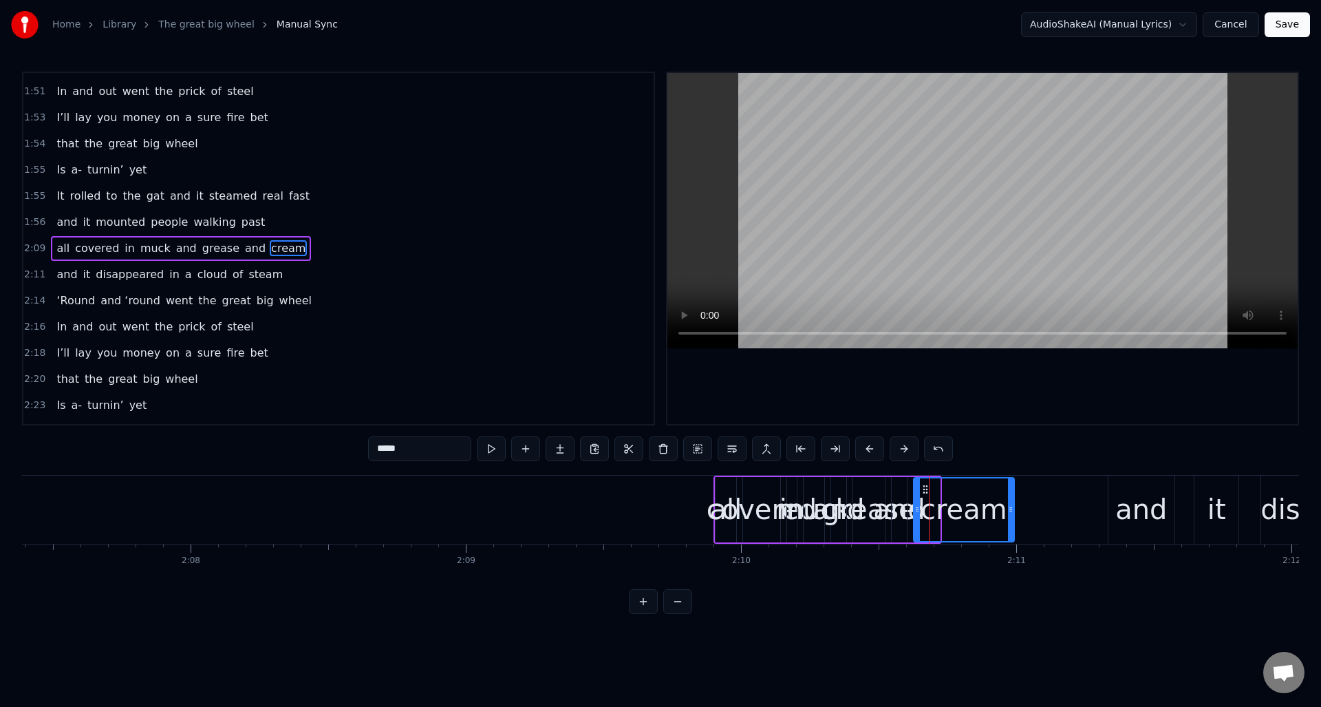
drag, startPoint x: 938, startPoint y: 524, endPoint x: 1012, endPoint y: 528, distance: 74.5
click at [1012, 528] on div at bounding box center [1011, 509] width 6 height 63
click at [61, 246] on span "all" at bounding box center [63, 248] width 16 height 16
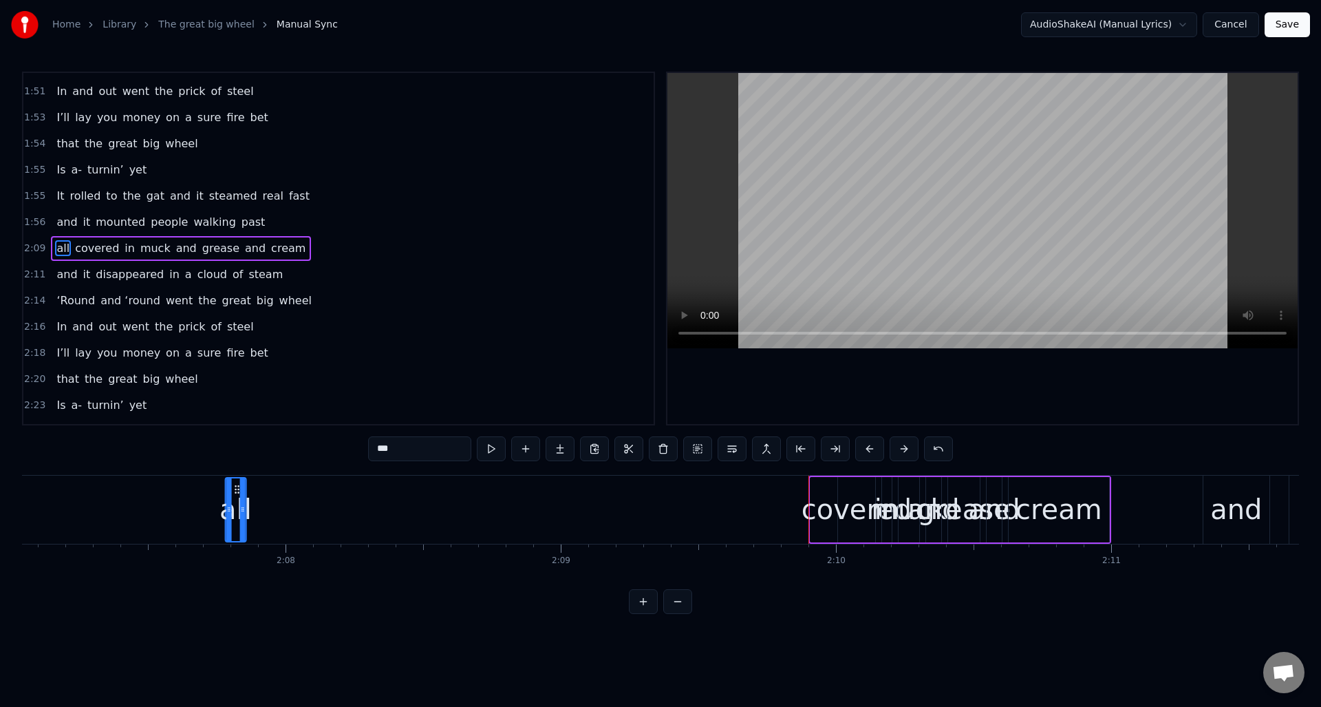
drag, startPoint x: 725, startPoint y: 488, endPoint x: 257, endPoint y: 513, distance: 468.5
click at [237, 515] on div "all" at bounding box center [235, 509] width 19 height 63
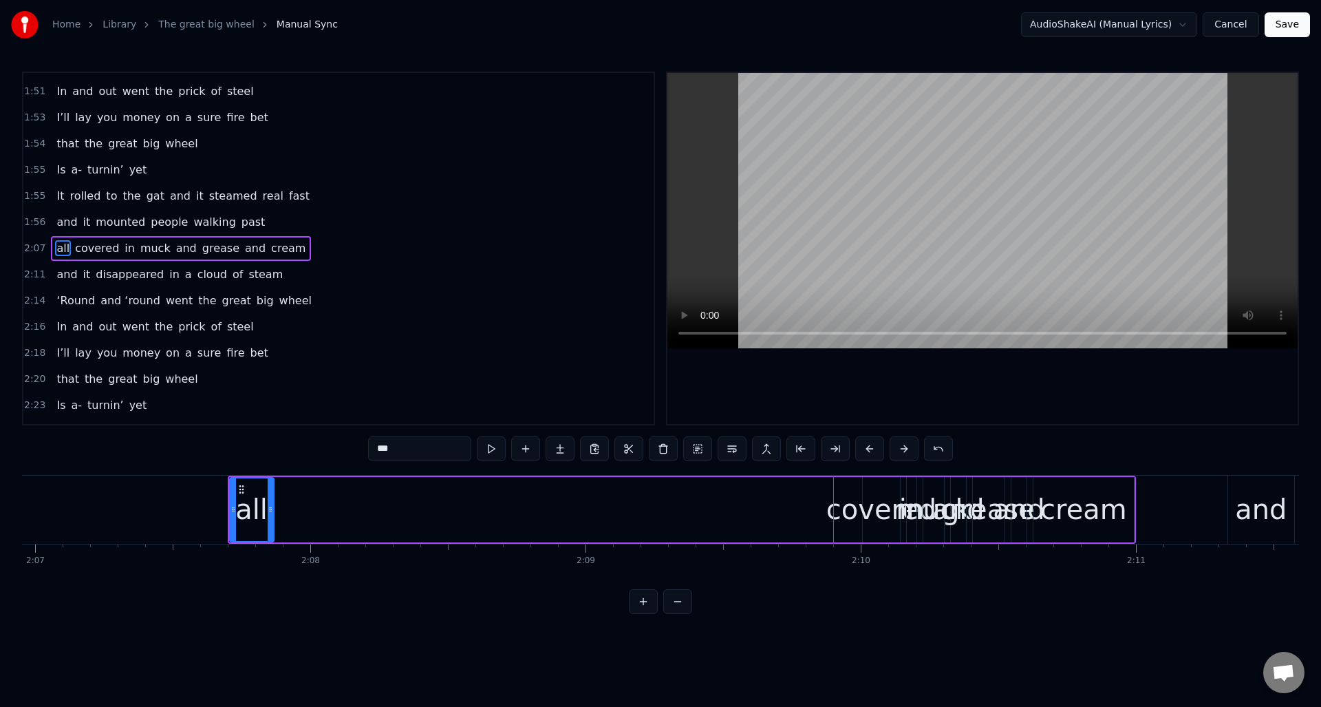
drag, startPoint x: 248, startPoint y: 520, endPoint x: 386, endPoint y: 519, distance: 138.3
click at [271, 523] on div at bounding box center [271, 509] width 6 height 63
click at [885, 500] on div "covered" at bounding box center [881, 508] width 110 height 41
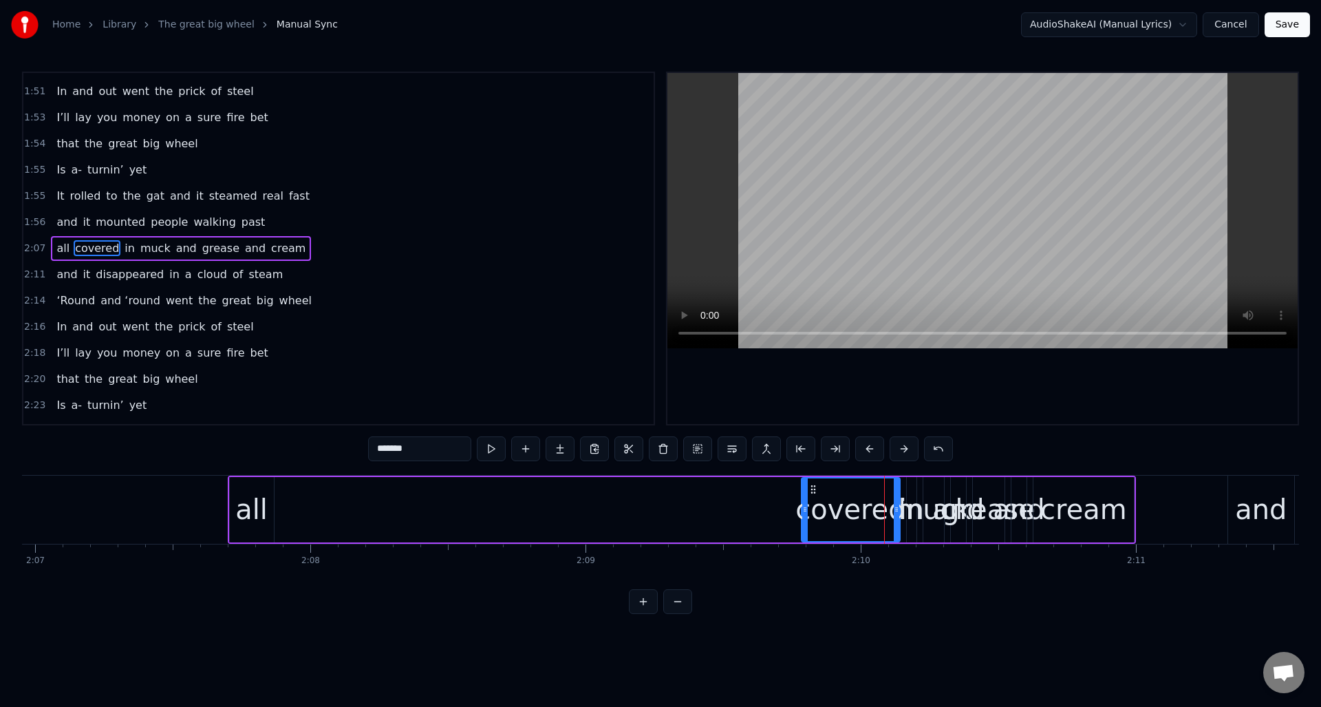
drag, startPoint x: 863, startPoint y: 502, endPoint x: 802, endPoint y: 507, distance: 61.5
click at [802, 507] on div at bounding box center [805, 509] width 6 height 63
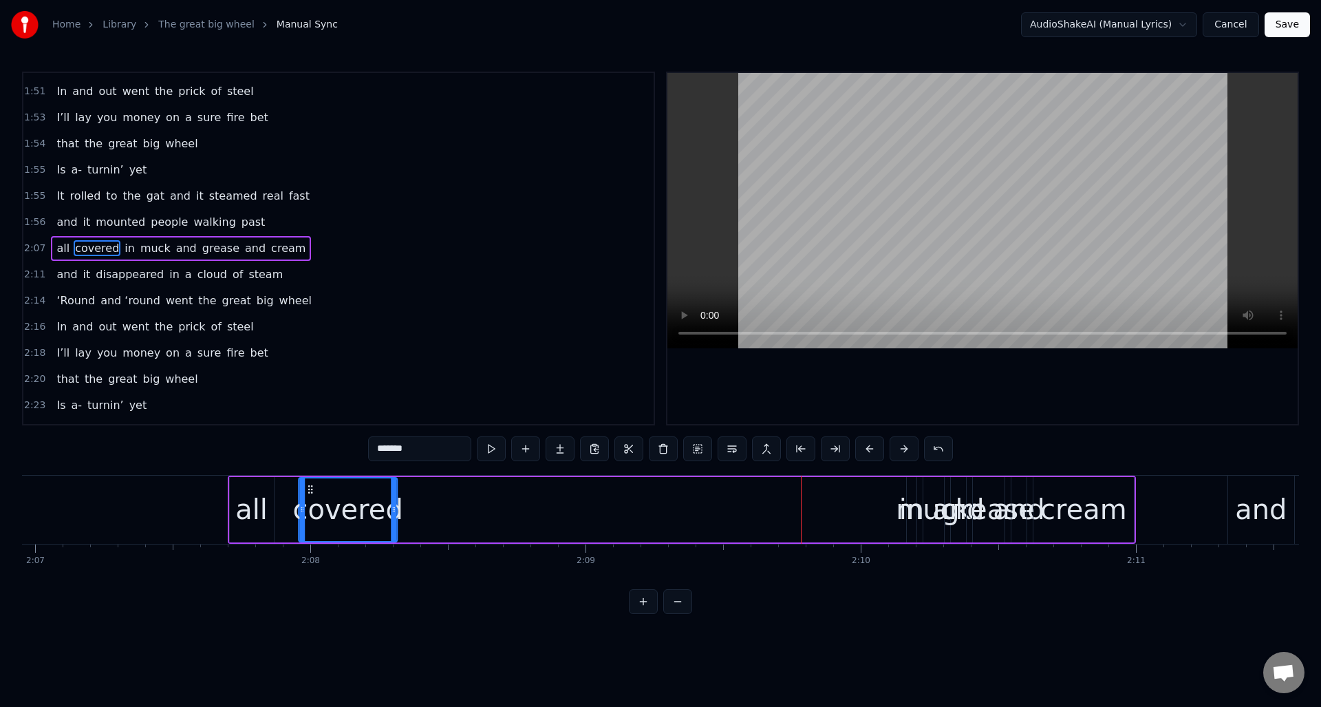
drag, startPoint x: 812, startPoint y: 486, endPoint x: 384, endPoint y: 510, distance: 428.6
click at [310, 510] on div "covered" at bounding box center [347, 509] width 97 height 63
drag, startPoint x: 119, startPoint y: 243, endPoint x: 152, endPoint y: 252, distance: 34.4
click at [123, 243] on span "in" at bounding box center [129, 248] width 13 height 16
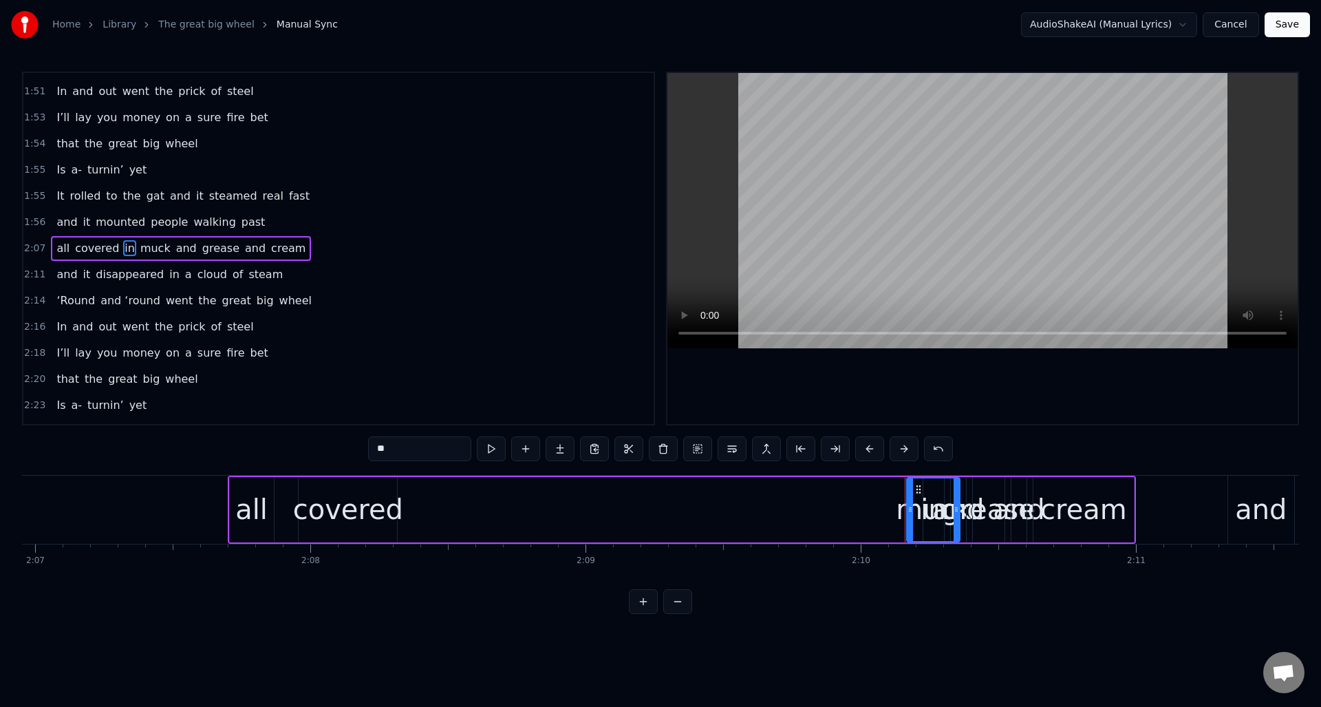
drag, startPoint x: 914, startPoint y: 524, endPoint x: 957, endPoint y: 521, distance: 43.4
click at [957, 521] on div at bounding box center [957, 509] width 6 height 63
drag, startPoint x: 916, startPoint y: 486, endPoint x: 431, endPoint y: 506, distance: 486.1
click at [431, 506] on div "in" at bounding box center [447, 509] width 52 height 63
click at [927, 497] on div "muck" at bounding box center [933, 508] width 75 height 41
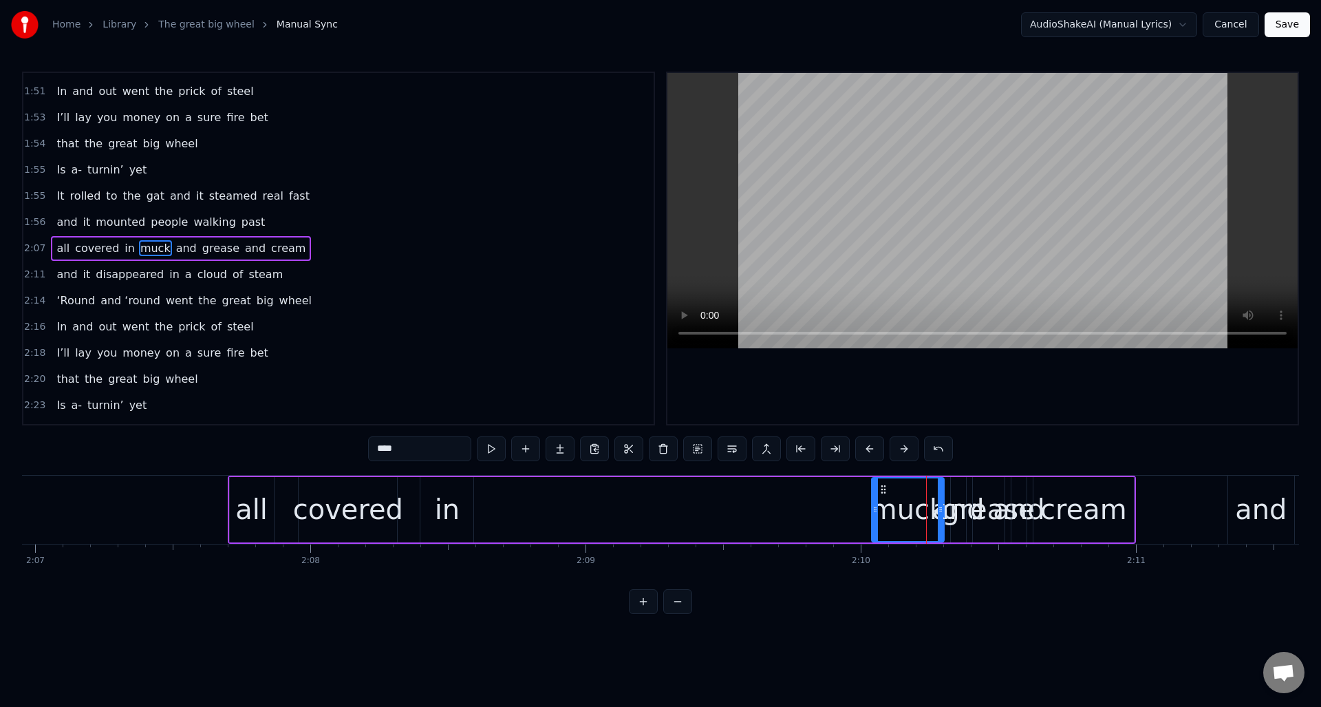
drag, startPoint x: 925, startPoint y: 500, endPoint x: 873, endPoint y: 505, distance: 51.8
click at [873, 505] on div at bounding box center [875, 509] width 6 height 63
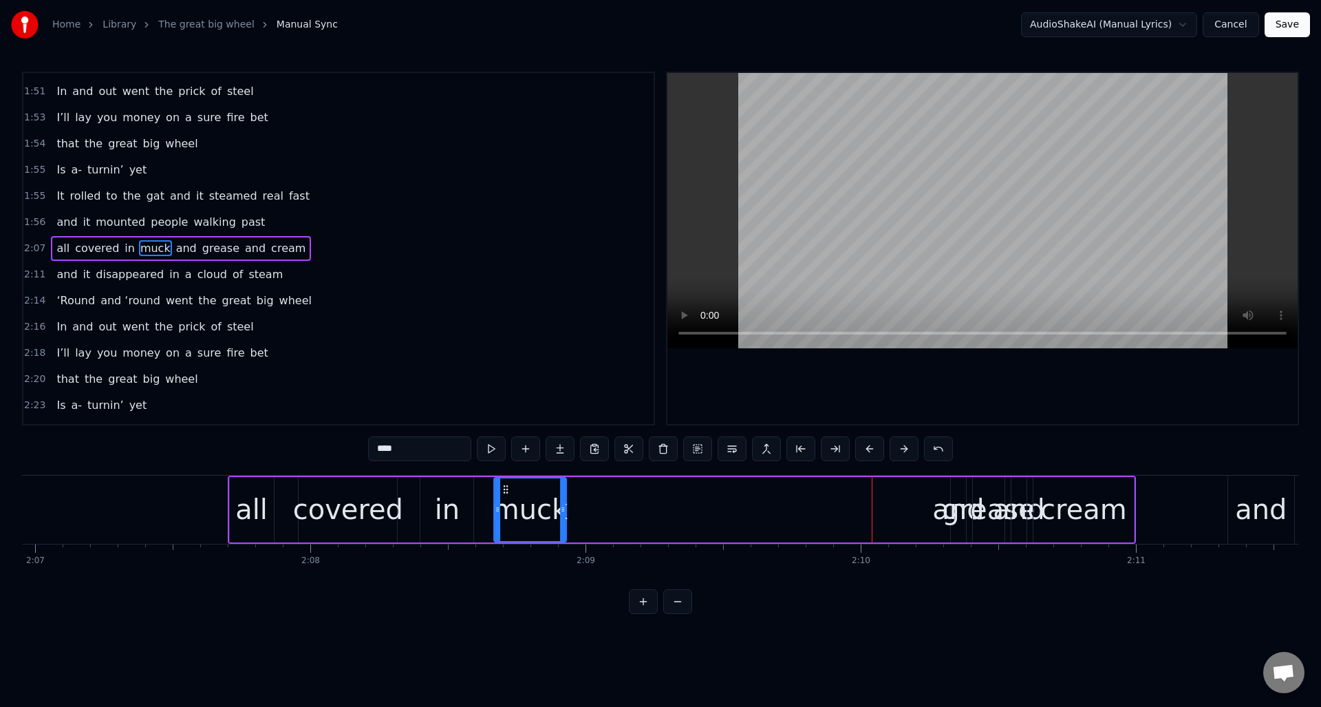
drag, startPoint x: 883, startPoint y: 488, endPoint x: 515, endPoint y: 507, distance: 369.3
click at [504, 507] on div "muck" at bounding box center [530, 509] width 71 height 63
click at [181, 251] on span "and" at bounding box center [186, 248] width 23 height 16
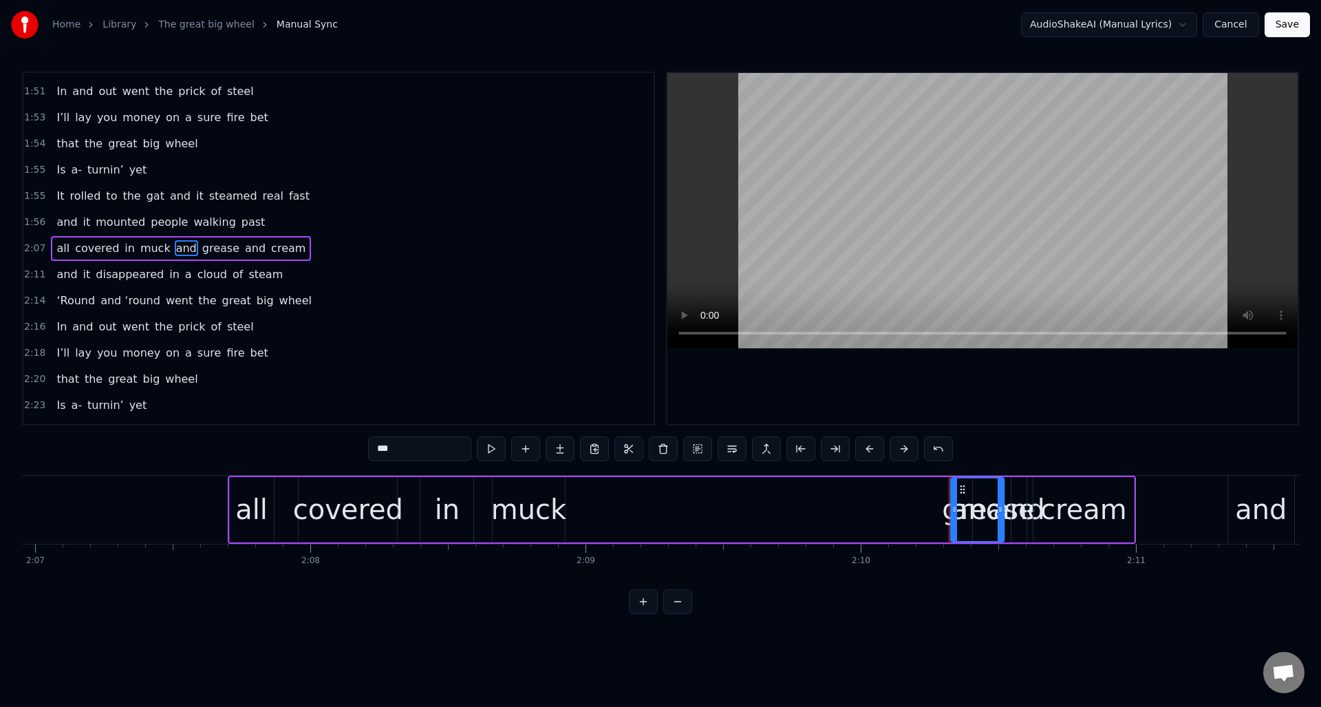
drag, startPoint x: 963, startPoint y: 523, endPoint x: 1001, endPoint y: 524, distance: 37.8
click at [1001, 524] on div at bounding box center [1001, 509] width 6 height 63
drag, startPoint x: 945, startPoint y: 489, endPoint x: 647, endPoint y: 505, distance: 298.3
click at [594, 500] on div "and" at bounding box center [610, 509] width 52 height 63
click at [981, 504] on div "grease" at bounding box center [989, 508] width 94 height 41
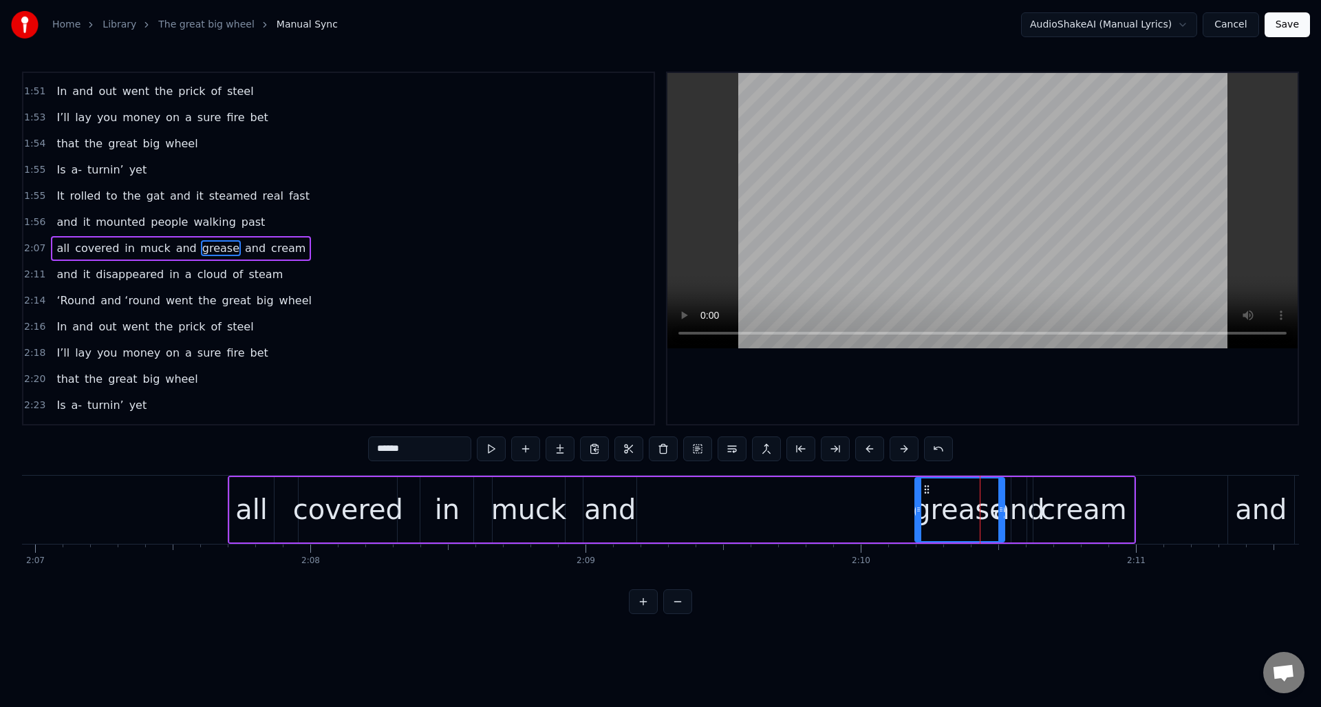
drag, startPoint x: 974, startPoint y: 507, endPoint x: 919, endPoint y: 508, distance: 55.0
click at [916, 513] on icon at bounding box center [919, 509] width 6 height 11
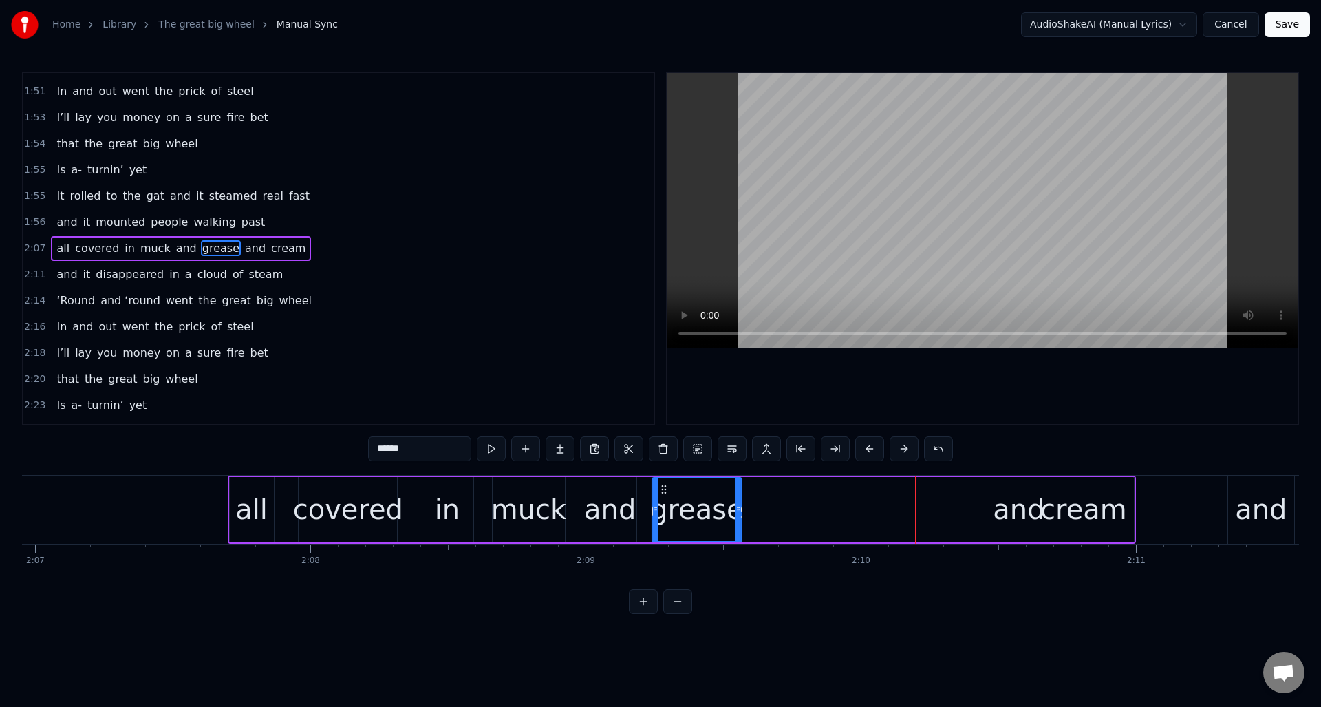
drag, startPoint x: 926, startPoint y: 487, endPoint x: 784, endPoint y: 504, distance: 143.4
click at [665, 506] on div "grease" at bounding box center [697, 509] width 88 height 63
click at [1019, 501] on div "and" at bounding box center [1019, 508] width 52 height 41
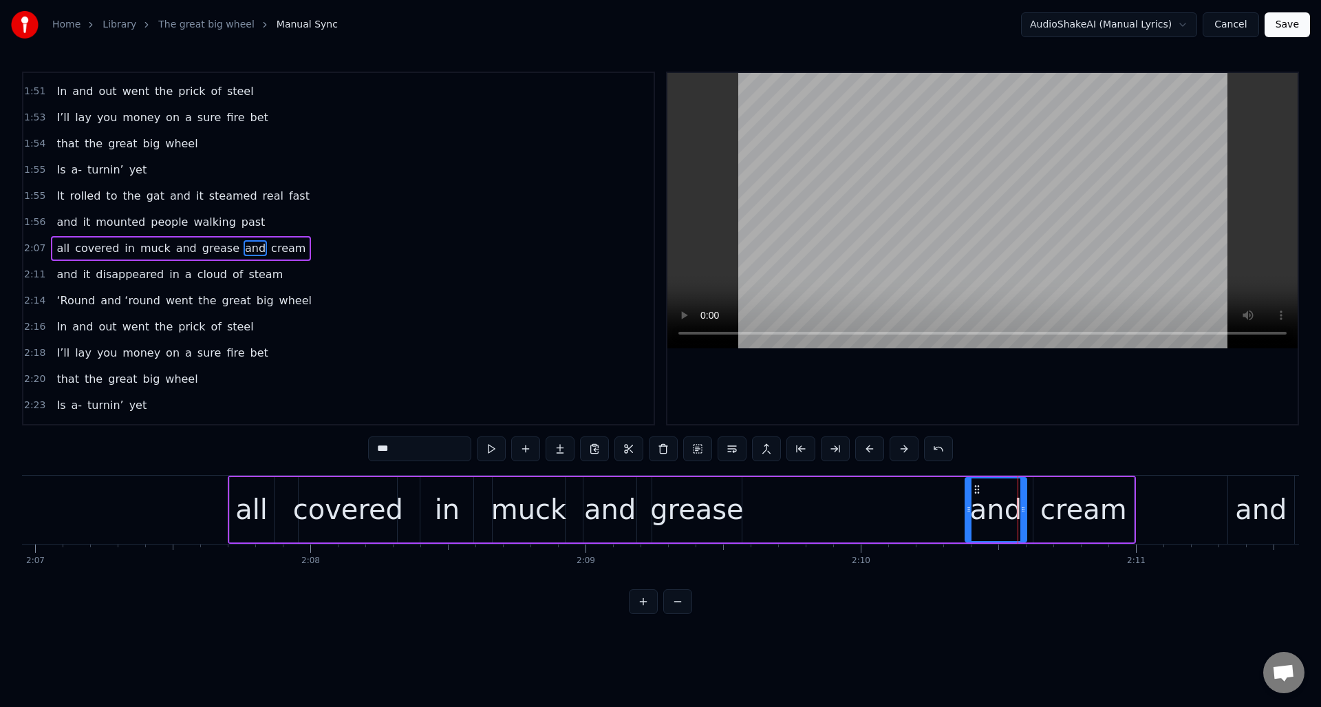
drag, startPoint x: 1014, startPoint y: 506, endPoint x: 976, endPoint y: 499, distance: 39.0
click at [968, 508] on icon at bounding box center [969, 509] width 6 height 11
drag, startPoint x: 971, startPoint y: 489, endPoint x: 815, endPoint y: 504, distance: 156.9
click at [768, 506] on div "and" at bounding box center [789, 509] width 60 height 63
click at [1072, 501] on div "cream" at bounding box center [1083, 508] width 87 height 41
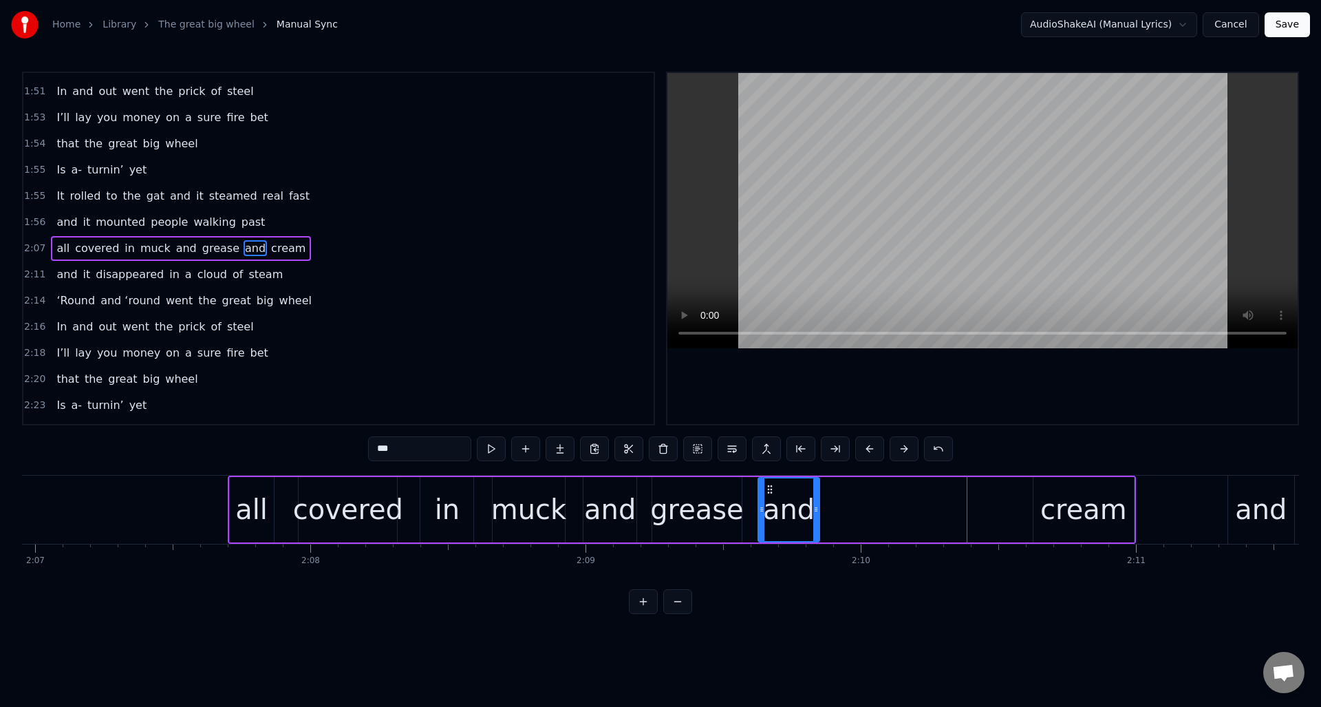
type input "*****"
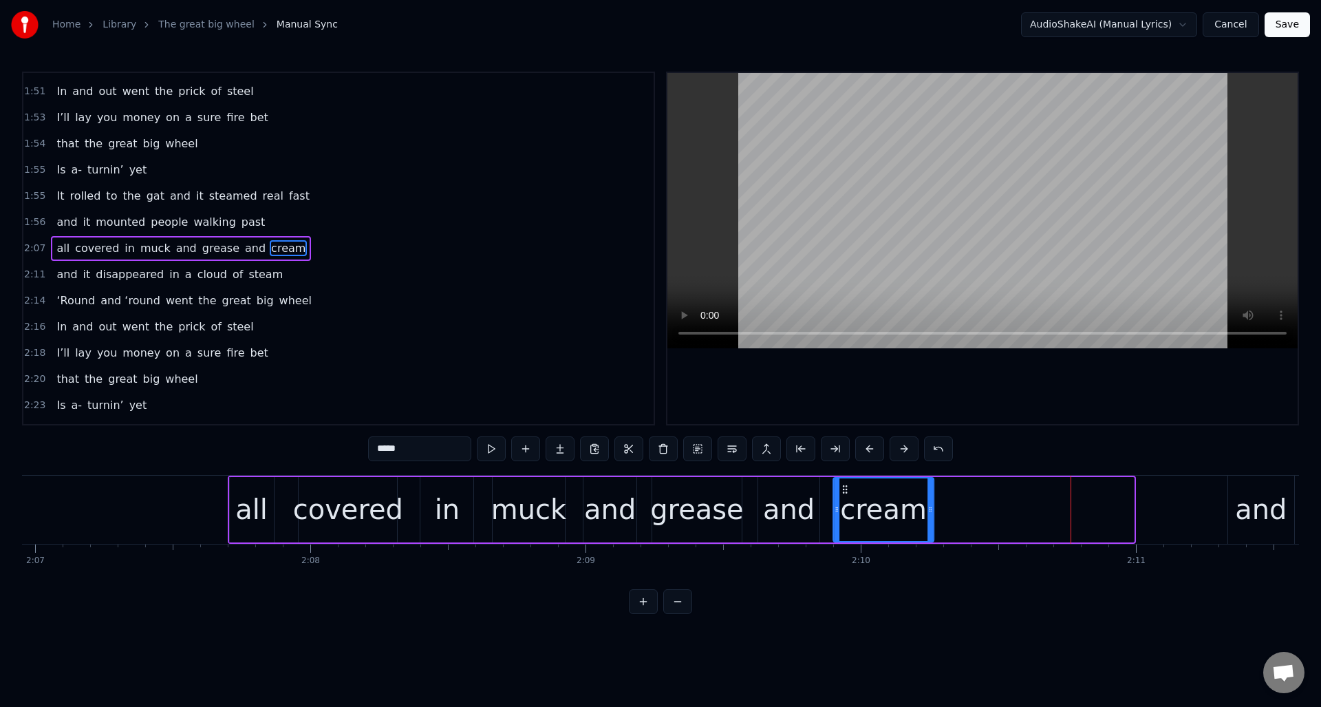
drag, startPoint x: 1045, startPoint y: 488, endPoint x: 845, endPoint y: 499, distance: 200.5
click at [845, 499] on div "cream" at bounding box center [883, 509] width 99 height 63
drag, startPoint x: 313, startPoint y: 243, endPoint x: 329, endPoint y: 246, distance: 16.1
click at [314, 241] on div "2:07 all covered in muck and grease and cream" at bounding box center [338, 248] width 630 height 26
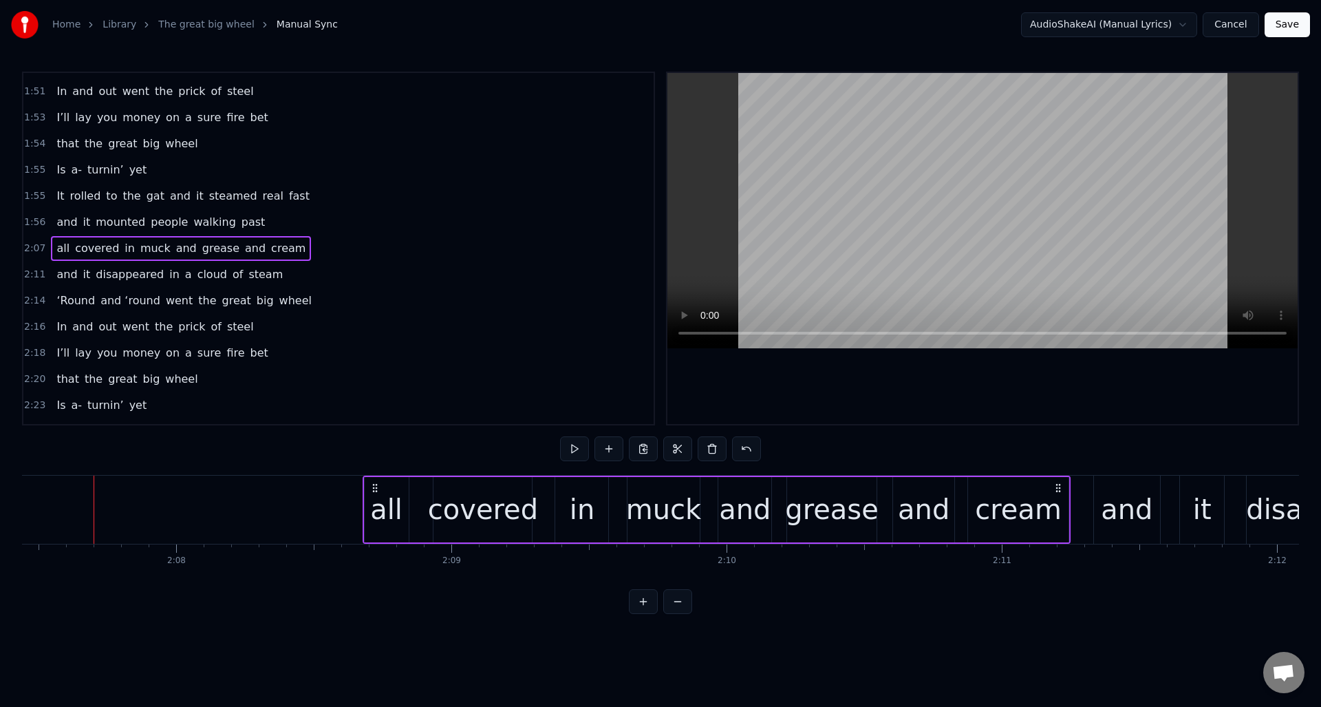
scroll to position [0, 35075]
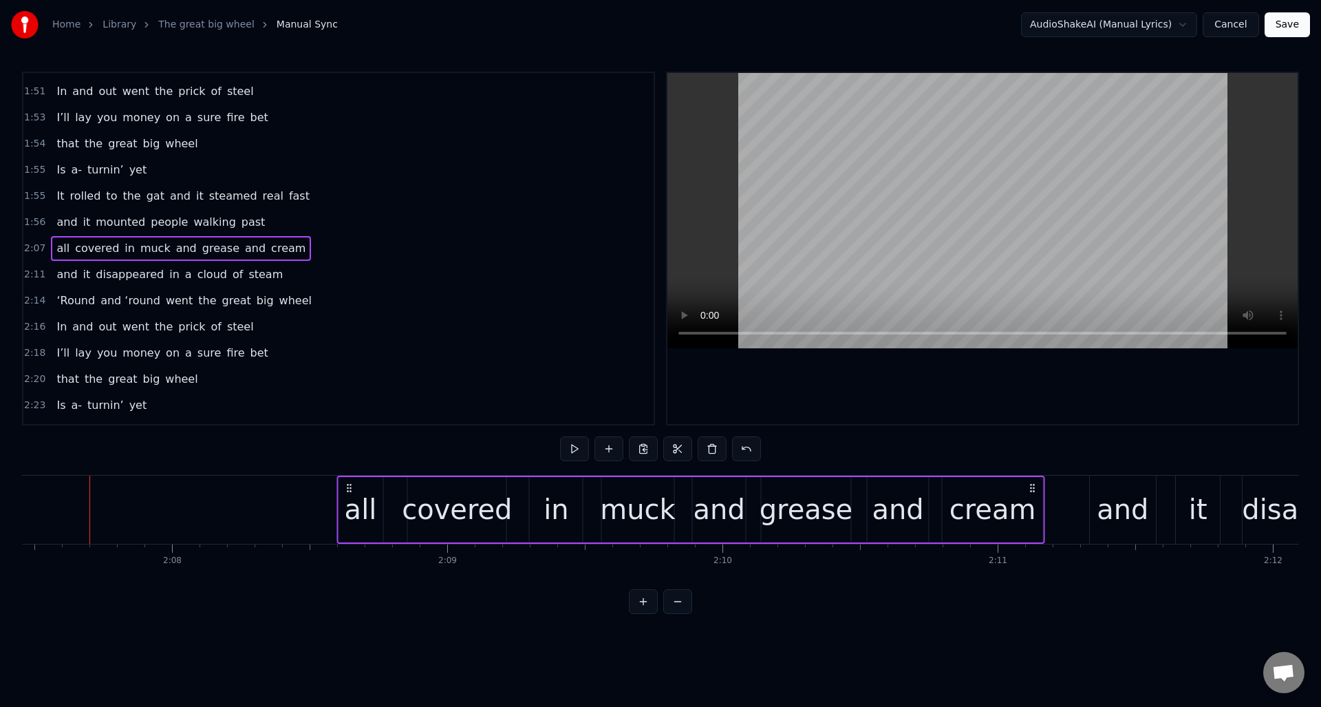
drag, startPoint x: 923, startPoint y: 488, endPoint x: 1031, endPoint y: 516, distance: 111.0
click at [1033, 502] on div "all covered in muck and grease and cream" at bounding box center [690, 509] width 709 height 68
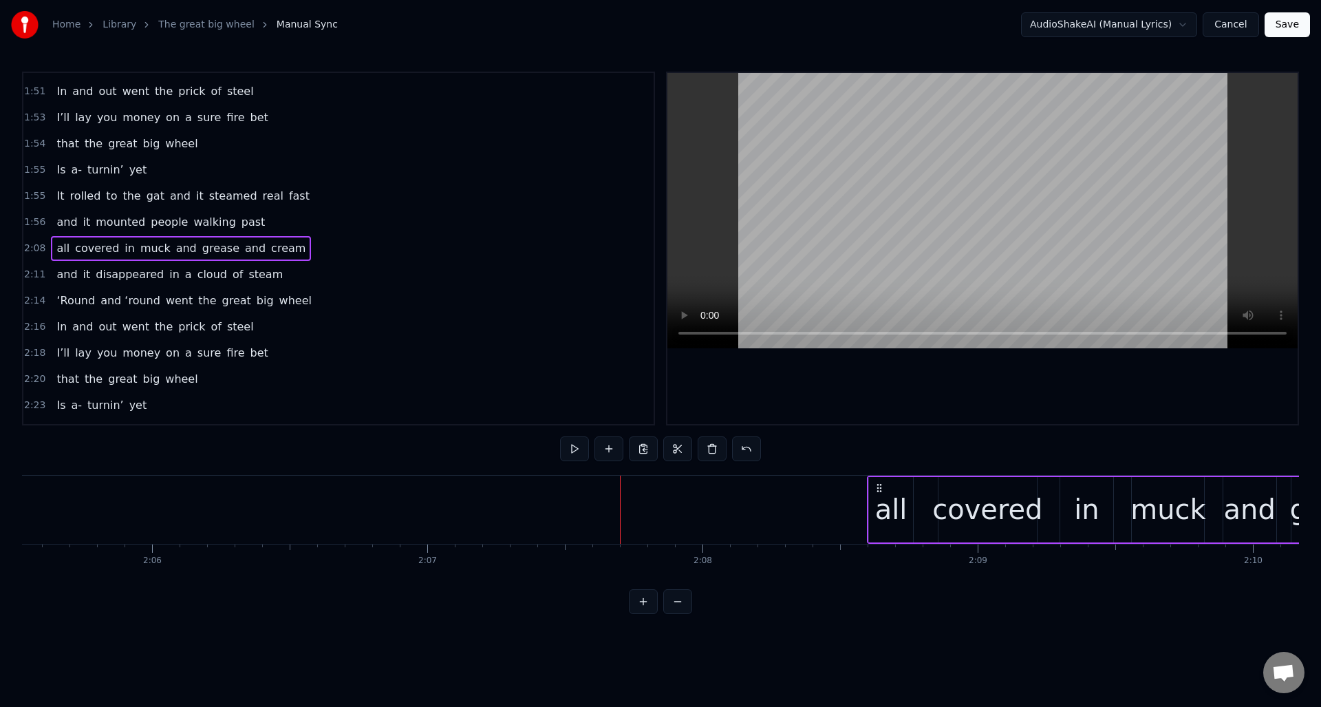
scroll to position [0, 34468]
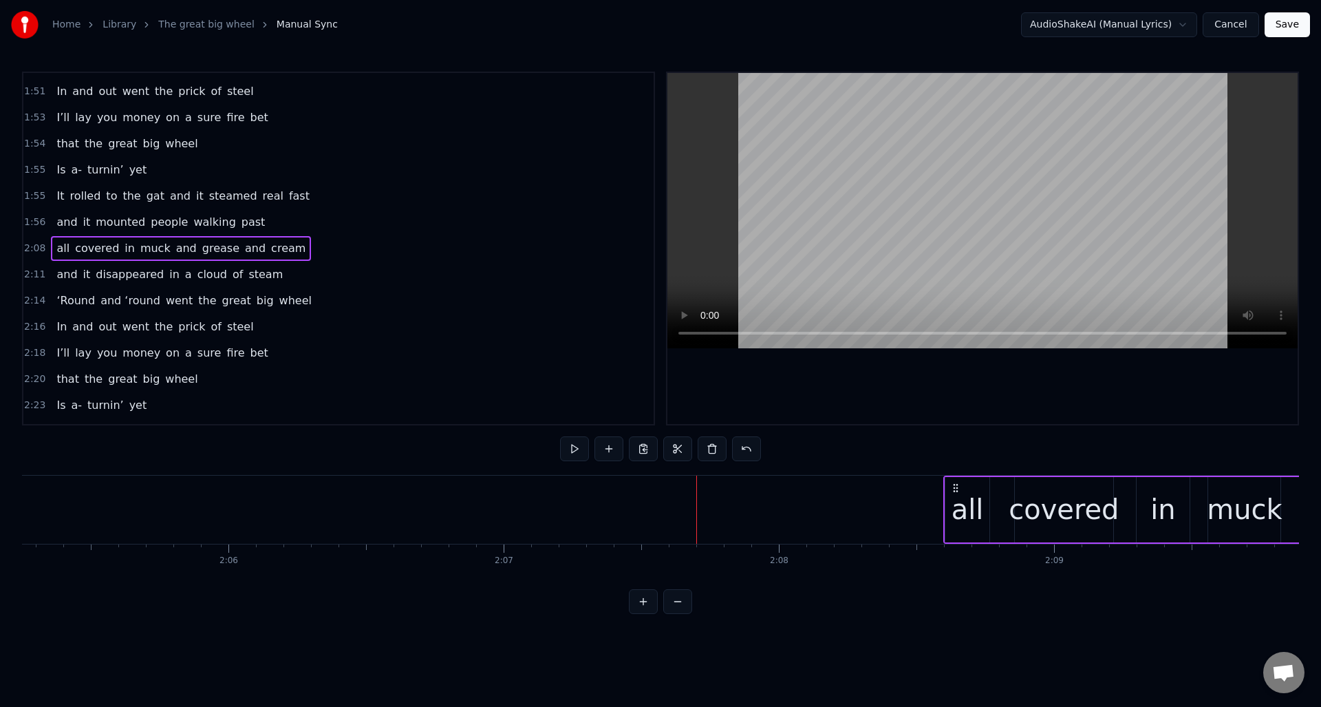
click at [285, 224] on div "1:56 and it mounted people walking past" at bounding box center [338, 222] width 630 height 26
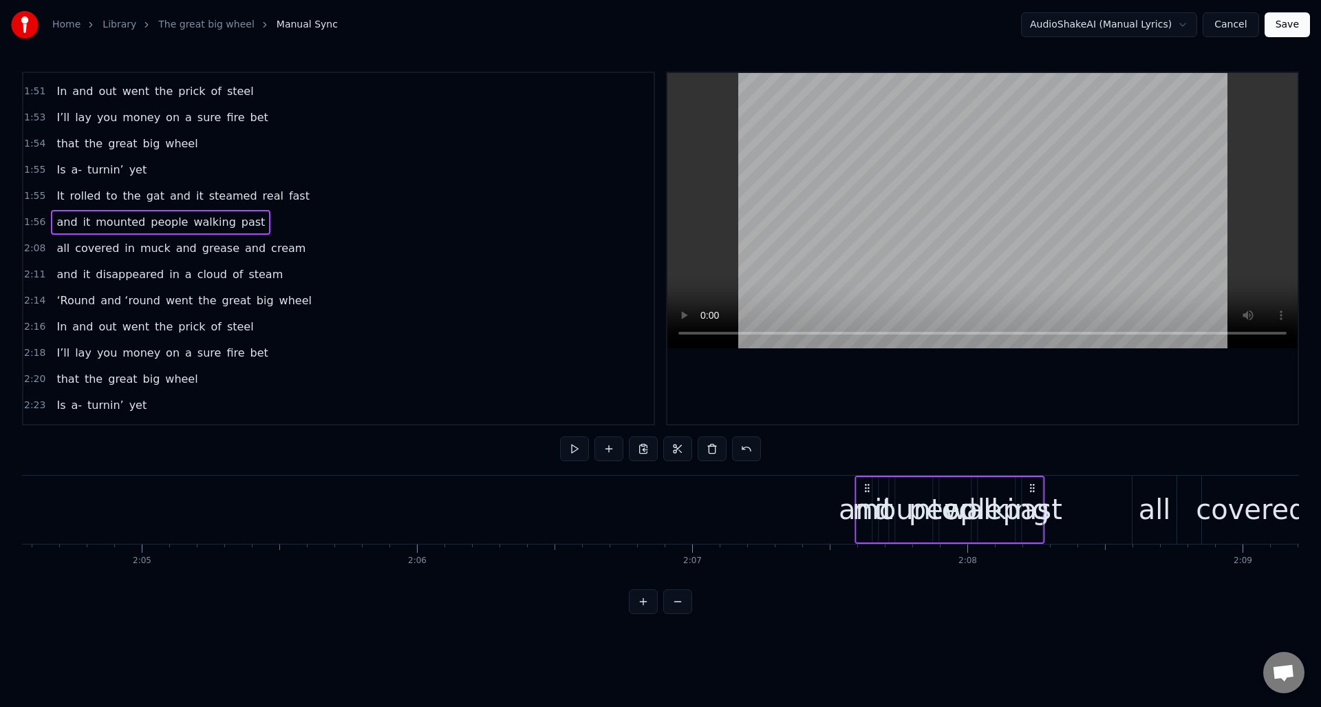
scroll to position [0, 34282]
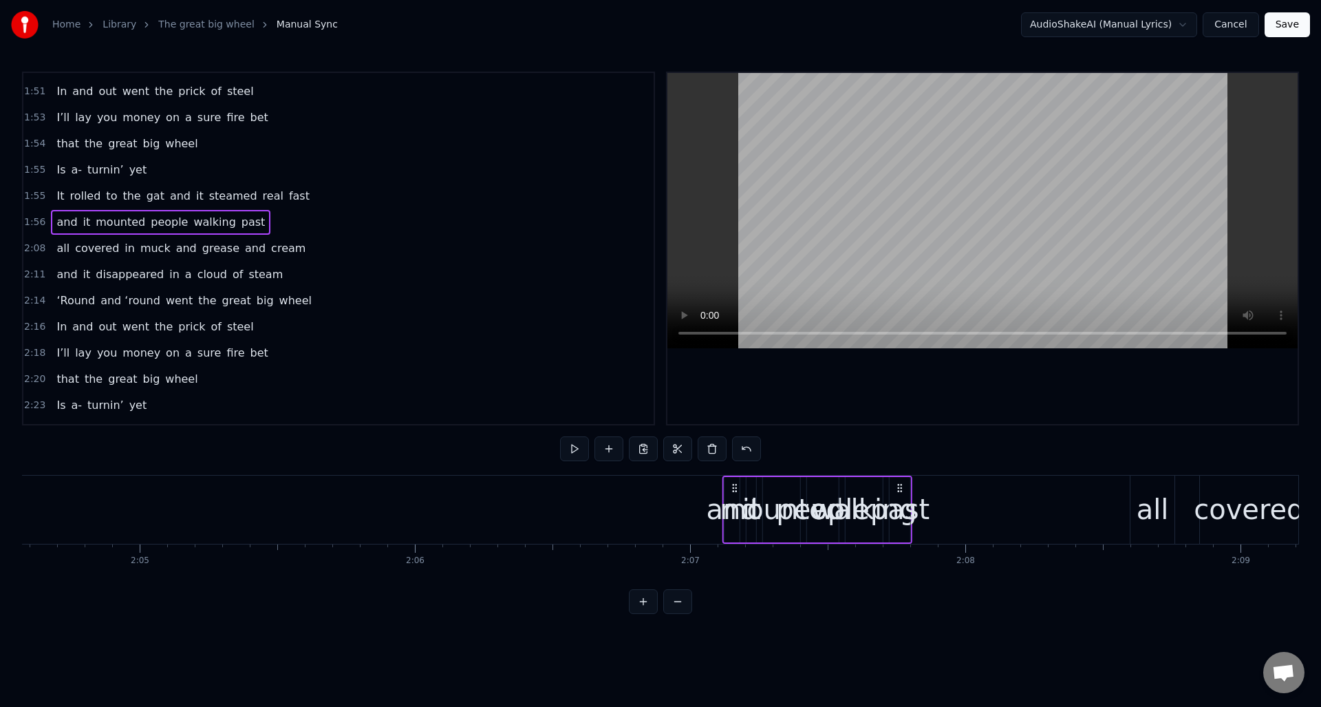
drag, startPoint x: 271, startPoint y: 487, endPoint x: 909, endPoint y: 497, distance: 637.8
click at [902, 500] on div "and it mounted people walking past" at bounding box center [817, 509] width 190 height 68
click at [899, 496] on div "past" at bounding box center [899, 508] width 59 height 41
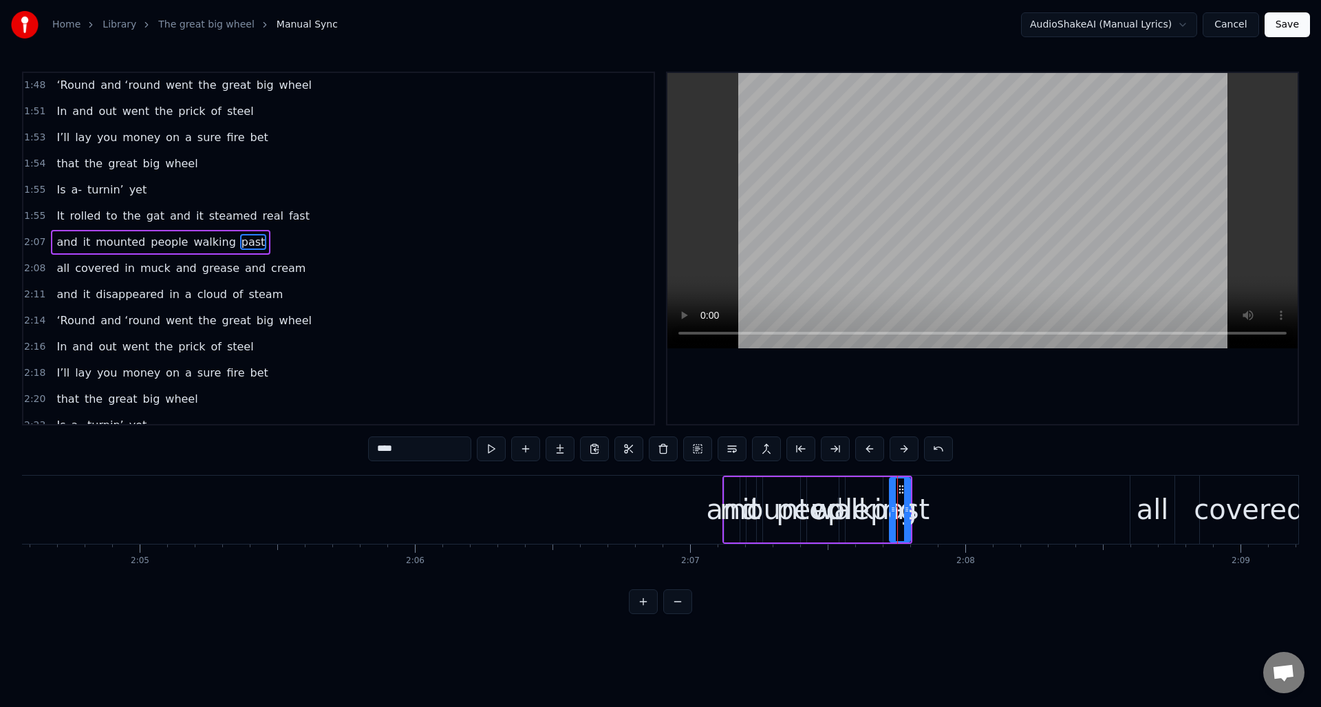
scroll to position [910, 0]
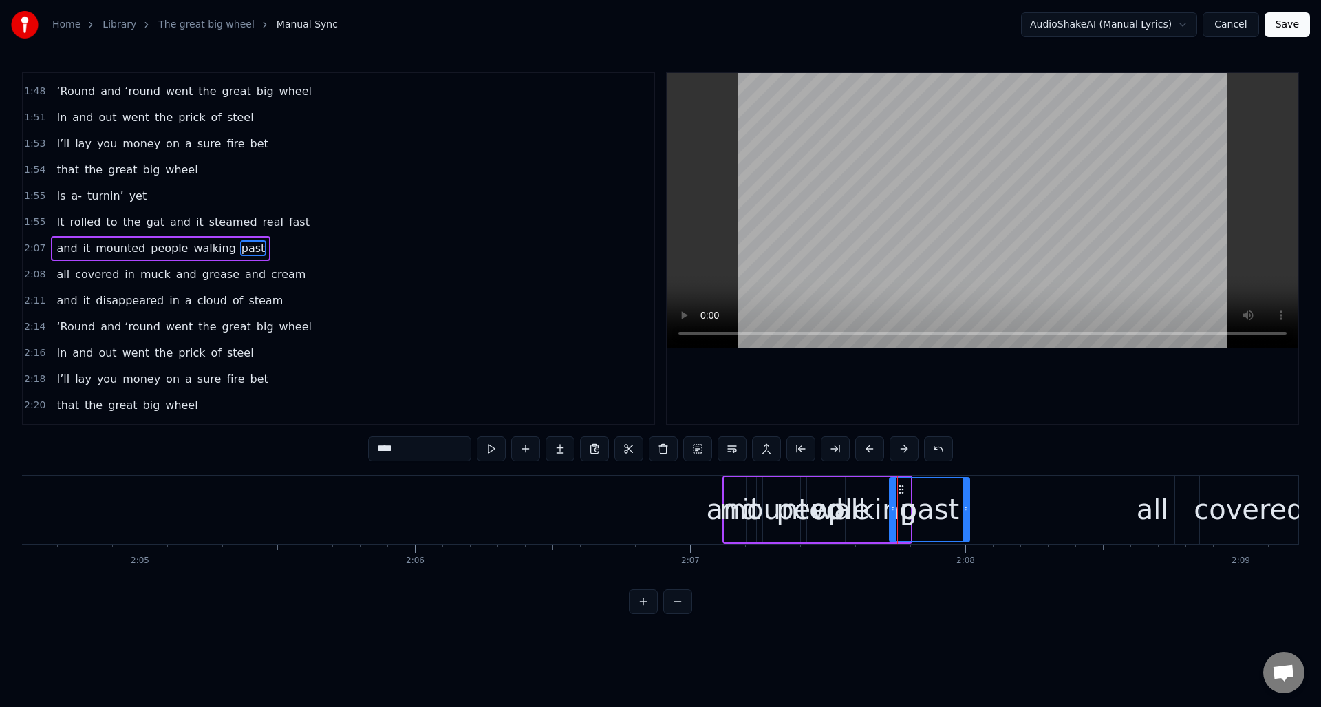
drag, startPoint x: 907, startPoint y: 502, endPoint x: 966, endPoint y: 506, distance: 59.3
click at [966, 506] on div at bounding box center [966, 509] width 6 height 63
drag, startPoint x: 901, startPoint y: 488, endPoint x: 960, endPoint y: 492, distance: 60.0
click at [960, 492] on icon at bounding box center [961, 489] width 11 height 11
click at [869, 489] on div "walking" at bounding box center [863, 508] width 105 height 41
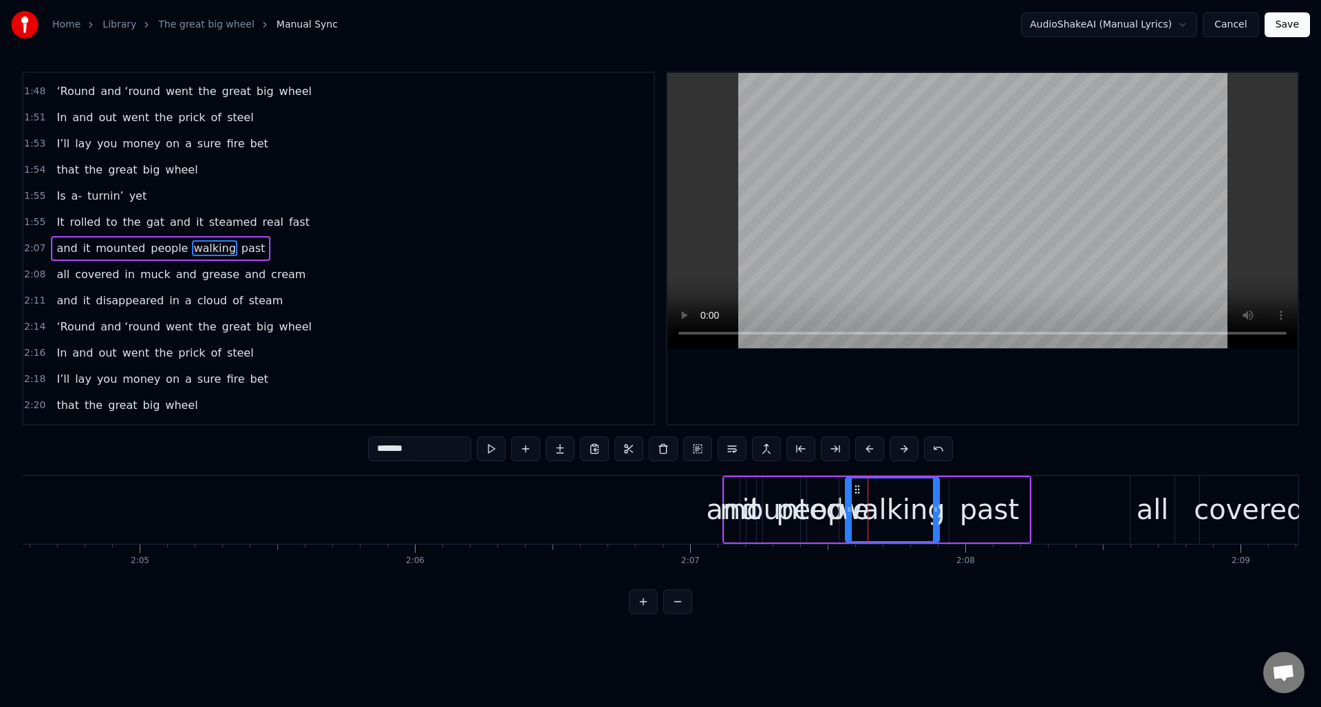
drag, startPoint x: 881, startPoint y: 491, endPoint x: 937, endPoint y: 497, distance: 56.8
click at [937, 497] on div at bounding box center [936, 509] width 6 height 63
click at [724, 495] on div "and" at bounding box center [732, 508] width 52 height 41
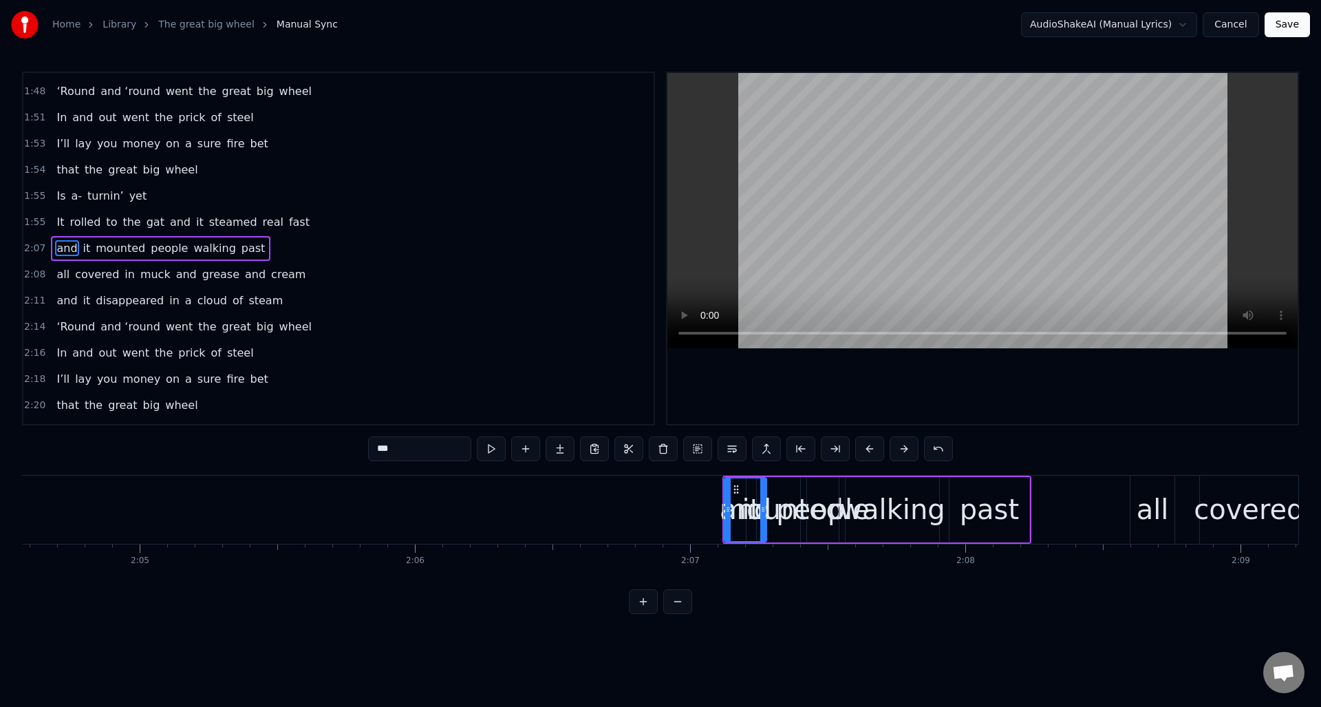
drag, startPoint x: 738, startPoint y: 500, endPoint x: 764, endPoint y: 504, distance: 27.1
click at [764, 504] on div at bounding box center [763, 509] width 6 height 63
drag, startPoint x: 736, startPoint y: 487, endPoint x: 377, endPoint y: 502, distance: 359.4
click at [347, 500] on div "and" at bounding box center [356, 509] width 41 height 63
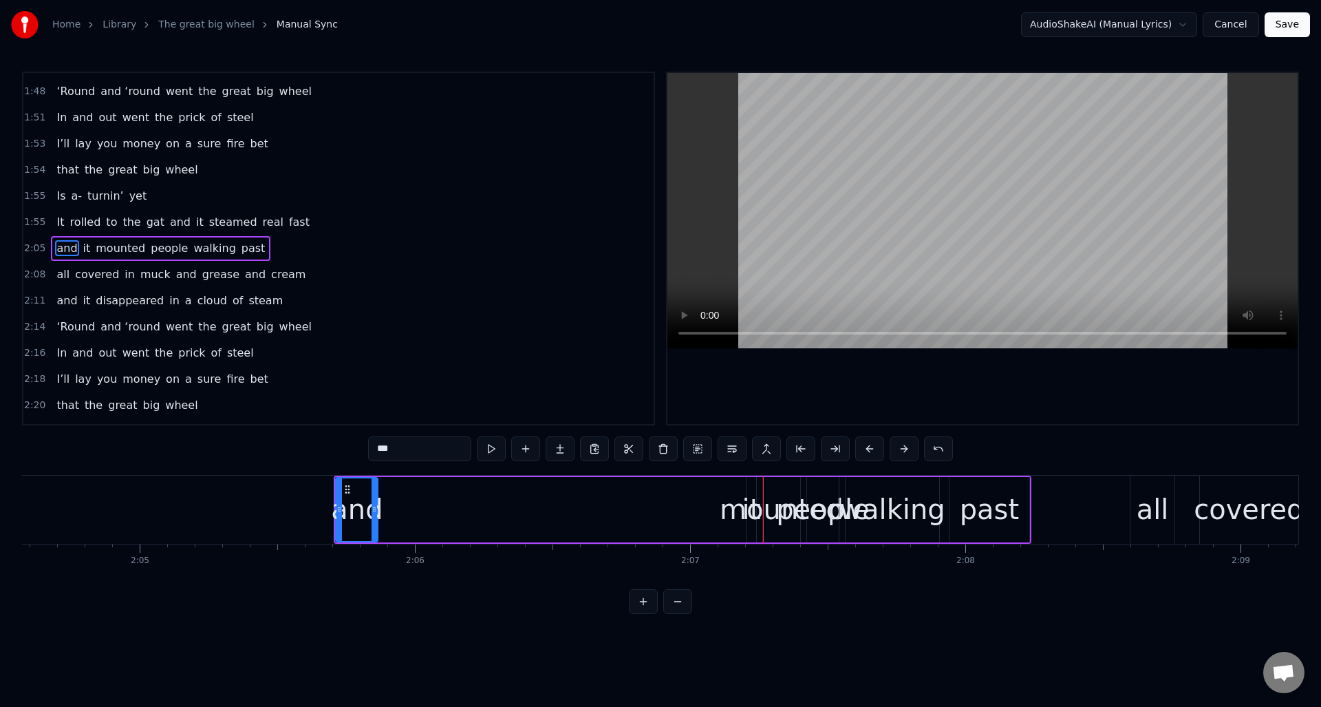
drag, startPoint x: 84, startPoint y: 244, endPoint x: 137, endPoint y: 266, distance: 57.4
click at [84, 244] on span "it" at bounding box center [87, 248] width 10 height 16
drag, startPoint x: 753, startPoint y: 524, endPoint x: 782, endPoint y: 524, distance: 28.9
click at [782, 524] on div at bounding box center [782, 509] width 6 height 63
drag, startPoint x: 755, startPoint y: 485, endPoint x: 420, endPoint y: 498, distance: 335.3
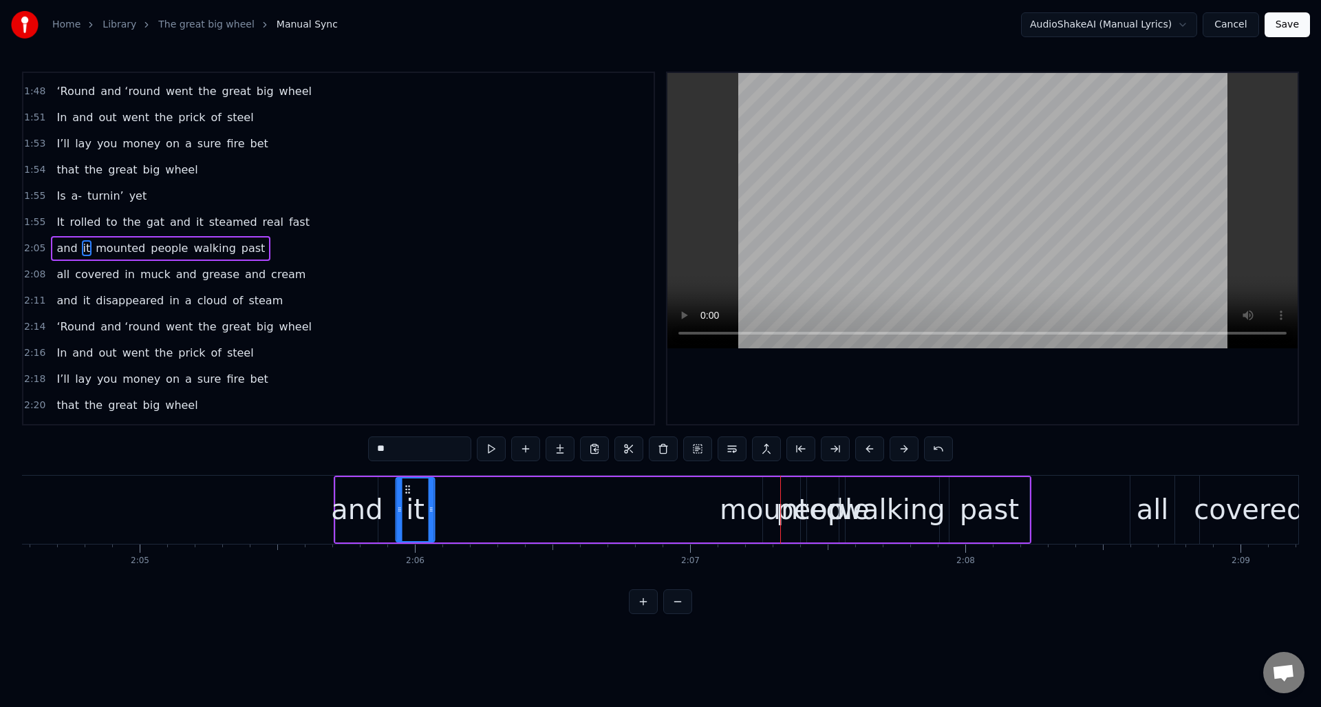
click at [405, 493] on icon at bounding box center [407, 489] width 11 height 11
drag, startPoint x: 429, startPoint y: 499, endPoint x: 447, endPoint y: 501, distance: 17.3
click at [447, 501] on div at bounding box center [449, 509] width 6 height 63
click at [103, 245] on span "mounted" at bounding box center [120, 248] width 52 height 16
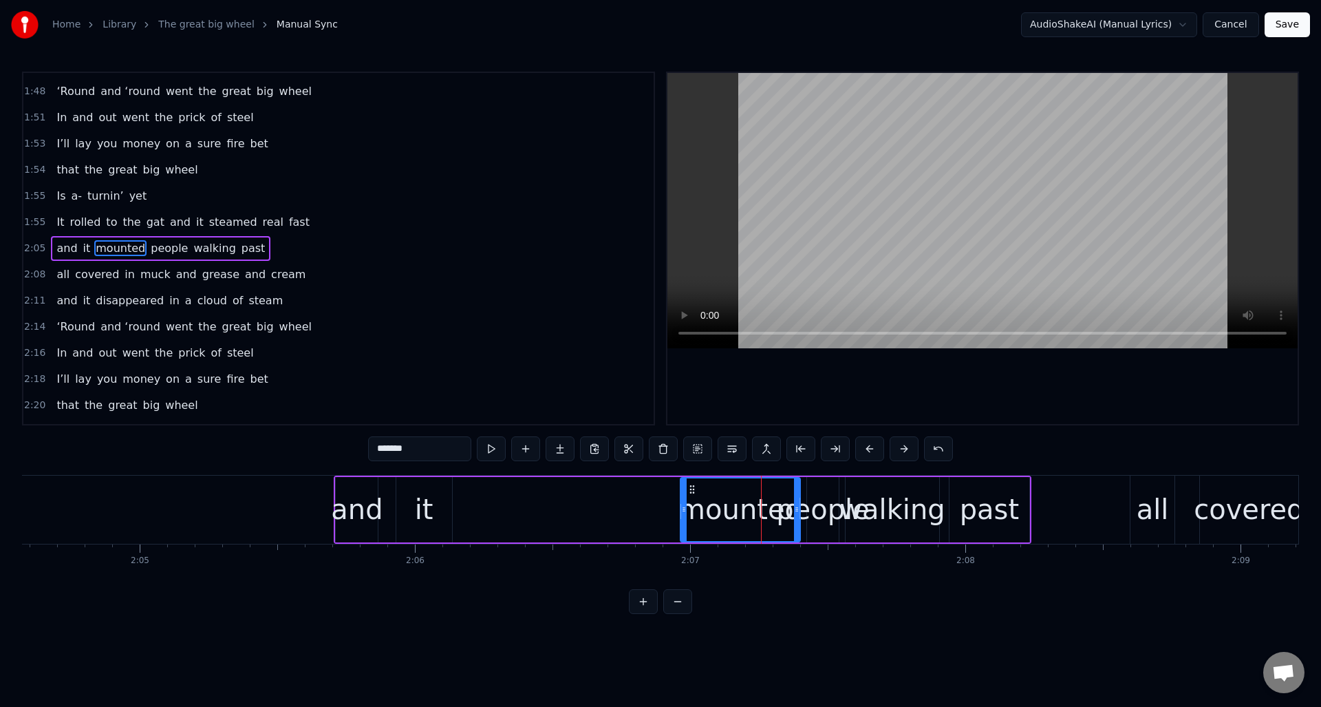
drag, startPoint x: 764, startPoint y: 523, endPoint x: 682, endPoint y: 523, distance: 82.6
click at [682, 523] on div at bounding box center [684, 509] width 6 height 63
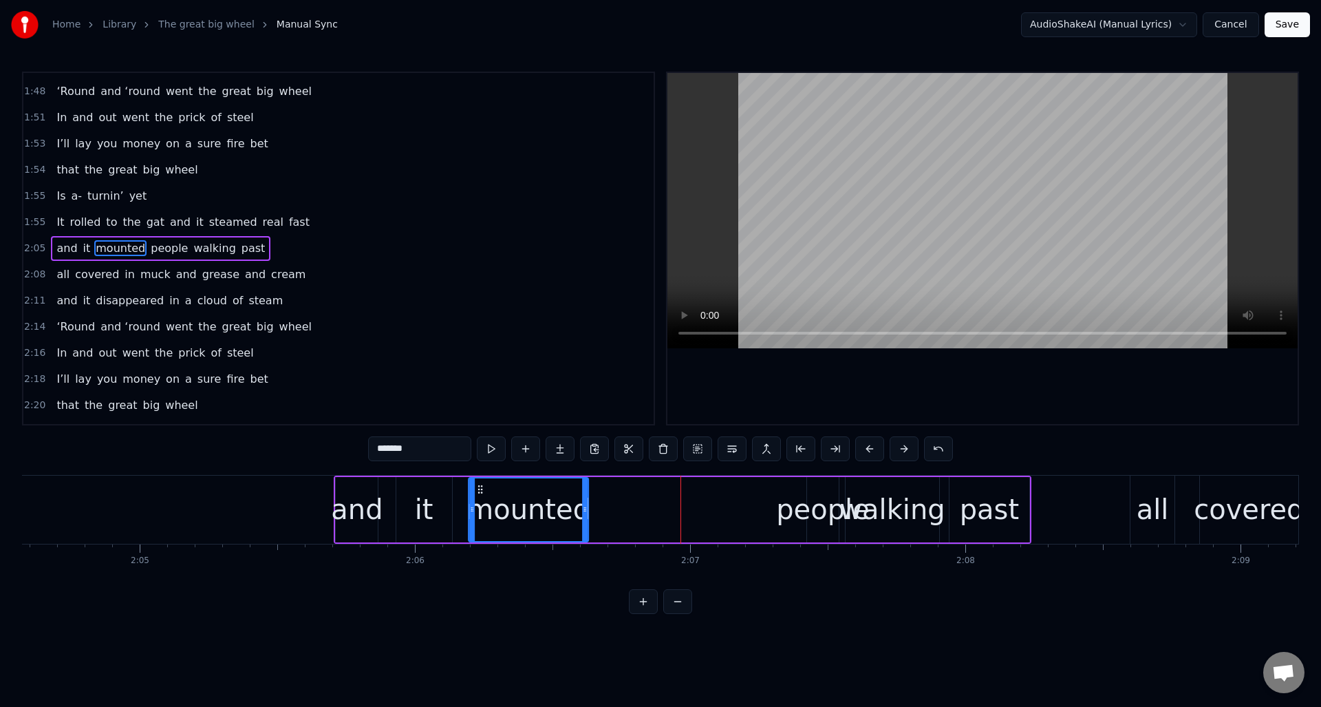
drag, startPoint x: 690, startPoint y: 486, endPoint x: 636, endPoint y: 488, distance: 54.4
click at [479, 484] on icon at bounding box center [480, 489] width 11 height 11
click at [816, 501] on div "people" at bounding box center [823, 508] width 94 height 41
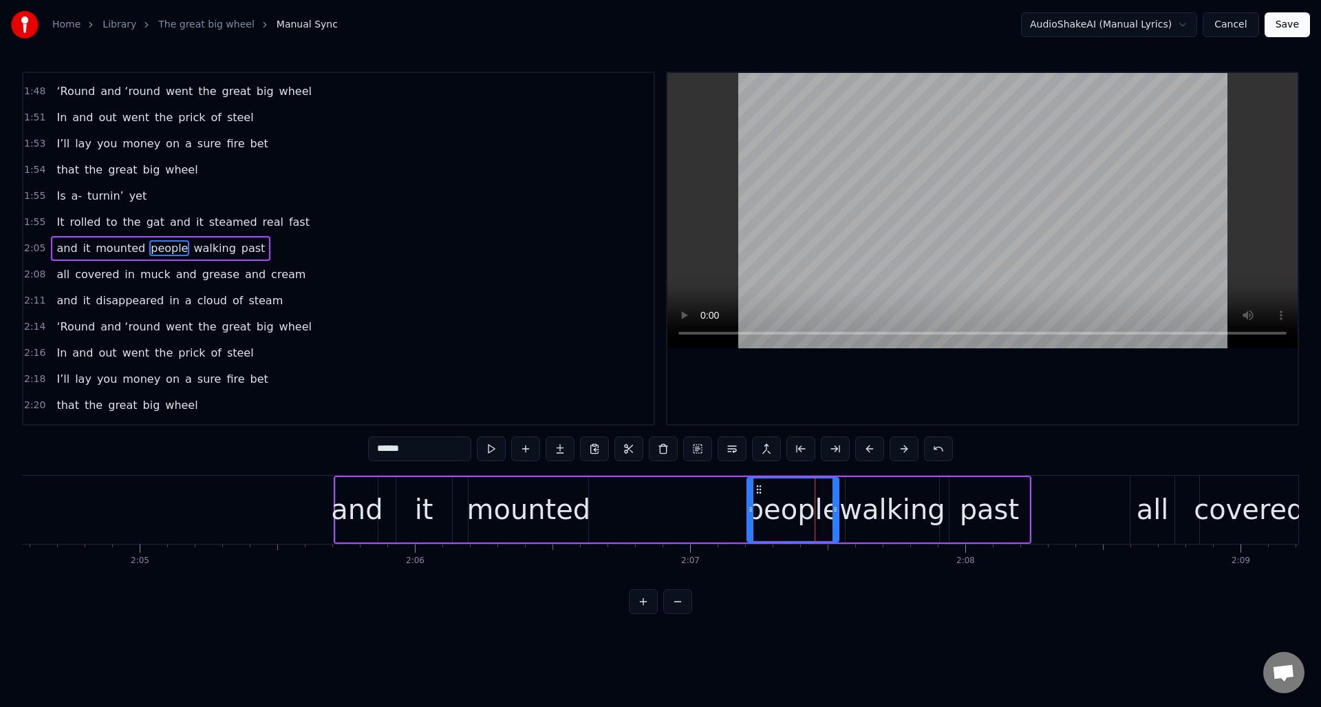
drag, startPoint x: 810, startPoint y: 504, endPoint x: 762, endPoint y: 493, distance: 50.2
click at [751, 506] on icon at bounding box center [751, 509] width 6 height 11
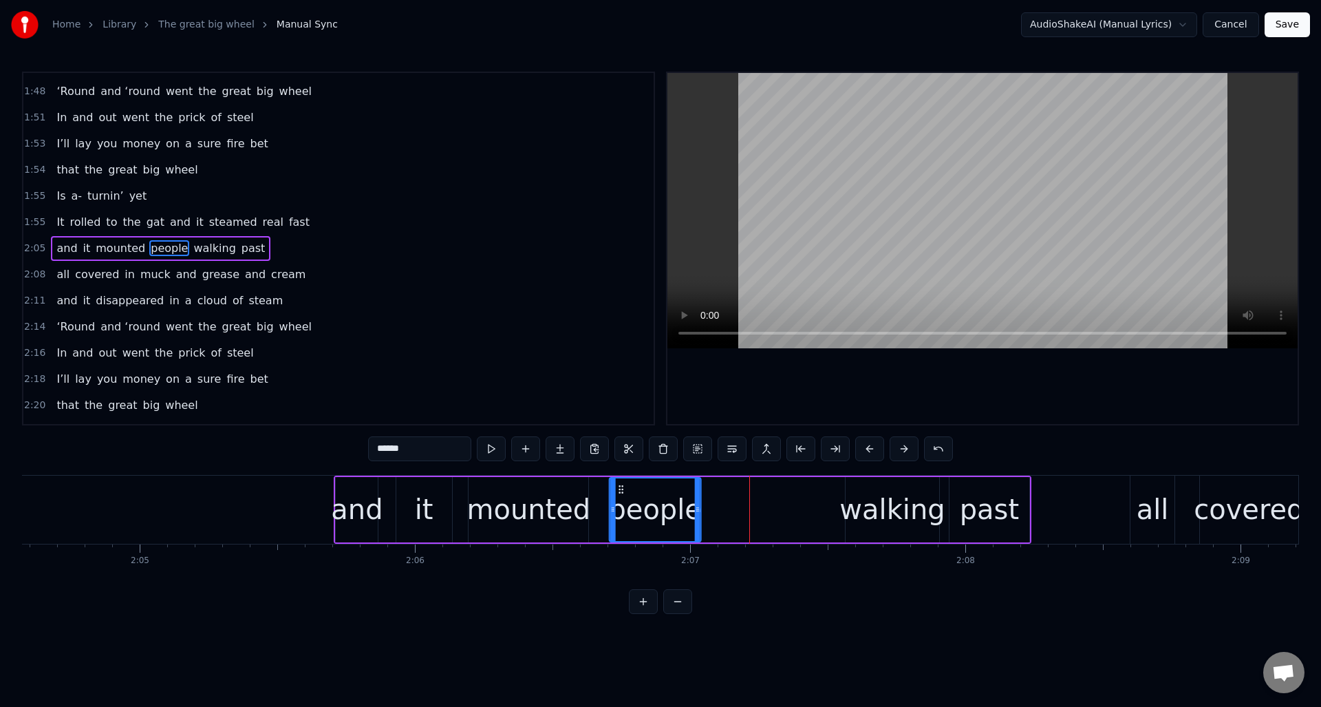
drag, startPoint x: 761, startPoint y: 488, endPoint x: 623, endPoint y: 495, distance: 138.5
click at [623, 495] on div "people" at bounding box center [655, 509] width 90 height 63
click at [859, 499] on div "walking" at bounding box center [891, 508] width 105 height 41
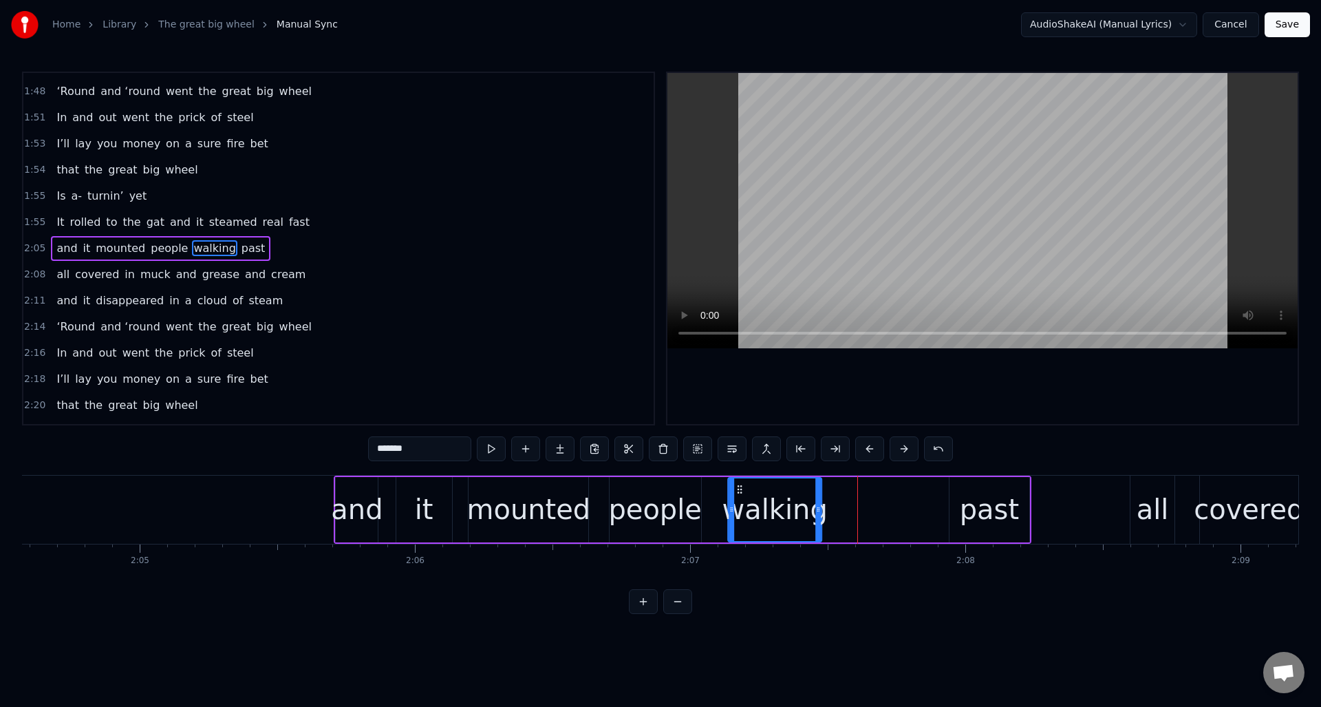
drag, startPoint x: 857, startPoint y: 488, endPoint x: 796, endPoint y: 502, distance: 62.2
click at [739, 501] on div "walking" at bounding box center [775, 509] width 92 height 63
click at [962, 497] on div "past" at bounding box center [989, 509] width 80 height 65
type input "****"
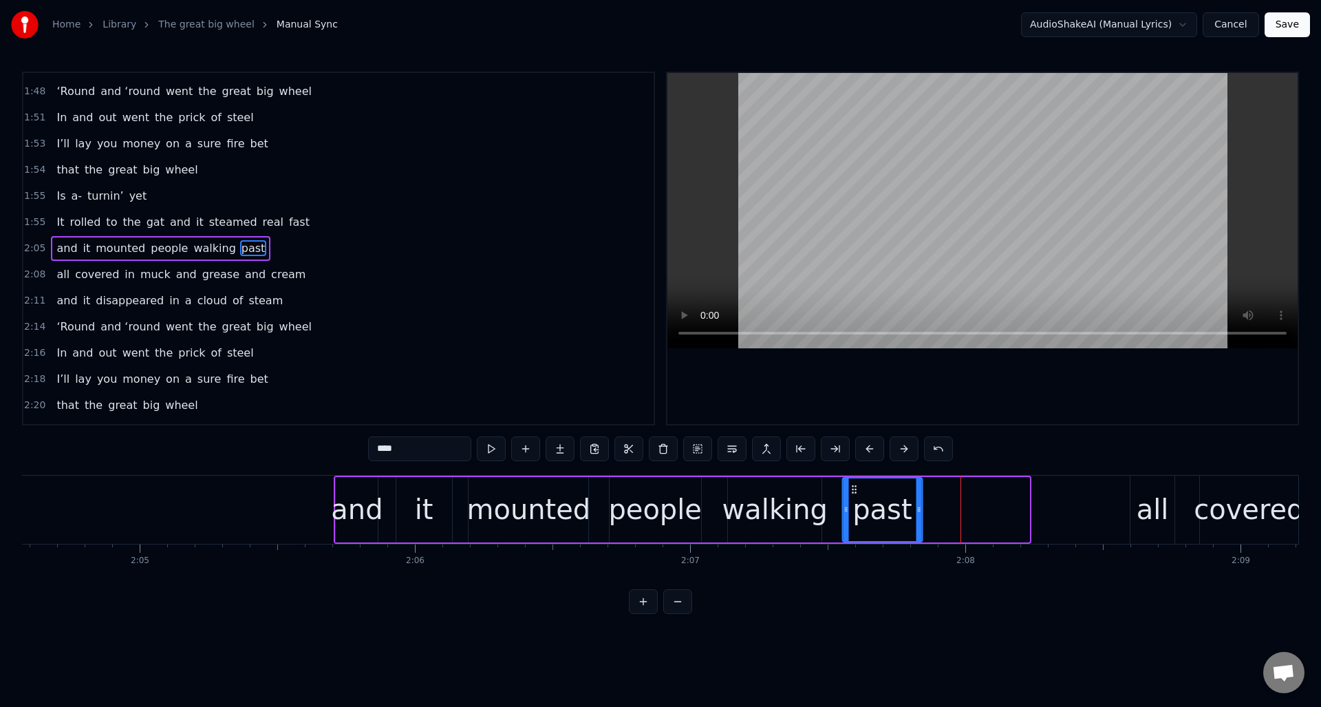
drag, startPoint x: 959, startPoint y: 485, endPoint x: 852, endPoint y: 494, distance: 107.0
click at [852, 494] on icon at bounding box center [853, 489] width 11 height 11
click at [279, 241] on div "2:05 and it mounted people walking past" at bounding box center [338, 248] width 630 height 26
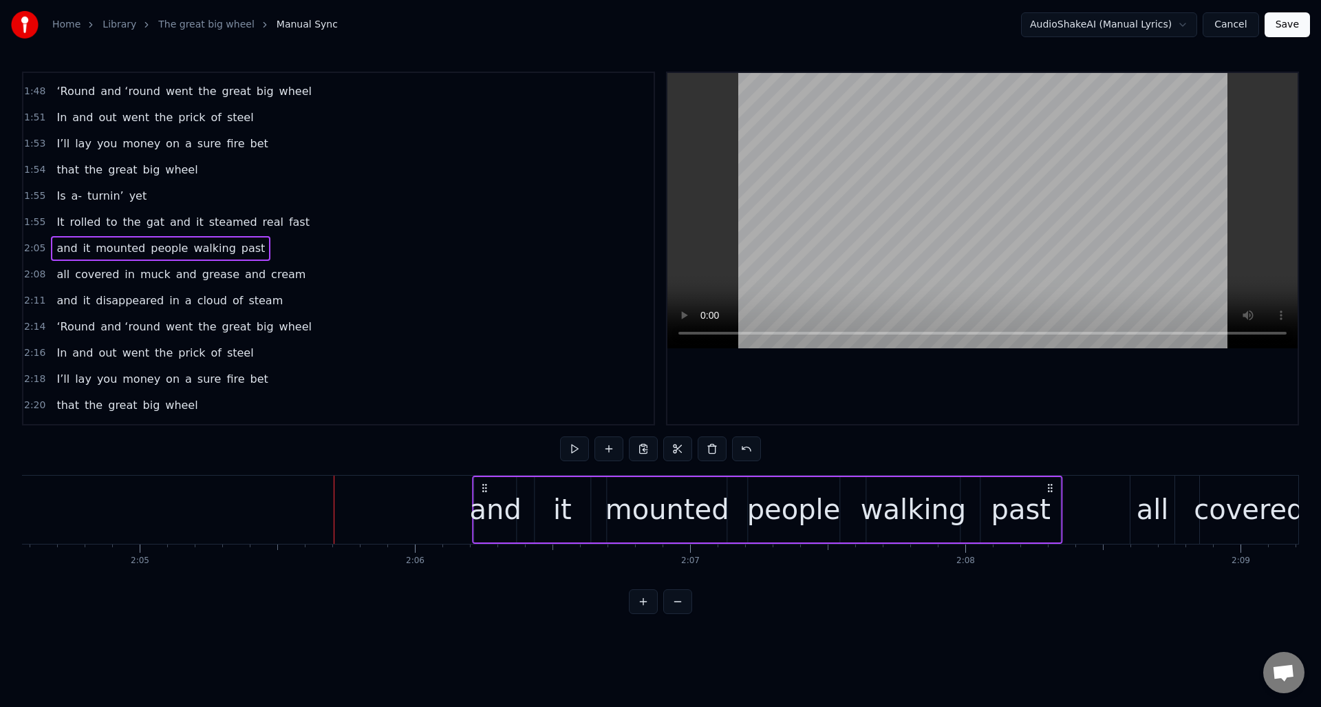
drag, startPoint x: 912, startPoint y: 486, endPoint x: 1050, endPoint y: 488, distance: 138.3
click at [1050, 488] on icon at bounding box center [1050, 487] width 11 height 11
click at [315, 224] on div "1:55 It rolled to the gat and it steamed real fast" at bounding box center [338, 222] width 630 height 26
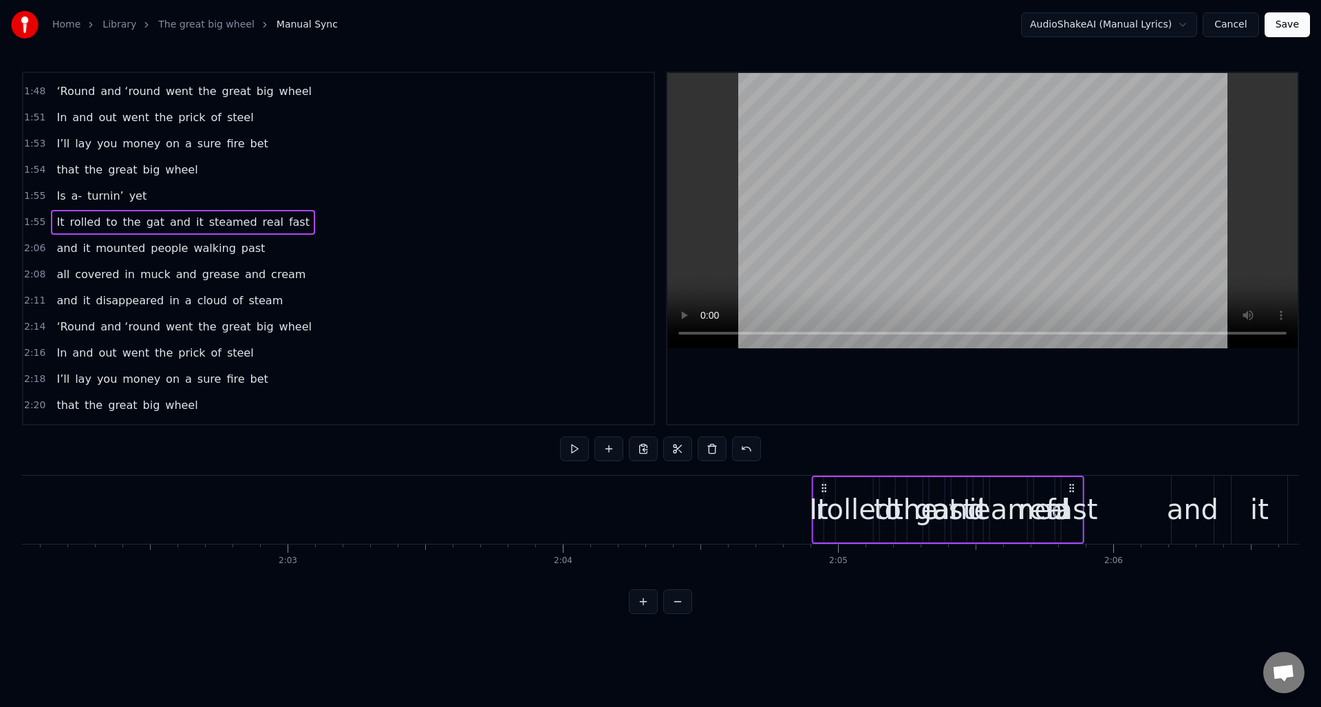
scroll to position [0, 33588]
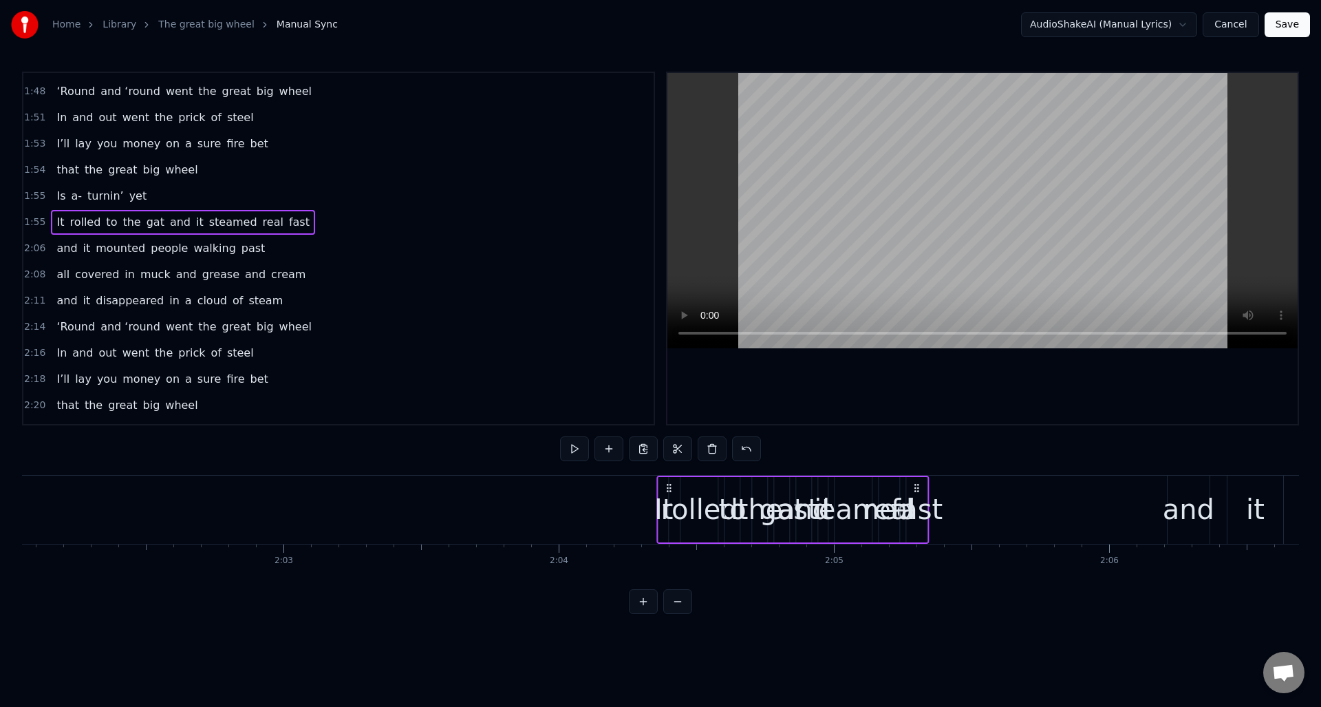
drag, startPoint x: 352, startPoint y: 486, endPoint x: 927, endPoint y: 493, distance: 575.2
click at [919, 497] on div "It rolled to the gat and it steamed real fast" at bounding box center [793, 509] width 272 height 68
click at [918, 509] on div "fast" at bounding box center [917, 508] width 52 height 41
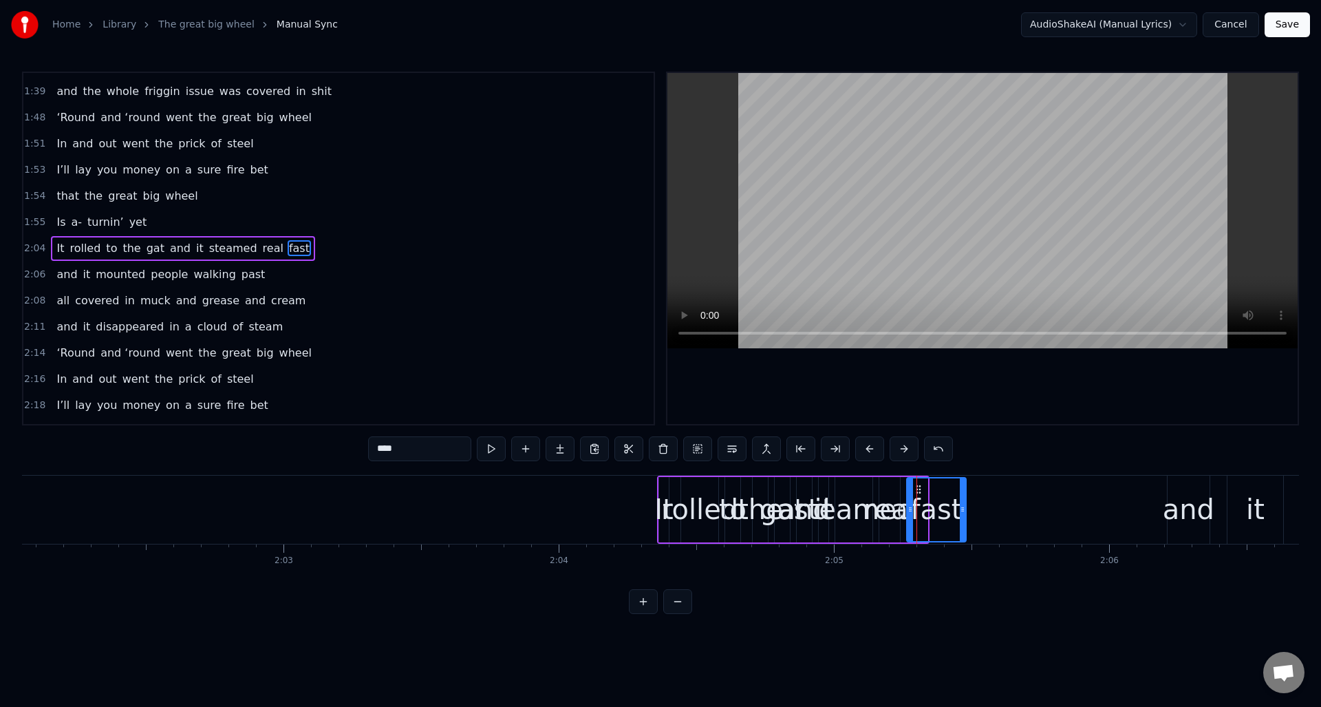
drag, startPoint x: 925, startPoint y: 504, endPoint x: 964, endPoint y: 505, distance: 38.5
click at [964, 505] on icon at bounding box center [963, 509] width 6 height 11
drag, startPoint x: 918, startPoint y: 487, endPoint x: 1018, endPoint y: 494, distance: 100.7
click at [1018, 494] on icon at bounding box center [1018, 489] width 11 height 11
click at [889, 496] on div "real" at bounding box center [889, 508] width 52 height 41
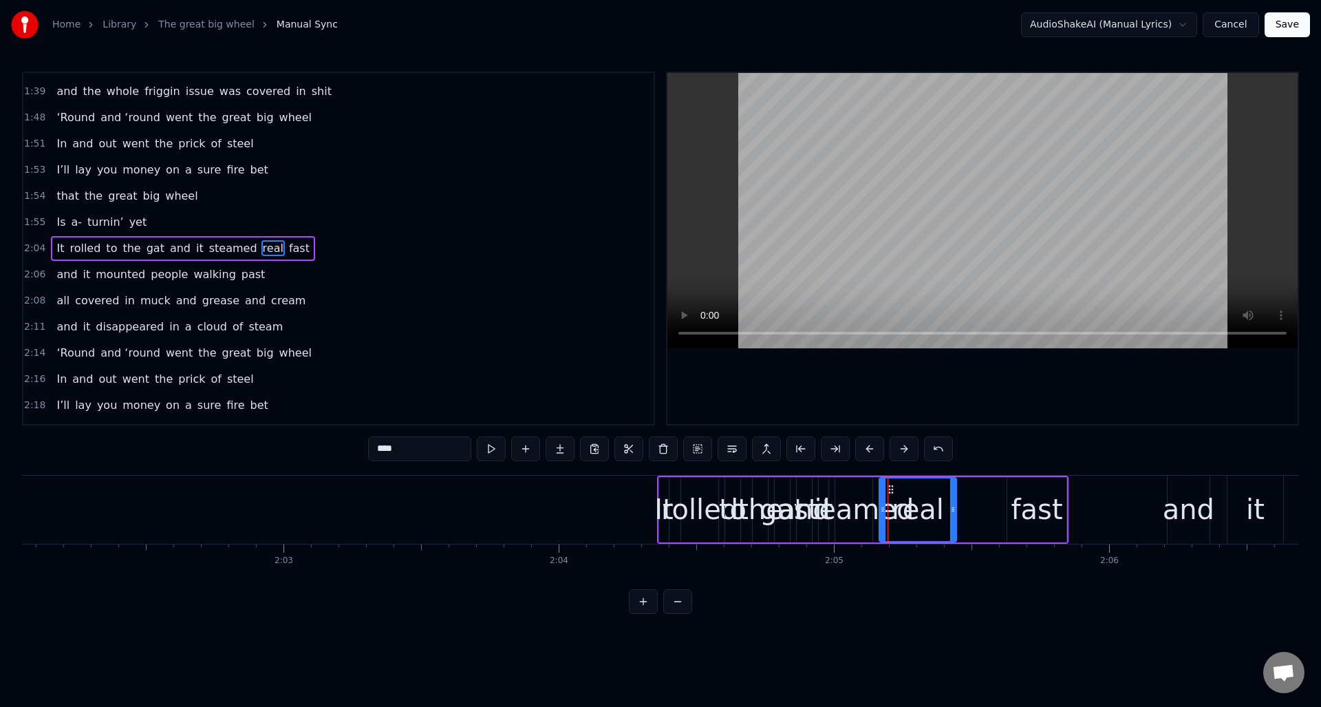
drag, startPoint x: 896, startPoint y: 499, endPoint x: 952, endPoint y: 502, distance: 56.5
click at [952, 502] on div at bounding box center [953, 509] width 6 height 63
drag, startPoint x: 891, startPoint y: 488, endPoint x: 929, endPoint y: 493, distance: 38.2
click at [935, 493] on icon at bounding box center [935, 489] width 11 height 11
click at [852, 497] on div "steamed" at bounding box center [854, 508] width 120 height 41
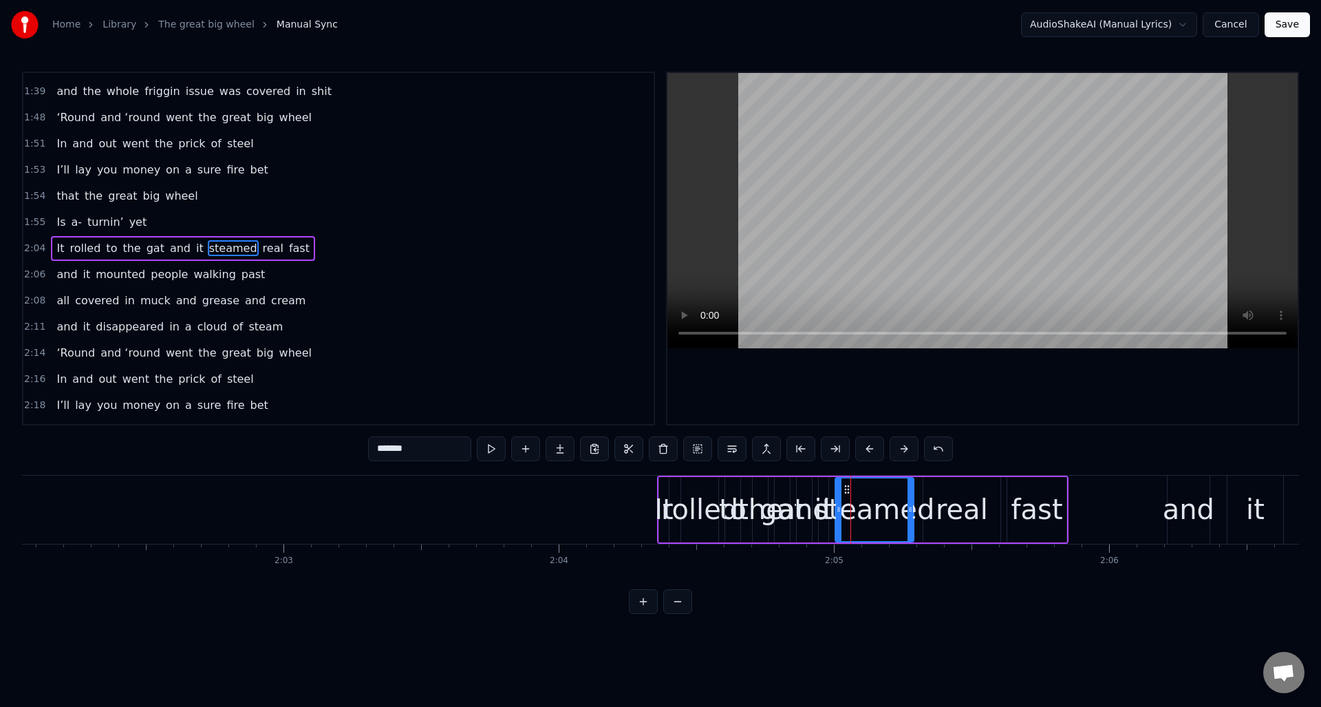
drag, startPoint x: 869, startPoint y: 497, endPoint x: 910, endPoint y: 499, distance: 41.3
click at [910, 499] on div at bounding box center [910, 509] width 6 height 63
click at [662, 497] on div "It" at bounding box center [663, 508] width 19 height 41
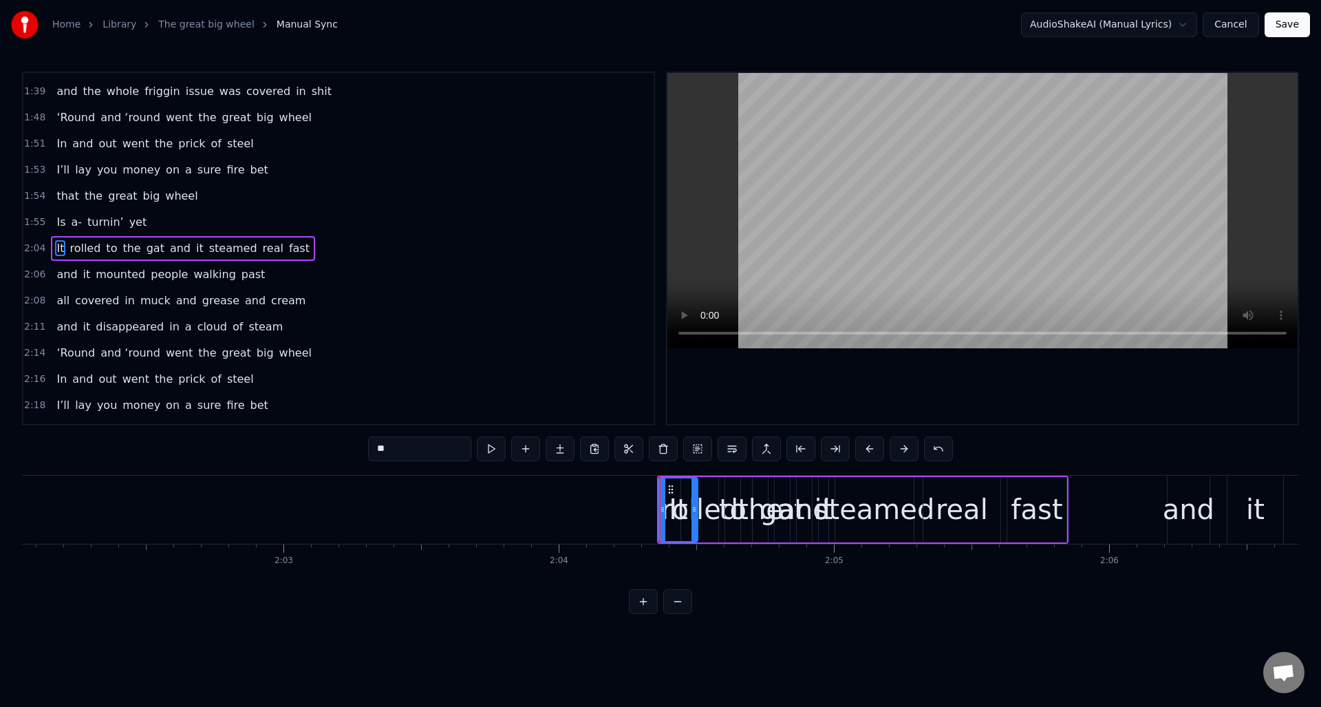
drag, startPoint x: 667, startPoint y: 499, endPoint x: 677, endPoint y: 496, distance: 10.7
click at [696, 500] on div at bounding box center [694, 509] width 6 height 63
drag, startPoint x: 663, startPoint y: 487, endPoint x: 395, endPoint y: 495, distance: 267.8
click at [395, 495] on div "It" at bounding box center [404, 509] width 37 height 63
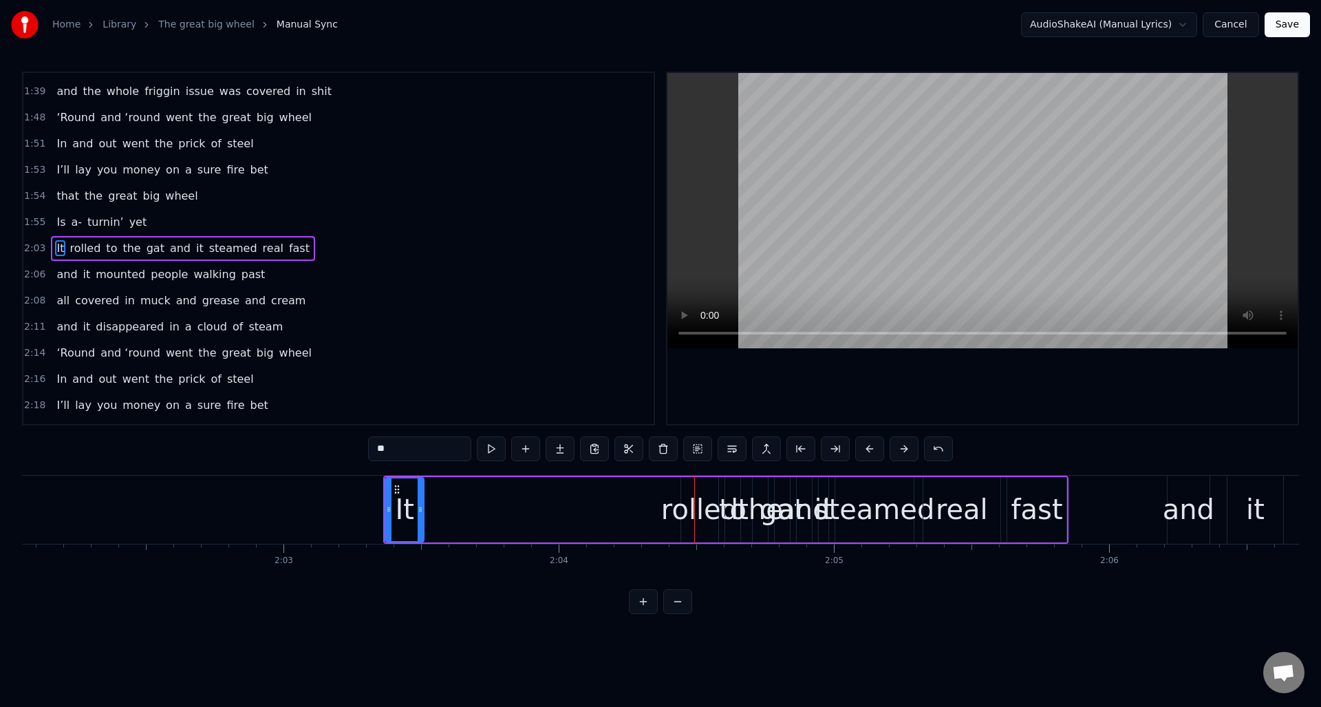
click at [695, 511] on div "rolled" at bounding box center [699, 508] width 77 height 41
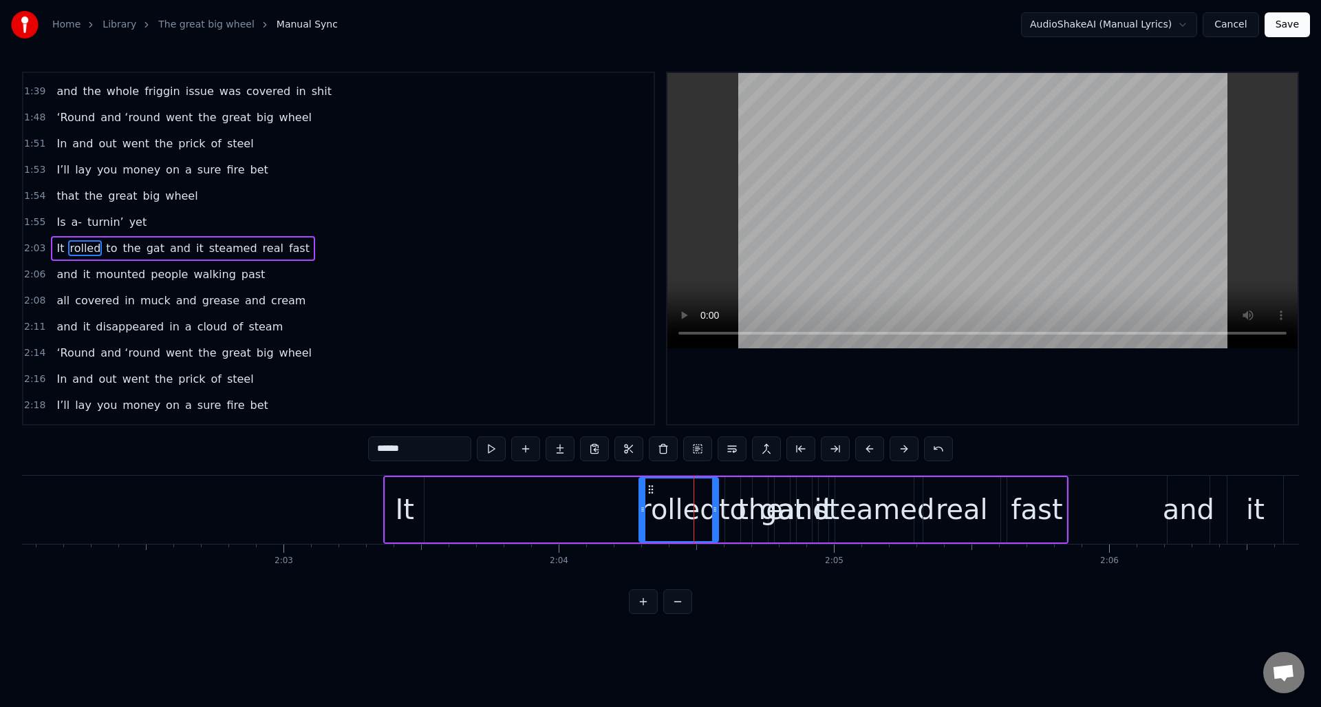
drag, startPoint x: 682, startPoint y: 525, endPoint x: 640, endPoint y: 526, distance: 42.0
click at [640, 529] on div at bounding box center [643, 509] width 6 height 63
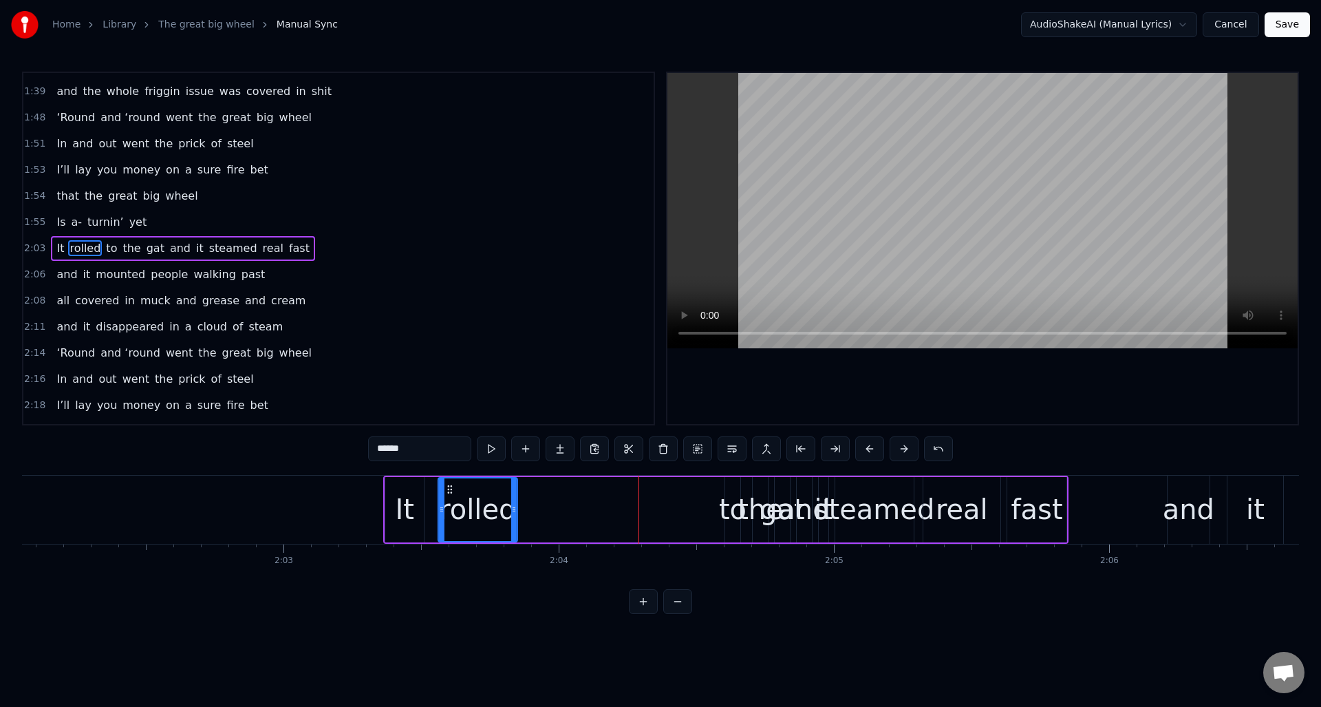
drag, startPoint x: 646, startPoint y: 491, endPoint x: 502, endPoint y: 498, distance: 144.7
click at [445, 498] on div "rolled" at bounding box center [478, 509] width 78 height 63
click at [732, 502] on div "to" at bounding box center [733, 508] width 28 height 41
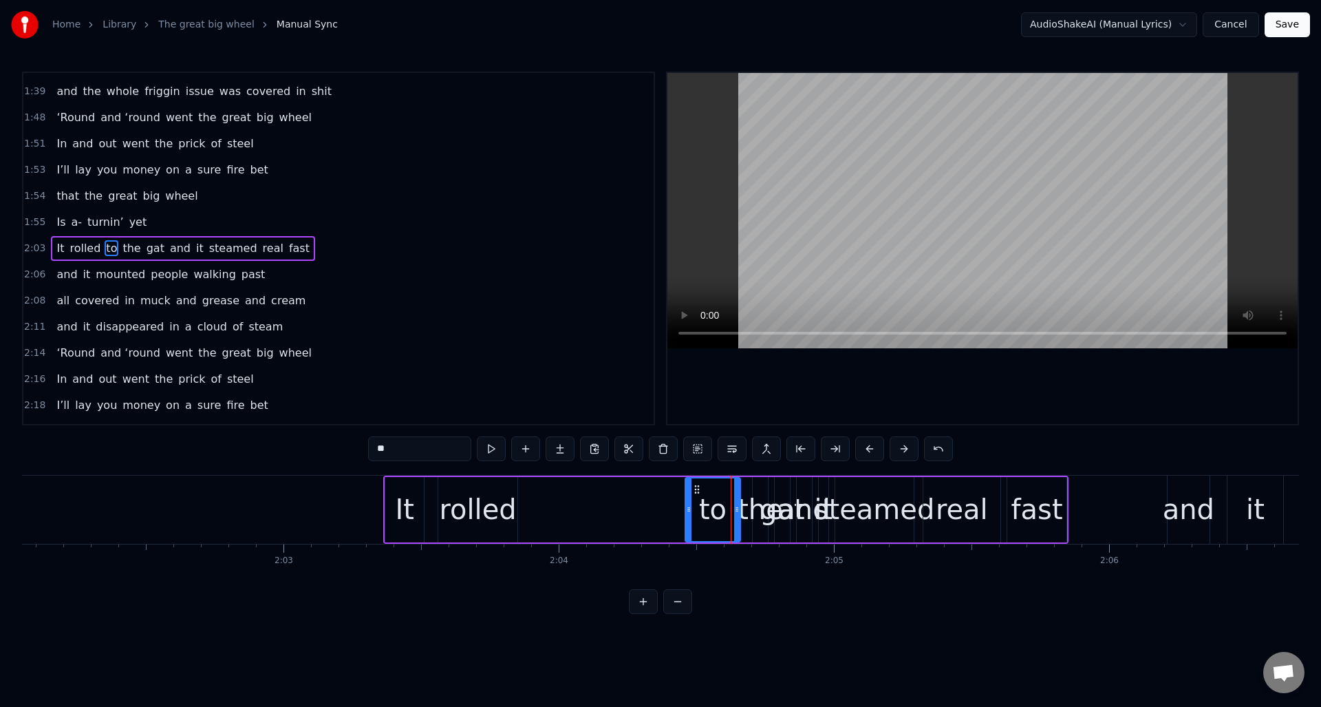
drag, startPoint x: 726, startPoint y: 508, endPoint x: 686, endPoint y: 514, distance: 40.3
click at [686, 514] on icon at bounding box center [689, 509] width 6 height 11
drag, startPoint x: 698, startPoint y: 486, endPoint x: 590, endPoint y: 495, distance: 108.4
click at [546, 494] on div "to" at bounding box center [561, 509] width 54 height 63
click at [760, 502] on div "the" at bounding box center [760, 508] width 45 height 41
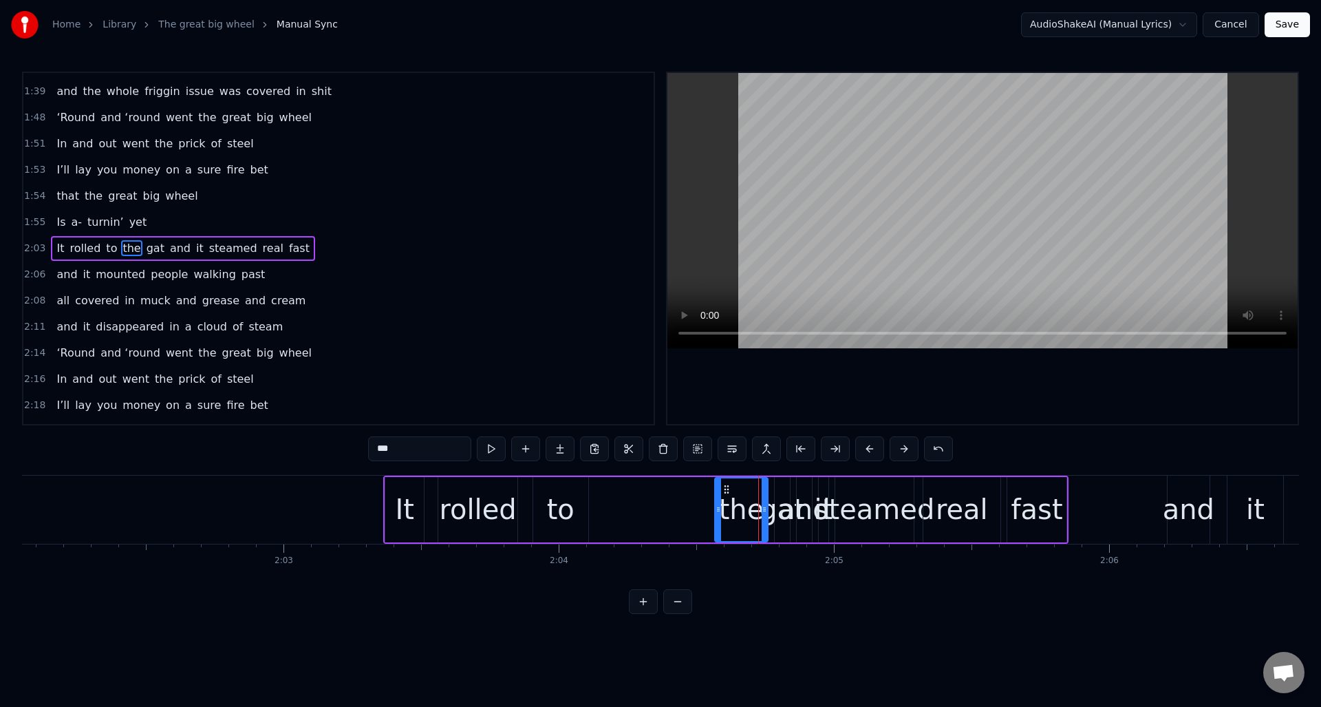
drag, startPoint x: 755, startPoint y: 510, endPoint x: 717, endPoint y: 514, distance: 38.0
click at [717, 514] on icon at bounding box center [719, 509] width 6 height 11
drag, startPoint x: 729, startPoint y: 486, endPoint x: 653, endPoint y: 494, distance: 76.1
click at [618, 495] on div "the" at bounding box center [631, 509] width 52 height 63
click at [775, 499] on div "gat" at bounding box center [782, 508] width 45 height 41
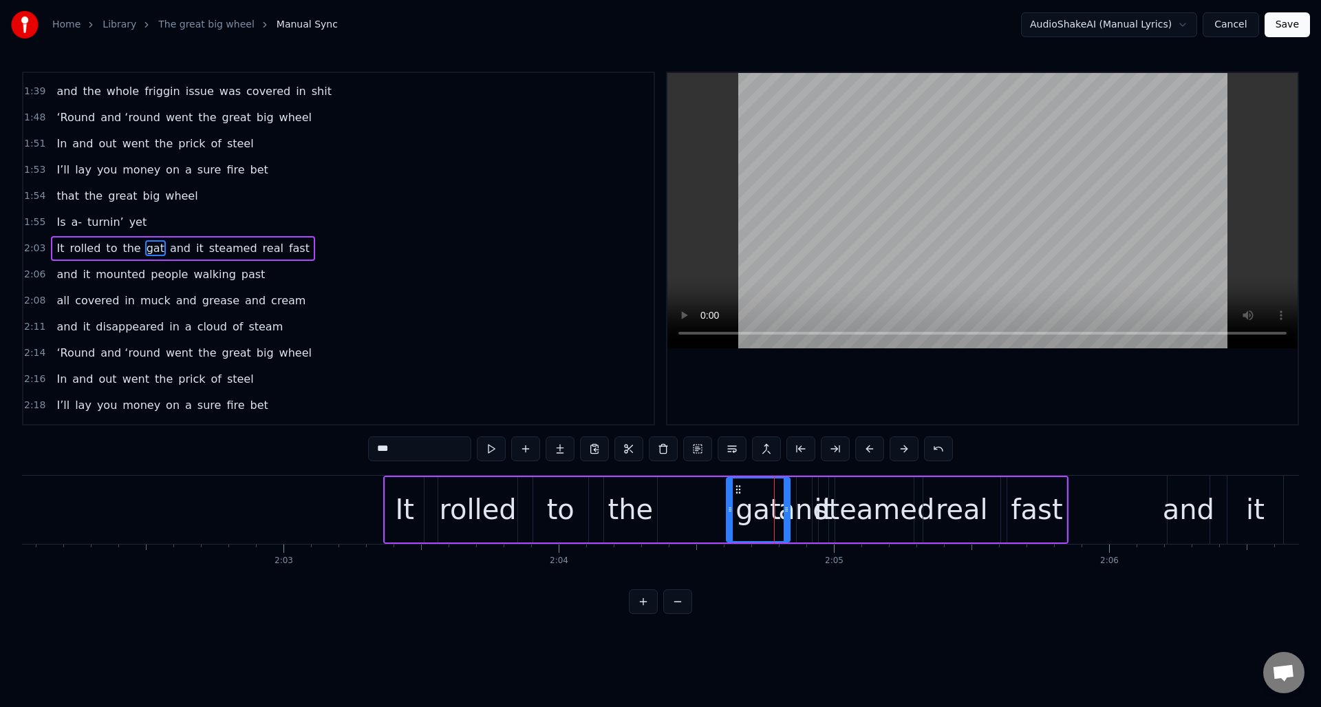
drag, startPoint x: 777, startPoint y: 505, endPoint x: 735, endPoint y: 495, distance: 43.1
click at [729, 508] on icon at bounding box center [730, 509] width 6 height 11
drag, startPoint x: 736, startPoint y: 488, endPoint x: 679, endPoint y: 495, distance: 57.5
click at [679, 495] on div "gat" at bounding box center [701, 509] width 62 height 63
click at [700, 513] on div "gat" at bounding box center [700, 508] width 45 height 41
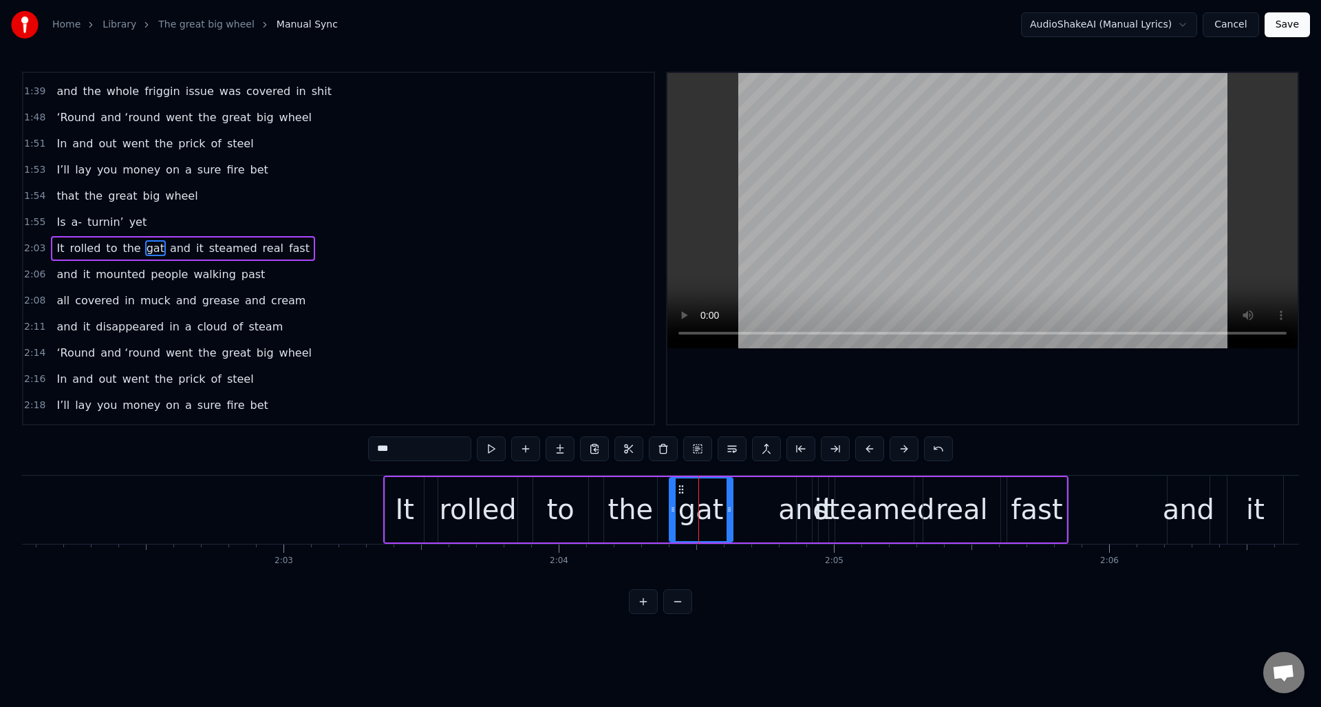
click at [429, 452] on input "***" at bounding box center [419, 448] width 103 height 25
click at [801, 503] on div "and" at bounding box center [804, 508] width 52 height 41
drag, startPoint x: 797, startPoint y: 517, endPoint x: 765, endPoint y: 518, distance: 32.3
click at [765, 518] on div at bounding box center [768, 509] width 6 height 63
drag, startPoint x: 774, startPoint y: 486, endPoint x: 764, endPoint y: 488, distance: 10.0
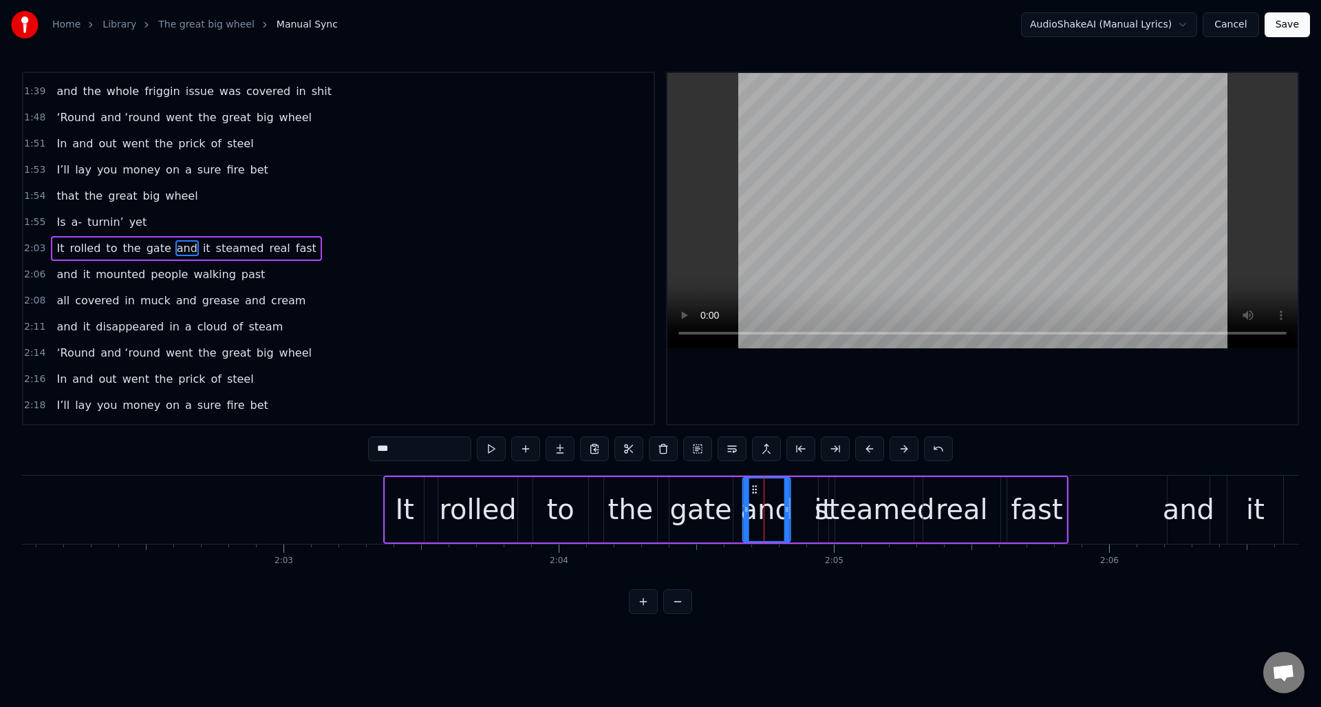
click at [753, 488] on icon at bounding box center [754, 489] width 11 height 11
click at [824, 532] on div "it" at bounding box center [824, 509] width 10 height 65
drag, startPoint x: 825, startPoint y: 533, endPoint x: 832, endPoint y: 510, distance: 23.9
click at [848, 533] on div at bounding box center [849, 509] width 6 height 63
drag, startPoint x: 828, startPoint y: 489, endPoint x: 802, endPoint y: 493, distance: 26.4
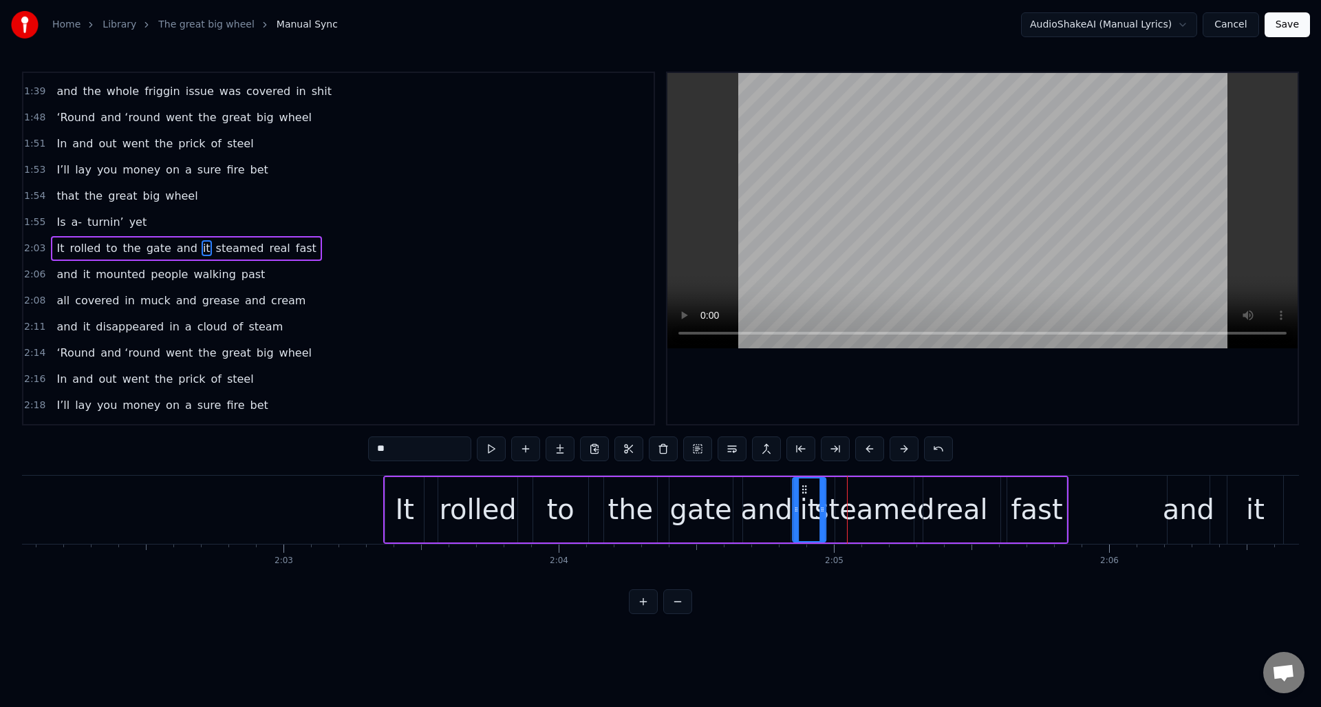
click at [802, 493] on icon at bounding box center [804, 489] width 11 height 11
click at [486, 493] on div "rolled" at bounding box center [477, 508] width 77 height 41
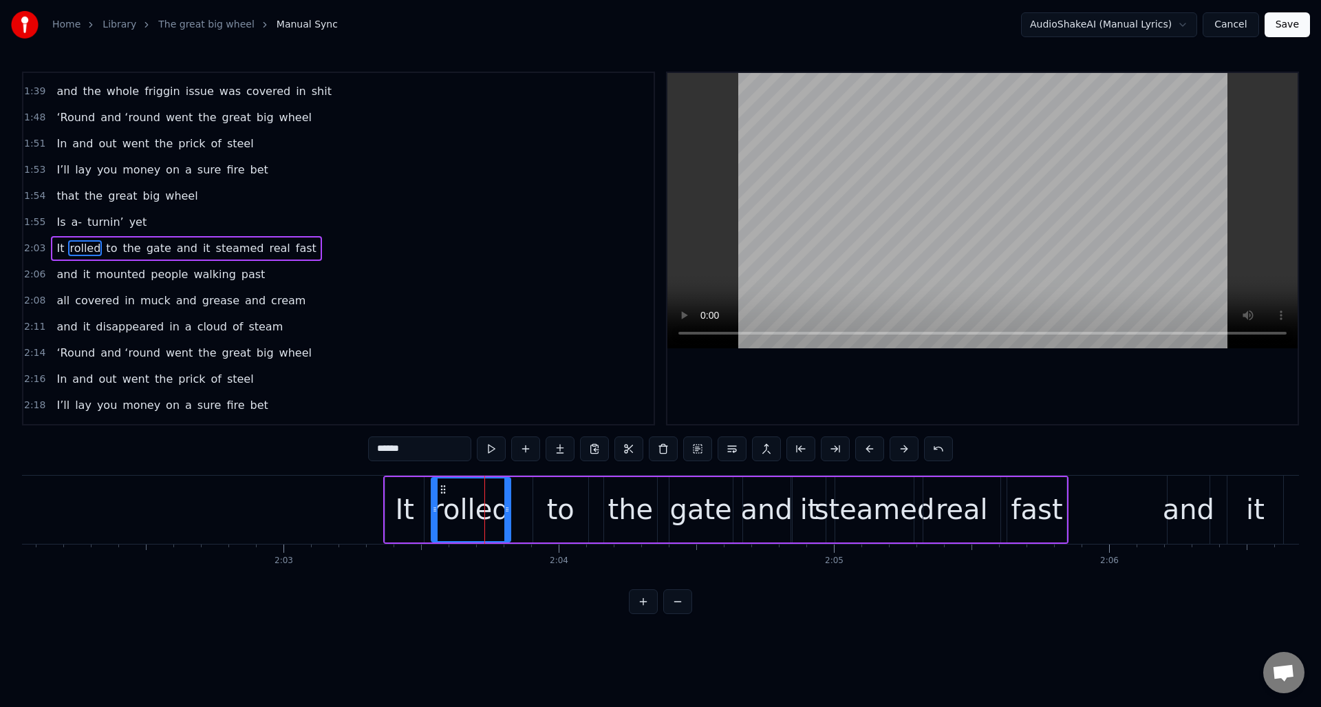
click at [440, 490] on icon at bounding box center [443, 489] width 11 height 11
click at [541, 493] on div "to" at bounding box center [560, 509] width 55 height 65
click at [528, 490] on icon at bounding box center [529, 489] width 11 height 11
click at [616, 484] on div "the" at bounding box center [630, 509] width 53 height 65
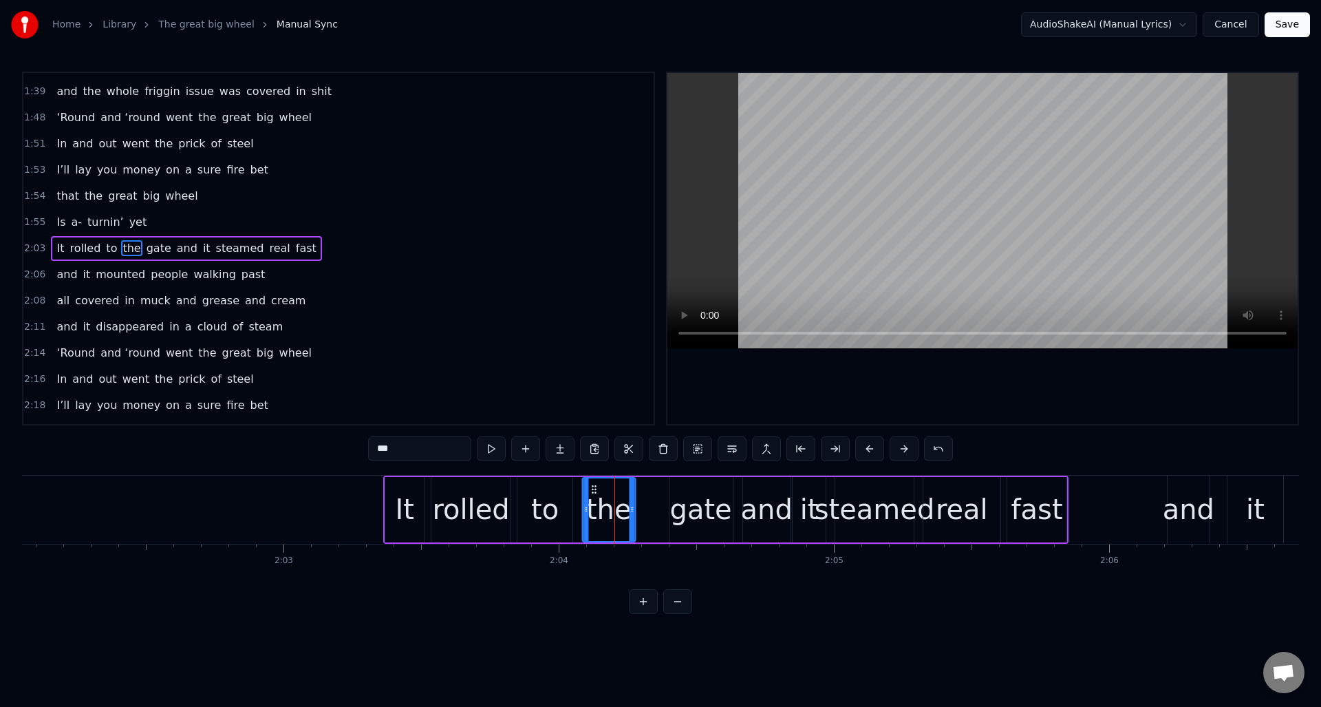
drag, startPoint x: 616, startPoint y: 488, endPoint x: 655, endPoint y: 488, distance: 39.2
click at [594, 489] on icon at bounding box center [593, 489] width 11 height 11
click at [674, 489] on div "gate" at bounding box center [700, 508] width 62 height 41
drag, startPoint x: 680, startPoint y: 486, endPoint x: 699, endPoint y: 489, distance: 18.8
click at [656, 490] on icon at bounding box center [656, 489] width 11 height 11
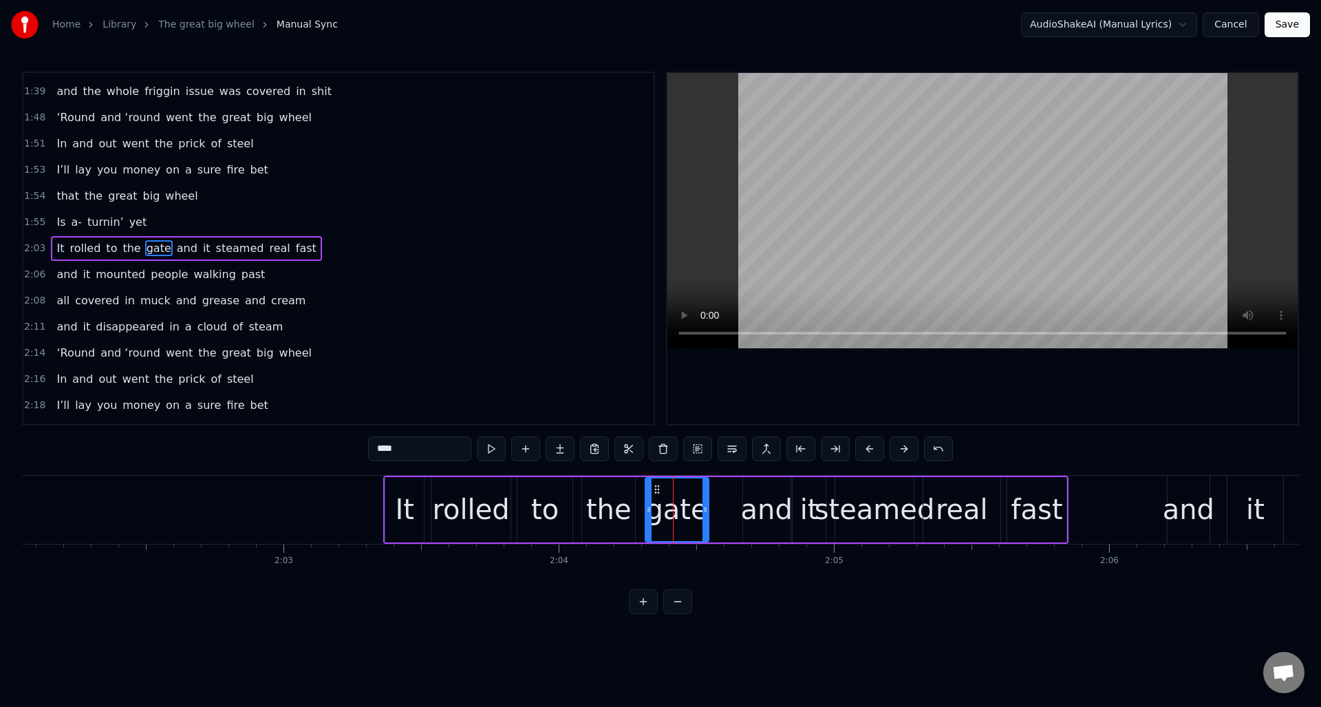
click at [746, 489] on div "and" at bounding box center [767, 508] width 52 height 41
drag, startPoint x: 755, startPoint y: 488, endPoint x: 766, endPoint y: 487, distance: 11.7
click at [729, 488] on icon at bounding box center [727, 489] width 11 height 11
click at [798, 487] on div "it" at bounding box center [809, 509] width 33 height 65
drag, startPoint x: 802, startPoint y: 487, endPoint x: 783, endPoint y: 488, distance: 19.3
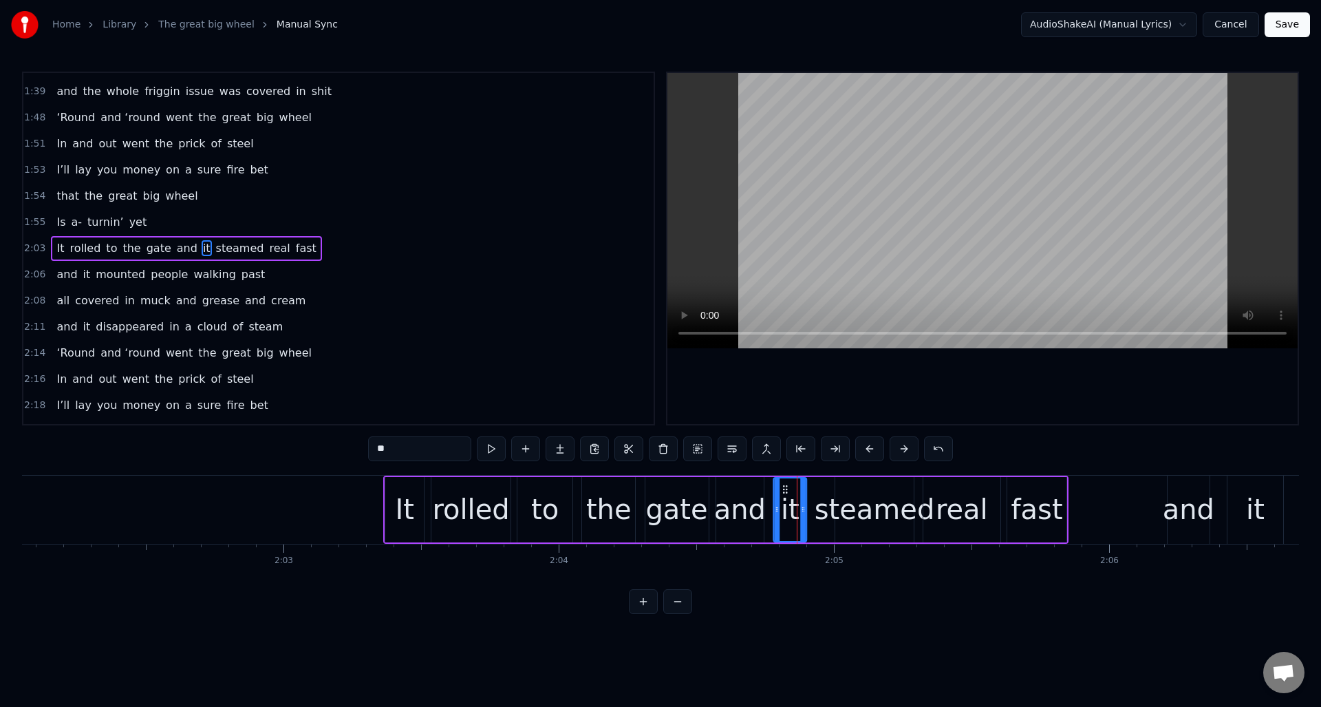
click at [783, 488] on icon at bounding box center [784, 489] width 11 height 11
click at [841, 488] on div "steamed" at bounding box center [875, 508] width 120 height 41
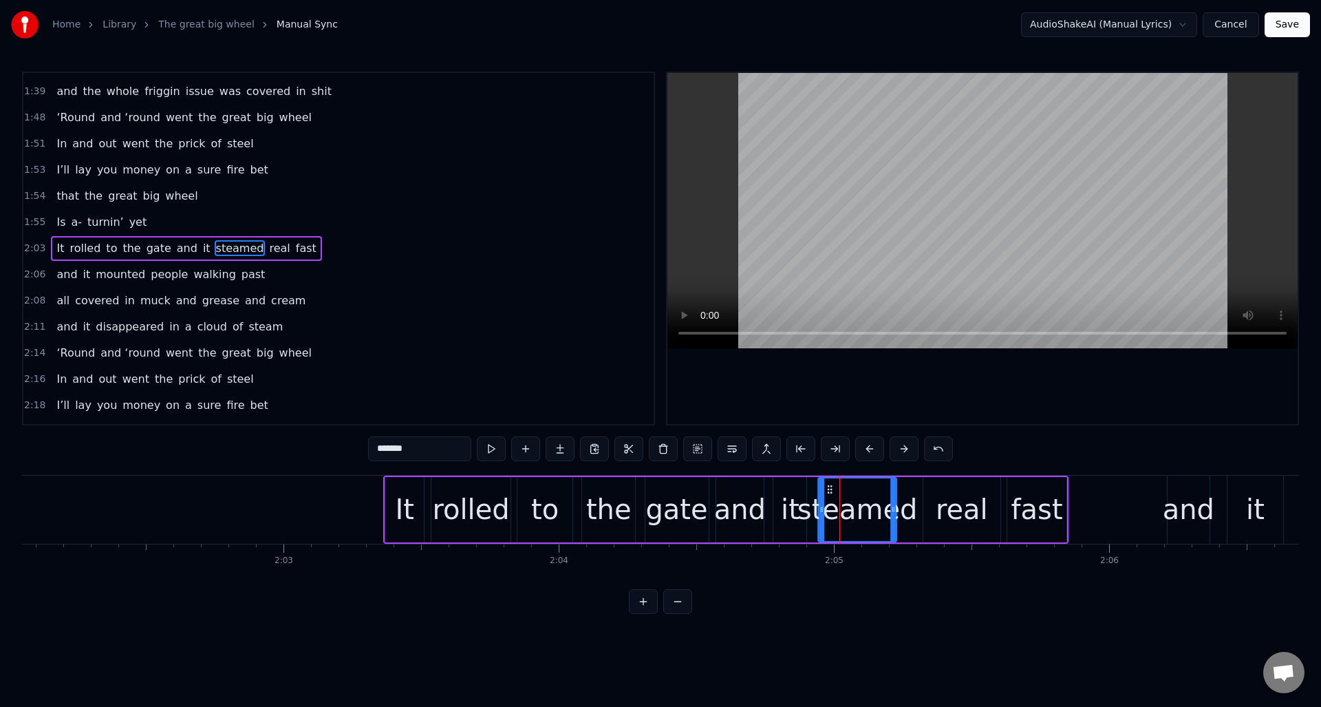
drag, startPoint x: 848, startPoint y: 488, endPoint x: 831, endPoint y: 491, distance: 16.7
click at [831, 491] on icon at bounding box center [829, 489] width 11 height 11
click at [933, 486] on div "real" at bounding box center [961, 509] width 77 height 65
type input "****"
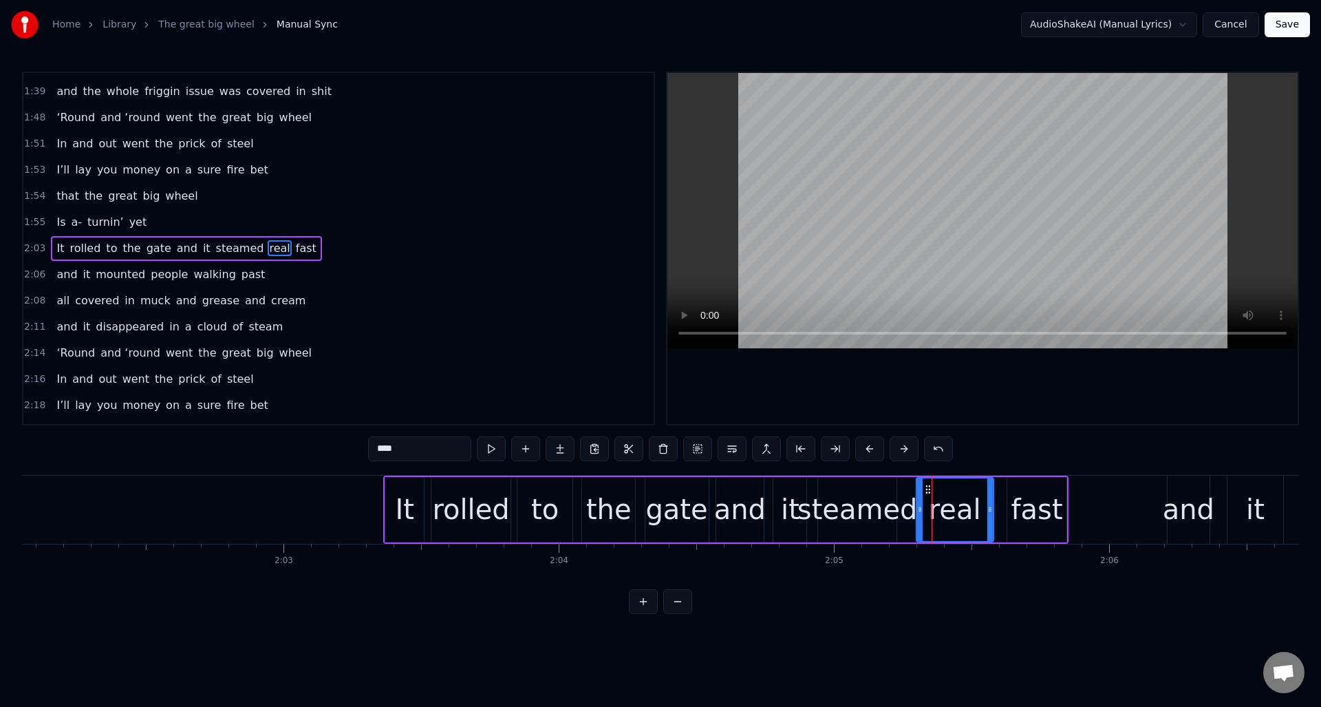
drag, startPoint x: 934, startPoint y: 487, endPoint x: 927, endPoint y: 488, distance: 7.0
click at [927, 488] on icon at bounding box center [928, 489] width 11 height 11
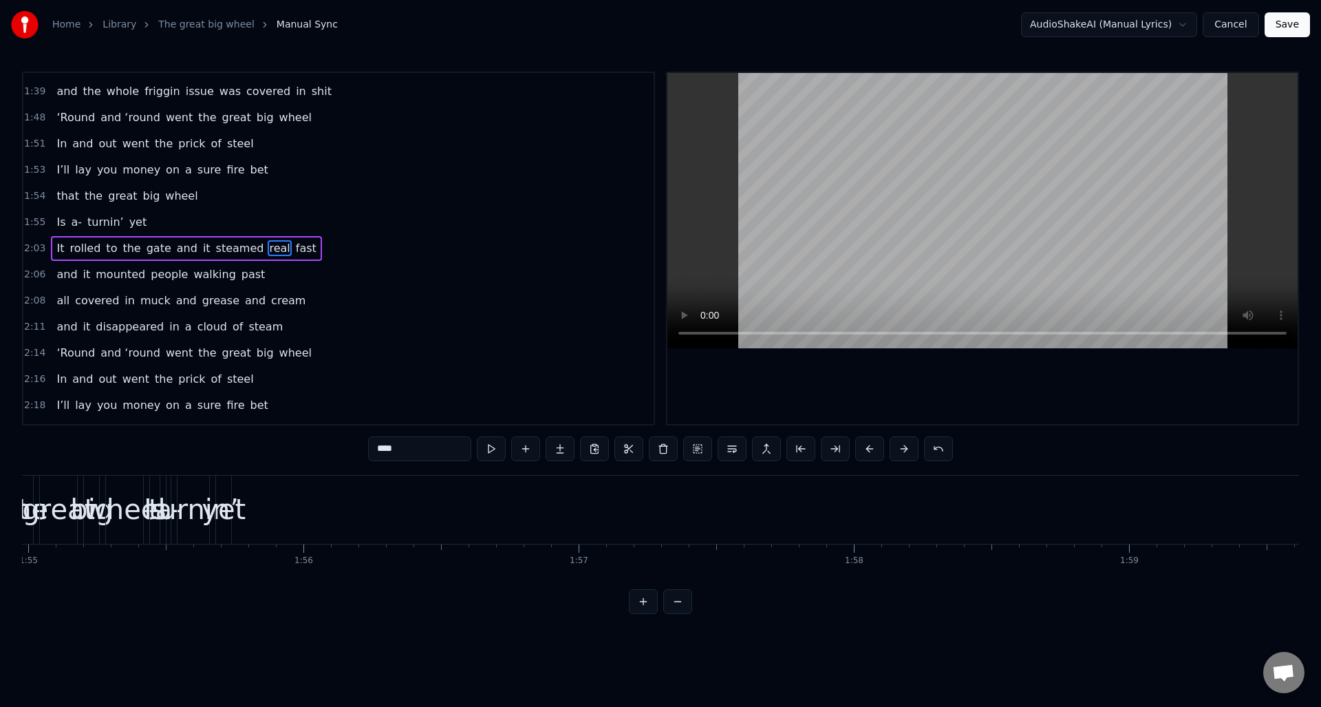
scroll to position [0, 31338]
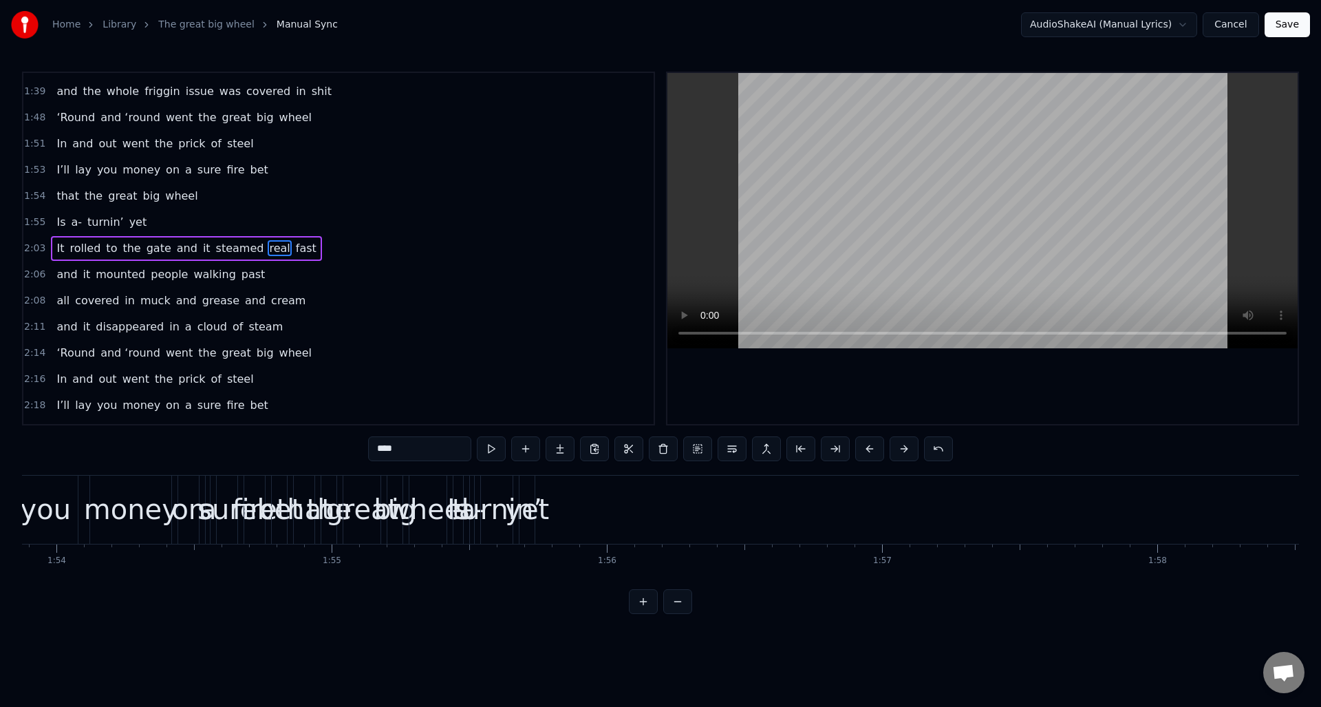
click at [197, 221] on div "1:55 Is a- turnin’ yet" at bounding box center [338, 222] width 630 height 26
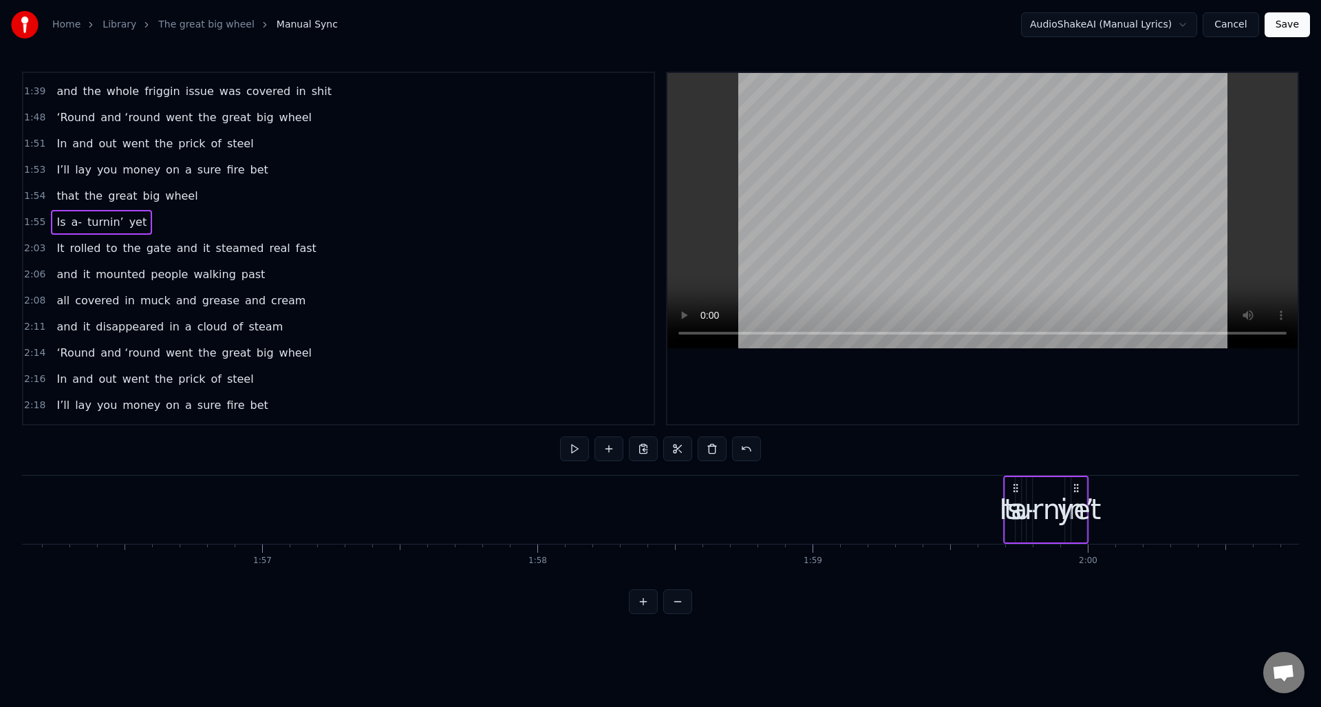
scroll to position [0, 31963]
drag, startPoint x: 527, startPoint y: 487, endPoint x: 1060, endPoint y: 490, distance: 532.5
click at [1060, 490] on icon at bounding box center [1058, 487] width 11 height 11
click at [1062, 501] on div "yet" at bounding box center [1061, 508] width 44 height 41
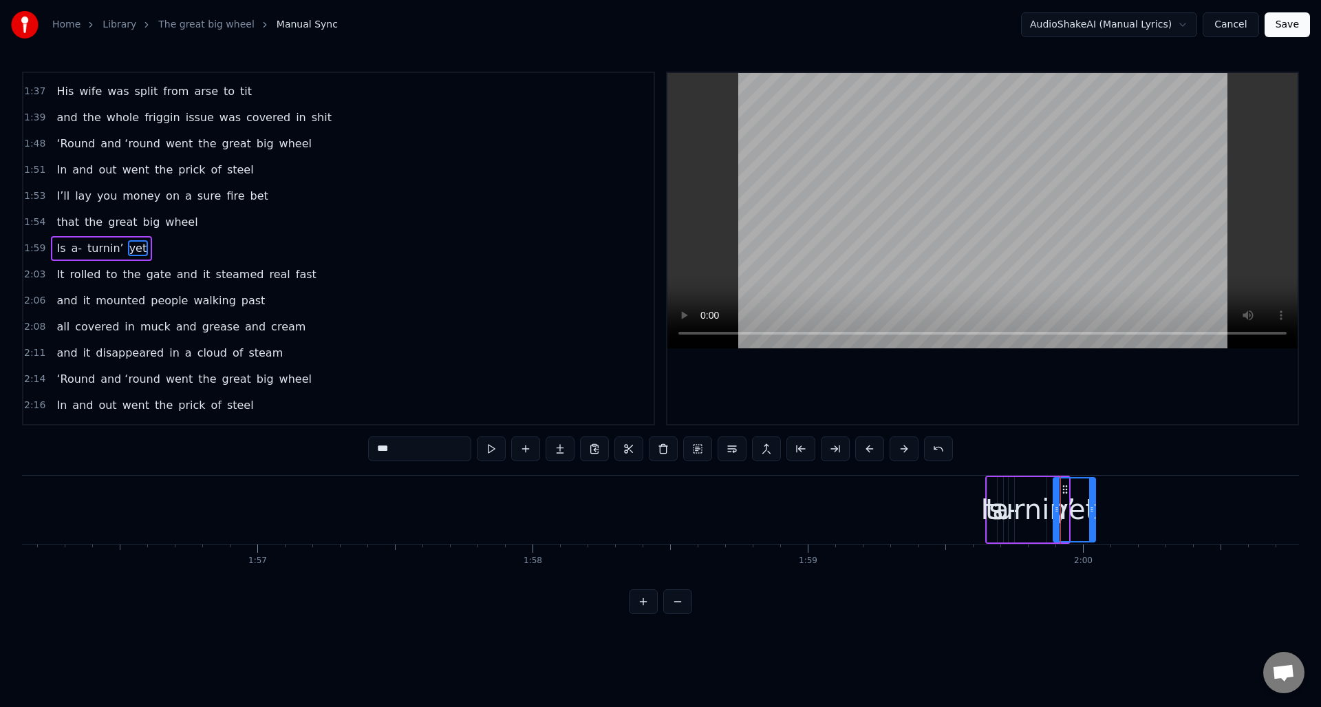
drag, startPoint x: 1066, startPoint y: 505, endPoint x: 1095, endPoint y: 503, distance: 28.3
click at [1095, 504] on icon at bounding box center [1092, 509] width 6 height 11
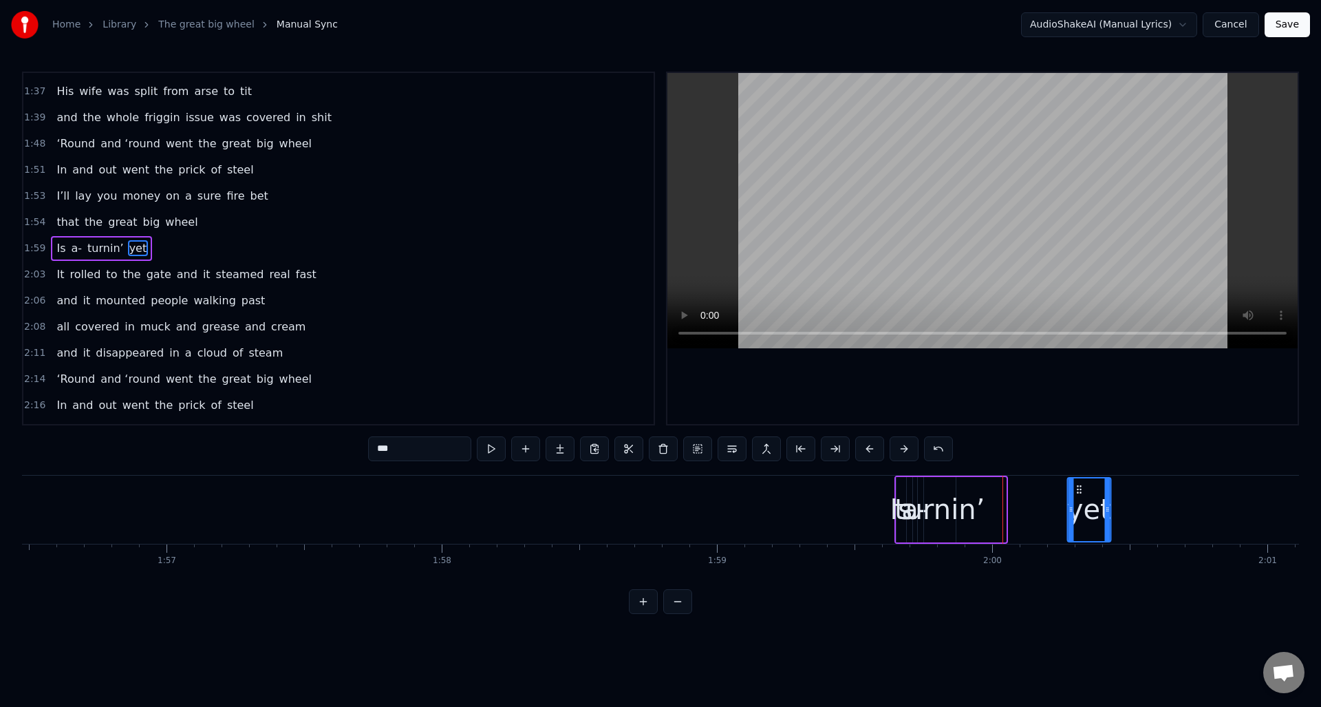
scroll to position [0, 32061]
drag, startPoint x: 1067, startPoint y: 487, endPoint x: 1048, endPoint y: 495, distance: 20.3
click at [1043, 495] on div "yet" at bounding box center [1051, 509] width 42 height 63
click at [941, 506] on div "turnin’" at bounding box center [932, 508] width 90 height 41
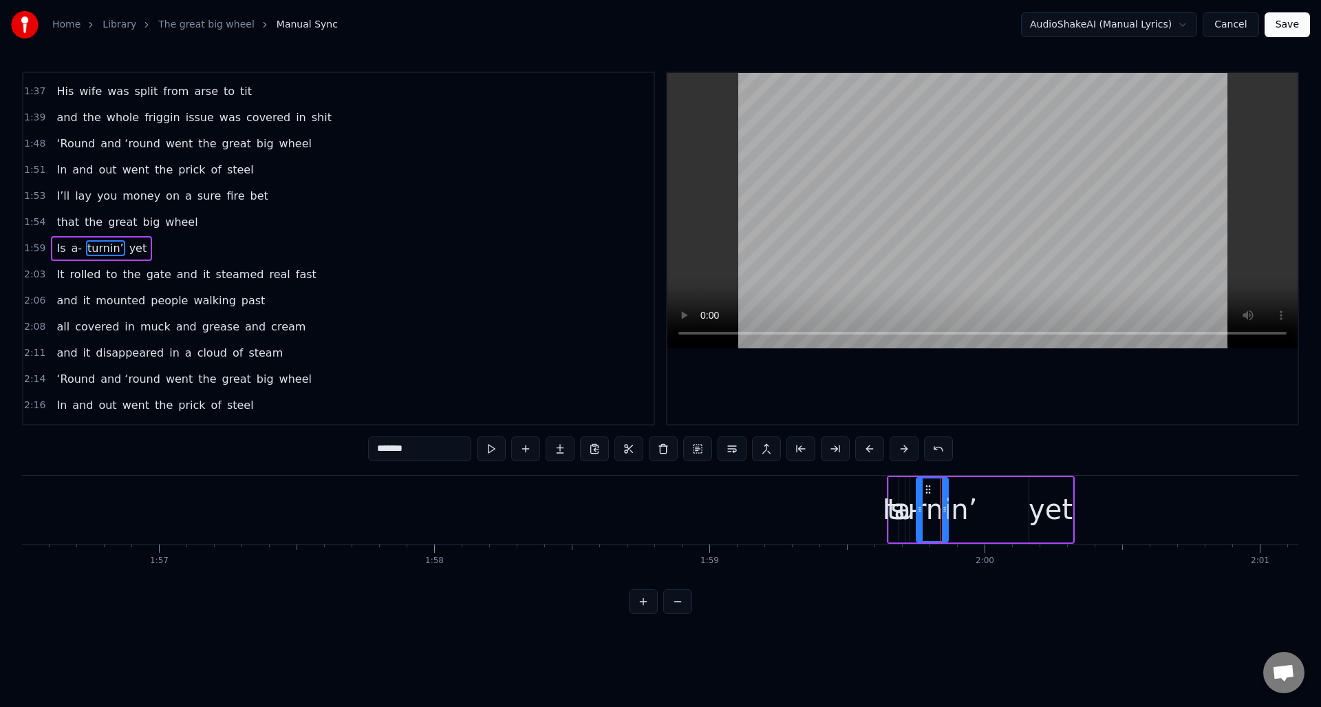
drag, startPoint x: 947, startPoint y: 502, endPoint x: 960, endPoint y: 503, distance: 13.1
click at [960, 503] on div "turnin’" at bounding box center [932, 508] width 90 height 41
drag, startPoint x: 945, startPoint y: 497, endPoint x: 996, endPoint y: 497, distance: 50.2
click at [996, 497] on div at bounding box center [995, 509] width 6 height 63
drag, startPoint x: 927, startPoint y: 488, endPoint x: 945, endPoint y: 491, distance: 17.4
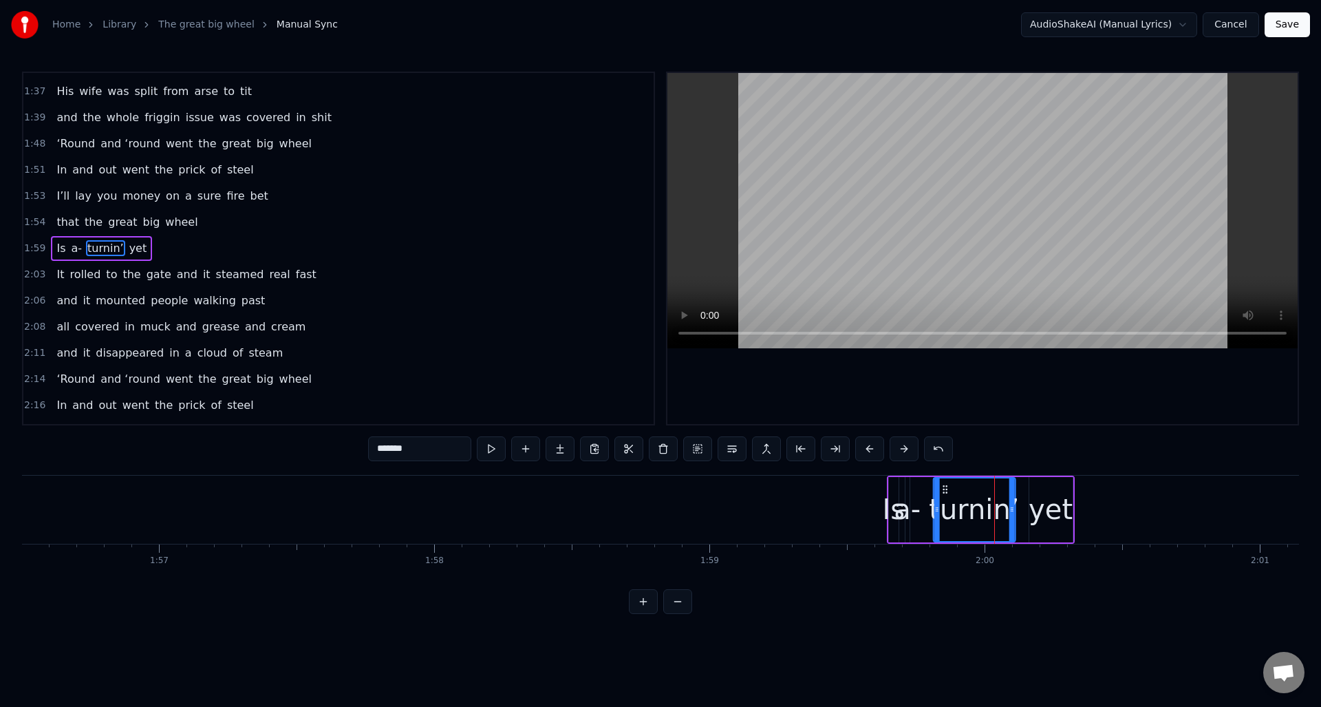
click at [945, 491] on icon at bounding box center [944, 489] width 11 height 11
click at [907, 499] on div "a-" at bounding box center [907, 508] width 27 height 41
drag, startPoint x: 908, startPoint y: 506, endPoint x: 934, endPoint y: 509, distance: 26.3
click at [935, 509] on icon at bounding box center [933, 509] width 6 height 11
click at [934, 509] on icon at bounding box center [933, 509] width 6 height 11
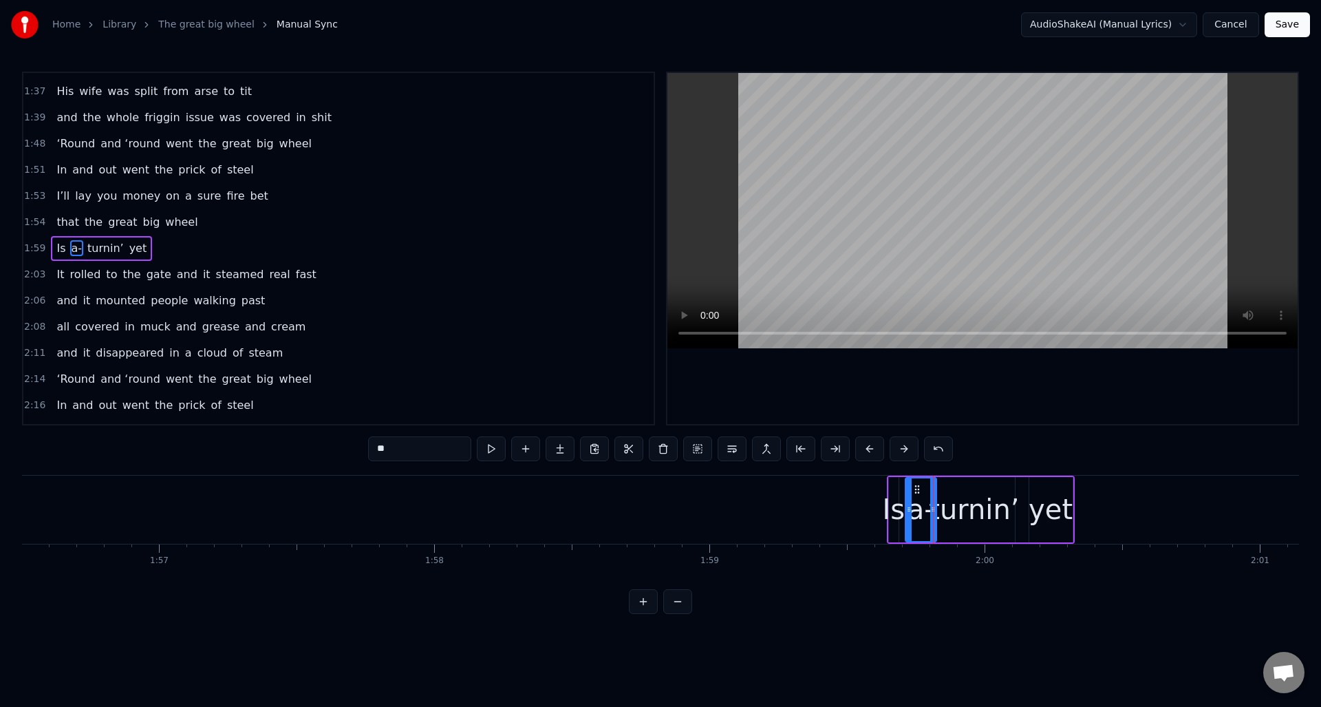
click at [892, 502] on div "Is" at bounding box center [893, 508] width 23 height 41
type input "**"
drag, startPoint x: 895, startPoint y: 505, endPoint x: 914, endPoint y: 506, distance: 18.6
click at [914, 506] on icon at bounding box center [914, 509] width 6 height 11
drag, startPoint x: 894, startPoint y: 484, endPoint x: 875, endPoint y: 486, distance: 19.3
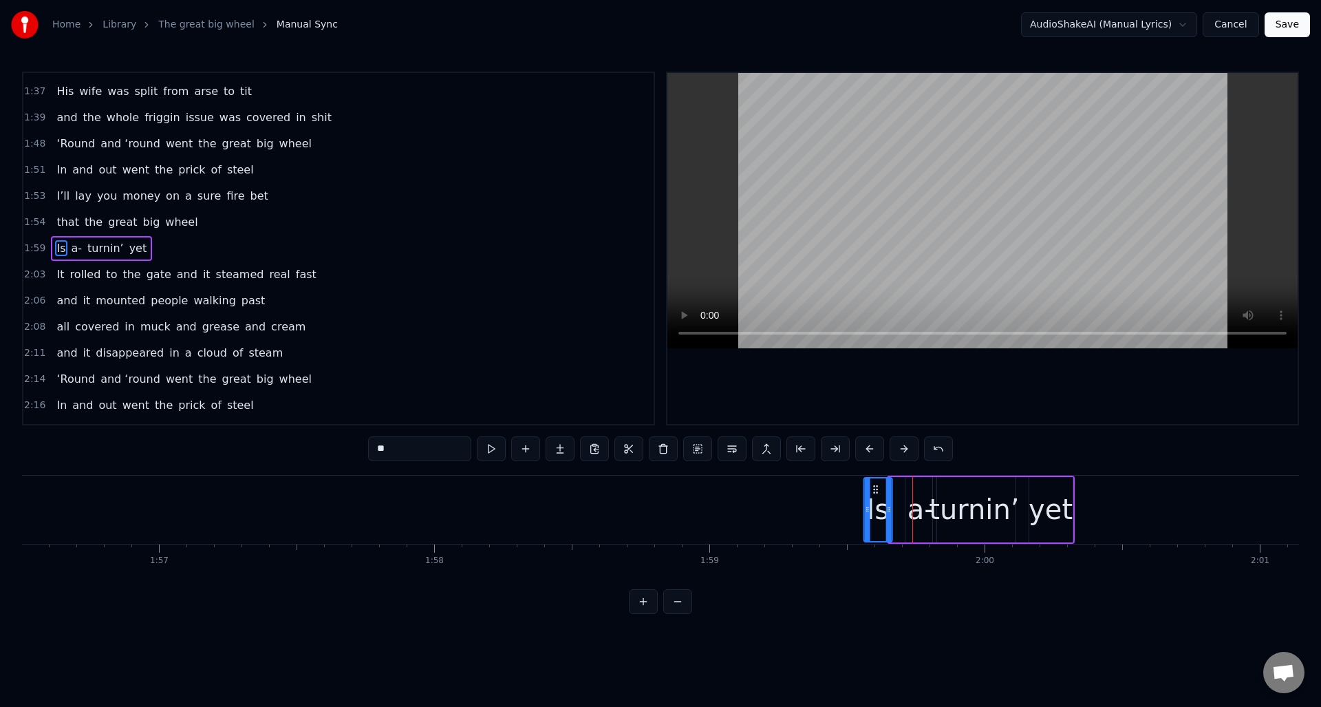
click at [875, 486] on icon at bounding box center [875, 489] width 11 height 11
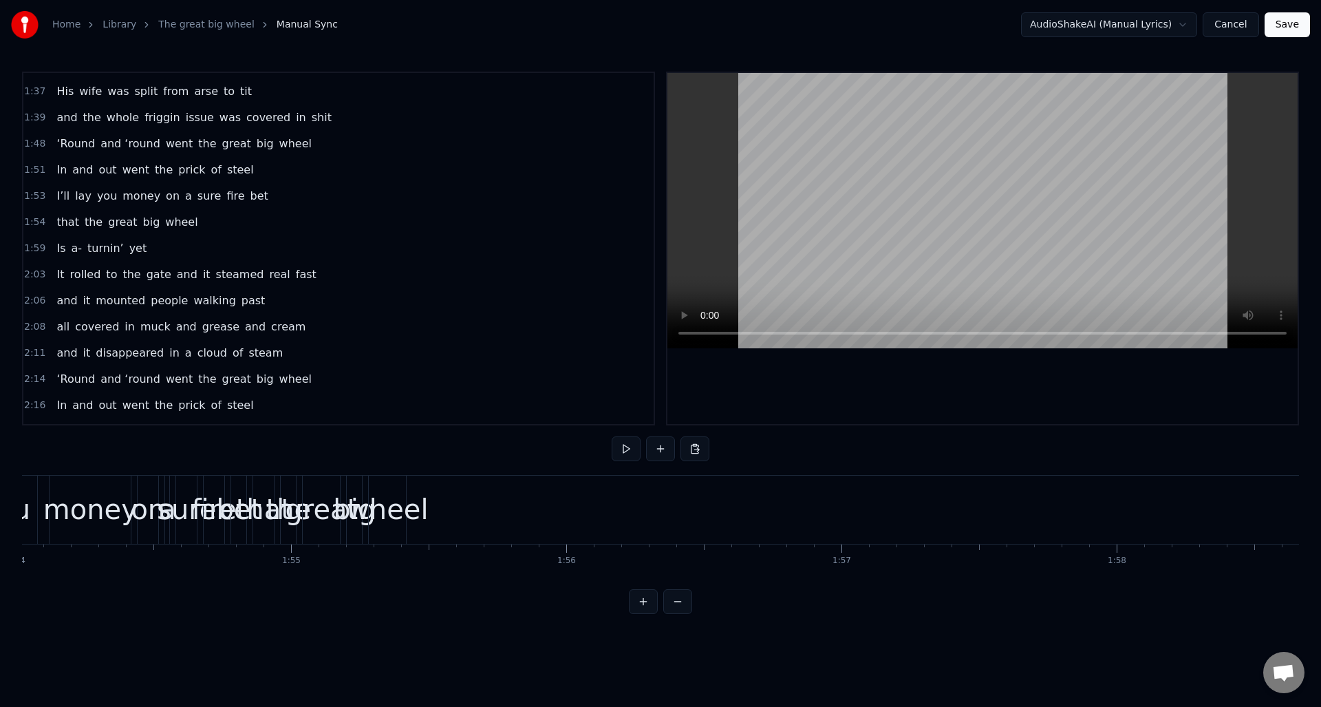
scroll to position [0, 31353]
click at [418, 488] on div "wheel" at bounding box center [412, 508] width 81 height 41
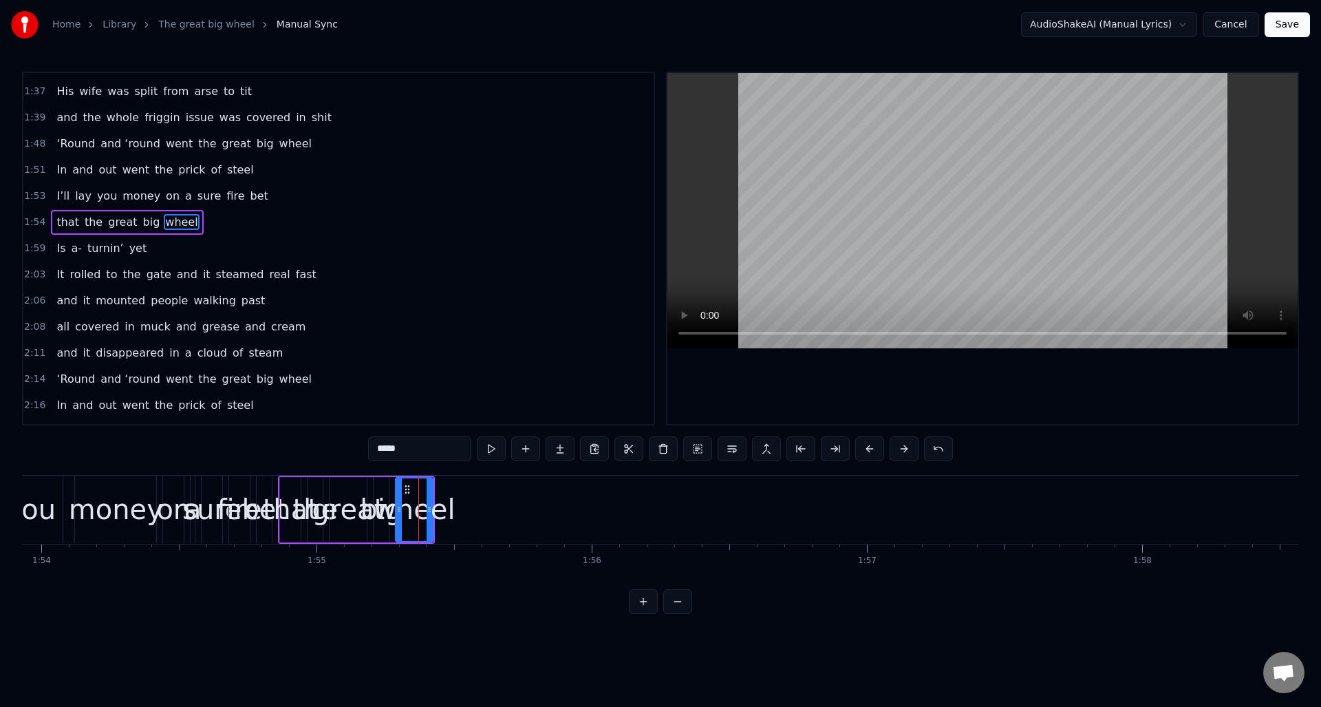
scroll to position [831, 0]
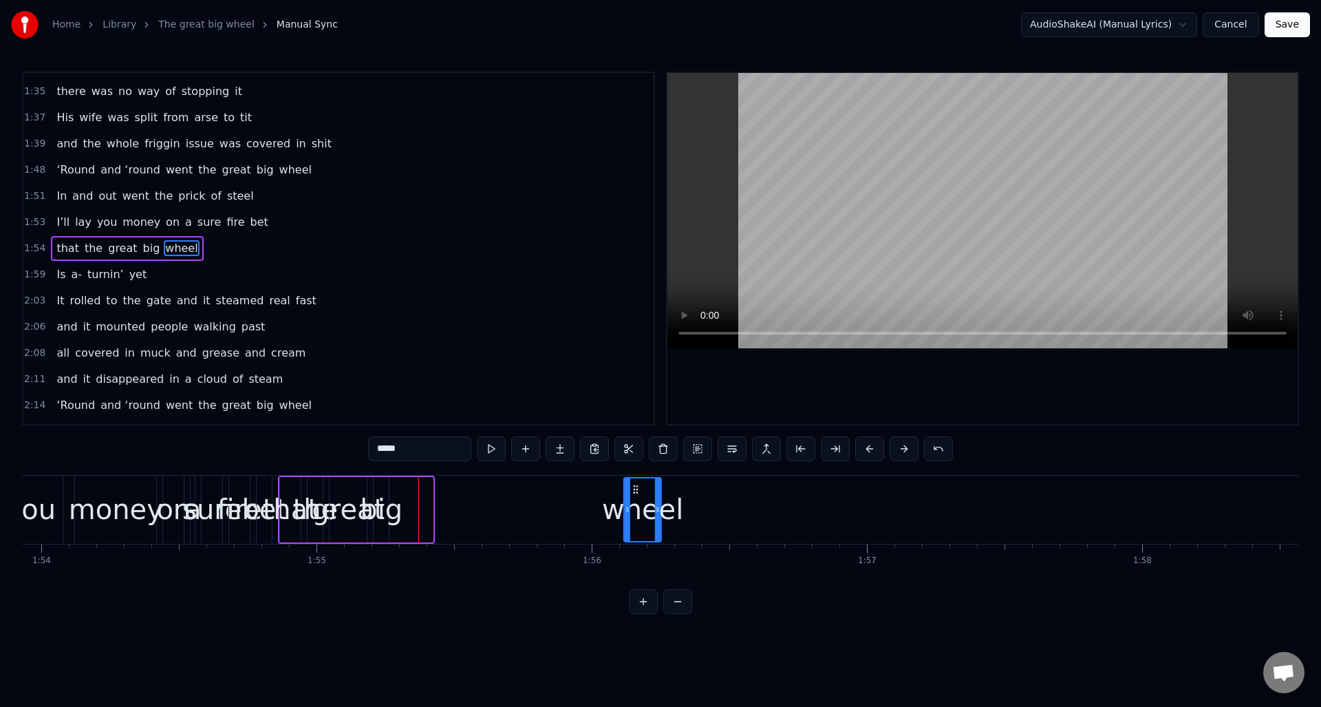
drag, startPoint x: 407, startPoint y: 485, endPoint x: 643, endPoint y: 518, distance: 239.0
click at [635, 518] on div "wheel" at bounding box center [643, 509] width 36 height 63
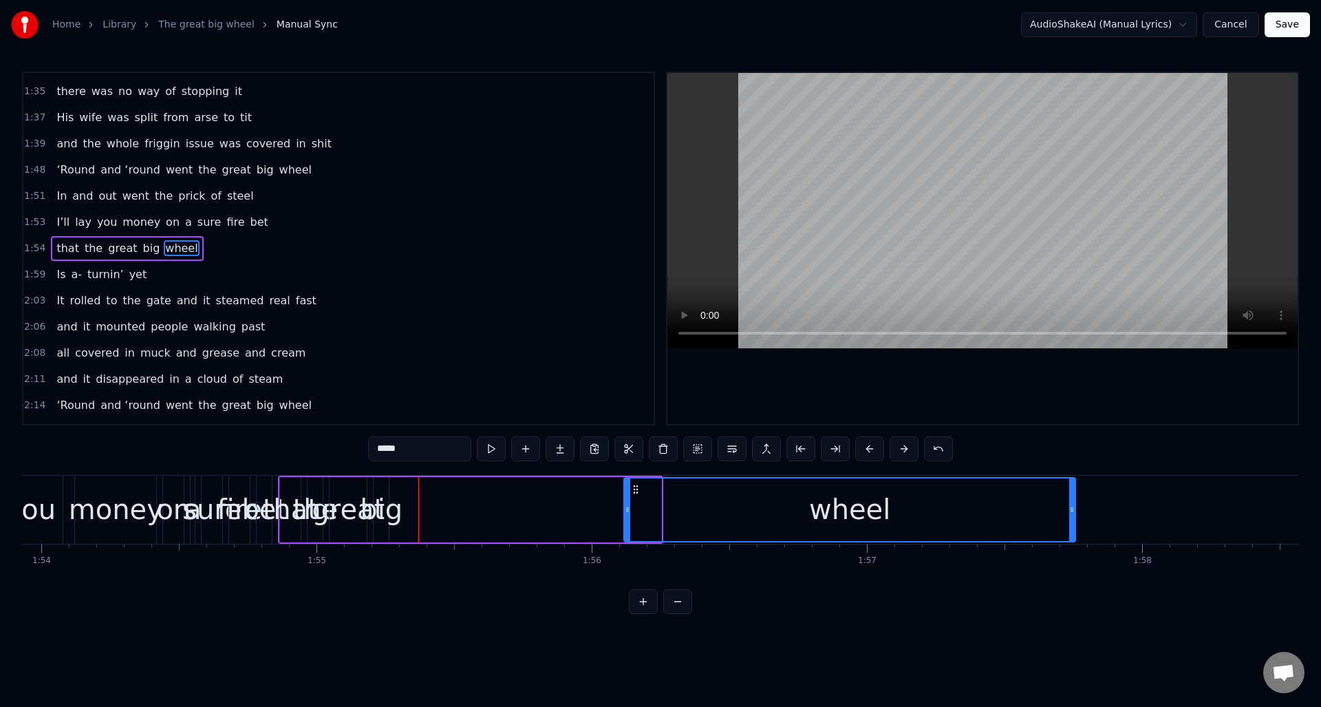
drag, startPoint x: 658, startPoint y: 524, endPoint x: 1072, endPoint y: 520, distance: 414.2
click at [1072, 520] on div at bounding box center [1072, 509] width 6 height 63
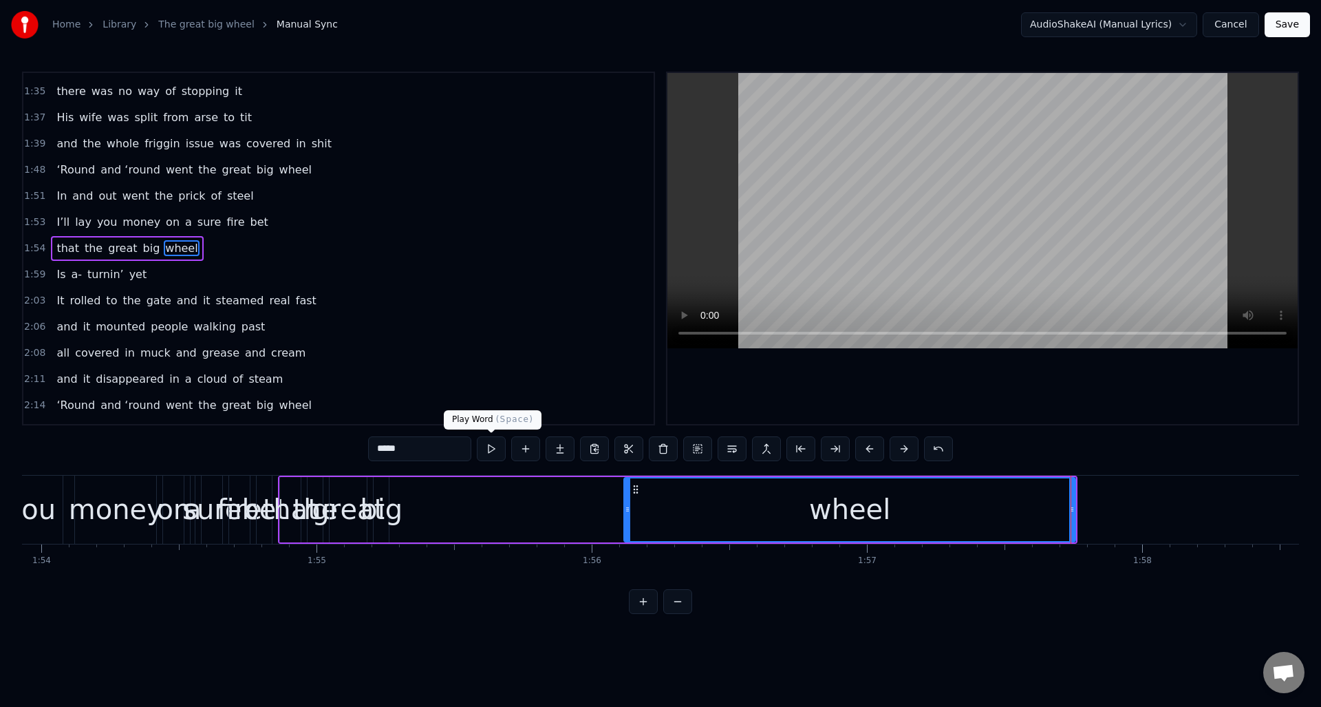
click at [492, 453] on button at bounding box center [491, 448] width 29 height 25
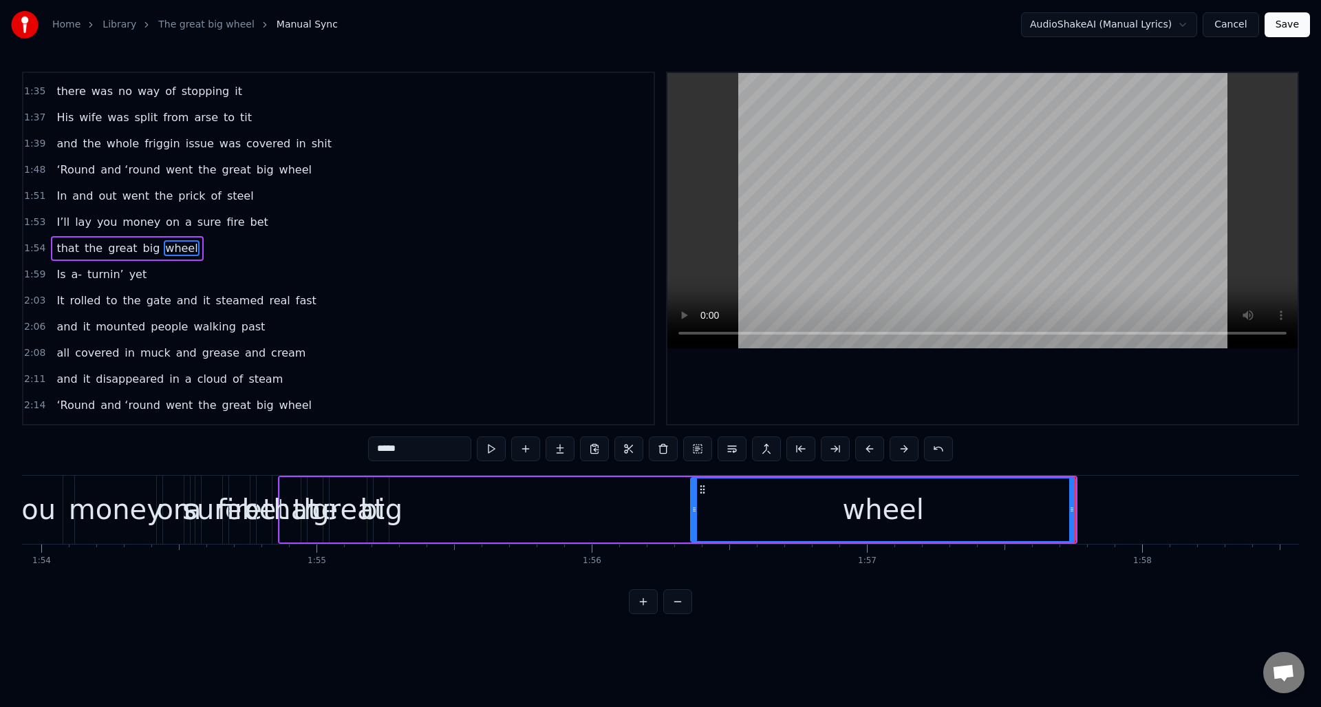
drag, startPoint x: 626, startPoint y: 526, endPoint x: 585, endPoint y: 510, distance: 43.6
click at [693, 520] on div at bounding box center [694, 509] width 6 height 63
click at [383, 493] on div "big" at bounding box center [381, 508] width 43 height 41
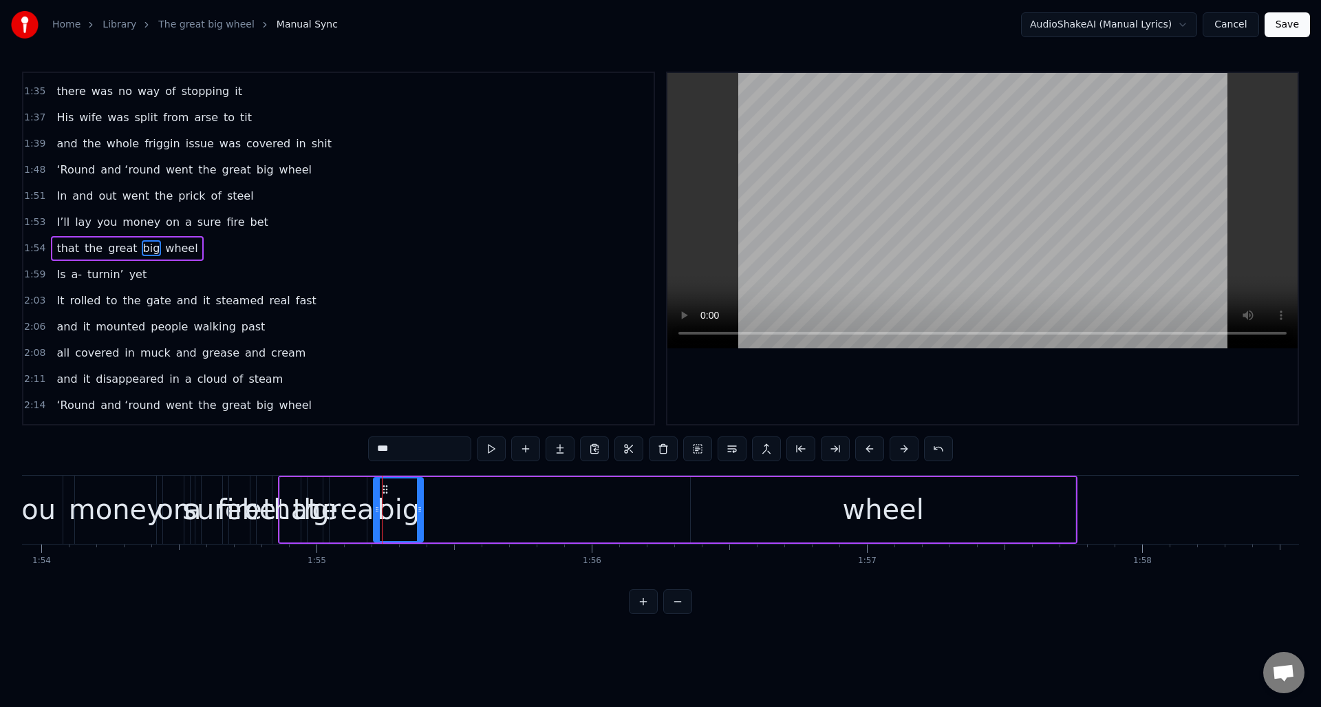
drag, startPoint x: 387, startPoint y: 496, endPoint x: 414, endPoint y: 497, distance: 27.6
click at [421, 502] on div at bounding box center [420, 509] width 6 height 63
drag, startPoint x: 384, startPoint y: 487, endPoint x: 644, endPoint y: 517, distance: 261.8
click at [644, 517] on div "big" at bounding box center [658, 509] width 48 height 63
click at [356, 497] on div "great" at bounding box center [348, 508] width 73 height 41
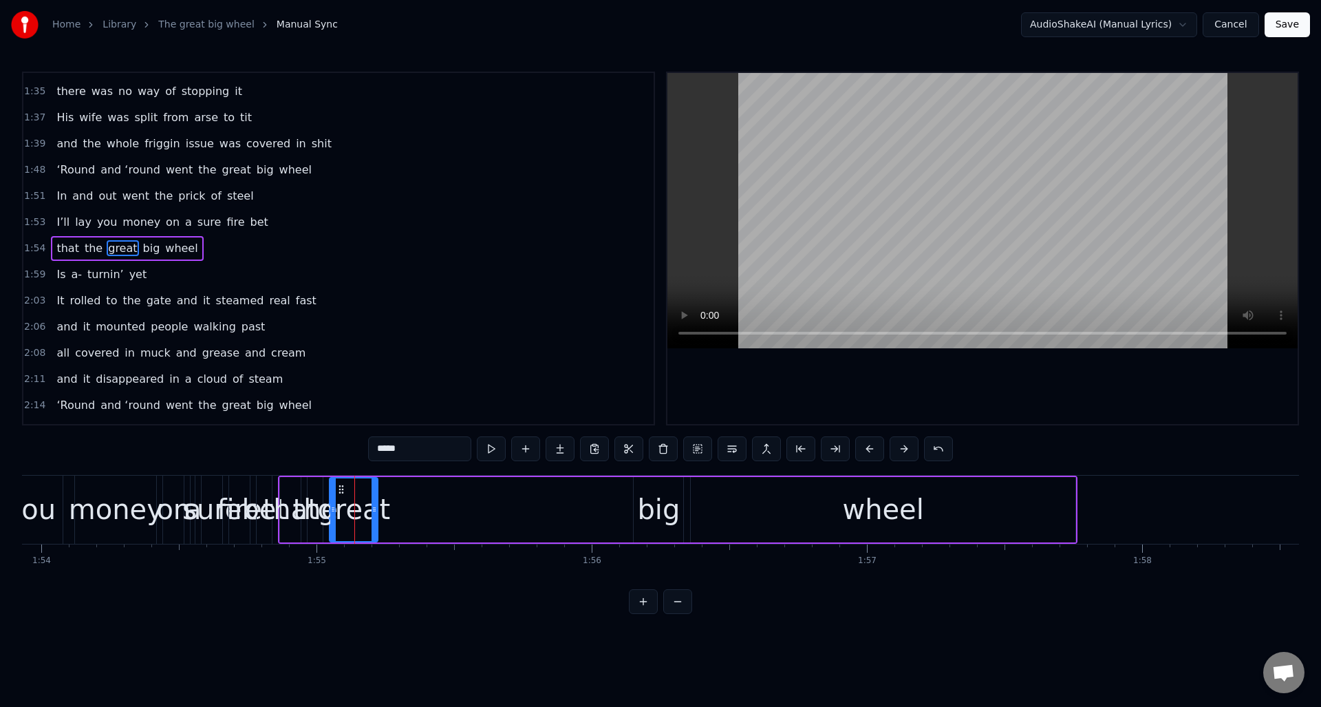
click at [377, 499] on div at bounding box center [375, 509] width 6 height 63
drag, startPoint x: 341, startPoint y: 485, endPoint x: 557, endPoint y: 521, distance: 219.6
click at [557, 521] on div "great" at bounding box center [572, 509] width 51 height 63
click at [317, 486] on div "the" at bounding box center [315, 509] width 15 height 65
drag, startPoint x: 321, startPoint y: 493, endPoint x: 332, endPoint y: 495, distance: 11.1
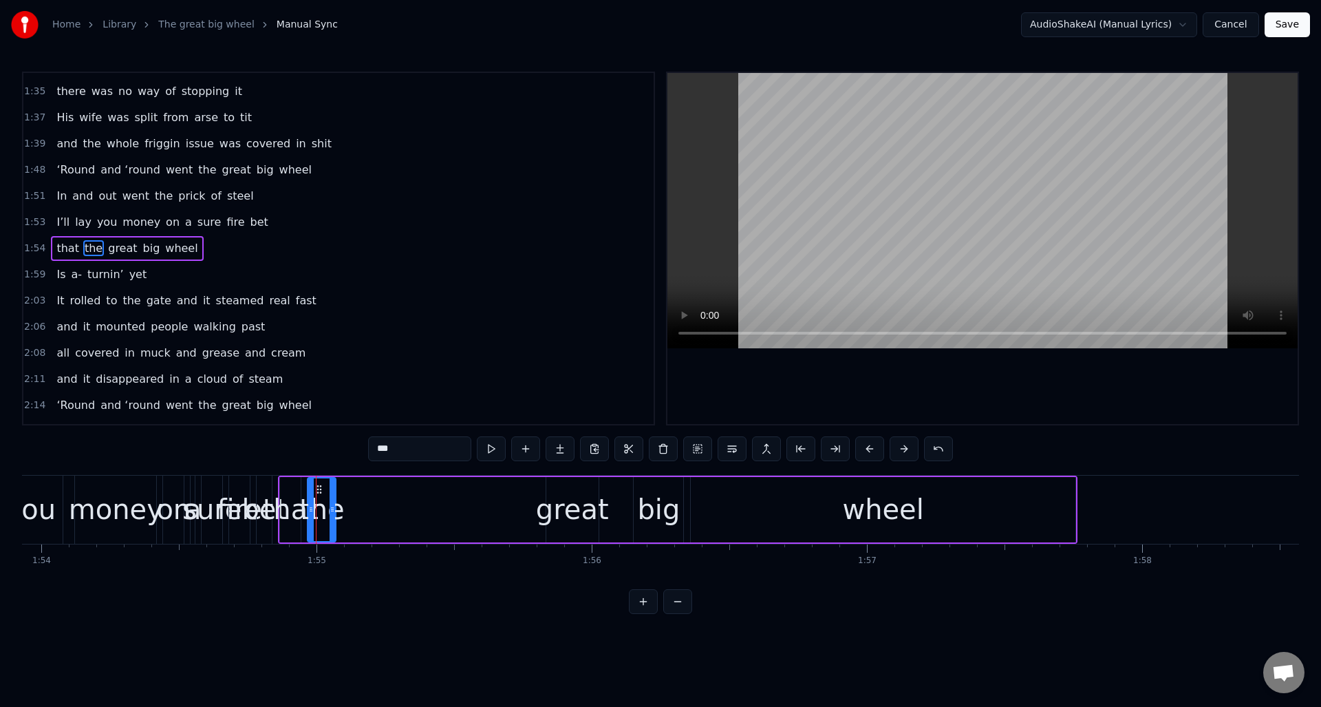
click at [334, 497] on div at bounding box center [333, 509] width 6 height 63
drag, startPoint x: 320, startPoint y: 488, endPoint x: 522, endPoint y: 521, distance: 204.9
click at [522, 521] on div "the" at bounding box center [524, 509] width 28 height 63
click at [296, 493] on div "that" at bounding box center [291, 508] width 56 height 41
type input "****"
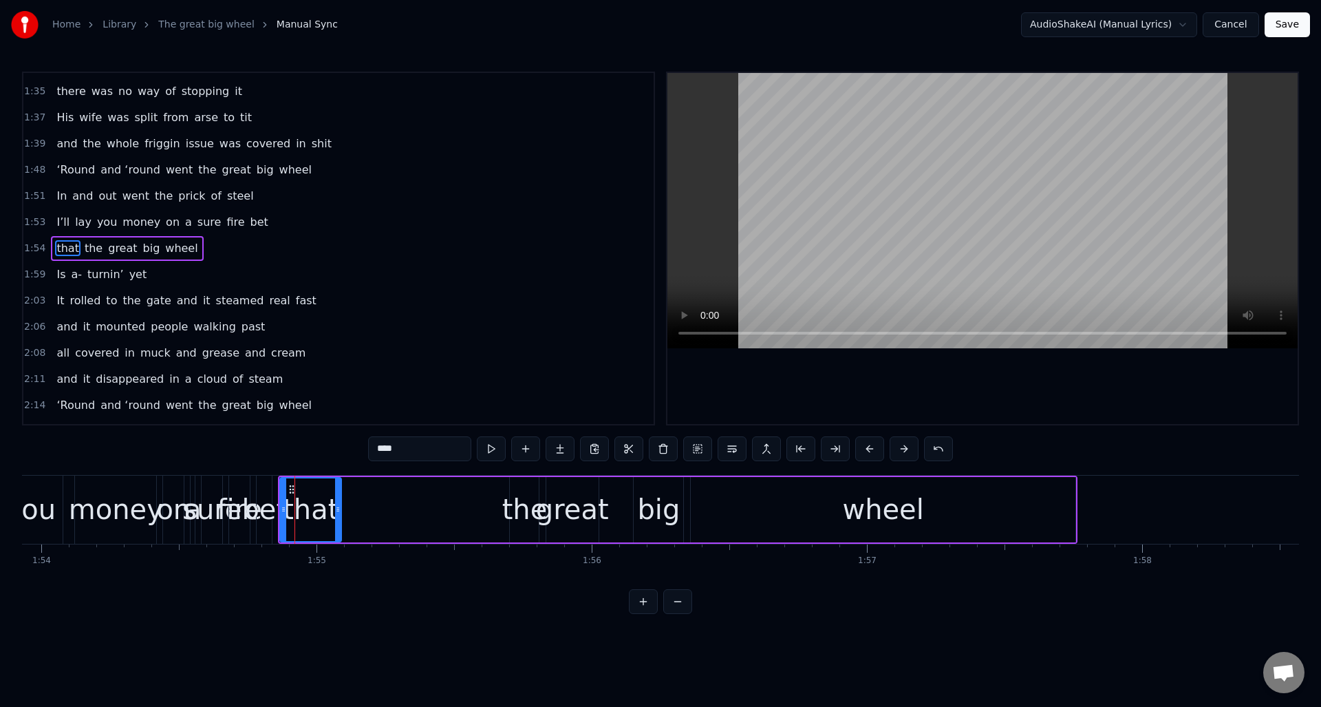
drag, startPoint x: 298, startPoint y: 493, endPoint x: 338, endPoint y: 502, distance: 41.4
click at [338, 502] on div at bounding box center [338, 509] width 6 height 63
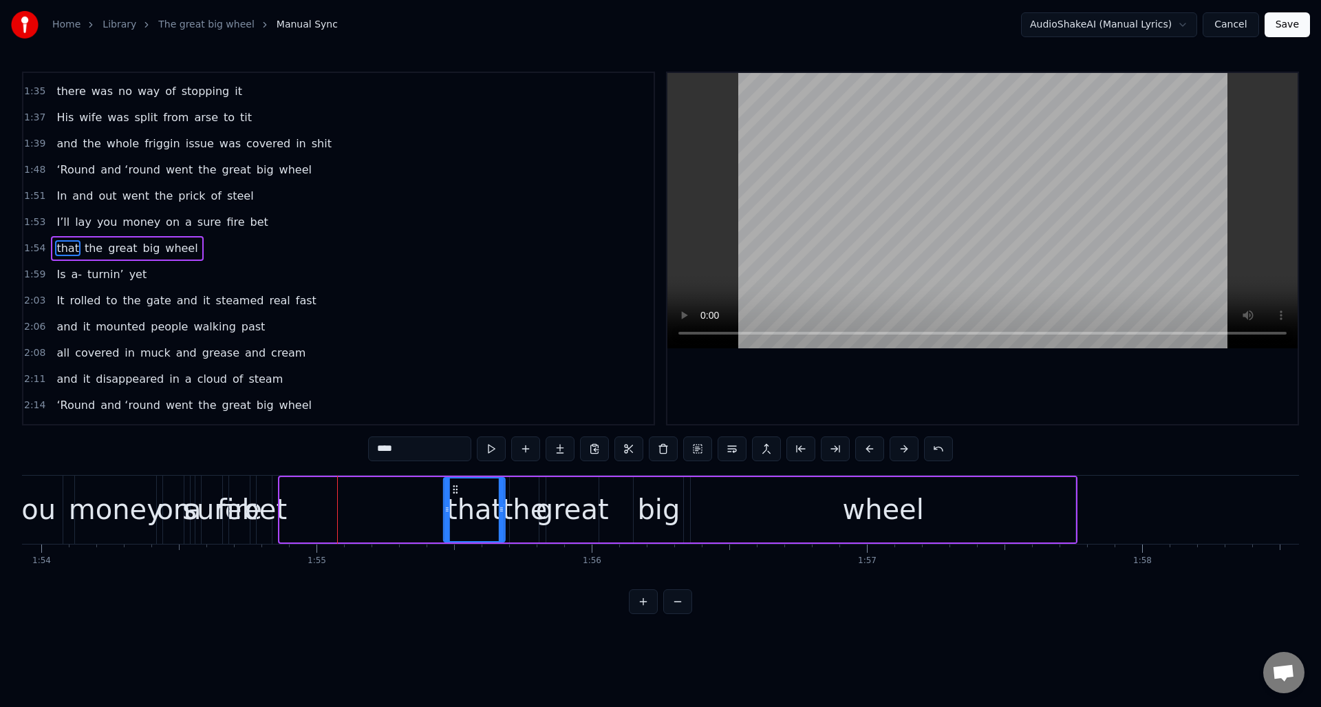
drag, startPoint x: 290, startPoint y: 487, endPoint x: 453, endPoint y: 518, distance: 166.6
click at [453, 518] on div "that" at bounding box center [474, 509] width 60 height 63
click at [215, 245] on div "1:55 that the great big wheel" at bounding box center [338, 248] width 630 height 26
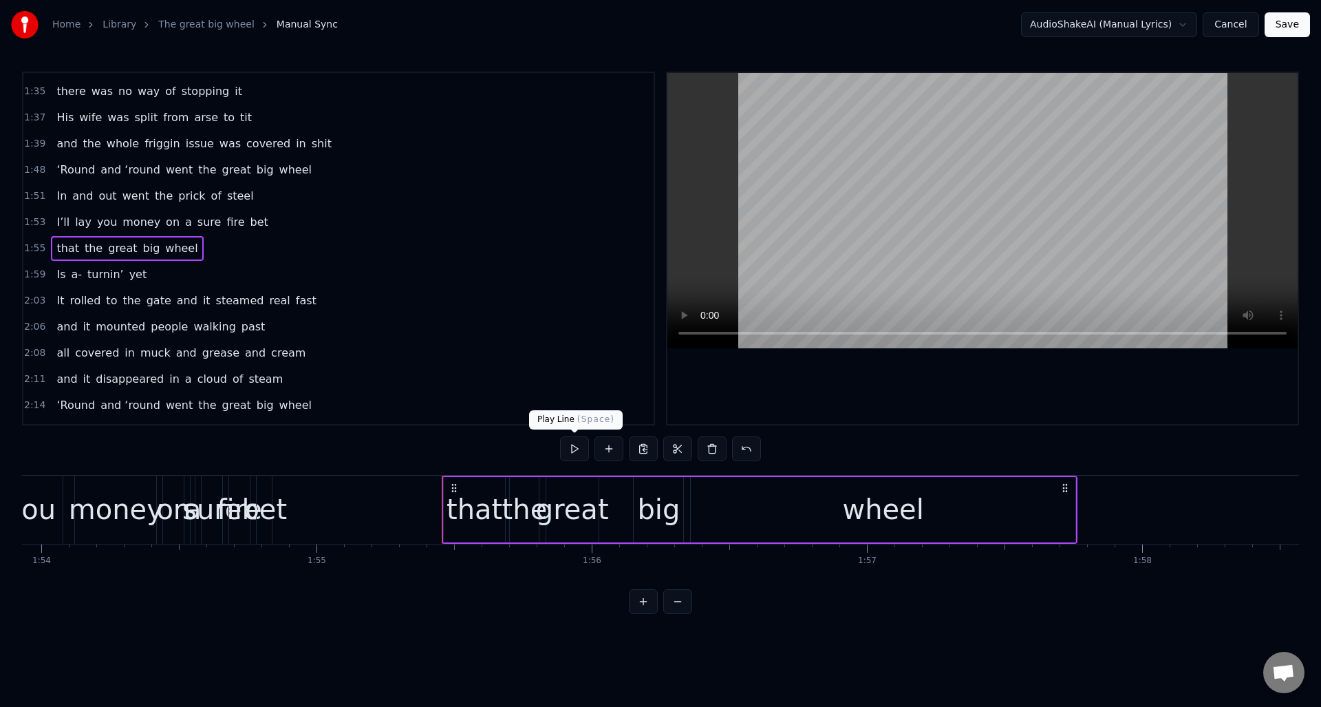
click at [576, 448] on button at bounding box center [574, 448] width 29 height 25
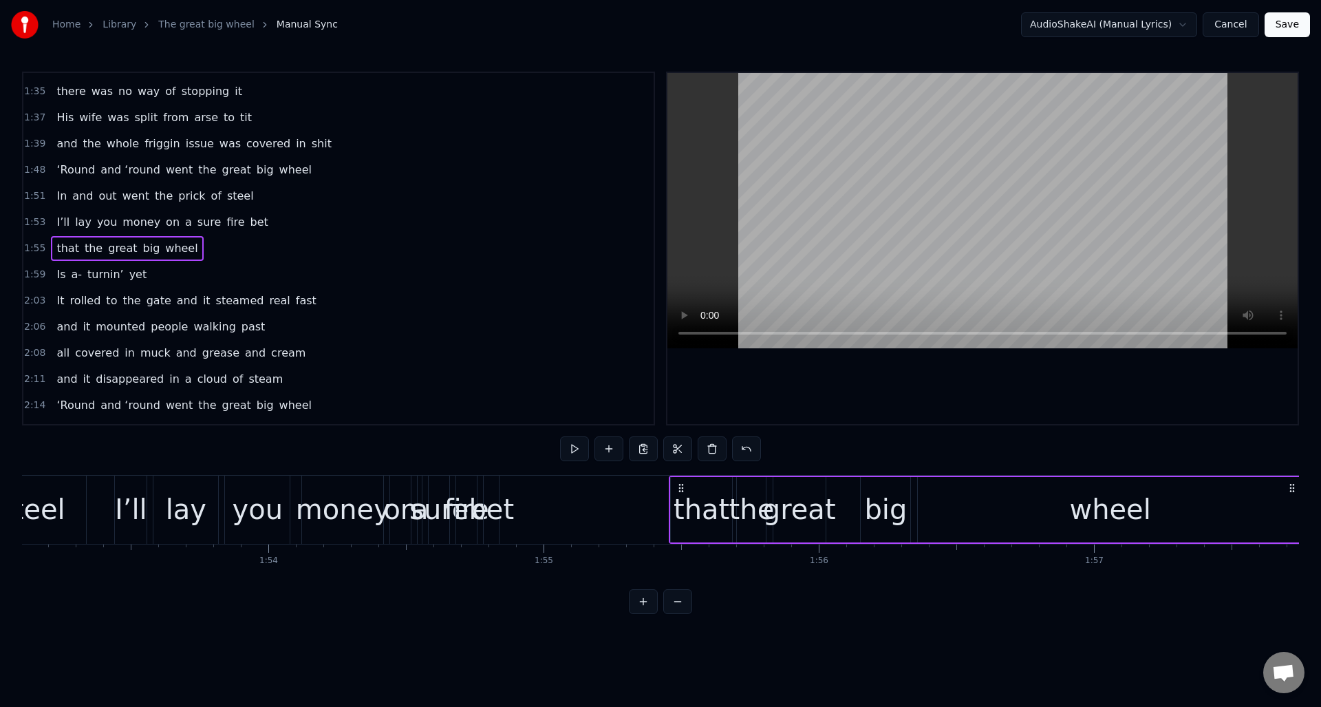
scroll to position [0, 31075]
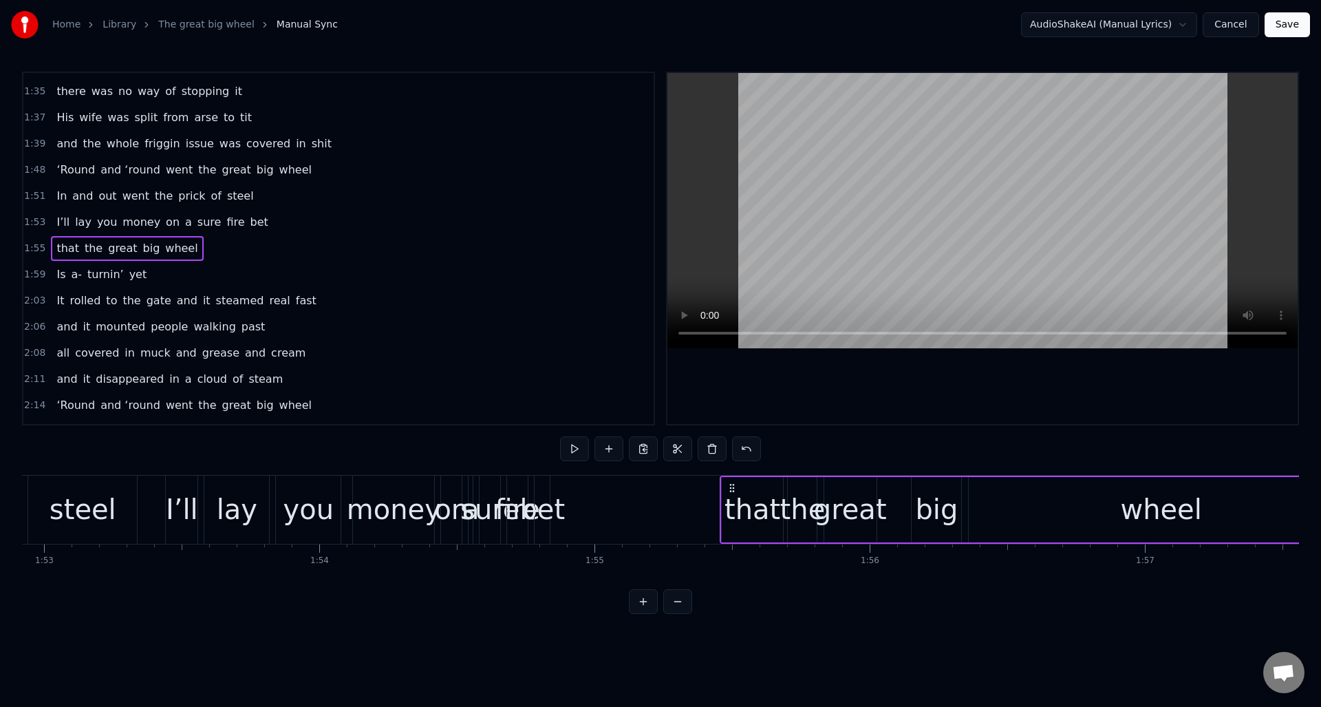
click at [544, 495] on div "bet" at bounding box center [541, 508] width 45 height 41
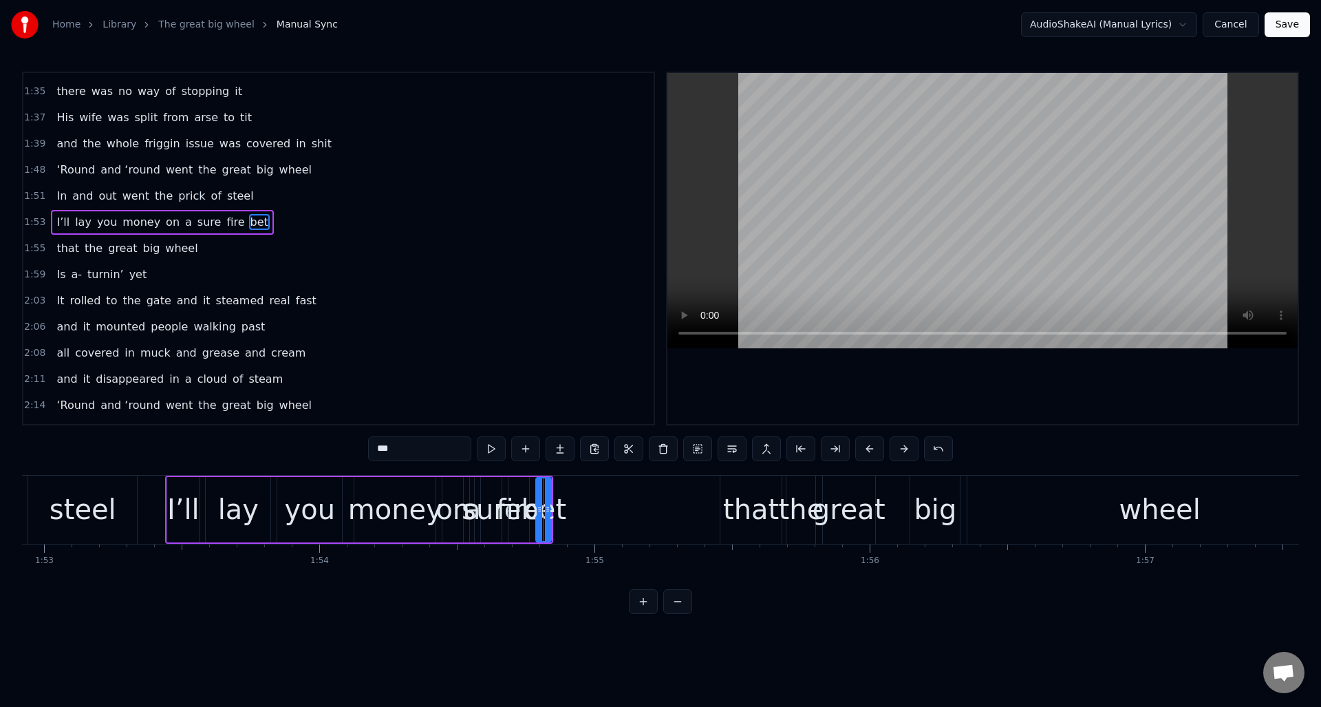
scroll to position [805, 0]
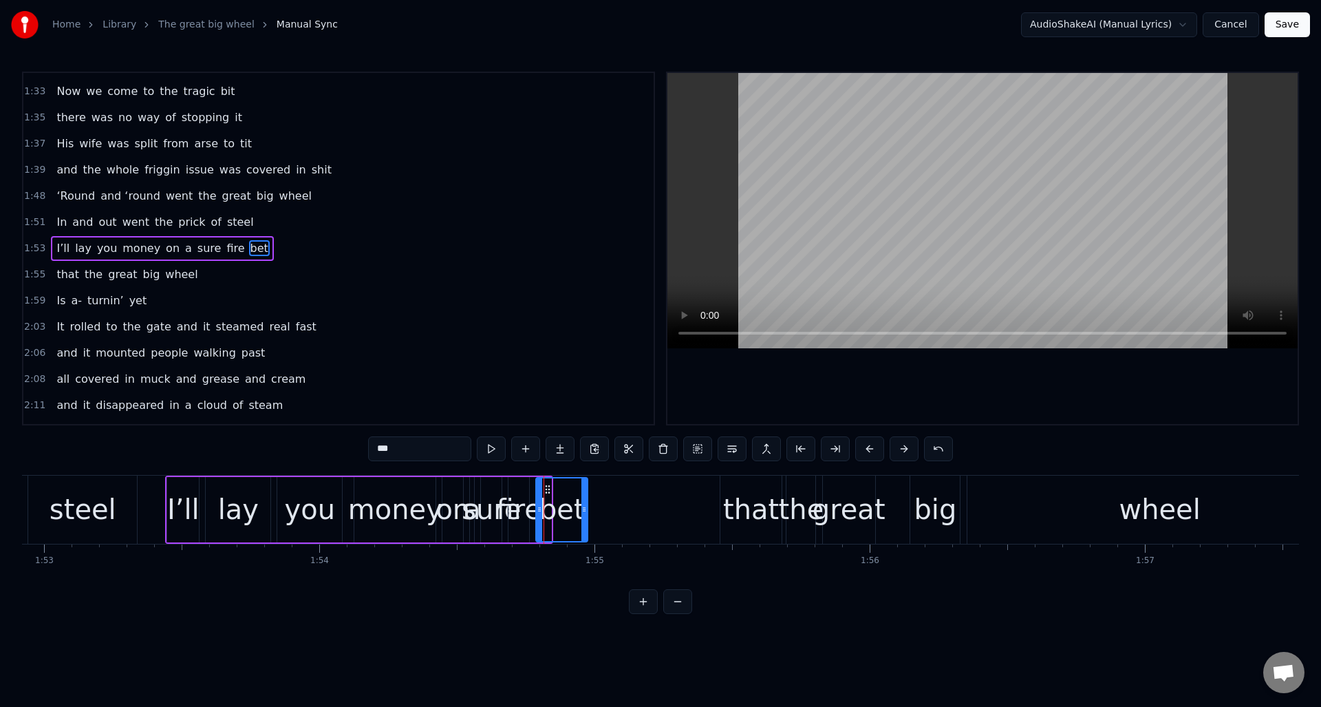
drag, startPoint x: 548, startPoint y: 498, endPoint x: 585, endPoint y: 502, distance: 36.7
click at [585, 502] on div at bounding box center [584, 509] width 6 height 63
drag, startPoint x: 544, startPoint y: 486, endPoint x: 671, endPoint y: 503, distance: 129.0
click at [671, 503] on div "bet" at bounding box center [690, 509] width 50 height 63
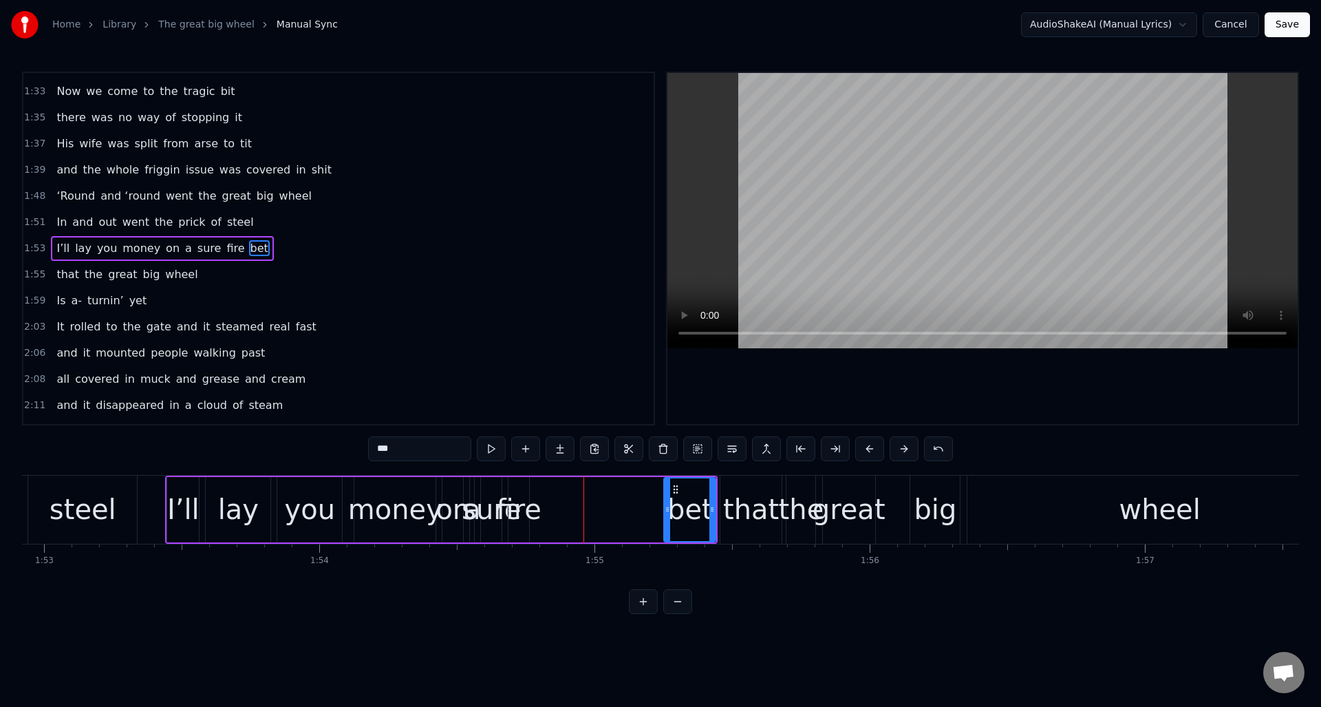
click at [522, 489] on div "fire" at bounding box center [519, 508] width 45 height 41
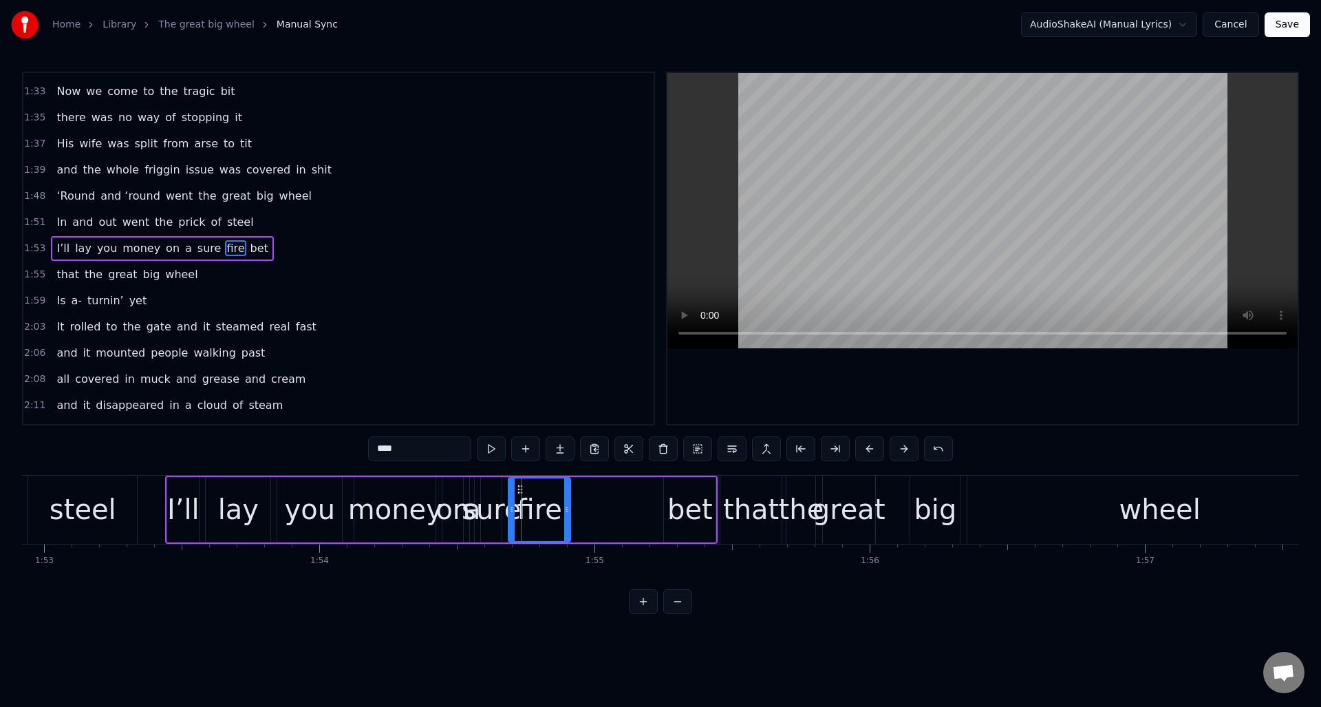
drag, startPoint x: 528, startPoint y: 493, endPoint x: 569, endPoint y: 497, distance: 41.5
click at [569, 497] on div at bounding box center [567, 509] width 6 height 63
drag, startPoint x: 520, startPoint y: 486, endPoint x: 608, endPoint y: 497, distance: 88.8
click at [608, 497] on div "fire" at bounding box center [627, 509] width 61 height 63
click at [495, 494] on div "sure" at bounding box center [491, 508] width 59 height 41
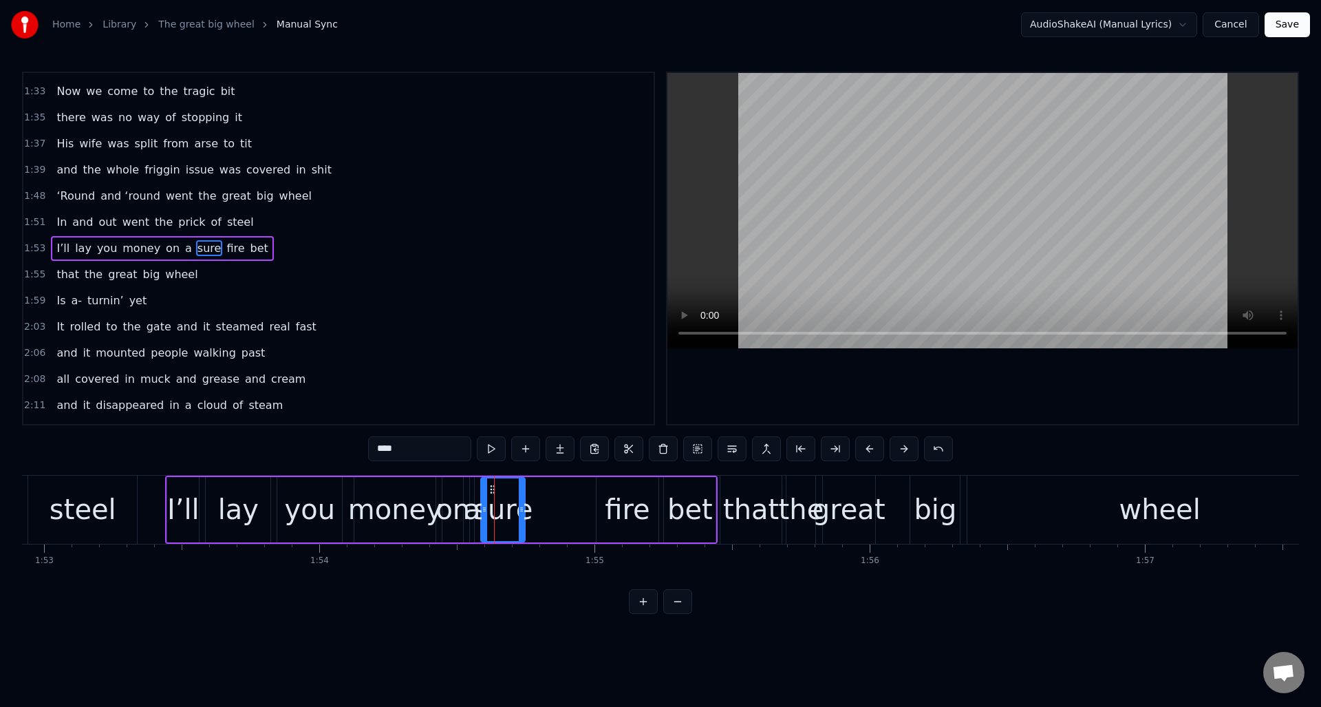
drag, startPoint x: 500, startPoint y: 495, endPoint x: 524, endPoint y: 499, distance: 23.6
click at [524, 499] on div at bounding box center [522, 509] width 6 height 63
drag, startPoint x: 494, startPoint y: 488, endPoint x: 528, endPoint y: 496, distance: 34.7
click at [528, 496] on div "sure" at bounding box center [537, 509] width 43 height 63
drag, startPoint x: 557, startPoint y: 499, endPoint x: 576, endPoint y: 500, distance: 19.3
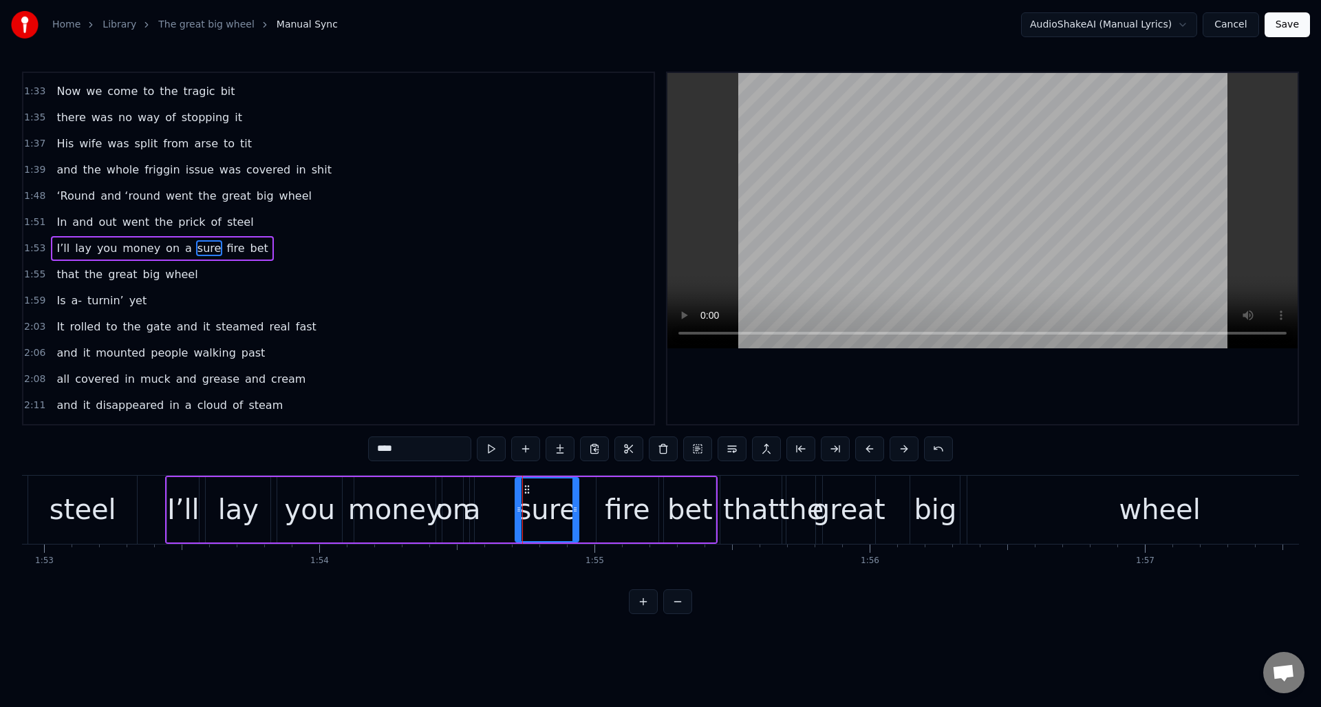
click at [576, 500] on div at bounding box center [575, 509] width 6 height 63
click at [475, 495] on div "a" at bounding box center [472, 508] width 17 height 41
type input "*"
drag, startPoint x: 475, startPoint y: 498, endPoint x: 448, endPoint y: 494, distance: 27.8
click at [446, 495] on div at bounding box center [443, 509] width 6 height 63
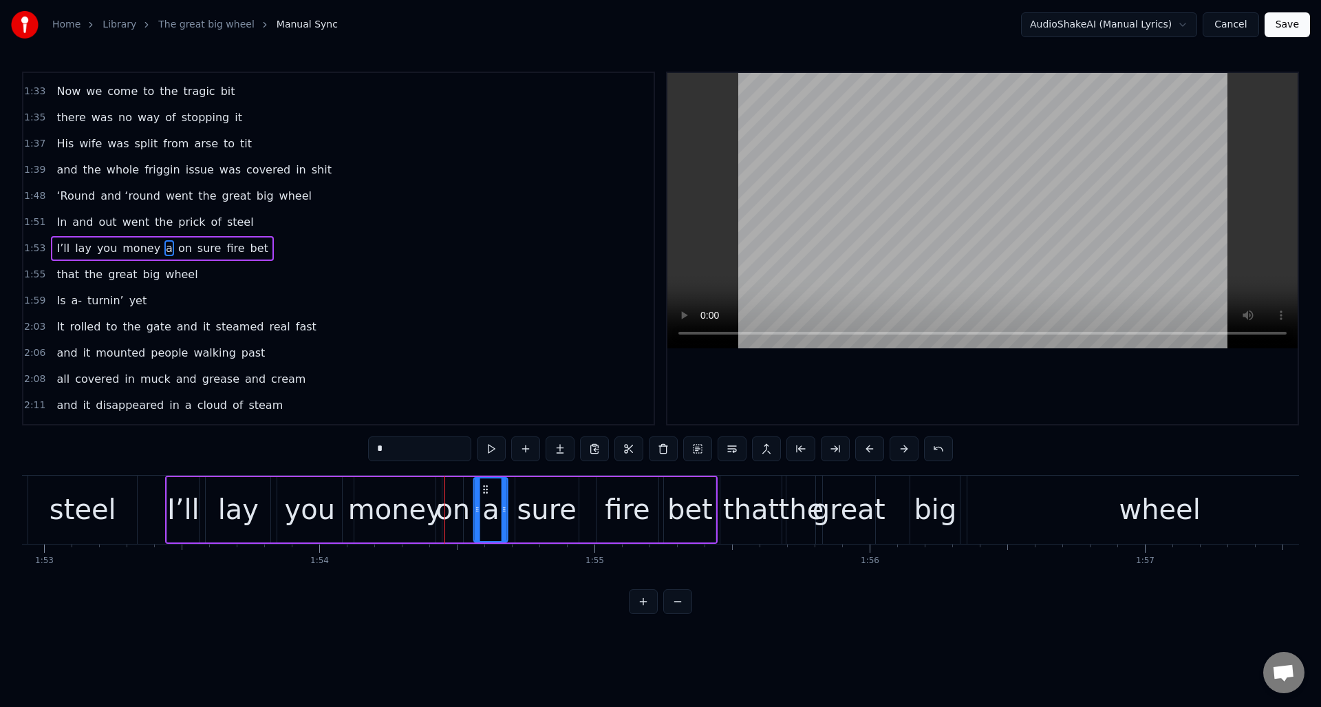
drag, startPoint x: 451, startPoint y: 488, endPoint x: 484, endPoint y: 495, distance: 34.3
click at [291, 247] on div "1:53 I’ll lay you money on a sure fire bet" at bounding box center [338, 248] width 630 height 26
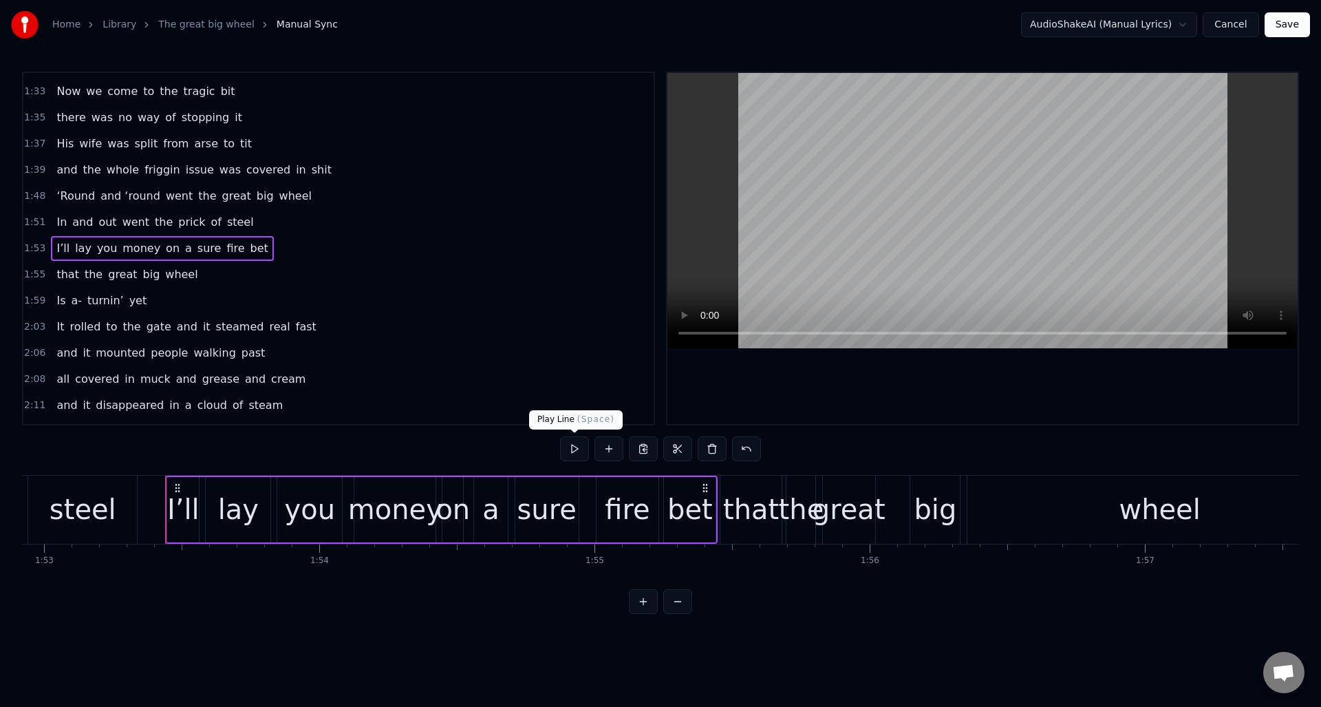
click at [572, 449] on button at bounding box center [574, 448] width 29 height 25
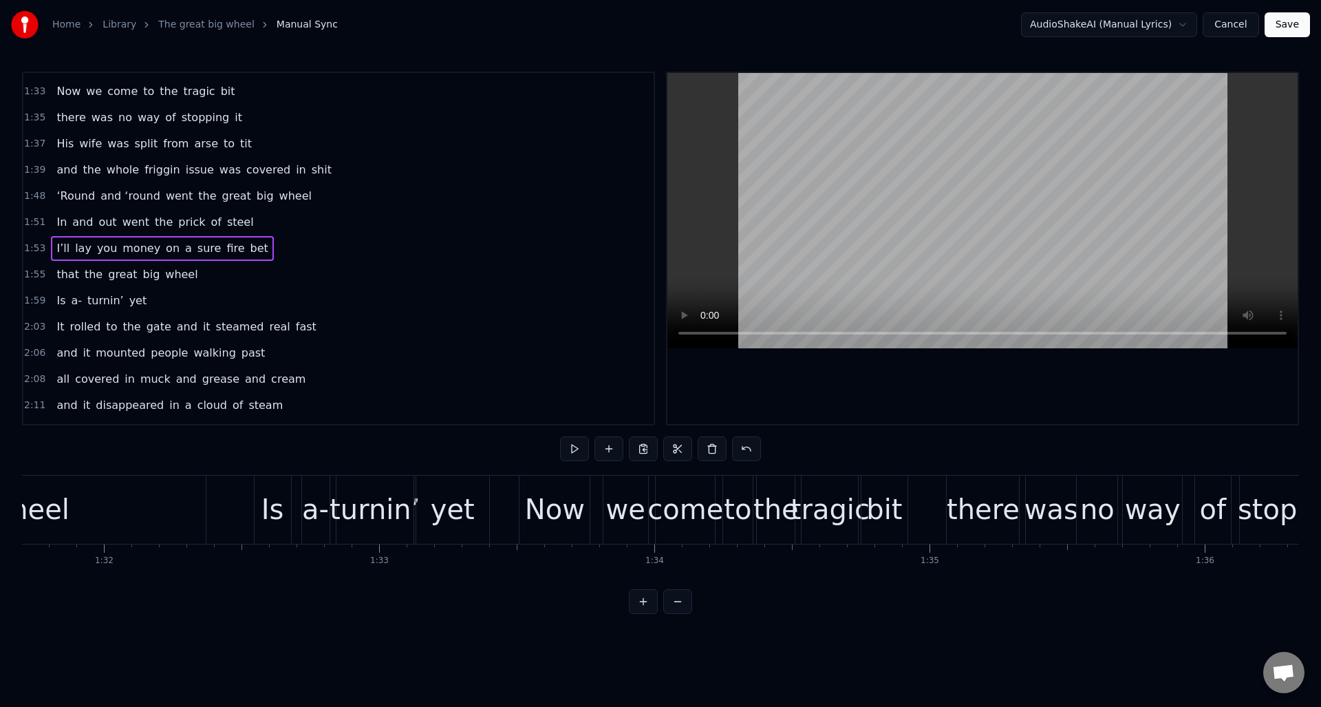
scroll to position [0, 24907]
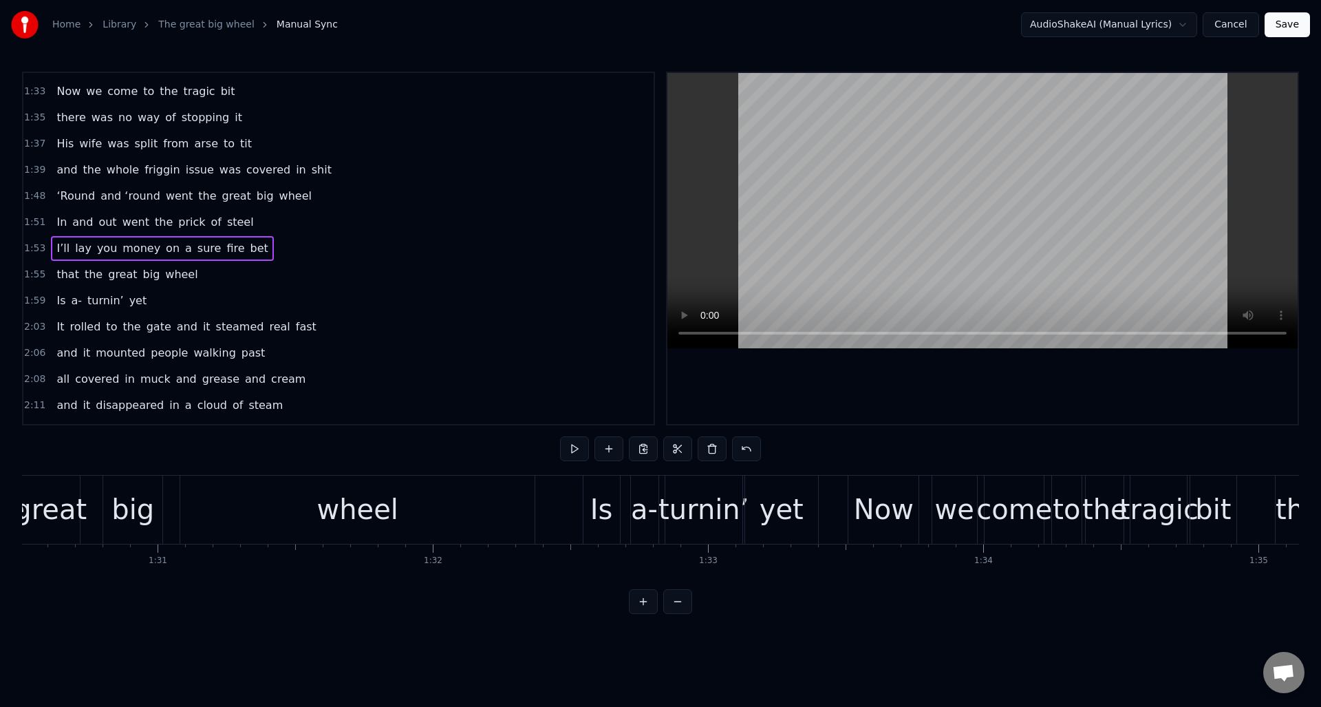
click at [1282, 23] on button "Save" at bounding box center [1287, 24] width 45 height 25
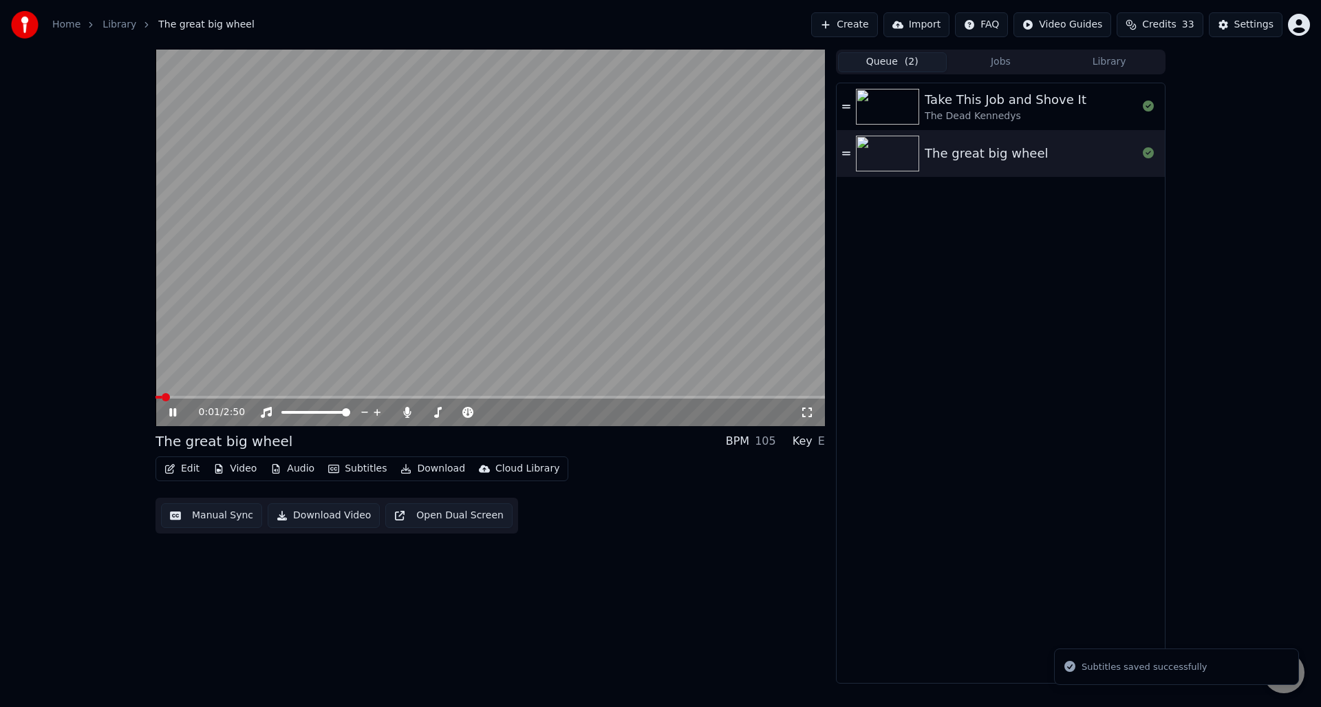
click at [168, 411] on icon at bounding box center [182, 412] width 32 height 11
click at [155, 397] on span at bounding box center [159, 397] width 8 height 8
click at [171, 407] on icon at bounding box center [182, 412] width 32 height 11
click at [172, 411] on icon at bounding box center [182, 412] width 32 height 11
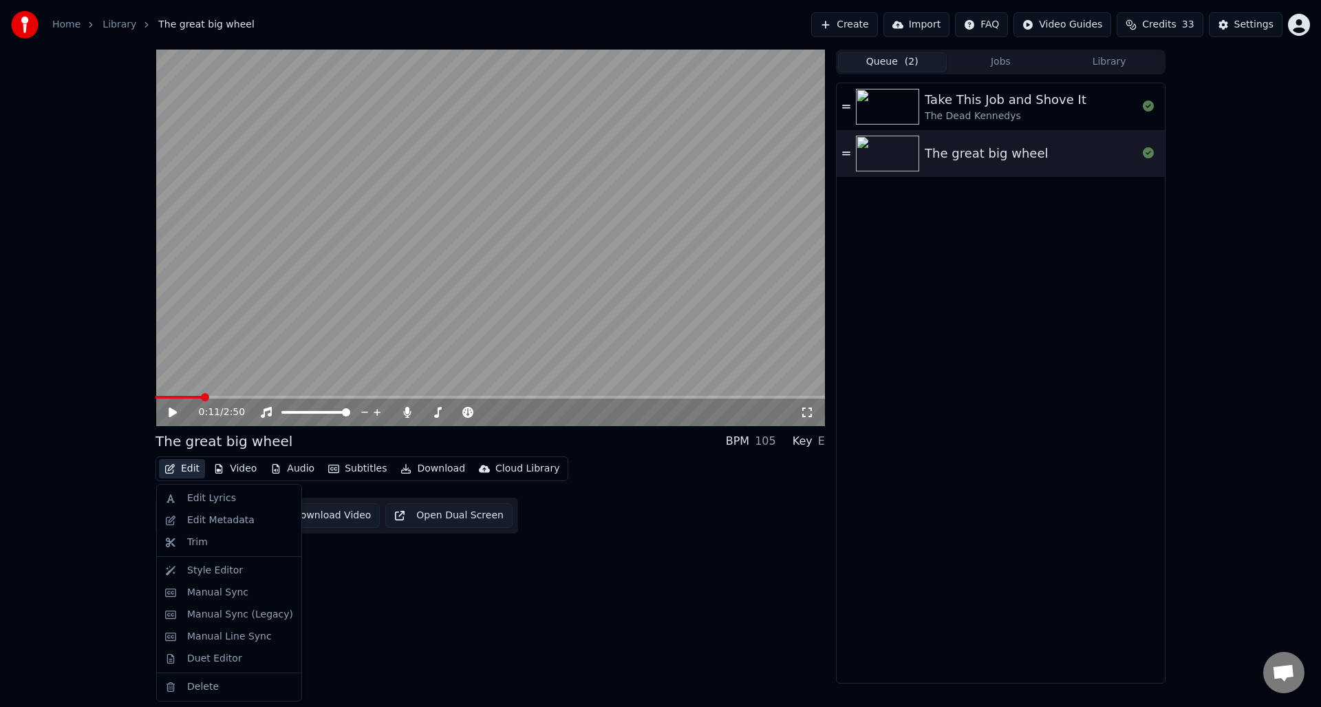
click at [176, 469] on button "Edit" at bounding box center [182, 468] width 46 height 19
click at [216, 520] on div "Edit Metadata" at bounding box center [220, 520] width 67 height 14
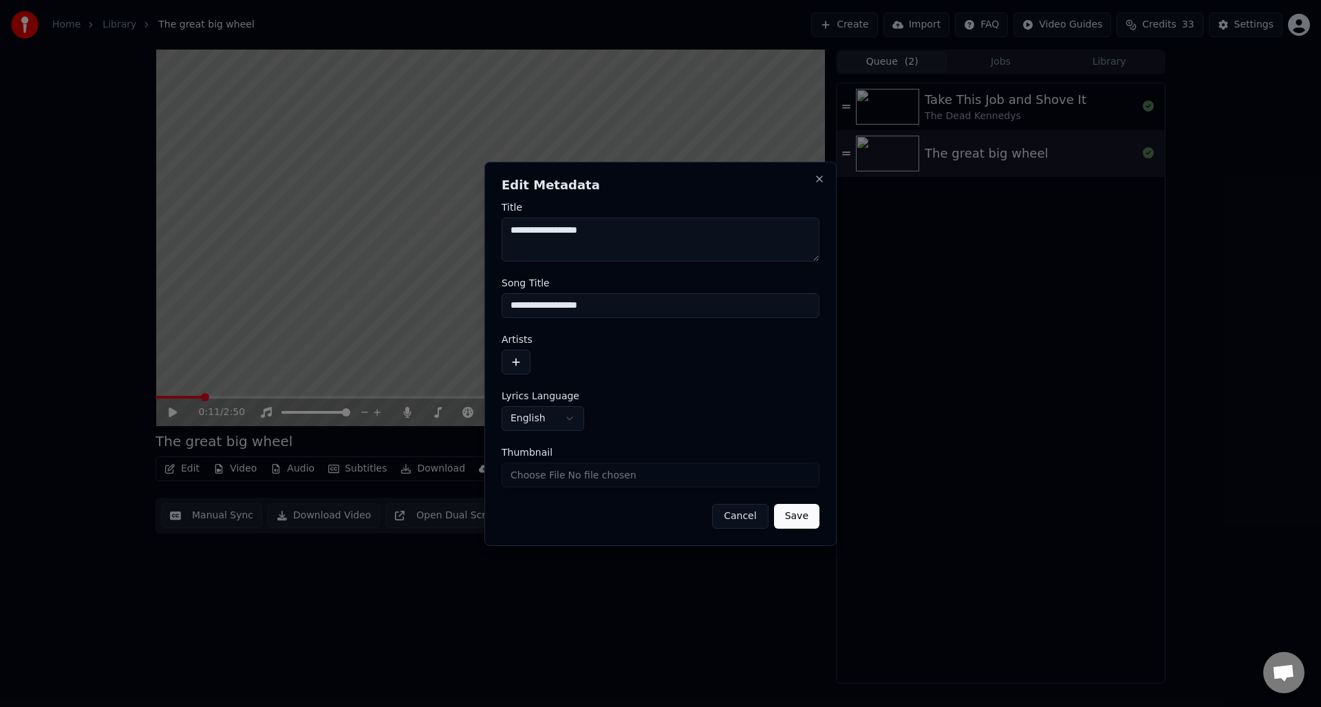
click at [511, 308] on input "**********" at bounding box center [661, 305] width 318 height 25
type input "**********"
click at [792, 518] on button "Save" at bounding box center [796, 516] width 45 height 25
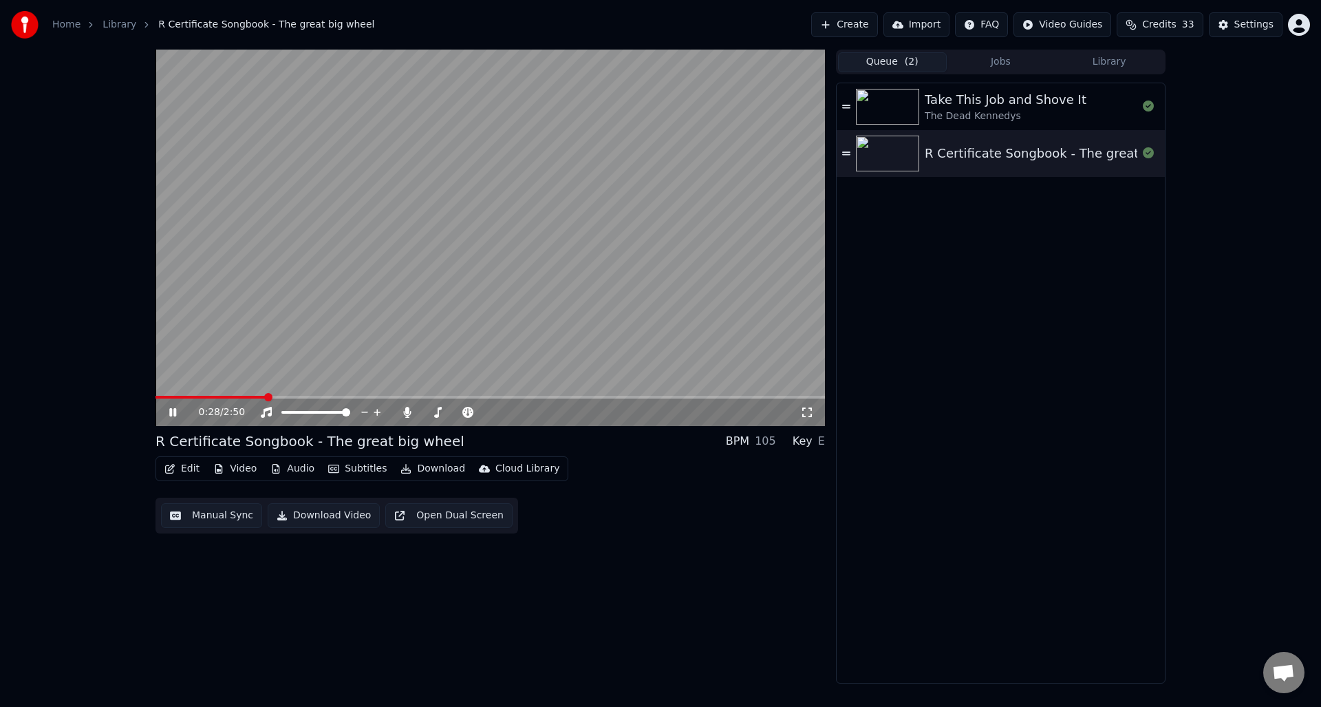
click at [169, 410] on icon at bounding box center [182, 412] width 32 height 11
click at [162, 396] on span at bounding box center [159, 397] width 8 height 3
click at [188, 466] on button "Edit" at bounding box center [182, 468] width 46 height 19
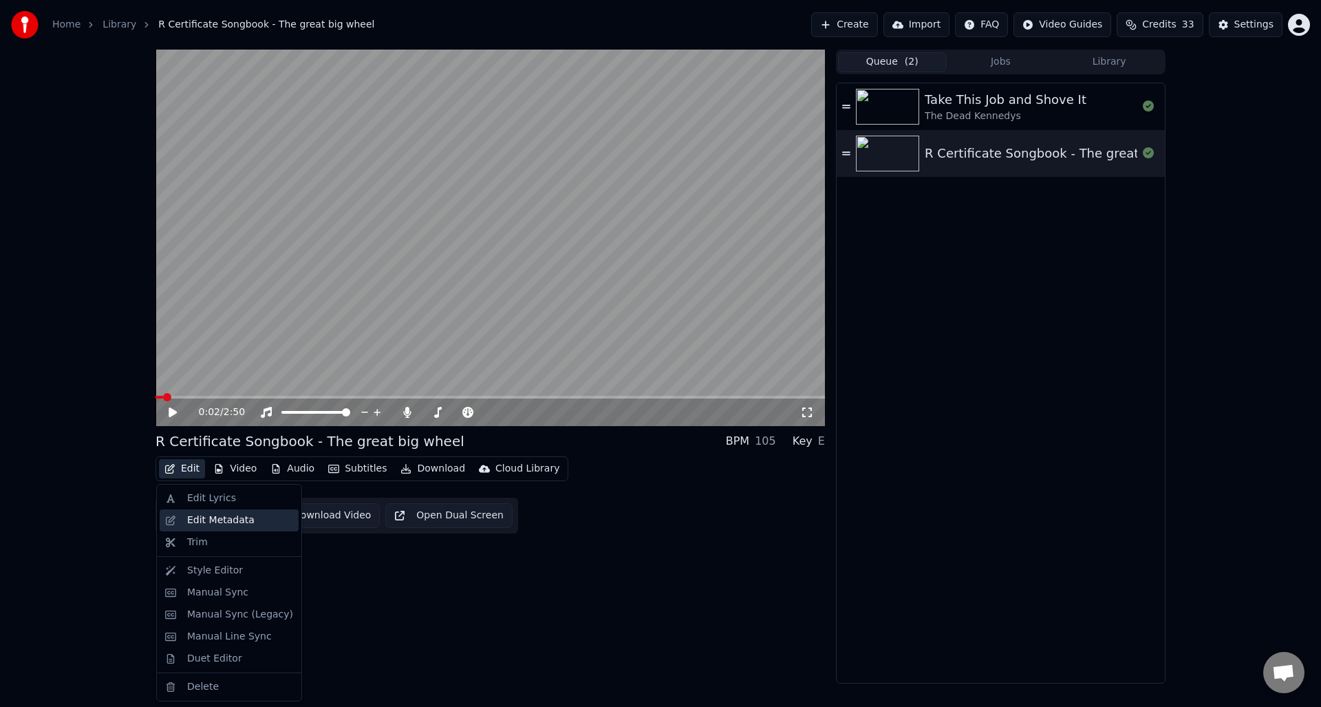
click at [206, 519] on div "Edit Metadata" at bounding box center [220, 520] width 67 height 14
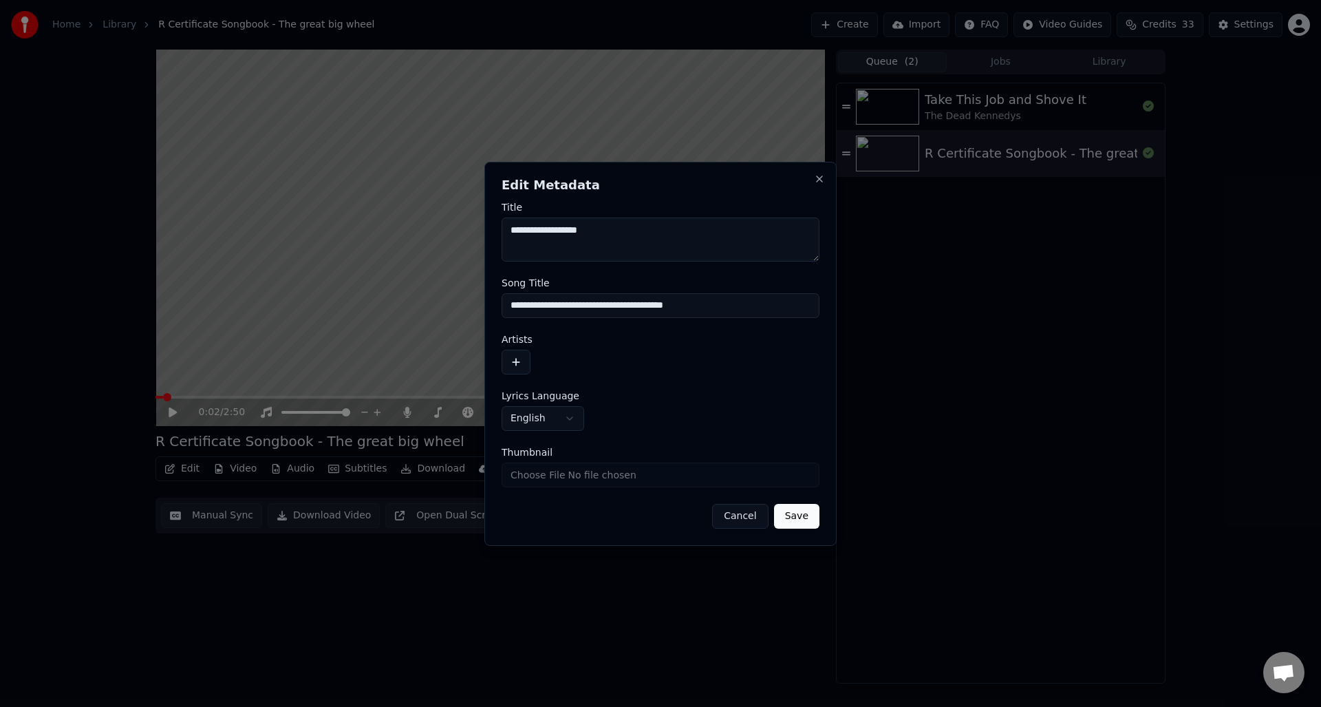
click at [614, 307] on input "**********" at bounding box center [661, 305] width 318 height 25
drag, startPoint x: 616, startPoint y: 305, endPoint x: 502, endPoint y: 303, distance: 114.2
click at [502, 303] on input "**********" at bounding box center [661, 305] width 318 height 25
click at [614, 305] on input "**********" at bounding box center [661, 305] width 318 height 25
paste input "**********"
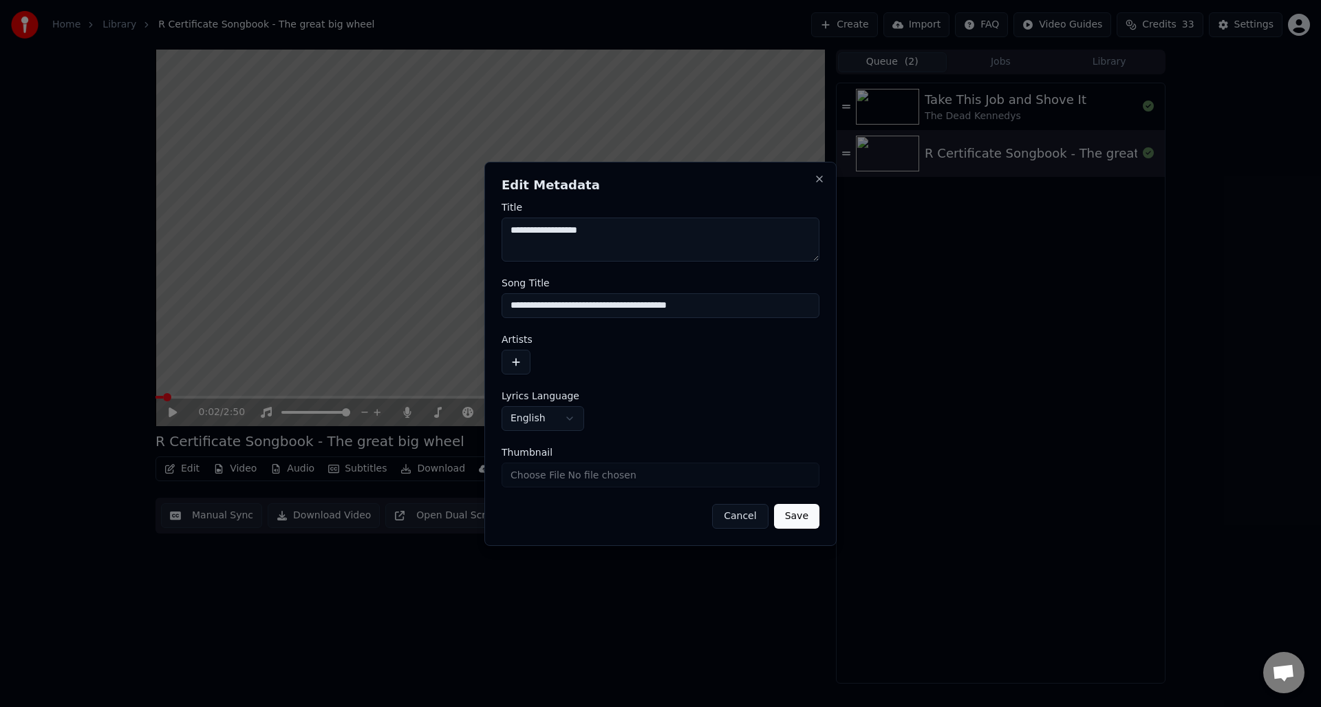
type input "**********"
click at [788, 515] on button "Save" at bounding box center [796, 516] width 45 height 25
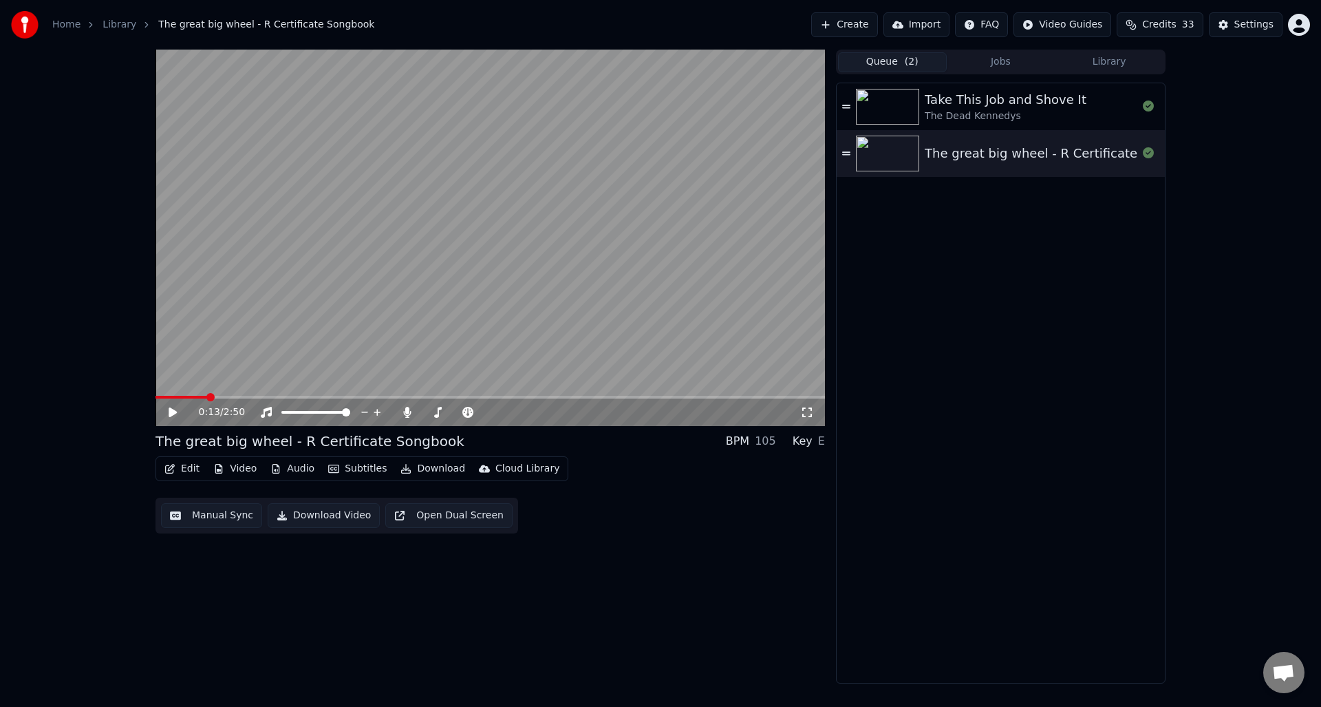
click at [158, 394] on video at bounding box center [489, 238] width 669 height 376
click at [159, 396] on span at bounding box center [181, 397] width 53 height 3
click at [148, 396] on div "0:00 / 2:50 The great big wheel - R Certificate Songbook BPM 105 Key E Edit Vid…" at bounding box center [660, 367] width 1032 height 634
click at [171, 409] on icon at bounding box center [172, 412] width 7 height 8
click at [186, 469] on button "Edit" at bounding box center [182, 468] width 46 height 19
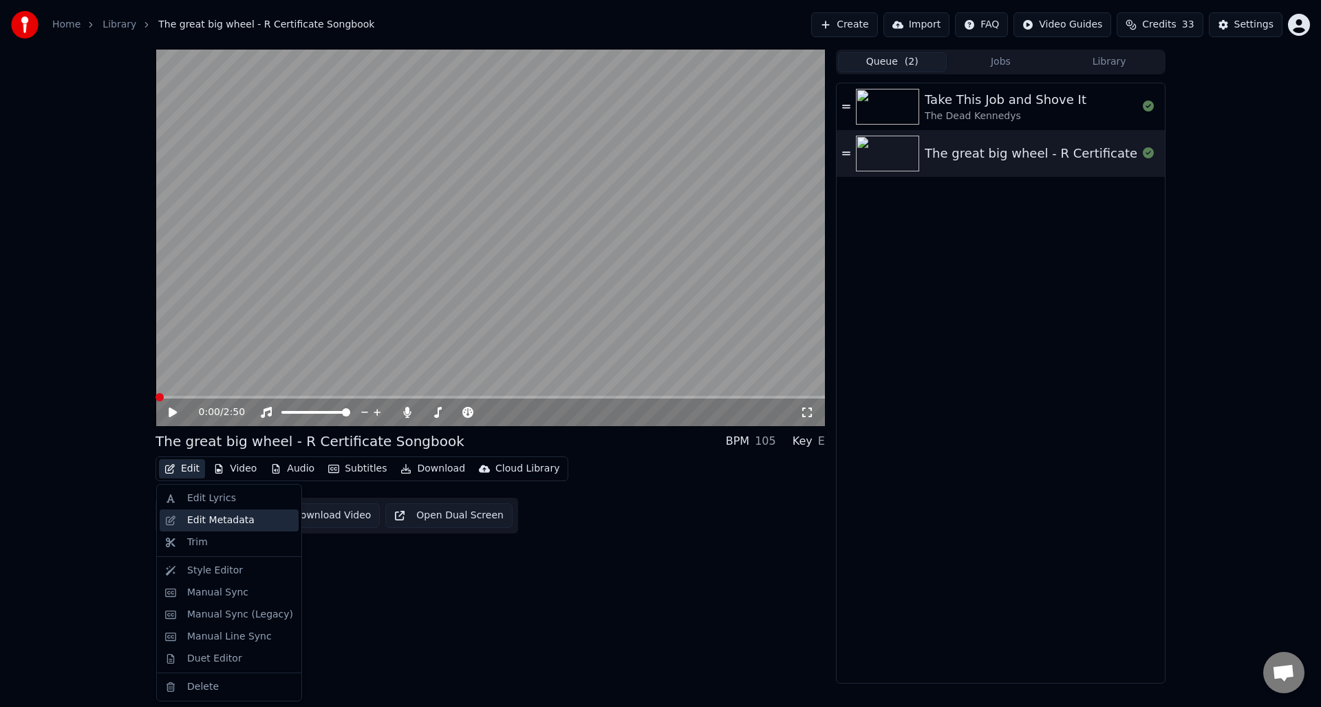
click at [191, 521] on div "Edit Metadata" at bounding box center [220, 520] width 67 height 14
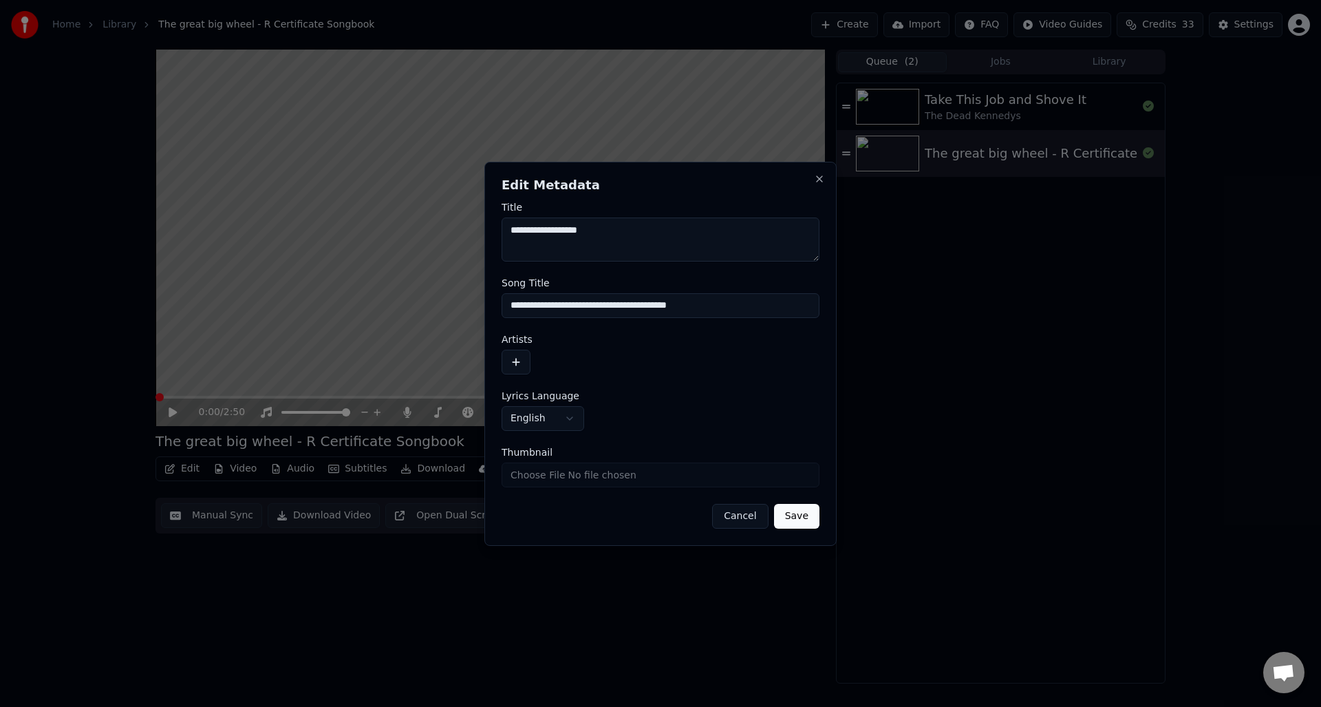
click at [517, 360] on button "button" at bounding box center [516, 361] width 29 height 25
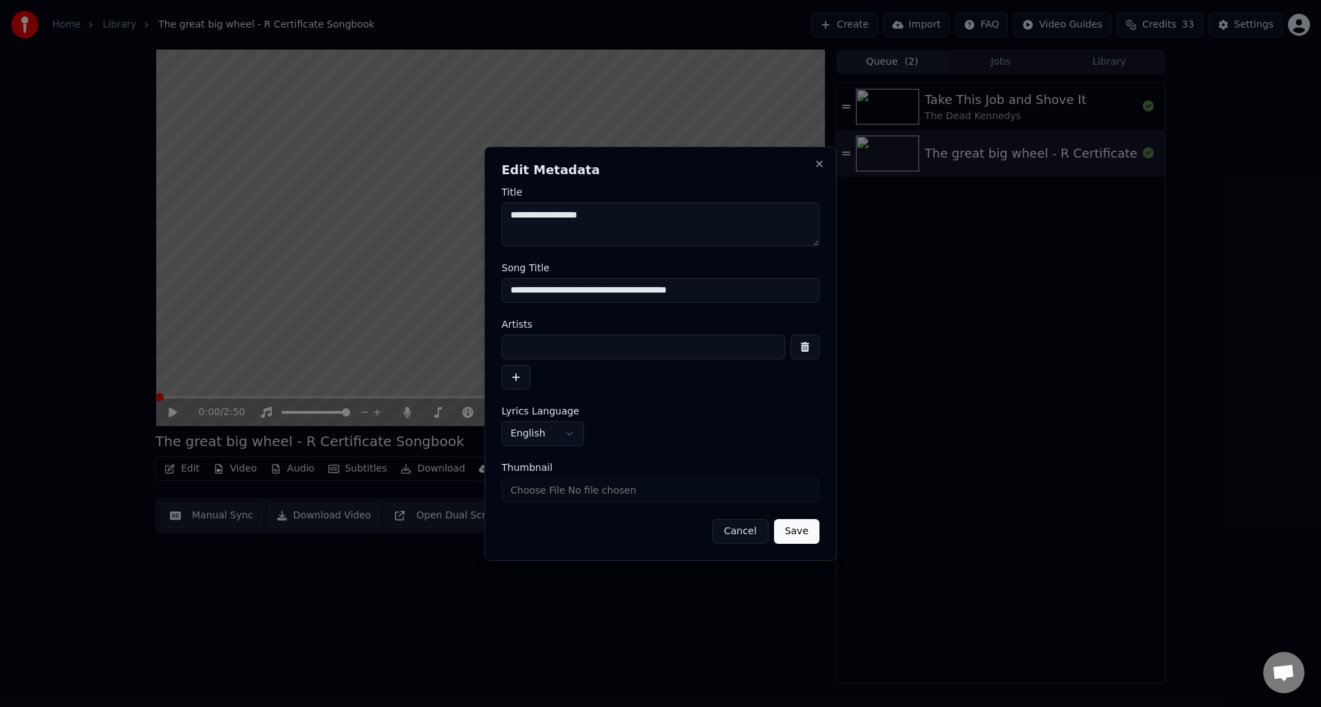
click at [717, 288] on input "**********" at bounding box center [661, 290] width 318 height 25
drag, startPoint x: 728, startPoint y: 288, endPoint x: 607, endPoint y: 294, distance: 121.2
click at [607, 294] on input "**********" at bounding box center [661, 290] width 318 height 25
type input "**********"
click at [535, 348] on input at bounding box center [643, 346] width 283 height 25
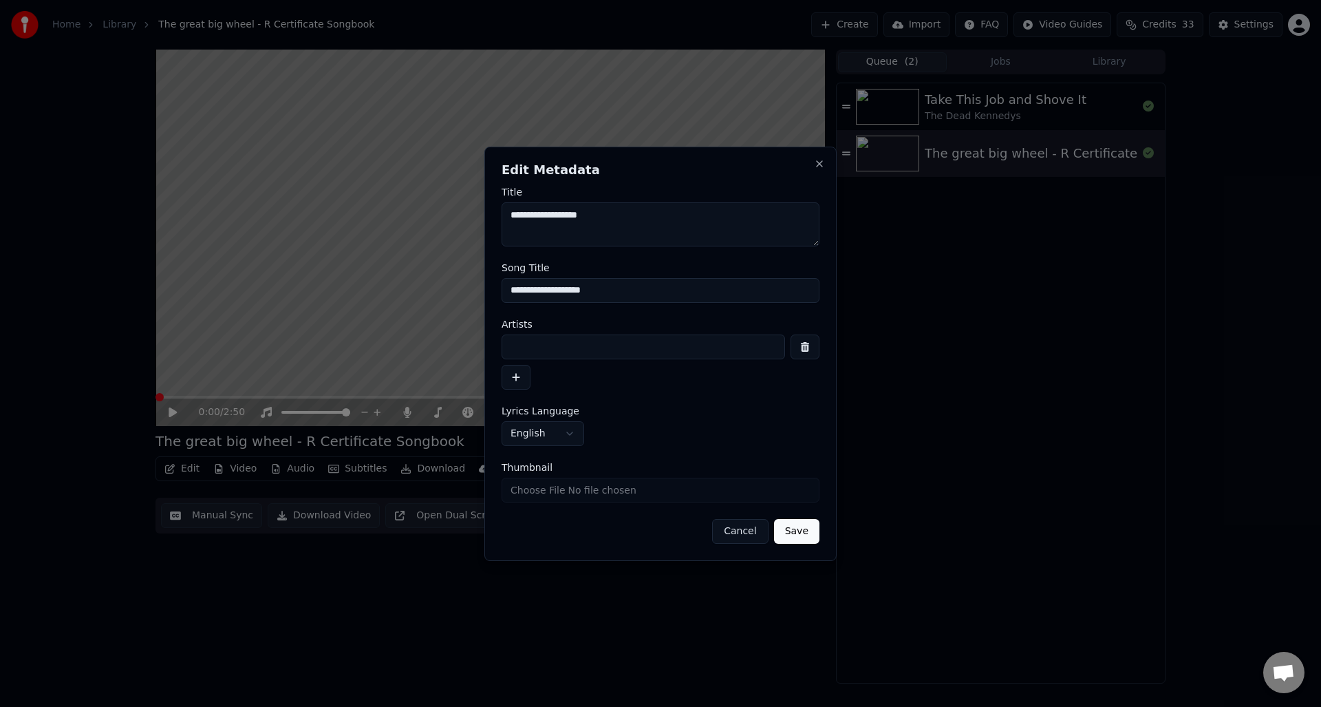
paste input "**********"
type input "**********"
click at [798, 530] on button "Save" at bounding box center [796, 531] width 45 height 25
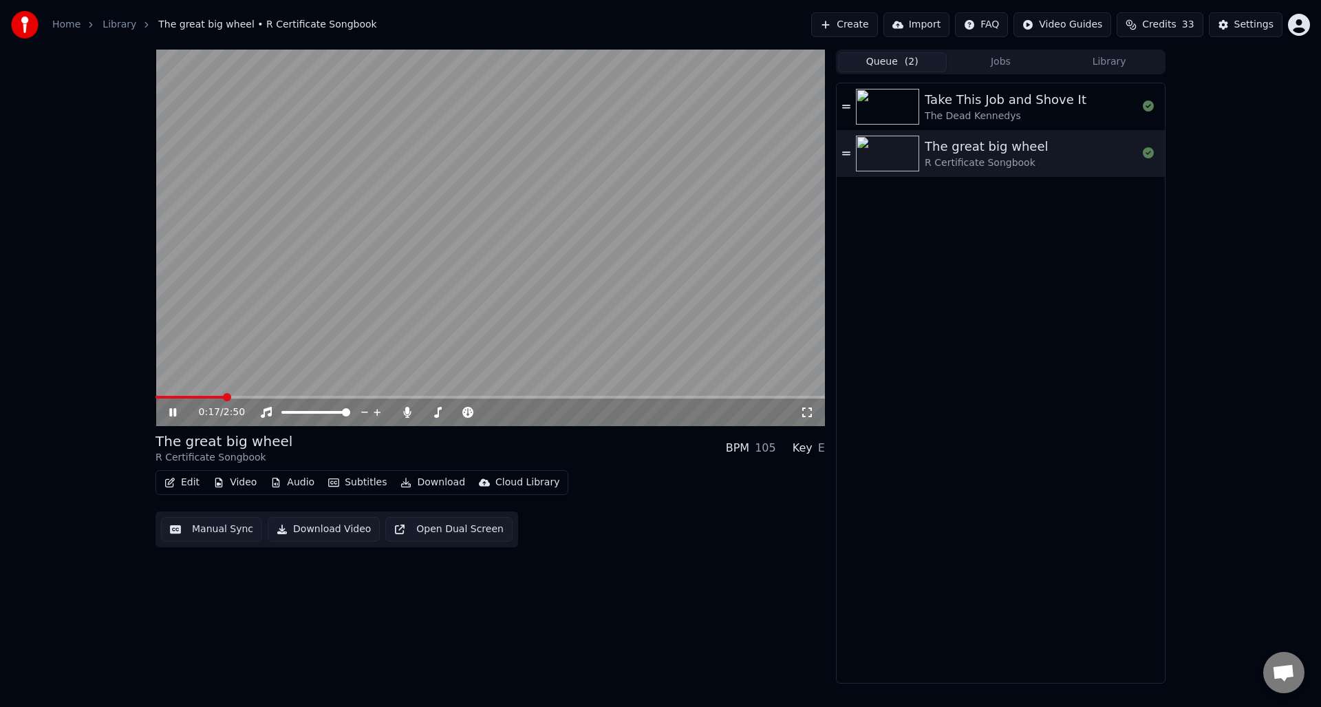
click at [166, 408] on icon at bounding box center [182, 412] width 32 height 11
